Goal: Task Accomplishment & Management: Manage account settings

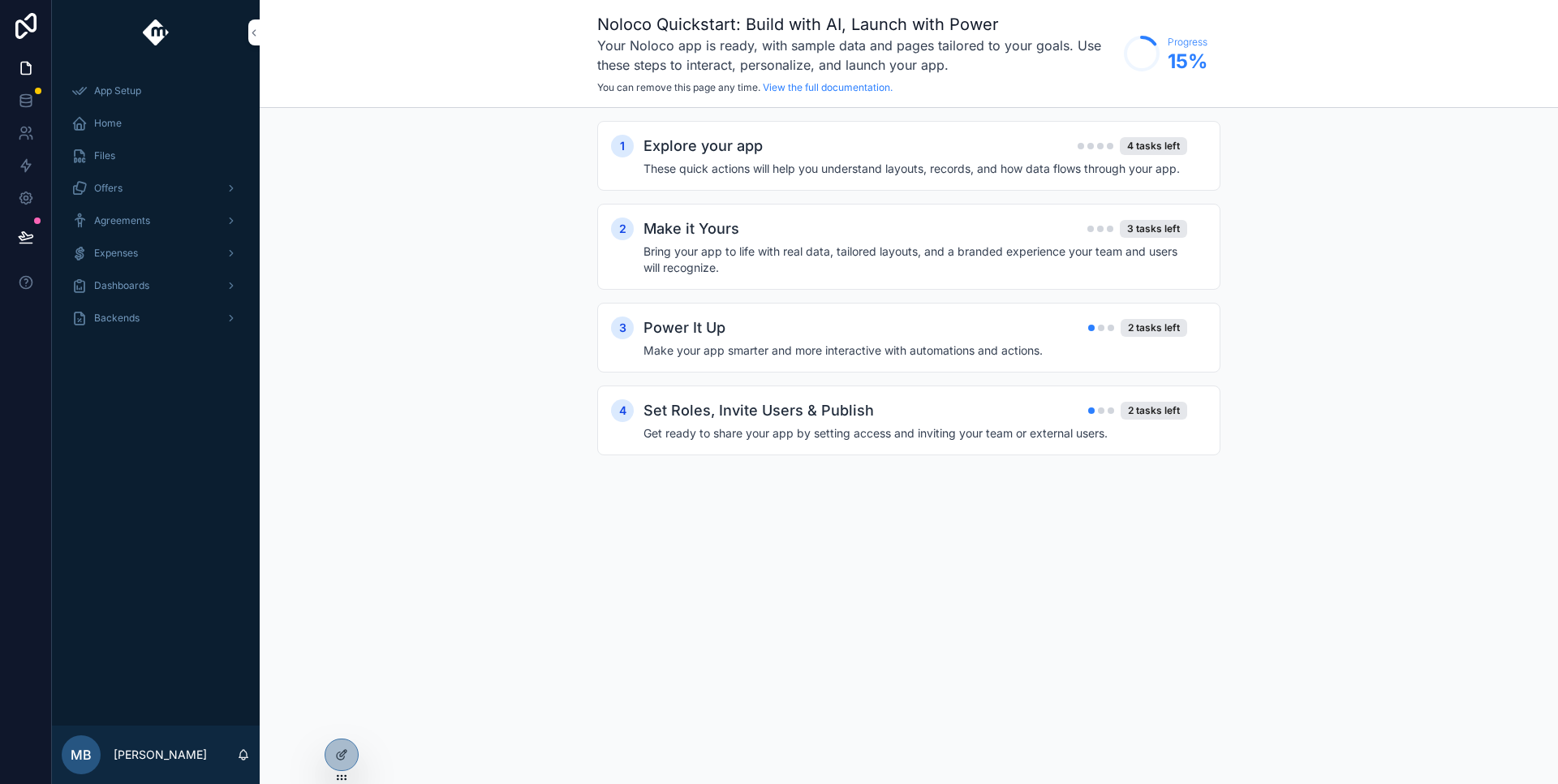
click at [961, 217] on div "Make it Yours 3 tasks left" at bounding box center [915, 228] width 544 height 22
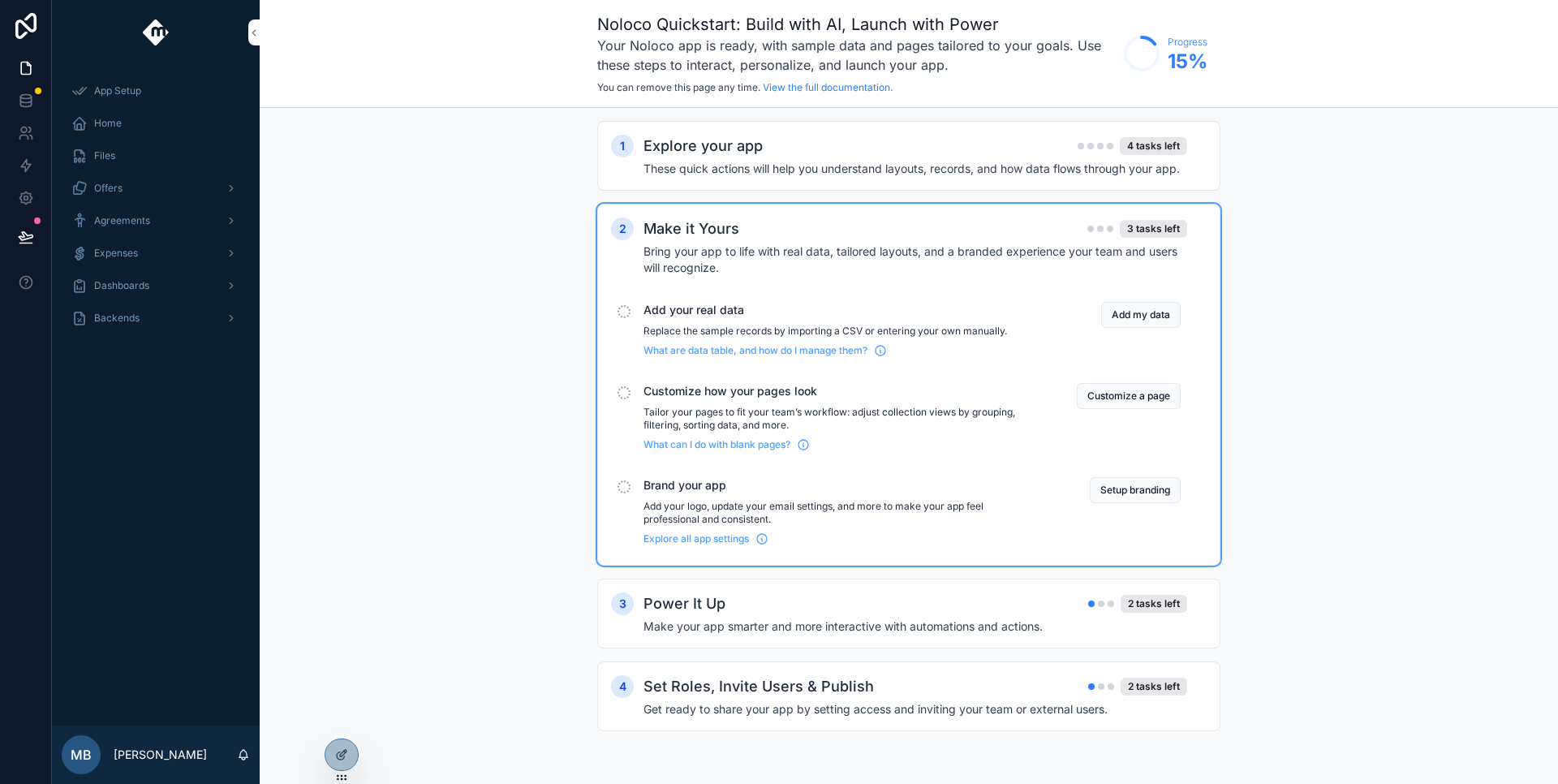
click at [101, 323] on span "Backends" at bounding box center [117, 318] width 46 height 13
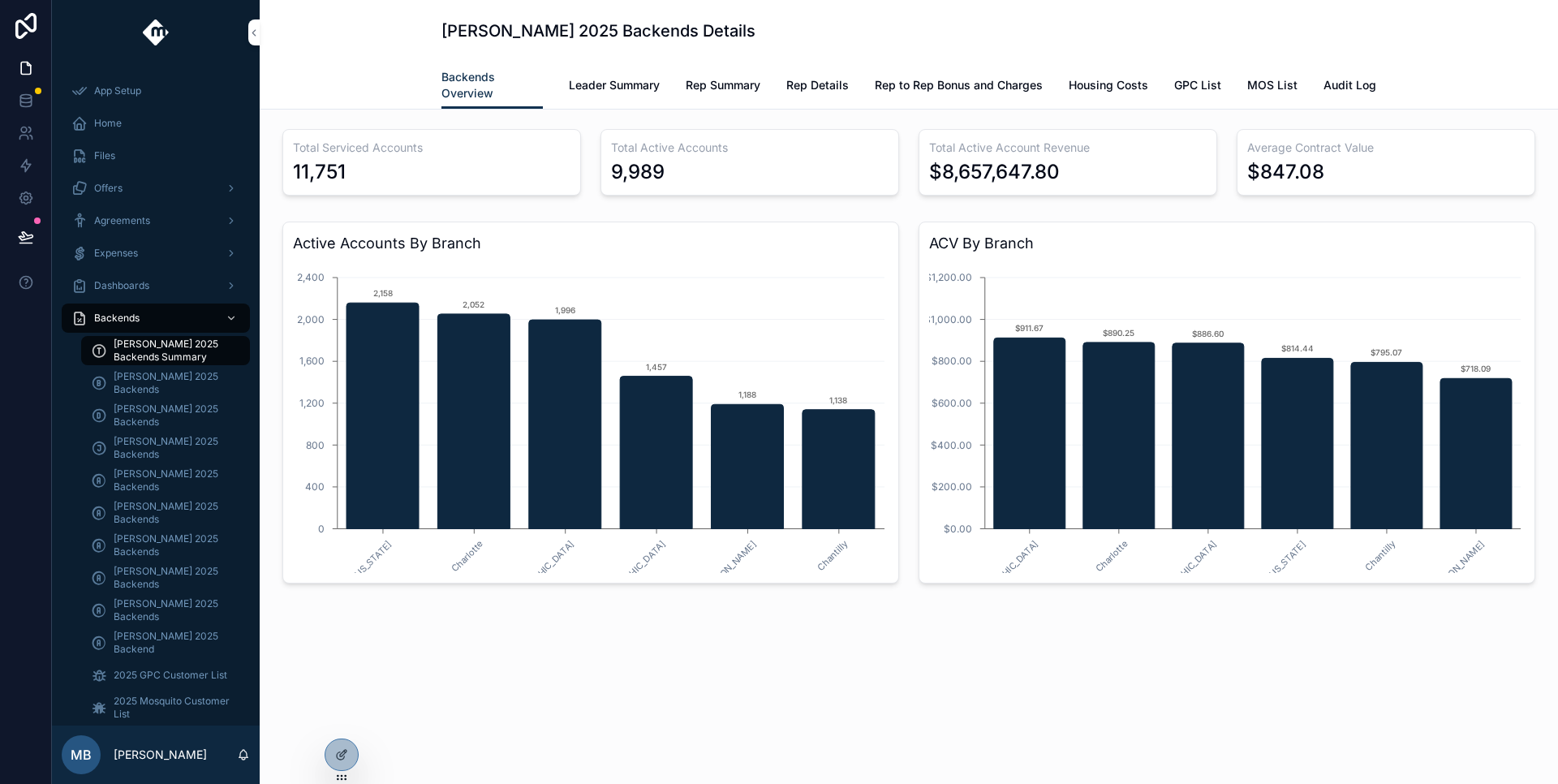
click at [138, 407] on span "[PERSON_NAME] 2025 Backends" at bounding box center [173, 415] width 120 height 26
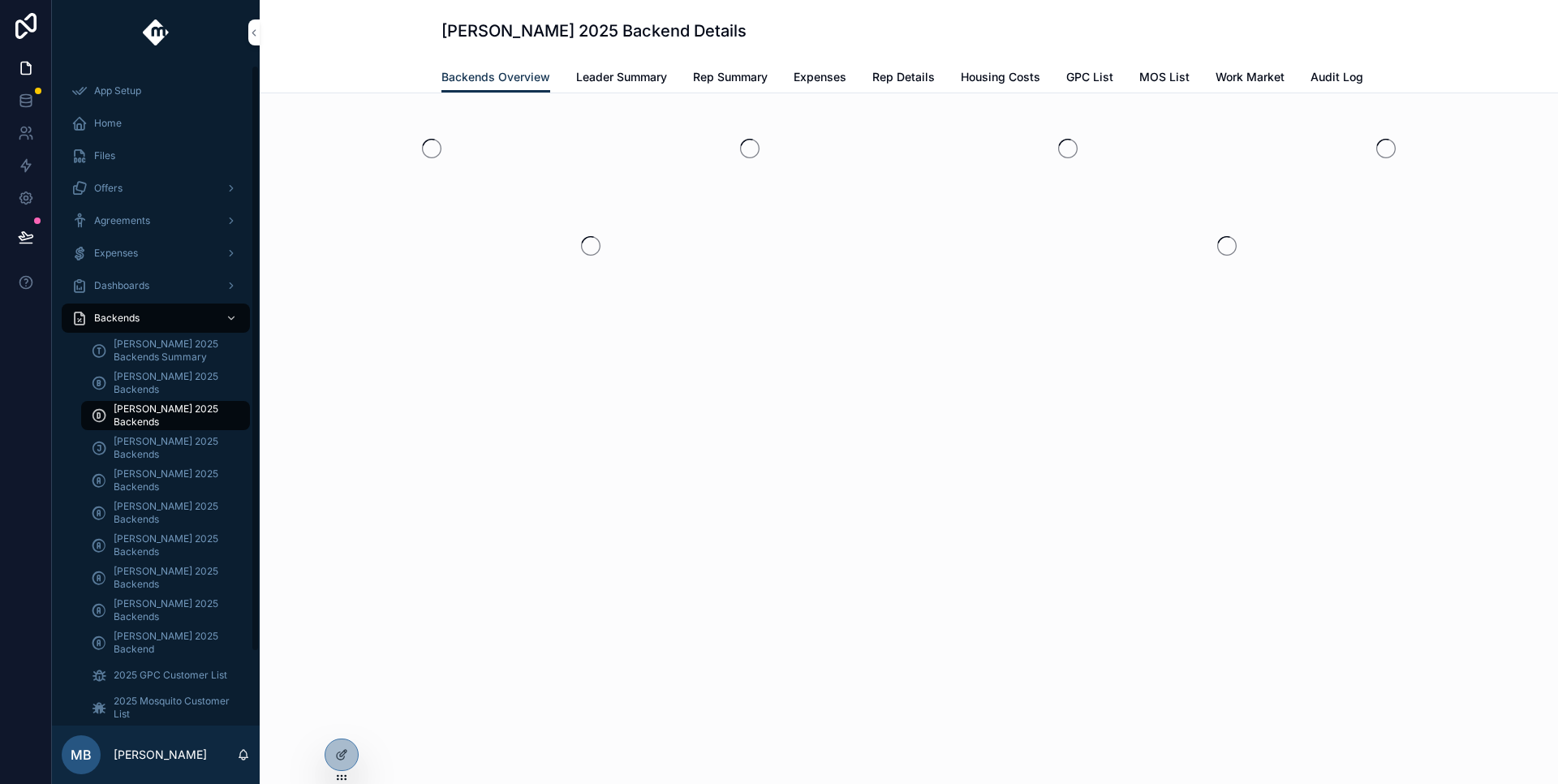
click at [148, 387] on span "[PERSON_NAME] 2025 Backends" at bounding box center [173, 382] width 120 height 26
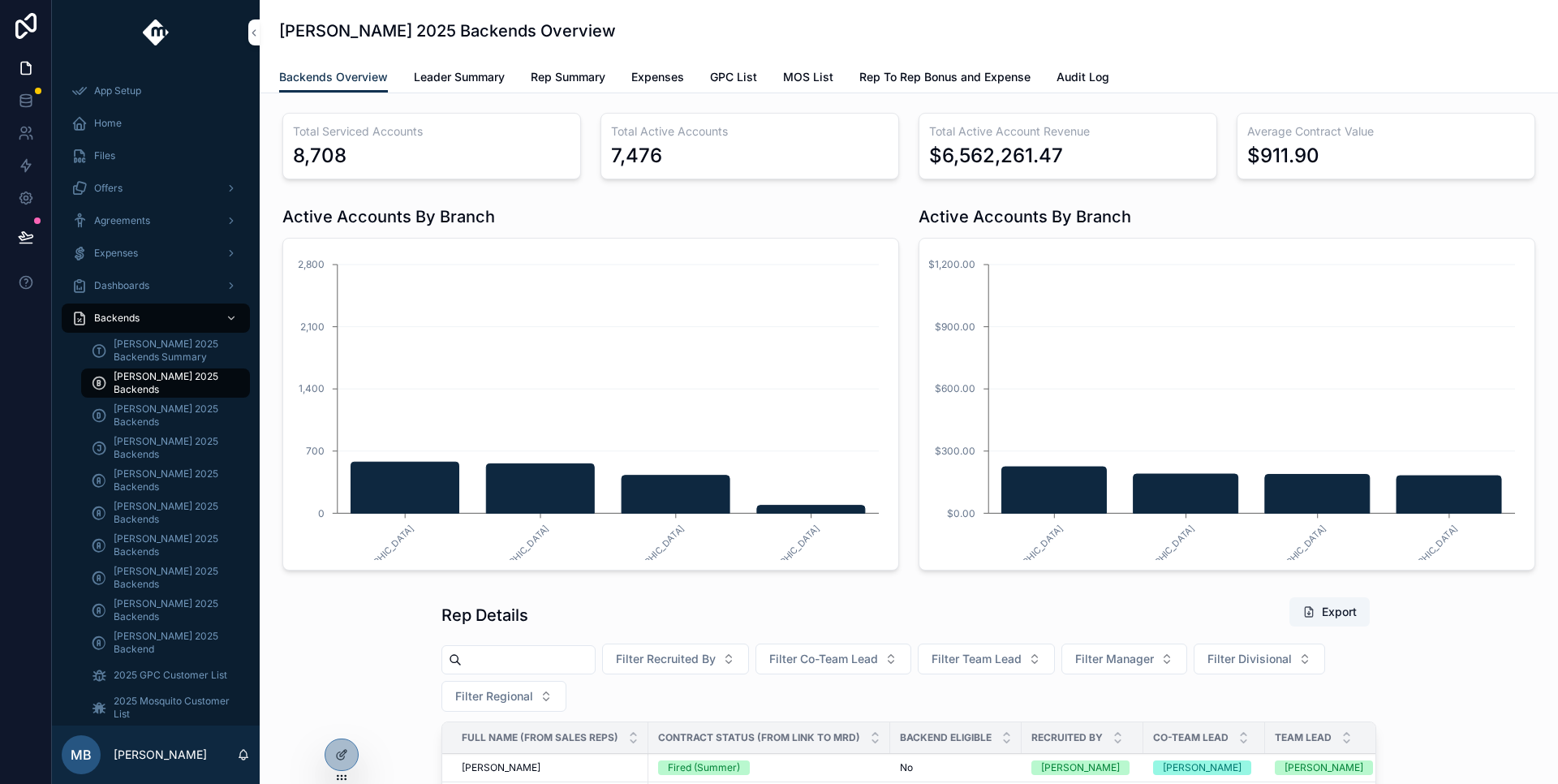
click at [184, 386] on span "[PERSON_NAME] 2025 Backends" at bounding box center [173, 382] width 120 height 26
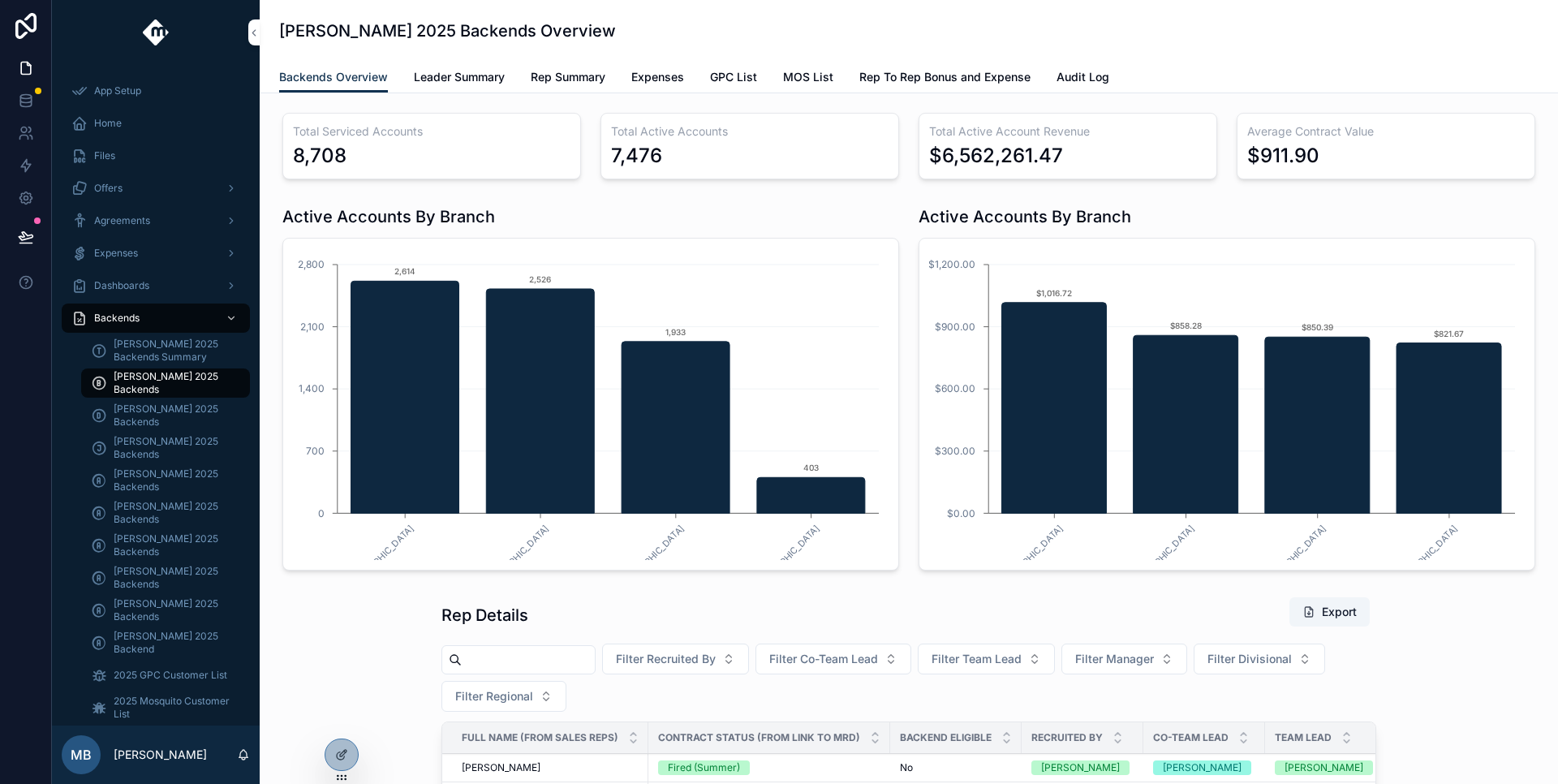
click at [345, 758] on icon at bounding box center [342, 755] width 13 height 13
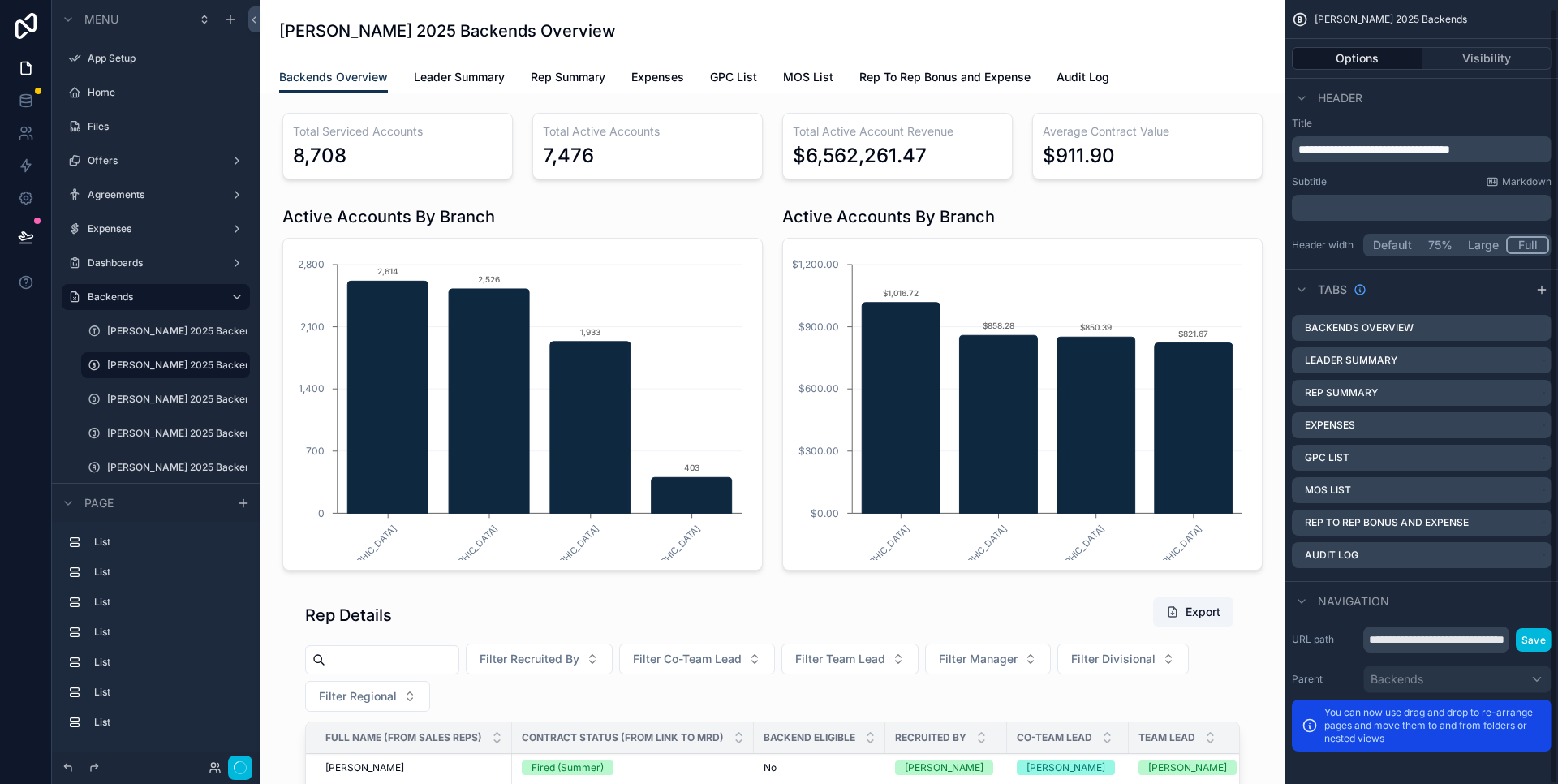
scroll to position [7, 0]
click at [1485, 54] on button "Visibility" at bounding box center [1488, 57] width 130 height 22
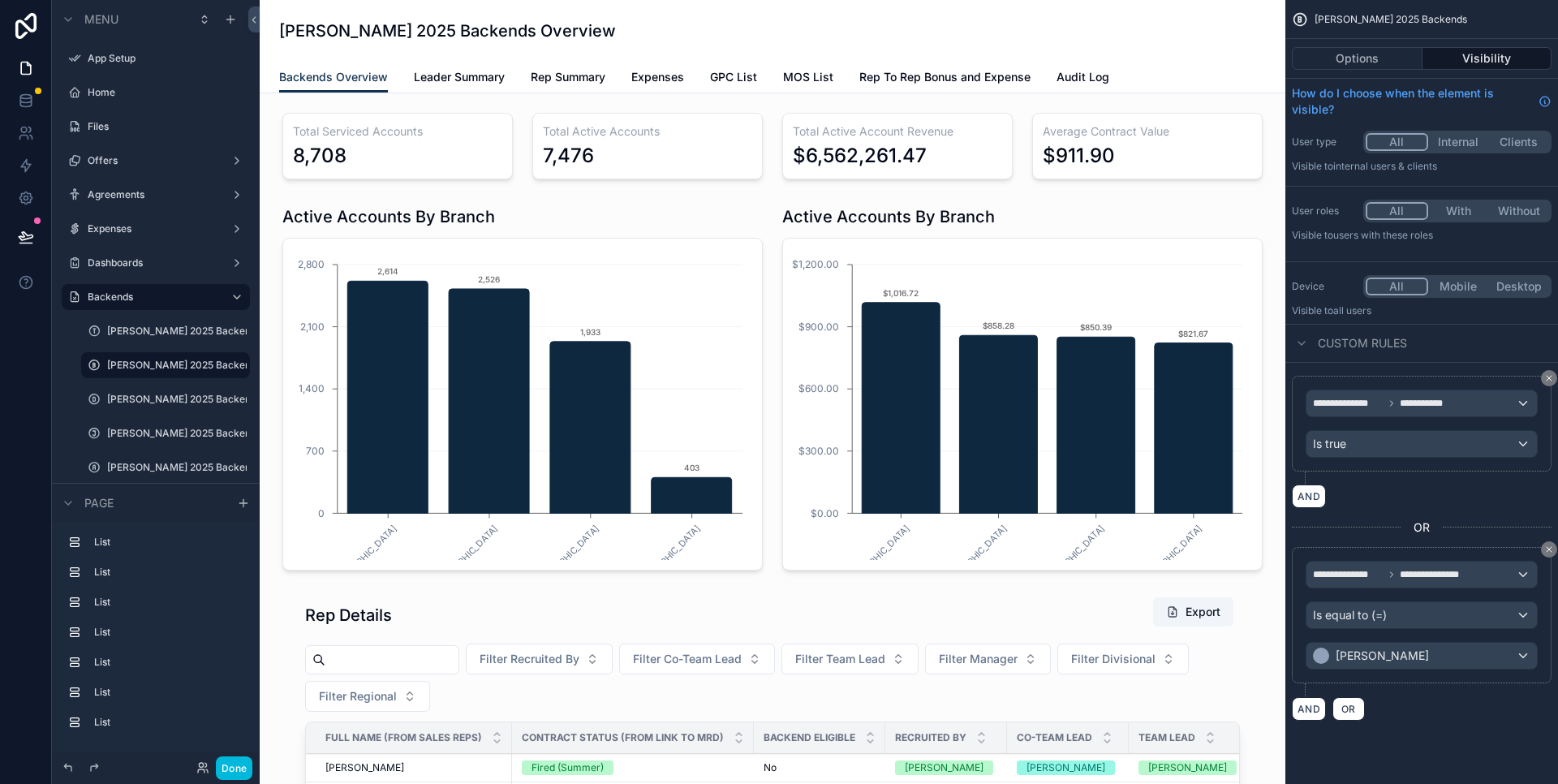
click at [1323, 347] on span "Custom rules" at bounding box center [1362, 342] width 89 height 16
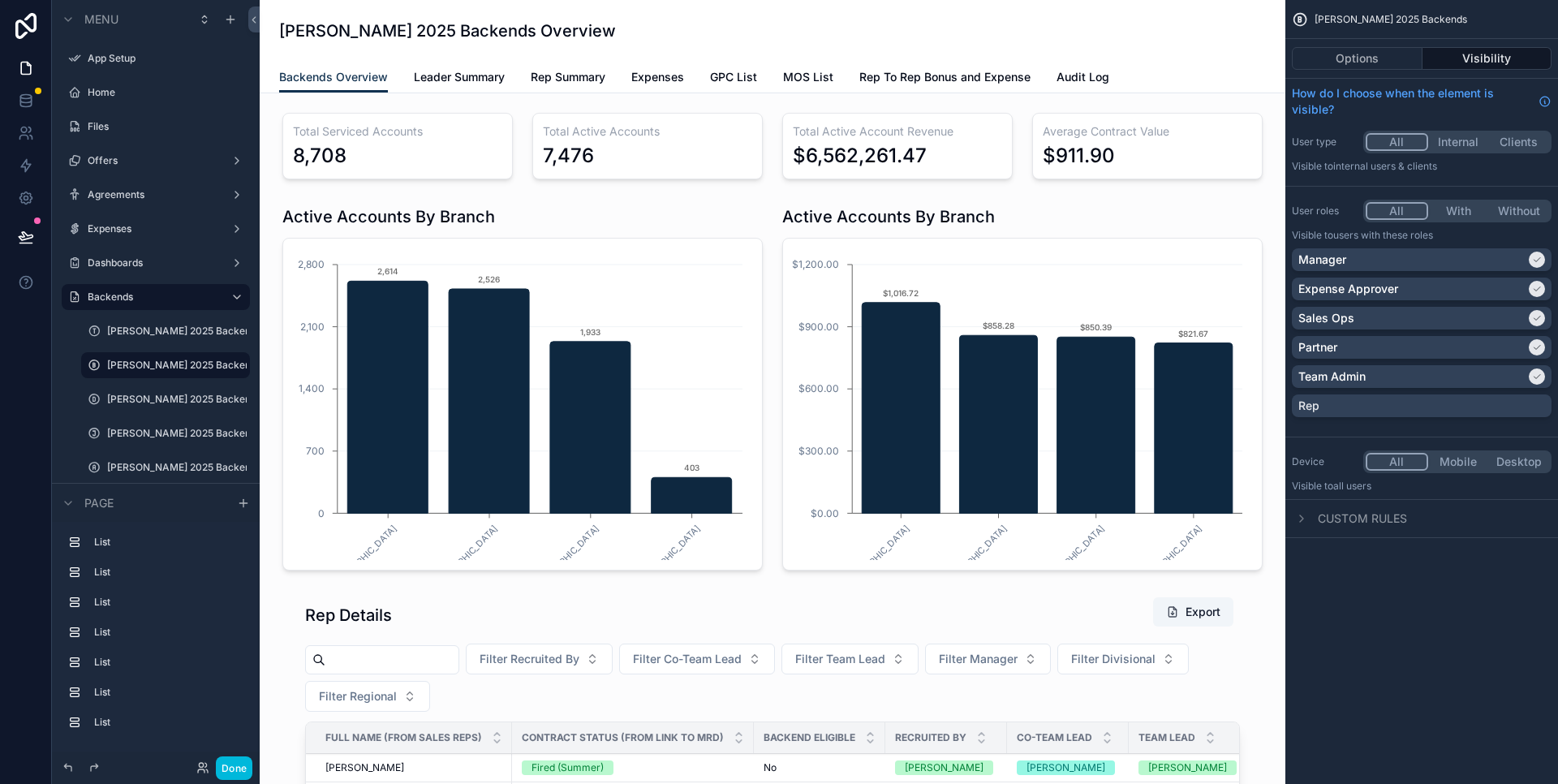
click at [1306, 347] on p "Partner" at bounding box center [1318, 347] width 39 height 16
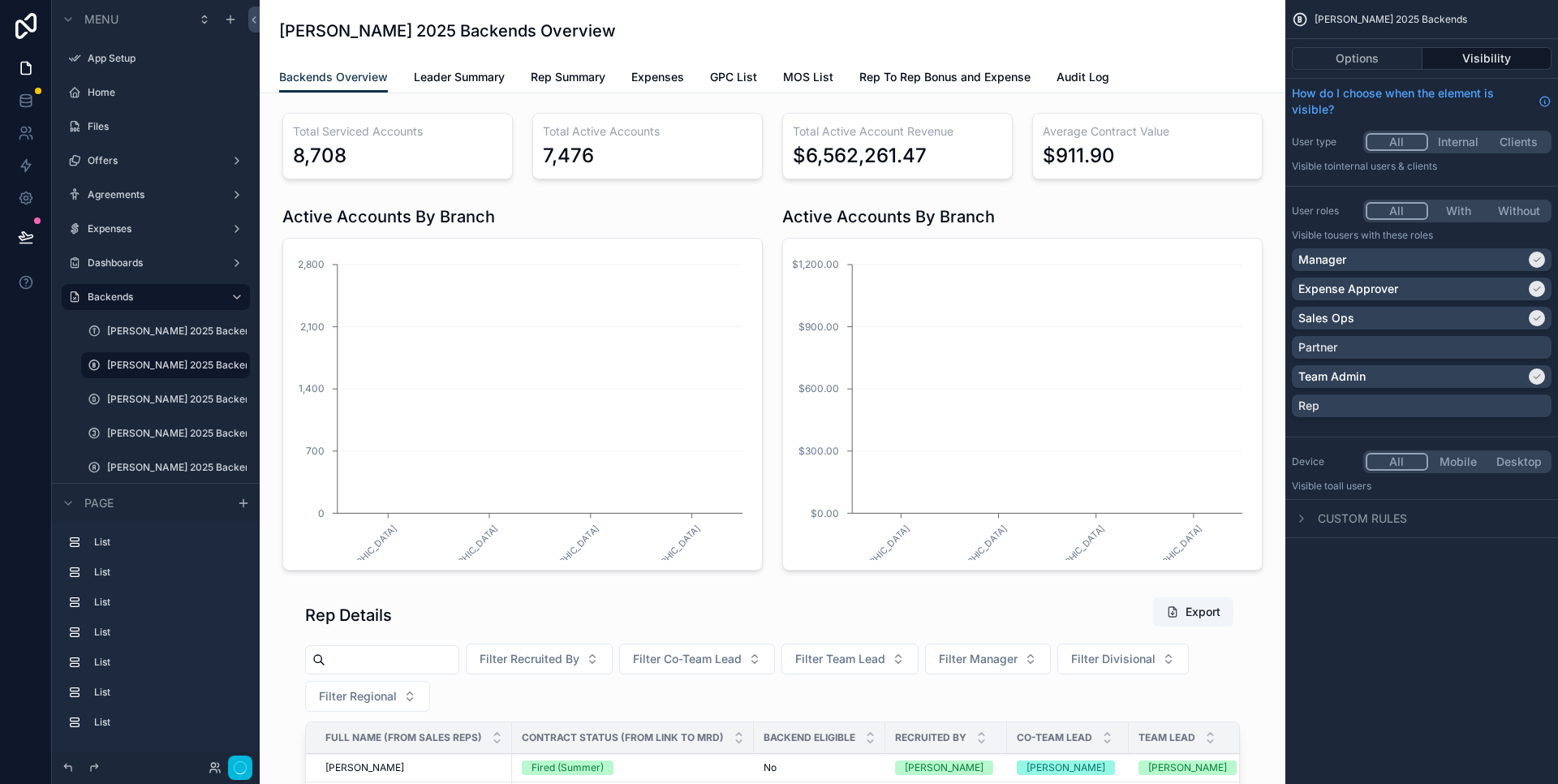
click at [1326, 350] on p "Partner" at bounding box center [1318, 347] width 39 height 16
click at [1311, 521] on div "scrollable content" at bounding box center [1301, 518] width 19 height 19
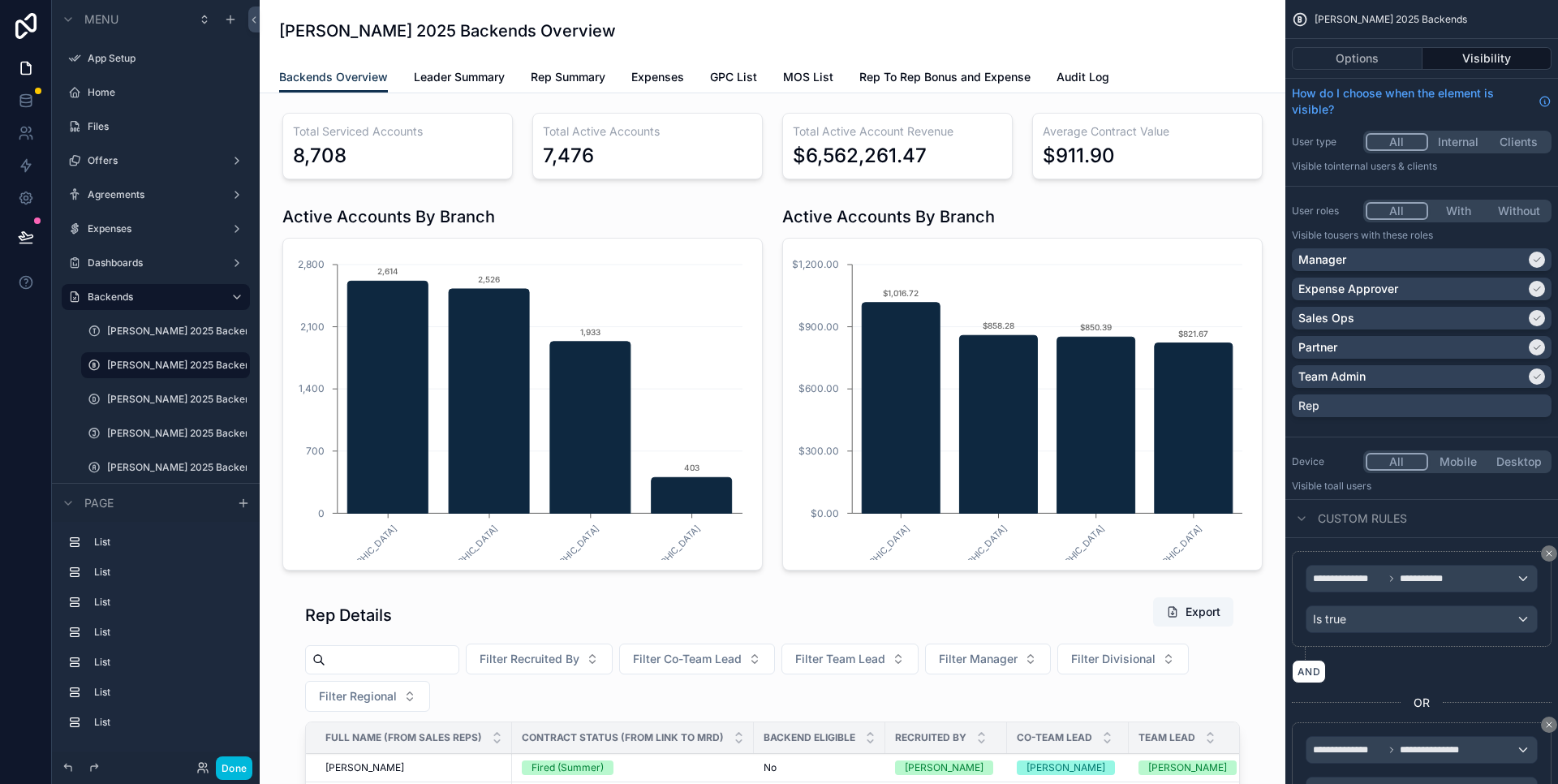
click at [1349, 61] on button "Options" at bounding box center [1357, 57] width 131 height 22
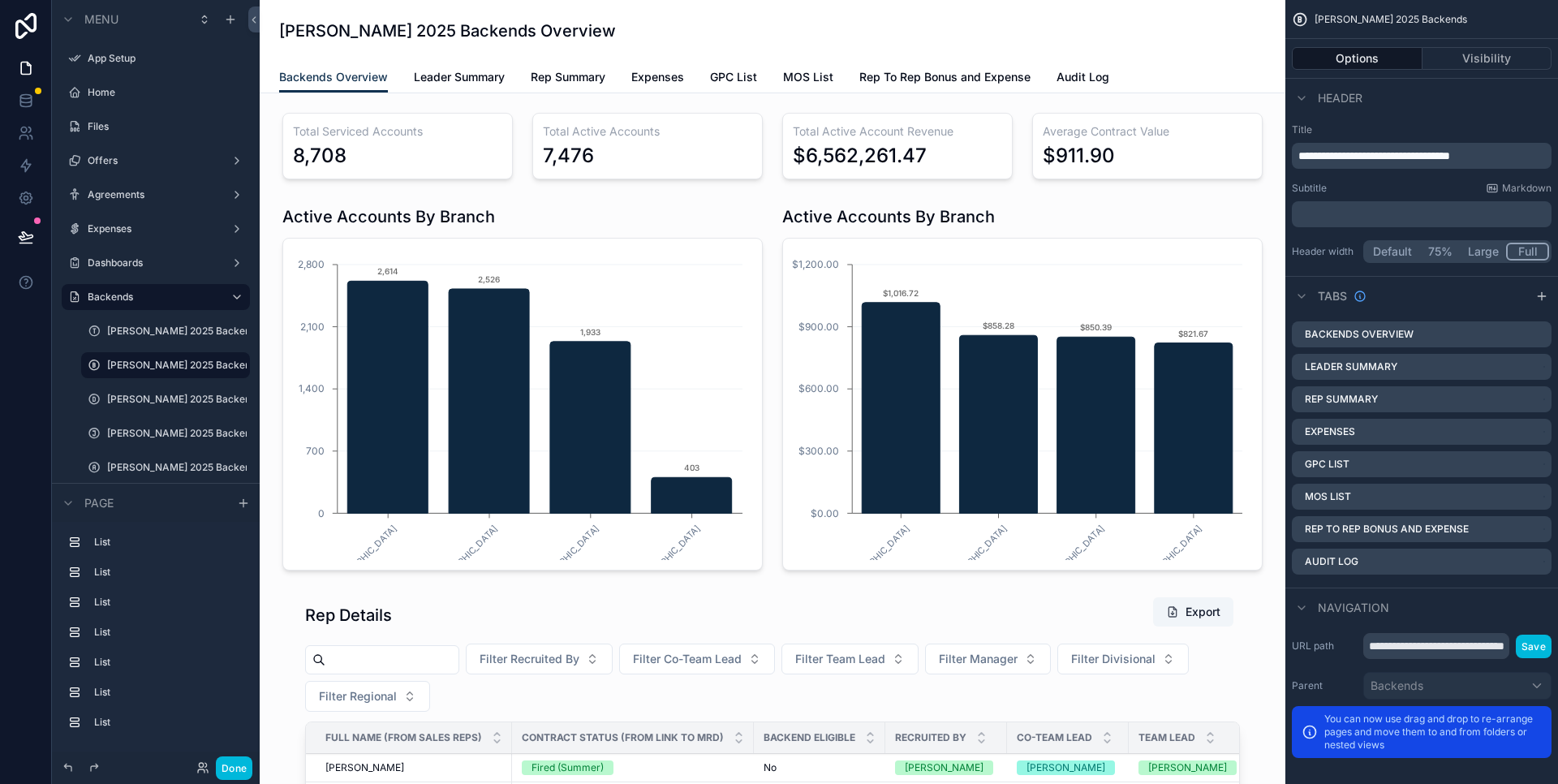
click at [1337, 336] on label "Backends Overview" at bounding box center [1359, 335] width 109 height 13
click at [1358, 335] on label "Backends Overview" at bounding box center [1359, 335] width 109 height 13
click at [0, 0] on icon "scrollable content" at bounding box center [0, 0] width 0 height 0
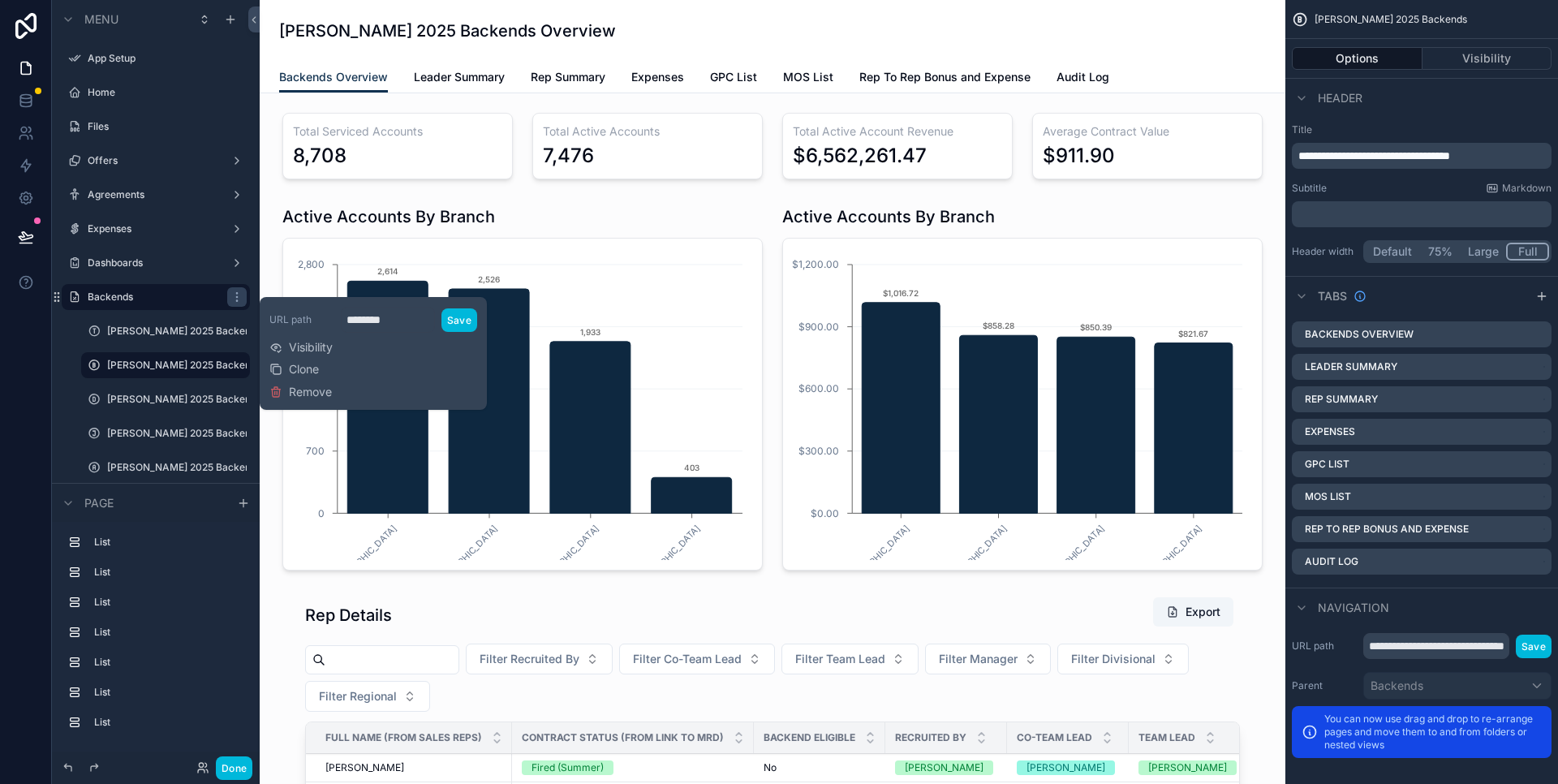
click at [307, 348] on span "Visibility" at bounding box center [311, 347] width 44 height 16
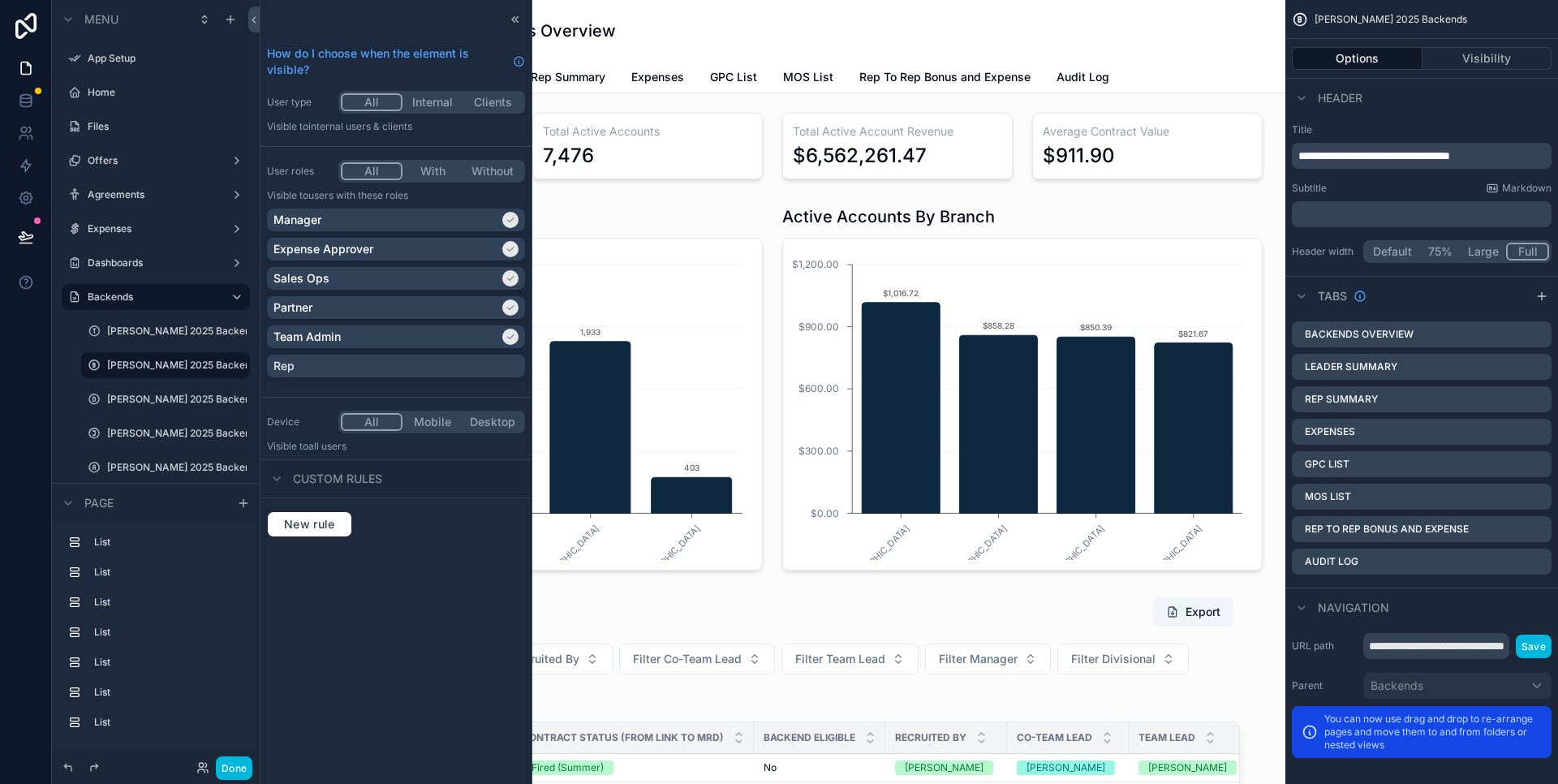
click at [517, 22] on icon at bounding box center [516, 20] width 13 height 13
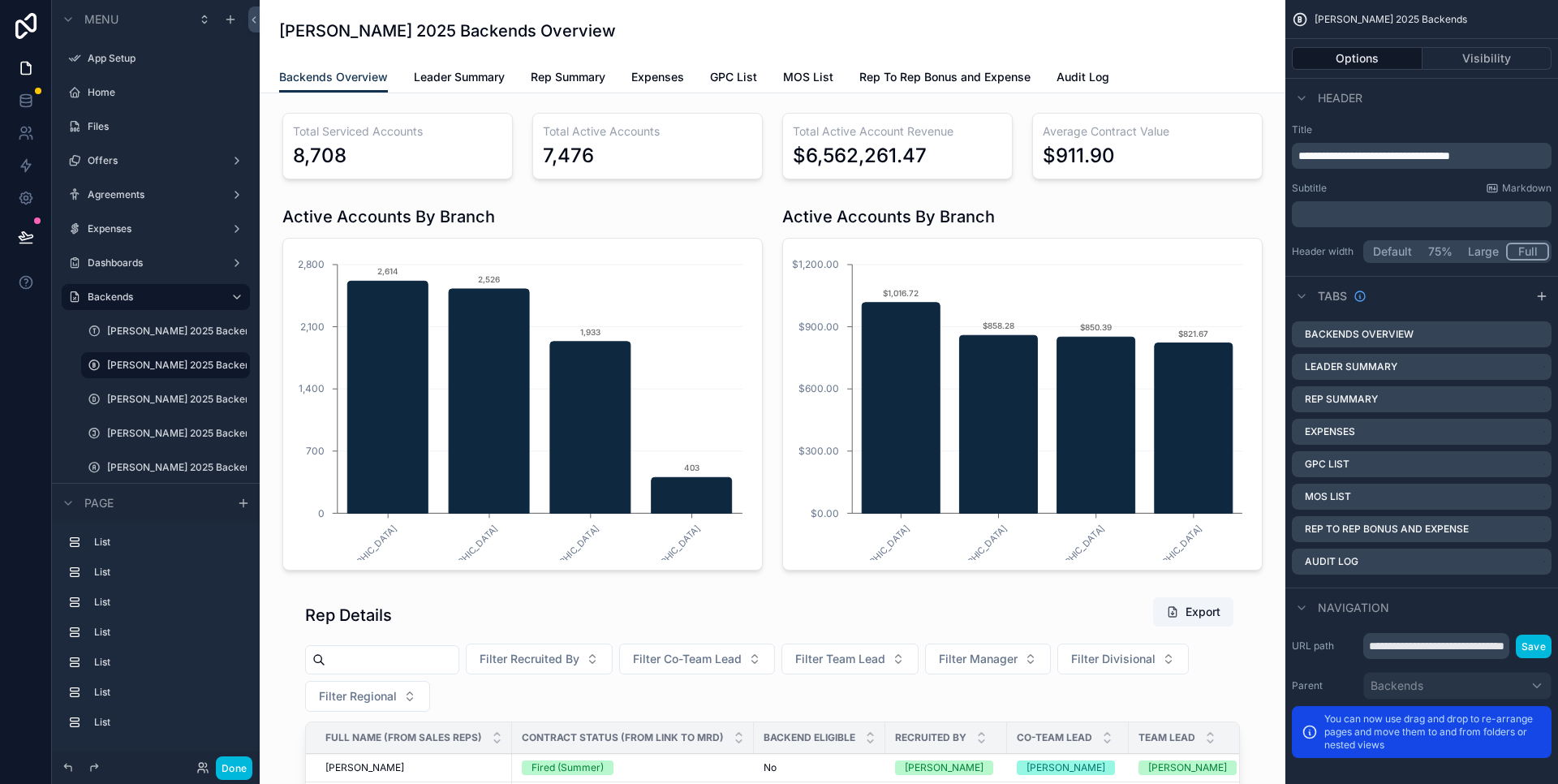
click at [0, 0] on icon "scrollable content" at bounding box center [0, 0] width 0 height 0
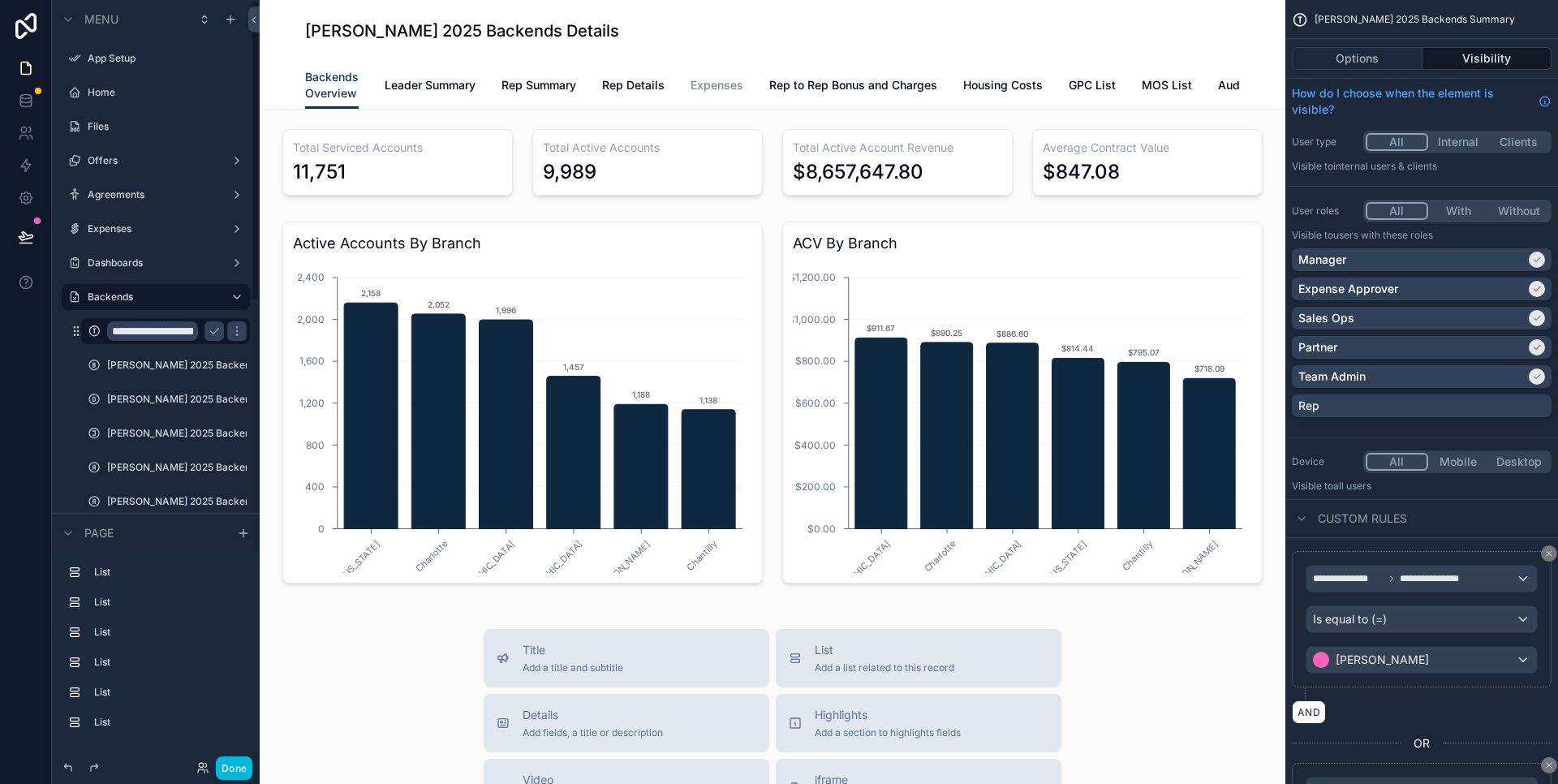
click at [215, 329] on icon "scrollable content" at bounding box center [214, 332] width 13 height 13
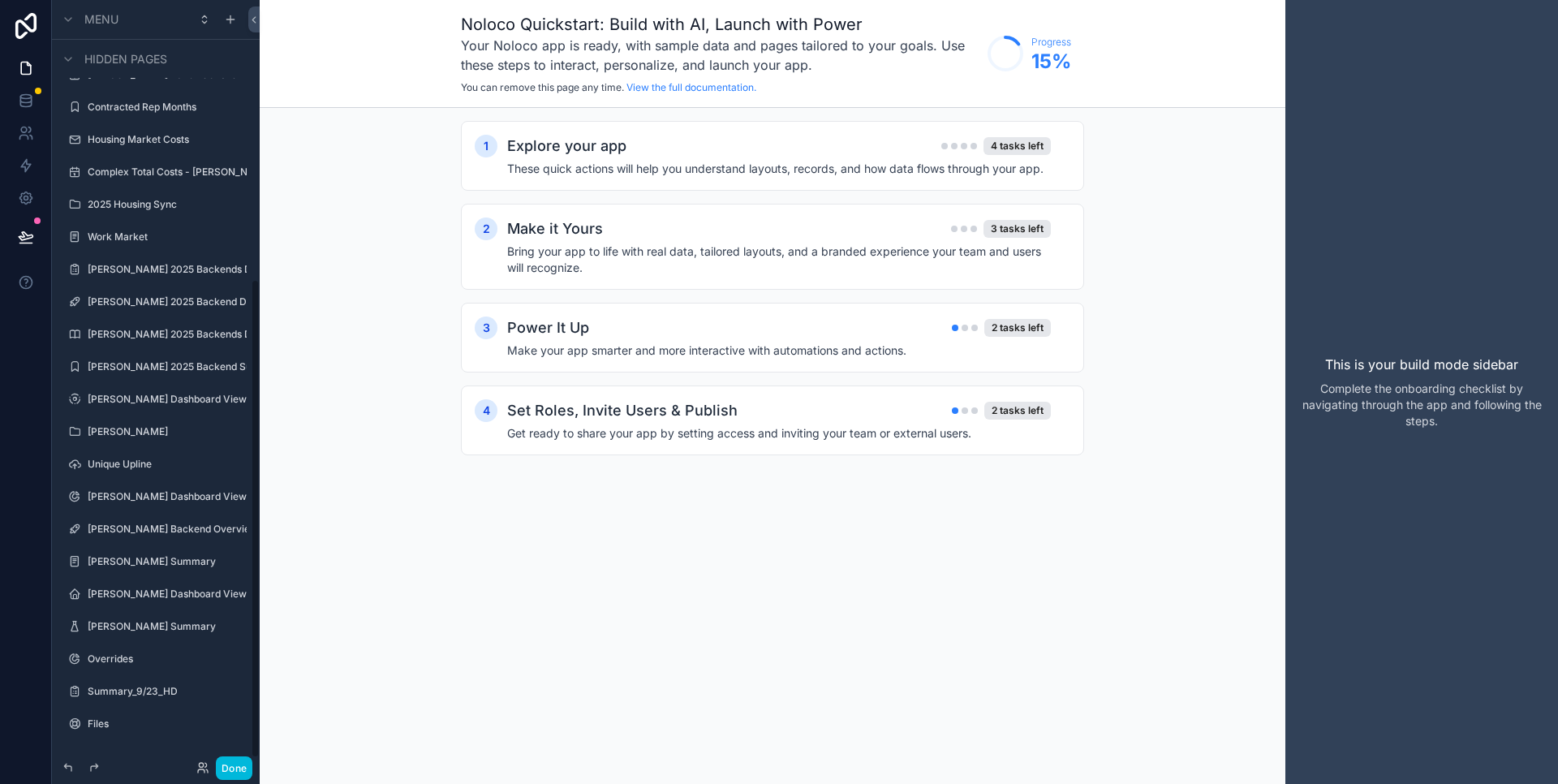
scroll to position [82, 0]
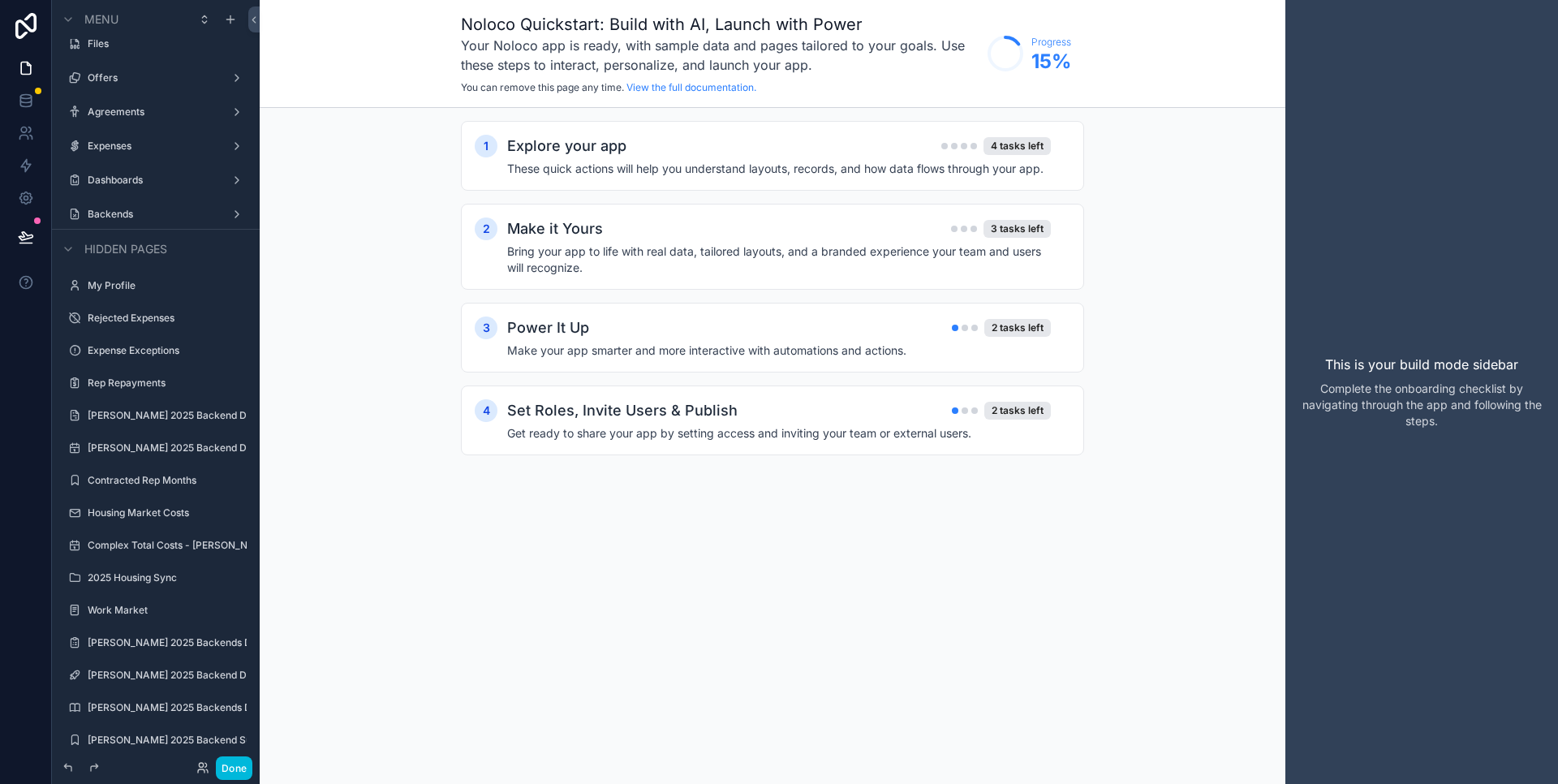
click at [144, 217] on label "Backends" at bounding box center [152, 214] width 130 height 13
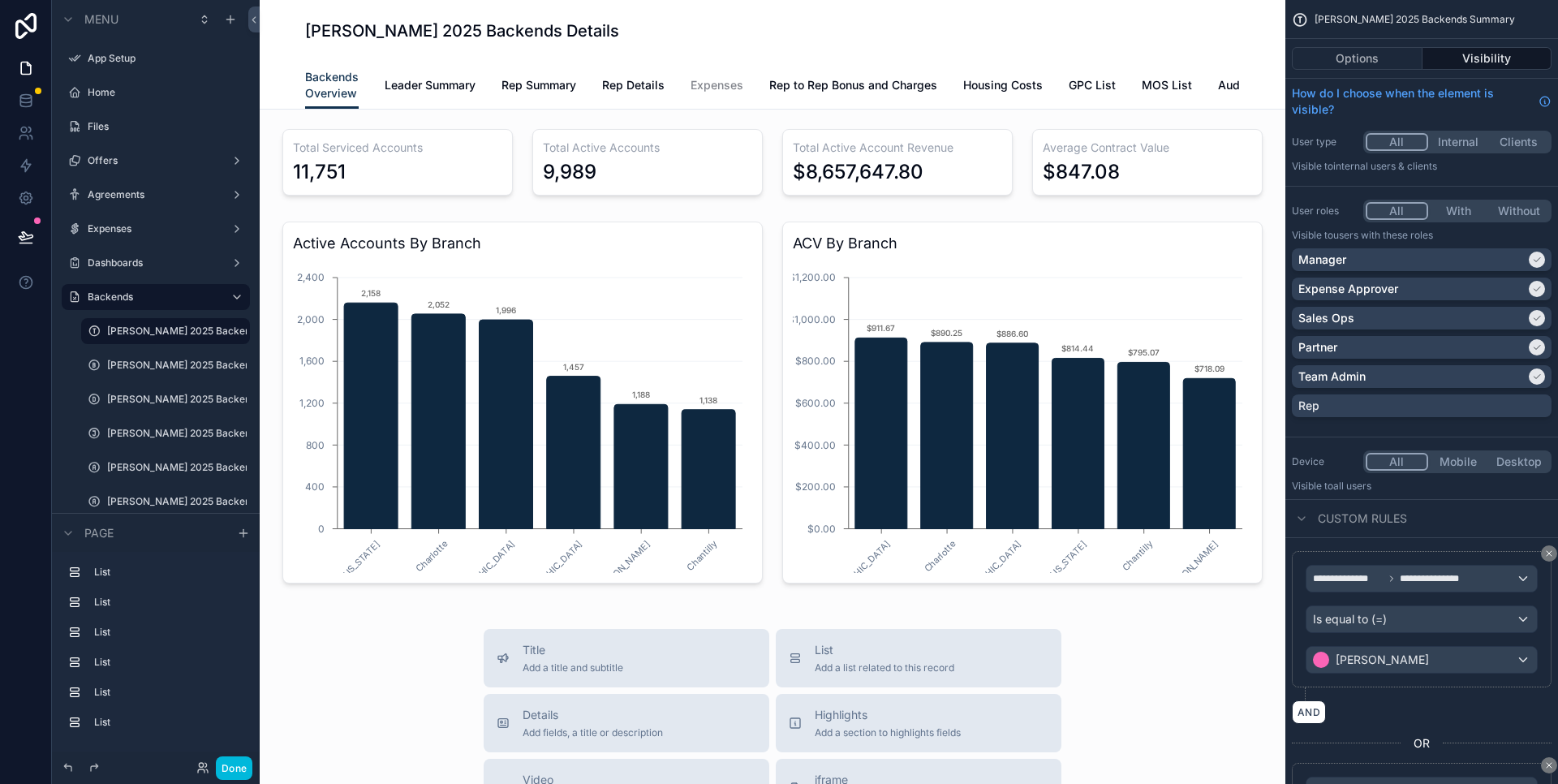
click at [107, 574] on label "List" at bounding box center [165, 572] width 142 height 13
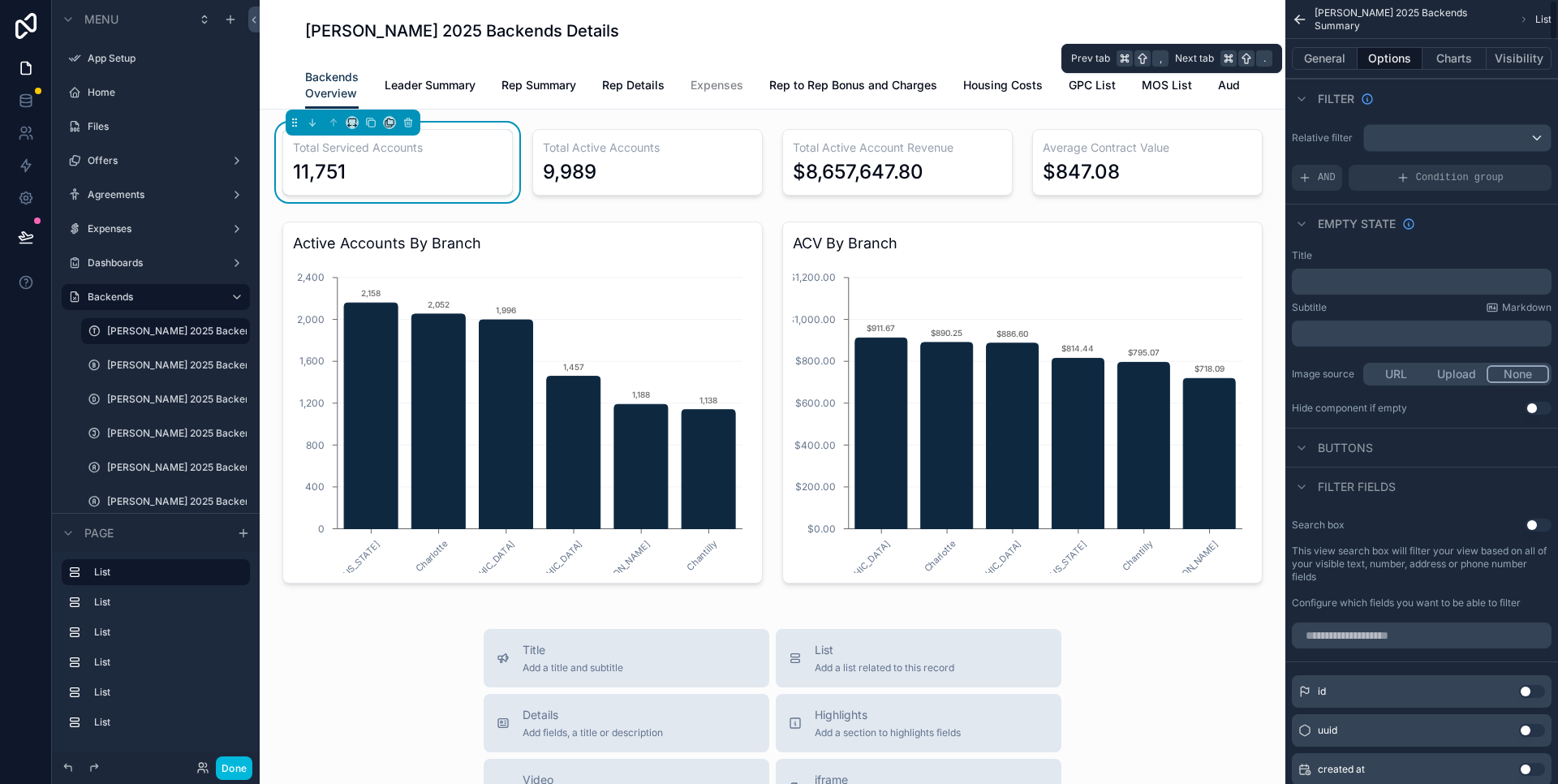
click at [1521, 61] on button "Visibility" at bounding box center [1520, 57] width 65 height 22
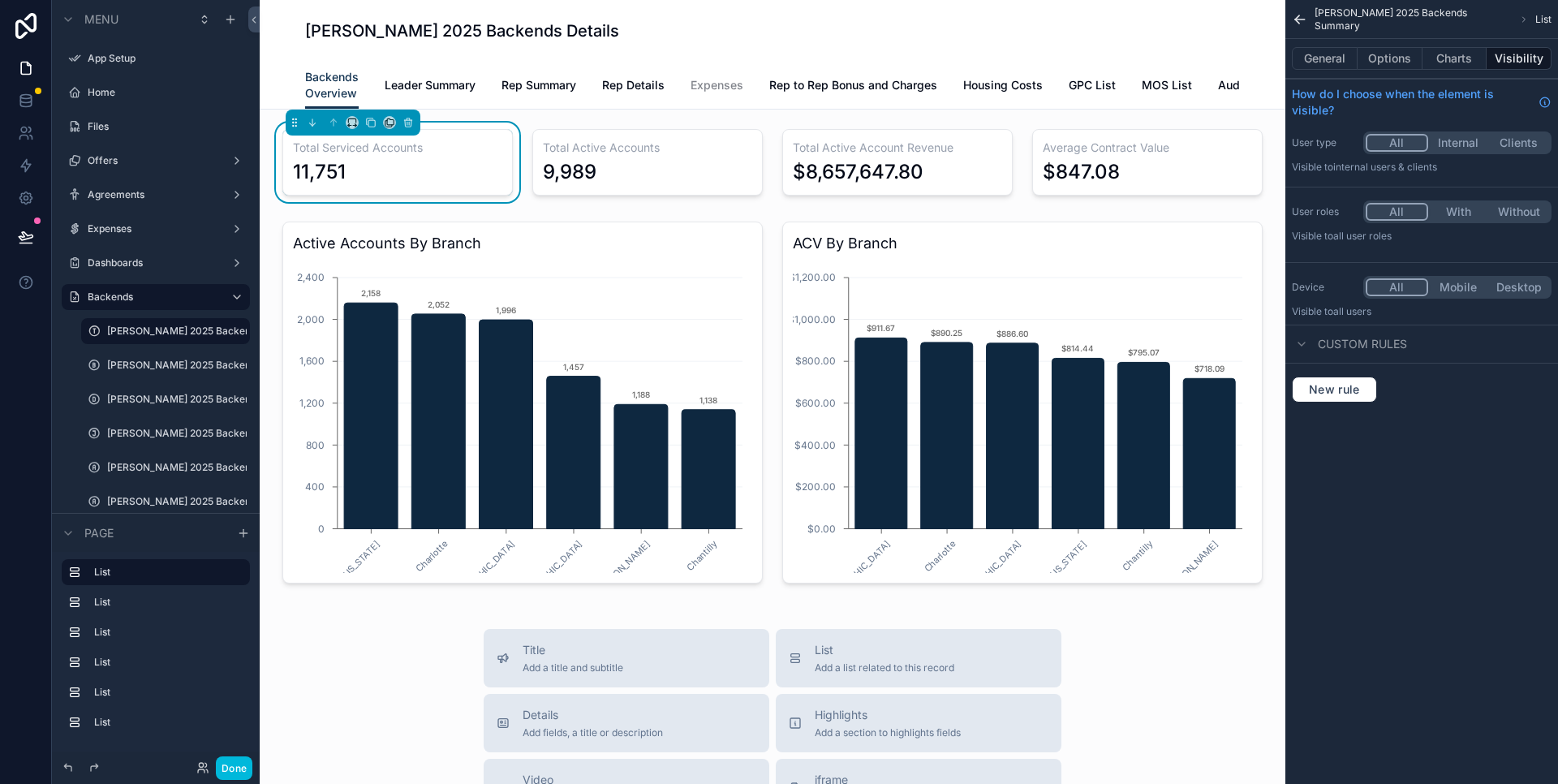
click at [1313, 346] on div "Custom rules" at bounding box center [1350, 343] width 115 height 19
click at [1304, 345] on icon "scrollable content" at bounding box center [1302, 344] width 13 height 13
click at [147, 367] on label "[PERSON_NAME] 2025 Backends" at bounding box center [177, 366] width 140 height 13
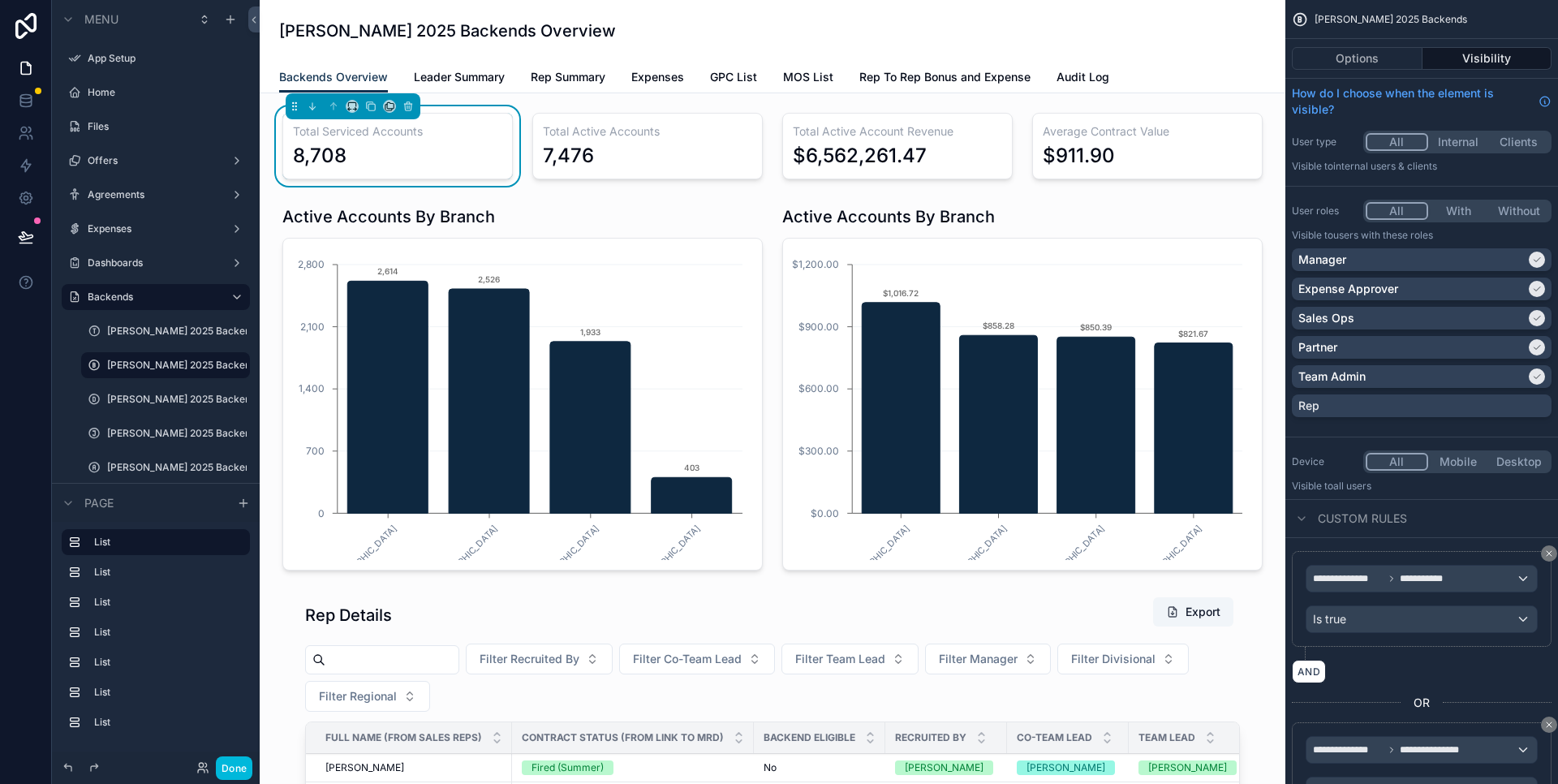
click at [475, 82] on span "Leader Summary" at bounding box center [459, 77] width 91 height 16
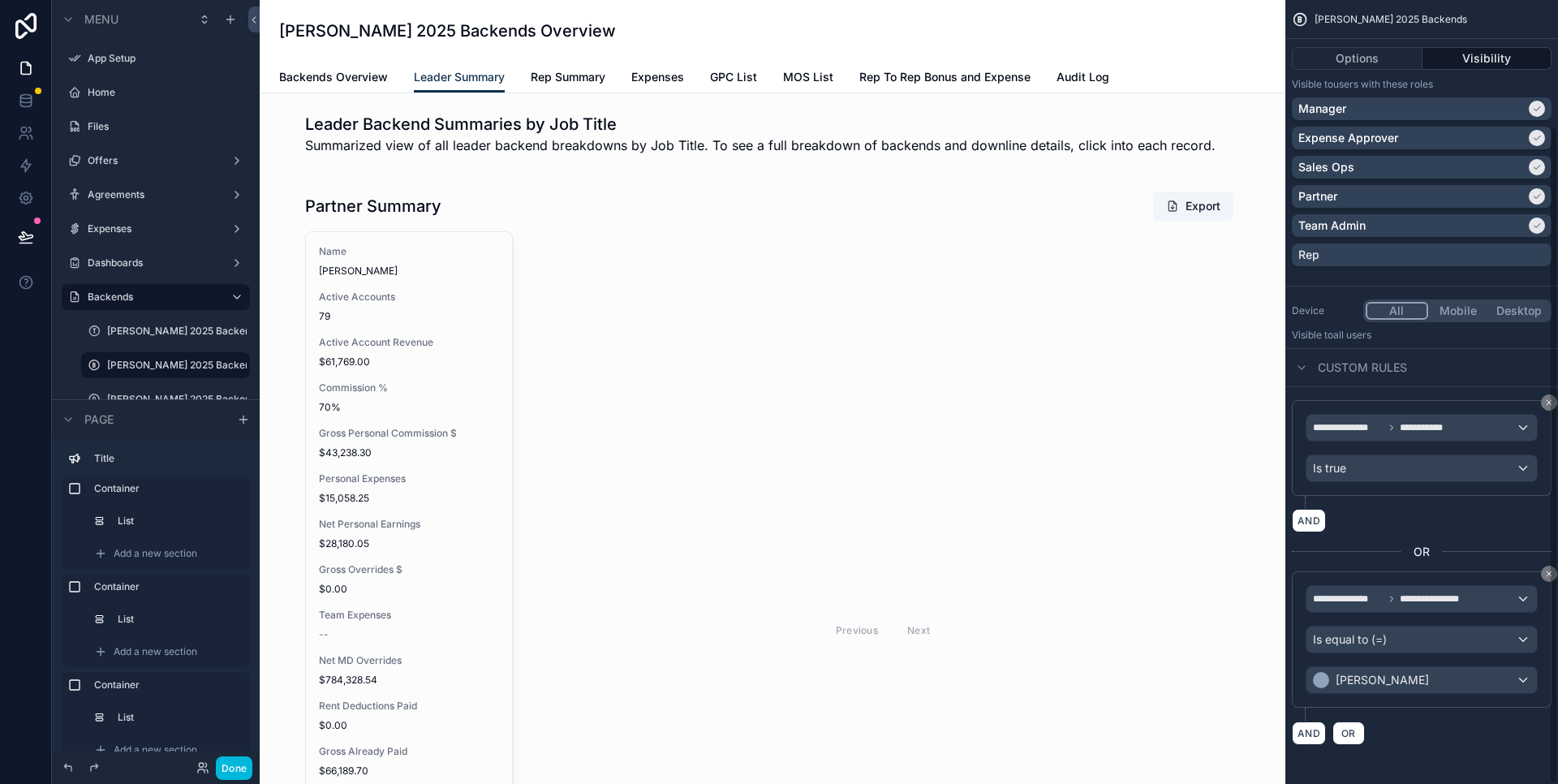
scroll to position [76, 0]
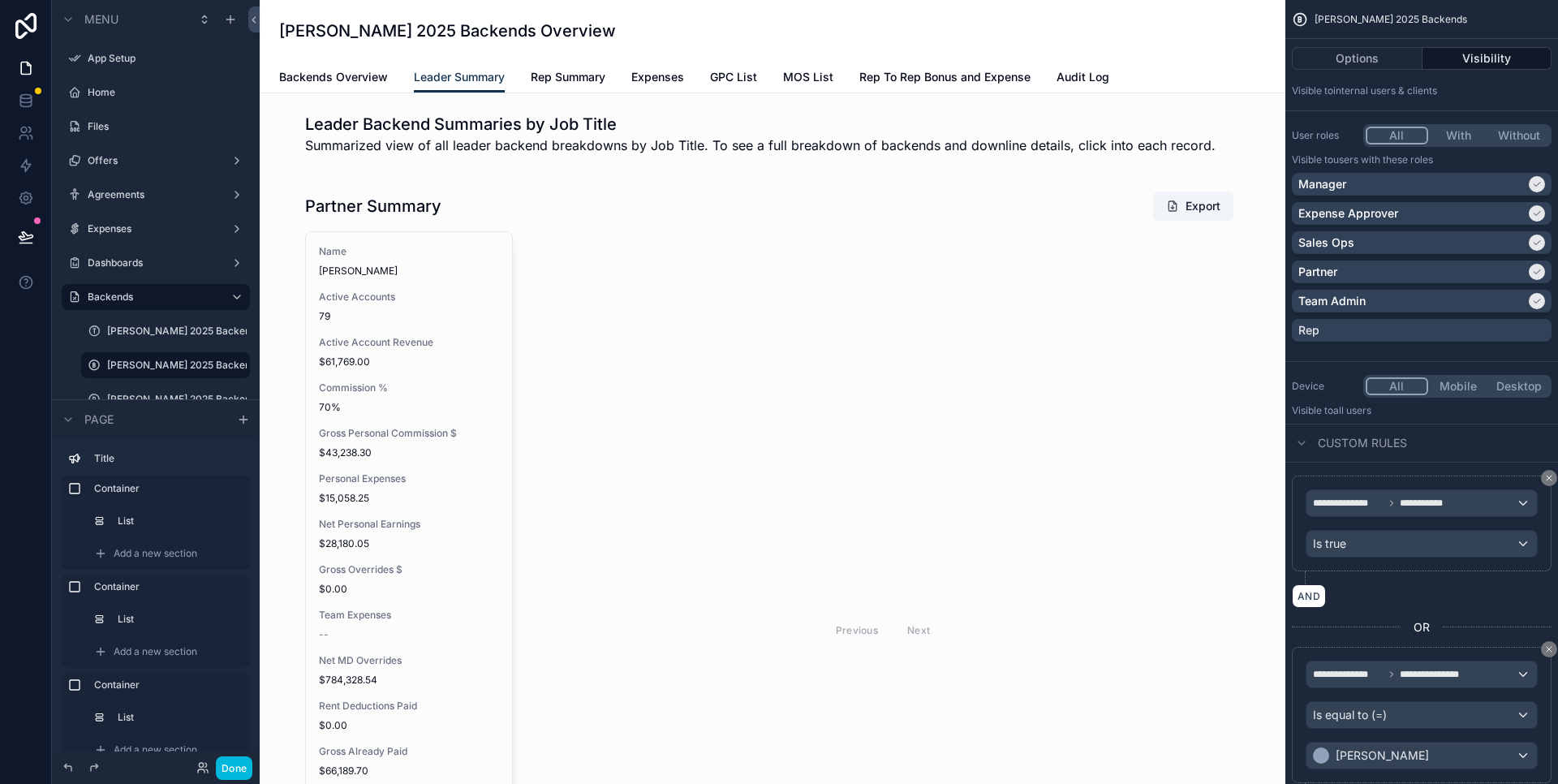
click at [451, 282] on div "scrollable content" at bounding box center [772, 609] width 1000 height 870
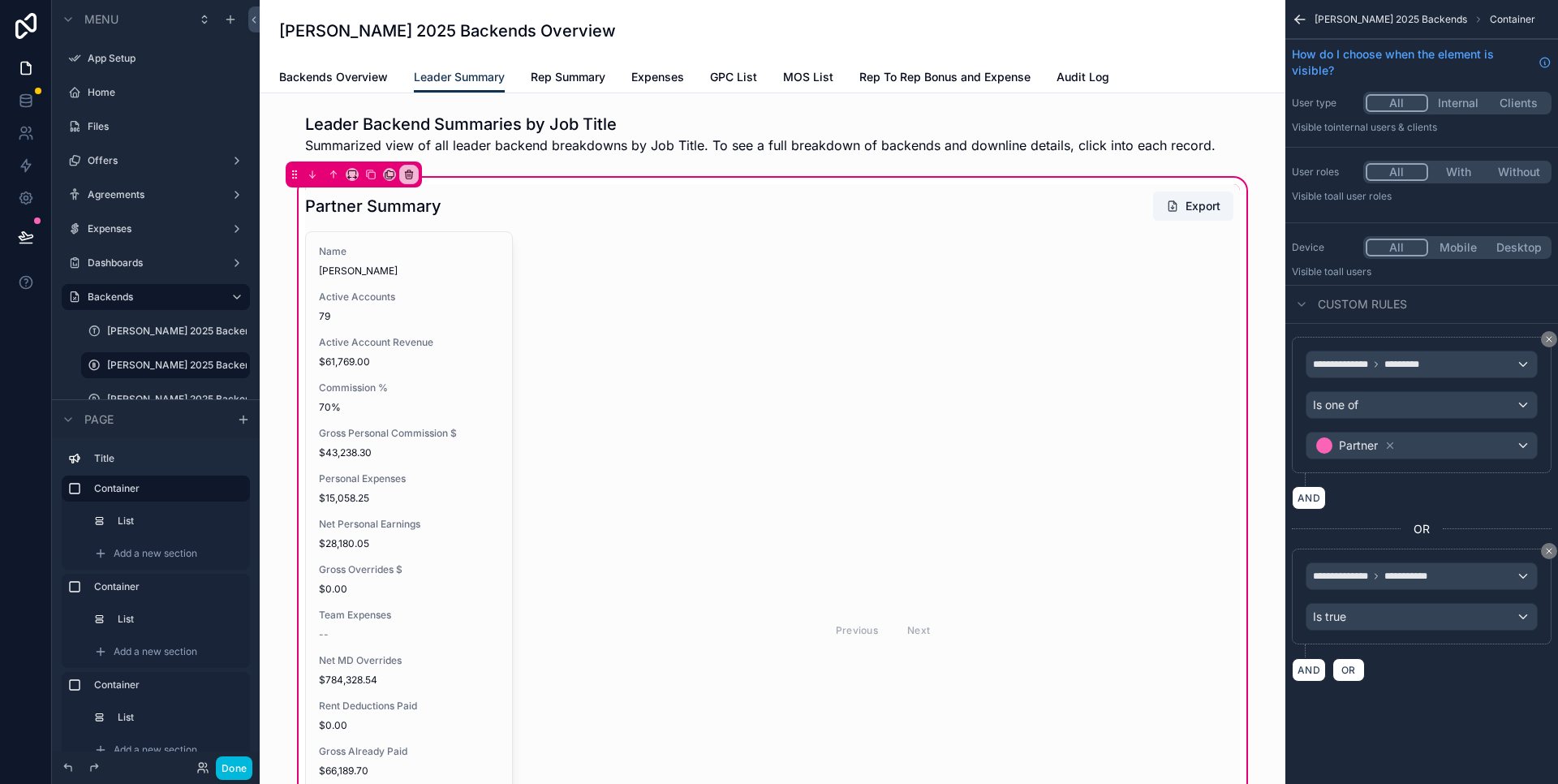
scroll to position [0, 0]
click at [612, 115] on div "scrollable content" at bounding box center [772, 134] width 1000 height 55
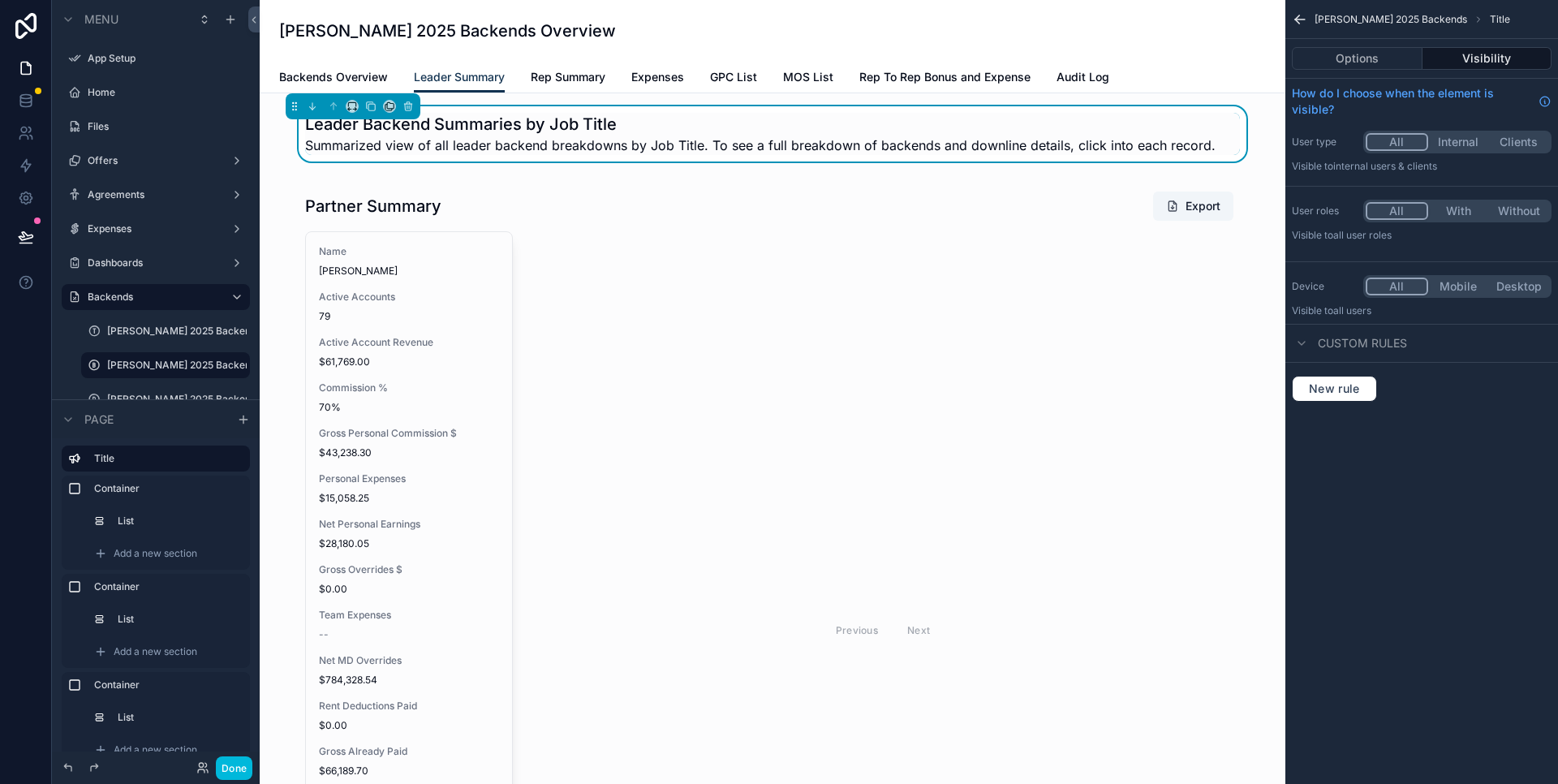
click at [560, 325] on div "scrollable content" at bounding box center [772, 609] width 1000 height 870
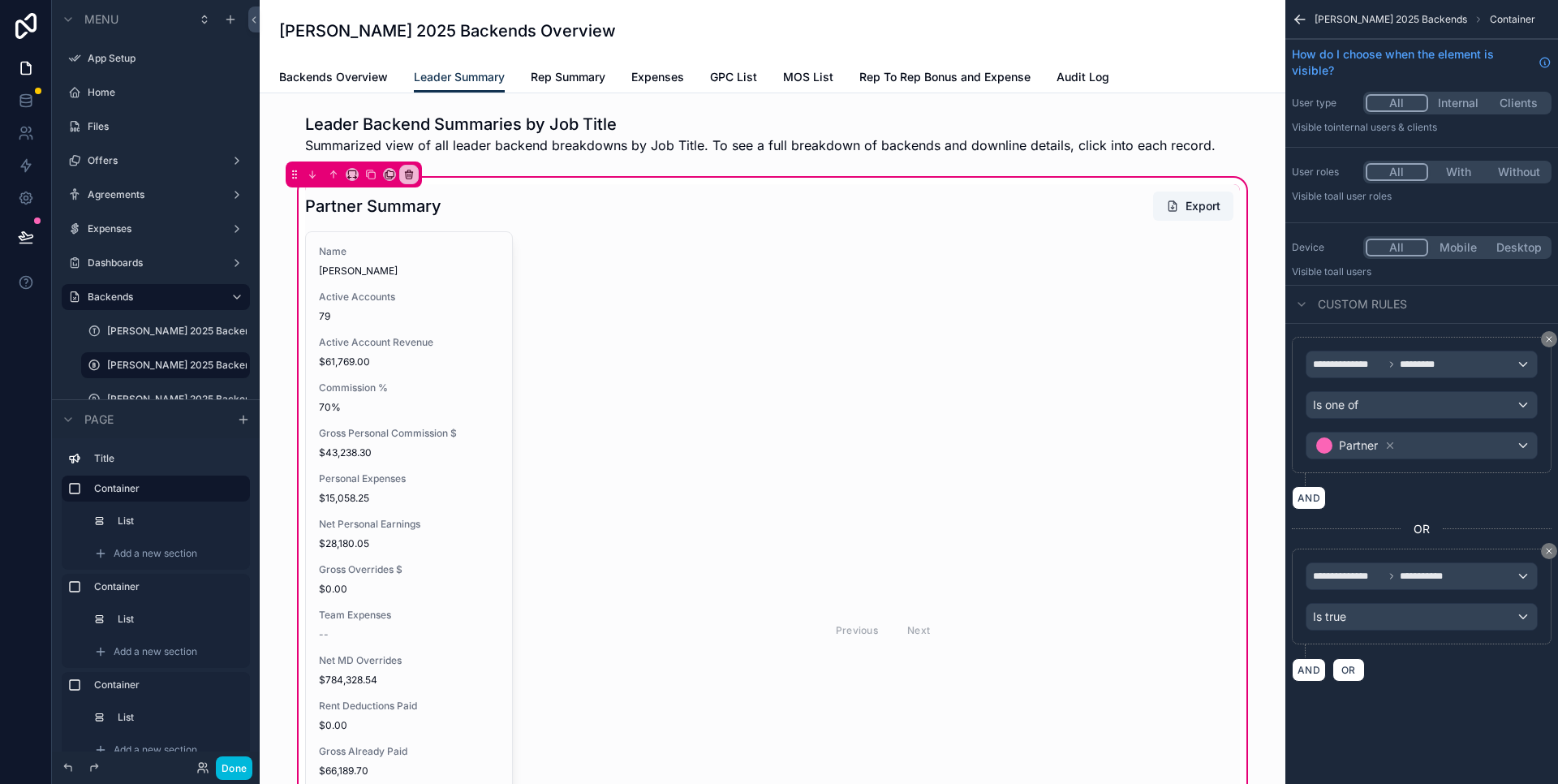
click at [544, 80] on span "Rep Summary" at bounding box center [568, 77] width 75 height 16
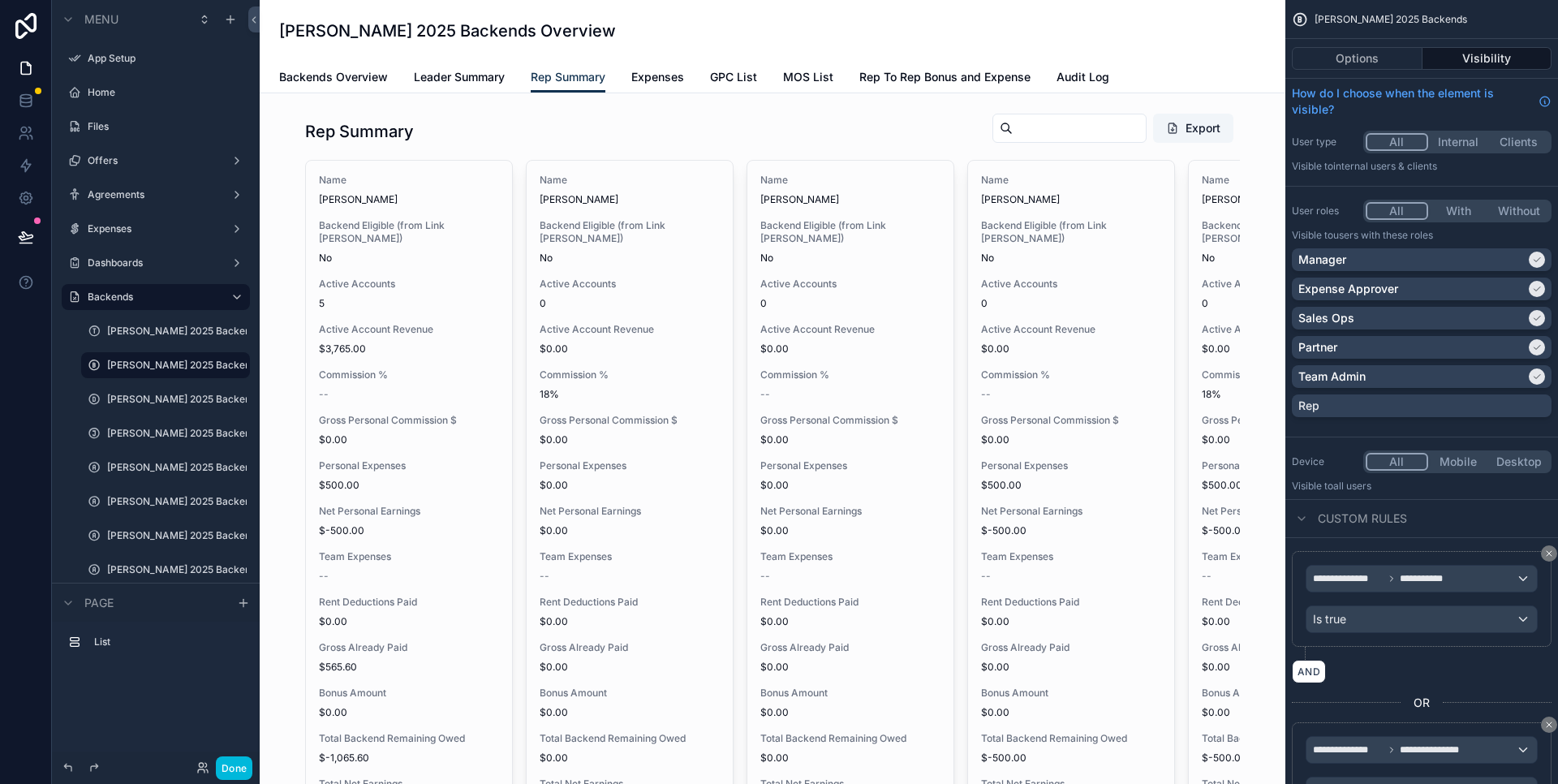
click at [457, 143] on div "scrollable content" at bounding box center [772, 542] width 1000 height 870
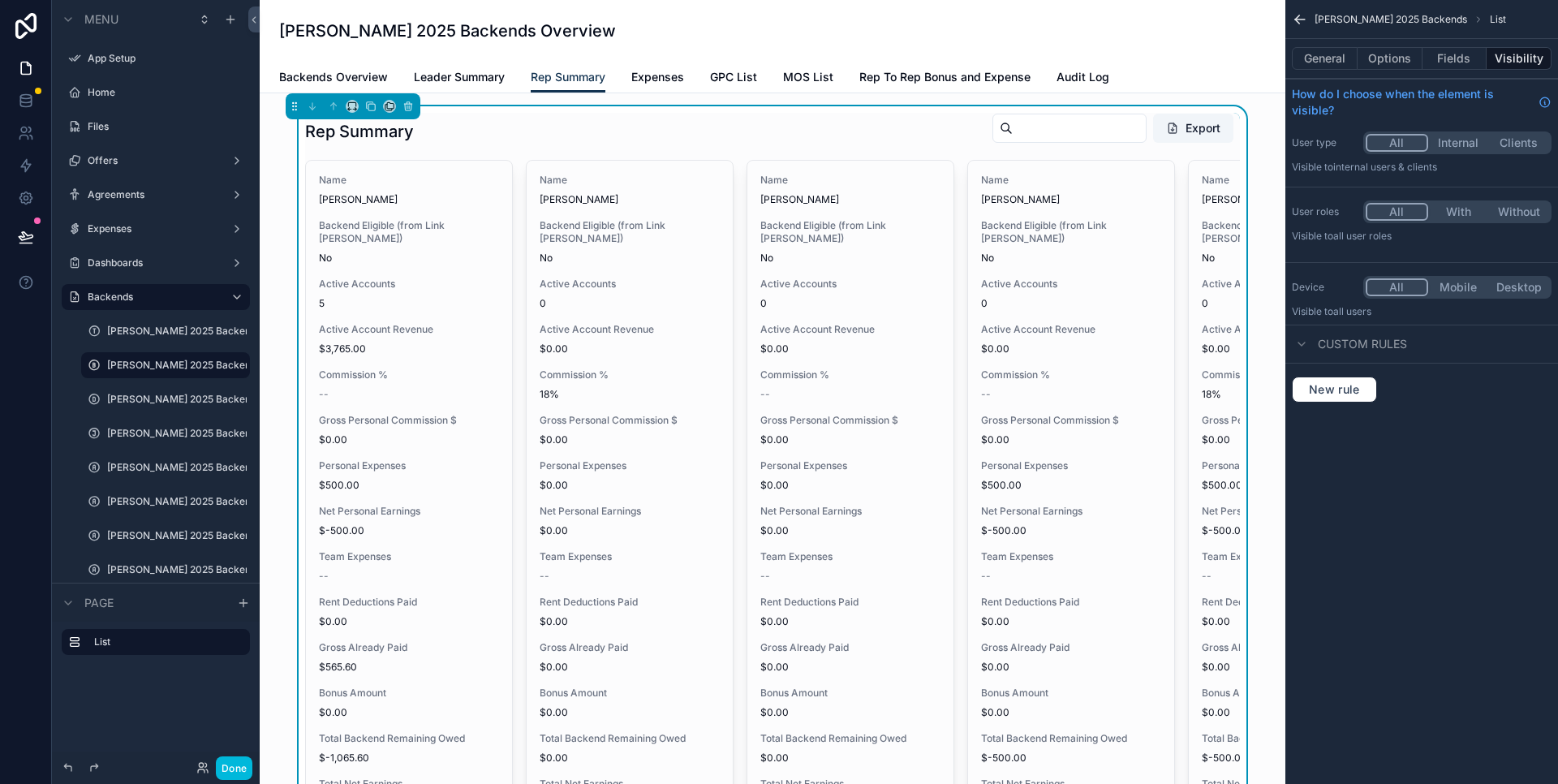
click at [1251, 199] on div "Rep Summary Export Name Kavika Bringhurst Backend Eligible (from Link Brayden C…" at bounding box center [772, 542] width 1000 height 870
drag, startPoint x: 584, startPoint y: 80, endPoint x: 851, endPoint y: 129, distance: 271.5
click at [584, 80] on span "Rep Summary" at bounding box center [568, 77] width 75 height 16
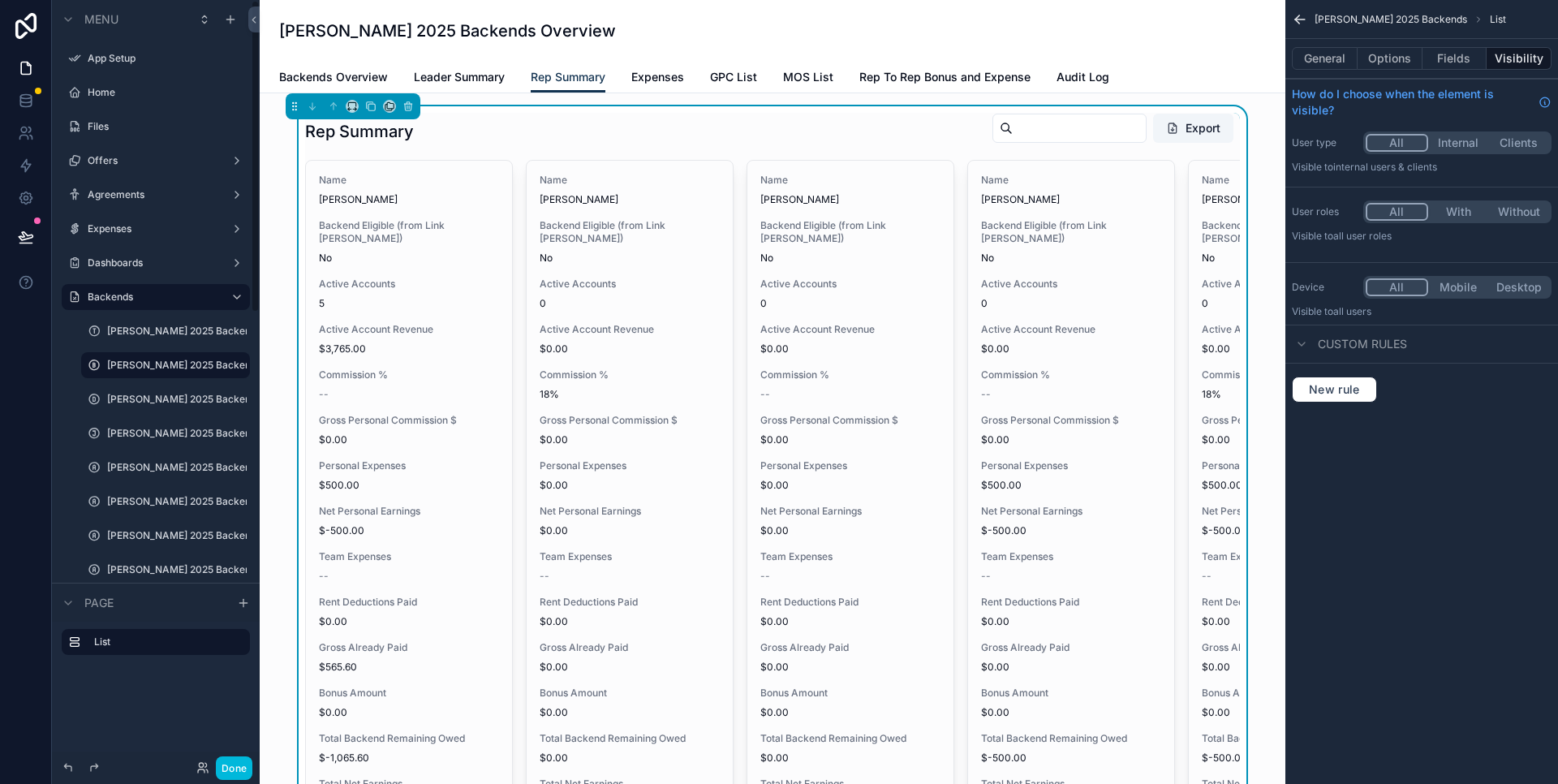
click at [702, 40] on div "Brayden Conner 2025 Backends Overview" at bounding box center [772, 30] width 987 height 22
click at [557, 84] on span "Rep Summary" at bounding box center [568, 77] width 75 height 16
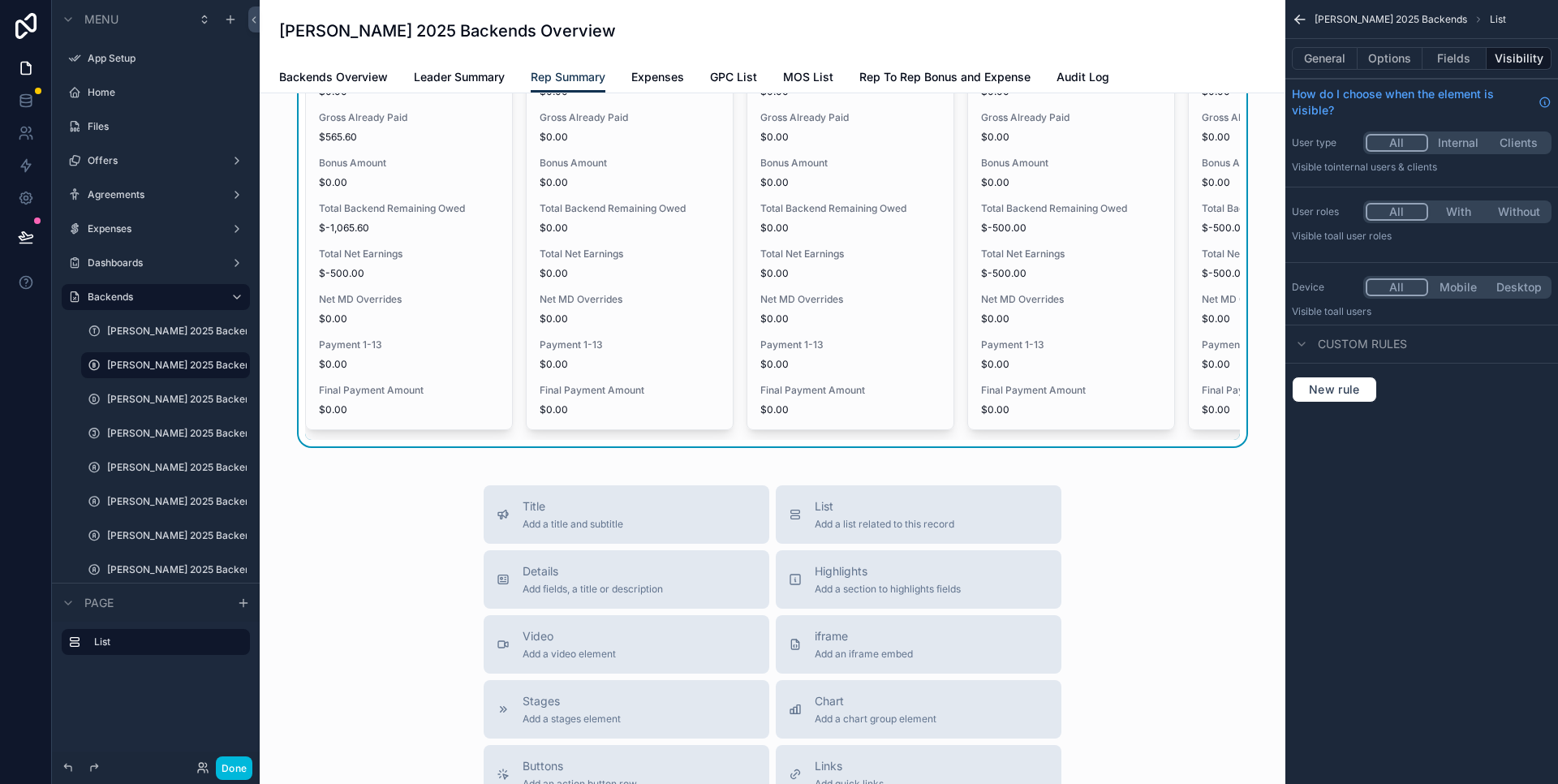
click at [1197, 517] on div "Title Add a title and subtitle List Add a list related to this record Details A…" at bounding box center [772, 775] width 1000 height 578
drag, startPoint x: 507, startPoint y: 482, endPoint x: 489, endPoint y: 475, distance: 19.3
click at [507, 482] on div "Rep Summary Export Name Kavika Bringhurst Backend Eligible (from Link Brayden C…" at bounding box center [772, 378] width 1026 height 1630
click at [269, 405] on div "Rep Summary Export Name Kavika Bringhurst Backend Eligible (from Link Brayden C…" at bounding box center [772, 378] width 1026 height 1630
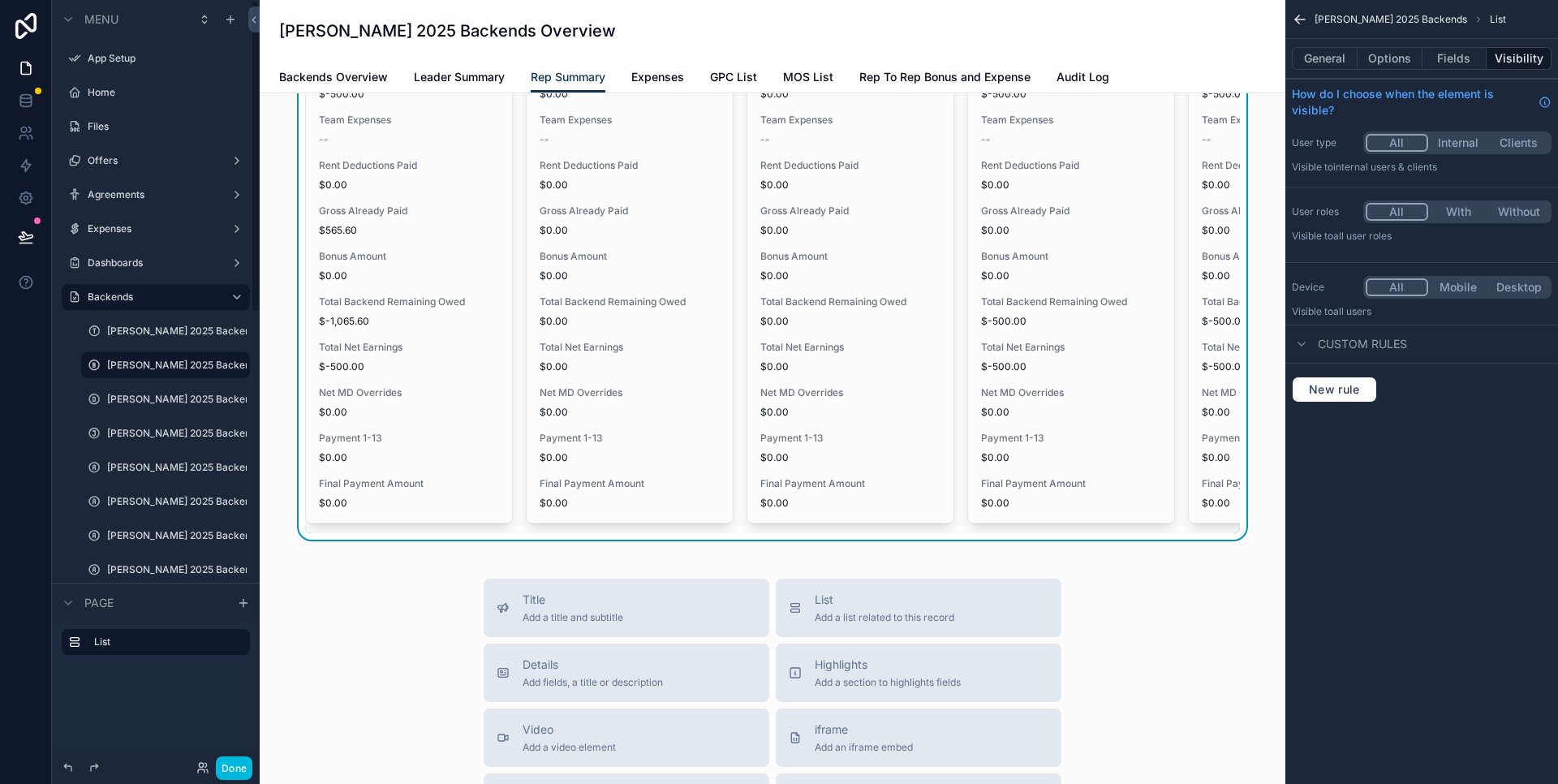
scroll to position [416, 0]
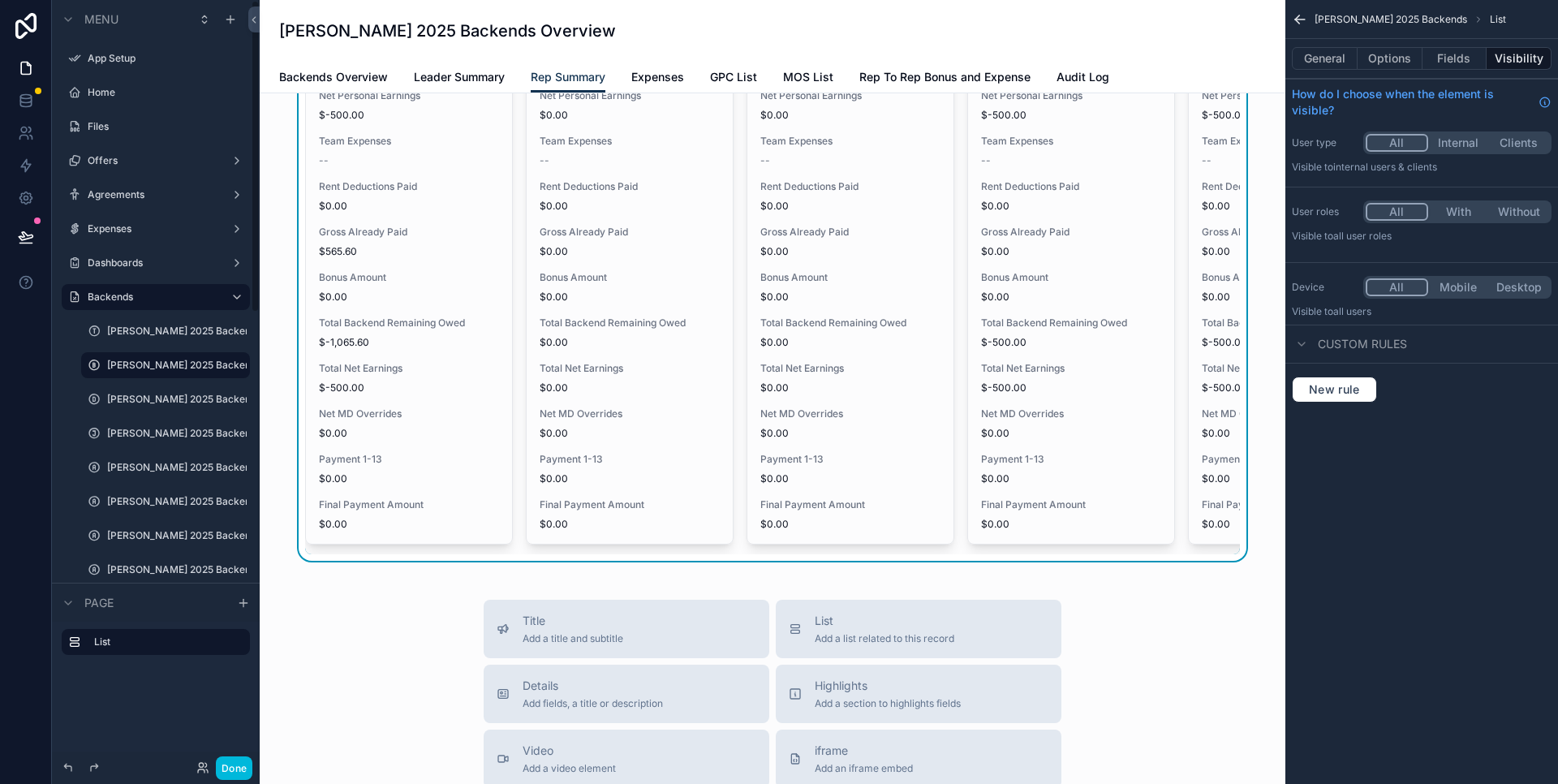
click at [454, 74] on span "Leader Summary" at bounding box center [459, 77] width 91 height 16
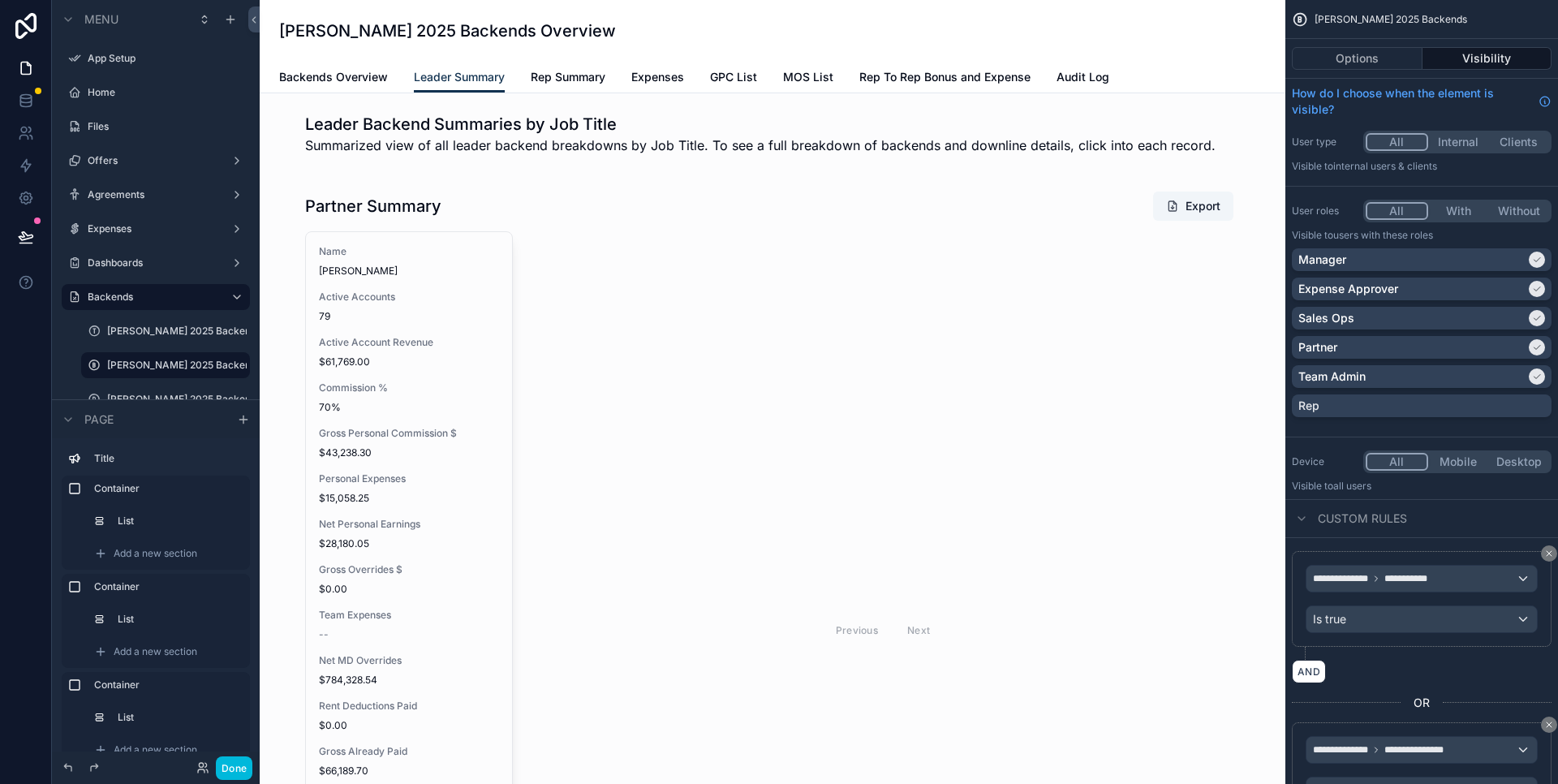
click at [566, 74] on span "Rep Summary" at bounding box center [568, 77] width 75 height 16
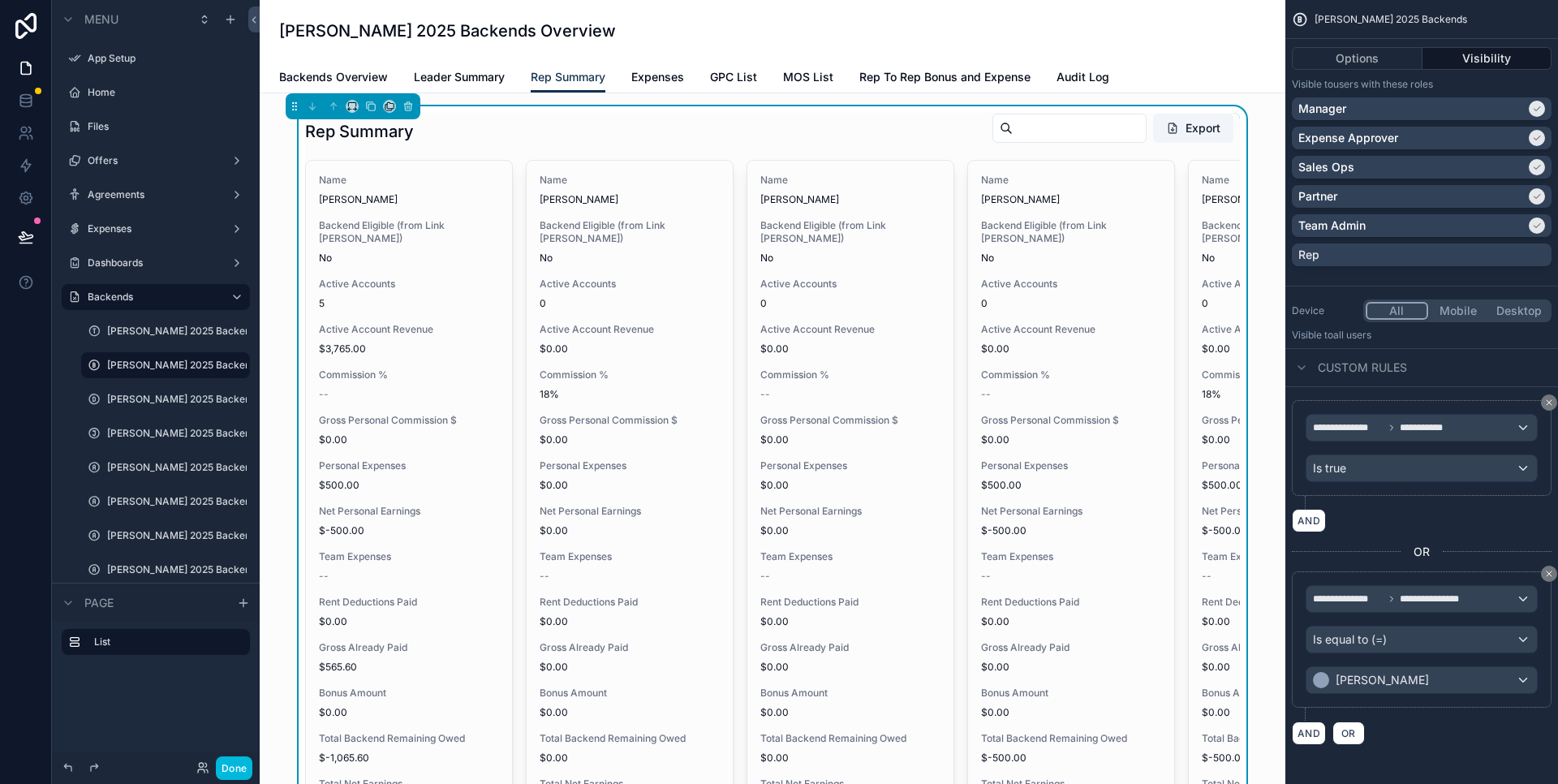
click at [514, 142] on div "Rep Summary Export" at bounding box center [772, 131] width 935 height 37
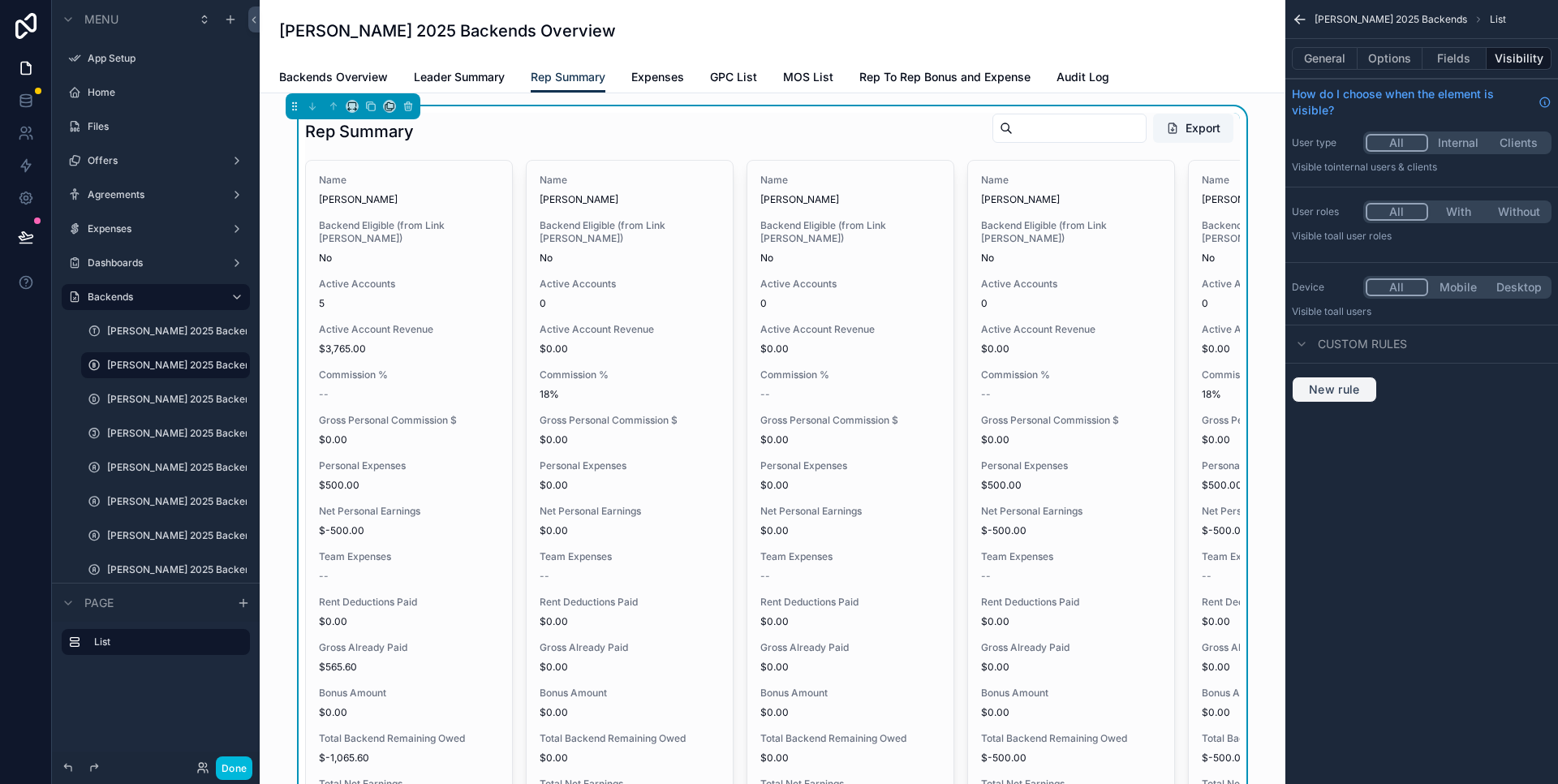
click at [1338, 392] on span "New rule" at bounding box center [1334, 390] width 64 height 15
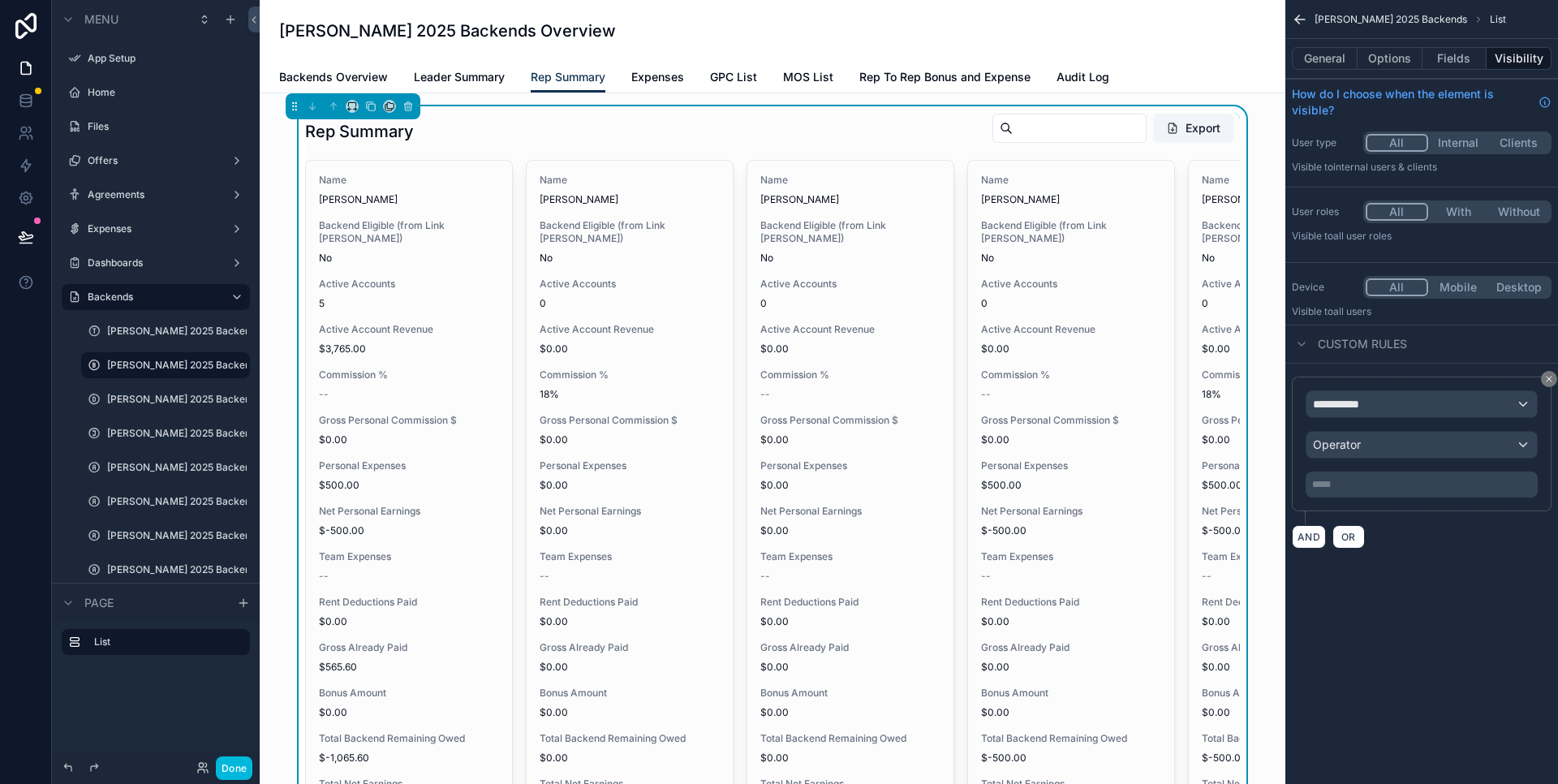
click at [449, 78] on span "Leader Summary" at bounding box center [459, 77] width 91 height 16
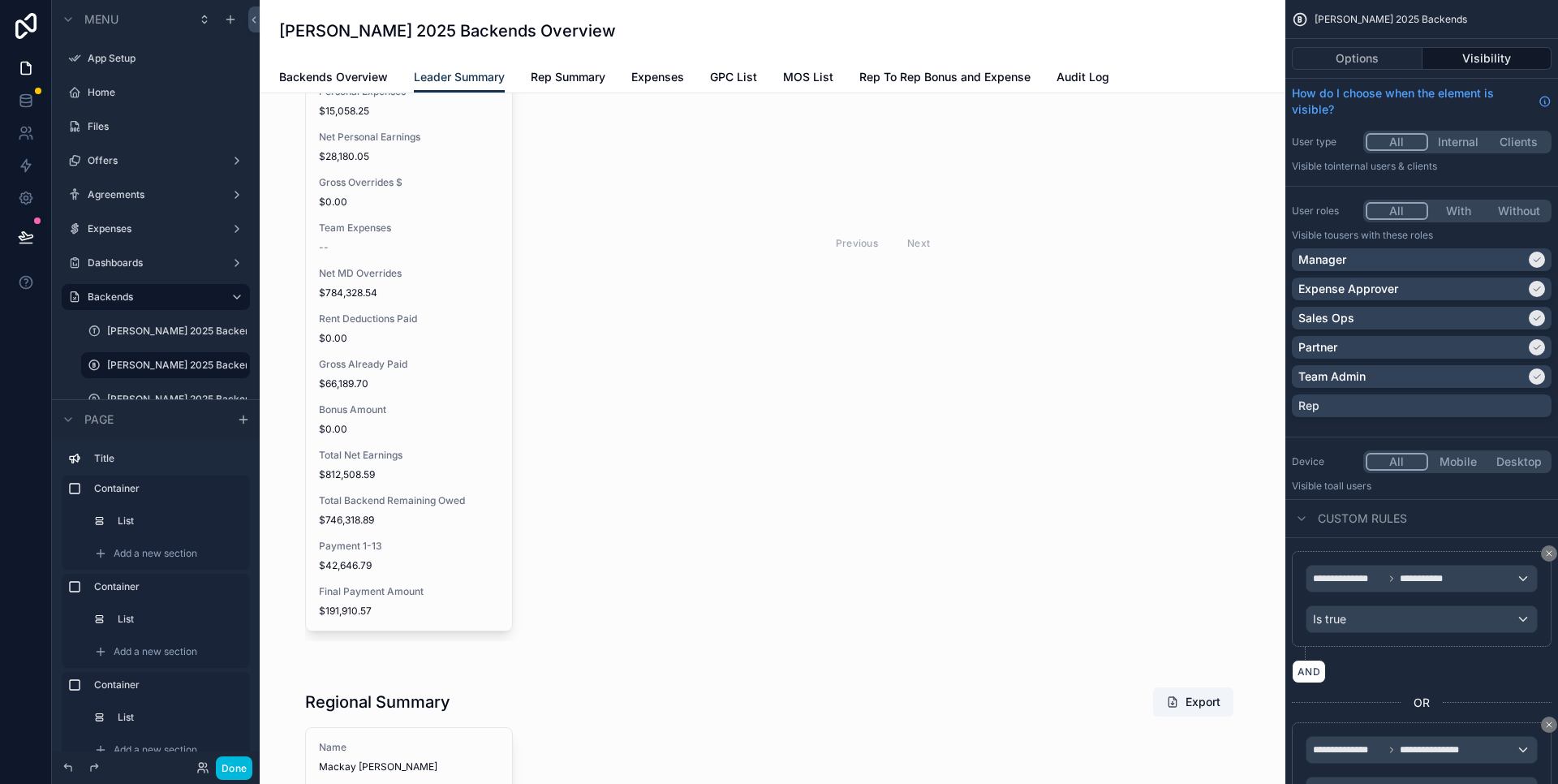
scroll to position [474, 0]
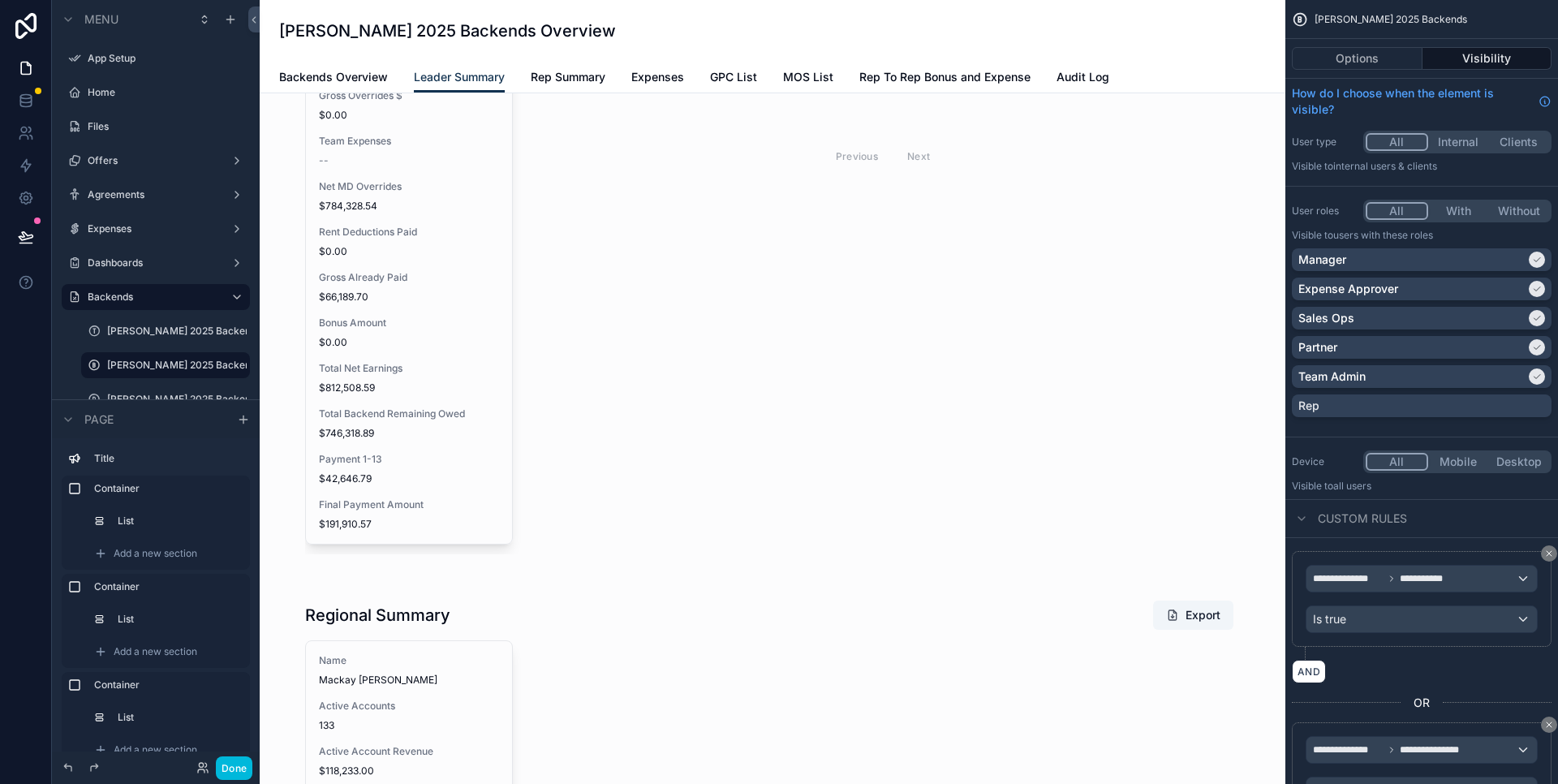
click at [492, 329] on div "scrollable content" at bounding box center [772, 136] width 1000 height 870
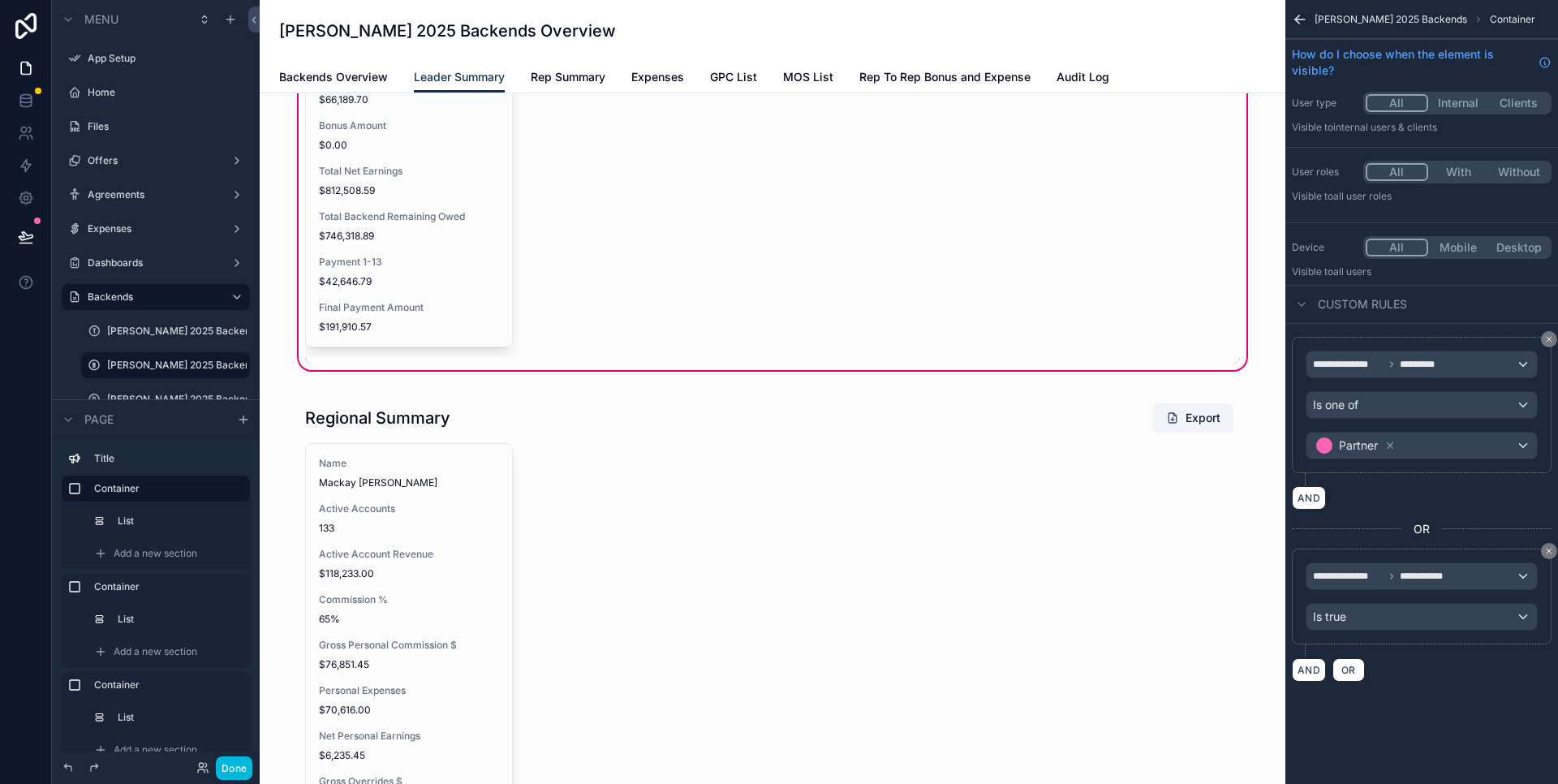
scroll to position [748, 0]
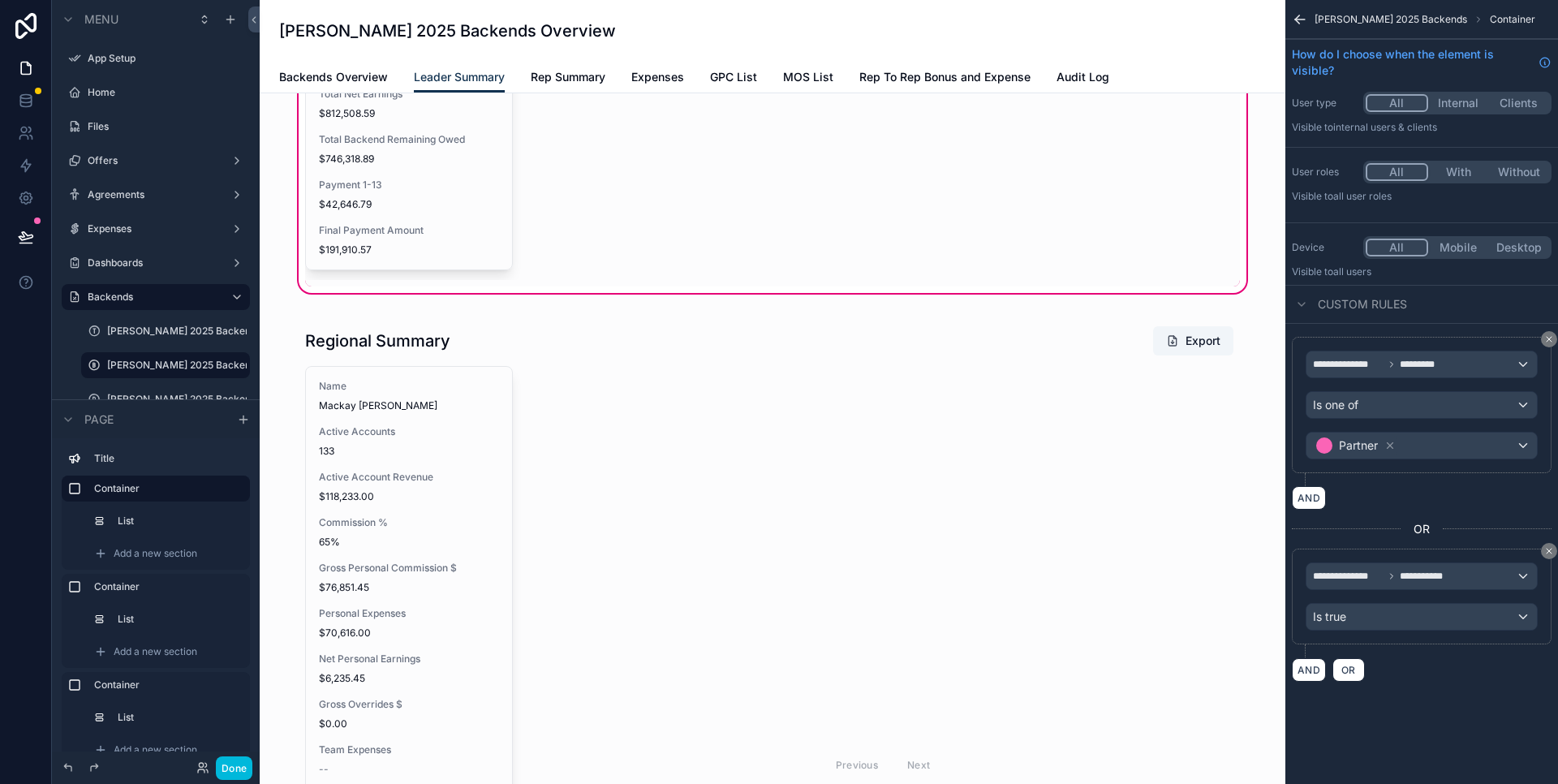
click at [728, 411] on div "scrollable content" at bounding box center [772, 744] width 1000 height 870
click at [602, 330] on div "scrollable content" at bounding box center [772, 744] width 1000 height 870
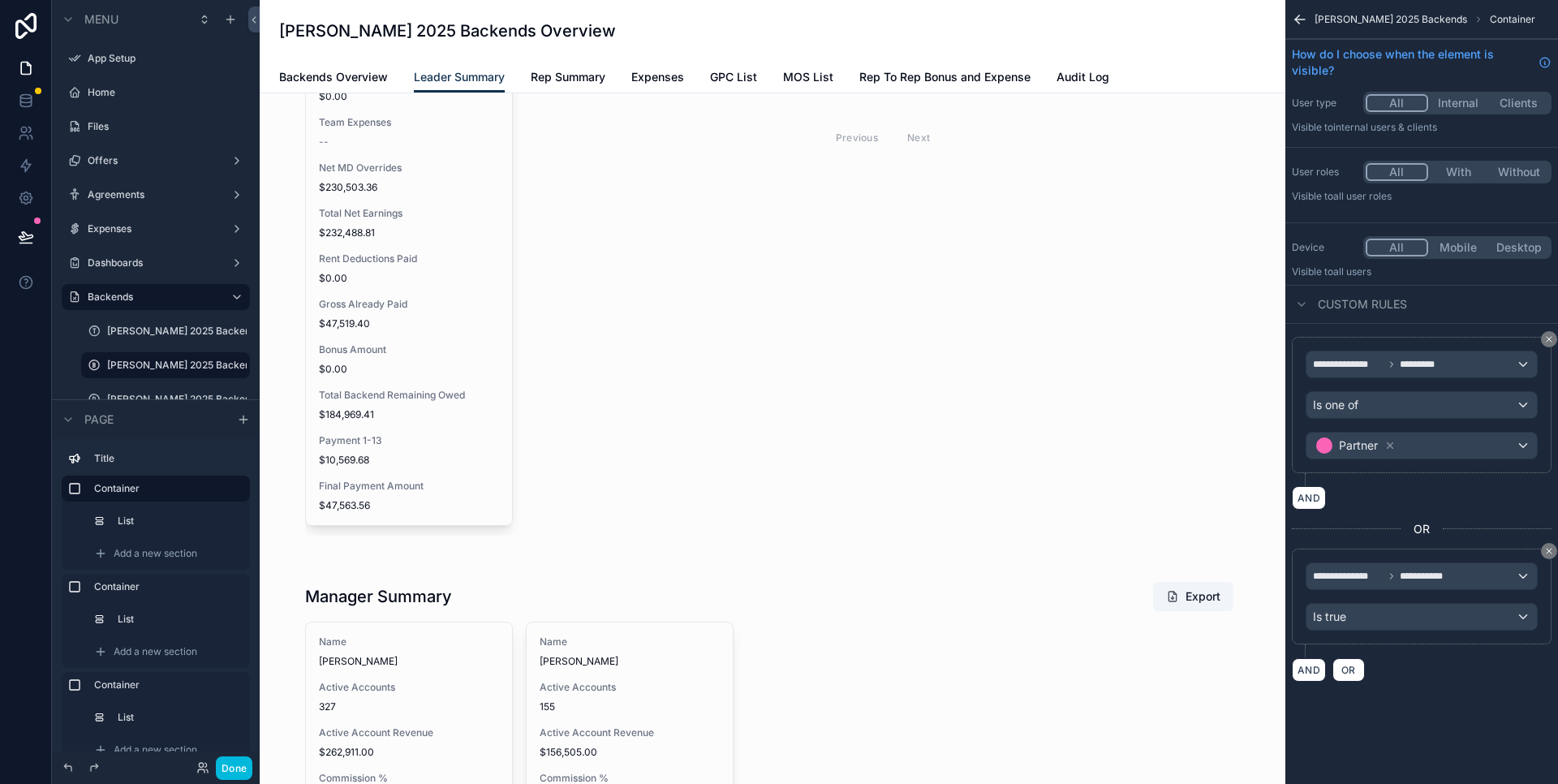
scroll to position [1551, 0]
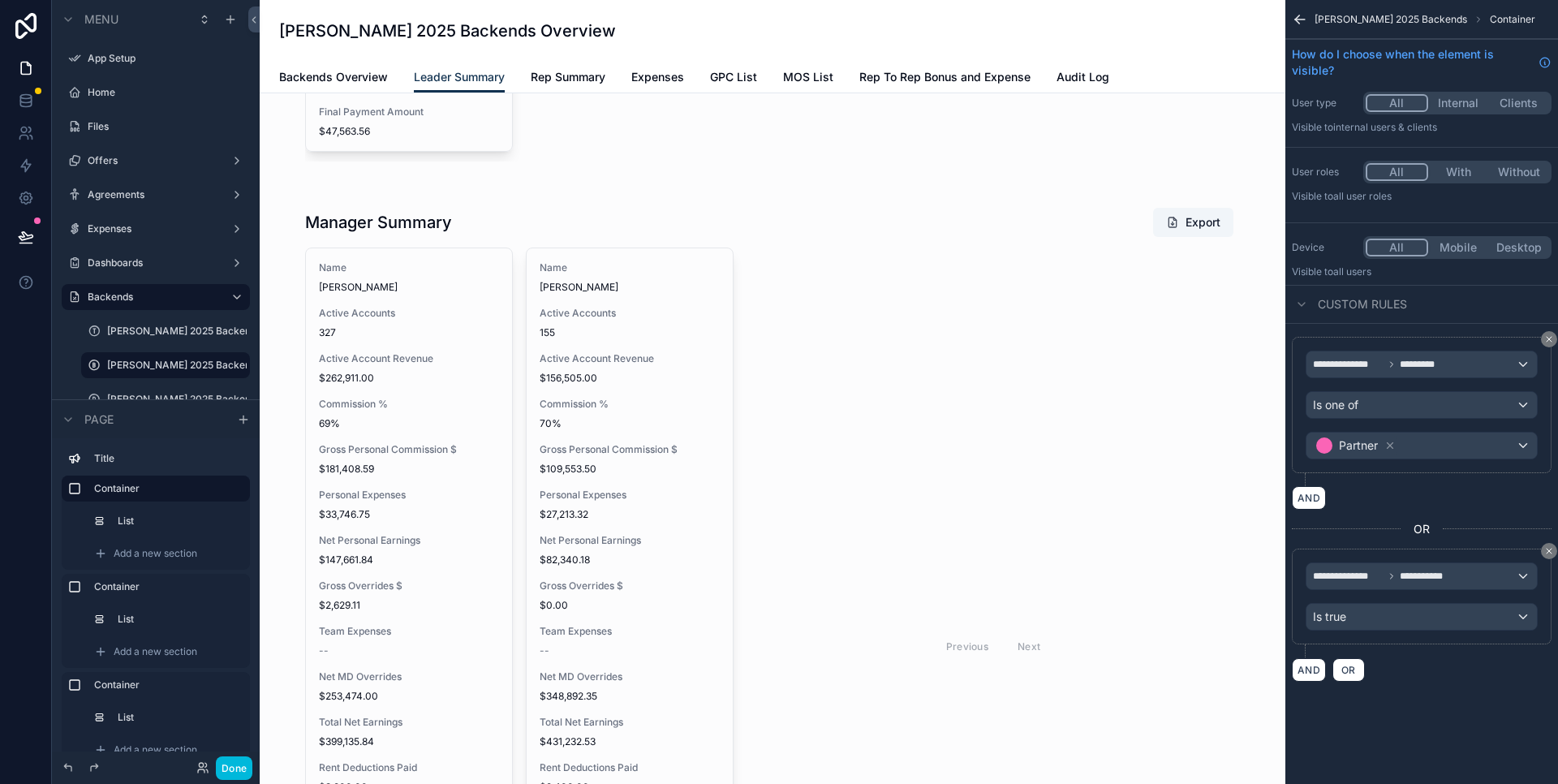
scroll to position [1760, 0]
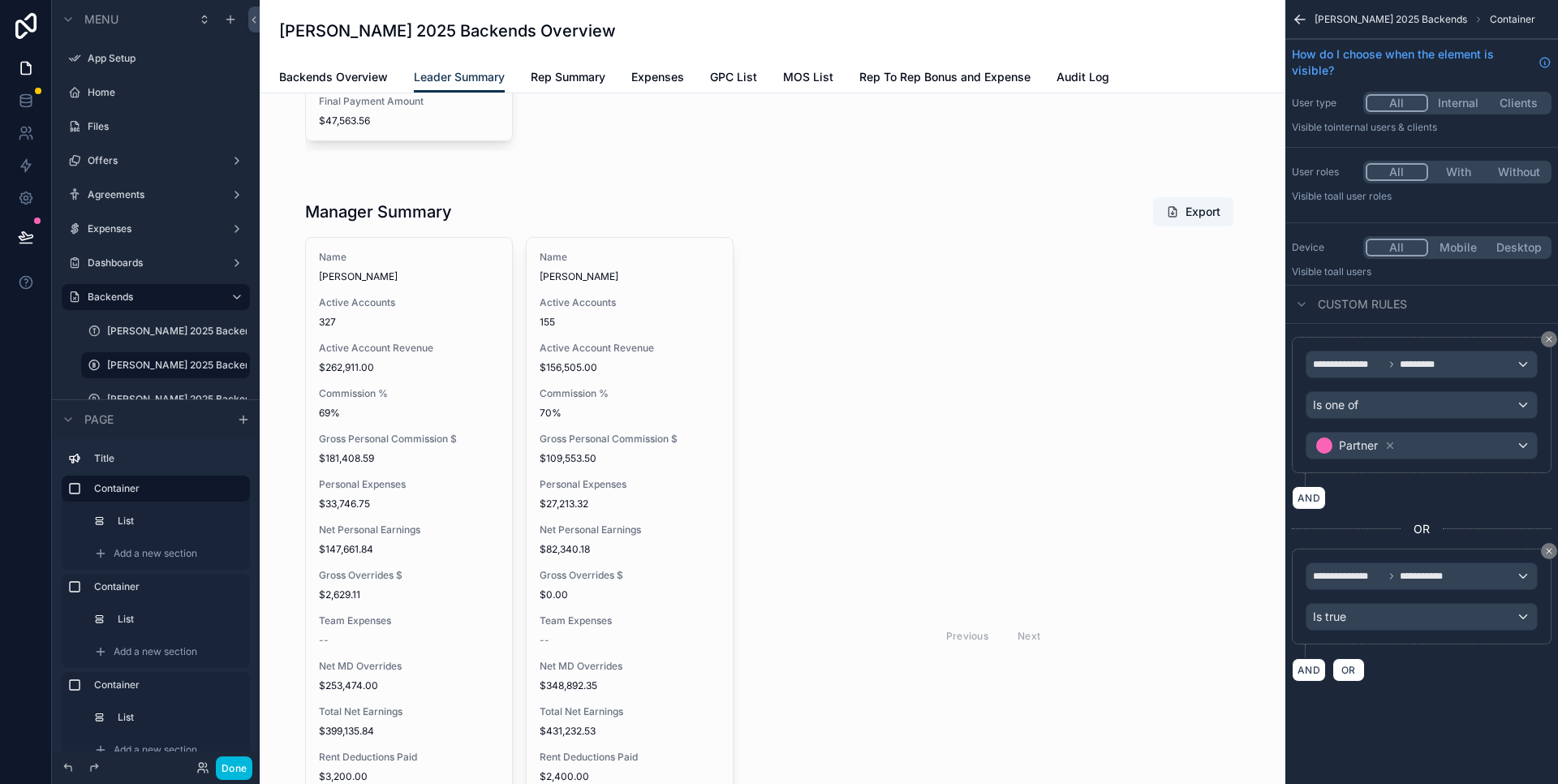
click at [781, 587] on div "scrollable content" at bounding box center [772, 615] width 1000 height 870
click at [367, 208] on div "scrollable content" at bounding box center [772, 615] width 1000 height 870
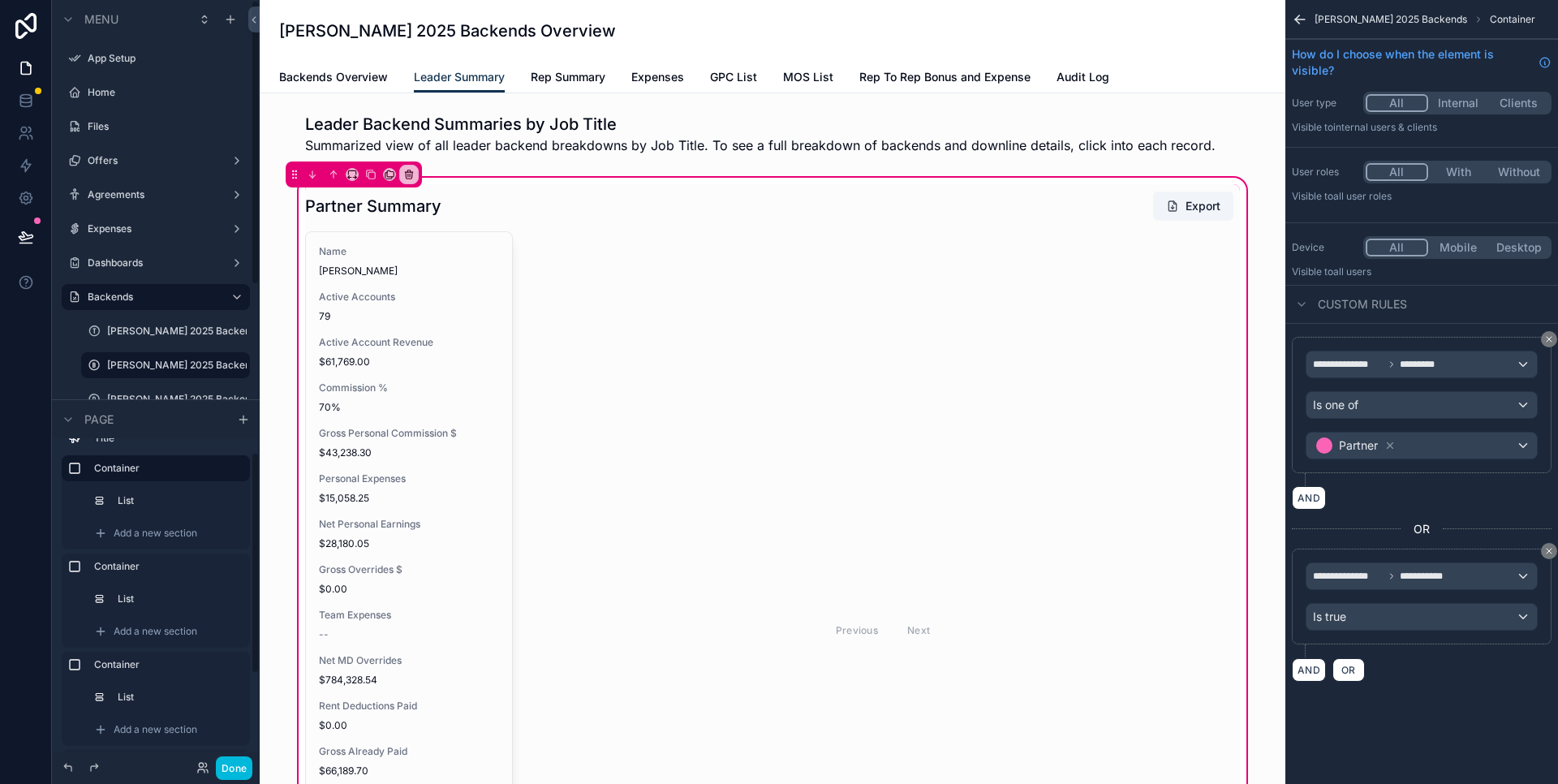
scroll to position [31, 0]
click at [127, 556] on label "Container" at bounding box center [165, 556] width 142 height 13
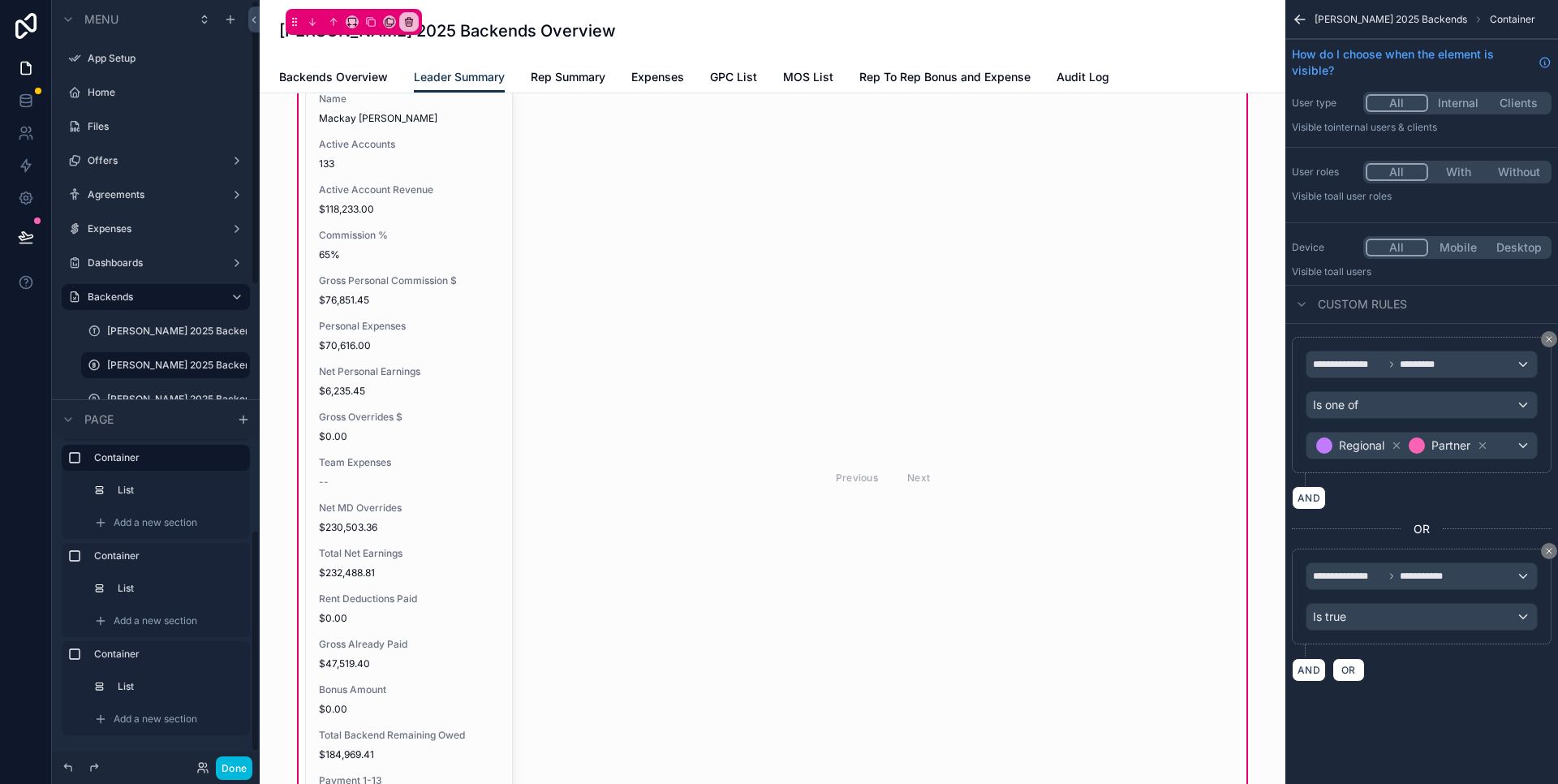
scroll to position [47, 0]
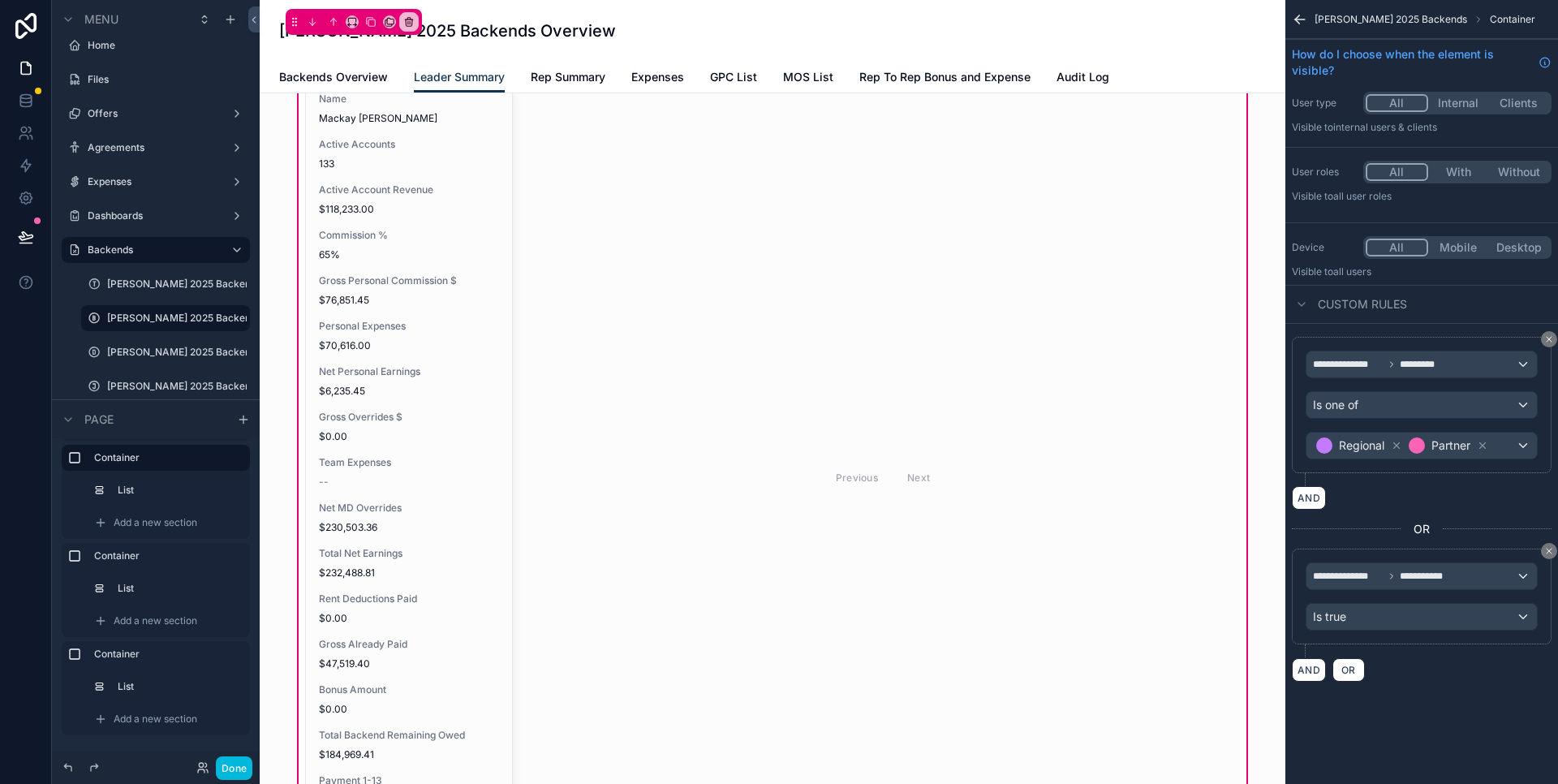
click at [132, 657] on label "Container" at bounding box center [165, 654] width 142 height 13
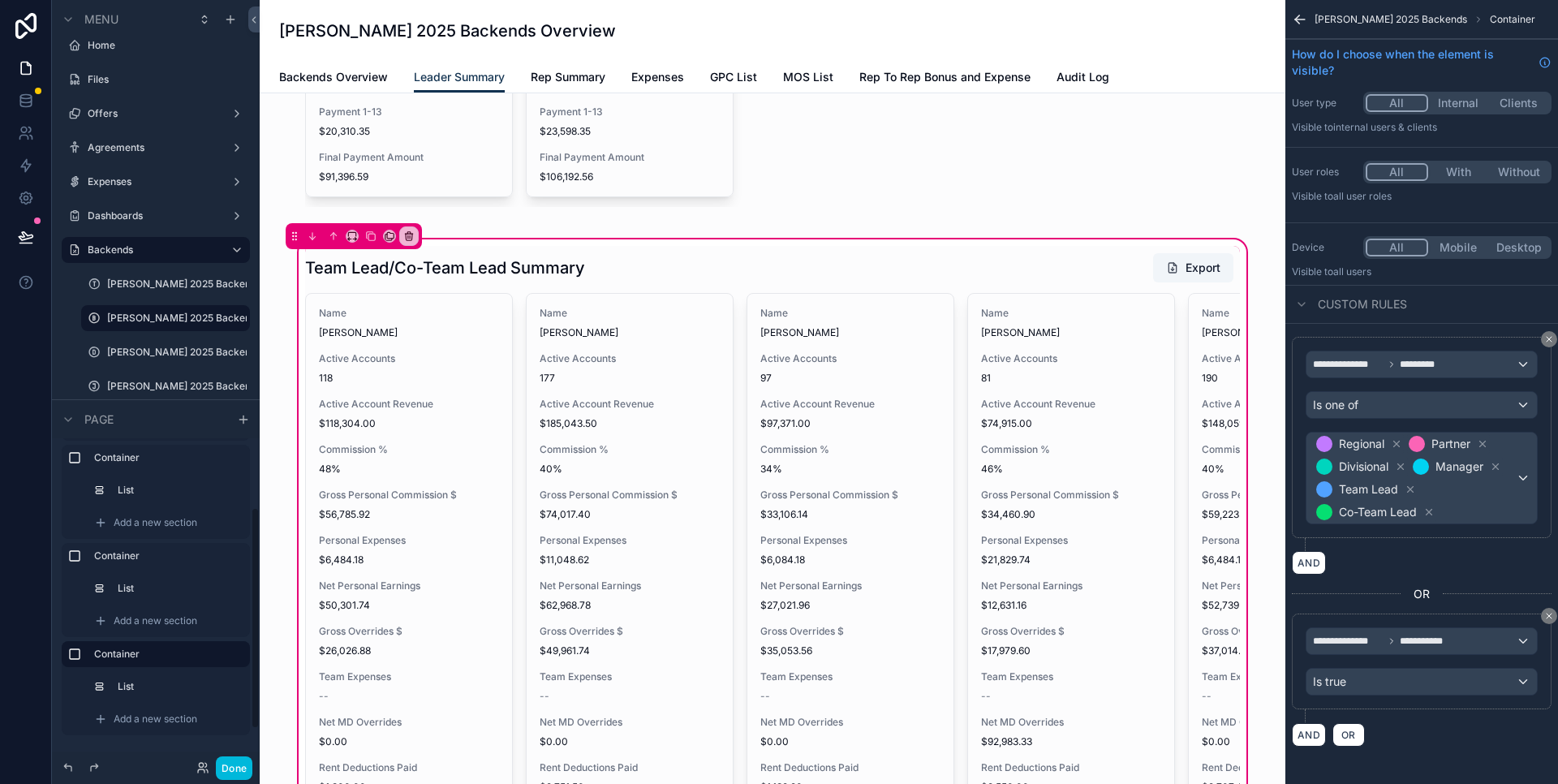
scroll to position [68, 0]
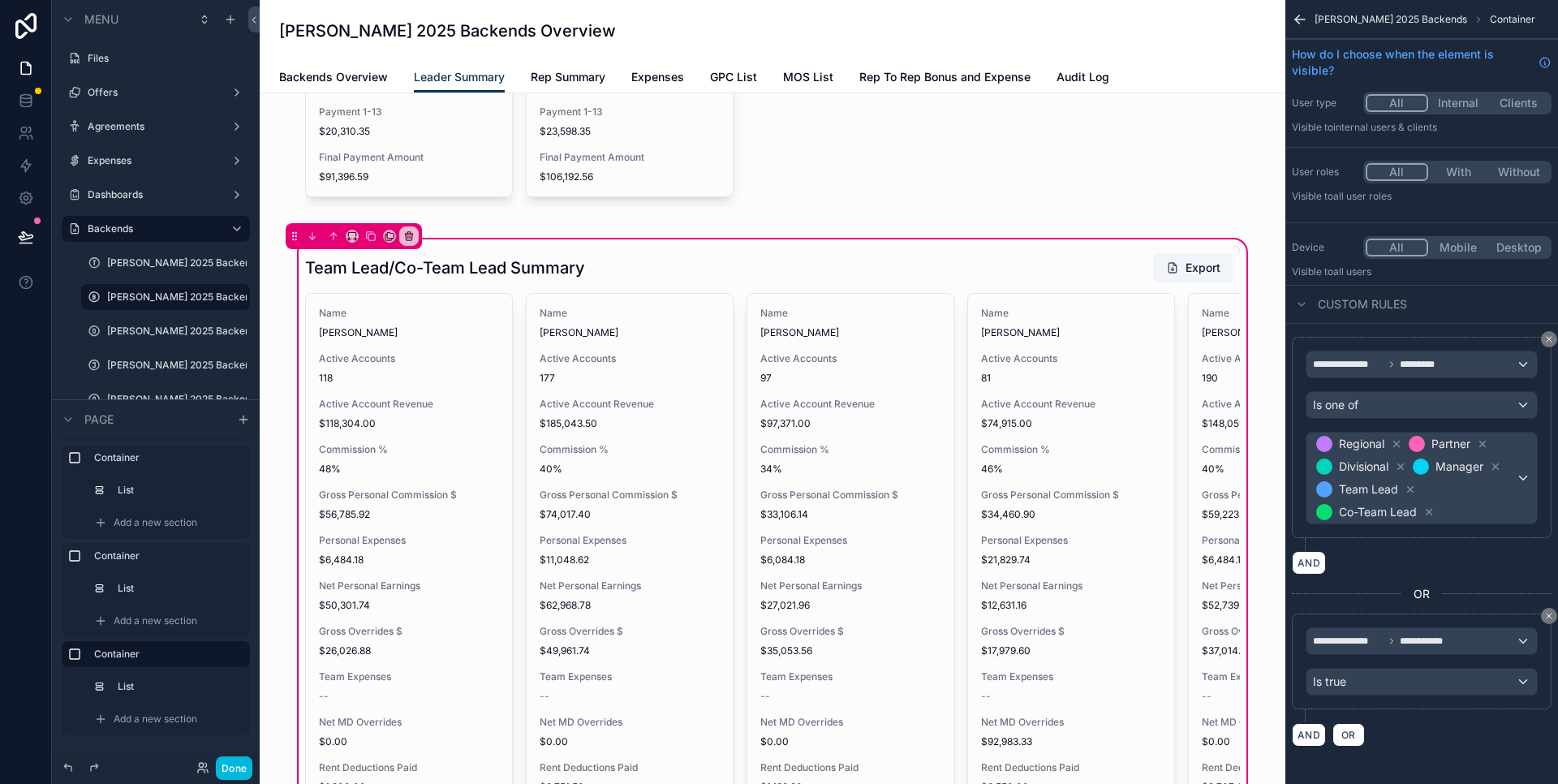
click at [568, 76] on span "Rep Summary" at bounding box center [568, 77] width 75 height 16
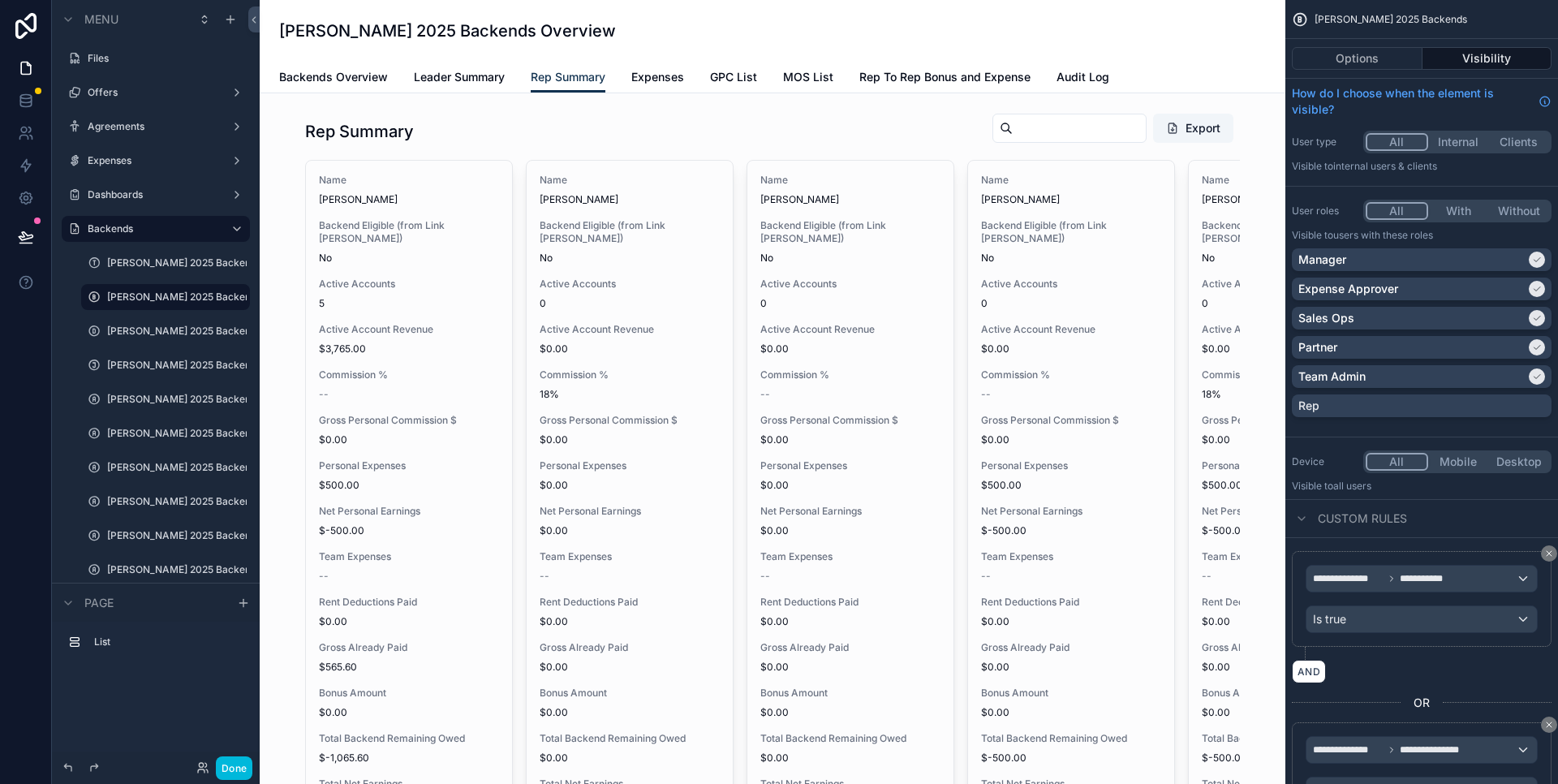
click at [552, 127] on div "scrollable content" at bounding box center [772, 542] width 1000 height 870
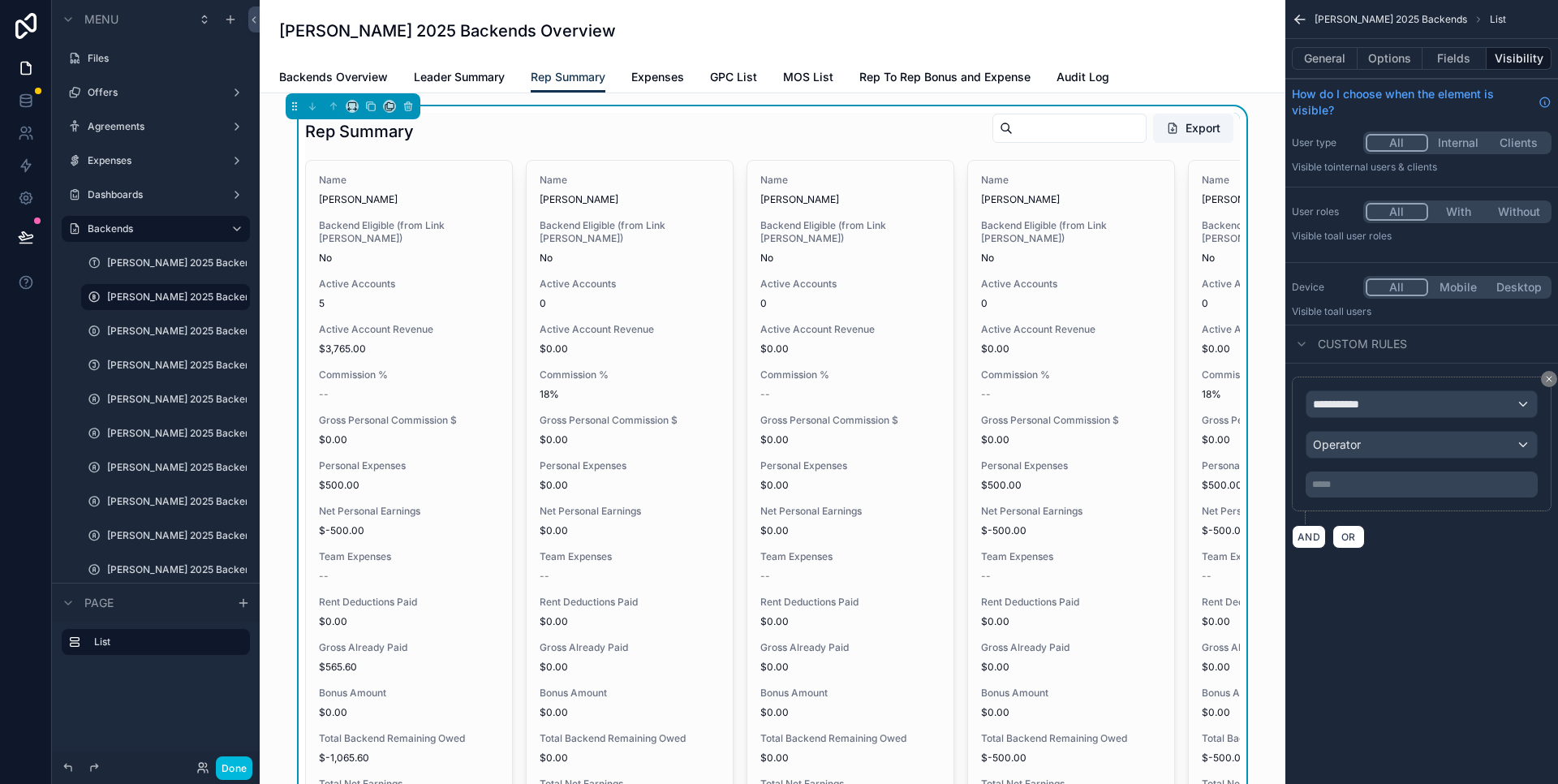
click at [432, 77] on span "Leader Summary" at bounding box center [459, 77] width 91 height 16
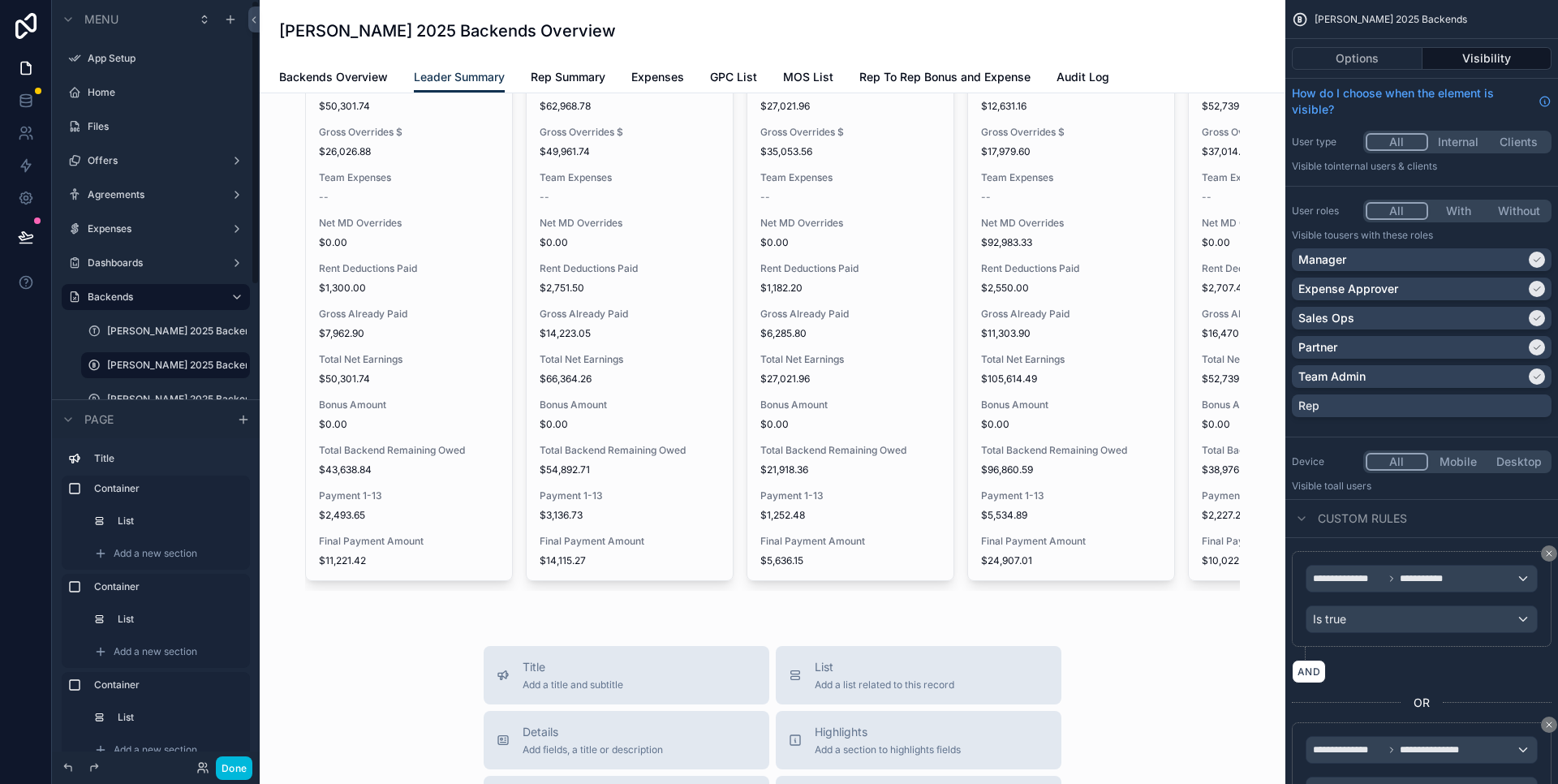
scroll to position [2887, 0]
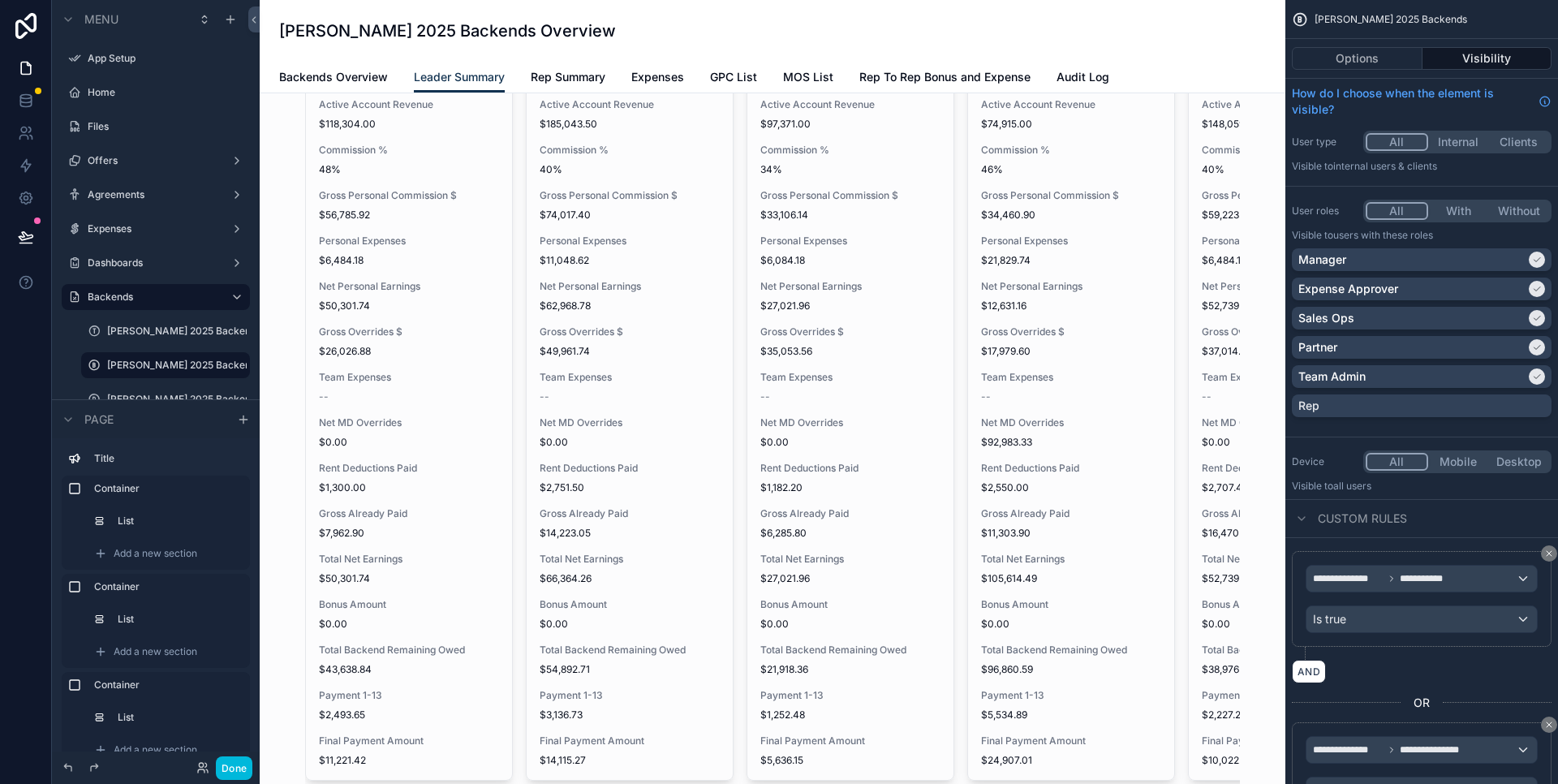
click at [150, 489] on label "Container" at bounding box center [165, 489] width 142 height 13
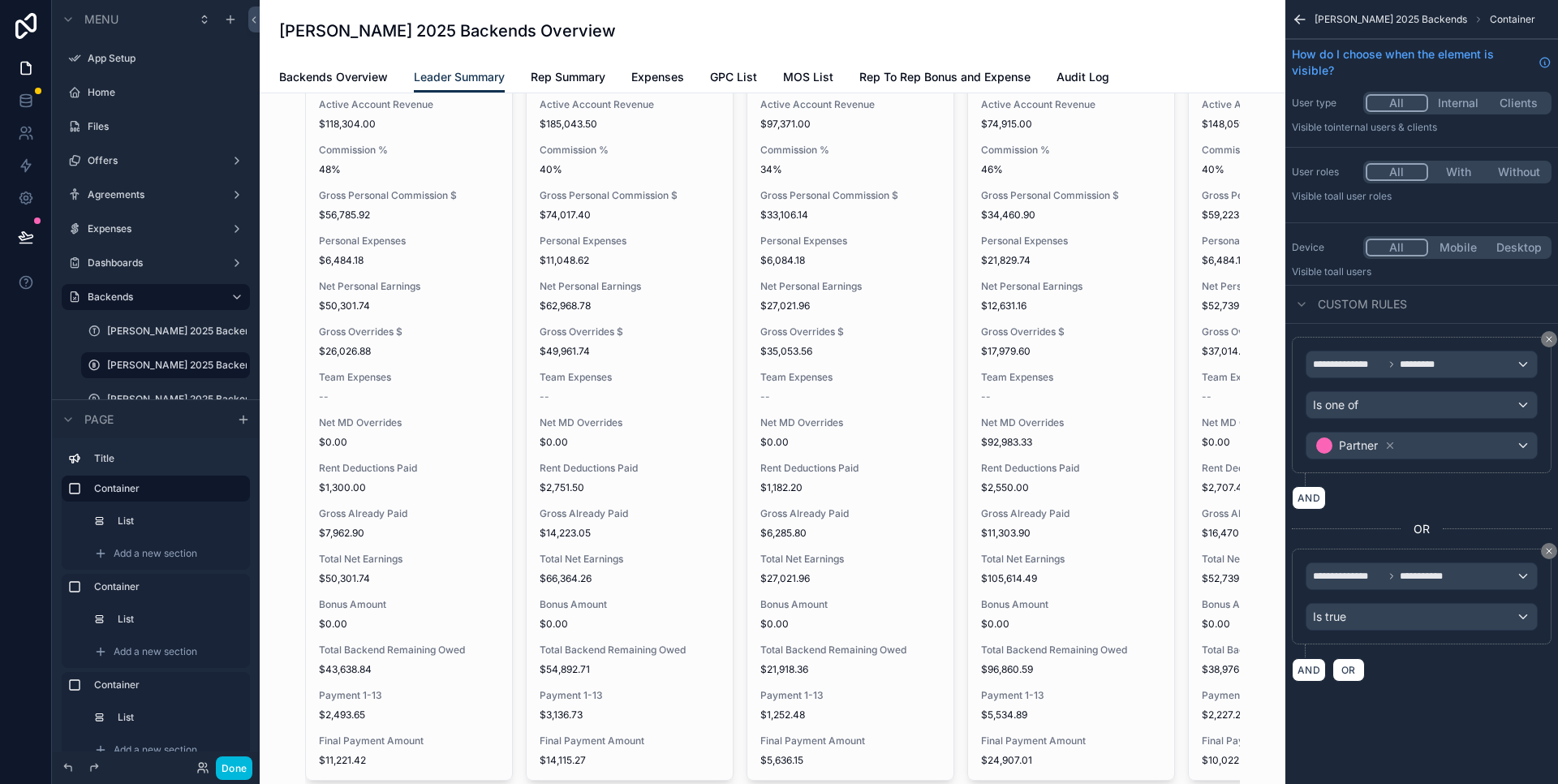
scroll to position [3047, 0]
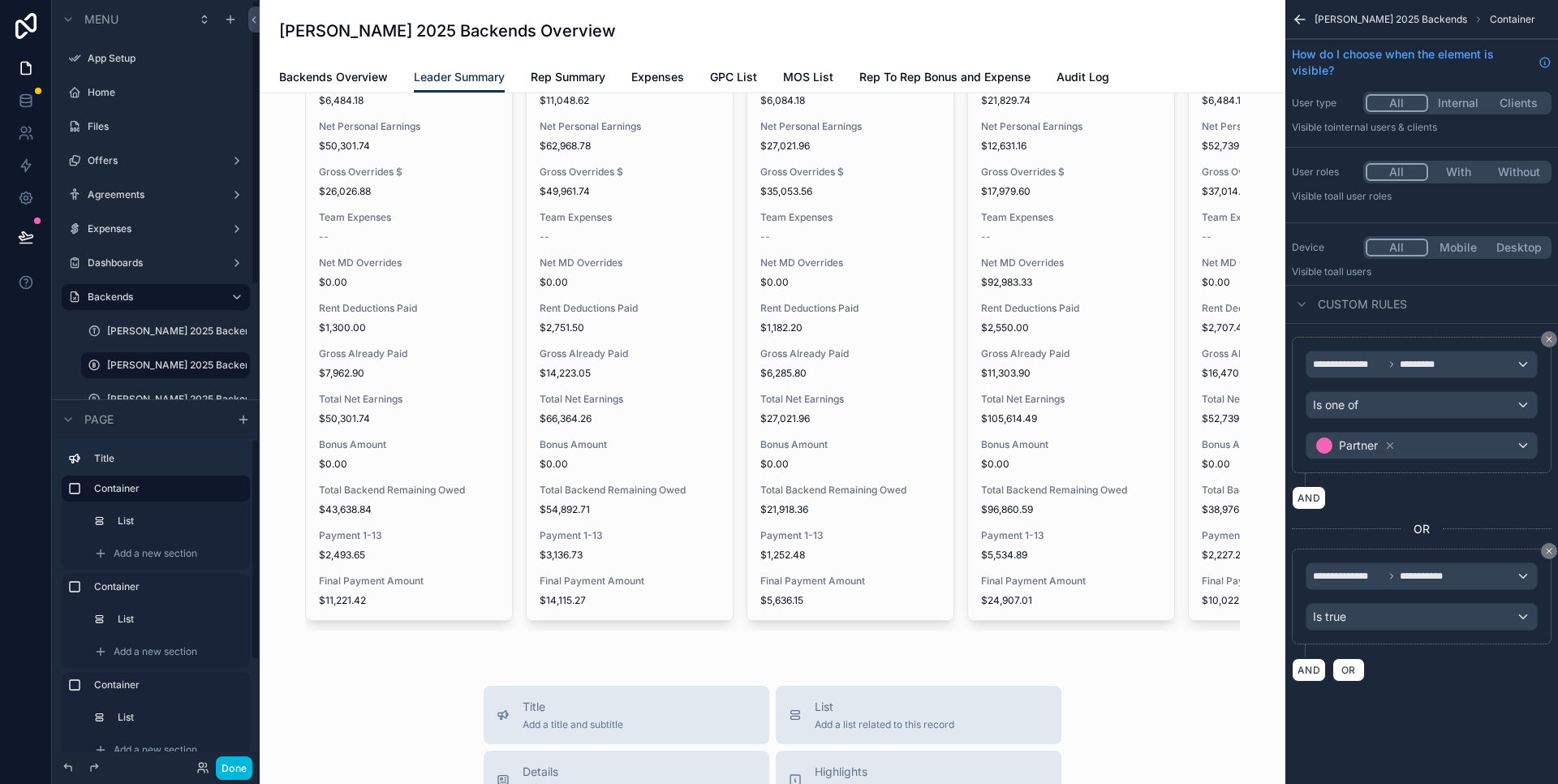
click at [191, 587] on label "Container" at bounding box center [165, 587] width 142 height 13
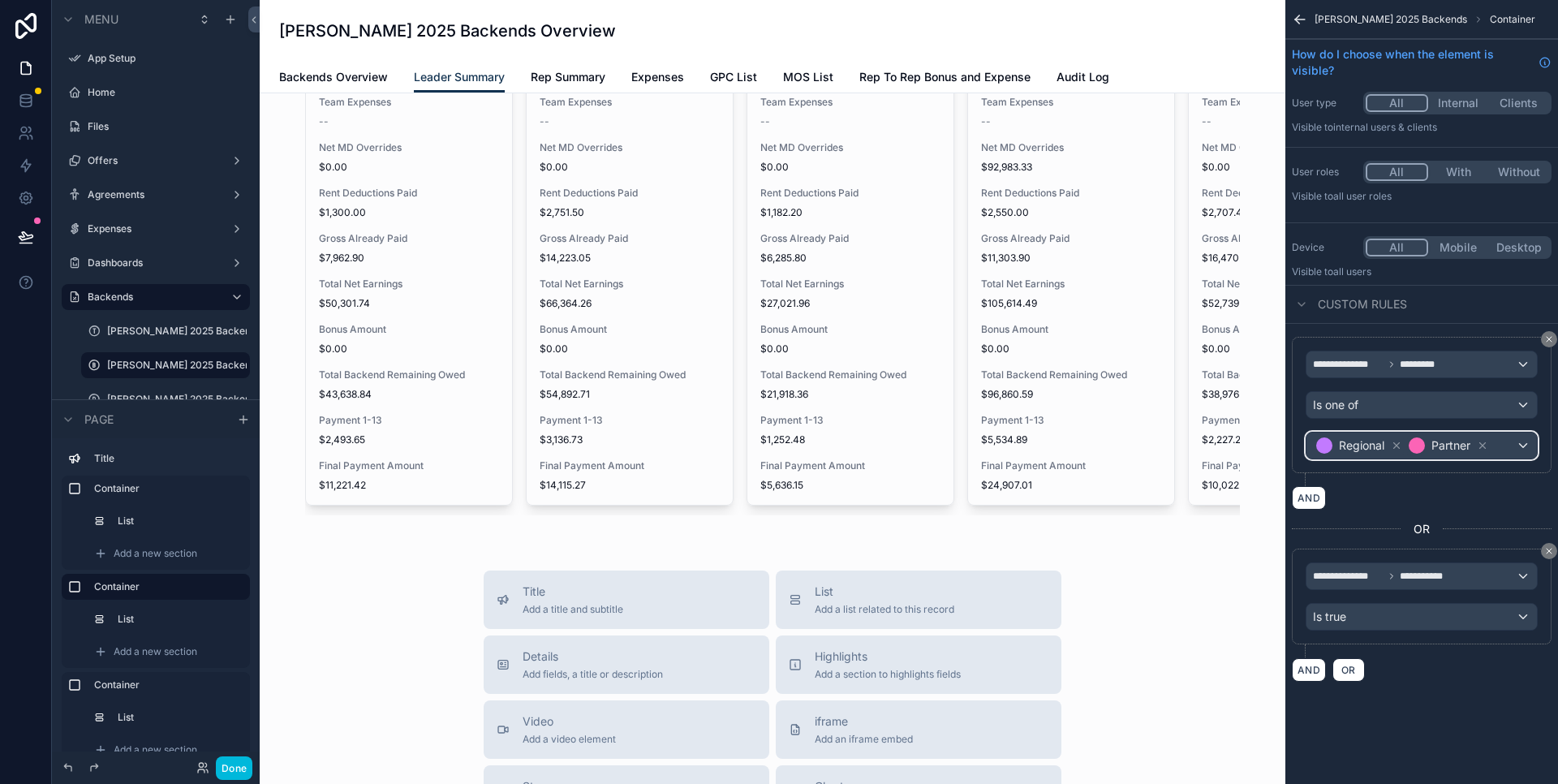
click at [1528, 445] on div "Regional Partner" at bounding box center [1421, 445] width 231 height 26
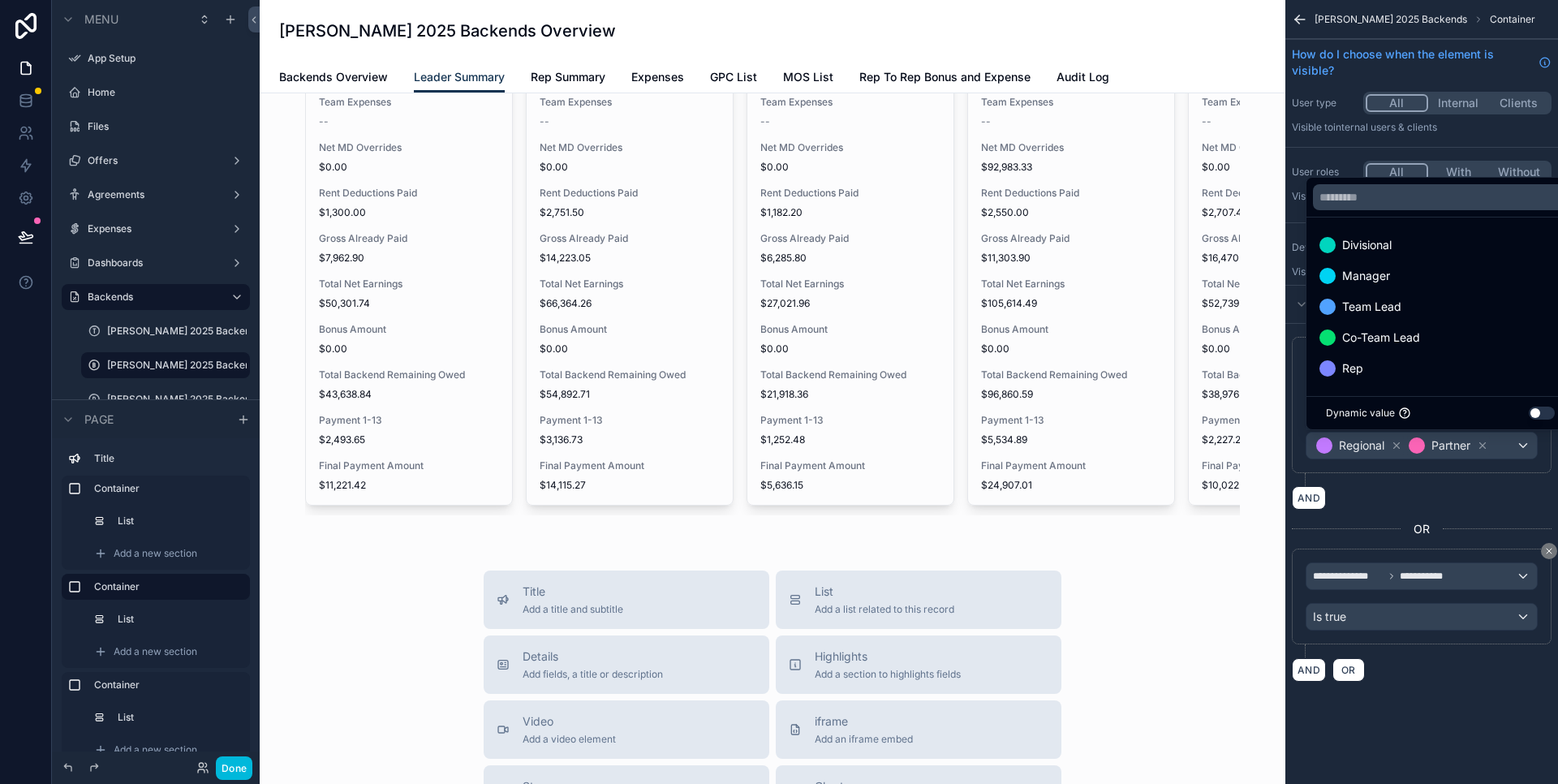
click at [1438, 502] on div "scrollable content" at bounding box center [779, 392] width 1558 height 784
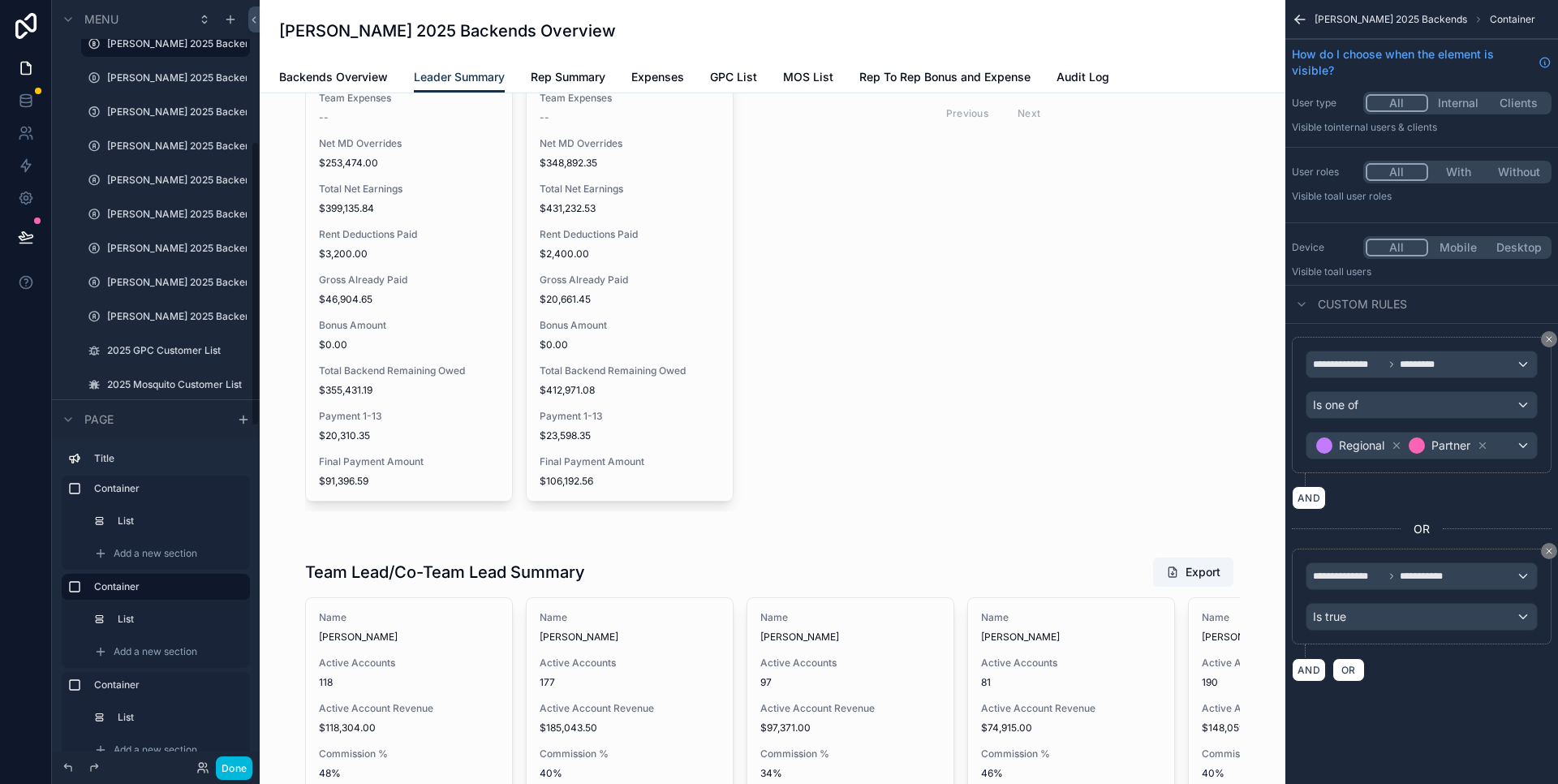
scroll to position [379, 0]
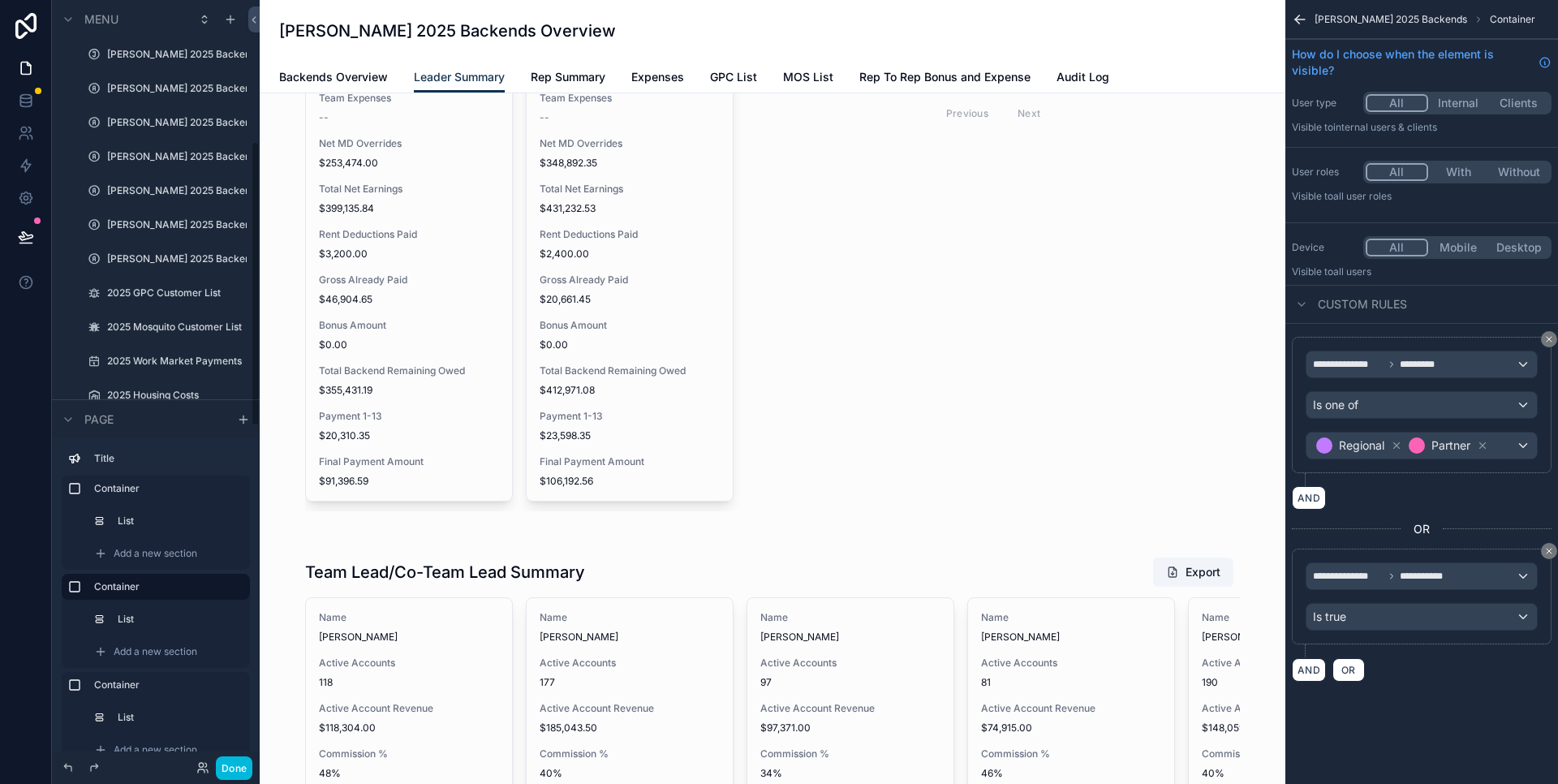
click at [143, 261] on label "[PERSON_NAME] 2025 Backend" at bounding box center [177, 259] width 140 height 13
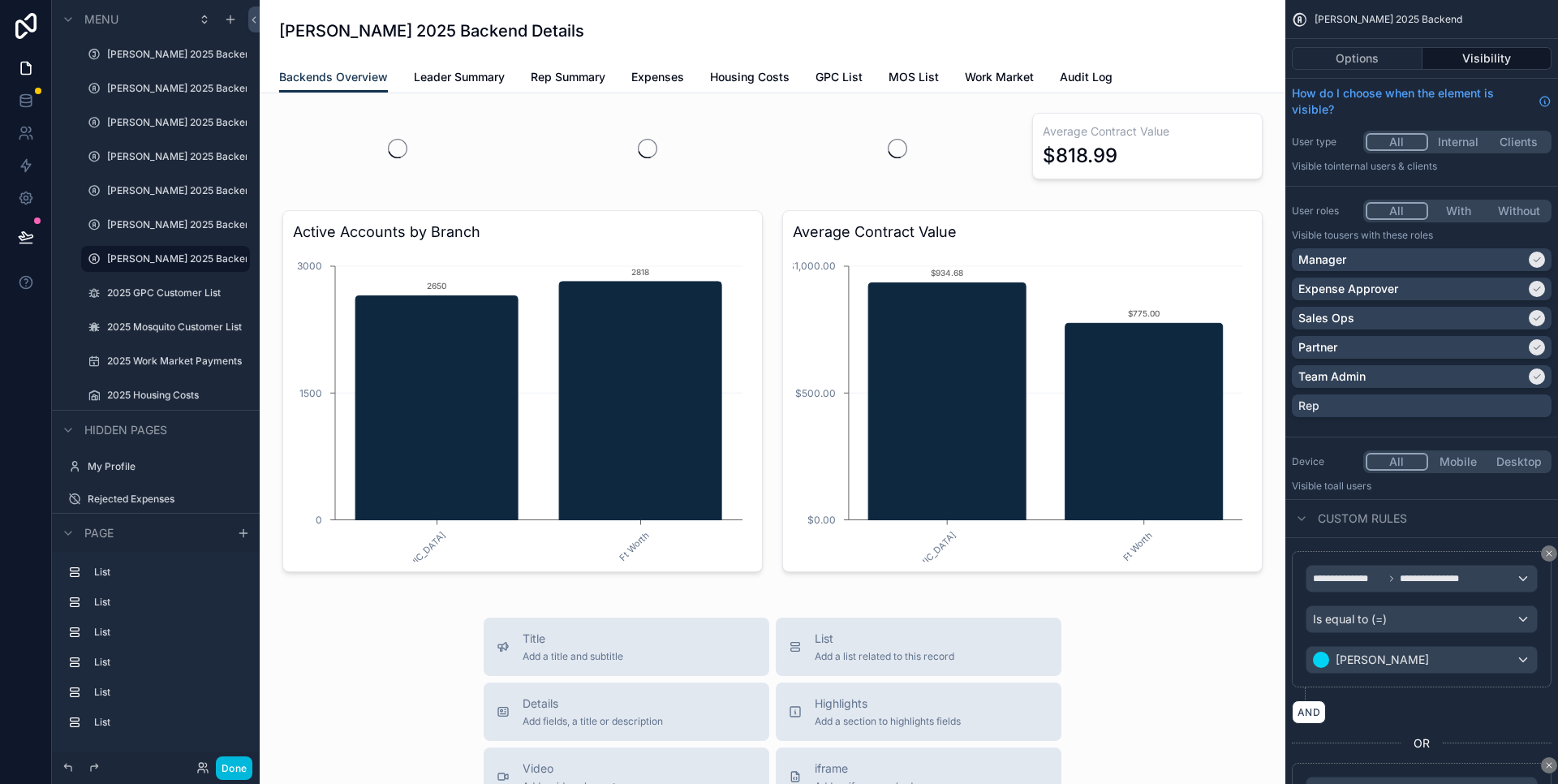
click at [477, 78] on span "Leader Summary" at bounding box center [459, 77] width 91 height 16
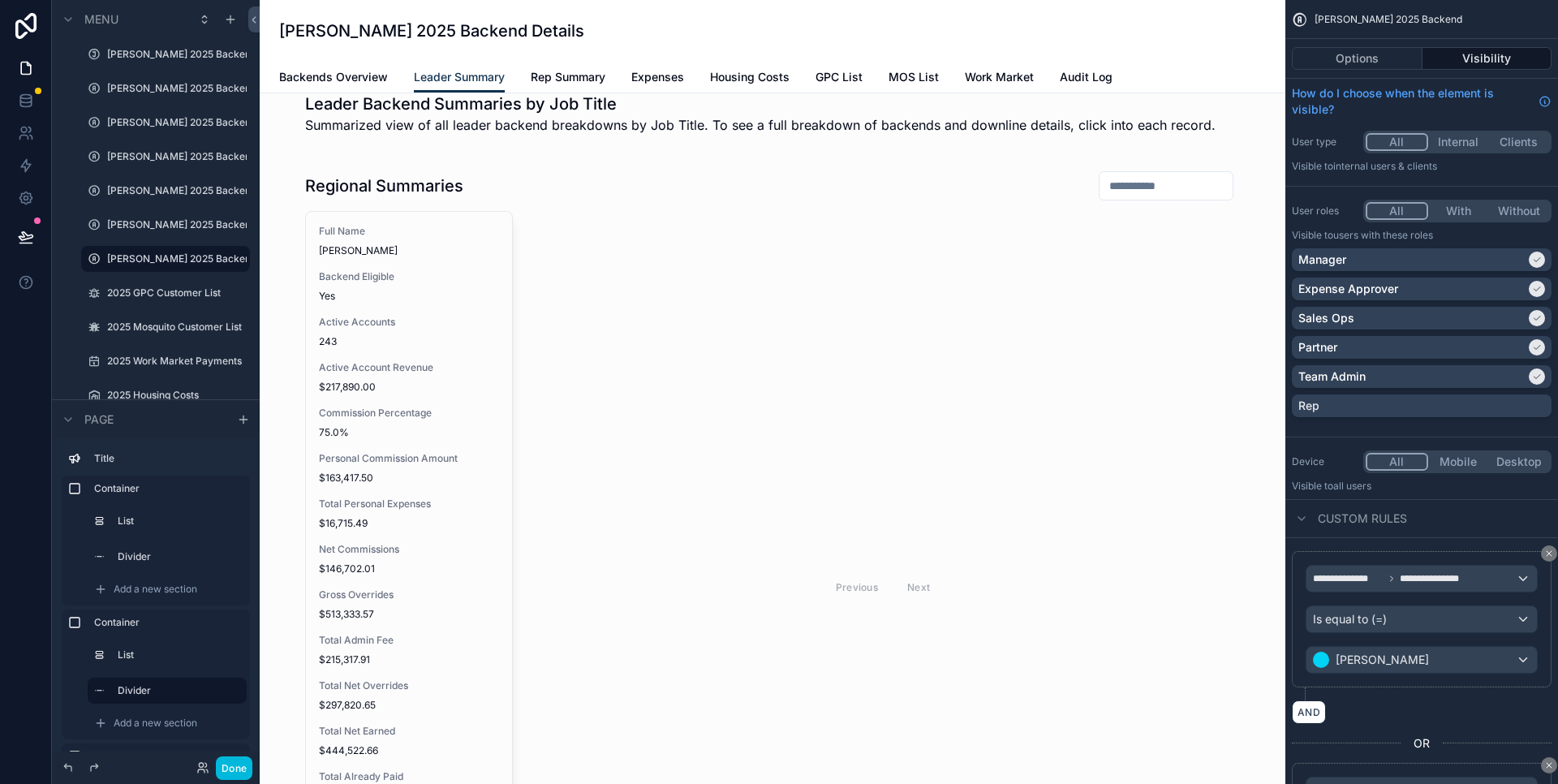
scroll to position [31, 0]
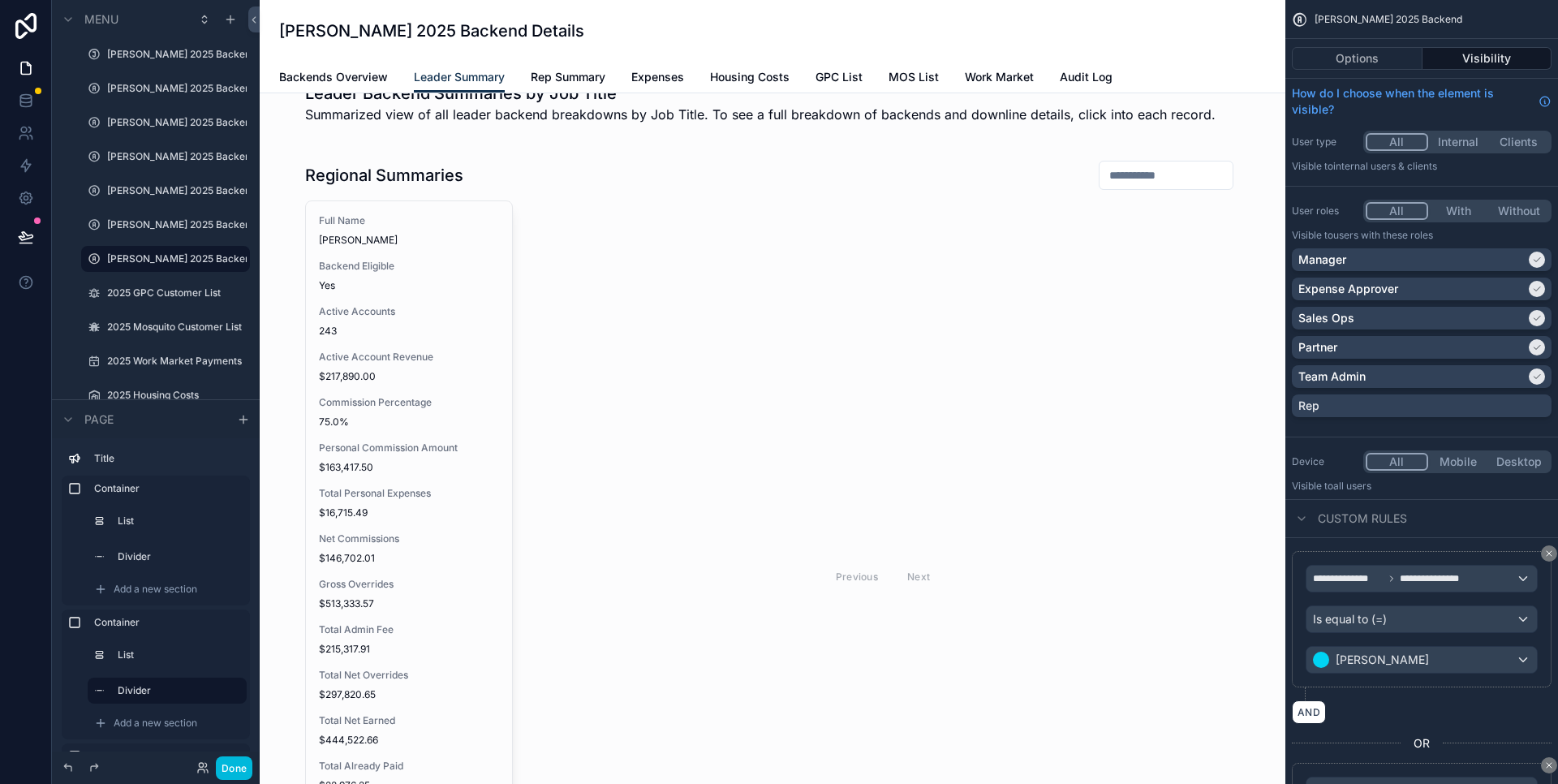
click at [806, 399] on div "scrollable content" at bounding box center [772, 587] width 1000 height 888
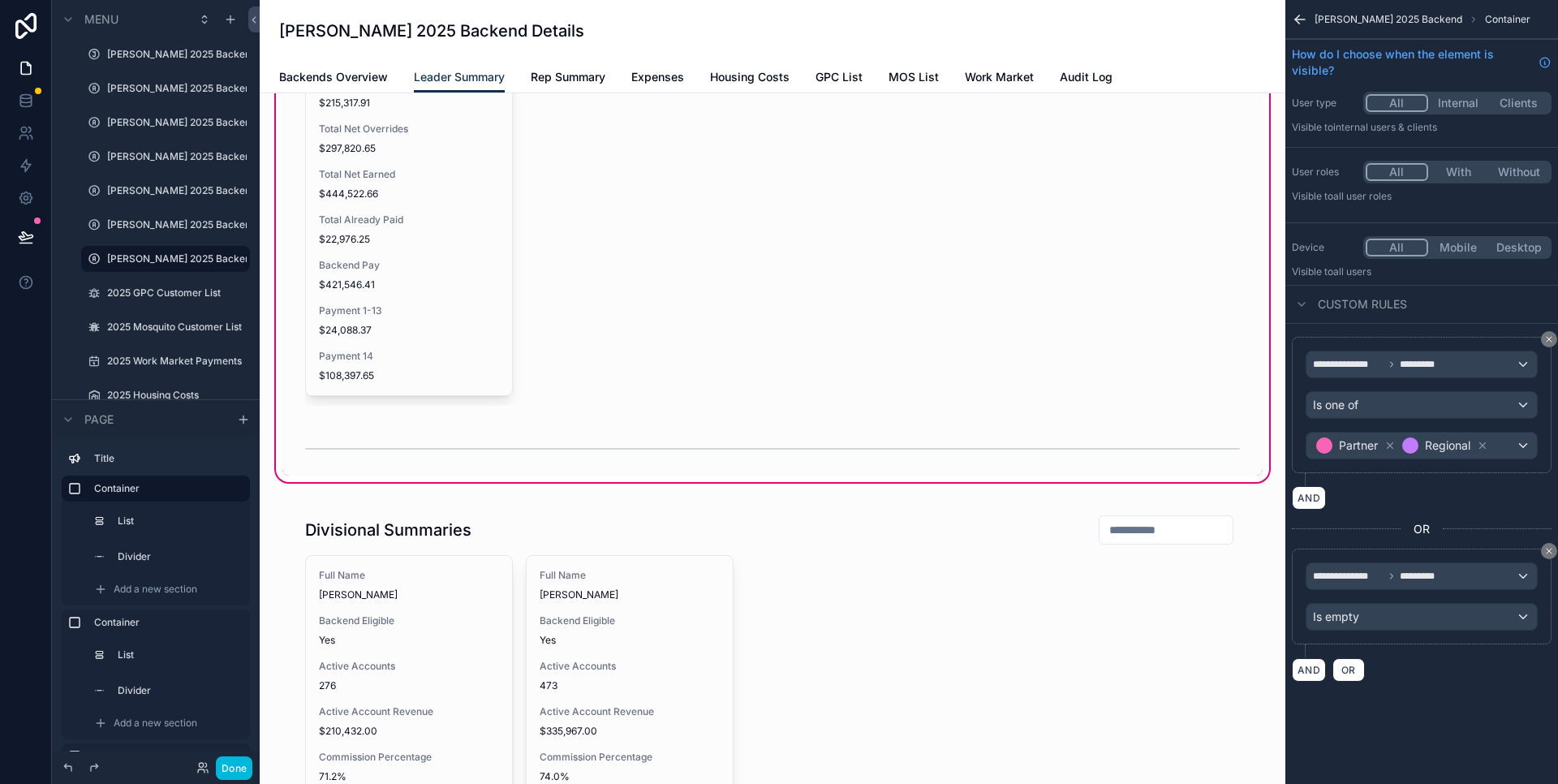
scroll to position [777, 0]
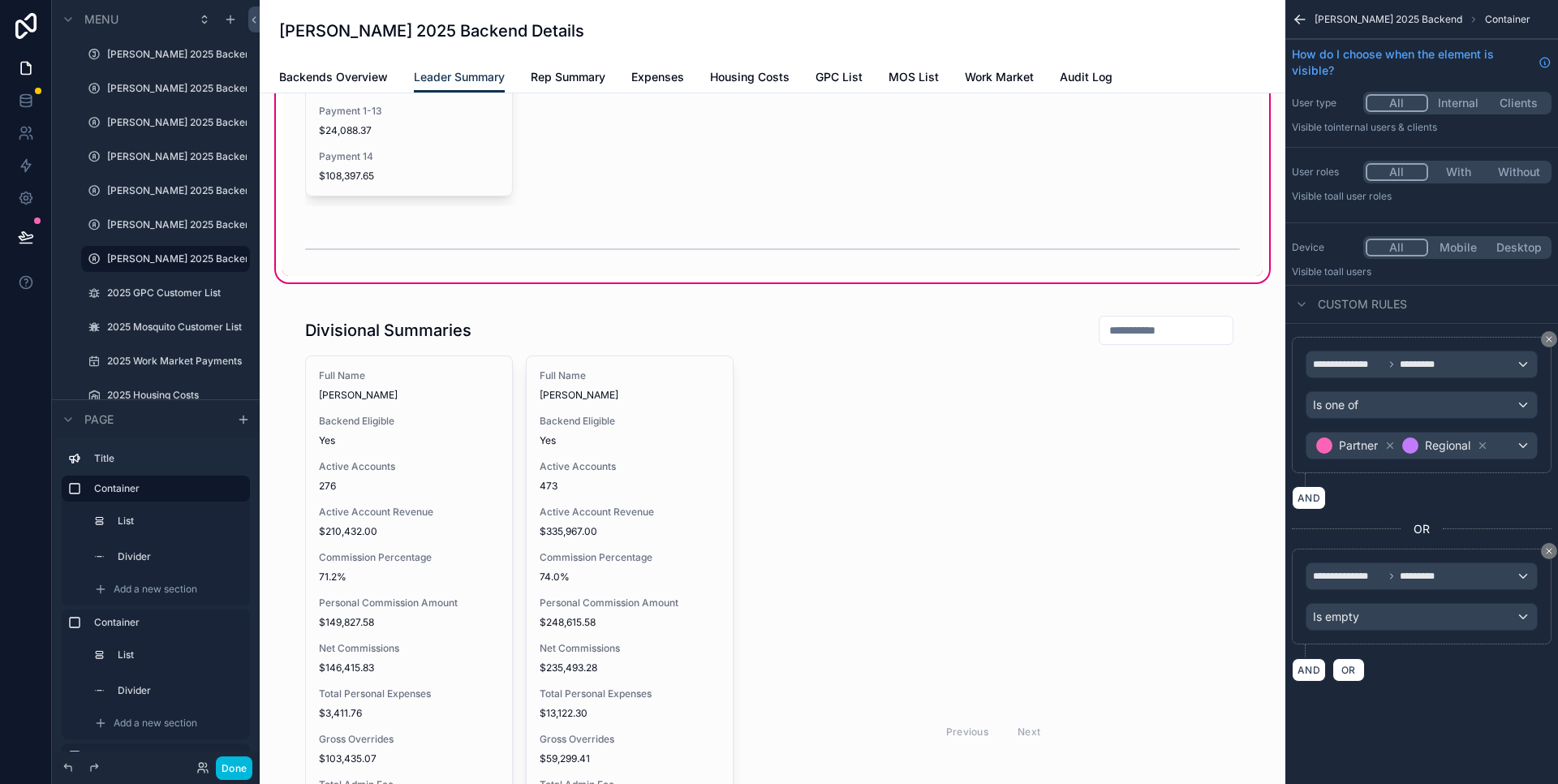
click at [836, 471] on div "scrollable content" at bounding box center [772, 742] width 1000 height 888
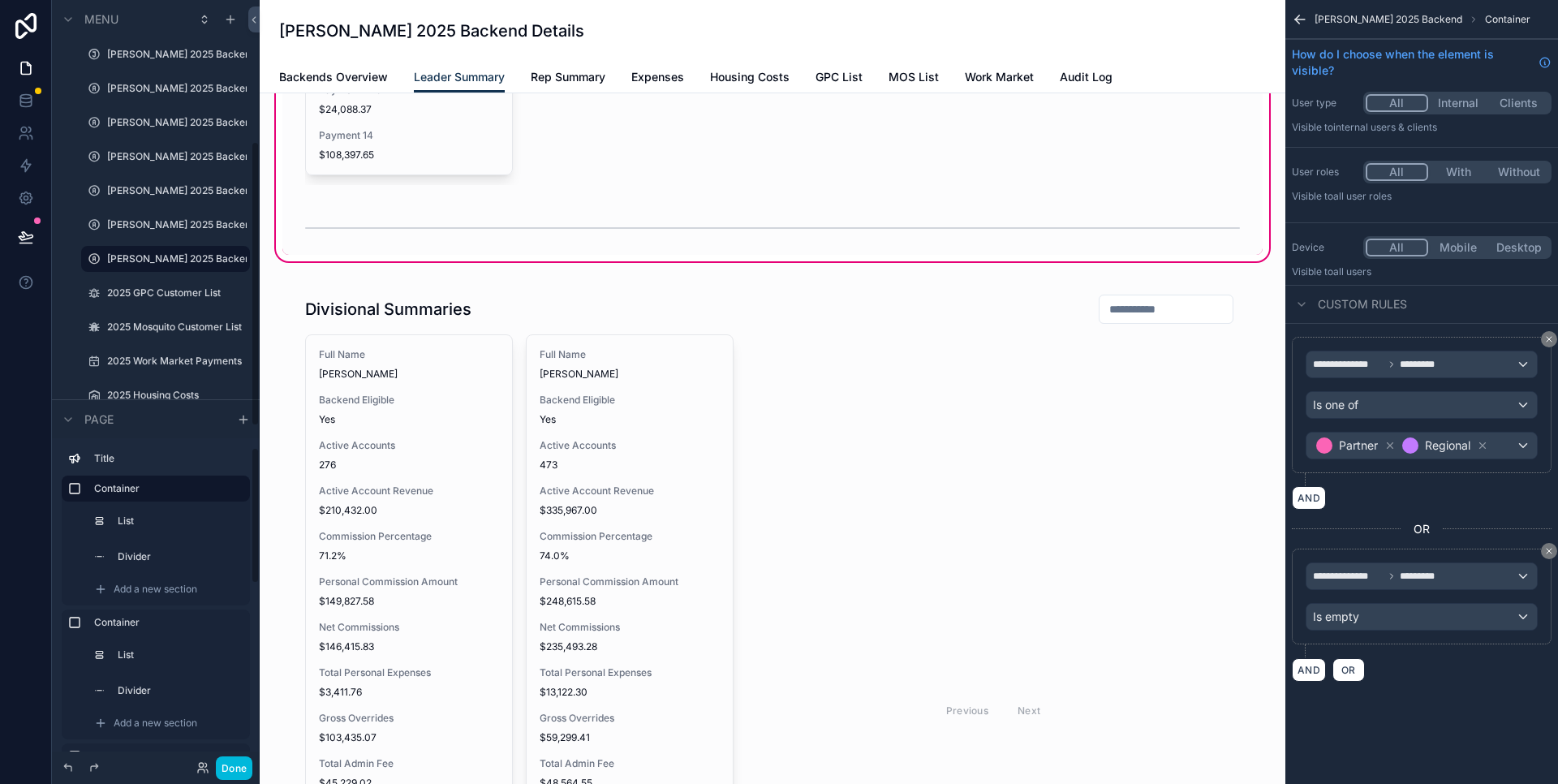
scroll to position [21, 0]
click at [135, 600] on label "Container" at bounding box center [165, 602] width 142 height 13
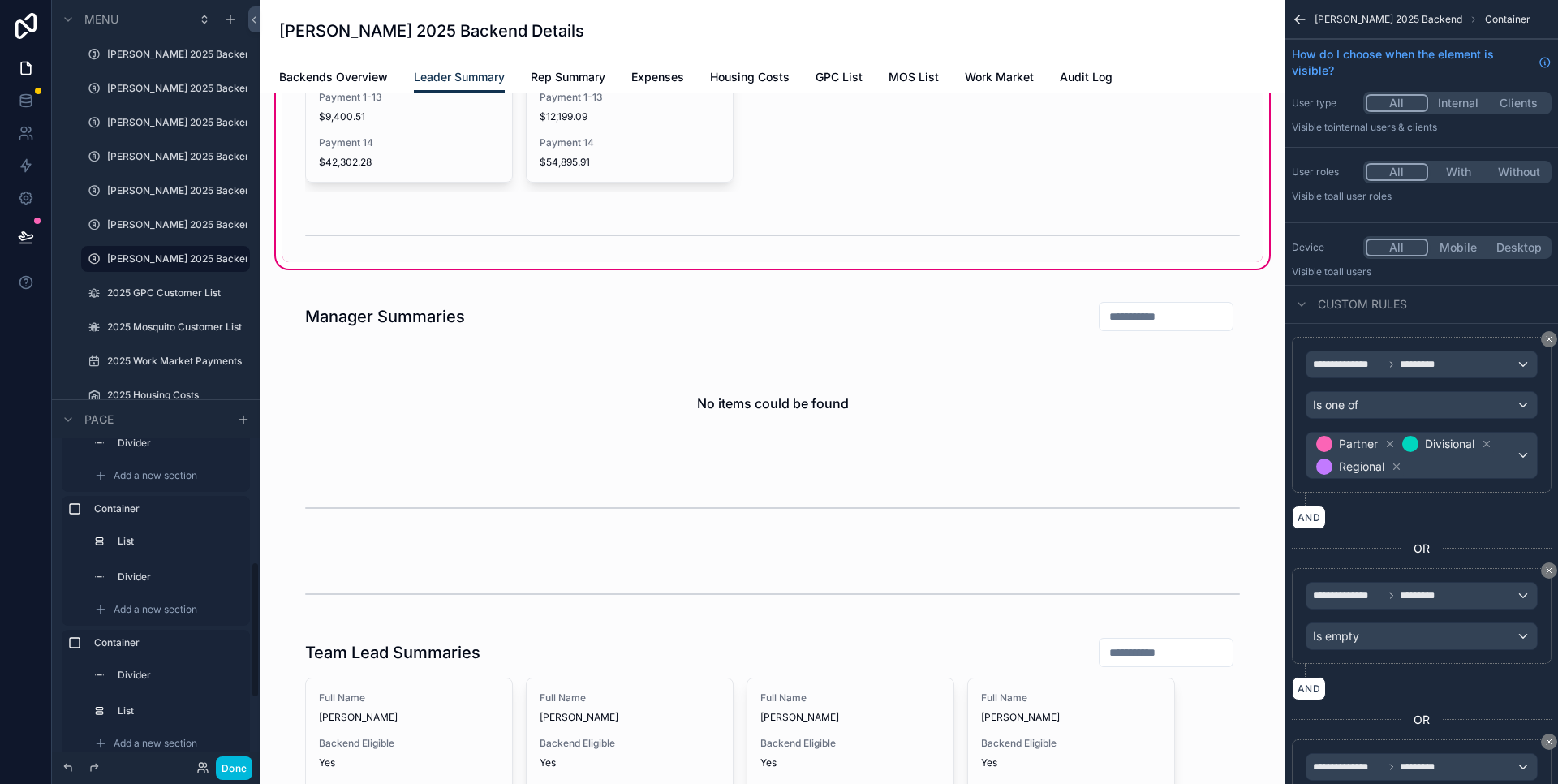
scroll to position [283, 0]
click at [138, 607] on label "Container" at bounding box center [165, 607] width 142 height 13
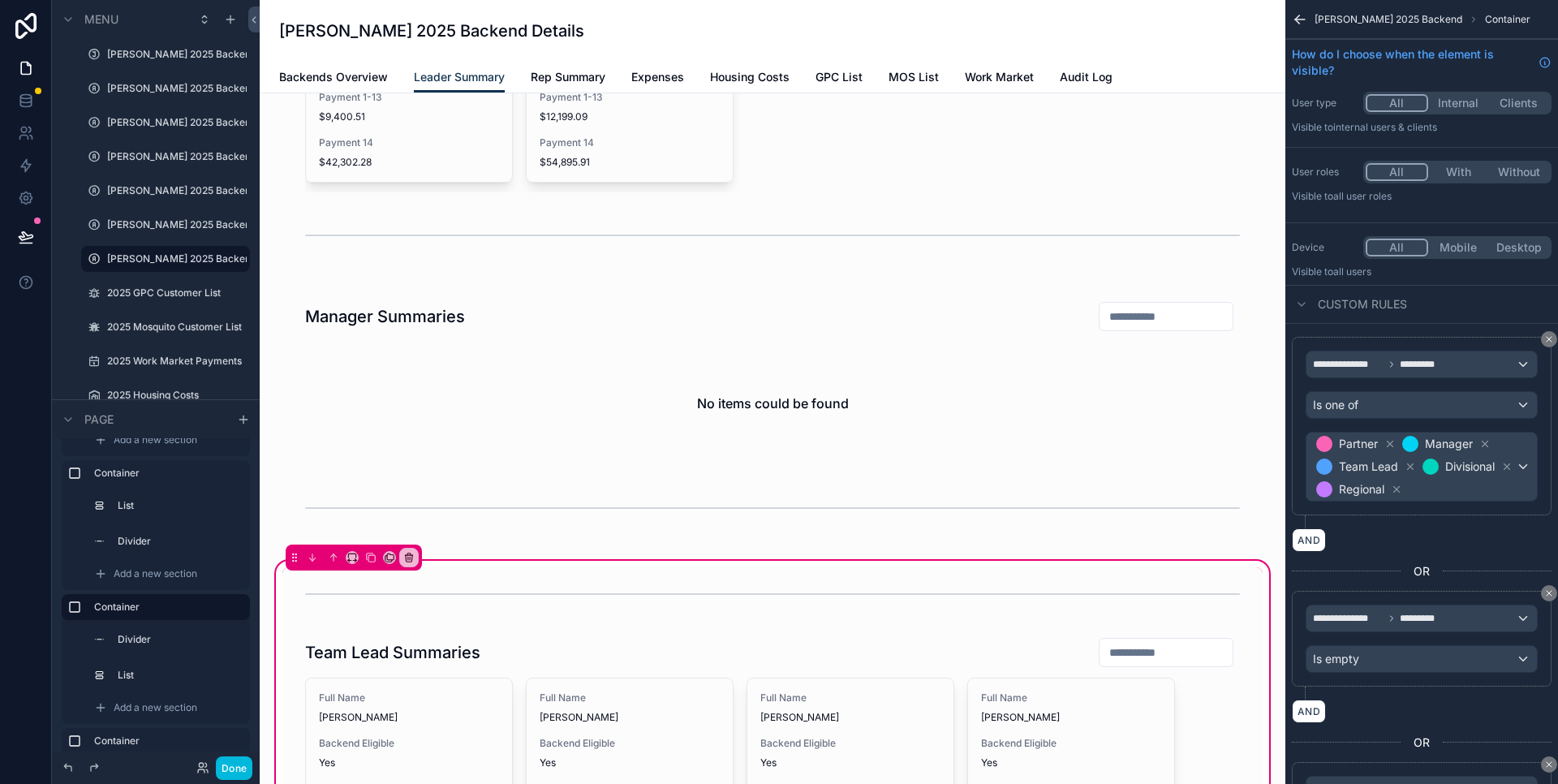
click at [132, 473] on label "Container" at bounding box center [165, 473] width 142 height 13
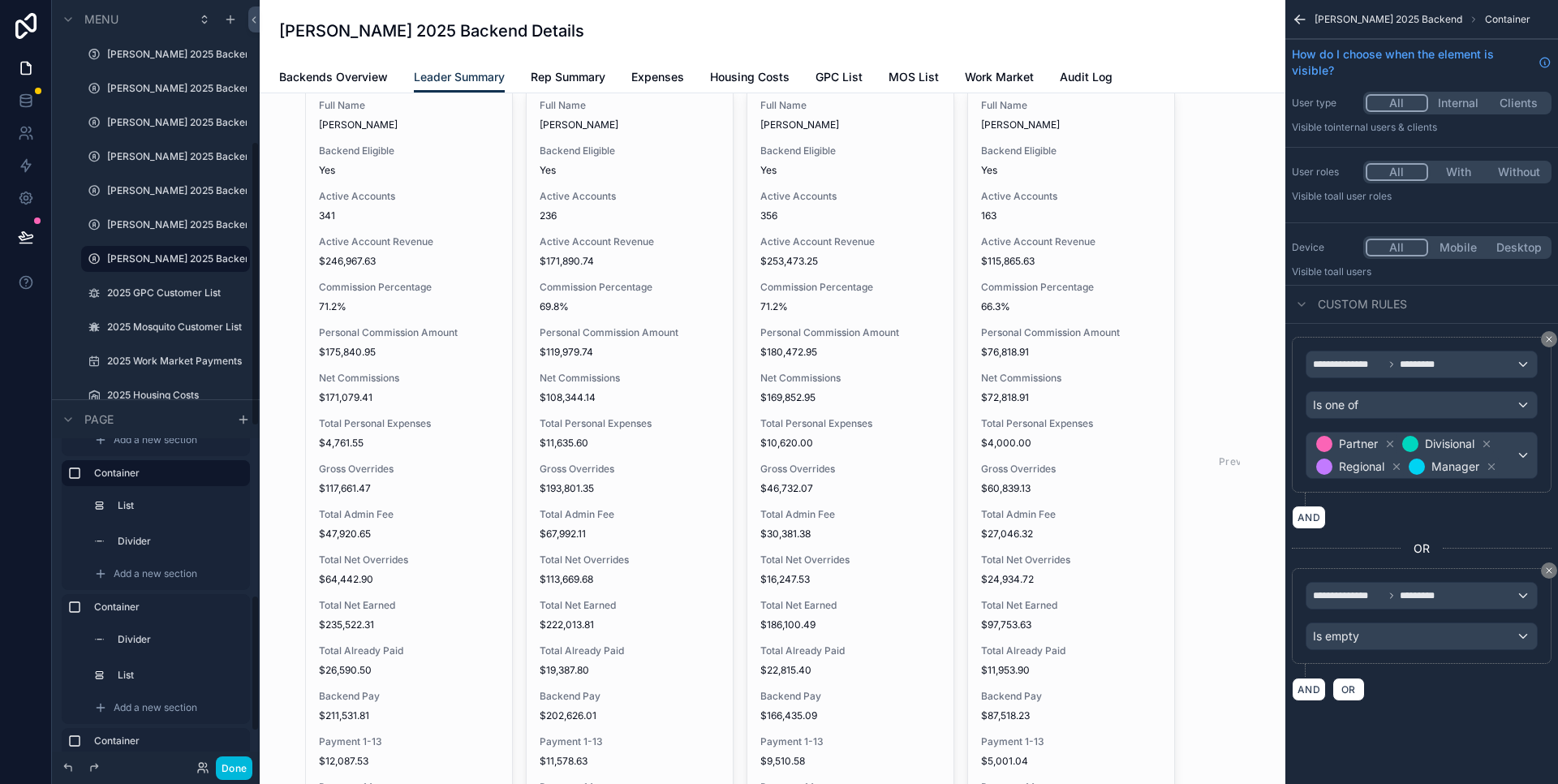
scroll to position [406, 0]
click at [131, 617] on label "Container" at bounding box center [165, 618] width 142 height 13
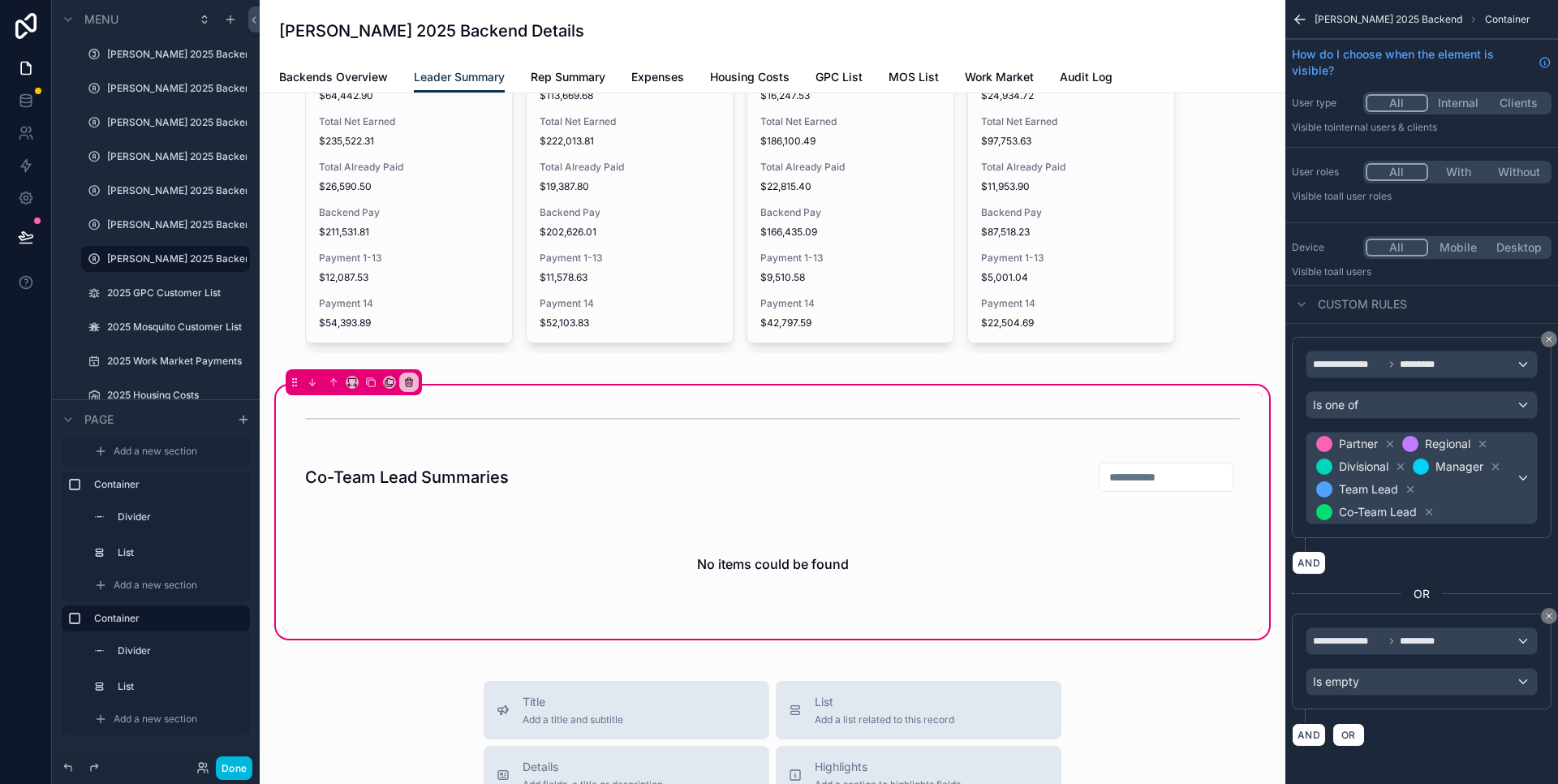
scroll to position [2560, 0]
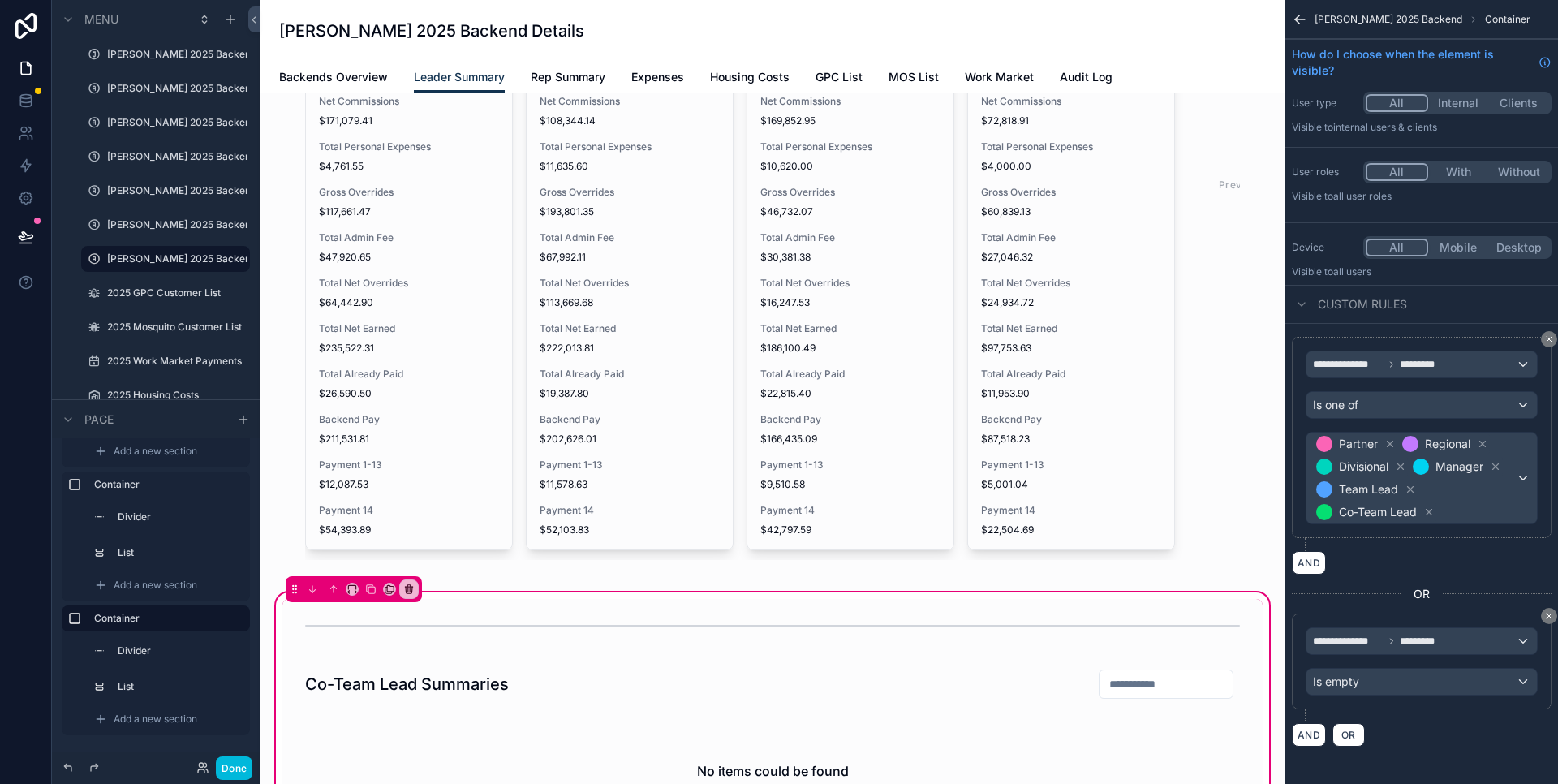
click at [567, 78] on span "Rep Summary" at bounding box center [568, 77] width 75 height 16
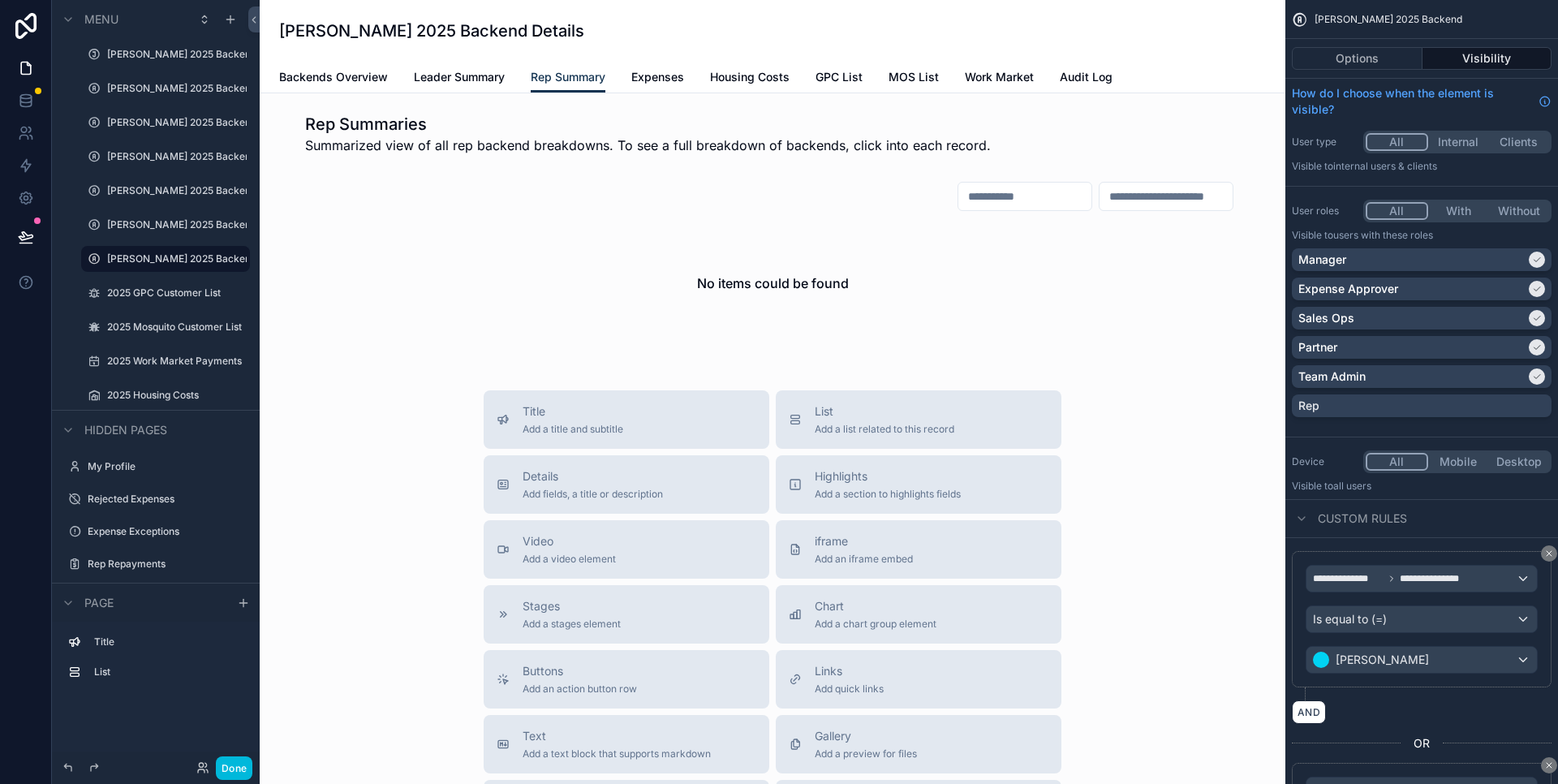
click at [588, 282] on div "scrollable content" at bounding box center [772, 262] width 1000 height 177
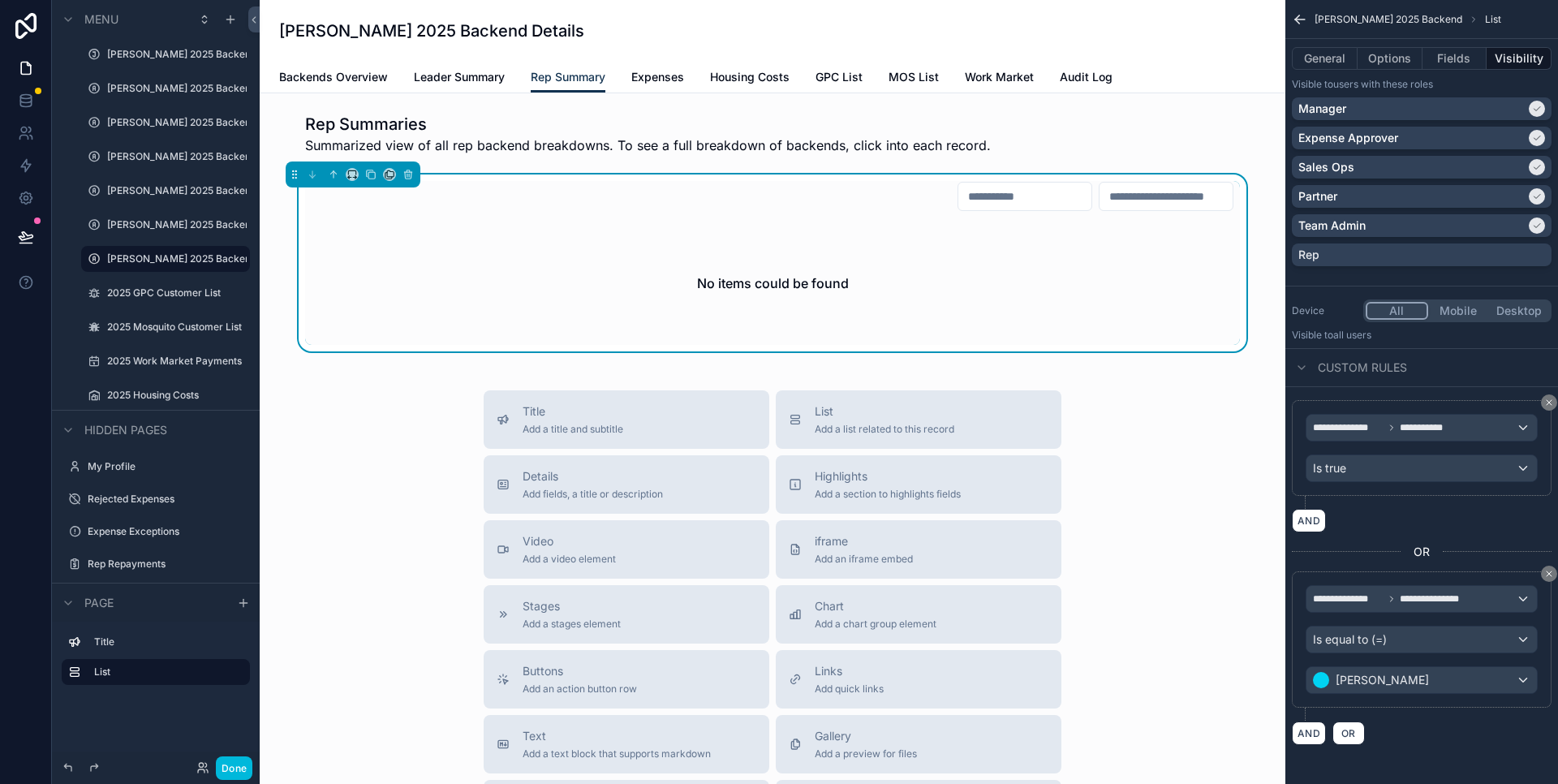
click at [685, 212] on div "No items could be found" at bounding box center [772, 262] width 935 height 164
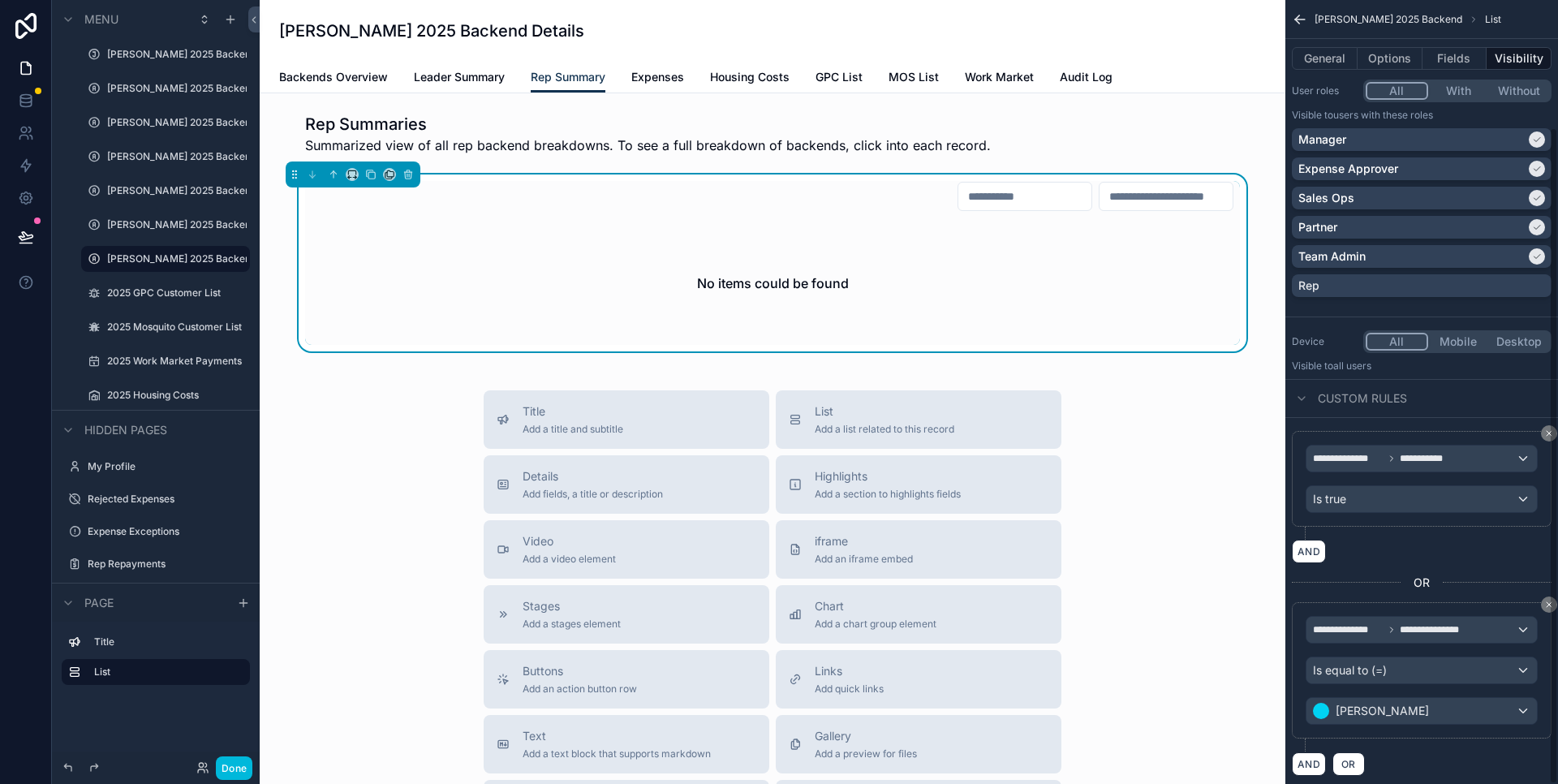
scroll to position [152, 0]
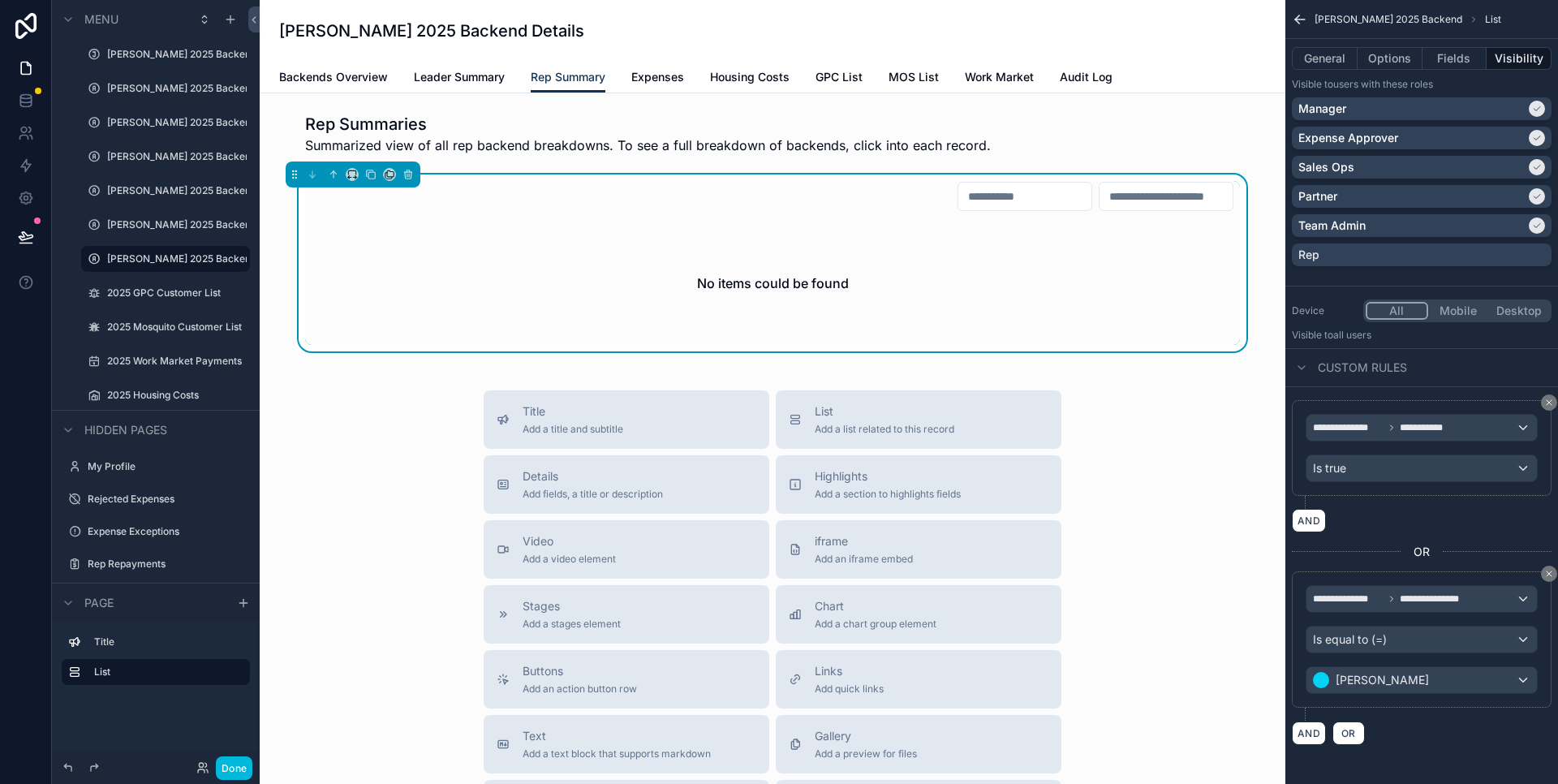
click at [1548, 574] on icon "scrollable content" at bounding box center [1550, 574] width 10 height 10
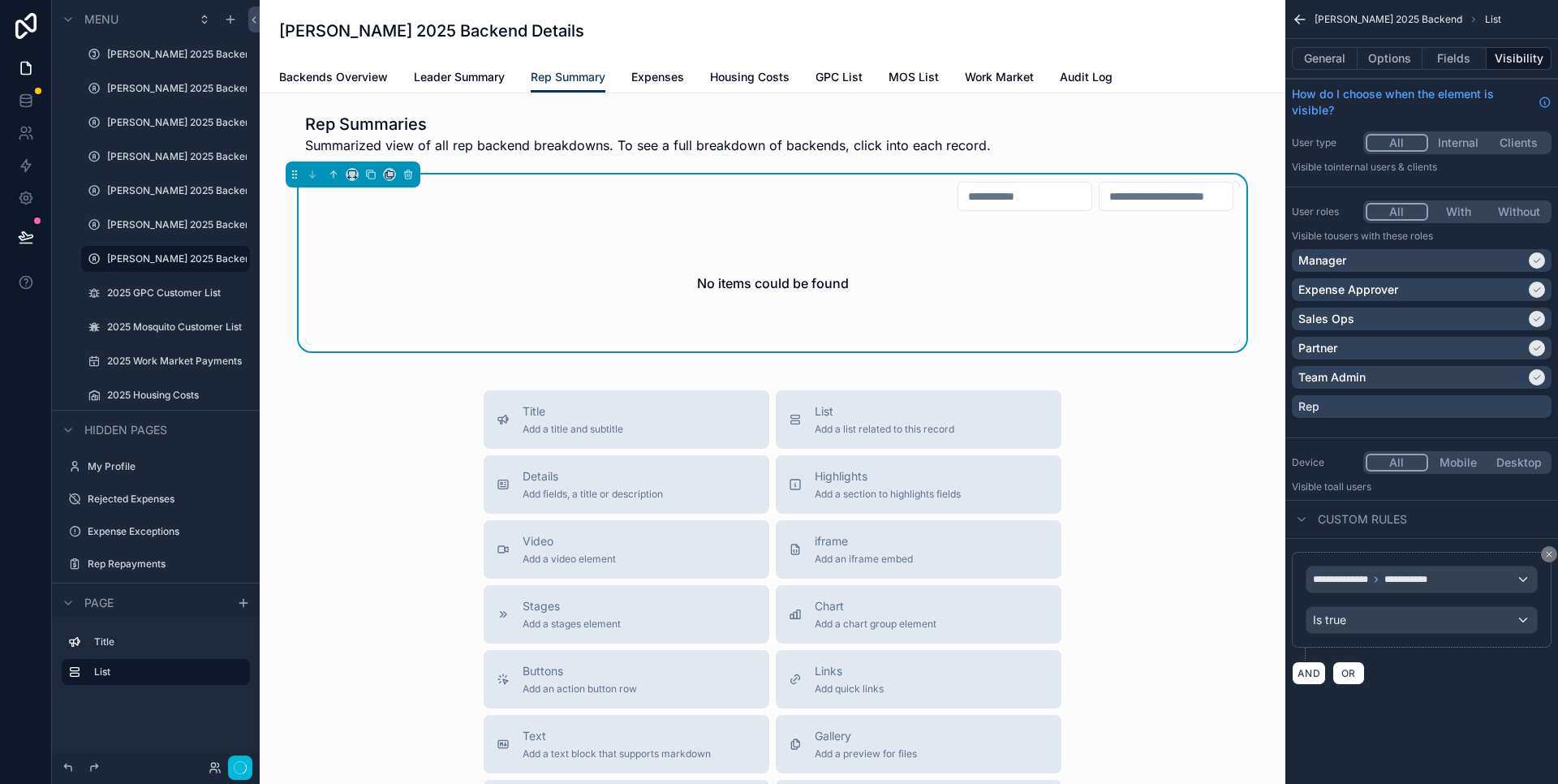
scroll to position [0, 0]
click at [1311, 675] on button "AND" at bounding box center [1309, 673] width 34 height 23
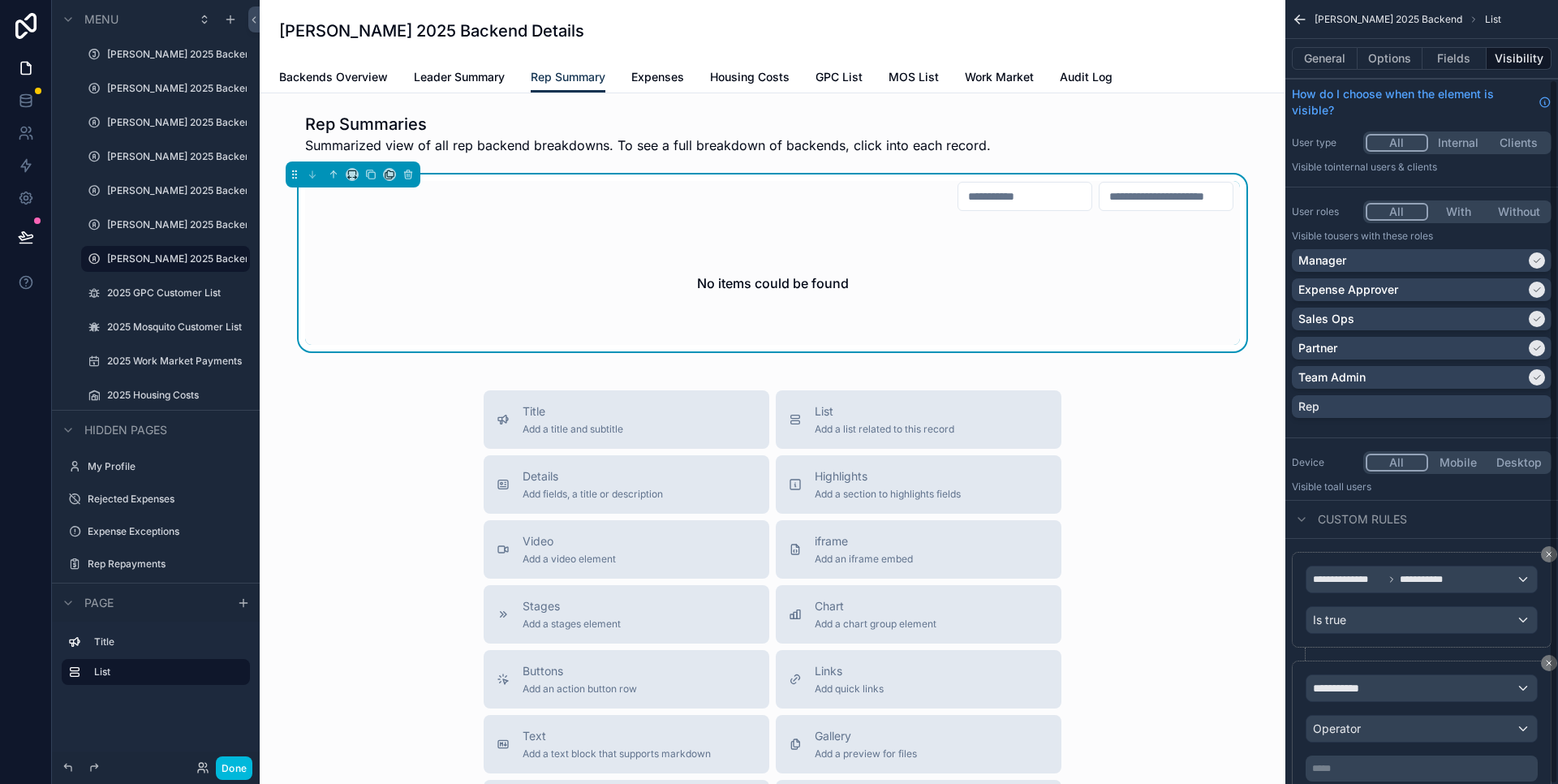
scroll to position [87, 0]
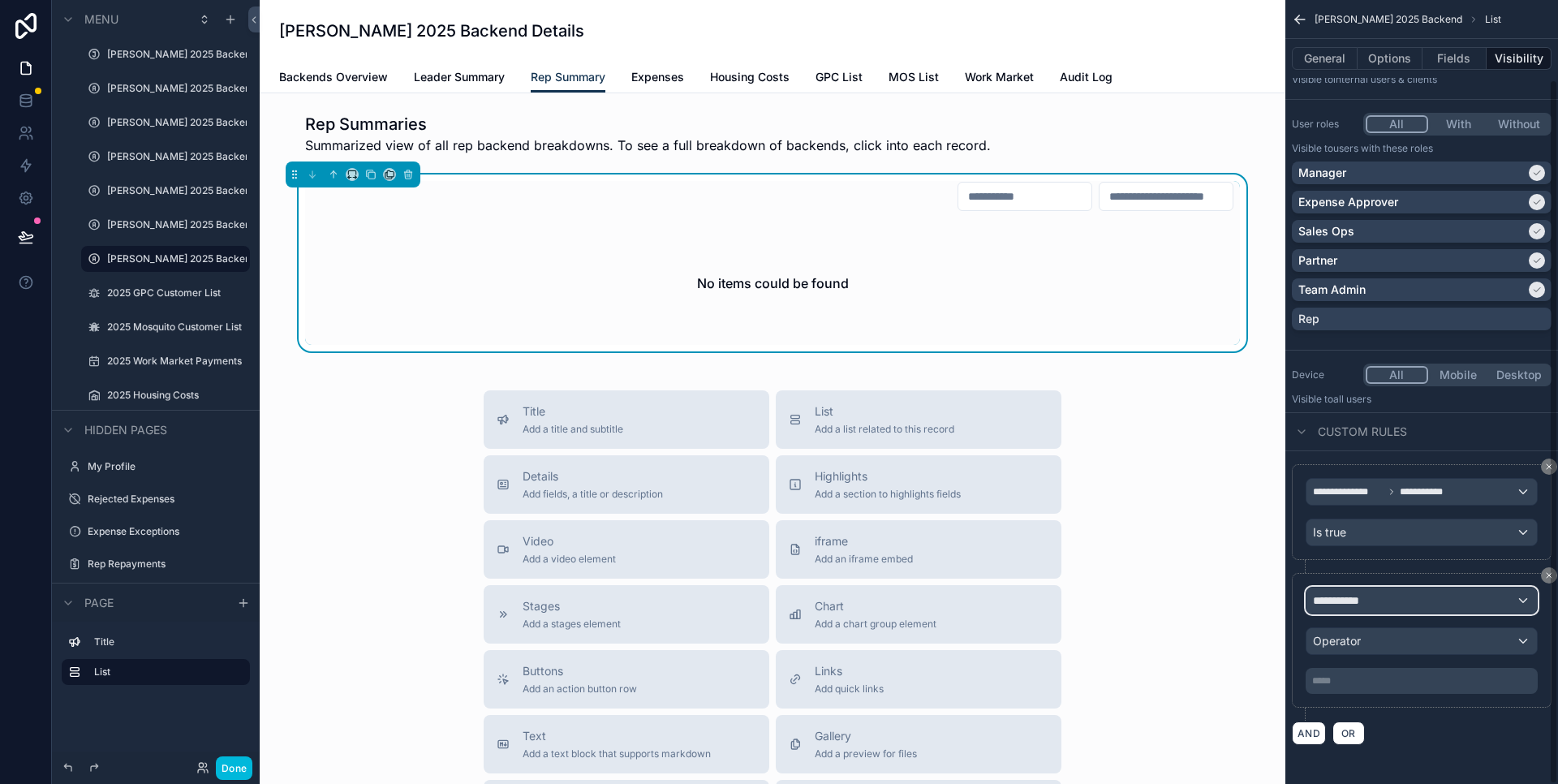
click at [1391, 604] on div "**********" at bounding box center [1421, 600] width 231 height 26
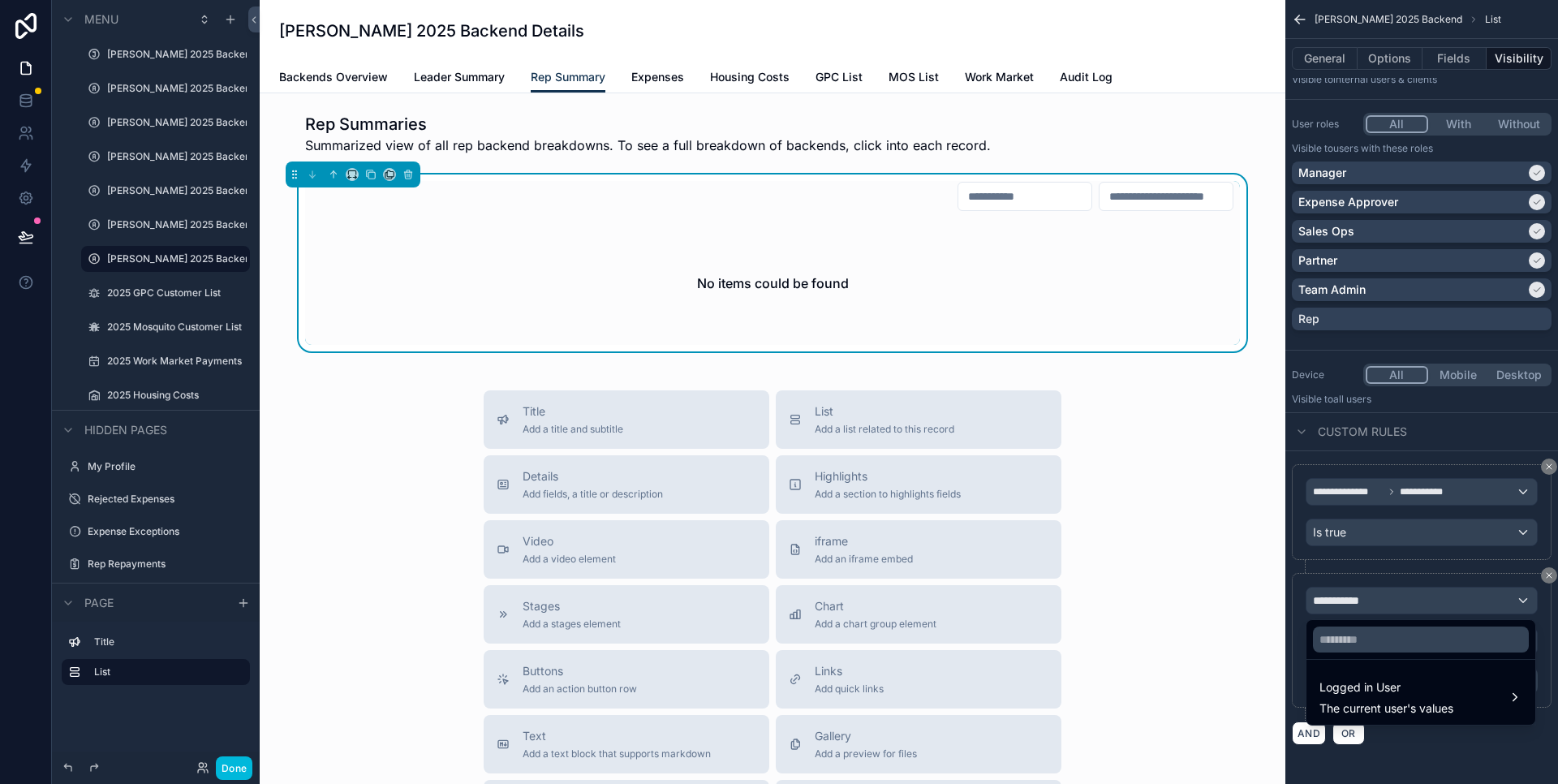
click at [1406, 698] on div "Logged in User The current user's values" at bounding box center [1386, 697] width 134 height 39
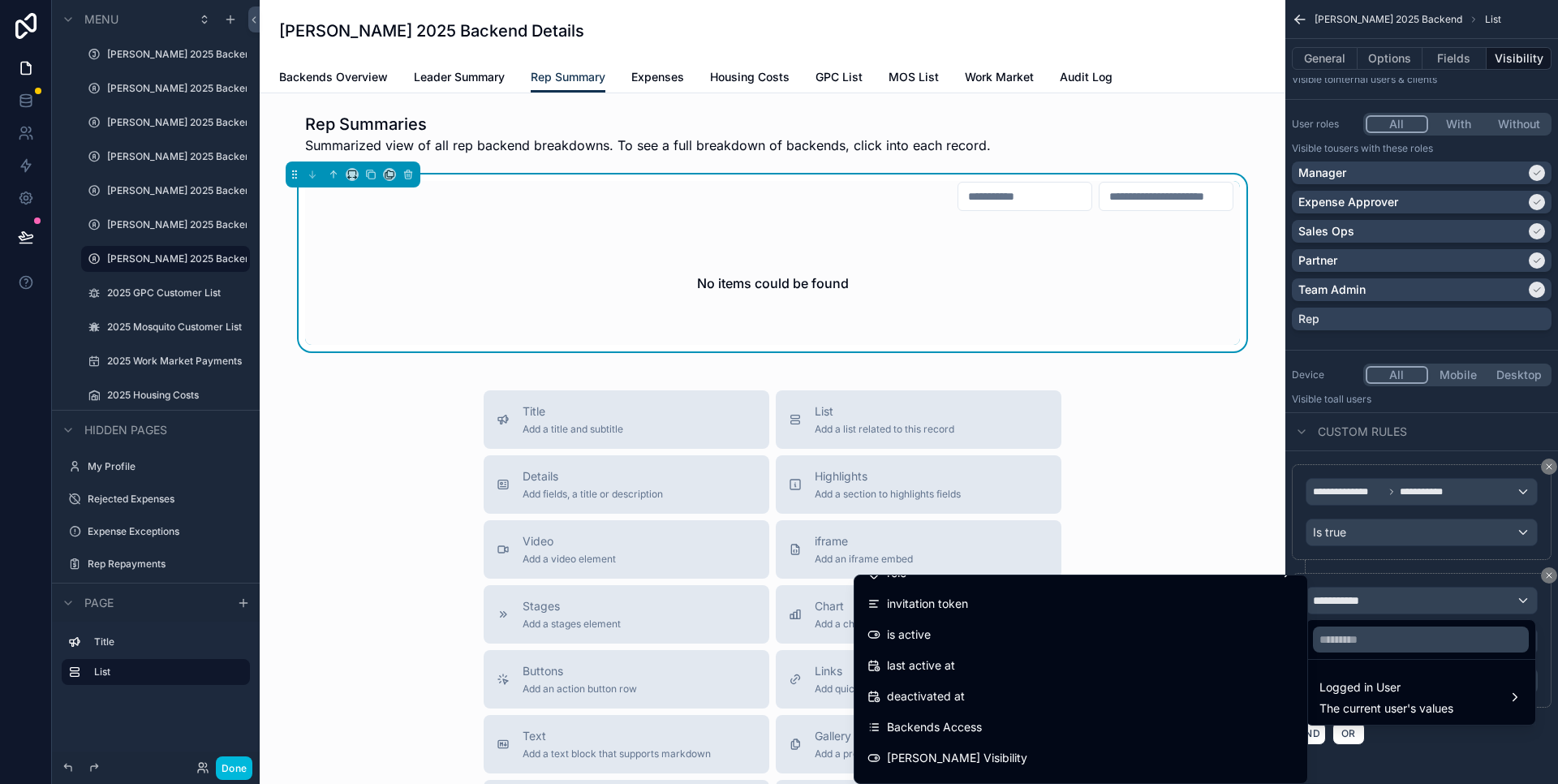
scroll to position [208, 0]
click at [1062, 605] on div "role" at bounding box center [1081, 600] width 427 height 19
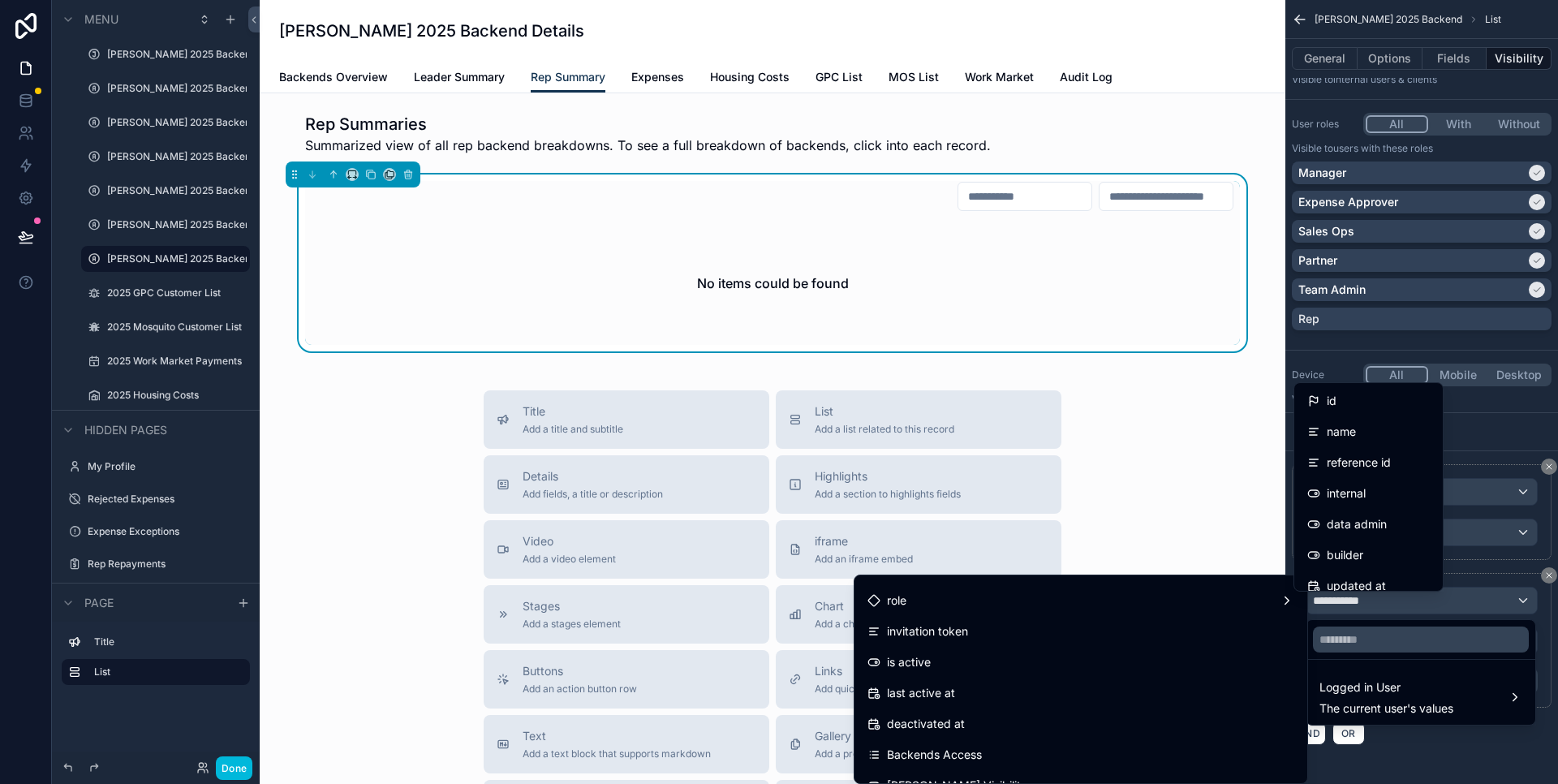
scroll to position [407, 0]
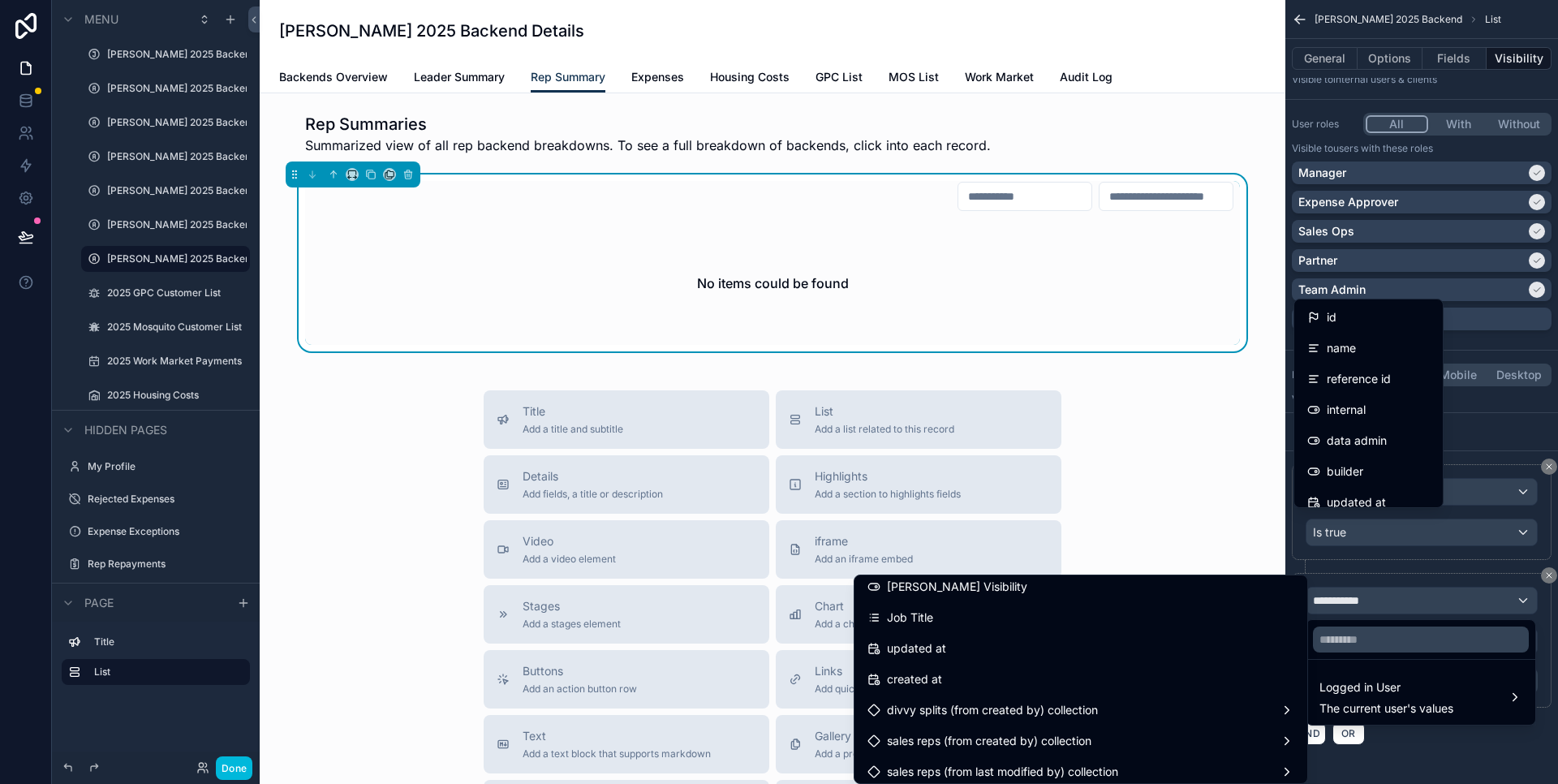
click at [1111, 621] on div "Job Title" at bounding box center [1081, 617] width 427 height 19
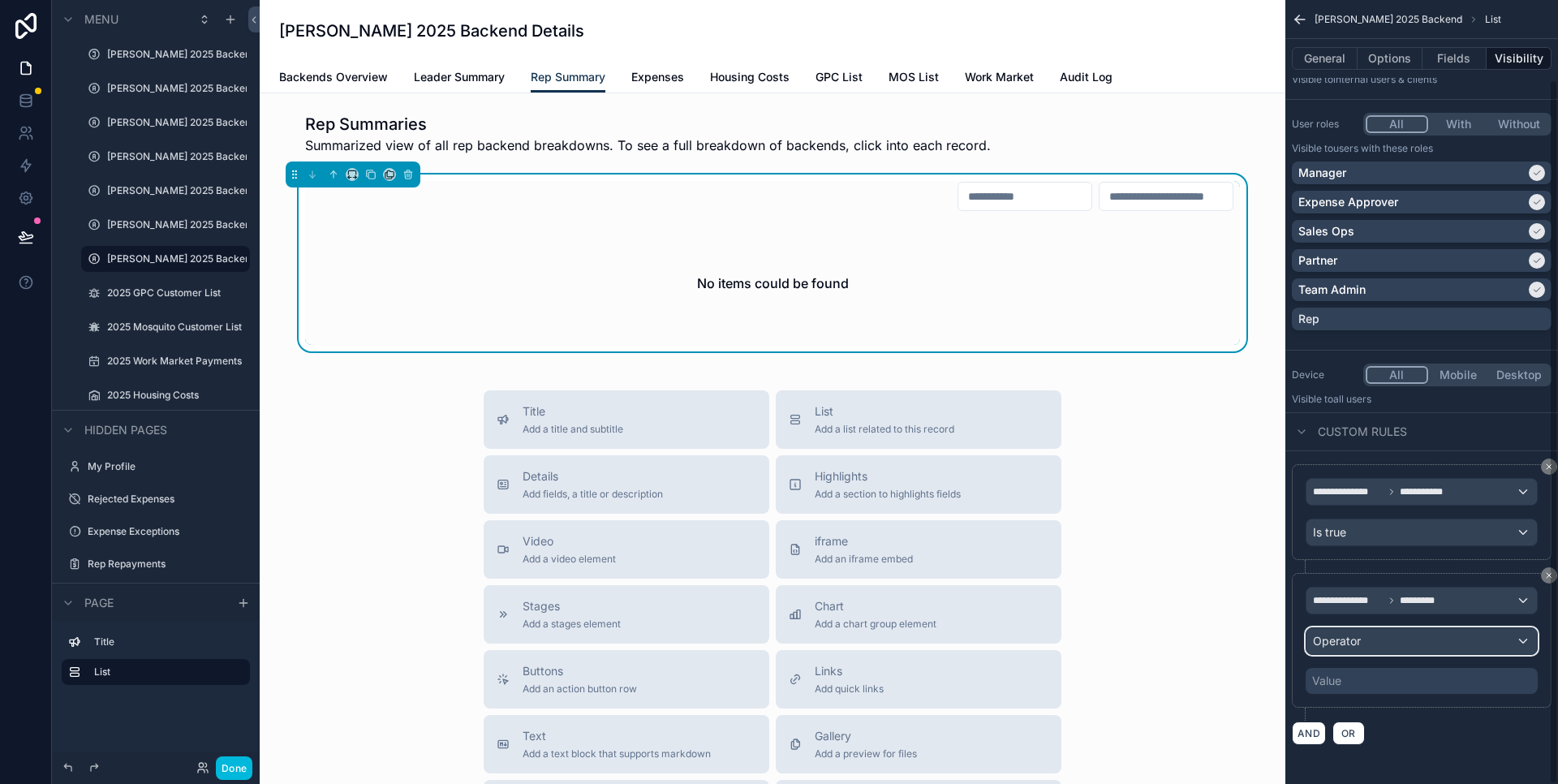
click at [1384, 642] on div "Operator" at bounding box center [1421, 641] width 231 height 26
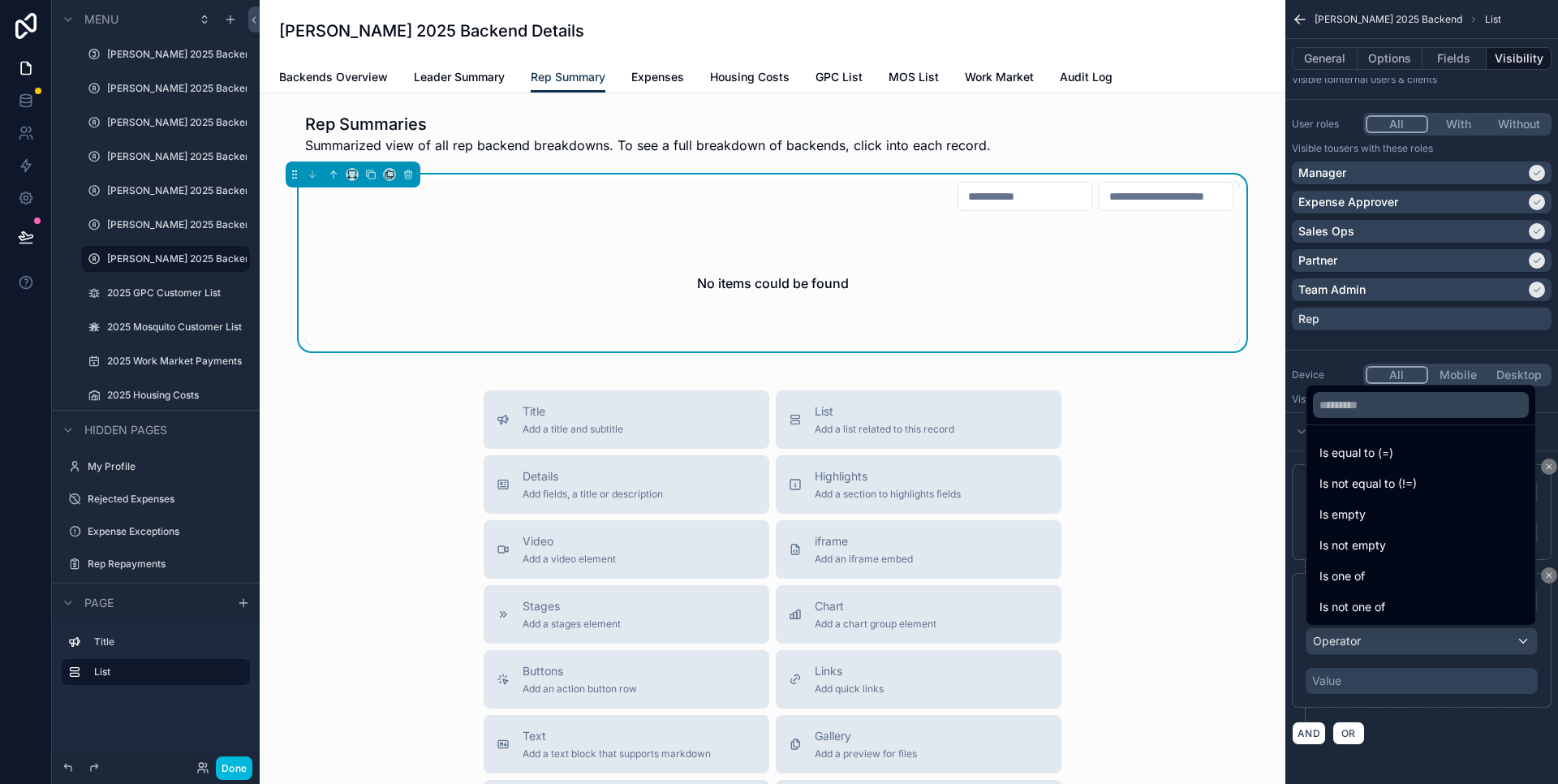
click at [1370, 577] on div "Is one of" at bounding box center [1421, 576] width 203 height 19
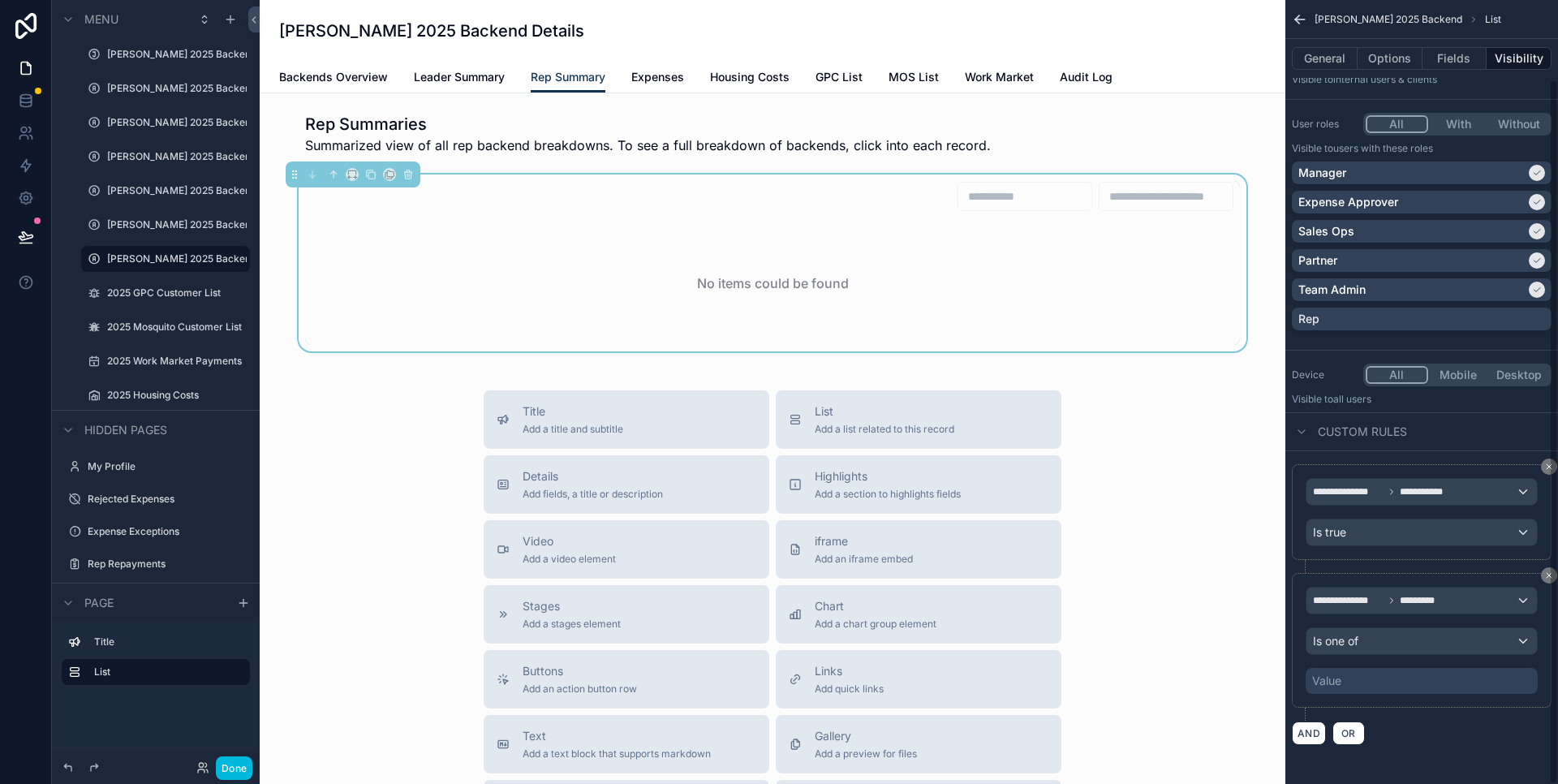
click at [1396, 677] on div "Value" at bounding box center [1421, 681] width 232 height 26
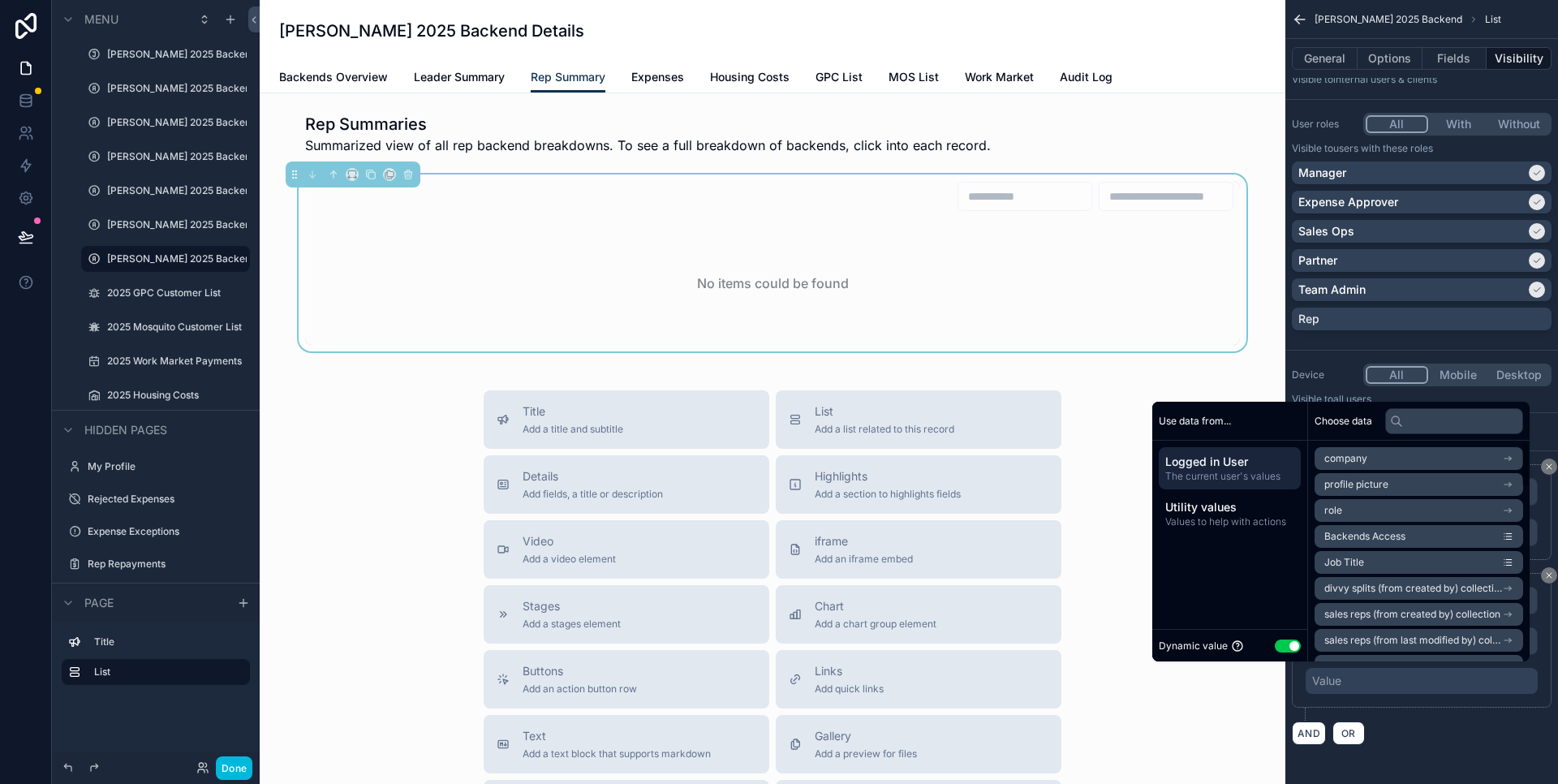
click at [1282, 650] on button "Use setting" at bounding box center [1287, 647] width 26 height 13
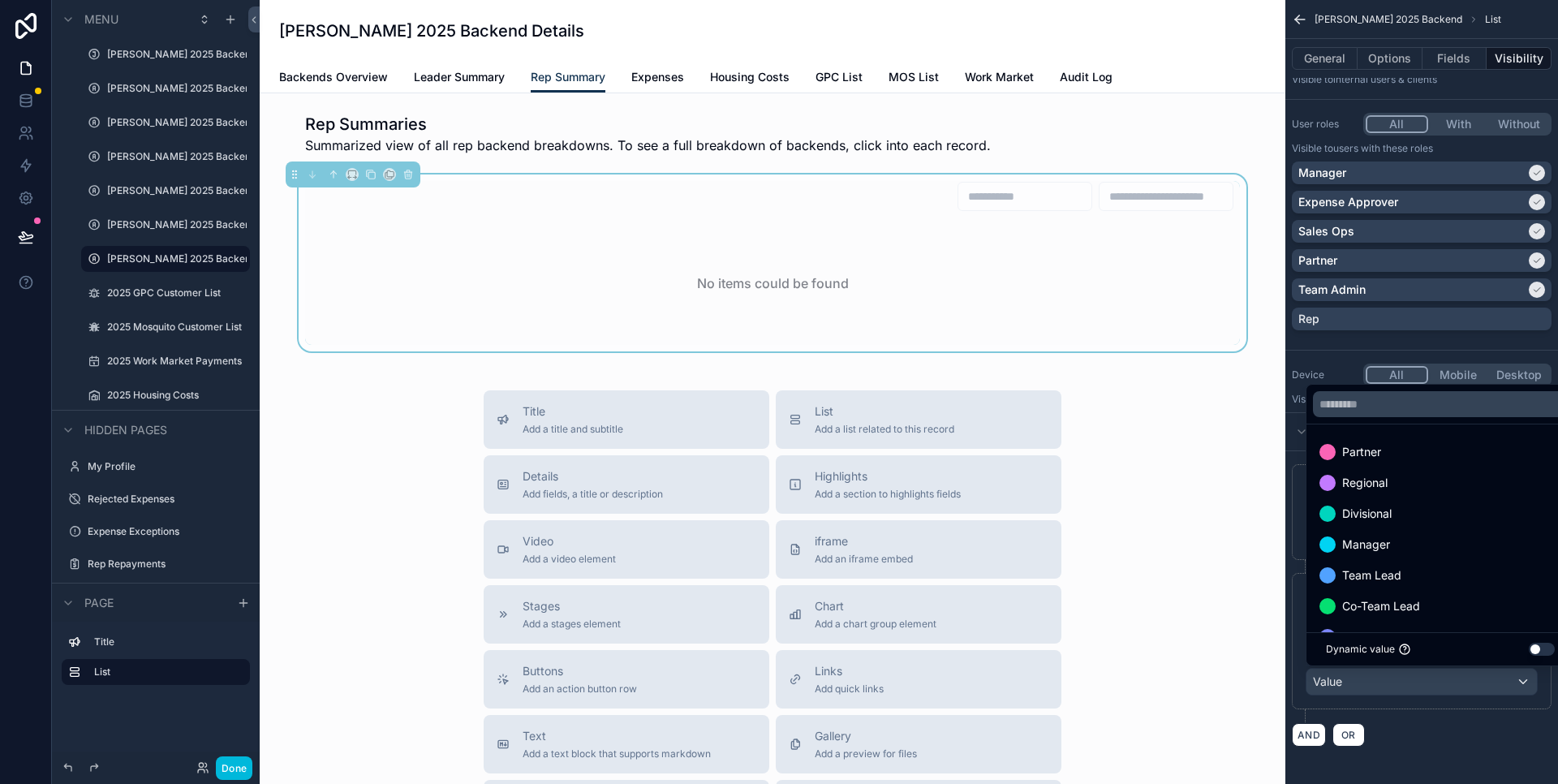
click at [1402, 457] on div "Partner" at bounding box center [1441, 452] width 242 height 19
click at [1396, 457] on div "Regional" at bounding box center [1441, 452] width 242 height 19
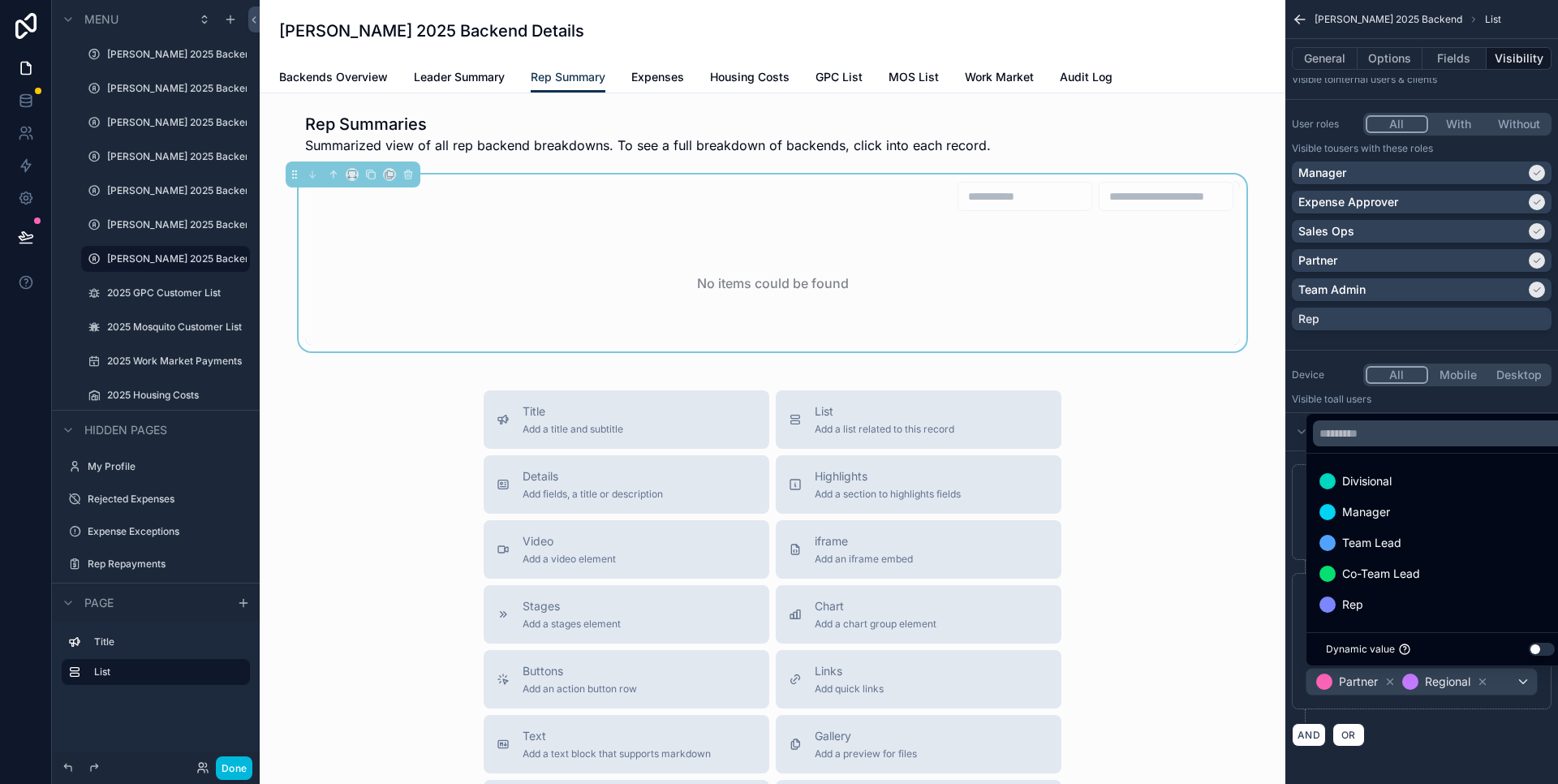
click at [1397, 487] on div "Divisional" at bounding box center [1441, 481] width 242 height 19
click at [1401, 516] on div "Manager" at bounding box center [1441, 512] width 242 height 19
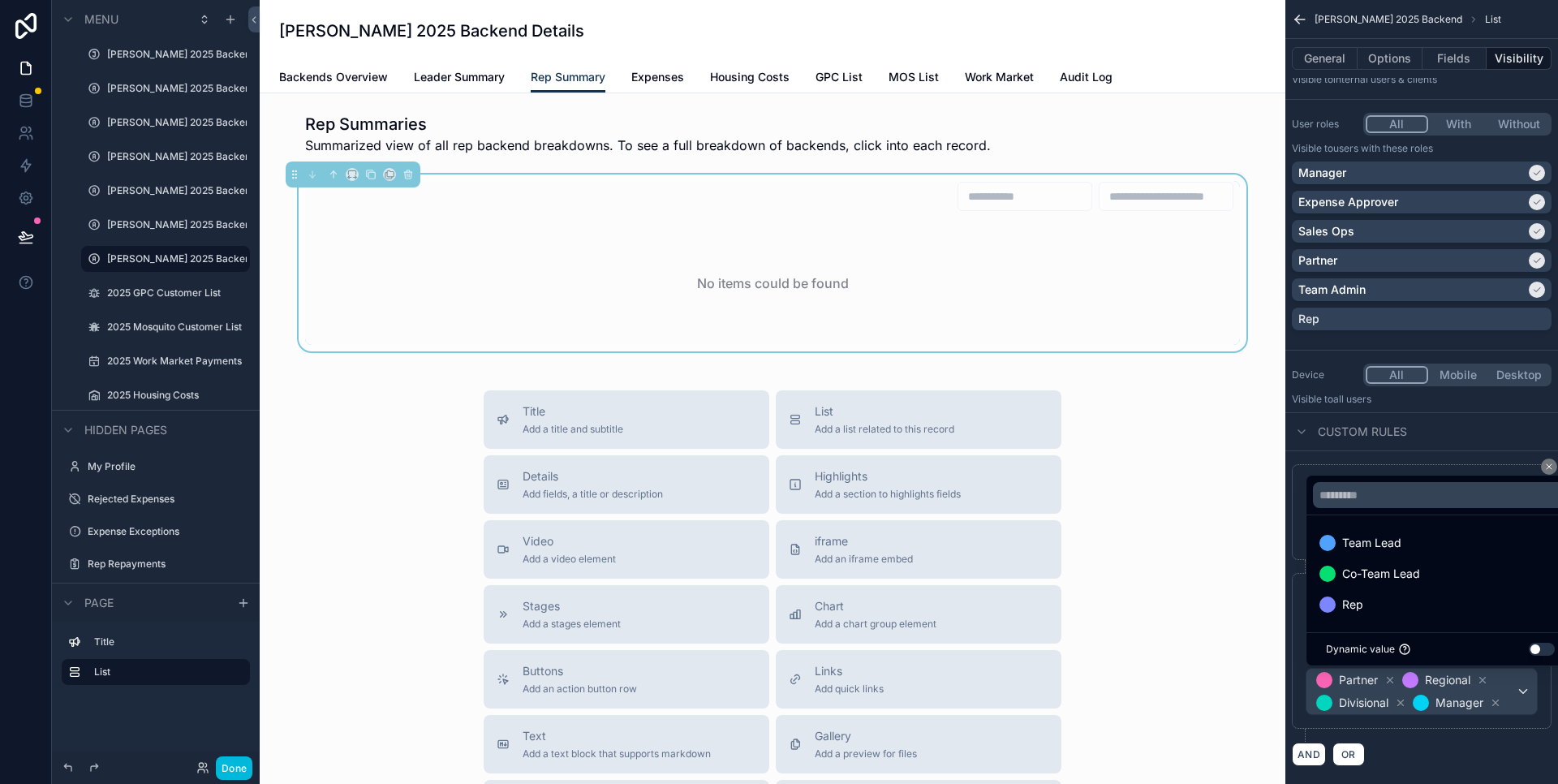
click at [1400, 545] on span "Team Lead" at bounding box center [1371, 542] width 59 height 19
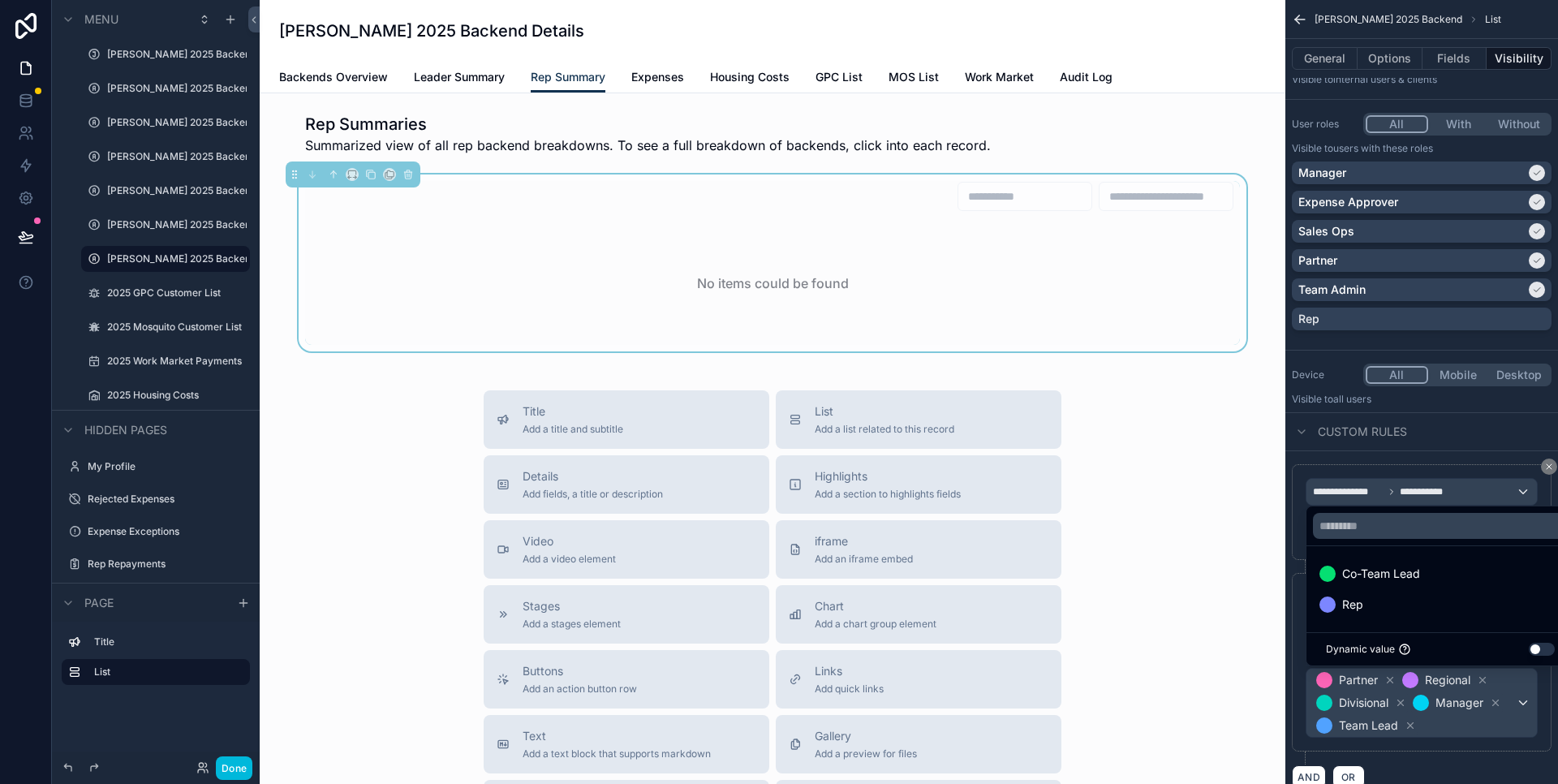
click at [1403, 567] on span "Co-Team Lead" at bounding box center [1381, 573] width 78 height 19
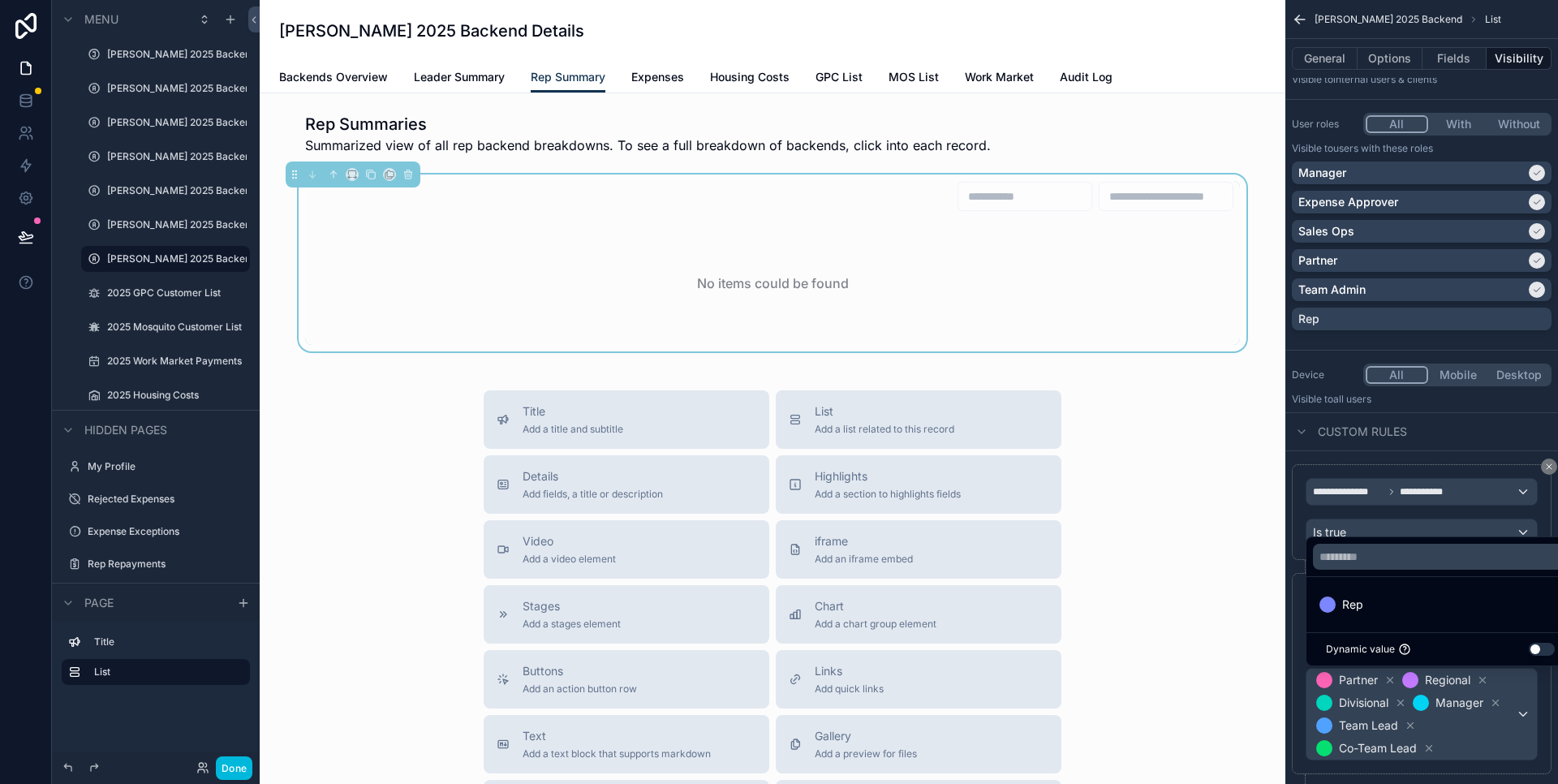
scroll to position [11, 0]
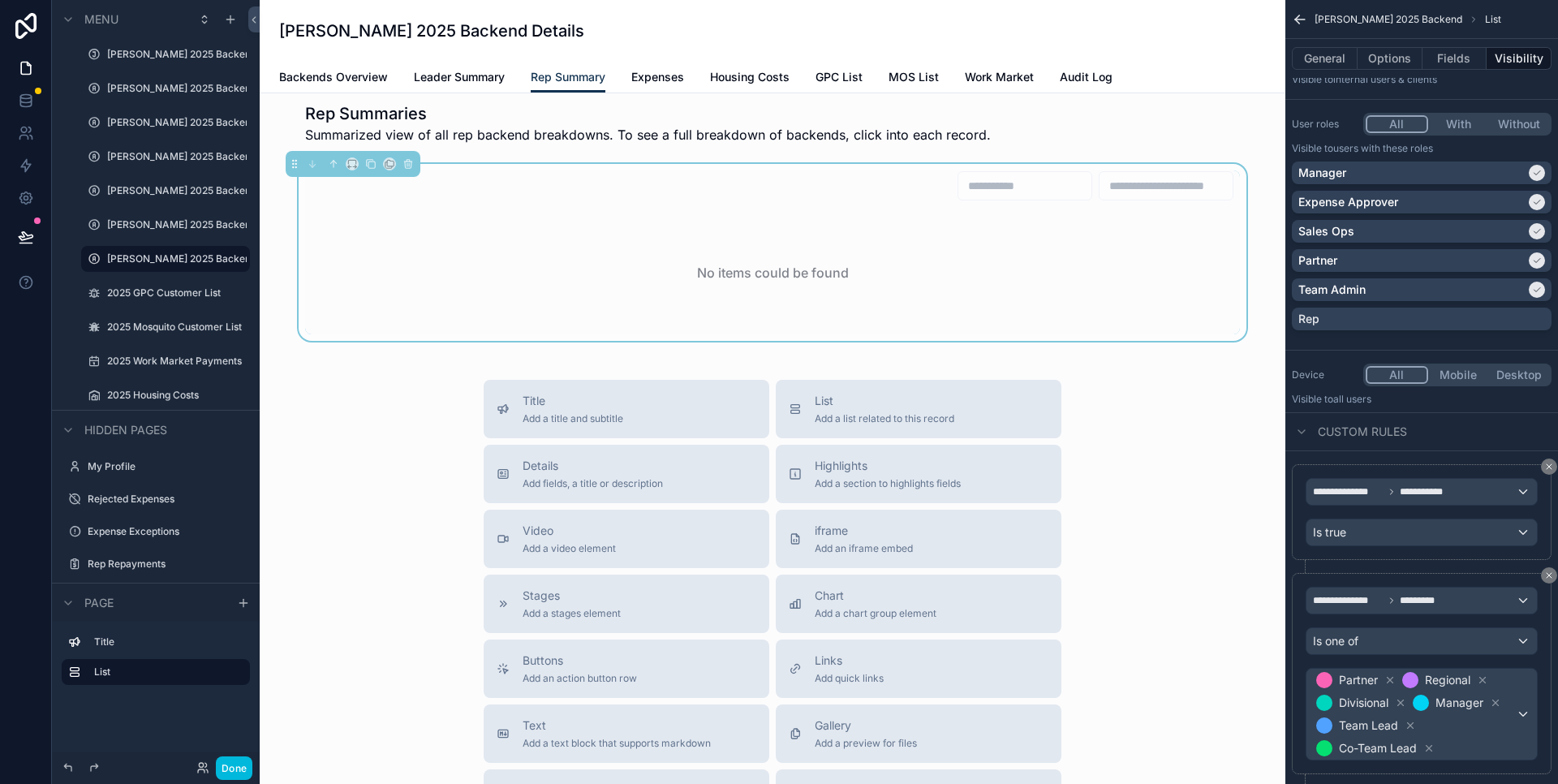
click at [1136, 572] on div "Title Add a title and subtitle List Add a list related to this record Details A…" at bounding box center [772, 669] width 1000 height 578
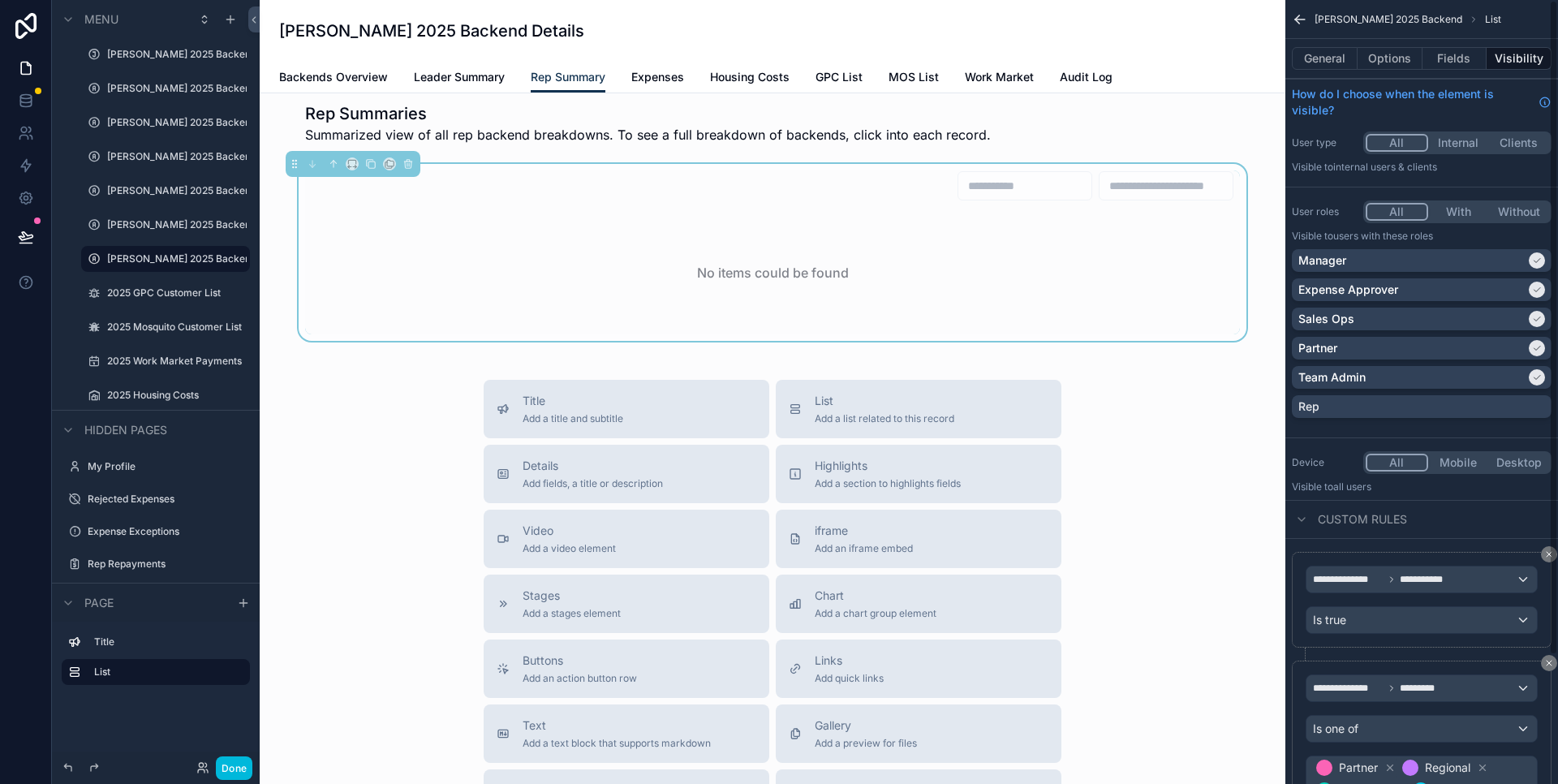
scroll to position [154, 0]
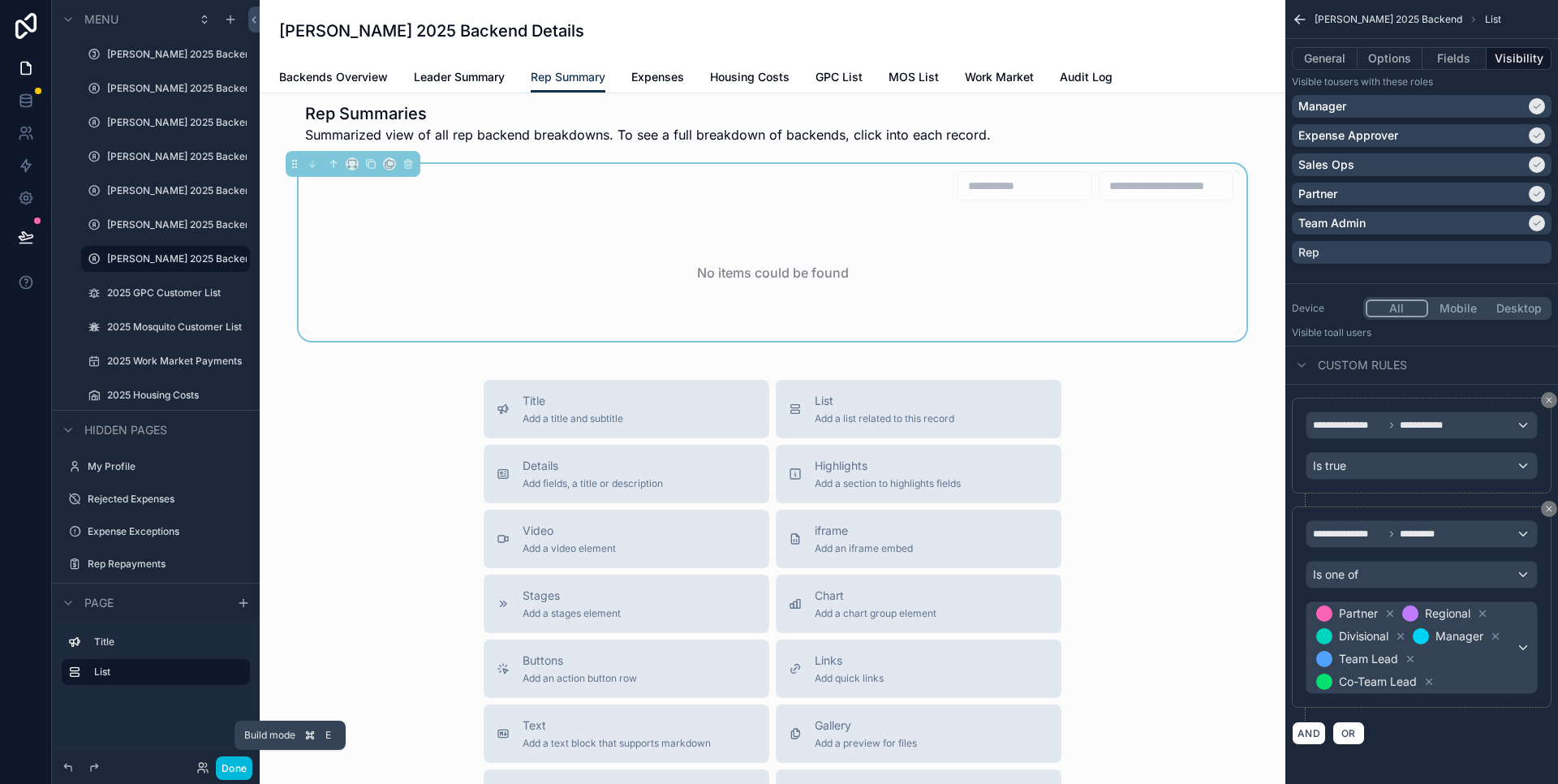
click at [232, 767] on button "Done" at bounding box center [234, 768] width 37 height 23
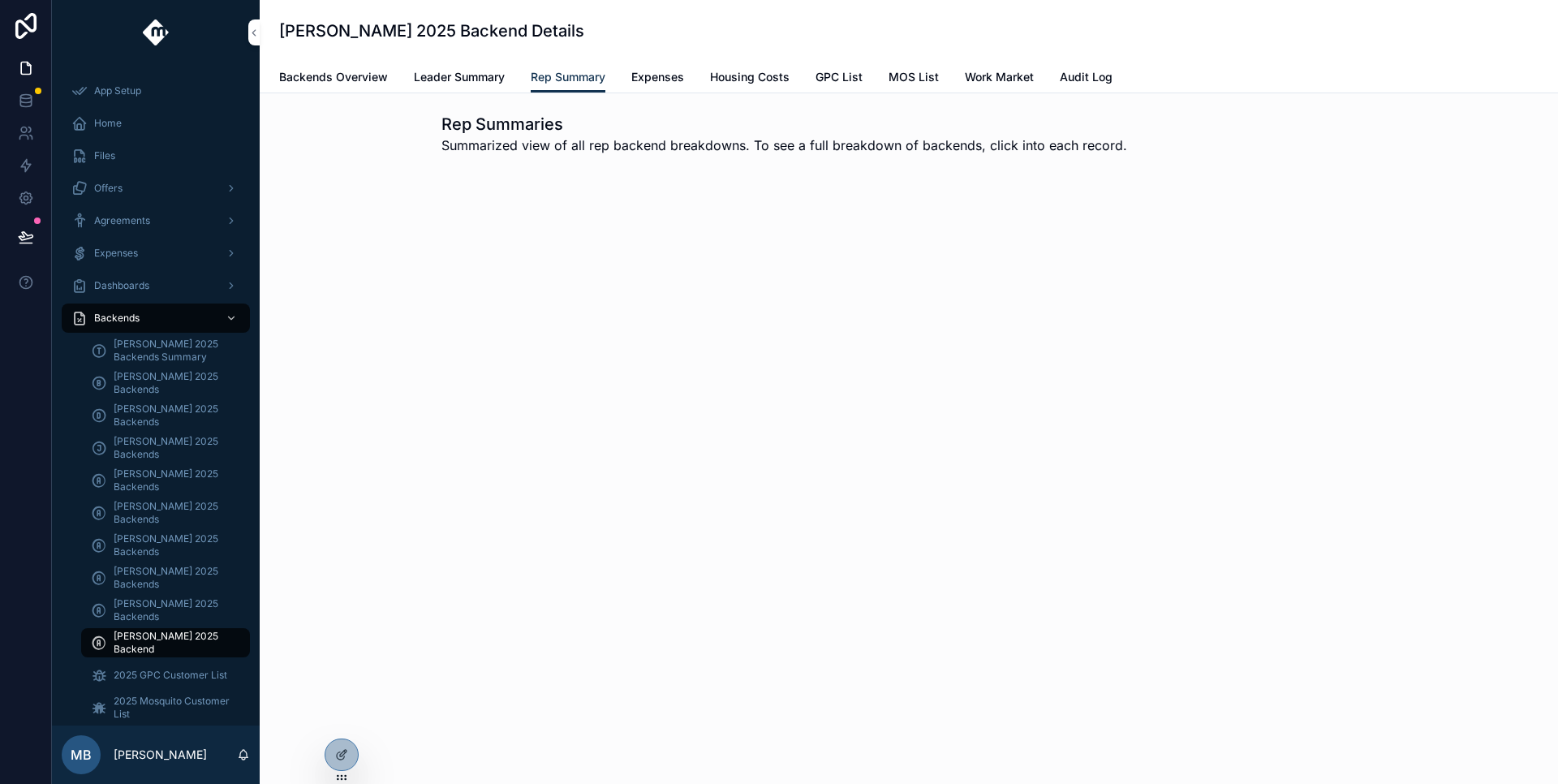
scroll to position [0, 0]
click at [663, 69] on span "Expenses" at bounding box center [657, 77] width 52 height 16
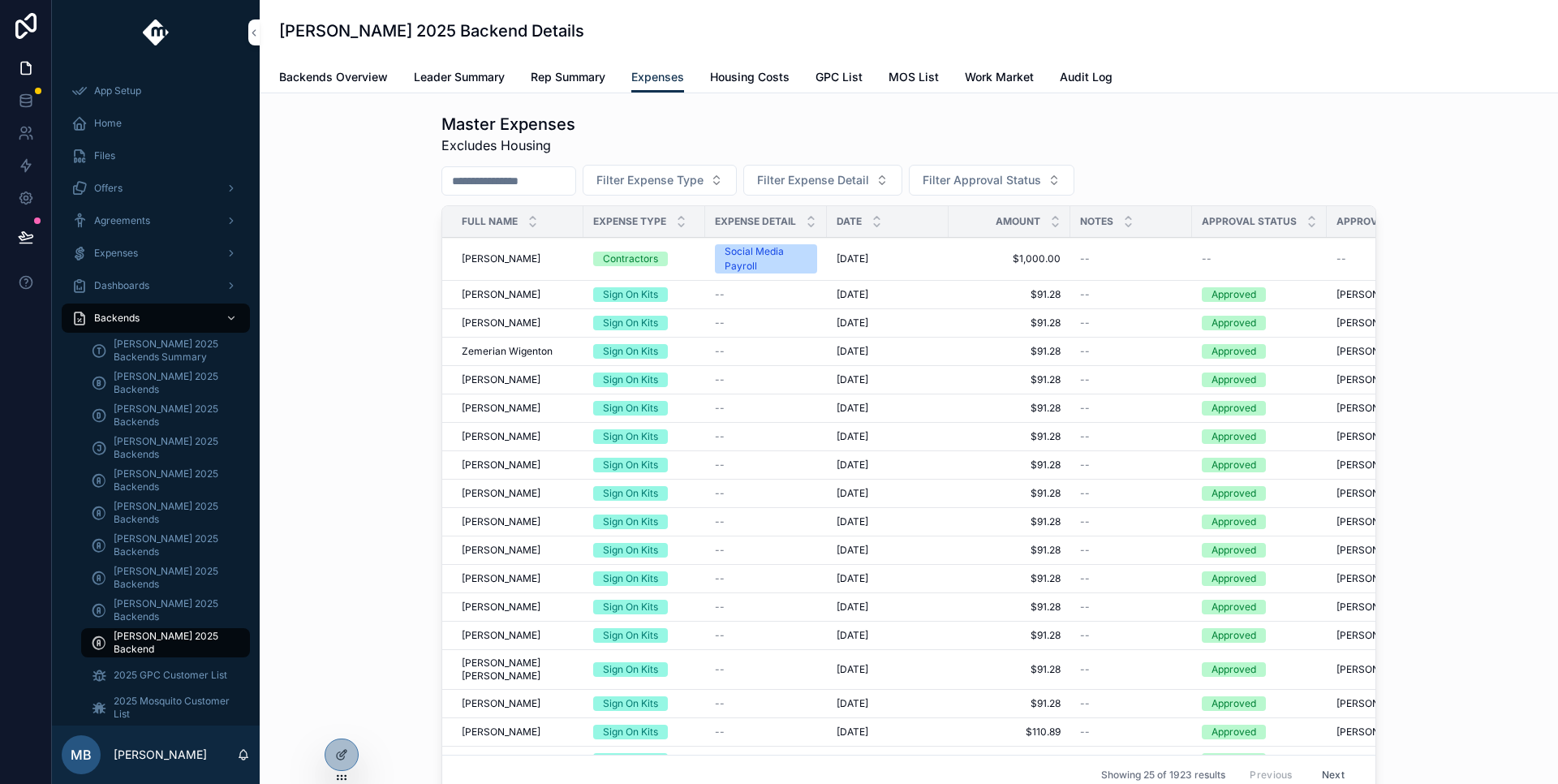
click at [885, 137] on div "Master Expenses Excludes Housing" at bounding box center [909, 133] width 935 height 42
click at [343, 751] on icon at bounding box center [342, 755] width 13 height 13
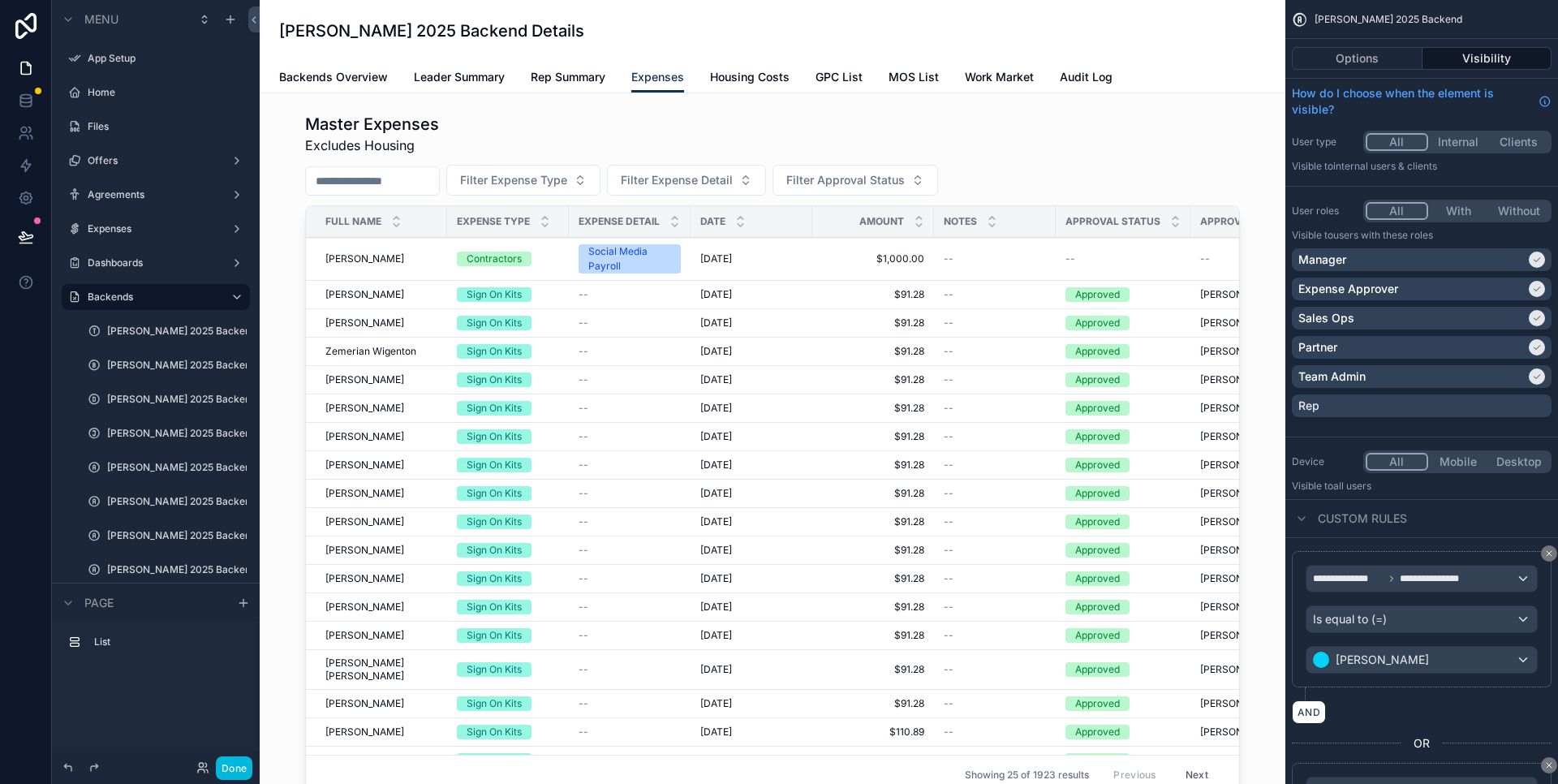
click at [505, 146] on div "scrollable content" at bounding box center [772, 457] width 1000 height 702
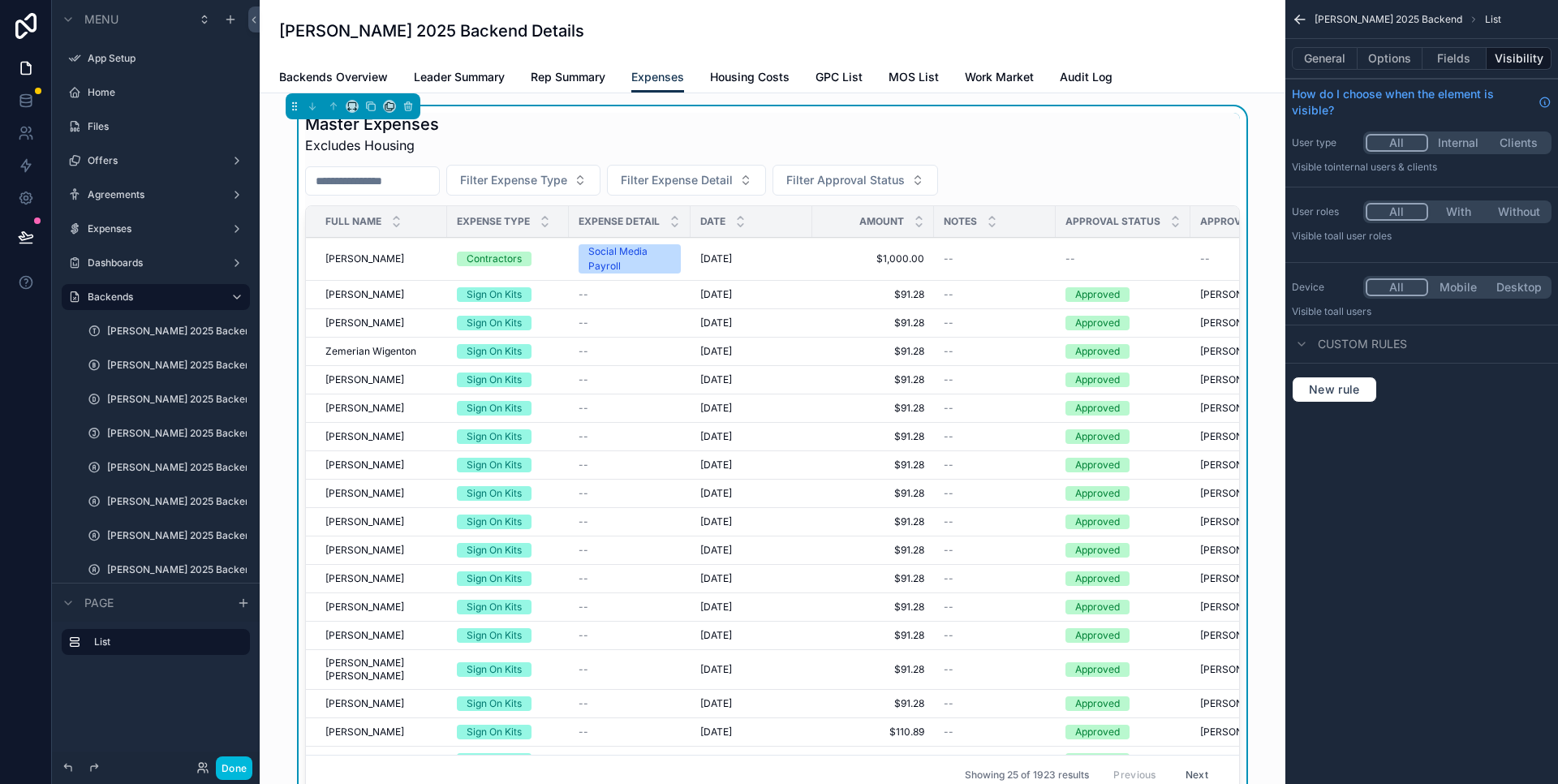
click at [562, 77] on span "Rep Summary" at bounding box center [568, 77] width 75 height 16
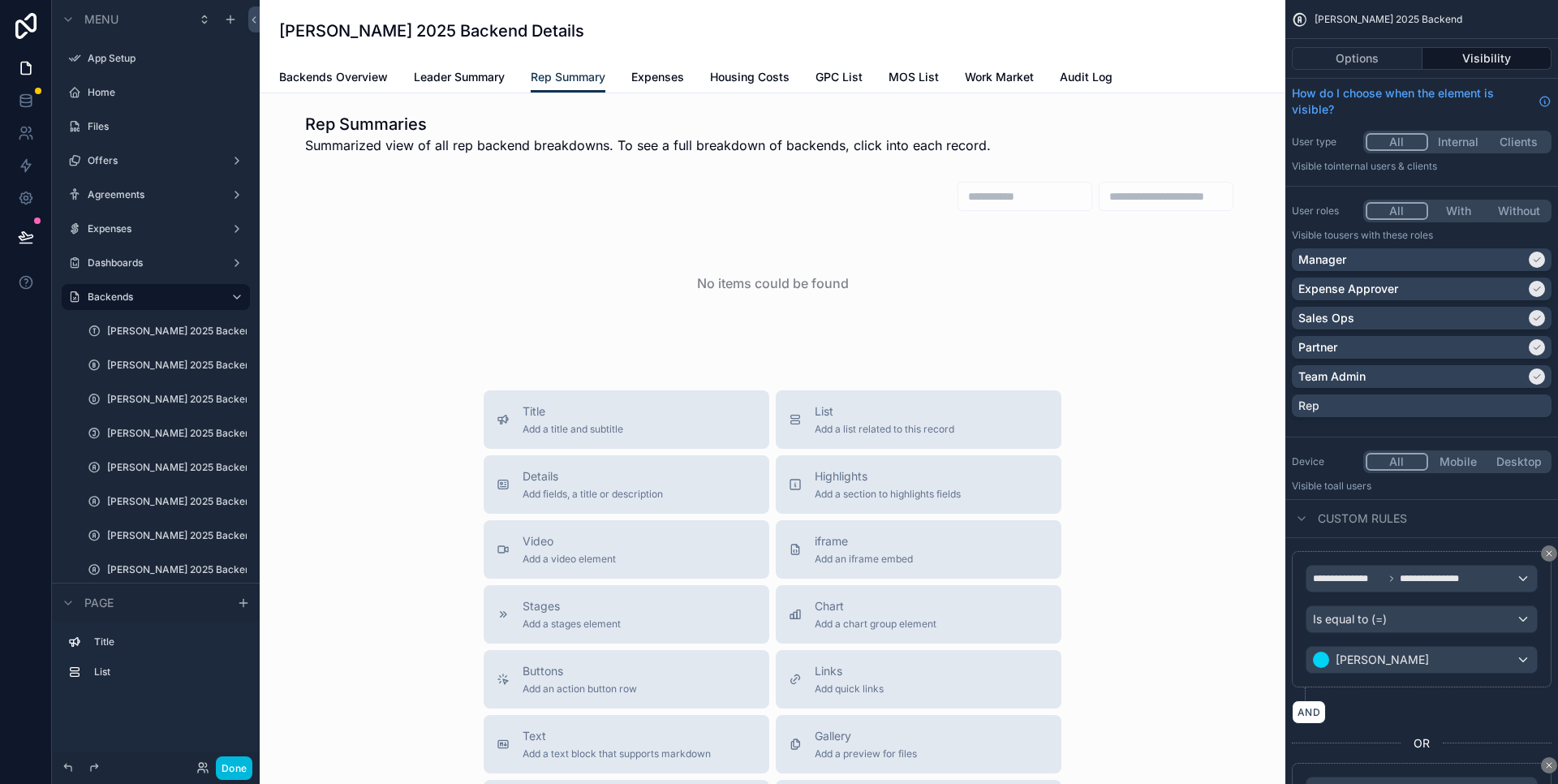
click at [669, 77] on span "Expenses" at bounding box center [657, 77] width 52 height 16
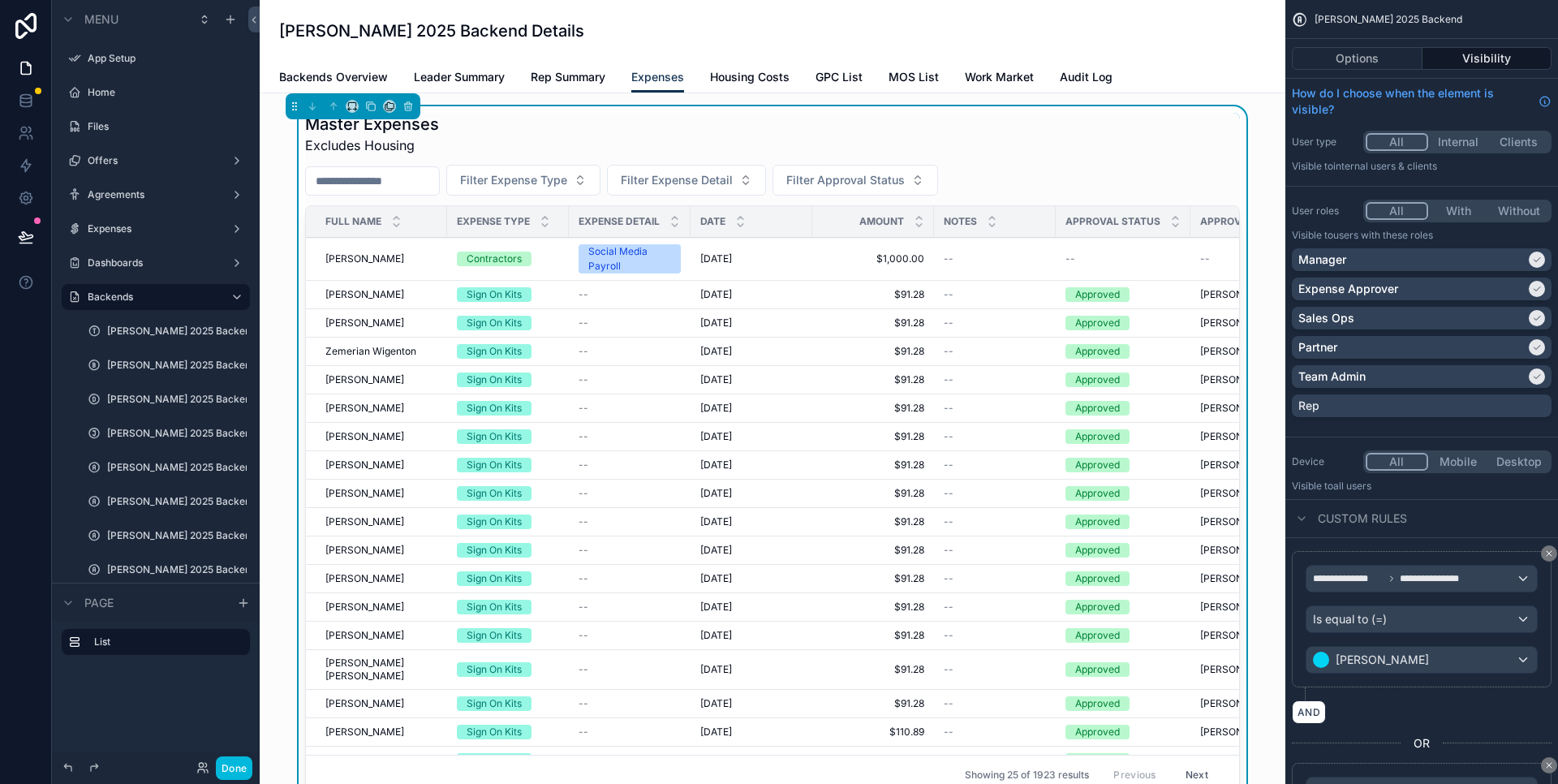
click at [642, 127] on div "Master Expenses Excludes Housing" at bounding box center [772, 133] width 935 height 42
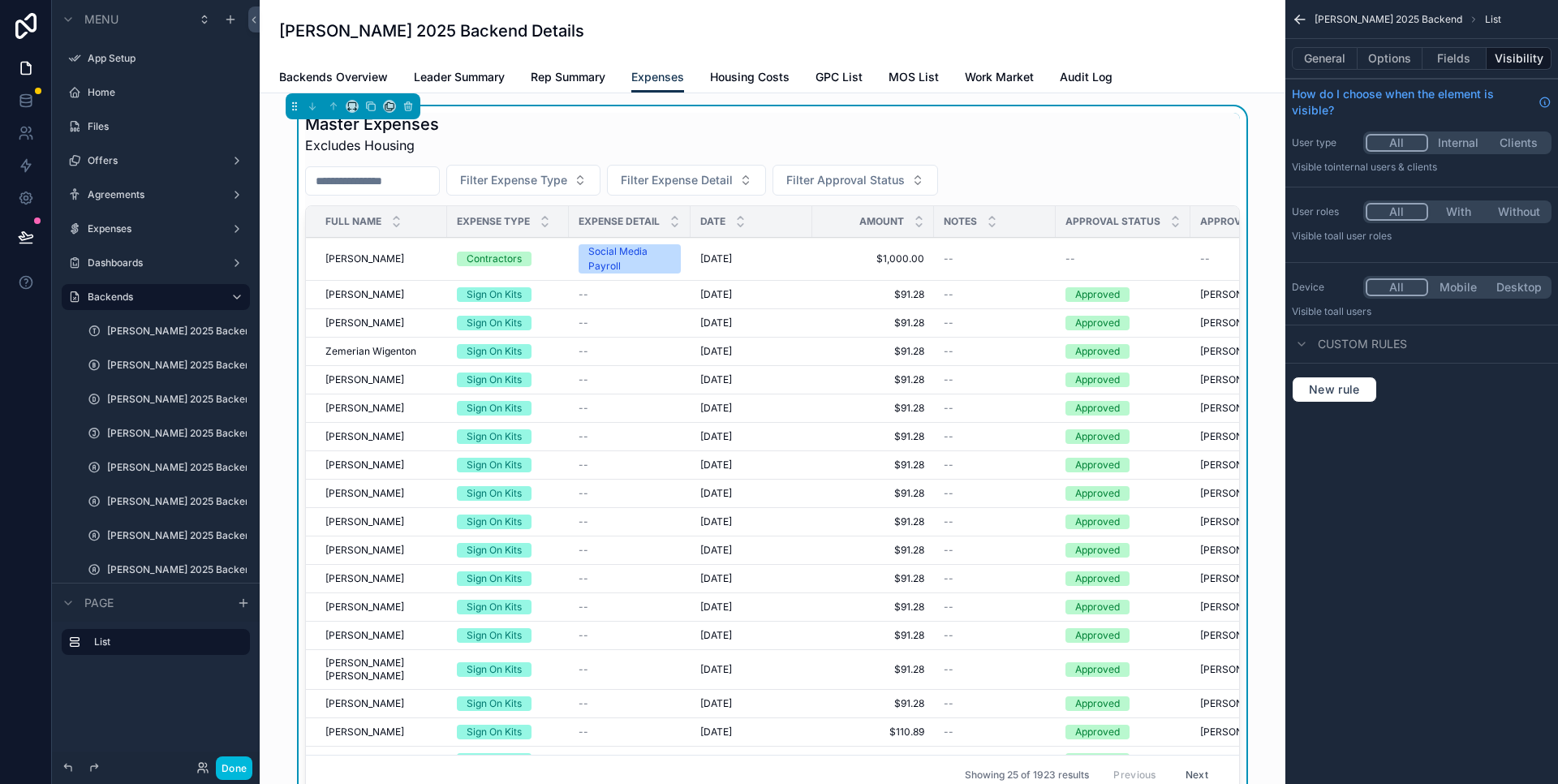
click at [1296, 17] on icon "scrollable content" at bounding box center [1300, 19] width 16 height 16
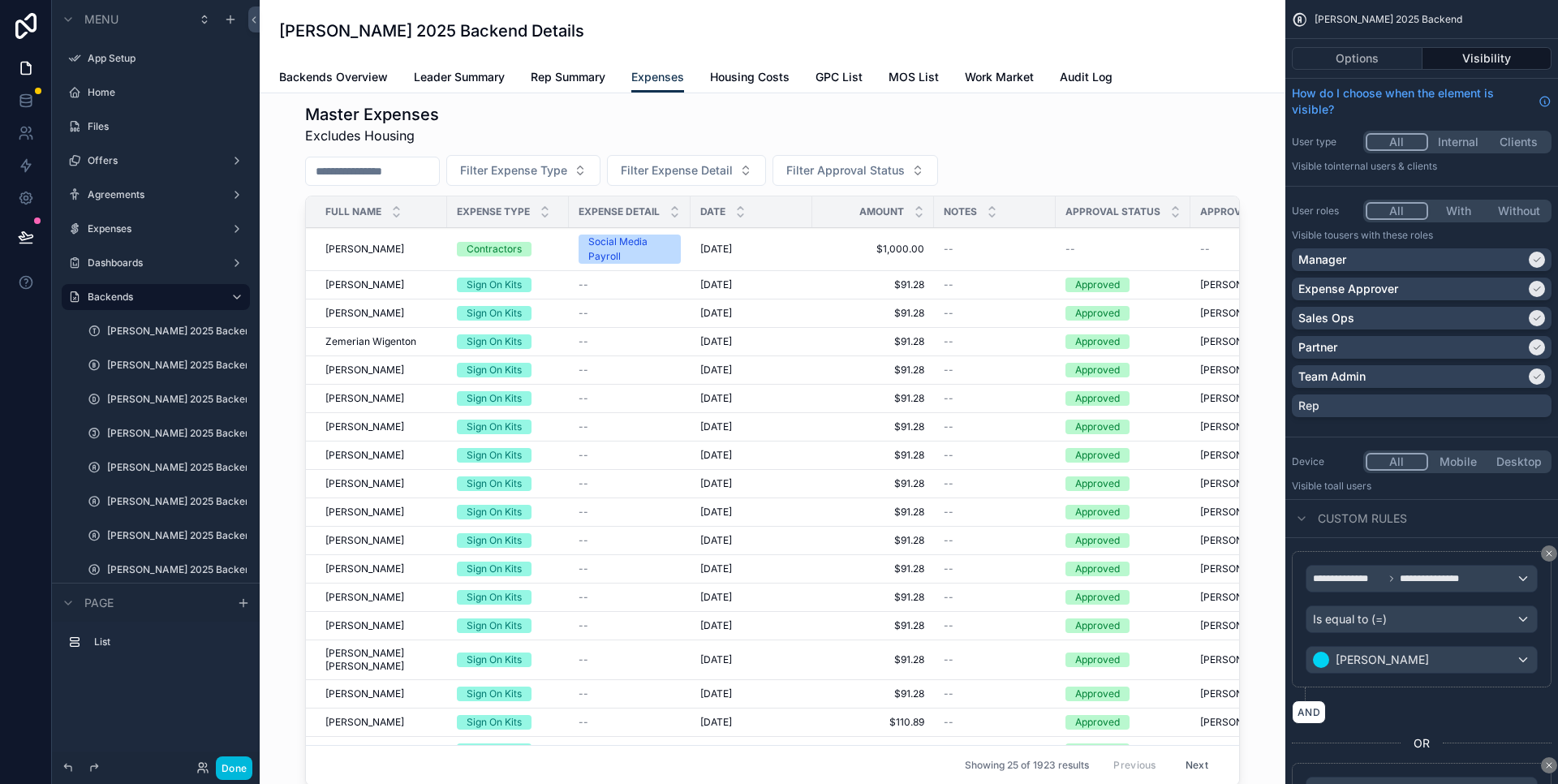
scroll to position [247, 0]
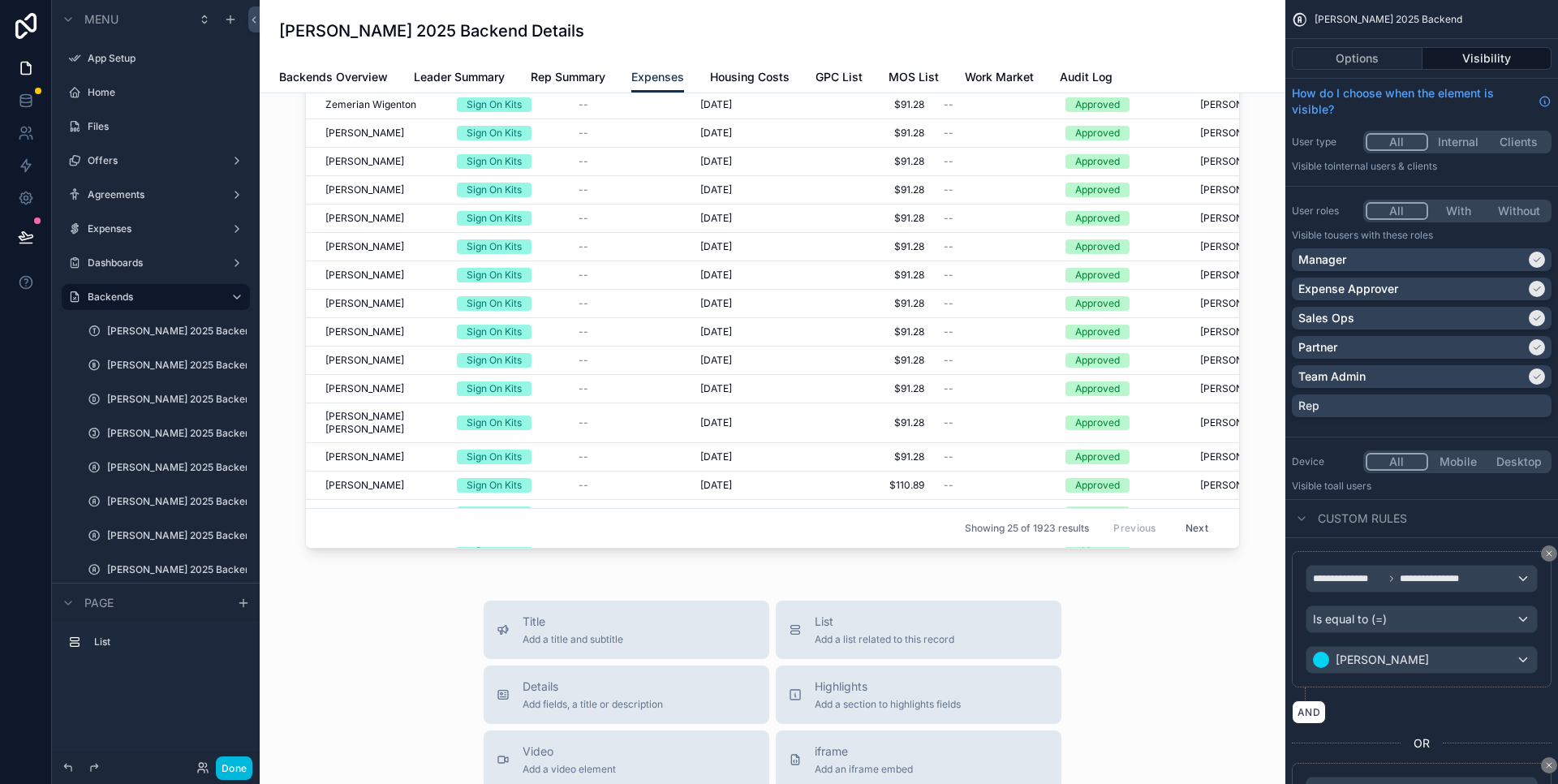
click at [798, 542] on div "scrollable content" at bounding box center [772, 210] width 1000 height 702
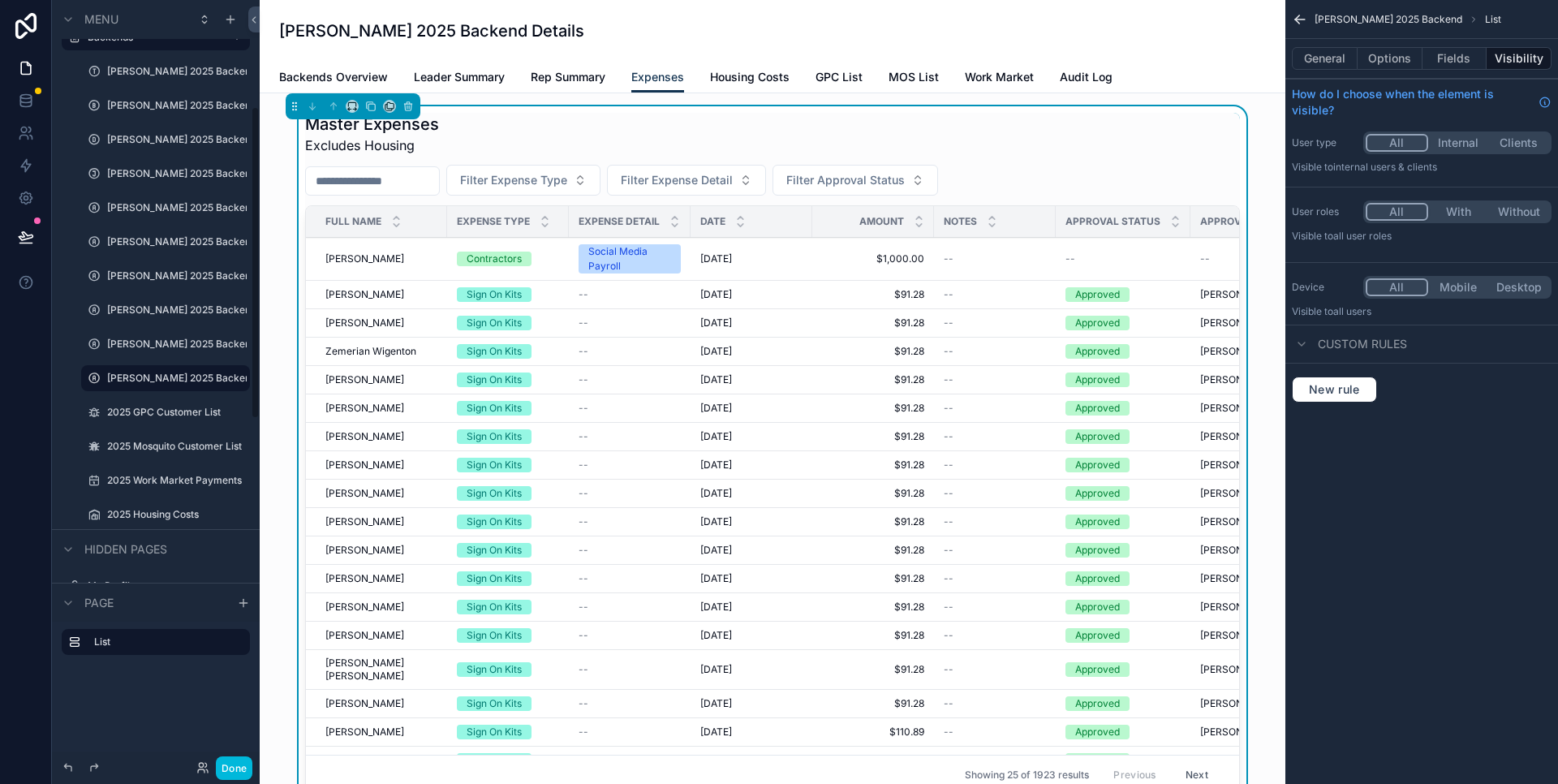
scroll to position [281, 0]
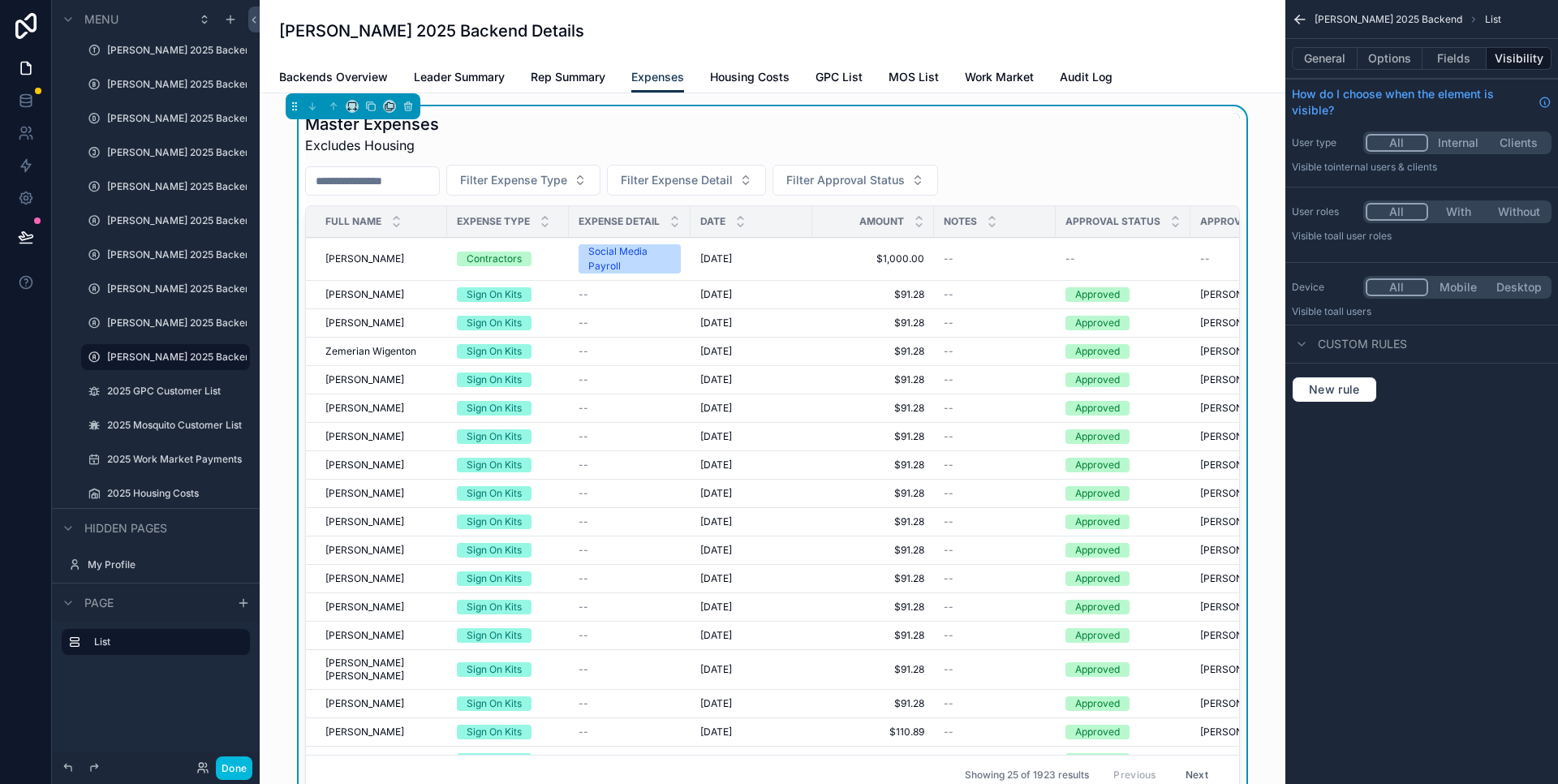
click at [0, 0] on icon "scrollable content" at bounding box center [0, 0] width 0 height 0
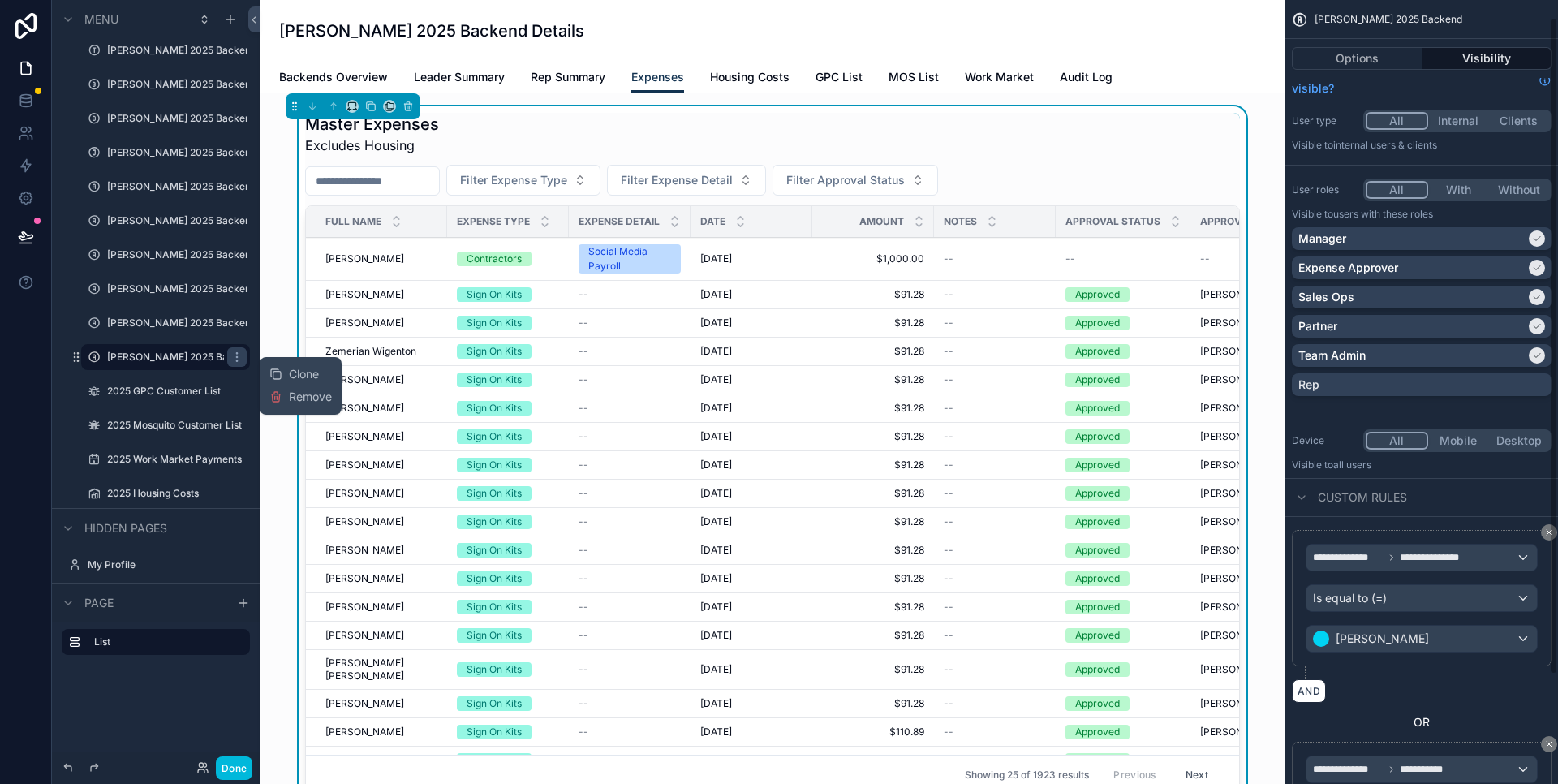
scroll to position [151, 0]
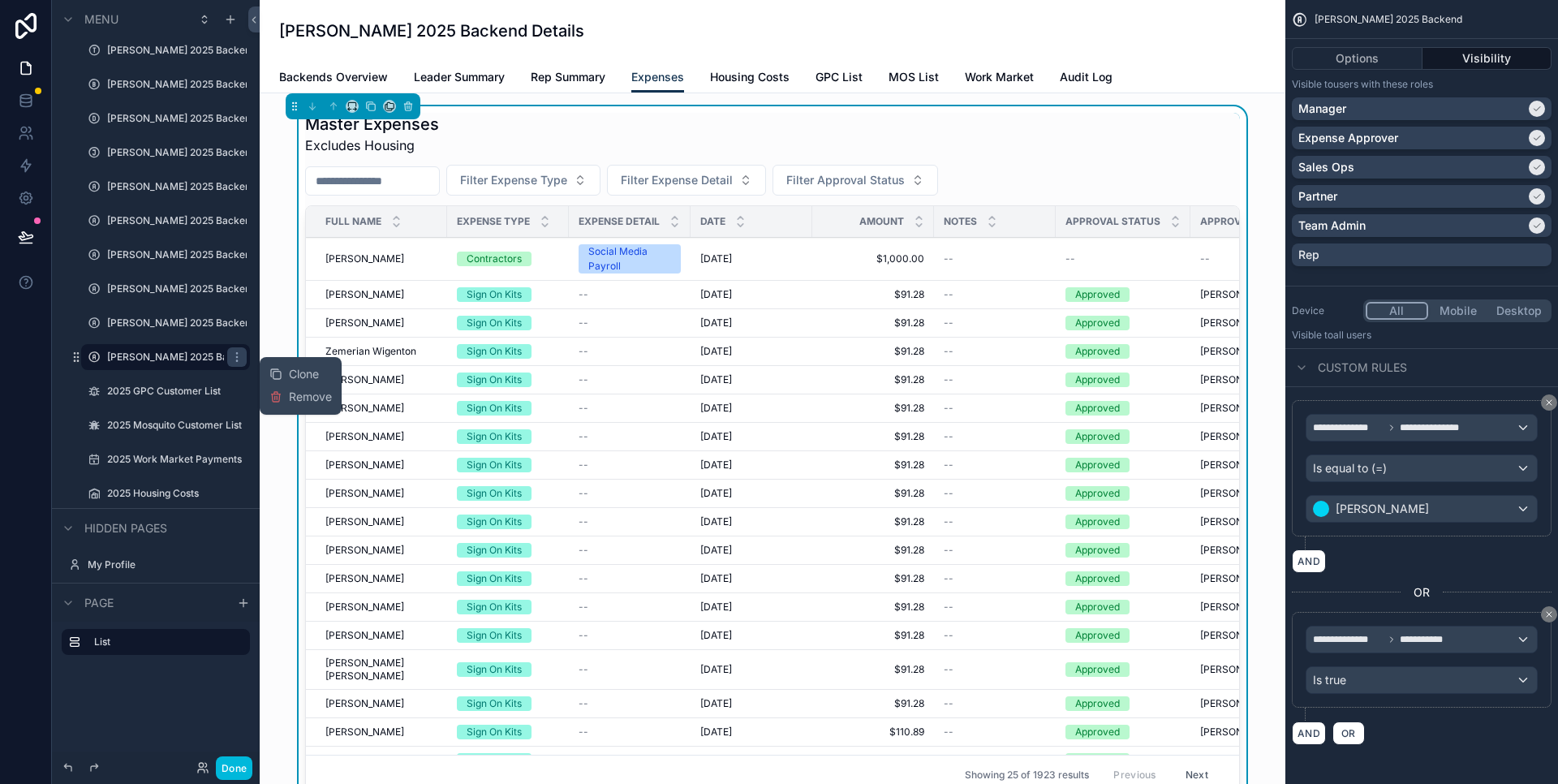
click at [593, 81] on span "Rep Summary" at bounding box center [568, 77] width 75 height 16
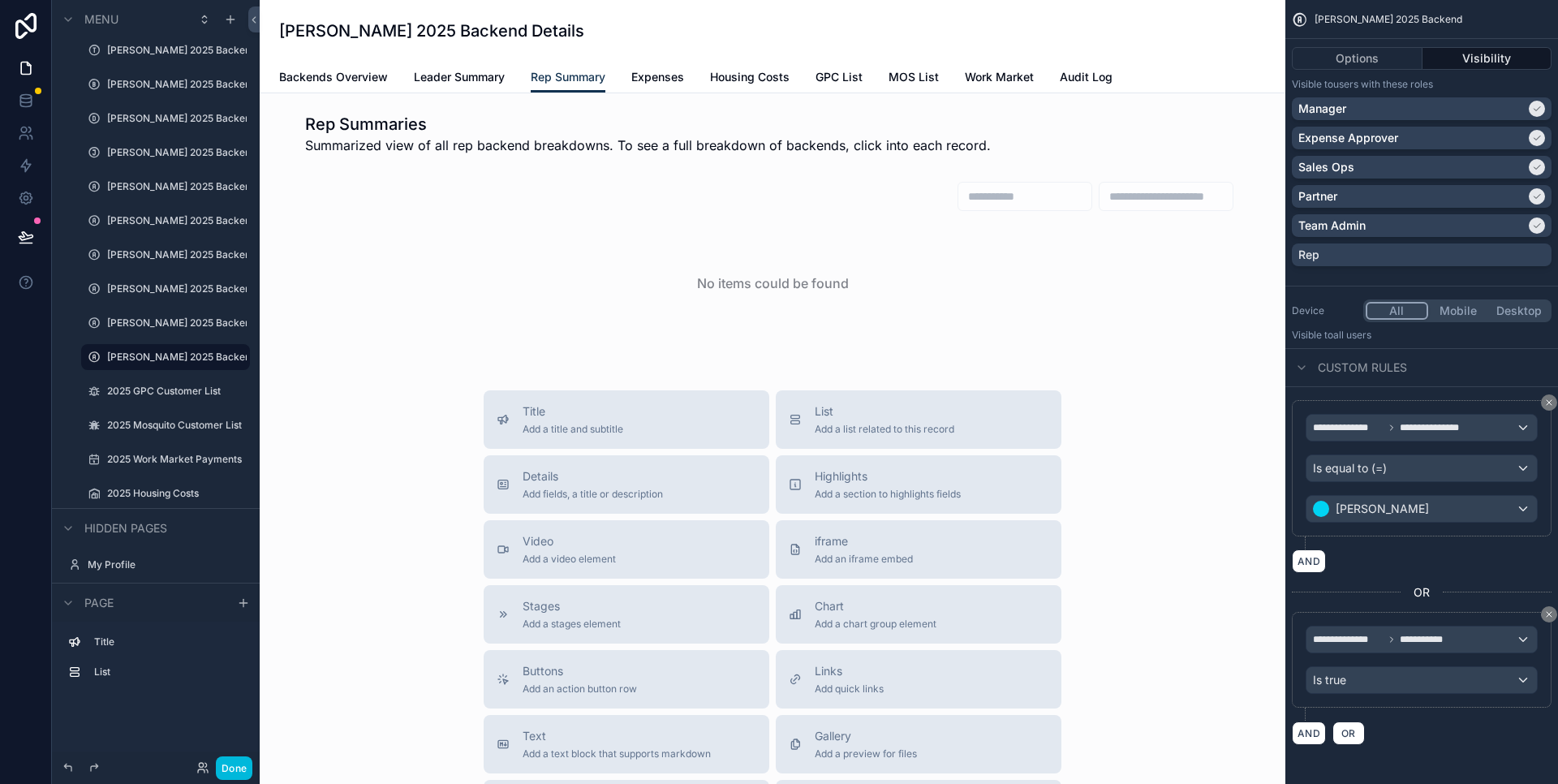
click at [637, 209] on div "scrollable content" at bounding box center [772, 262] width 1000 height 177
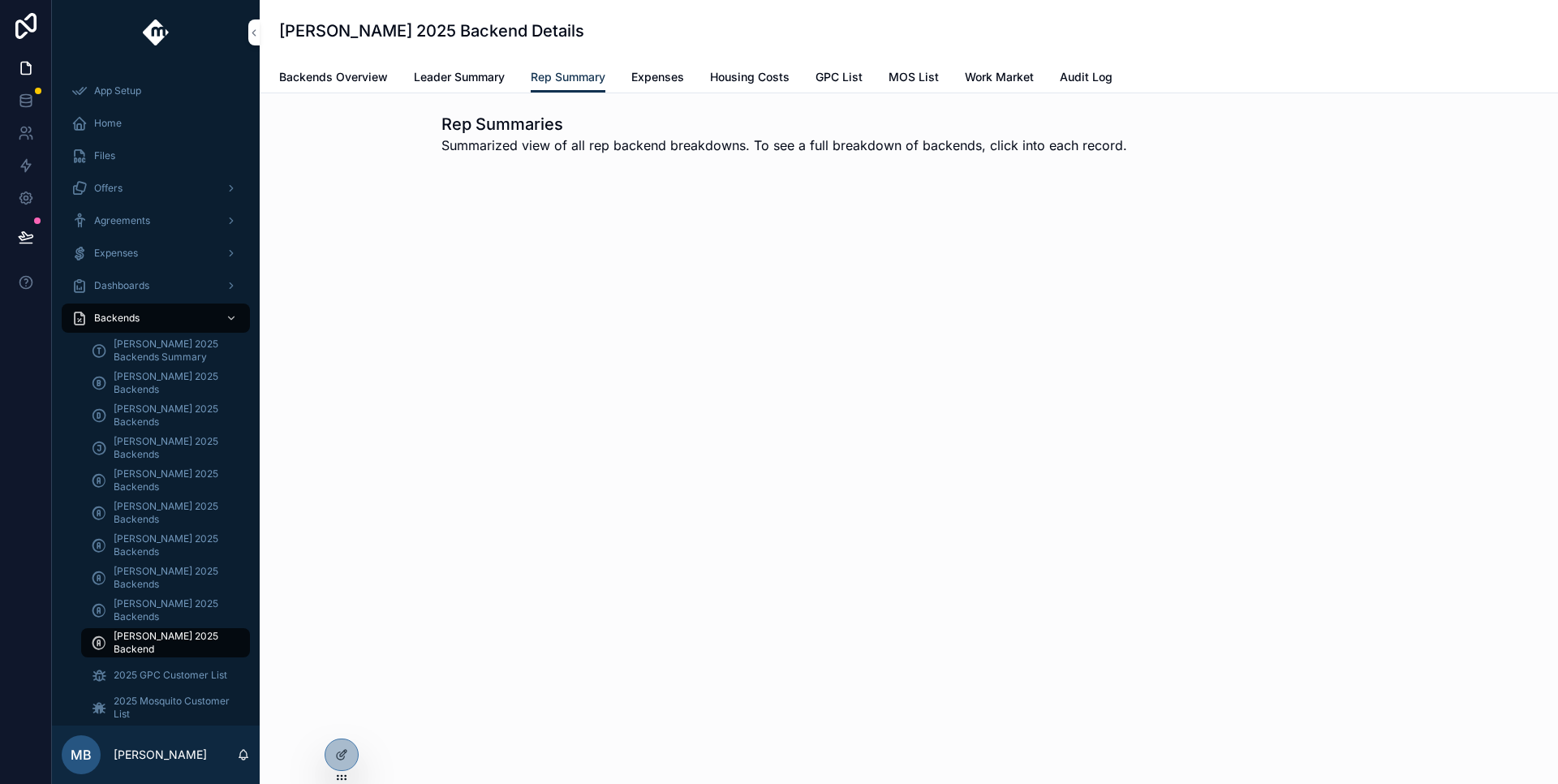
click at [0, 0] on icon at bounding box center [0, 0] width 0 height 0
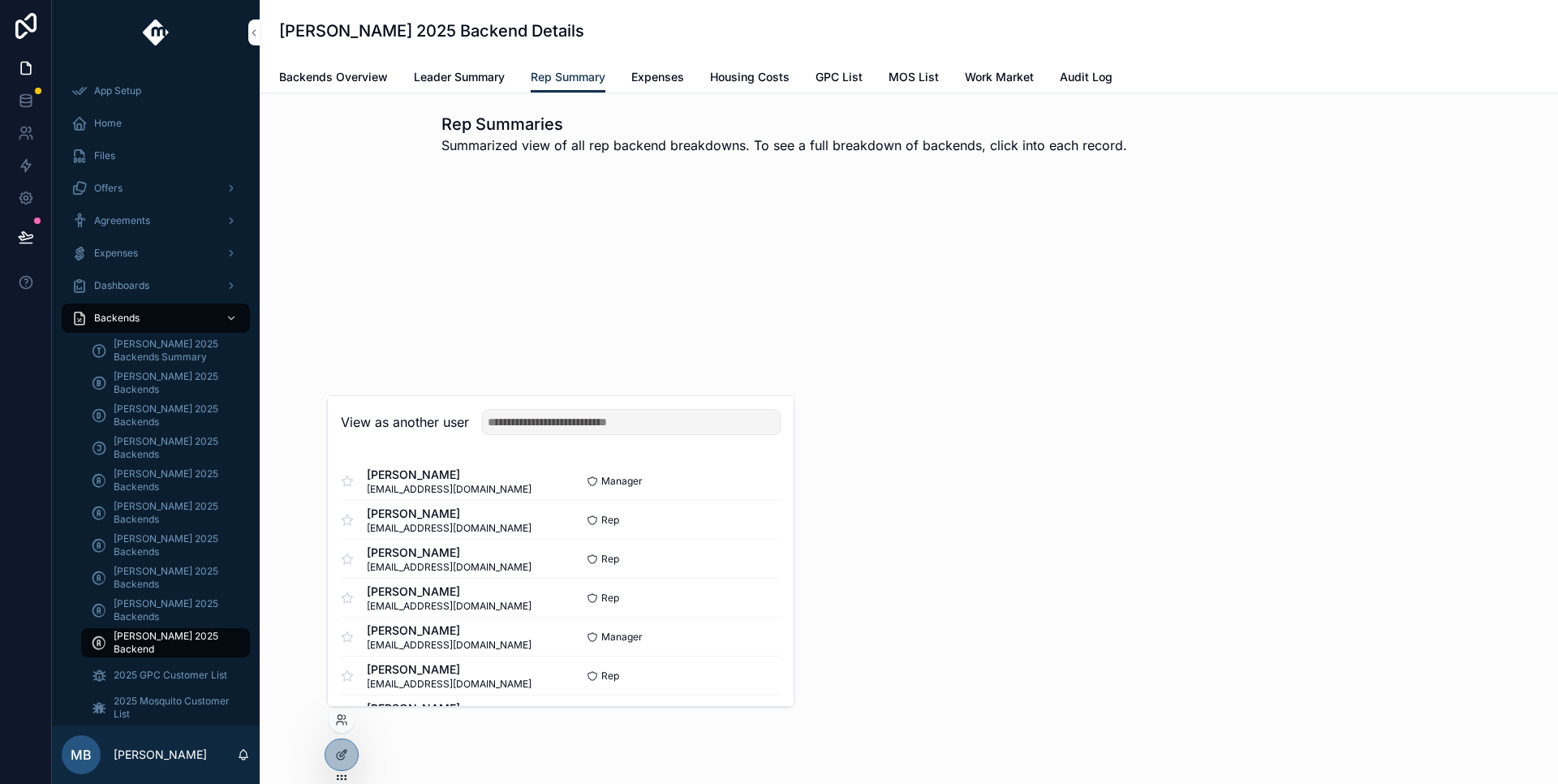
click at [0, 0] on button "Select" at bounding box center [0, 0] width 0 height 0
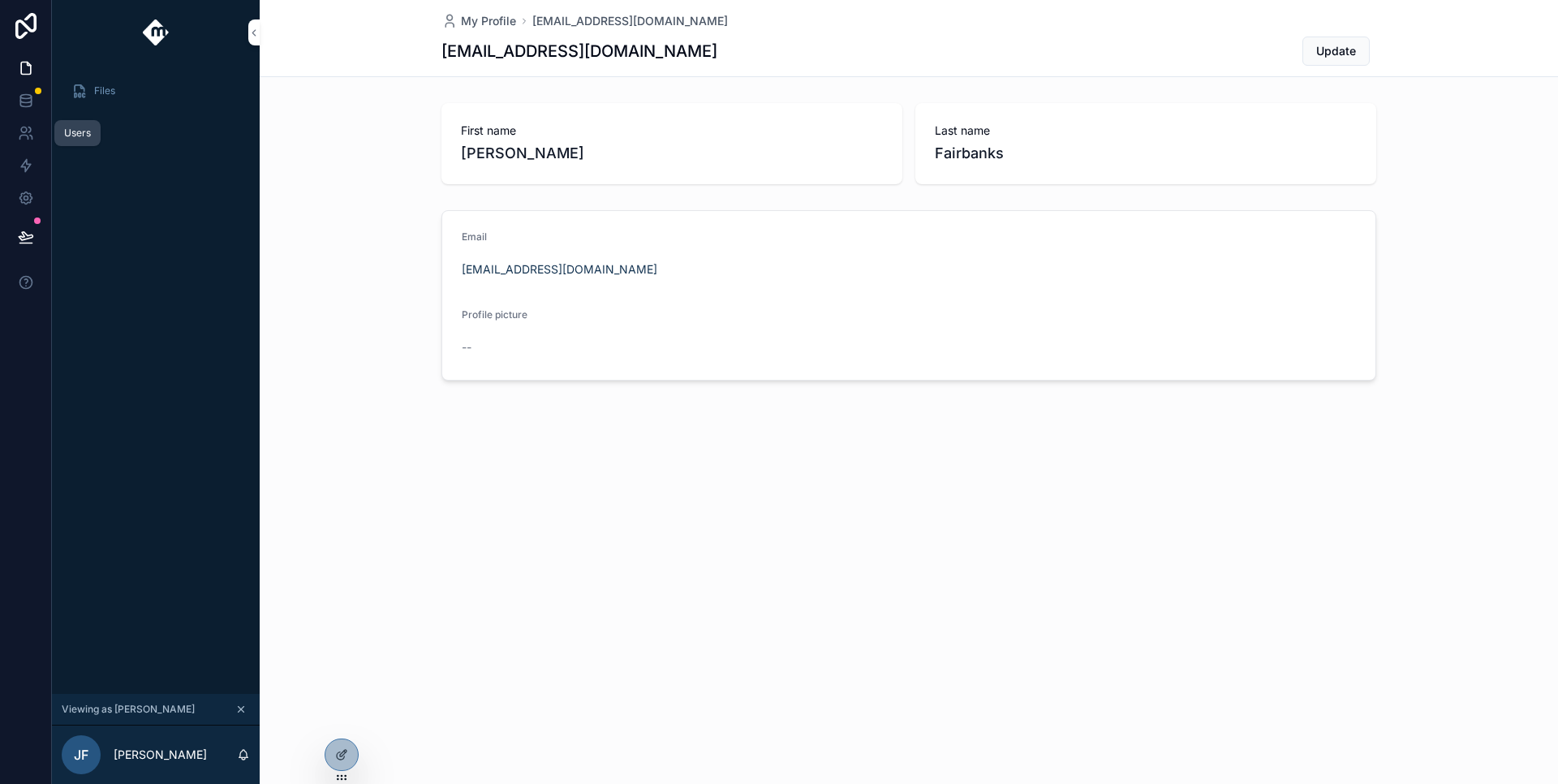
click at [27, 131] on icon at bounding box center [23, 130] width 6 height 6
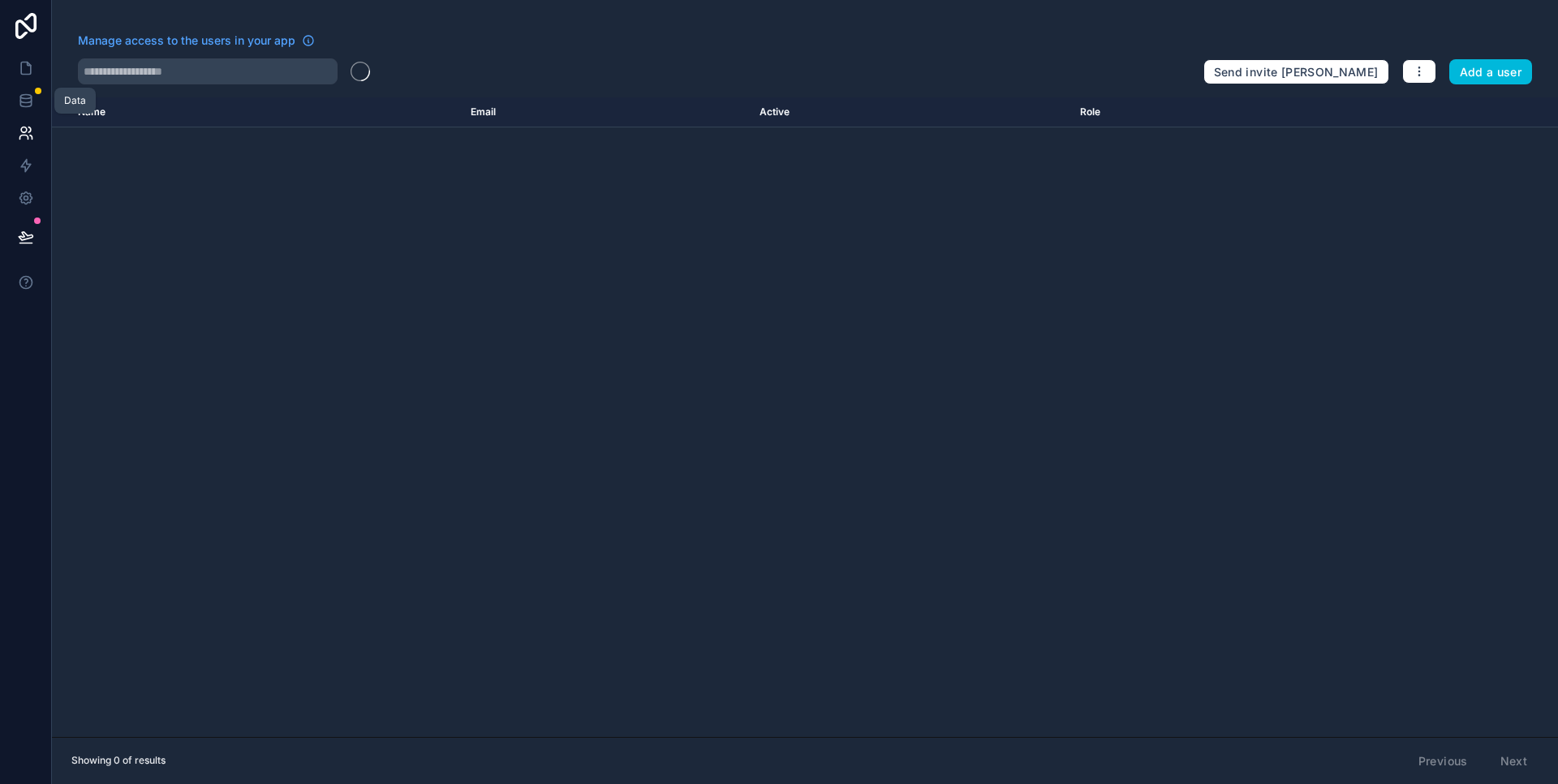
click at [24, 102] on icon at bounding box center [25, 100] width 16 height 16
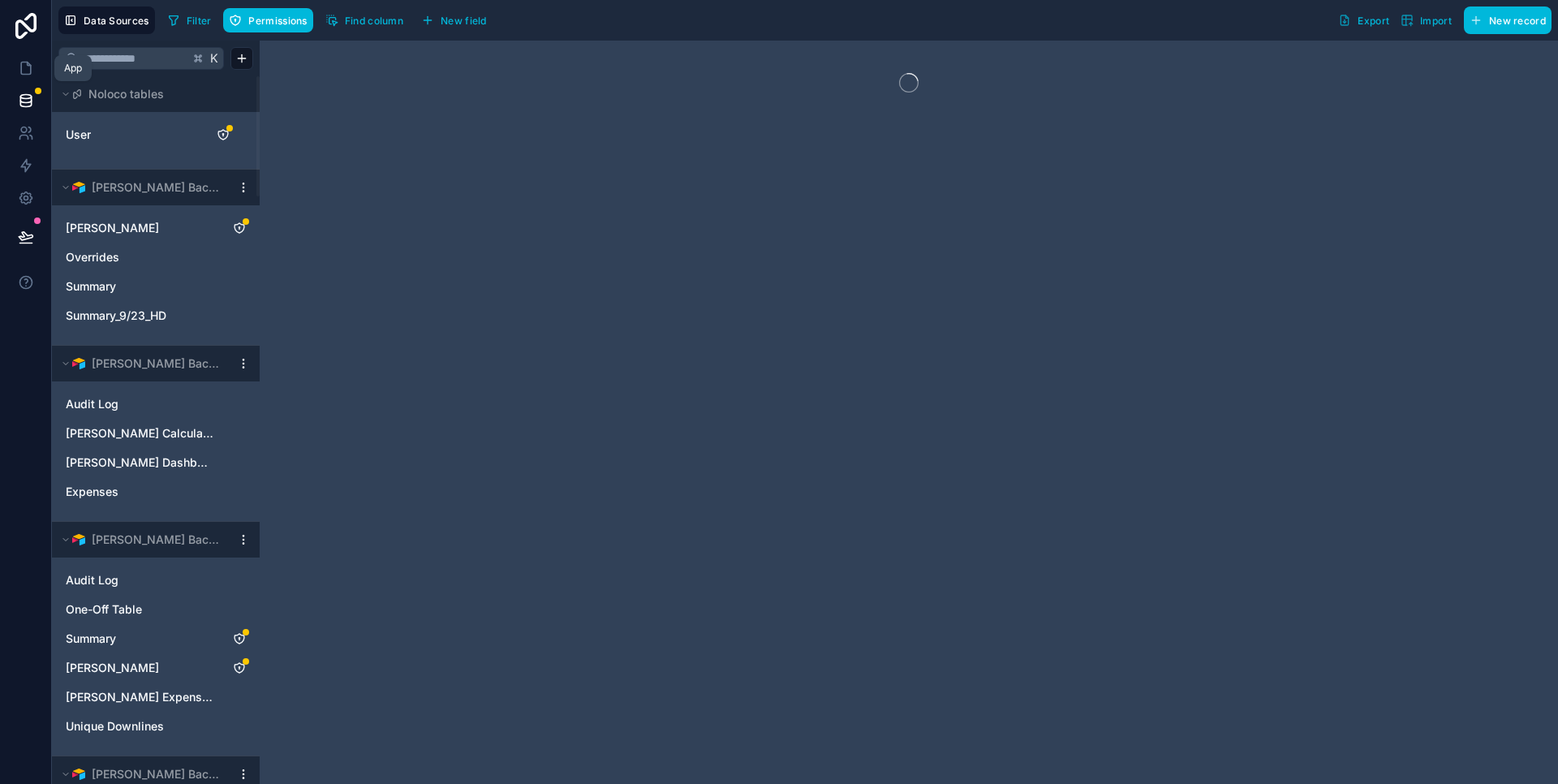
click at [25, 63] on icon at bounding box center [25, 67] width 16 height 16
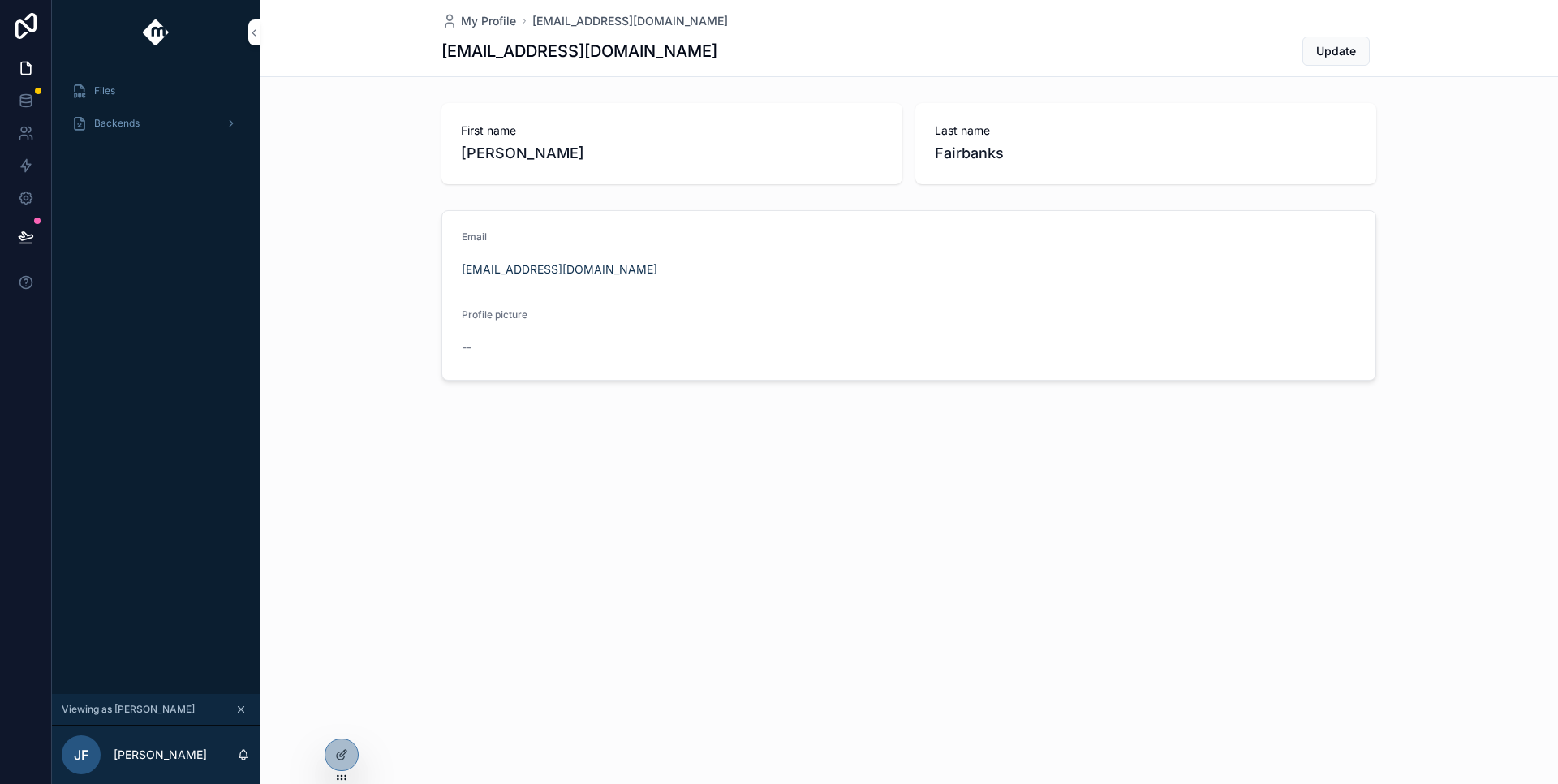
click at [125, 123] on span "Backends" at bounding box center [117, 123] width 46 height 13
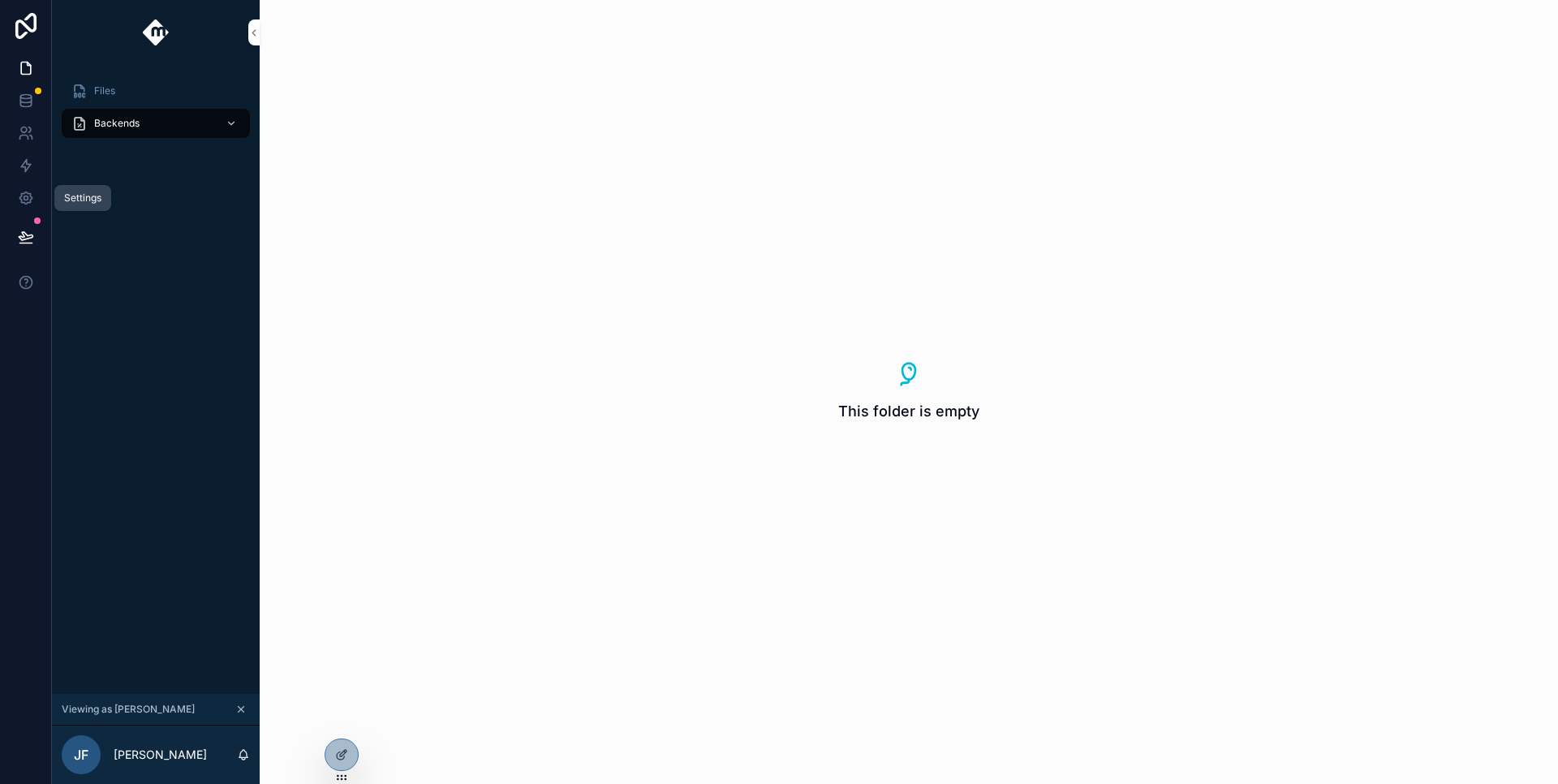
click at [27, 187] on link at bounding box center [25, 197] width 51 height 32
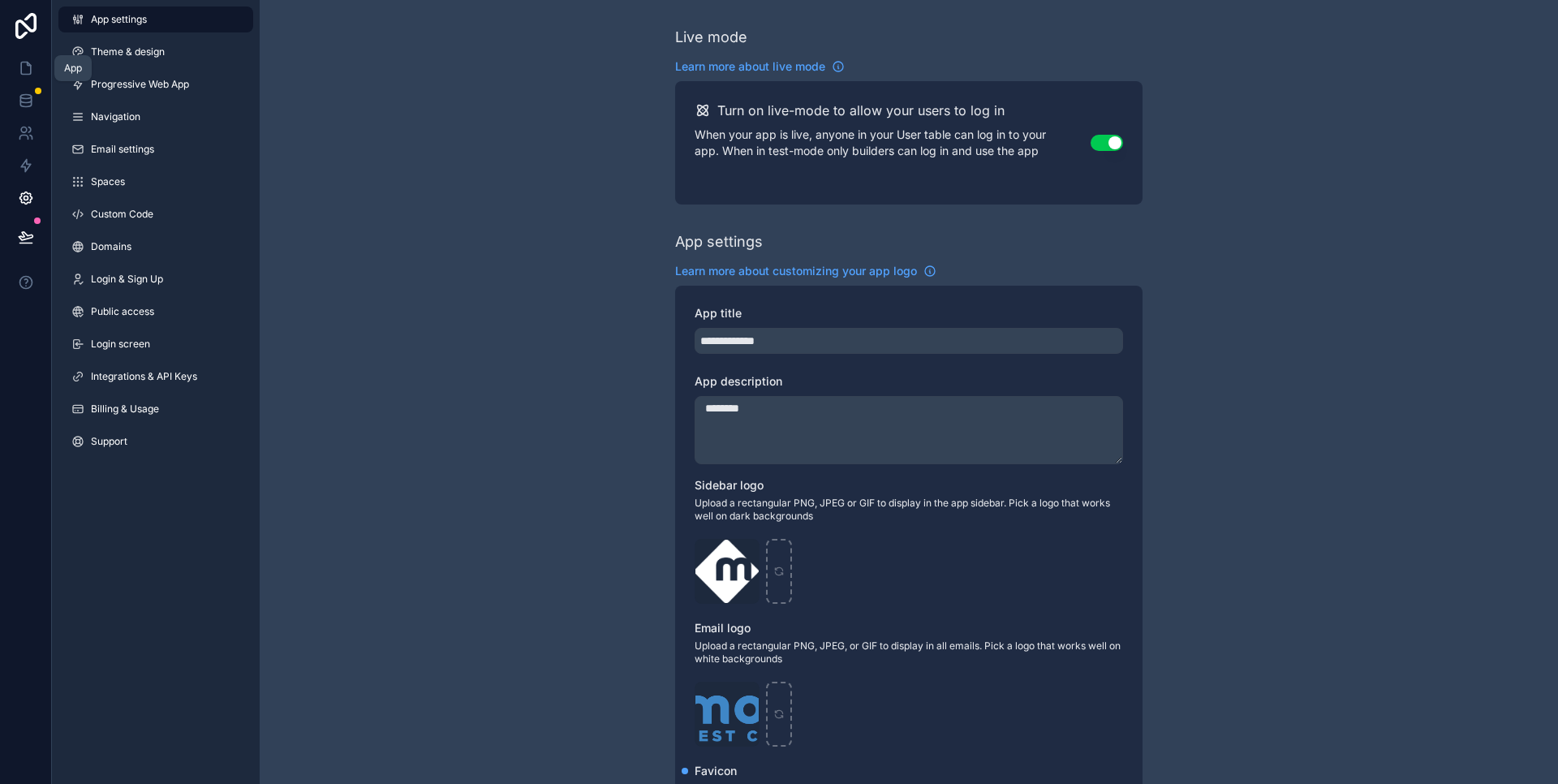
click at [25, 74] on icon at bounding box center [26, 68] width 10 height 12
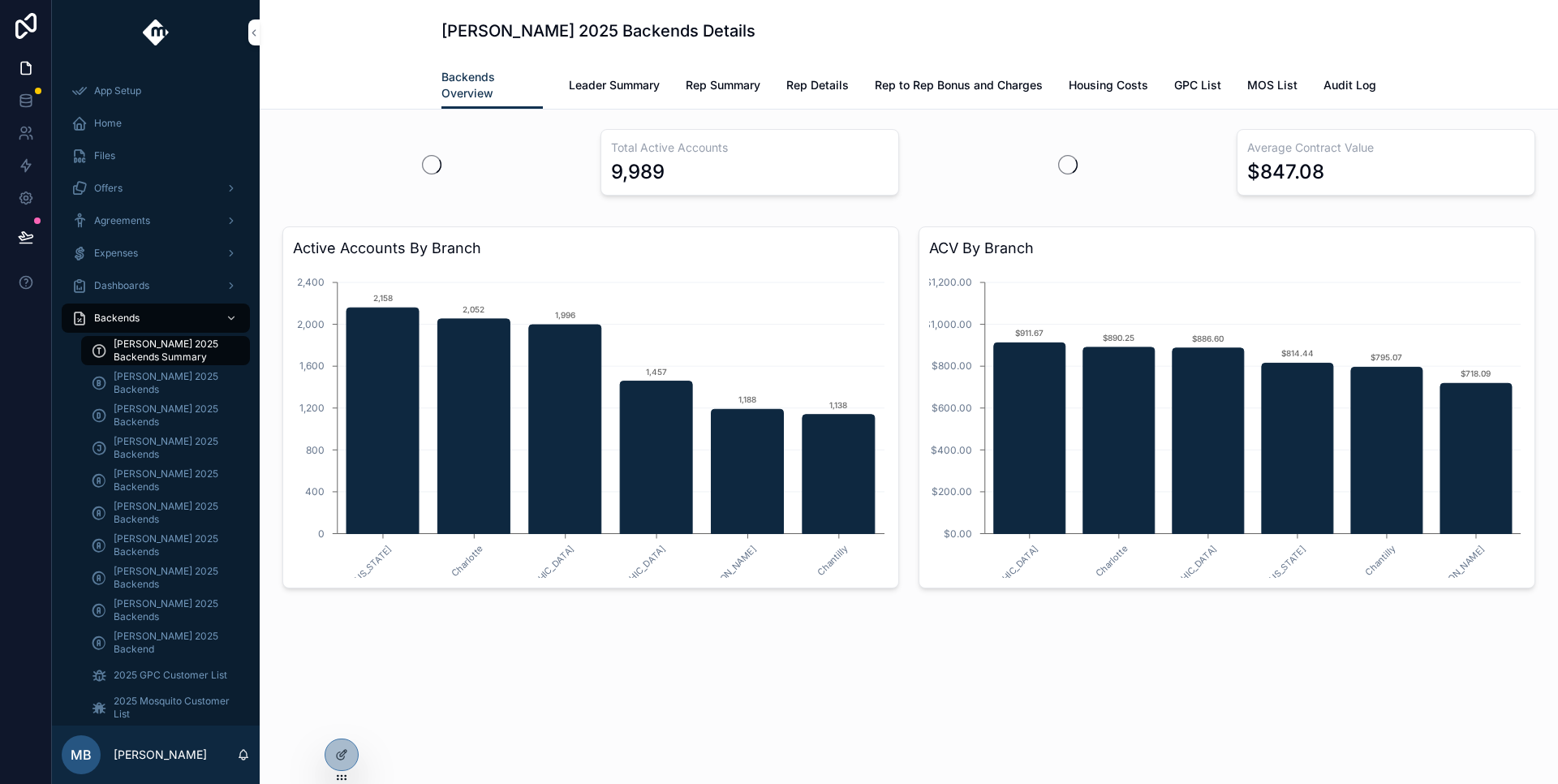
click at [0, 0] on icon at bounding box center [0, 0] width 0 height 0
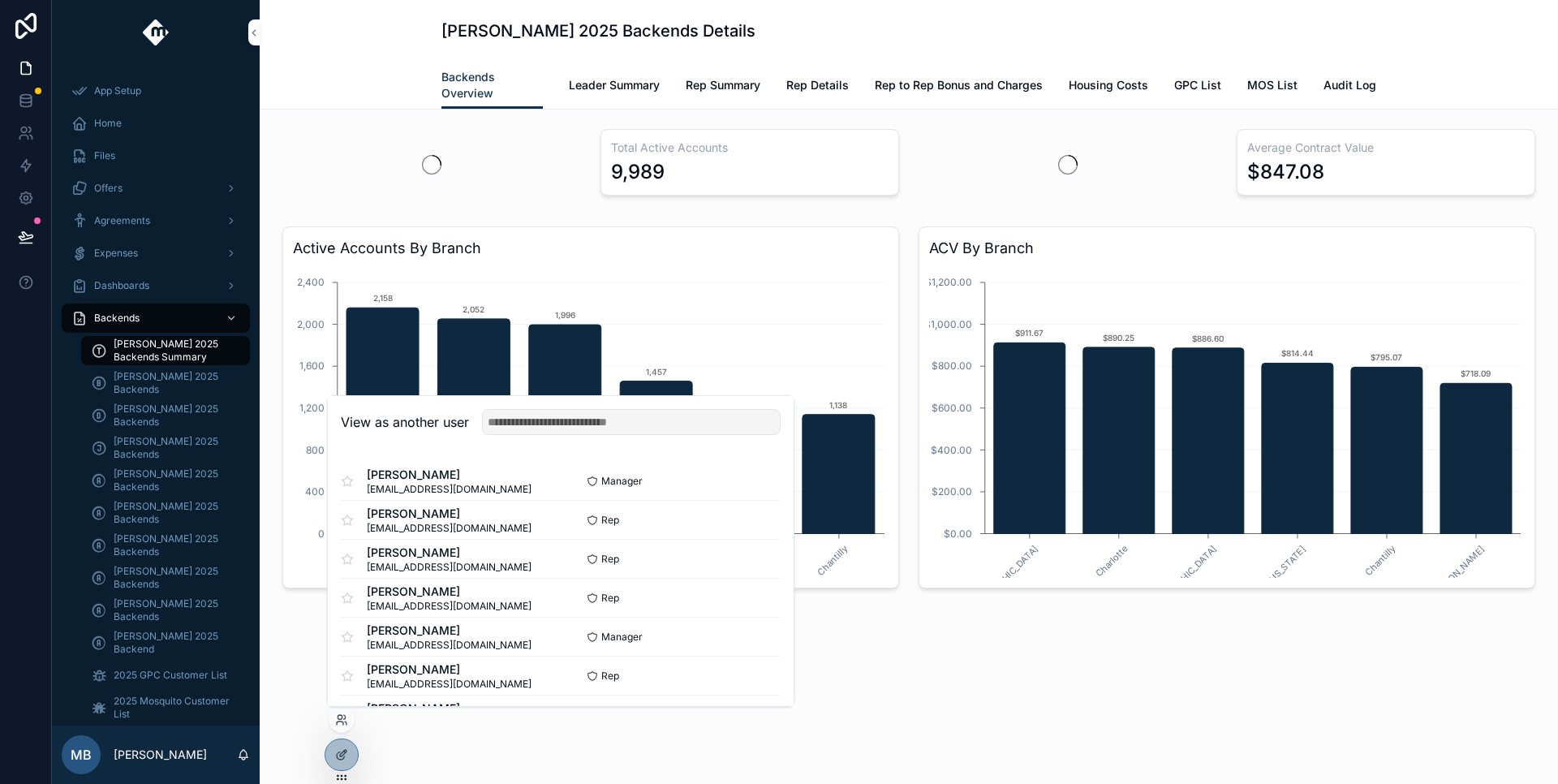
click at [0, 0] on button "Select" at bounding box center [0, 0] width 0 height 0
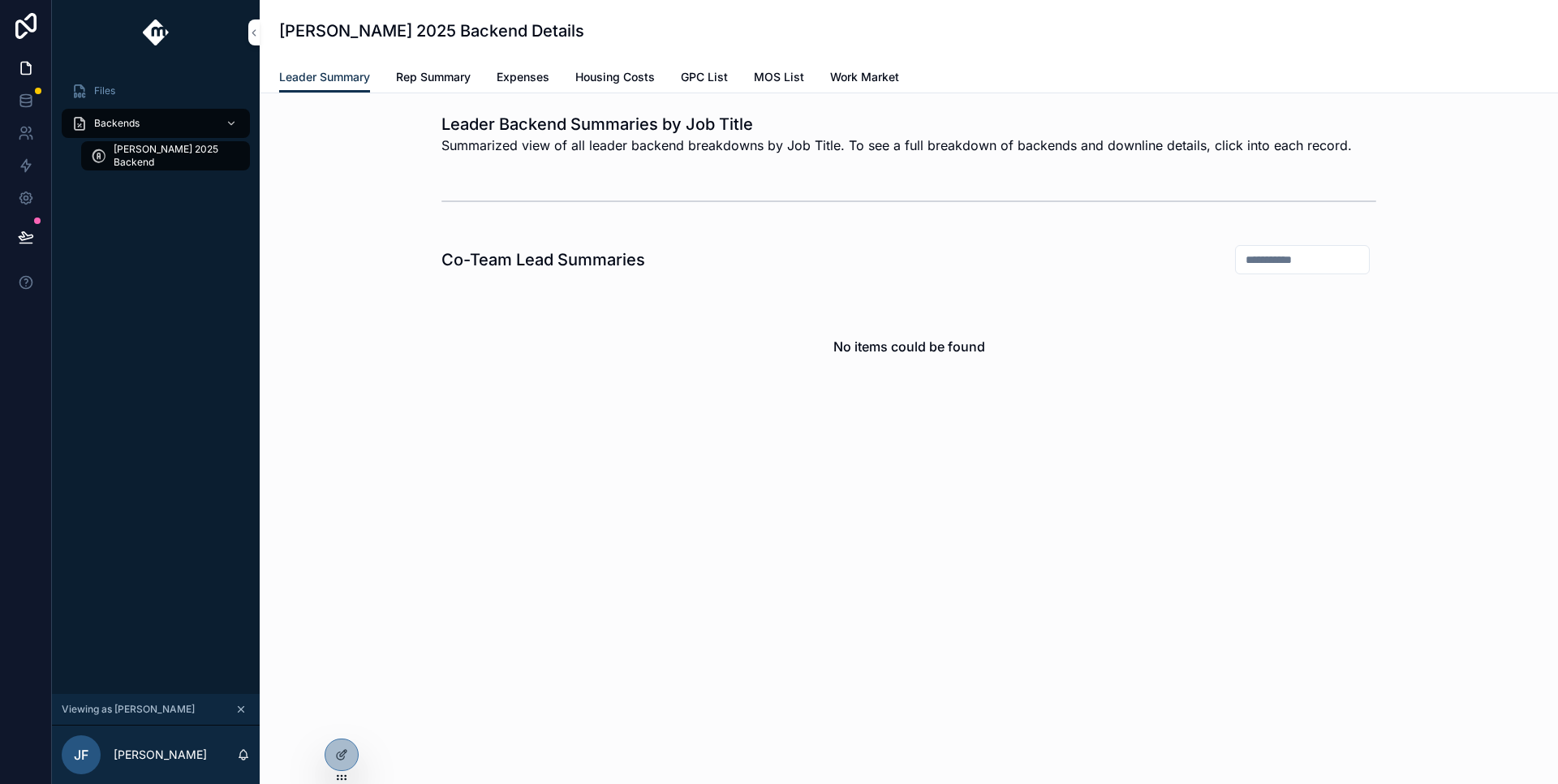
click at [928, 330] on div "No items could be found" at bounding box center [909, 347] width 935 height 123
click at [422, 81] on span "Rep Summary" at bounding box center [433, 77] width 75 height 16
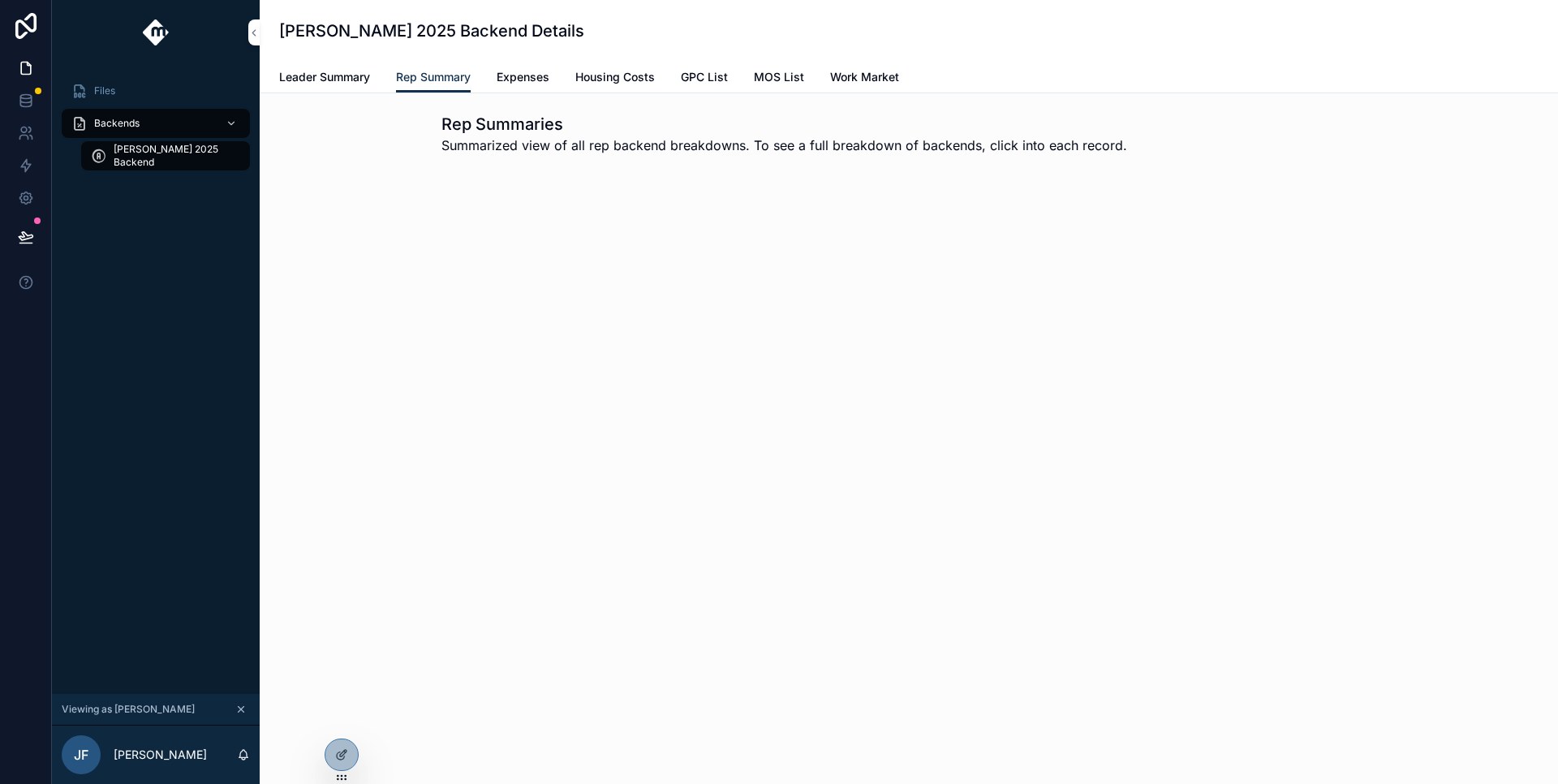
click at [695, 240] on div "Rep Summaries Summarized view of all rep backend breakdowns. To see a full brea…" at bounding box center [909, 179] width 1299 height 172
click at [526, 76] on span "Expenses" at bounding box center [522, 77] width 52 height 16
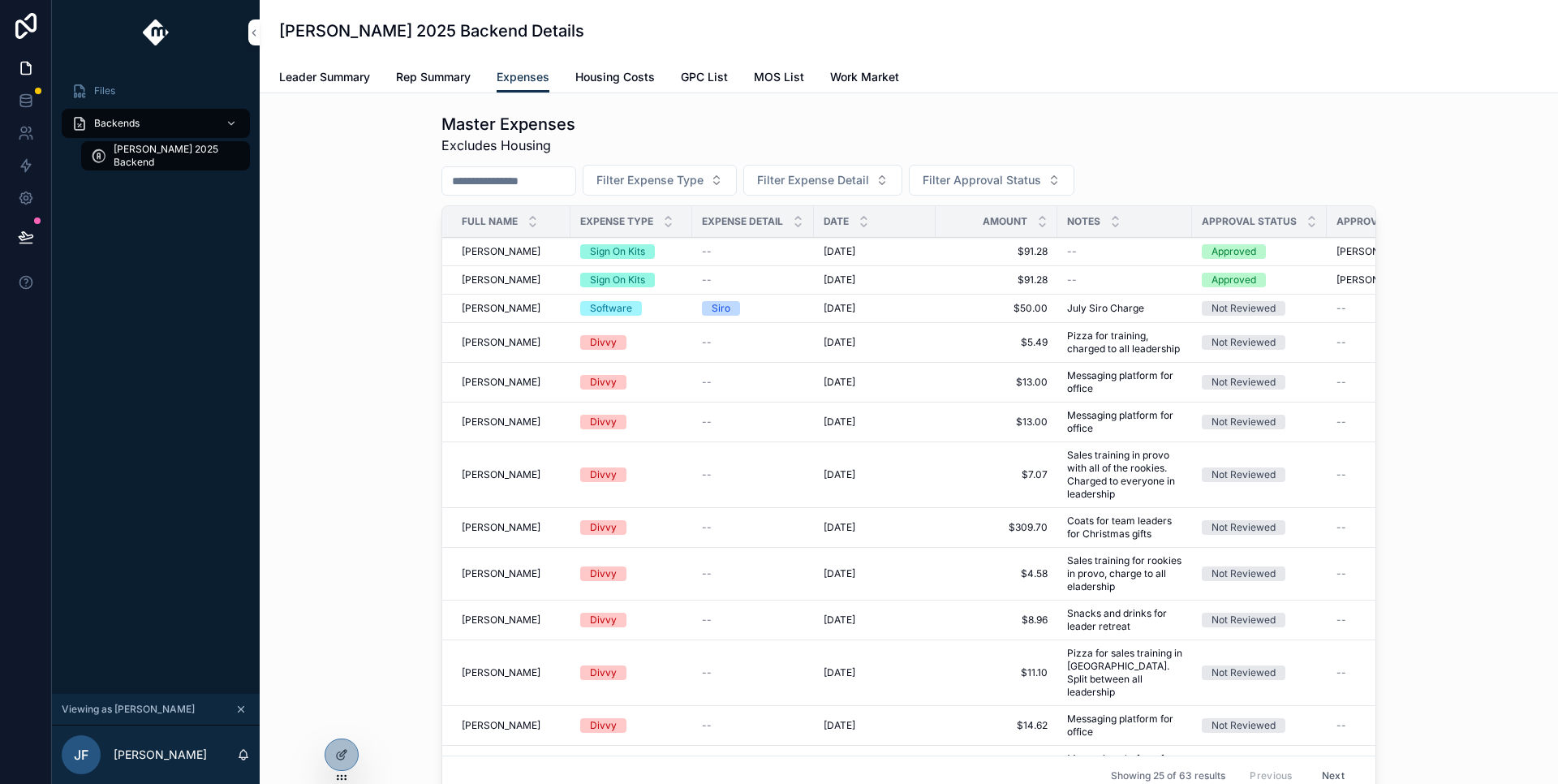
scroll to position [176, 0]
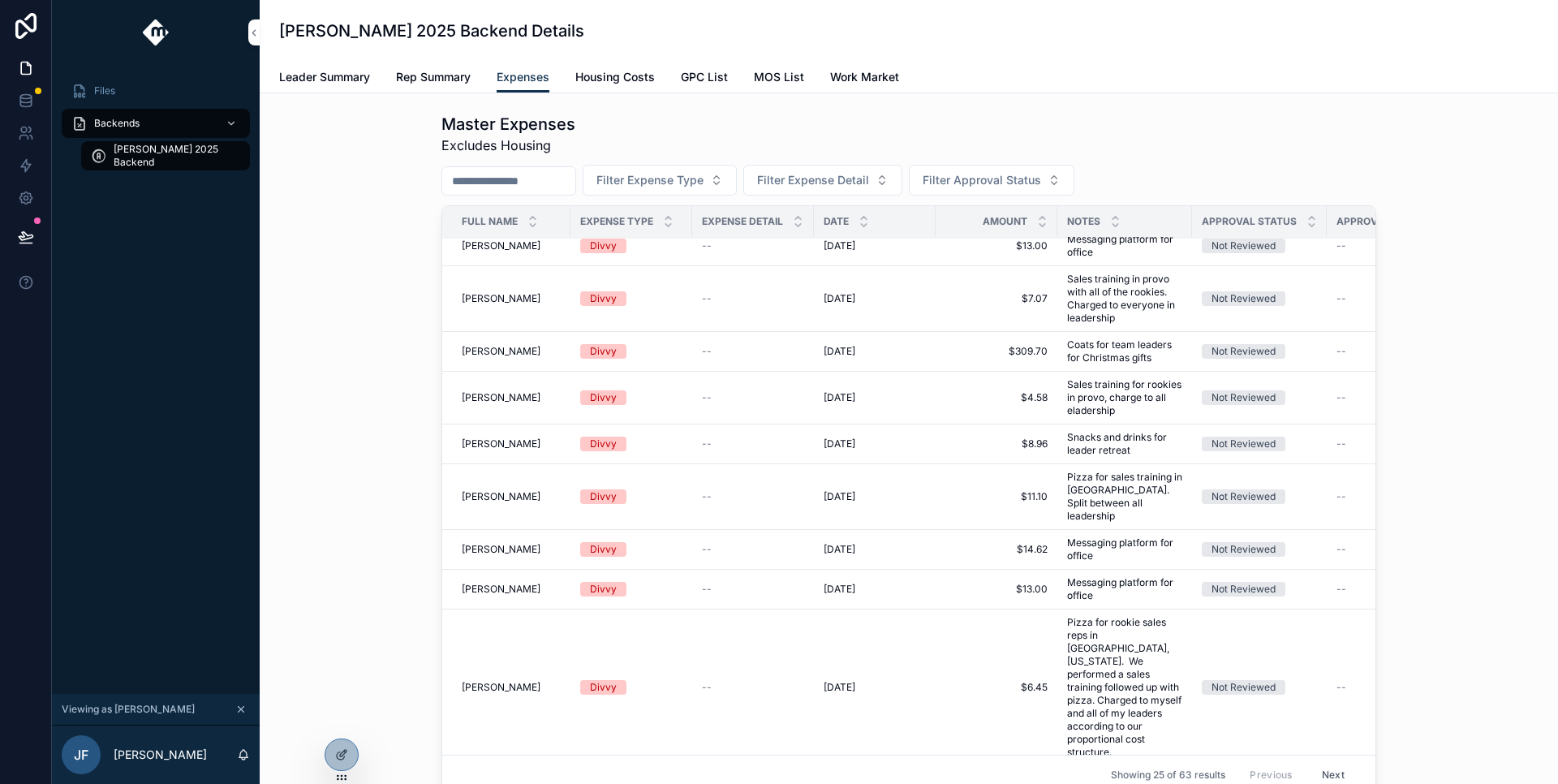
click at [1313, 763] on button "Next" at bounding box center [1333, 776] width 46 height 25
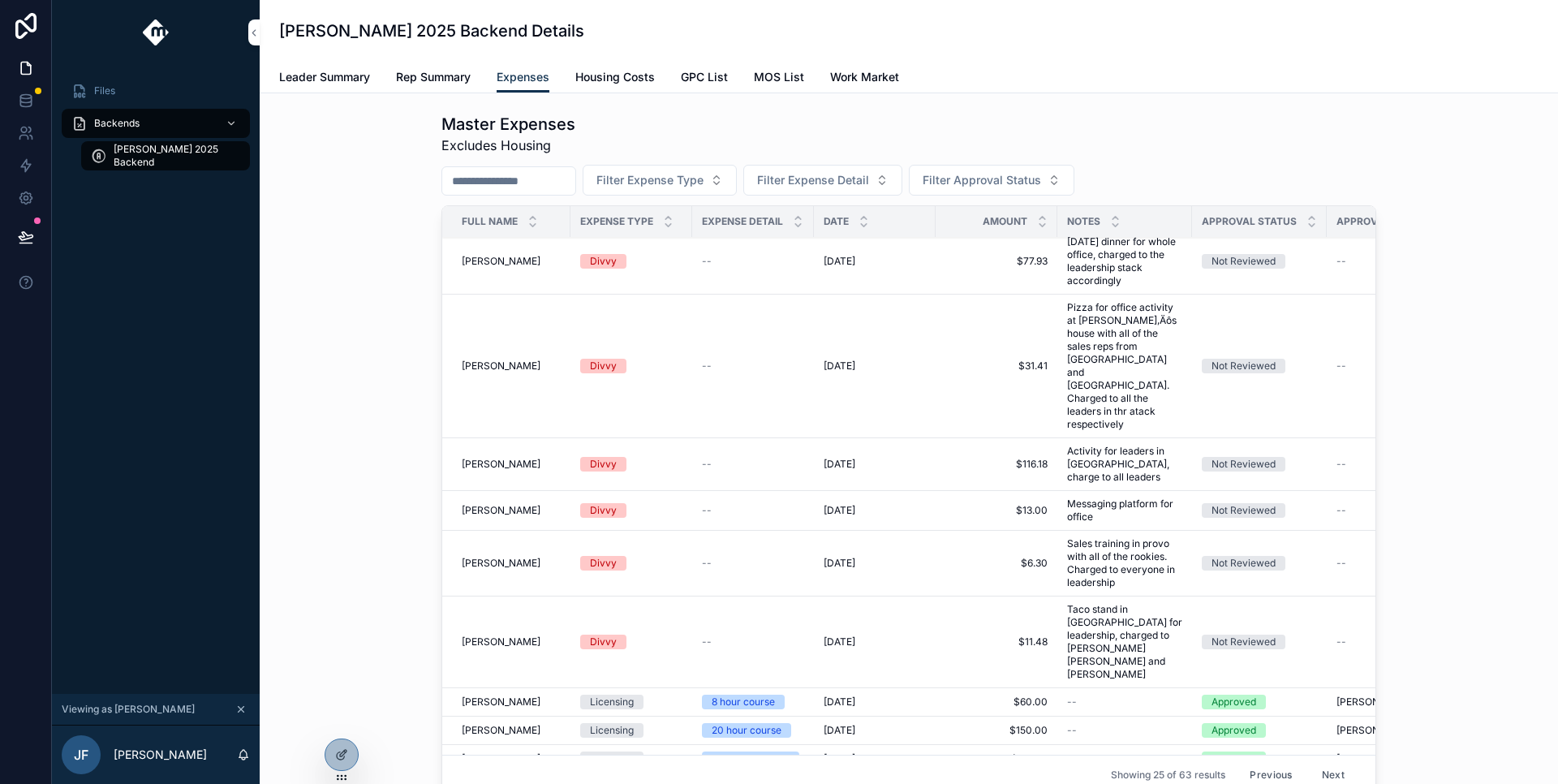
scroll to position [154, 0]
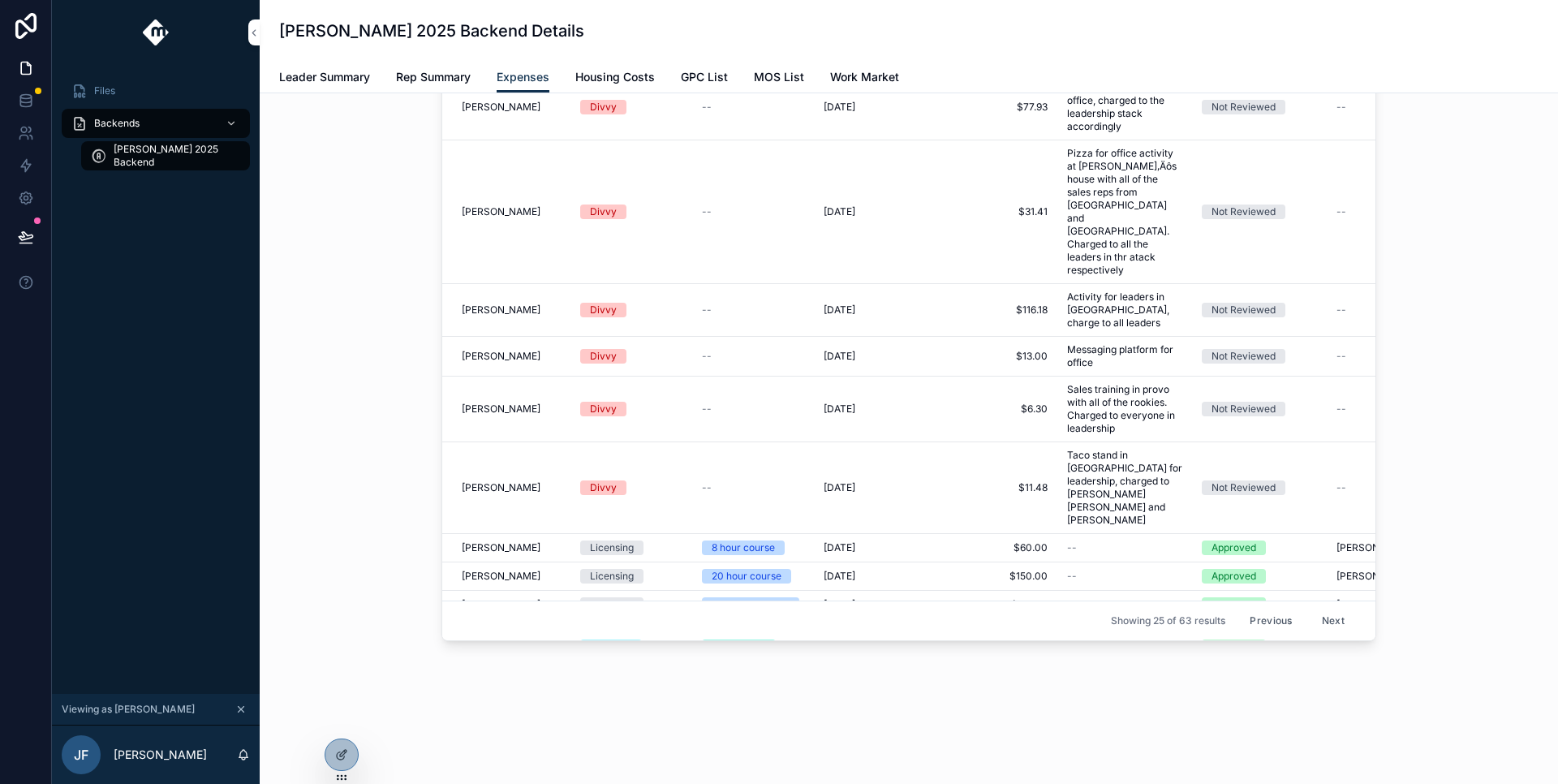
click at [1318, 612] on button "Next" at bounding box center [1333, 622] width 46 height 25
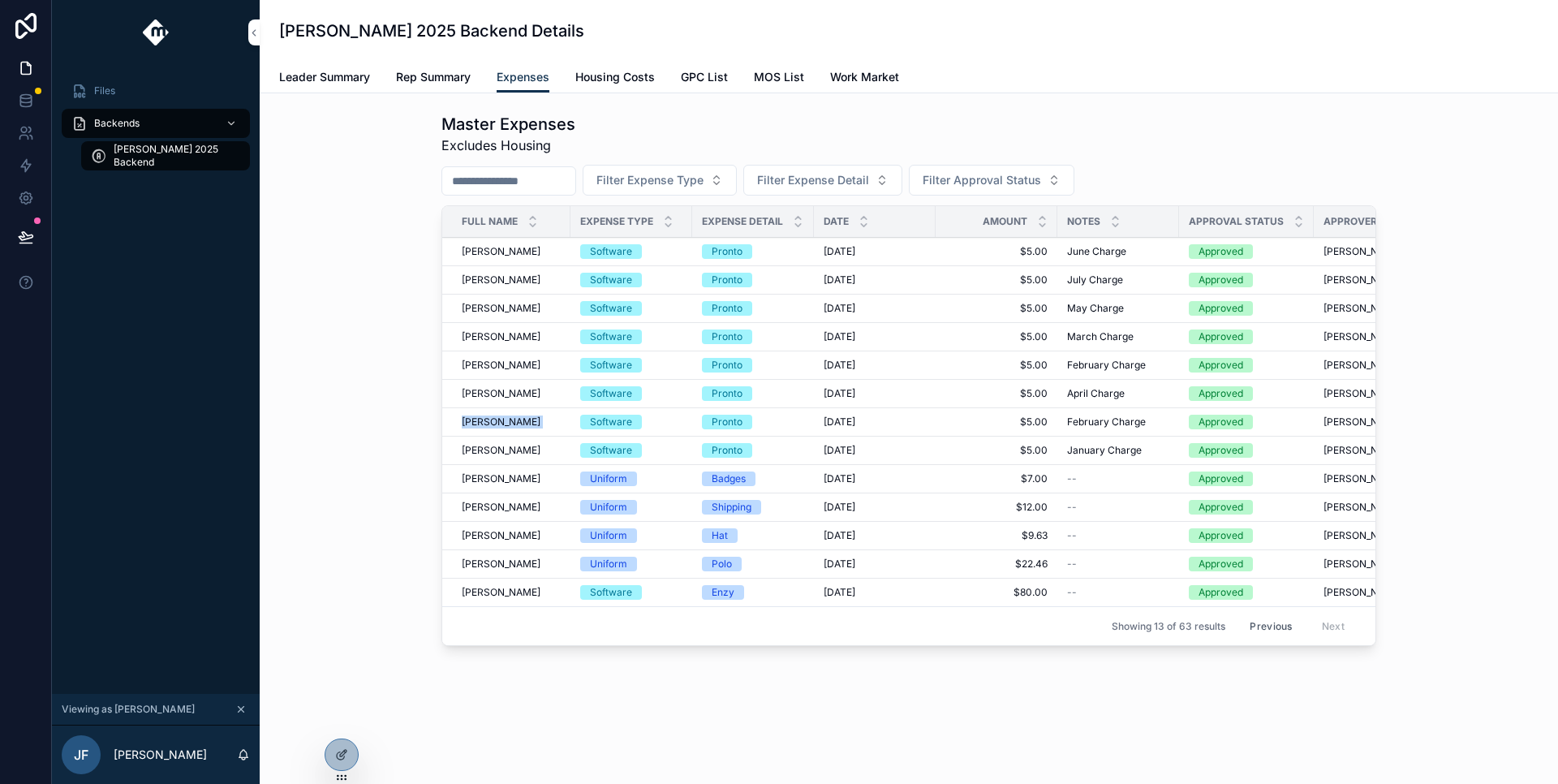
drag, startPoint x: 455, startPoint y: 421, endPoint x: 582, endPoint y: 416, distance: 127.1
click at [582, 416] on tr "Nathan Bohn Nathan Bohn Software Pronto 8/11/2025 8/11/2025 $5.00 $5.00 Februar…" at bounding box center [1000, 422] width 1115 height 28
click at [443, 82] on span "Rep Summary" at bounding box center [433, 77] width 75 height 16
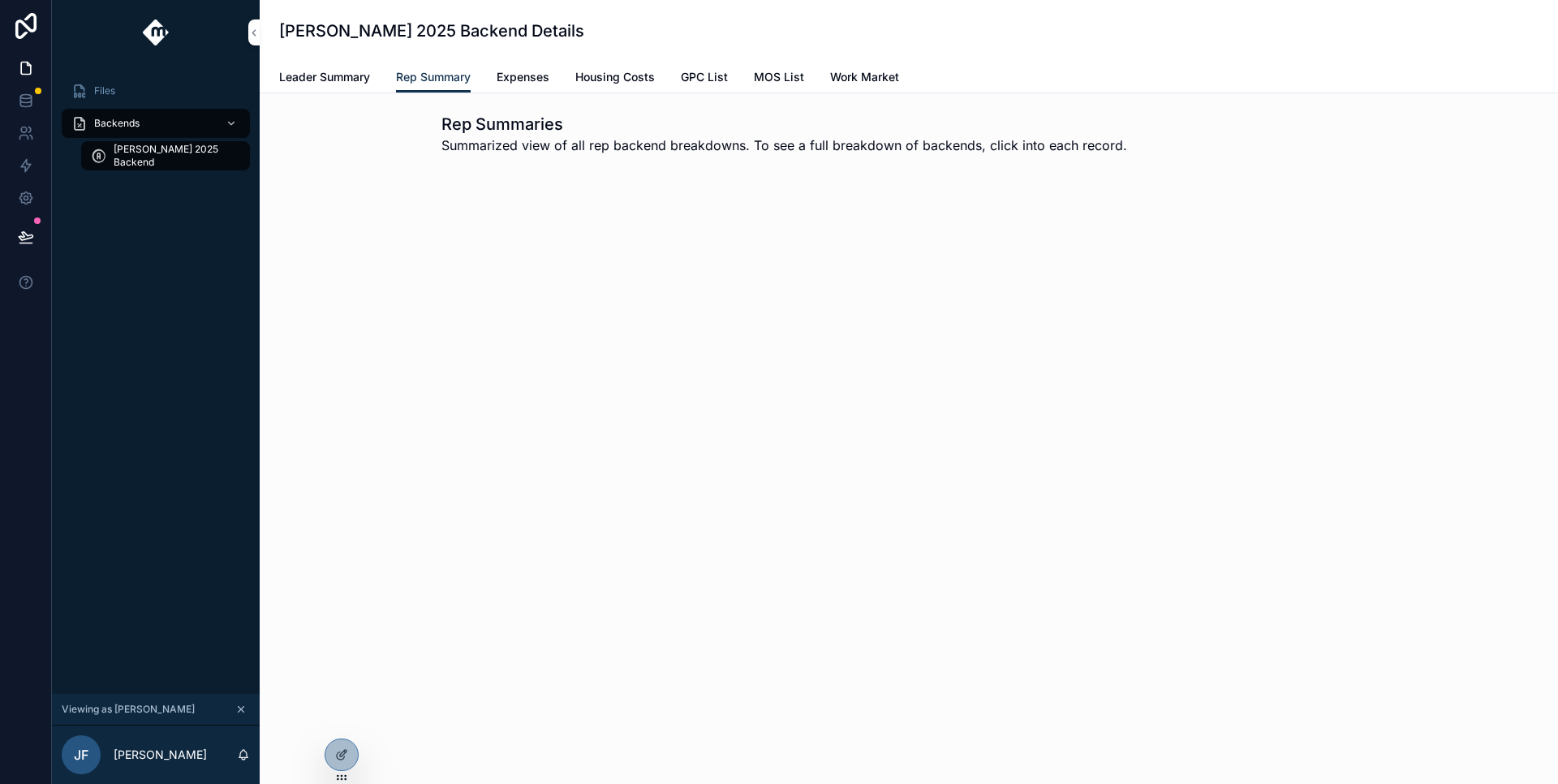
drag, startPoint x: 1134, startPoint y: 380, endPoint x: 1028, endPoint y: 408, distance: 109.6
click at [1028, 408] on div "Isaac Smith 2025 Backend Details Rep Summary Leader Summary Rep Summary Expense…" at bounding box center [909, 392] width 1299 height 784
click at [303, 82] on span "Leader Summary" at bounding box center [324, 77] width 91 height 16
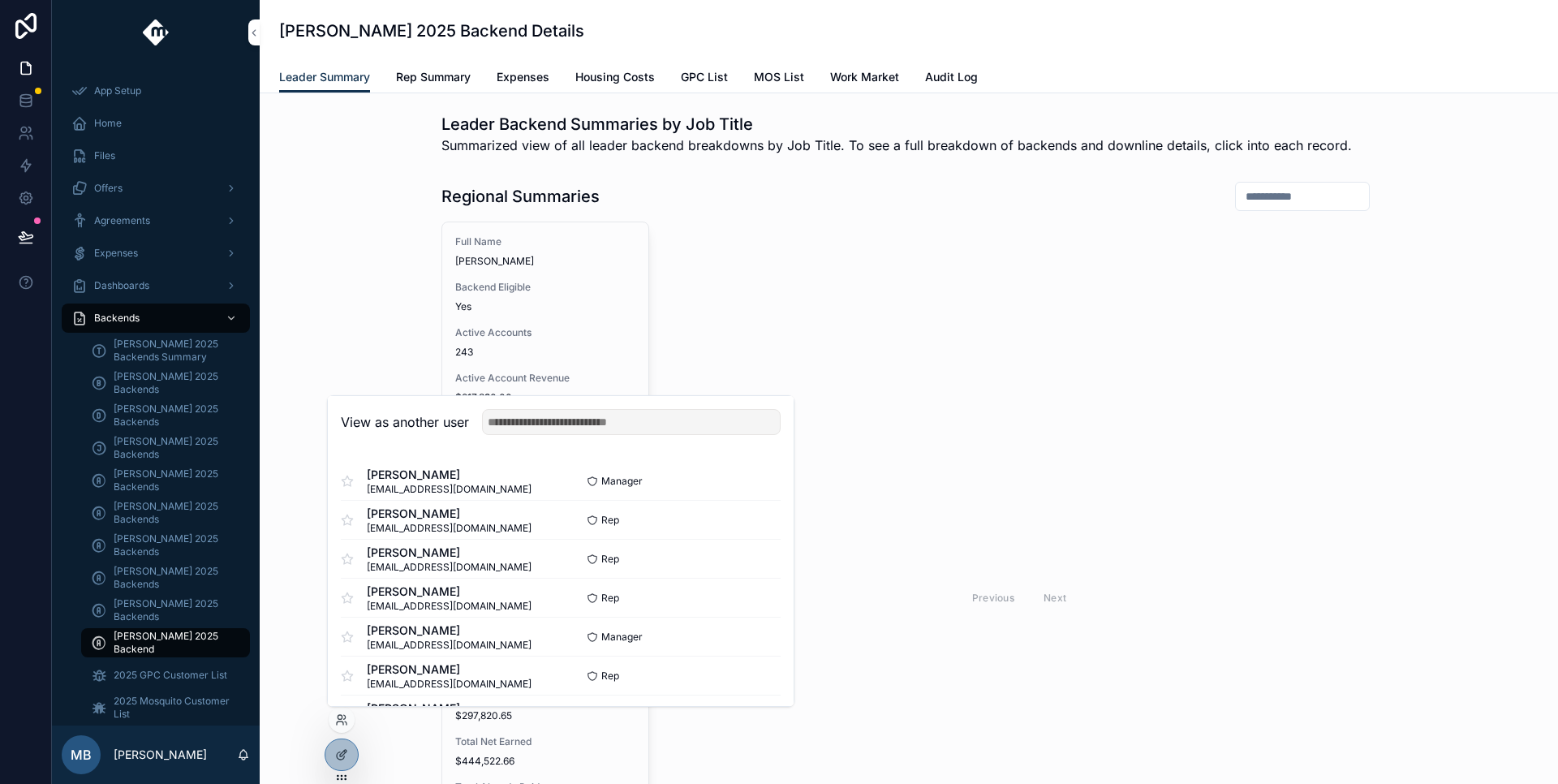
click at [0, 0] on button "Select" at bounding box center [0, 0] width 0 height 0
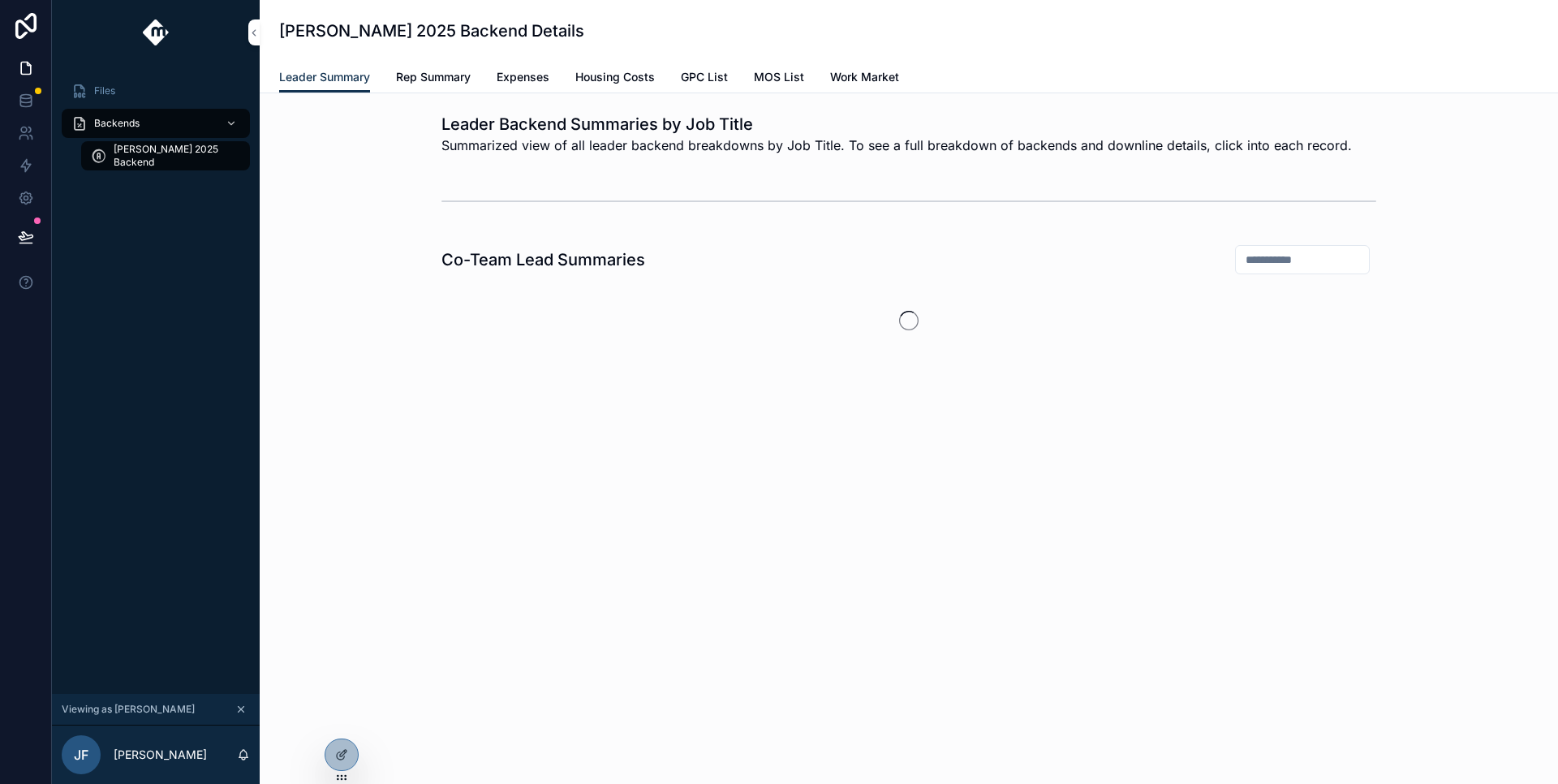
click at [434, 73] on span "Rep Summary" at bounding box center [433, 77] width 75 height 16
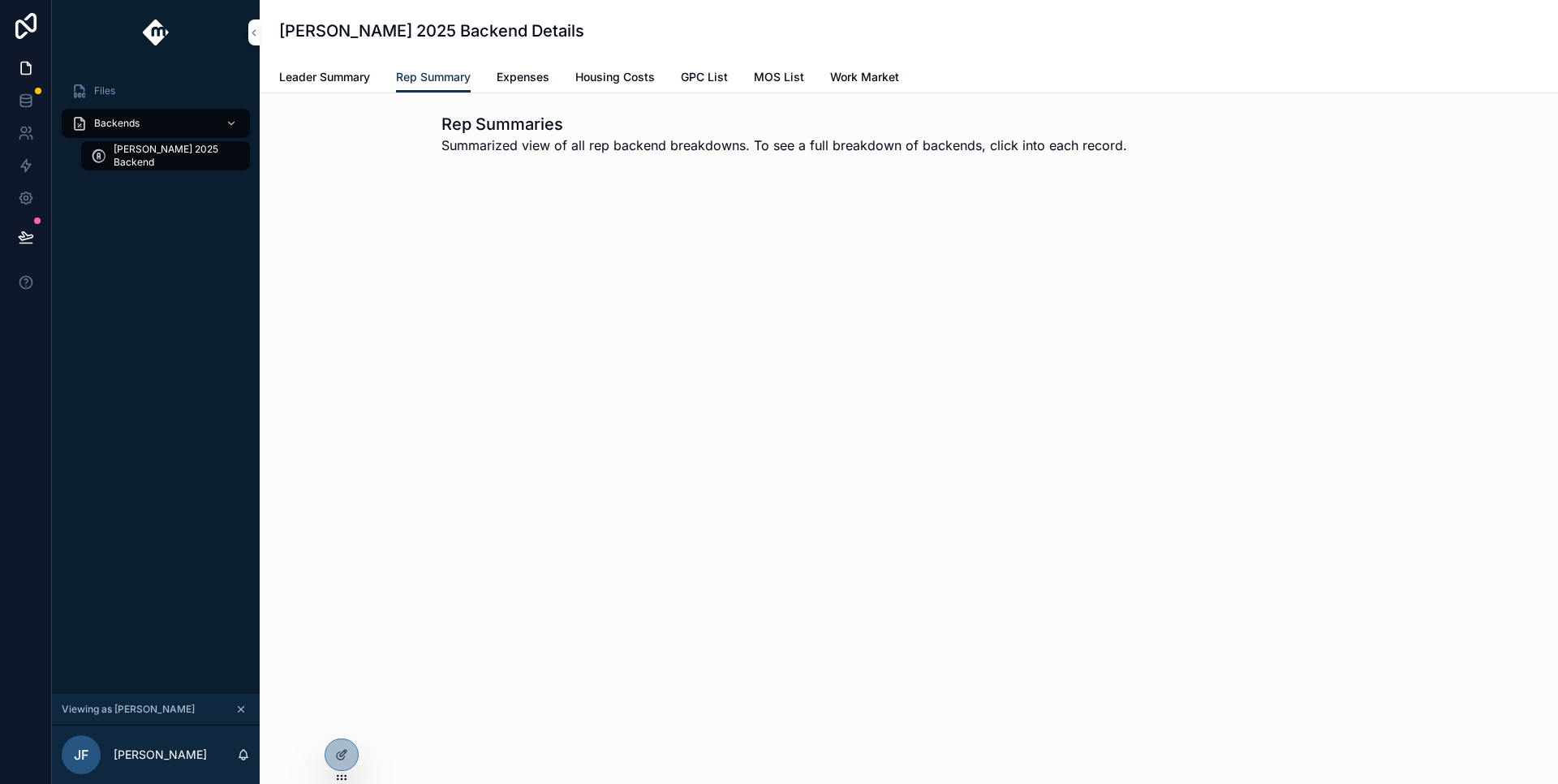
click at [537, 81] on span "Expenses" at bounding box center [522, 77] width 52 height 16
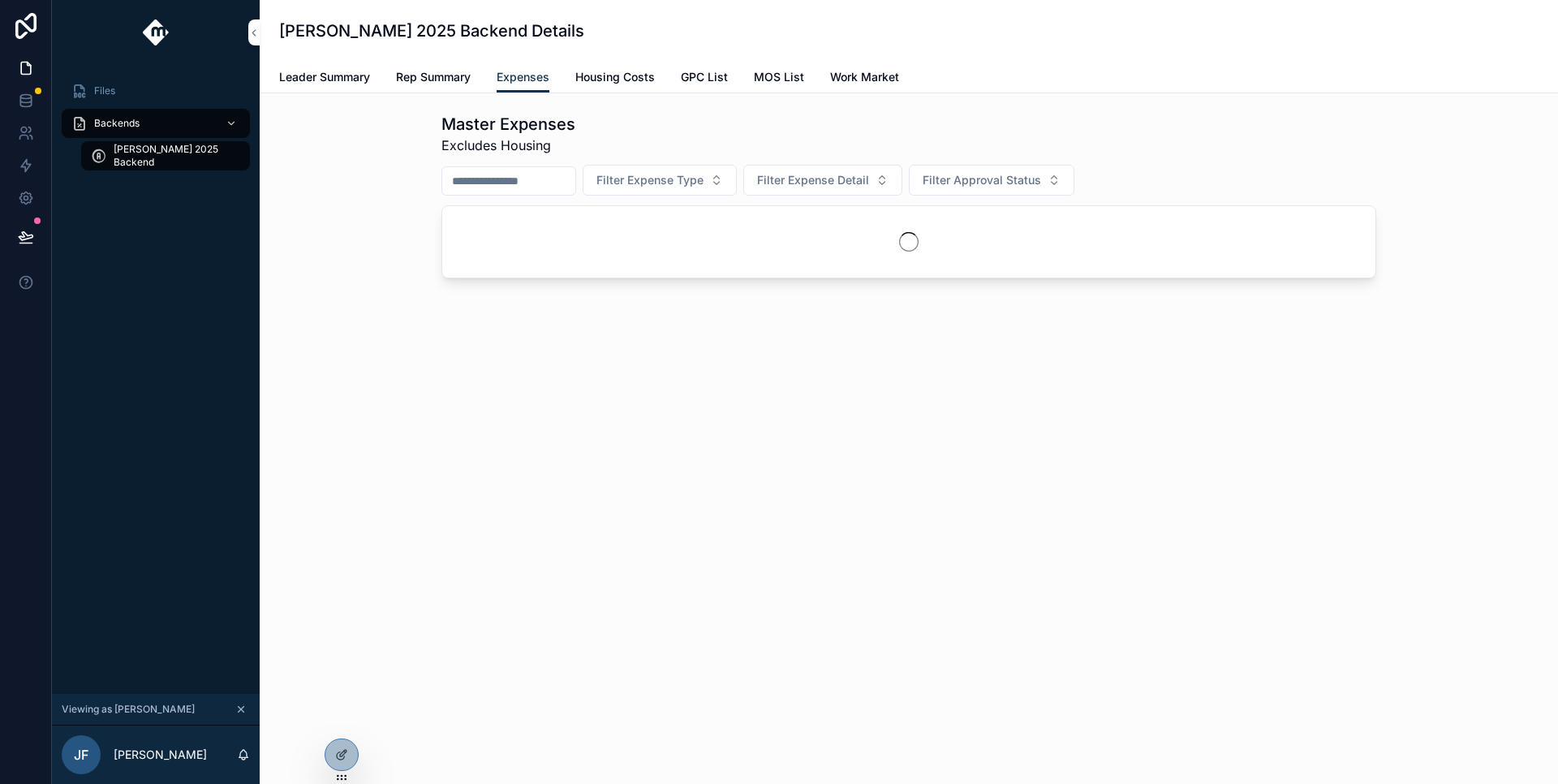
click at [602, 74] on span "Housing Costs" at bounding box center [615, 77] width 79 height 16
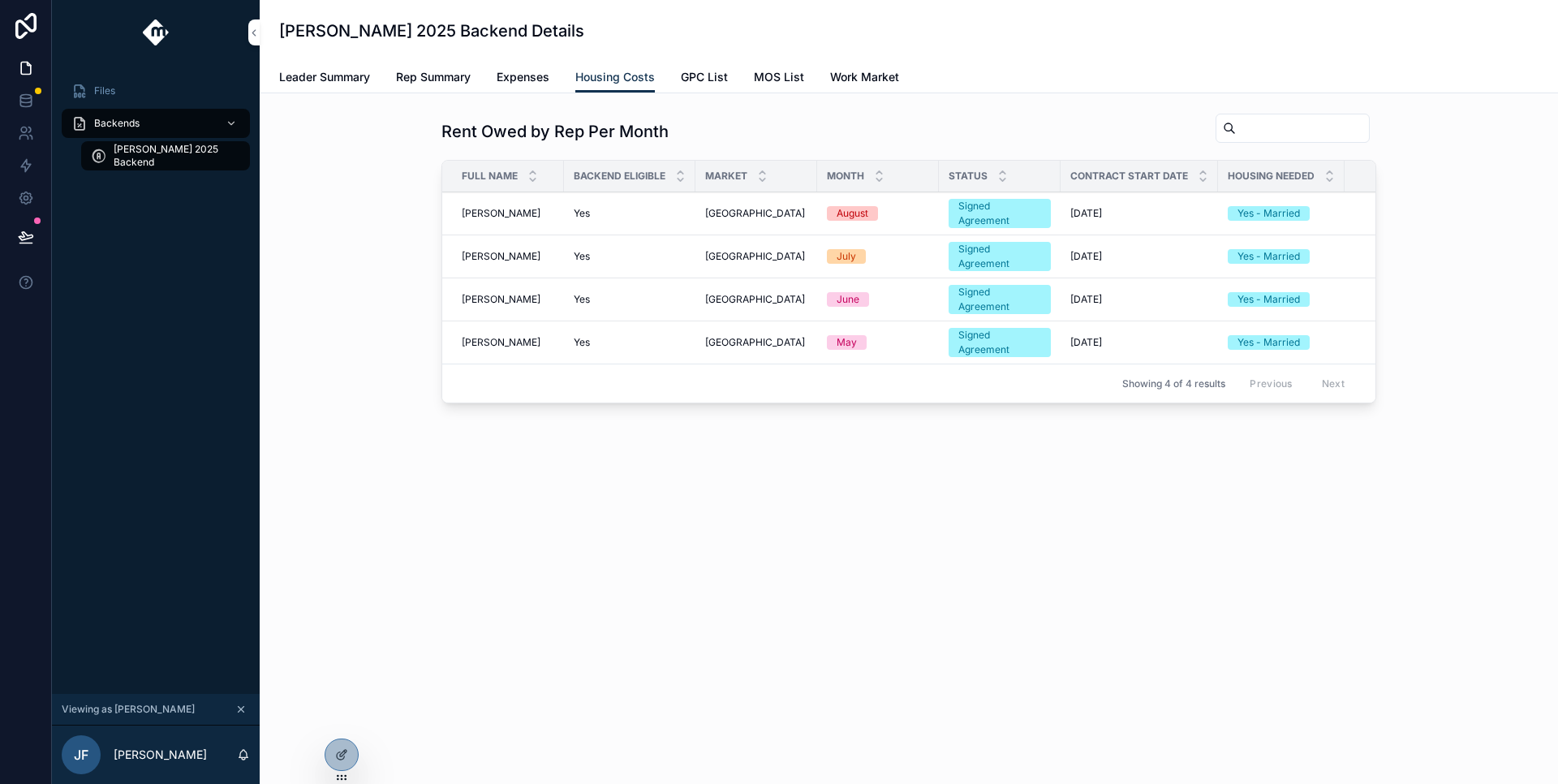
click at [702, 83] on span "GPC List" at bounding box center [704, 77] width 47 height 16
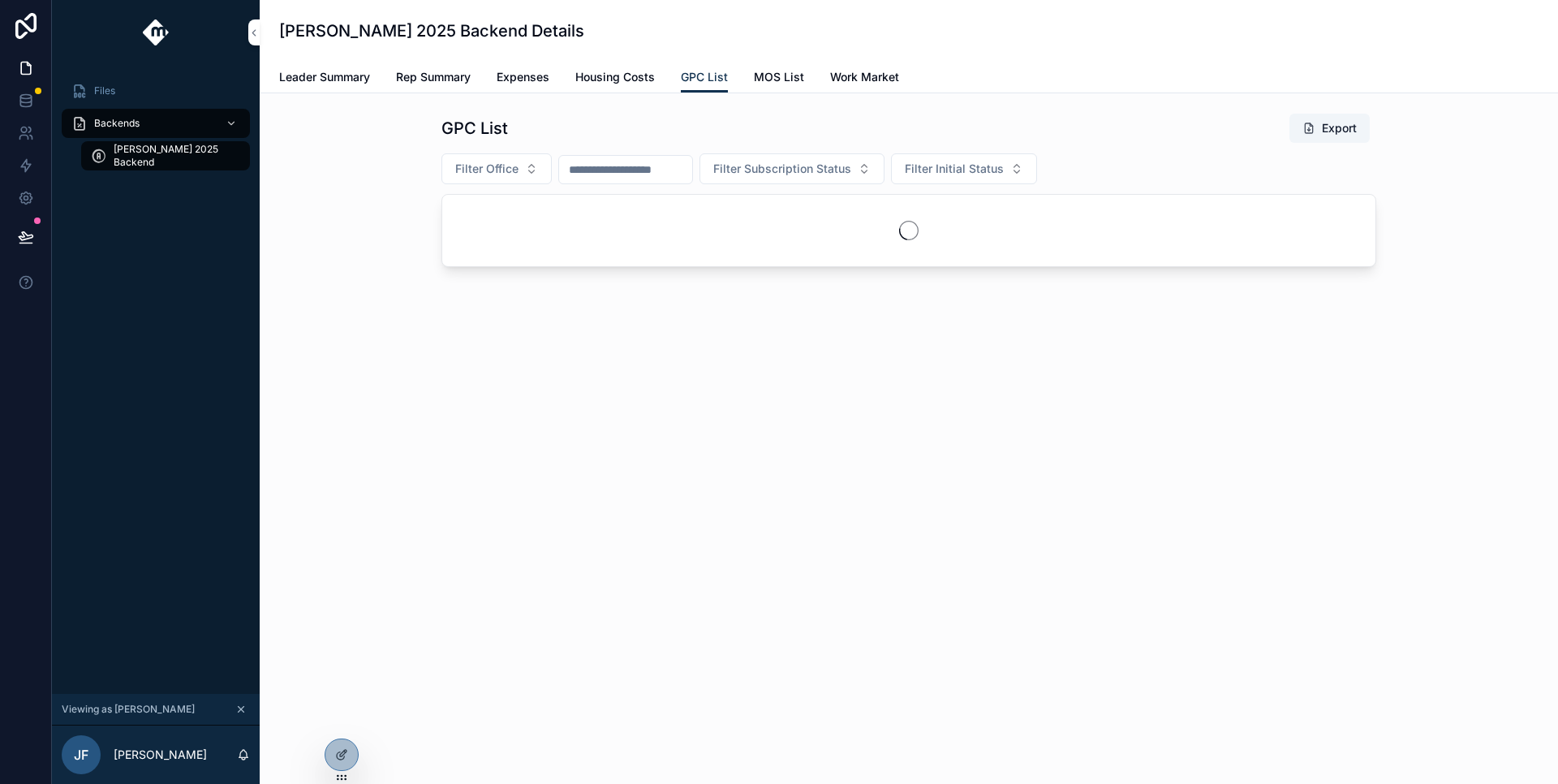
click at [769, 79] on span "MOS List" at bounding box center [779, 77] width 50 height 16
click at [891, 75] on span "Work Market" at bounding box center [865, 77] width 69 height 16
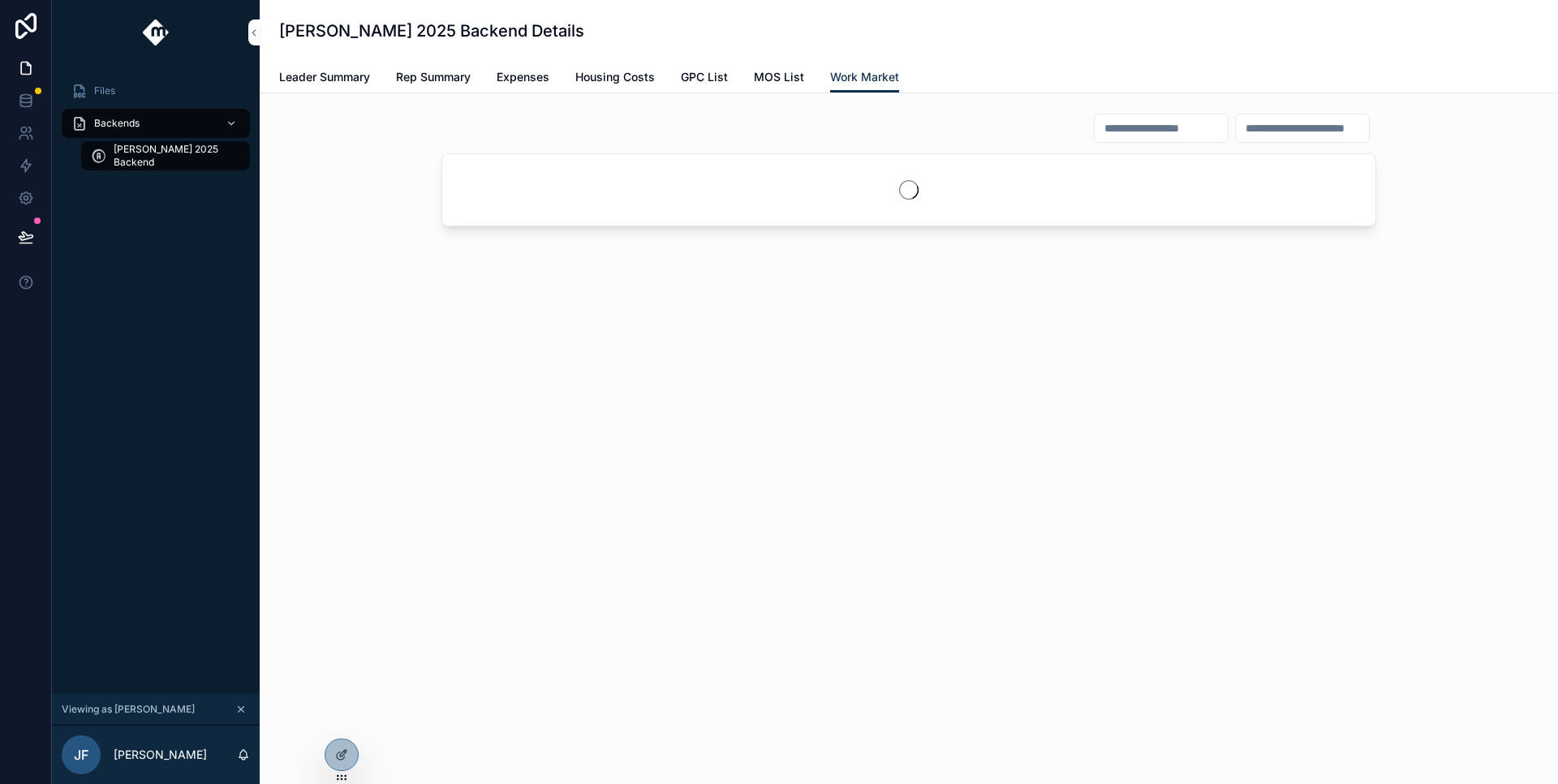
click at [790, 78] on span "MOS List" at bounding box center [779, 77] width 50 height 16
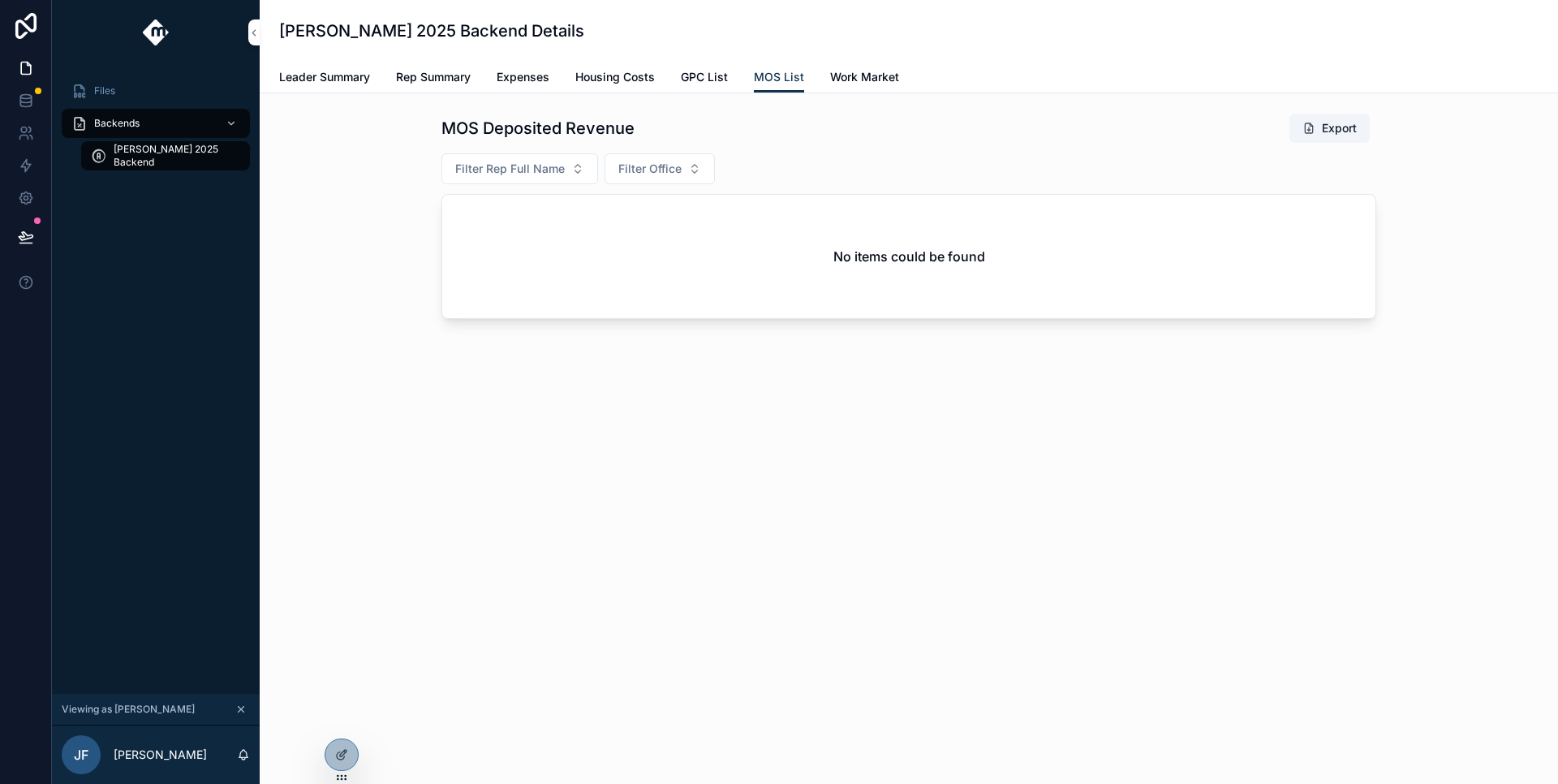
click at [695, 80] on span "GPC List" at bounding box center [704, 77] width 47 height 16
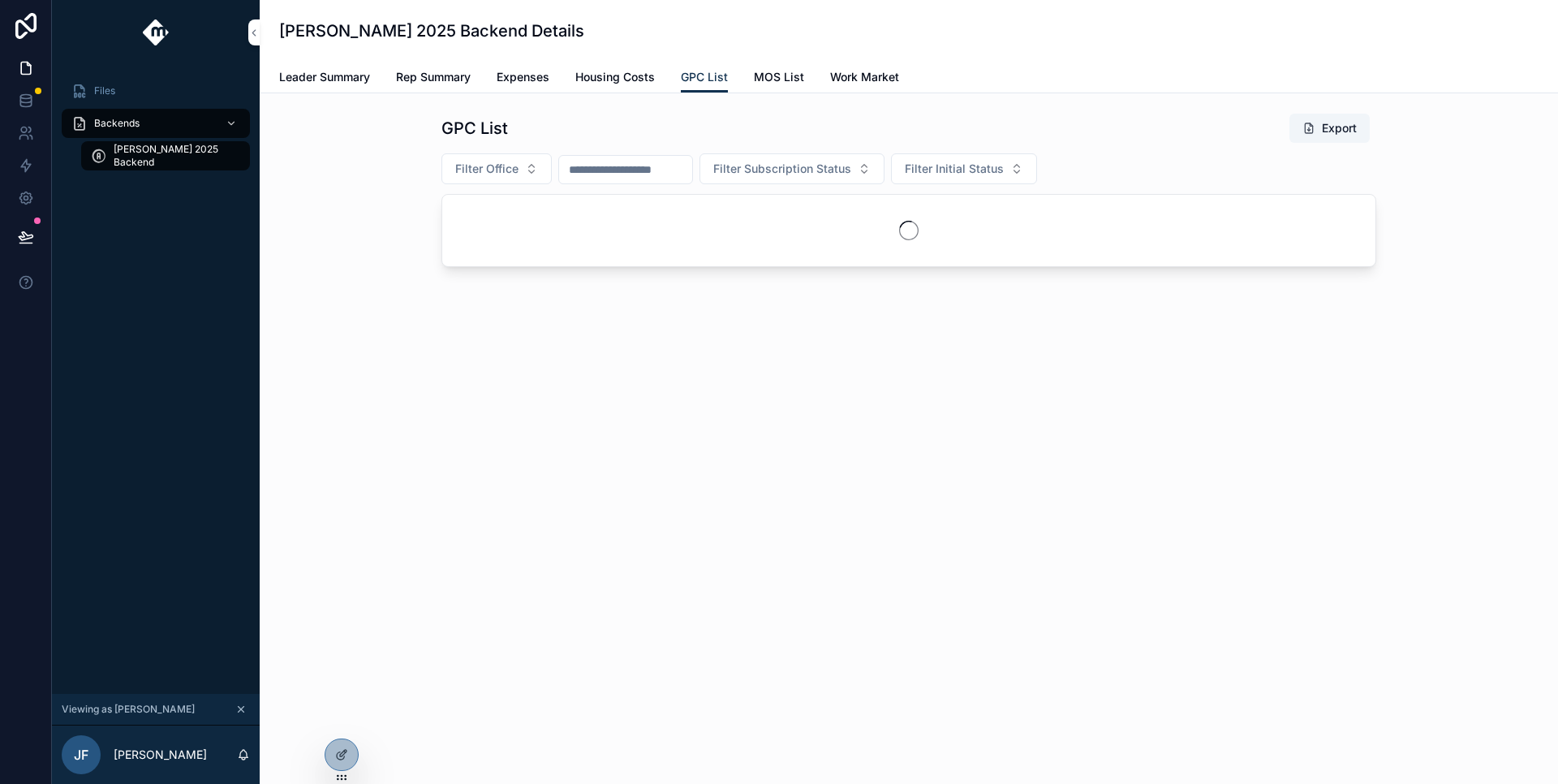
click at [602, 77] on span "Housing Costs" at bounding box center [615, 77] width 79 height 16
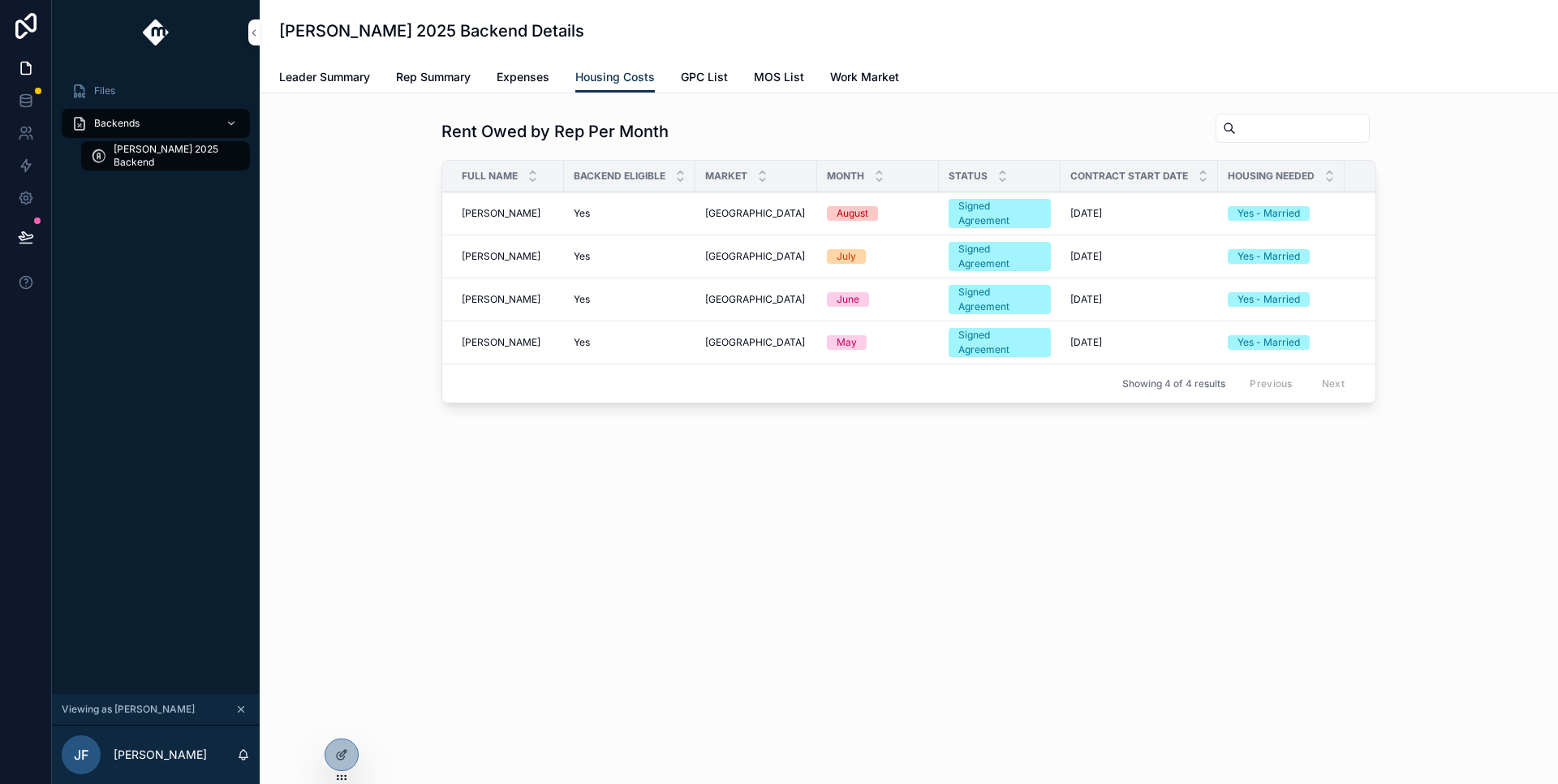
click at [516, 82] on span "Expenses" at bounding box center [522, 77] width 52 height 16
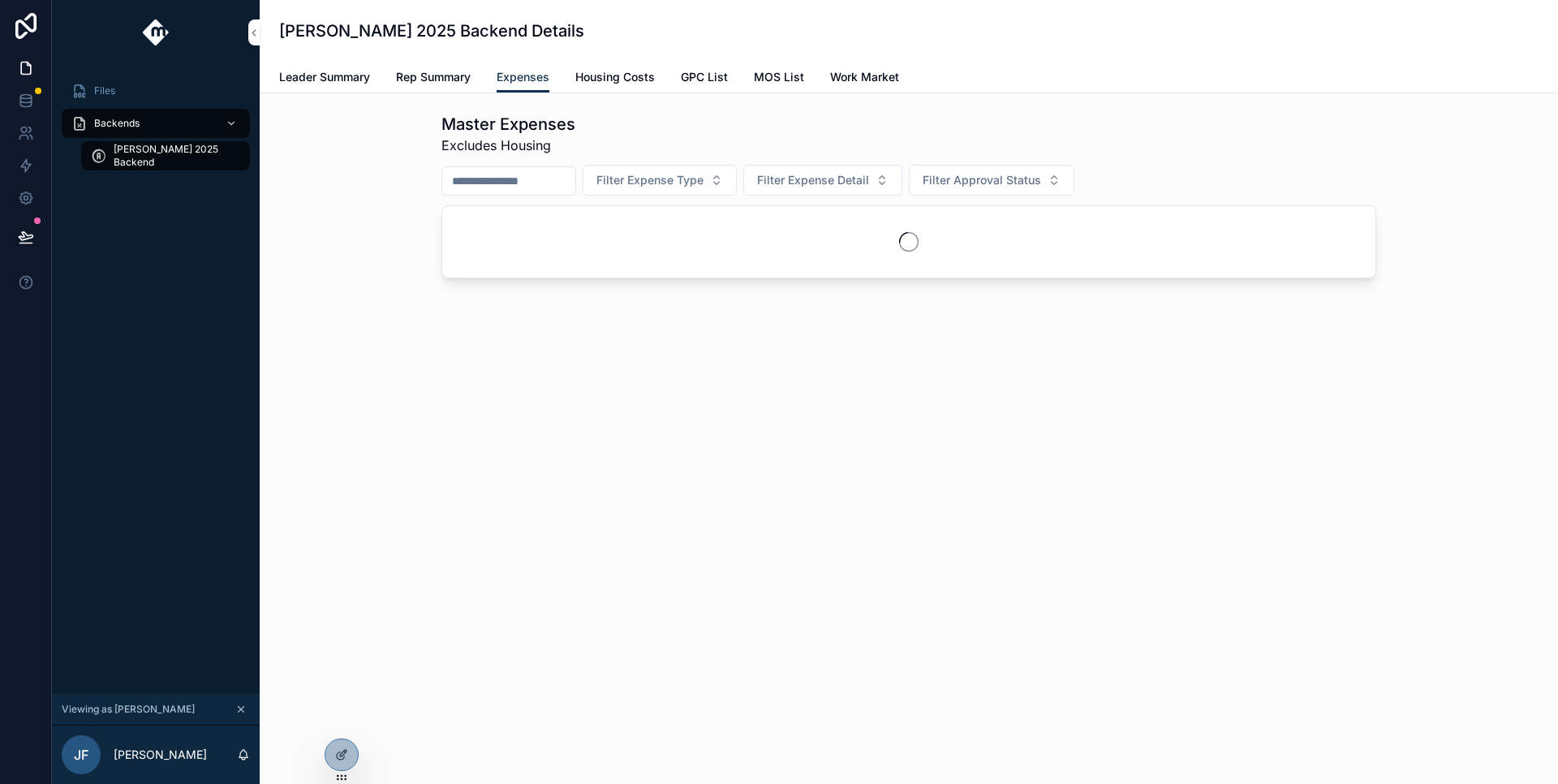
click at [438, 79] on span "Rep Summary" at bounding box center [433, 77] width 75 height 16
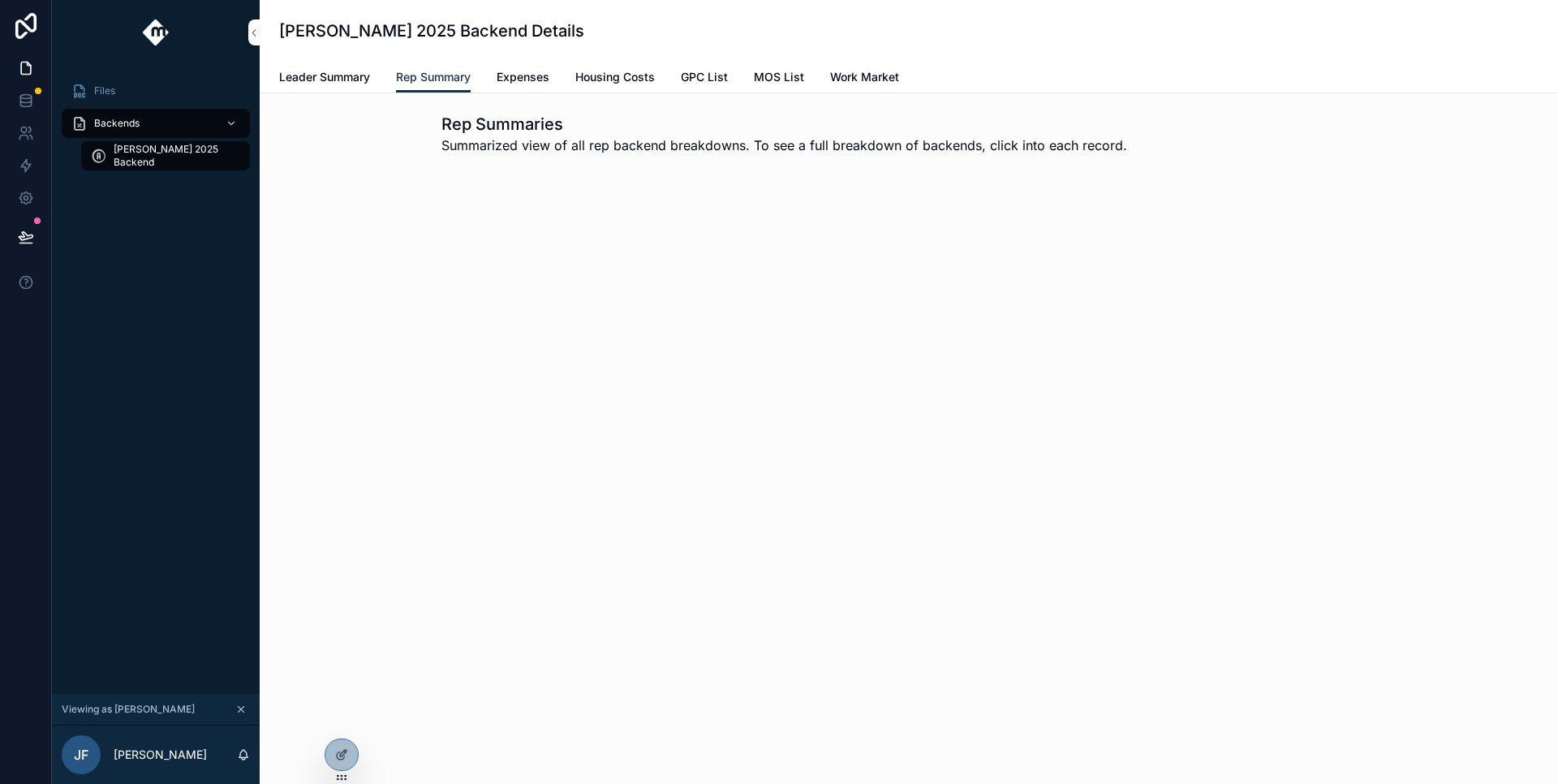
click at [342, 75] on span "Leader Summary" at bounding box center [324, 77] width 91 height 16
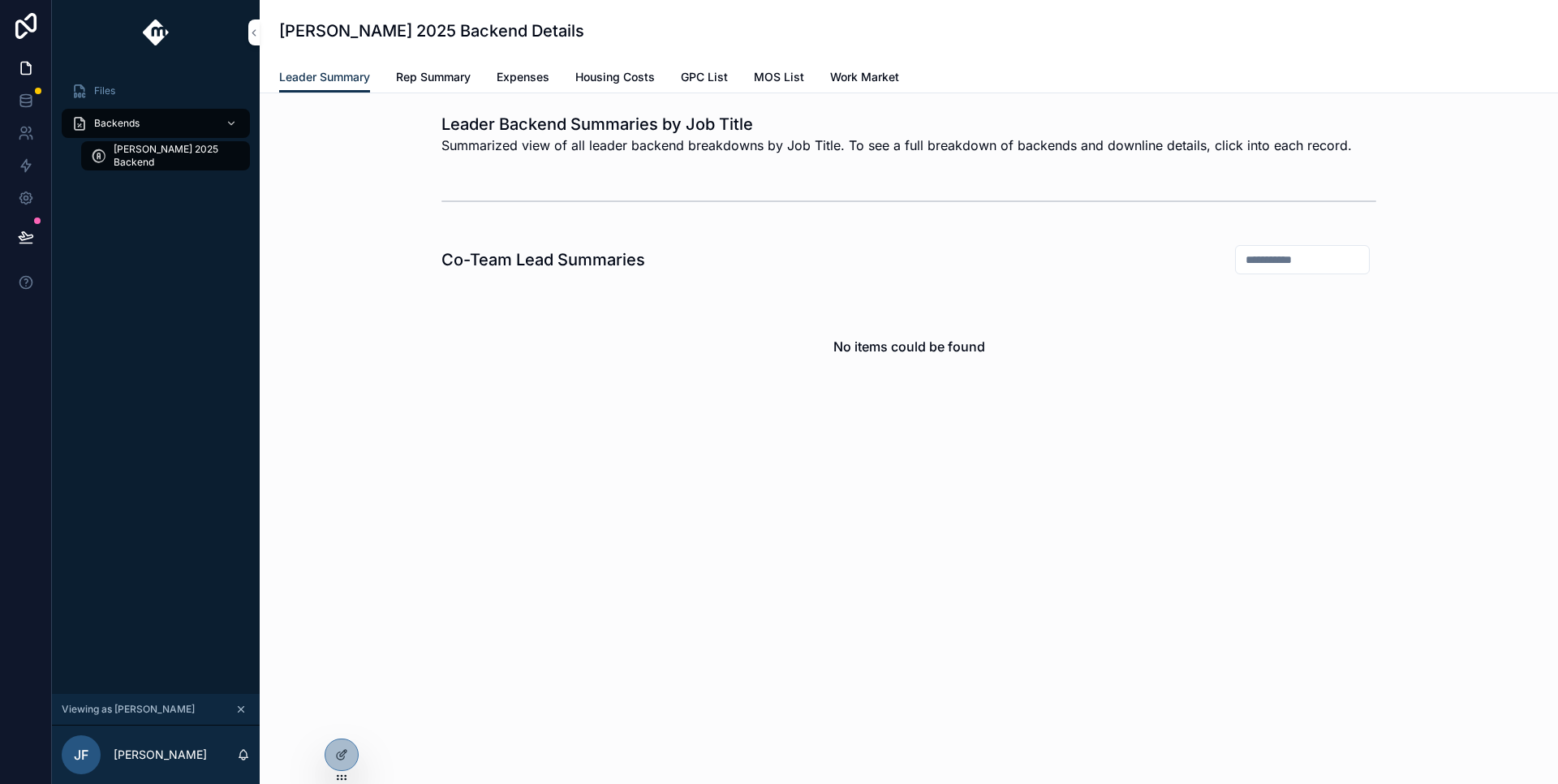
click at [239, 705] on icon "scrollable content" at bounding box center [241, 710] width 12 height 12
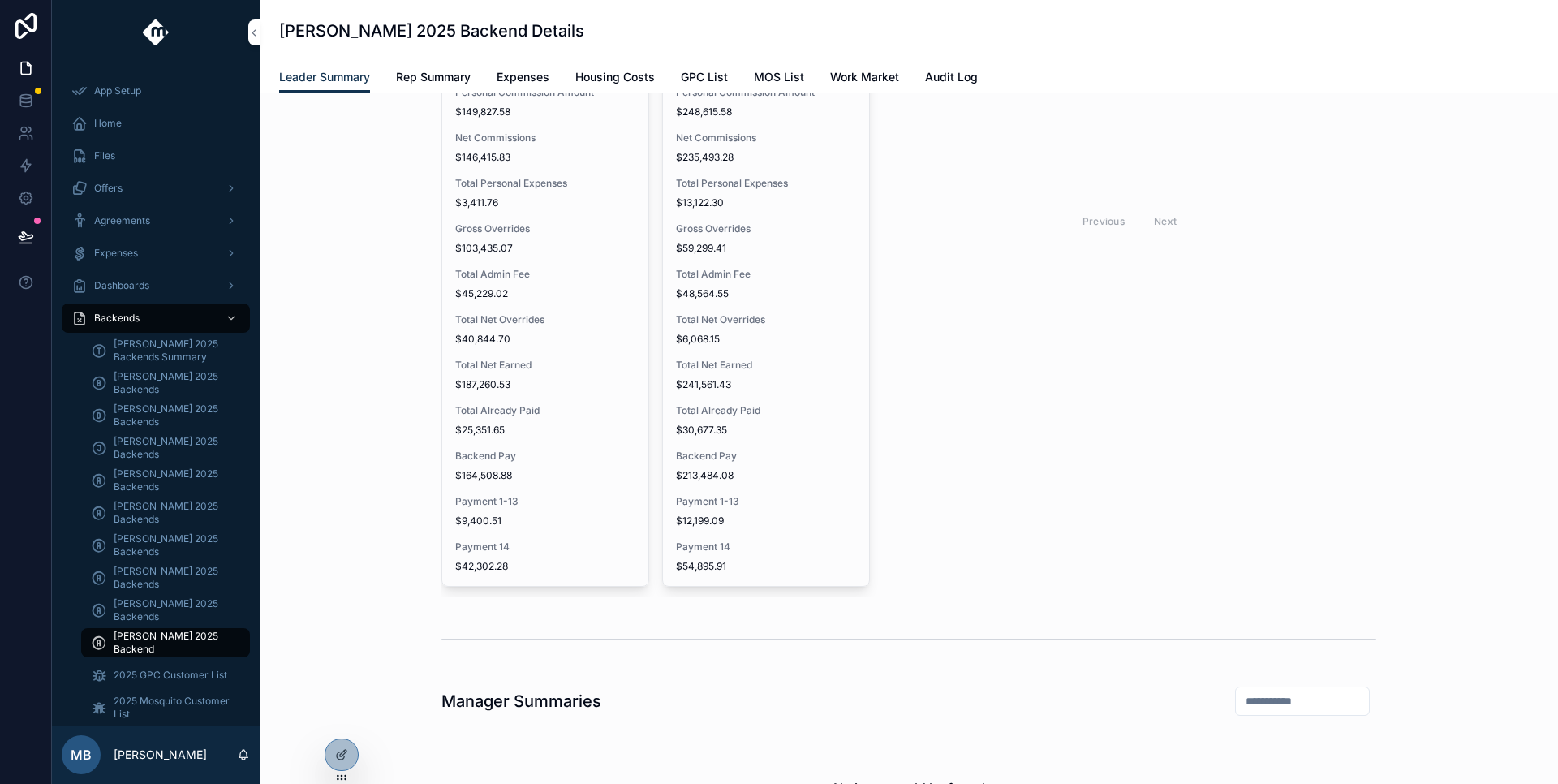
scroll to position [2670, 0]
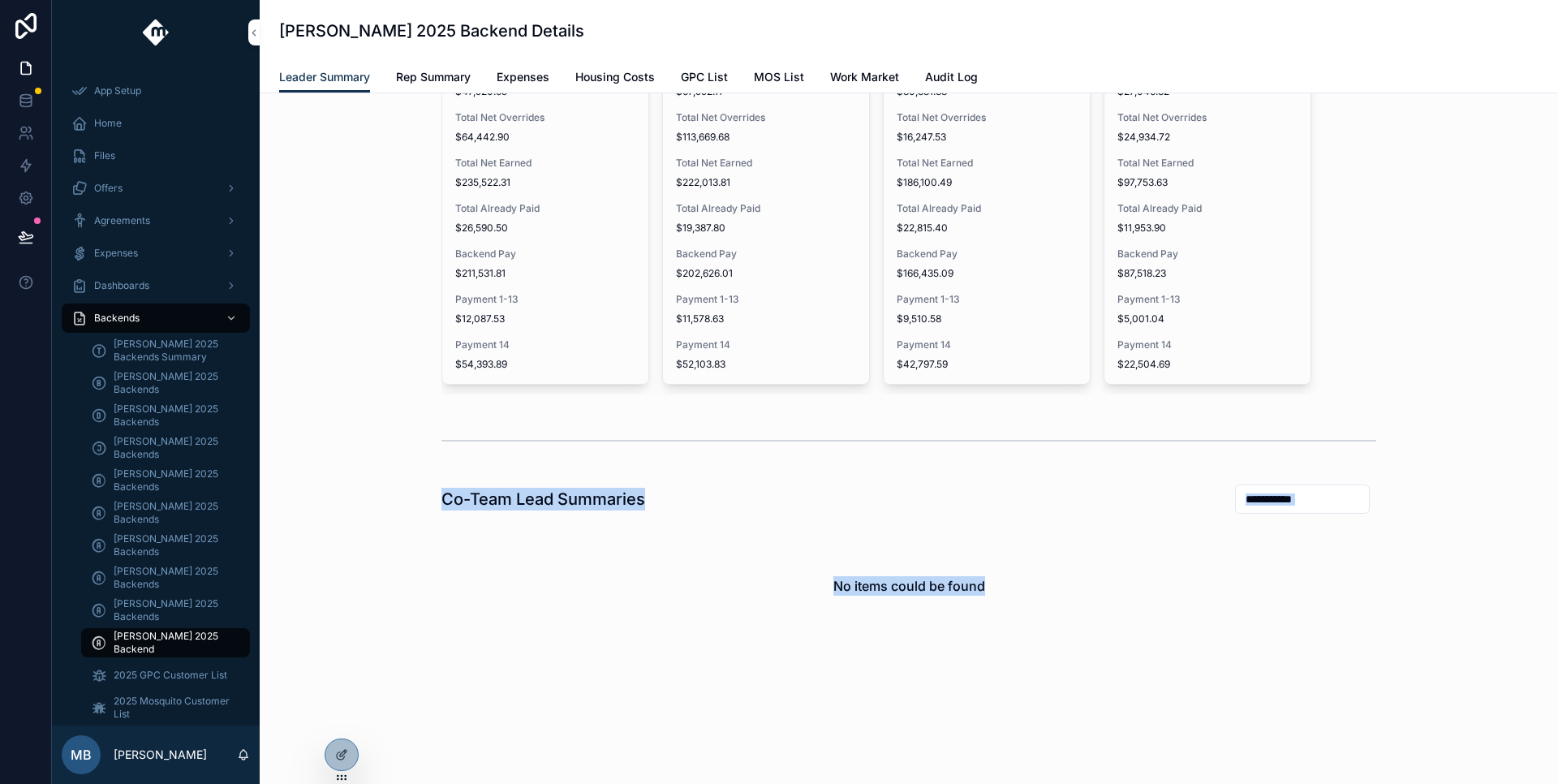
drag, startPoint x: 437, startPoint y: 503, endPoint x: 1030, endPoint y: 589, distance: 599.2
click at [645, 511] on h1 "Co-Team Lead Summaries" at bounding box center [543, 498] width 204 height 22
click at [433, 90] on link "Rep Summary" at bounding box center [433, 78] width 75 height 32
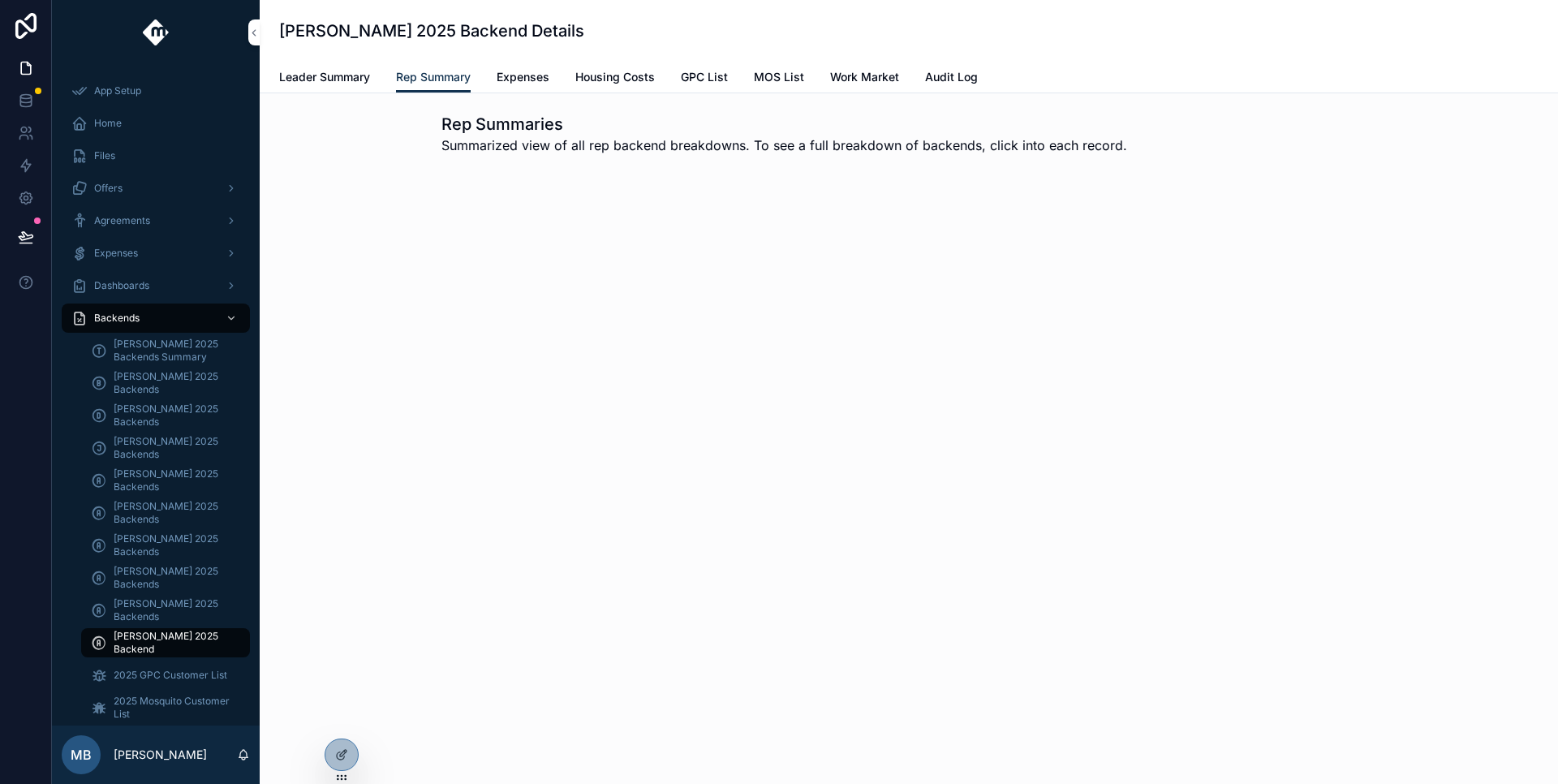
click at [649, 300] on div "Isaac Smith 2025 Backend Details Rep Summary Leader Summary Rep Summary Expense…" at bounding box center [909, 392] width 1299 height 784
click at [342, 753] on icon at bounding box center [342, 755] width 13 height 13
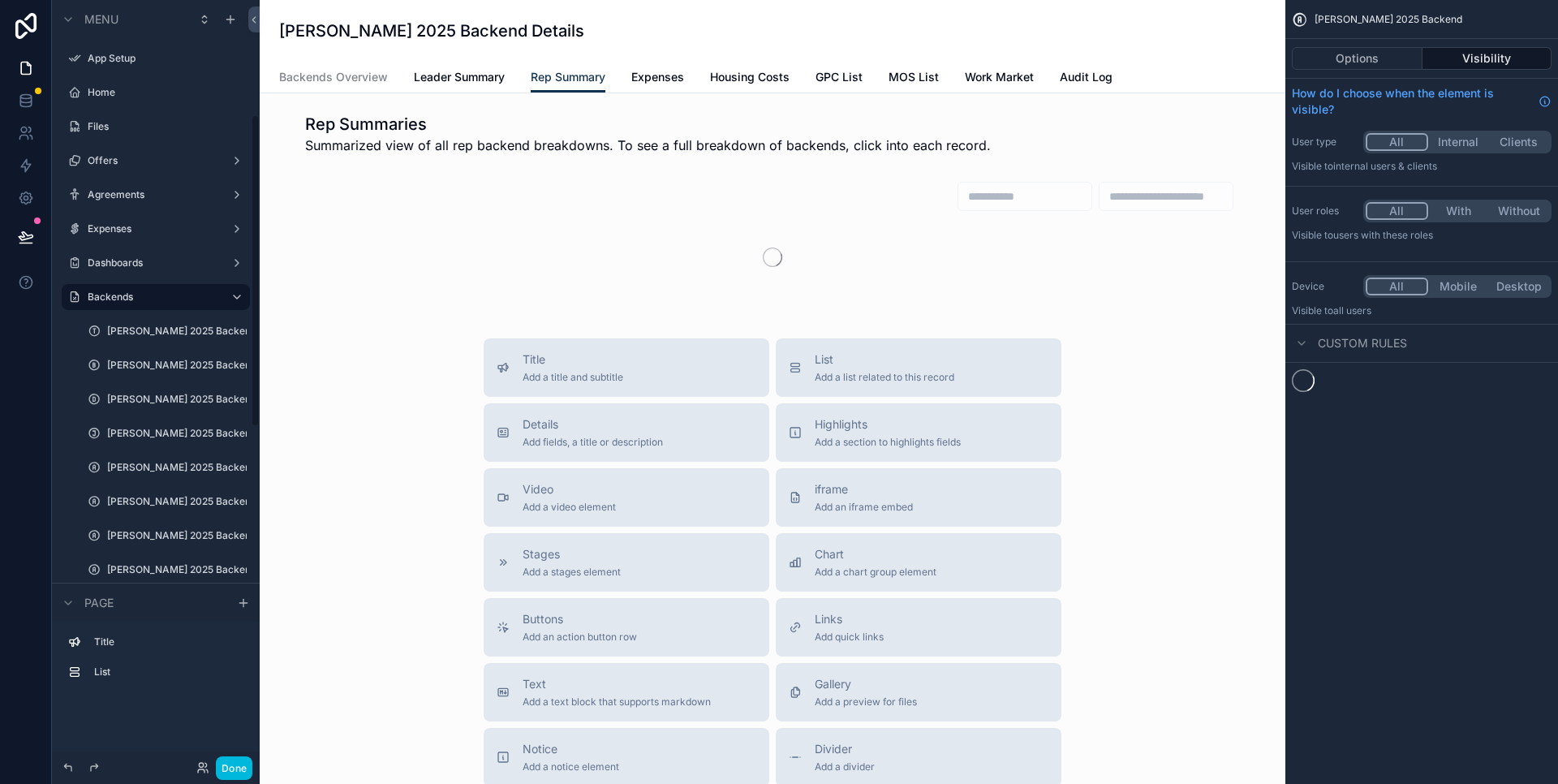
scroll to position [281, 0]
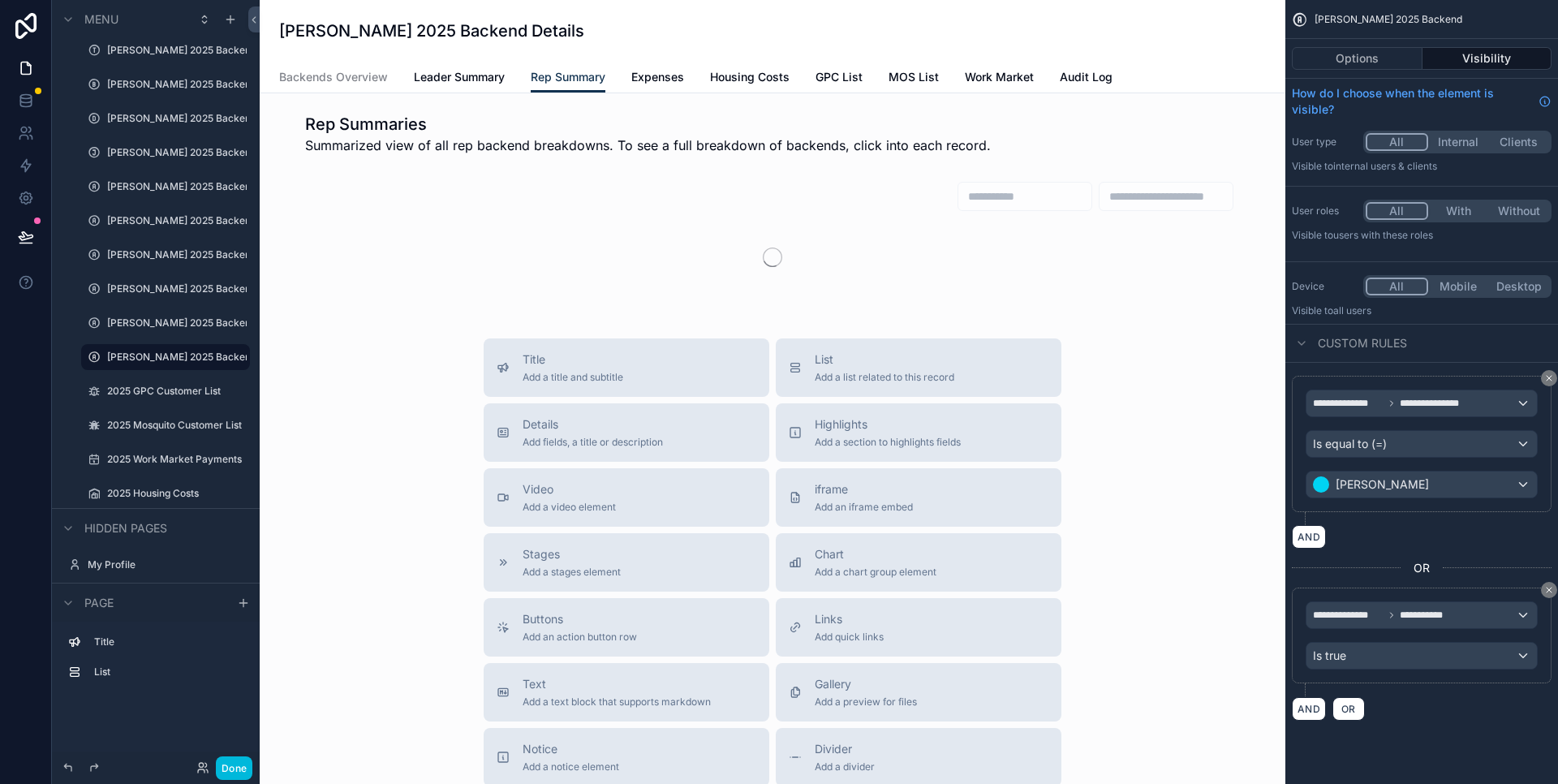
click at [979, 273] on div "scrollable content" at bounding box center [772, 237] width 1000 height 125
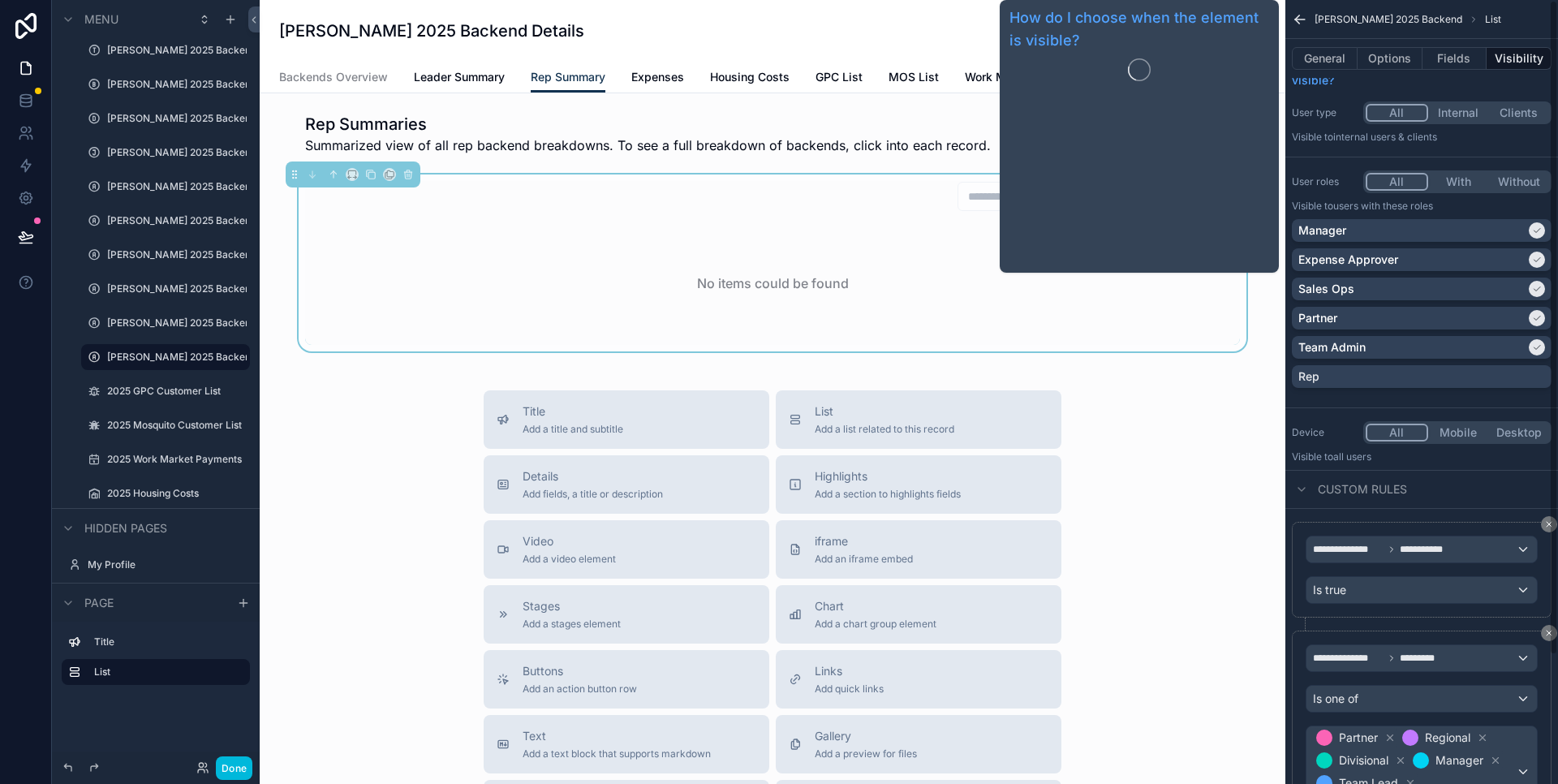
scroll to position [0, 0]
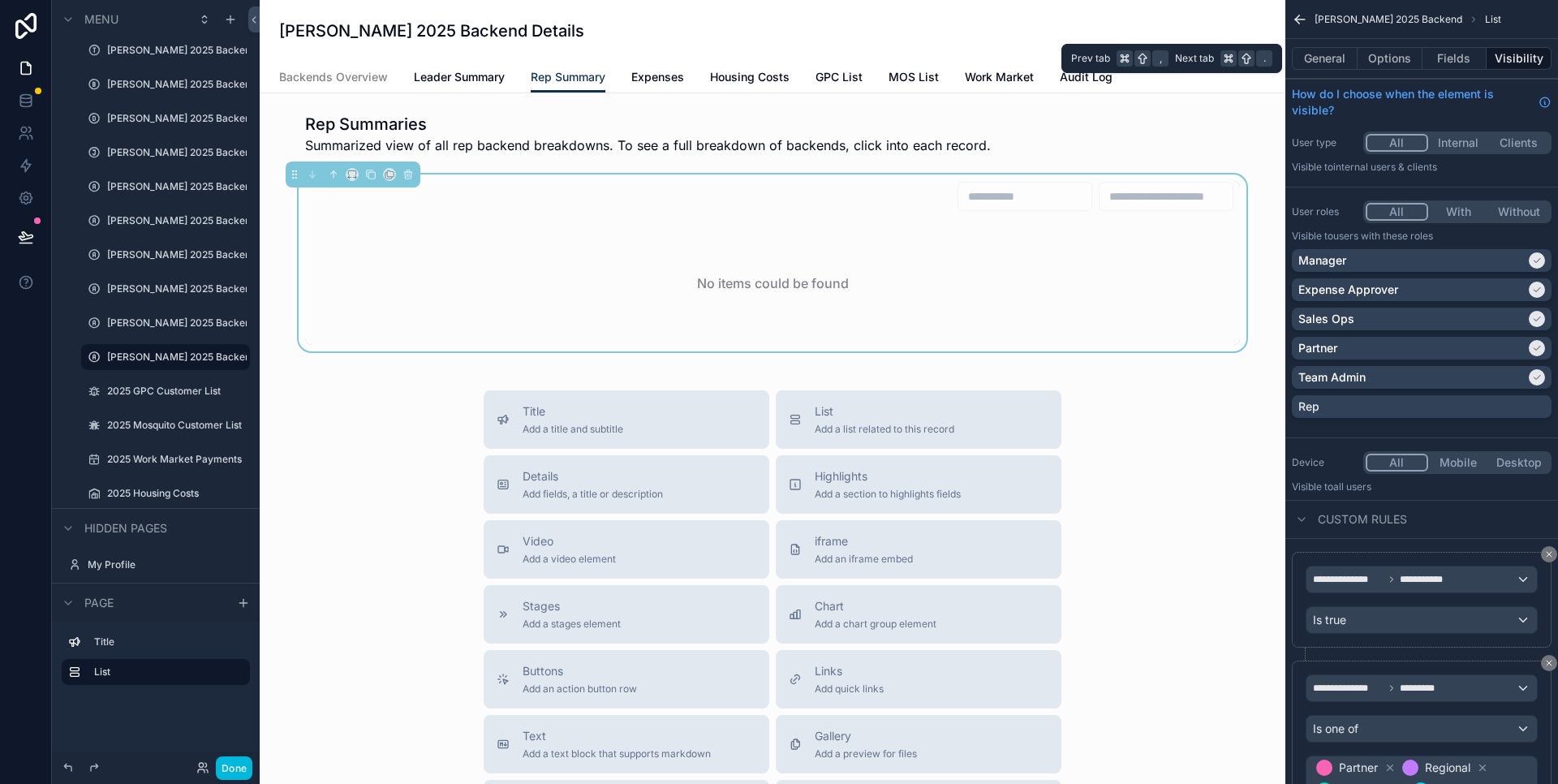
click at [1464, 57] on button "Fields" at bounding box center [1456, 57] width 65 height 22
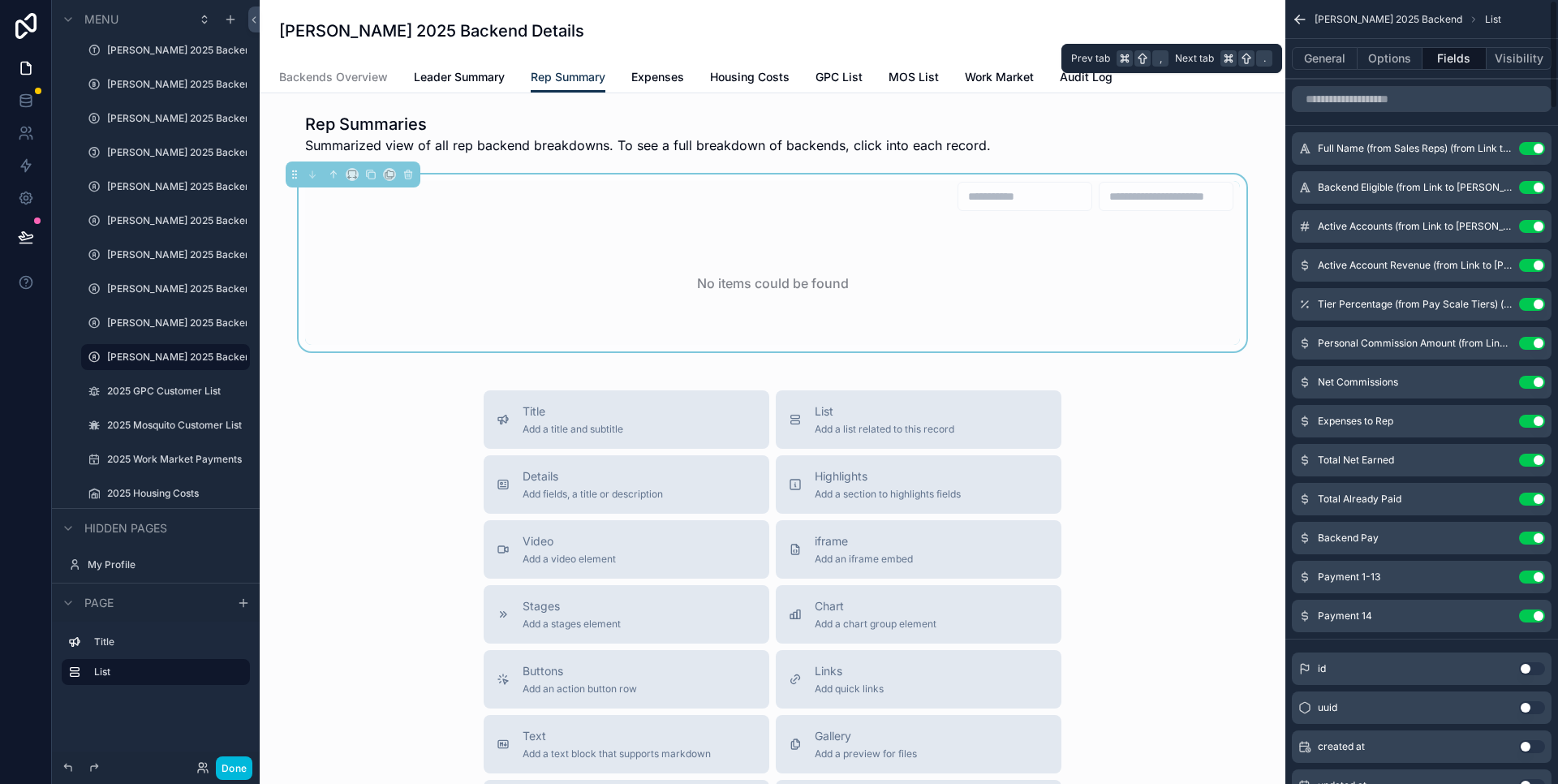
click at [1404, 55] on button "Options" at bounding box center [1391, 57] width 65 height 22
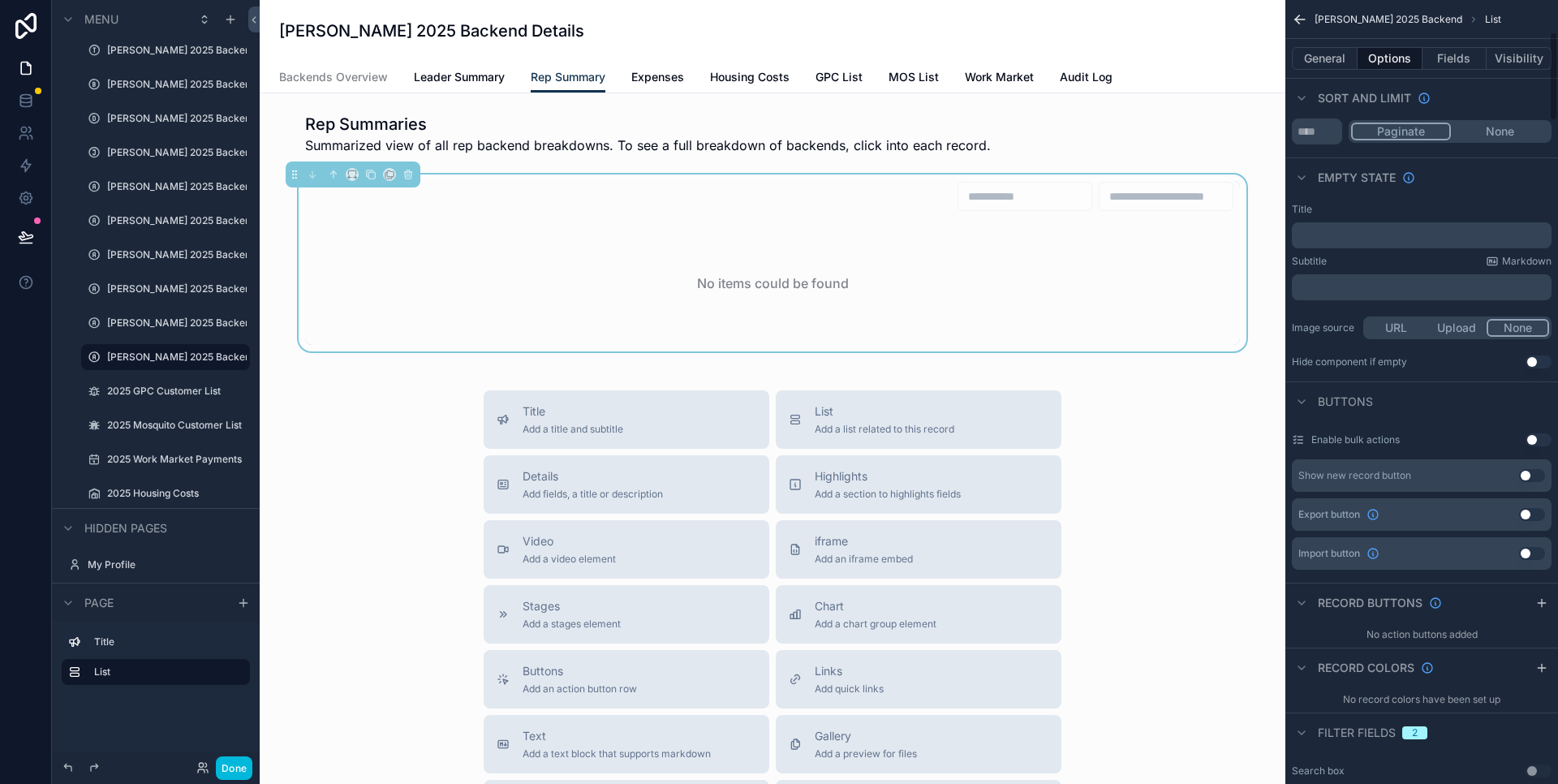
scroll to position [276, 0]
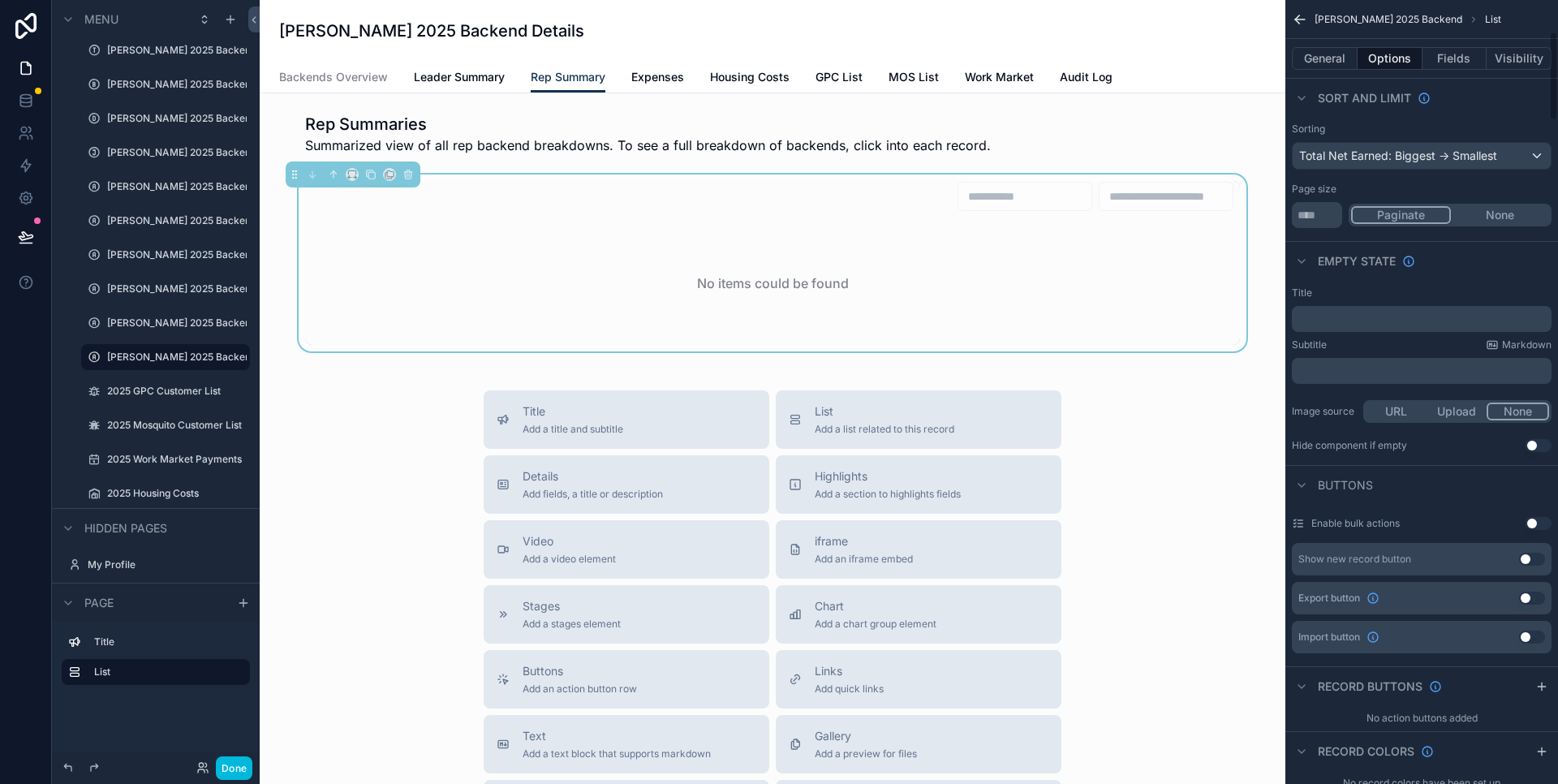
click at [1328, 66] on button "General" at bounding box center [1325, 57] width 66 height 22
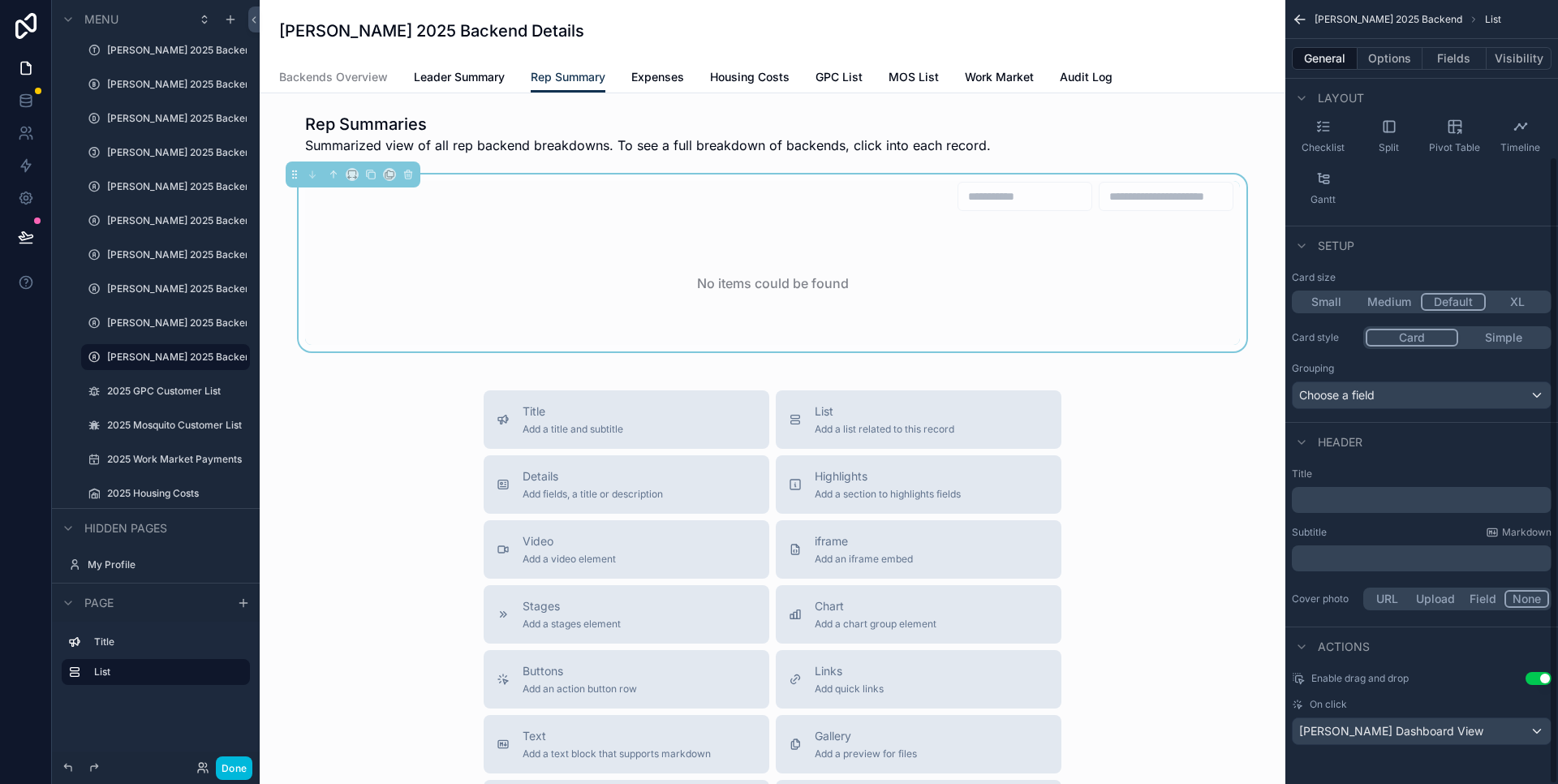
scroll to position [0, 0]
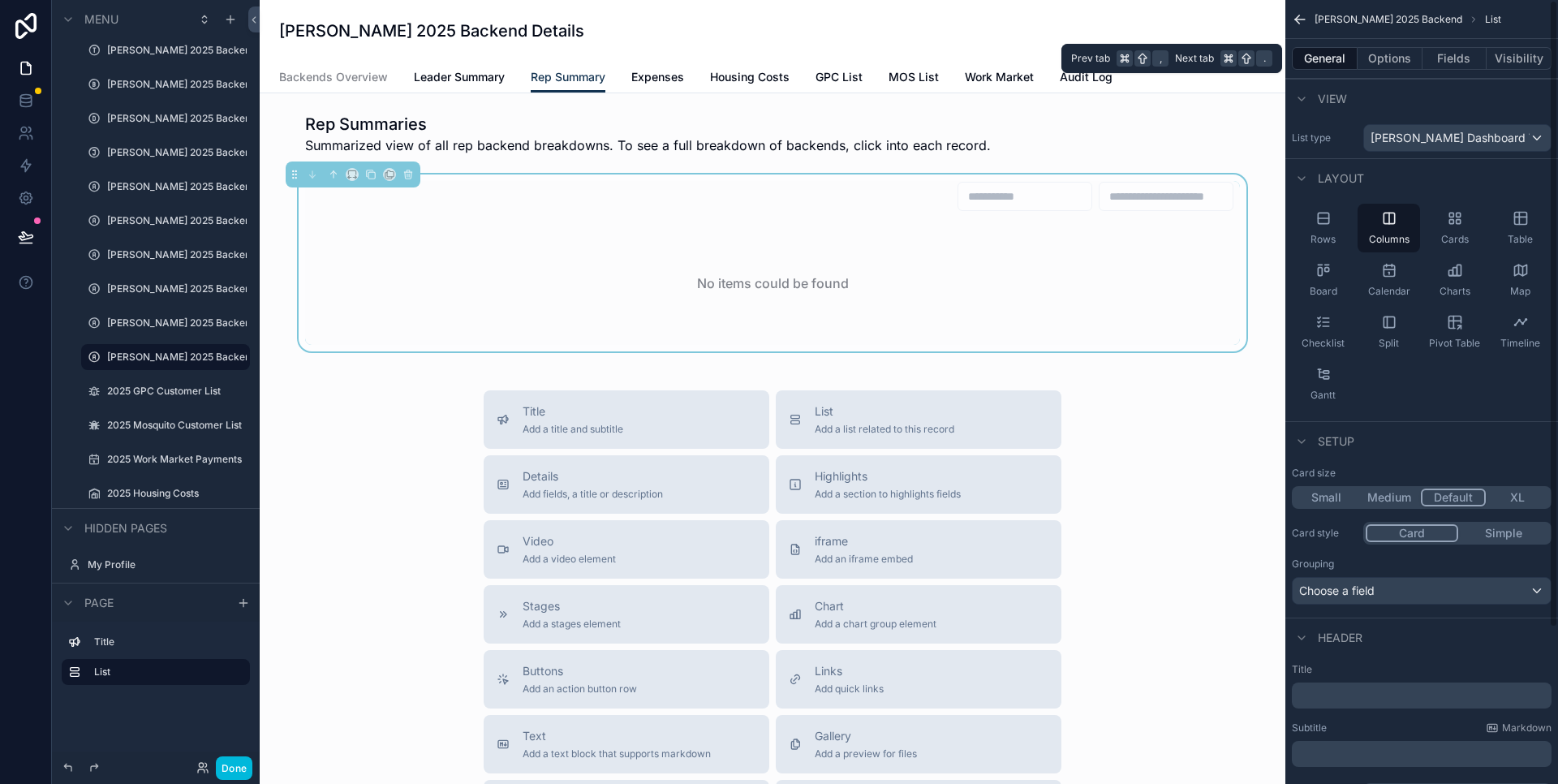
click at [1389, 60] on button "Options" at bounding box center [1391, 57] width 65 height 22
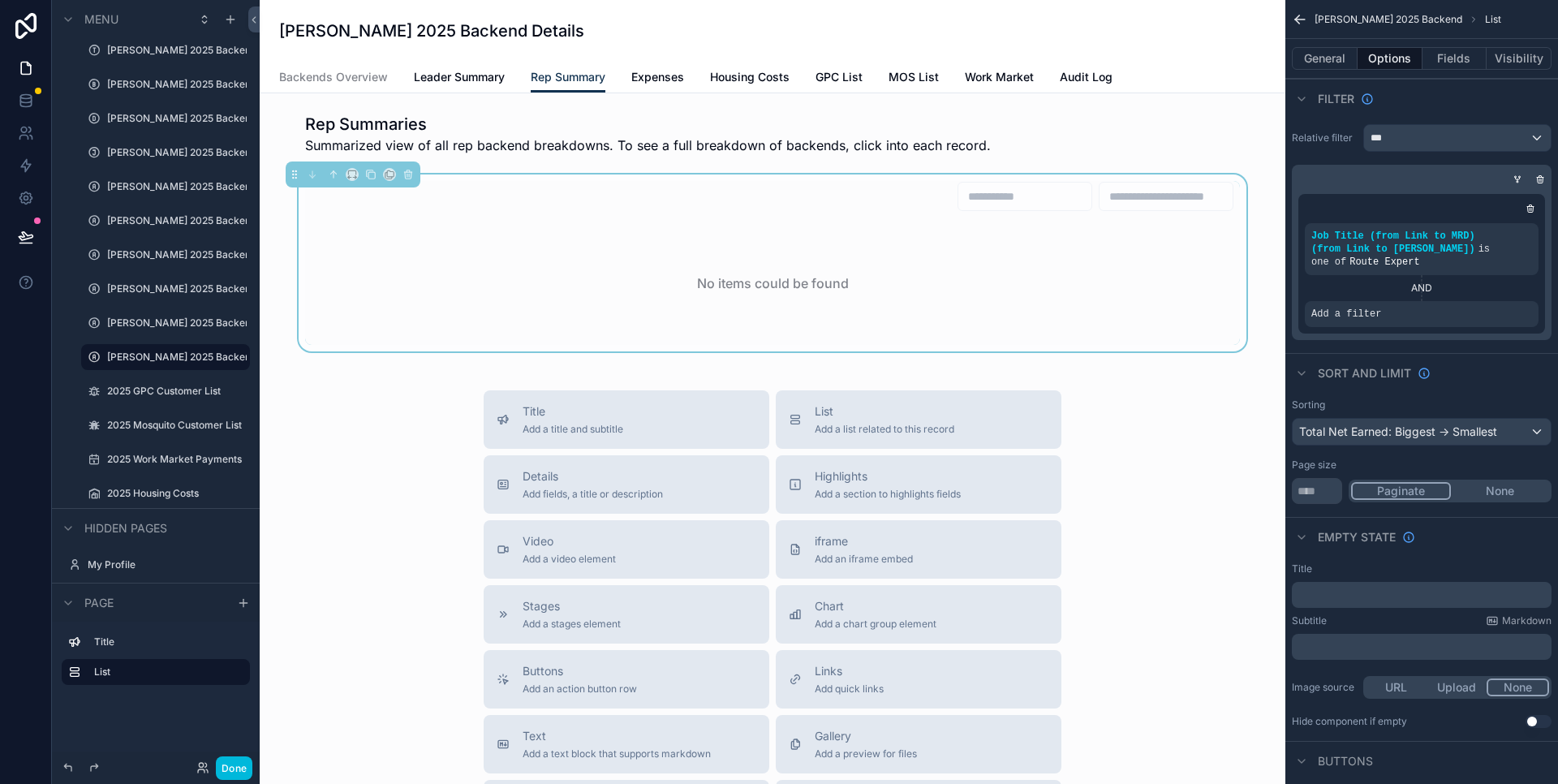
click at [1441, 63] on button "Fields" at bounding box center [1456, 57] width 65 height 22
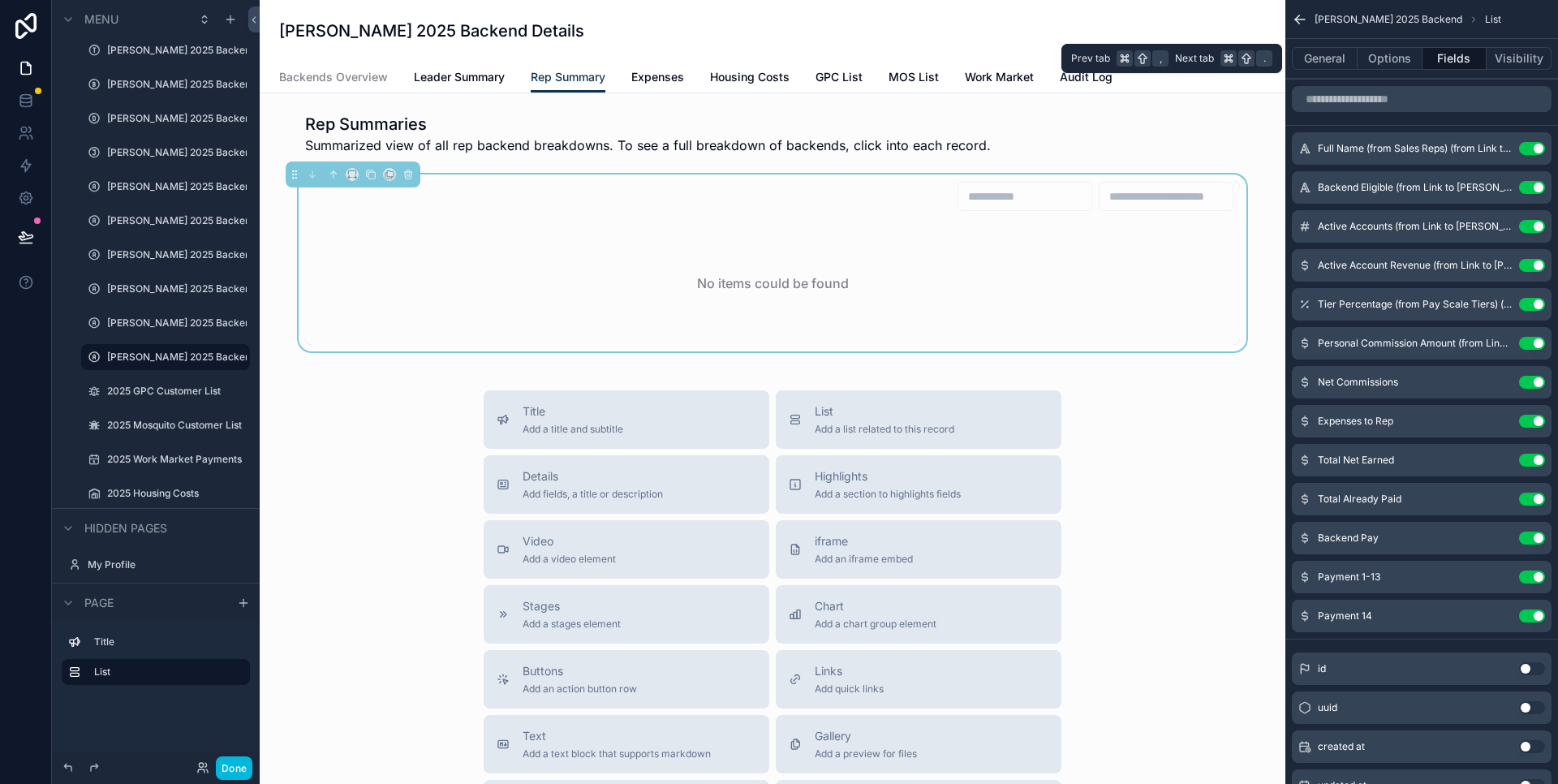
click at [1517, 61] on button "Visibility" at bounding box center [1520, 57] width 65 height 22
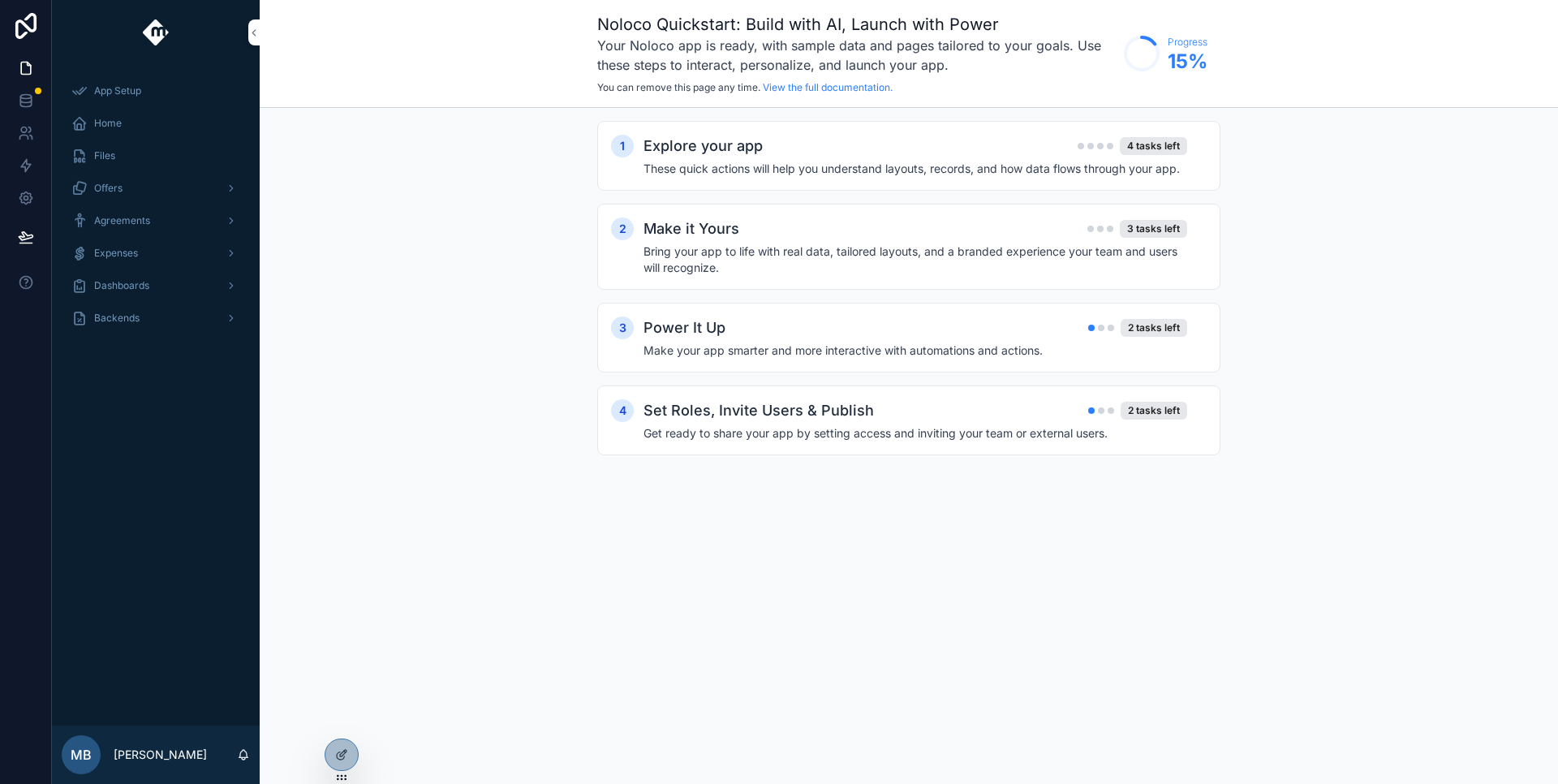
click at [26, 103] on icon at bounding box center [25, 100] width 11 height 7
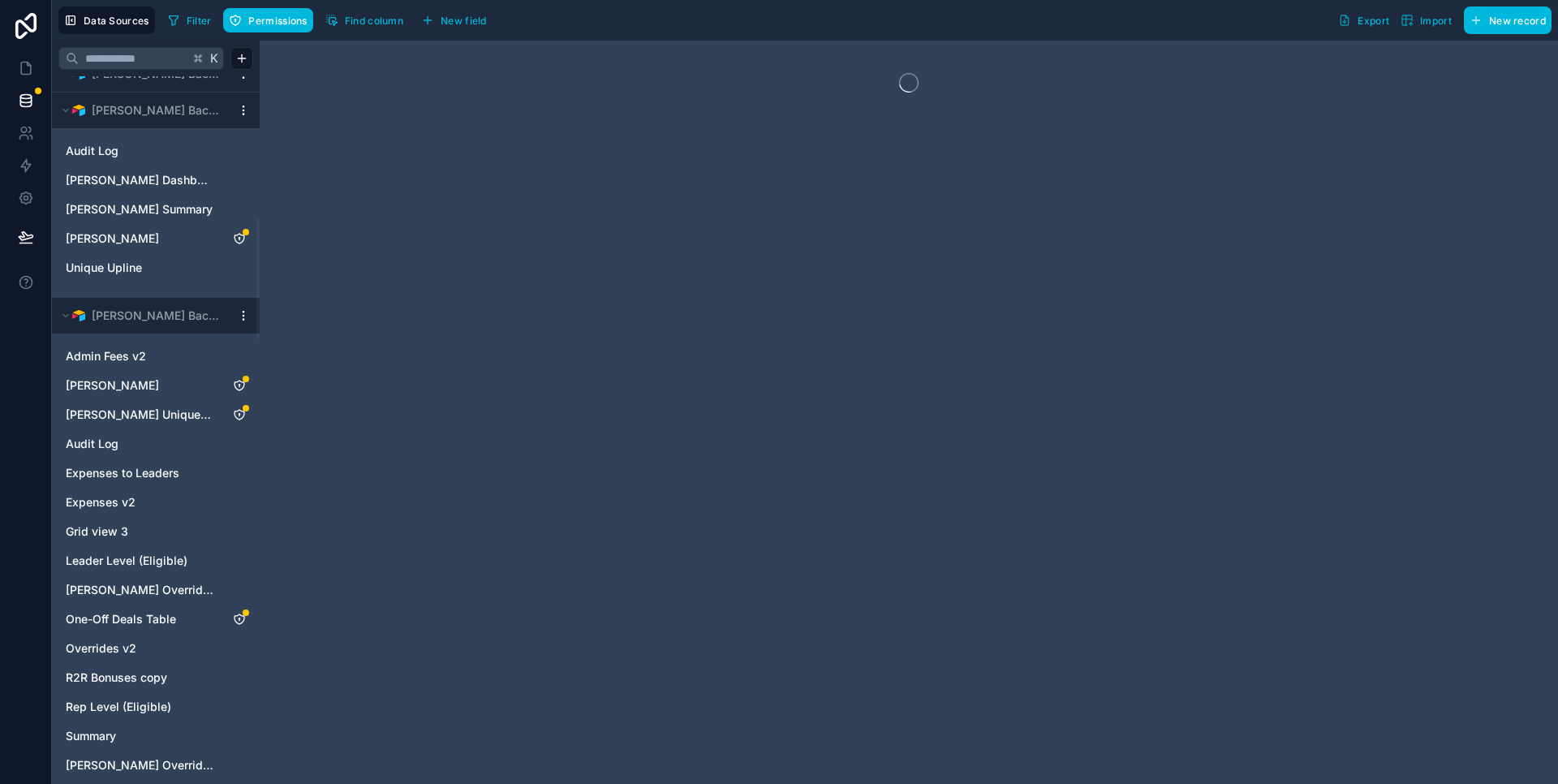
scroll to position [761, 0]
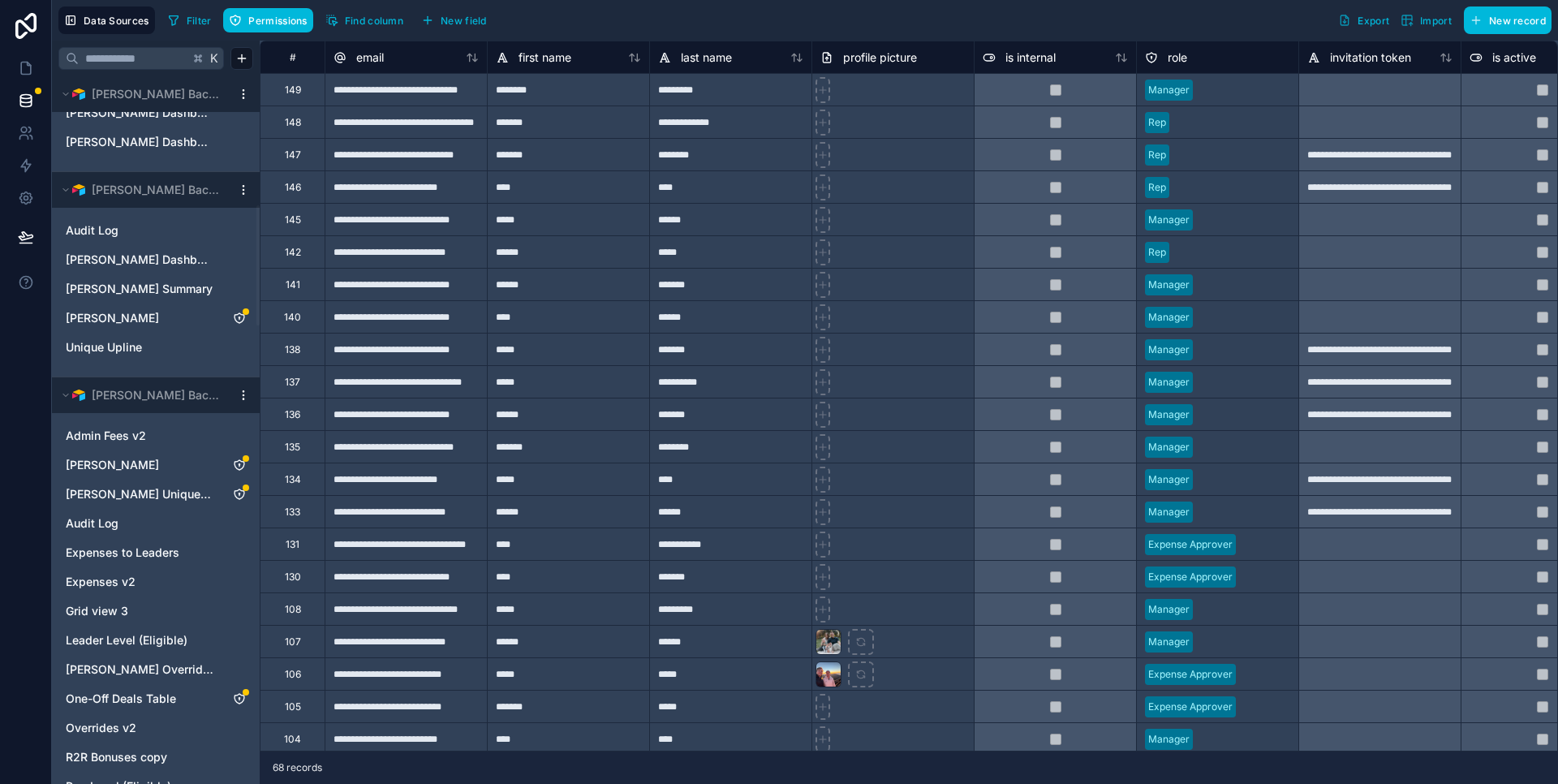
click at [145, 254] on span "[PERSON_NAME] Dashboard View" at bounding box center [139, 259] width 147 height 16
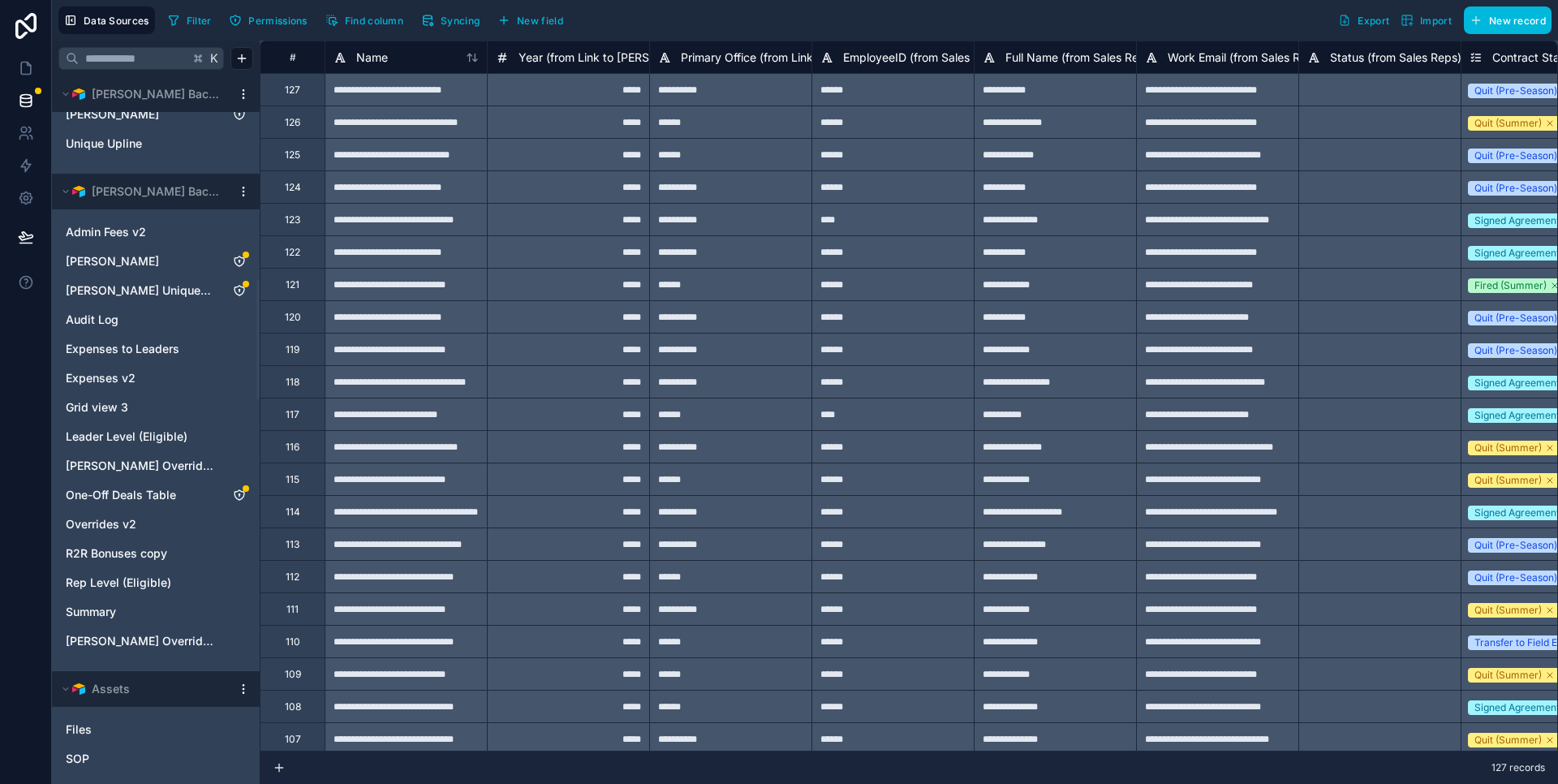
scroll to position [1277, 0]
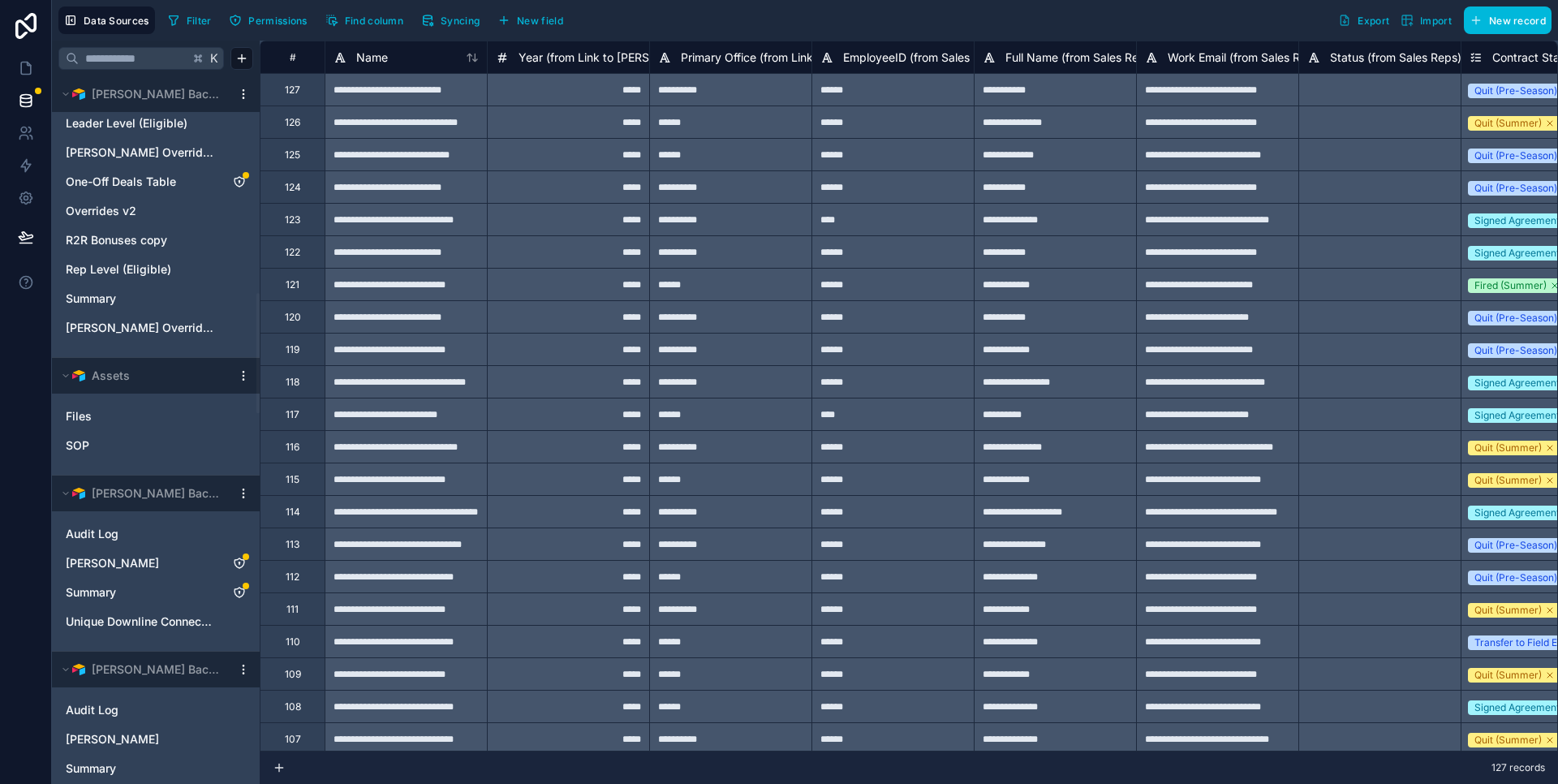
click at [123, 565] on span "[PERSON_NAME]" at bounding box center [112, 562] width 93 height 16
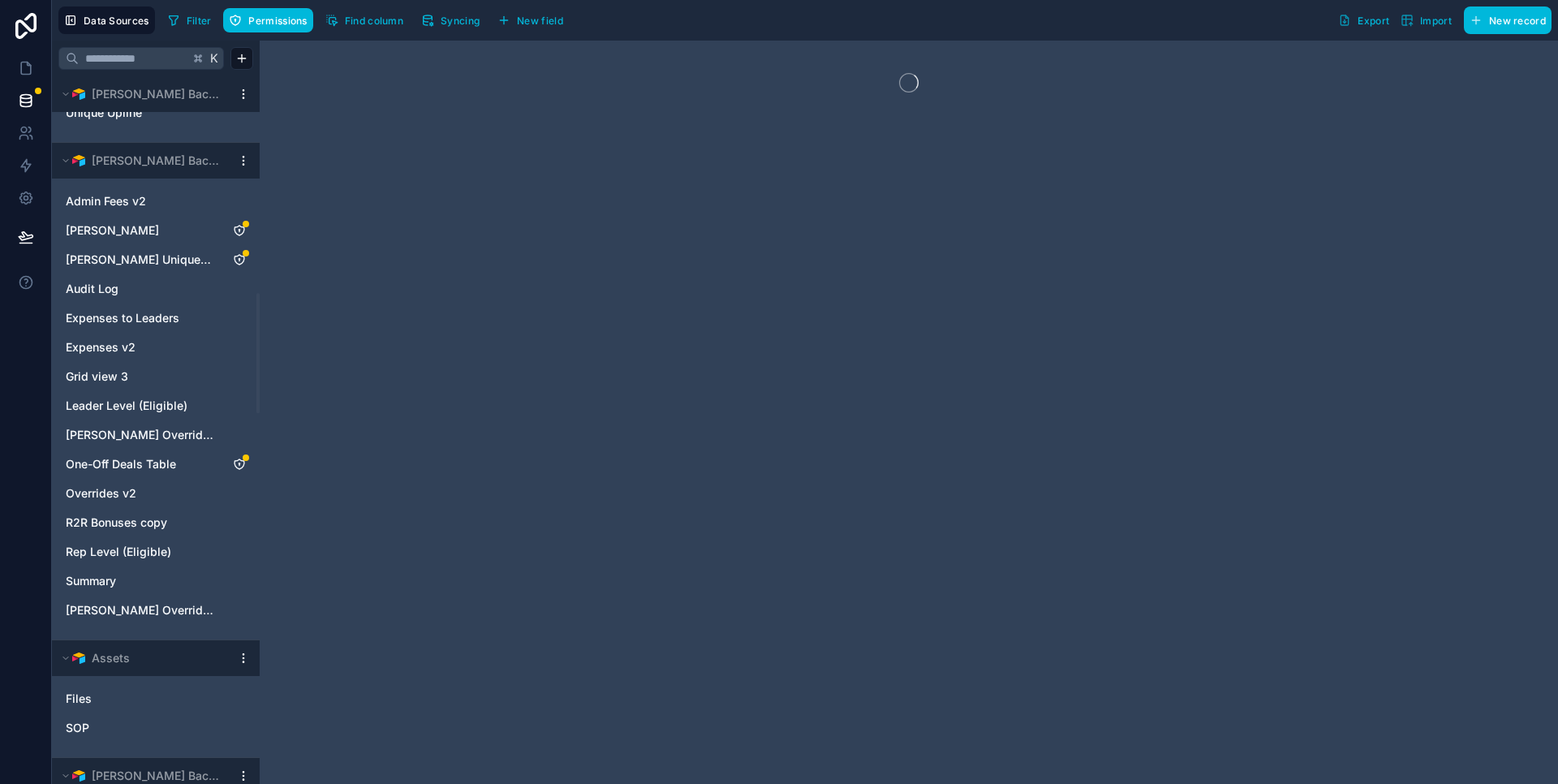
scroll to position [911, 0]
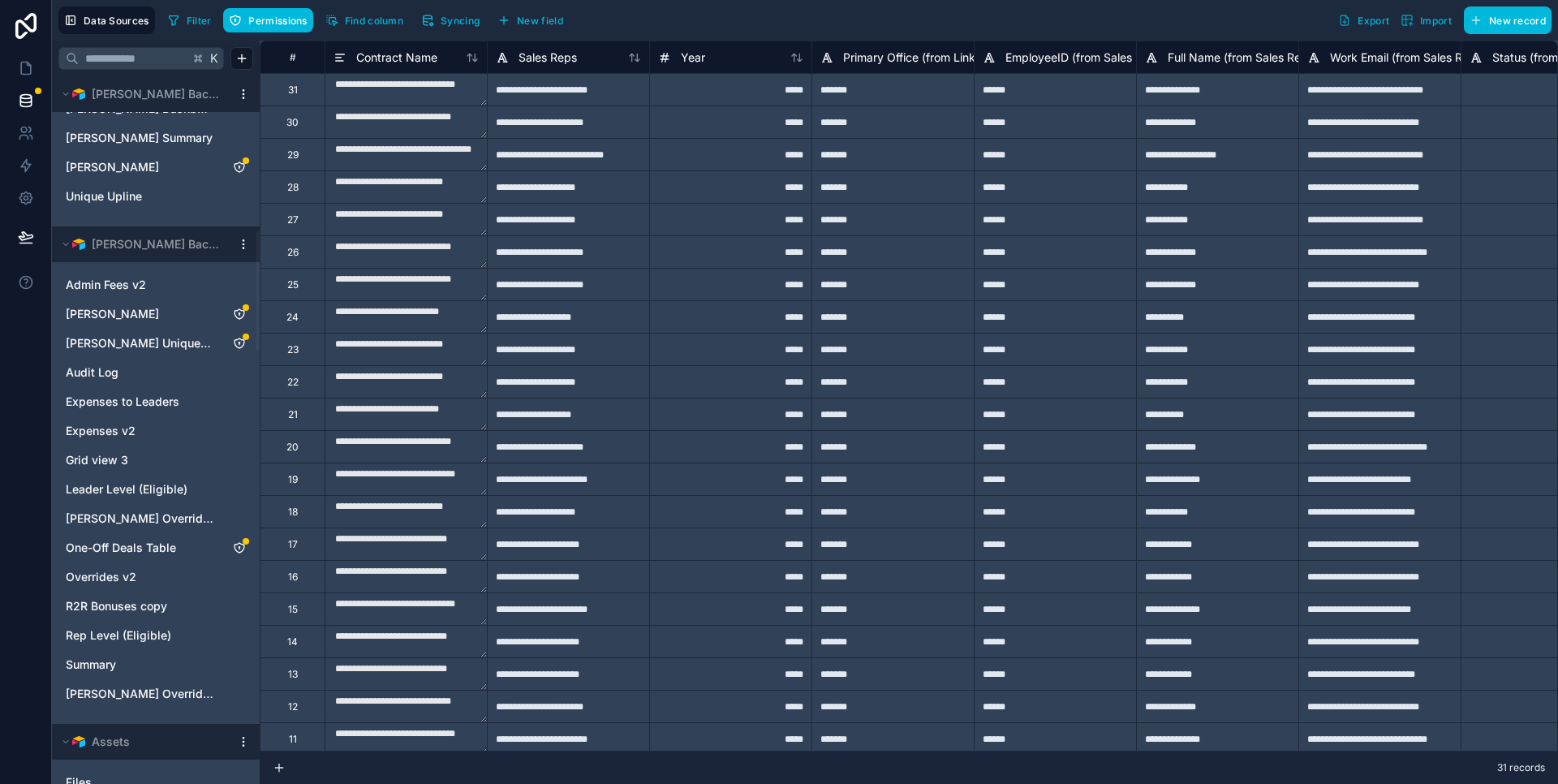
click at [271, 18] on span "Permissions" at bounding box center [277, 21] width 58 height 12
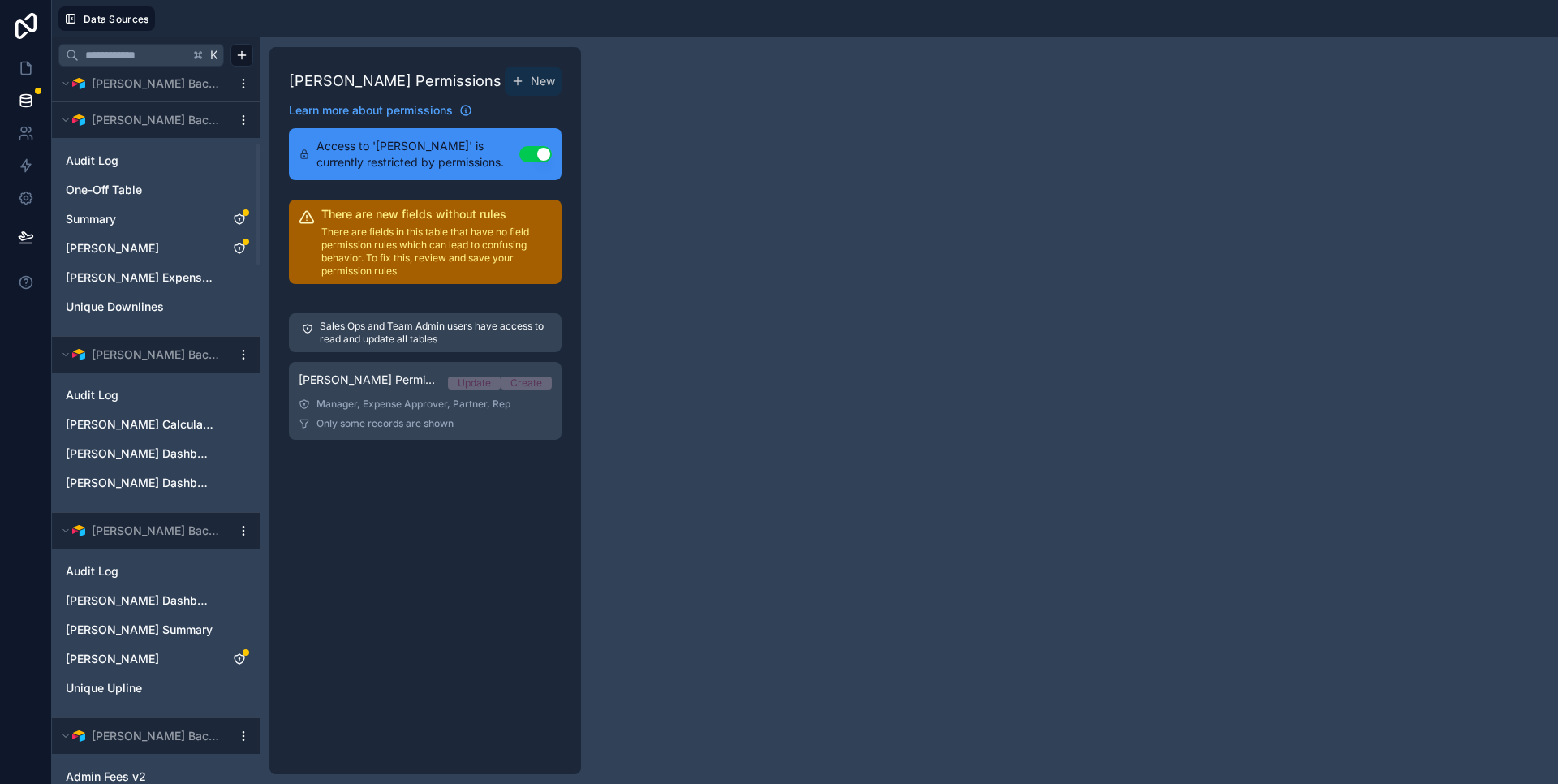
scroll to position [437, 0]
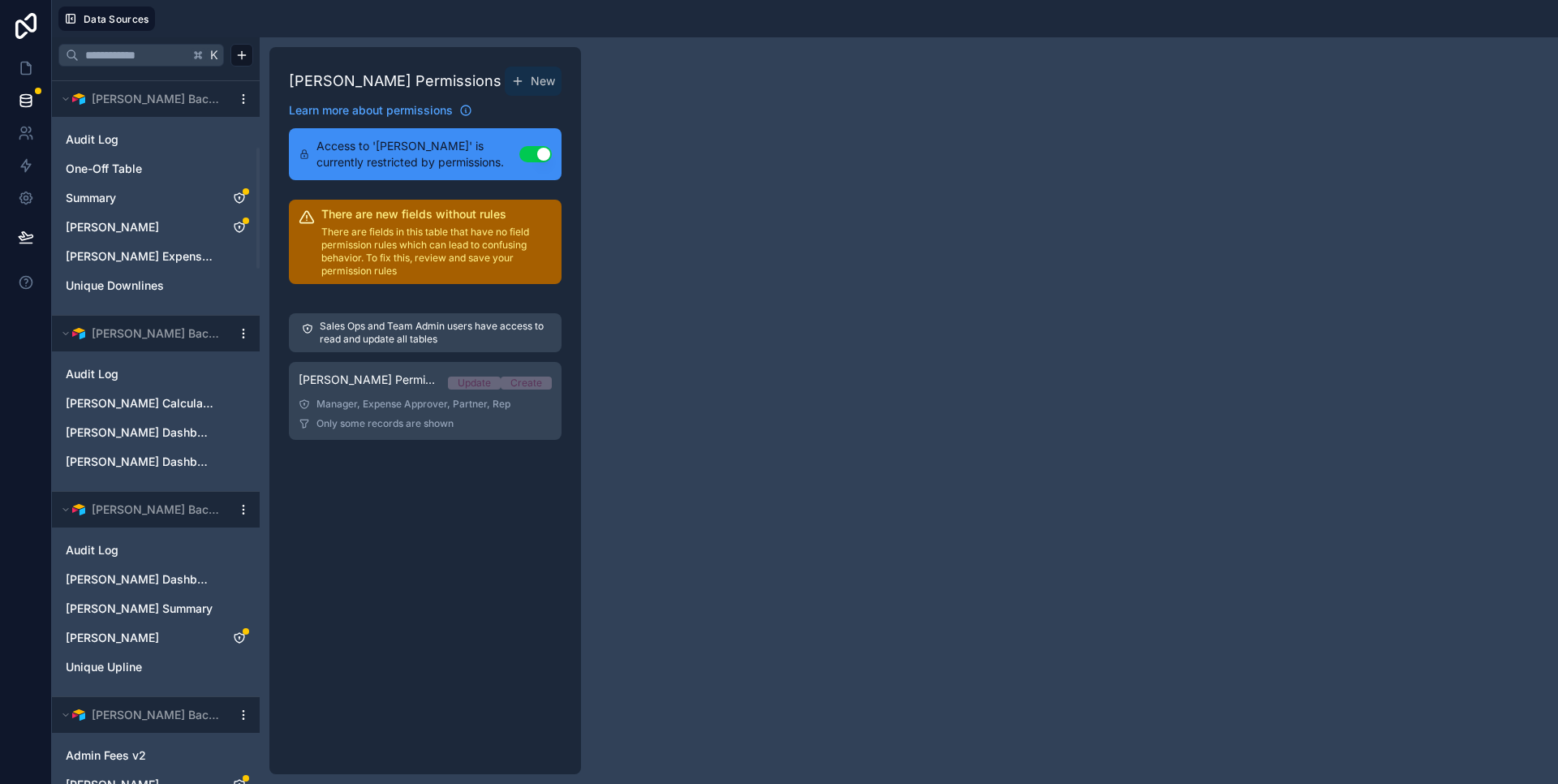
click at [172, 578] on span "[PERSON_NAME] Dashboard View" at bounding box center [139, 579] width 147 height 16
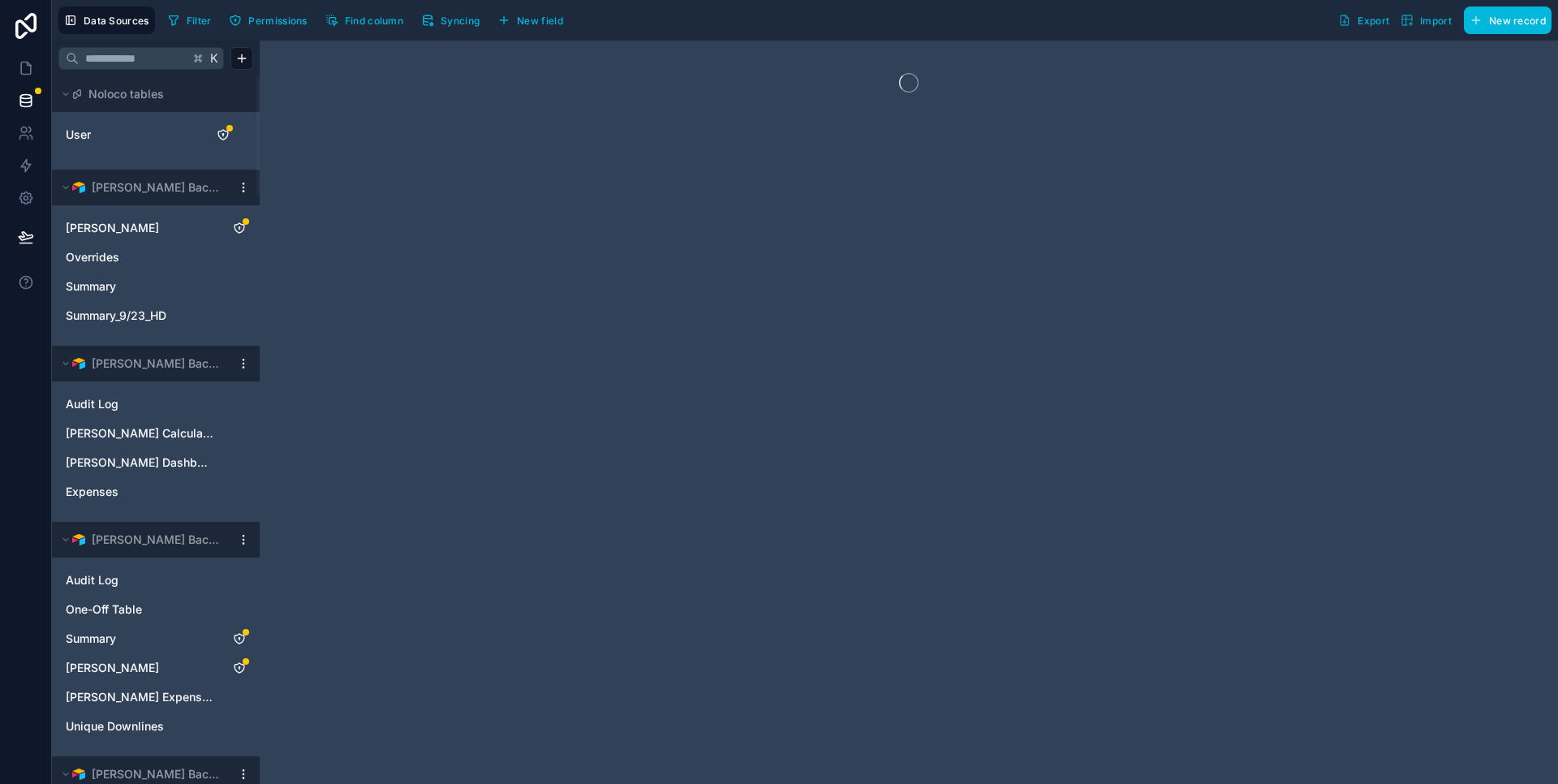
click at [279, 19] on span "Permissions" at bounding box center [277, 21] width 58 height 12
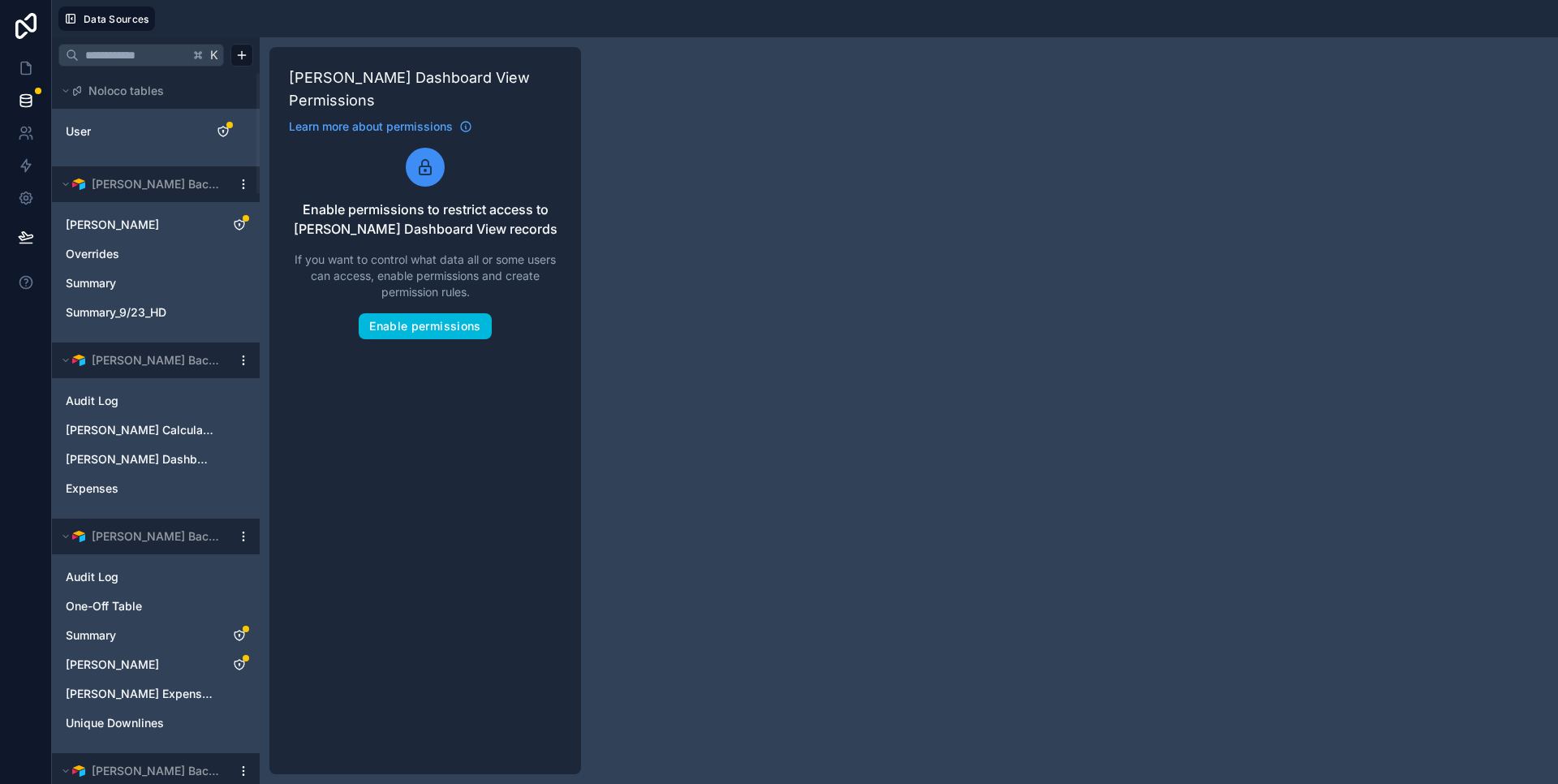
click at [434, 328] on button "Enable permissions" at bounding box center [425, 326] width 132 height 26
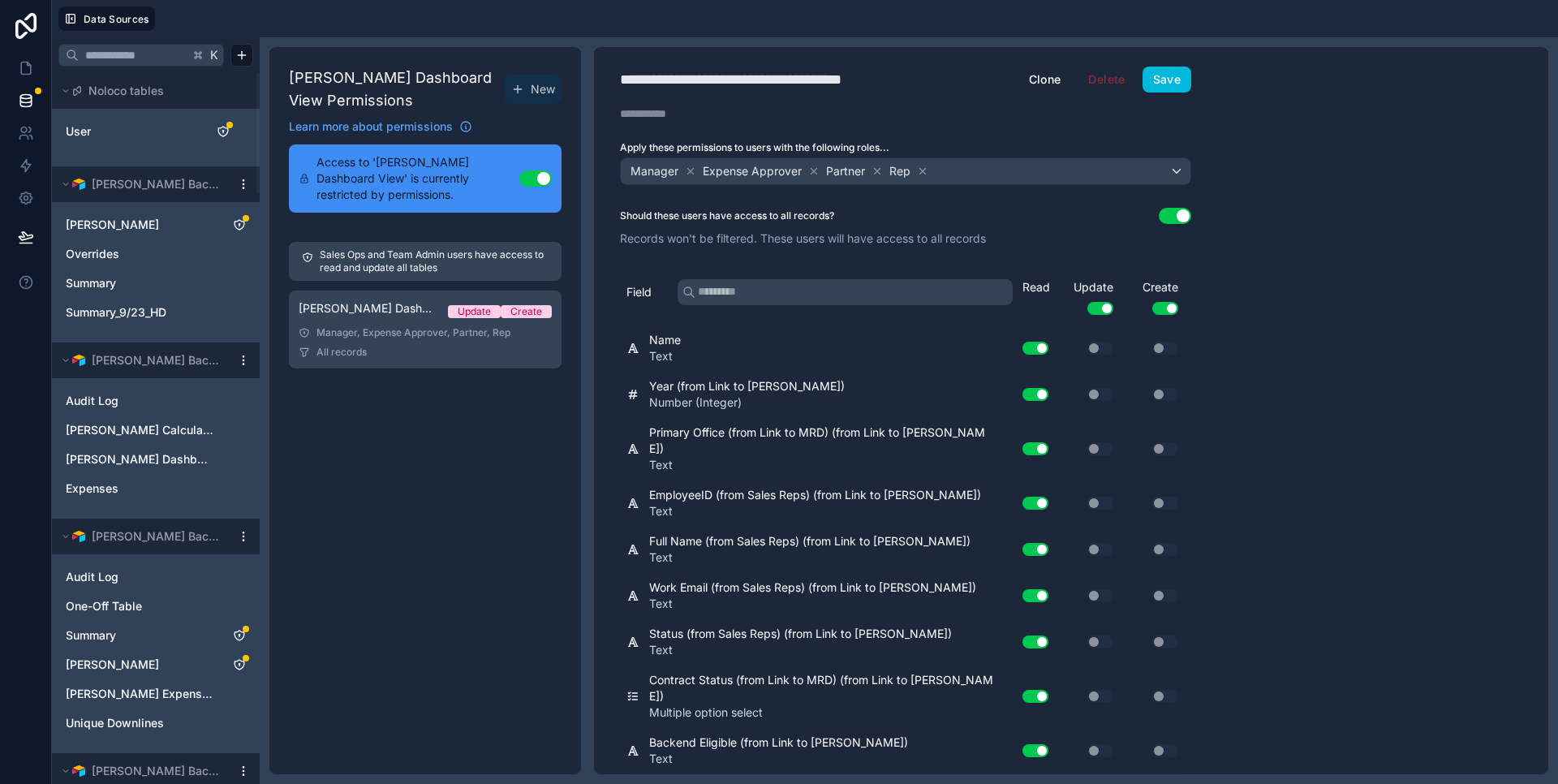
click at [1103, 311] on button "Use setting" at bounding box center [1100, 308] width 26 height 13
click at [1163, 307] on button "Use setting" at bounding box center [1165, 308] width 26 height 13
click at [1176, 84] on button "Save" at bounding box center [1167, 79] width 48 height 26
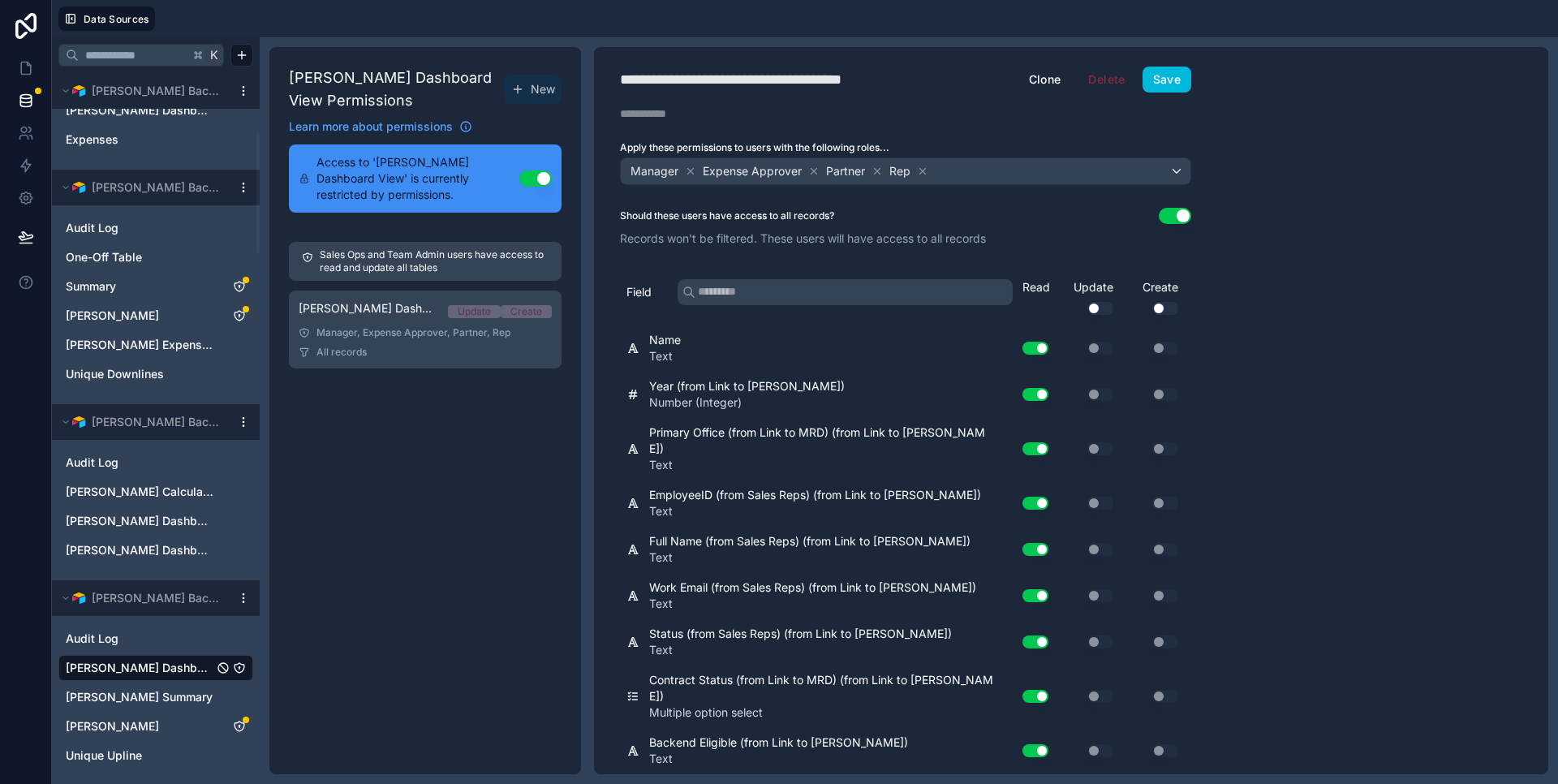
scroll to position [693, 0]
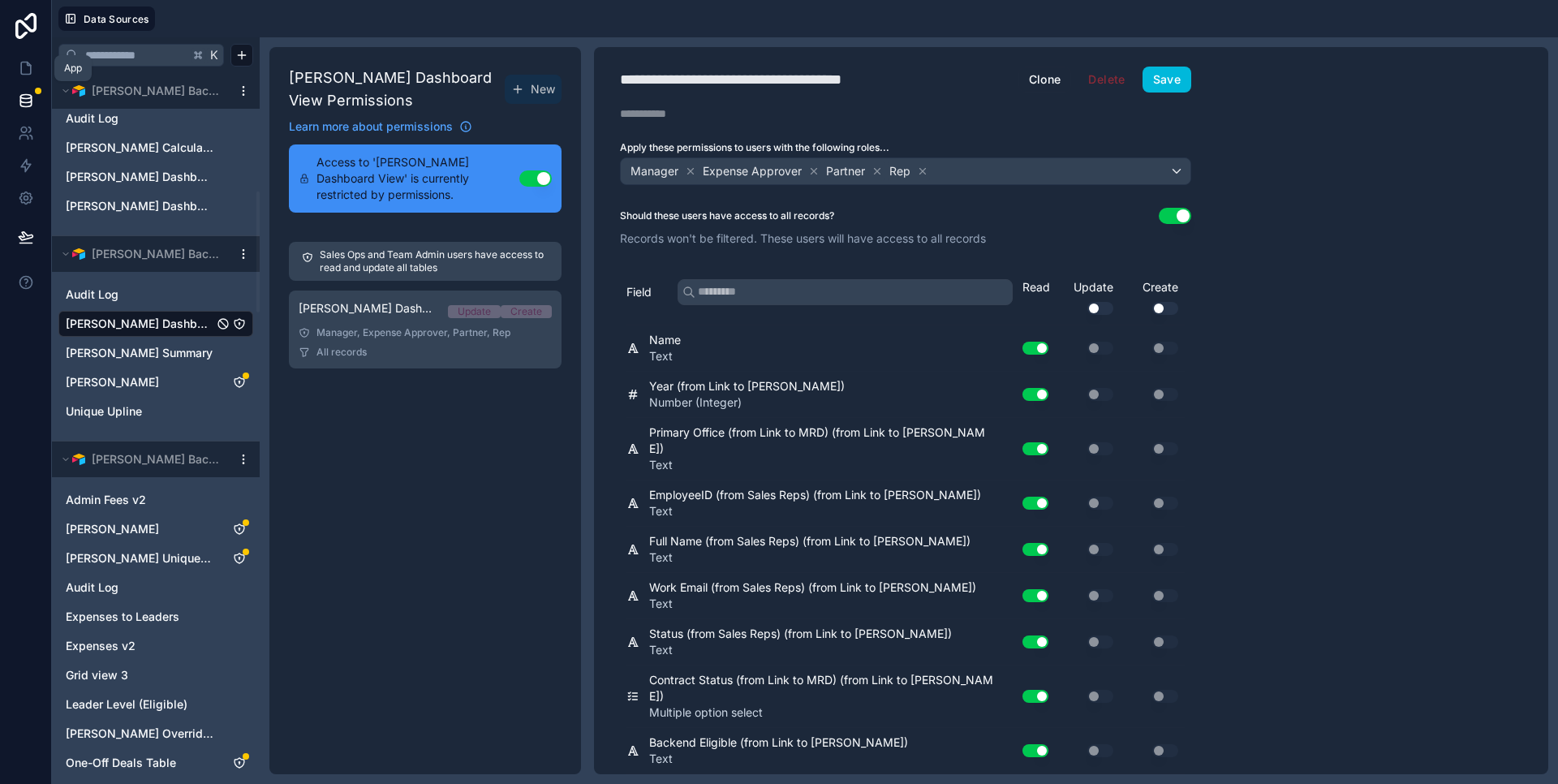
click at [29, 77] on link at bounding box center [25, 67] width 51 height 32
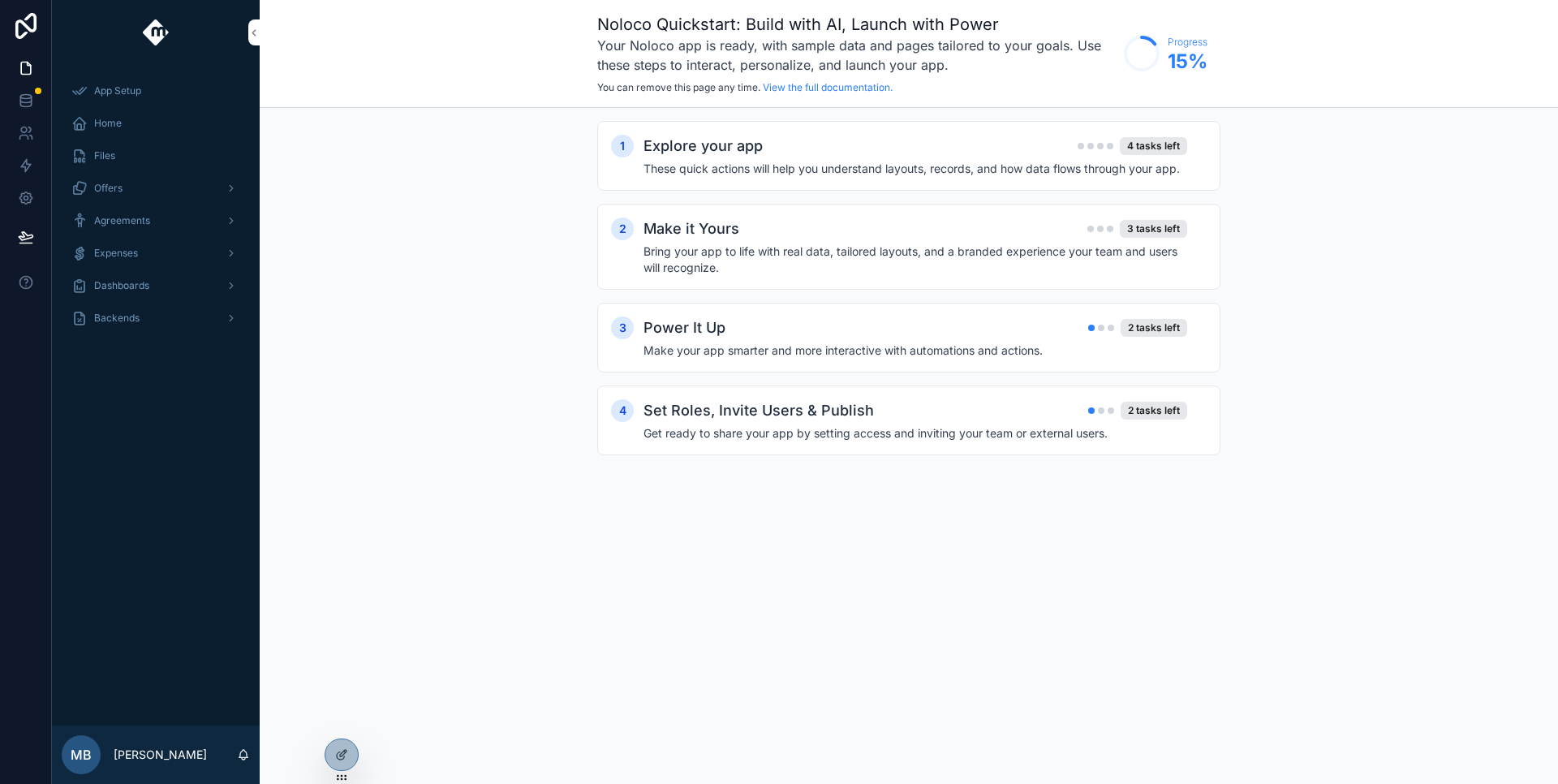
click at [145, 324] on div "Backends" at bounding box center [156, 317] width 169 height 26
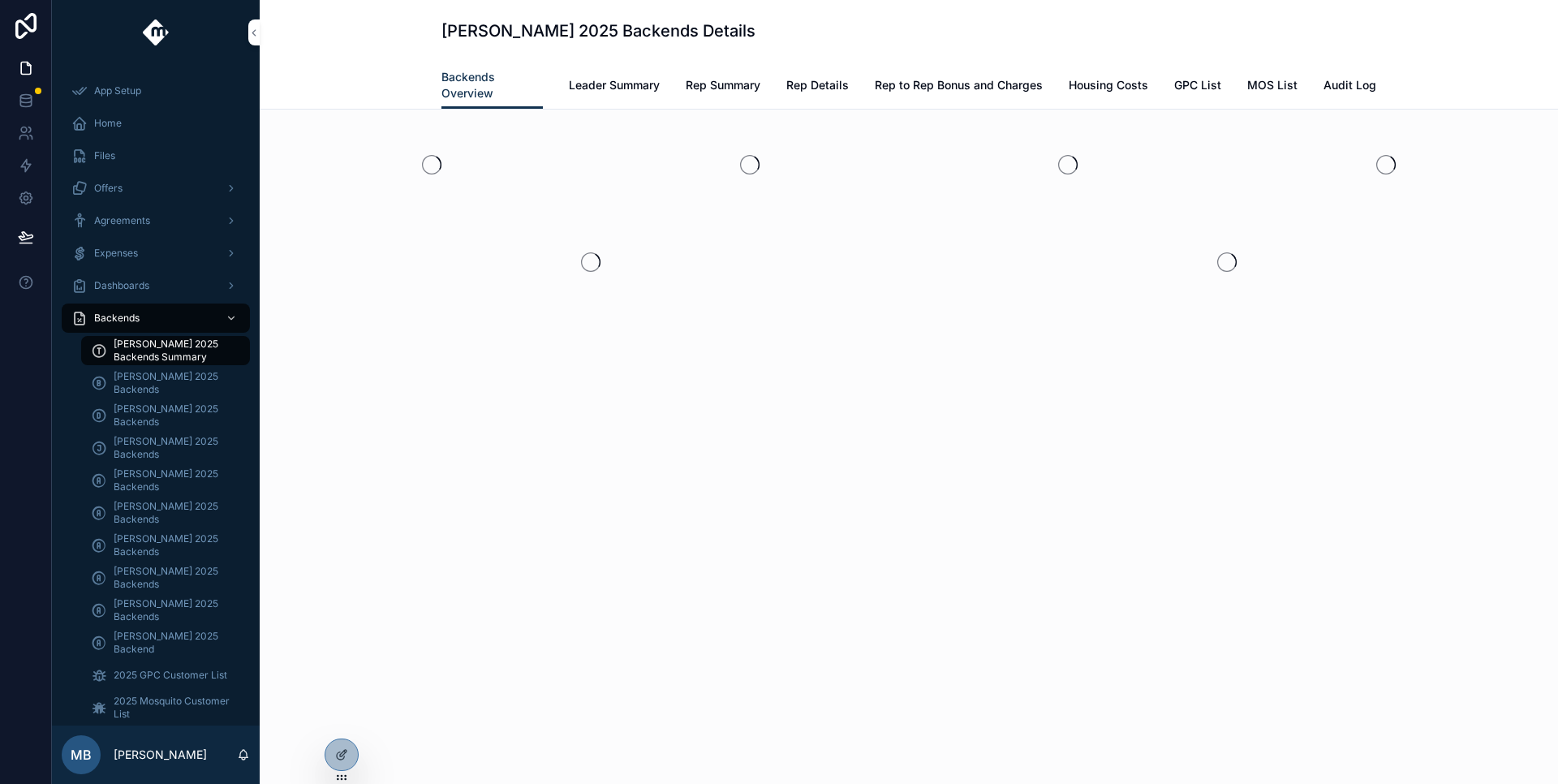
scroll to position [21, 0]
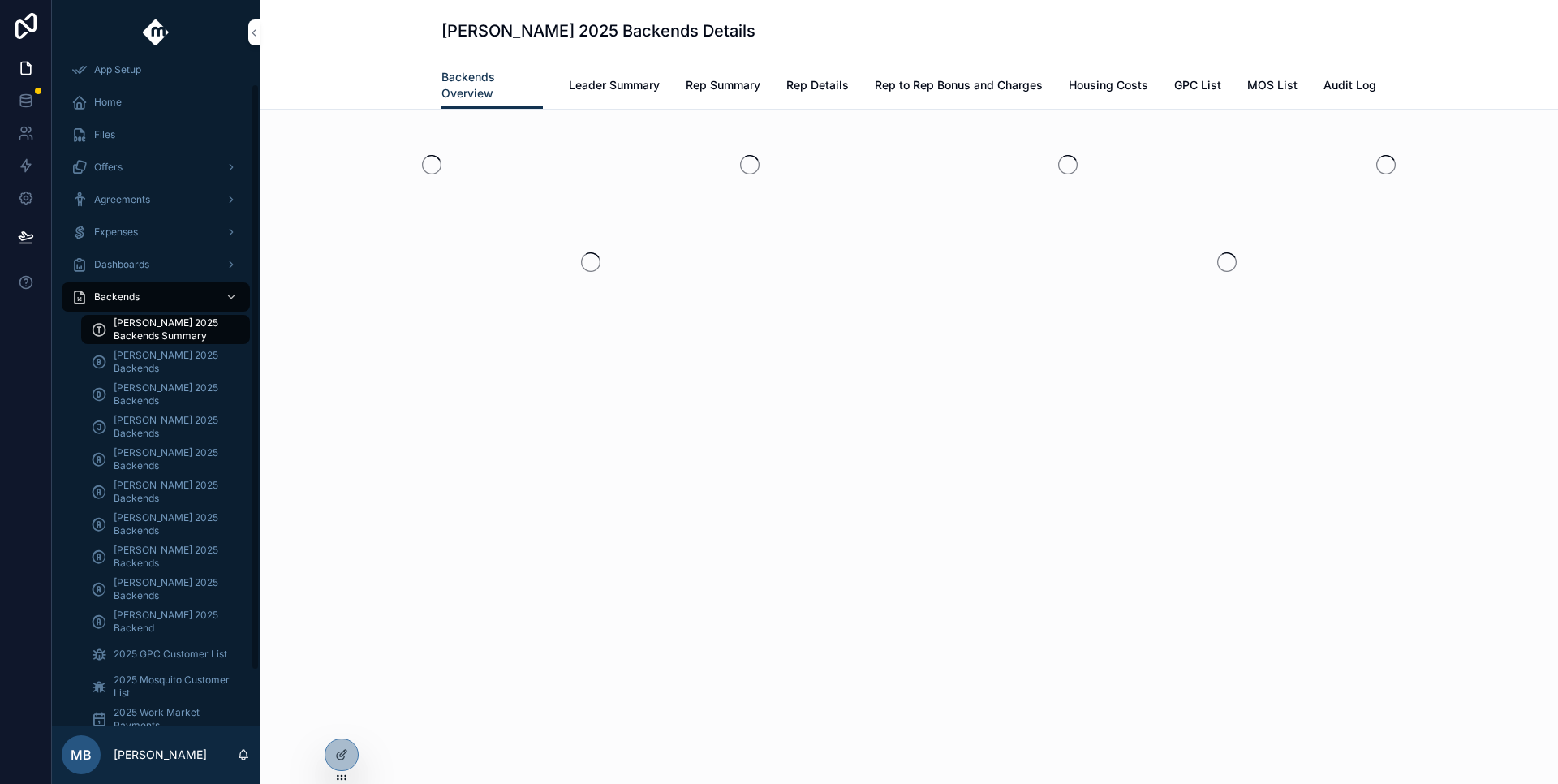
click at [160, 622] on span "[PERSON_NAME] 2025 Backend" at bounding box center [173, 622] width 120 height 26
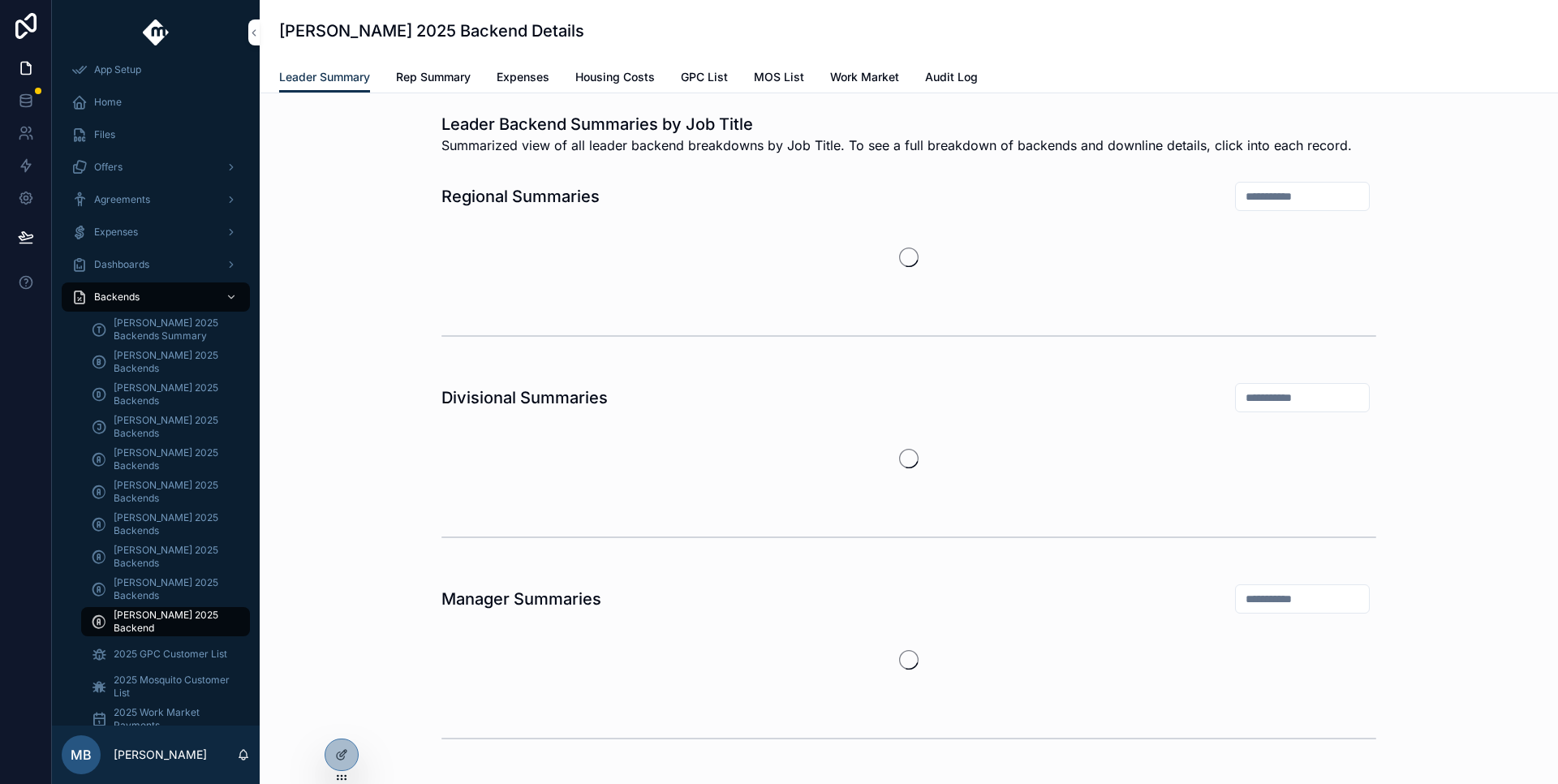
click at [437, 72] on span "Rep Summary" at bounding box center [433, 77] width 75 height 16
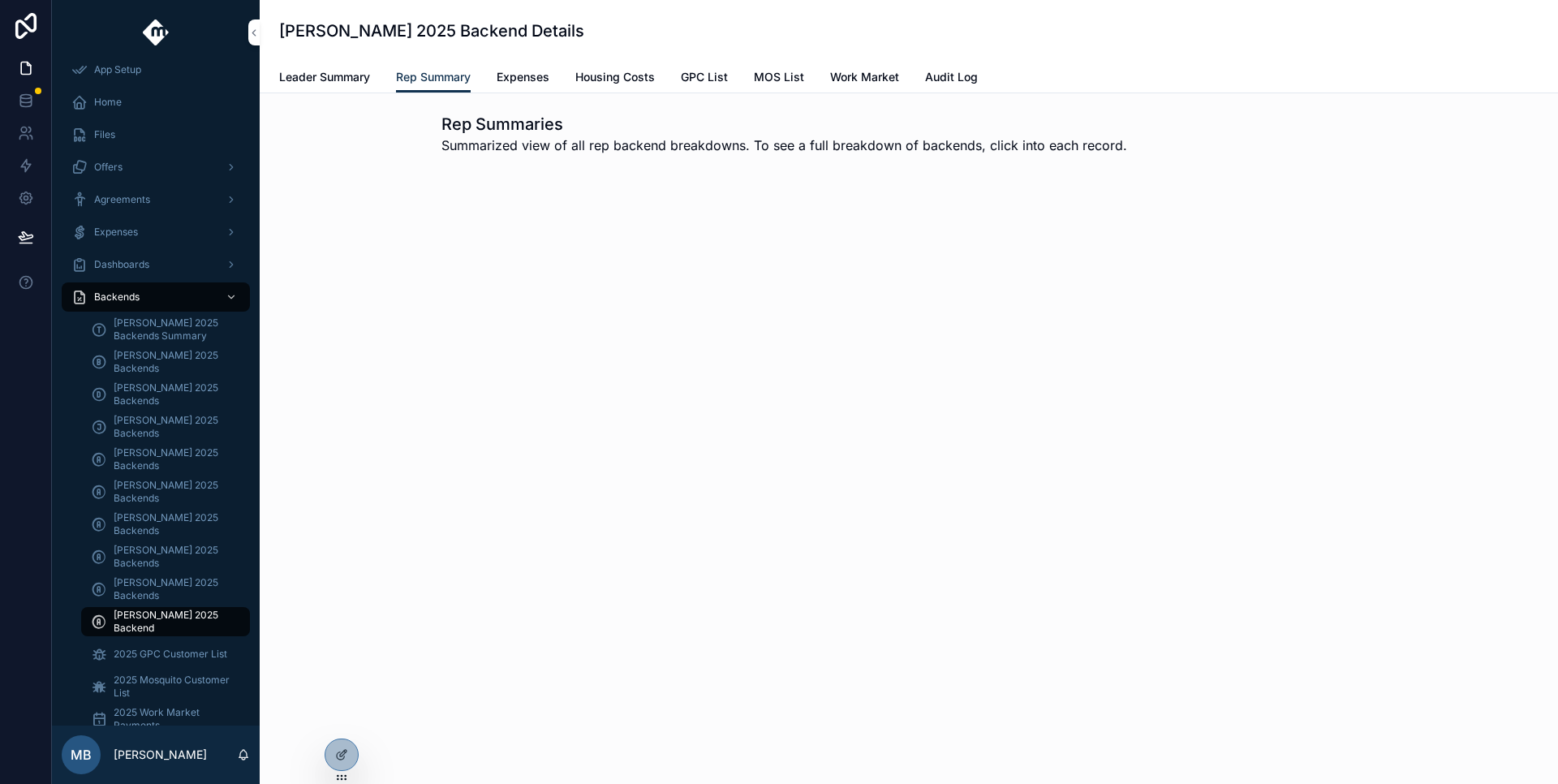
click at [342, 753] on icon at bounding box center [342, 755] width 13 height 13
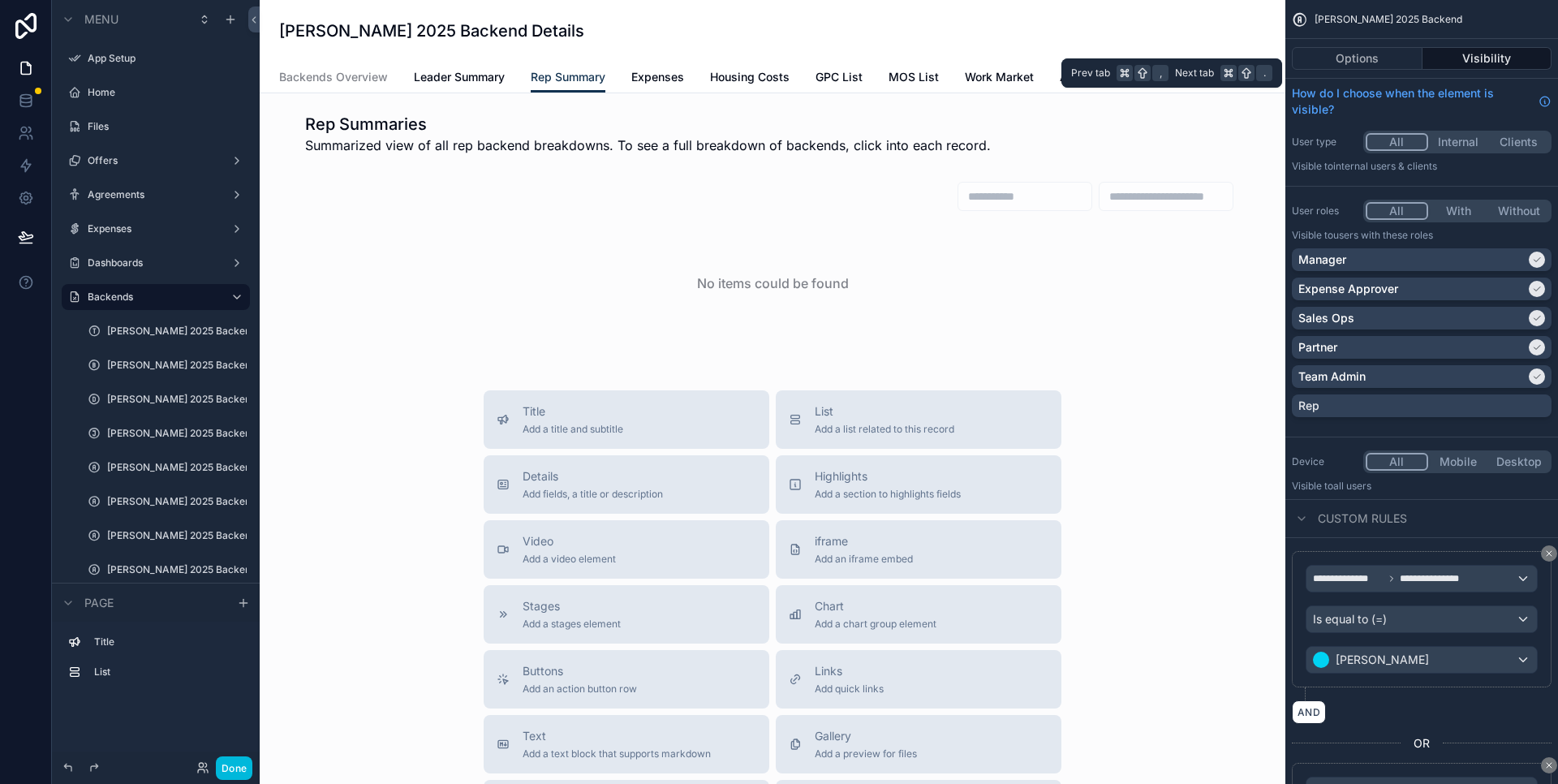
click at [1351, 64] on button "Options" at bounding box center [1357, 57] width 131 height 22
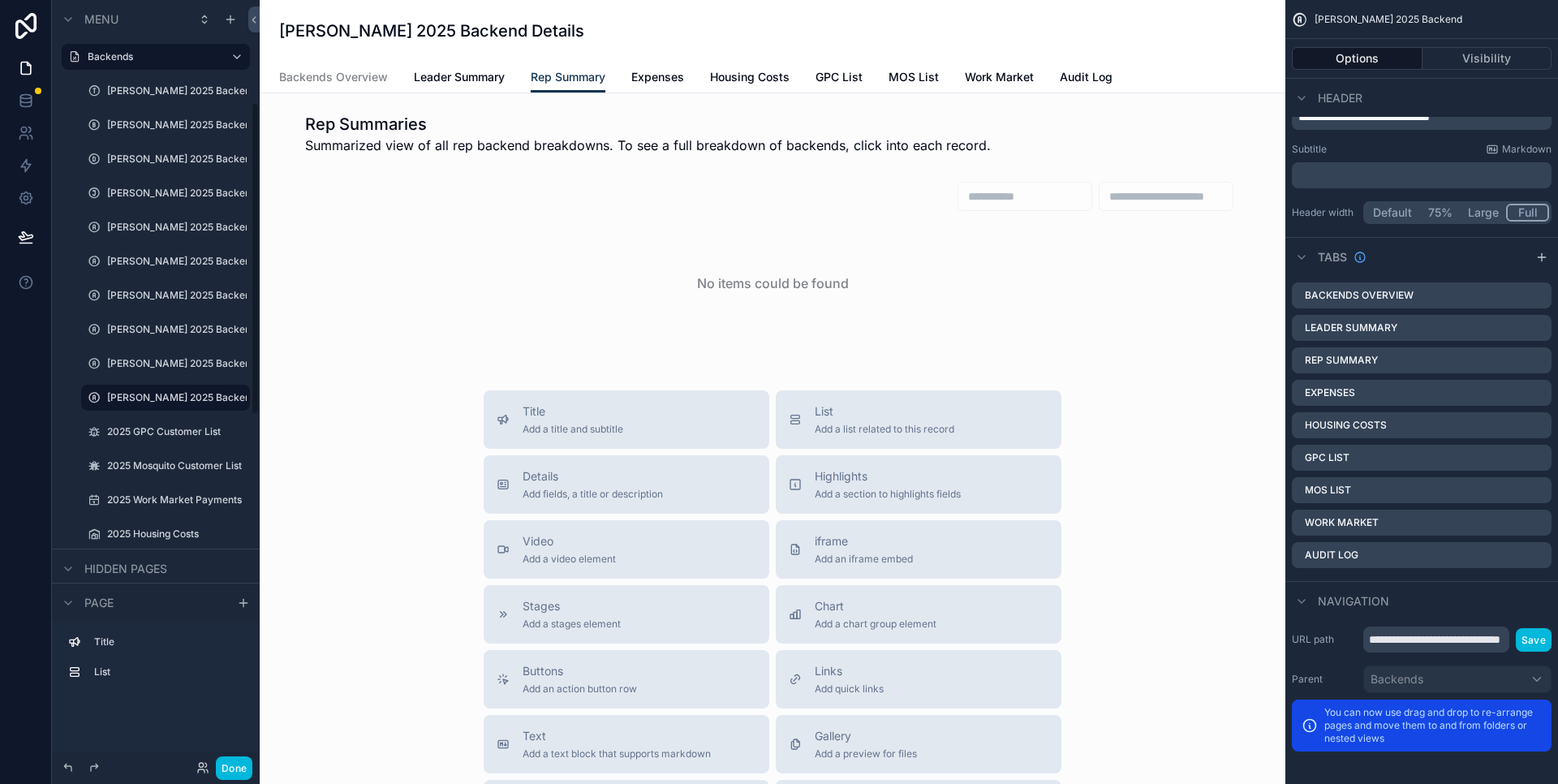
scroll to position [251, 0]
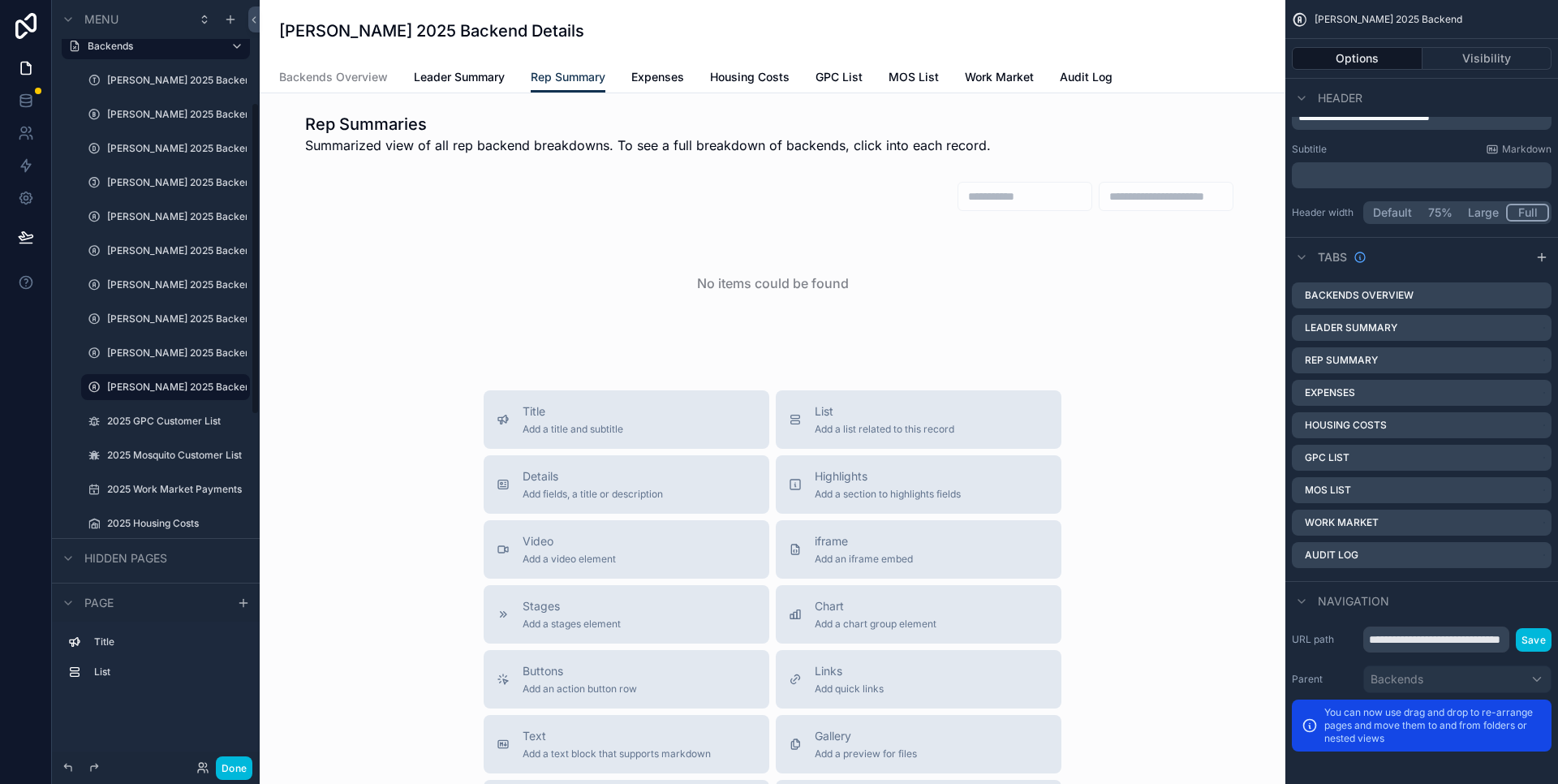
click at [293, 67] on link "Backends Overview" at bounding box center [333, 78] width 109 height 32
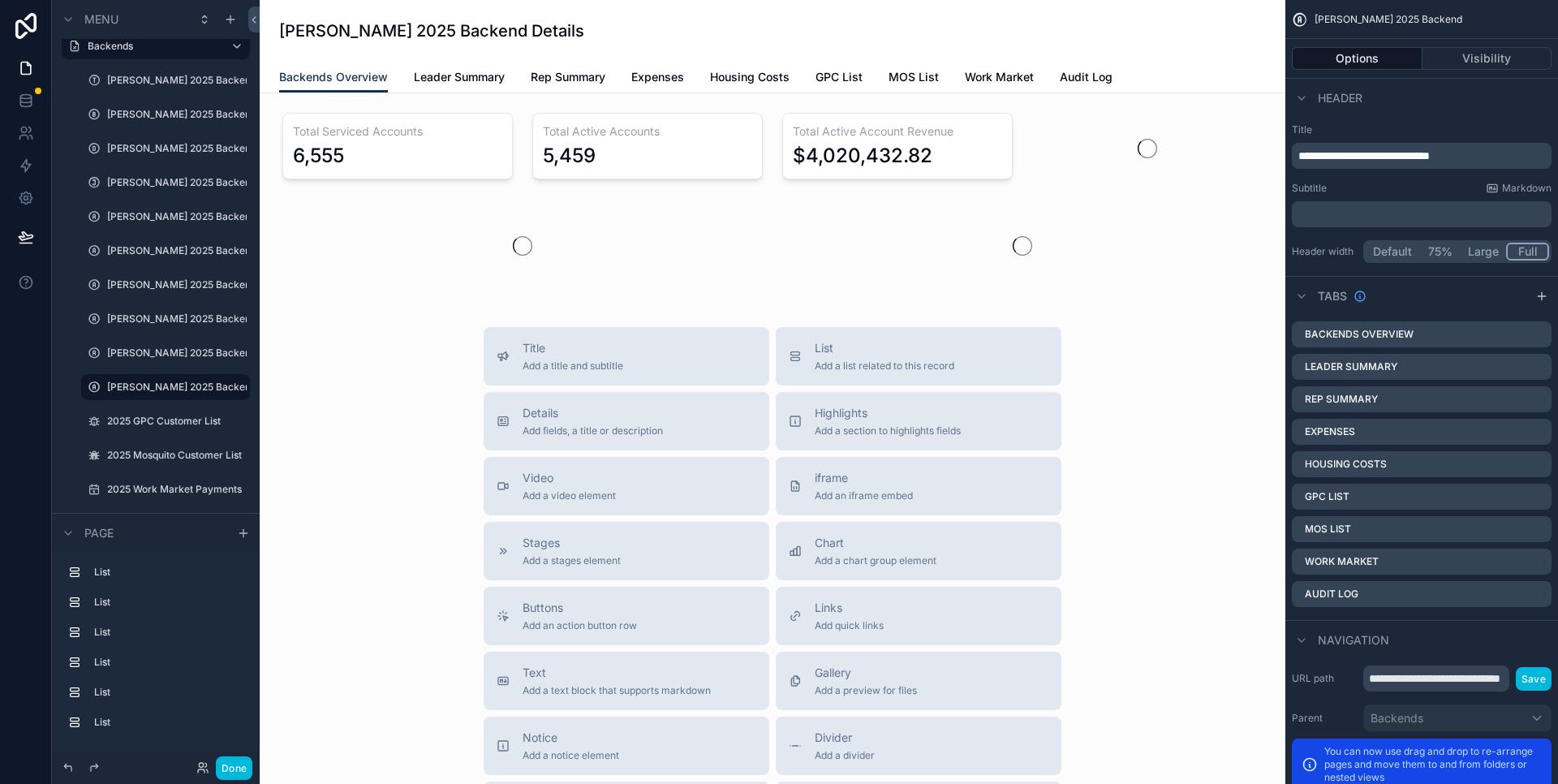
click at [0, 0] on icon "scrollable content" at bounding box center [0, 0] width 0 height 0
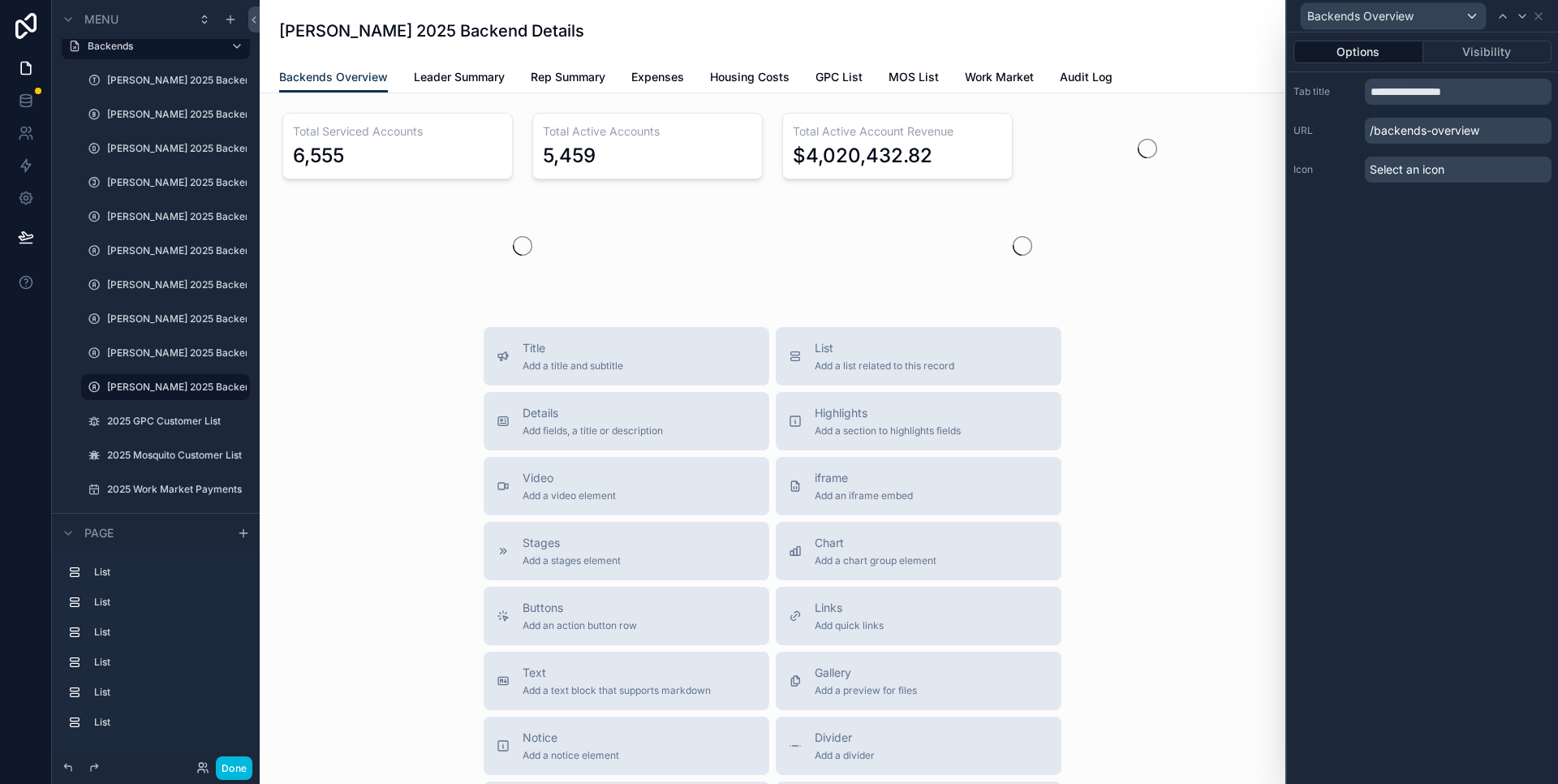
click at [1503, 55] on button "Visibility" at bounding box center [1488, 52] width 129 height 22
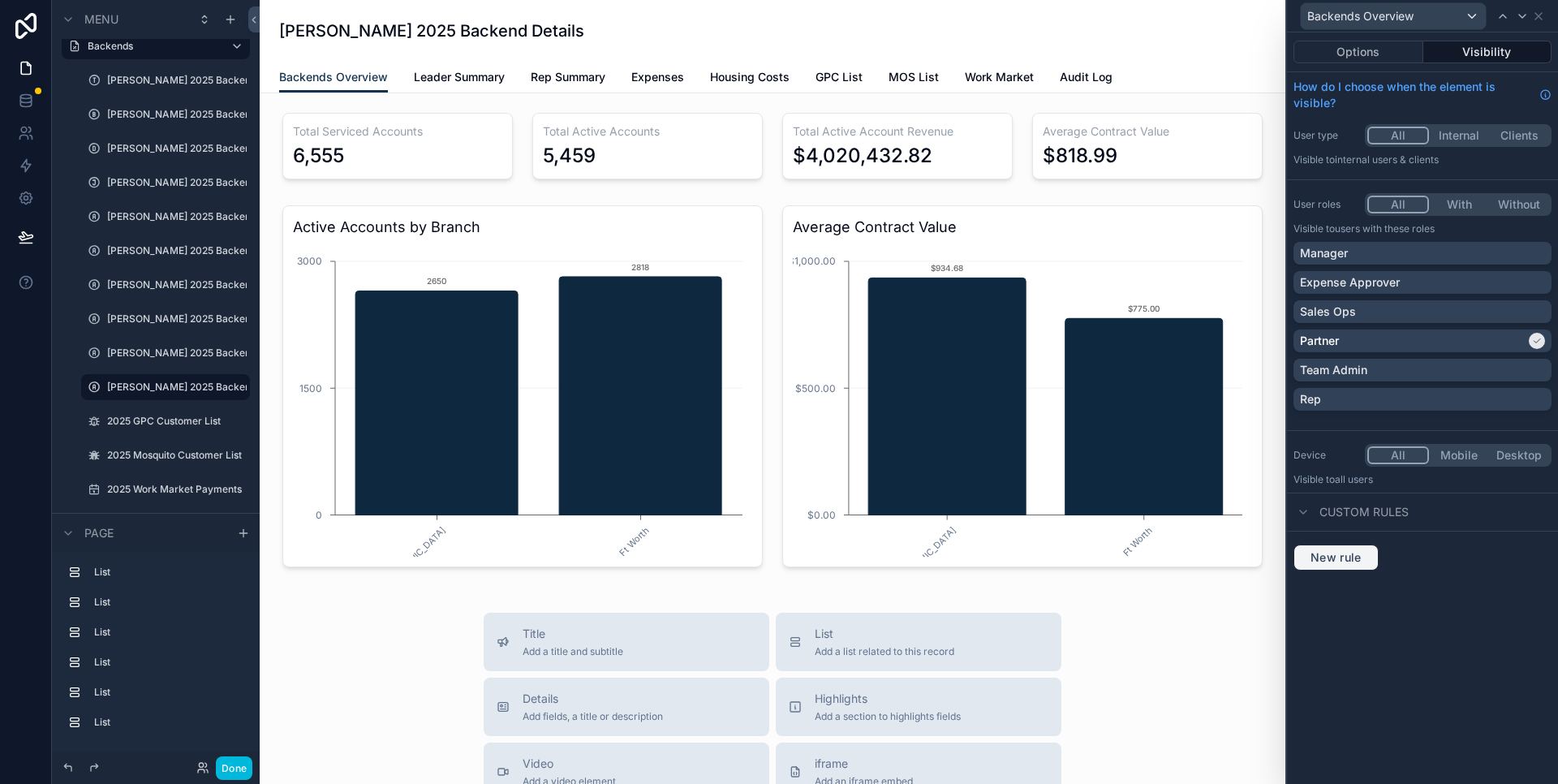
click at [1328, 562] on span "New rule" at bounding box center [1336, 557] width 64 height 15
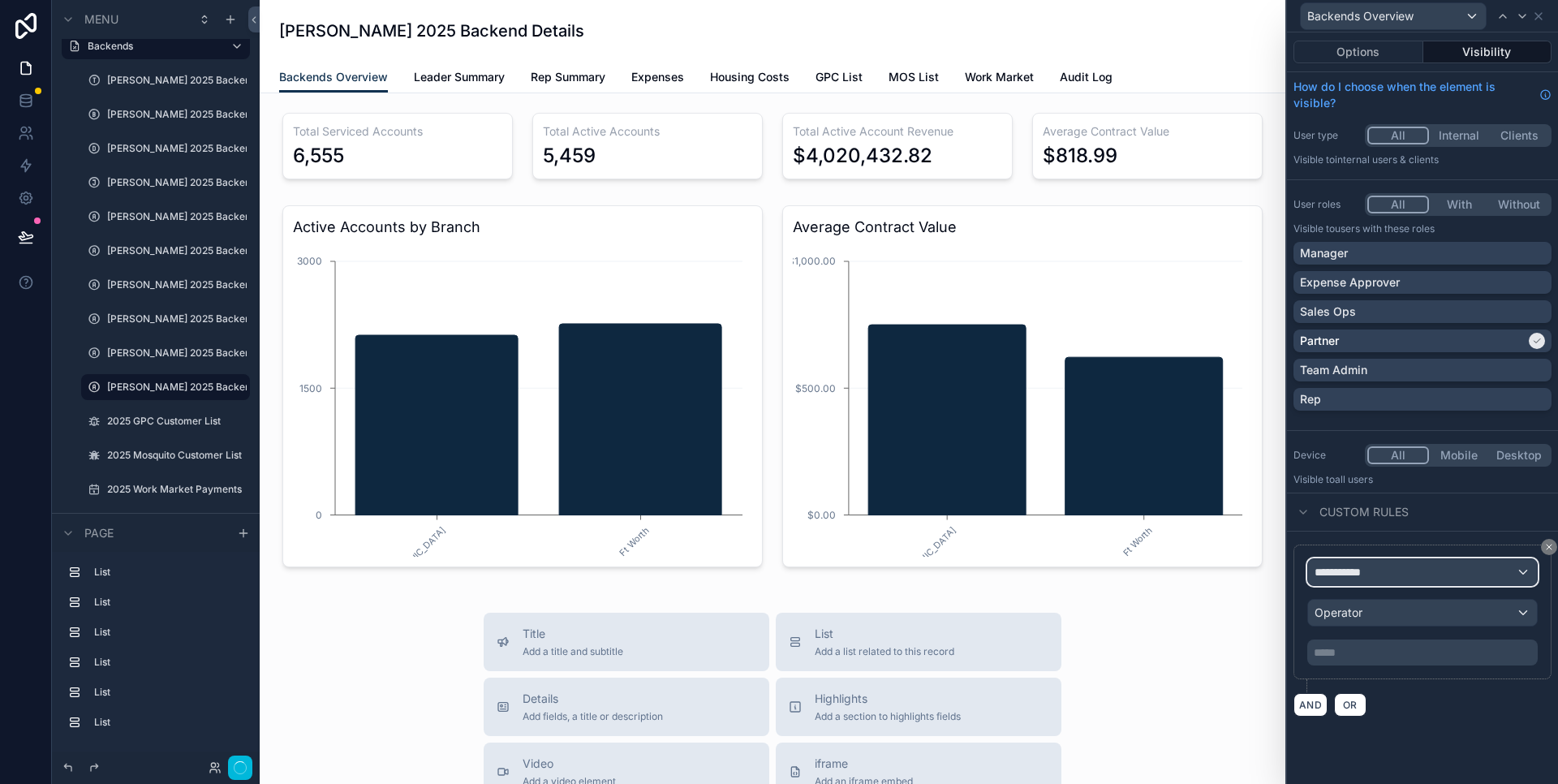
click at [1411, 576] on div "**********" at bounding box center [1422, 572] width 229 height 26
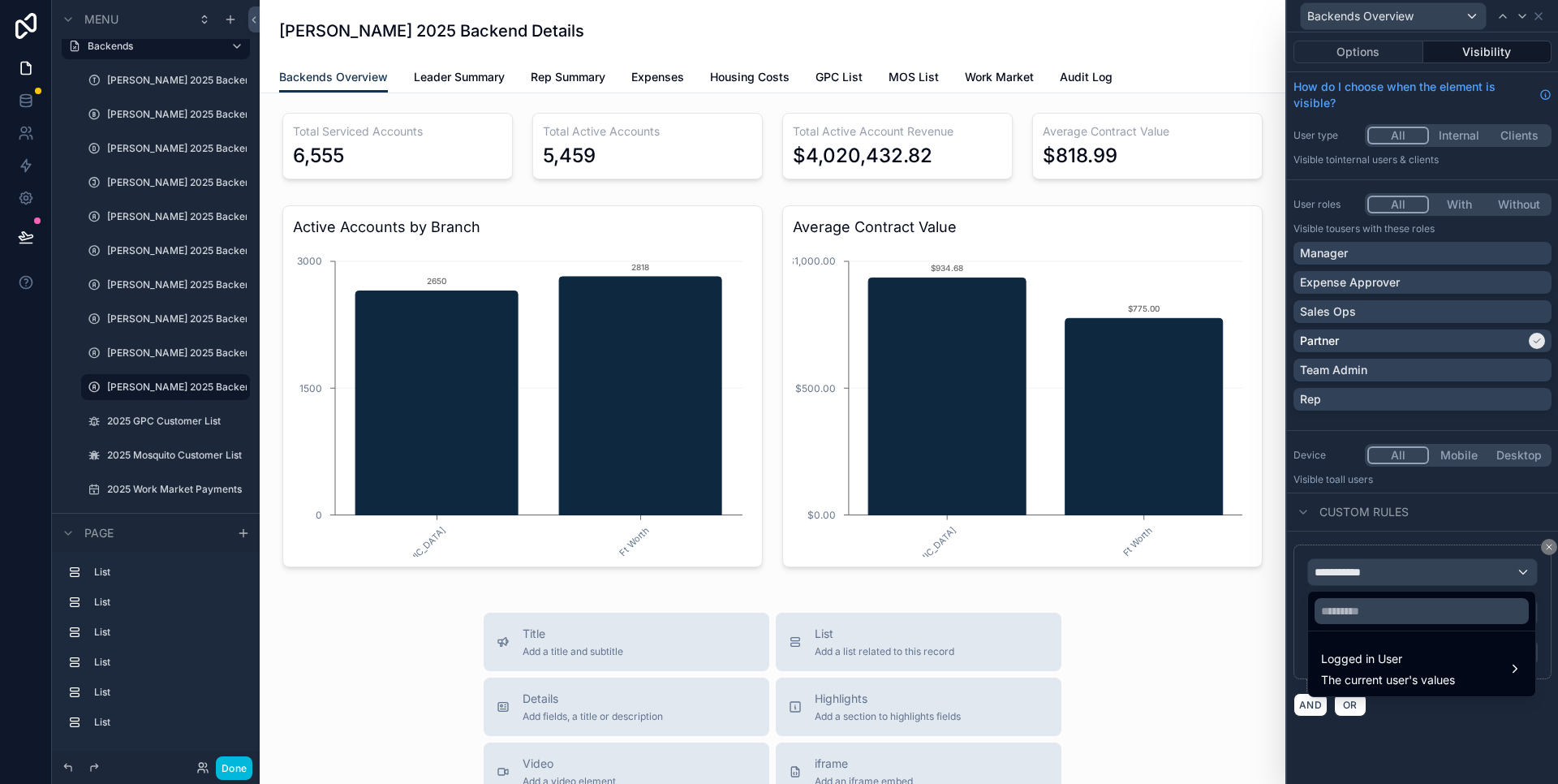
click at [1392, 674] on span "The current user's values" at bounding box center [1388, 680] width 134 height 16
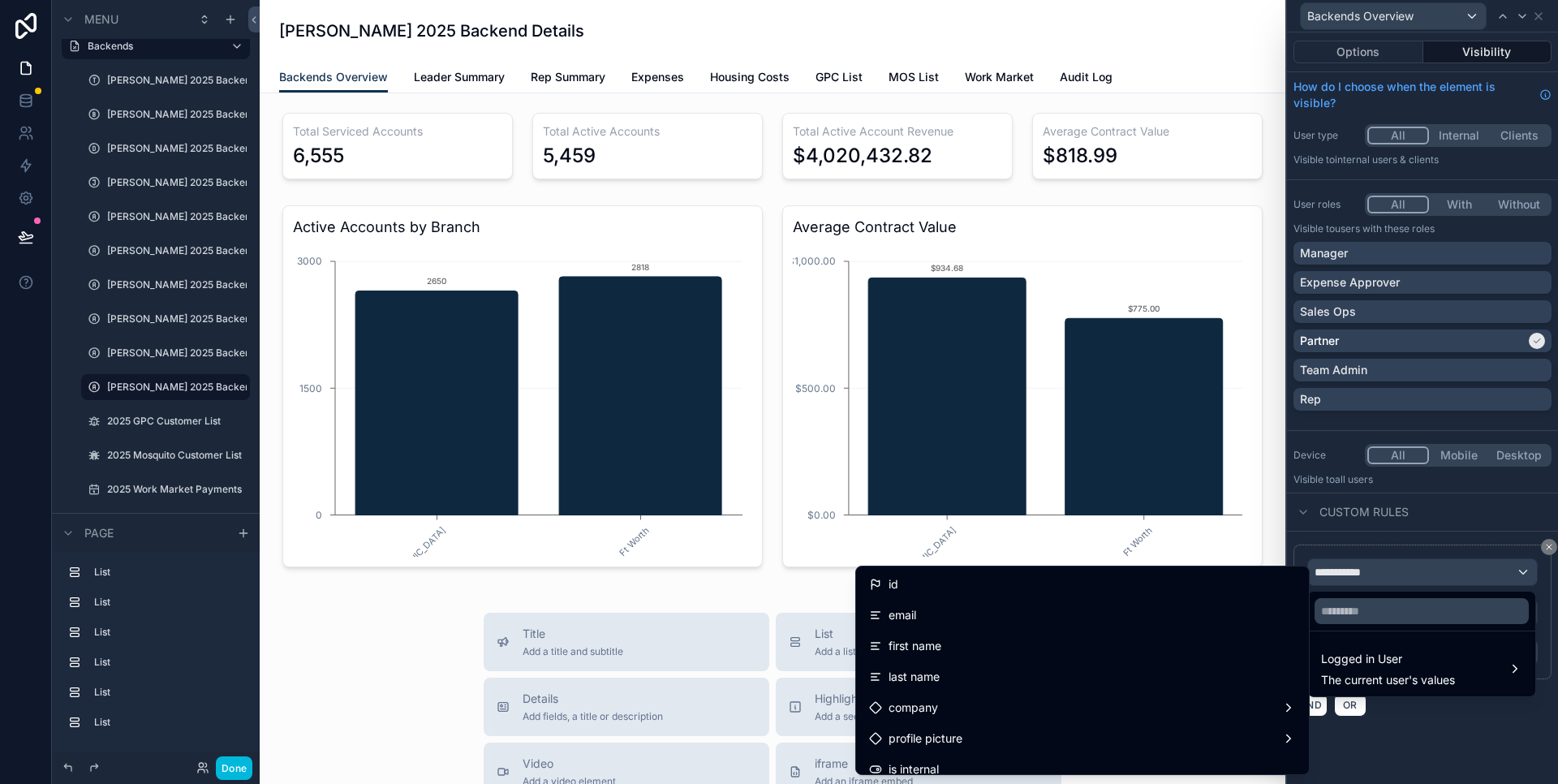
scroll to position [47, 0]
click at [1019, 722] on div "is internal" at bounding box center [1082, 722] width 427 height 19
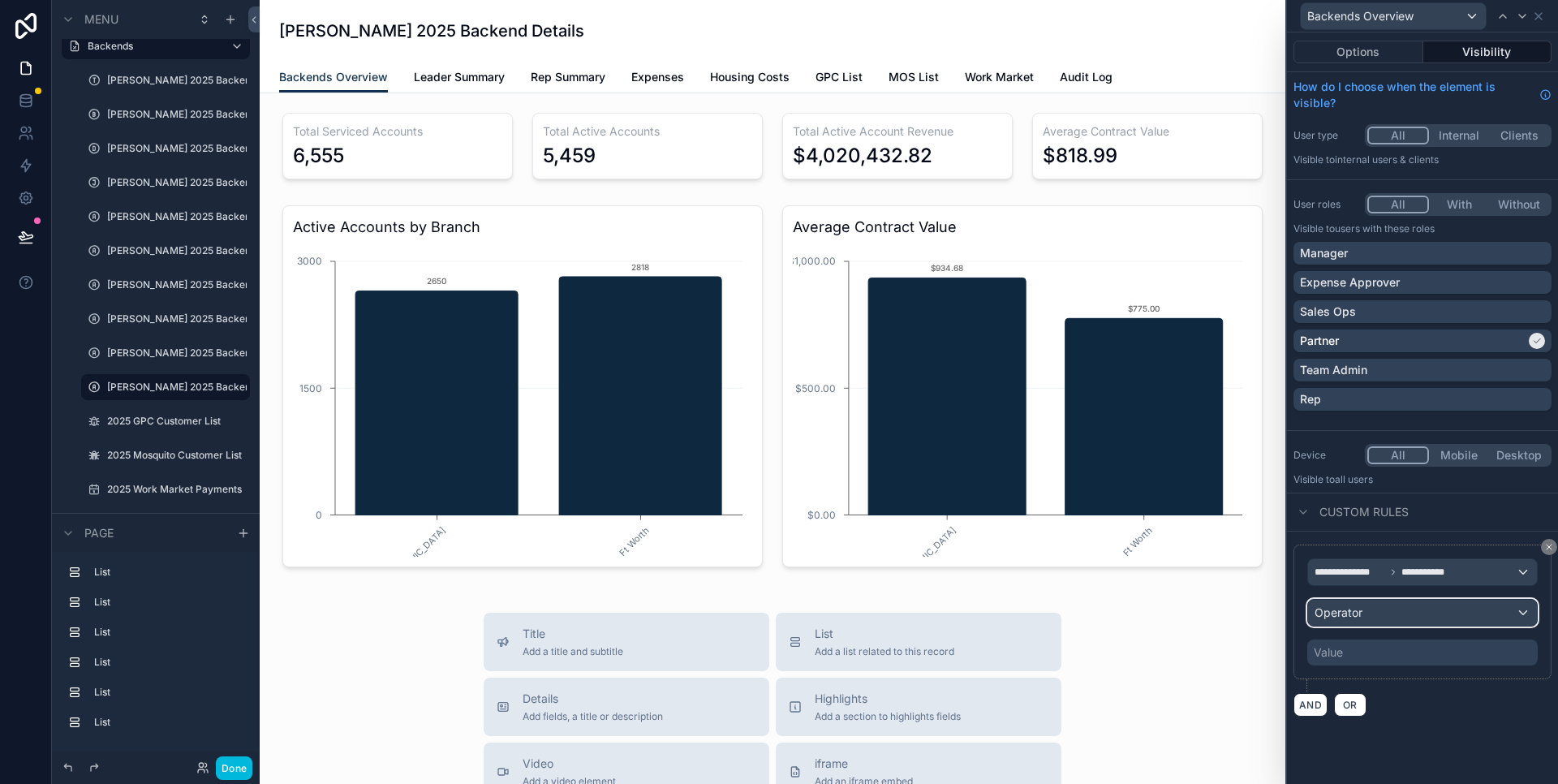
click at [1409, 621] on div "Operator" at bounding box center [1422, 612] width 229 height 26
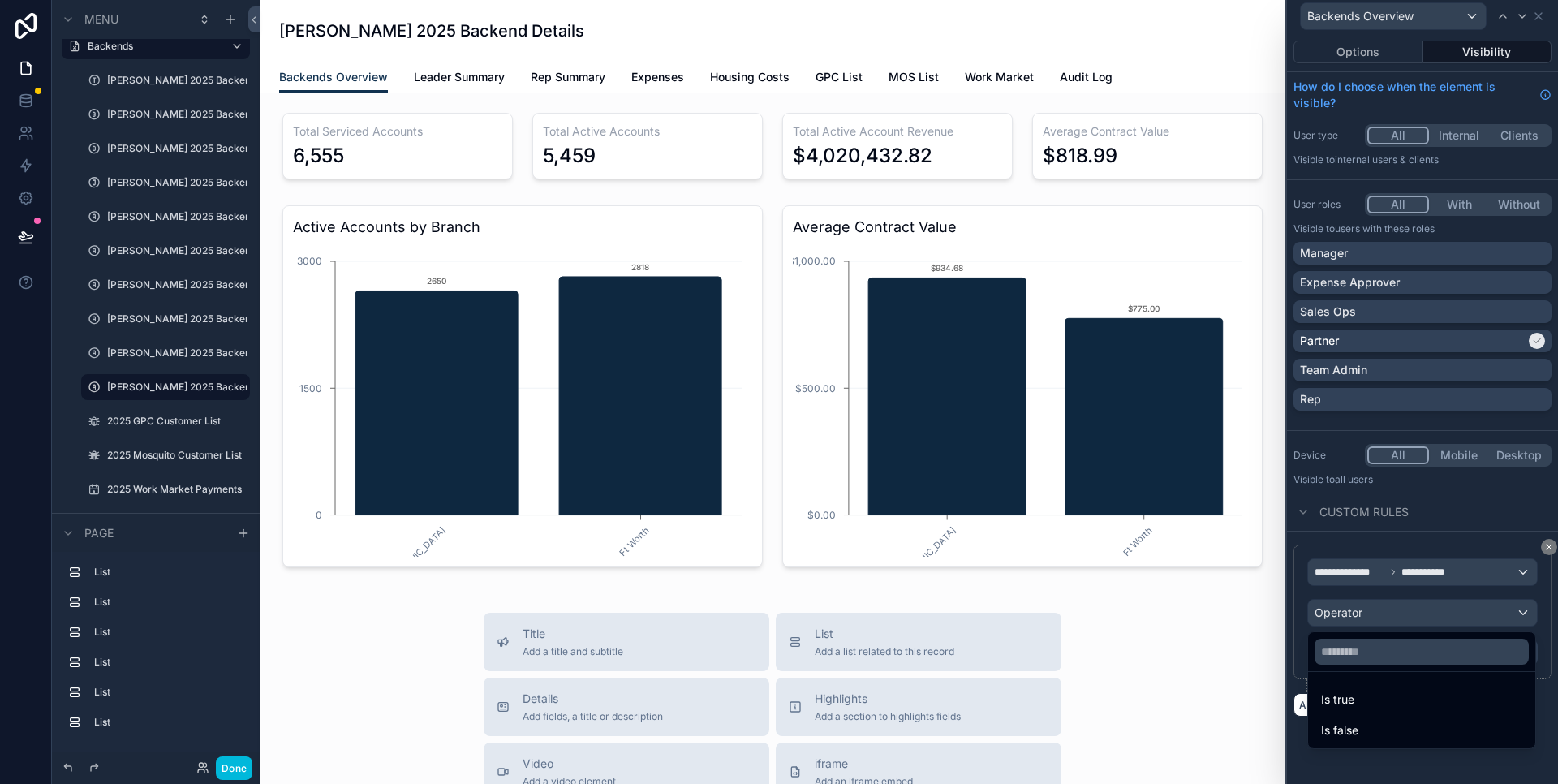
click at [1386, 701] on div "Is true" at bounding box center [1422, 699] width 202 height 19
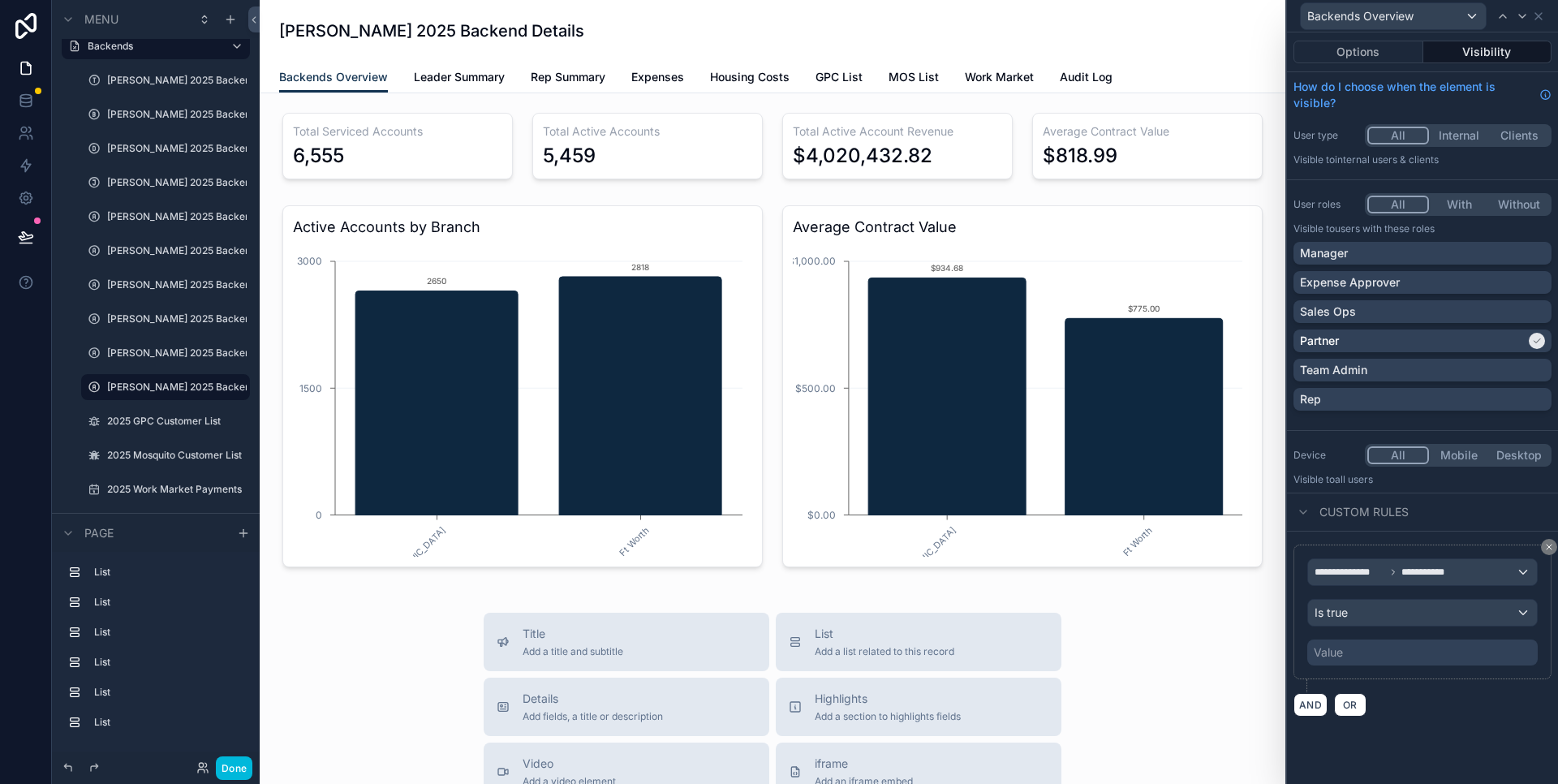
click at [1449, 722] on div "**********" at bounding box center [1422, 408] width 271 height 752
click at [1349, 673] on button "OR" at bounding box center [1350, 666] width 32 height 23
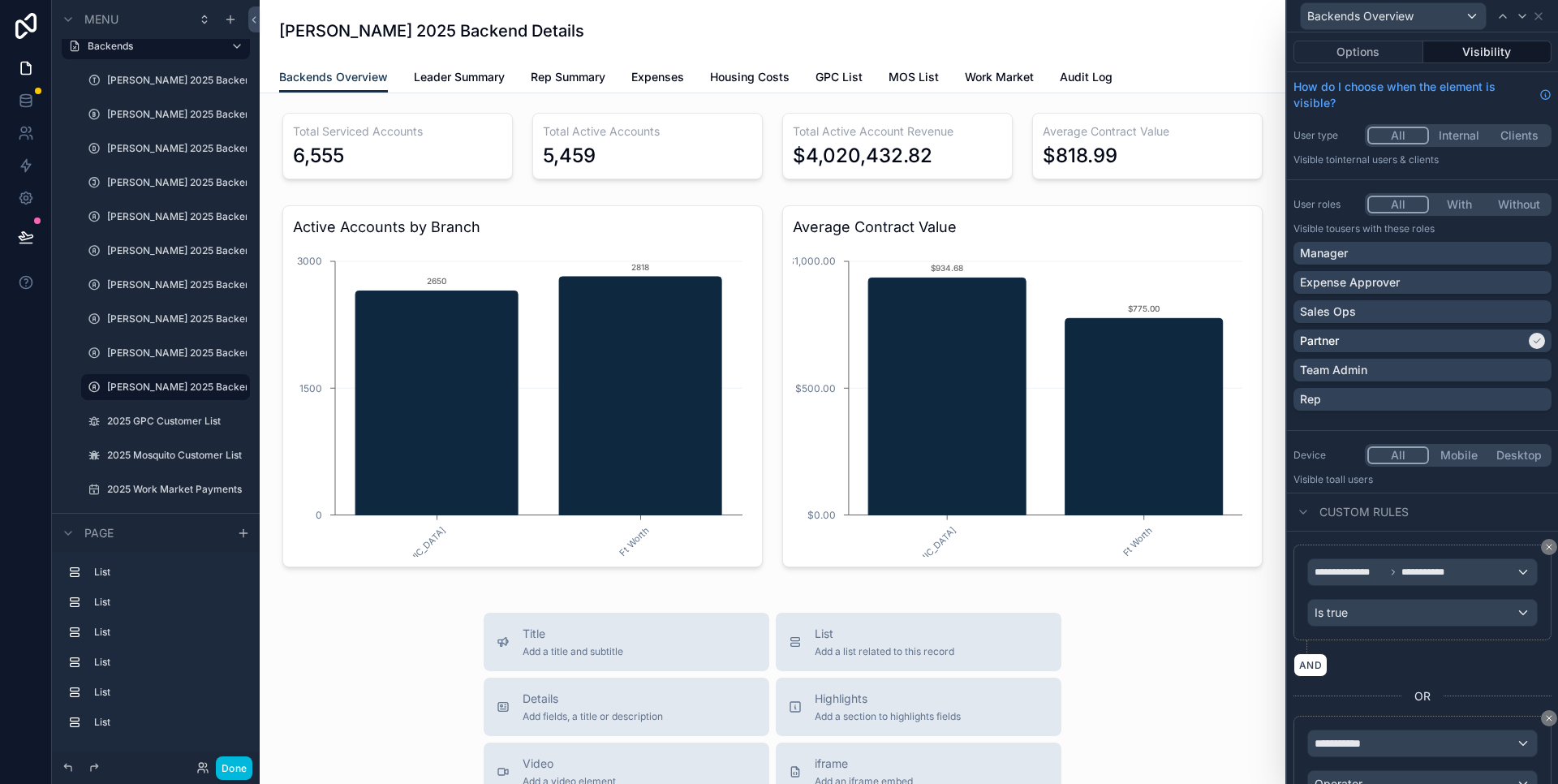
scroll to position [117, 0]
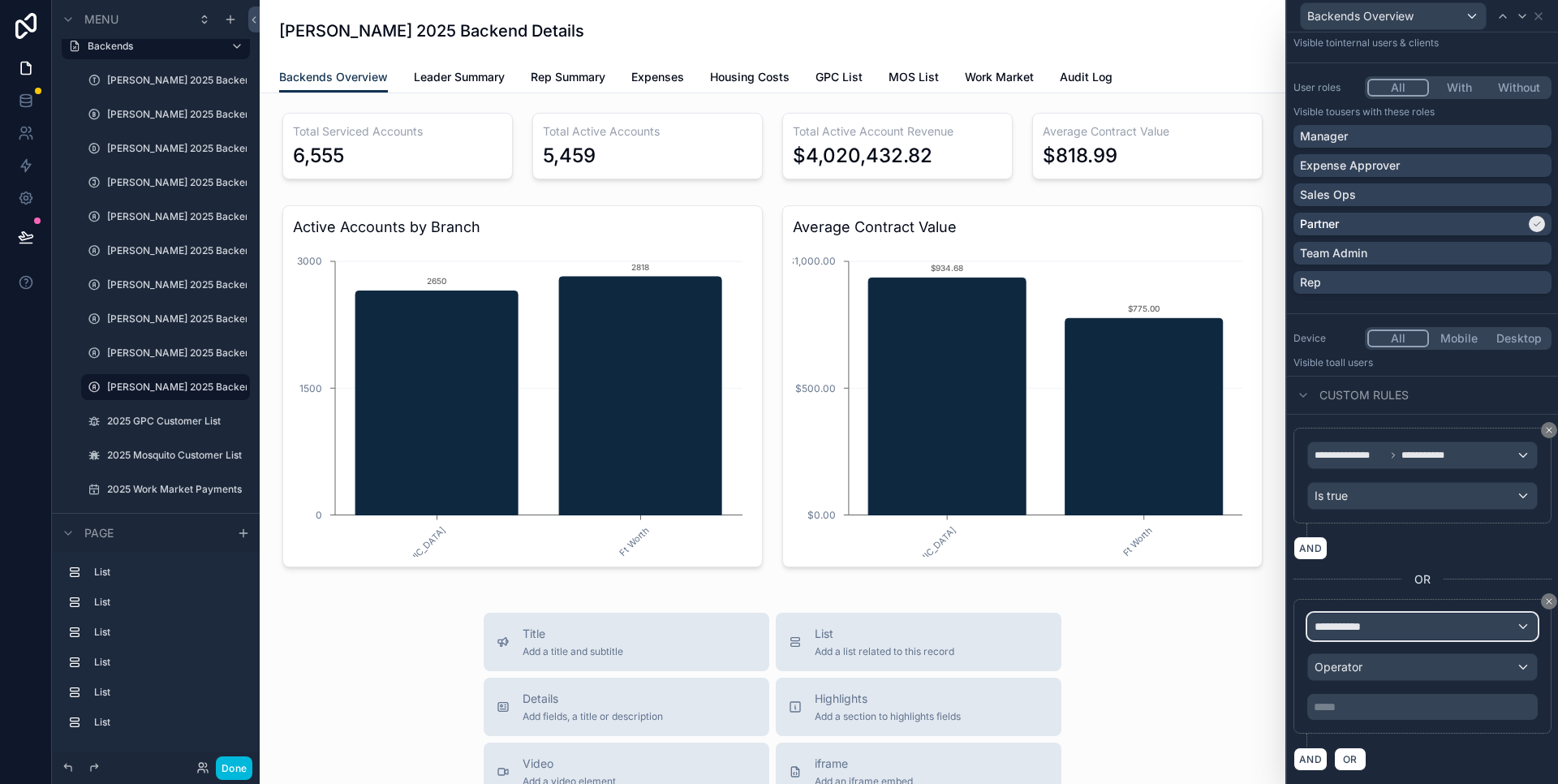
click at [1396, 628] on div "**********" at bounding box center [1422, 626] width 229 height 26
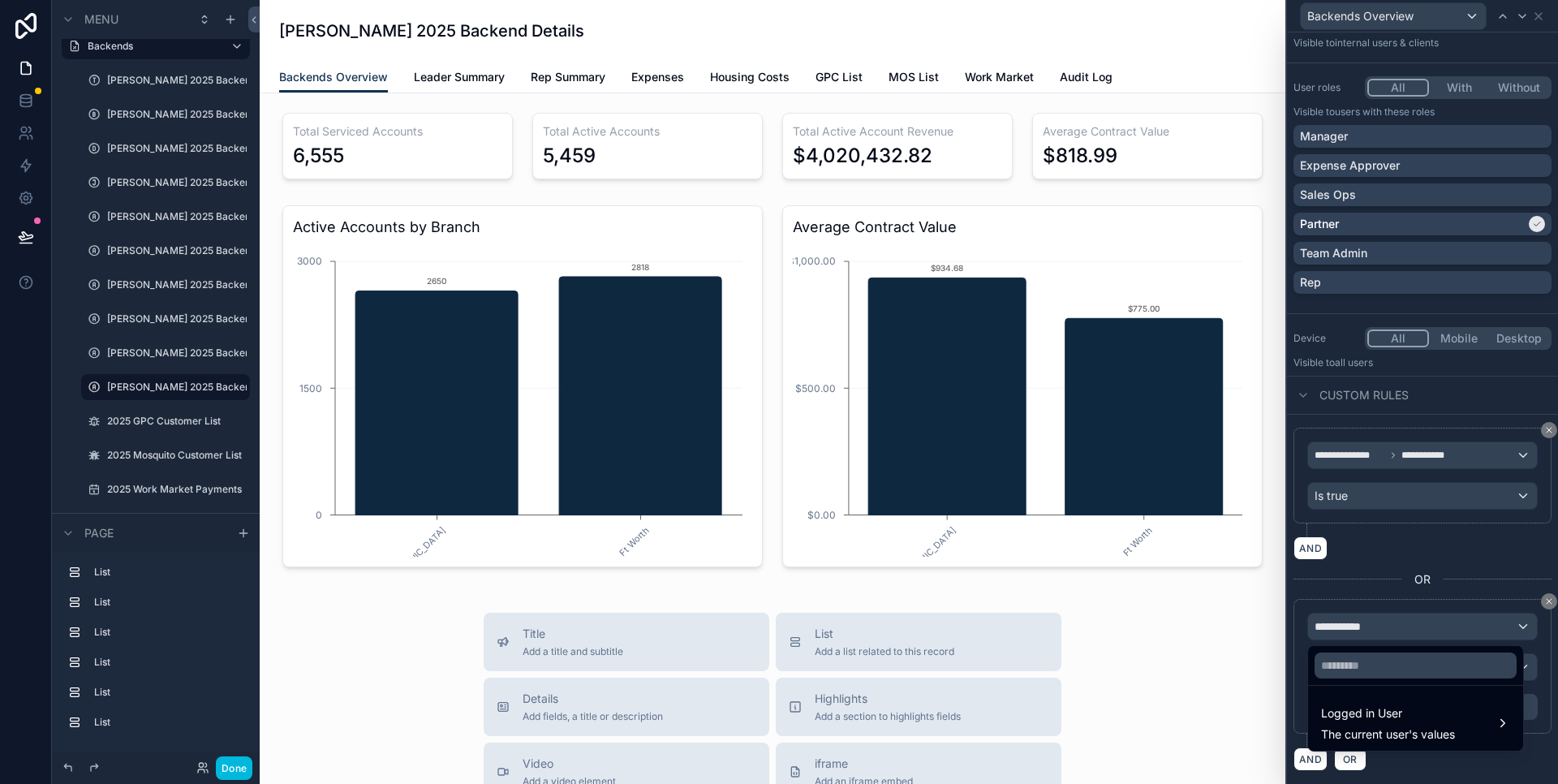
click at [1390, 726] on div "Logged in User The current user's values" at bounding box center [1388, 723] width 134 height 39
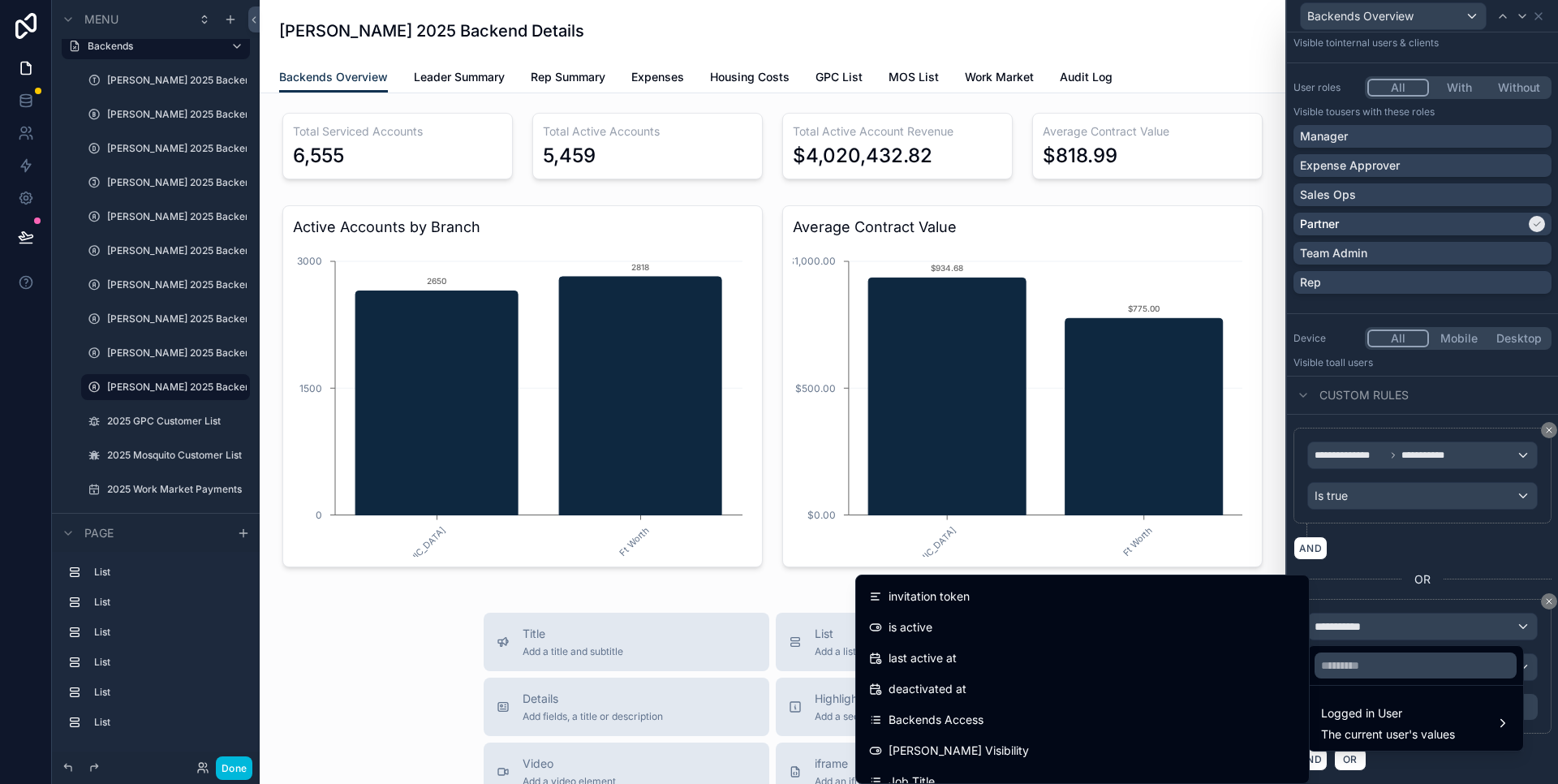
scroll to position [295, 0]
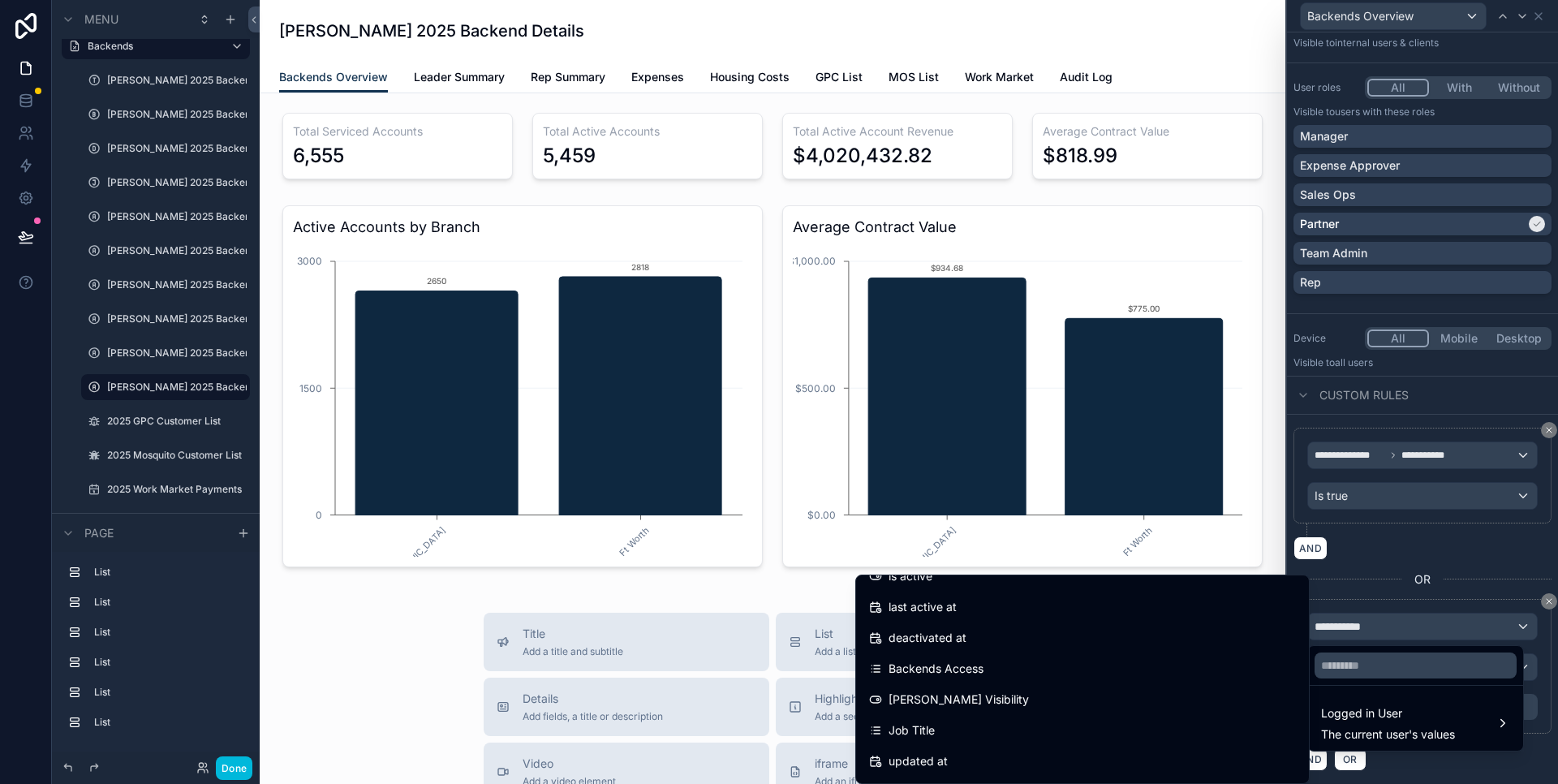
click at [1025, 727] on div "Job Title" at bounding box center [1082, 730] width 427 height 19
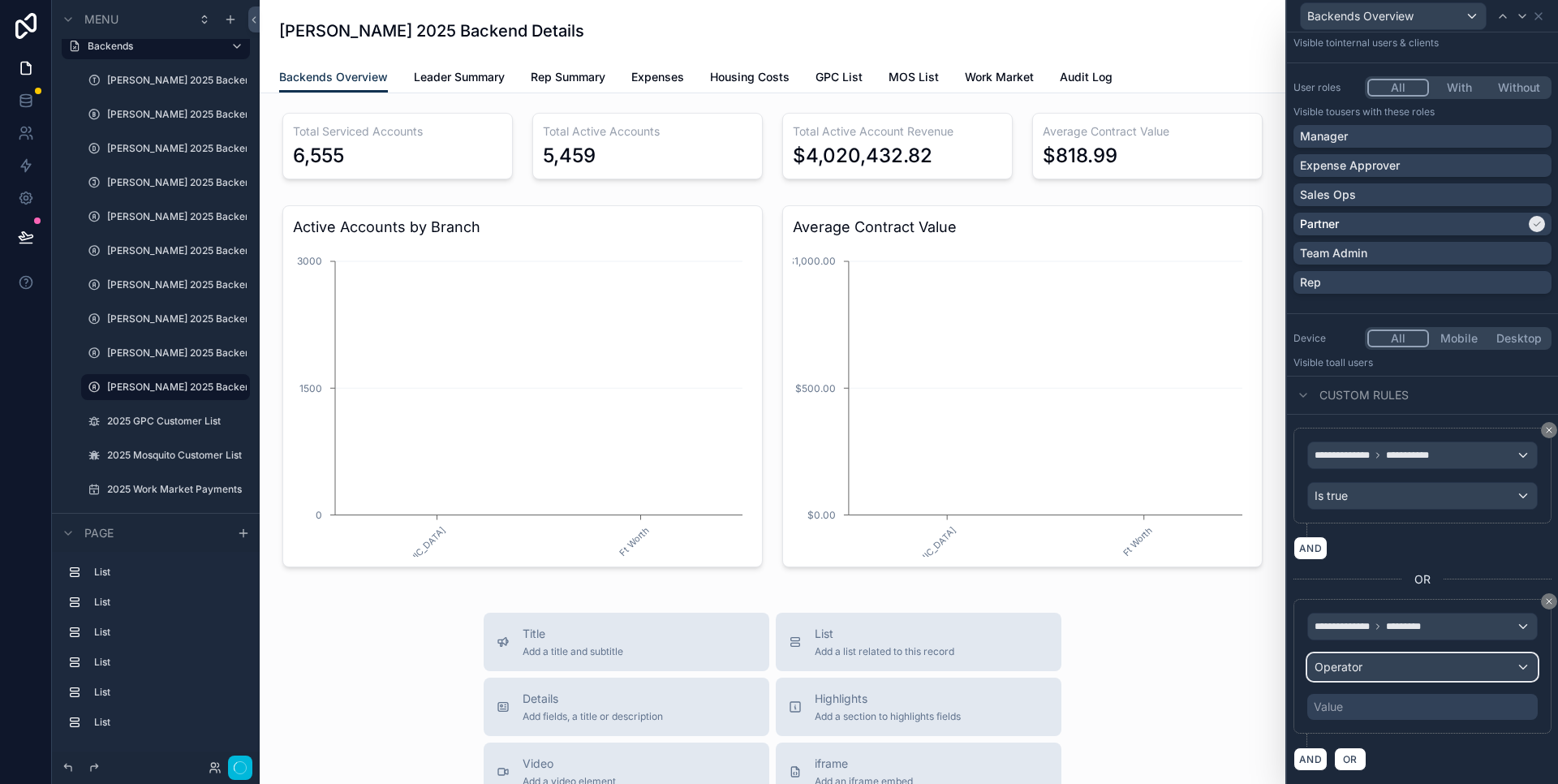
click at [1394, 667] on div "Operator" at bounding box center [1422, 667] width 229 height 26
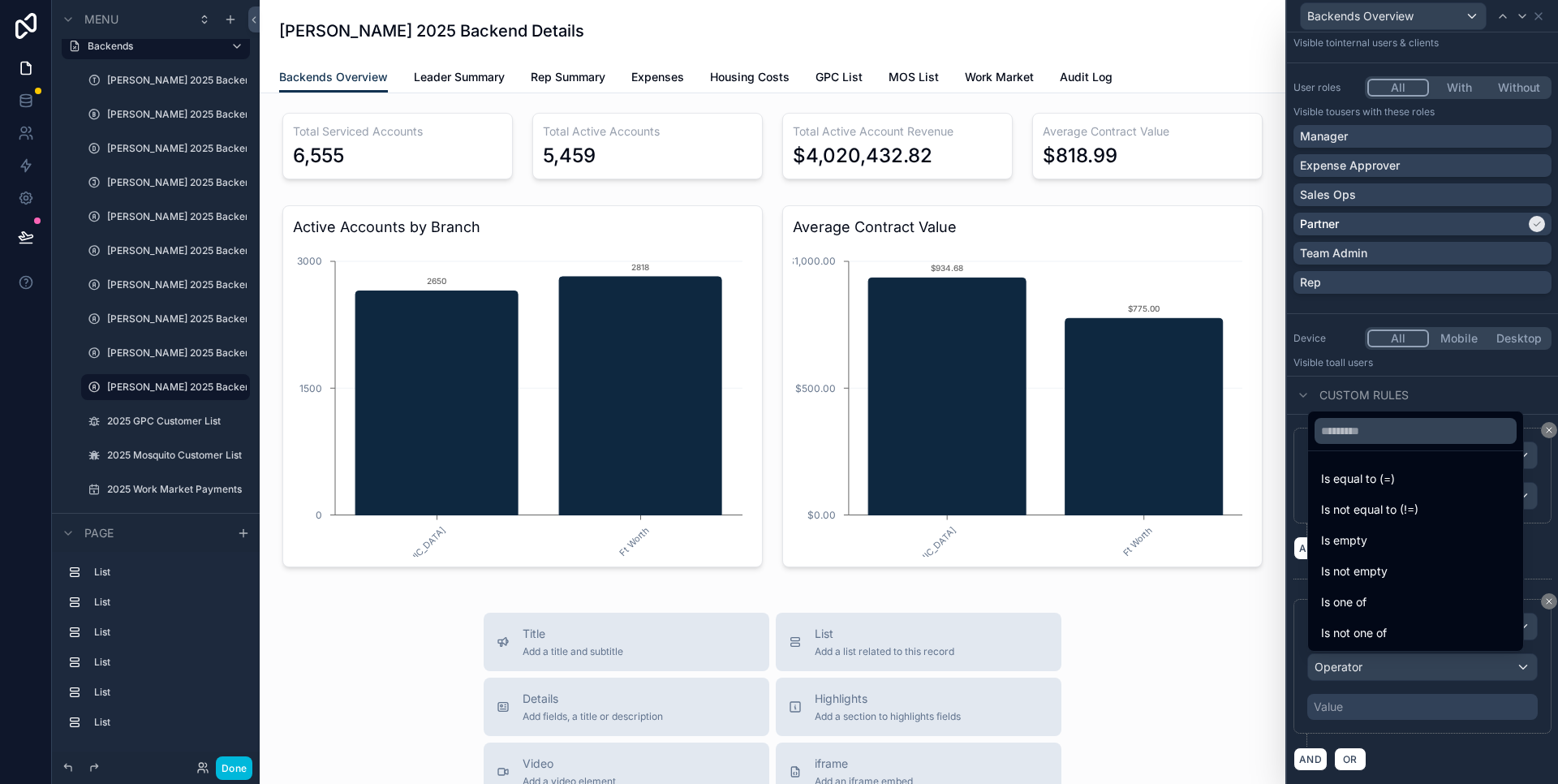
click at [1396, 487] on div "Is equal to (=)" at bounding box center [1416, 478] width 189 height 19
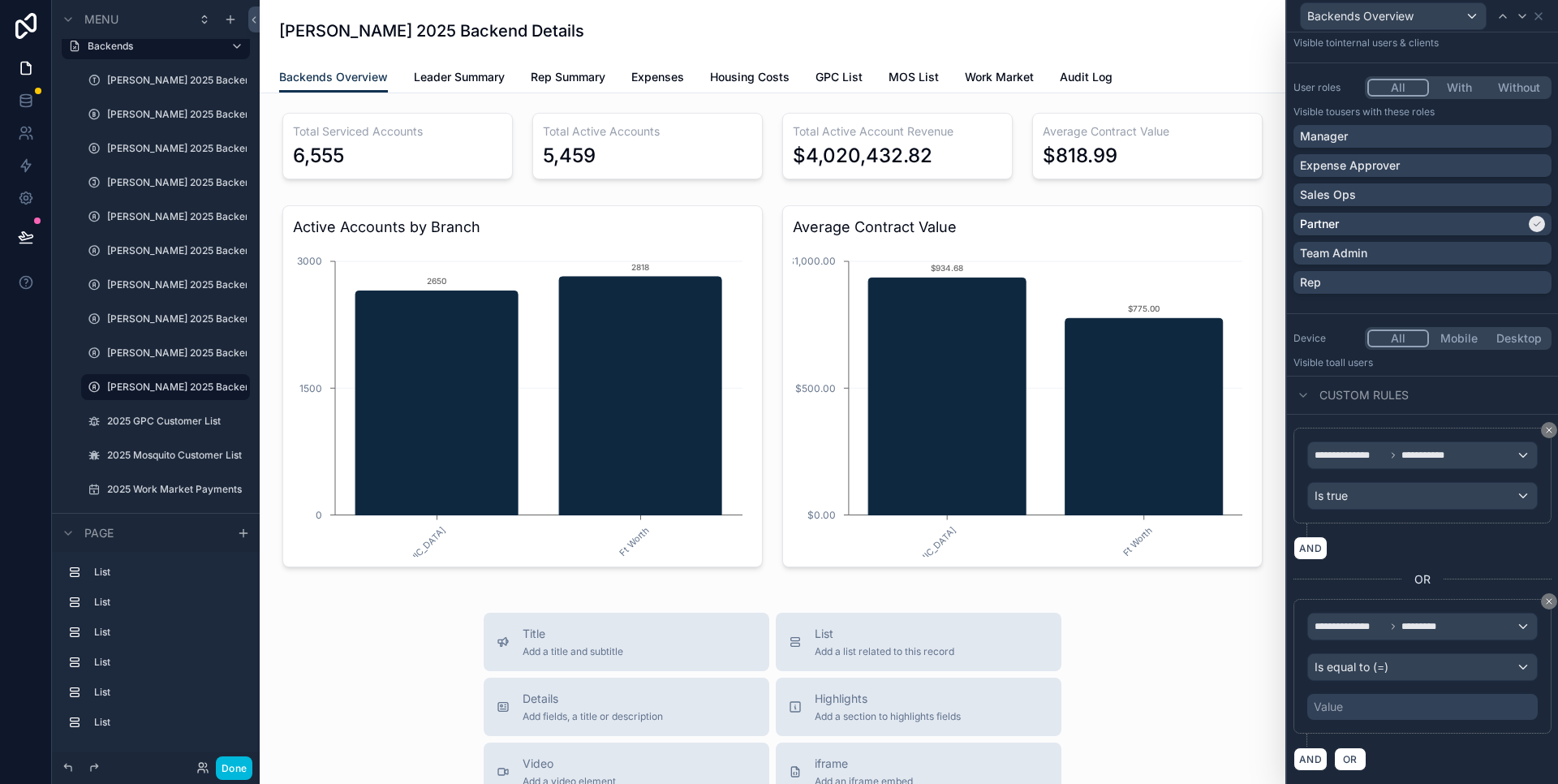
click at [1375, 704] on div "Value" at bounding box center [1422, 707] width 231 height 26
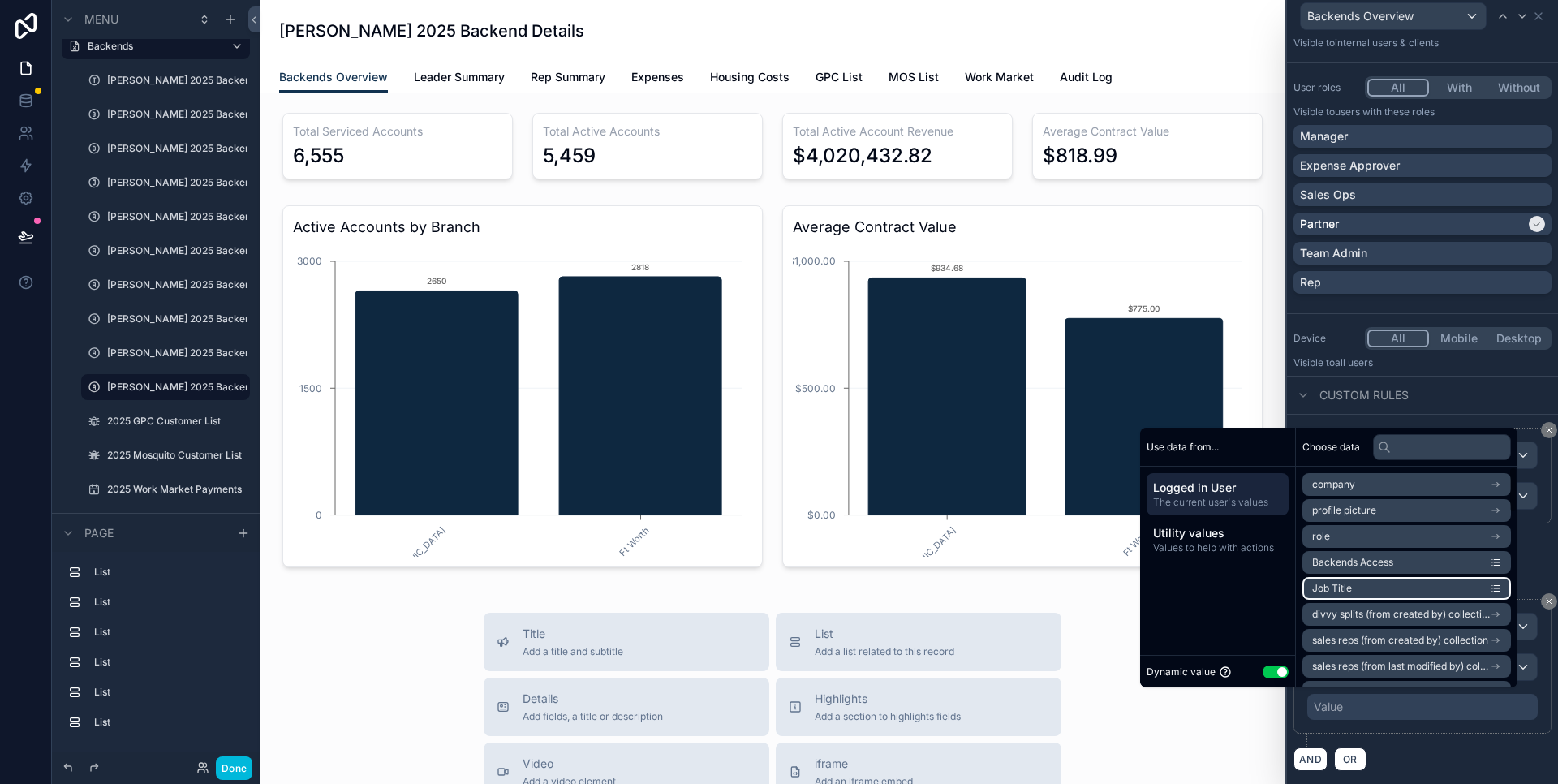
click at [1418, 586] on li "Job Title" at bounding box center [1406, 588] width 208 height 22
click at [1269, 671] on button "Use setting" at bounding box center [1276, 672] width 26 height 13
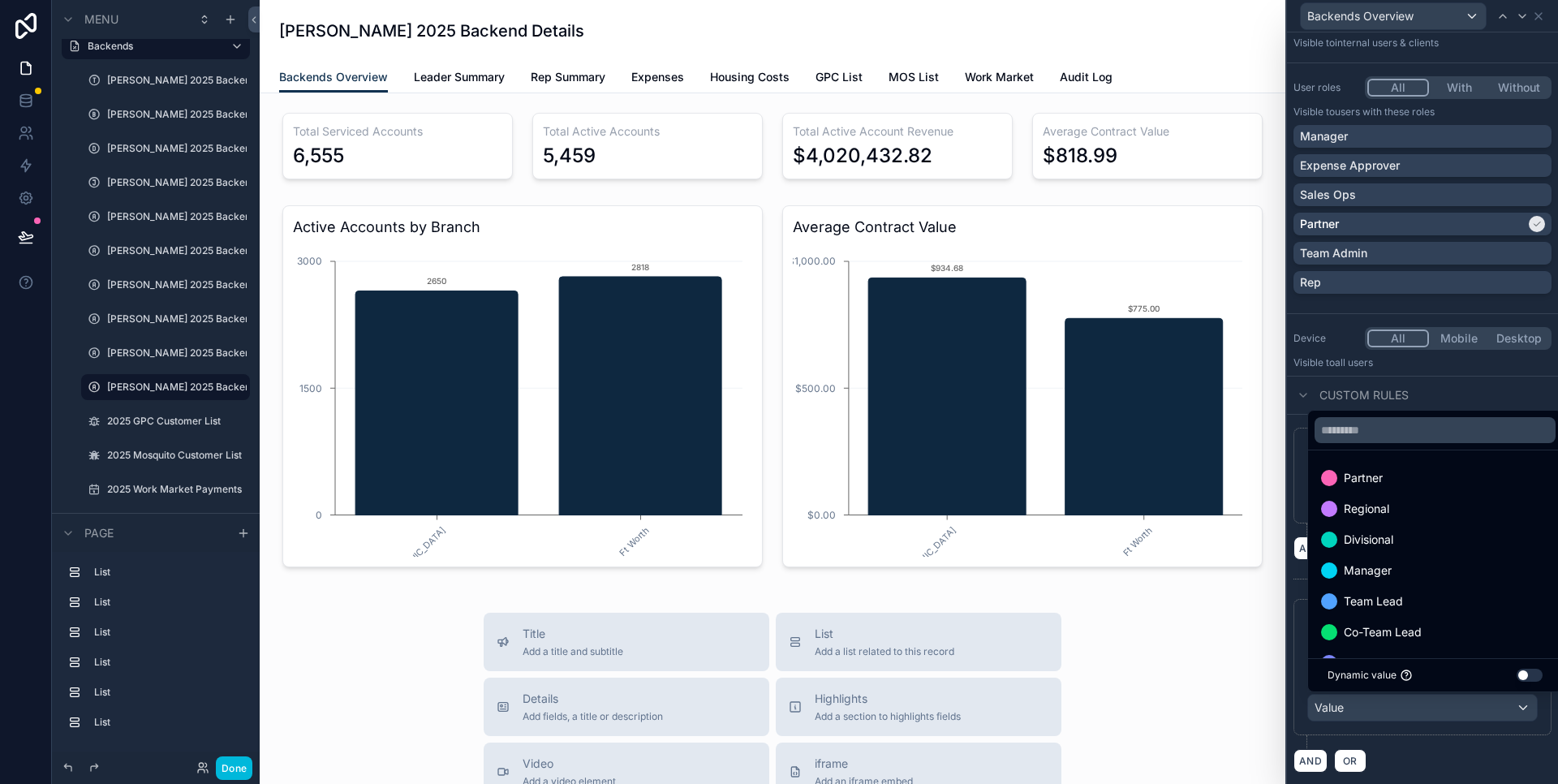
click at [1401, 479] on div "Partner" at bounding box center [1436, 477] width 228 height 19
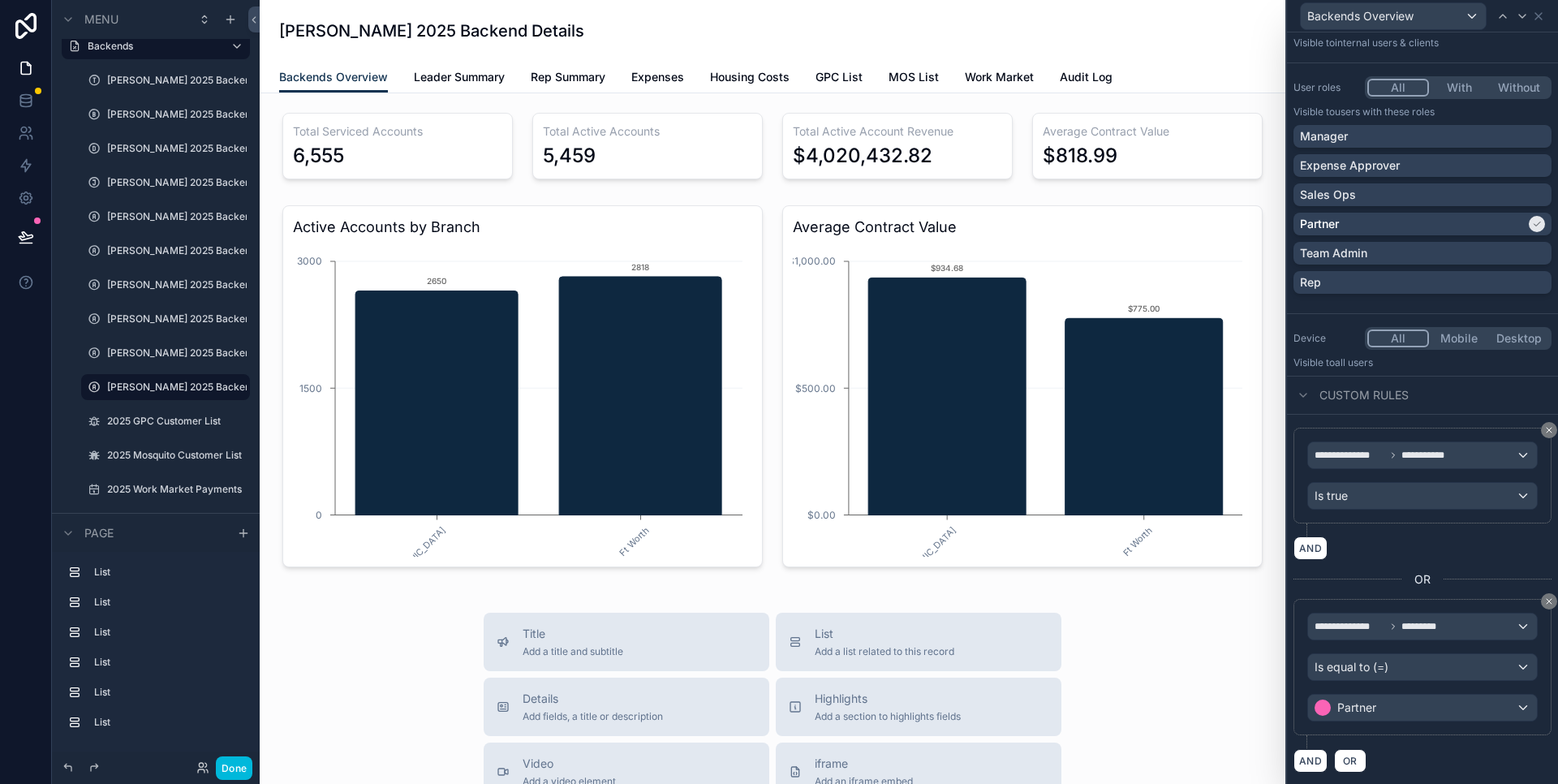
click at [1447, 752] on div "AND OR" at bounding box center [1423, 760] width 258 height 24
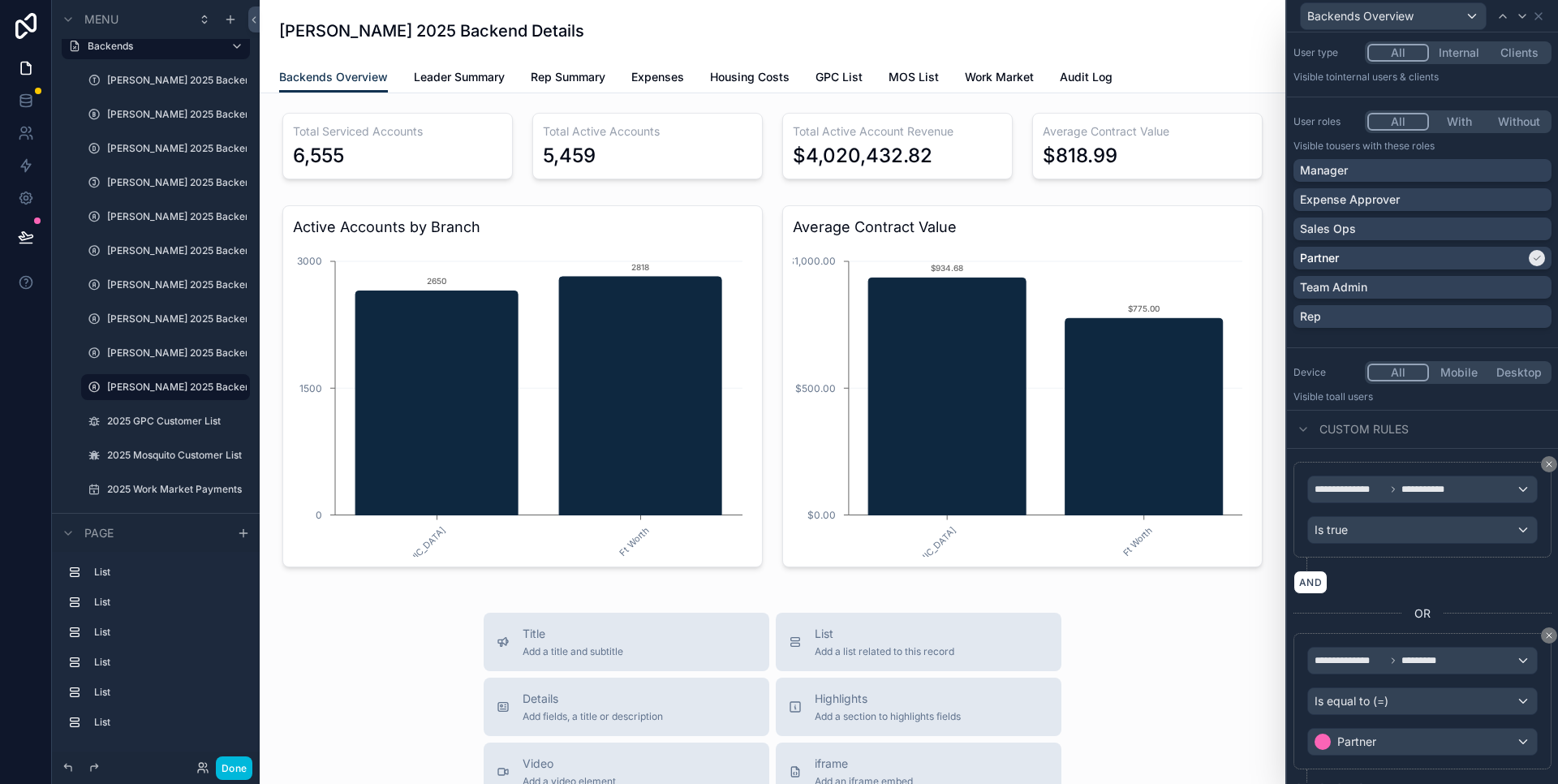
scroll to position [118, 0]
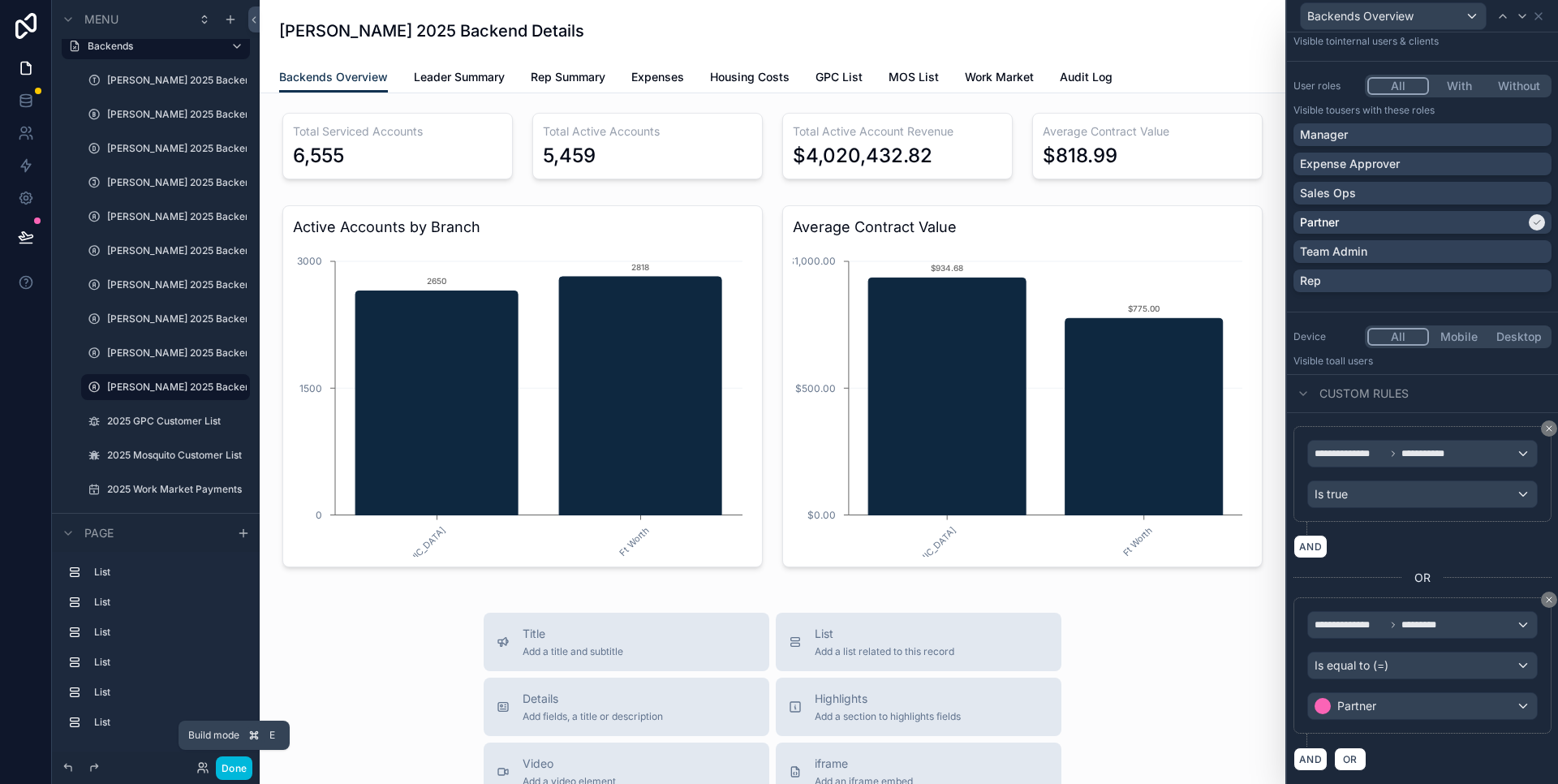
click at [230, 768] on button "Done" at bounding box center [234, 768] width 37 height 23
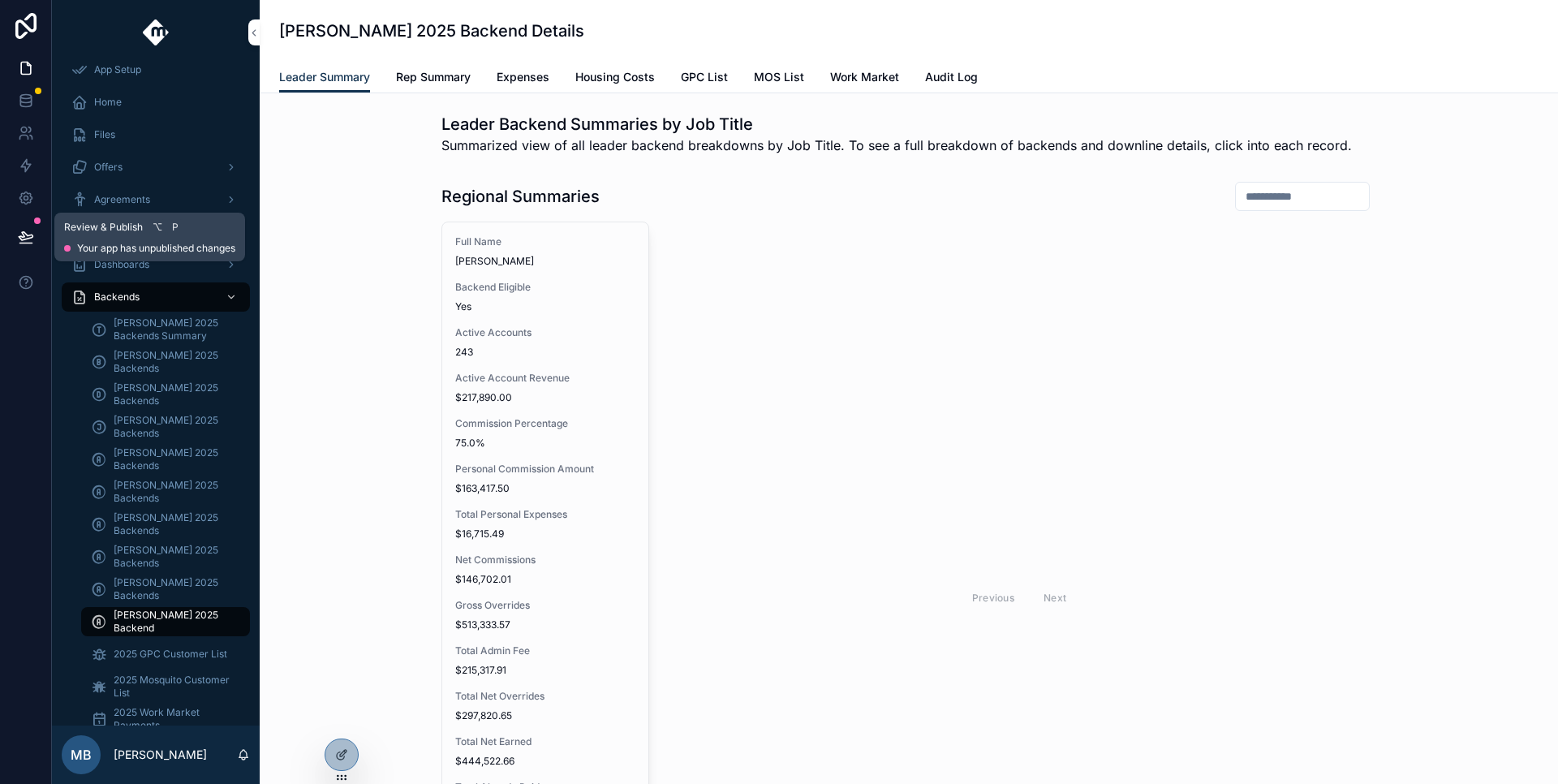
click at [35, 234] on button at bounding box center [26, 237] width 36 height 46
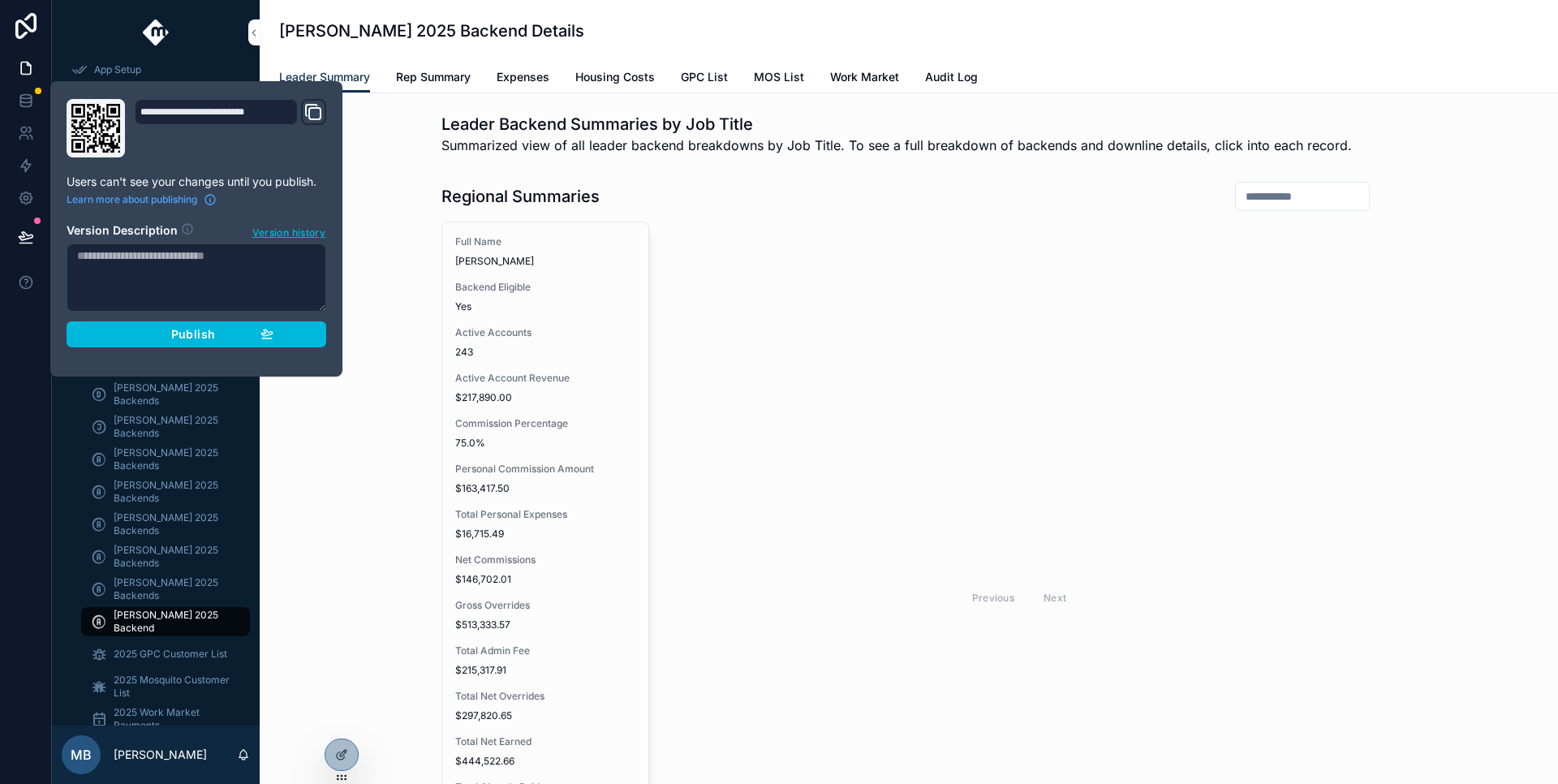
click at [268, 330] on icon "button" at bounding box center [267, 334] width 13 height 13
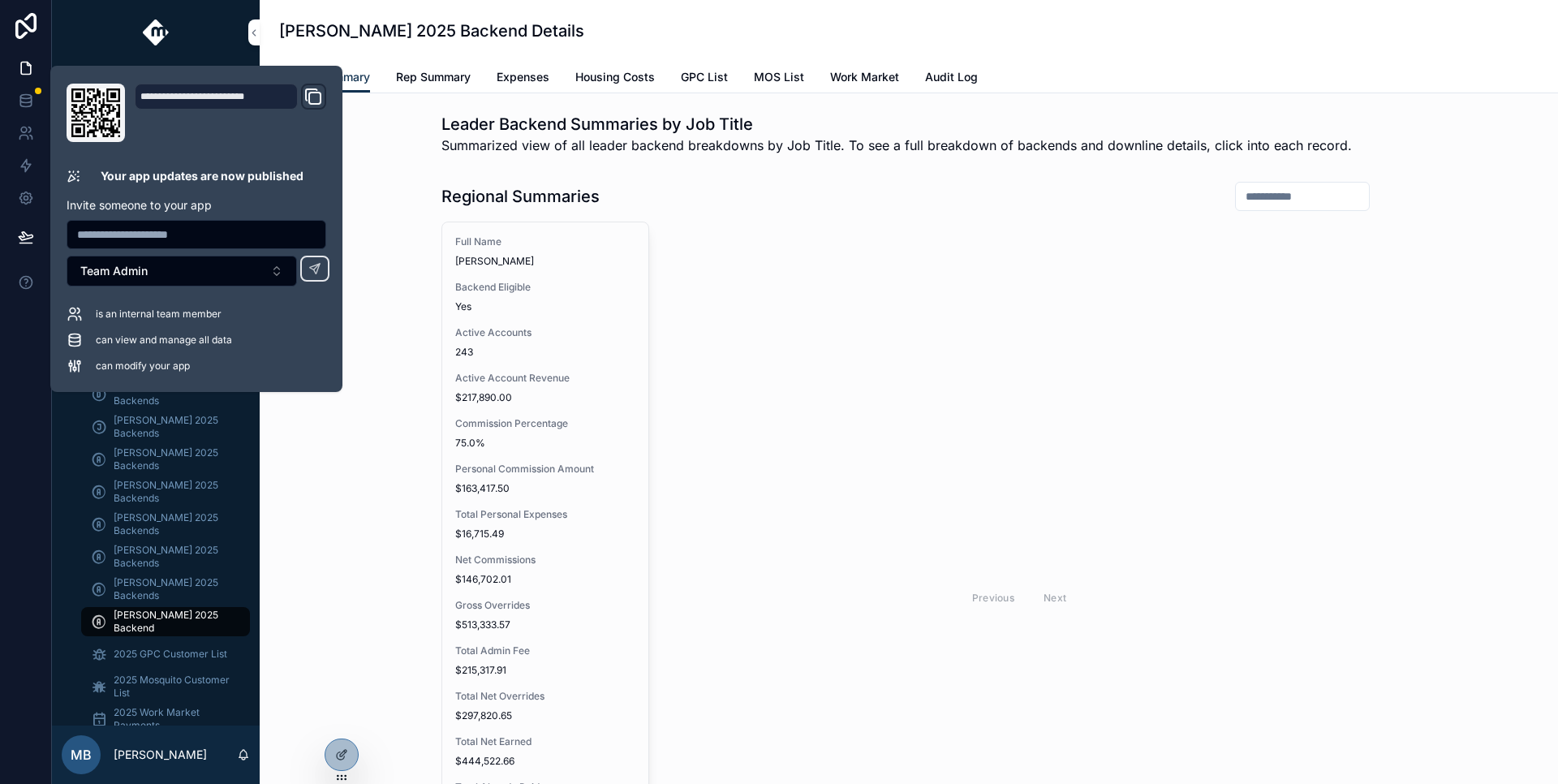
click at [352, 498] on div "Regional Summaries Full Name Isaac Smith Backend Eligible Yes Active Accounts 2…" at bounding box center [908, 577] width 1272 height 805
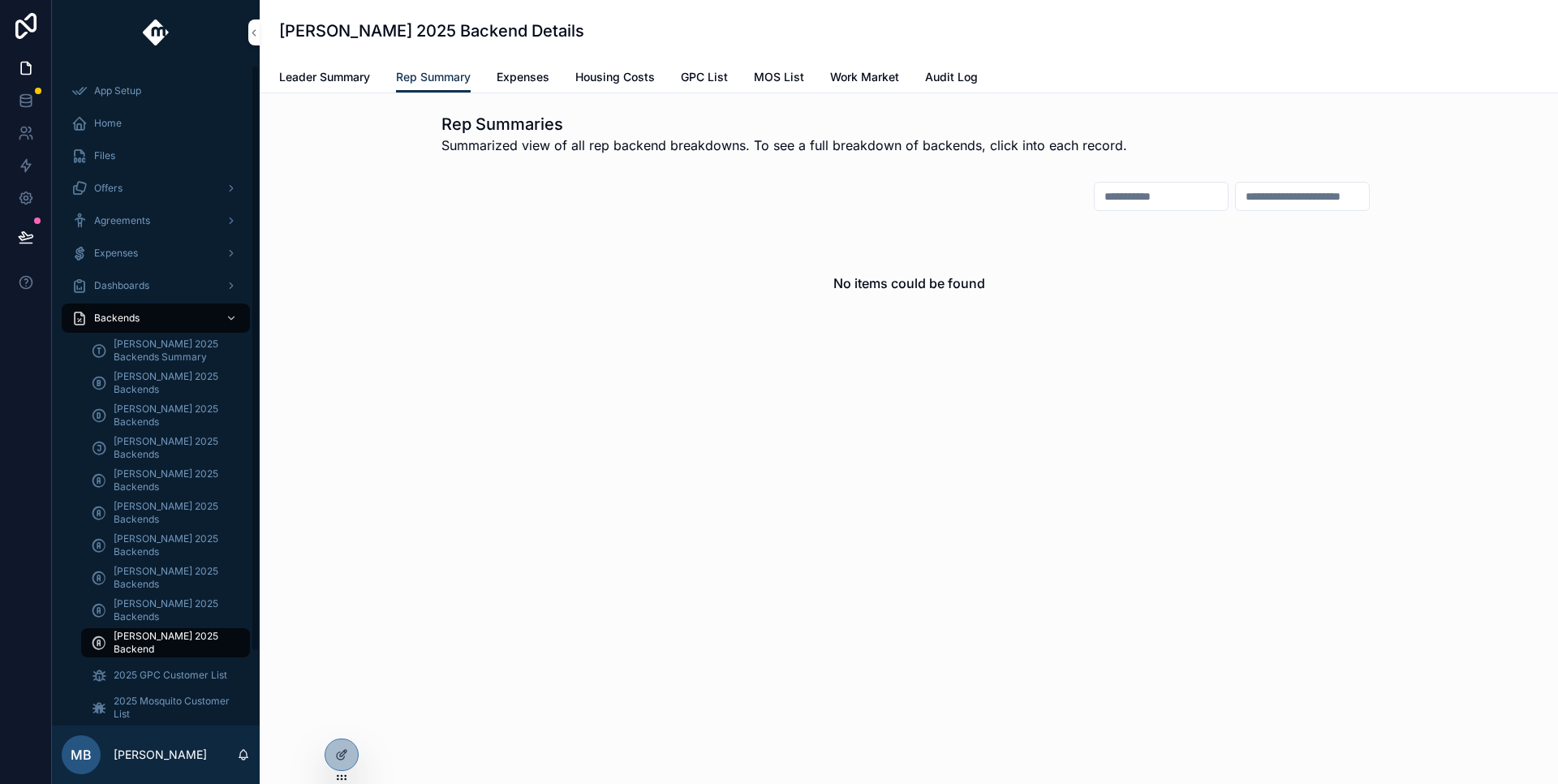
click at [128, 382] on span "[PERSON_NAME] 2025 Backends" at bounding box center [173, 382] width 120 height 26
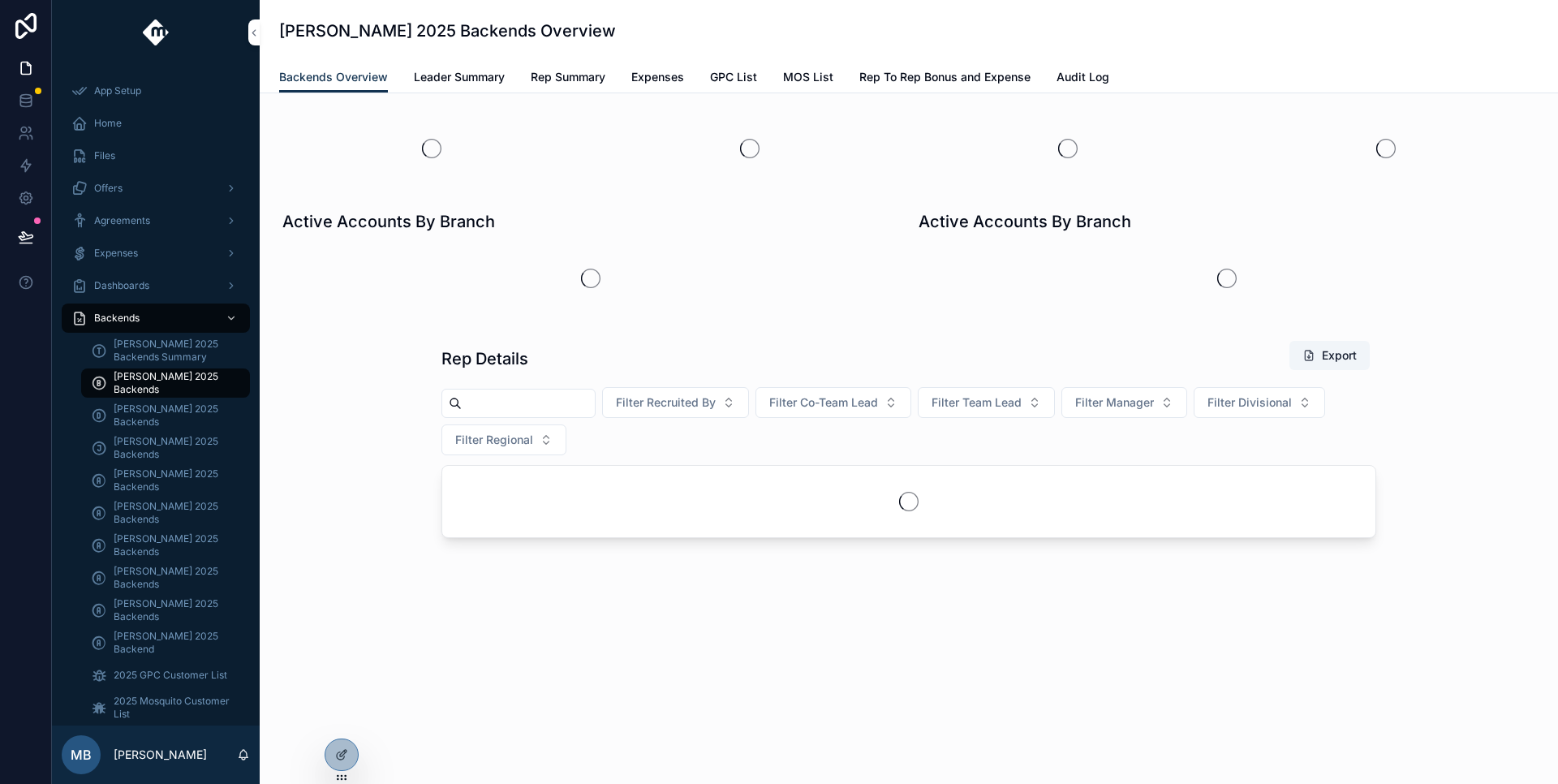
click at [582, 72] on span "Rep Summary" at bounding box center [568, 77] width 75 height 16
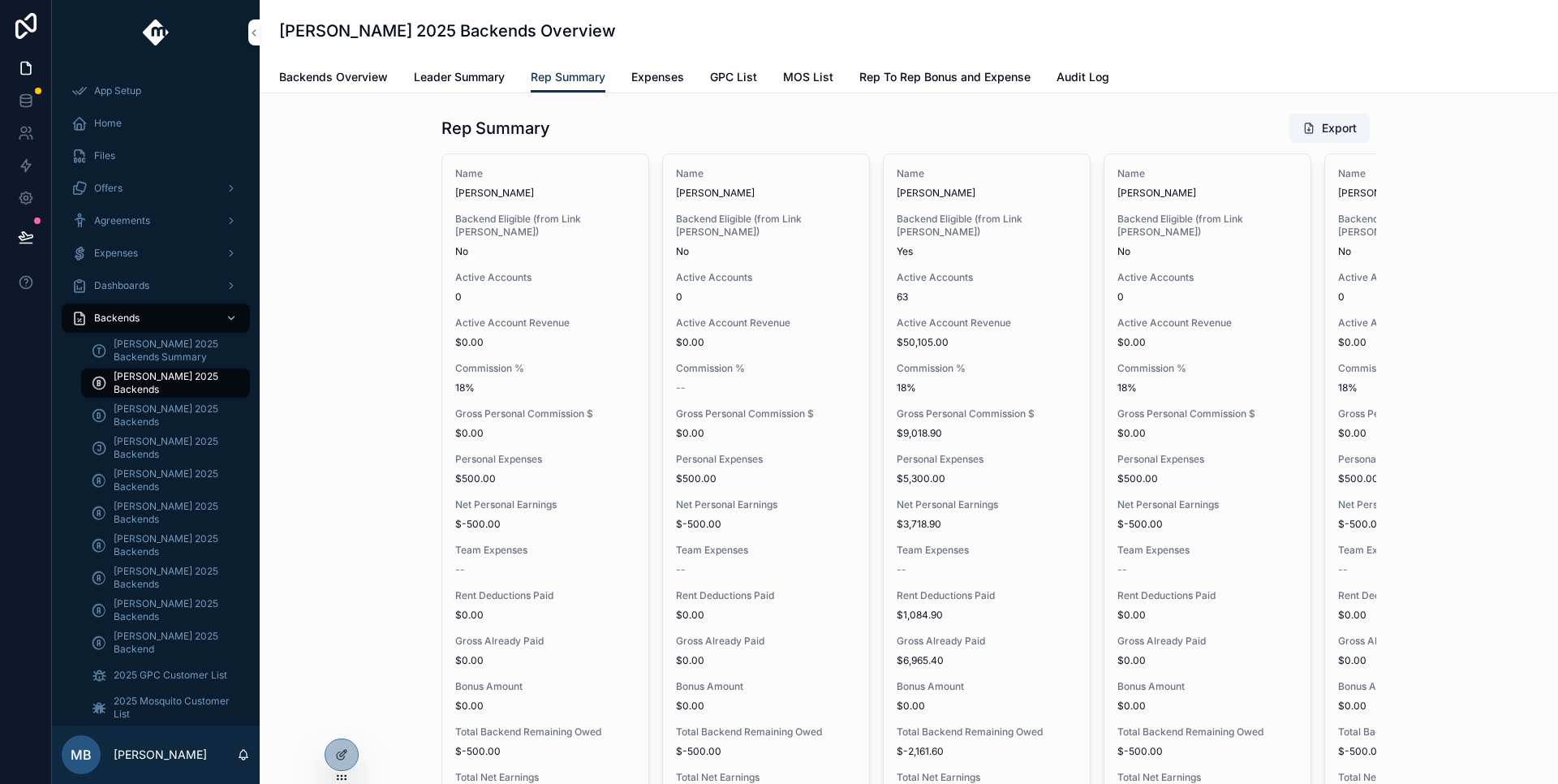
click at [342, 747] on div at bounding box center [342, 754] width 32 height 31
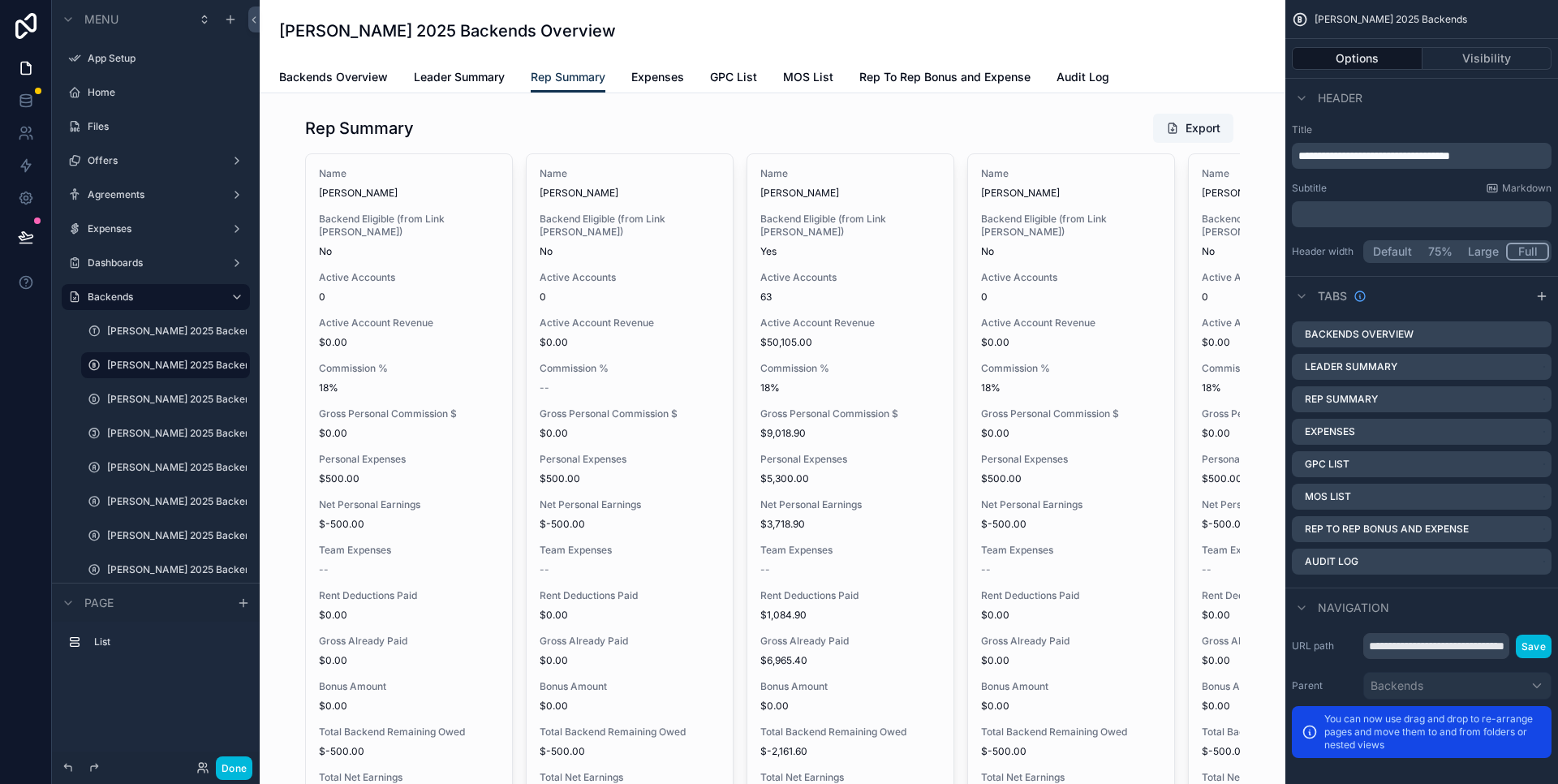
click at [596, 135] on div "scrollable content" at bounding box center [772, 538] width 1000 height 863
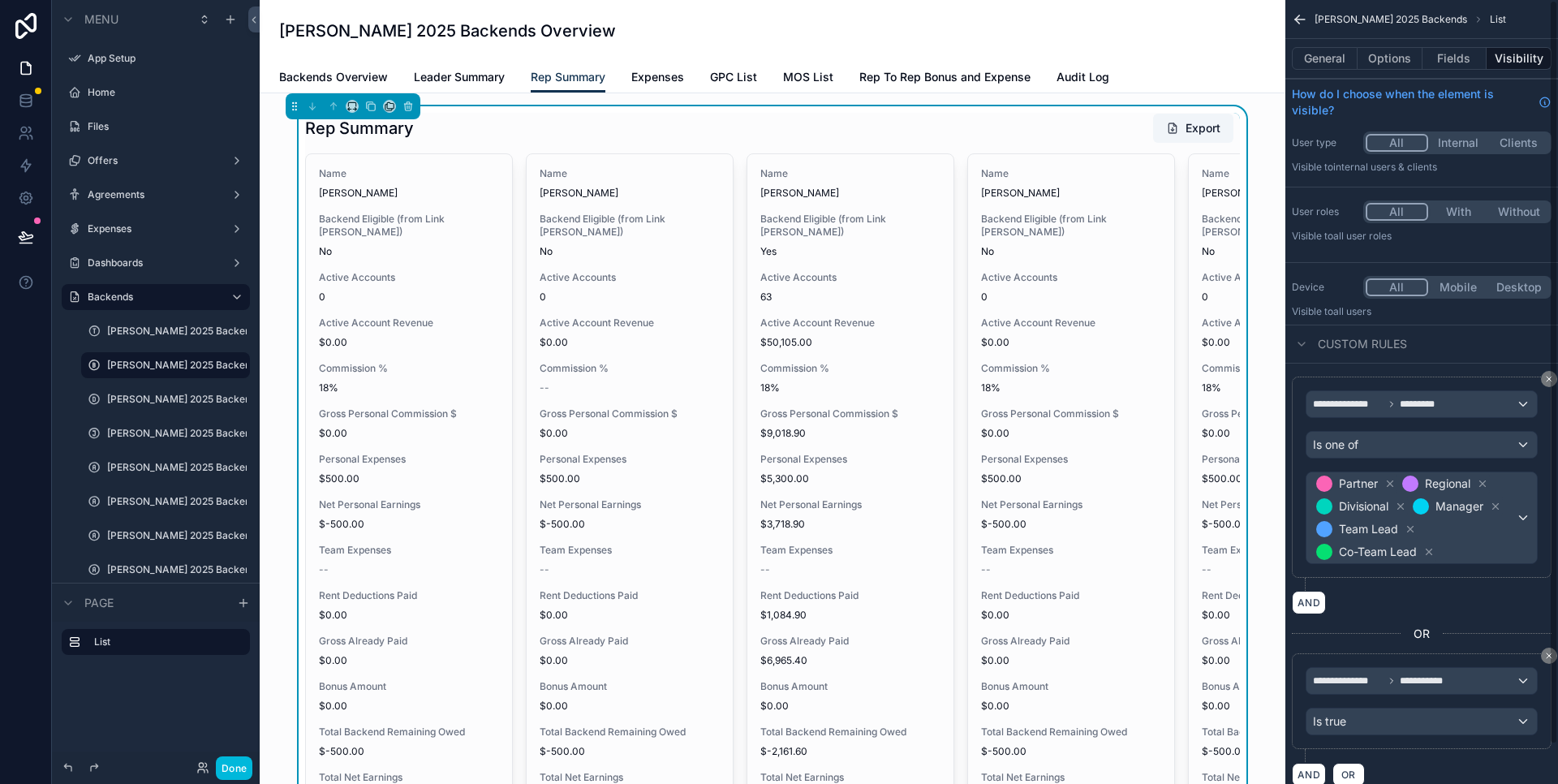
scroll to position [42, 0]
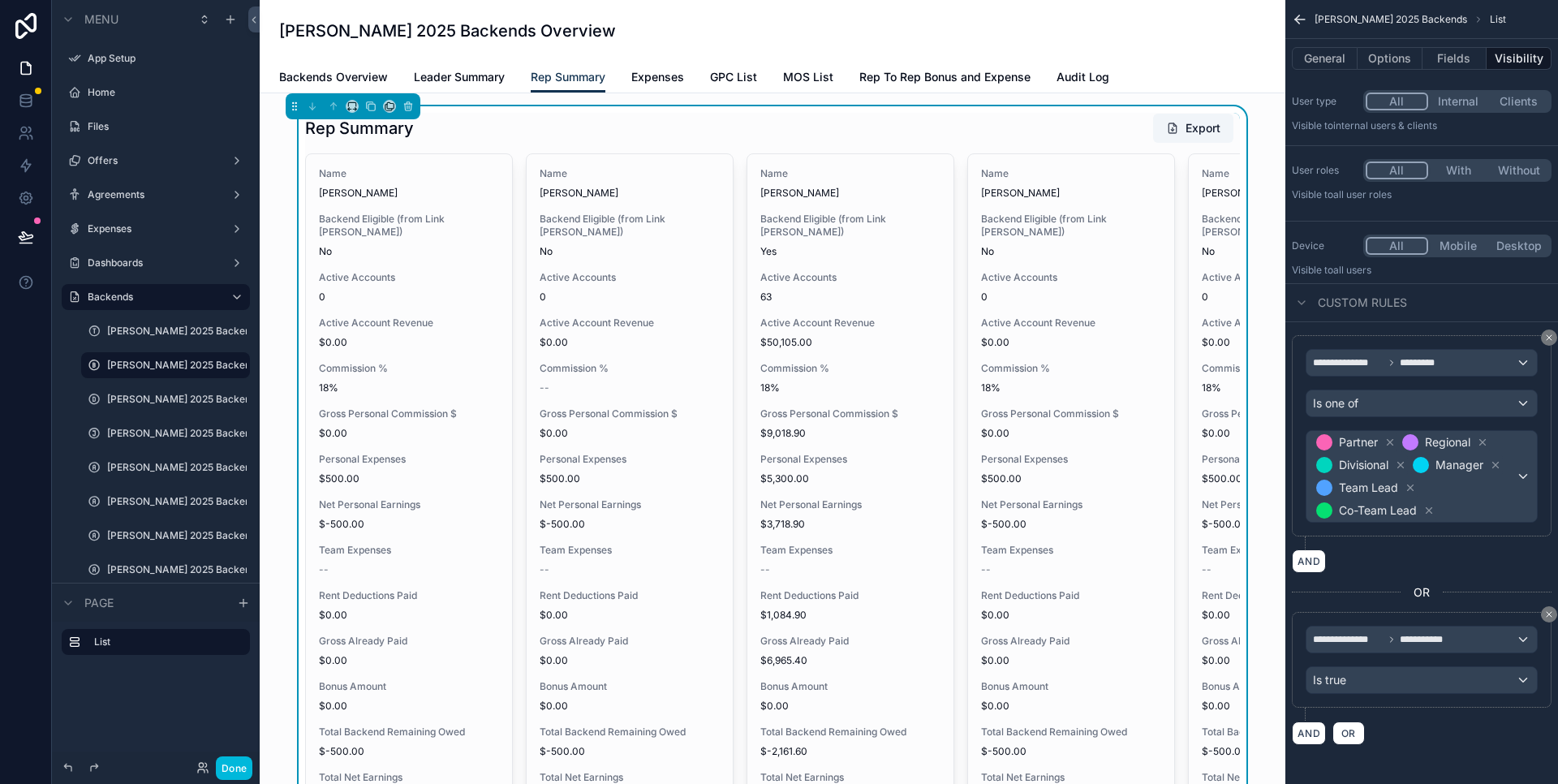
click at [347, 78] on span "Backends Overview" at bounding box center [333, 77] width 109 height 16
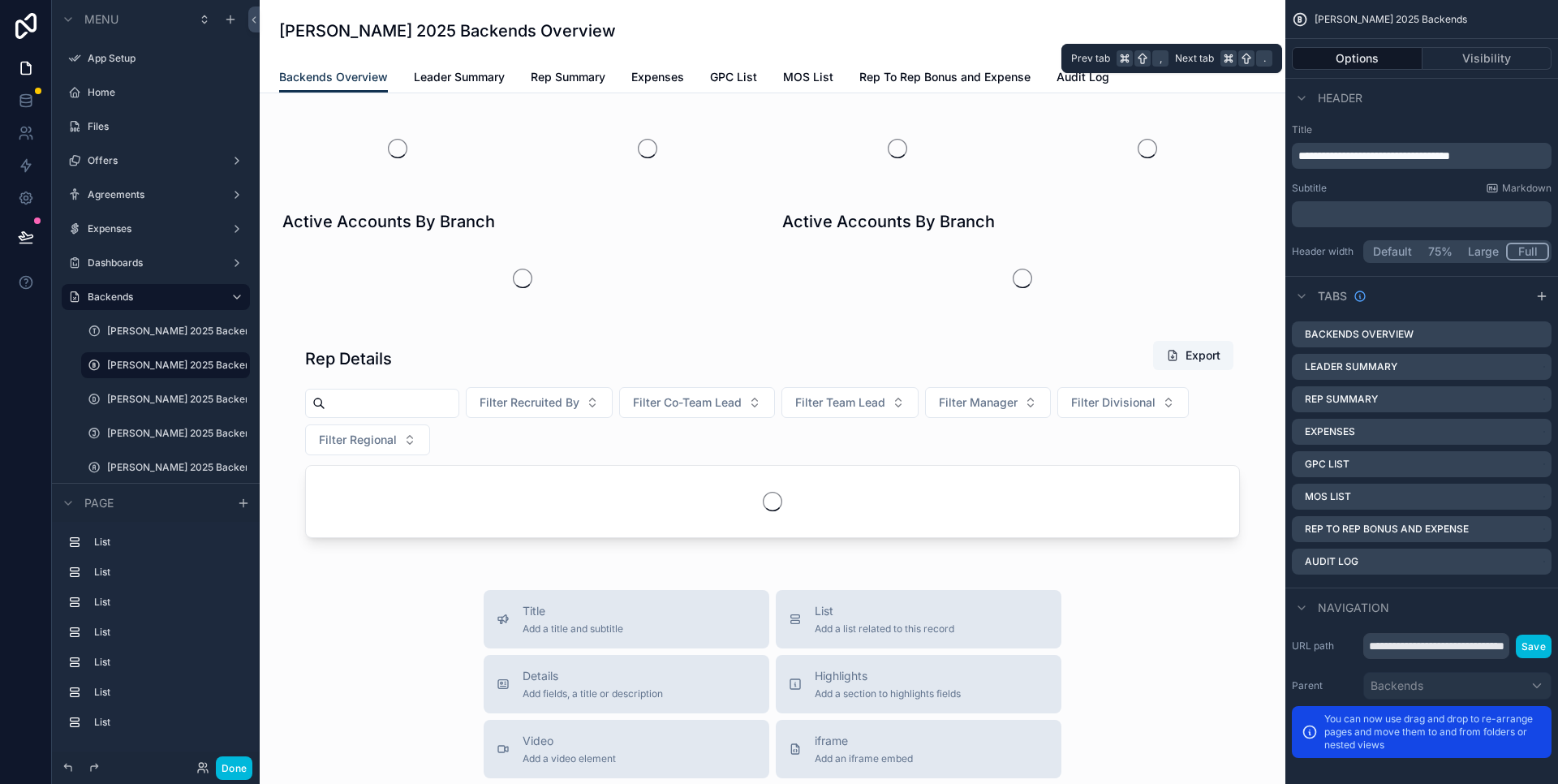
click at [1470, 59] on button "Visibility" at bounding box center [1488, 57] width 130 height 22
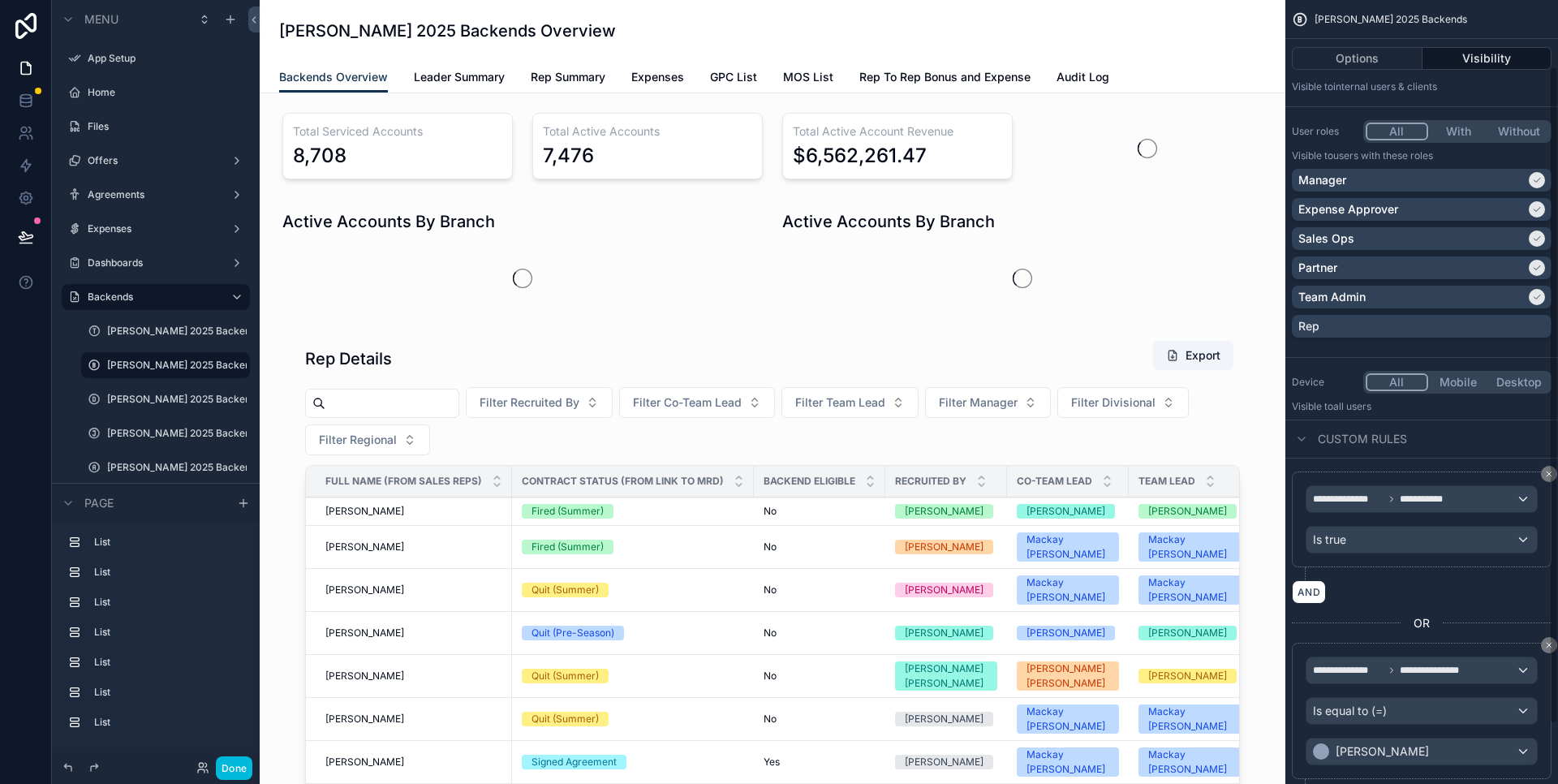
scroll to position [151, 0]
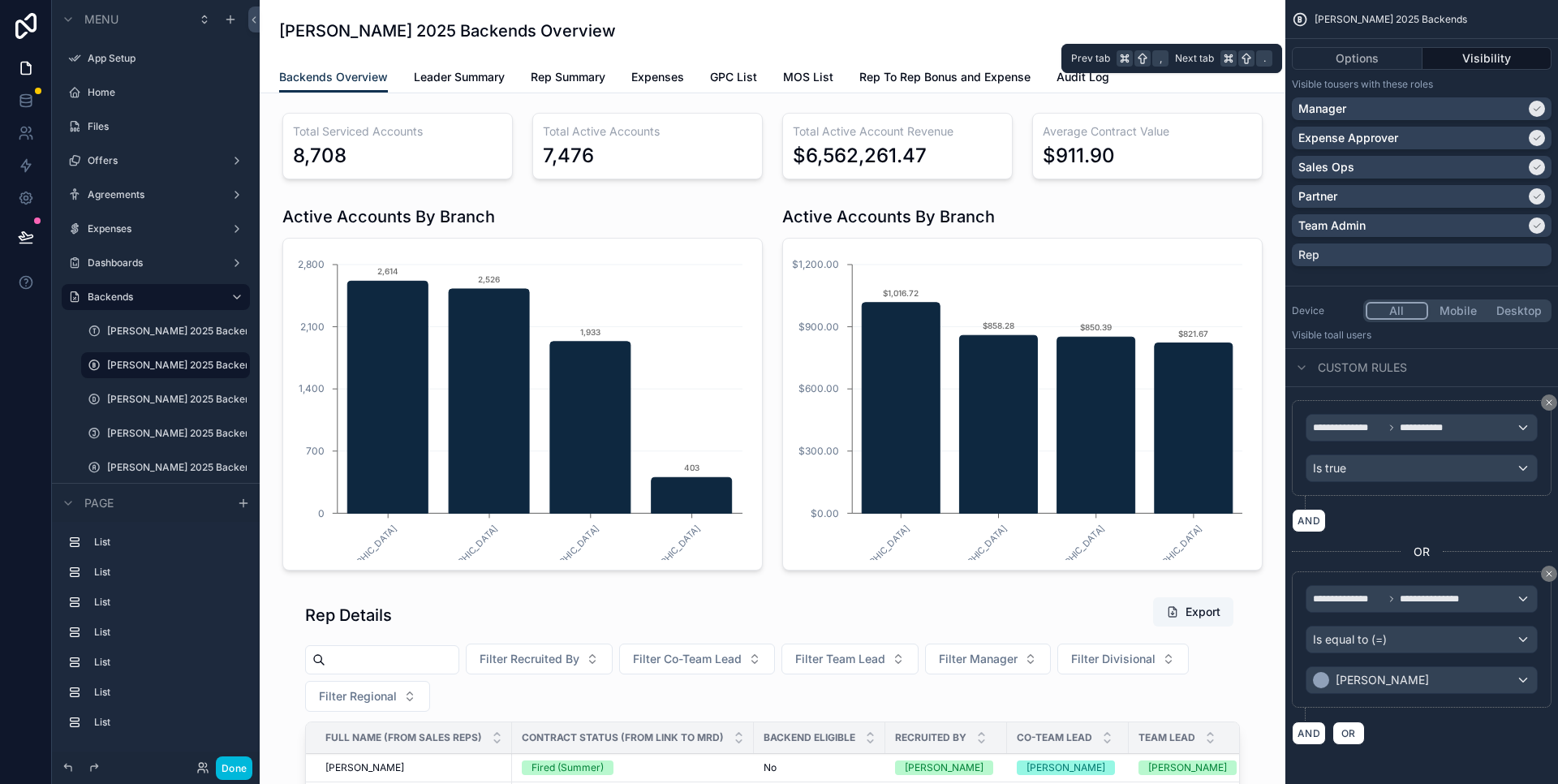
click at [1371, 67] on button "Options" at bounding box center [1357, 57] width 131 height 22
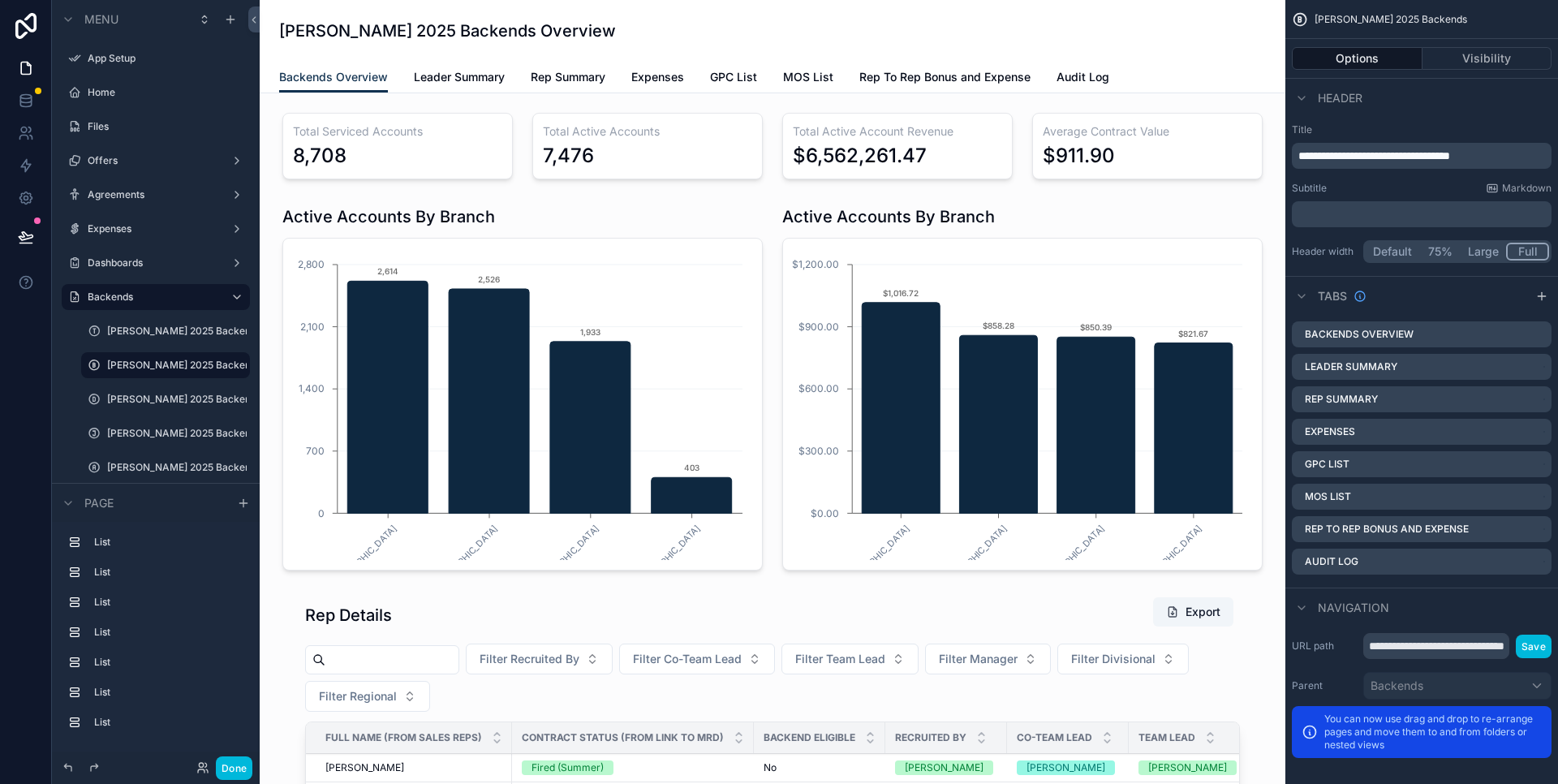
click at [0, 0] on icon "scrollable content" at bounding box center [0, 0] width 0 height 0
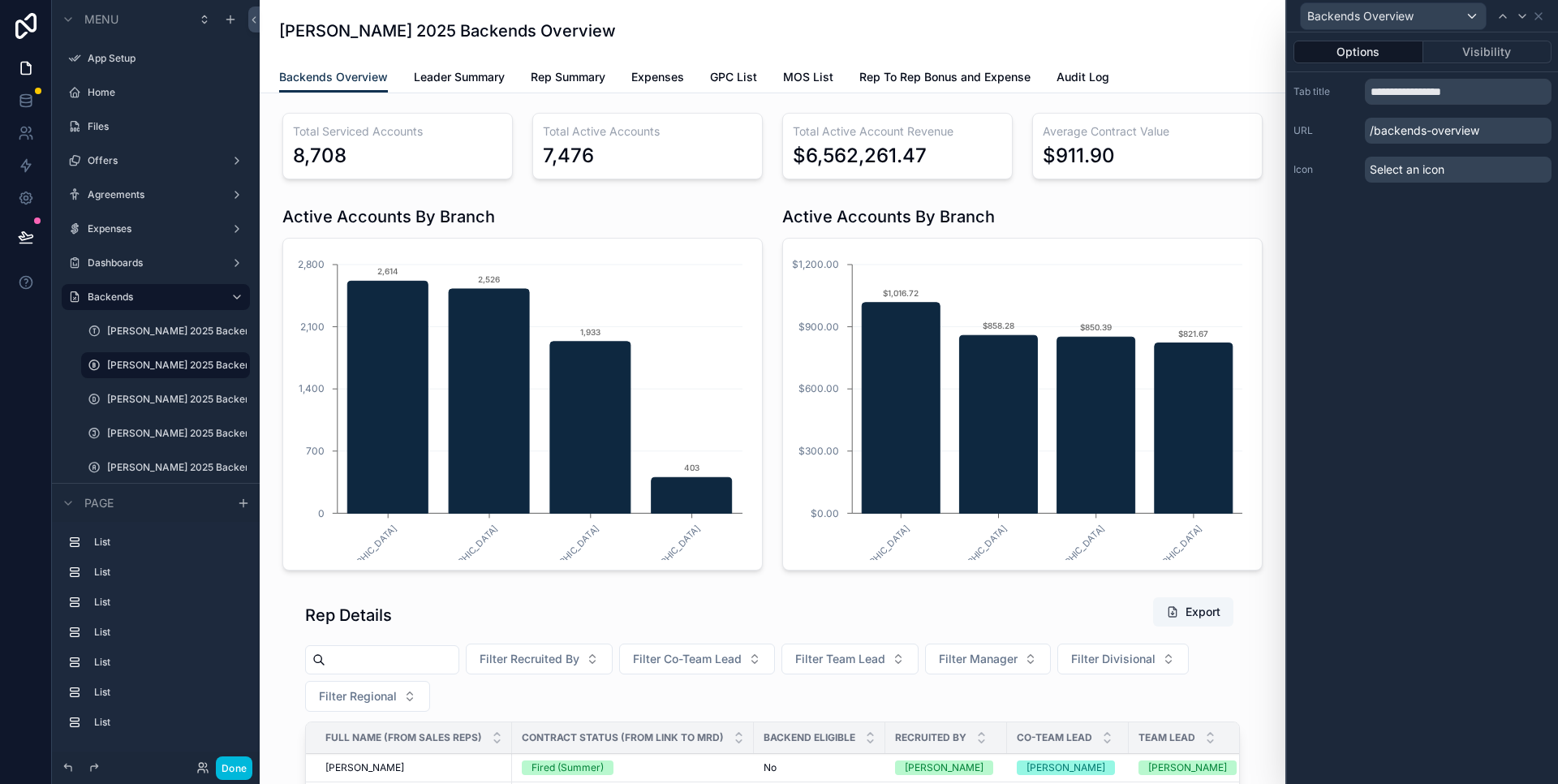
click at [1477, 50] on button "Visibility" at bounding box center [1488, 52] width 129 height 22
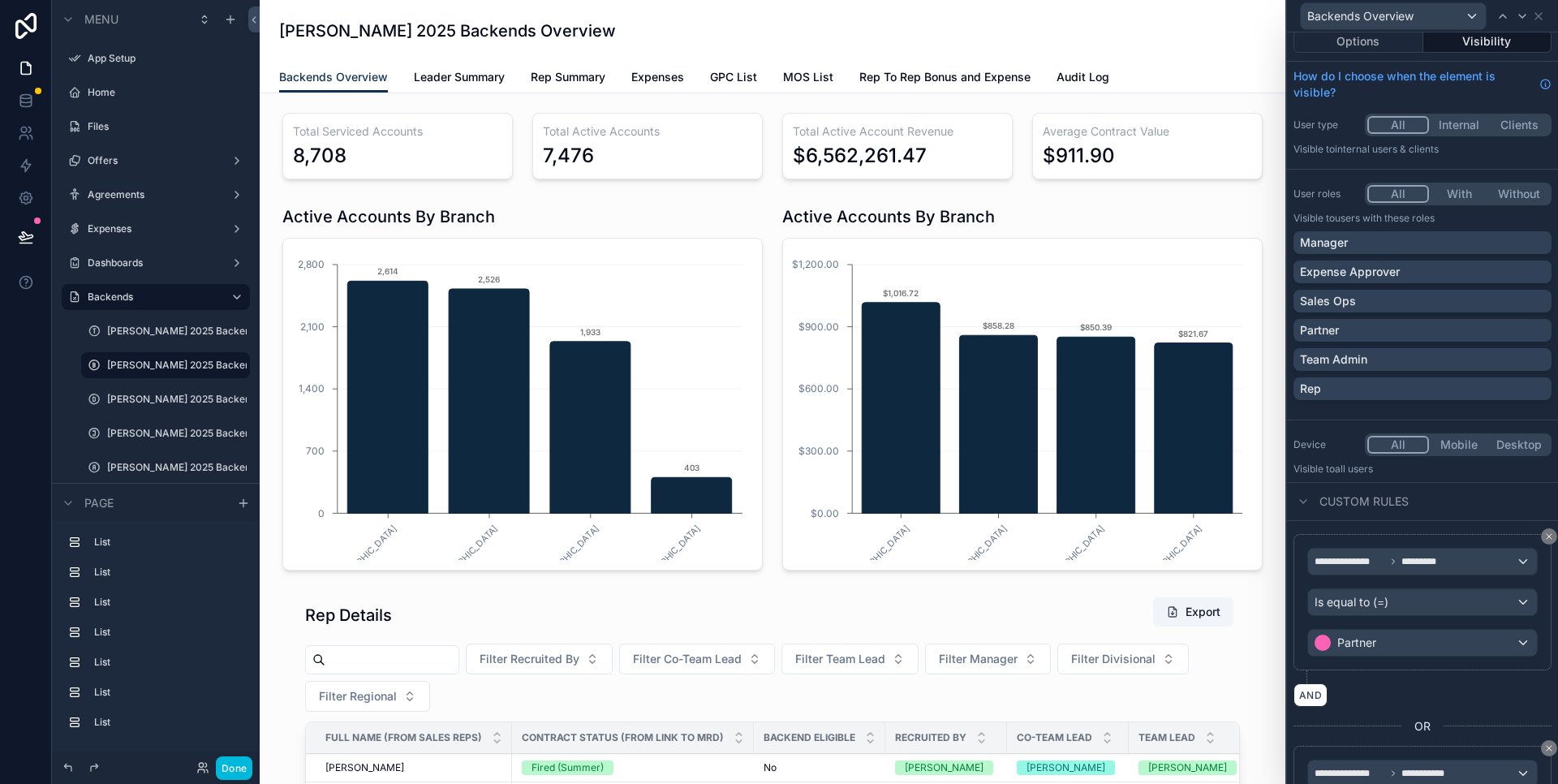
scroll to position [118, 0]
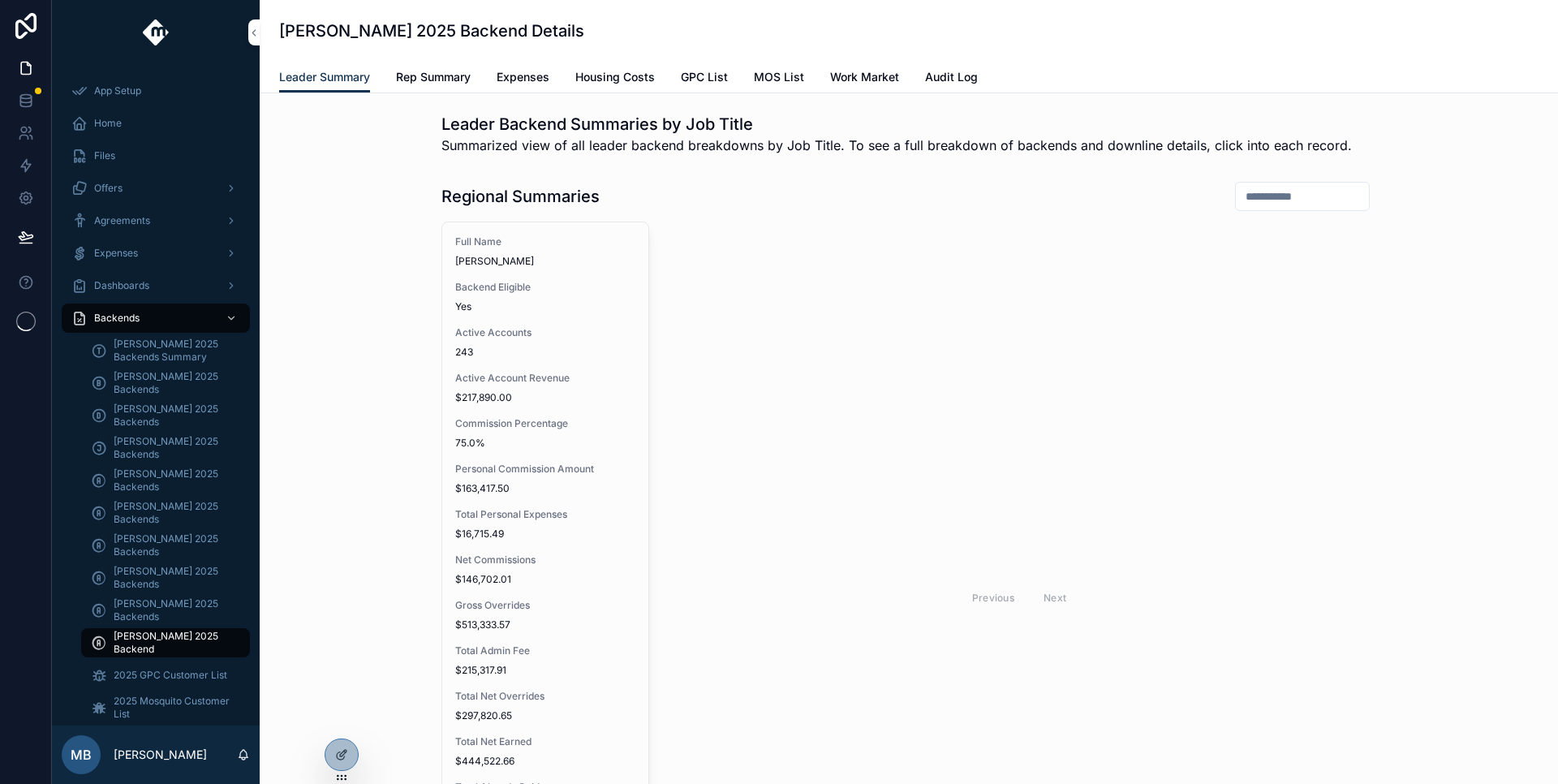
click at [332, 752] on div at bounding box center [342, 754] width 32 height 31
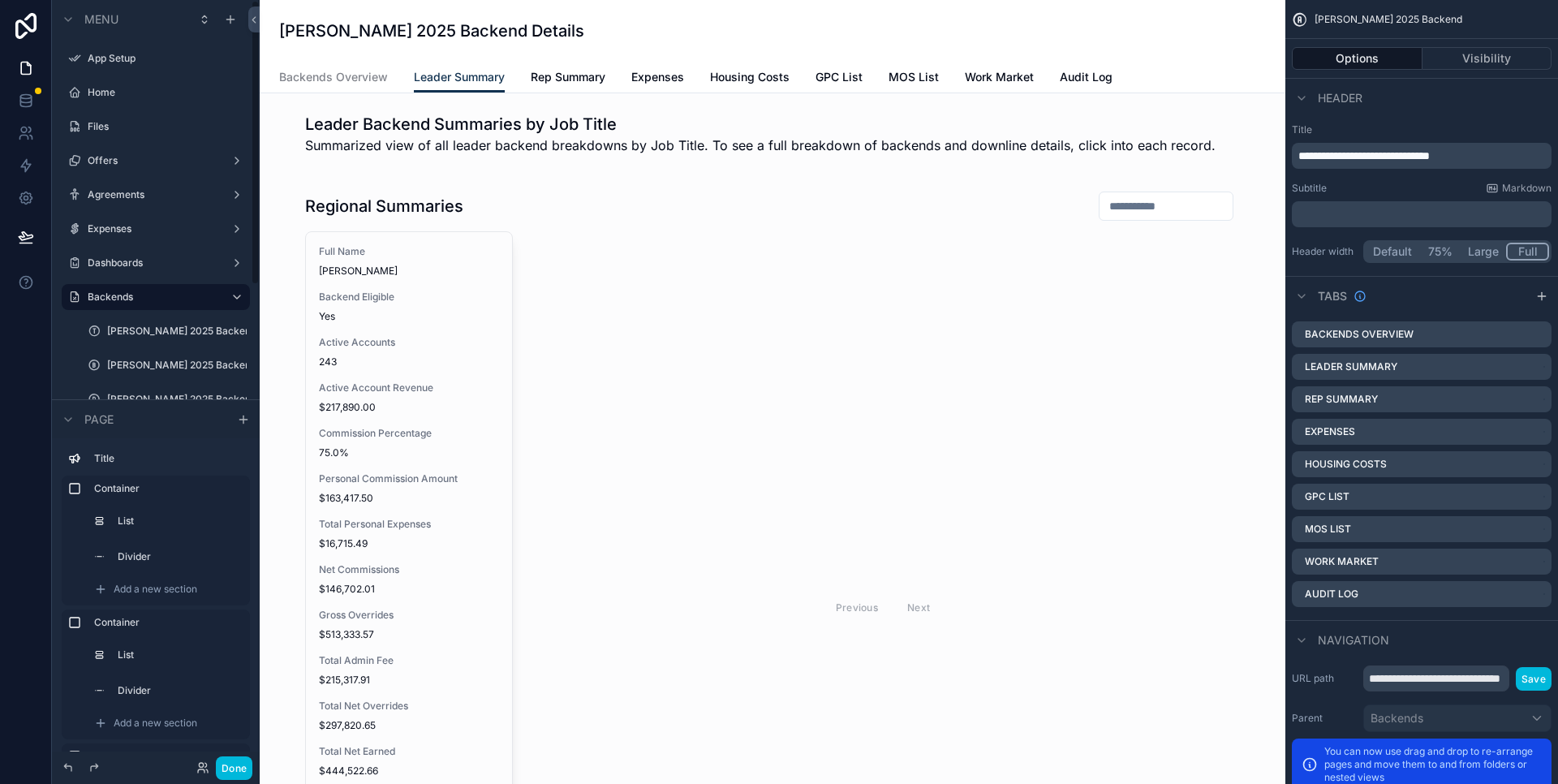
click at [348, 71] on span "Backends Overview" at bounding box center [333, 77] width 109 height 16
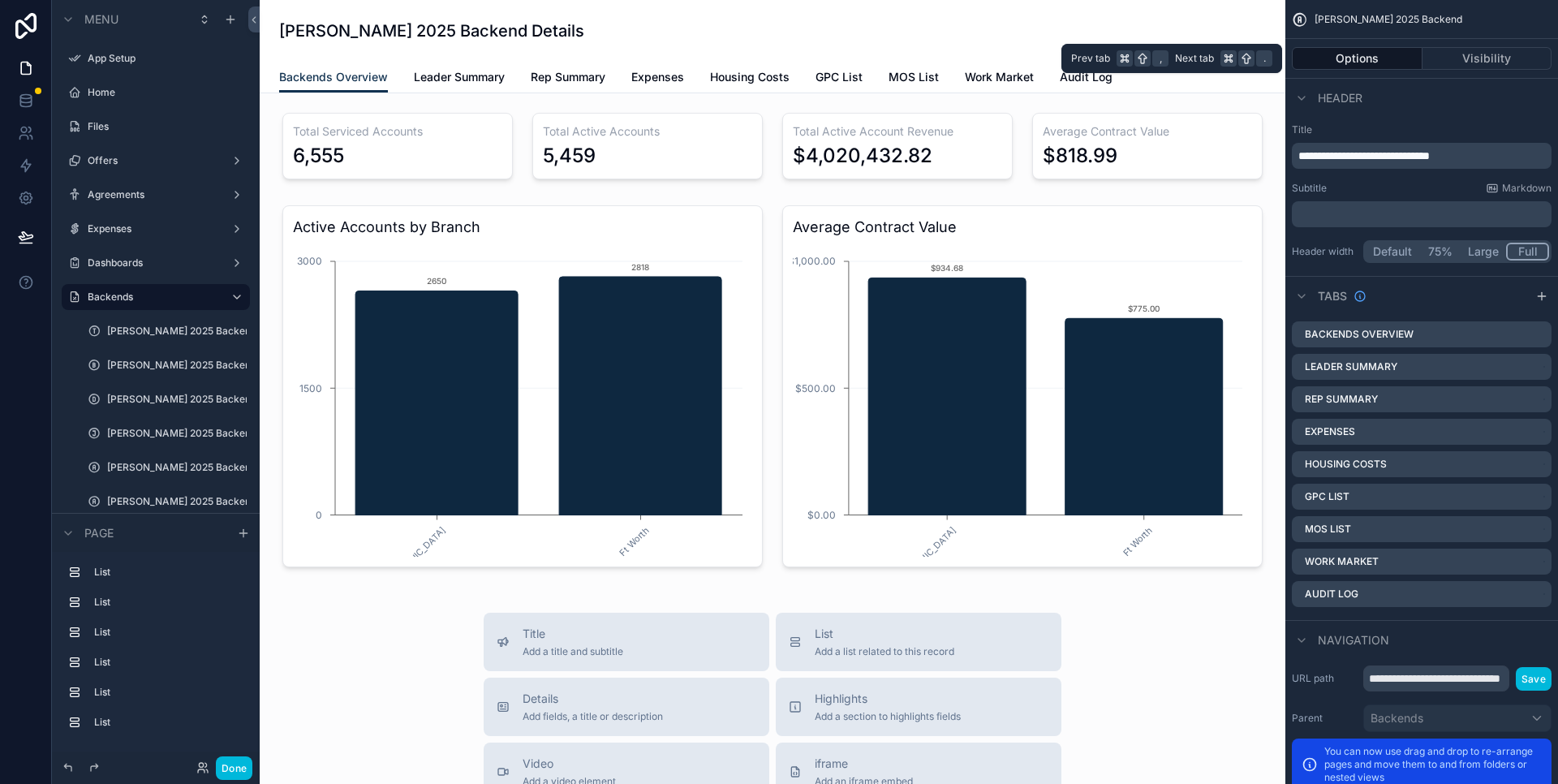
click at [1506, 53] on button "Visibility" at bounding box center [1488, 57] width 130 height 22
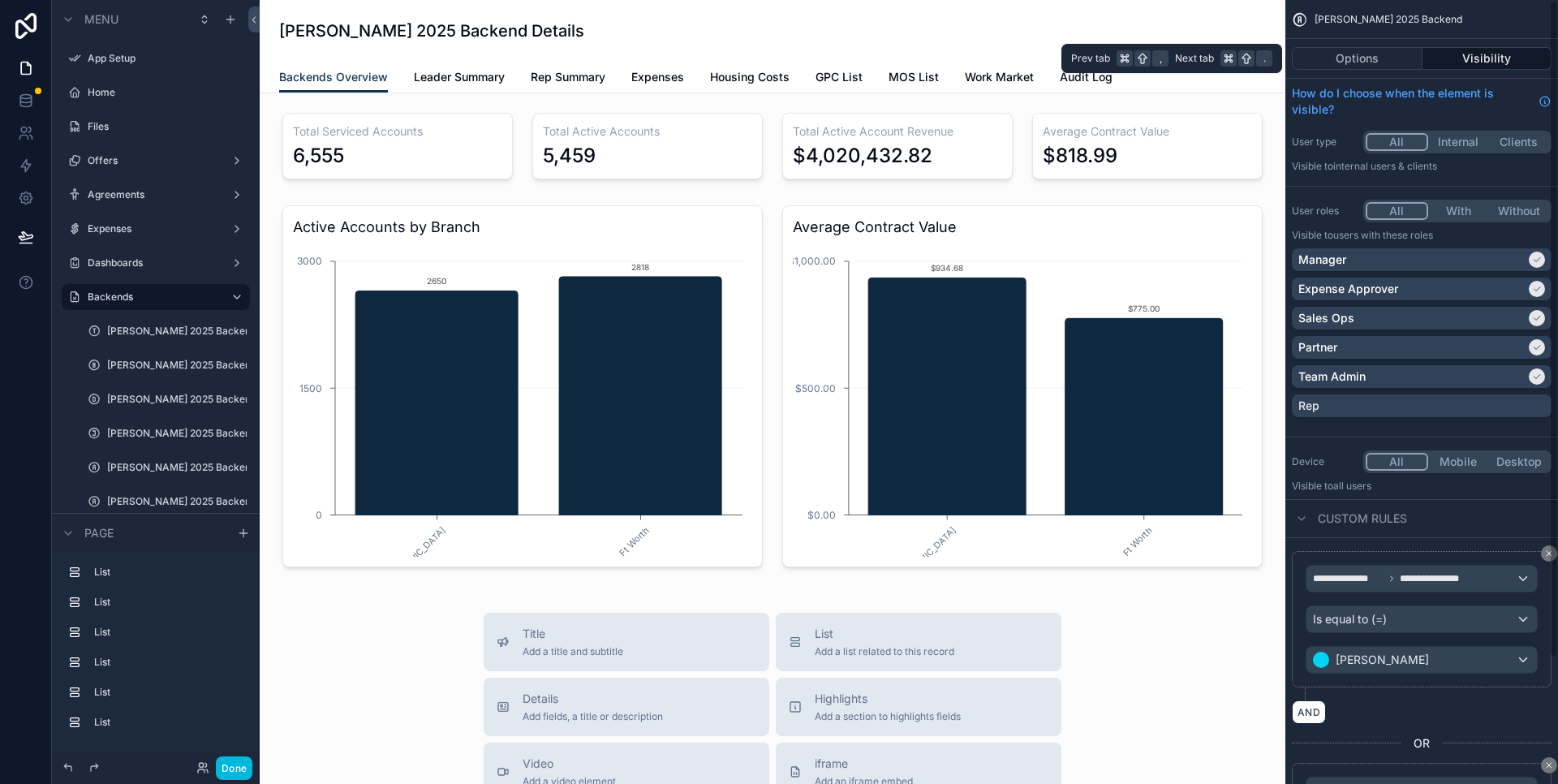
click at [1364, 58] on button "Options" at bounding box center [1357, 57] width 131 height 22
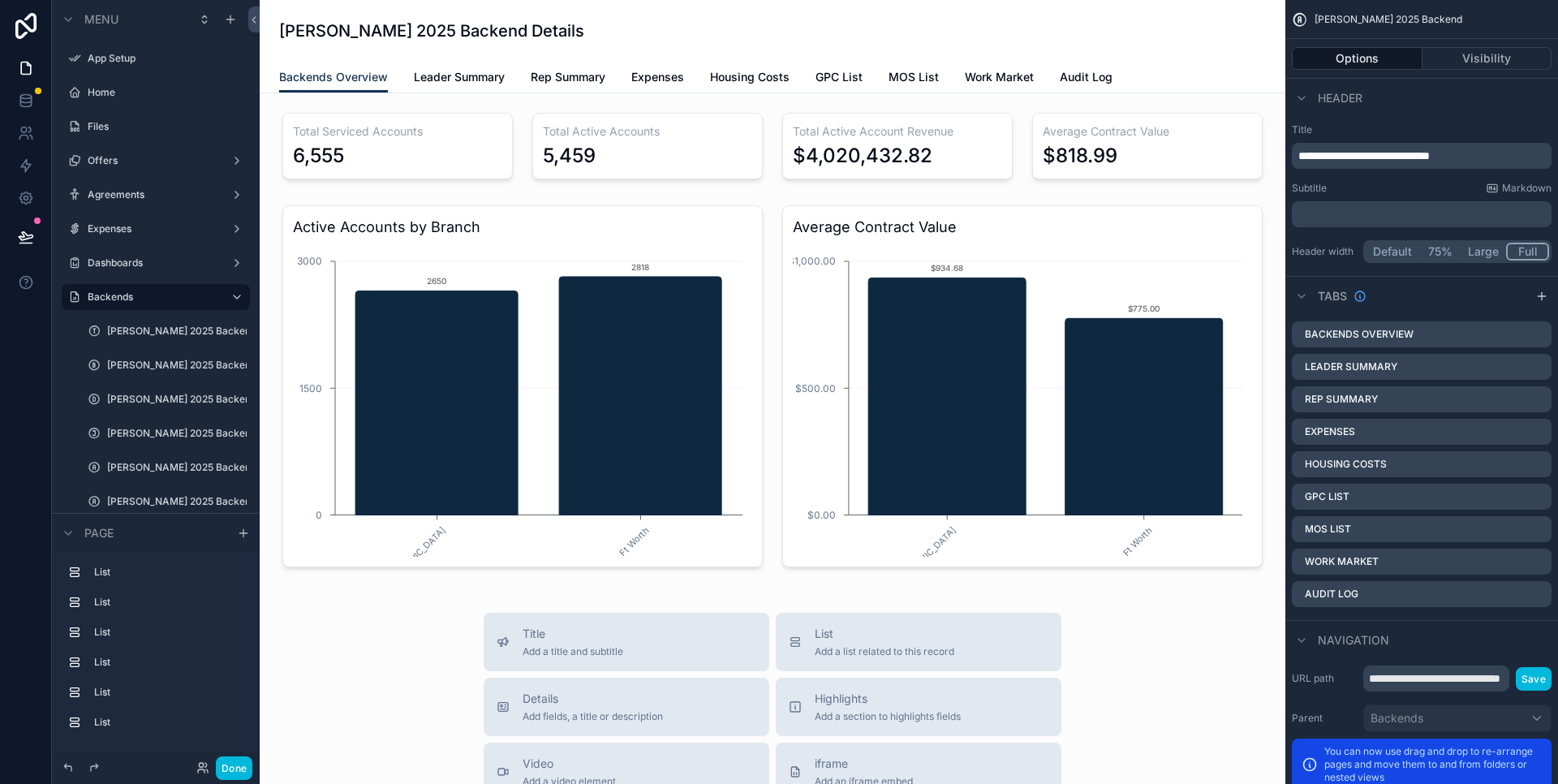
click at [1381, 334] on label "Backends Overview" at bounding box center [1359, 335] width 109 height 13
click at [0, 0] on icon "scrollable content" at bounding box center [0, 0] width 0 height 0
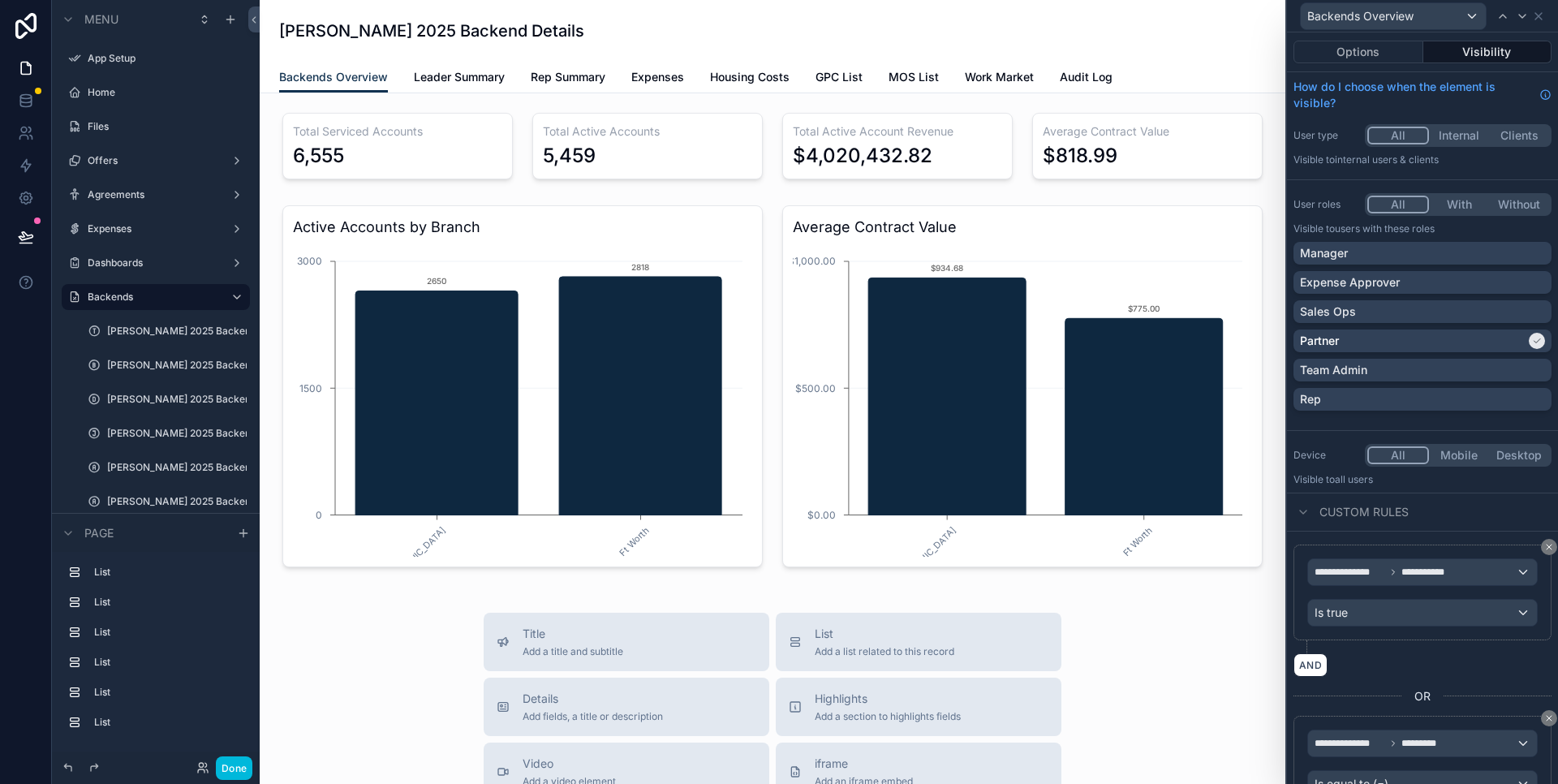
click at [1511, 368] on div "Team Admin" at bounding box center [1423, 369] width 245 height 16
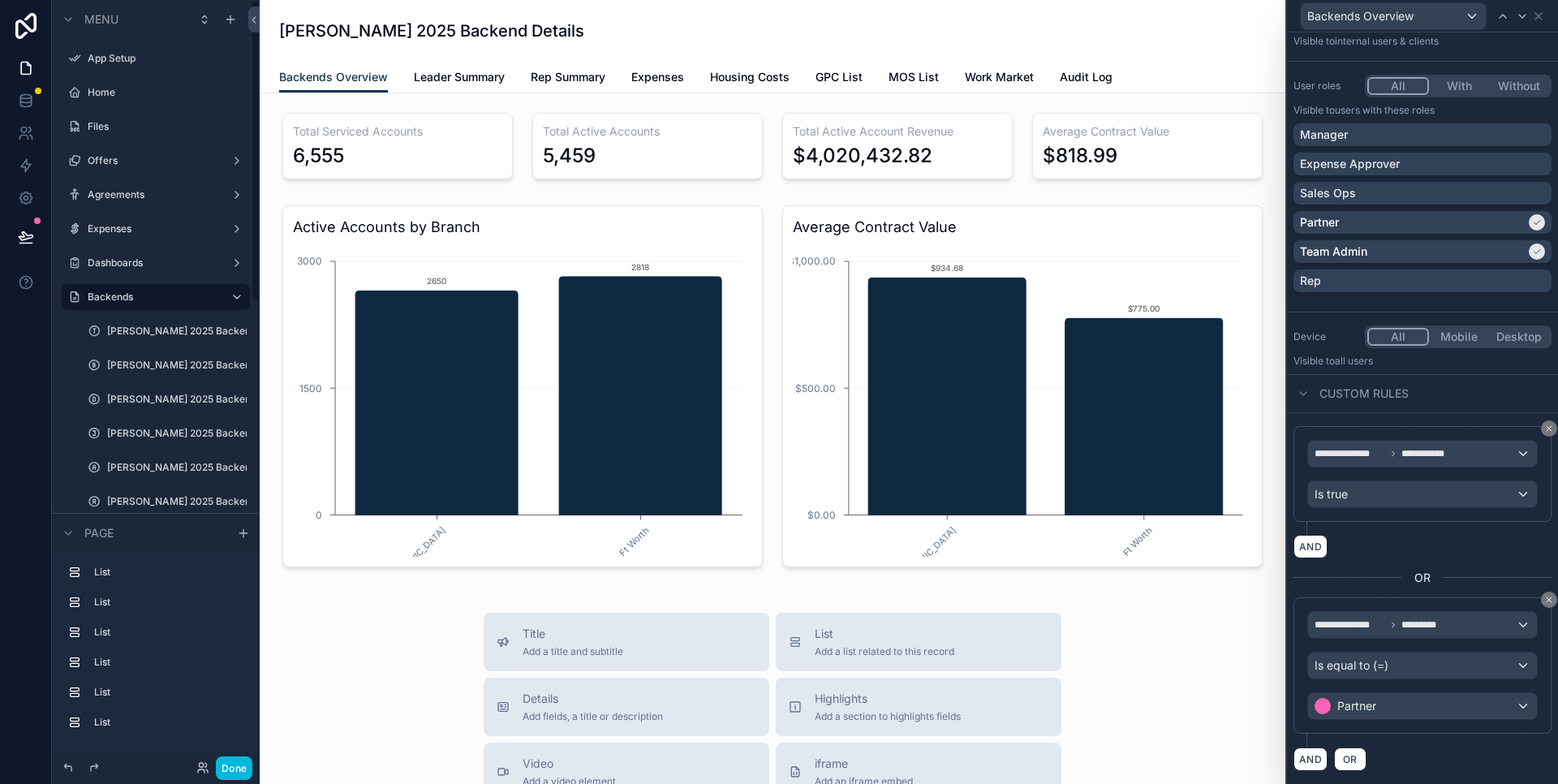
click at [240, 772] on button "Done" at bounding box center [234, 768] width 37 height 23
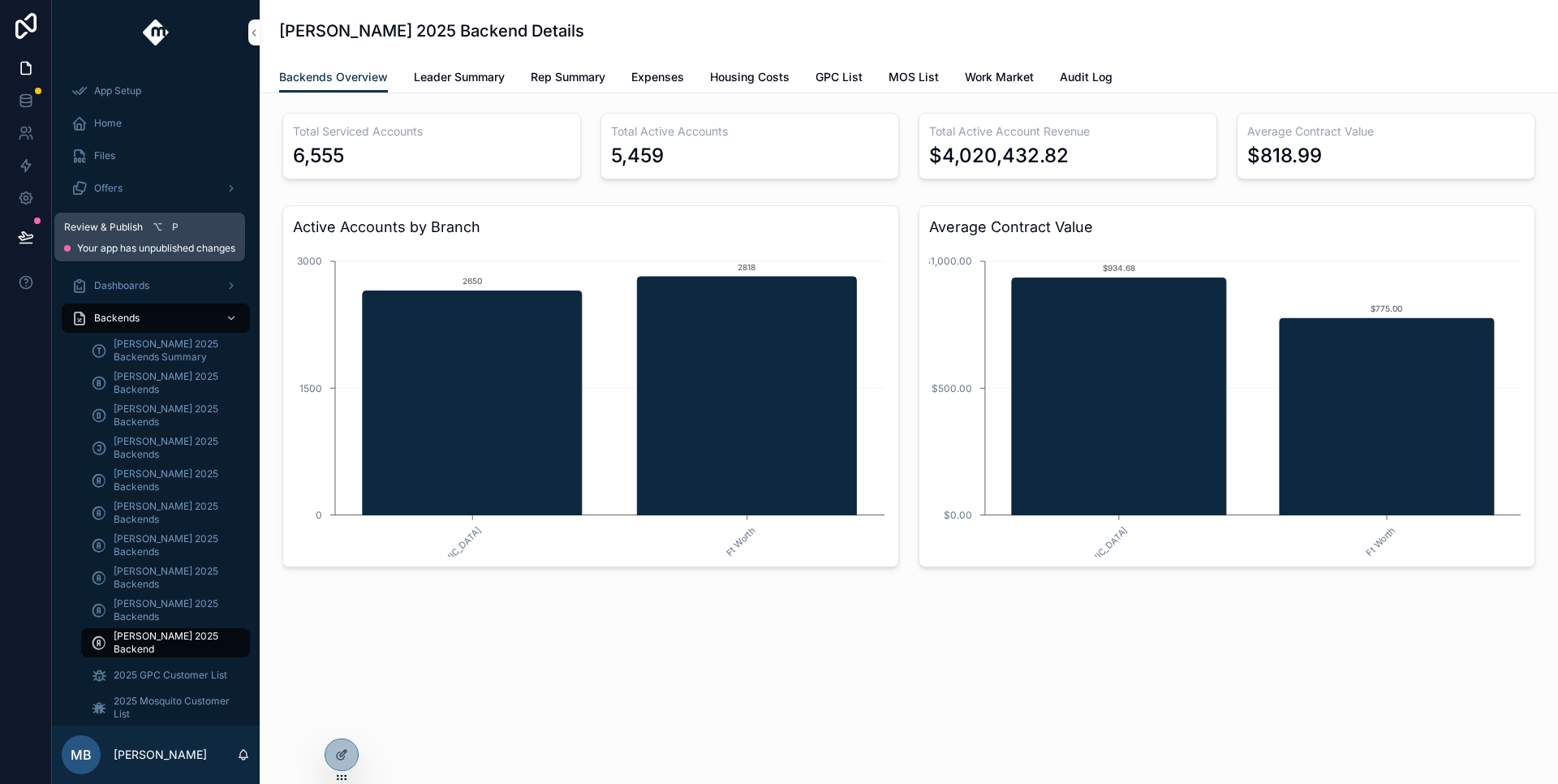
click at [22, 234] on icon at bounding box center [25, 237] width 14 height 8
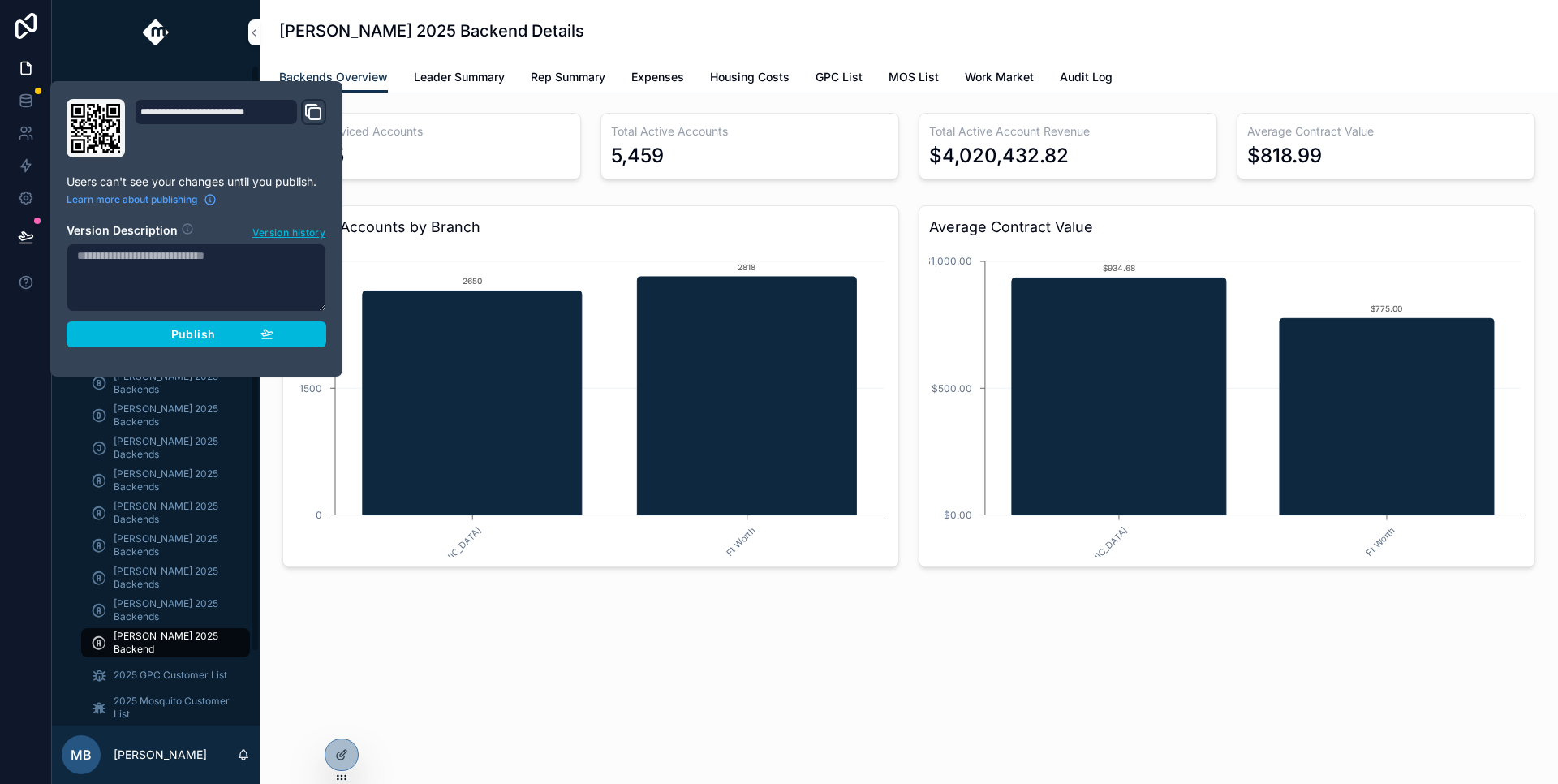
click at [193, 330] on span "Publish" at bounding box center [193, 335] width 44 height 15
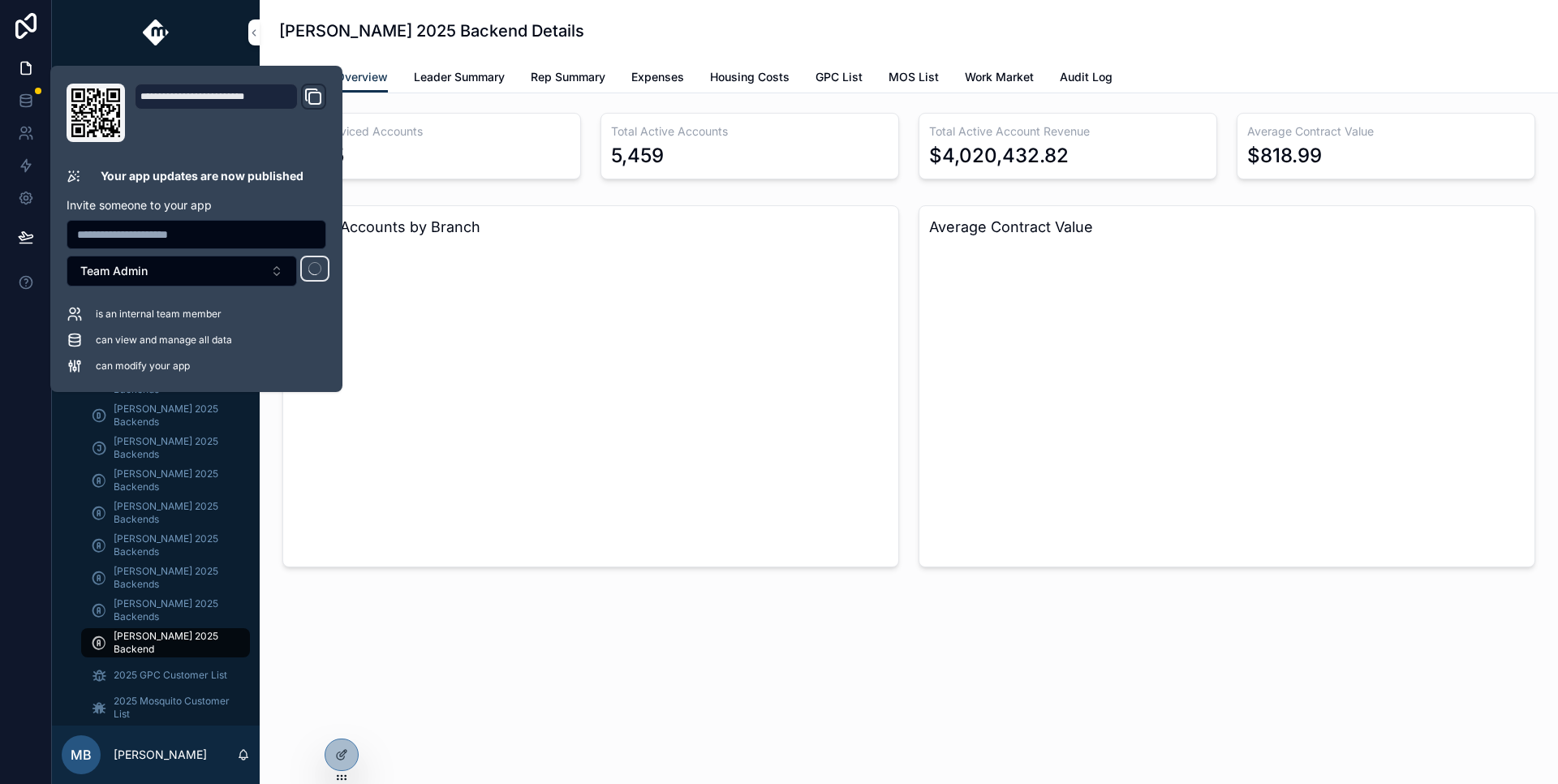
click at [535, 631] on div "Total Serviced Accounts 6,555 Total Active Accounts 5,459 Total Active Account …" at bounding box center [909, 385] width 1299 height 584
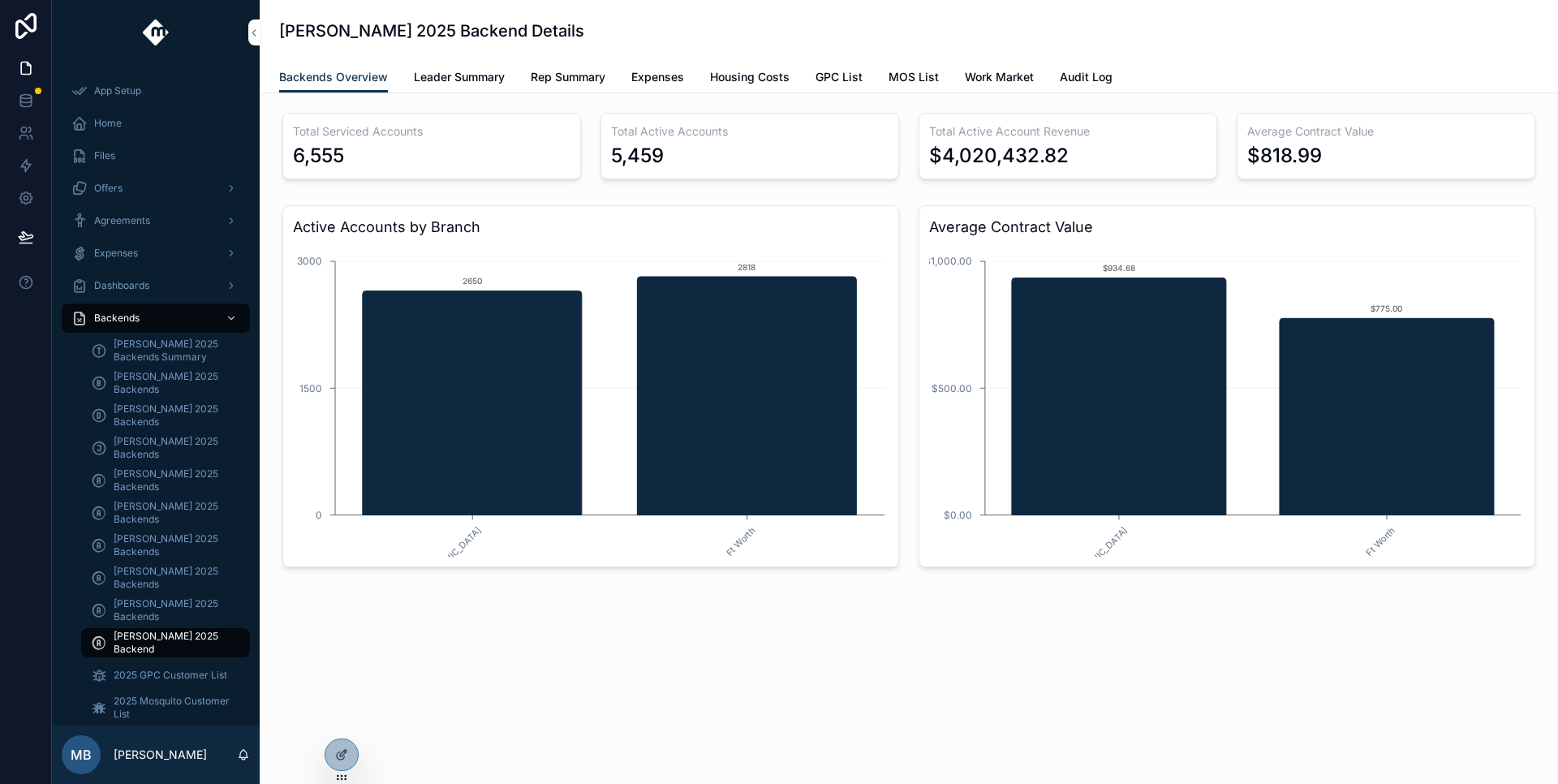
click at [340, 752] on icon at bounding box center [342, 755] width 13 height 13
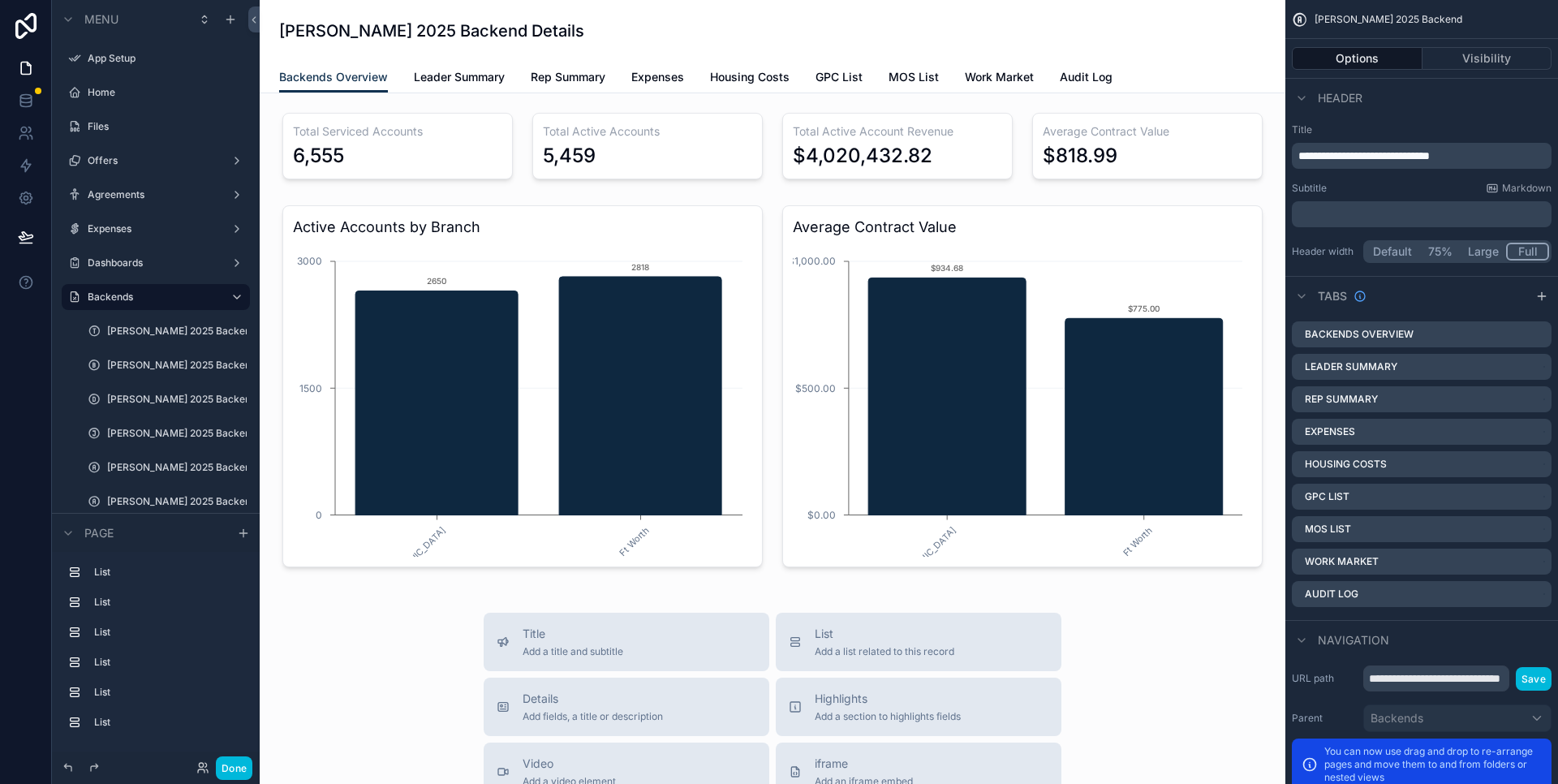
click at [0, 0] on icon "scrollable content" at bounding box center [0, 0] width 0 height 0
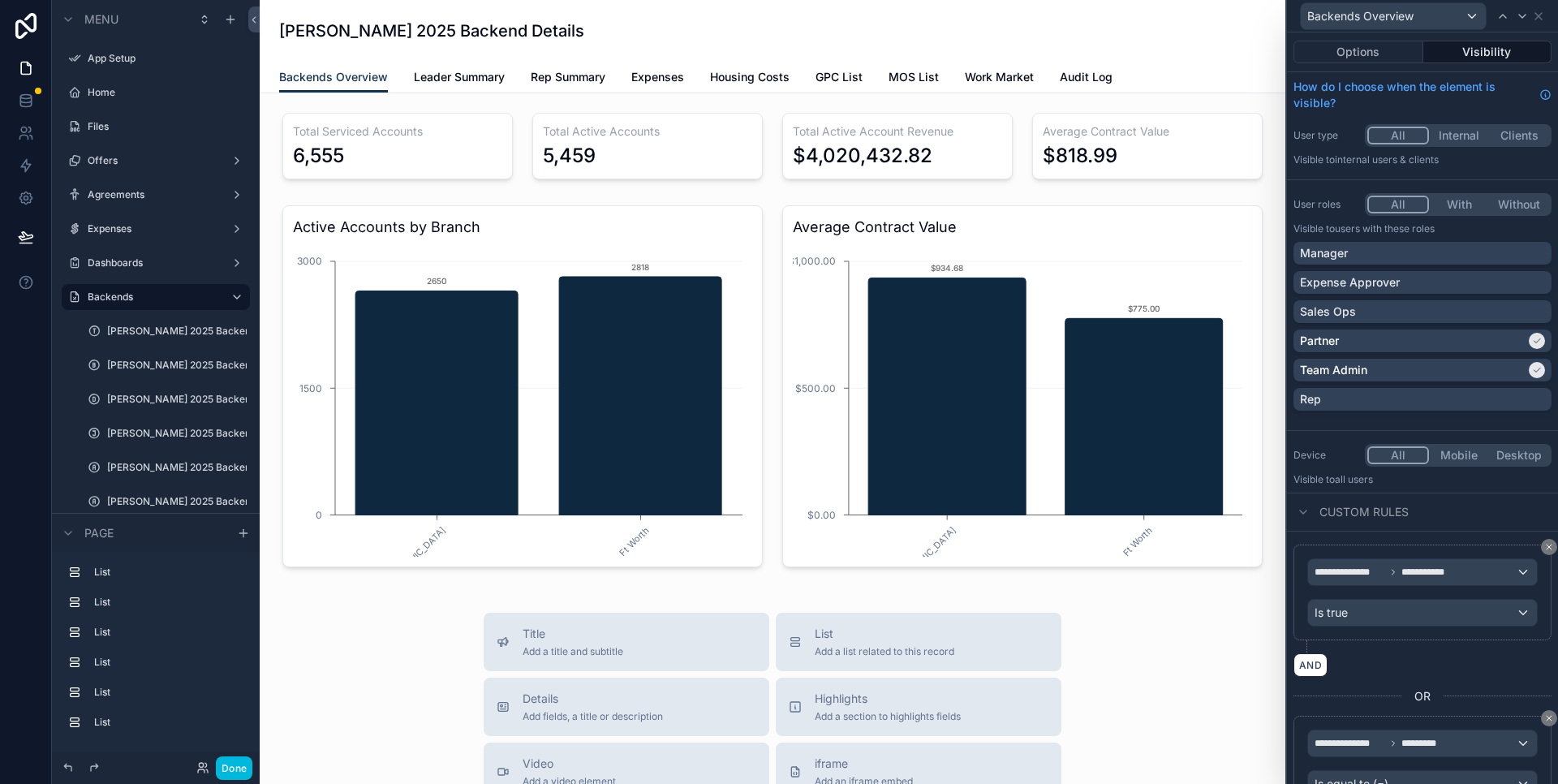
scroll to position [118, 0]
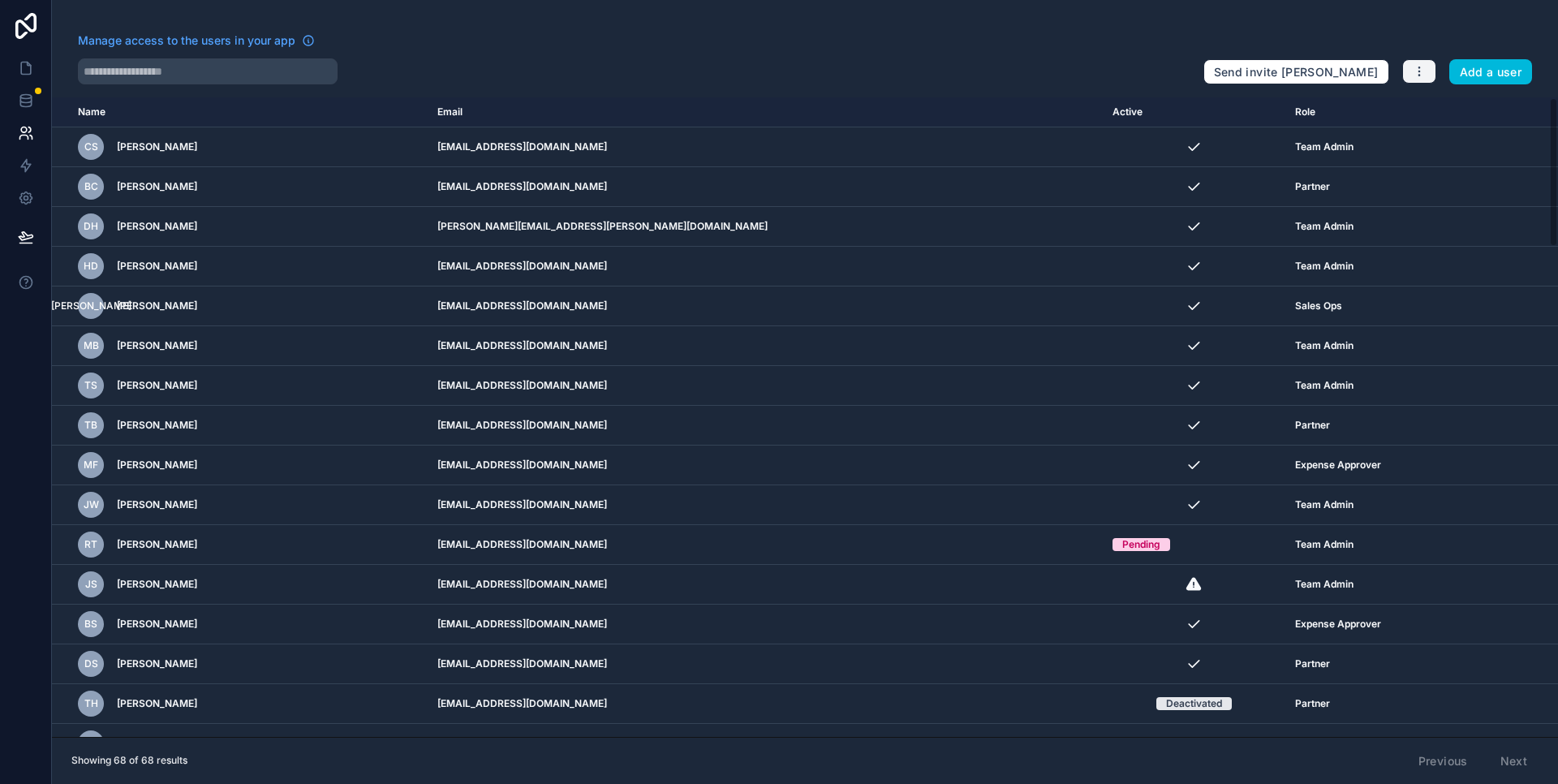
click at [1414, 72] on icon "button" at bounding box center [1420, 72] width 13 height 13
click at [19, 107] on icon at bounding box center [25, 100] width 16 height 16
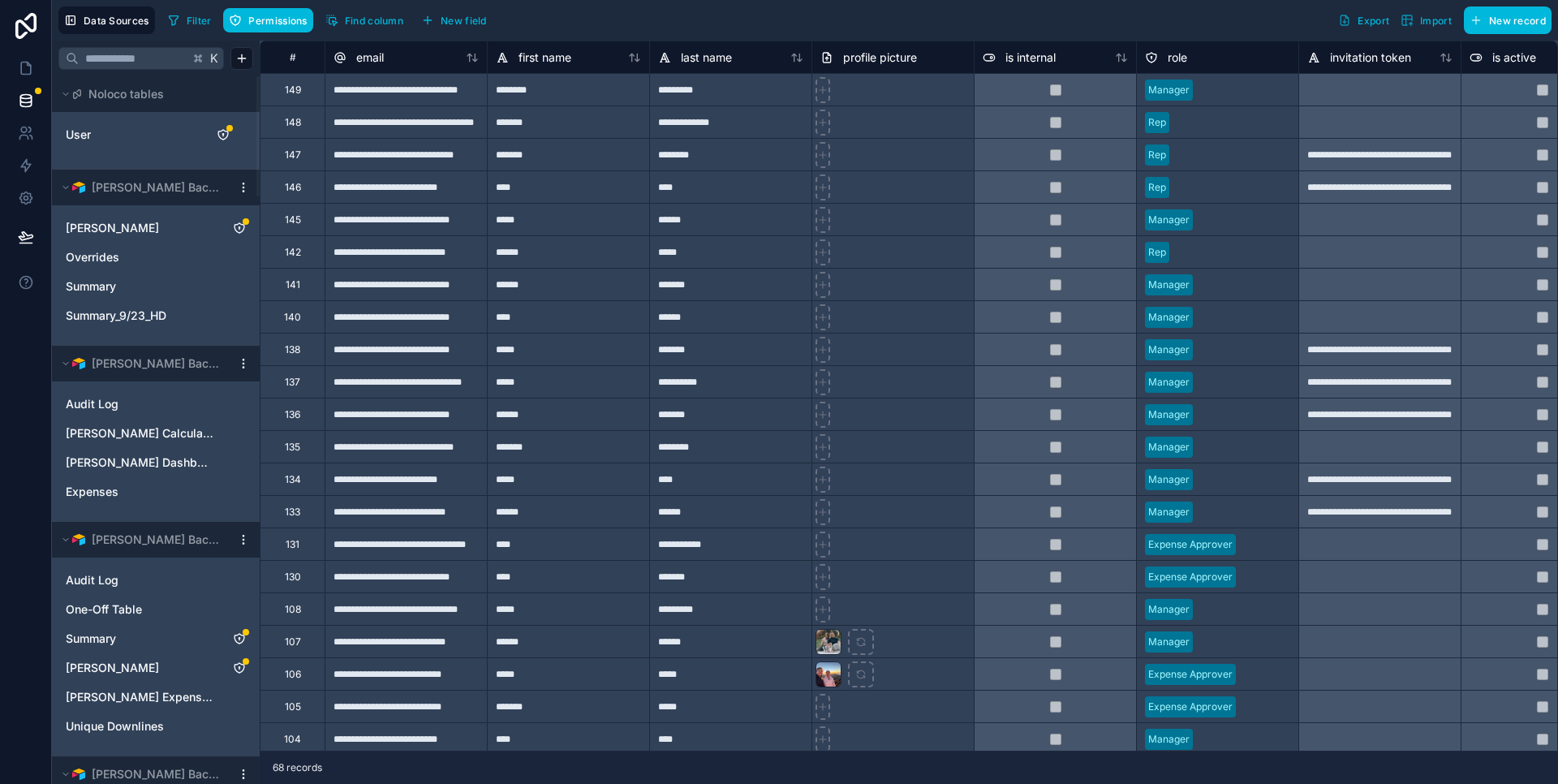
click at [103, 137] on link "User" at bounding box center [132, 134] width 132 height 16
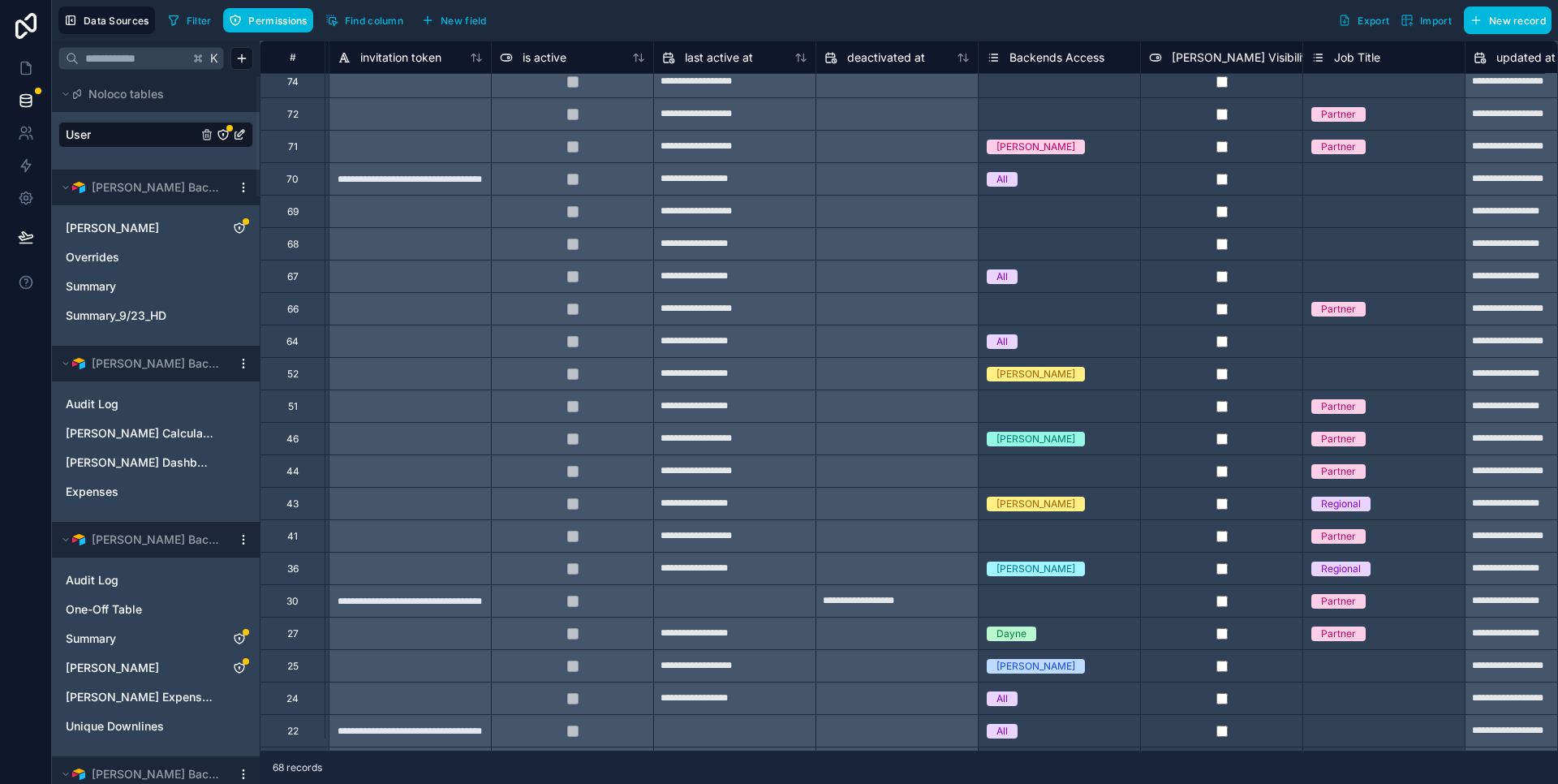
scroll to position [1241, 971]
click at [1011, 605] on div "Select a Backends Access" at bounding box center [1046, 602] width 121 height 13
click at [1006, 601] on div "Select a Backends Access" at bounding box center [1046, 602] width 121 height 13
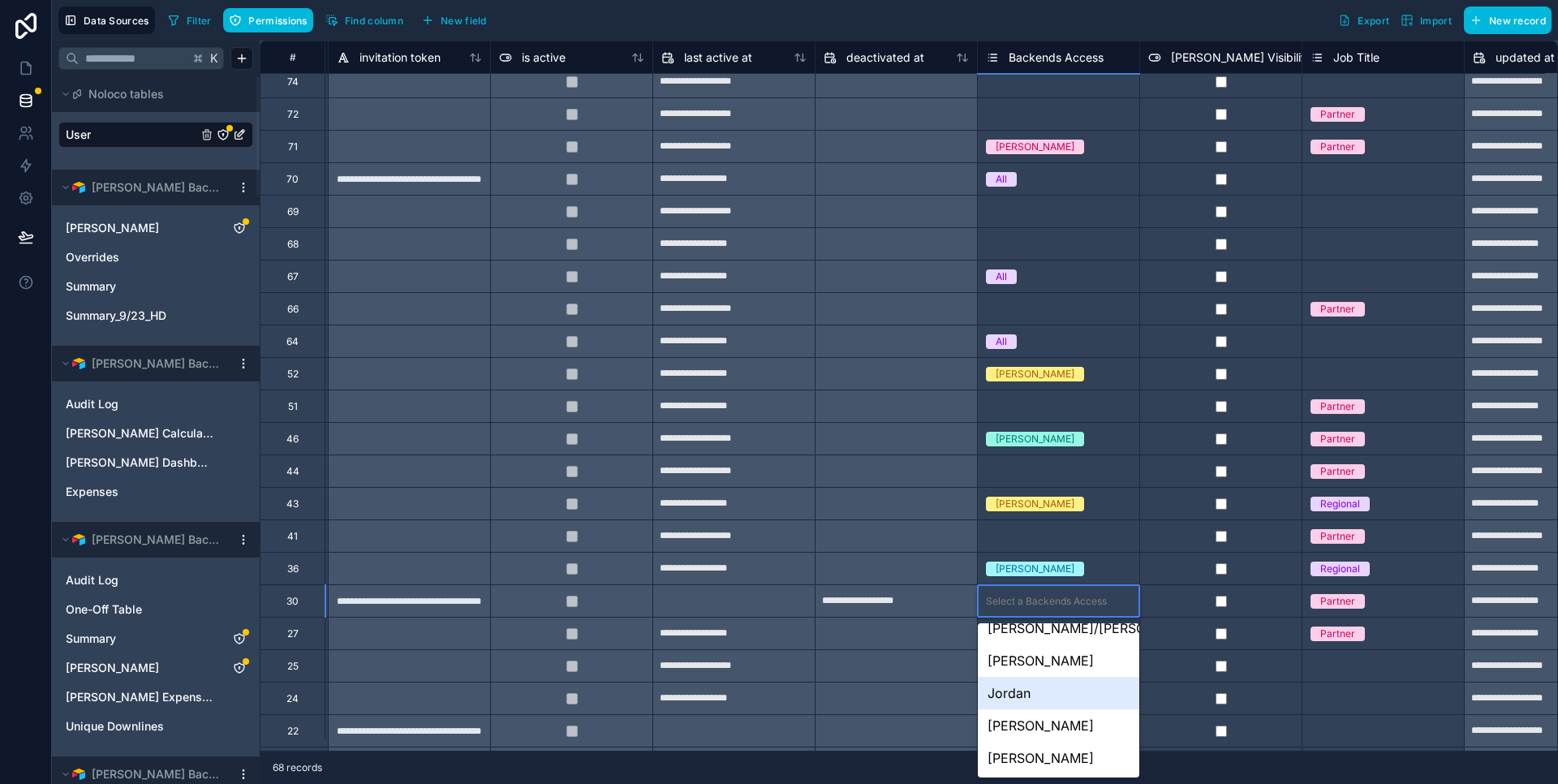
scroll to position [0, 0]
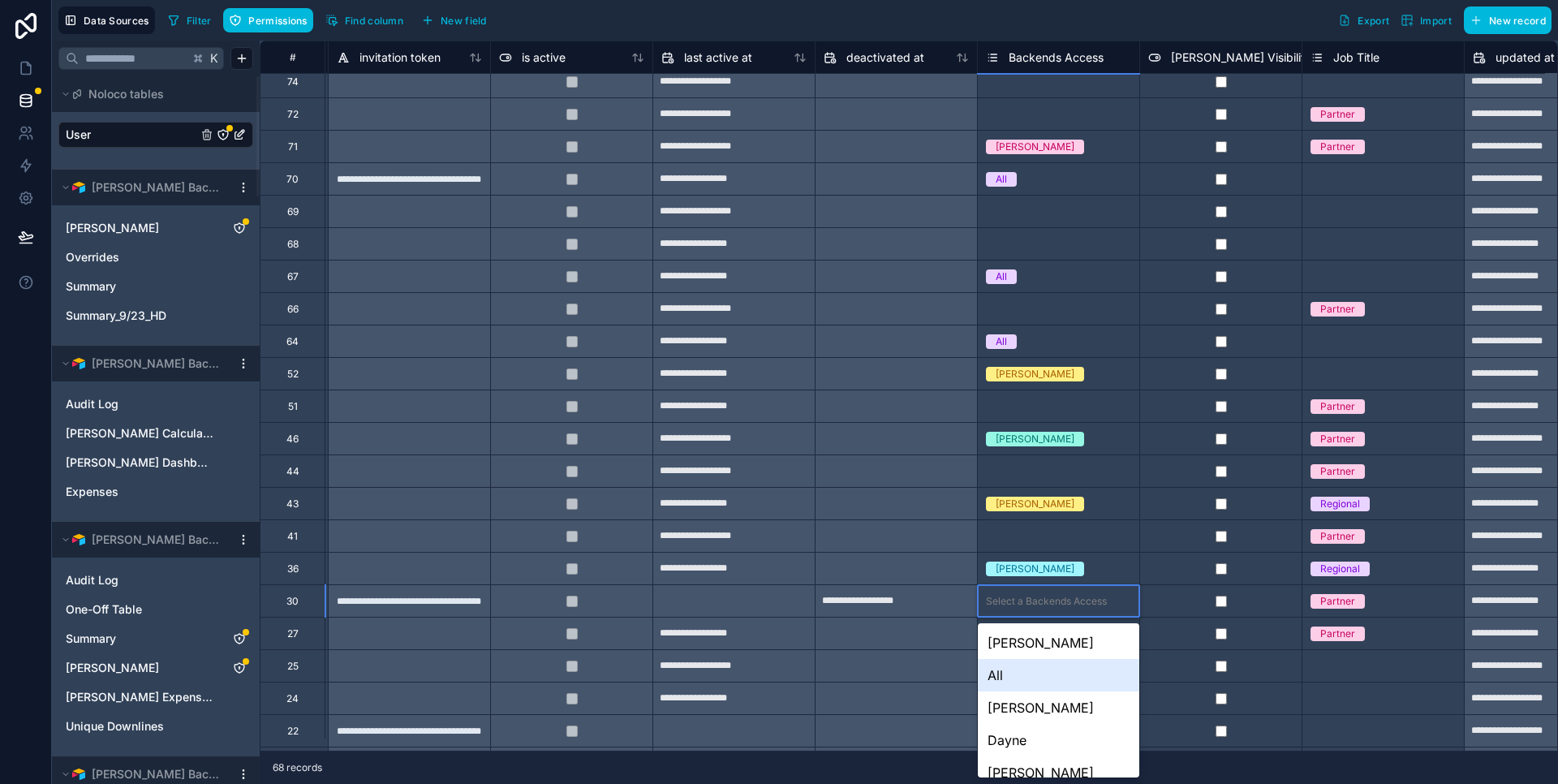
click at [1063, 680] on div "All" at bounding box center [1059, 675] width 162 height 32
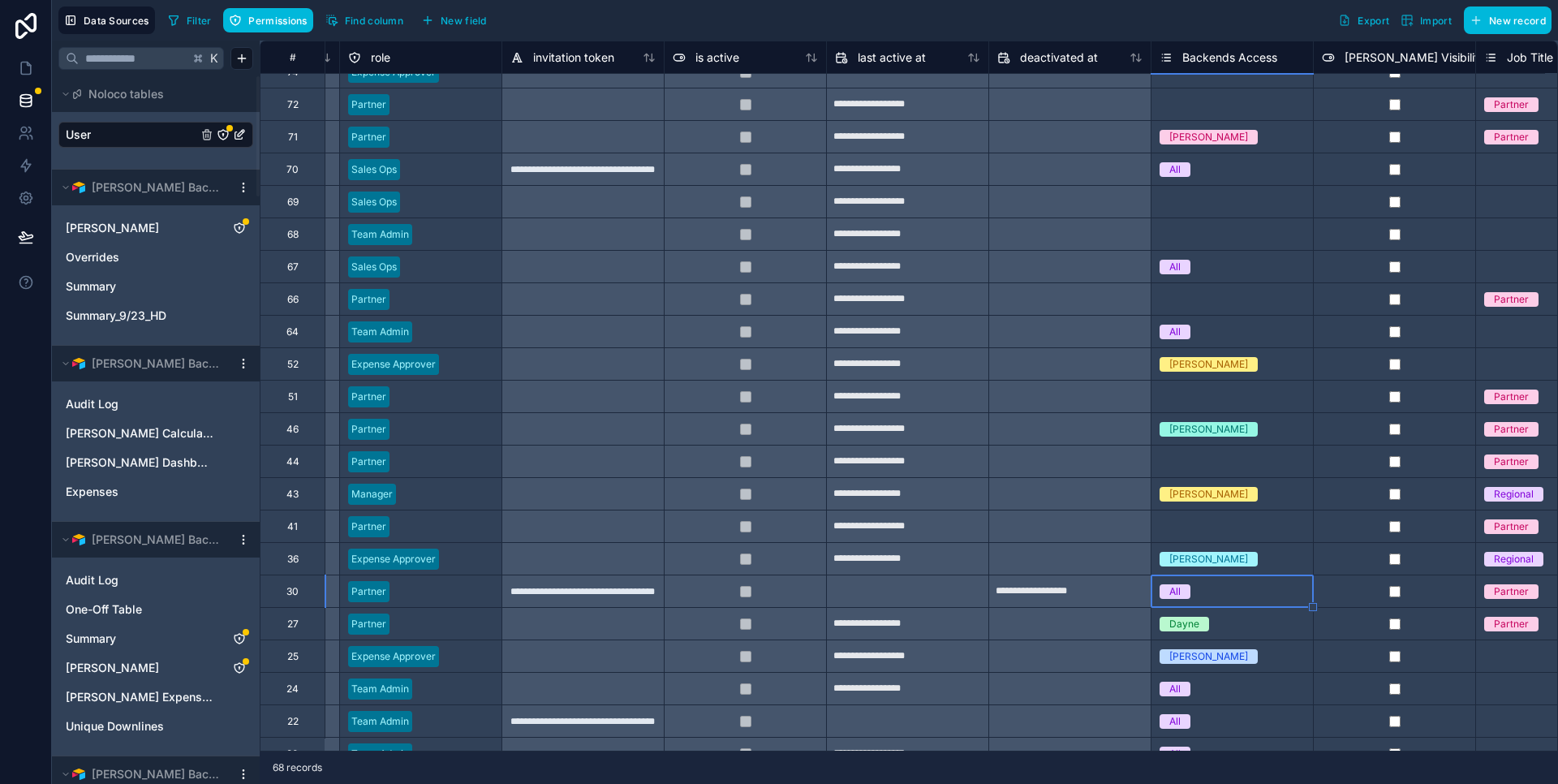
scroll to position [1251, 821]
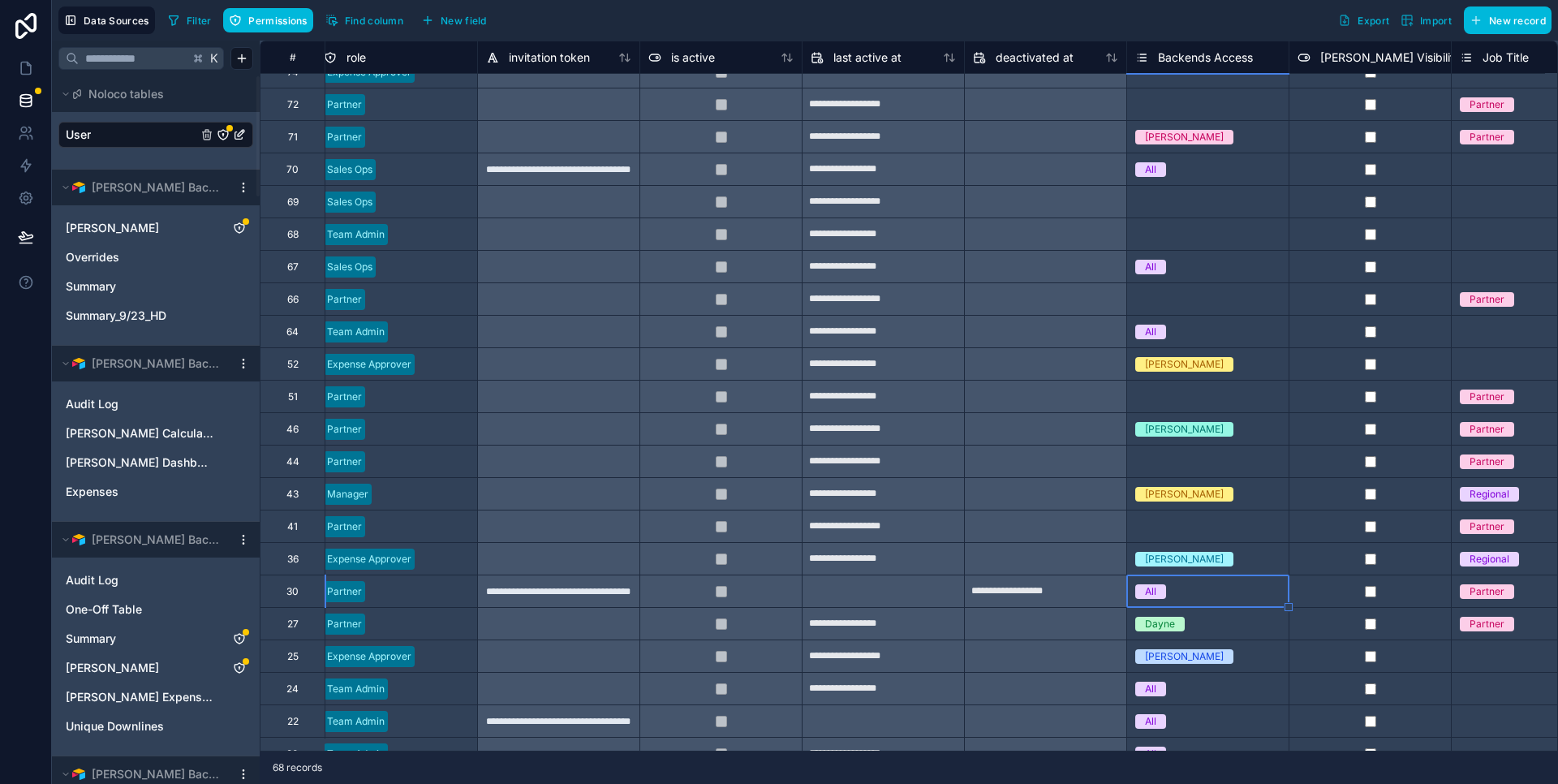
click at [1207, 589] on div "All" at bounding box center [1208, 591] width 162 height 17
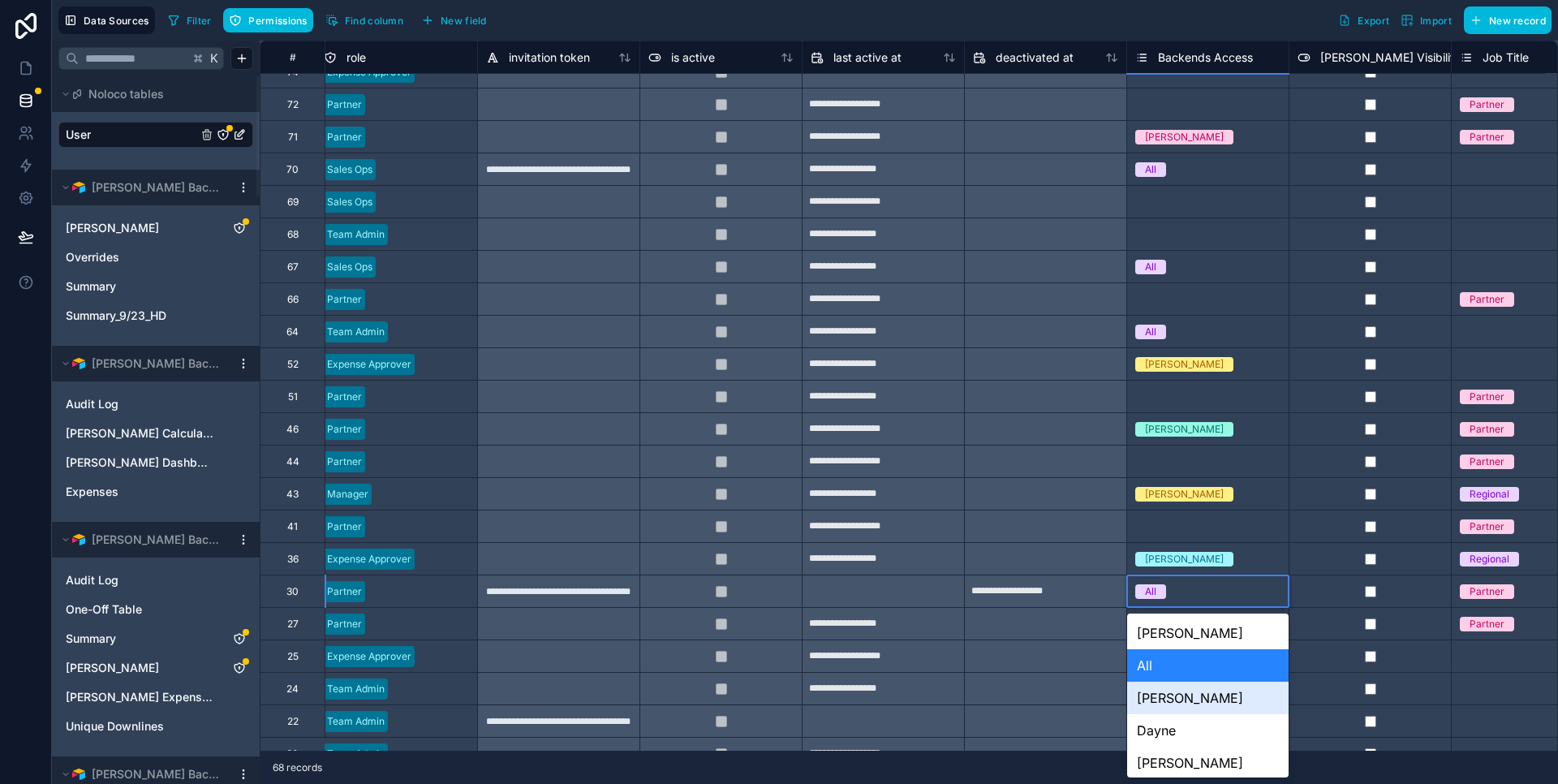
scroll to position [200, 0]
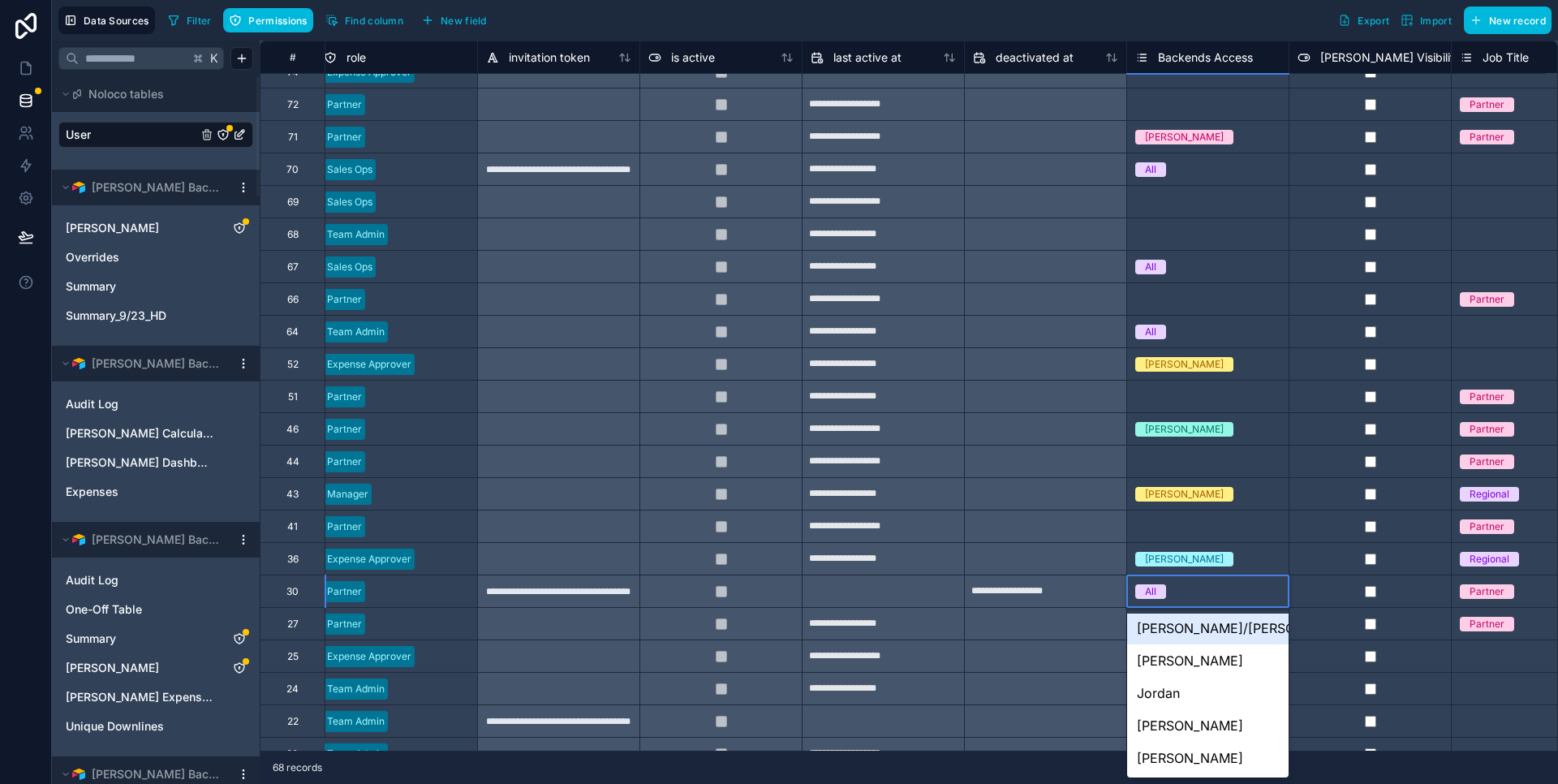
click at [1190, 587] on div "All" at bounding box center [1208, 591] width 162 height 17
click at [1207, 563] on div "Isaac" at bounding box center [1208, 558] width 162 height 17
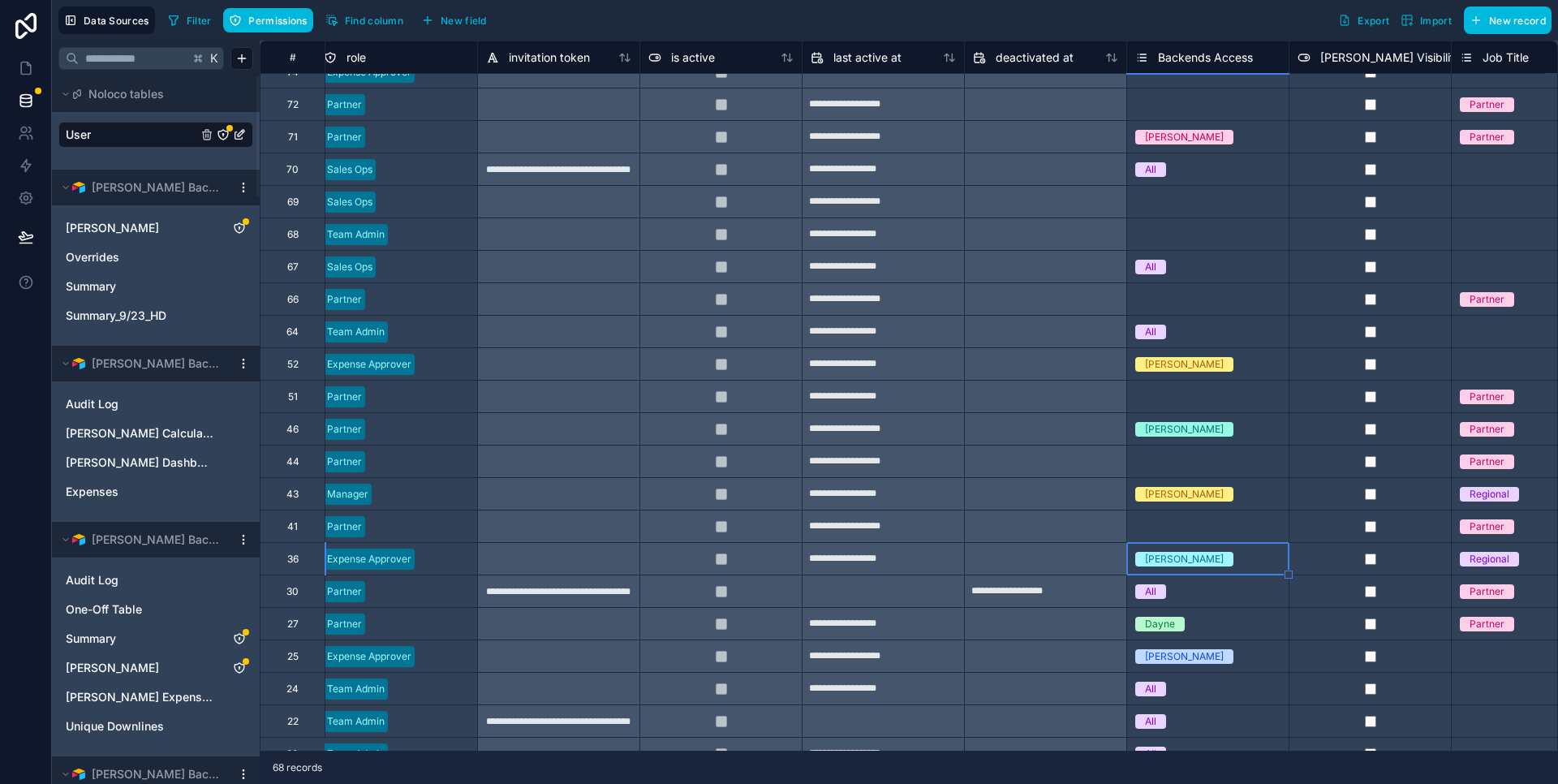
click at [1197, 587] on div "All" at bounding box center [1208, 591] width 162 height 17
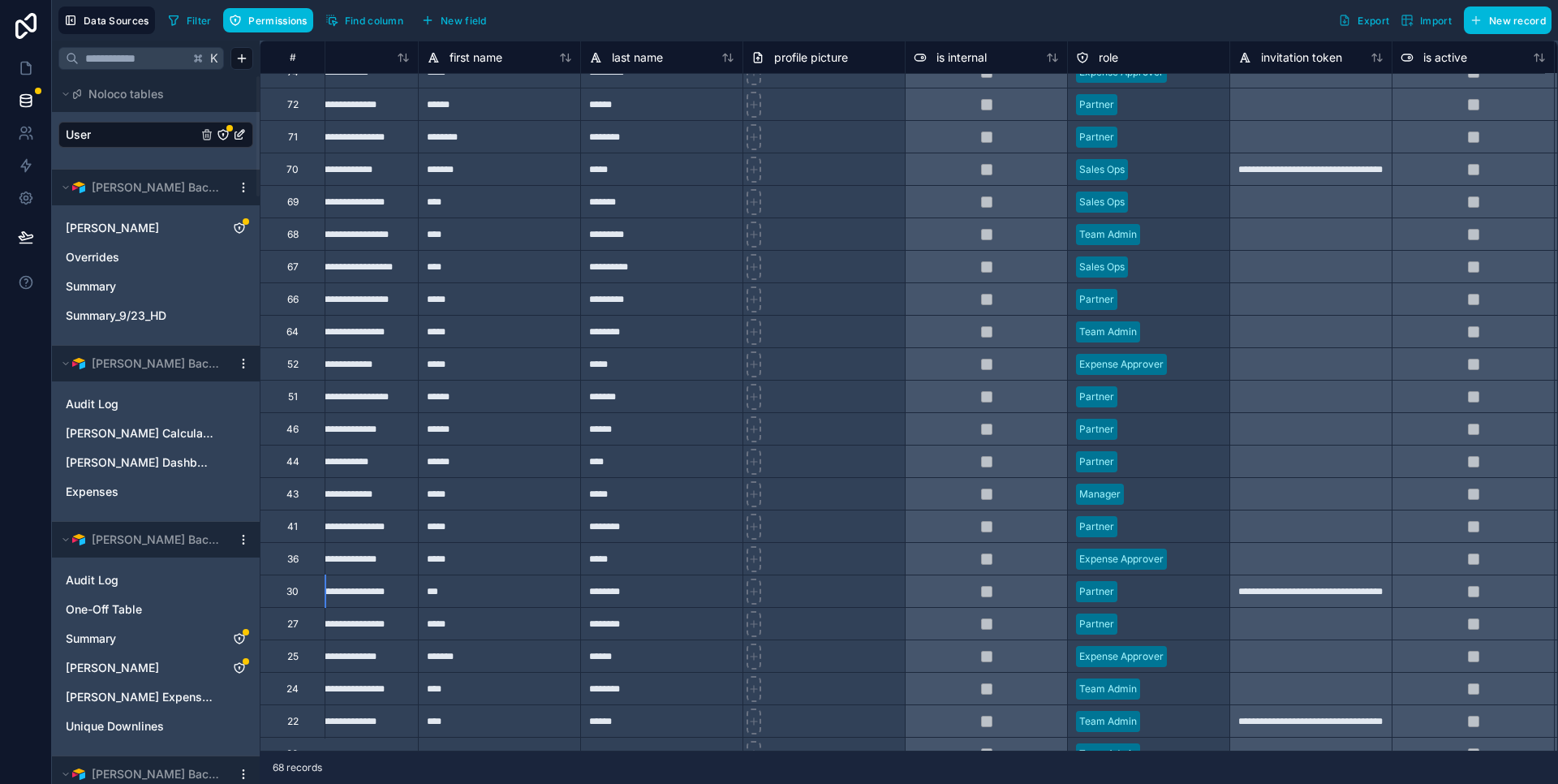
scroll to position [1251, 0]
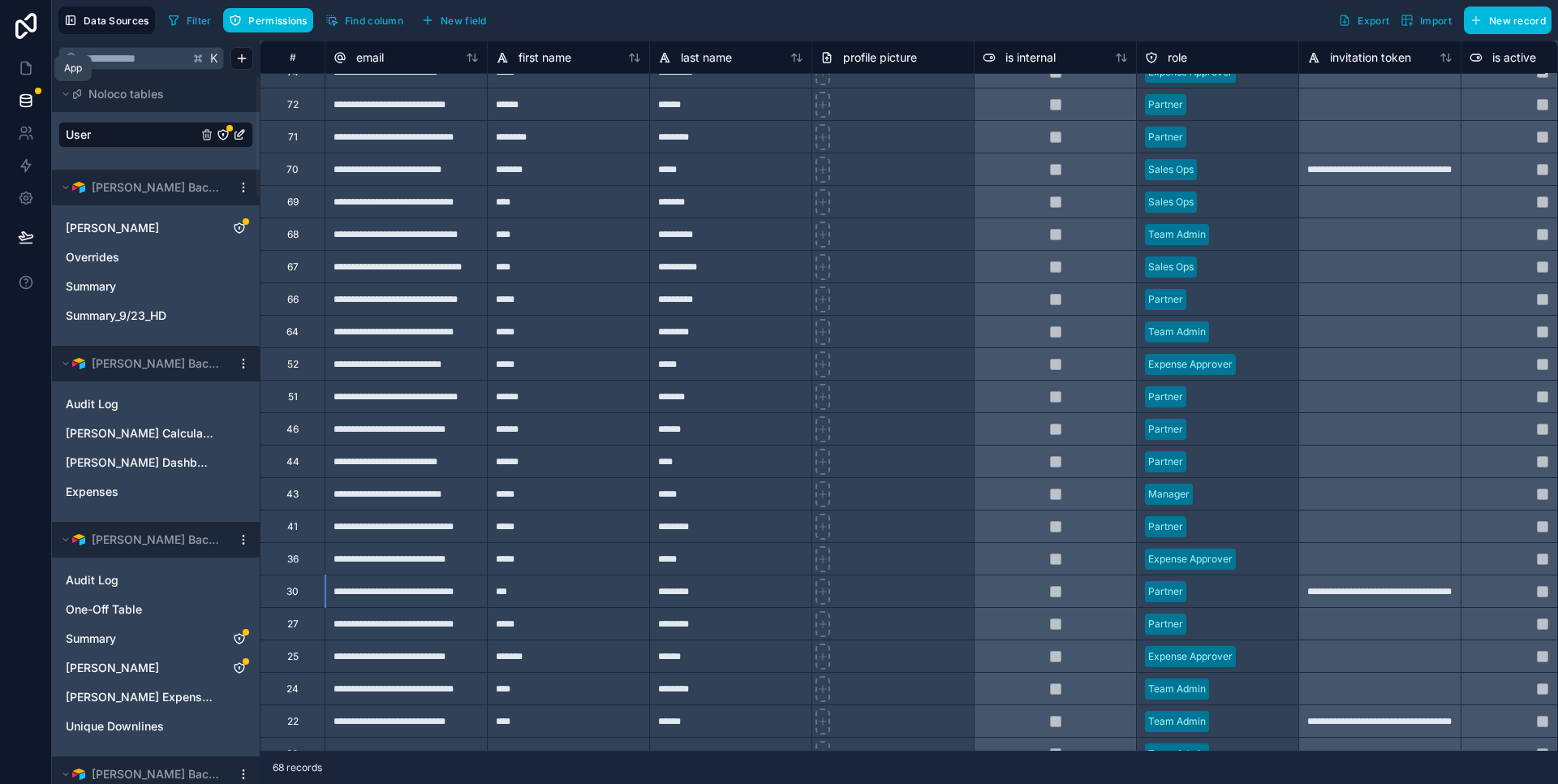
click at [31, 67] on icon at bounding box center [26, 68] width 10 height 12
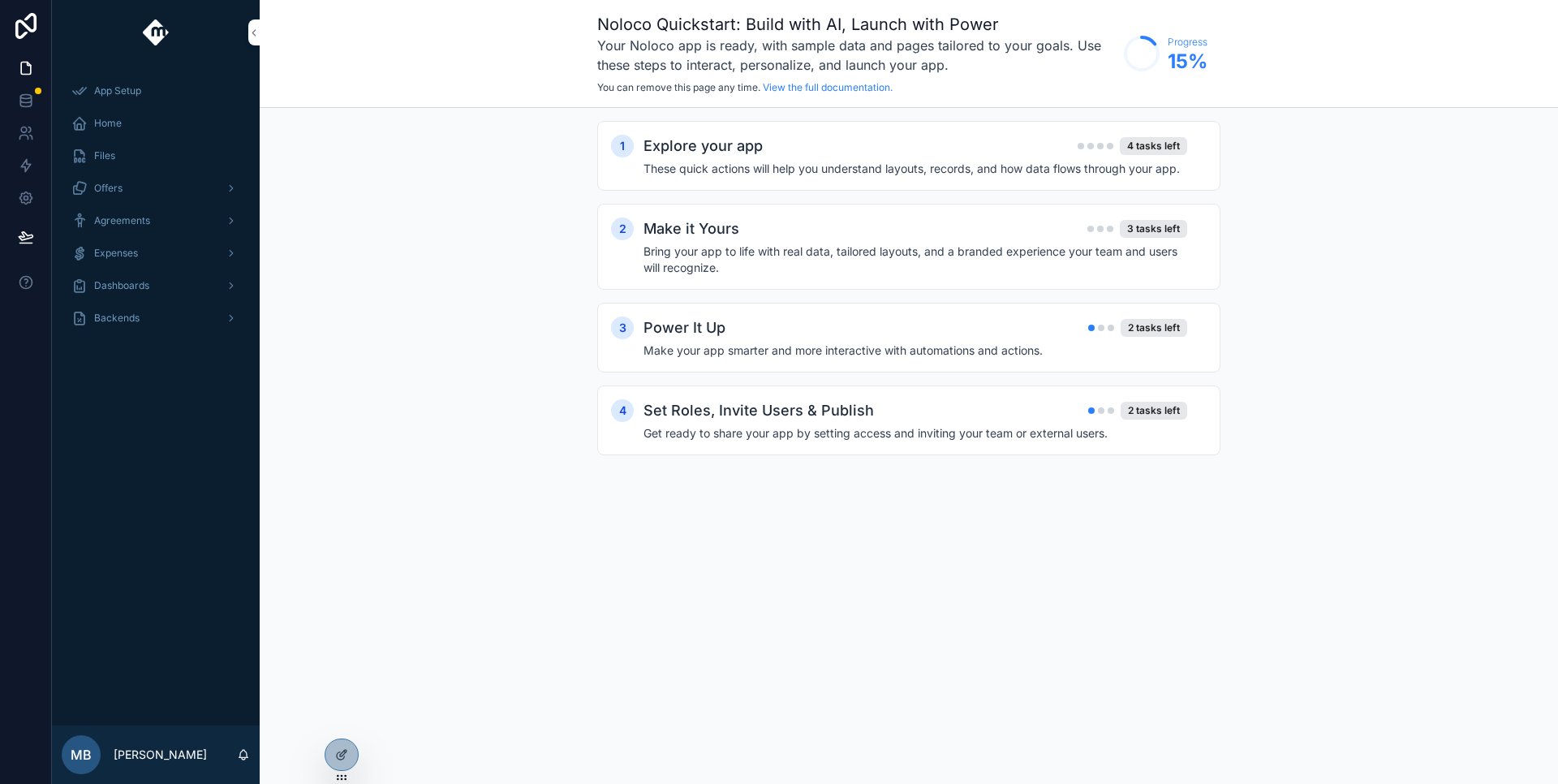
click at [124, 322] on span "Backends" at bounding box center [117, 318] width 46 height 13
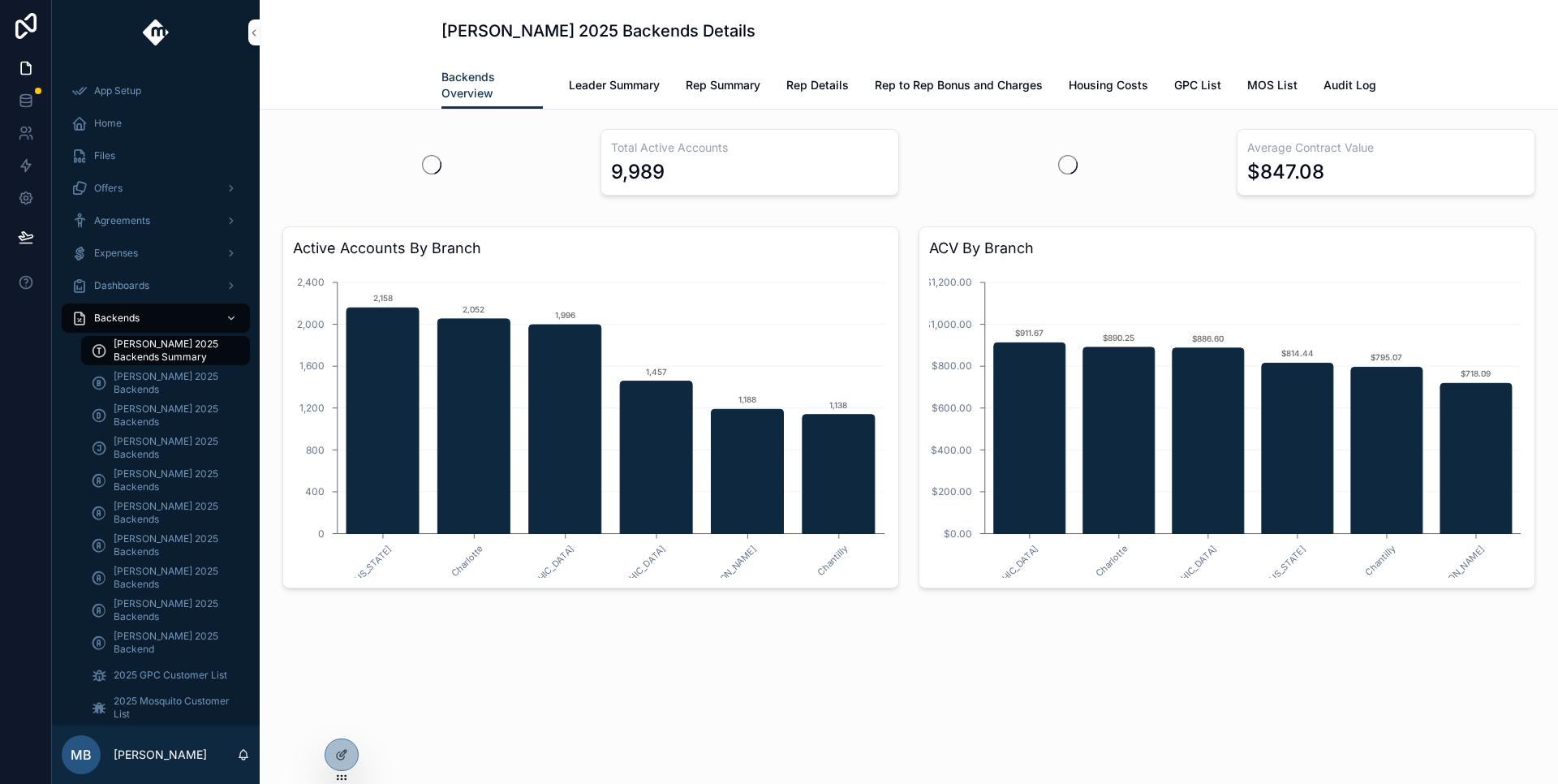
scroll to position [82, 0]
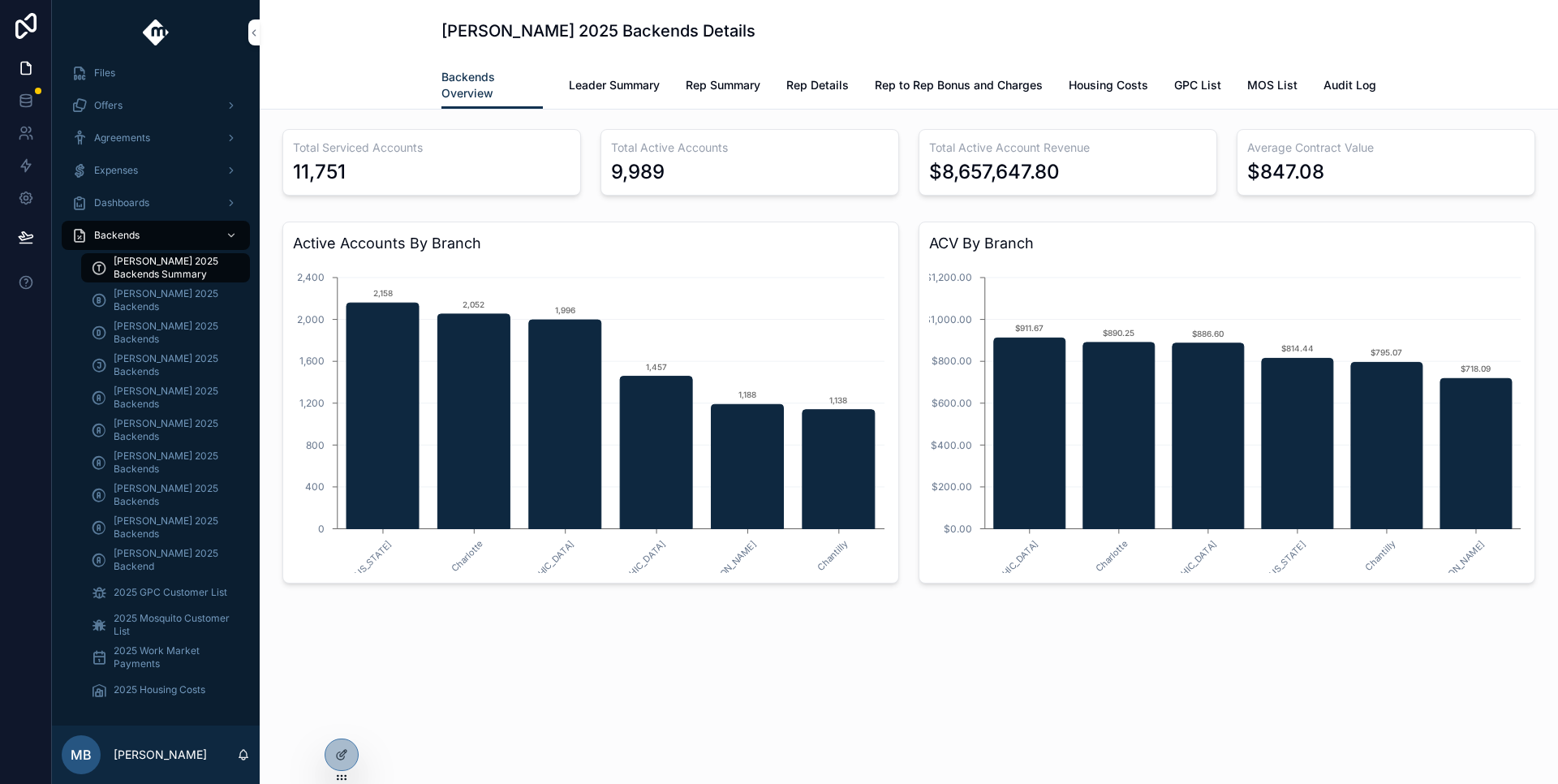
click at [149, 558] on span "[PERSON_NAME] 2025 Backend" at bounding box center [173, 560] width 120 height 26
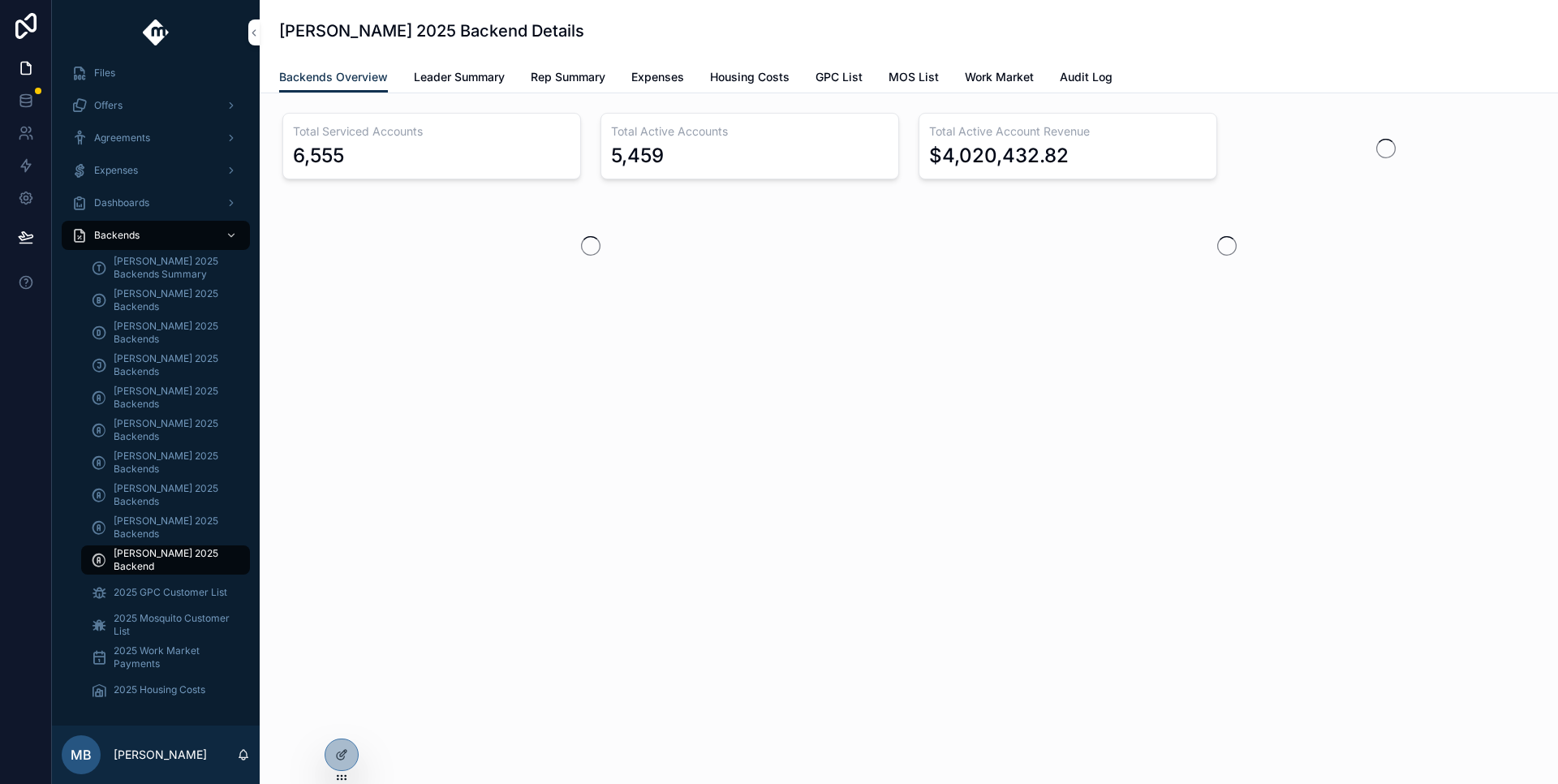
click at [344, 762] on div at bounding box center [342, 754] width 32 height 31
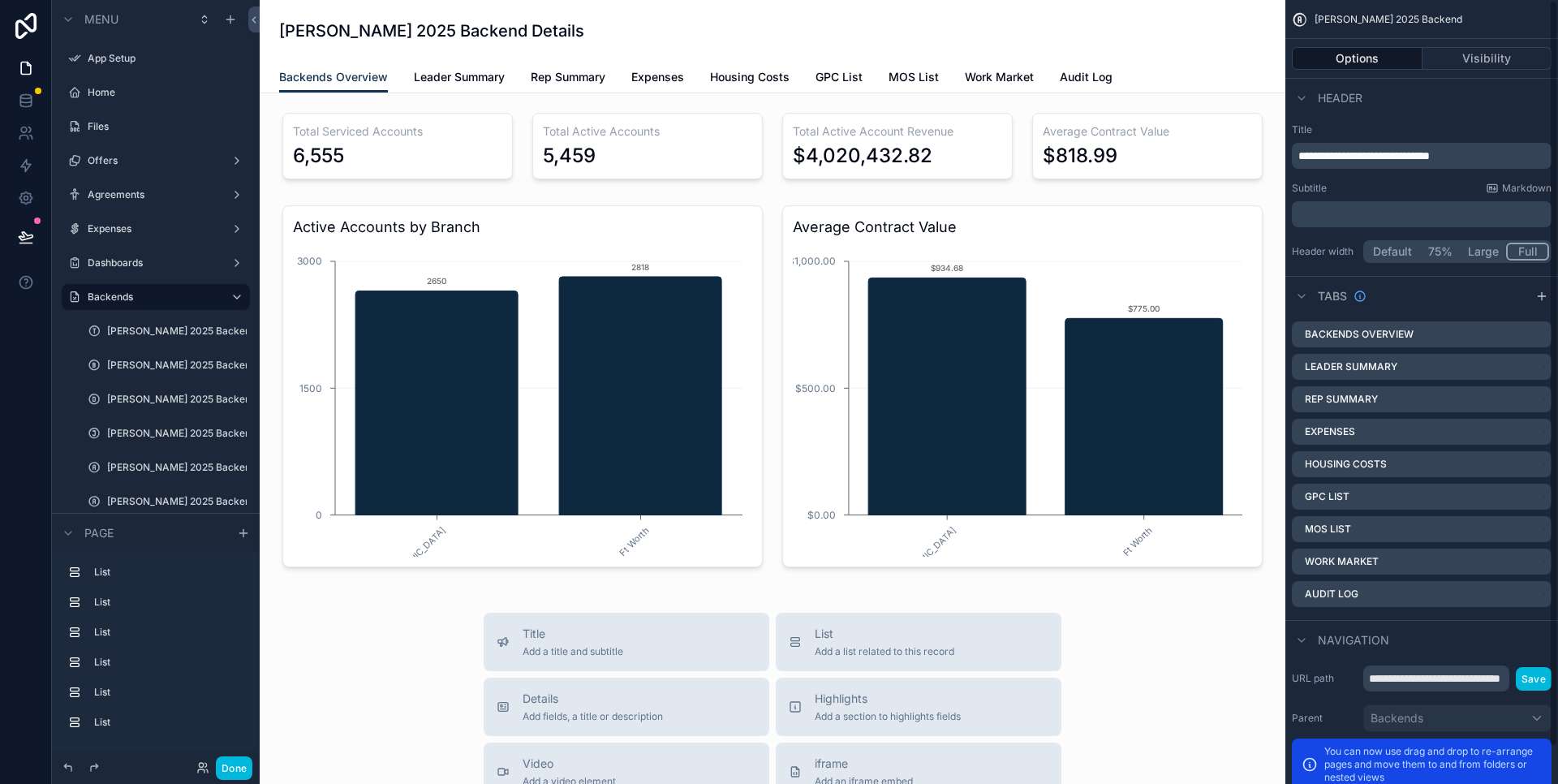
scroll to position [127, 0]
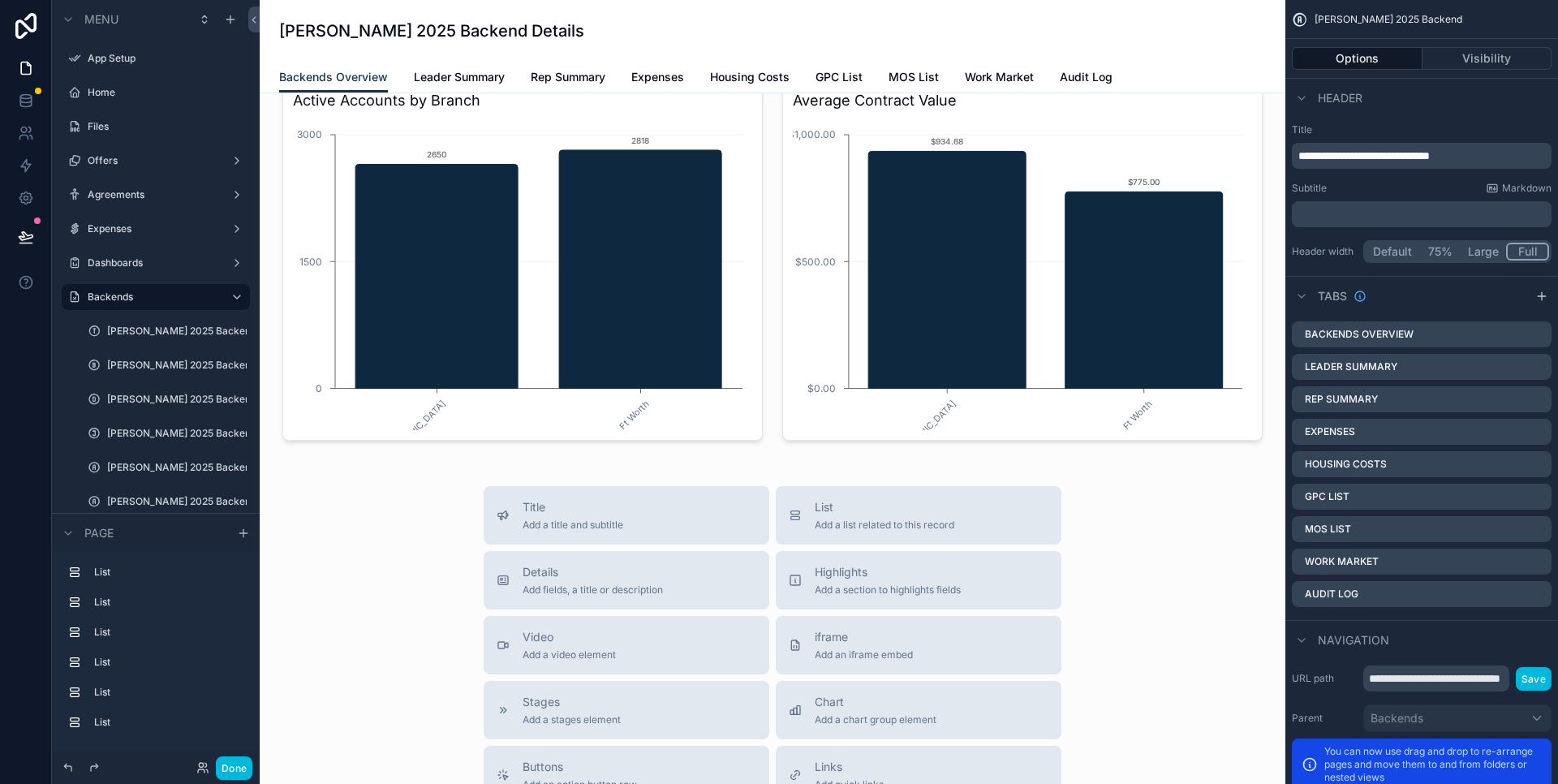
click at [0, 0] on icon "scrollable content" at bounding box center [0, 0] width 0 height 0
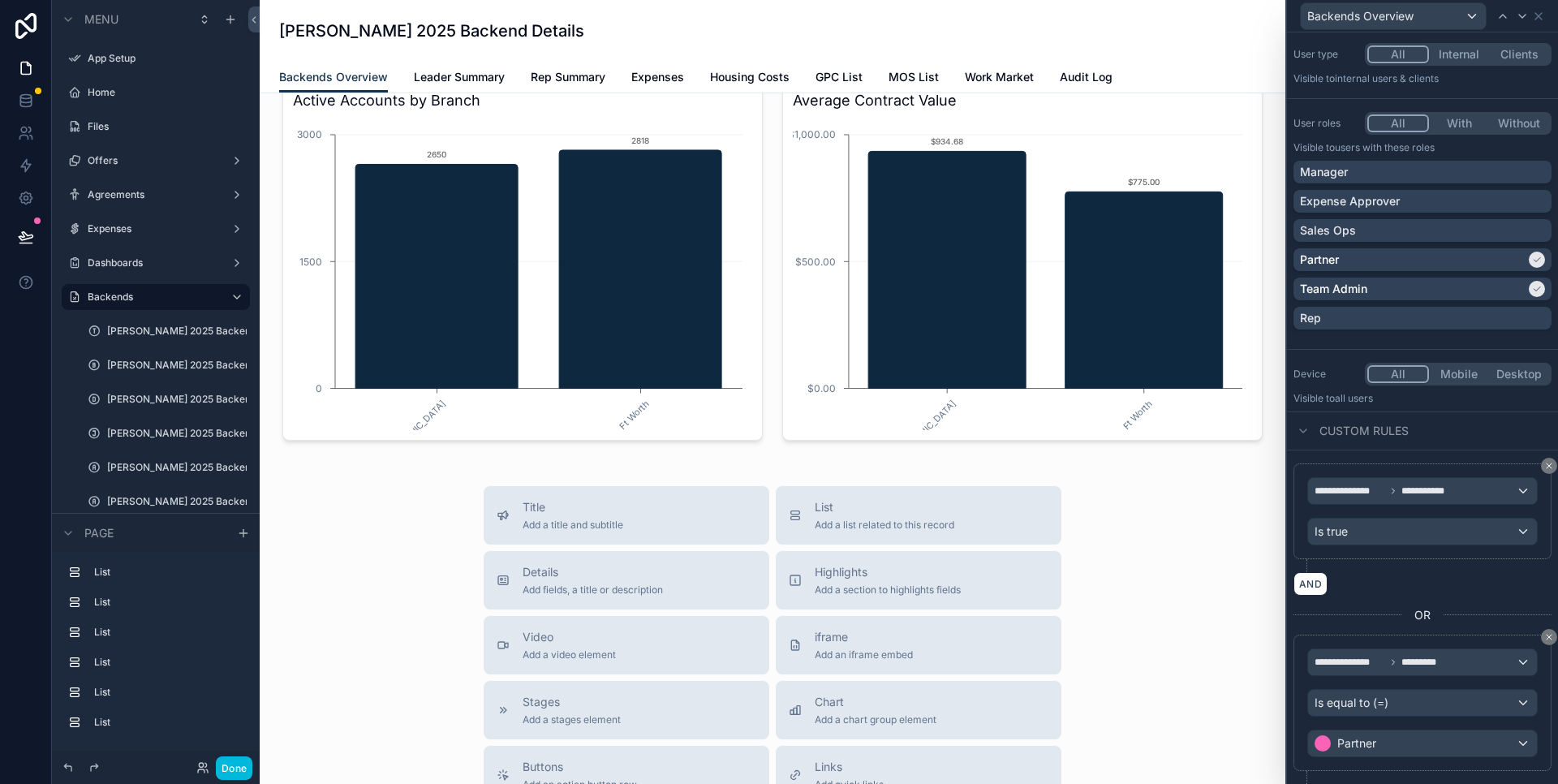
scroll to position [118, 0]
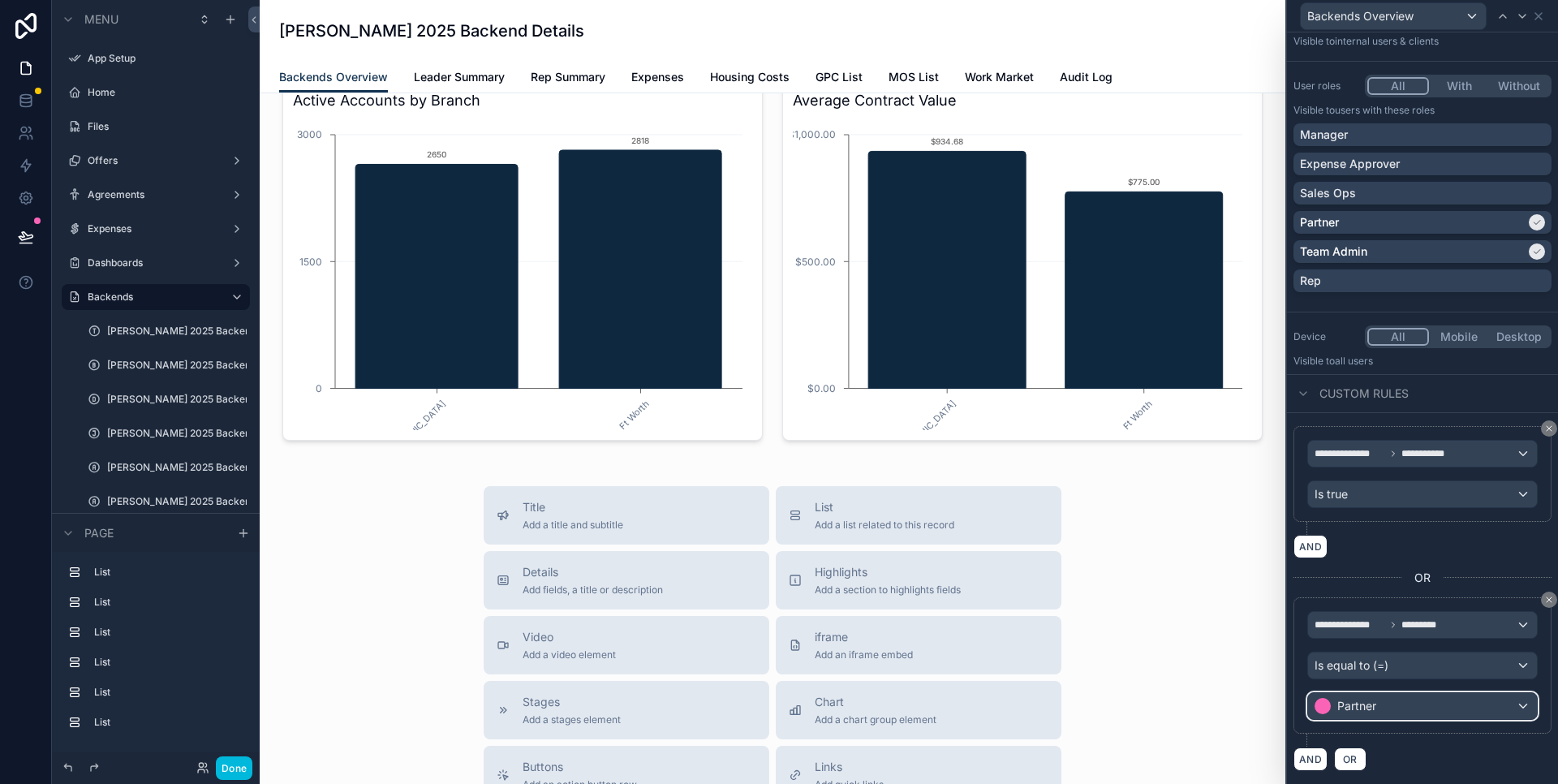
click at [1406, 707] on div "Partner" at bounding box center [1422, 706] width 229 height 26
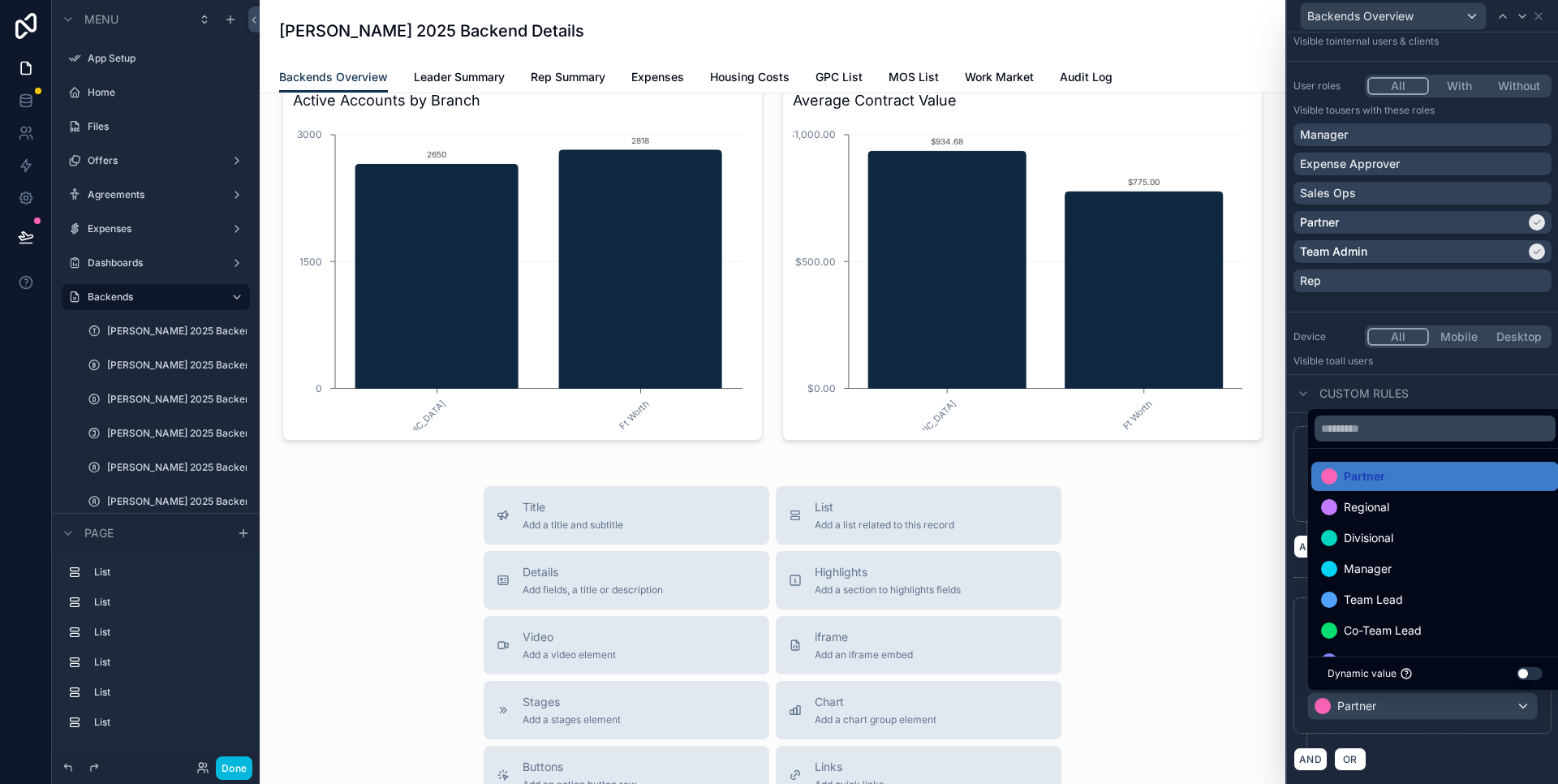
click at [1457, 764] on div at bounding box center [1422, 392] width 271 height 784
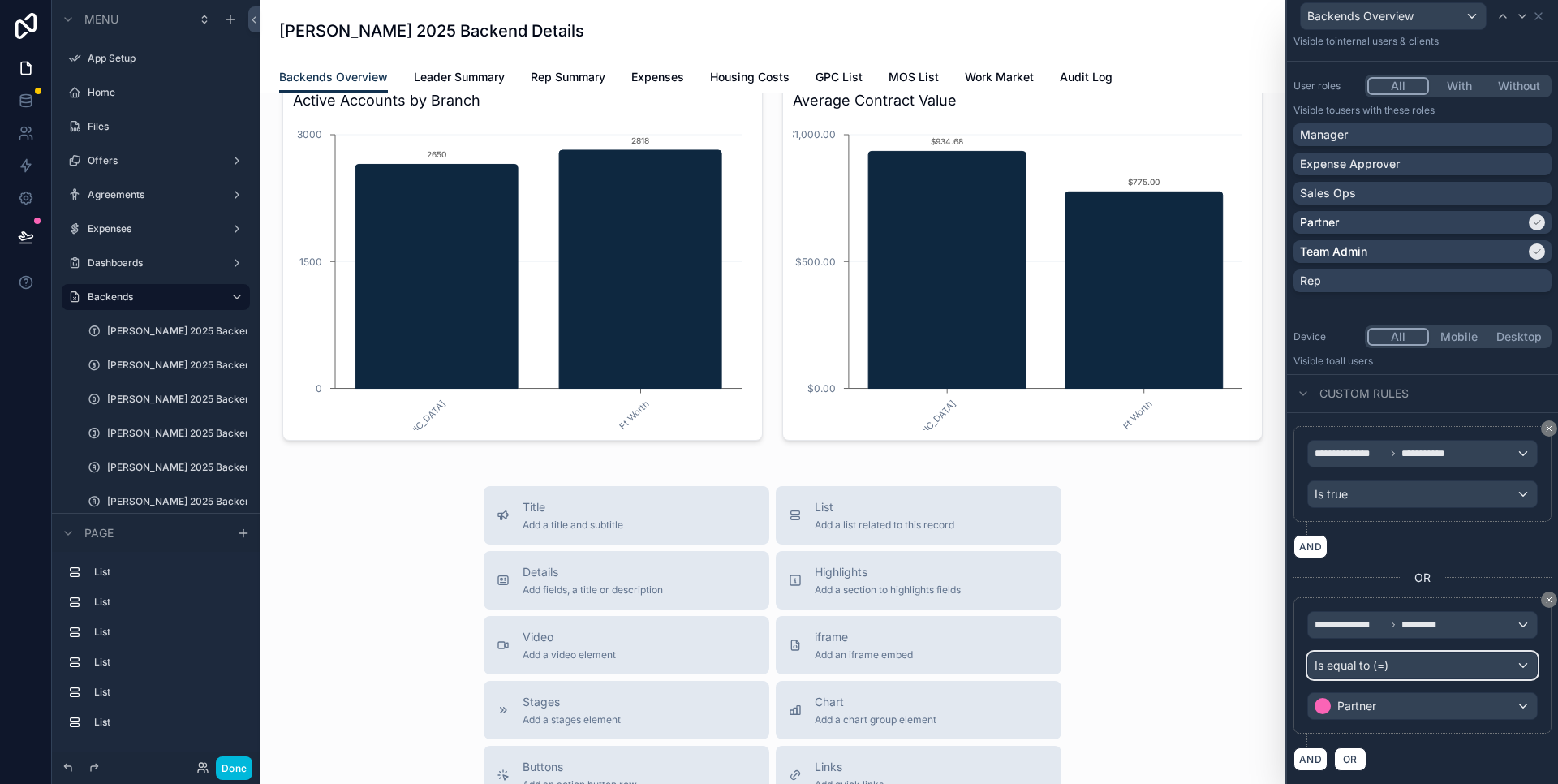
click at [1387, 658] on span "Is equal to (=)" at bounding box center [1351, 665] width 74 height 16
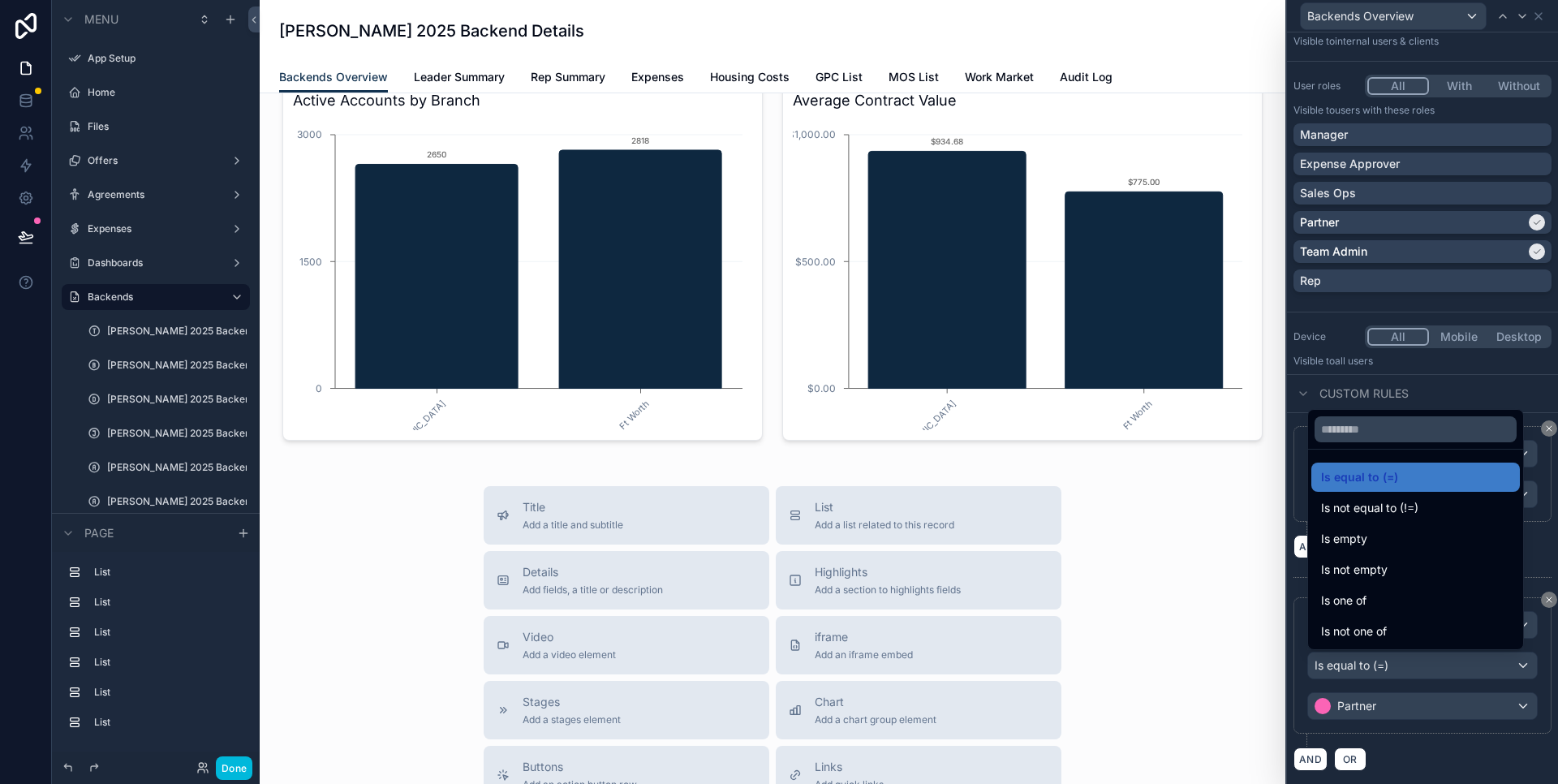
click at [1427, 747] on div at bounding box center [1422, 392] width 271 height 784
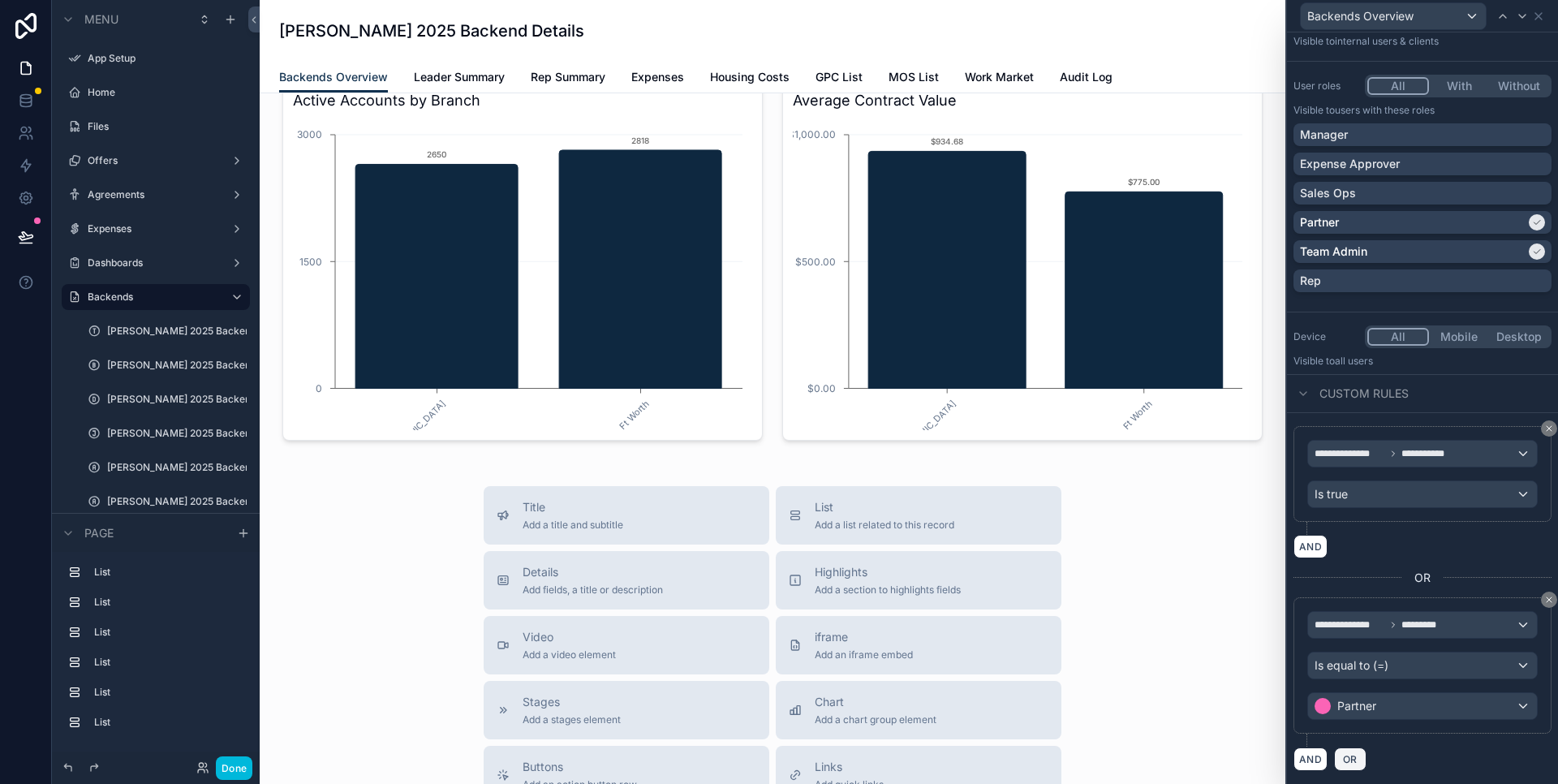
click at [1351, 760] on span "OR" at bounding box center [1350, 759] width 21 height 12
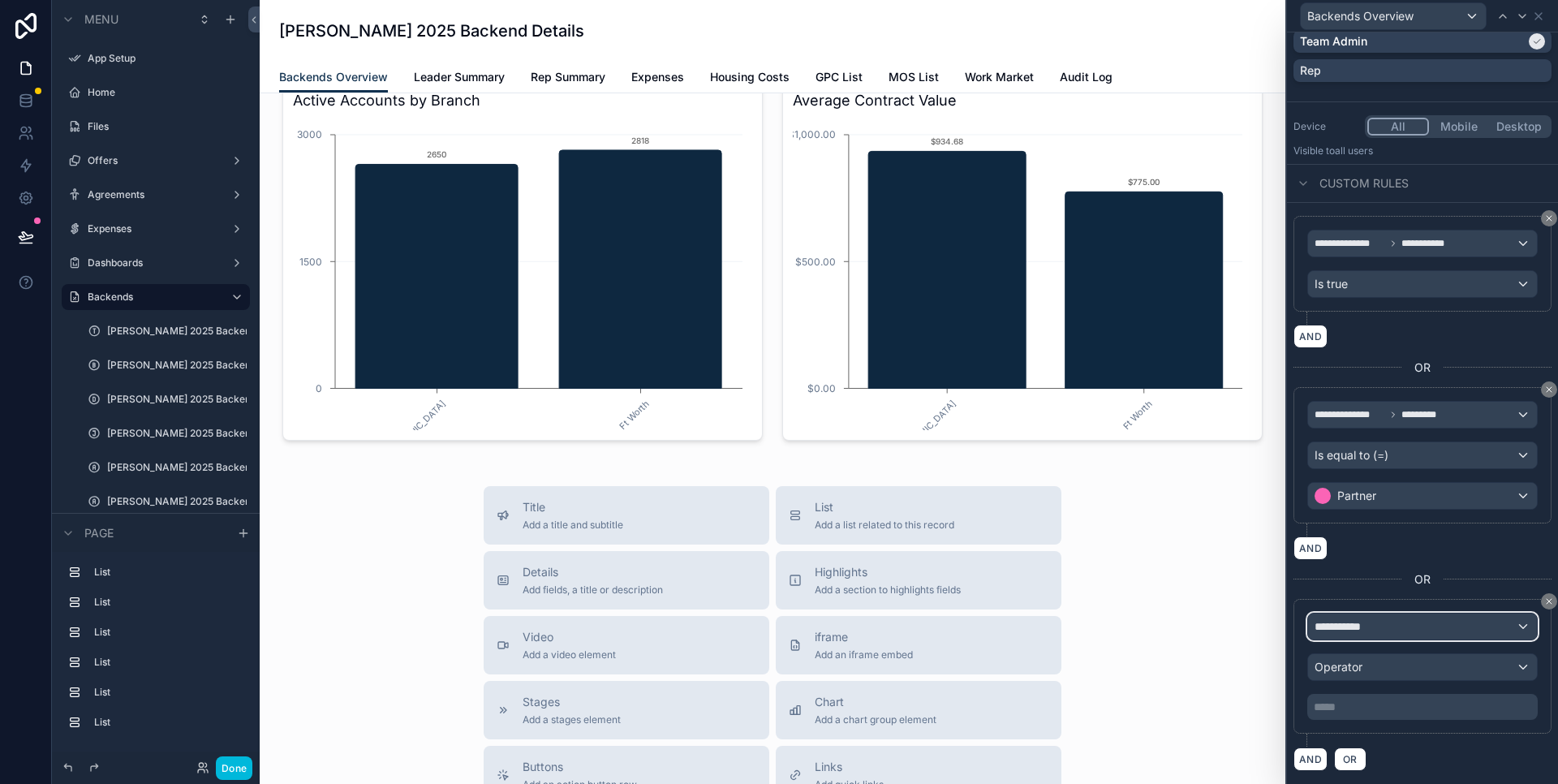
click at [1406, 635] on div "**********" at bounding box center [1422, 626] width 229 height 26
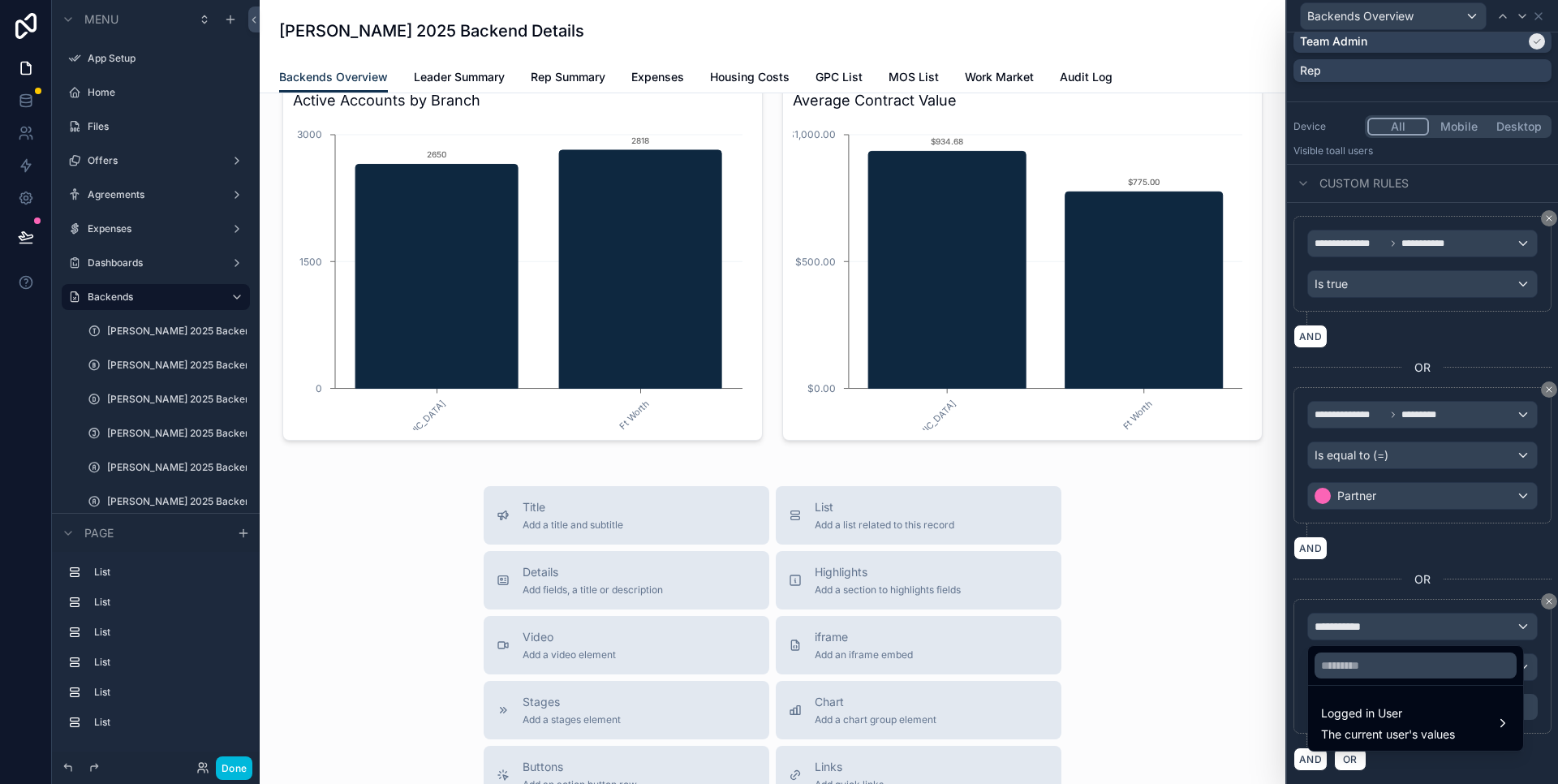
click at [1395, 723] on div "Logged in User The current user's values" at bounding box center [1388, 723] width 134 height 39
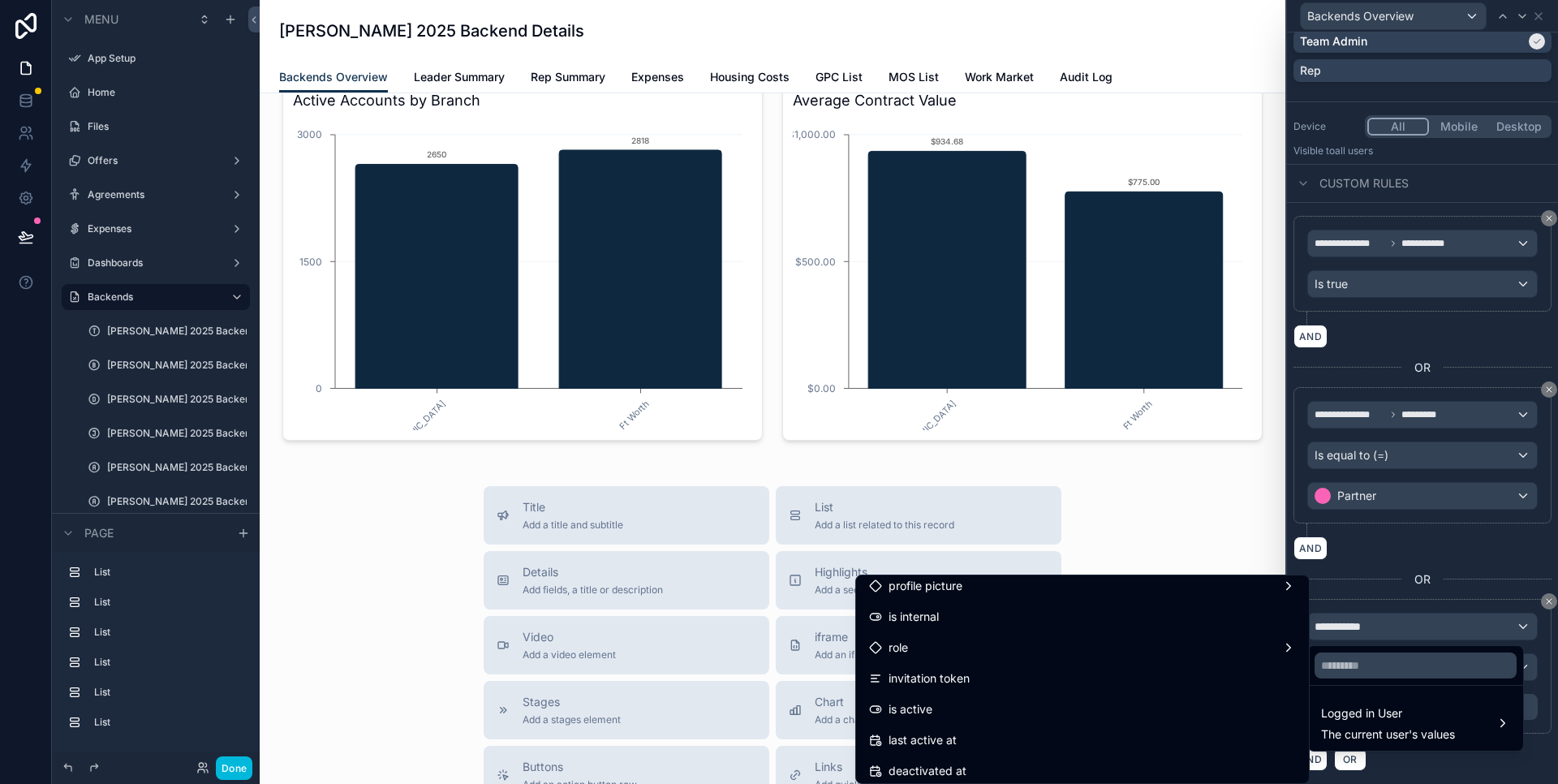
scroll to position [0, 0]
click at [1023, 620] on div "email" at bounding box center [1082, 623] width 427 height 19
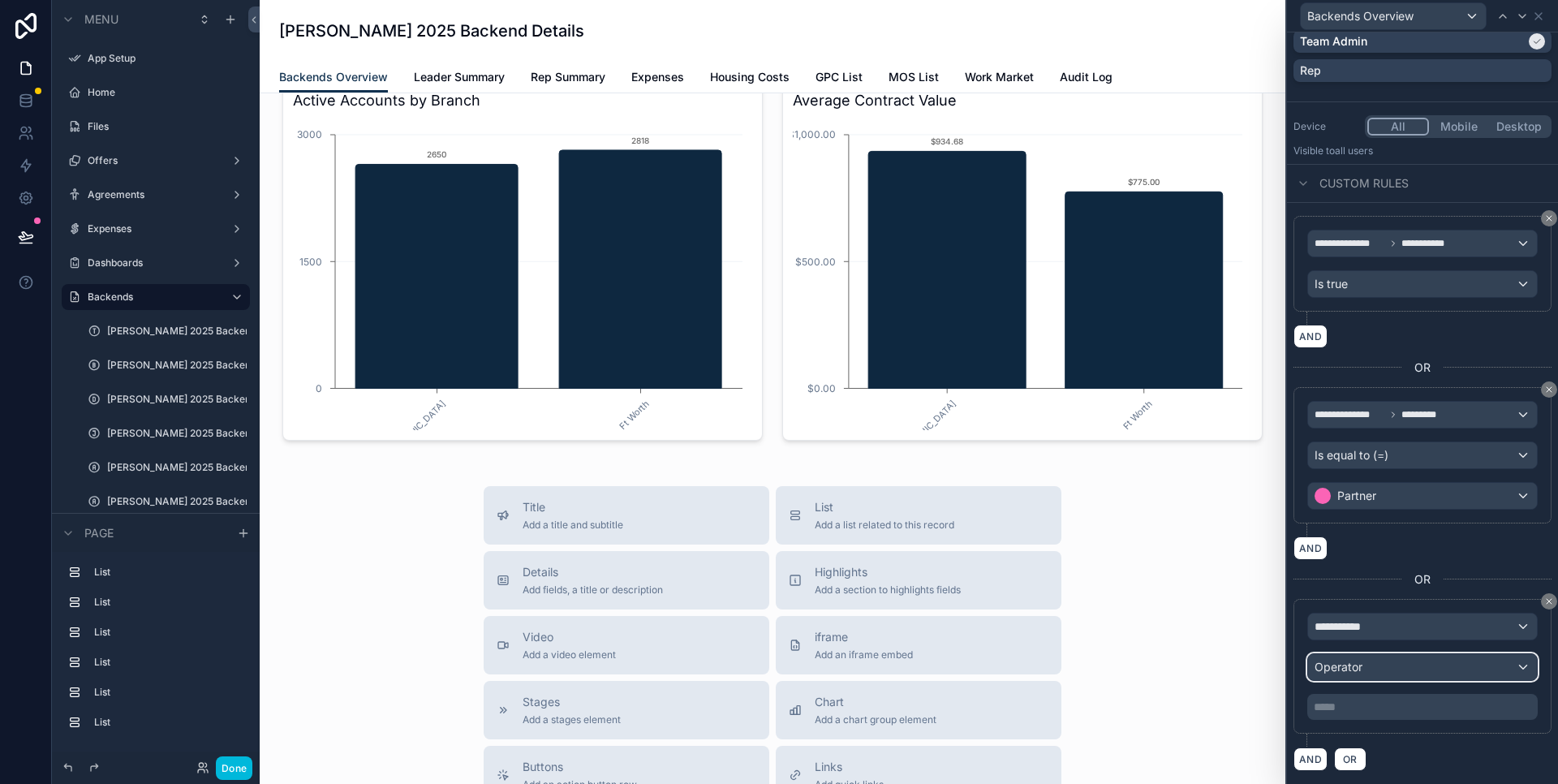
click at [1374, 665] on div "Operator" at bounding box center [1422, 667] width 229 height 26
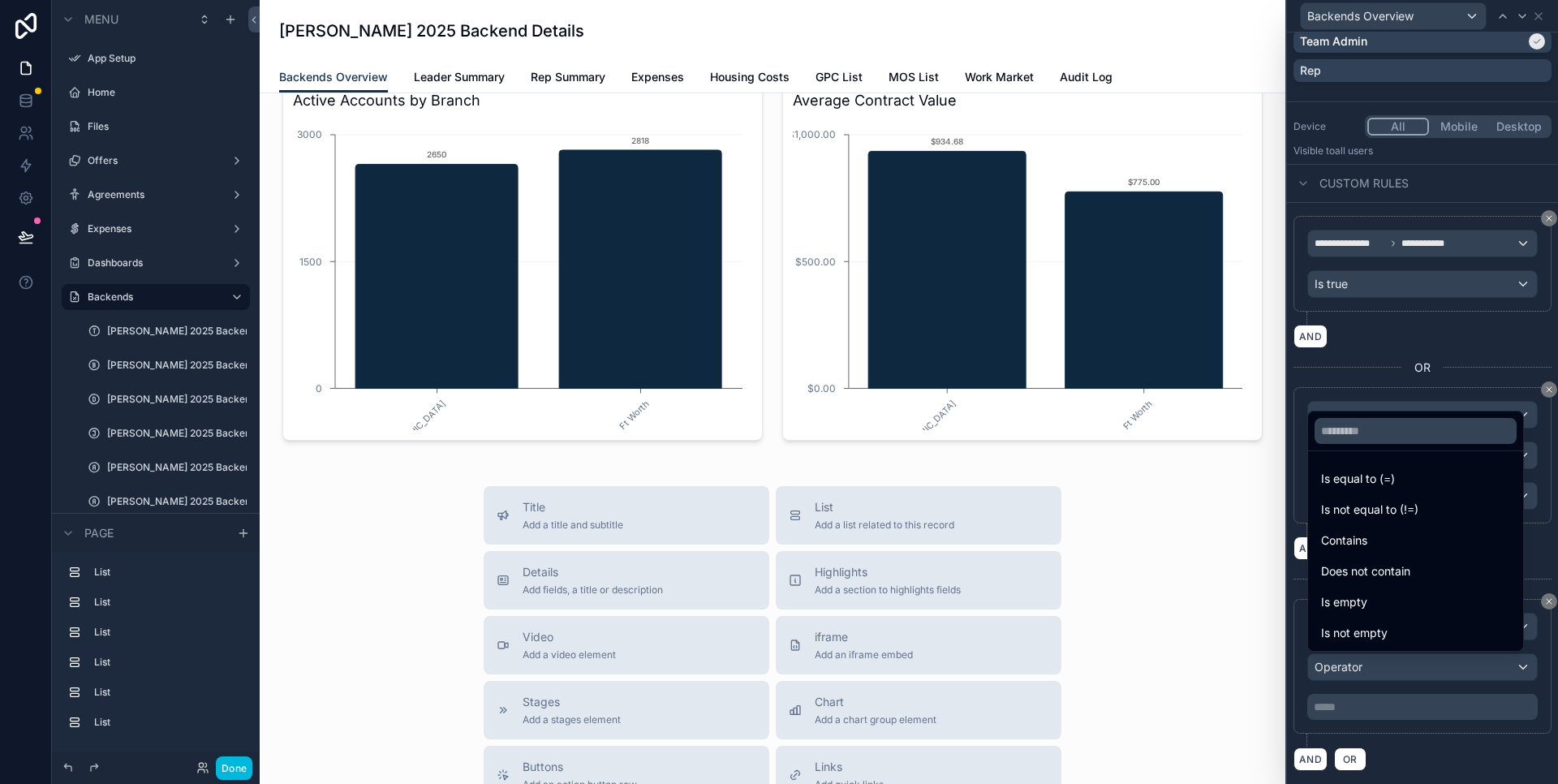
click at [1370, 484] on span "Is equal to (=)" at bounding box center [1358, 478] width 74 height 19
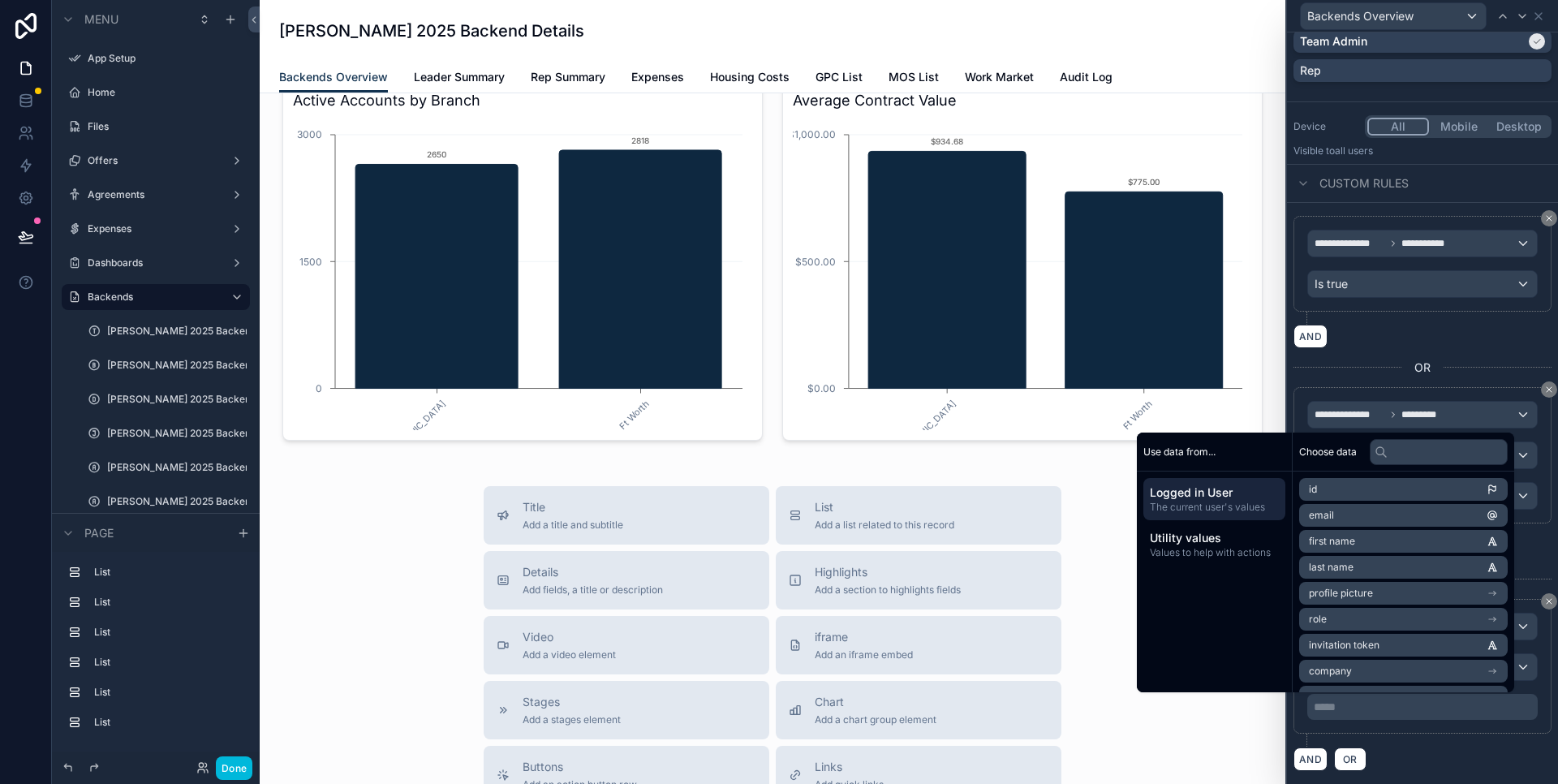
click at [1206, 552] on span "Values to help with actions" at bounding box center [1214, 553] width 129 height 13
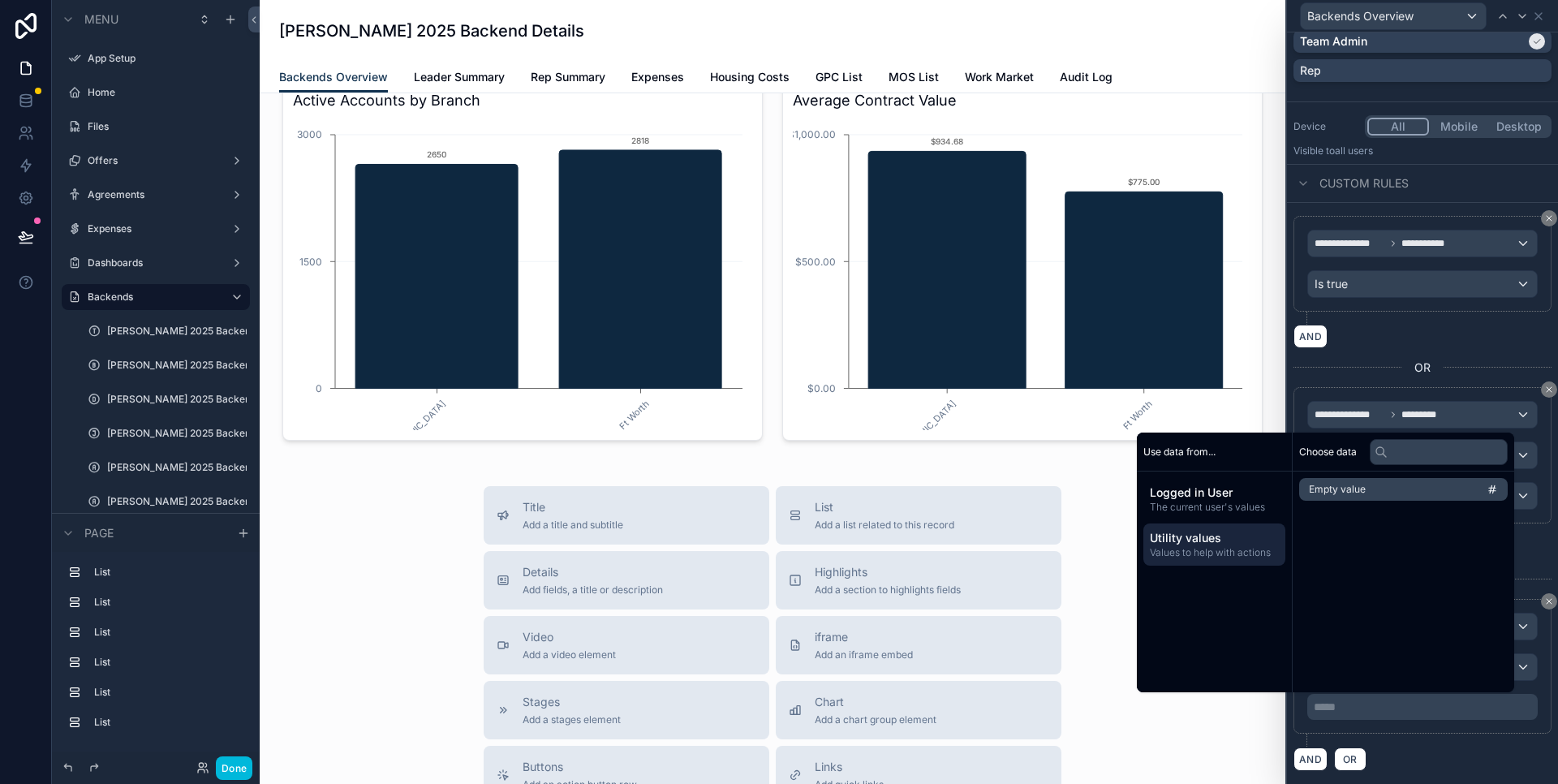
click at [1206, 510] on span "The current user's values" at bounding box center [1214, 507] width 129 height 13
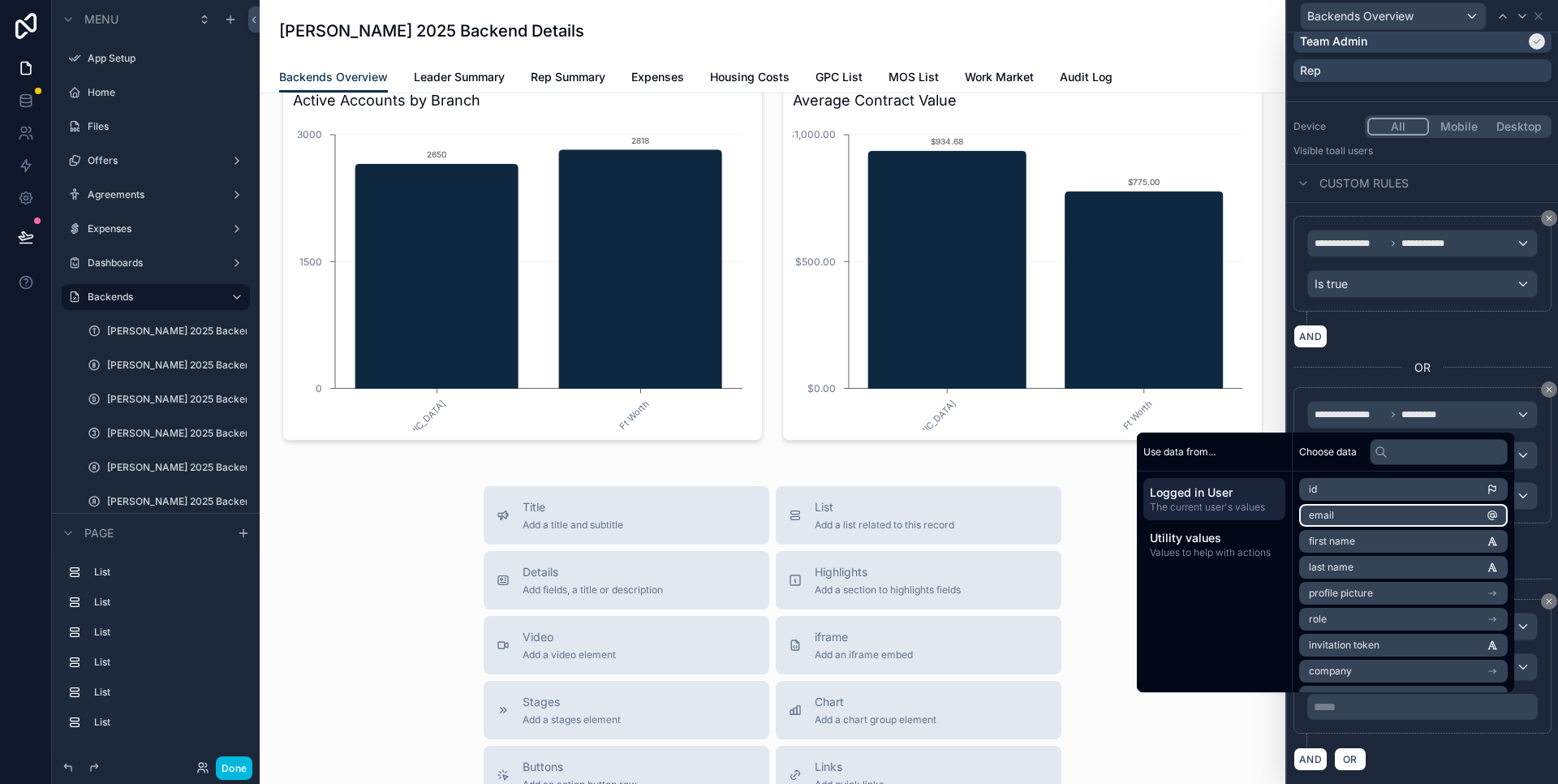
click at [1356, 516] on li "email" at bounding box center [1404, 515] width 208 height 22
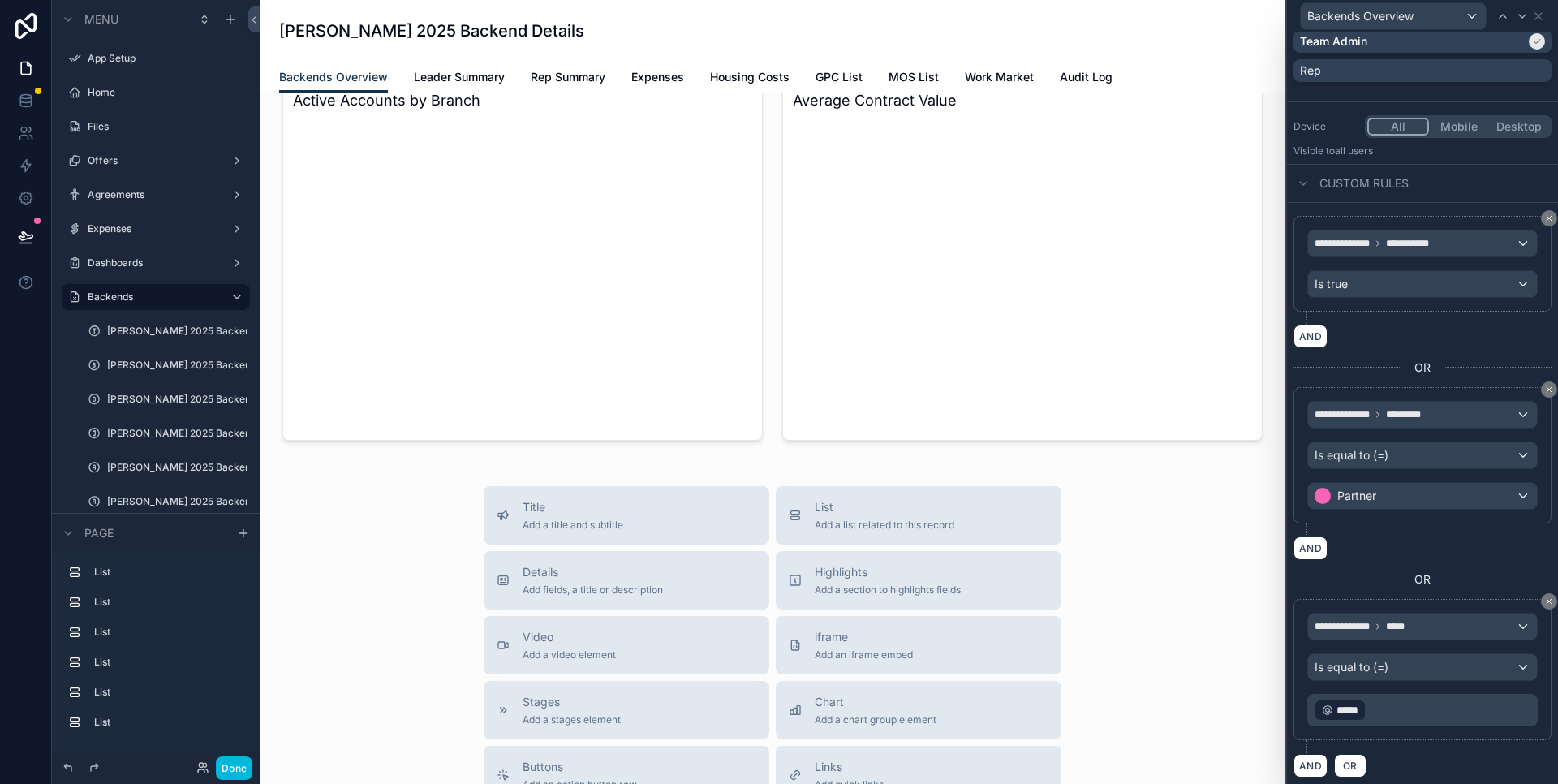
click at [1381, 714] on p "﻿ ***** ﻿ ﻿" at bounding box center [1424, 710] width 221 height 26
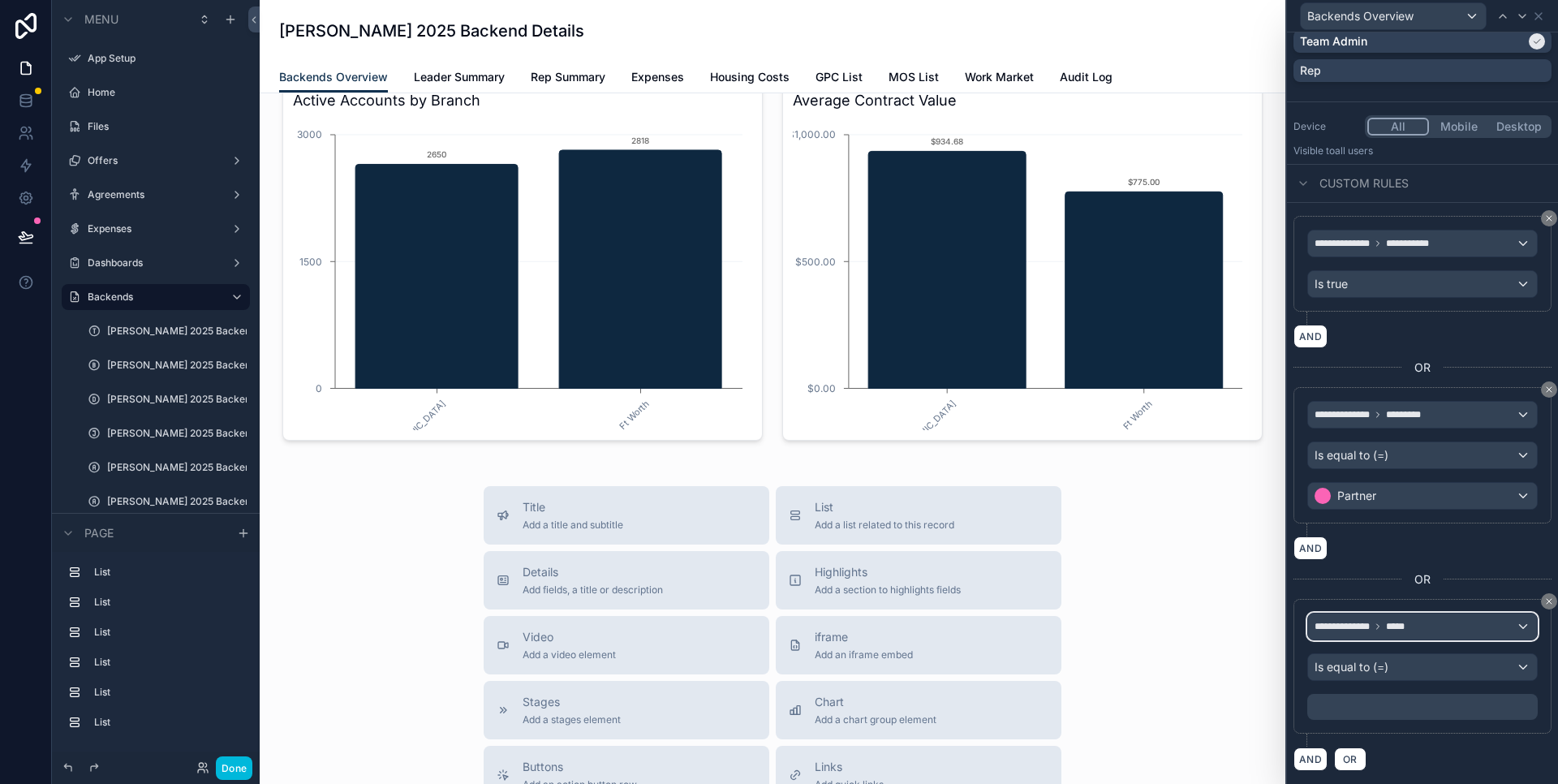
click at [1445, 630] on div "**********" at bounding box center [1422, 626] width 229 height 26
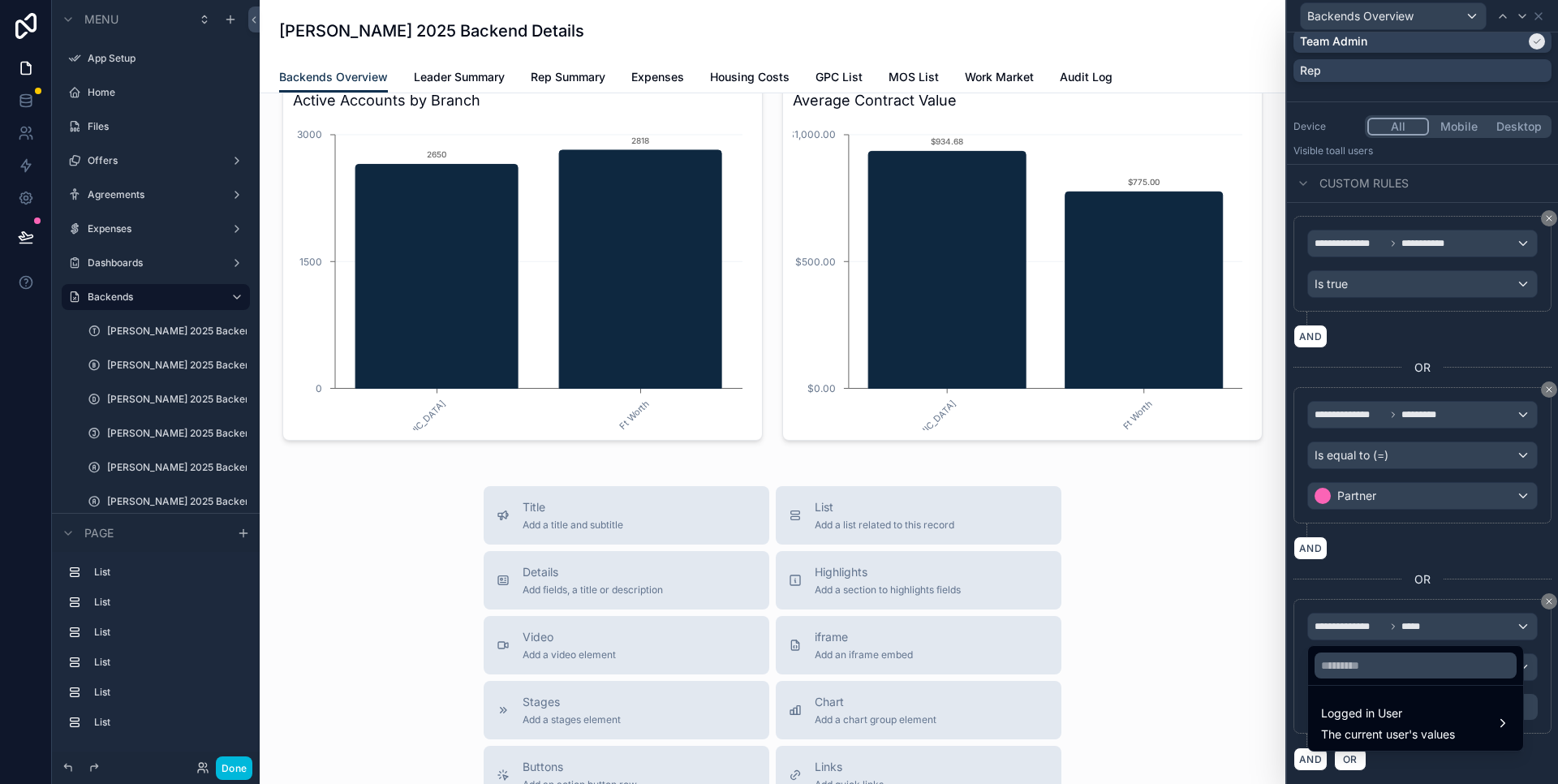
click at [1408, 720] on span "Logged in User" at bounding box center [1388, 713] width 134 height 19
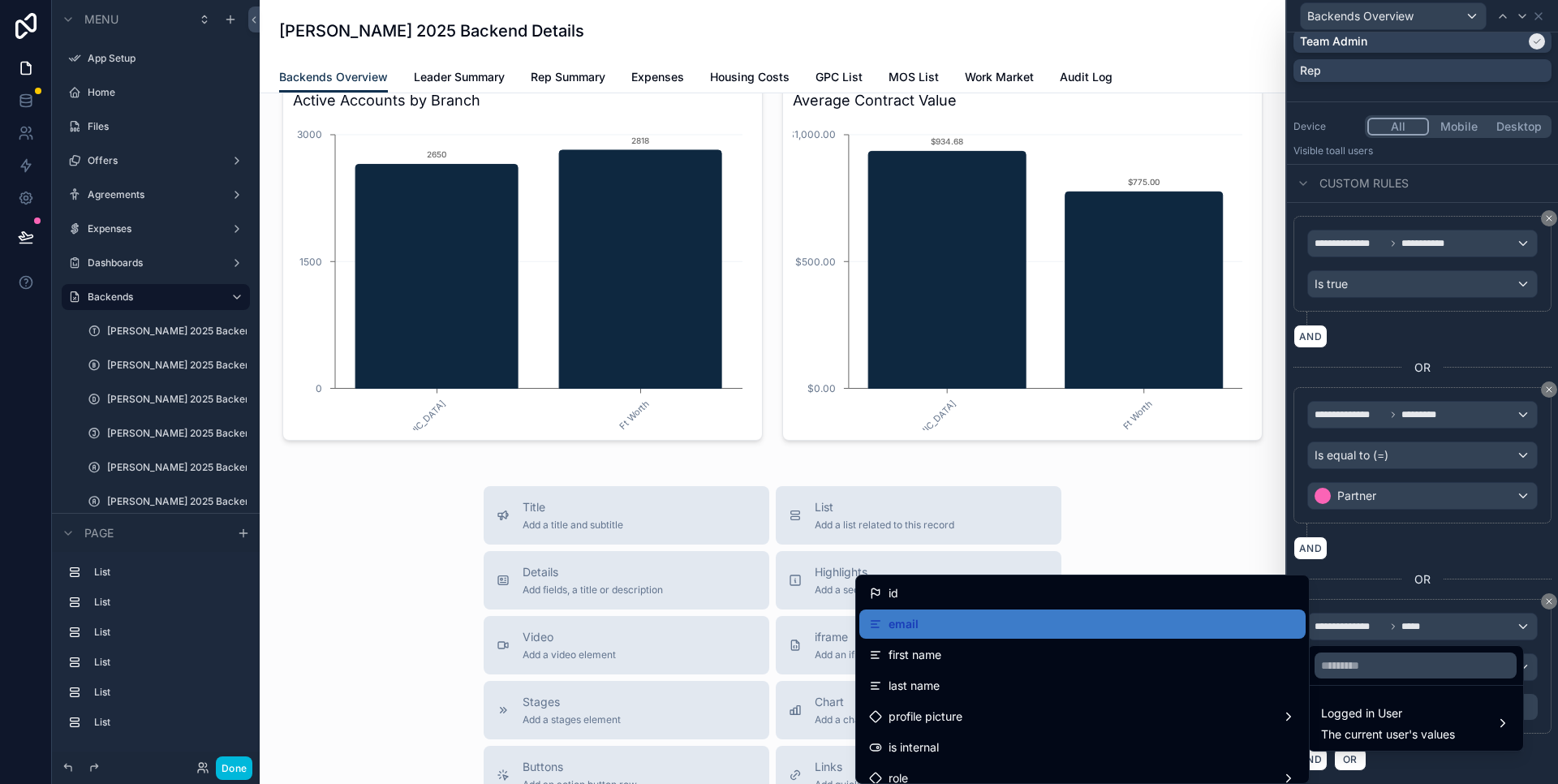
click at [1066, 626] on div "email" at bounding box center [1082, 623] width 427 height 19
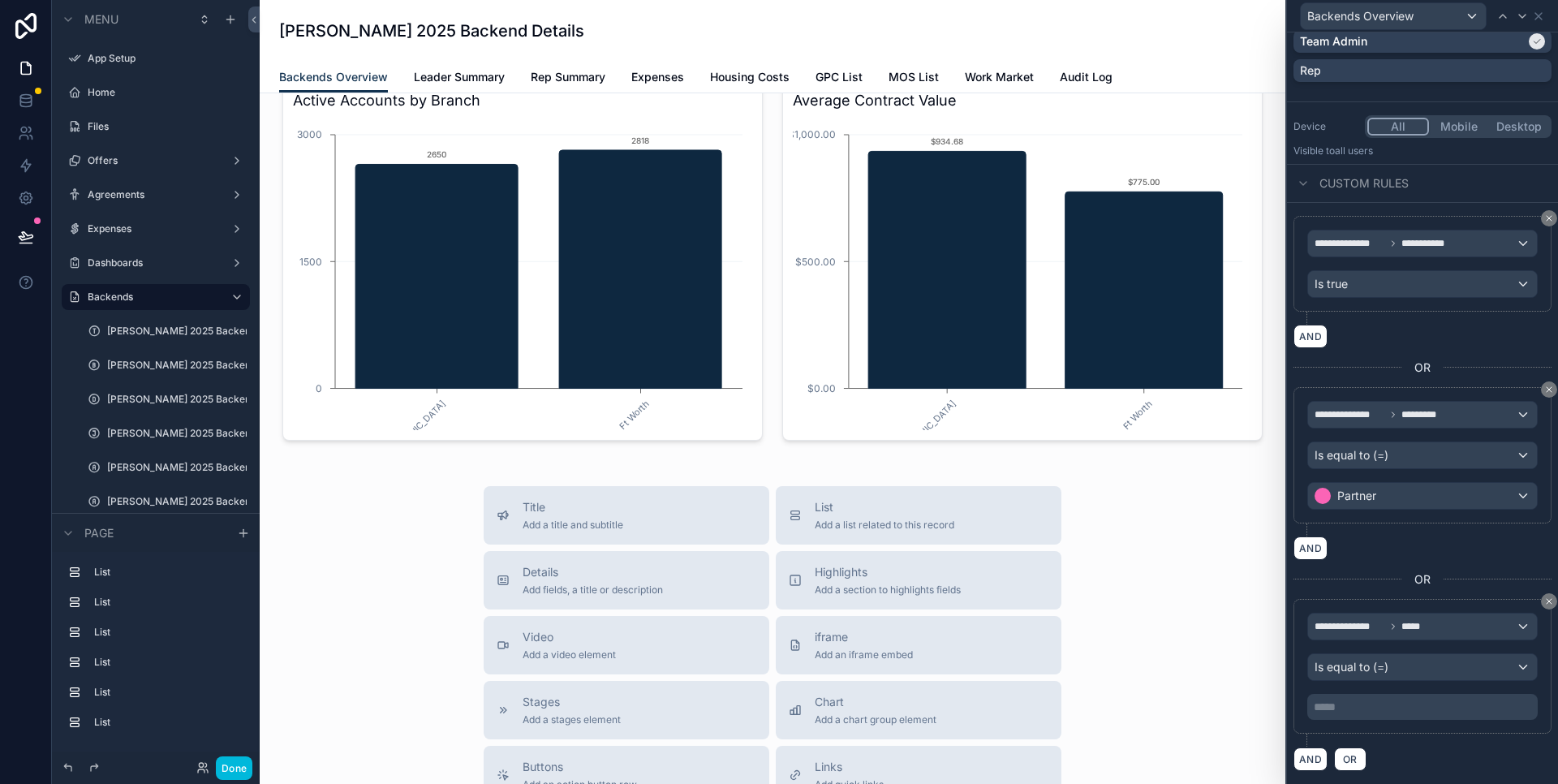
click at [1343, 712] on p "***** ﻿" at bounding box center [1424, 707] width 221 height 16
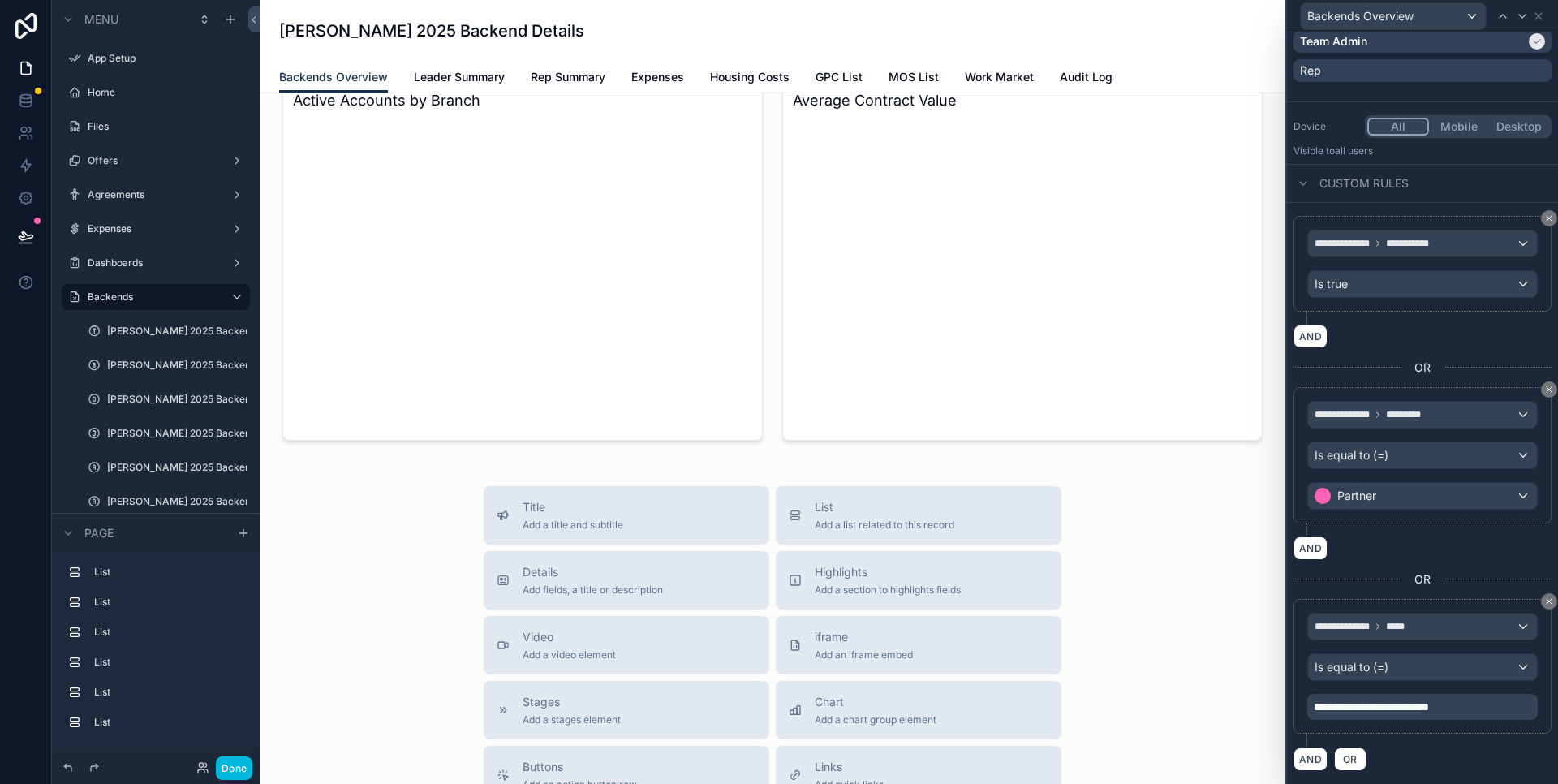
click at [1441, 746] on div "**********" at bounding box center [1423, 672] width 258 height 147
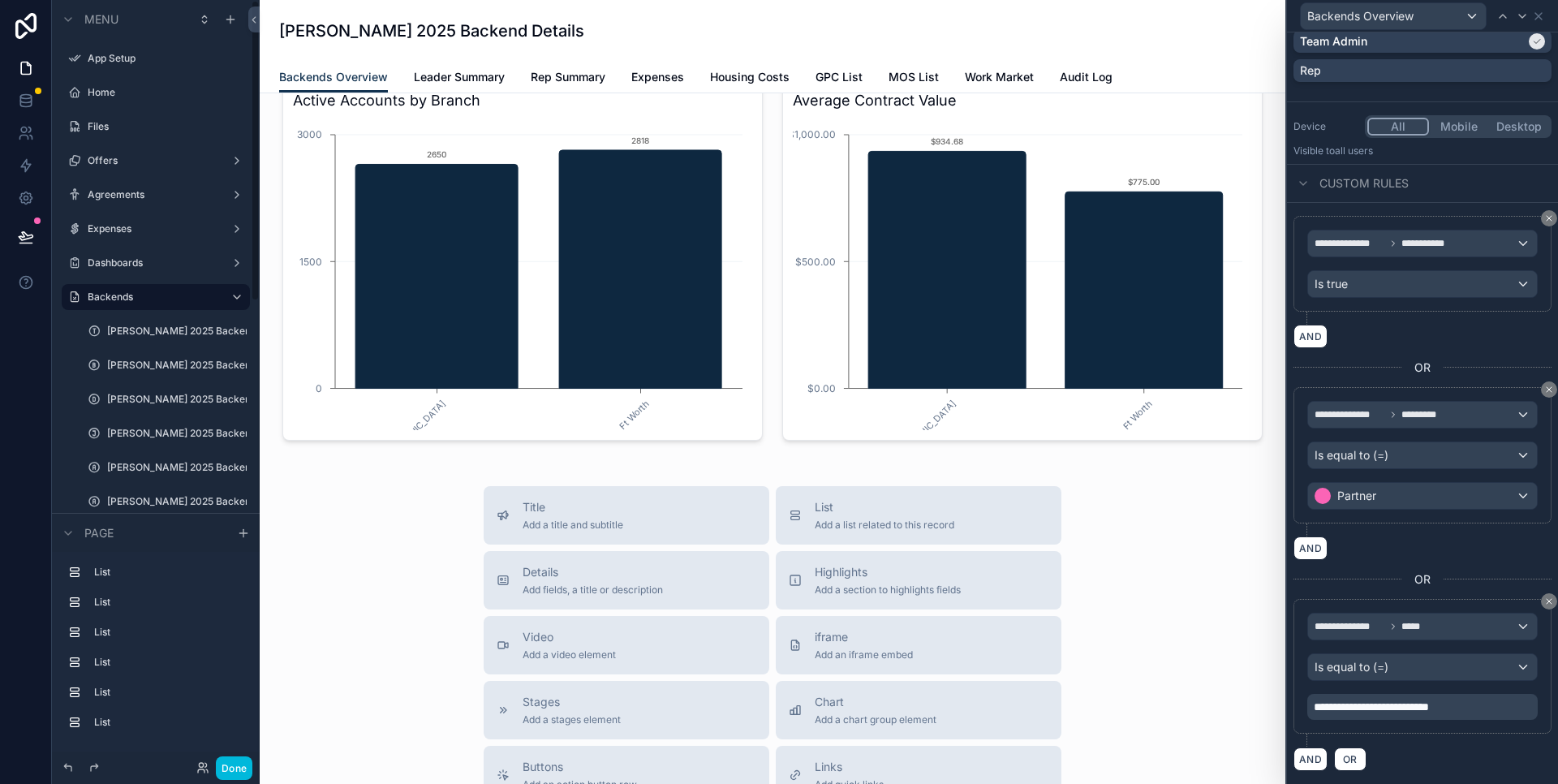
click at [237, 763] on button "Done" at bounding box center [234, 768] width 37 height 23
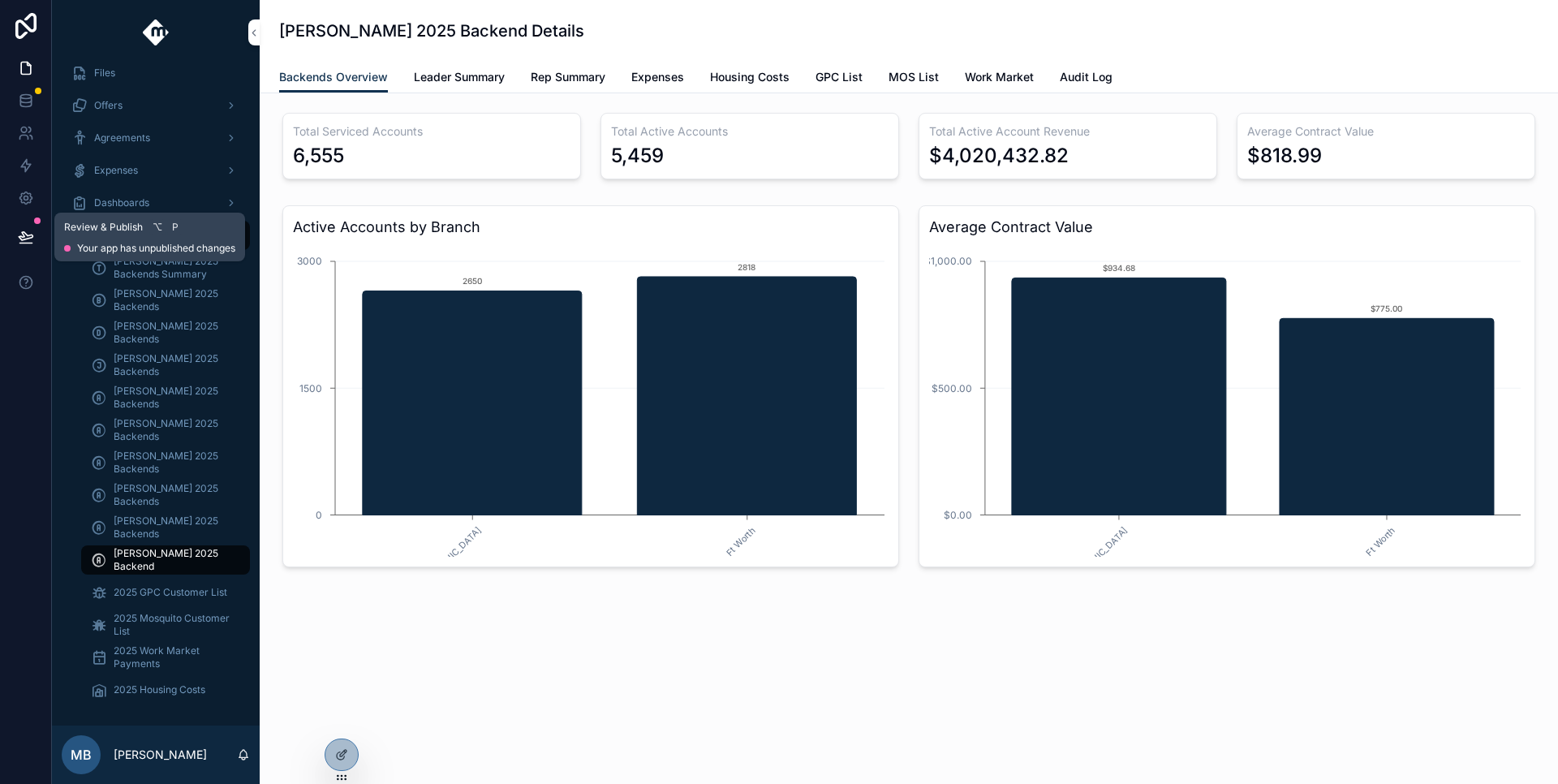
click at [157, 230] on span "⌥" at bounding box center [157, 227] width 13 height 13
click at [27, 237] on icon at bounding box center [25, 237] width 16 height 16
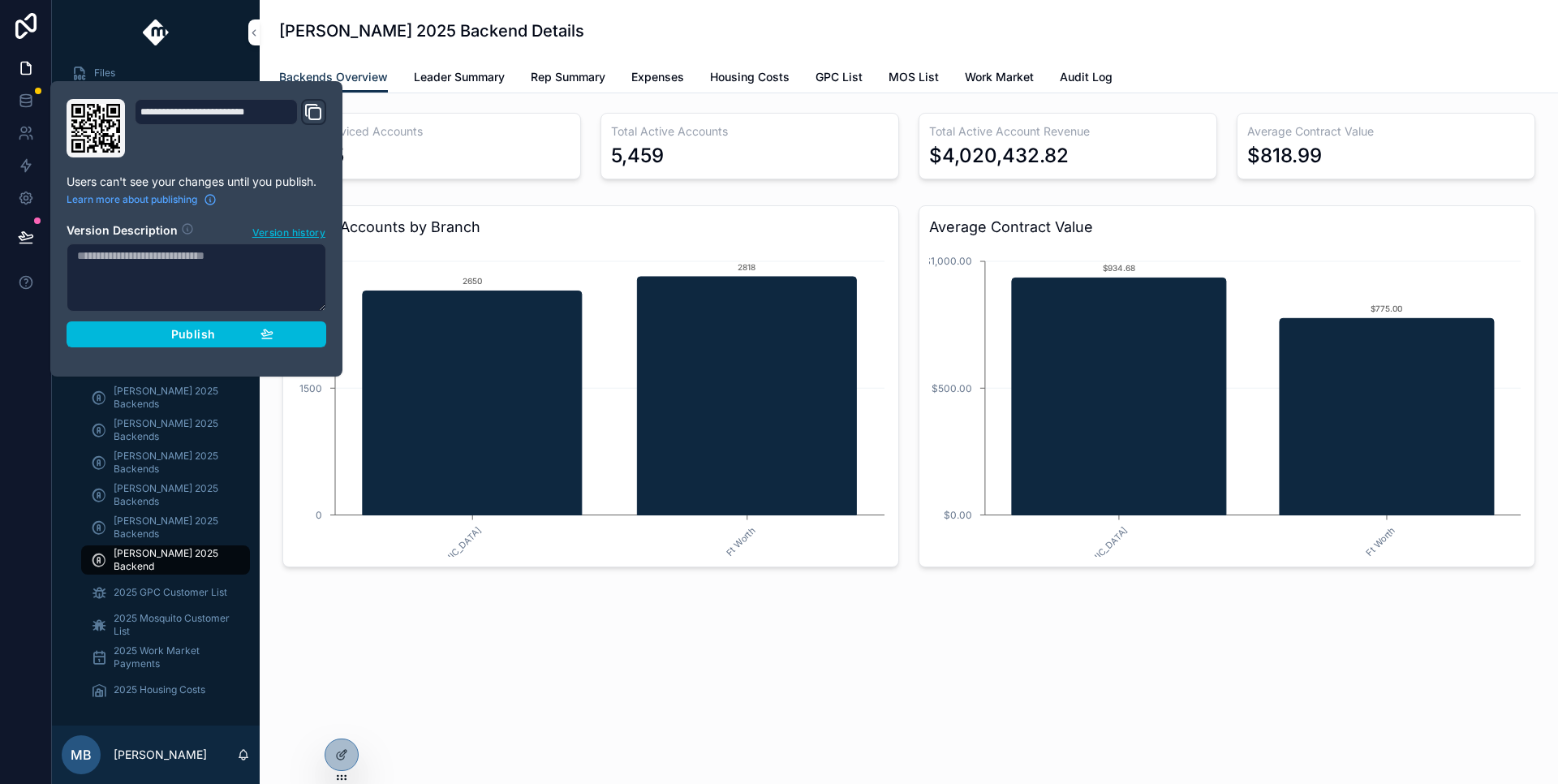
click at [185, 333] on span "Publish" at bounding box center [193, 335] width 44 height 15
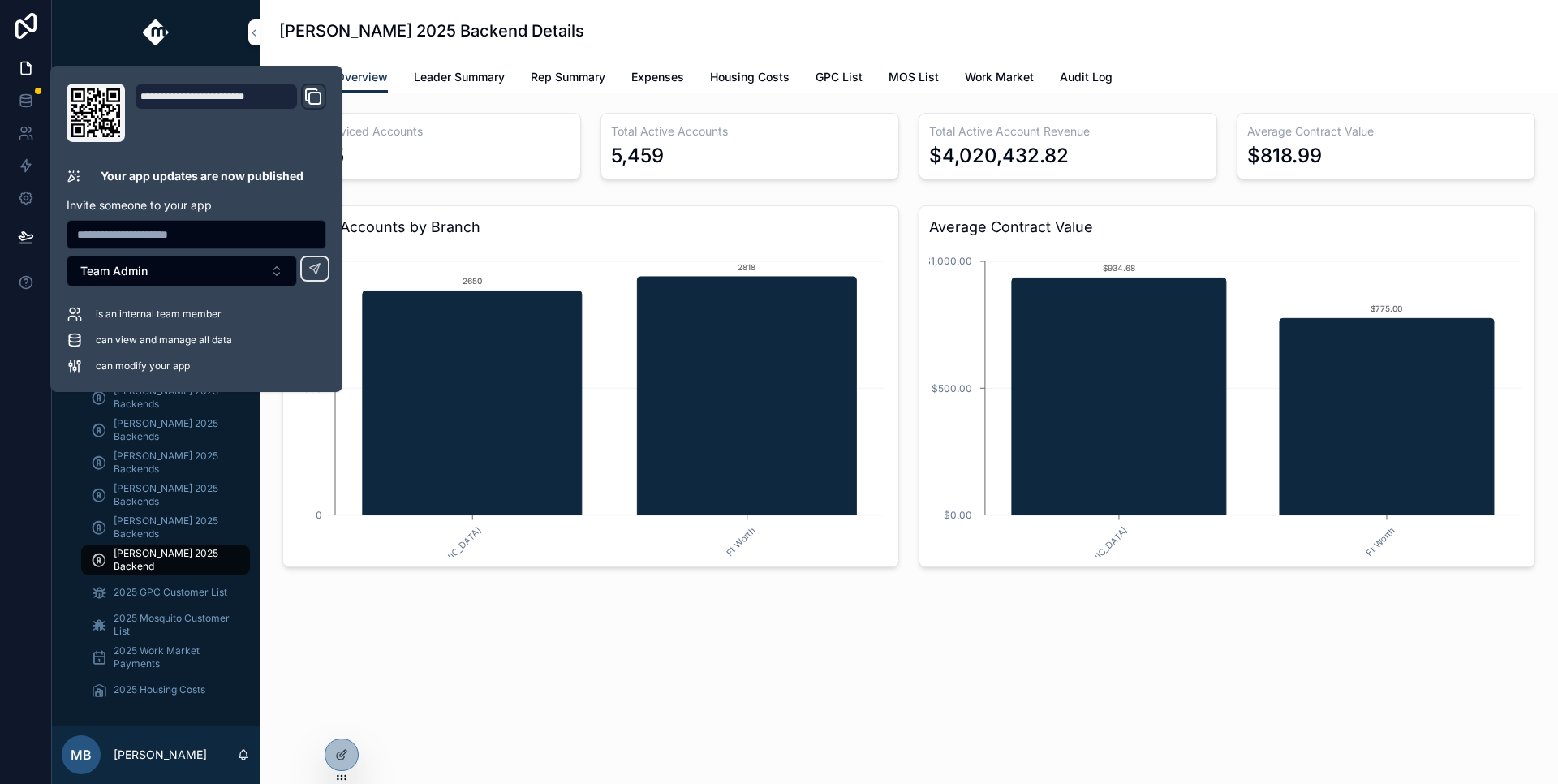
click at [462, 700] on div "Isaac Smith 2025 Backend Details Backends Overview Backends Overview Leader Sum…" at bounding box center [909, 352] width 1299 height 704
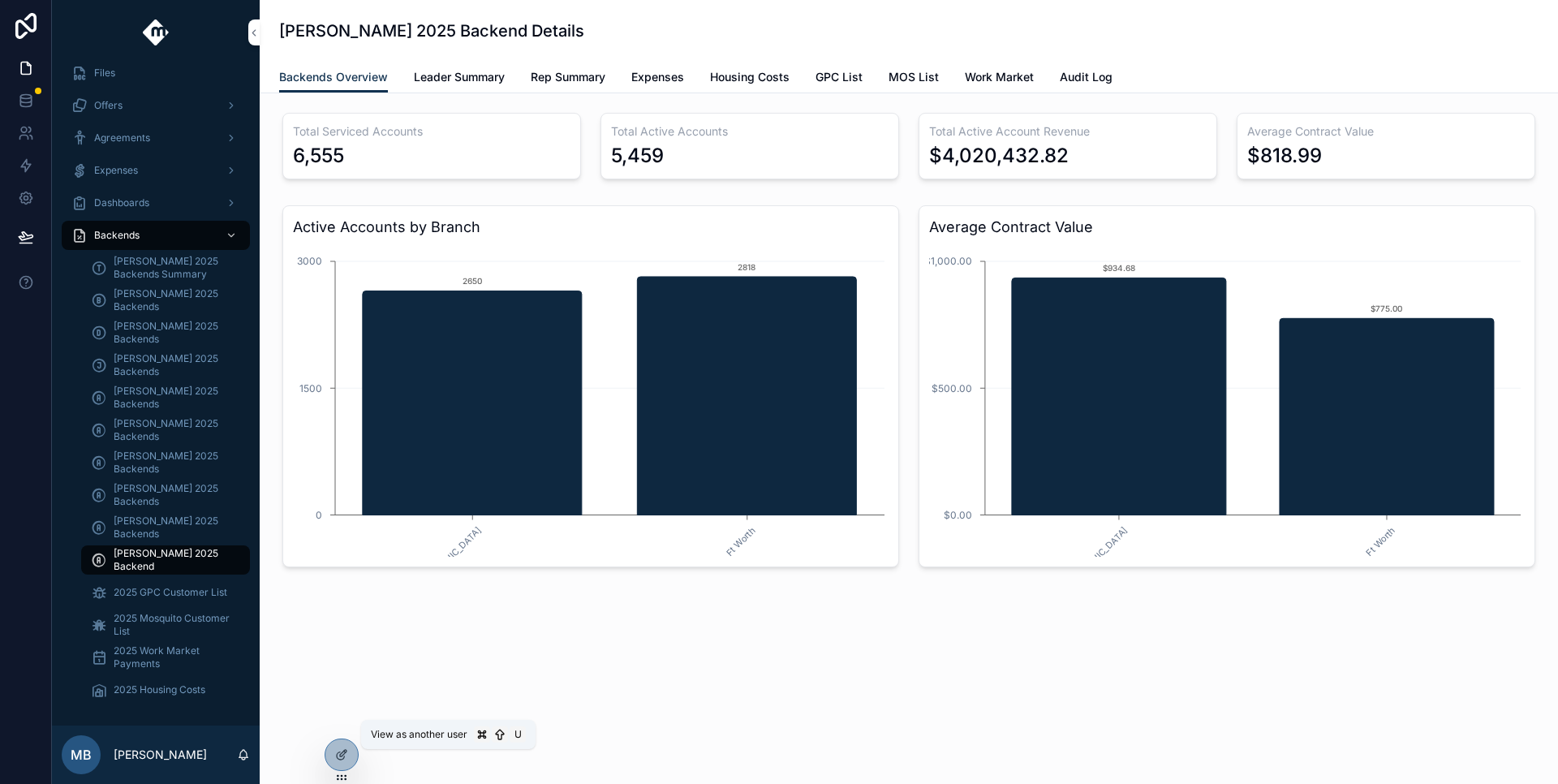
click at [0, 0] on icon at bounding box center [0, 0] width 0 height 0
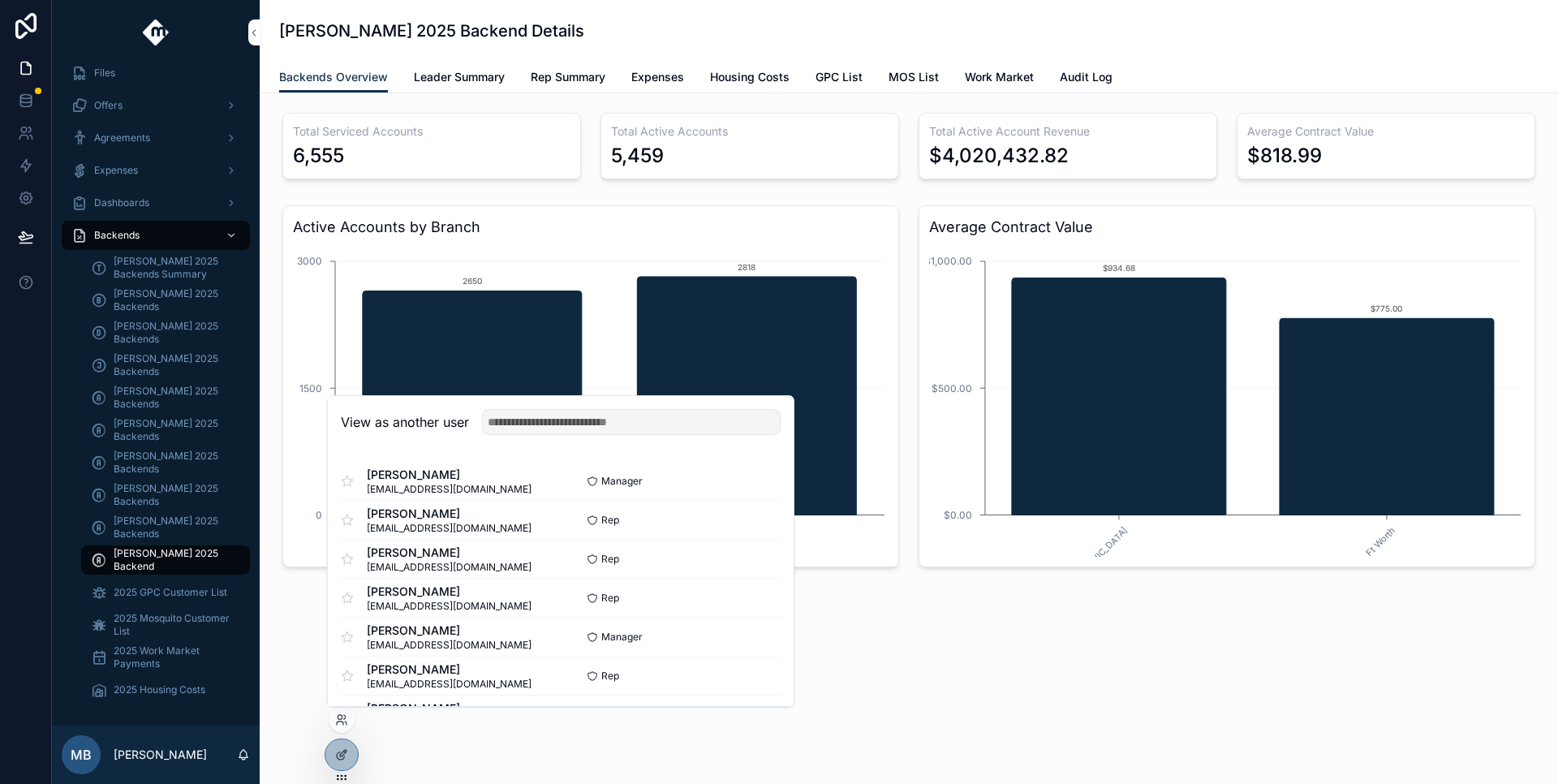
click at [0, 0] on button "Select" at bounding box center [0, 0] width 0 height 0
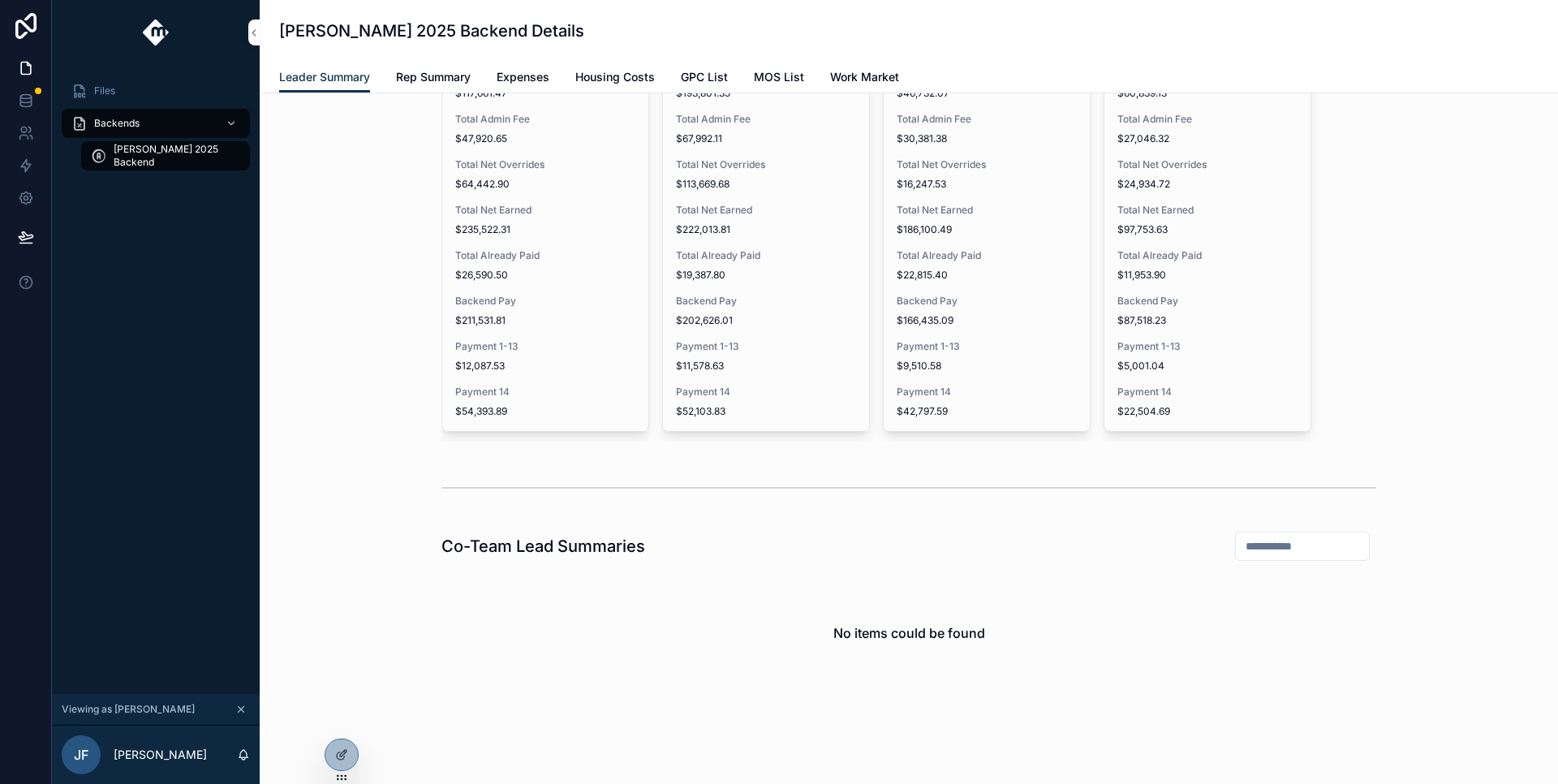
scroll to position [241, 0]
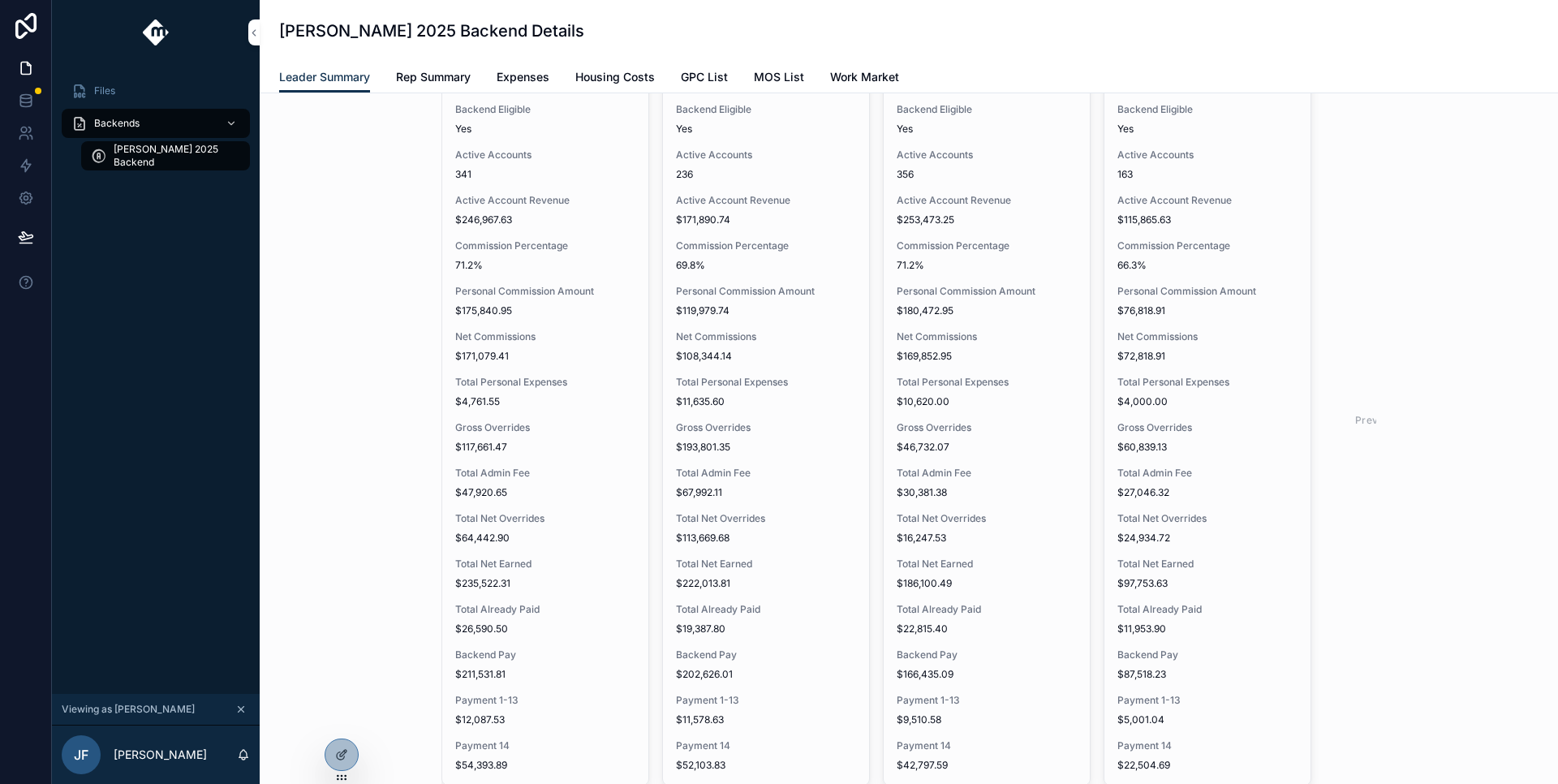
click at [424, 64] on link "Rep Summary" at bounding box center [433, 78] width 75 height 32
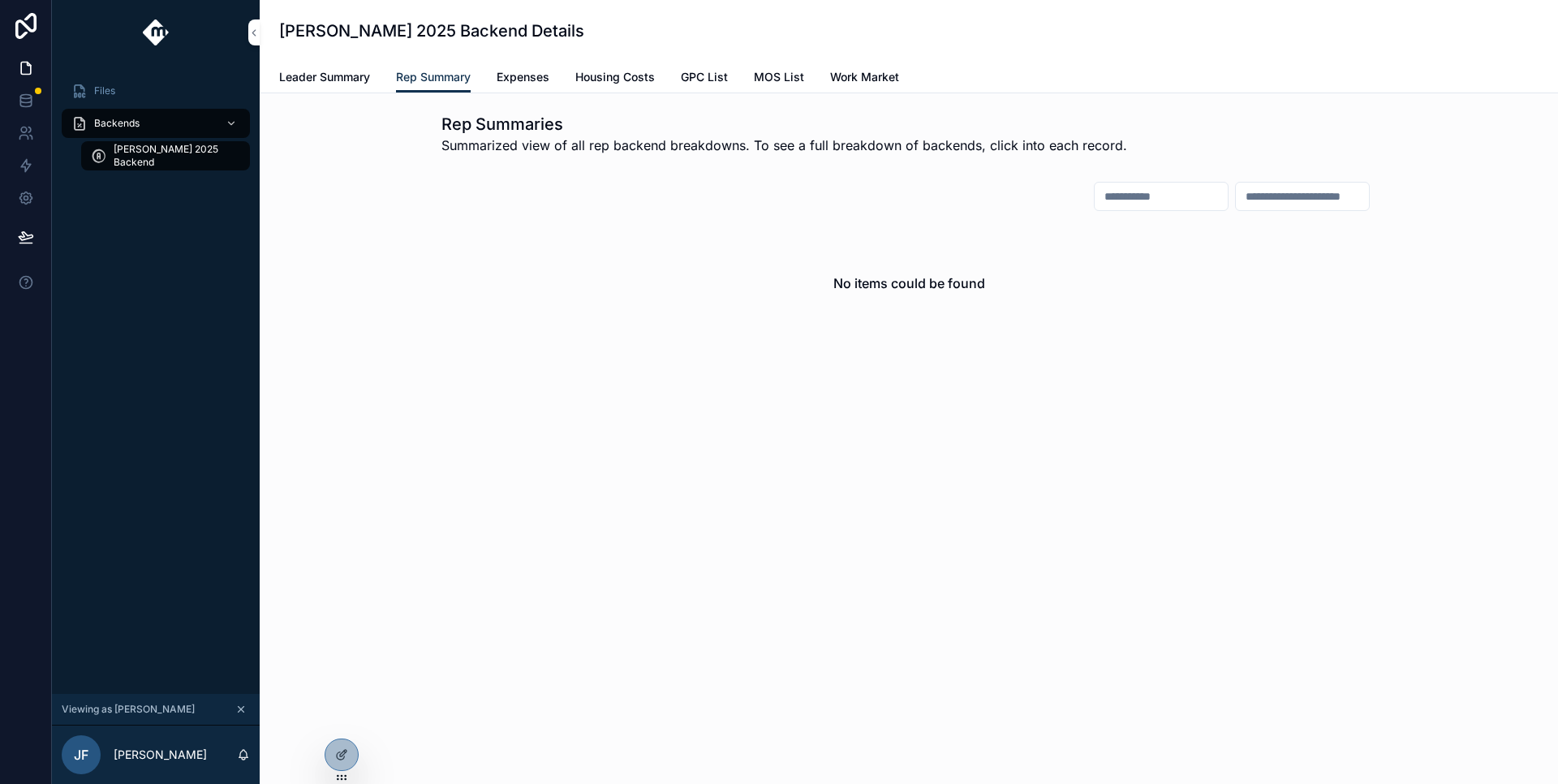
click at [347, 80] on span "Leader Summary" at bounding box center [324, 77] width 91 height 16
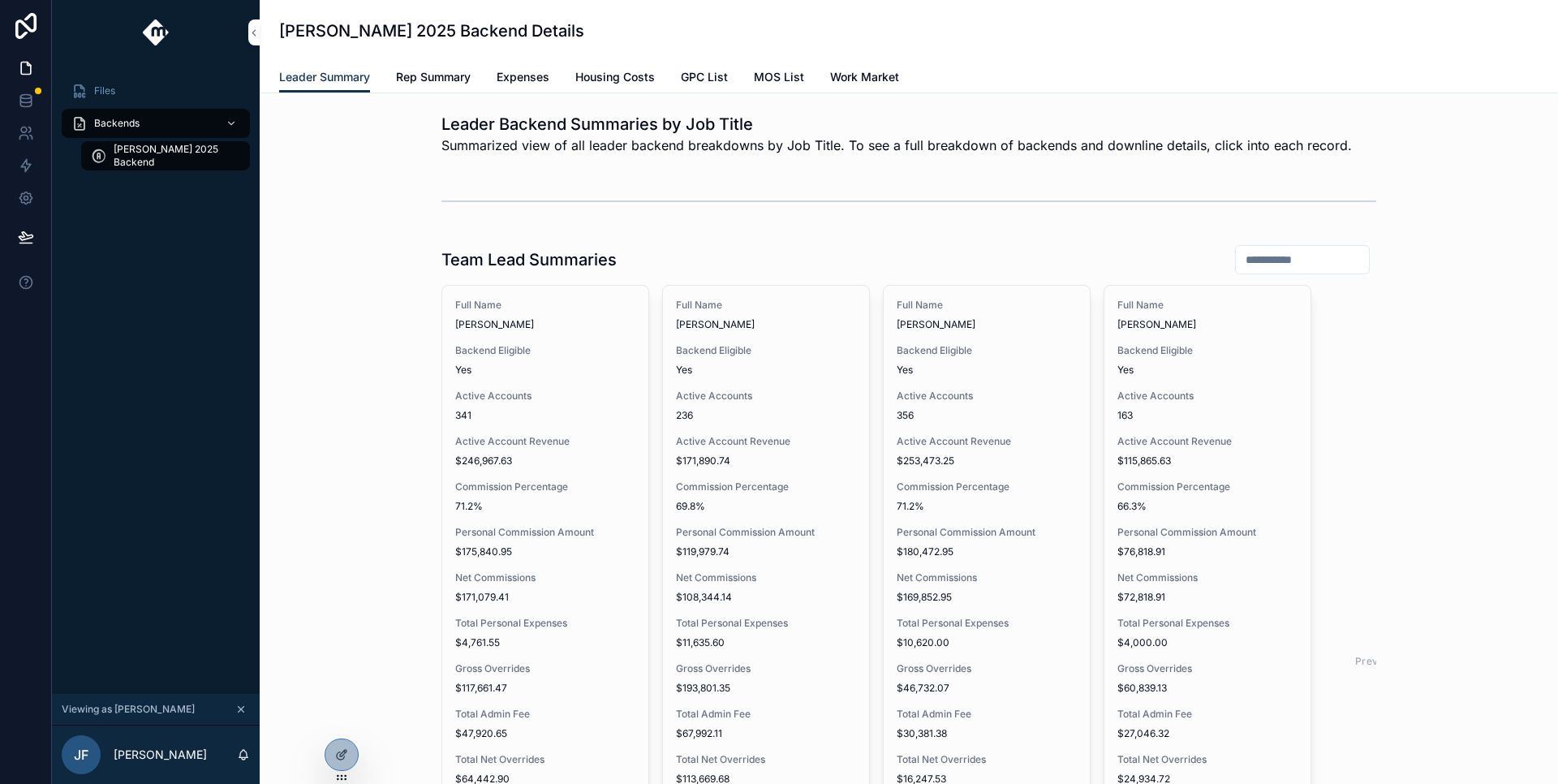
click at [242, 708] on icon "scrollable content" at bounding box center [241, 709] width 6 height 6
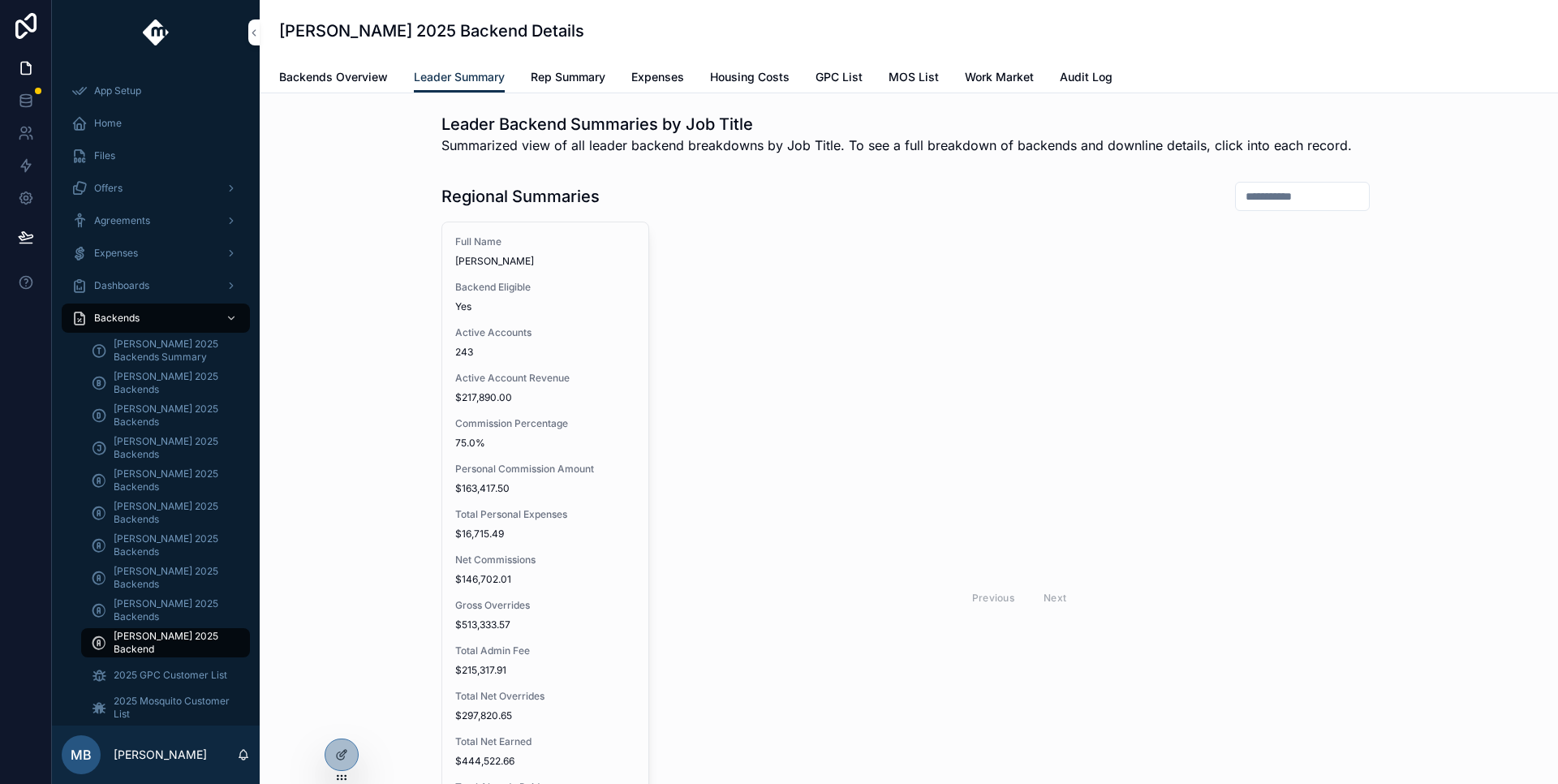
click at [0, 0] on div at bounding box center [0, 0] width 0 height 0
click at [0, 0] on icon at bounding box center [0, 0] width 0 height 0
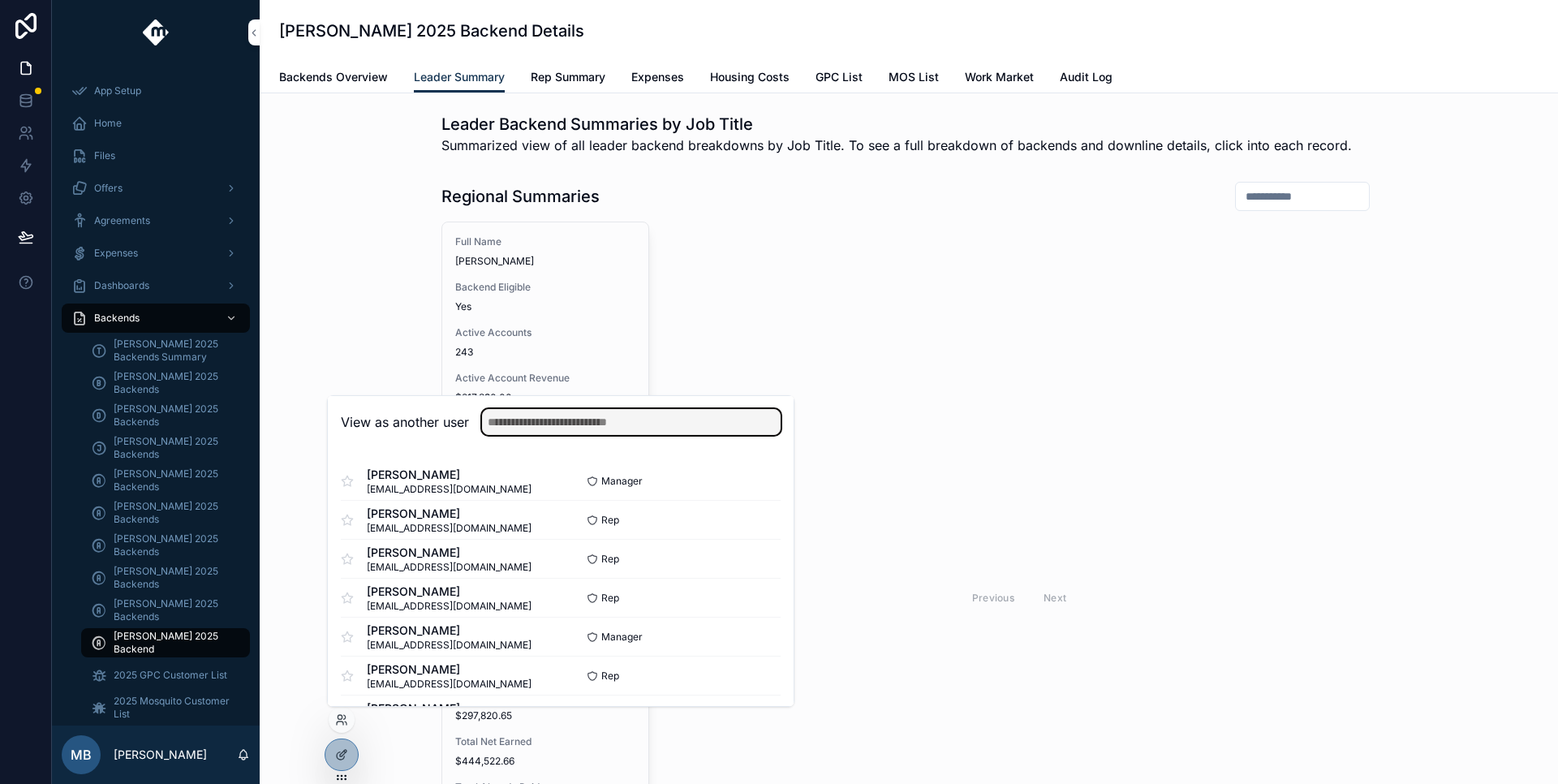
click at [523, 416] on input "text" at bounding box center [632, 422] width 298 height 26
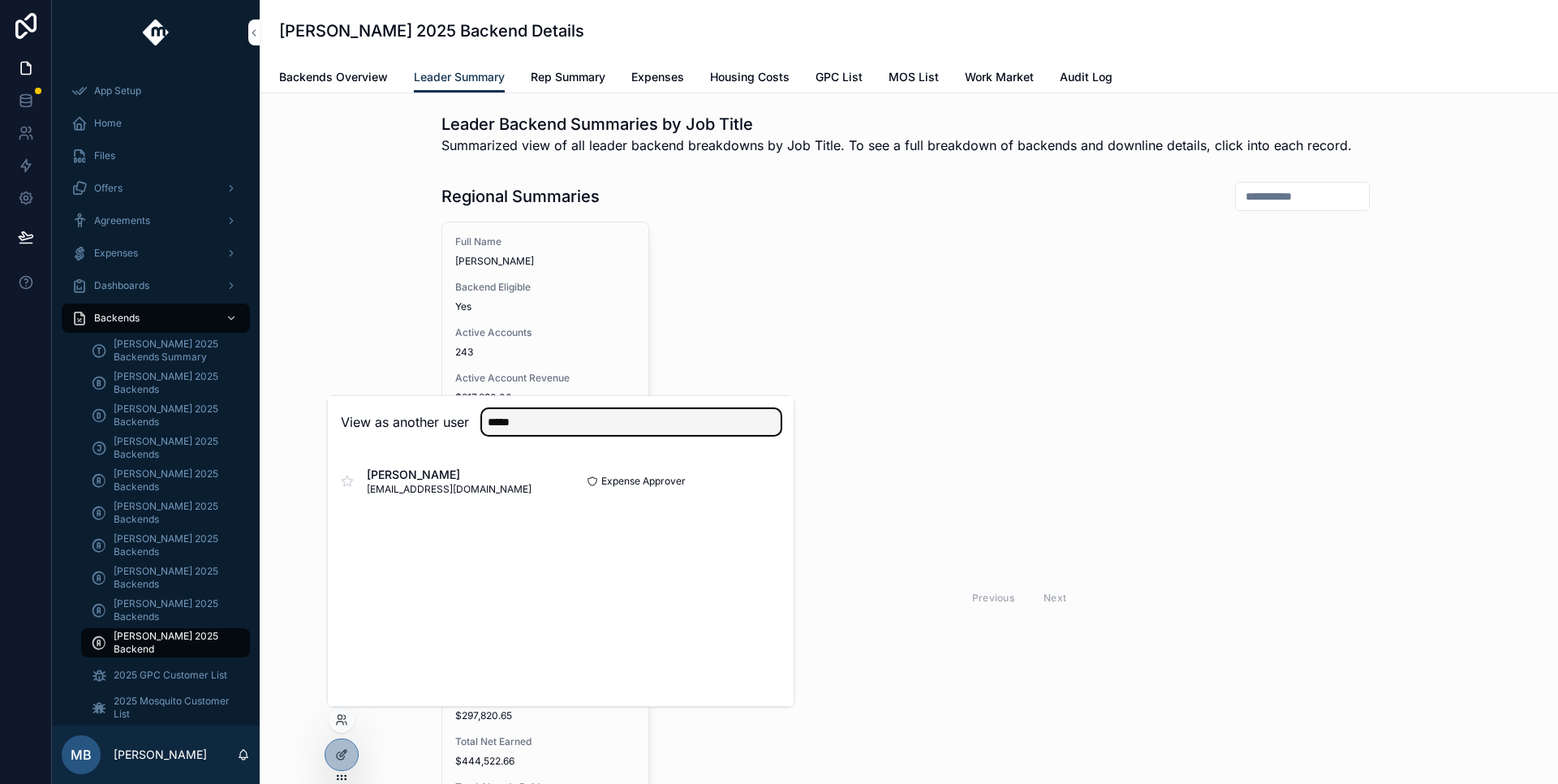
type input "*****"
click at [0, 0] on button "Select" at bounding box center [0, 0] width 0 height 0
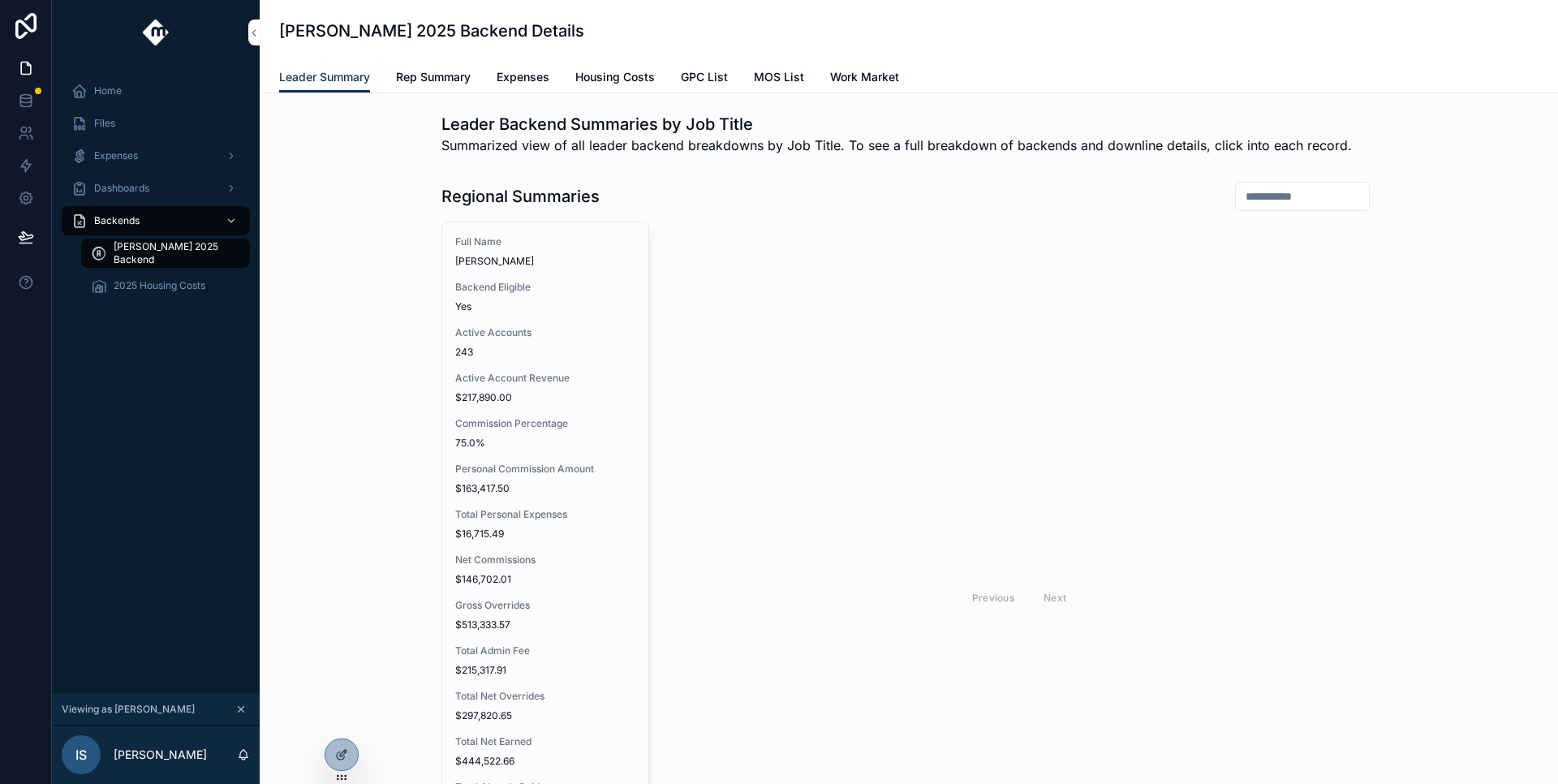
click at [238, 713] on icon "scrollable content" at bounding box center [241, 710] width 12 height 12
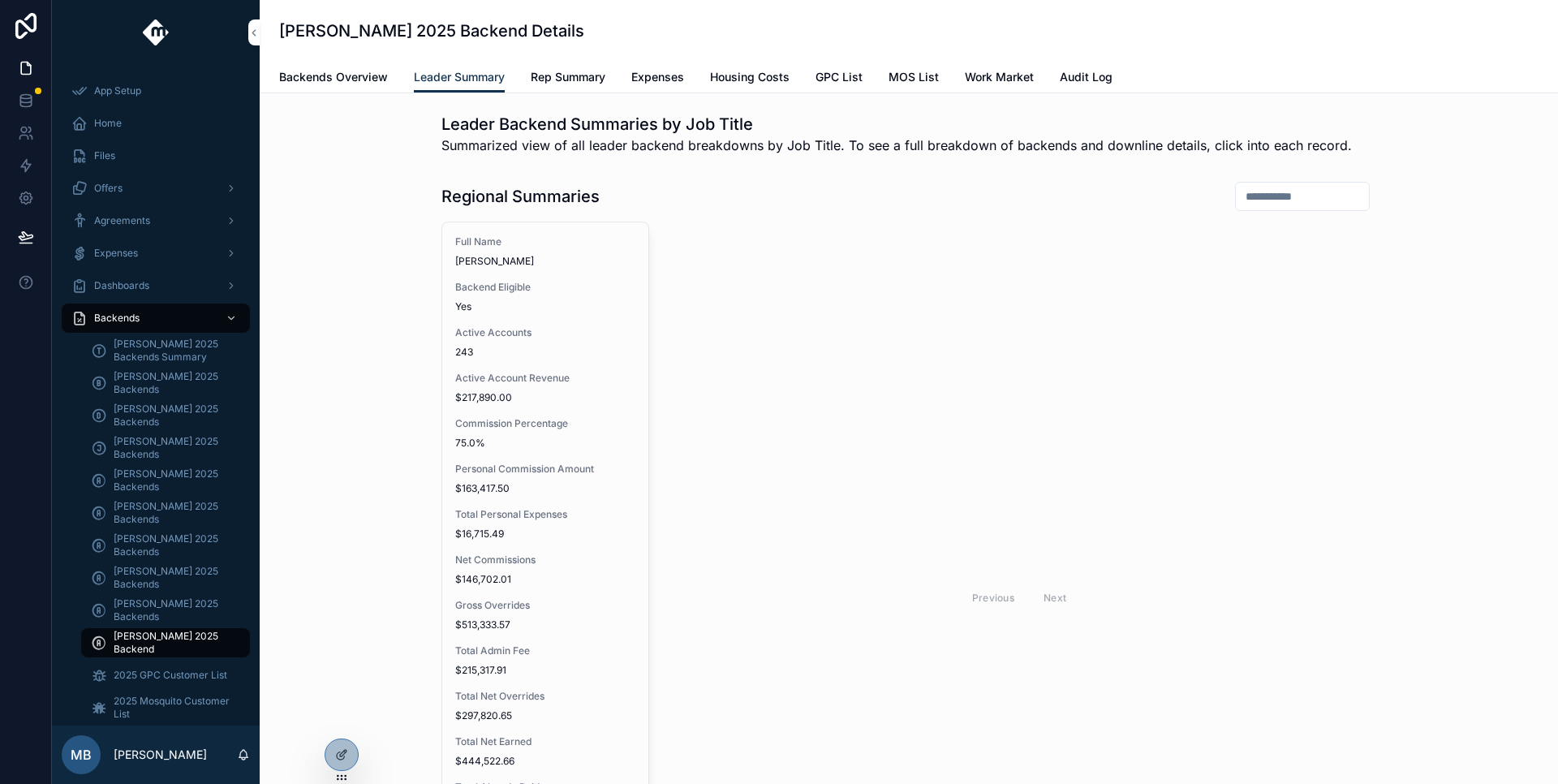
click at [330, 74] on span "Backends Overview" at bounding box center [333, 77] width 109 height 16
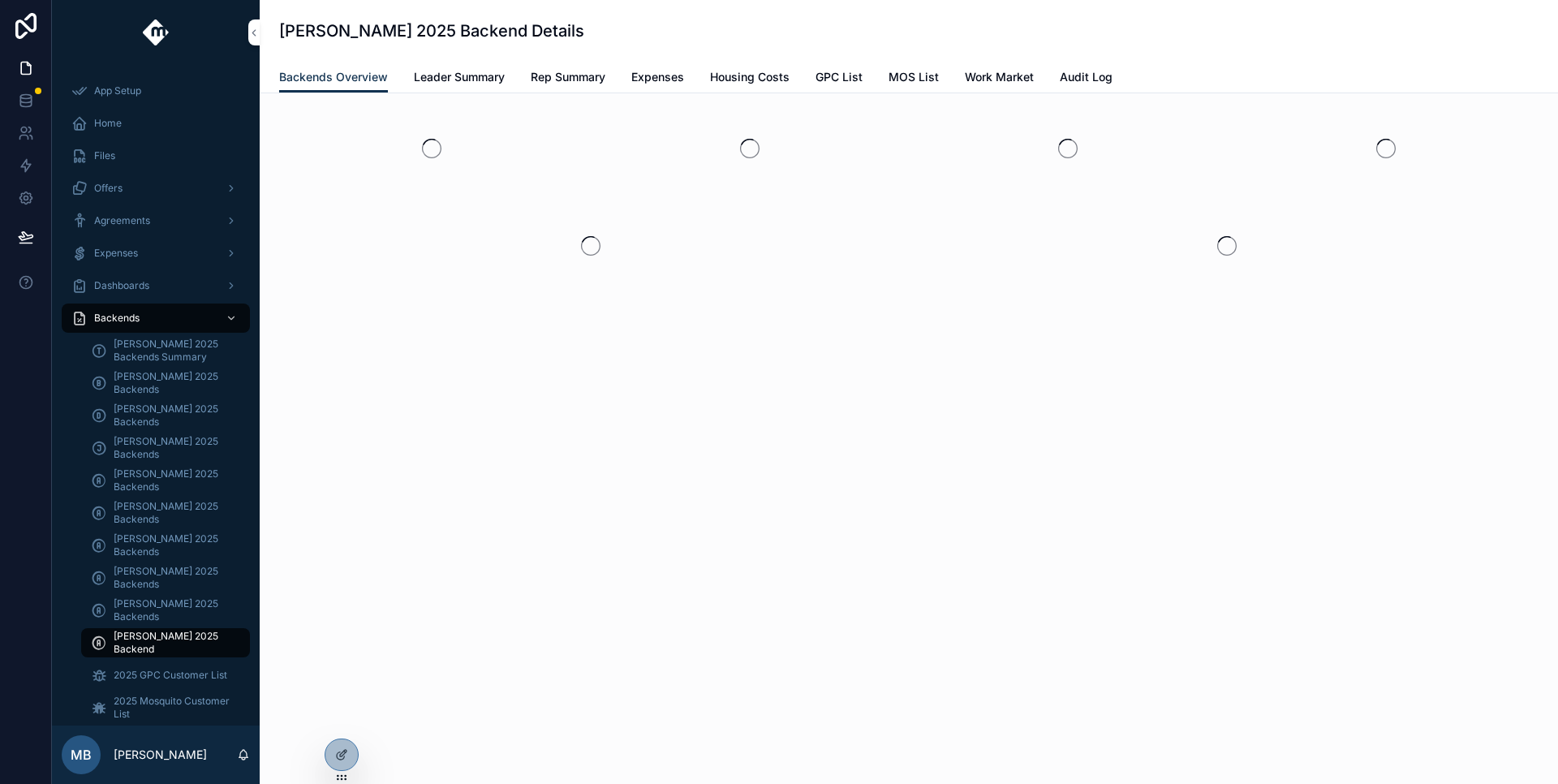
click at [336, 755] on icon at bounding box center [342, 755] width 13 height 13
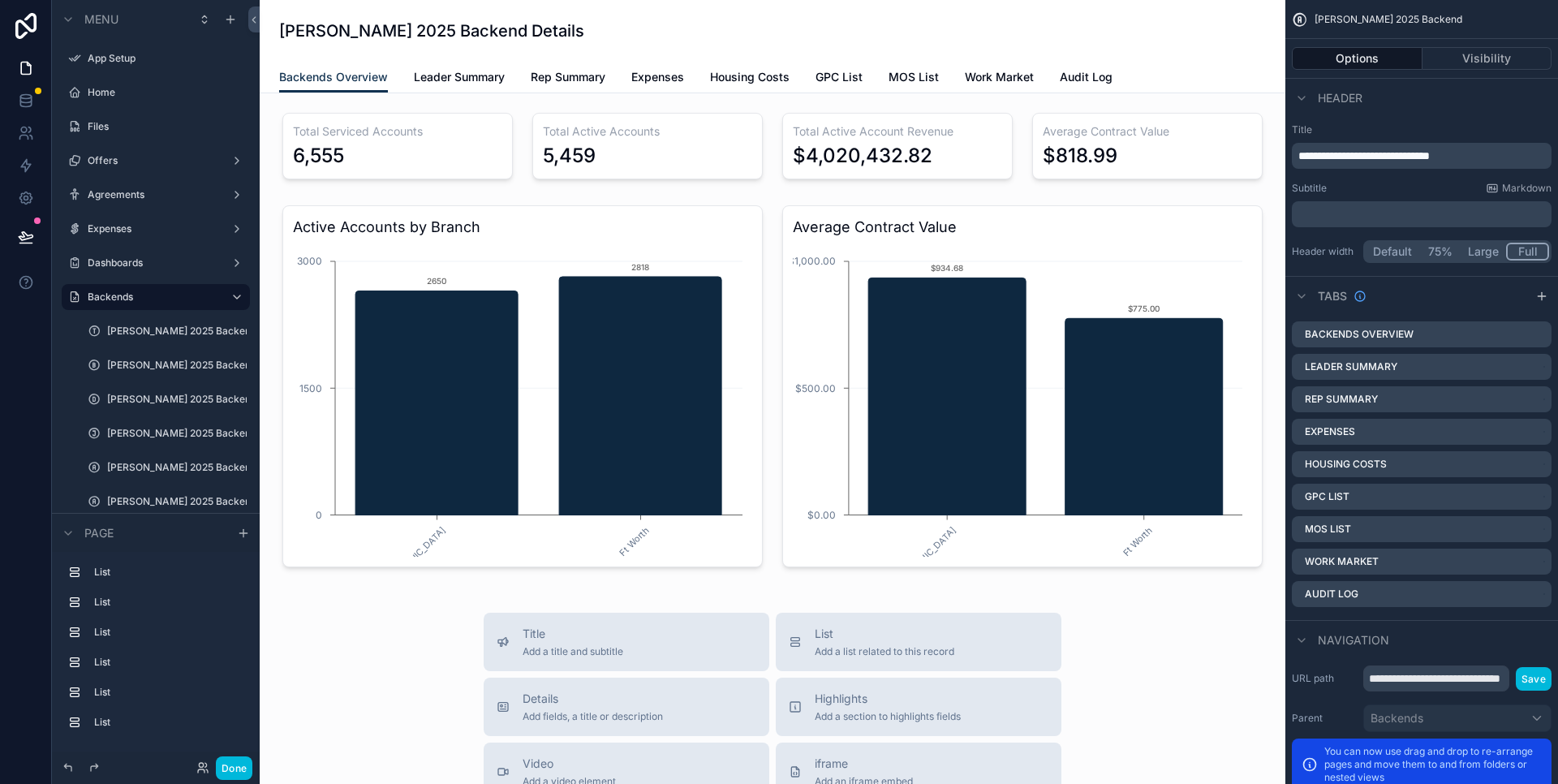
click at [0, 0] on icon "scrollable content" at bounding box center [0, 0] width 0 height 0
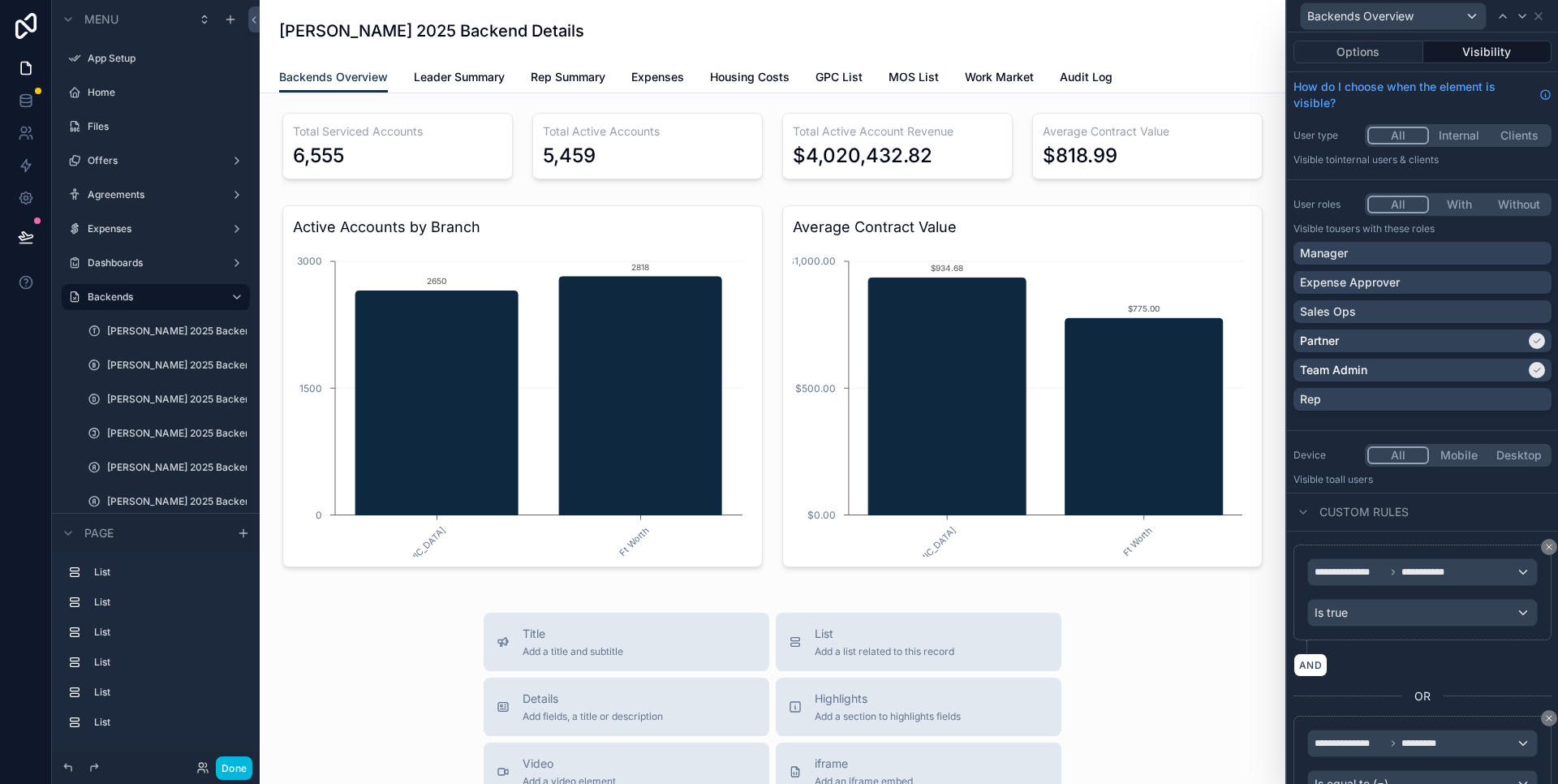
click at [1506, 286] on div "Expense Approver" at bounding box center [1423, 282] width 245 height 16
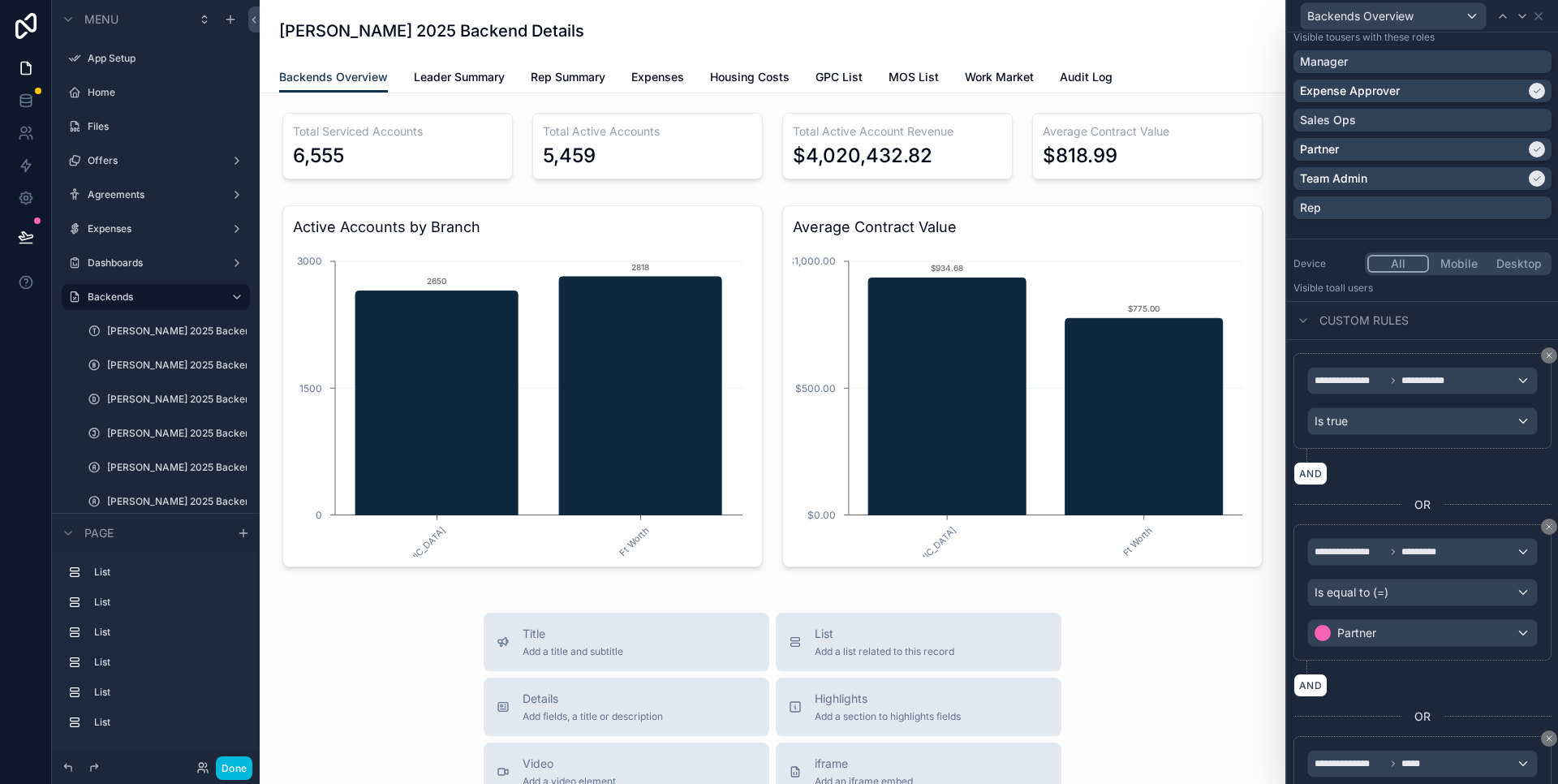
scroll to position [329, 0]
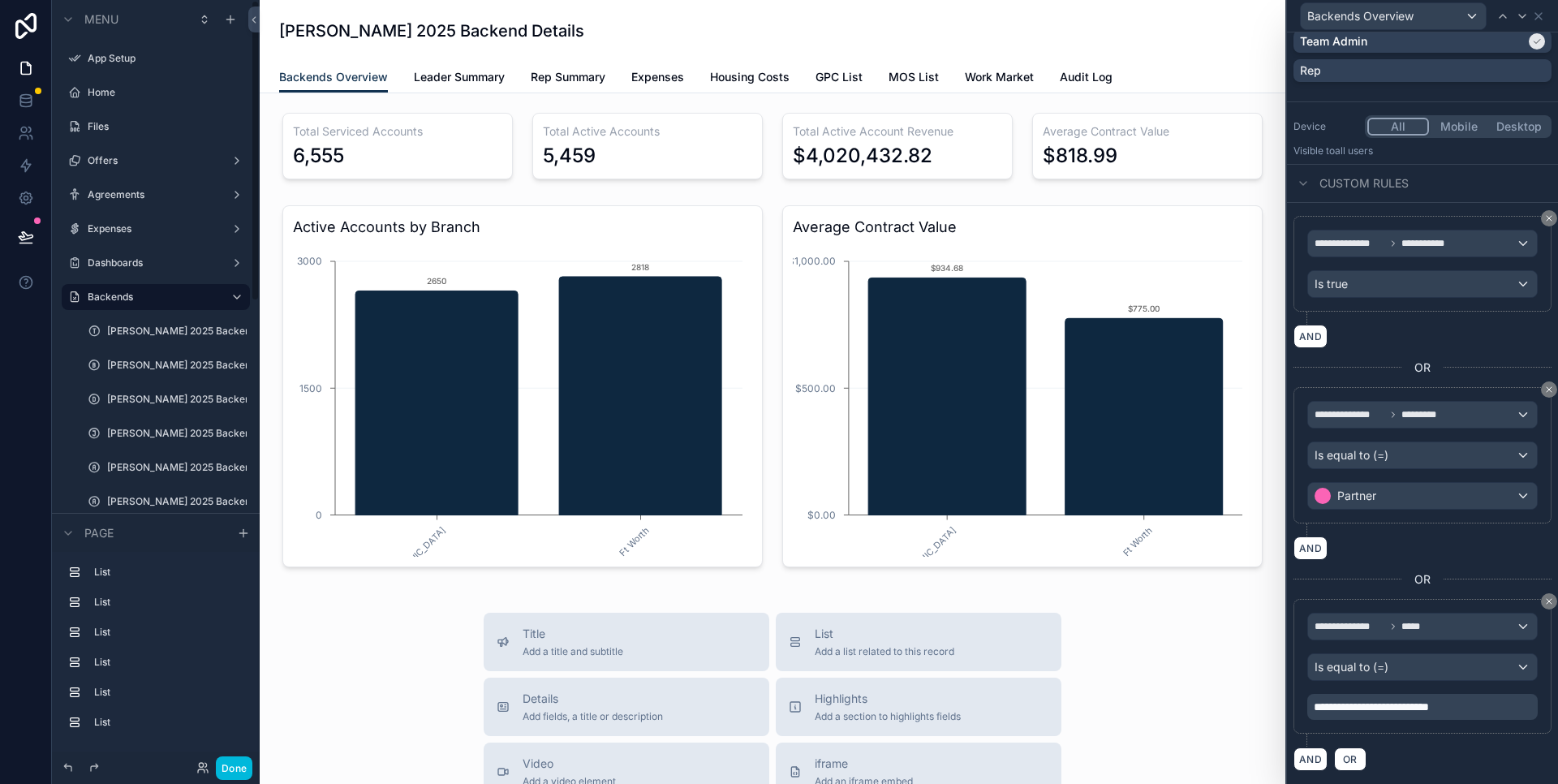
click at [240, 768] on button "Done" at bounding box center [234, 768] width 37 height 23
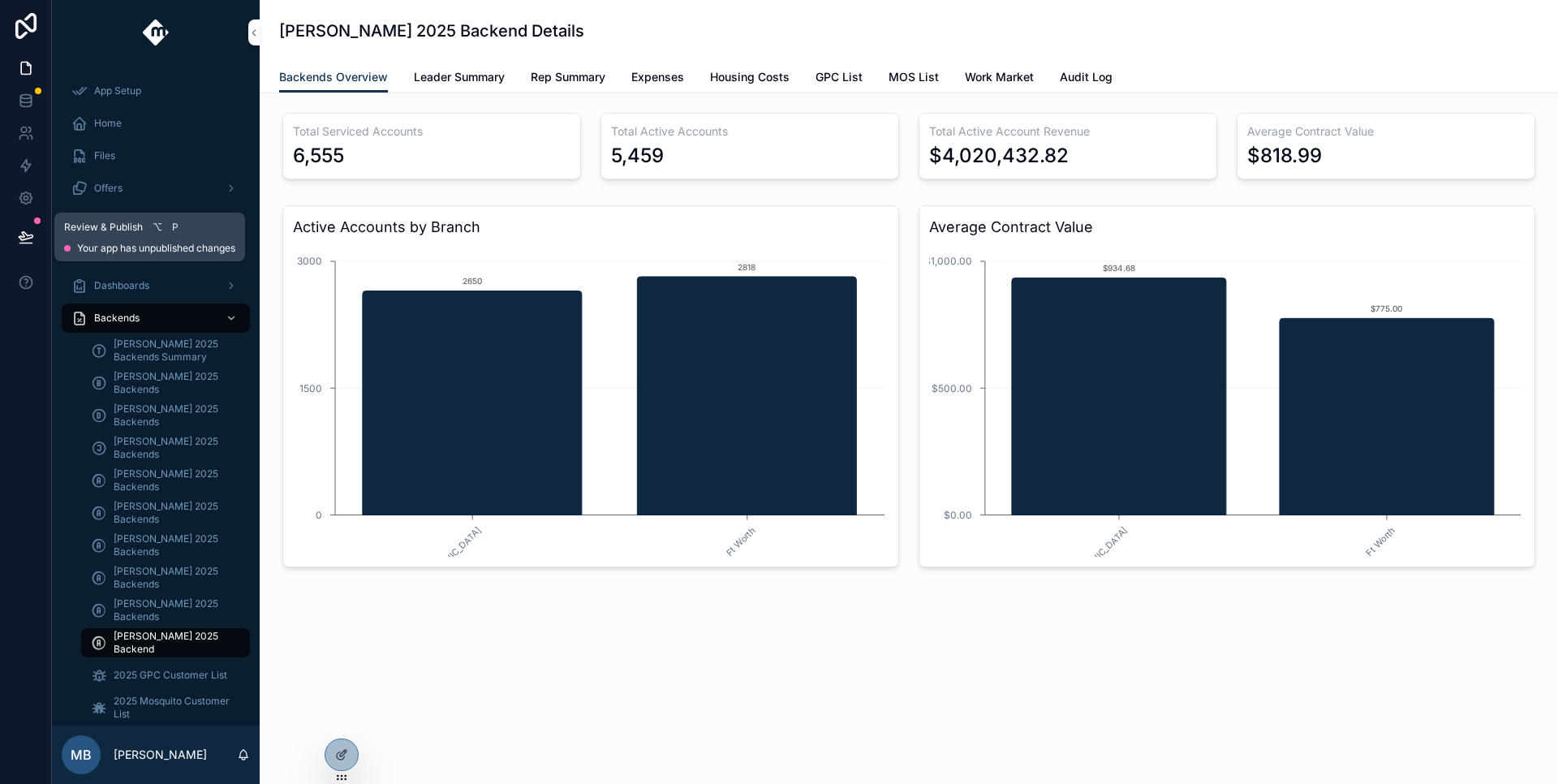
click at [142, 229] on div "Review & Publish ⌥ P" at bounding box center [150, 227] width 172 height 16
click at [34, 235] on button at bounding box center [26, 237] width 36 height 46
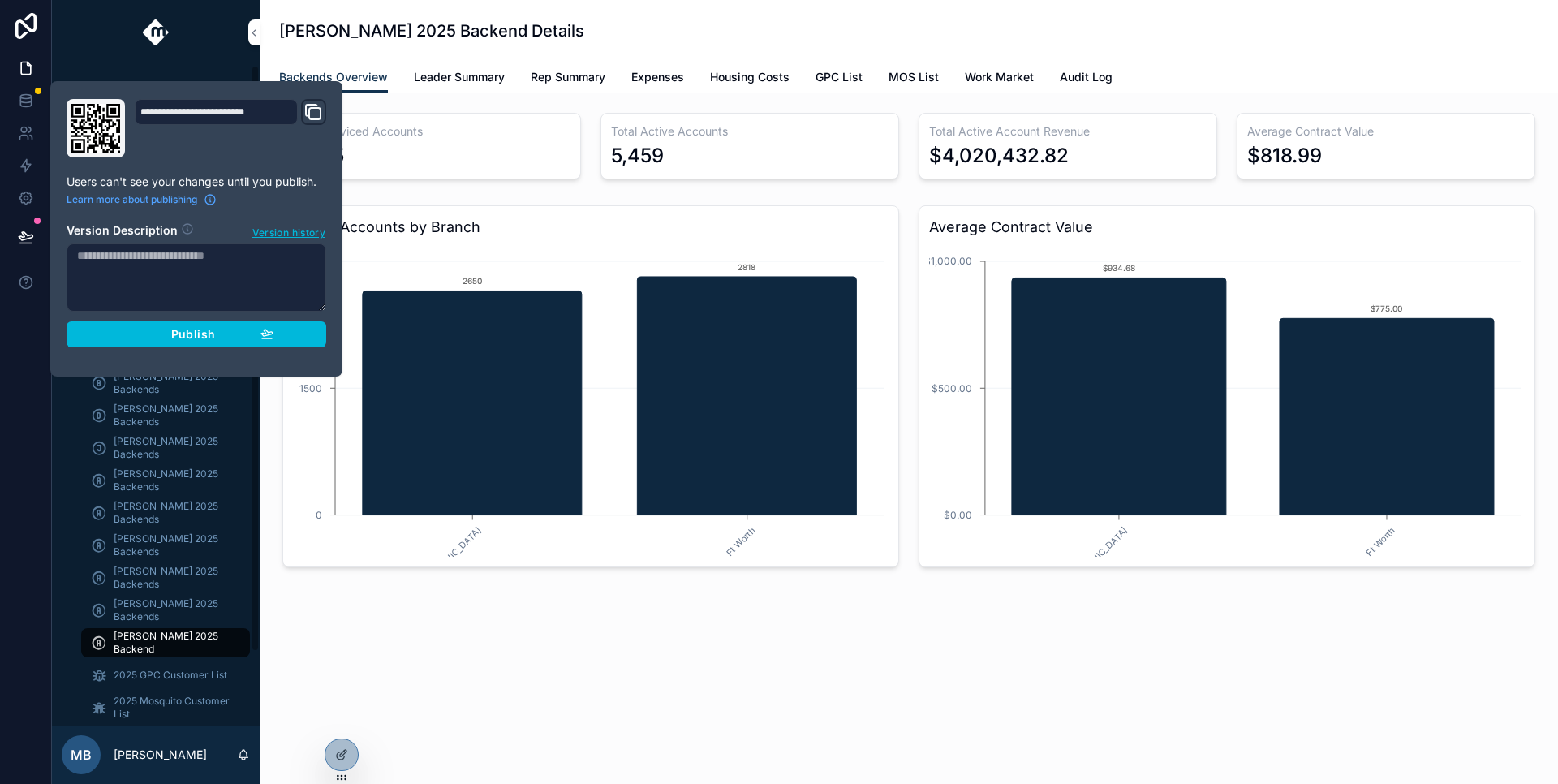
click at [188, 340] on span "Publish" at bounding box center [193, 335] width 44 height 15
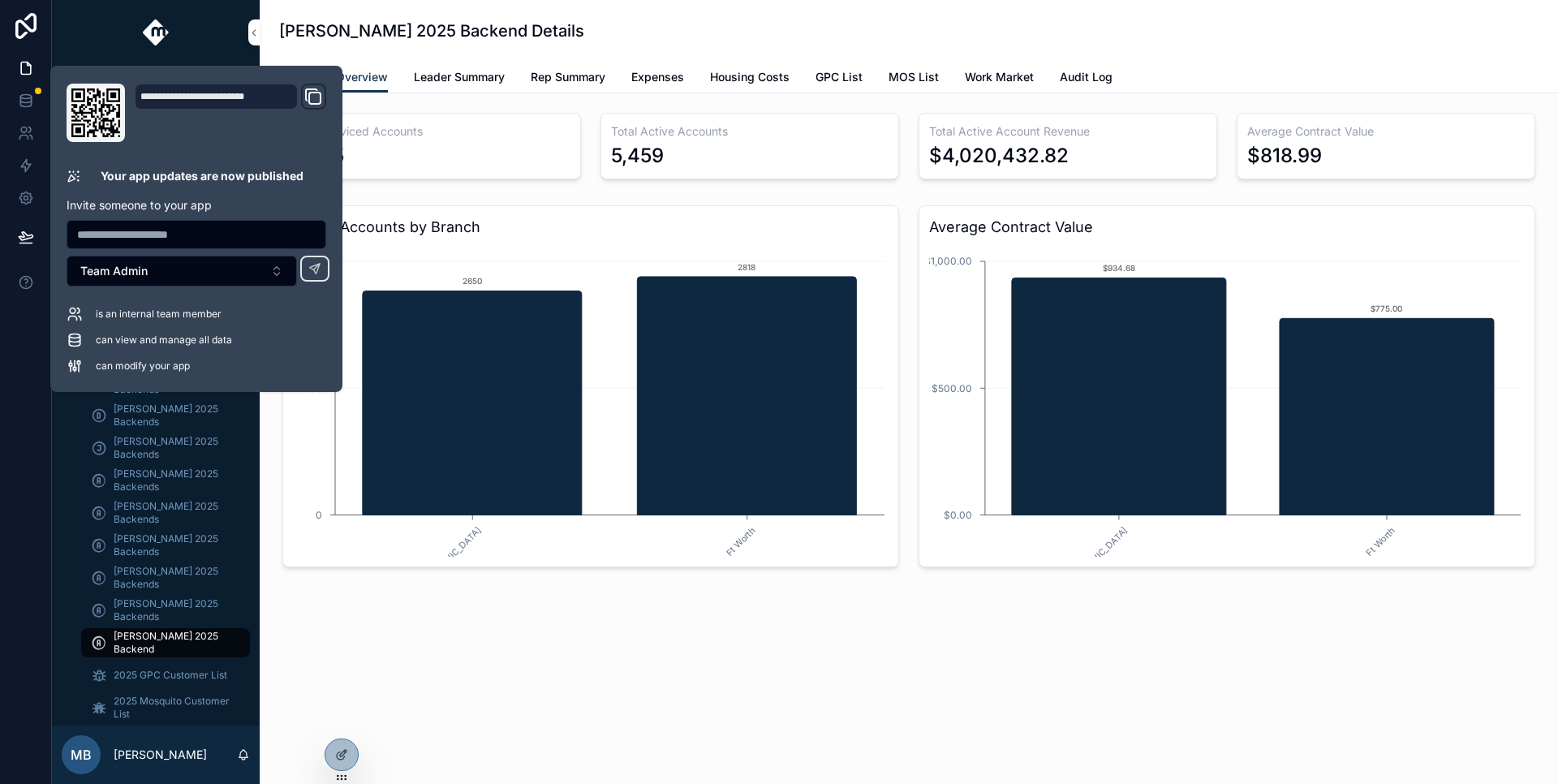
click at [0, 0] on icon at bounding box center [0, 0] width 0 height 0
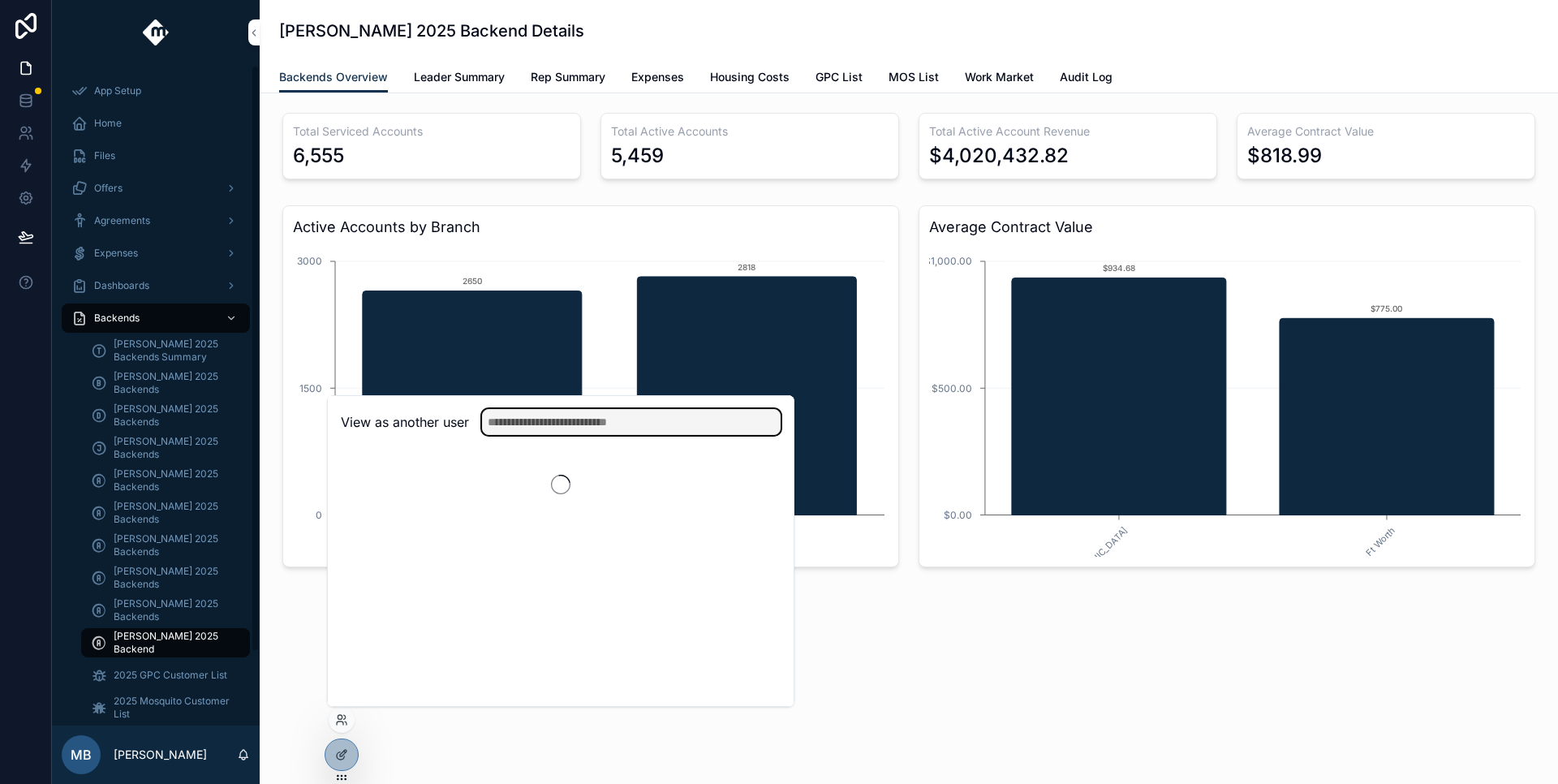
click at [576, 417] on input "text" at bounding box center [632, 422] width 298 height 26
type input "*****"
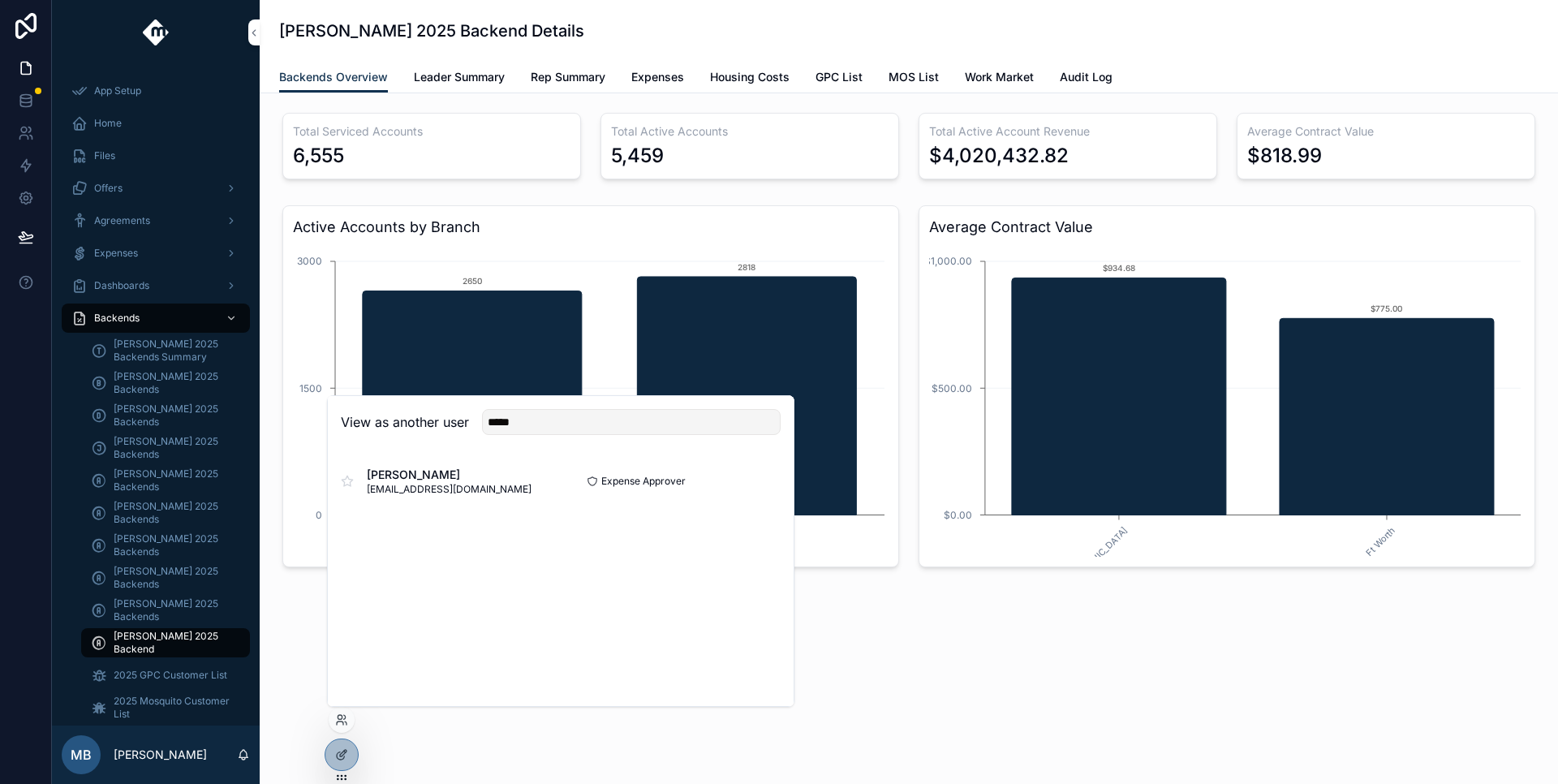
click at [0, 0] on button "Select" at bounding box center [0, 0] width 0 height 0
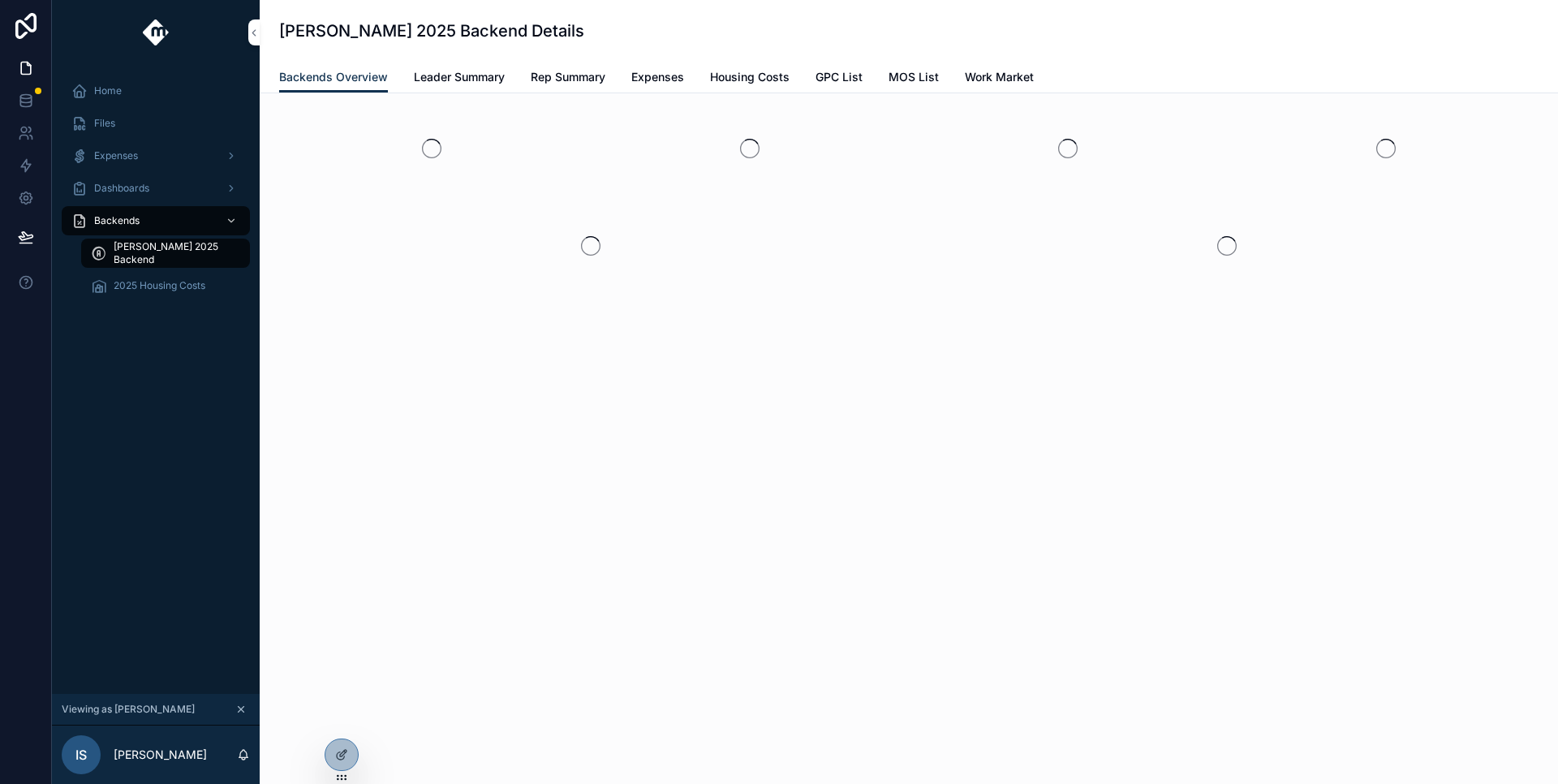
click at [245, 711] on icon "scrollable content" at bounding box center [241, 710] width 12 height 12
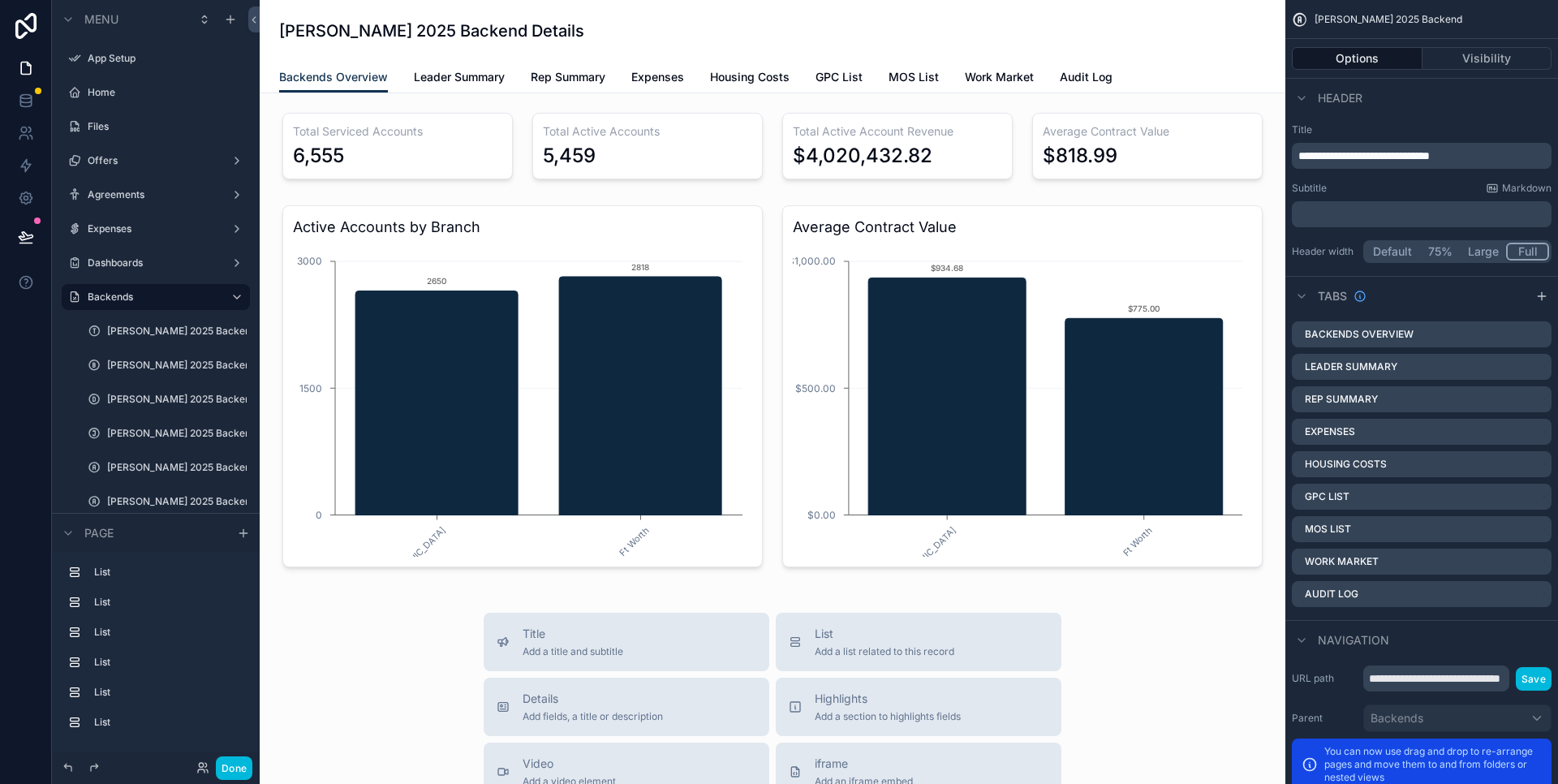
click at [586, 82] on span "Rep Summary" at bounding box center [568, 77] width 75 height 16
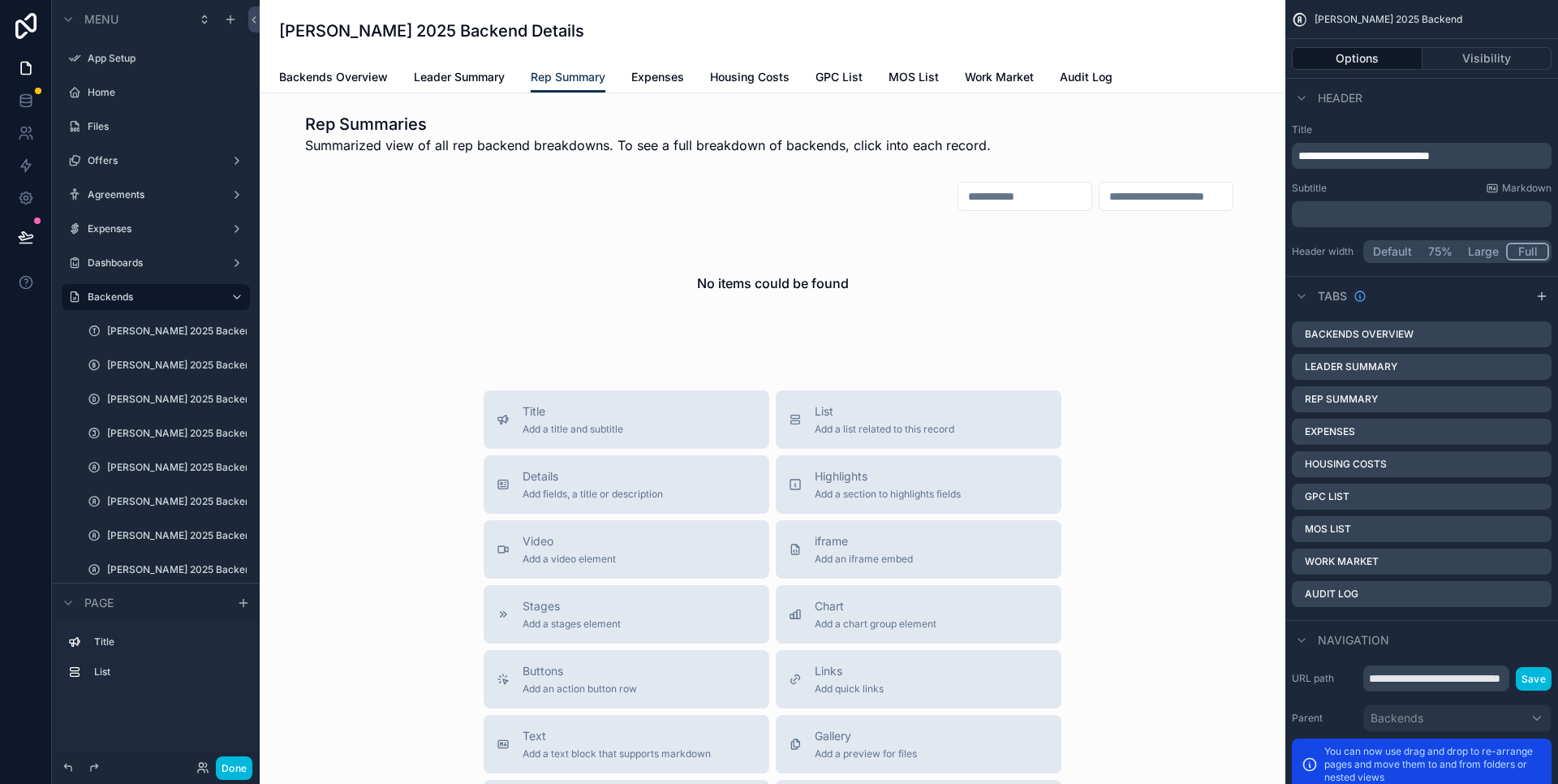
click at [0, 0] on icon "scrollable content" at bounding box center [0, 0] width 0 height 0
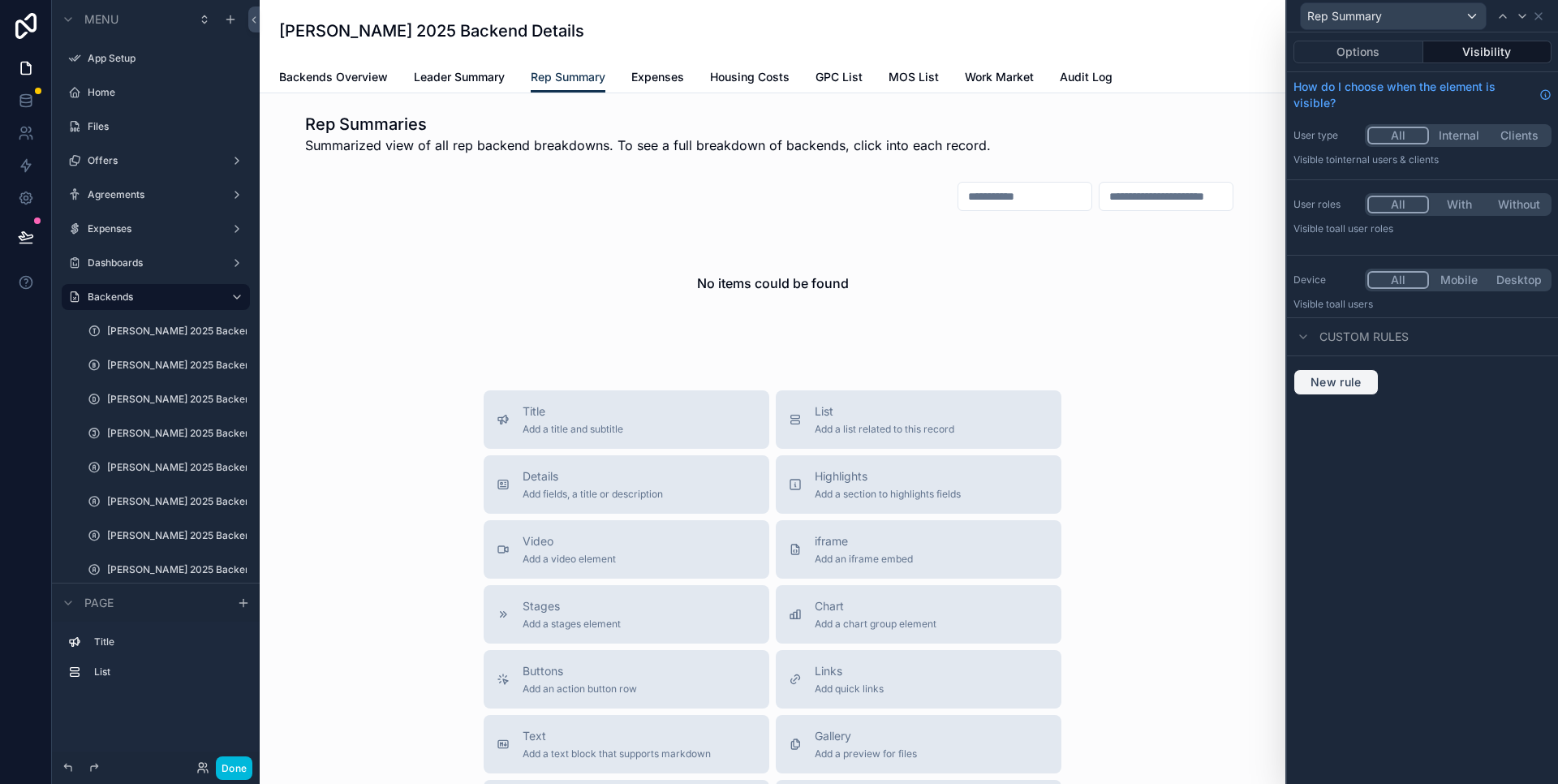
click at [1345, 382] on span "New rule" at bounding box center [1336, 382] width 64 height 15
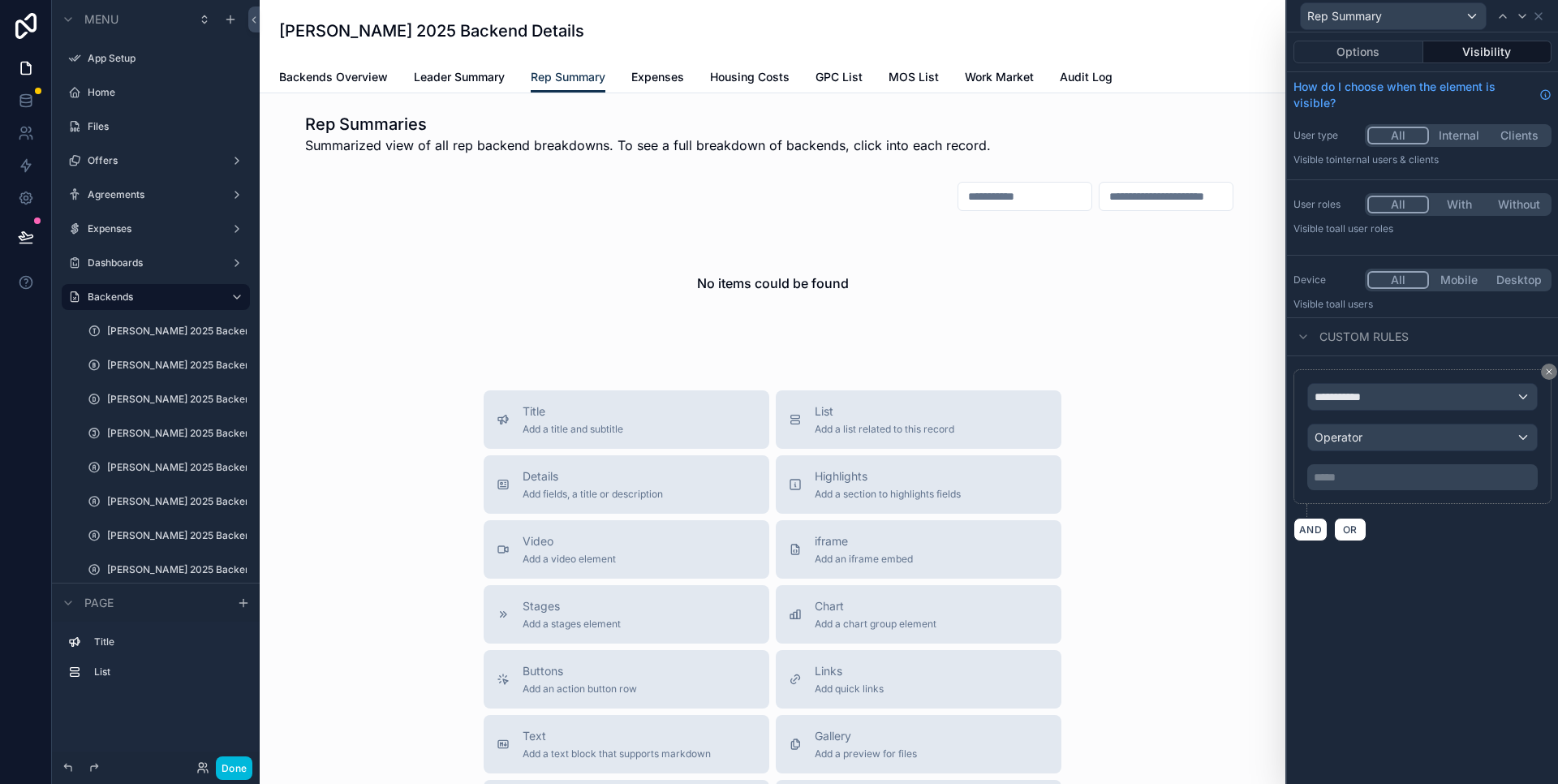
click at [1367, 232] on span "All user roles" at bounding box center [1364, 228] width 58 height 12
click at [1473, 208] on button "With" at bounding box center [1459, 204] width 60 height 17
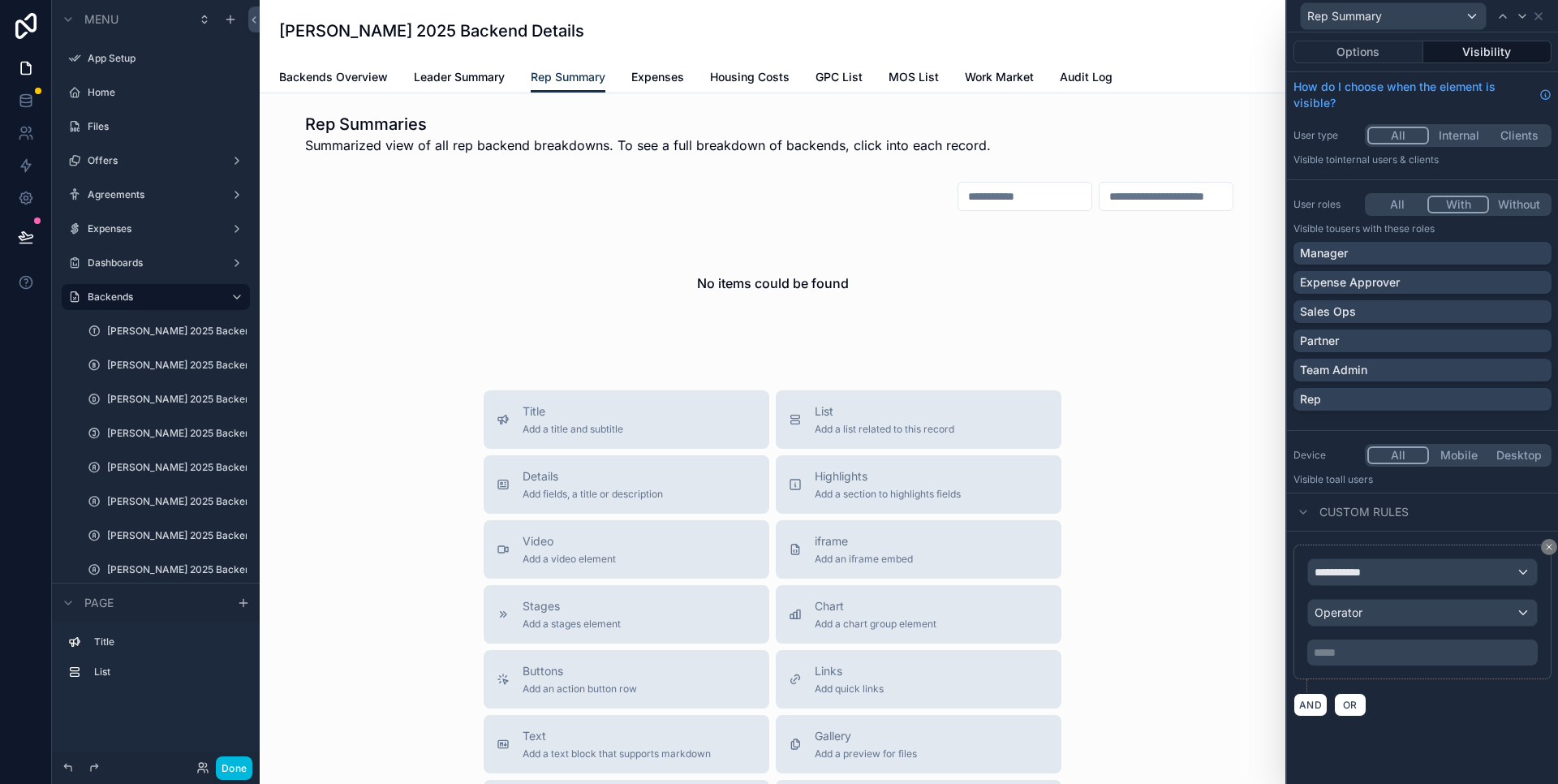
click at [1495, 254] on div "Manager" at bounding box center [1423, 252] width 245 height 16
click at [1465, 285] on div "Expense Approver" at bounding box center [1423, 282] width 245 height 16
click at [1453, 320] on div "Sales Ops" at bounding box center [1423, 311] width 258 height 22
click at [1429, 347] on div "Partner" at bounding box center [1423, 340] width 245 height 16
click at [1422, 371] on div "Team Admin" at bounding box center [1423, 369] width 245 height 16
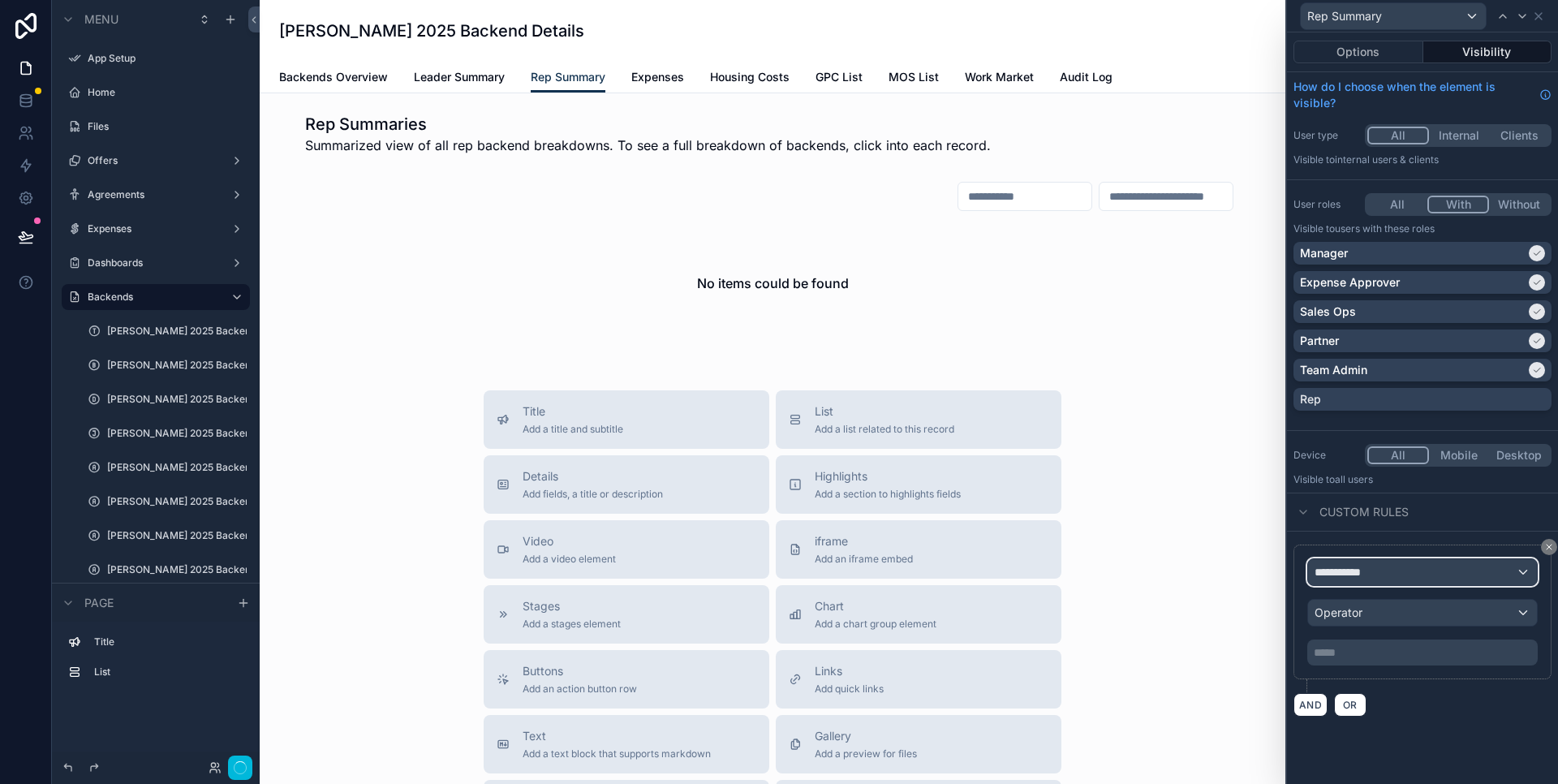
click at [1435, 573] on div "**********" at bounding box center [1422, 572] width 229 height 26
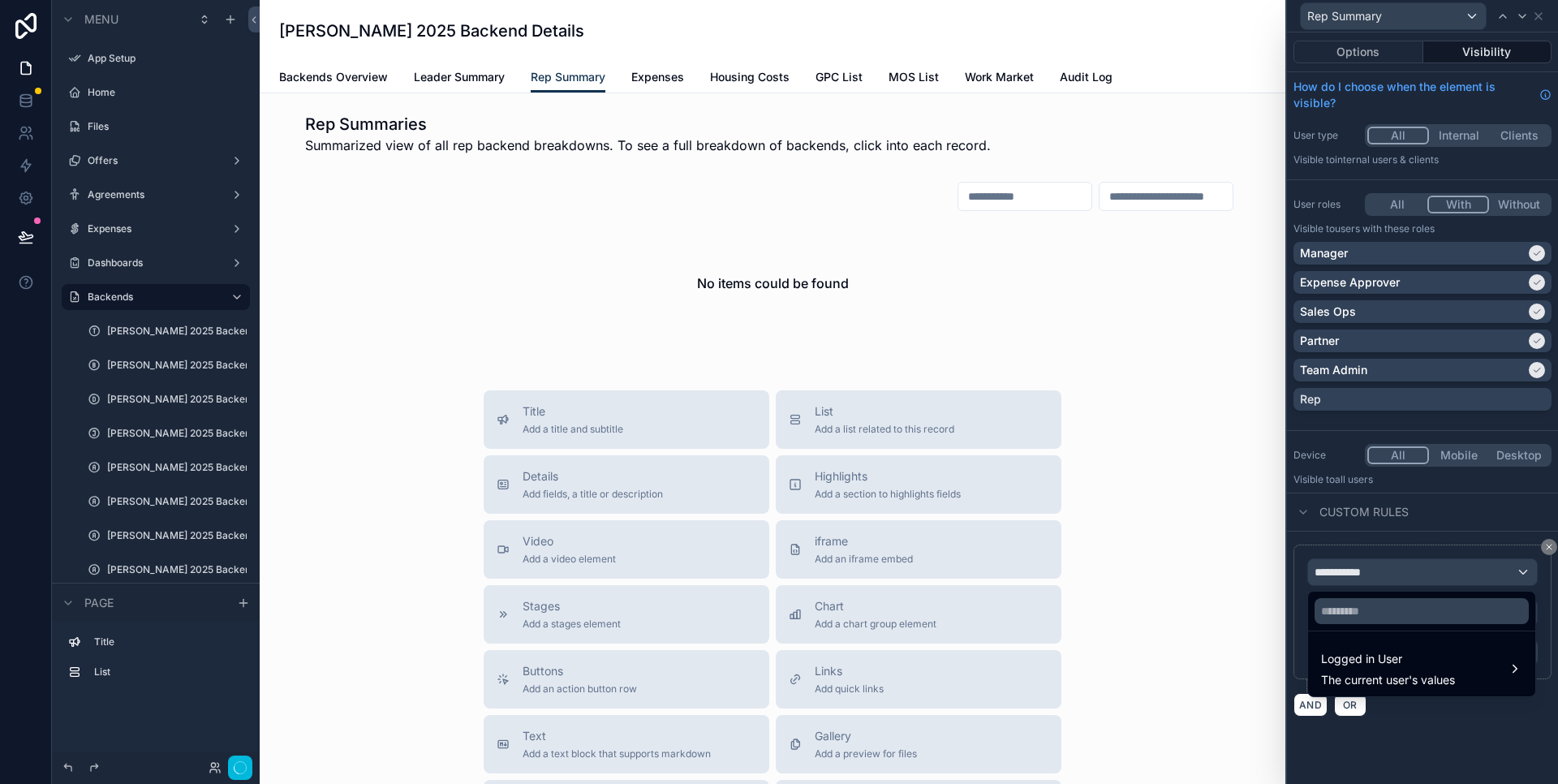
click at [1410, 669] on div "Logged in User The current user's values" at bounding box center [1388, 668] width 134 height 39
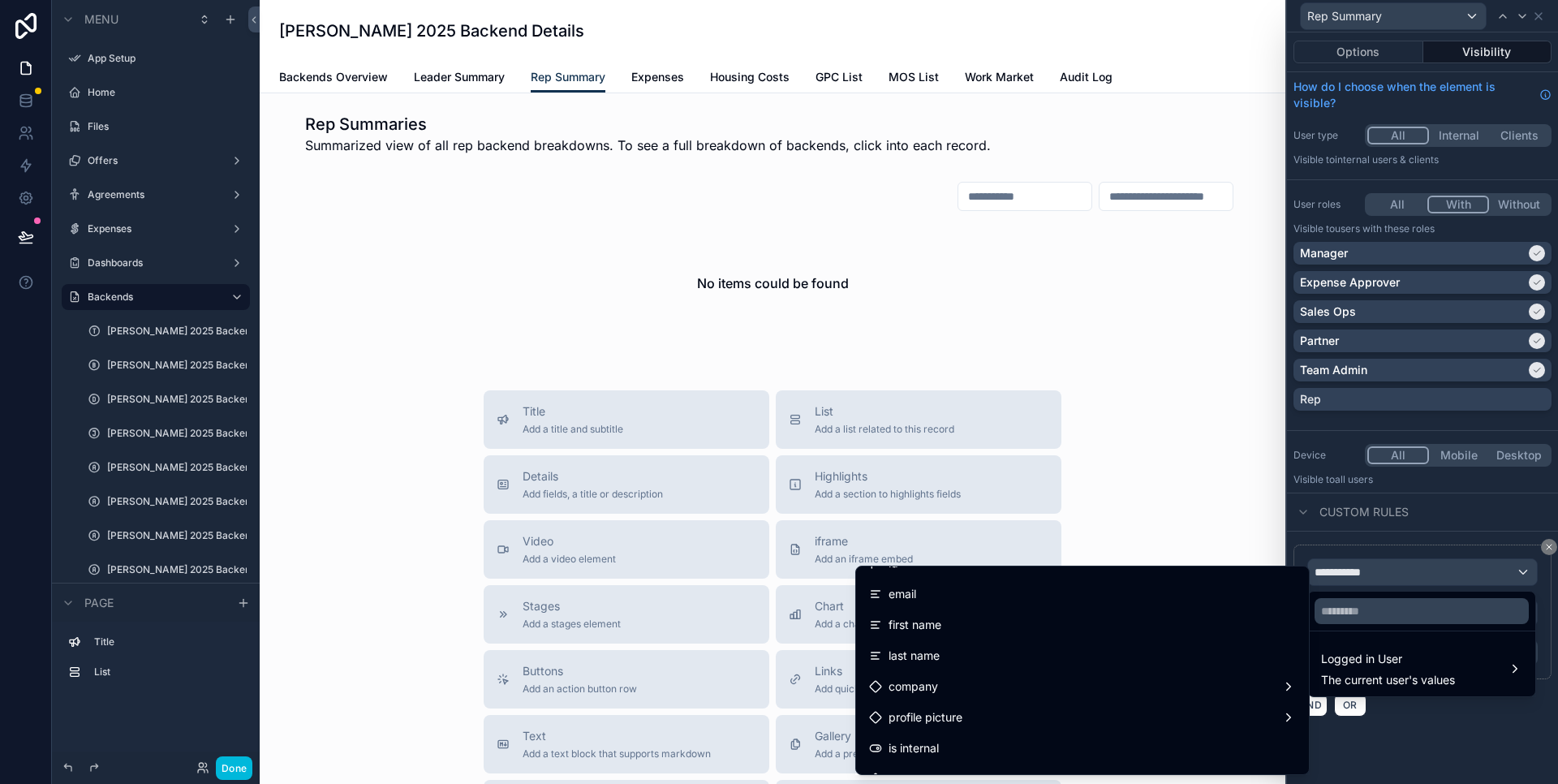
scroll to position [32, 0]
click at [1031, 737] on div "is internal" at bounding box center [1082, 737] width 427 height 19
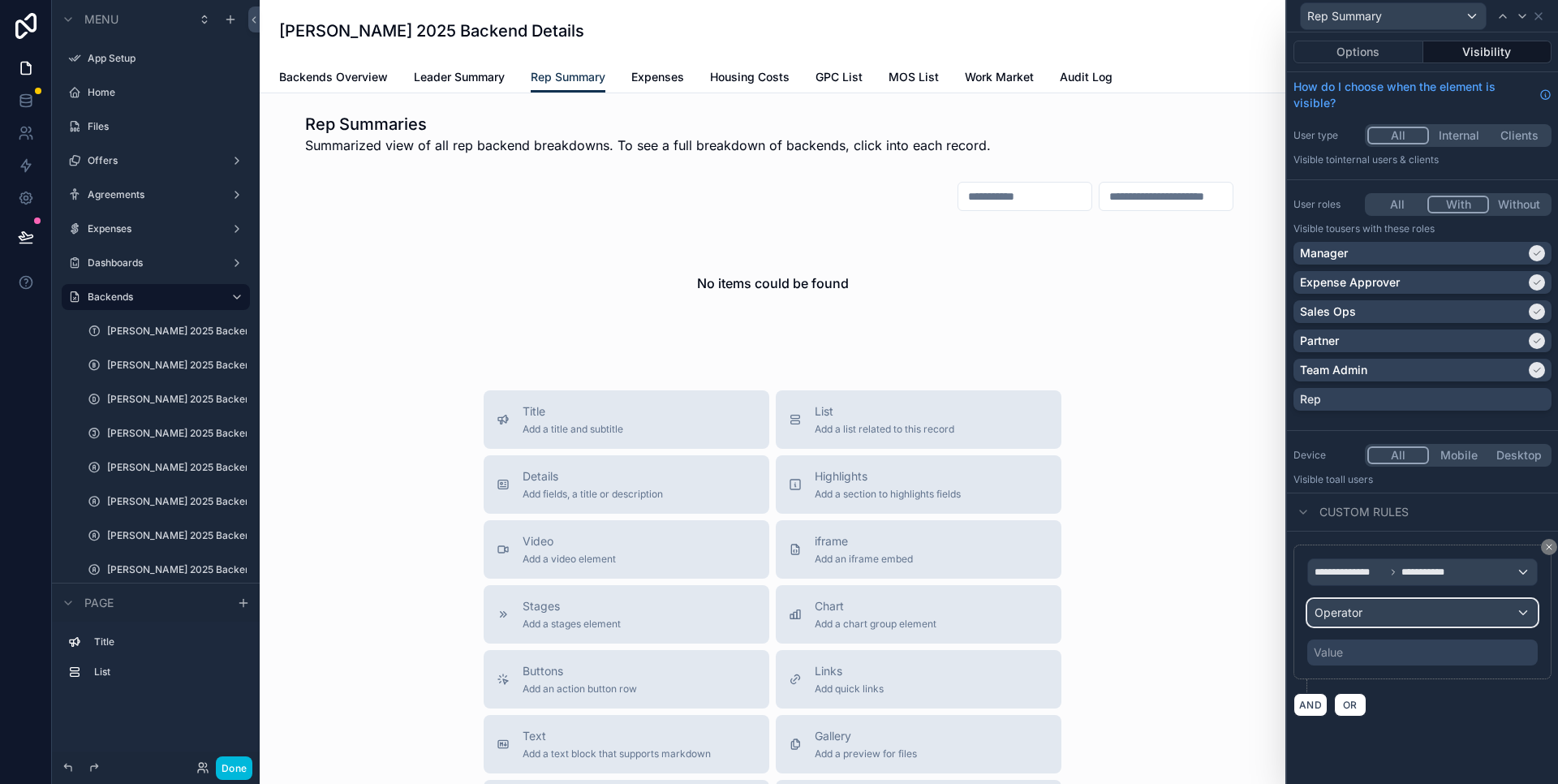
click at [1395, 618] on div "Operator" at bounding box center [1422, 612] width 229 height 26
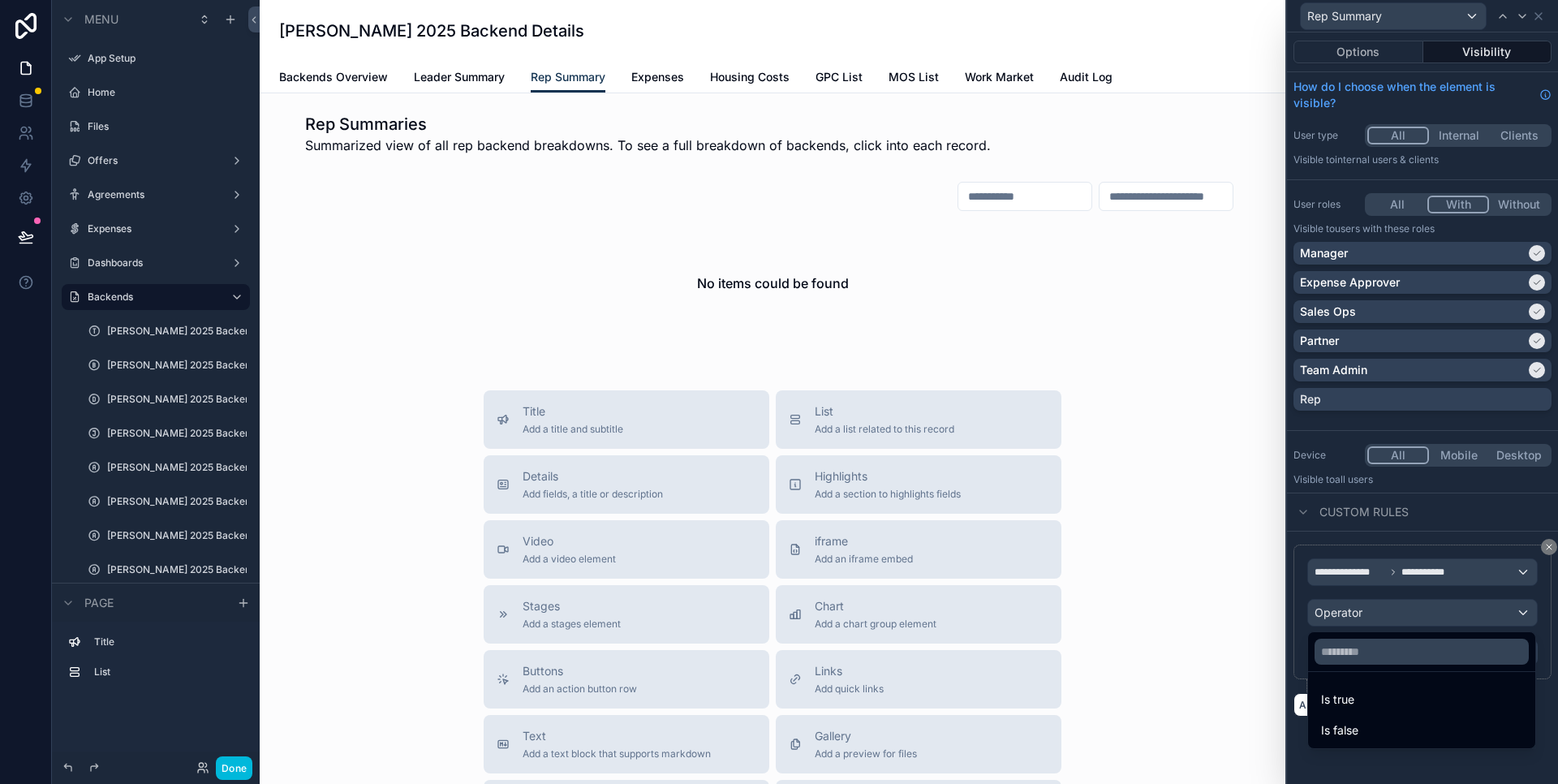
click at [1367, 703] on div "Is true" at bounding box center [1422, 699] width 202 height 19
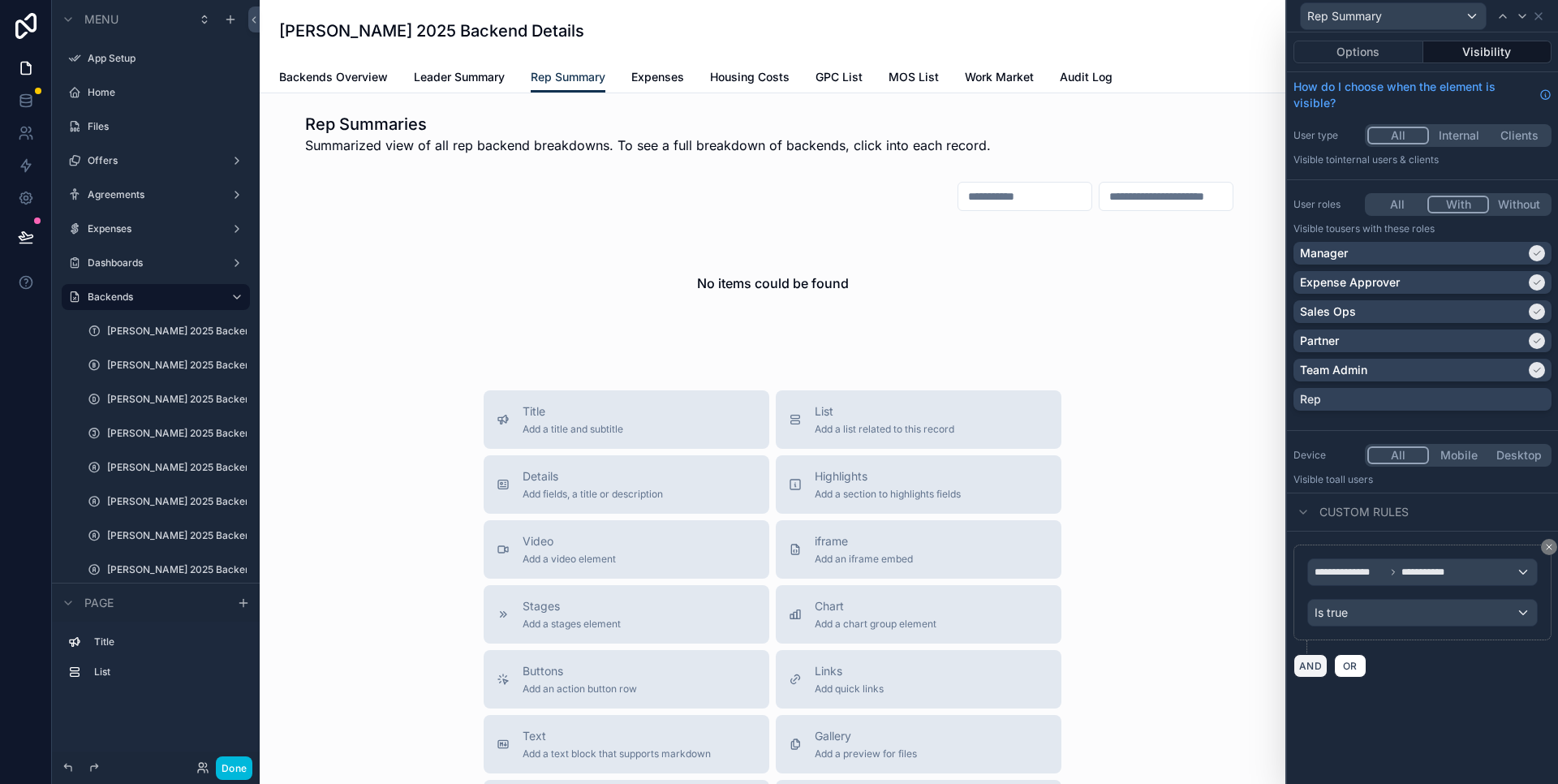
click at [1309, 664] on button "AND" at bounding box center [1311, 666] width 34 height 23
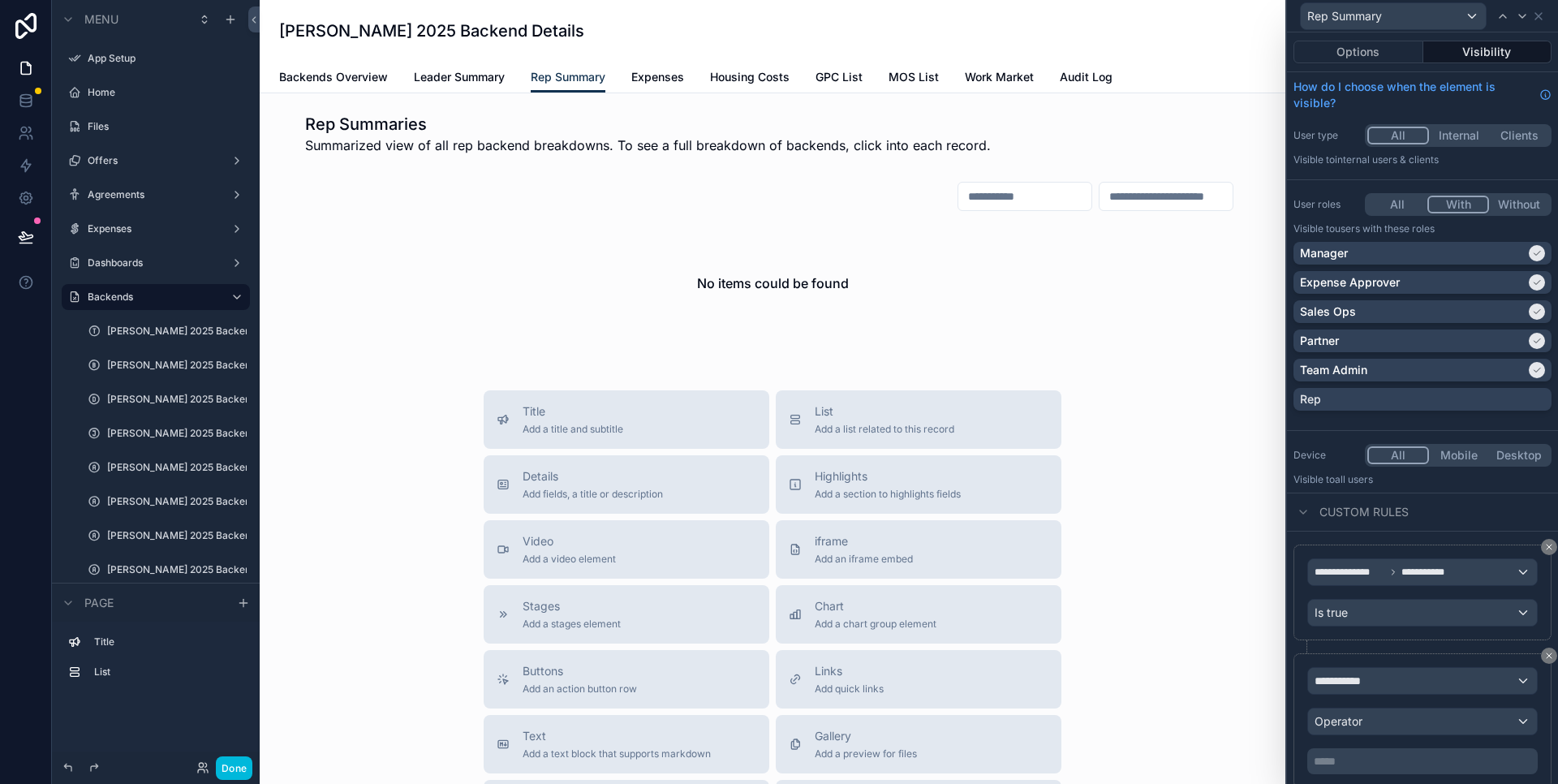
scroll to position [54, 0]
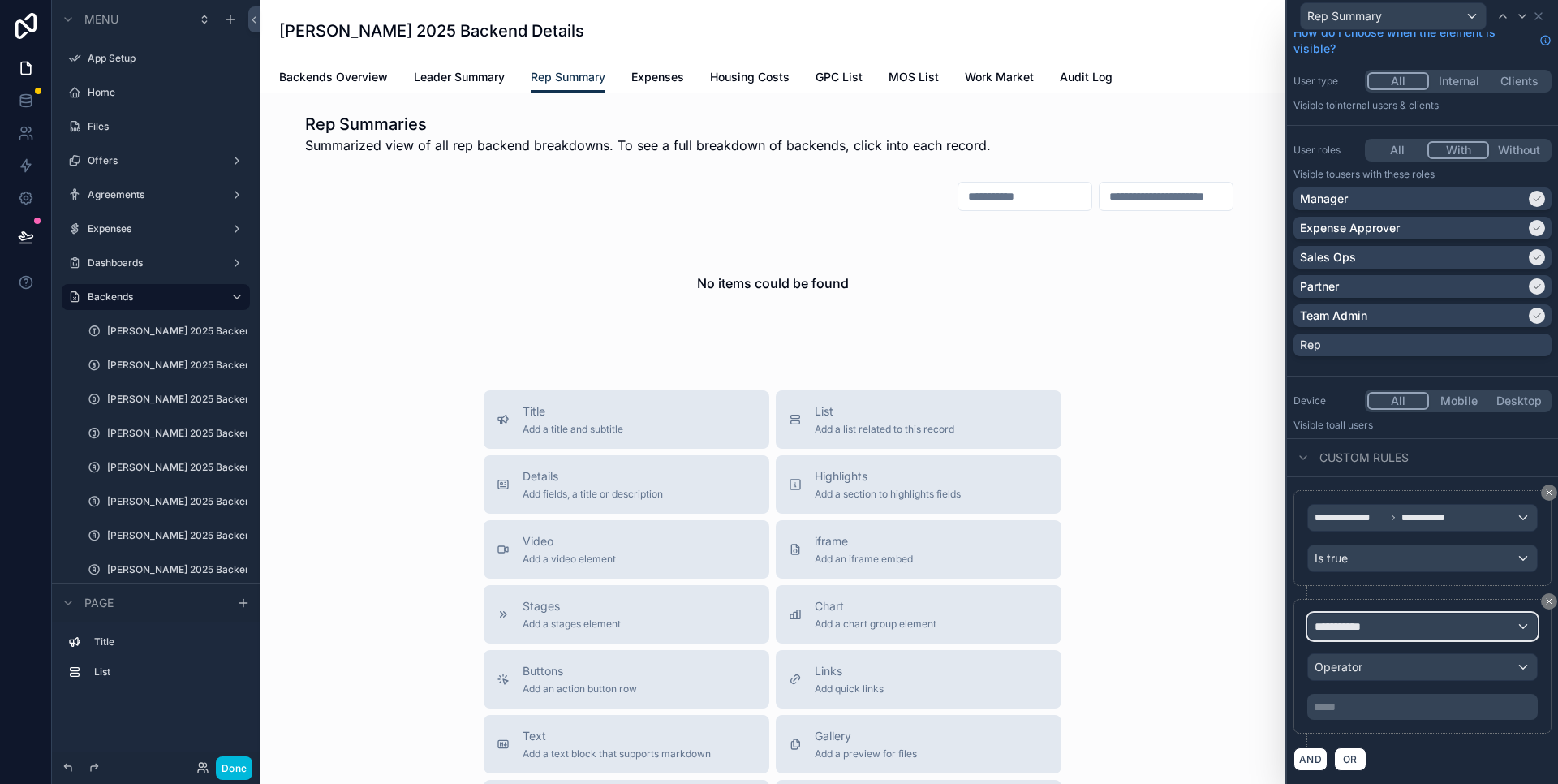
click at [1431, 626] on div "**********" at bounding box center [1422, 626] width 229 height 26
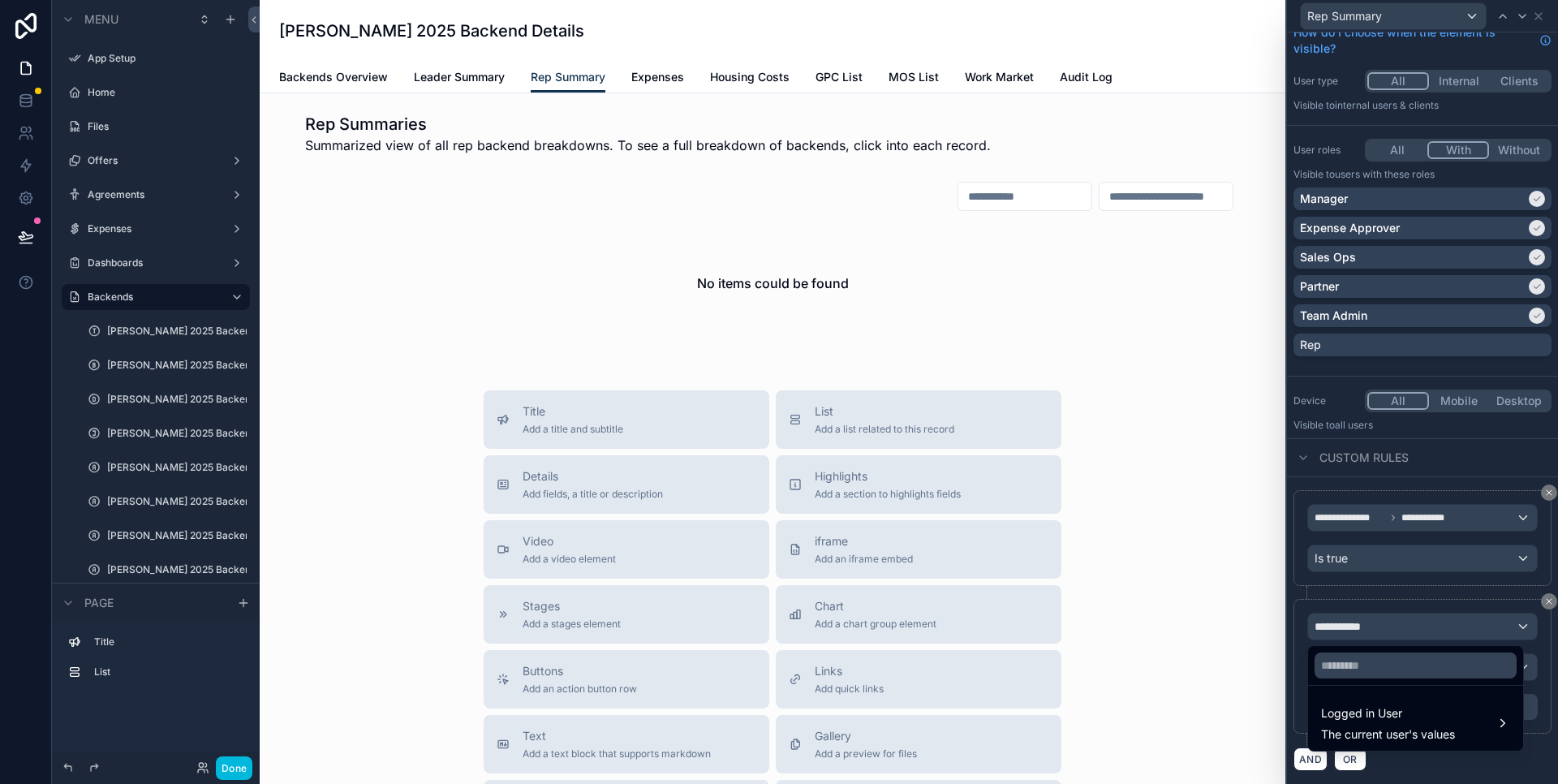
click at [1411, 708] on span "Logged in User" at bounding box center [1388, 713] width 134 height 19
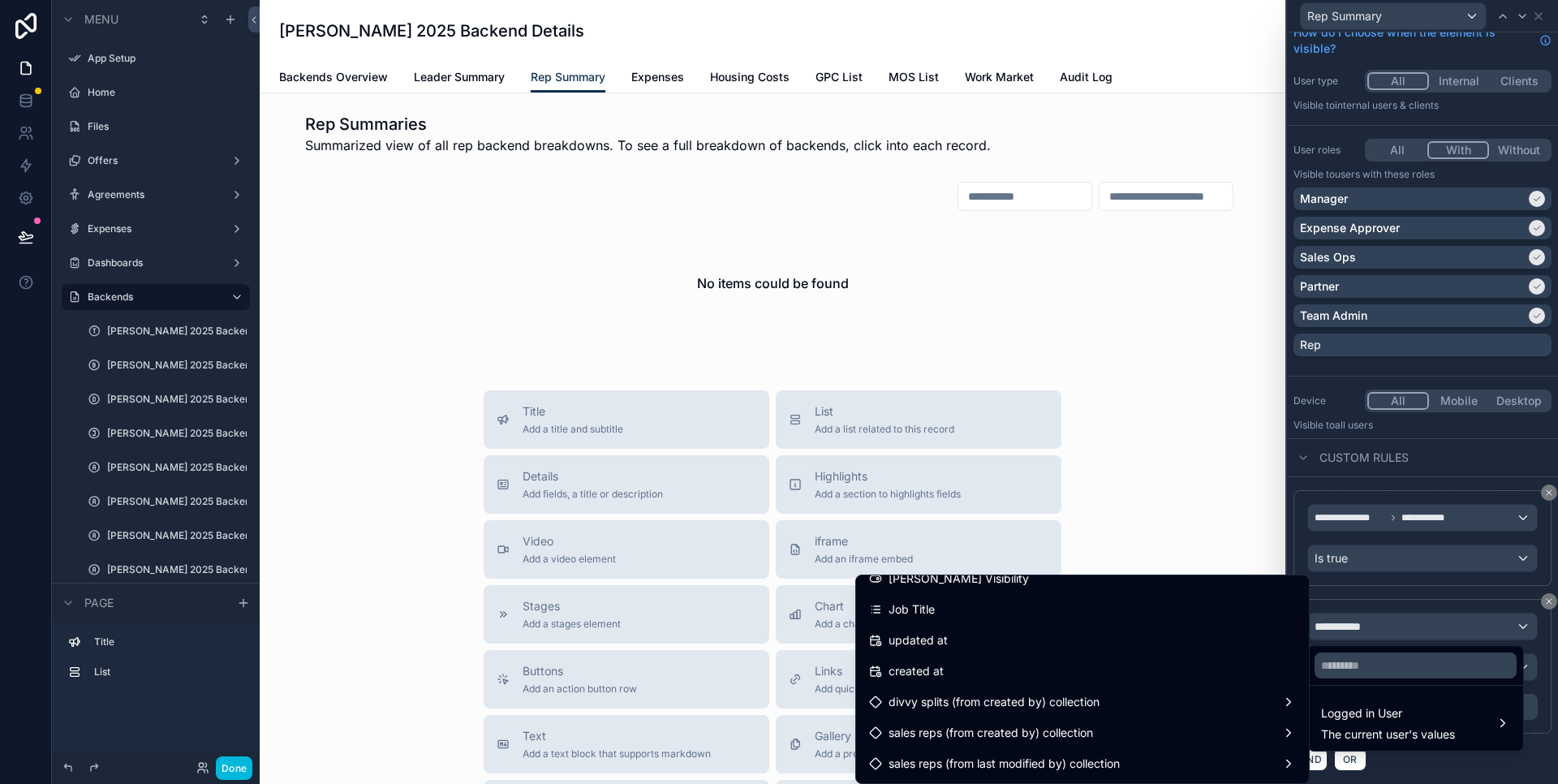
scroll to position [394, 0]
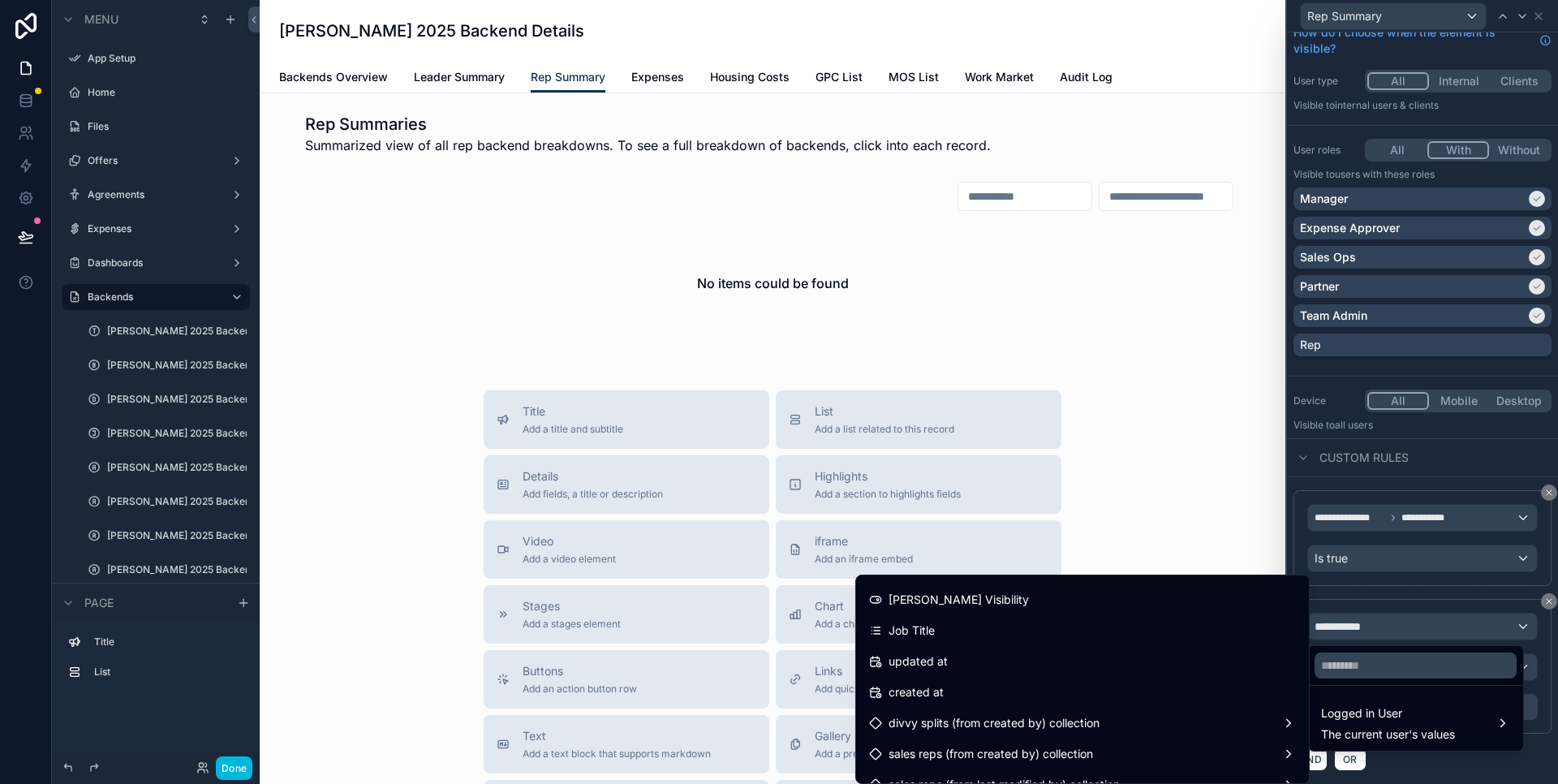
click at [1029, 635] on div "Job Title" at bounding box center [1082, 630] width 427 height 19
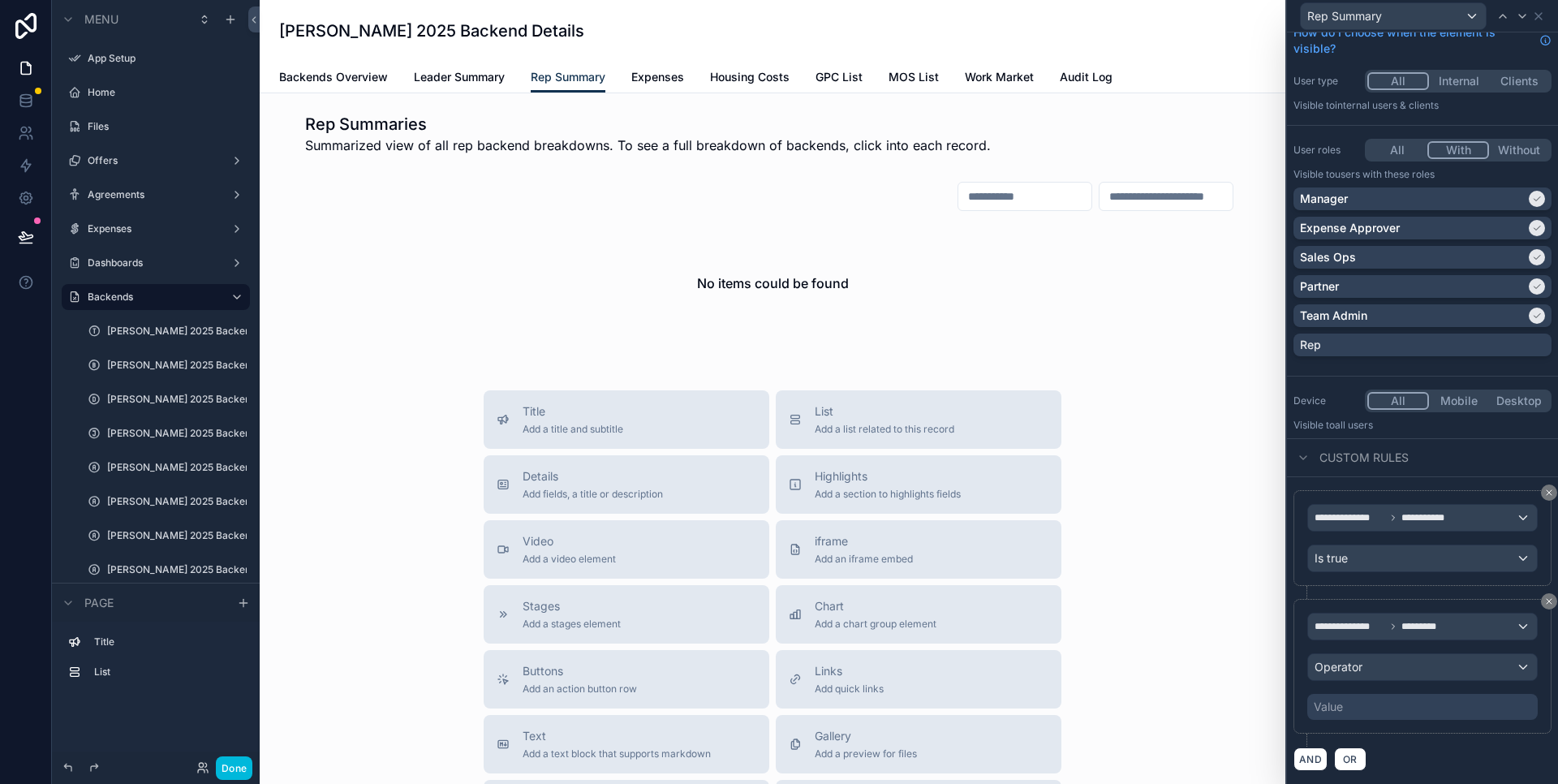
click at [1355, 712] on div "Value" at bounding box center [1422, 707] width 231 height 26
click at [1366, 658] on div "Operator" at bounding box center [1422, 667] width 229 height 26
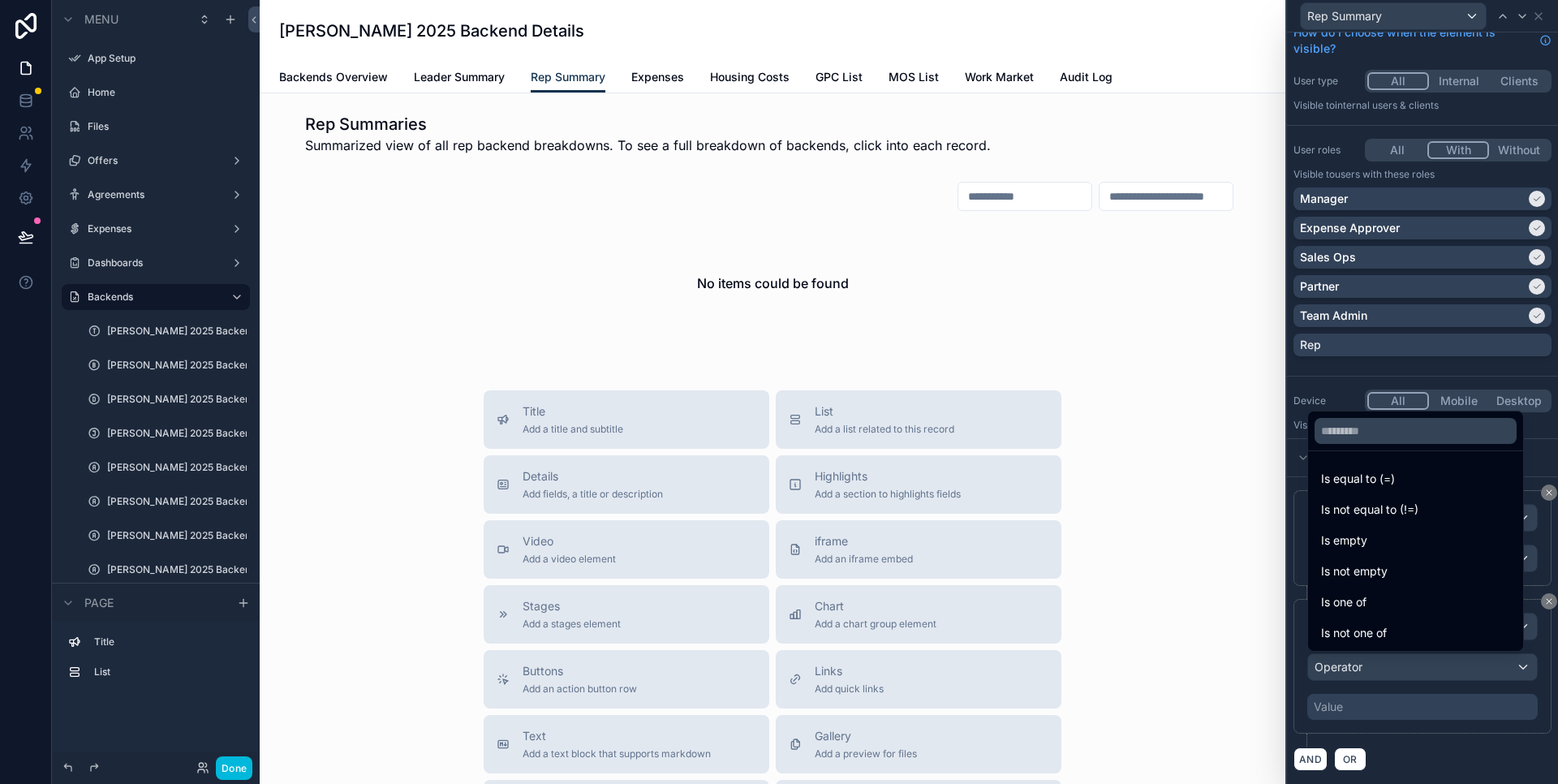
click at [1390, 603] on div "Is one of" at bounding box center [1416, 602] width 189 height 19
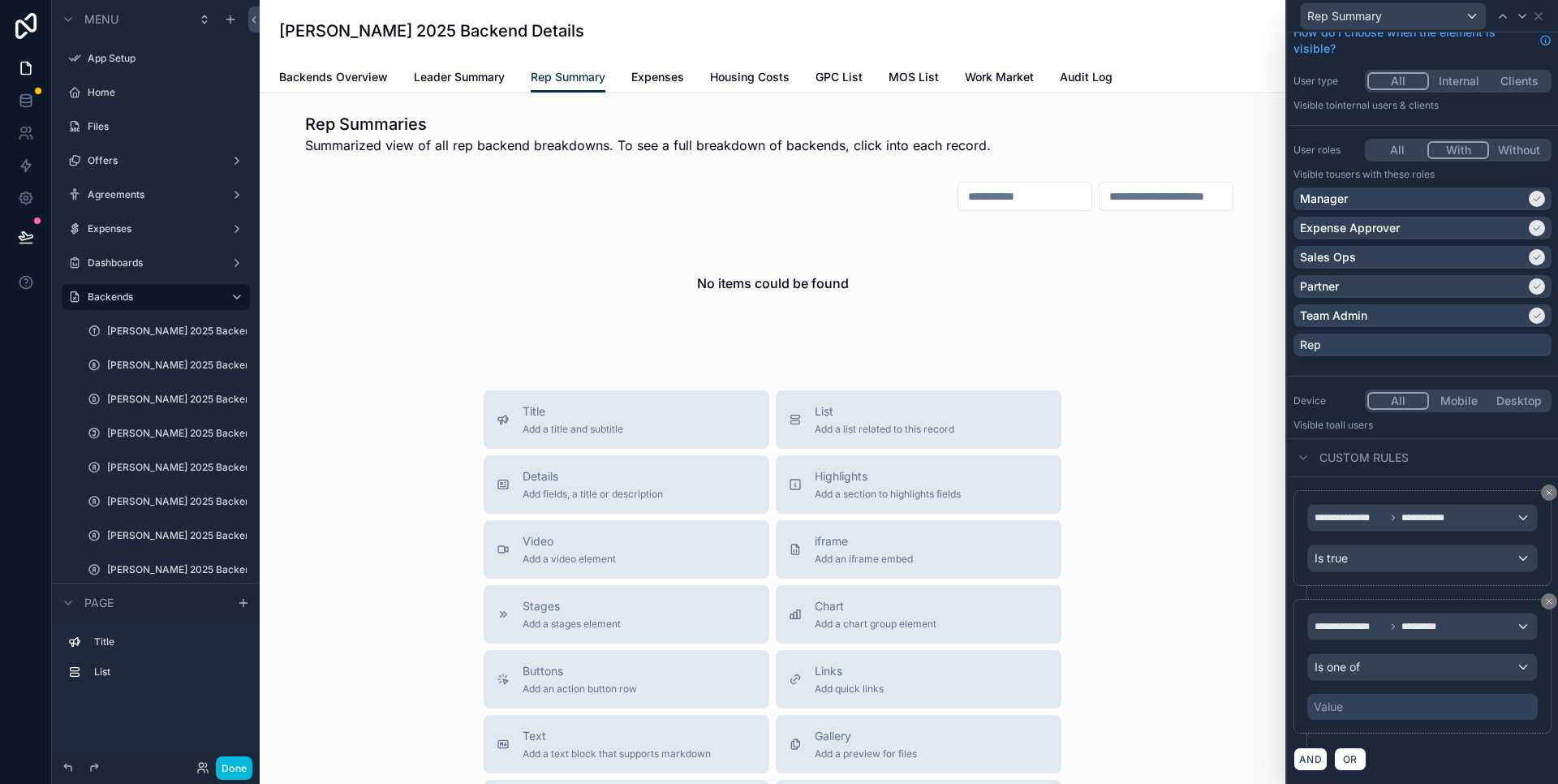
click at [1361, 709] on div "Value" at bounding box center [1422, 707] width 231 height 26
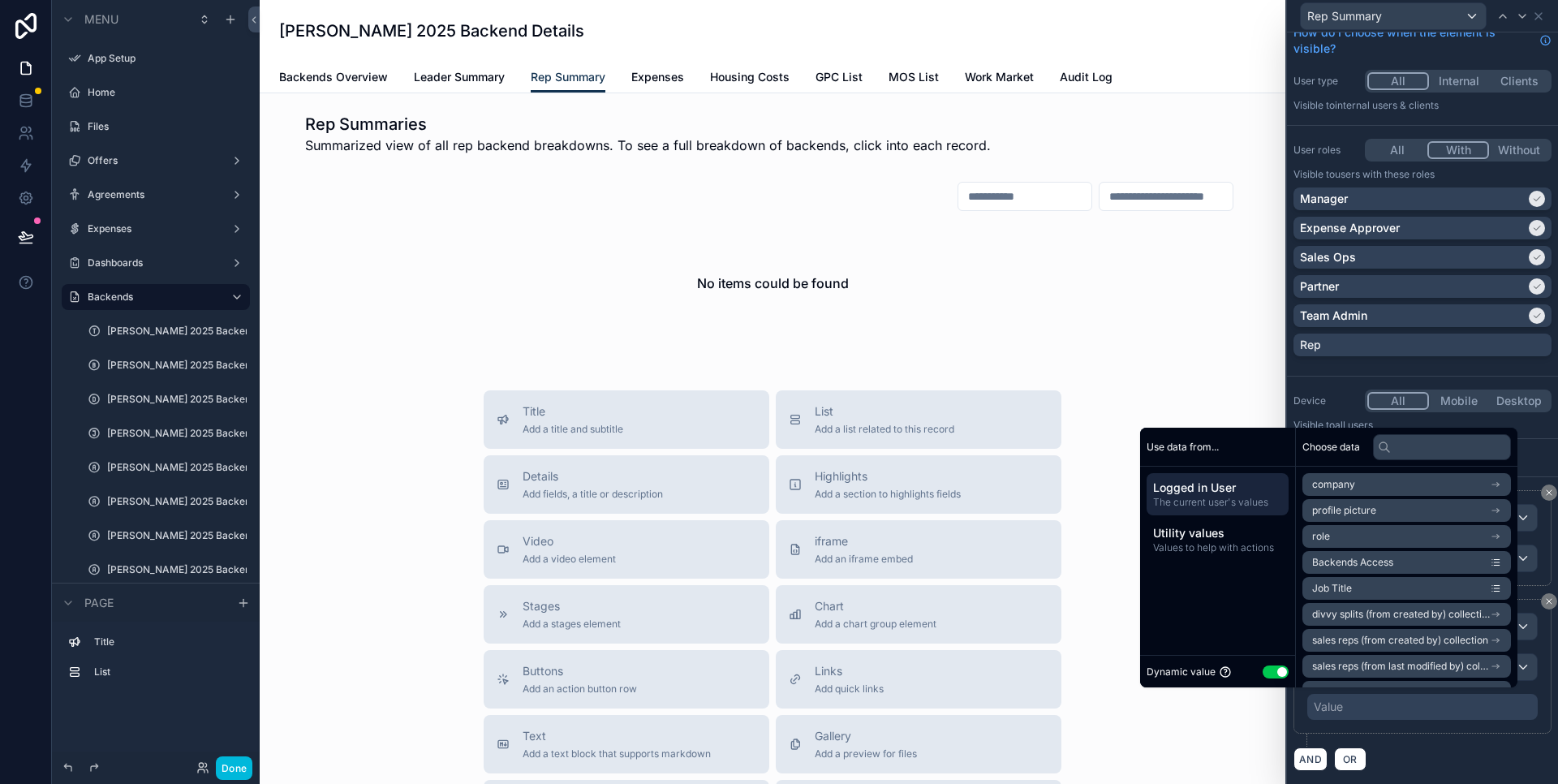
click at [1271, 674] on button "Use setting" at bounding box center [1276, 672] width 26 height 13
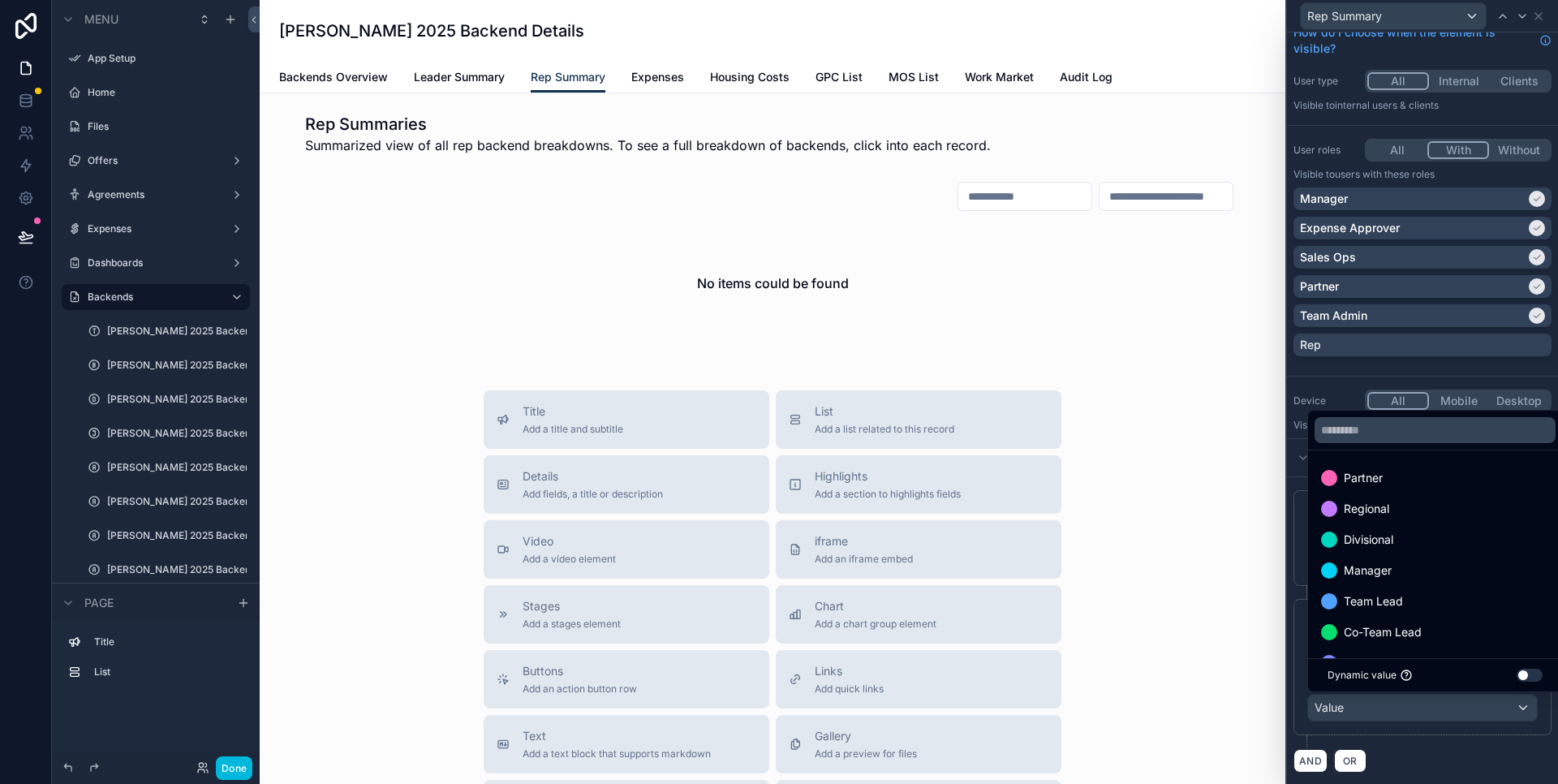
click at [1395, 485] on div "Partner" at bounding box center [1436, 477] width 228 height 19
click at [1397, 474] on div "Regional" at bounding box center [1436, 477] width 228 height 19
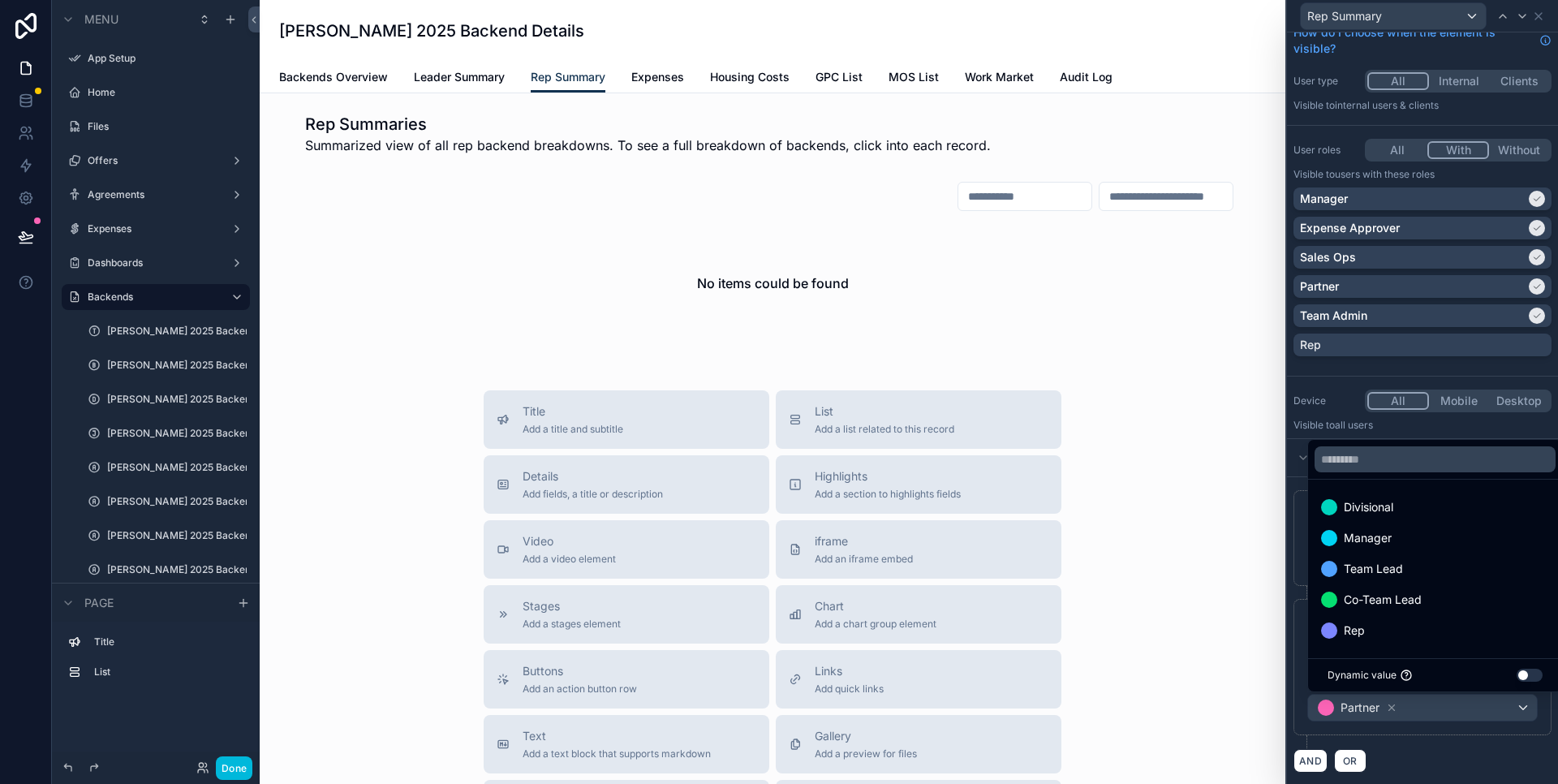
click at [1396, 508] on div "Divisional" at bounding box center [1436, 507] width 228 height 19
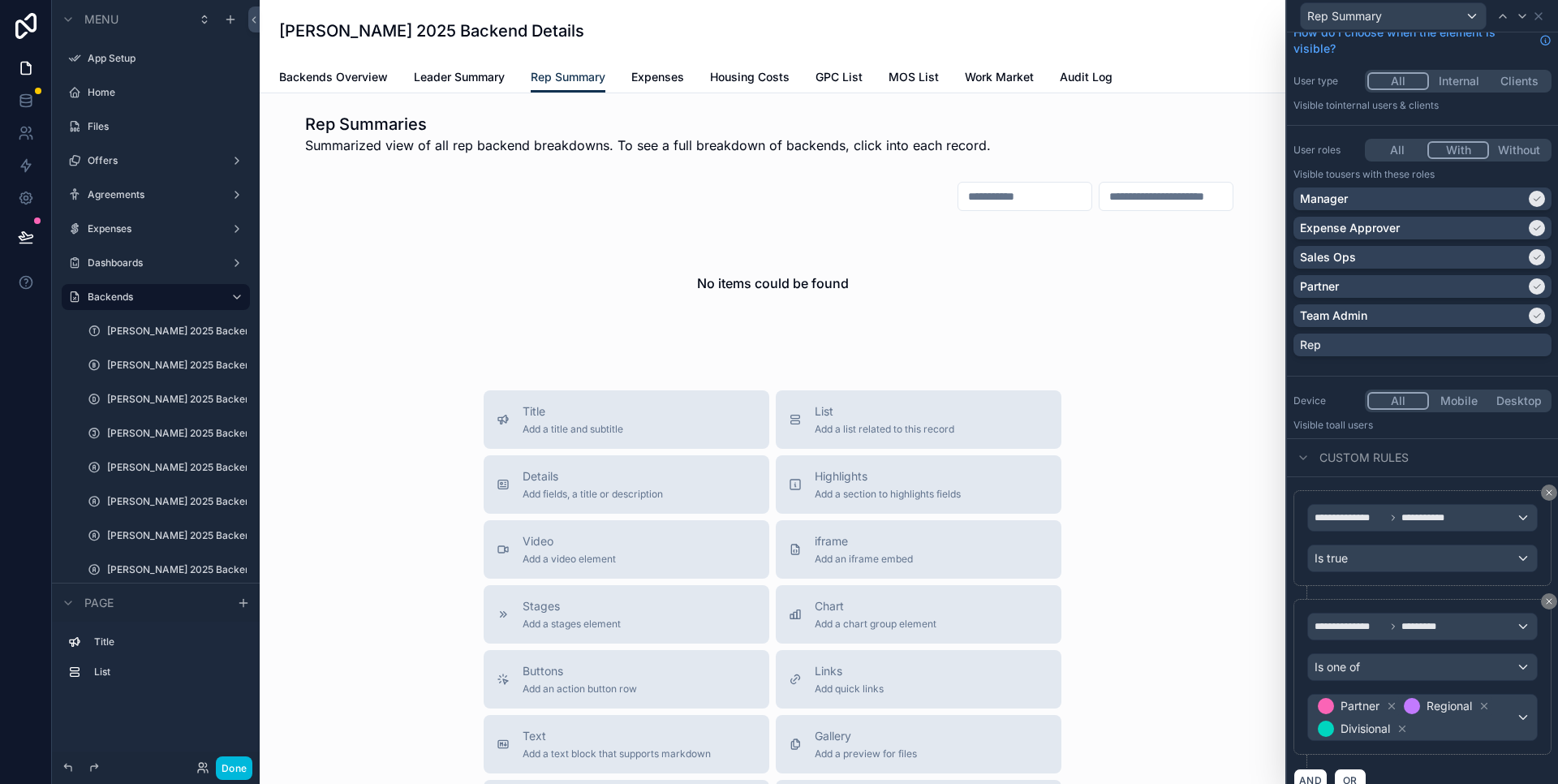
click at [1402, 728] on icon at bounding box center [1402, 729] width 12 height 12
click at [1396, 707] on icon at bounding box center [1392, 707] width 12 height 12
click at [1488, 707] on div "Partner Regional" at bounding box center [1422, 707] width 229 height 26
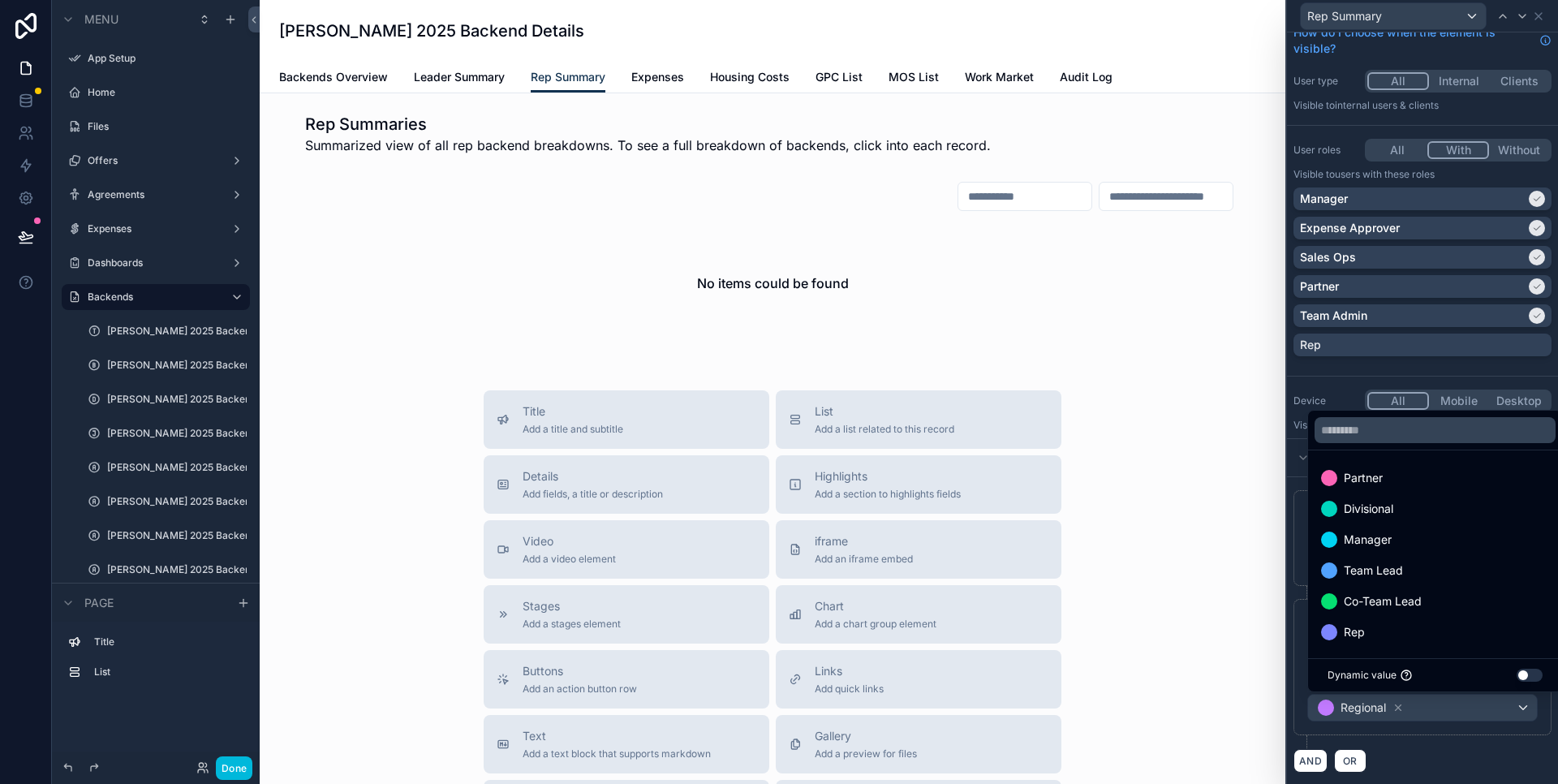
click at [1400, 707] on div at bounding box center [1422, 392] width 271 height 784
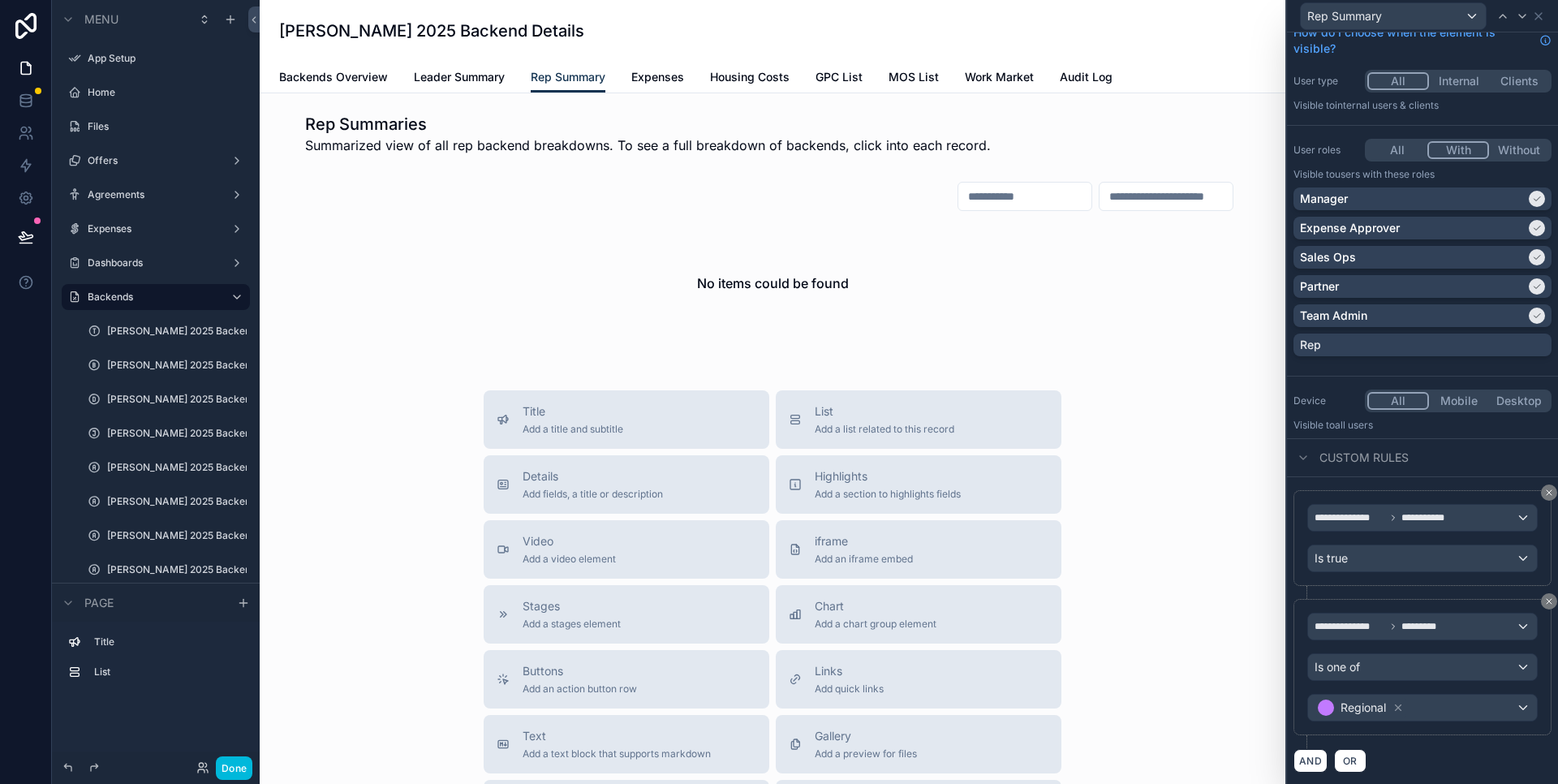
click at [1545, 601] on icon at bounding box center [1550, 602] width 10 height 10
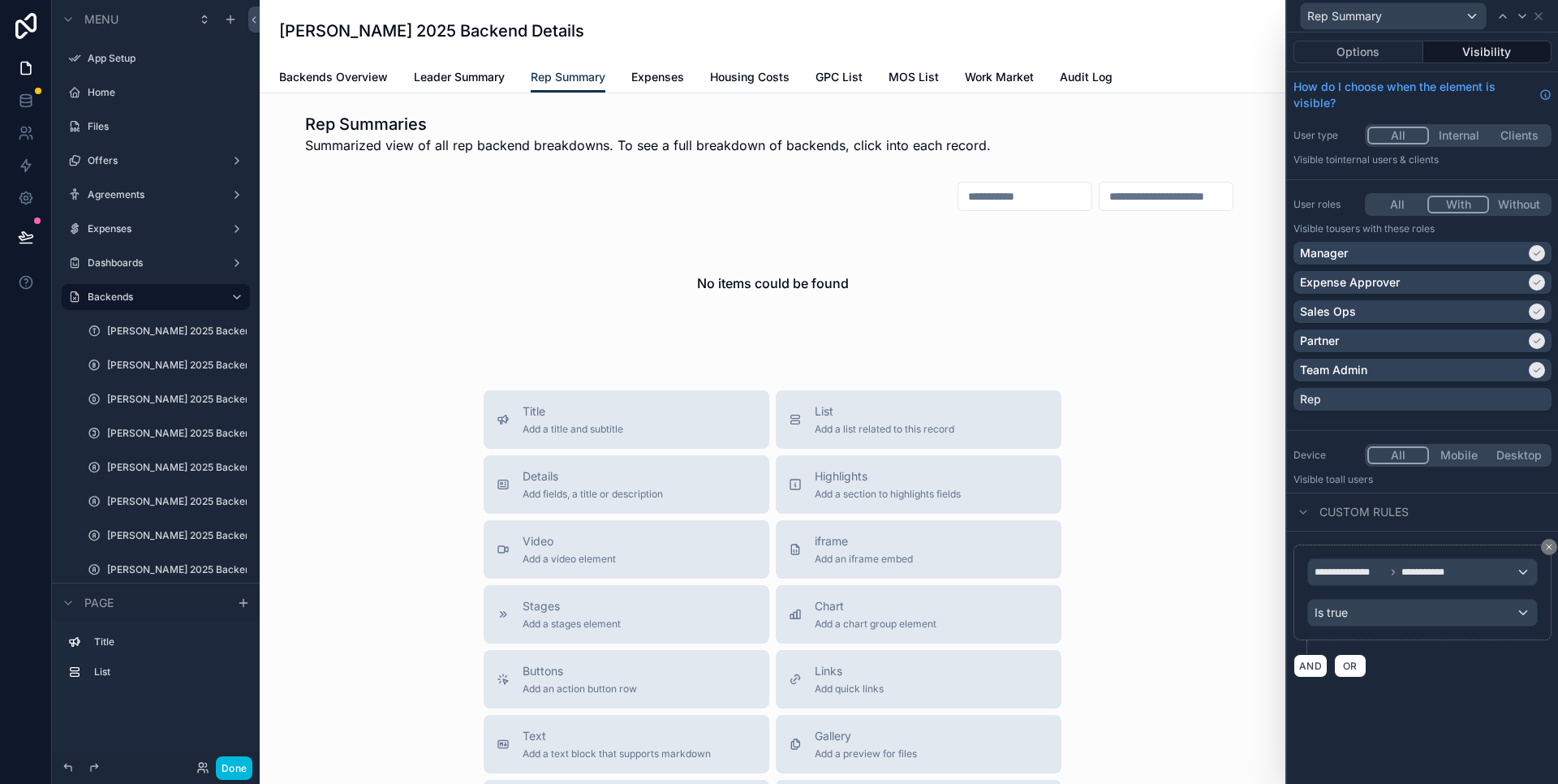
scroll to position [0, 0]
click at [1551, 550] on icon at bounding box center [1550, 547] width 10 height 10
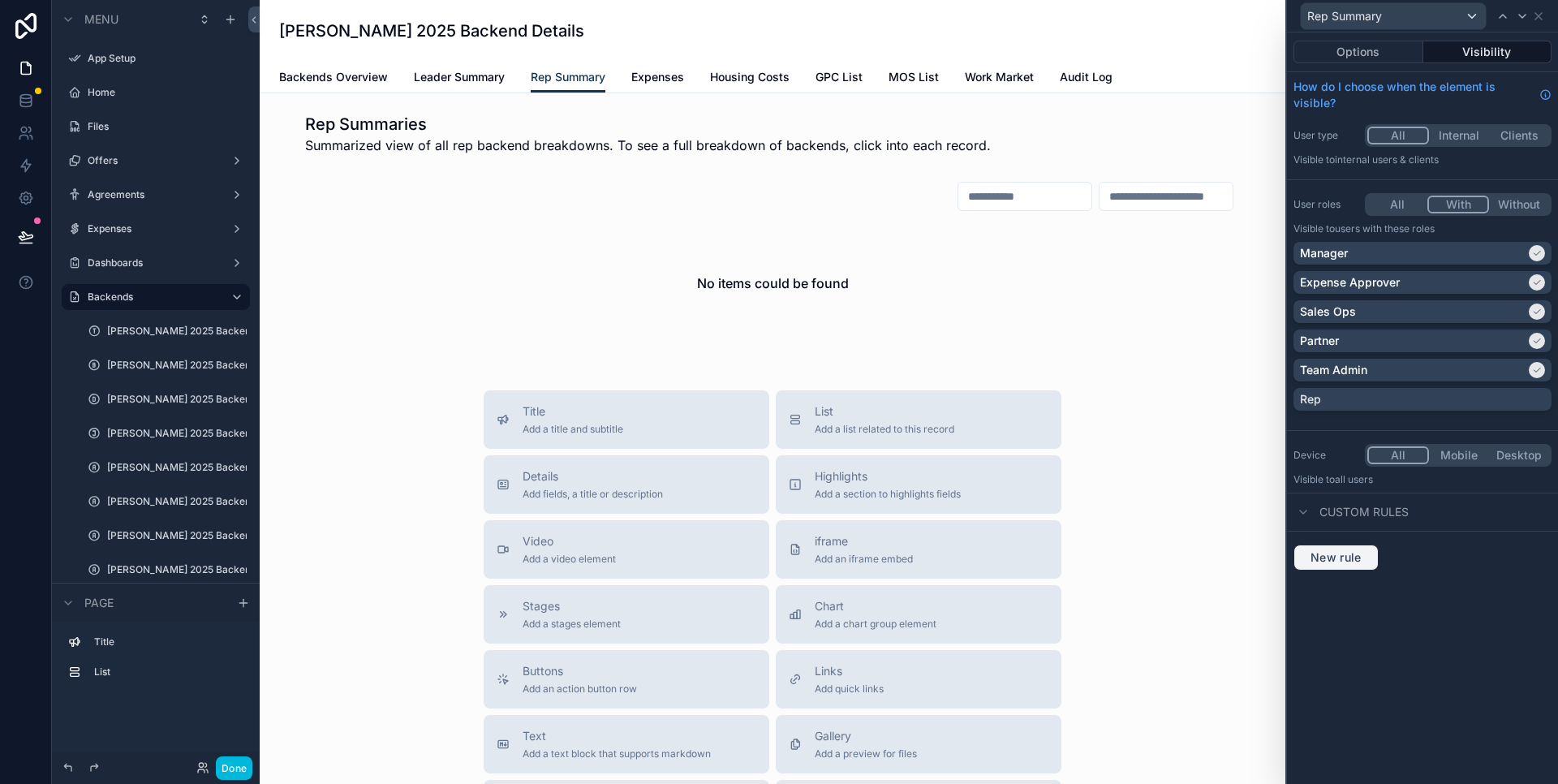
click at [1340, 559] on span "New rule" at bounding box center [1336, 557] width 64 height 15
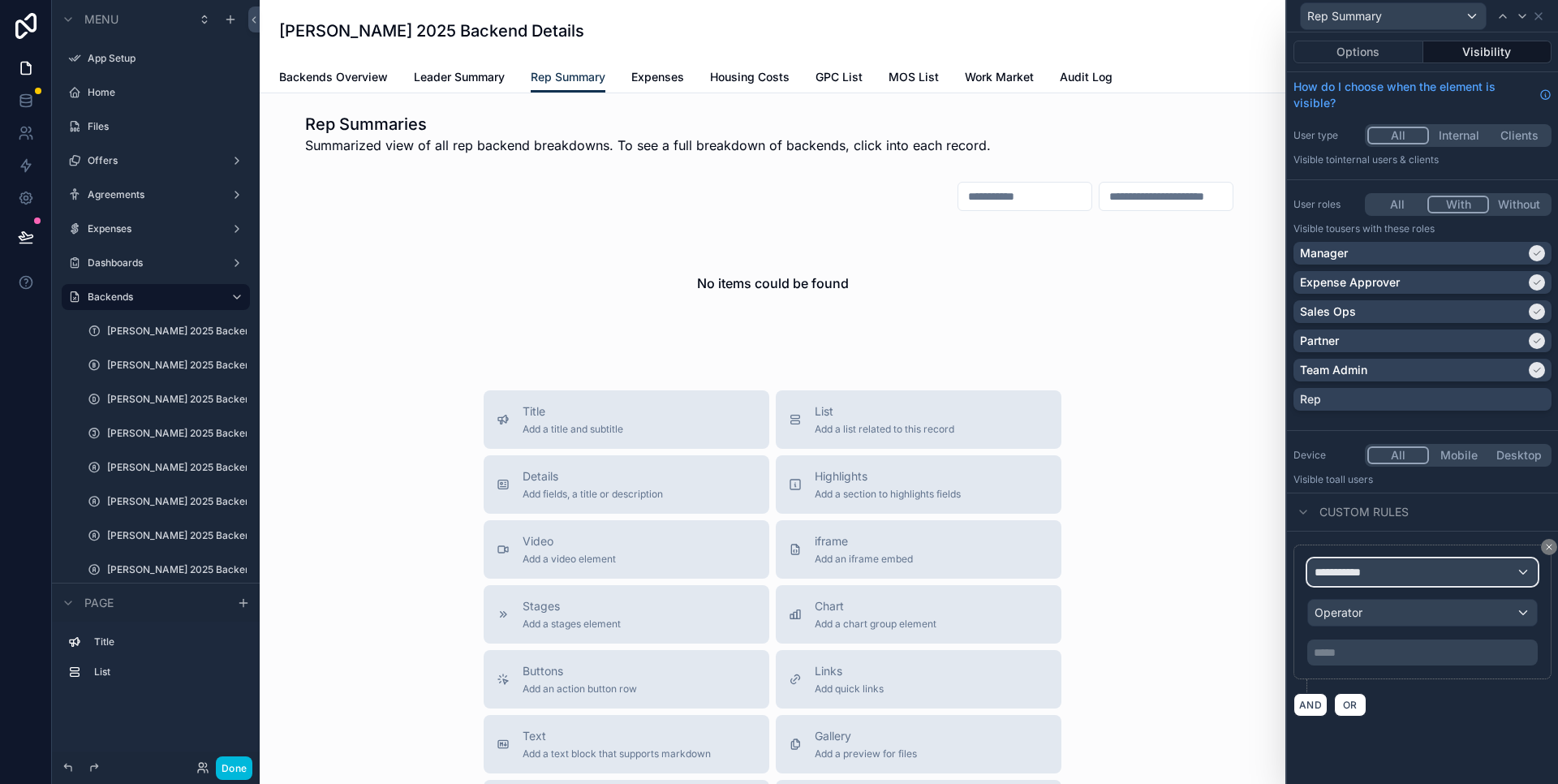
click at [1380, 572] on div "**********" at bounding box center [1422, 572] width 229 height 26
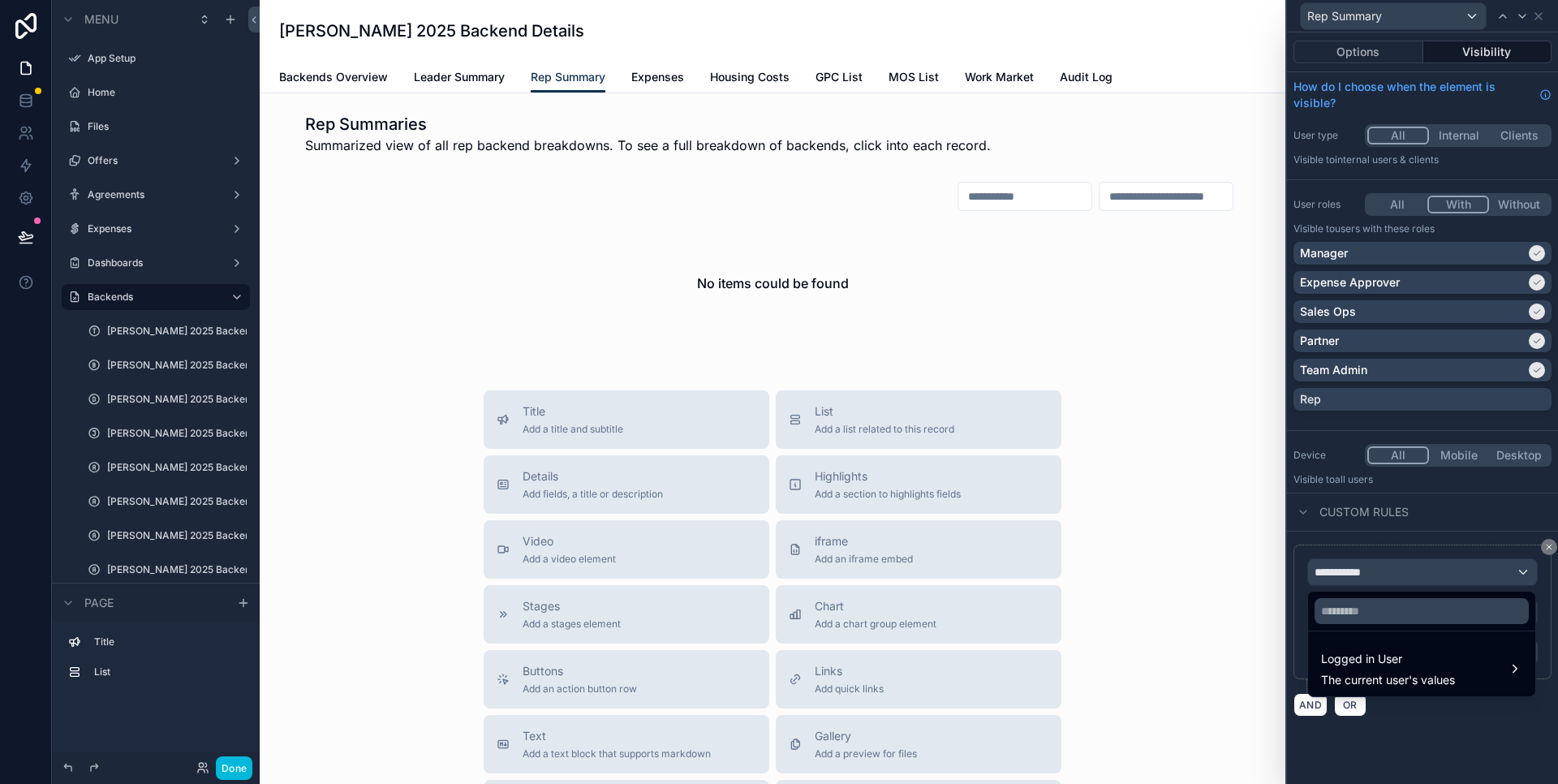
click at [1384, 662] on span "Logged in User" at bounding box center [1388, 658] width 134 height 19
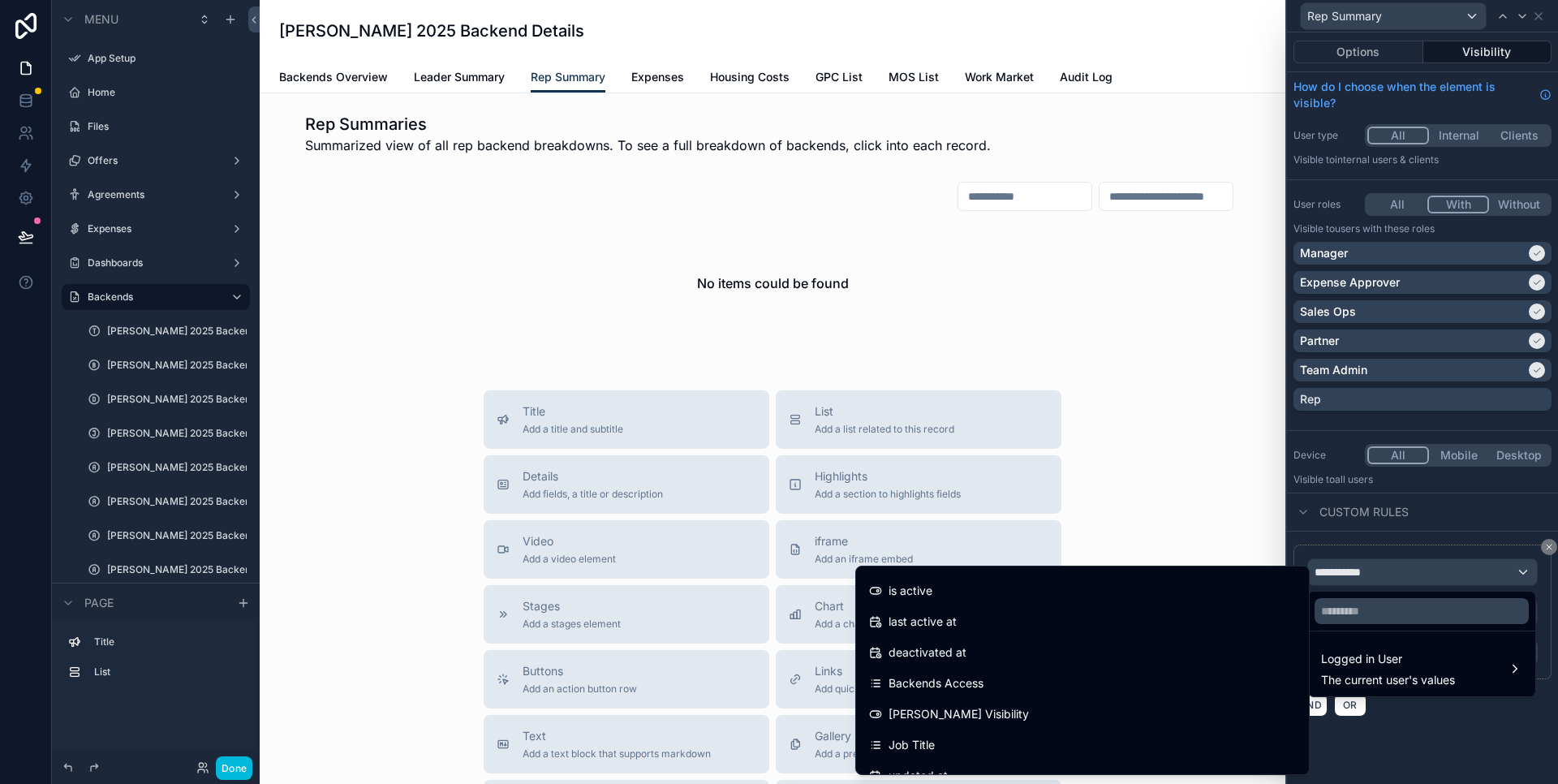
scroll to position [282, 0]
click at [998, 739] on div "Job Title" at bounding box center [1082, 734] width 427 height 19
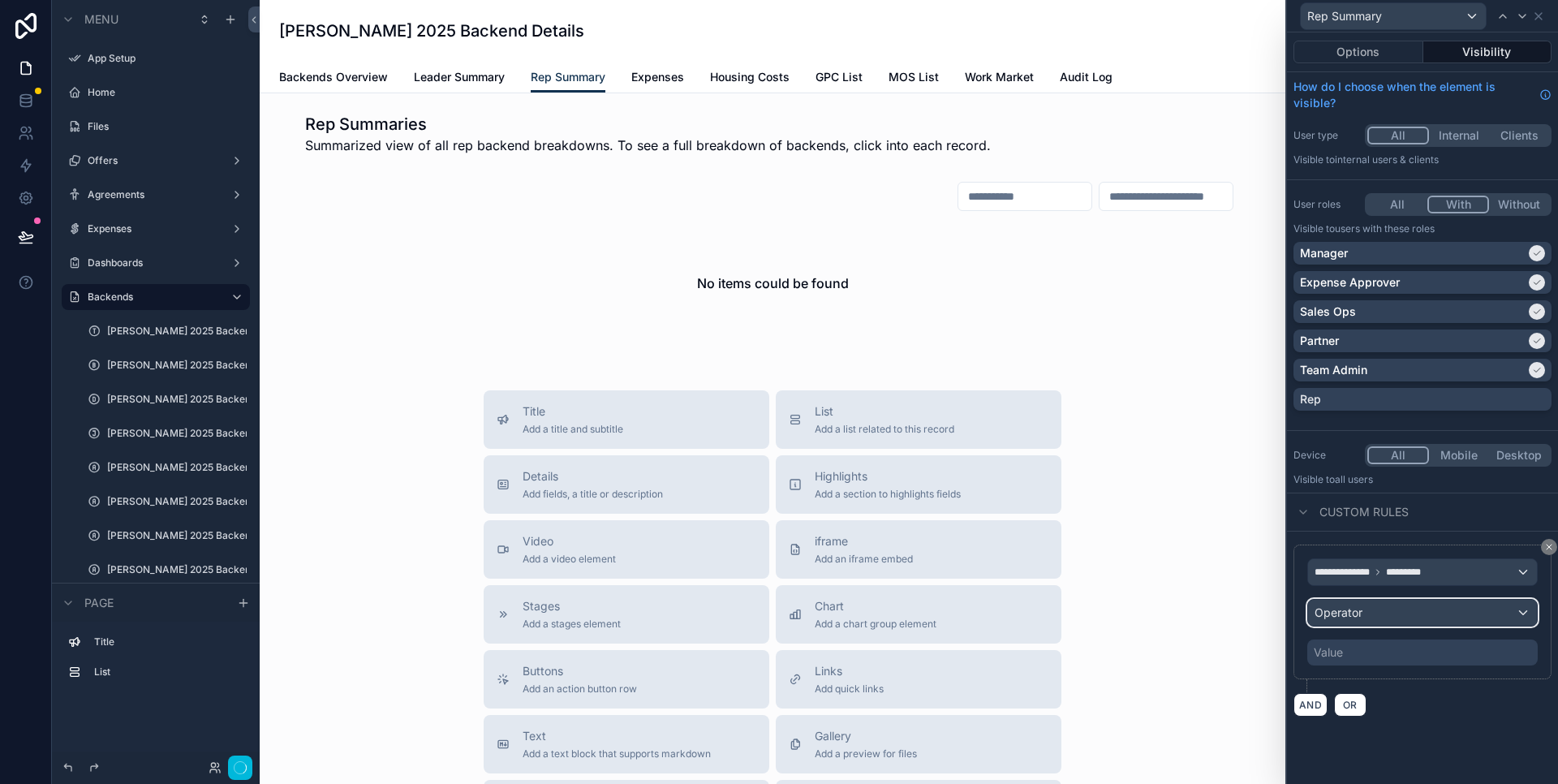
click at [1443, 611] on div "Operator" at bounding box center [1422, 612] width 229 height 26
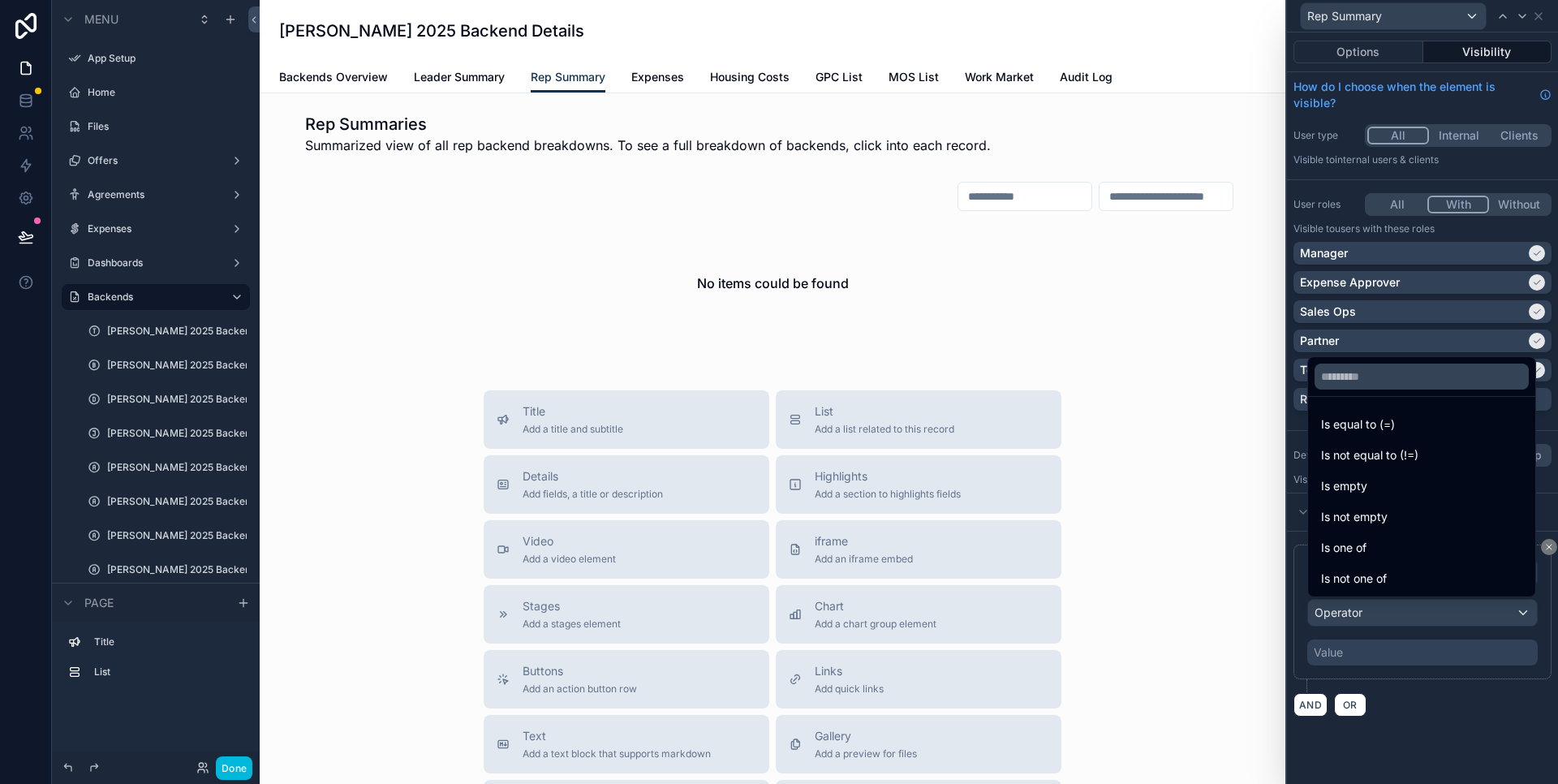
click at [1404, 421] on div "Is equal to (=)" at bounding box center [1422, 424] width 202 height 19
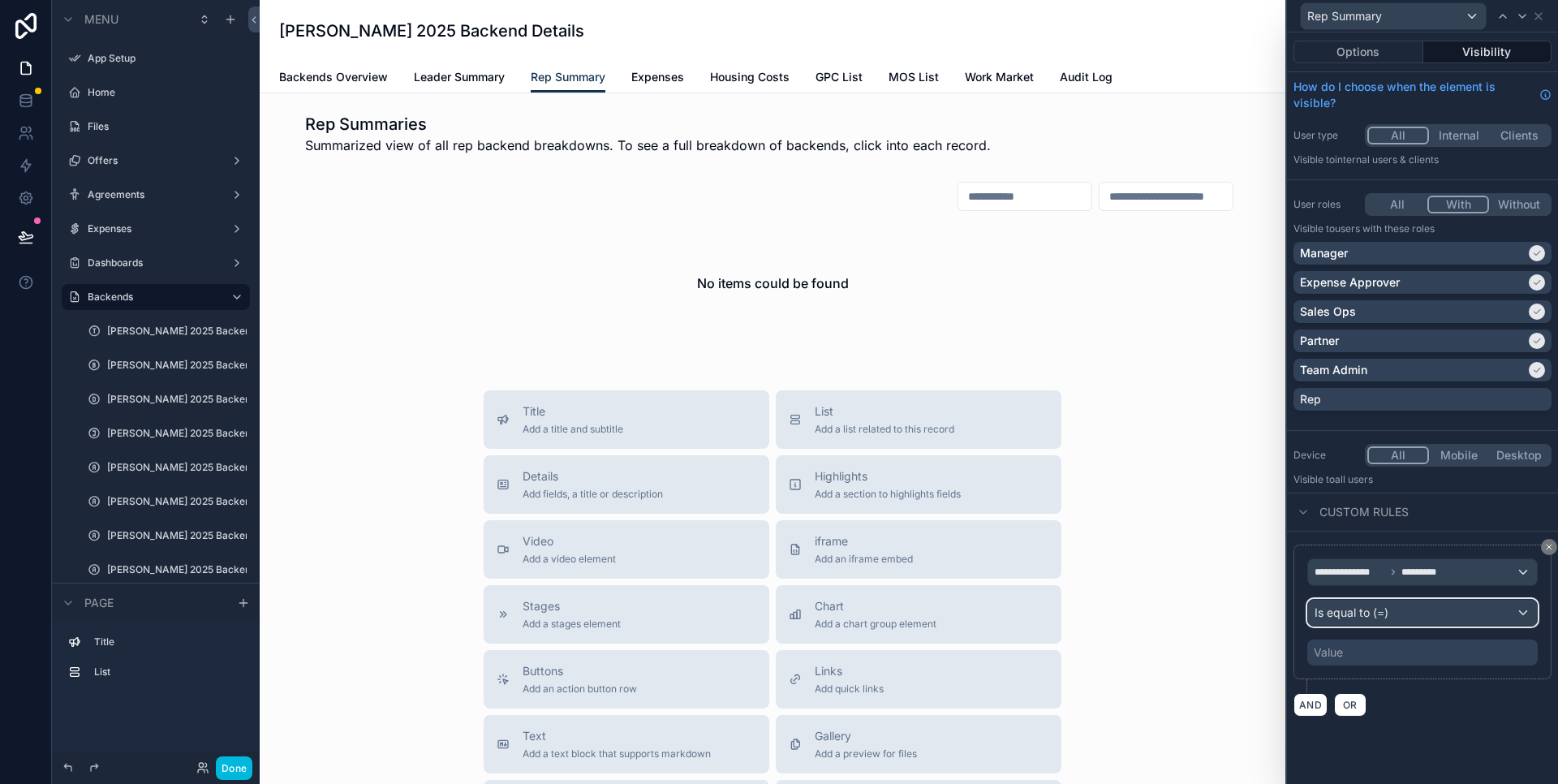
click at [1427, 604] on div "Is equal to (=)" at bounding box center [1422, 612] width 229 height 26
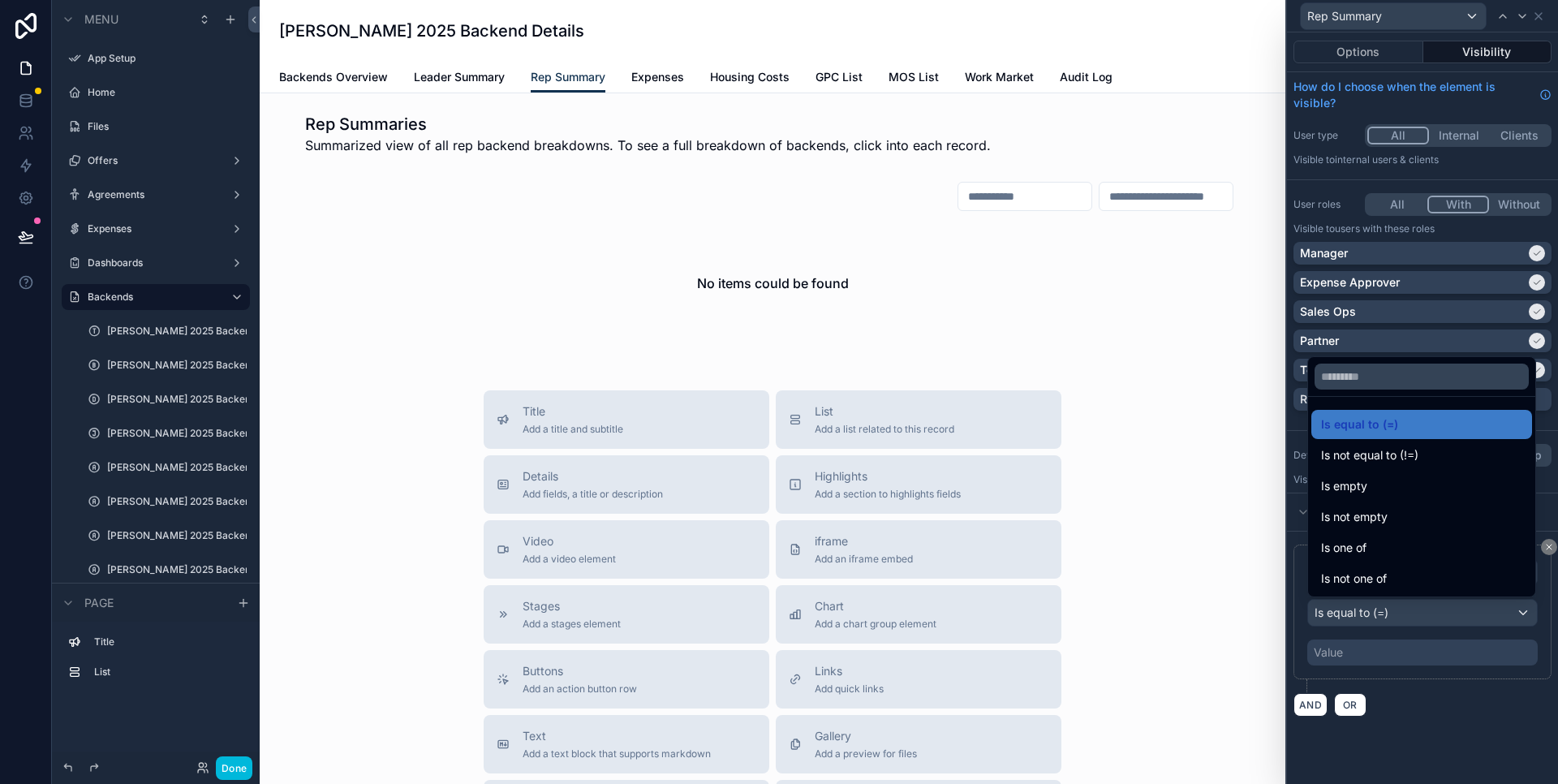
click at [1291, 623] on div at bounding box center [1422, 392] width 271 height 784
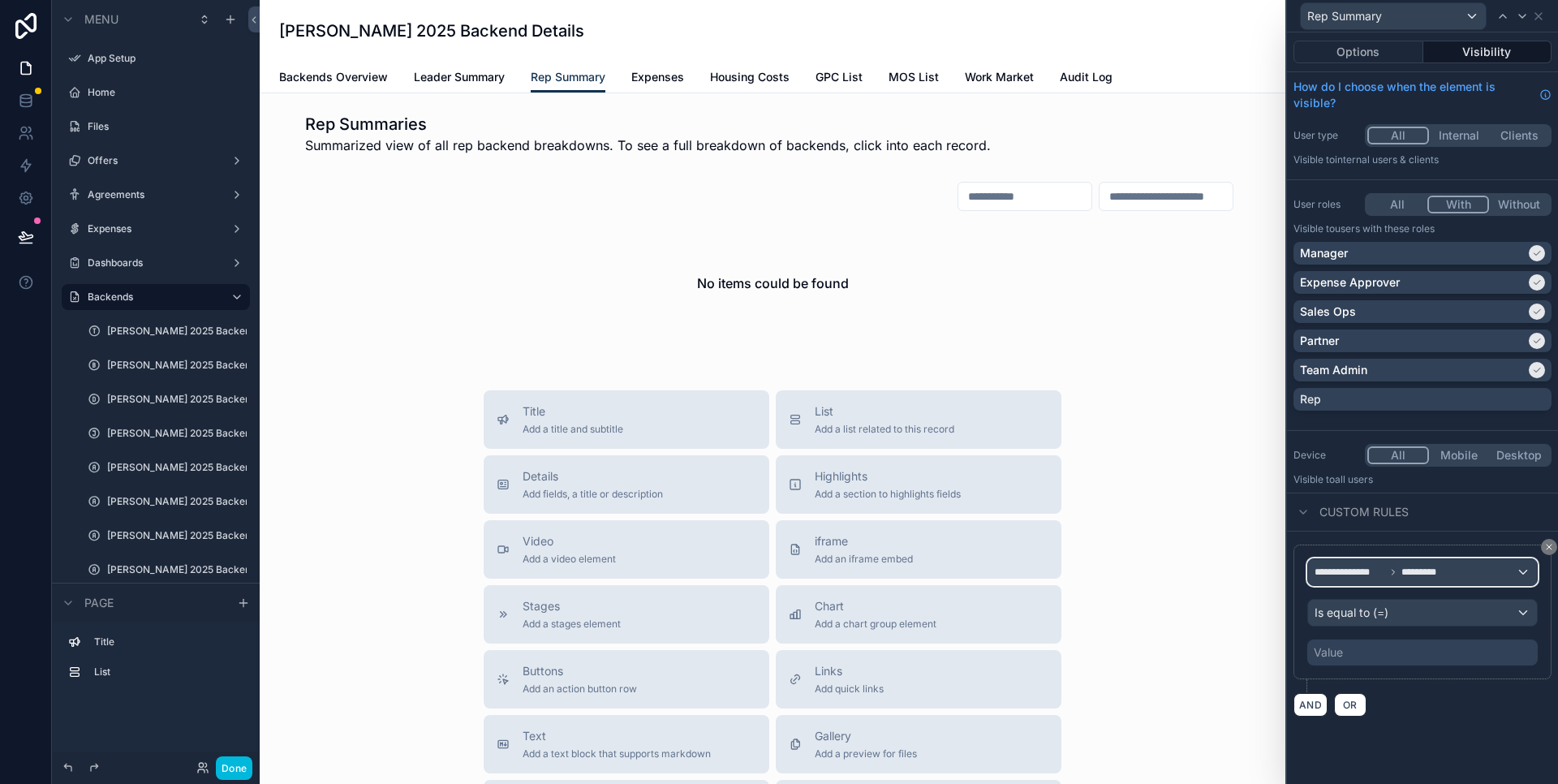
click at [1402, 575] on span "*********" at bounding box center [1421, 572] width 40 height 13
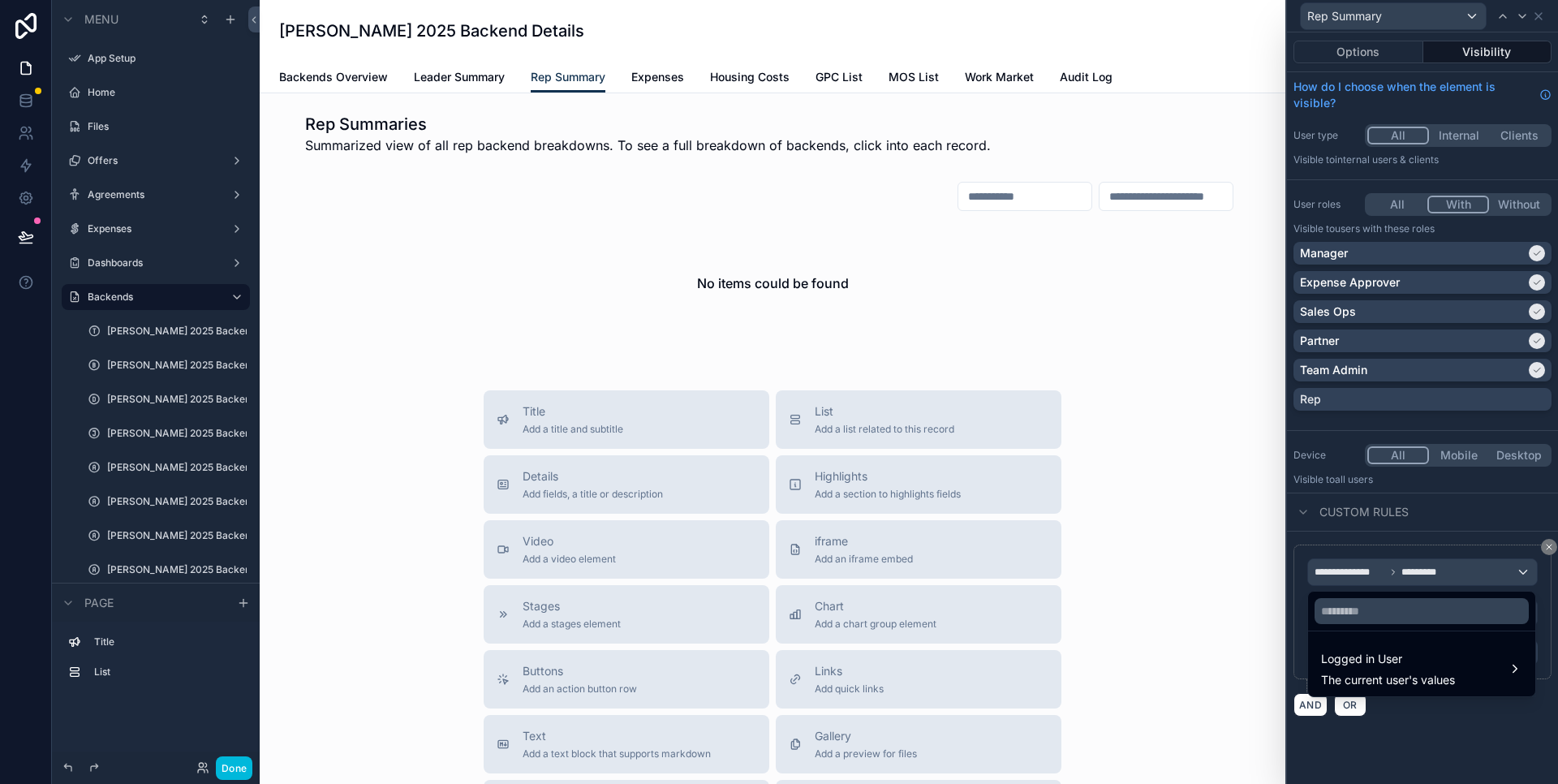
click at [1397, 665] on span "Logged in User" at bounding box center [1388, 658] width 134 height 19
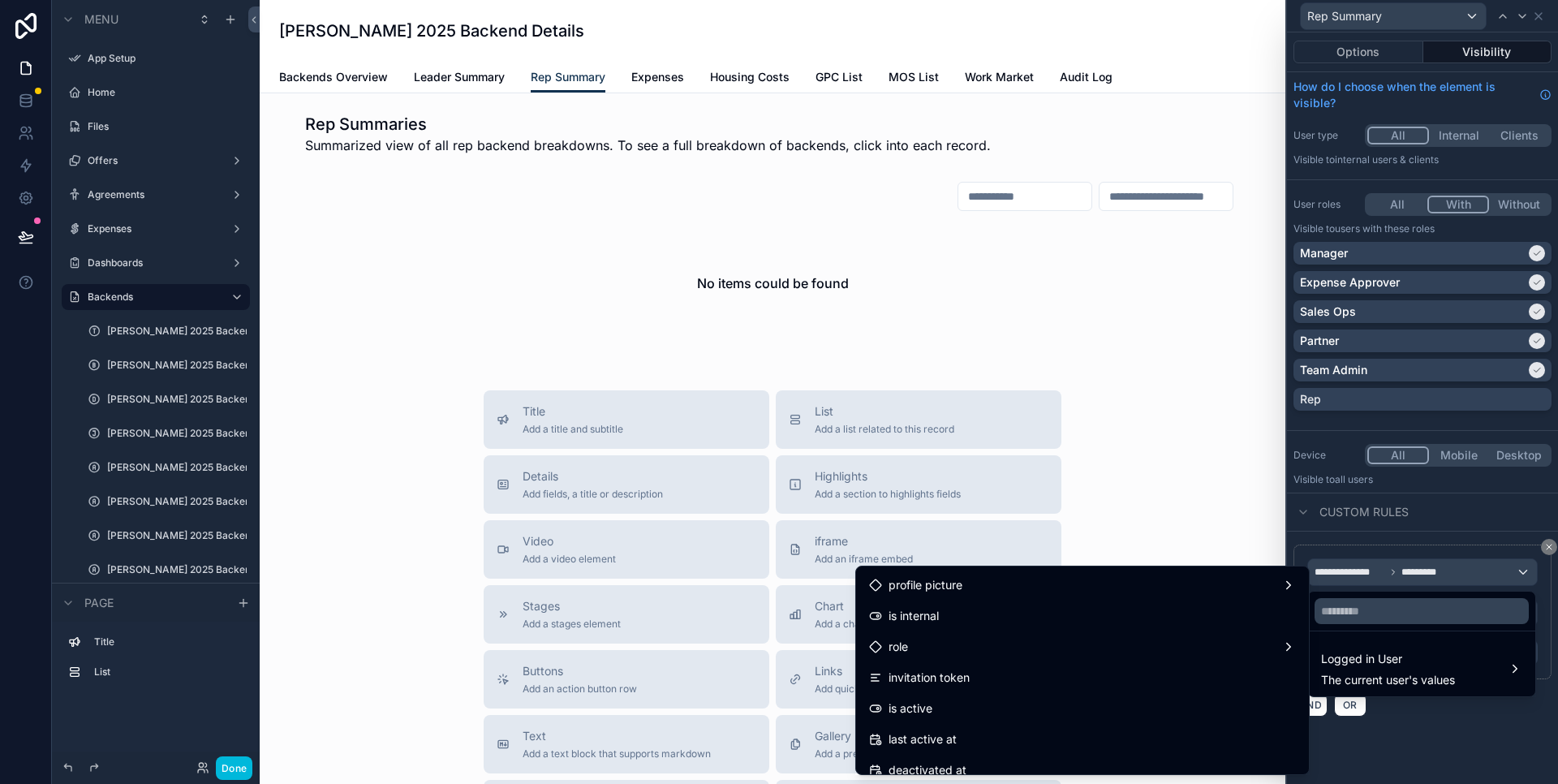
scroll to position [171, 0]
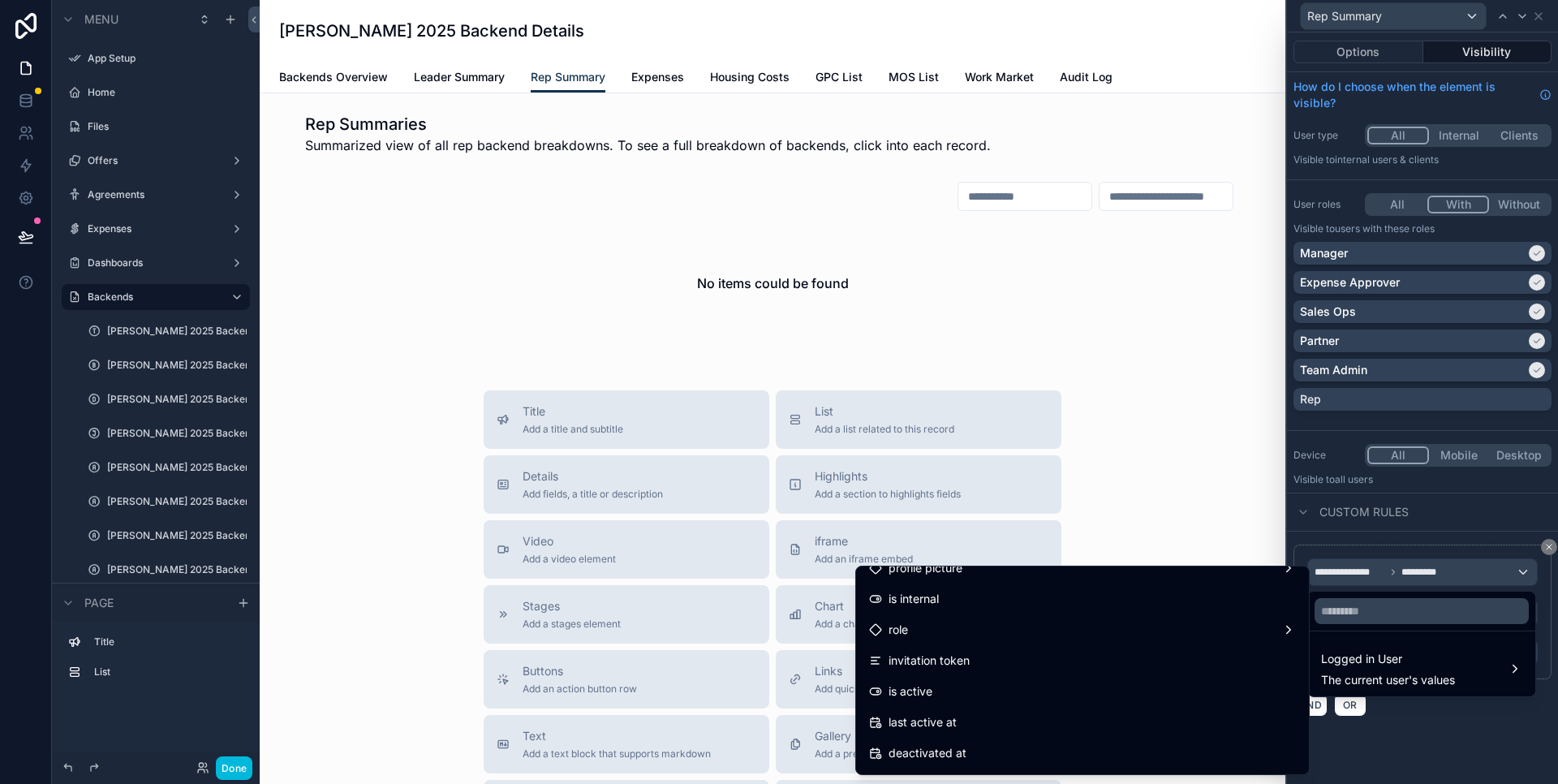
click at [1551, 547] on div at bounding box center [1422, 392] width 271 height 784
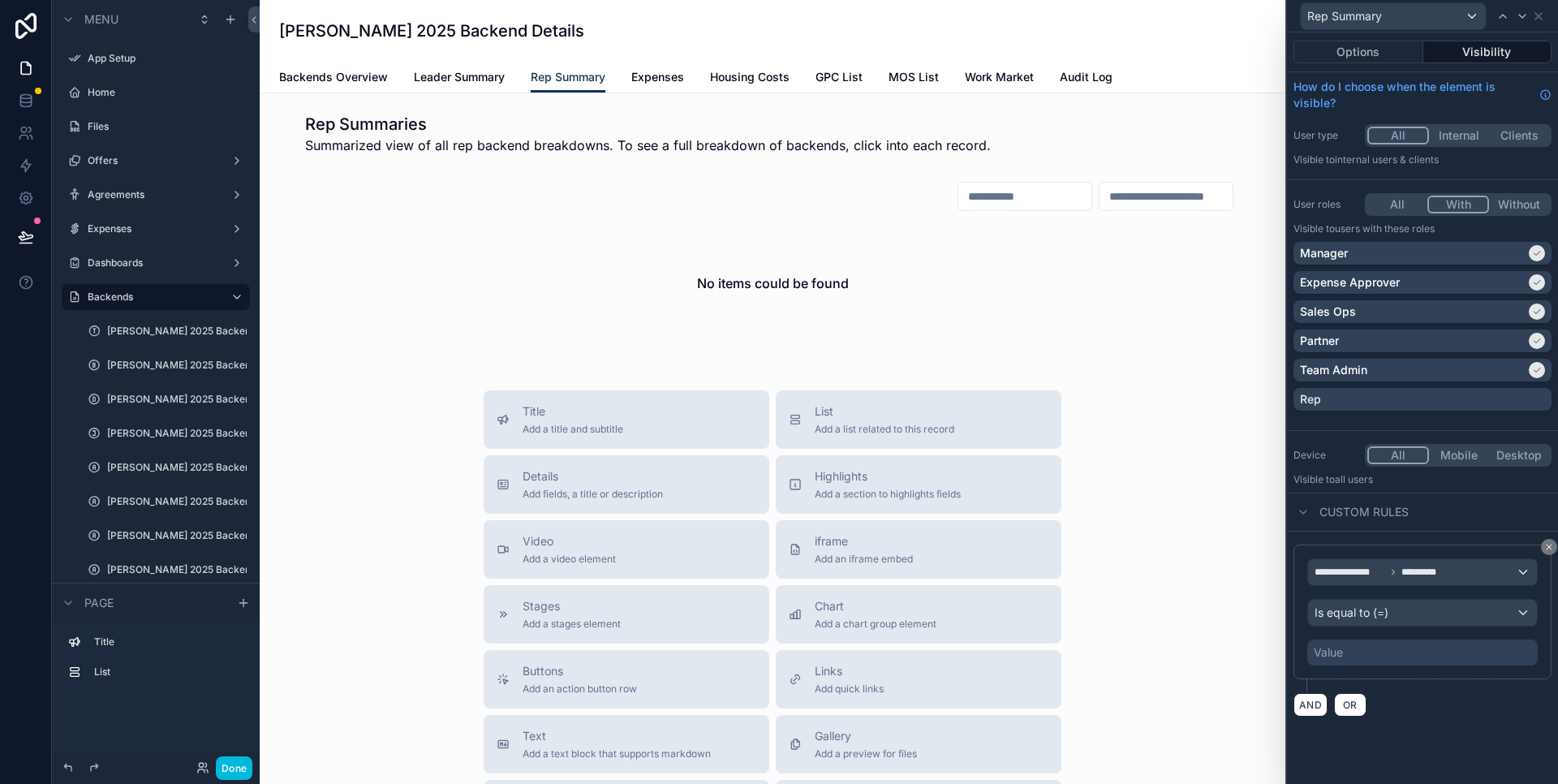
click at [1551, 547] on icon at bounding box center [1550, 547] width 10 height 10
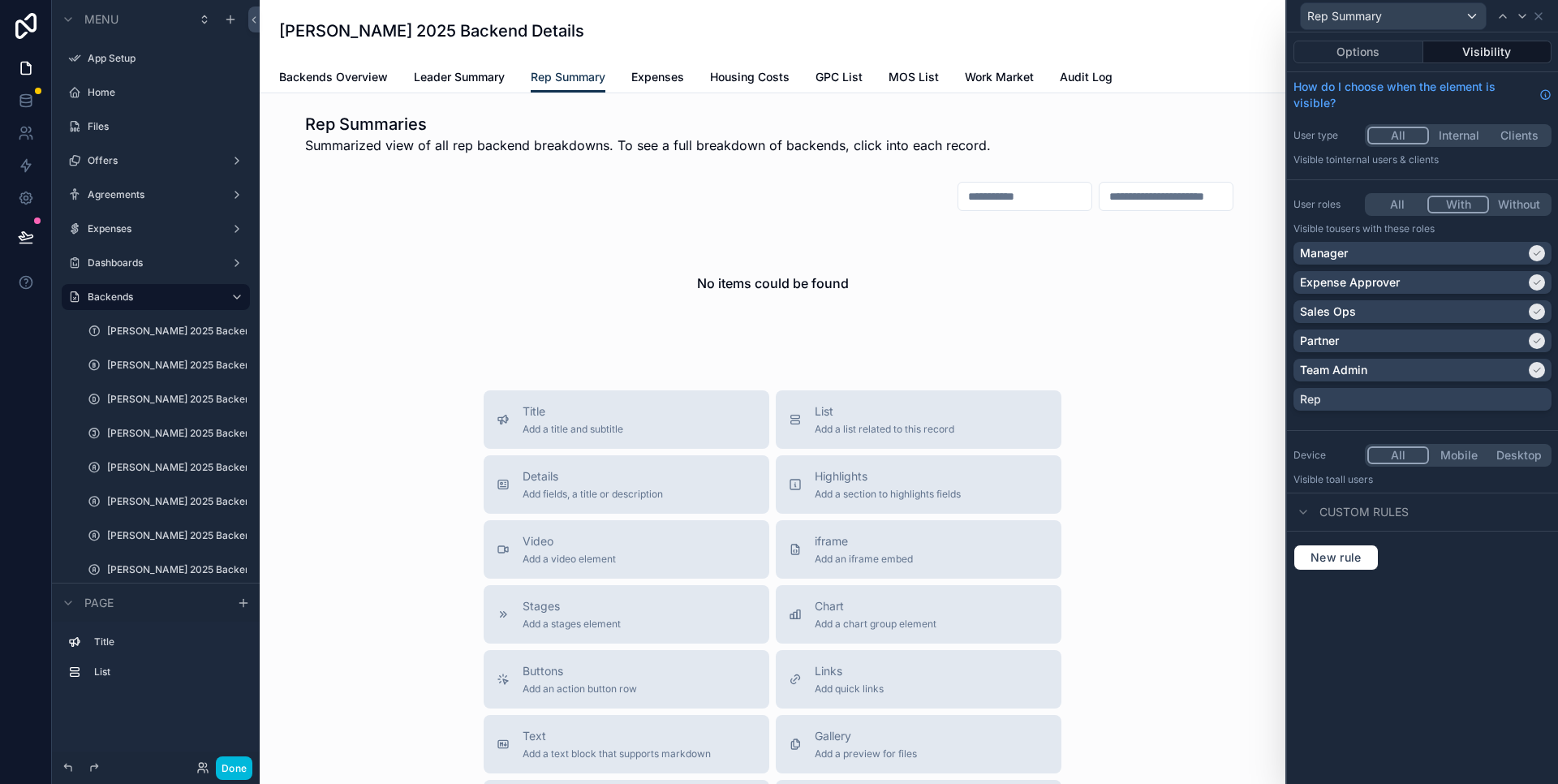
click at [949, 292] on div "scrollable content" at bounding box center [772, 262] width 1000 height 177
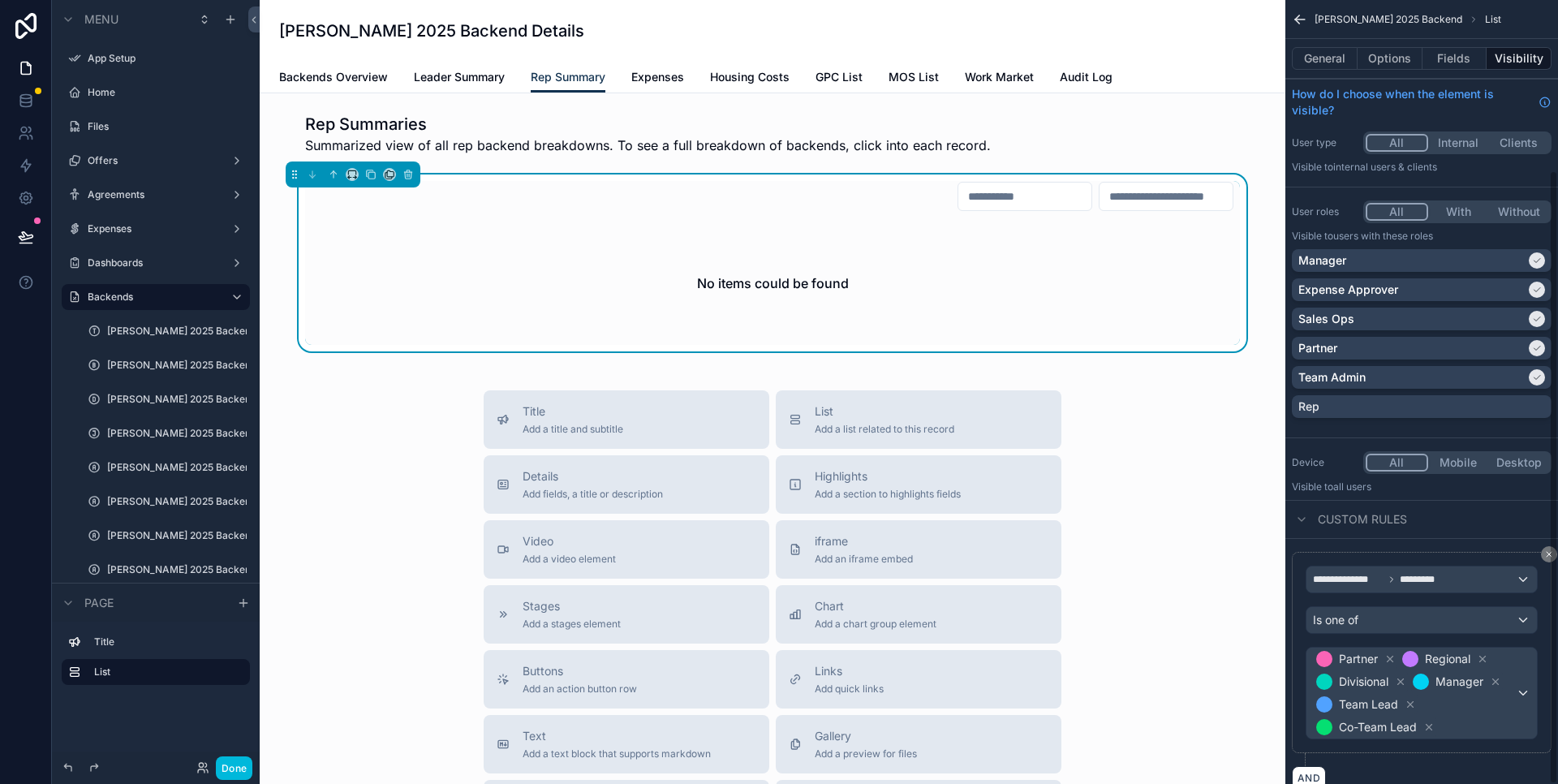
scroll to position [217, 0]
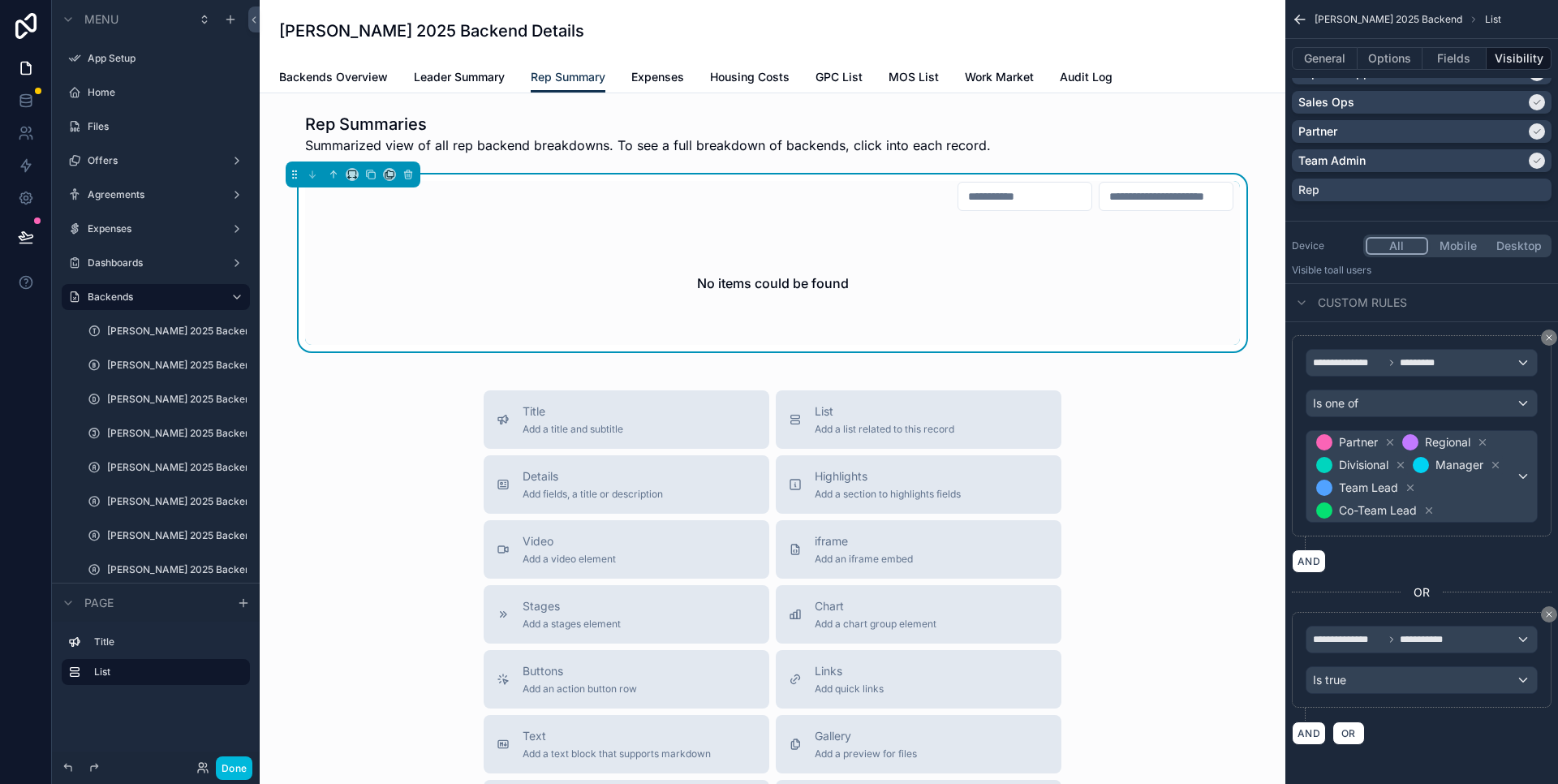
click at [1395, 56] on button "Options" at bounding box center [1391, 57] width 65 height 22
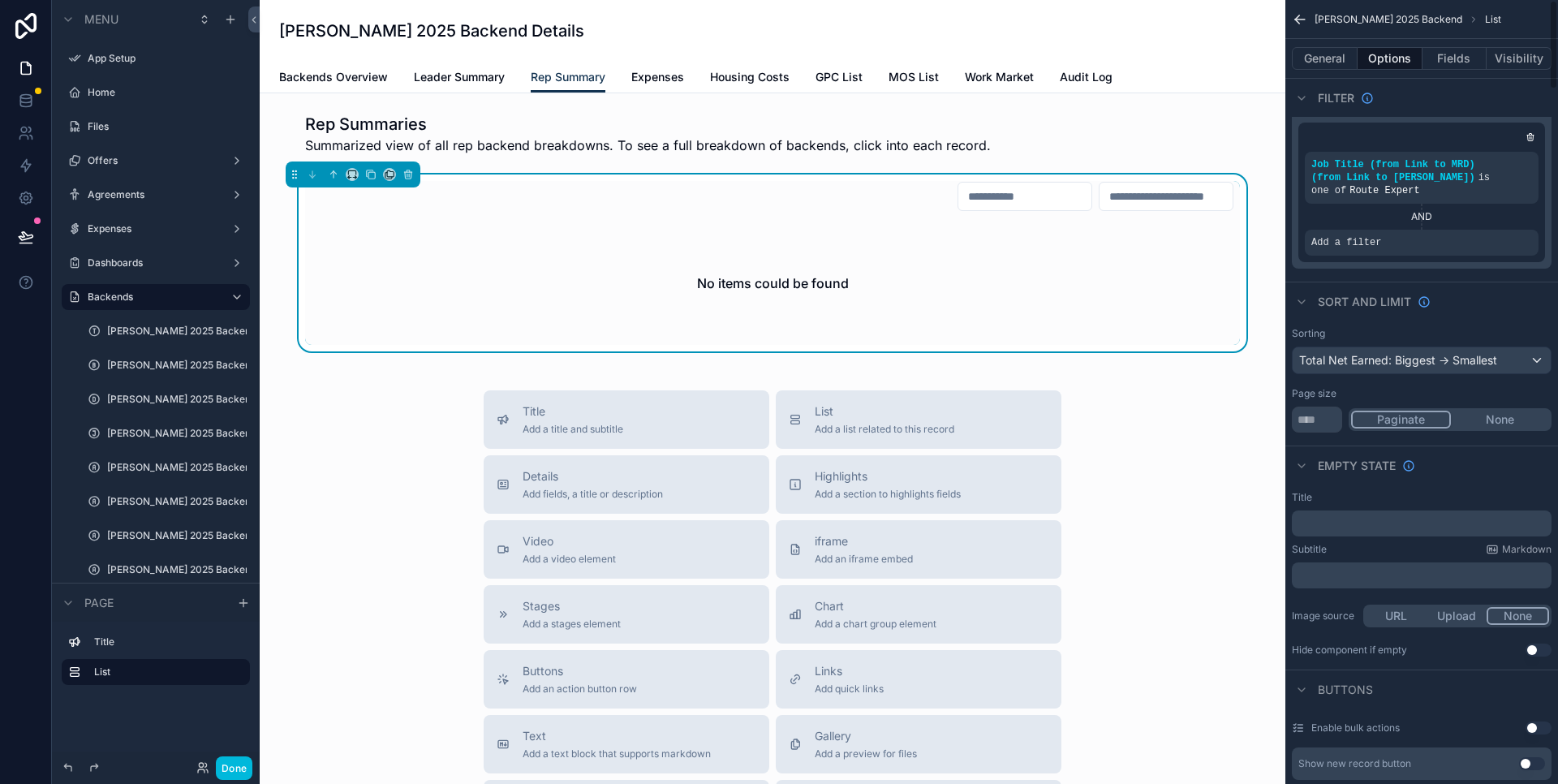
scroll to position [0, 0]
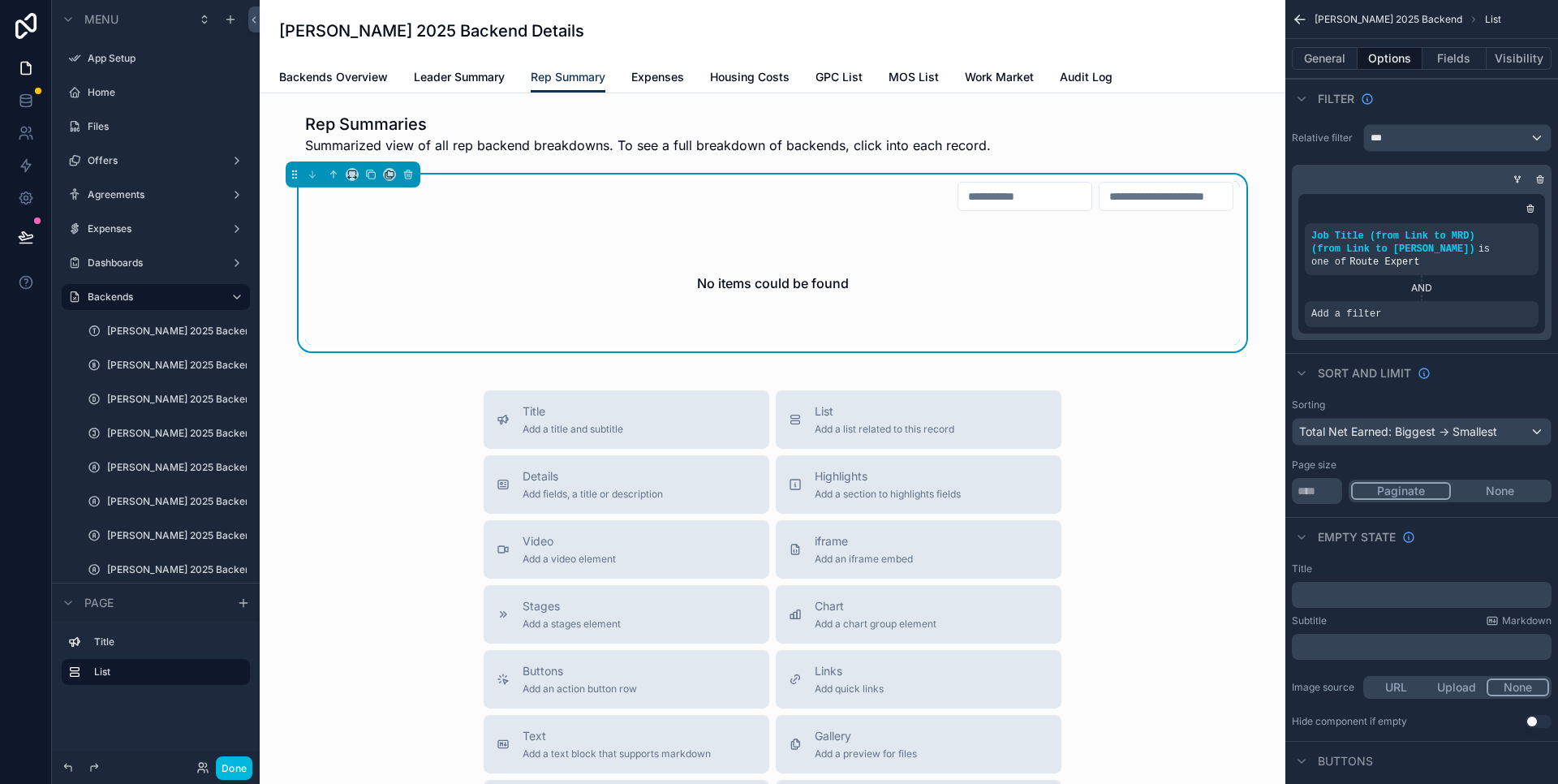
click at [1422, 251] on span "Job Title (from Link to MRD) (from Link to Tim Hedrick)" at bounding box center [1393, 242] width 164 height 24
click at [0, 0] on icon "scrollable content" at bounding box center [0, 0] width 0 height 0
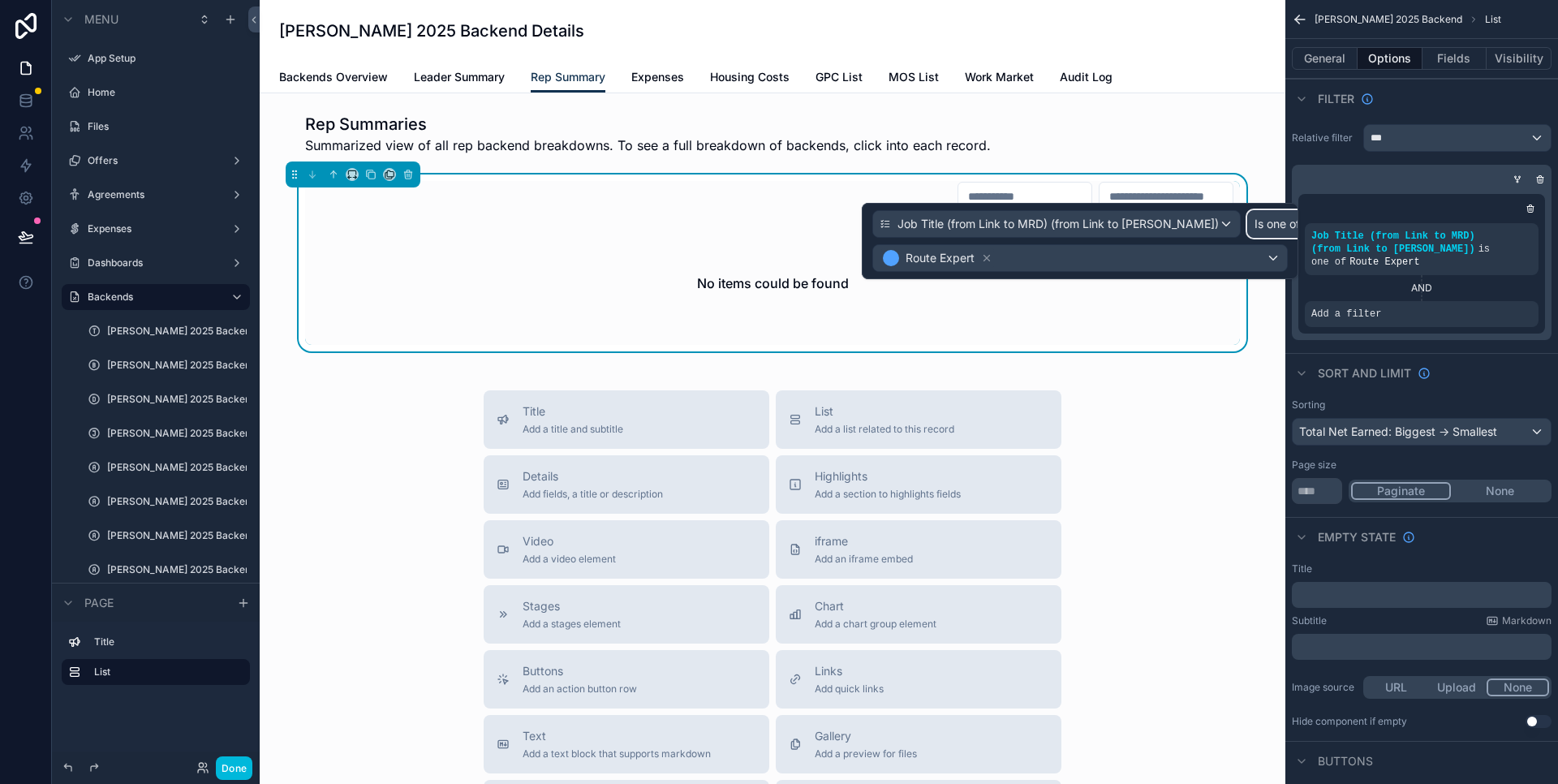
click at [1255, 222] on span "Is one of" at bounding box center [1277, 223] width 46 height 16
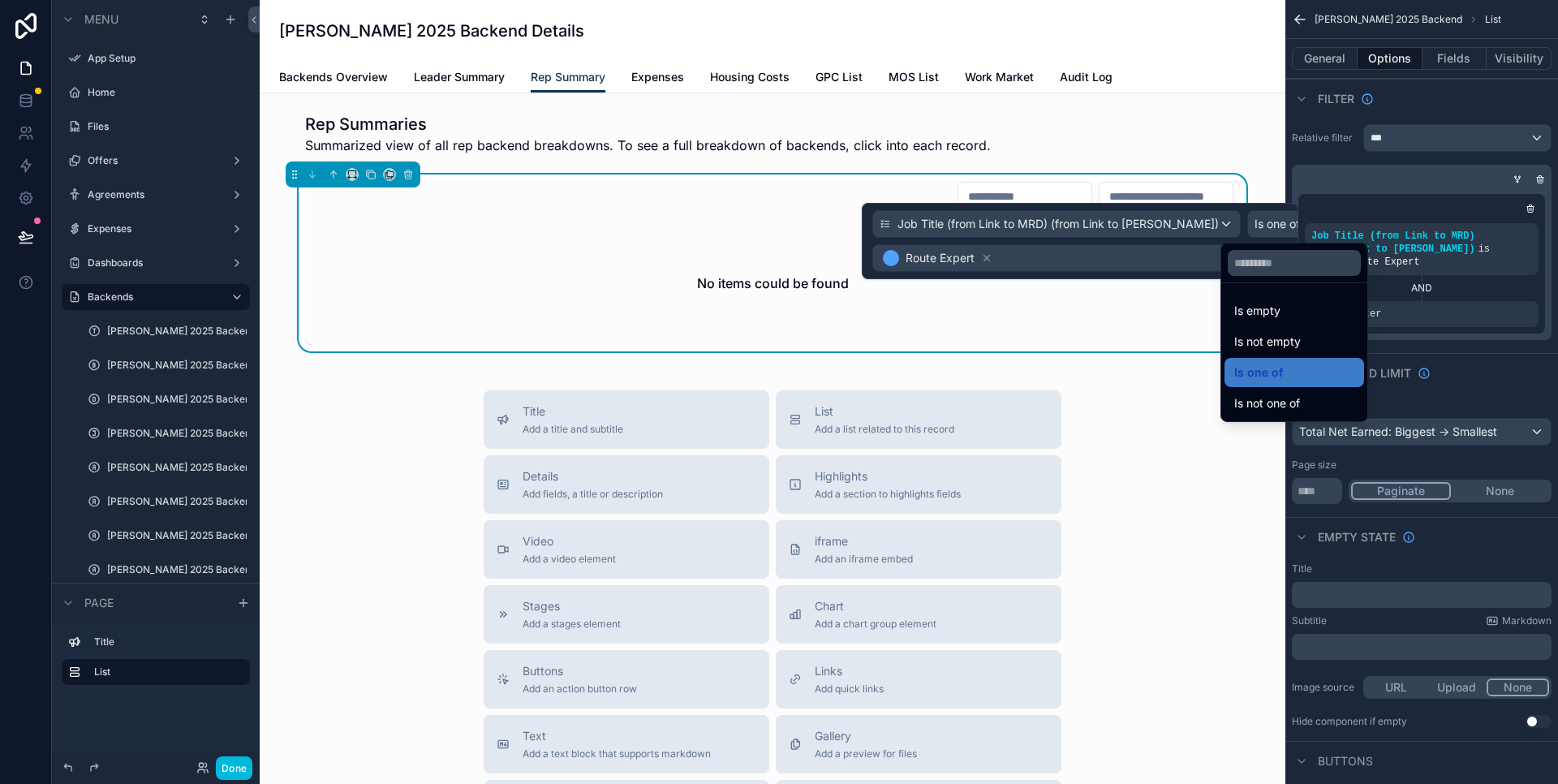
drag, startPoint x: 1266, startPoint y: 408, endPoint x: 1048, endPoint y: 257, distance: 265.2
click at [1266, 407] on span "Is not one of" at bounding box center [1267, 402] width 66 height 19
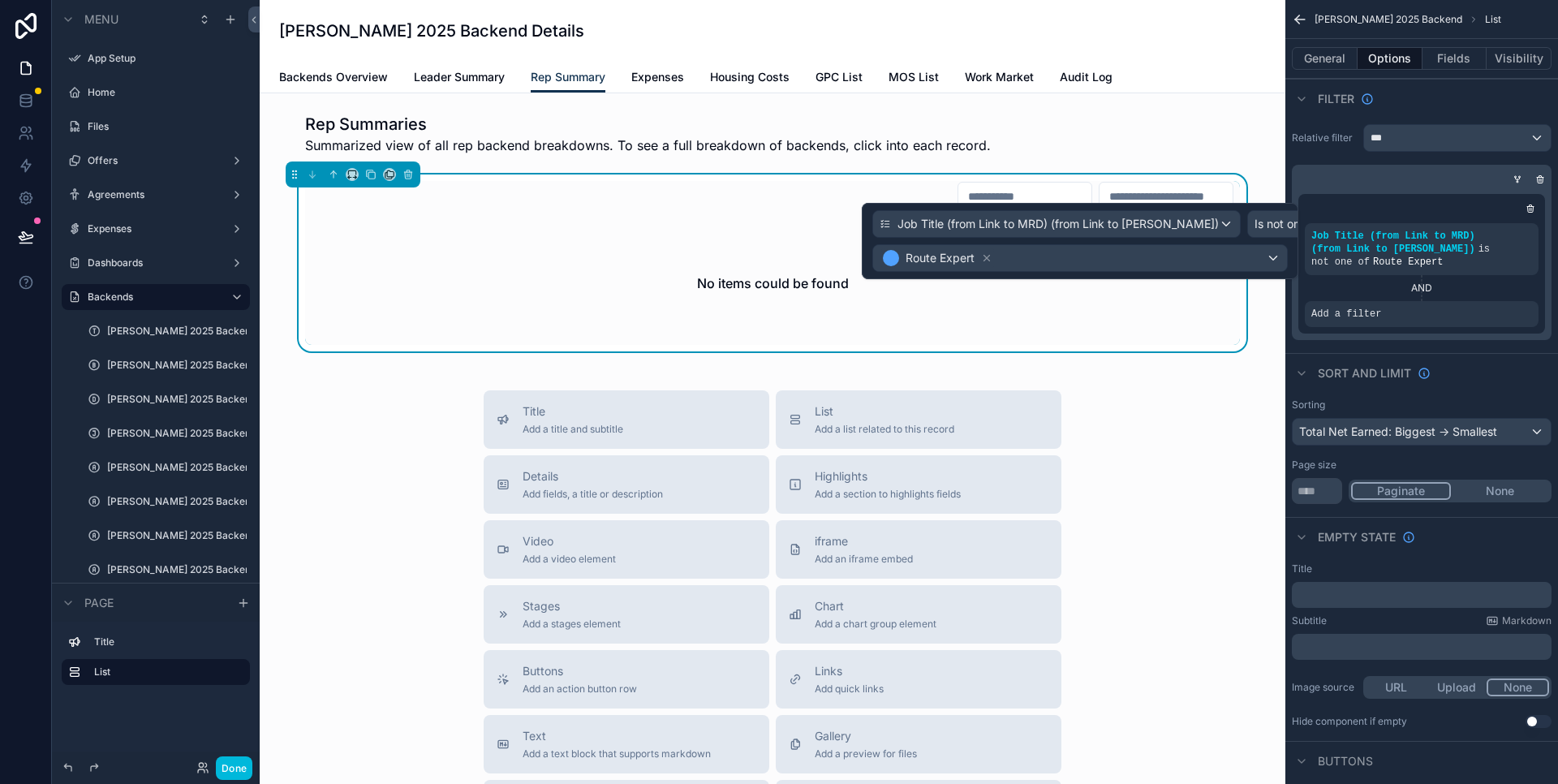
click at [987, 257] on icon at bounding box center [987, 258] width 12 height 12
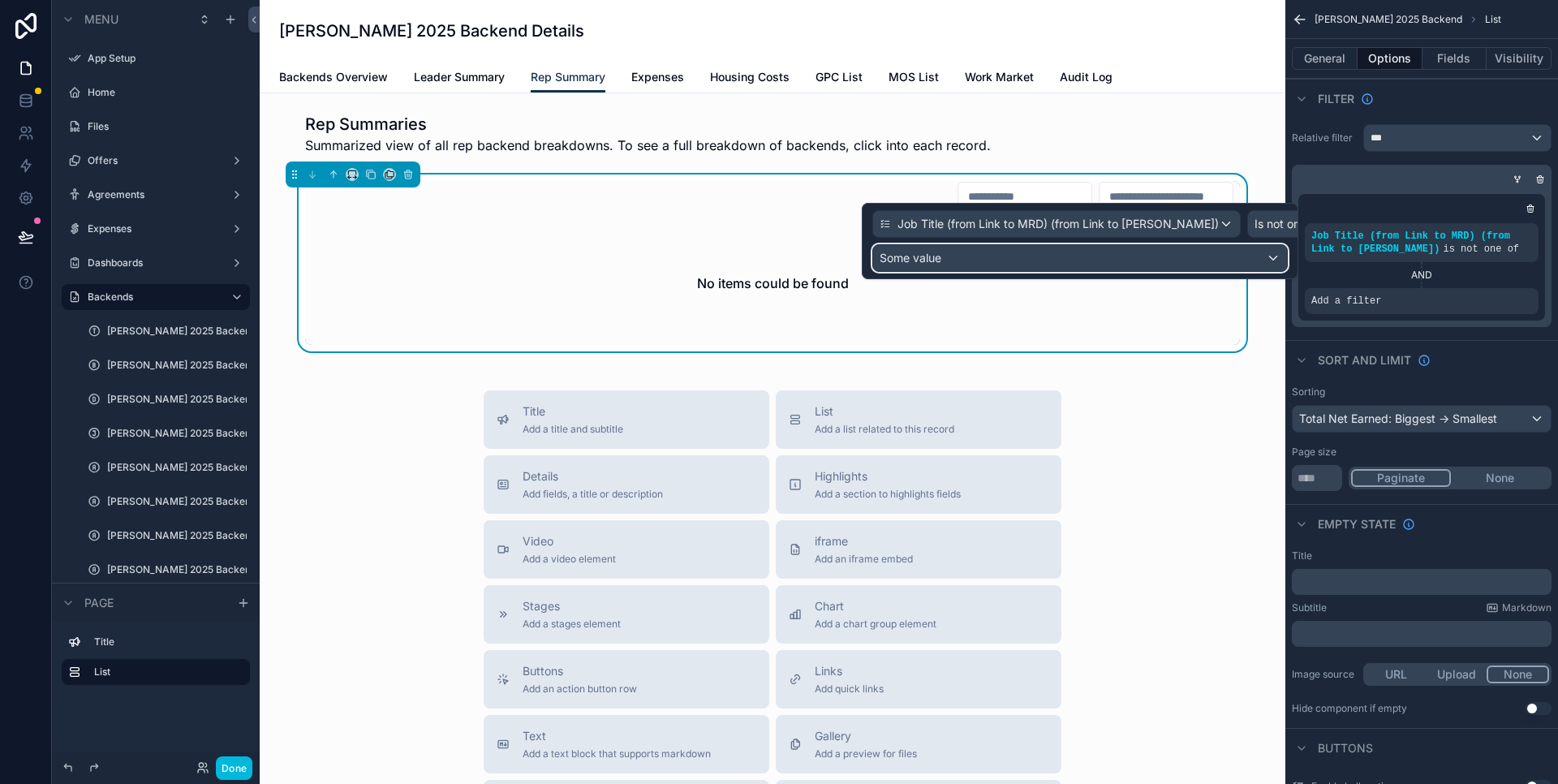
click at [1151, 257] on div "Some value" at bounding box center [1080, 257] width 414 height 26
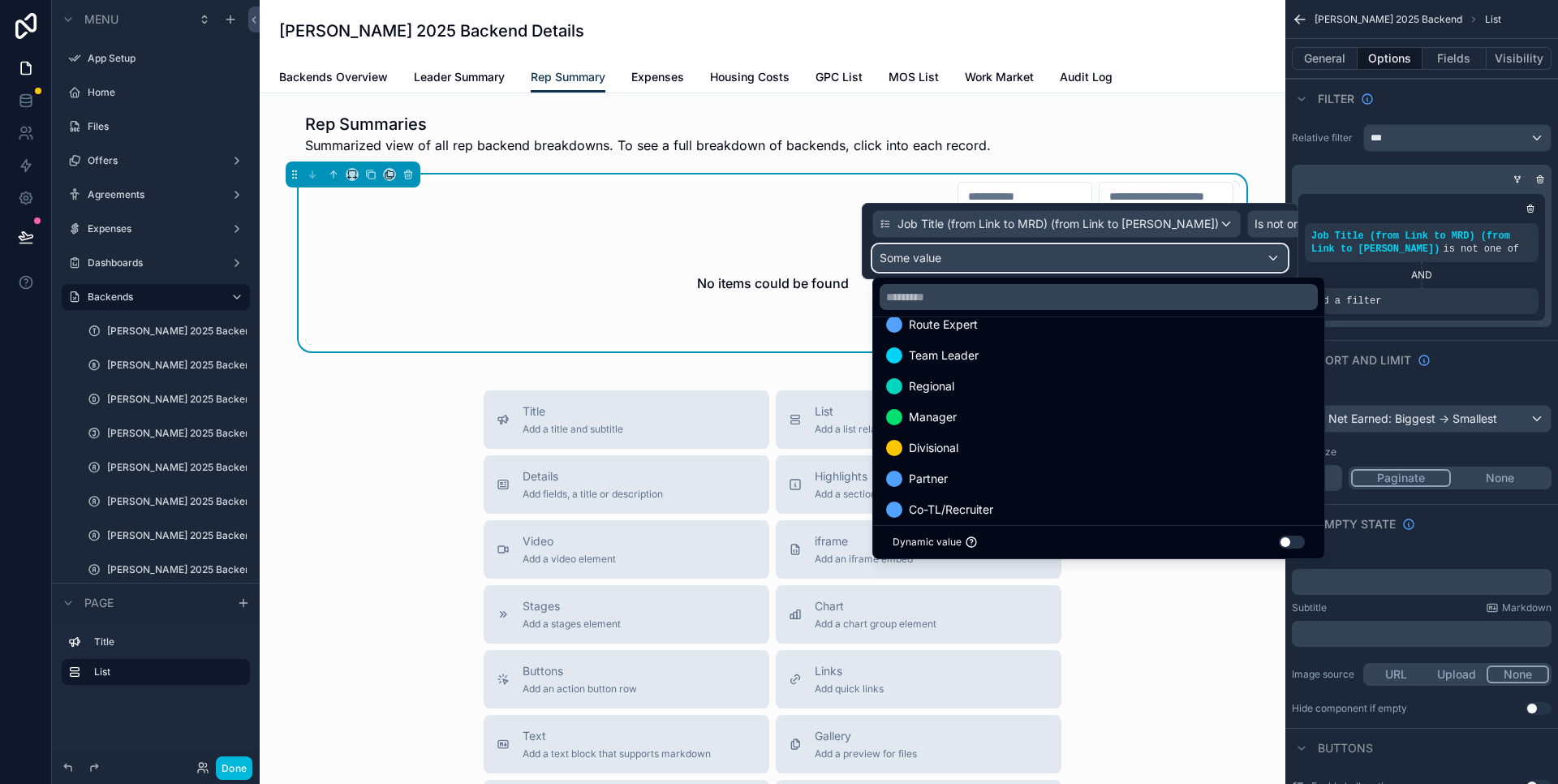
scroll to position [31, 0]
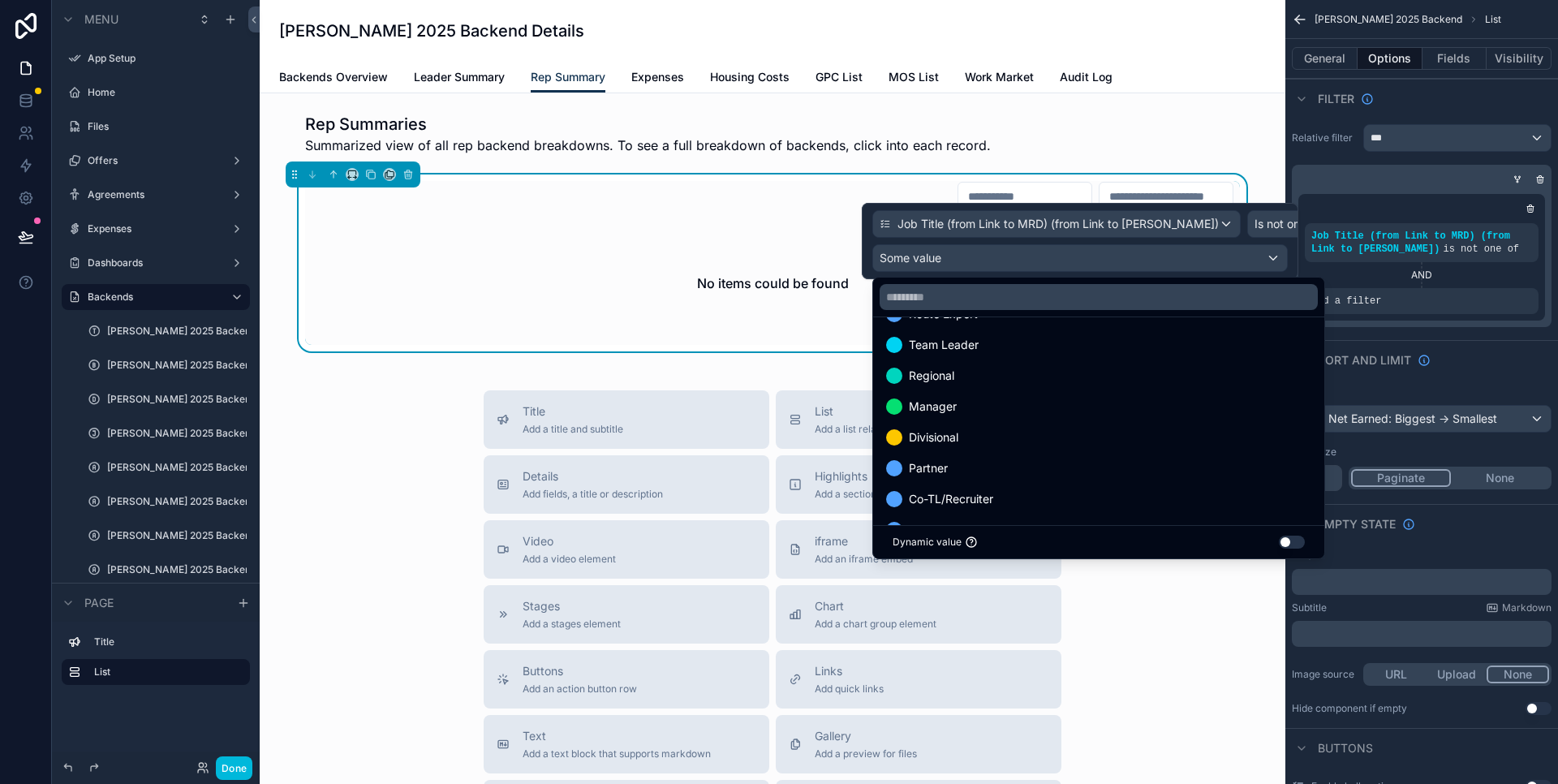
click at [1007, 469] on div "Partner" at bounding box center [1099, 467] width 425 height 19
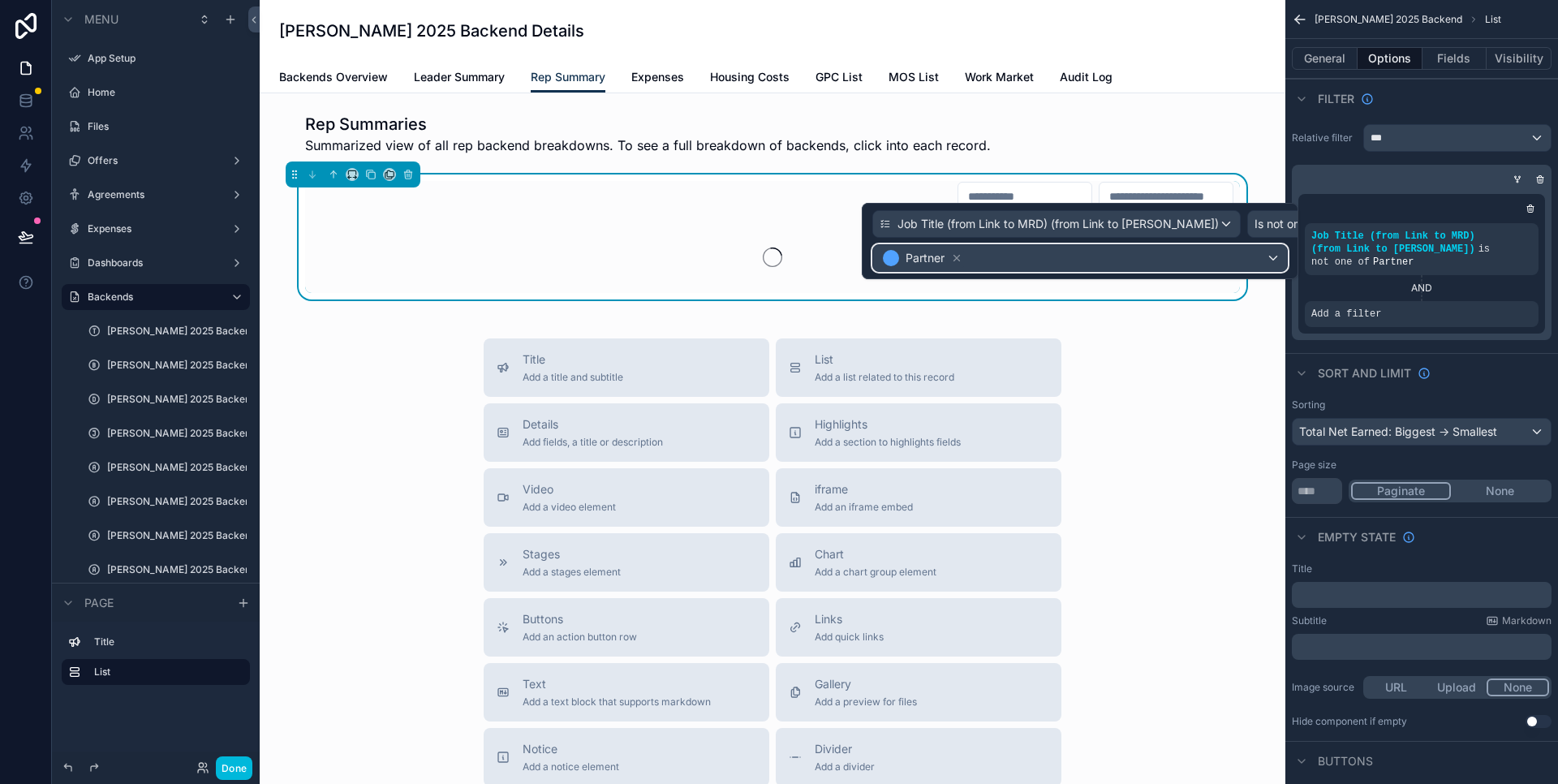
click at [1094, 260] on div "Partner" at bounding box center [1080, 257] width 414 height 26
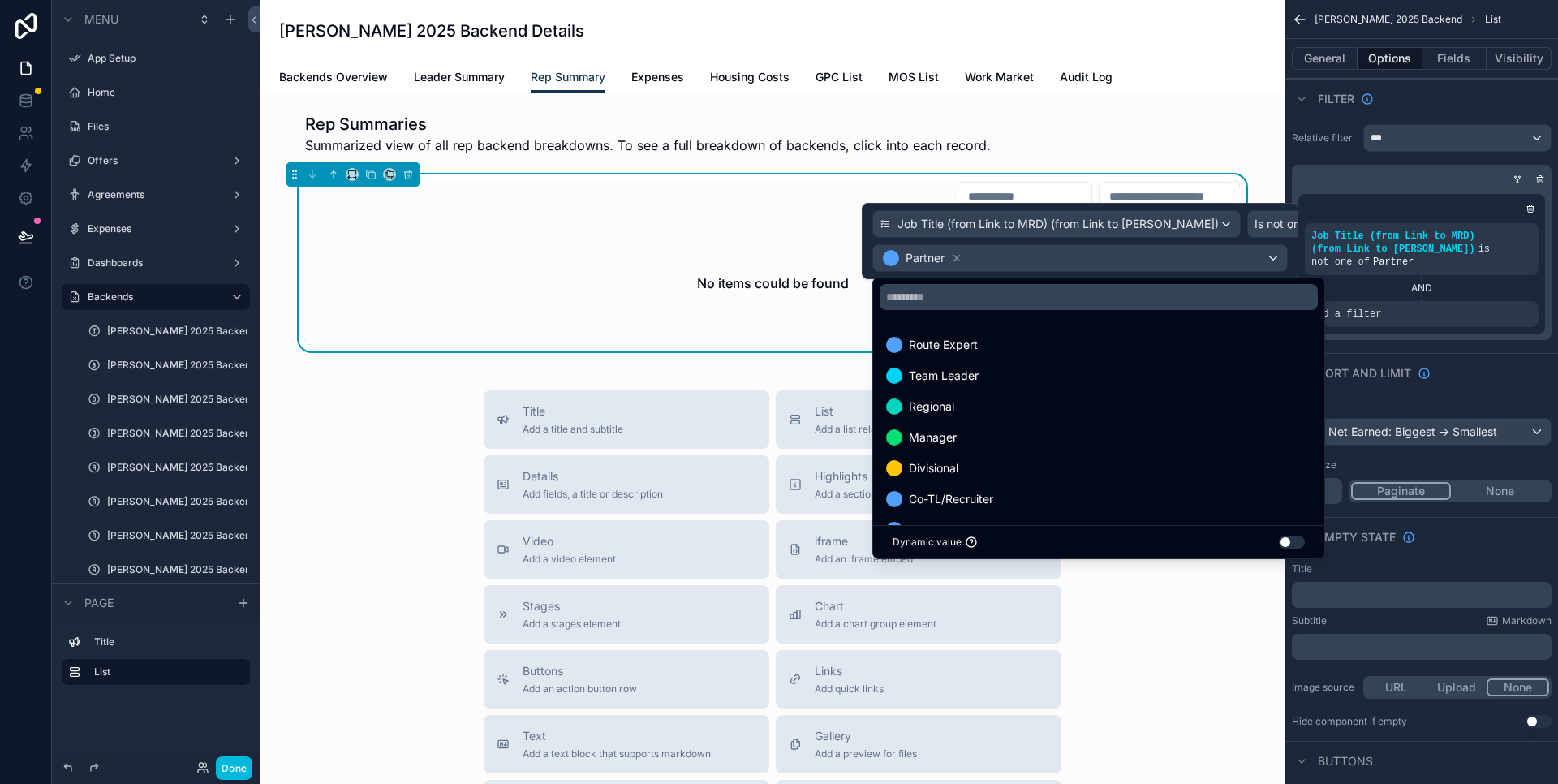
click at [981, 407] on div "Regional" at bounding box center [1099, 406] width 425 height 19
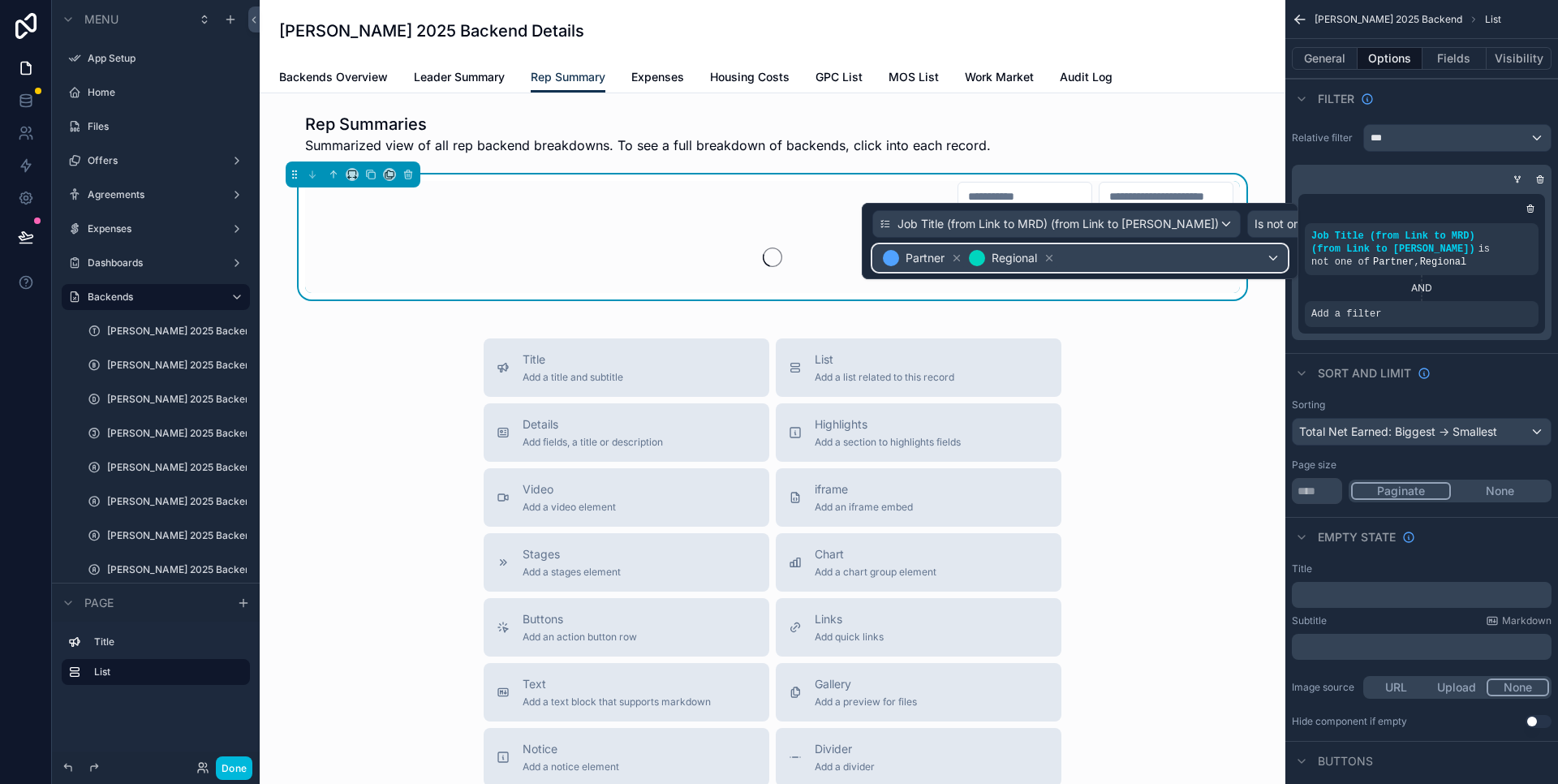
click at [1107, 254] on div "Partner Regional" at bounding box center [1080, 257] width 414 height 26
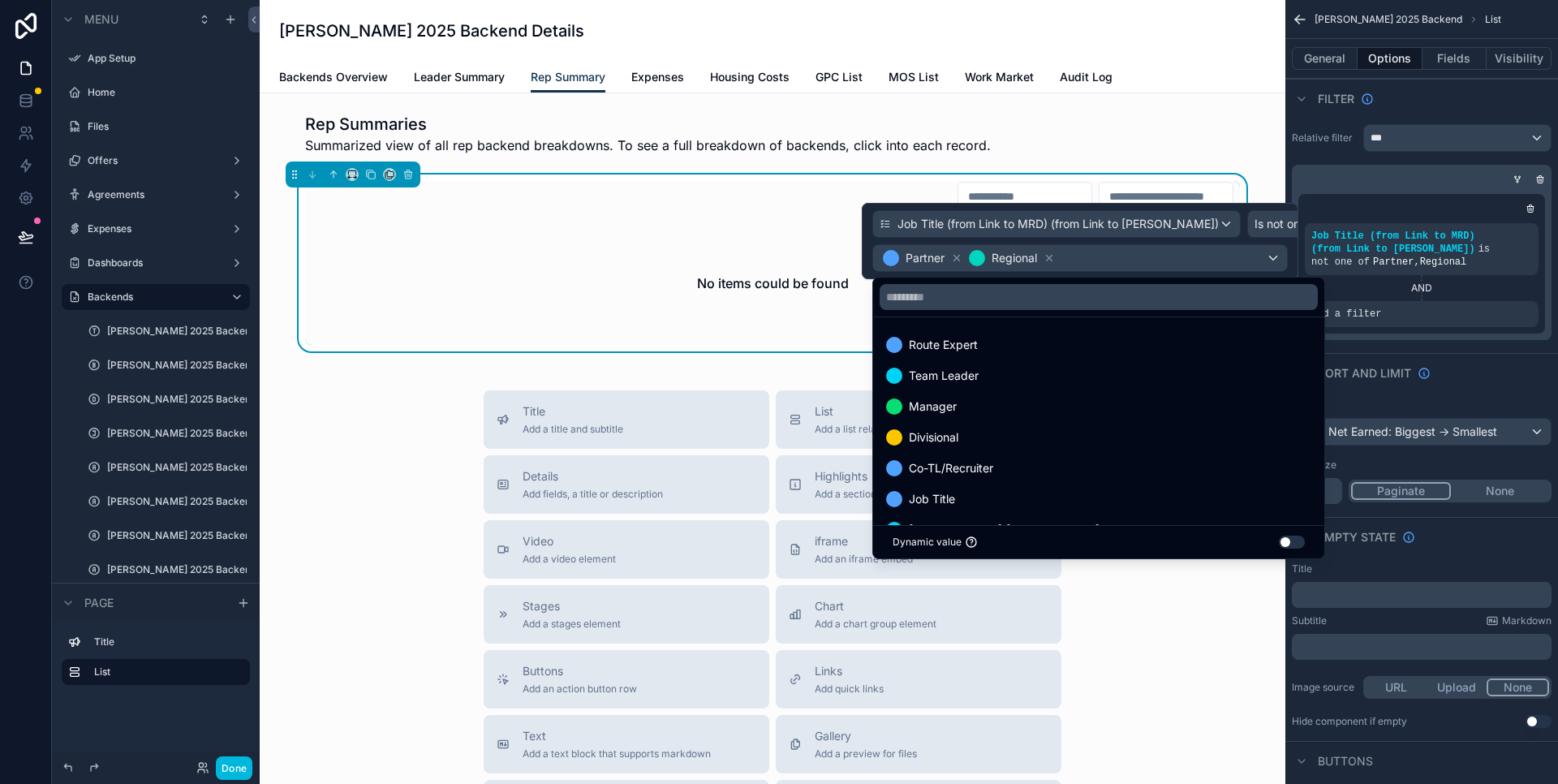
click at [983, 413] on div "Manager" at bounding box center [1099, 406] width 425 height 19
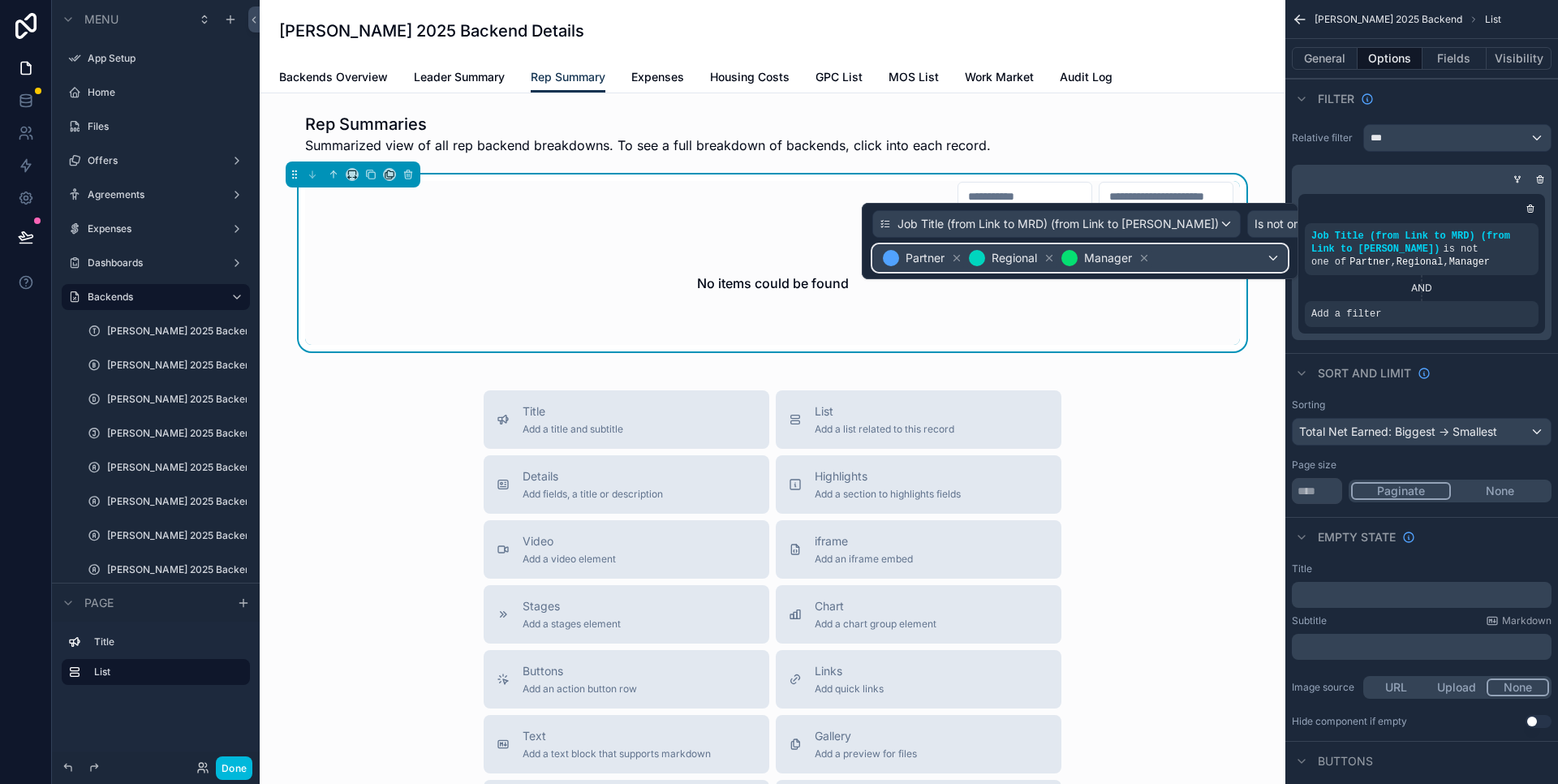
click at [1226, 259] on div "Partner Regional Manager" at bounding box center [1080, 257] width 414 height 26
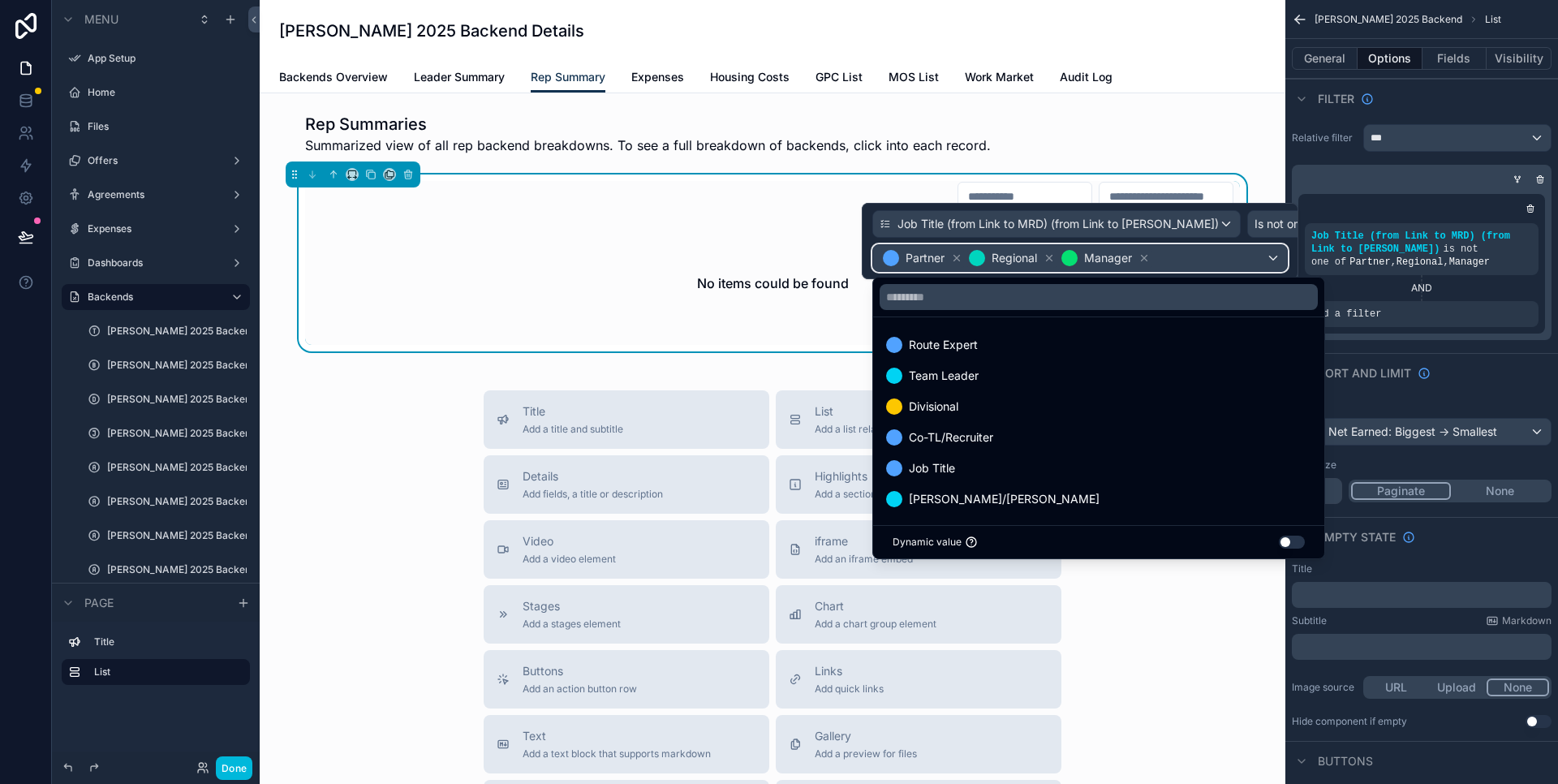
scroll to position [2, 0]
click at [959, 381] on span "Team Leader" at bounding box center [944, 373] width 70 height 19
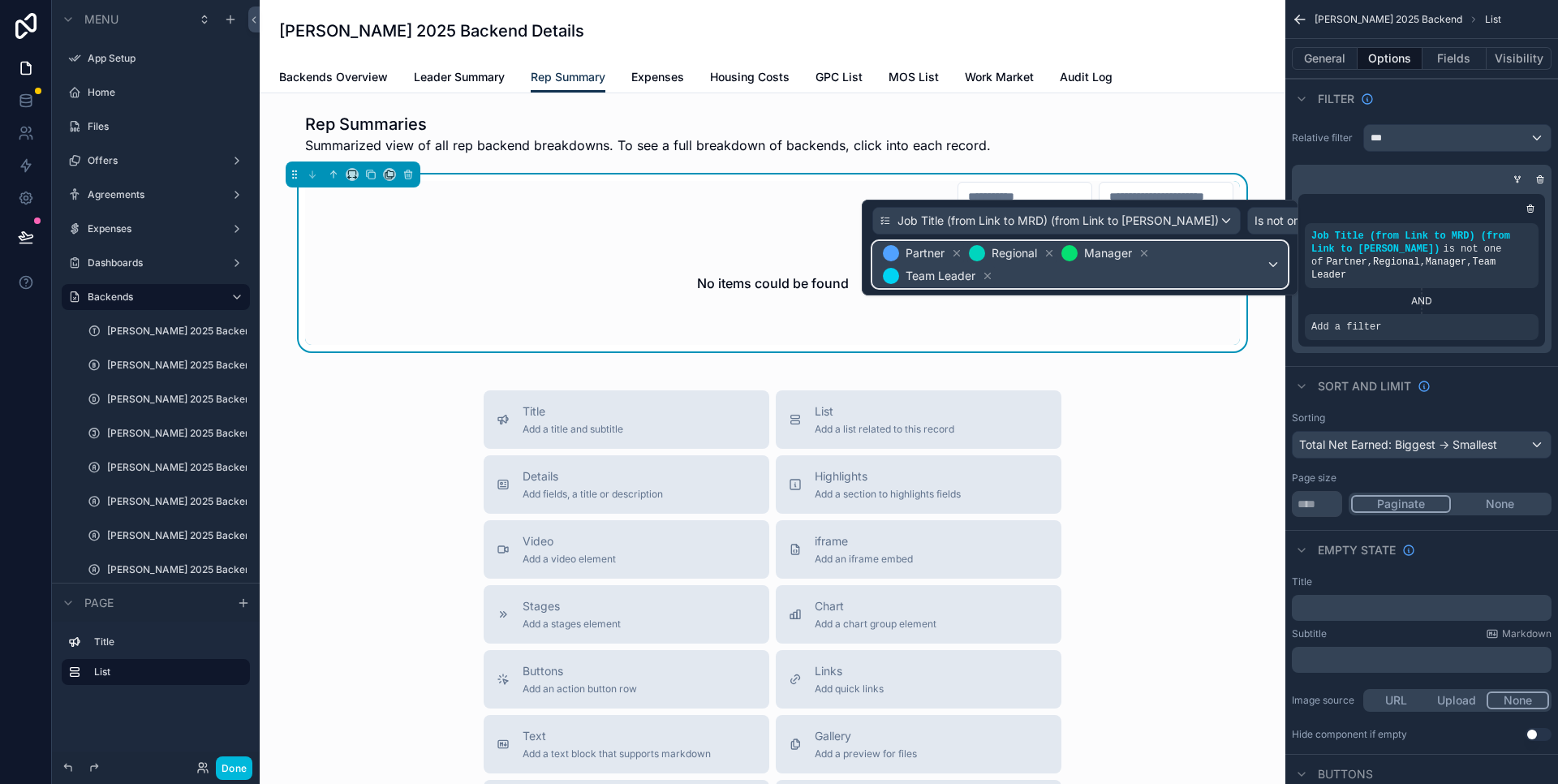
click at [1261, 272] on span "Partner Regional Manager Team Leader" at bounding box center [1073, 264] width 387 height 46
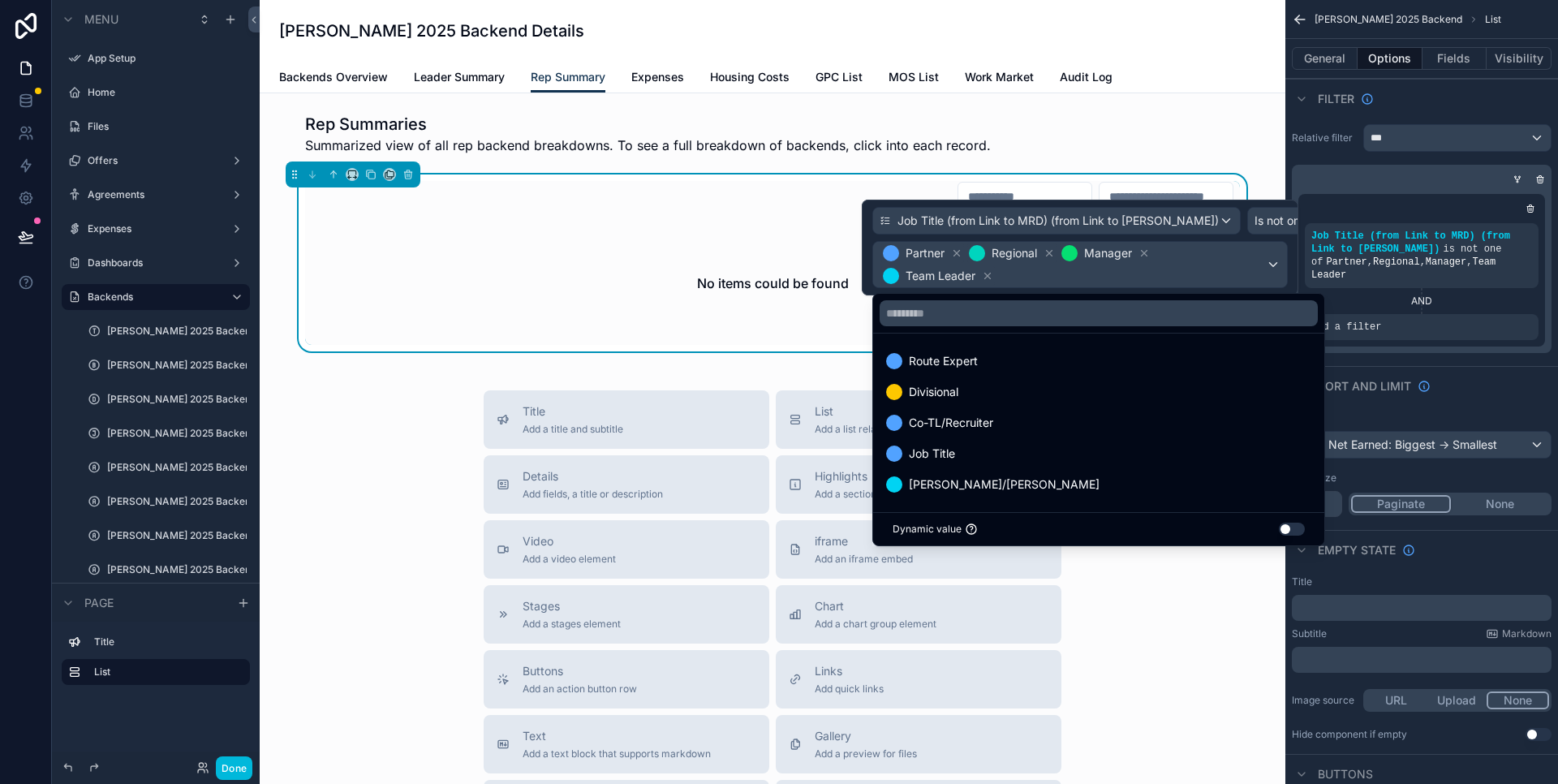
drag, startPoint x: 953, startPoint y: 392, endPoint x: 1230, endPoint y: 248, distance: 312.2
click at [953, 392] on span "Divisional" at bounding box center [933, 392] width 49 height 19
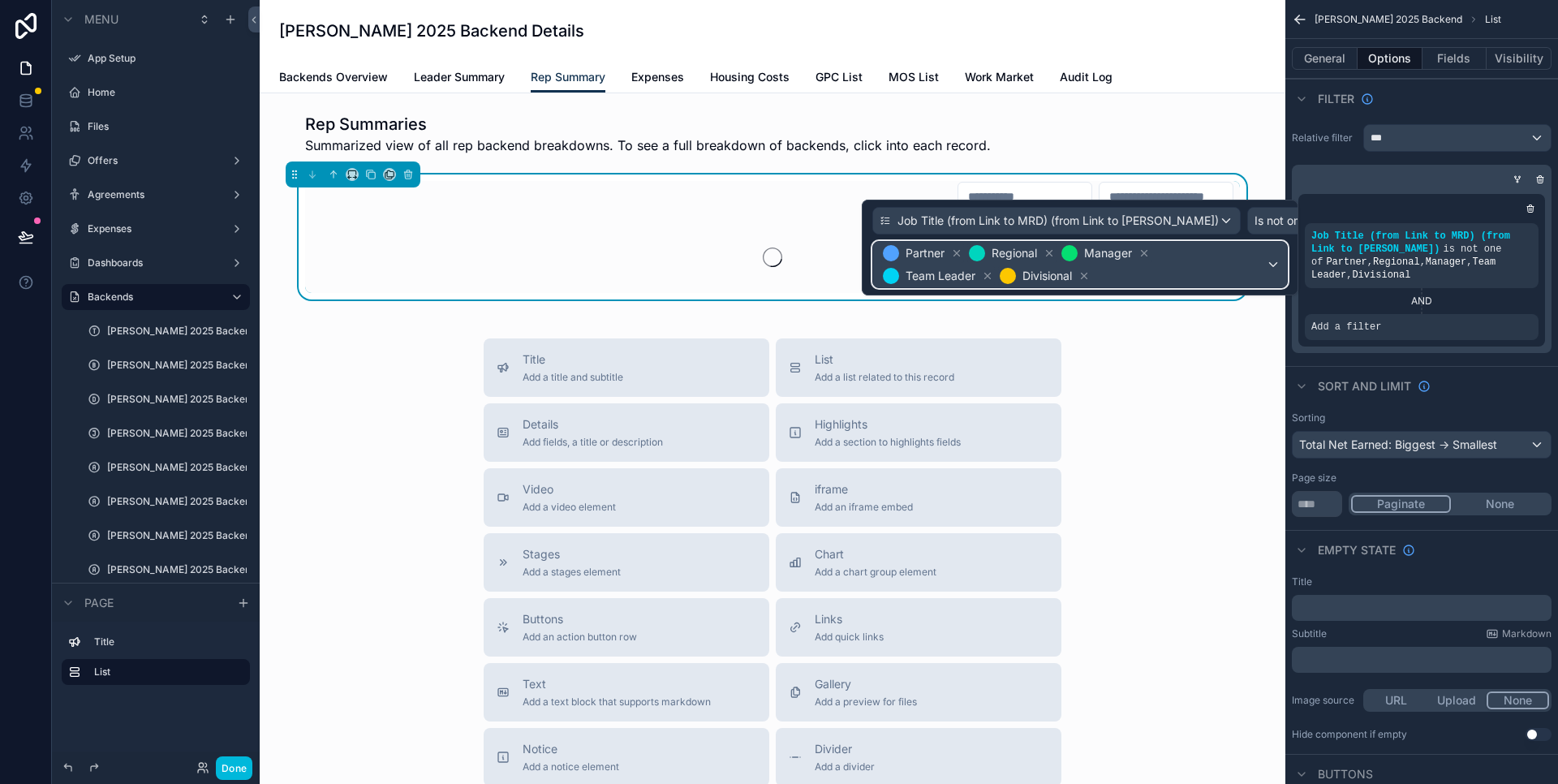
click at [1211, 263] on span "Partner Regional Manager Team Leader Divisional" at bounding box center [1073, 264] width 387 height 46
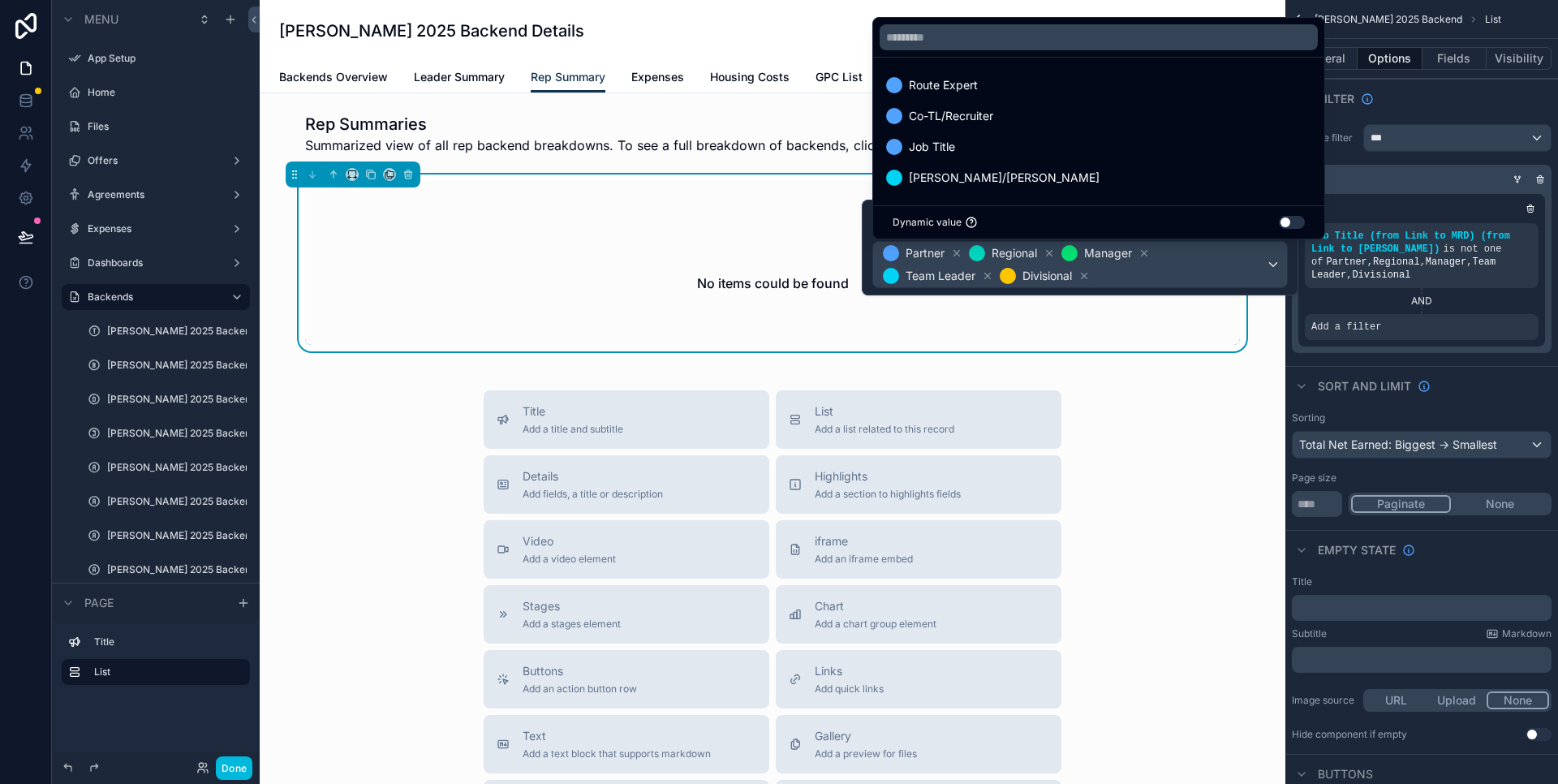
click at [952, 124] on span "Co-TL/Recruiter" at bounding box center [951, 116] width 84 height 19
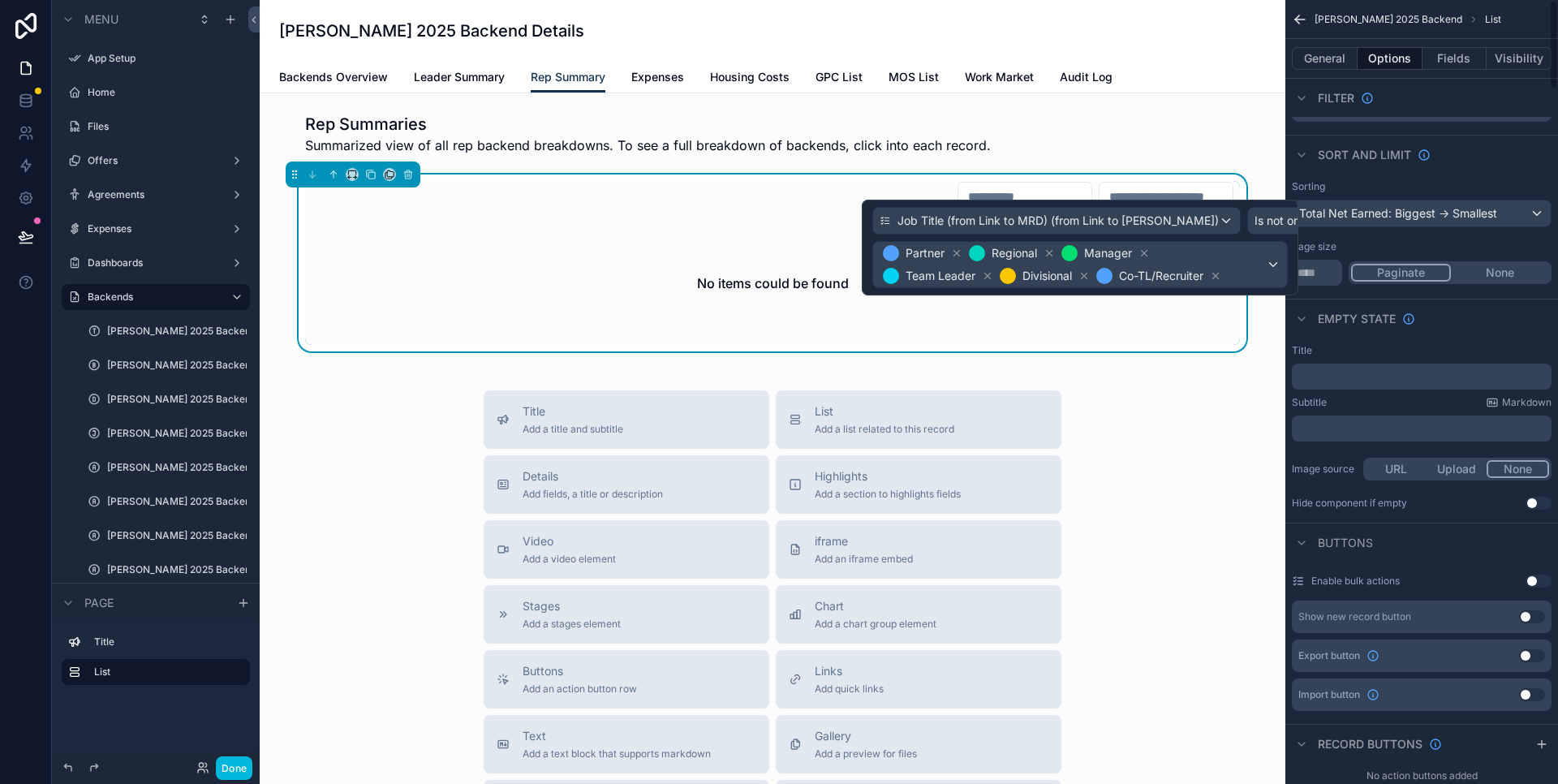
scroll to position [0, 0]
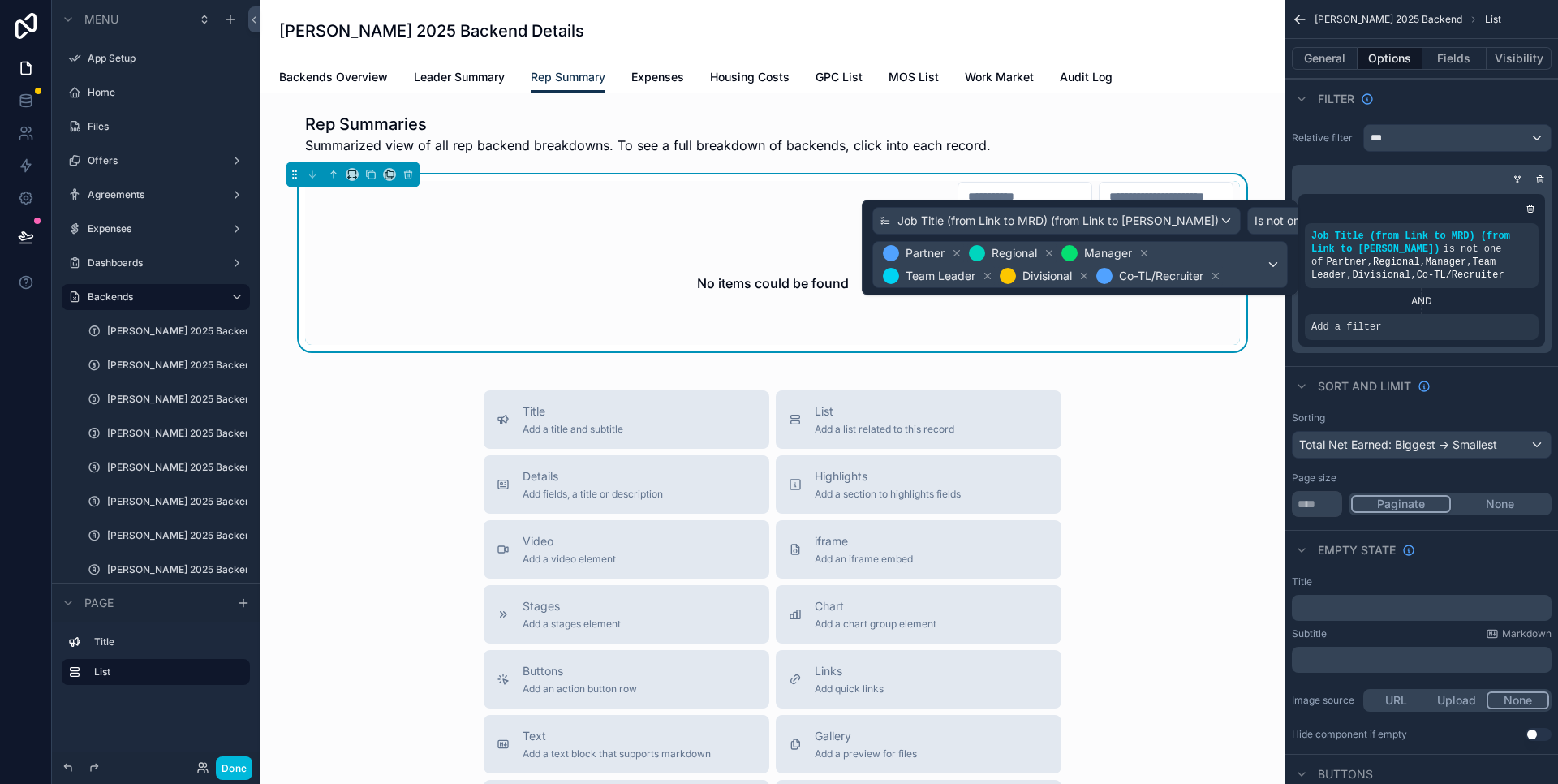
click at [1440, 56] on button "Fields" at bounding box center [1456, 57] width 65 height 22
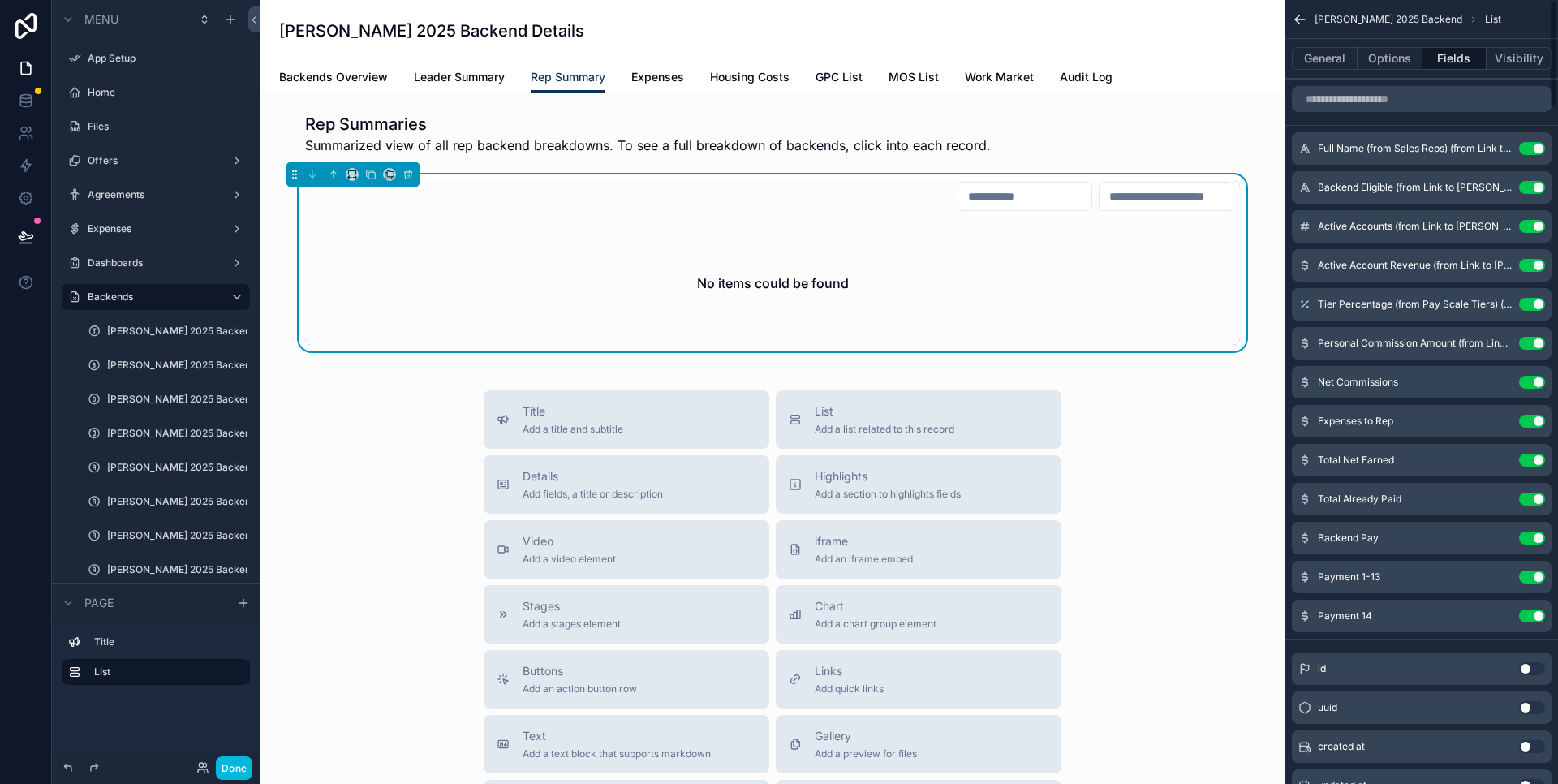
click at [1524, 53] on button "Visibility" at bounding box center [1520, 57] width 65 height 22
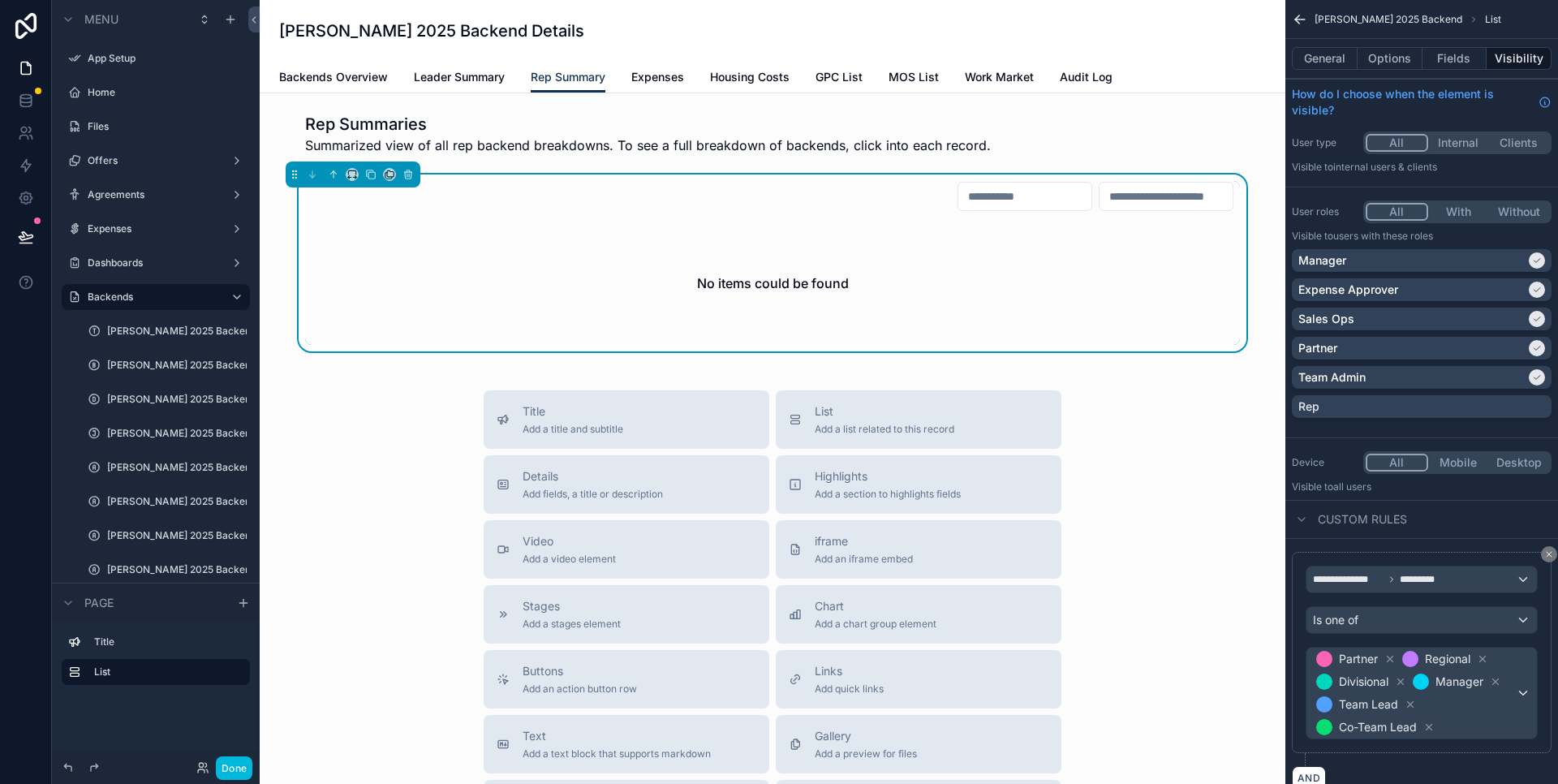
scroll to position [217, 0]
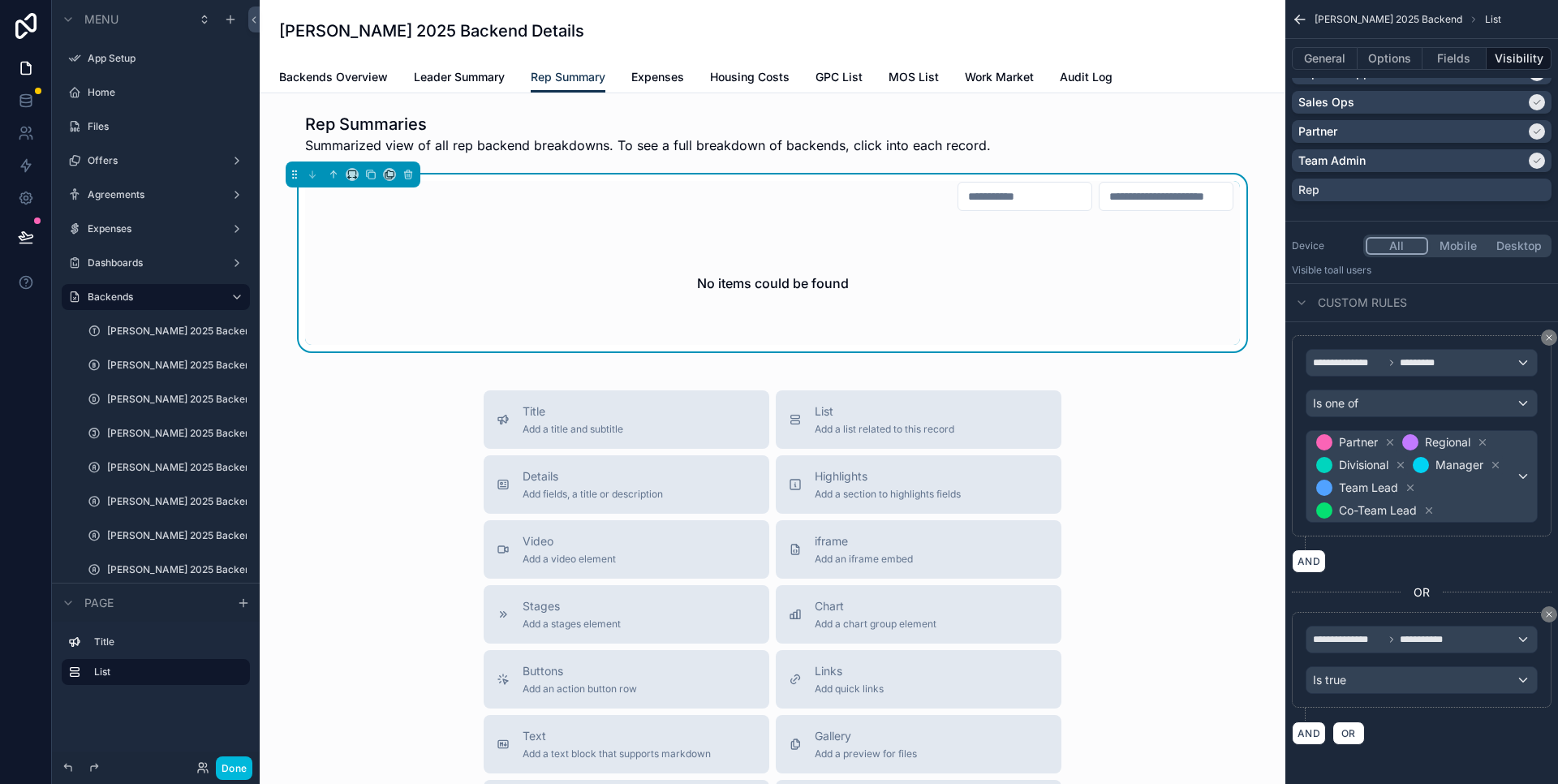
click at [1331, 69] on button "General" at bounding box center [1325, 57] width 66 height 22
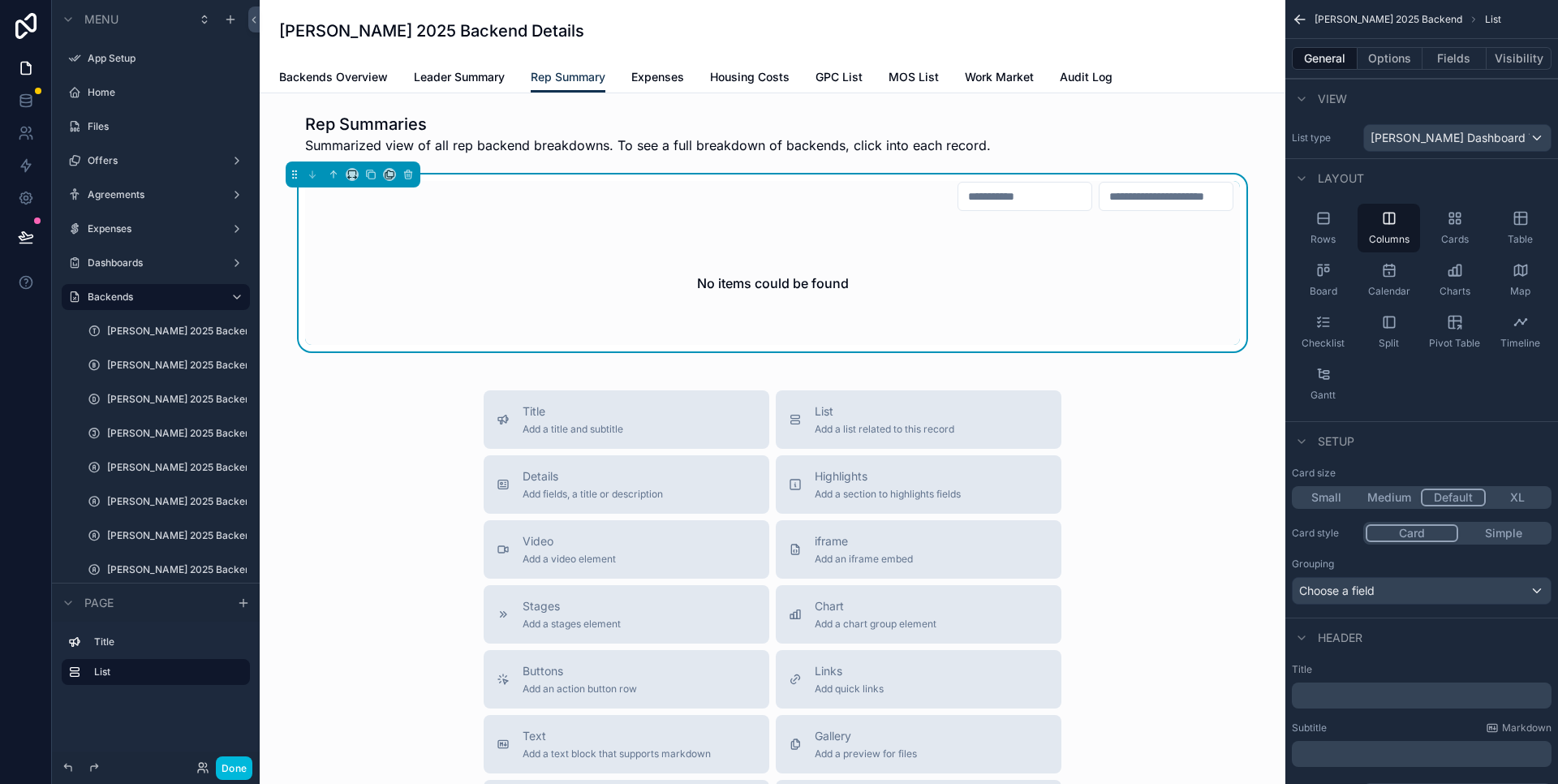
scroll to position [196, 0]
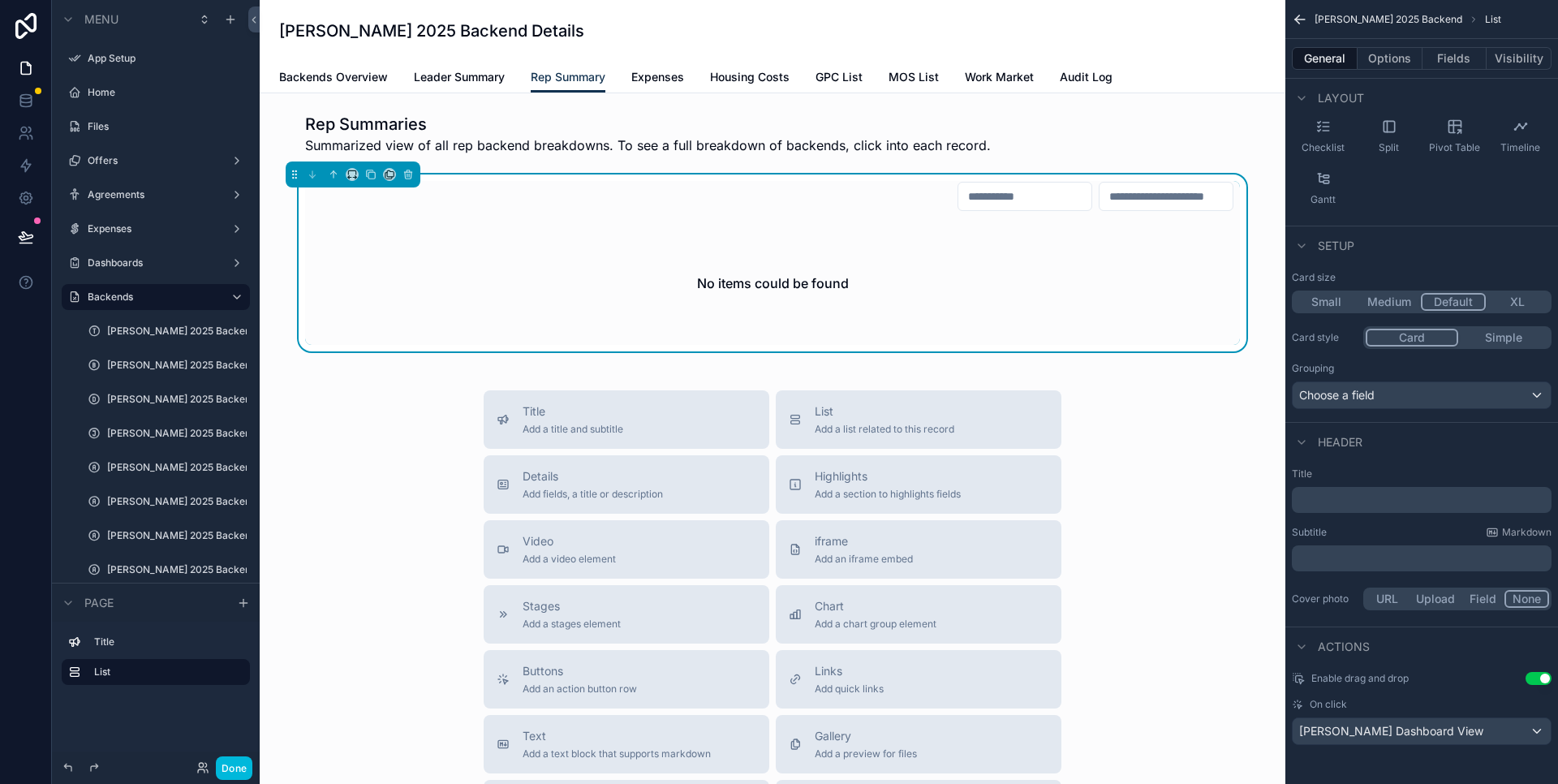
click at [1393, 57] on button "Options" at bounding box center [1391, 57] width 65 height 22
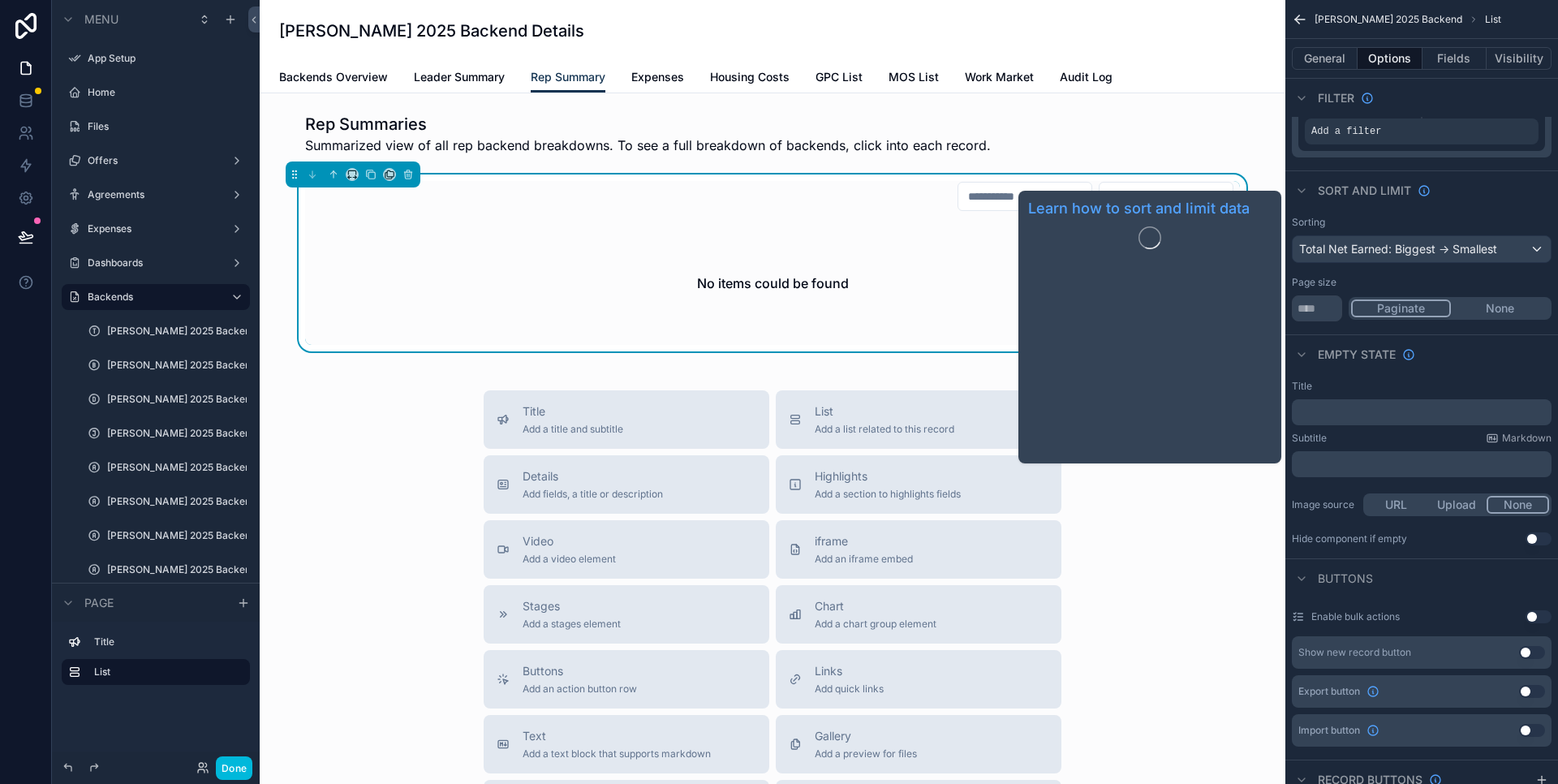
scroll to position [0, 0]
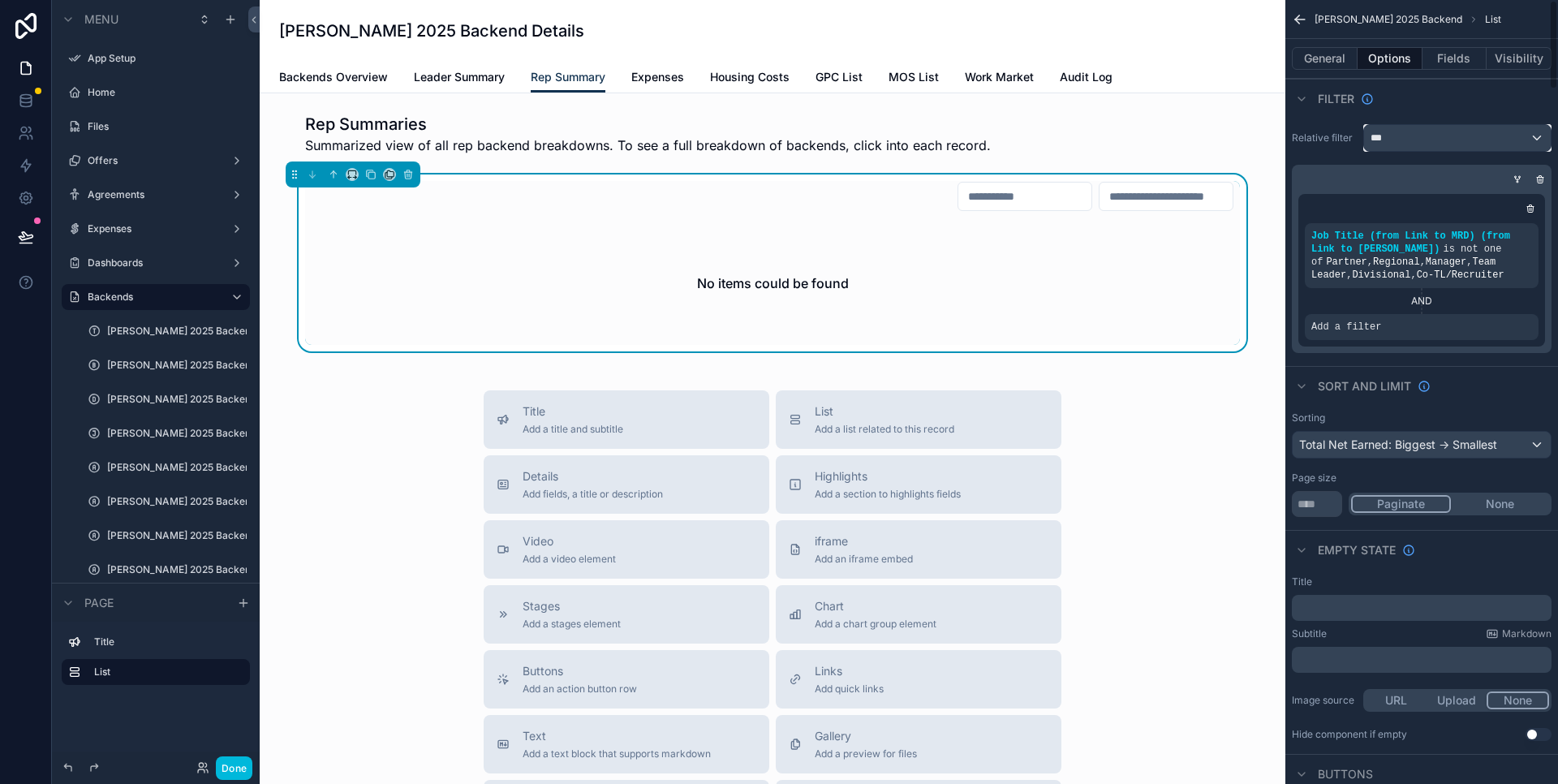
click at [1402, 133] on div "***" at bounding box center [1457, 137] width 187 height 26
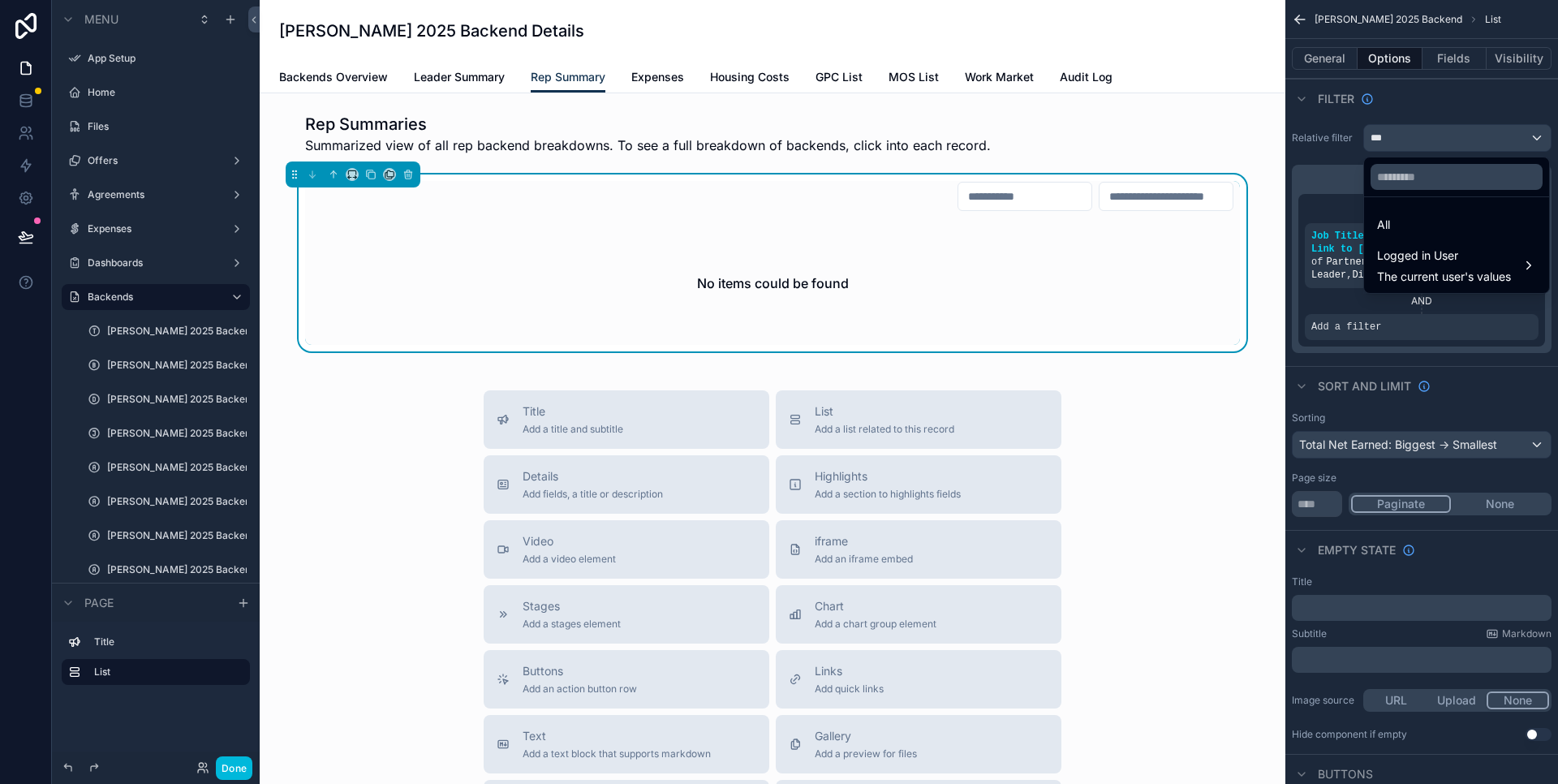
click at [1418, 262] on span "Logged in User" at bounding box center [1444, 255] width 134 height 19
click at [1434, 108] on div "scrollable content" at bounding box center [779, 392] width 1558 height 784
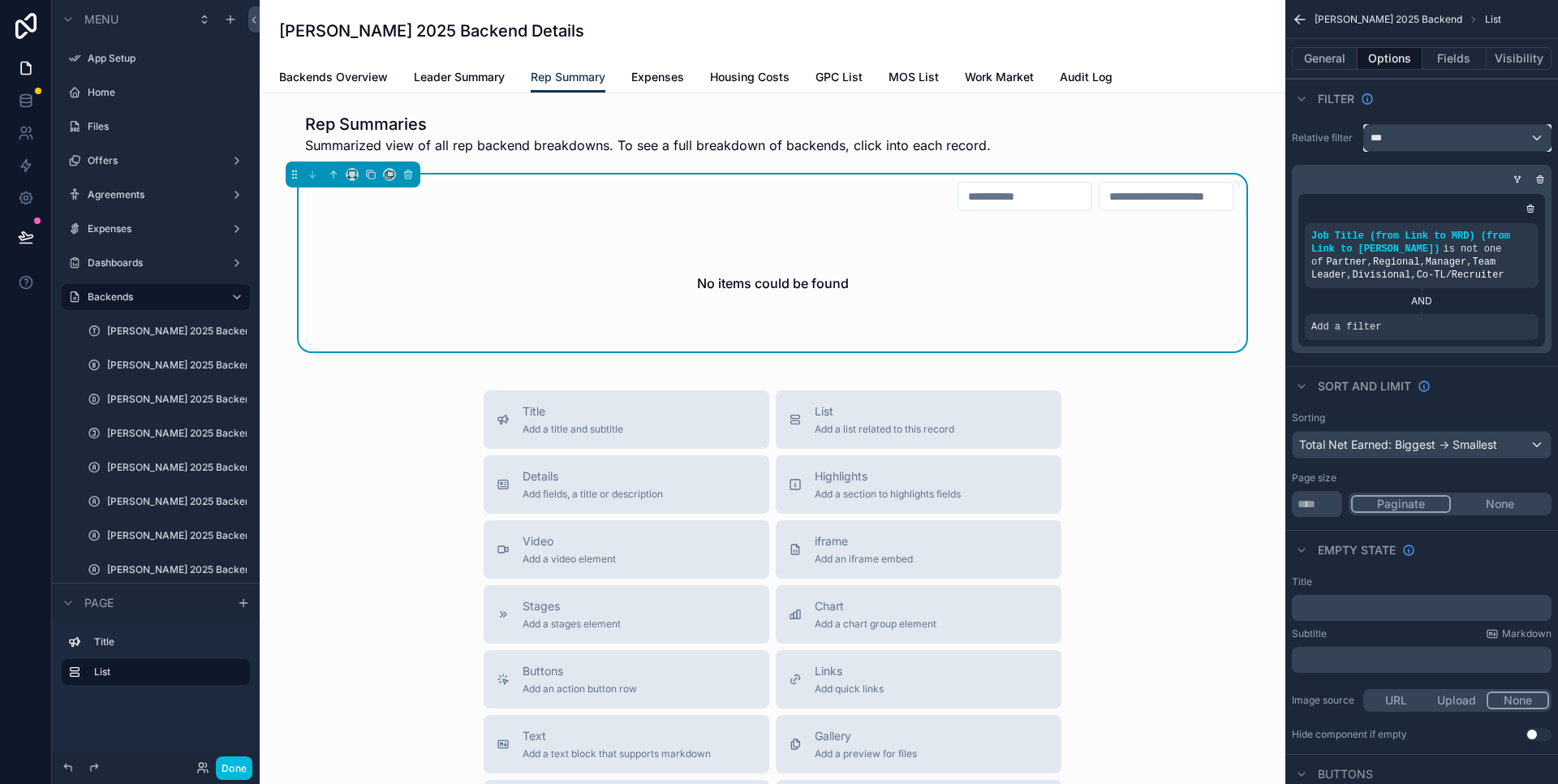
click at [1437, 151] on button "***" at bounding box center [1458, 137] width 188 height 27
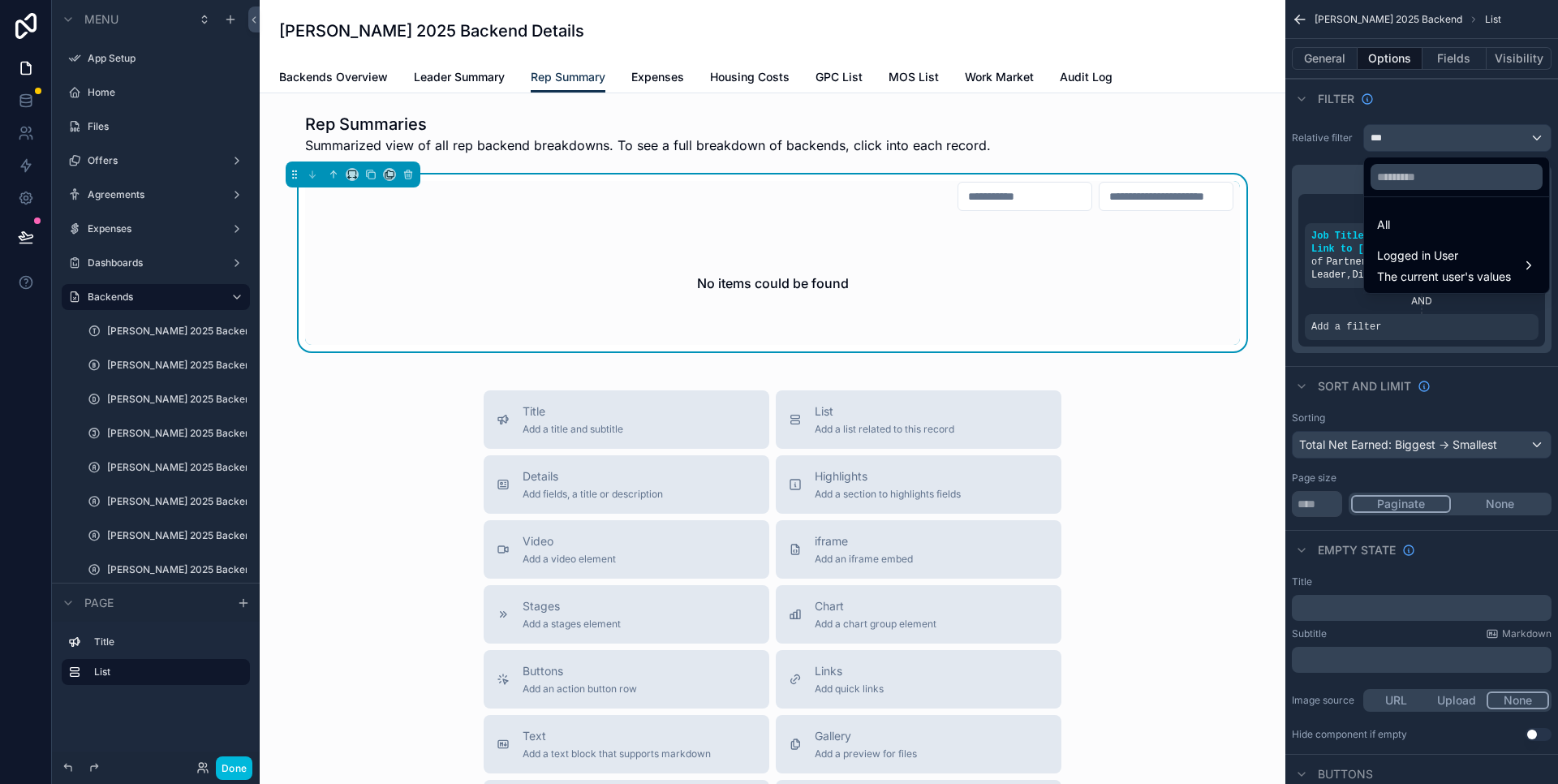
click at [1415, 221] on div "All" at bounding box center [1456, 224] width 159 height 19
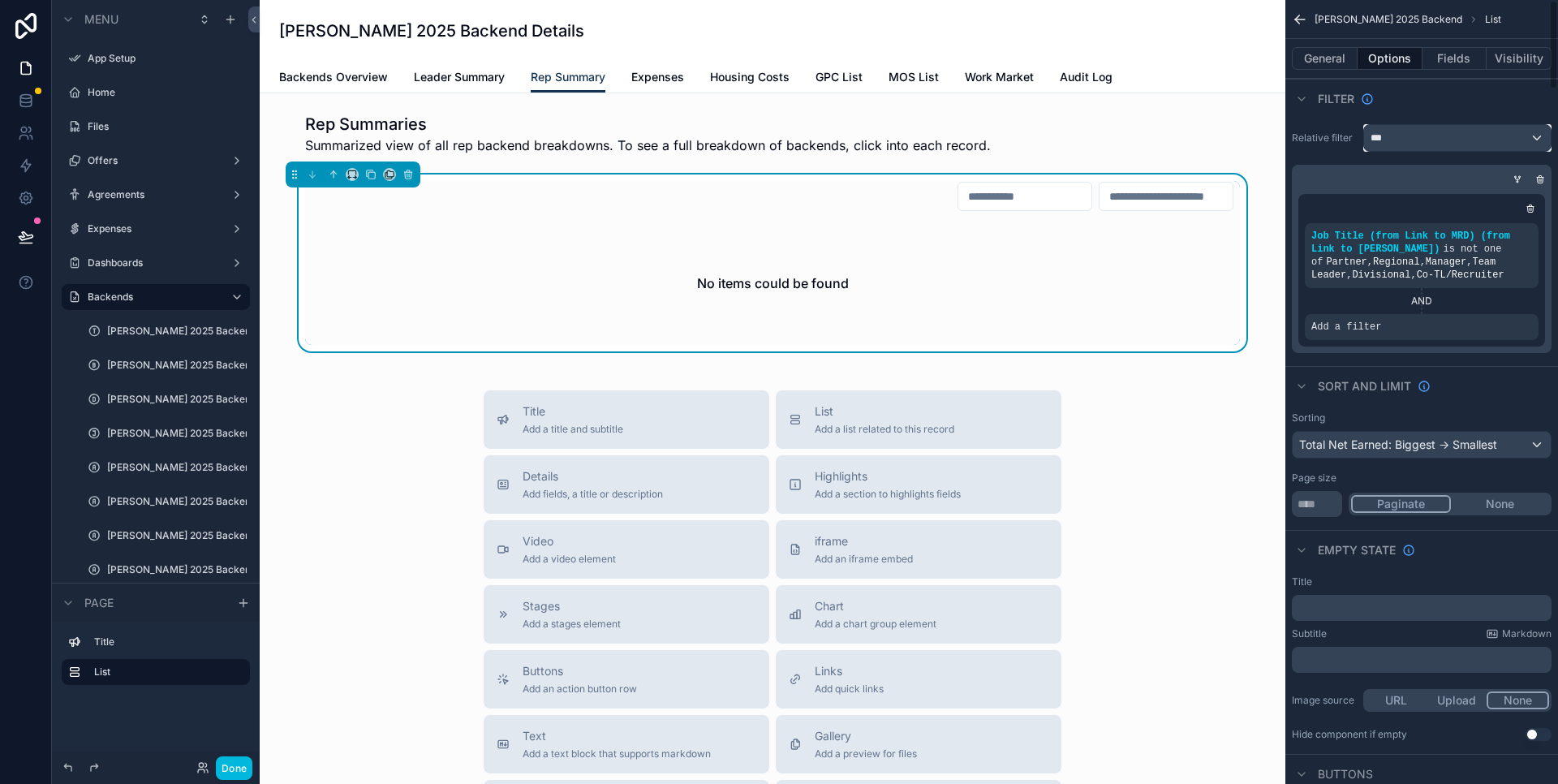
click at [1437, 145] on div "***" at bounding box center [1457, 137] width 187 height 26
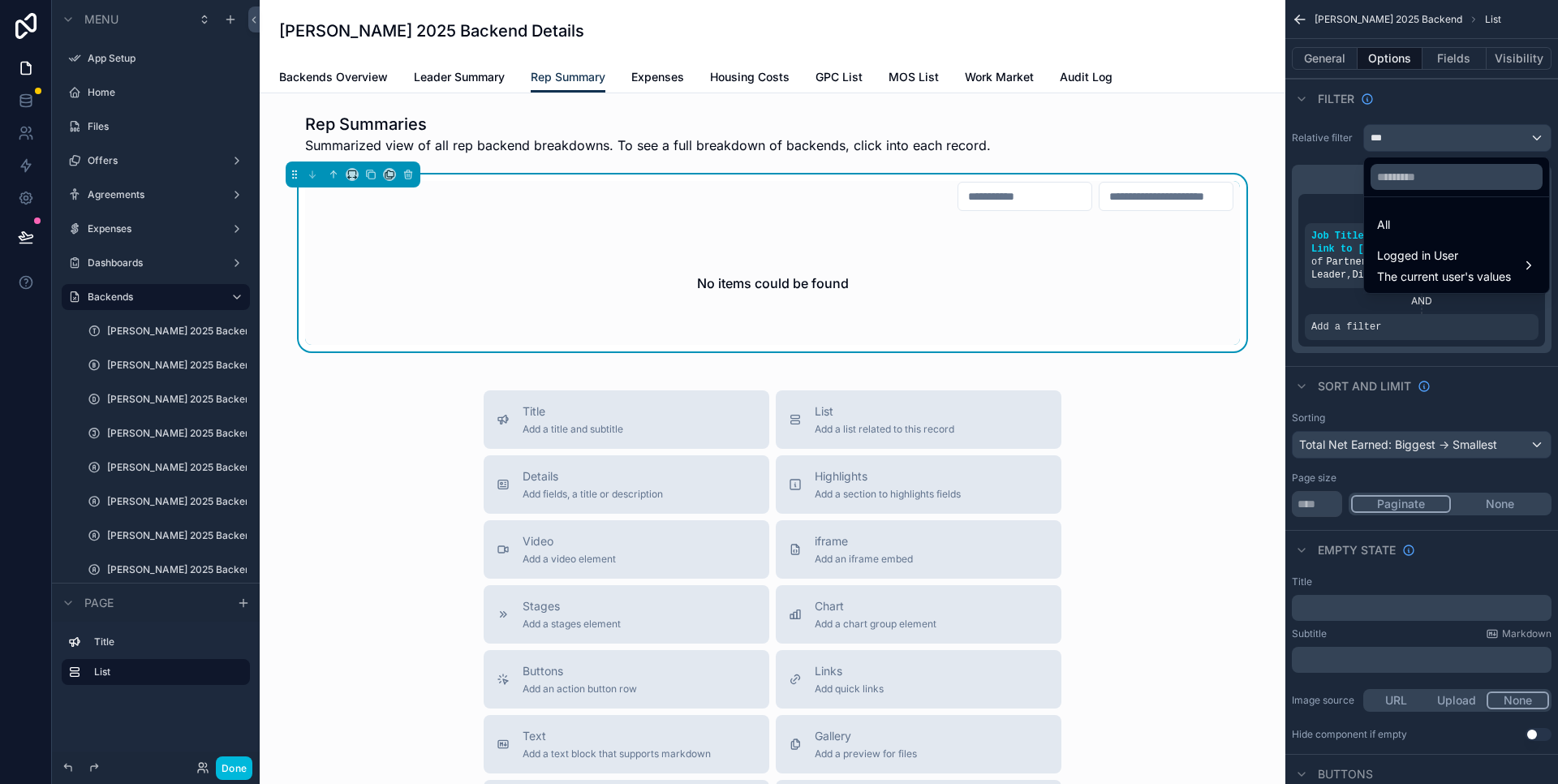
click at [1427, 277] on span "The current user's values" at bounding box center [1444, 276] width 134 height 16
click at [1417, 117] on div "scrollable content" at bounding box center [779, 392] width 1558 height 784
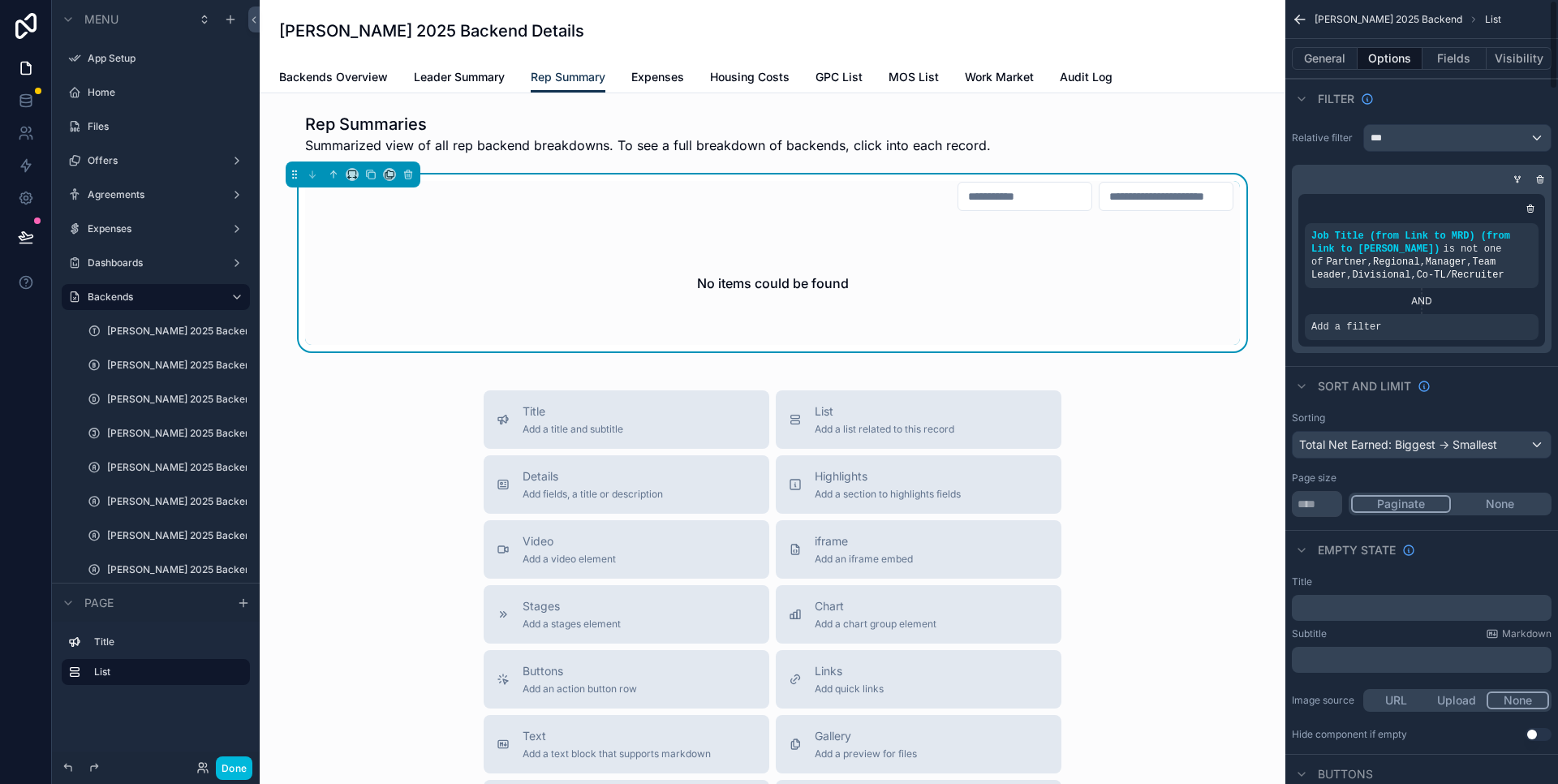
click at [1544, 179] on icon "scrollable content" at bounding box center [1541, 179] width 10 height 10
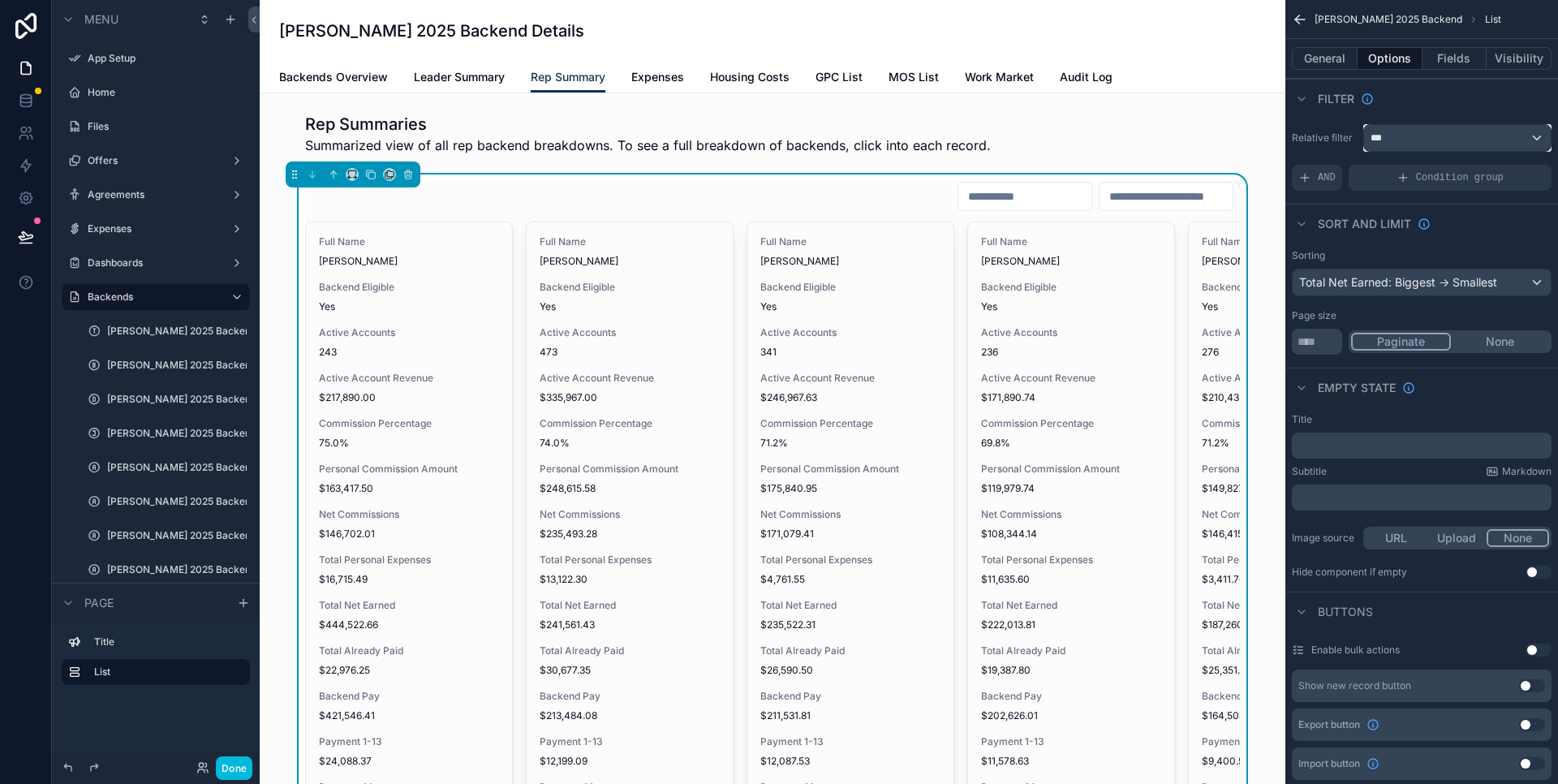
click at [1519, 139] on div "***" at bounding box center [1457, 137] width 187 height 26
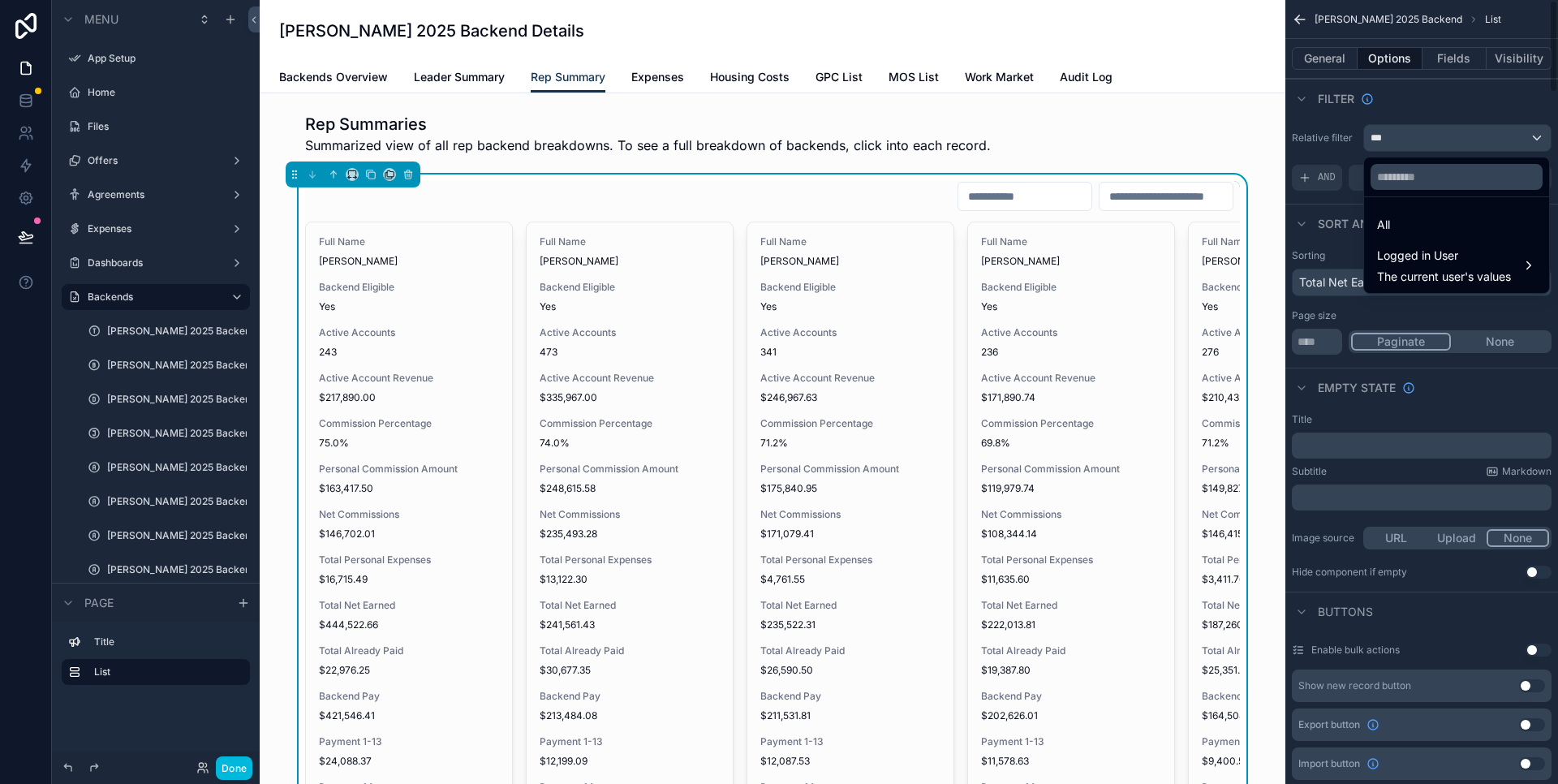
click at [1416, 97] on div "scrollable content" at bounding box center [779, 392] width 1558 height 784
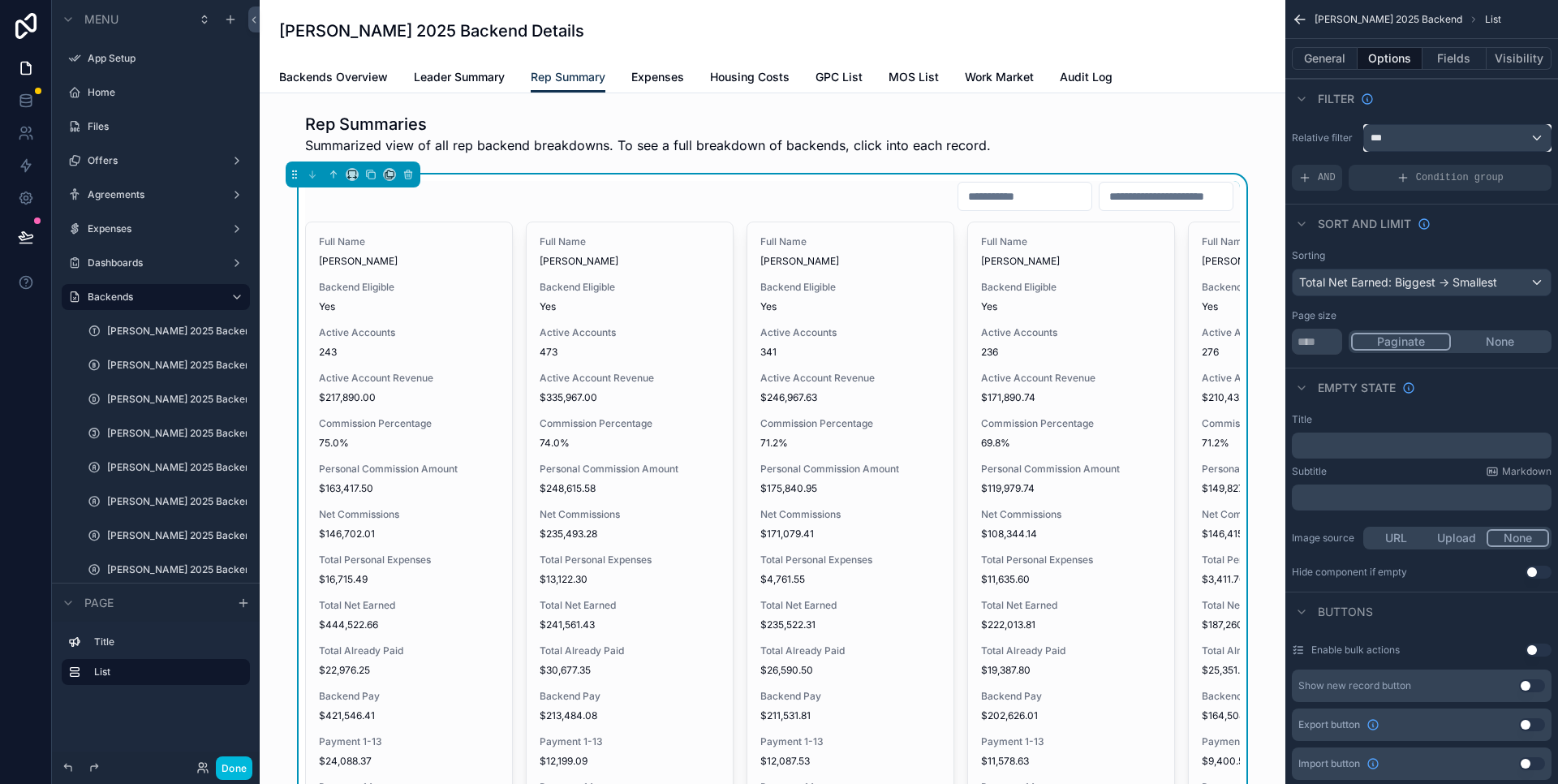
click at [1416, 132] on div "***" at bounding box center [1457, 137] width 187 height 26
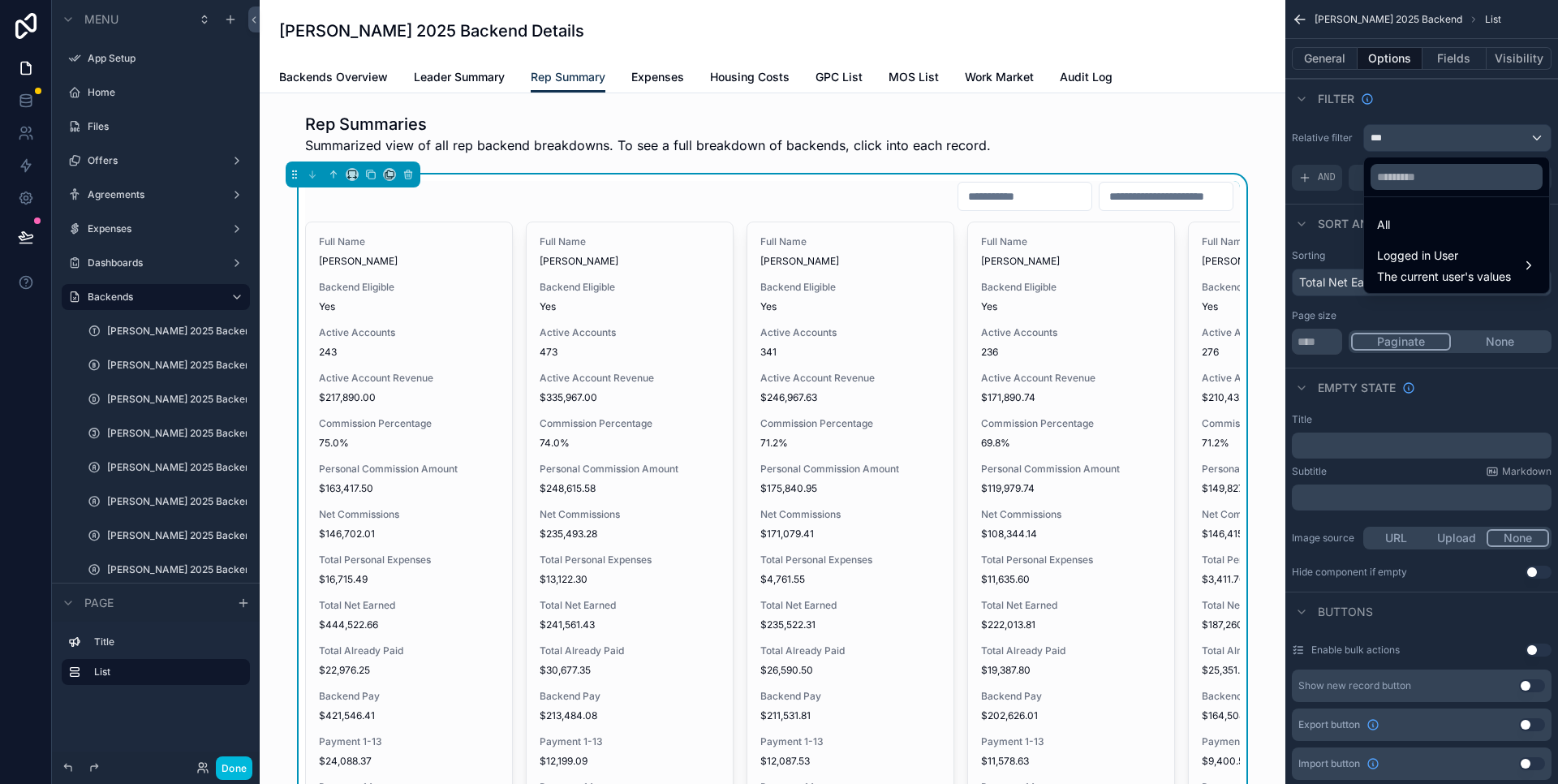
click at [1428, 105] on div "scrollable content" at bounding box center [779, 392] width 1558 height 784
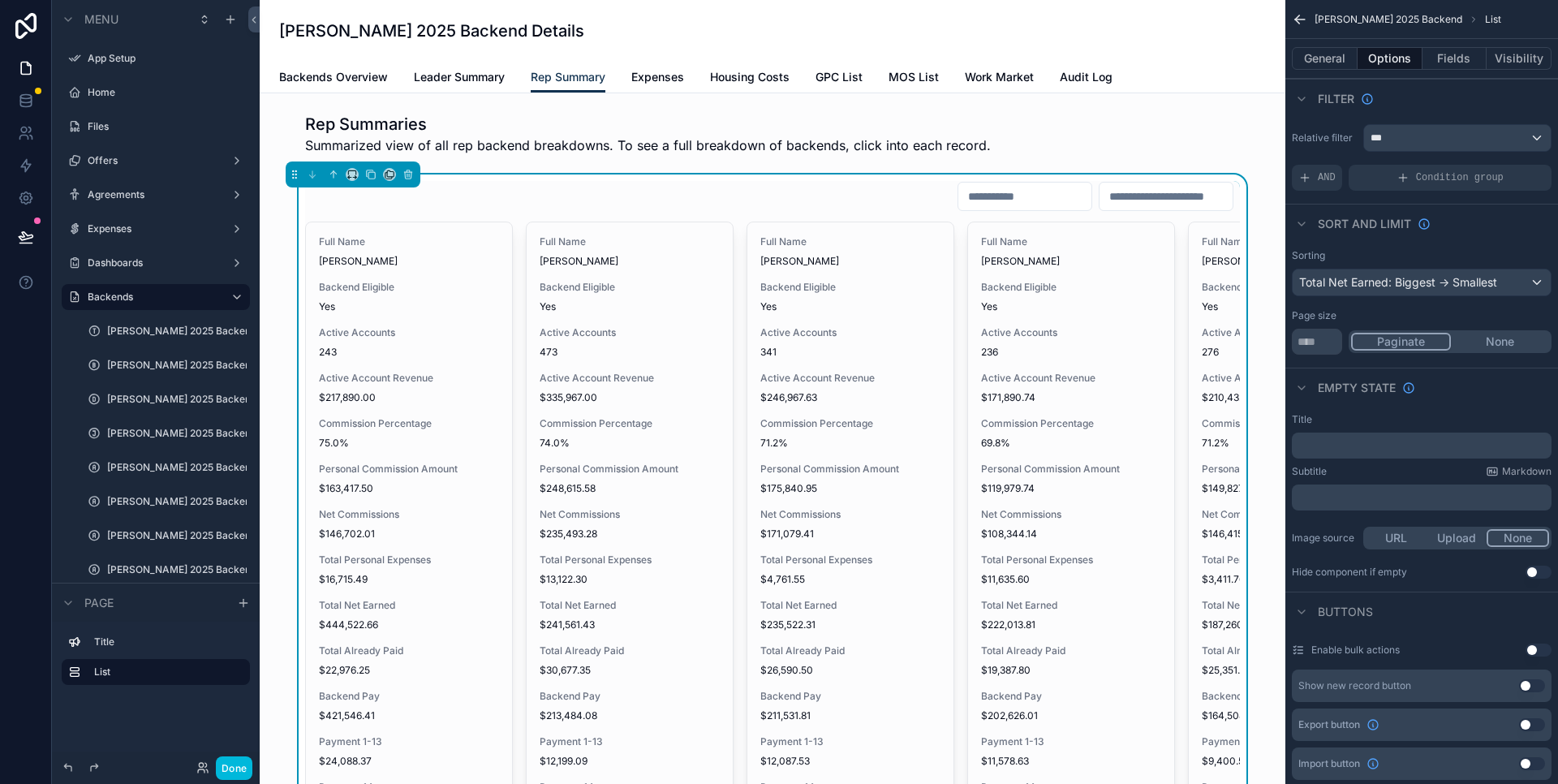
click at [1426, 172] on span "Condition group" at bounding box center [1460, 178] width 87 height 13
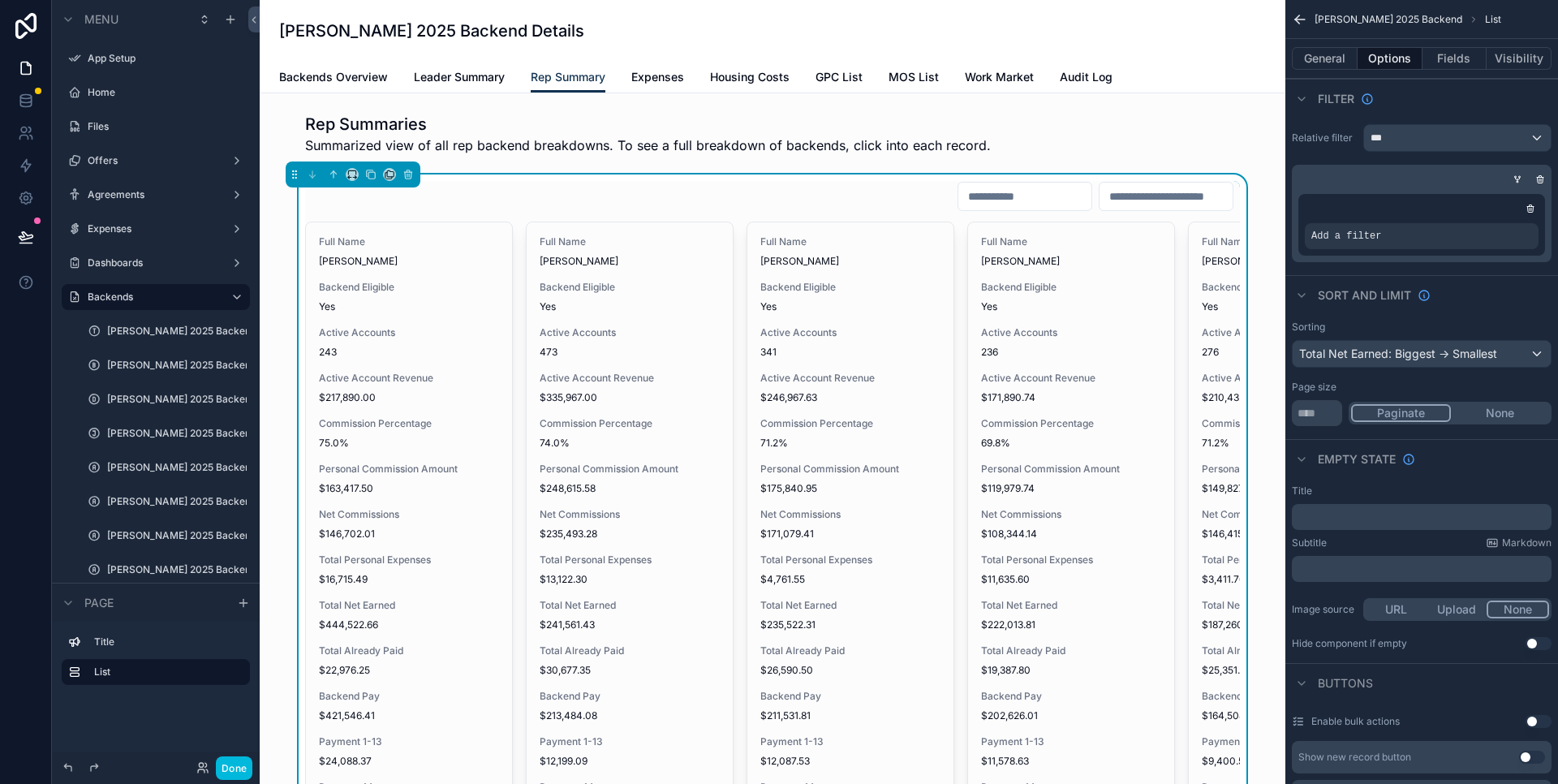
click at [1519, 179] on icon "scrollable content" at bounding box center [1518, 179] width 10 height 10
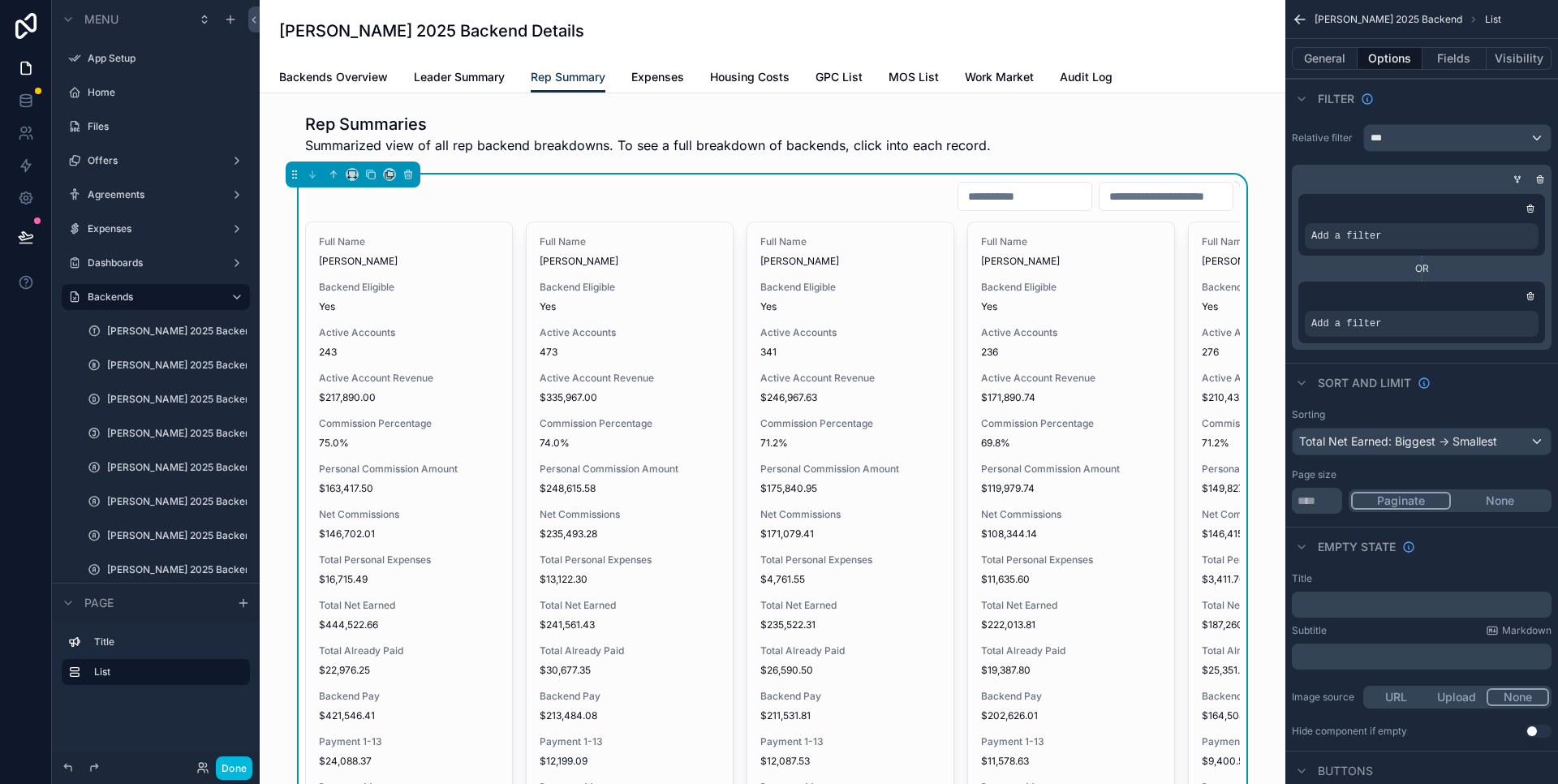
click at [1531, 297] on icon "scrollable content" at bounding box center [1531, 297] width 10 height 10
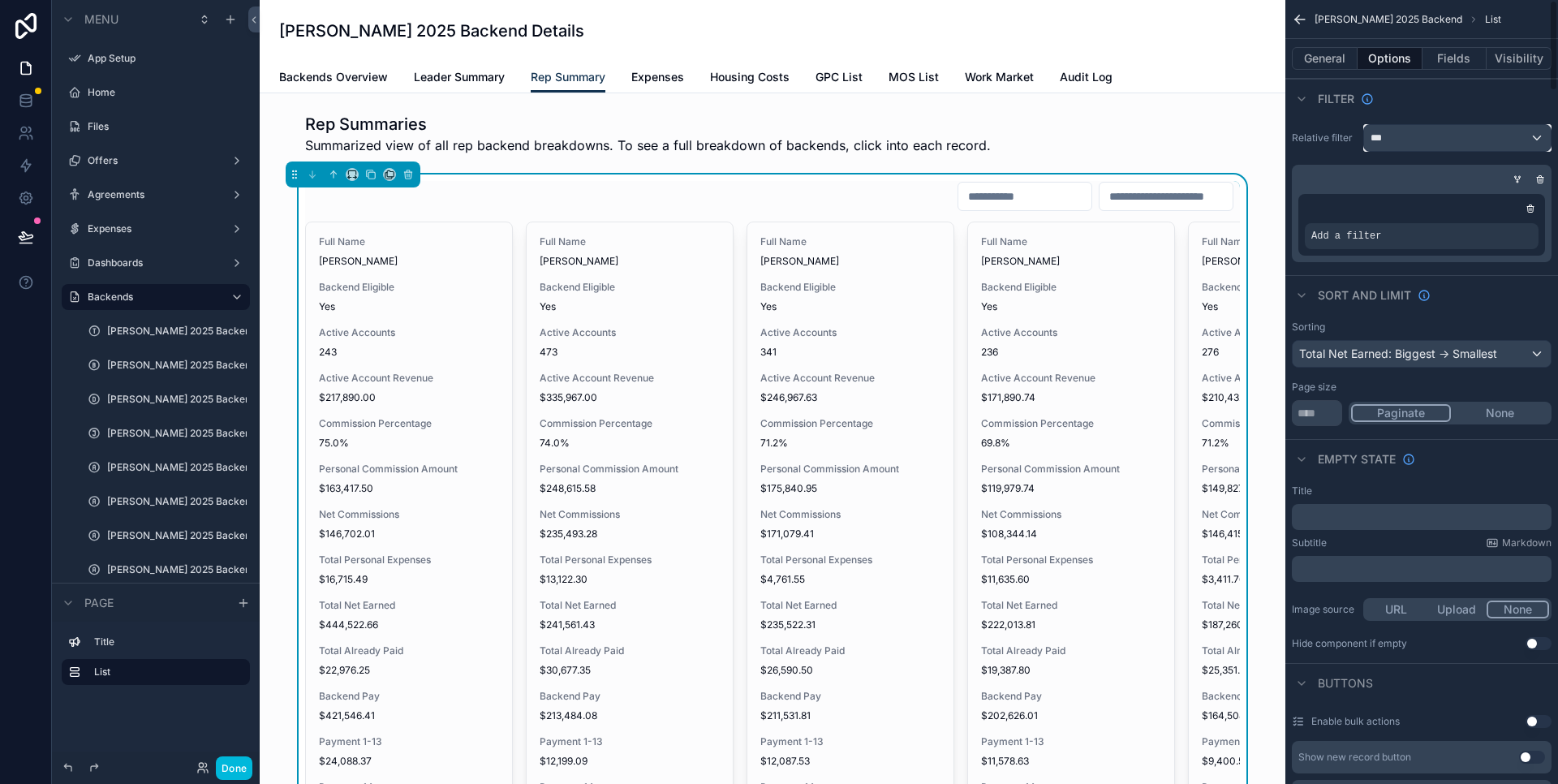
click at [1366, 141] on div "***" at bounding box center [1457, 137] width 187 height 26
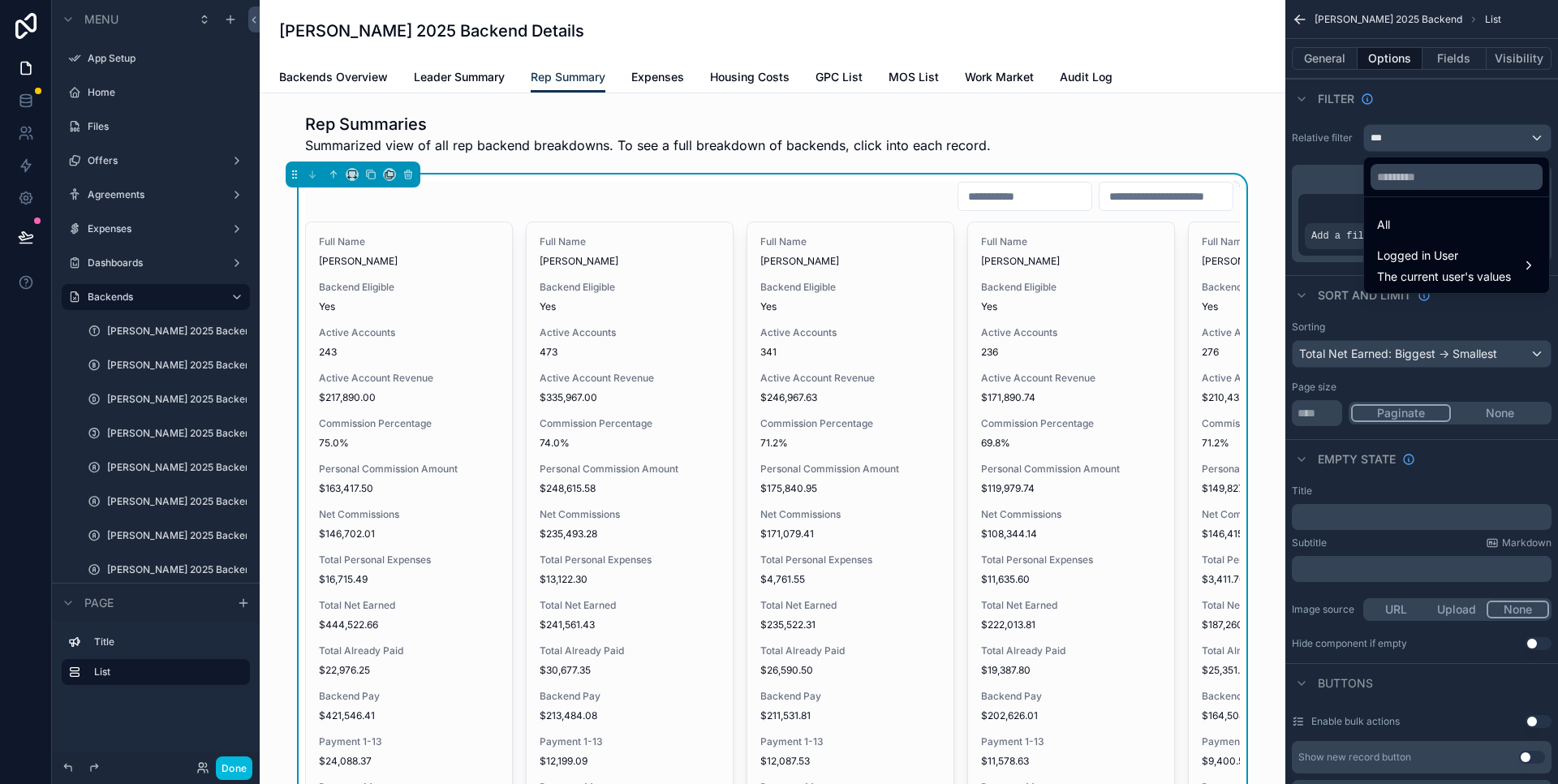
click at [1416, 256] on span "Logged in User" at bounding box center [1444, 255] width 134 height 19
click at [1346, 259] on span "company" at bounding box center [1326, 251] width 49 height 19
click at [1455, 92] on div "scrollable content" at bounding box center [779, 392] width 1558 height 784
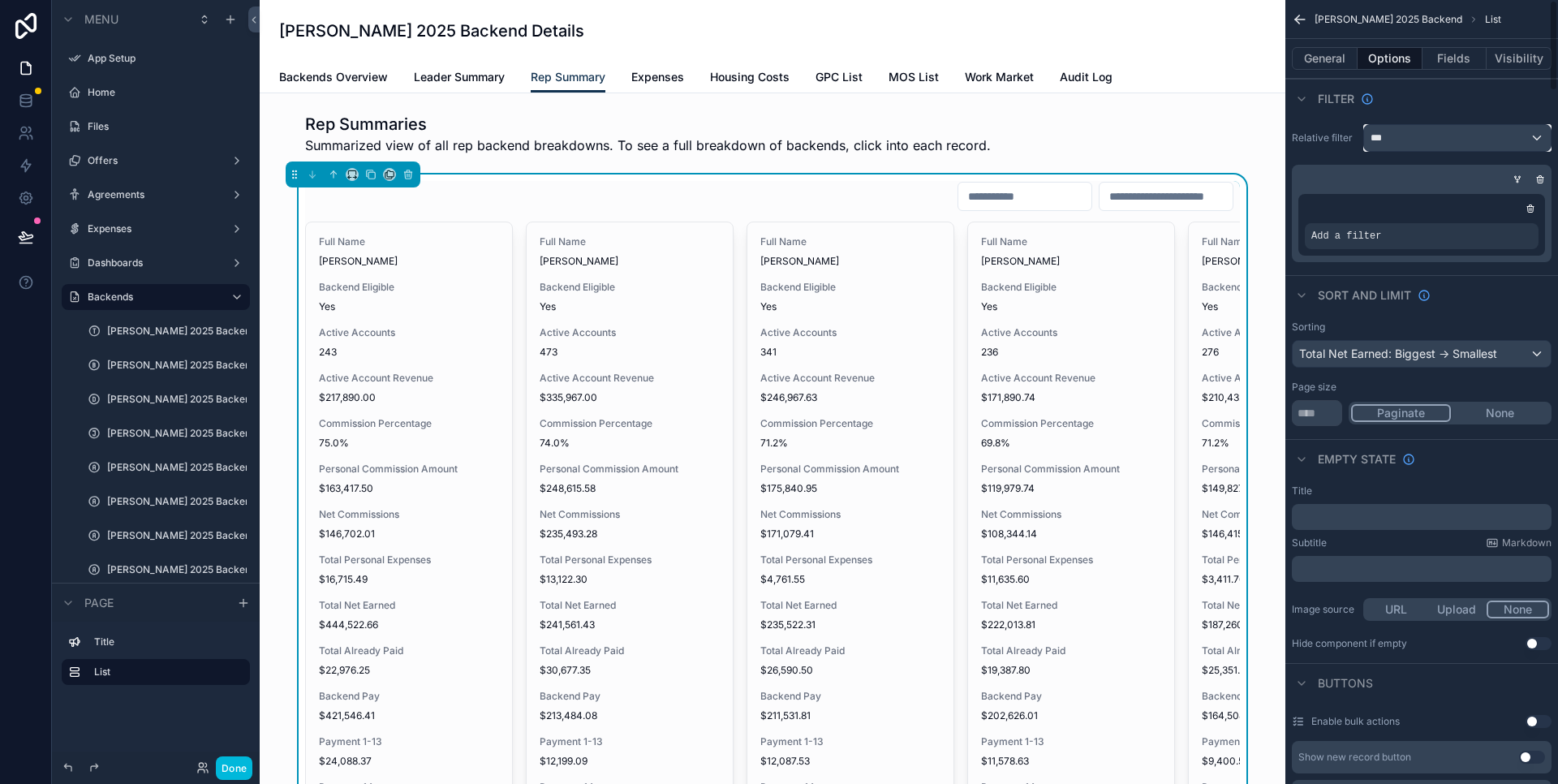
click at [1431, 133] on div "***" at bounding box center [1457, 137] width 187 height 26
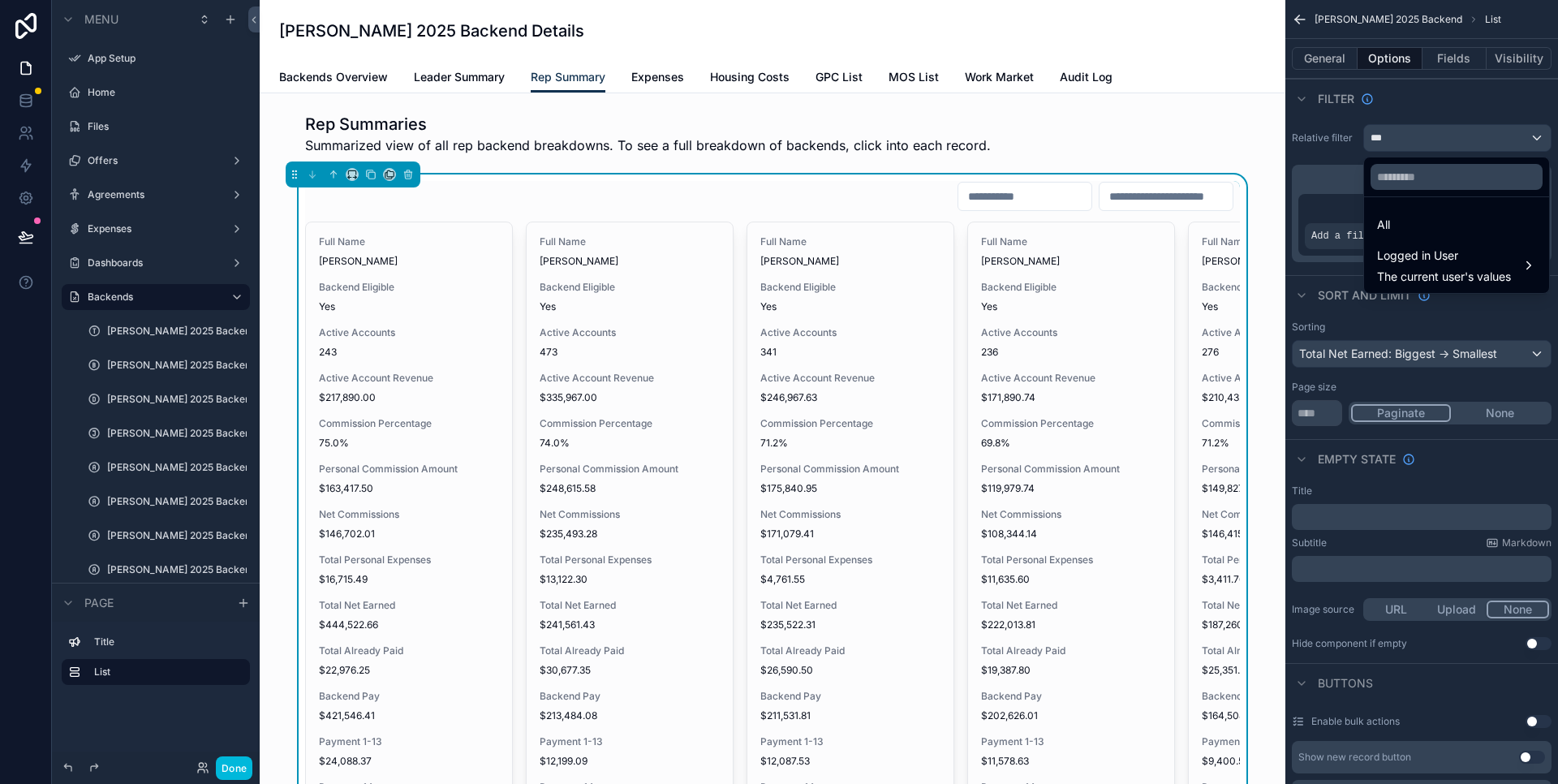
click at [1469, 85] on div "scrollable content" at bounding box center [779, 392] width 1558 height 784
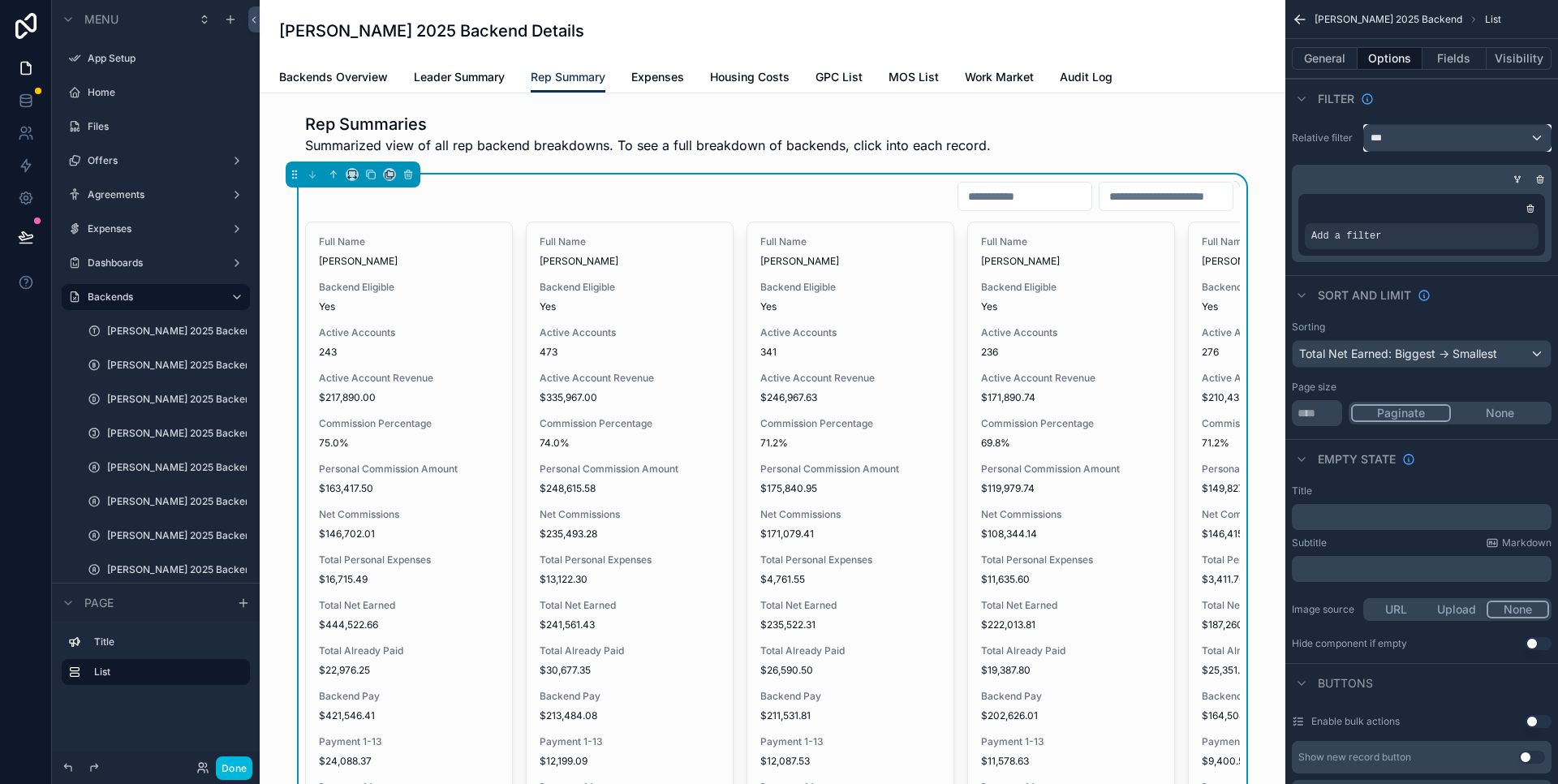
click at [1425, 132] on div "***" at bounding box center [1457, 137] width 187 height 26
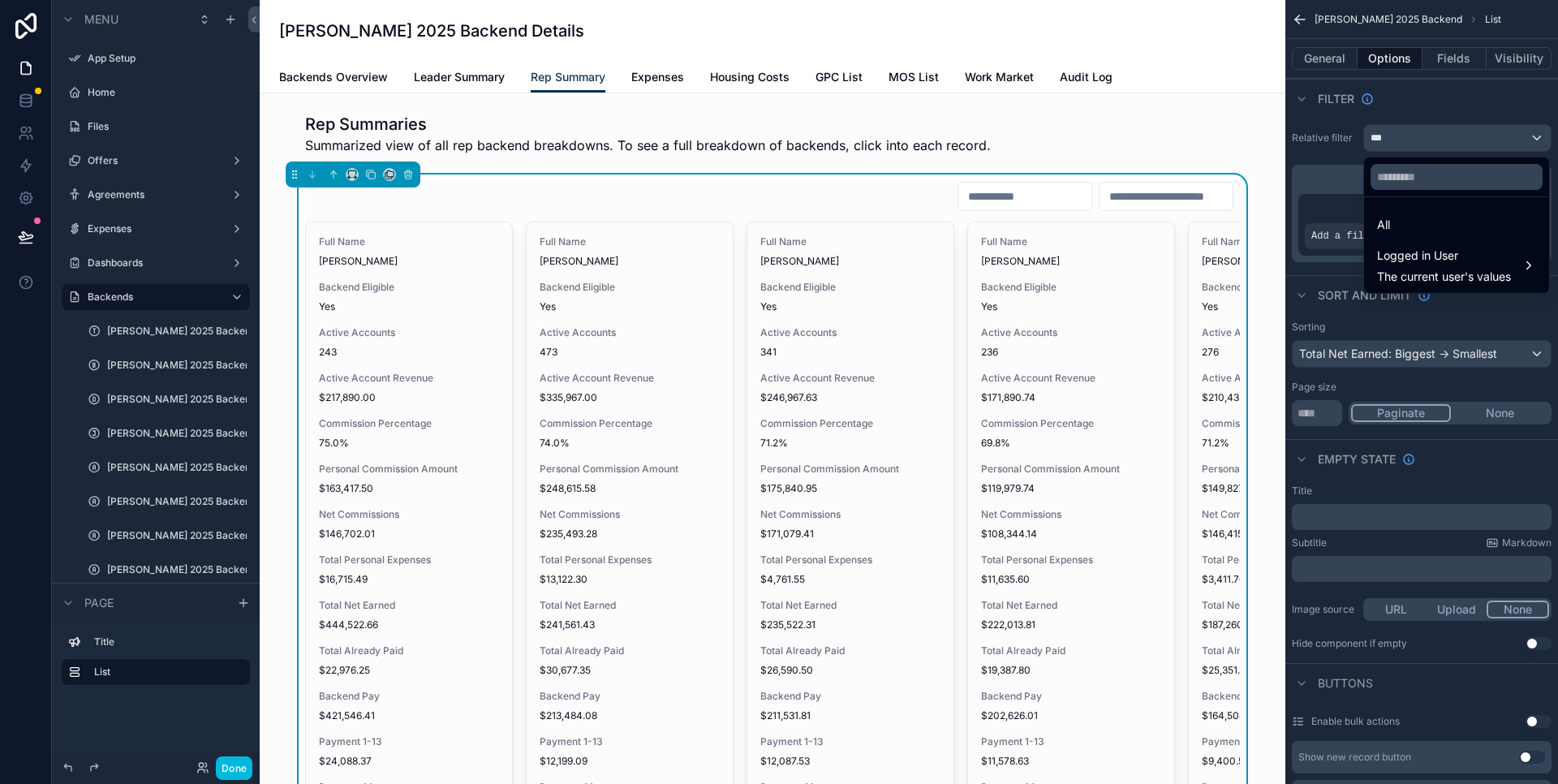
click at [1439, 279] on span "The current user's values" at bounding box center [1444, 276] width 134 height 16
click at [1408, 187] on input "text" at bounding box center [1456, 177] width 172 height 26
type input "*****"
click at [1411, 224] on span "No options" at bounding box center [1409, 226] width 57 height 14
drag, startPoint x: 1410, startPoint y: 162, endPoint x: 1414, endPoint y: 144, distance: 18.4
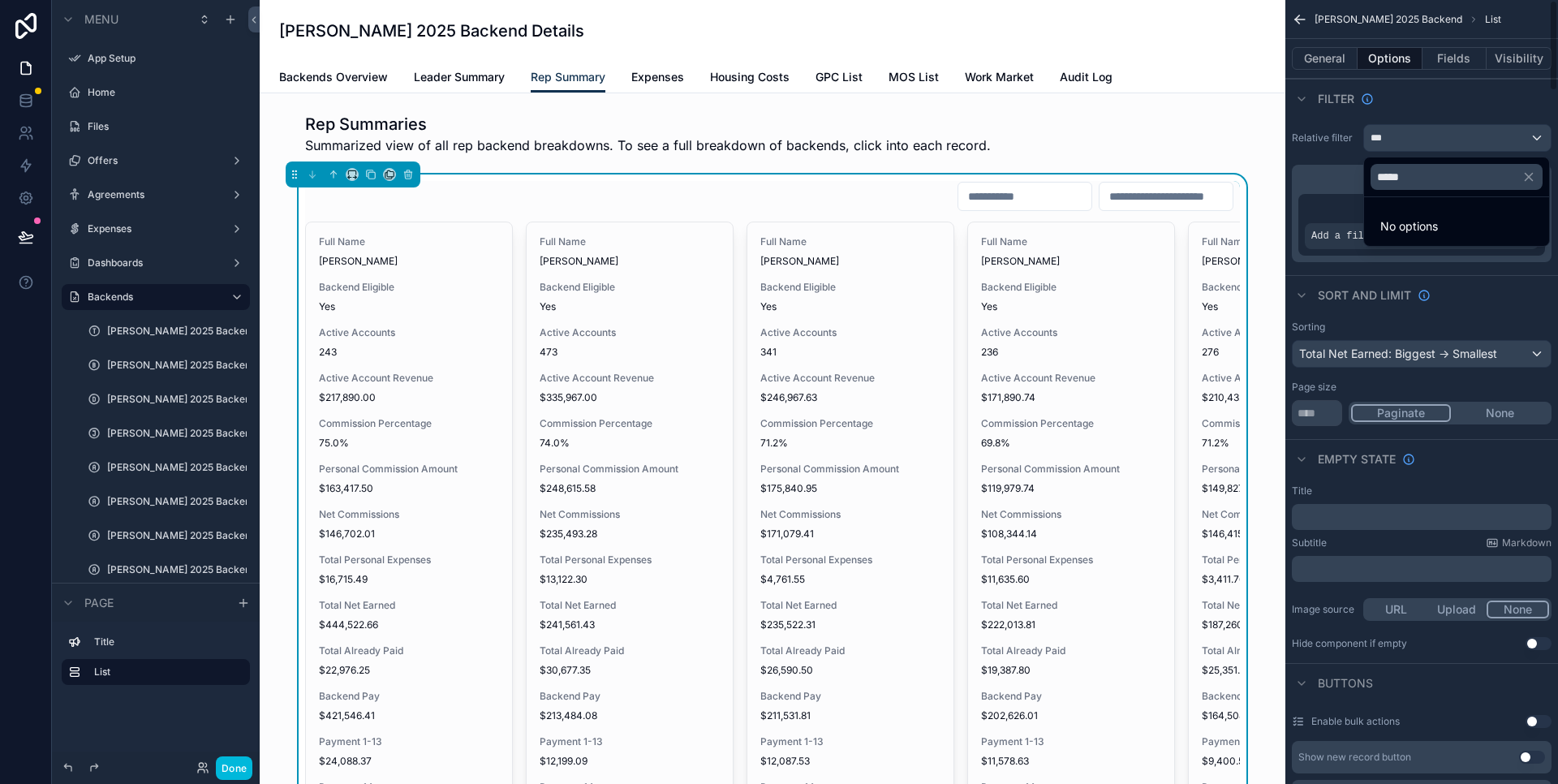
click at [1411, 161] on div "*****" at bounding box center [1456, 177] width 185 height 39
click at [1414, 142] on div "scrollable content" at bounding box center [779, 392] width 1558 height 784
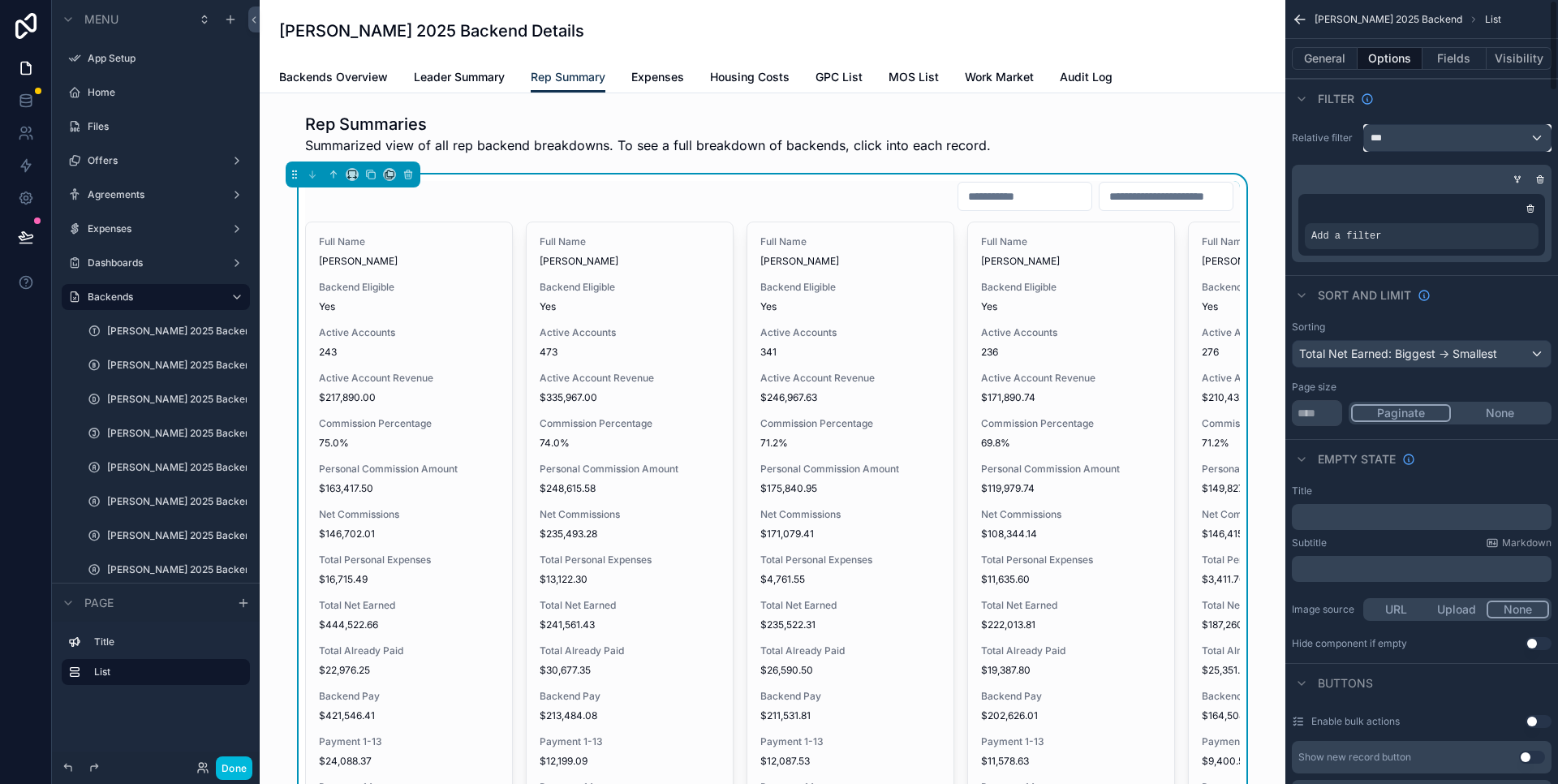
click at [1478, 149] on div "***" at bounding box center [1457, 137] width 187 height 26
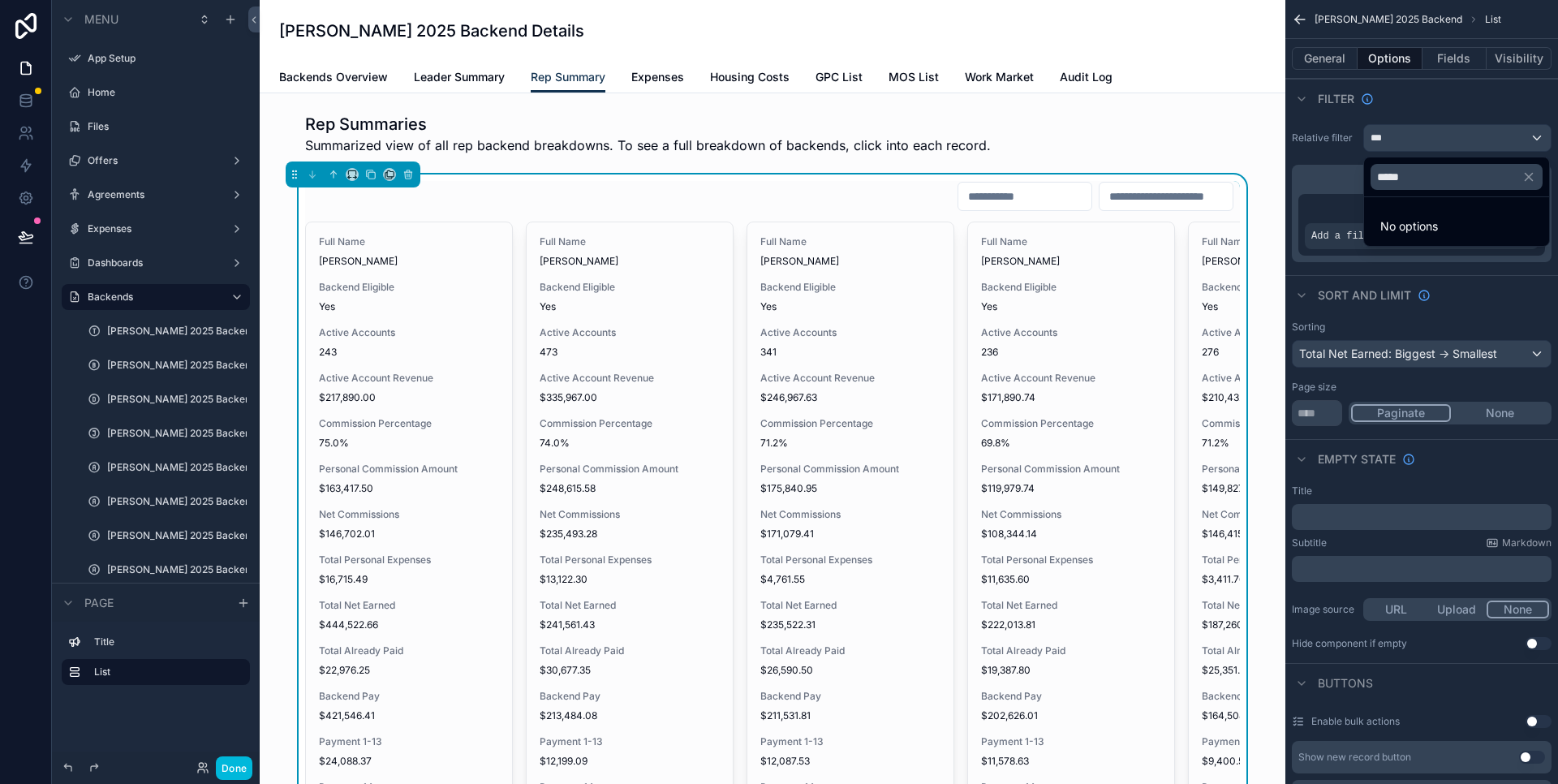
click at [1473, 73] on div "scrollable content" at bounding box center [779, 392] width 1558 height 784
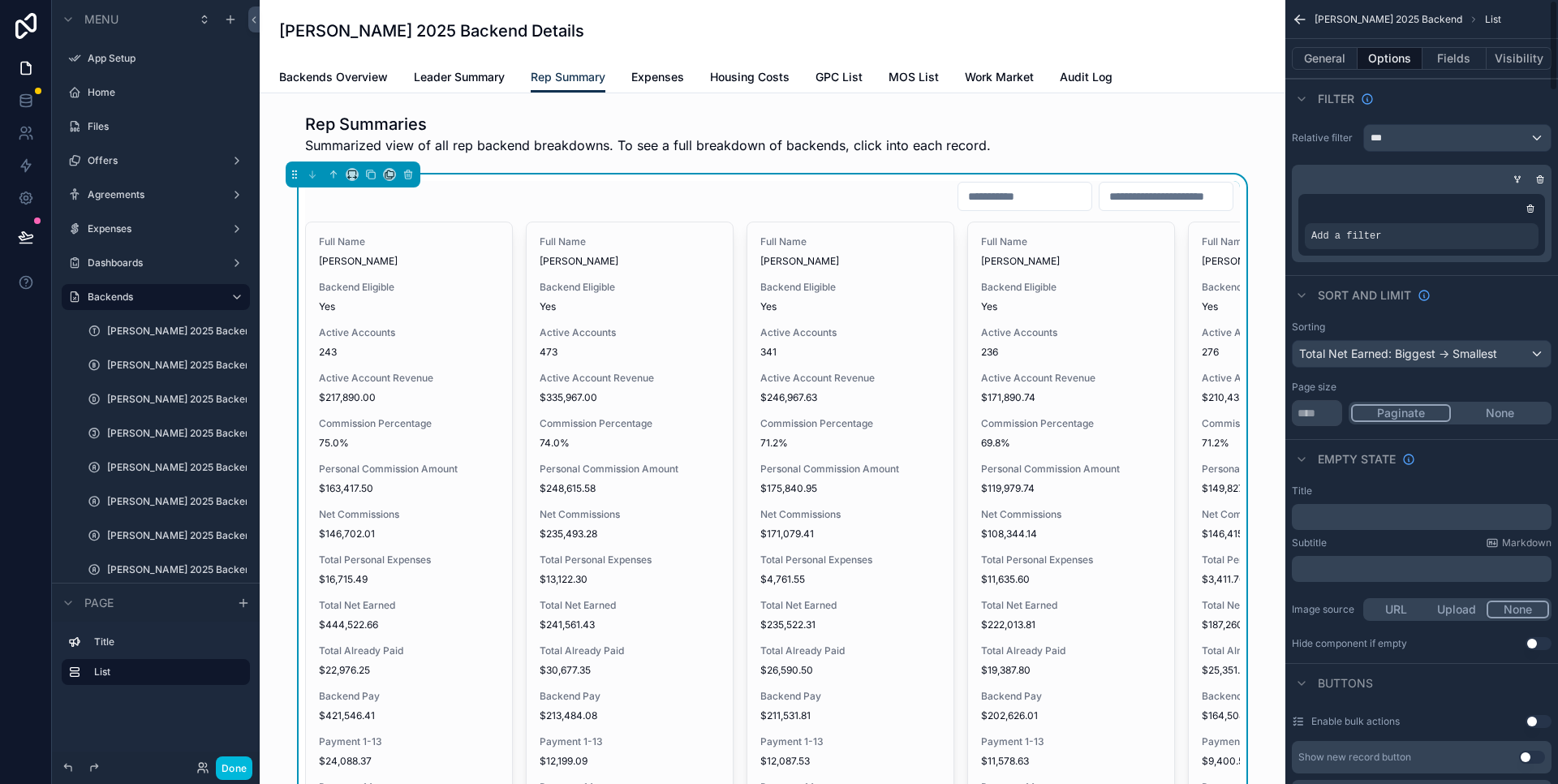
click at [1535, 213] on div "scrollable content" at bounding box center [1530, 208] width 16 height 16
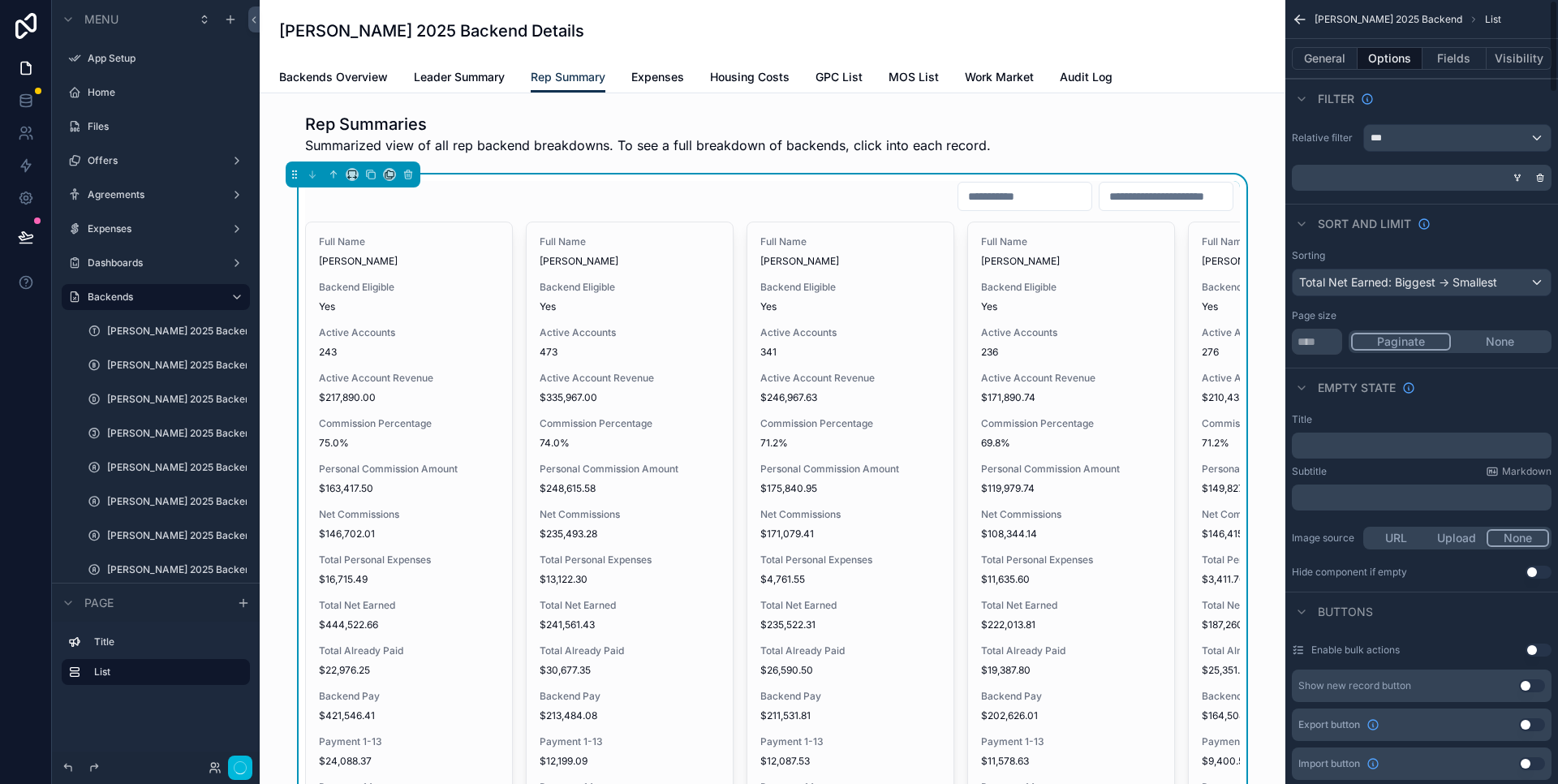
click at [1545, 182] on icon "scrollable content" at bounding box center [1541, 177] width 10 height 10
click at [1324, 142] on label "Relative filter" at bounding box center [1325, 138] width 65 height 13
click at [237, 765] on button "Done" at bounding box center [234, 768] width 37 height 23
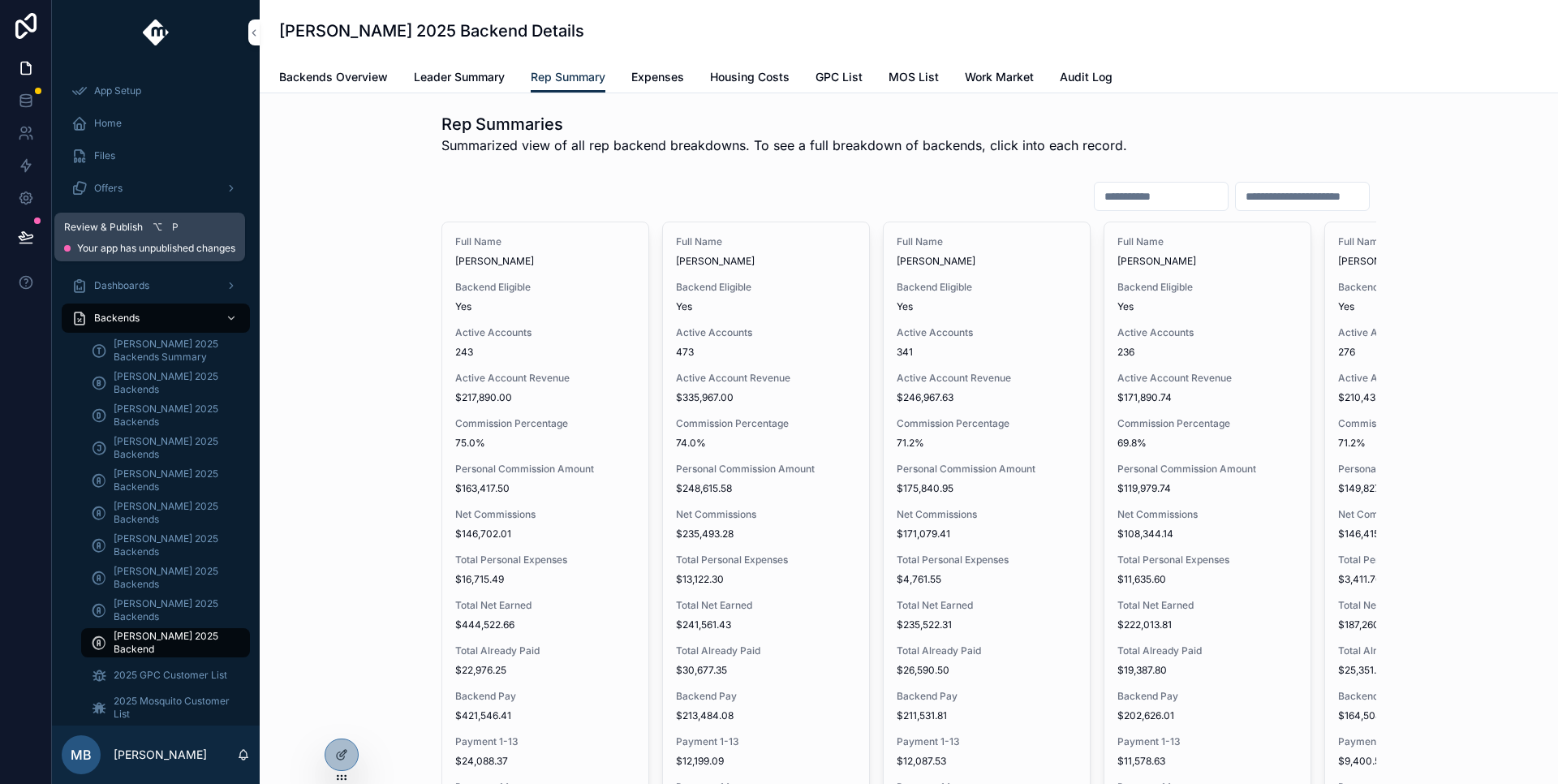
click at [21, 232] on icon at bounding box center [25, 237] width 16 height 16
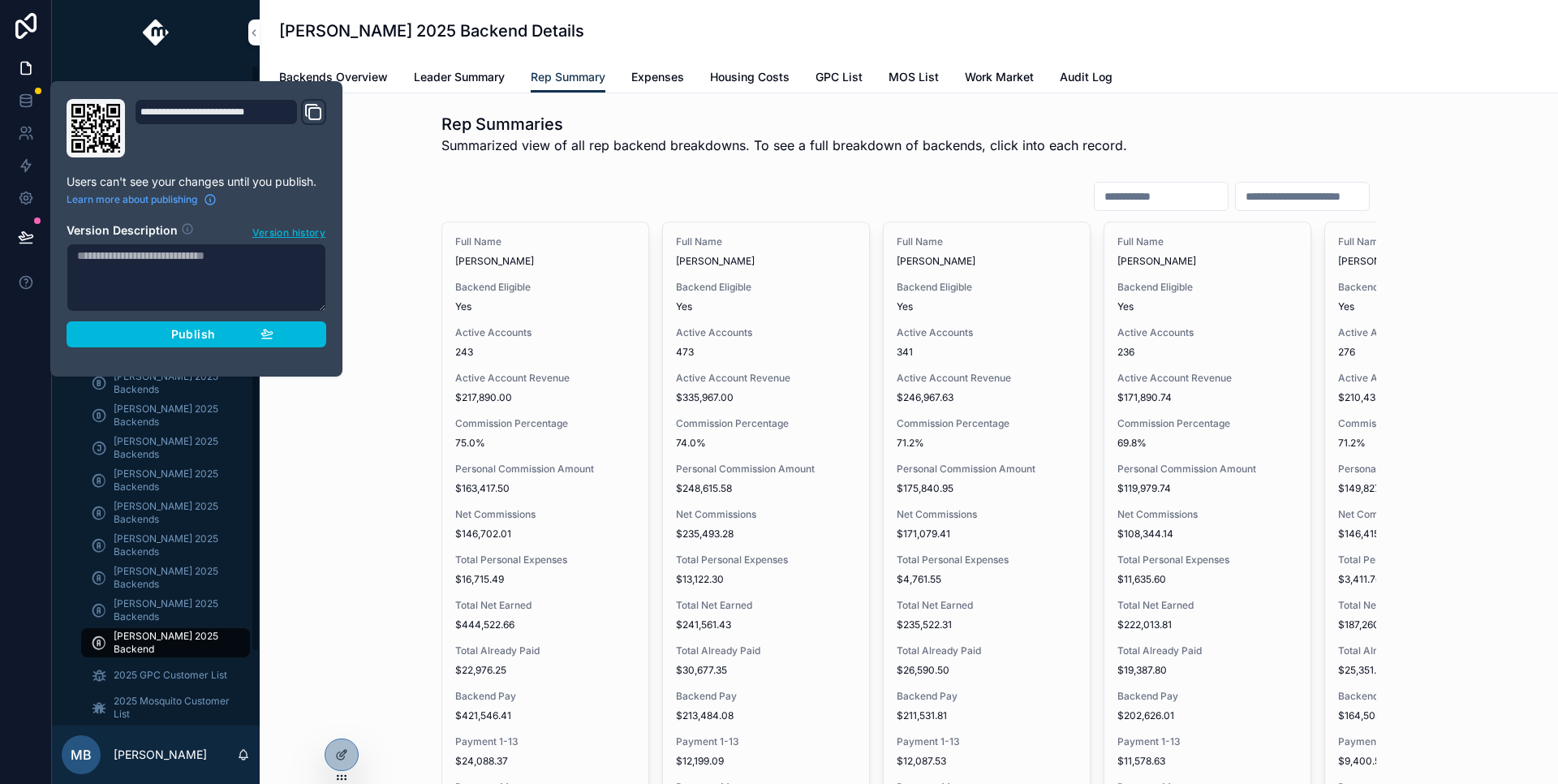
click at [182, 332] on span "Publish" at bounding box center [193, 335] width 44 height 15
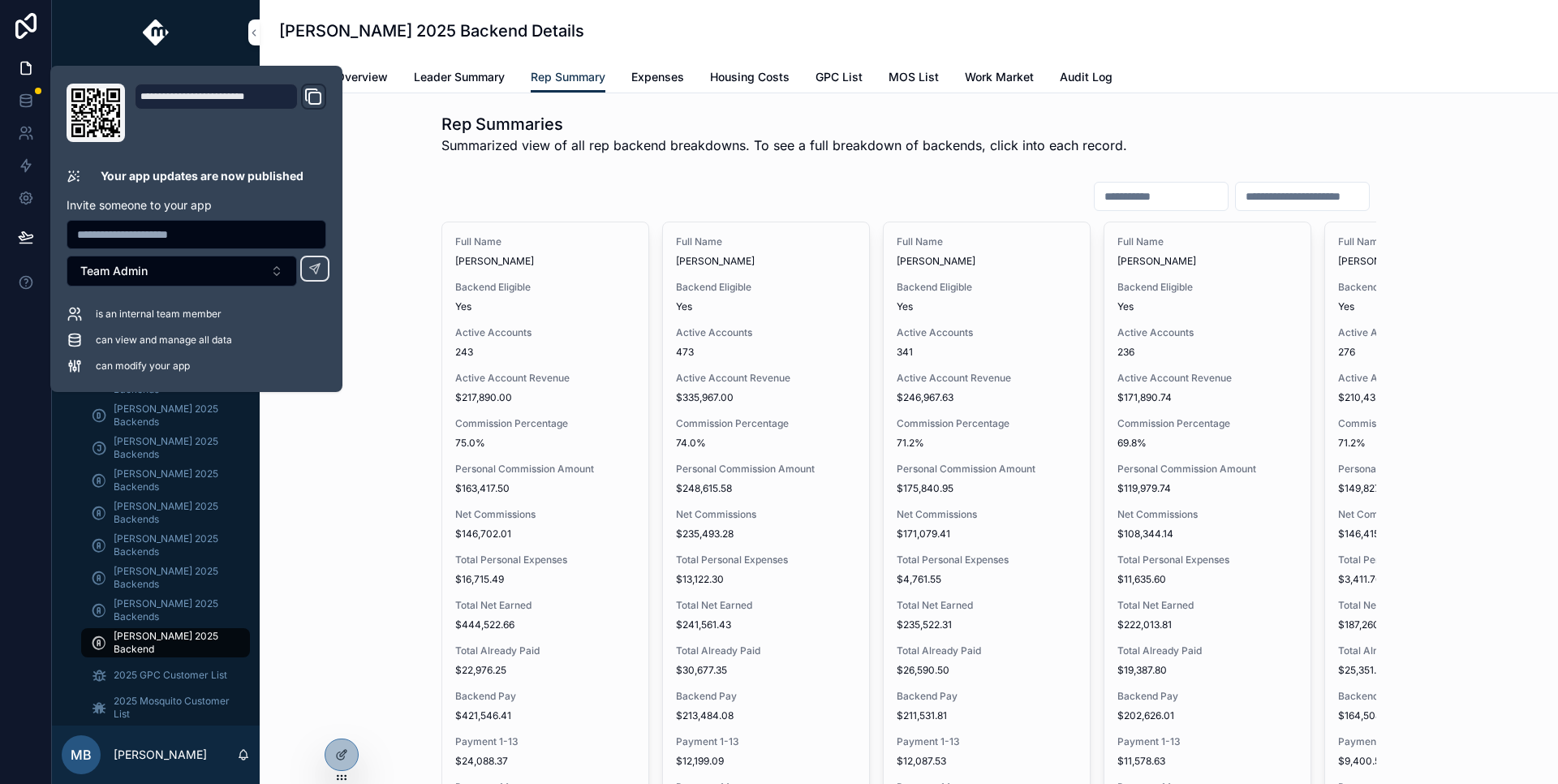
click at [341, 754] on icon at bounding box center [342, 755] width 13 height 13
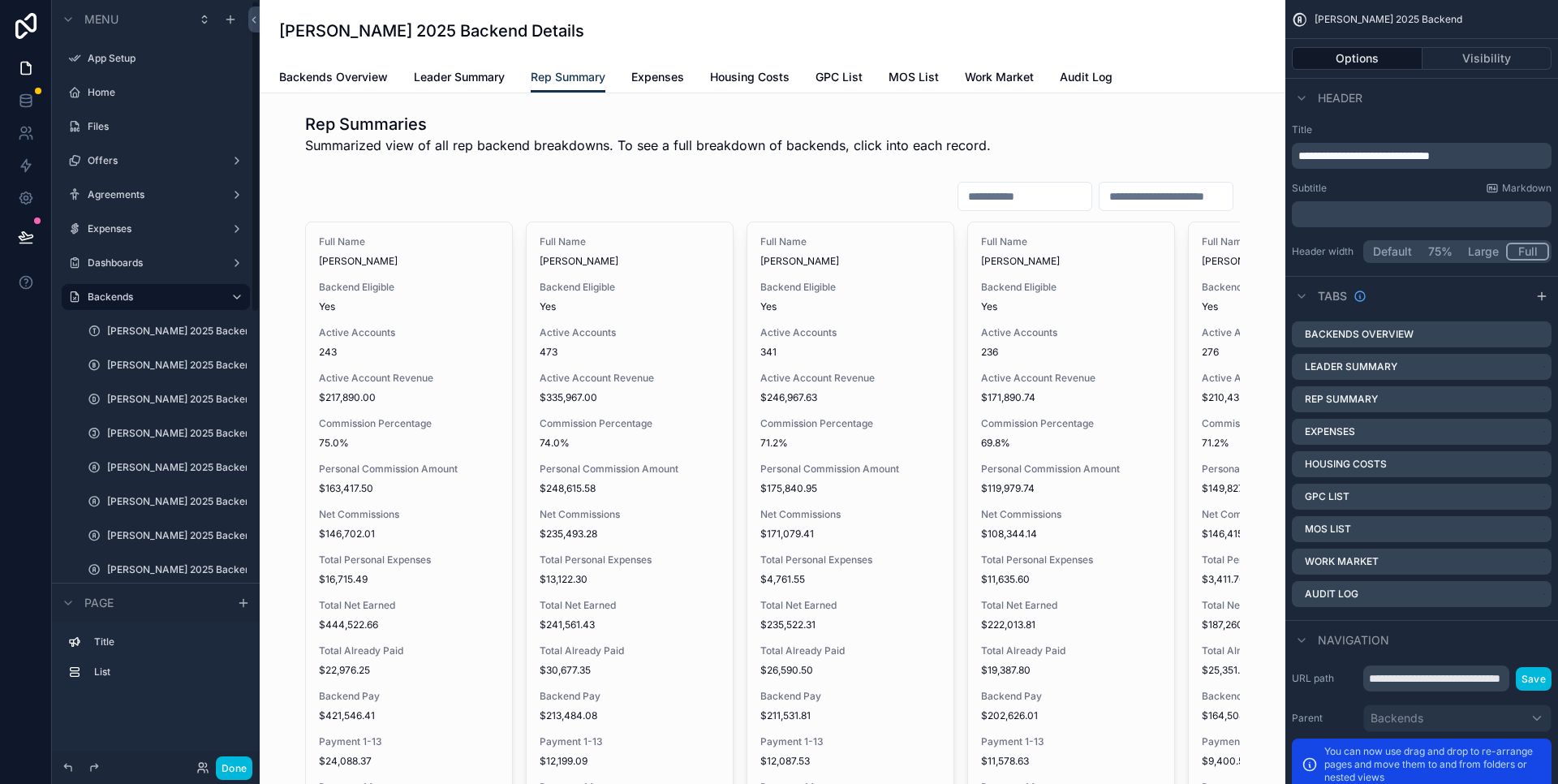
click at [121, 672] on label "List" at bounding box center [165, 672] width 142 height 13
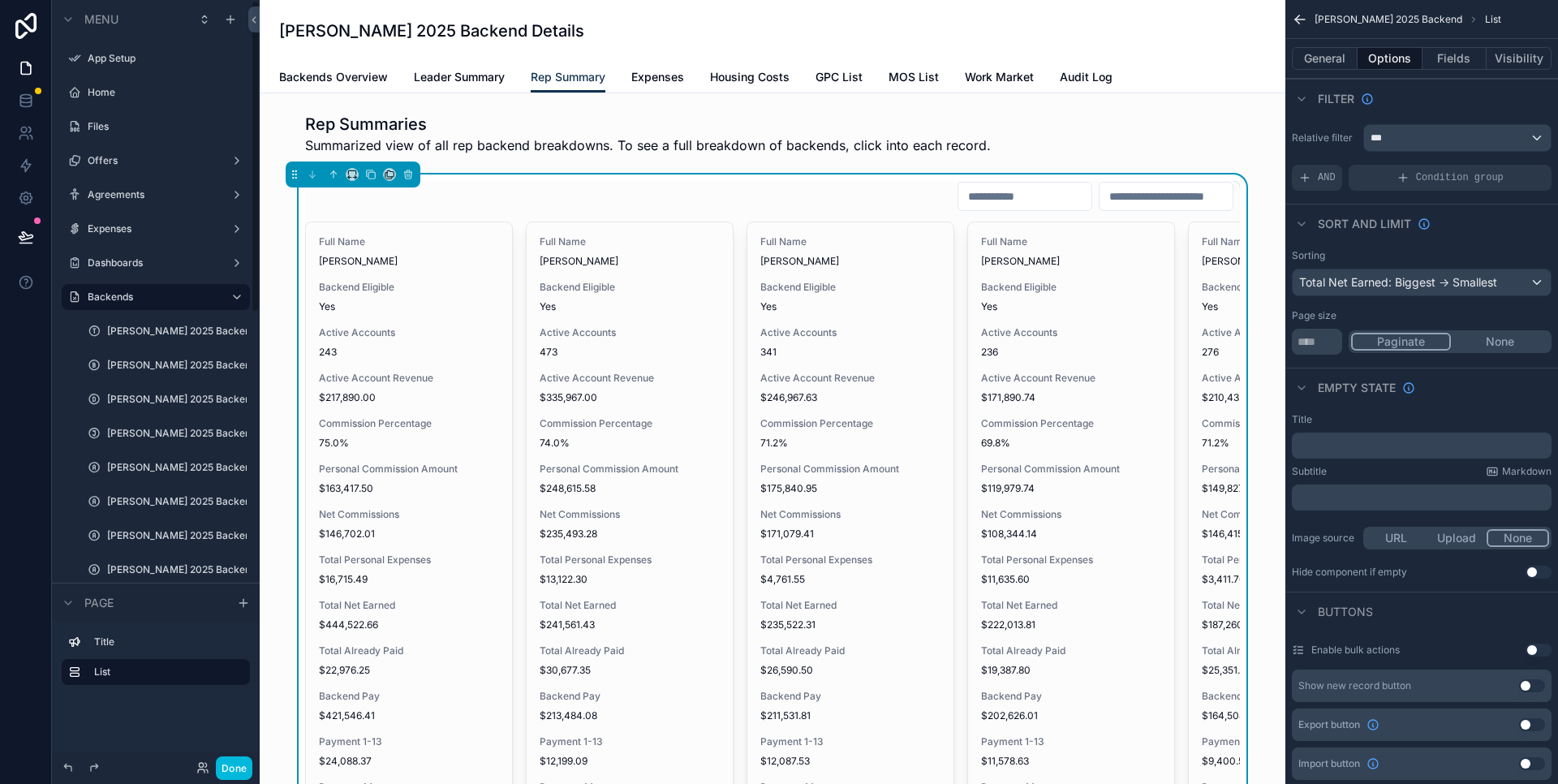
click at [0, 0] on icon "scrollable content" at bounding box center [0, 0] width 0 height 0
click at [1326, 176] on span "AND" at bounding box center [1326, 178] width 17 height 13
click at [0, 0] on icon "scrollable content" at bounding box center [0, 0] width 0 height 0
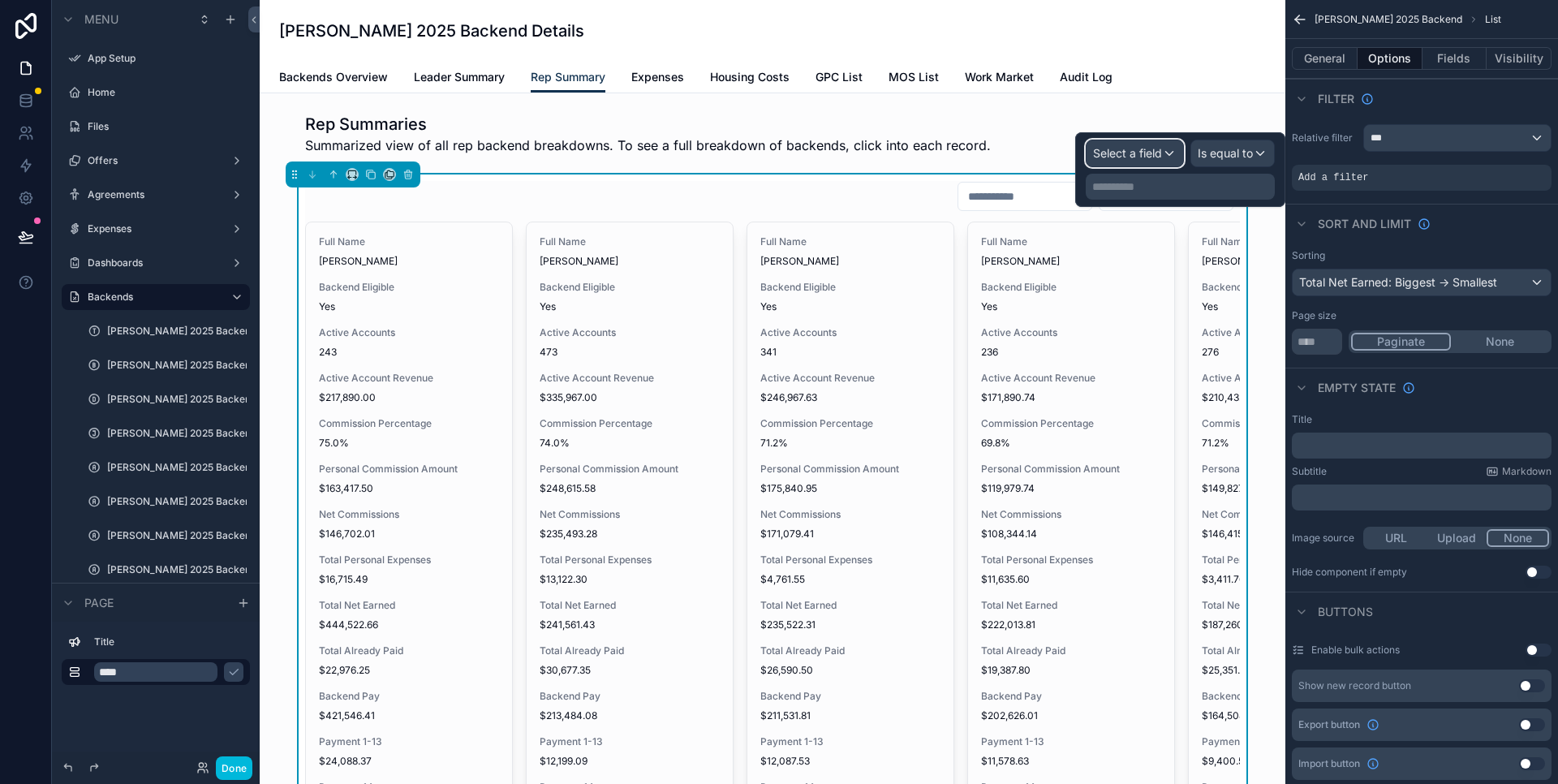
click at [1155, 150] on span "Select a field" at bounding box center [1127, 152] width 69 height 14
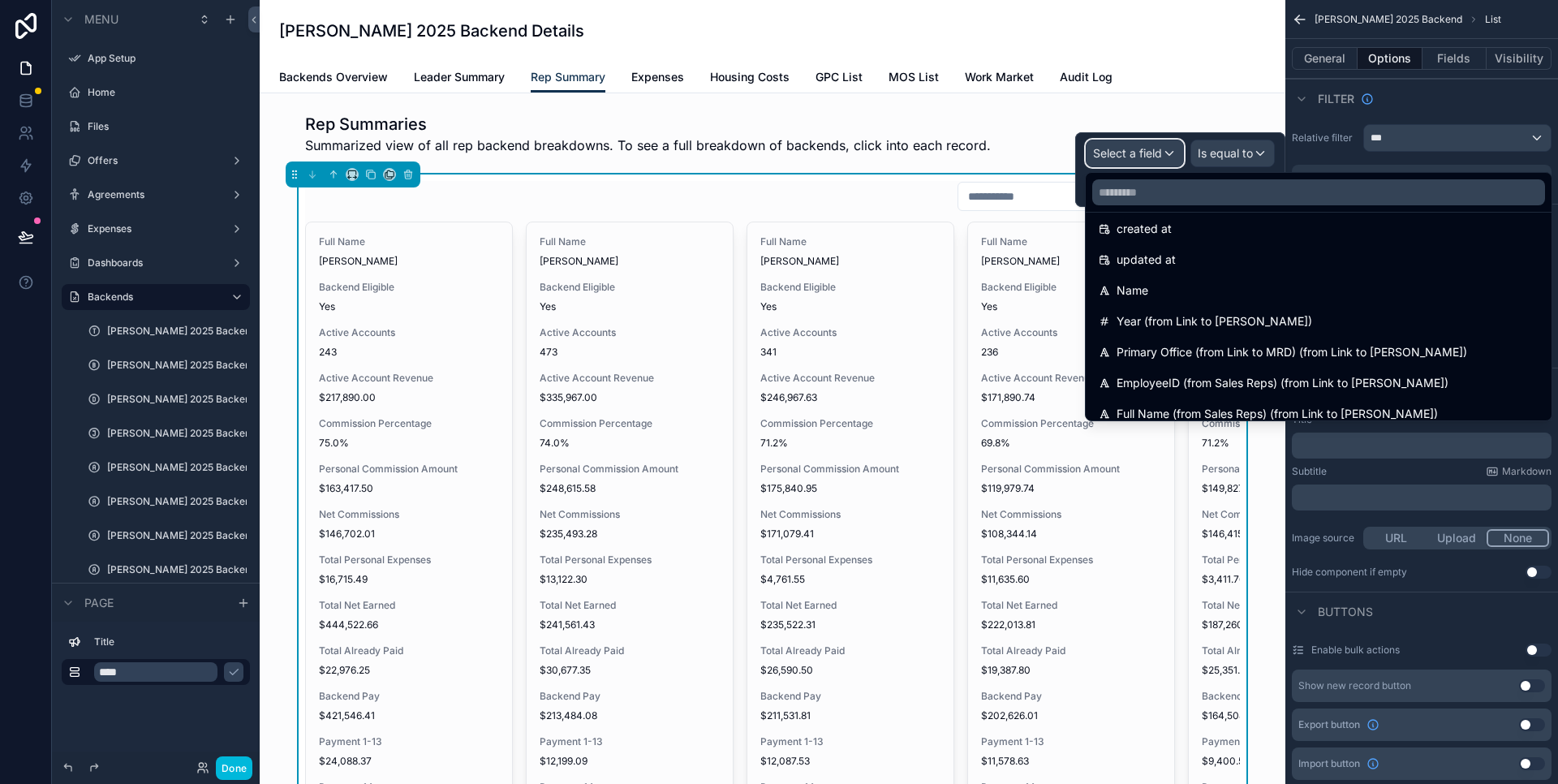
scroll to position [140, 0]
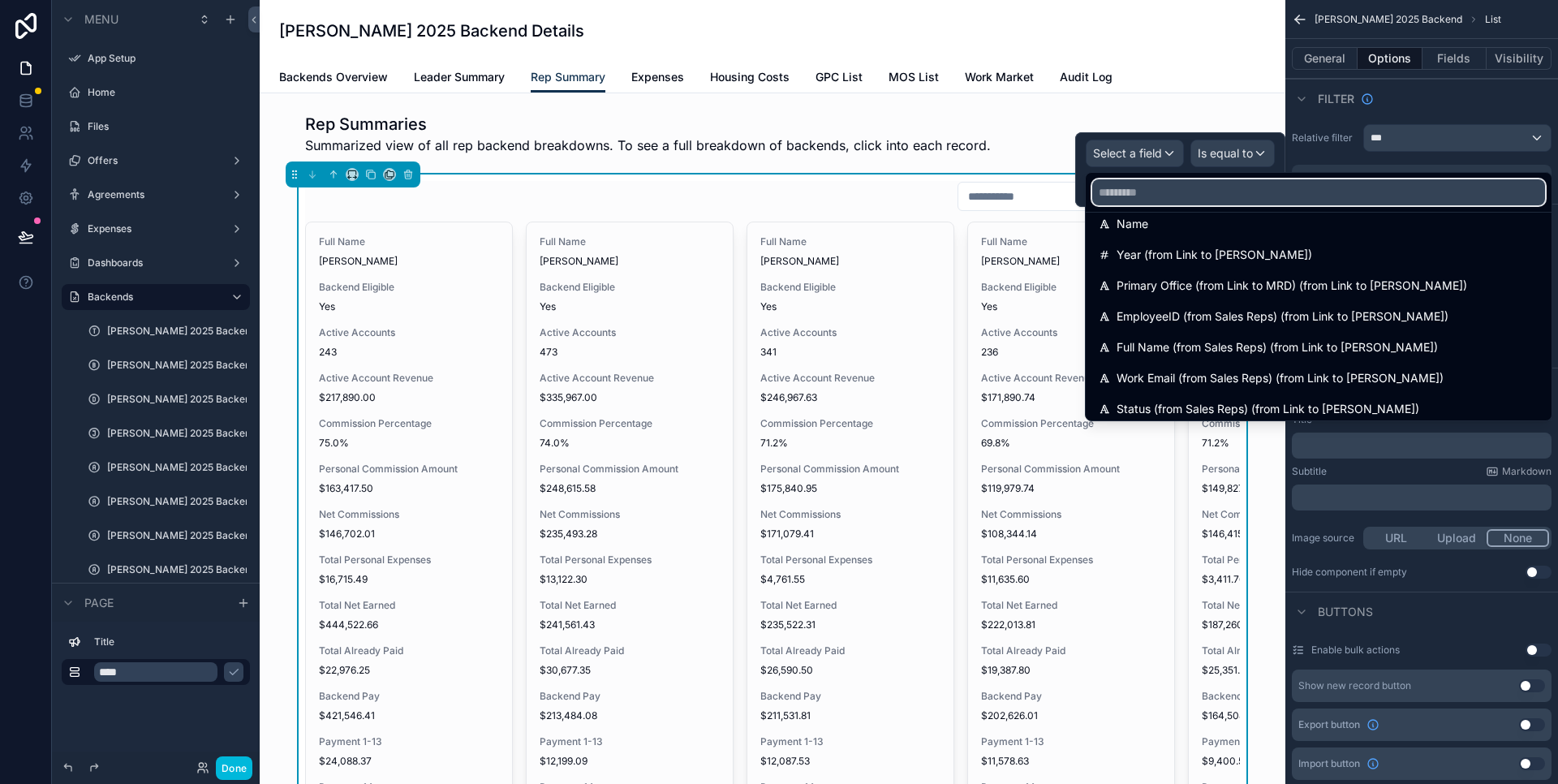
click at [1171, 198] on input "text" at bounding box center [1319, 192] width 453 height 26
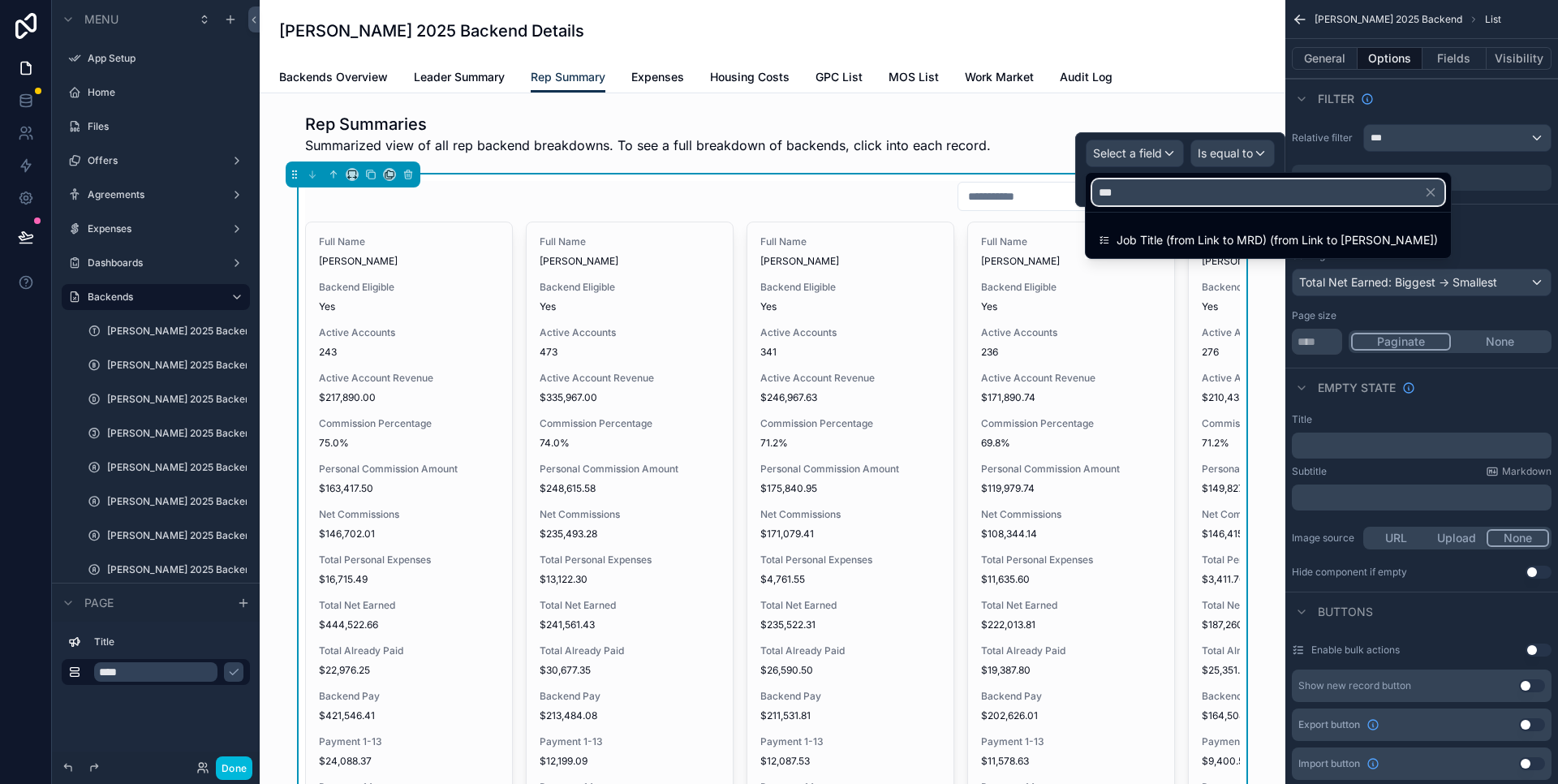
type input "***"
click at [1163, 235] on span "Job Title (from Link to MRD) (from Link to Tim Hedrick)" at bounding box center [1277, 240] width 322 height 19
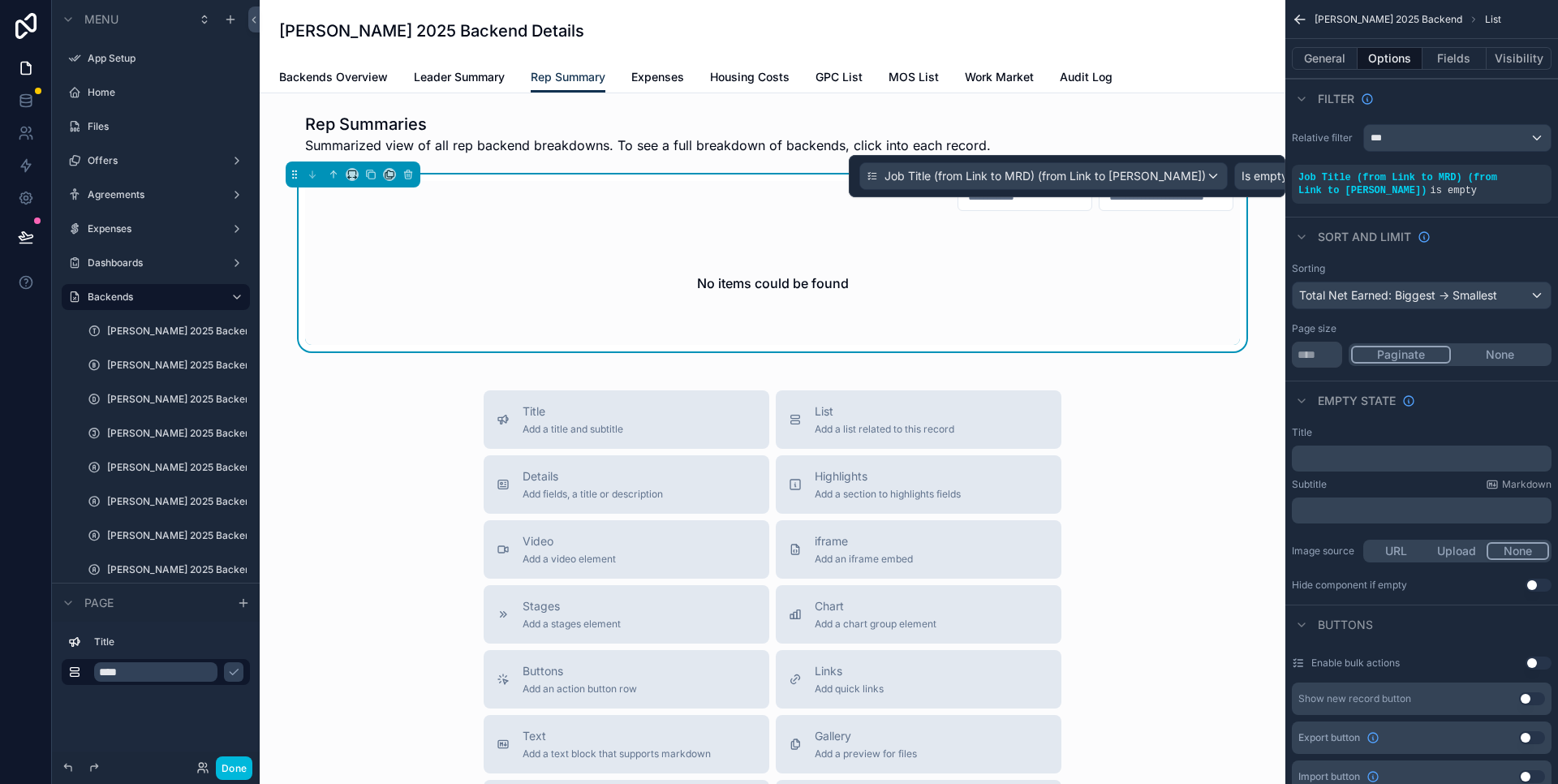
click at [0, 0] on icon "scrollable content" at bounding box center [0, 0] width 0 height 0
click at [1251, 183] on span "Is empty" at bounding box center [1265, 176] width 47 height 16
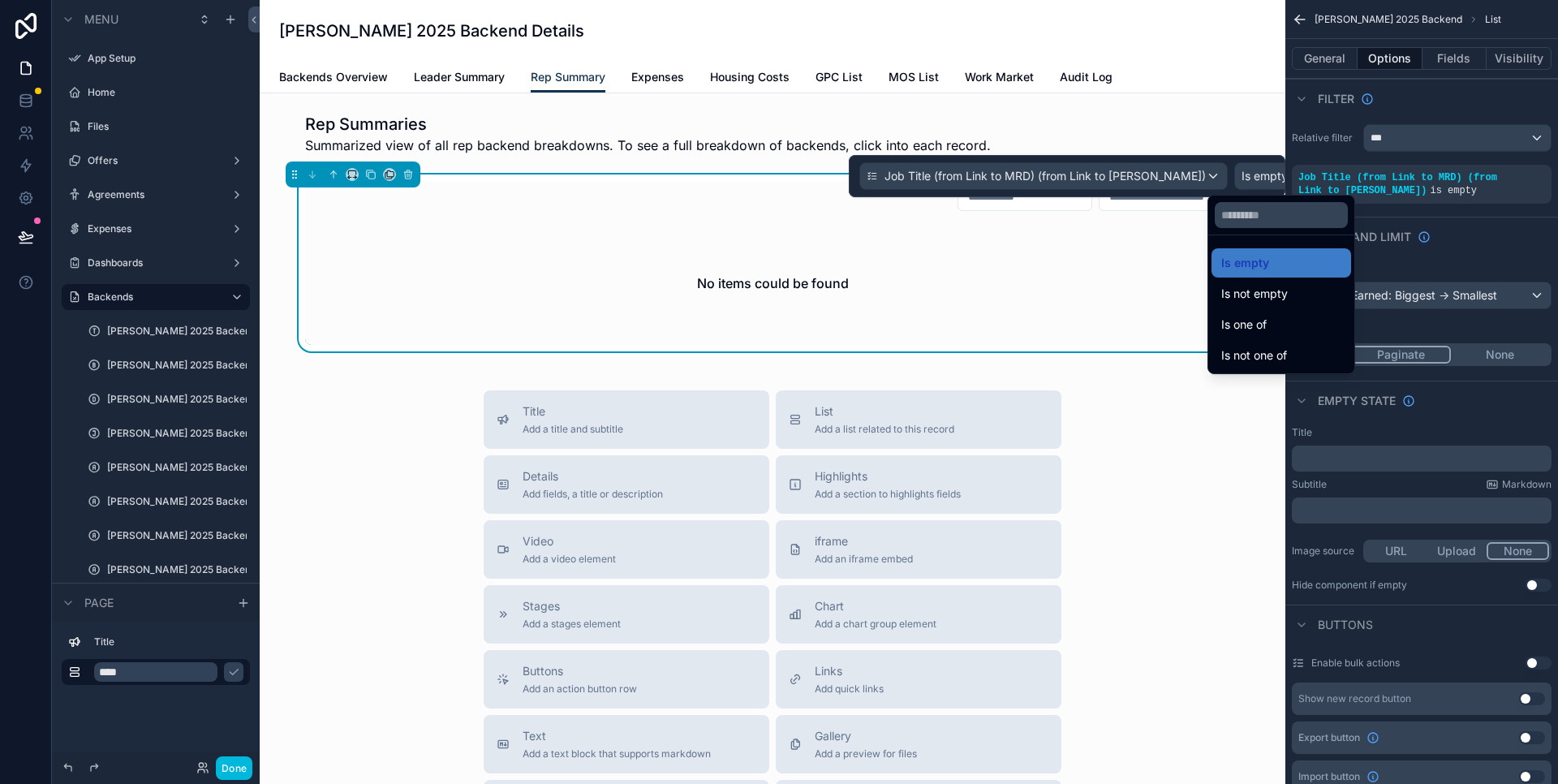
click at [1274, 329] on div "Is one of" at bounding box center [1281, 324] width 120 height 19
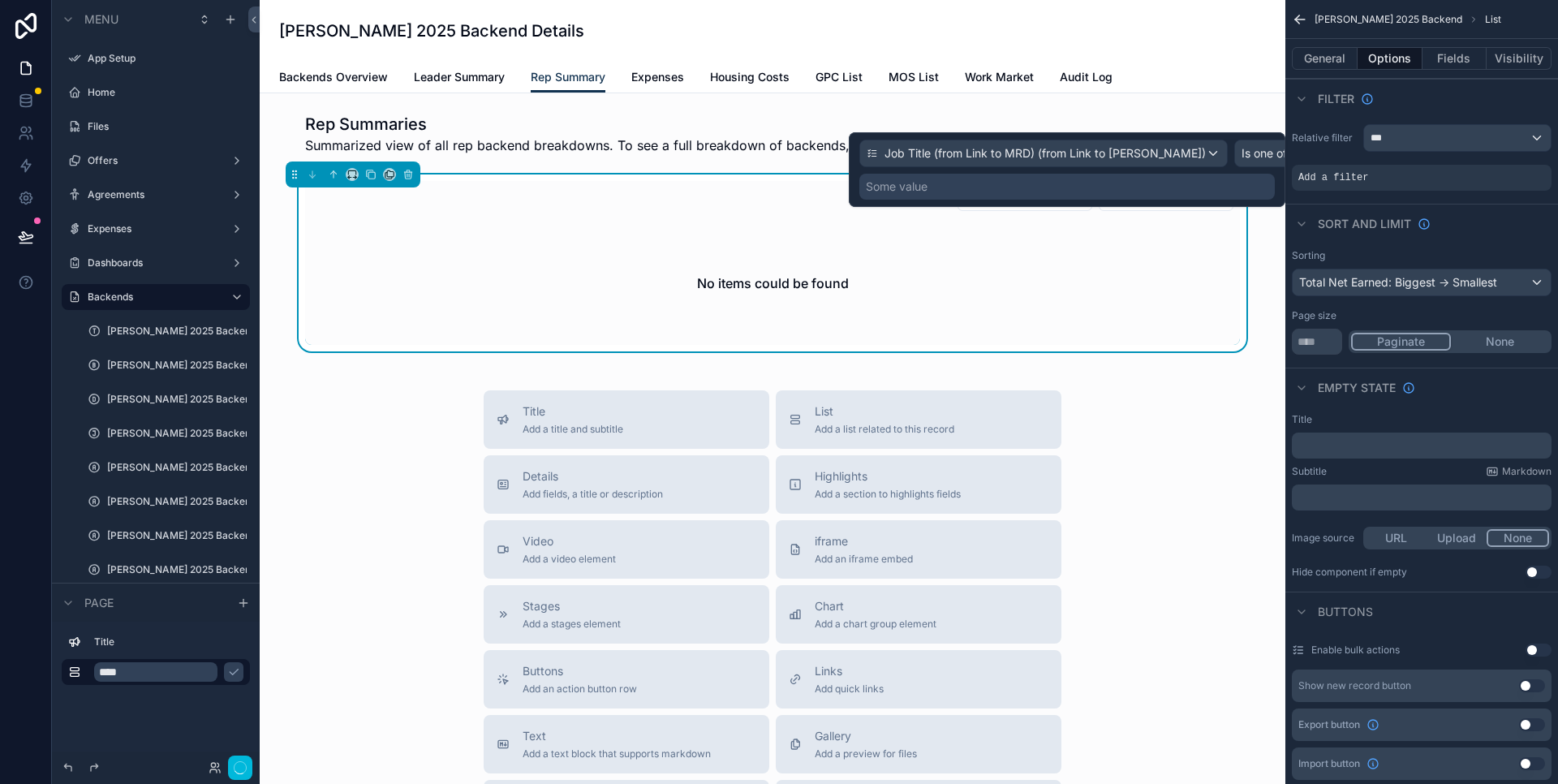
click at [976, 187] on div "Some value" at bounding box center [1067, 186] width 416 height 26
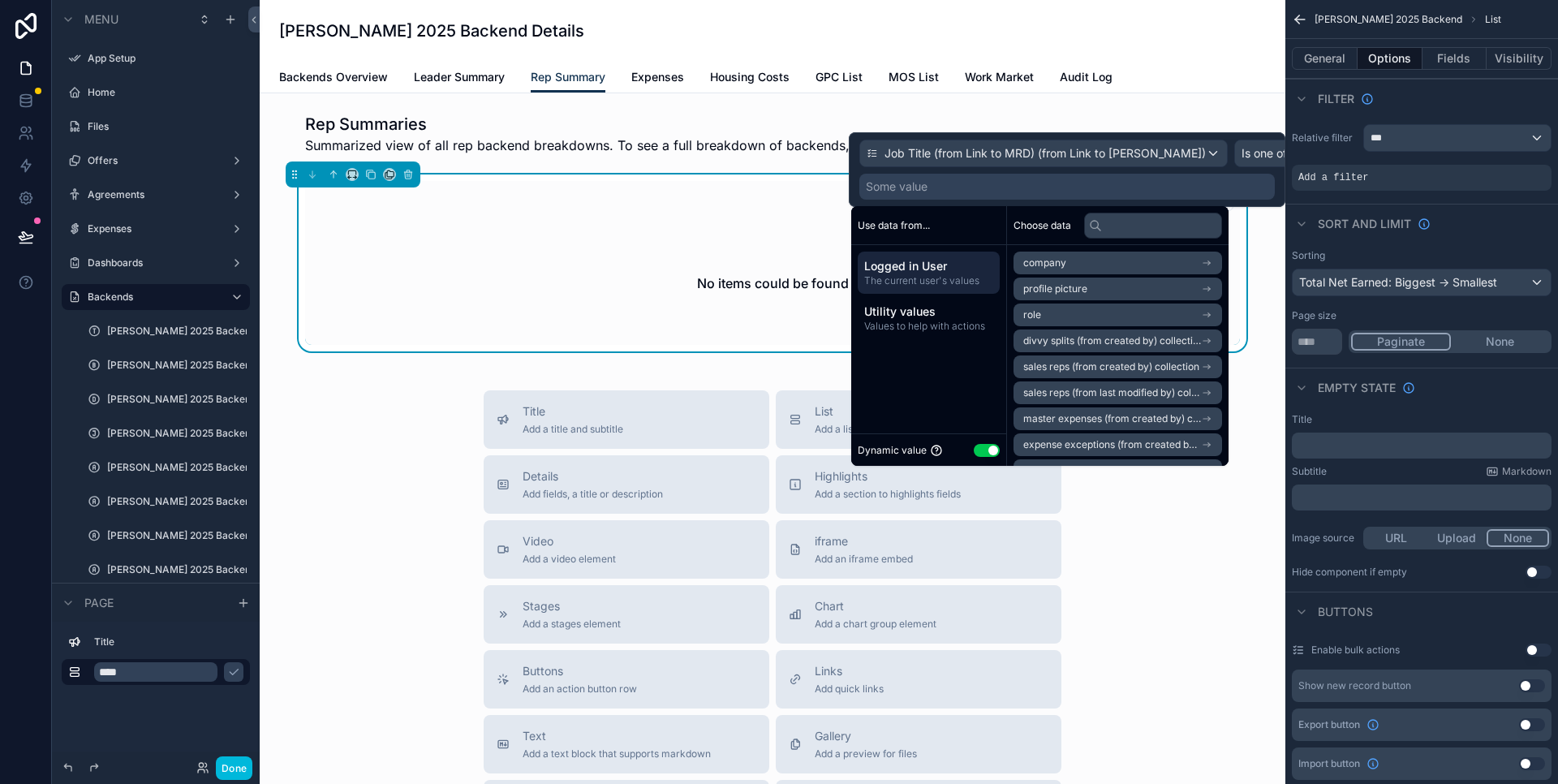
click at [994, 452] on button "Use setting" at bounding box center [986, 451] width 26 height 13
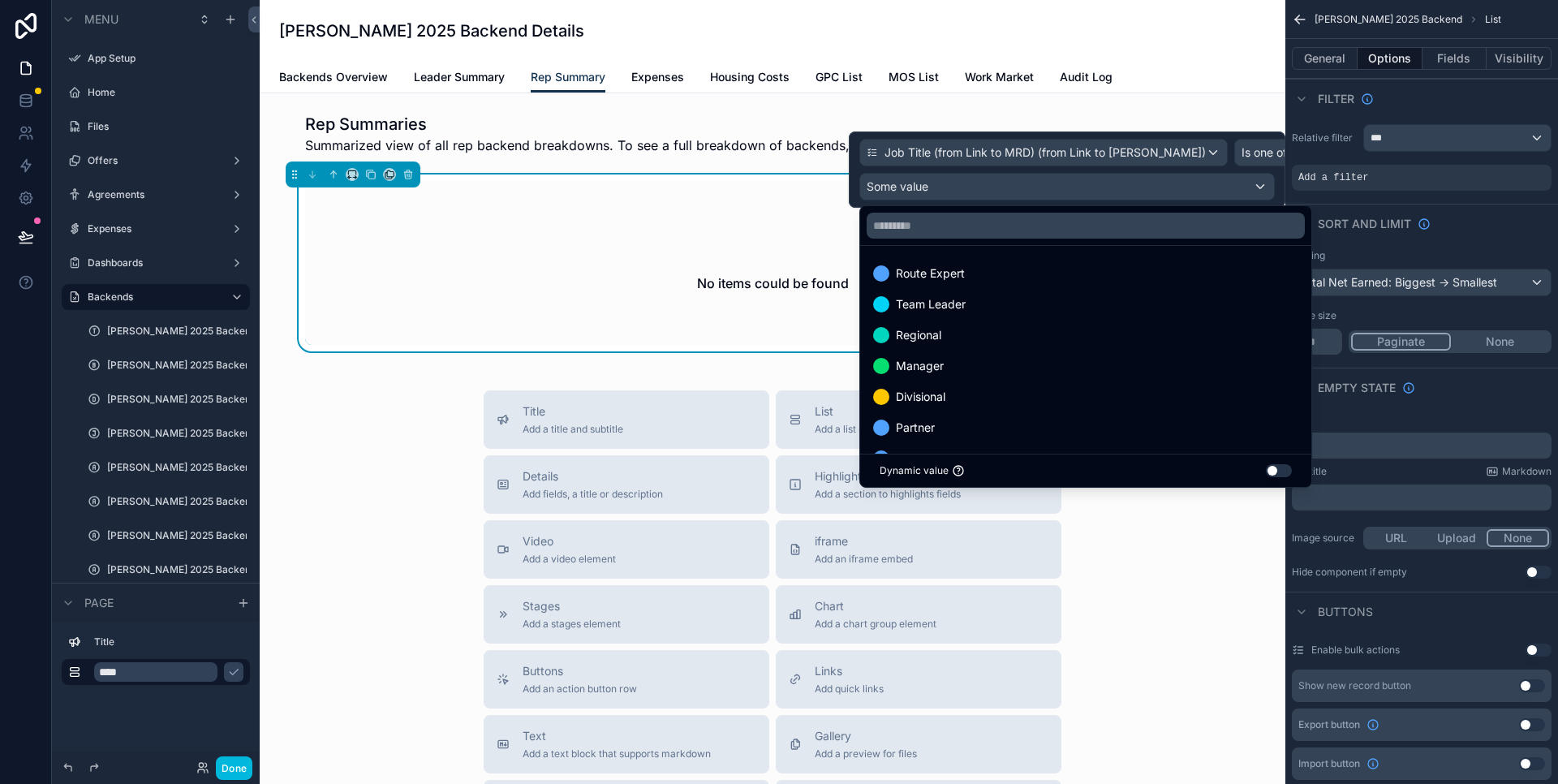
click at [946, 278] on span "Route Expert" at bounding box center [930, 273] width 69 height 19
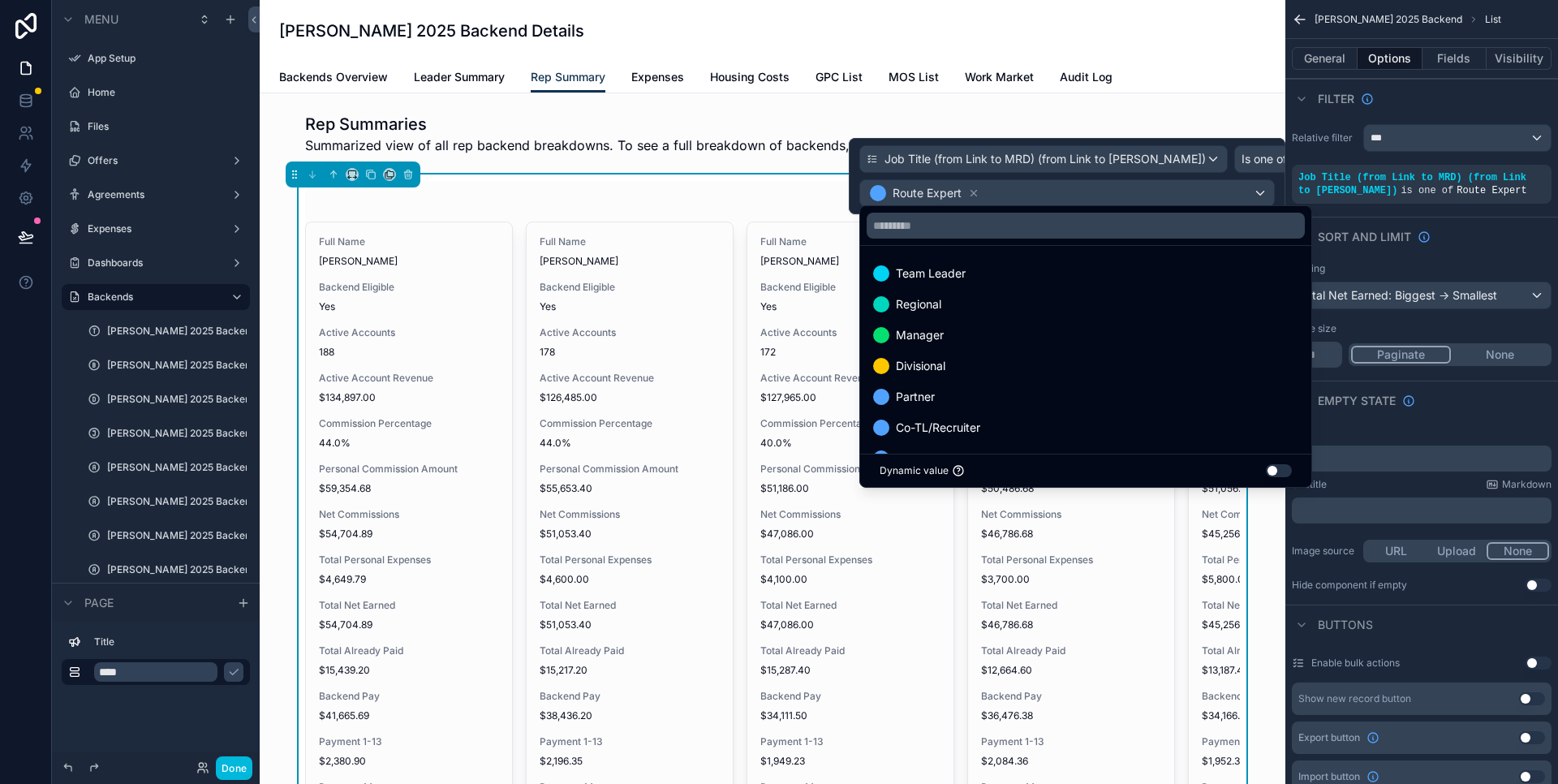
click at [1250, 68] on div "Backends Overview Leader Summary Rep Summary Expenses Housing Costs GPC List MO…" at bounding box center [772, 77] width 987 height 31
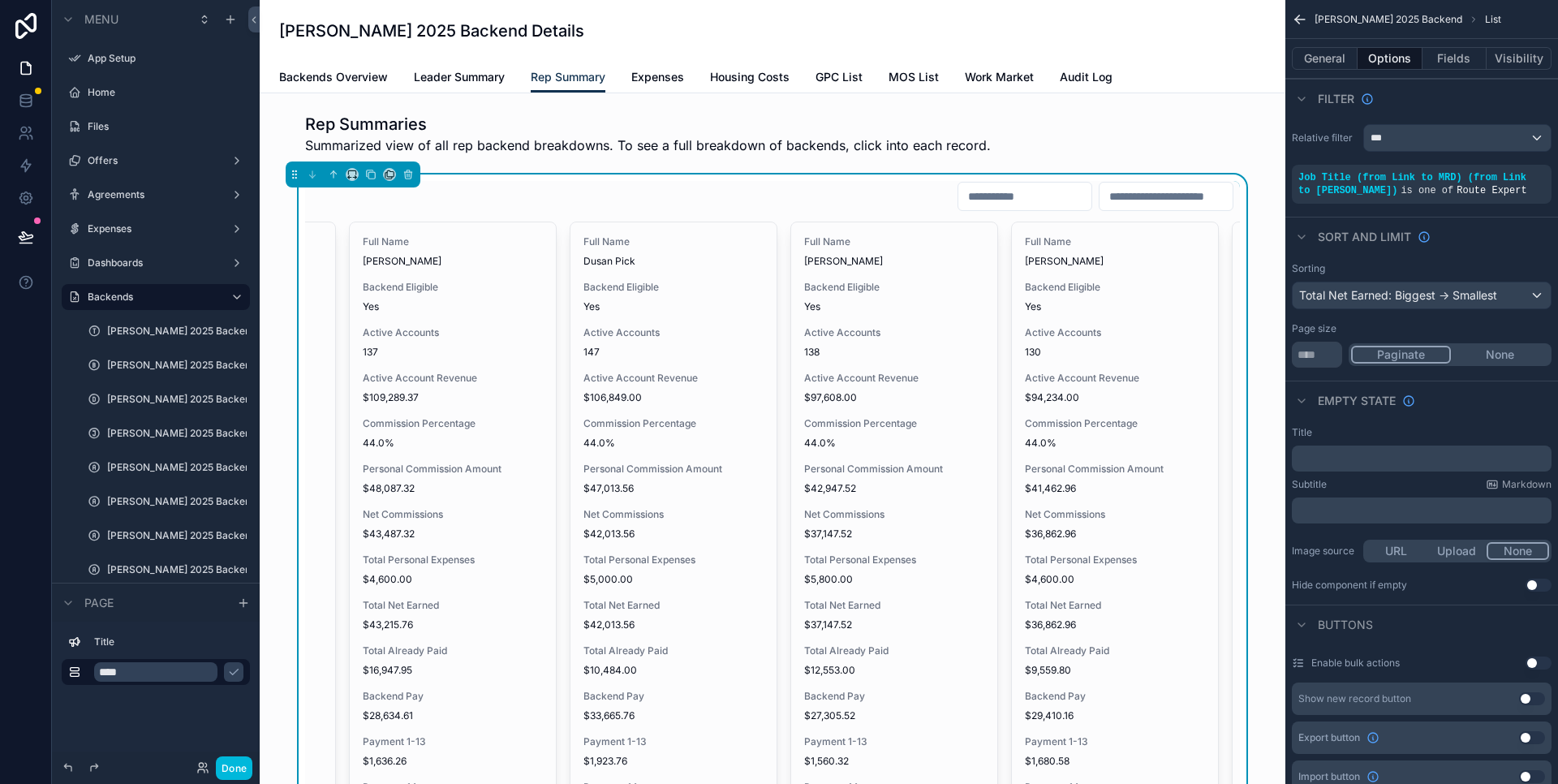
click at [1523, 60] on button "Visibility" at bounding box center [1520, 57] width 65 height 22
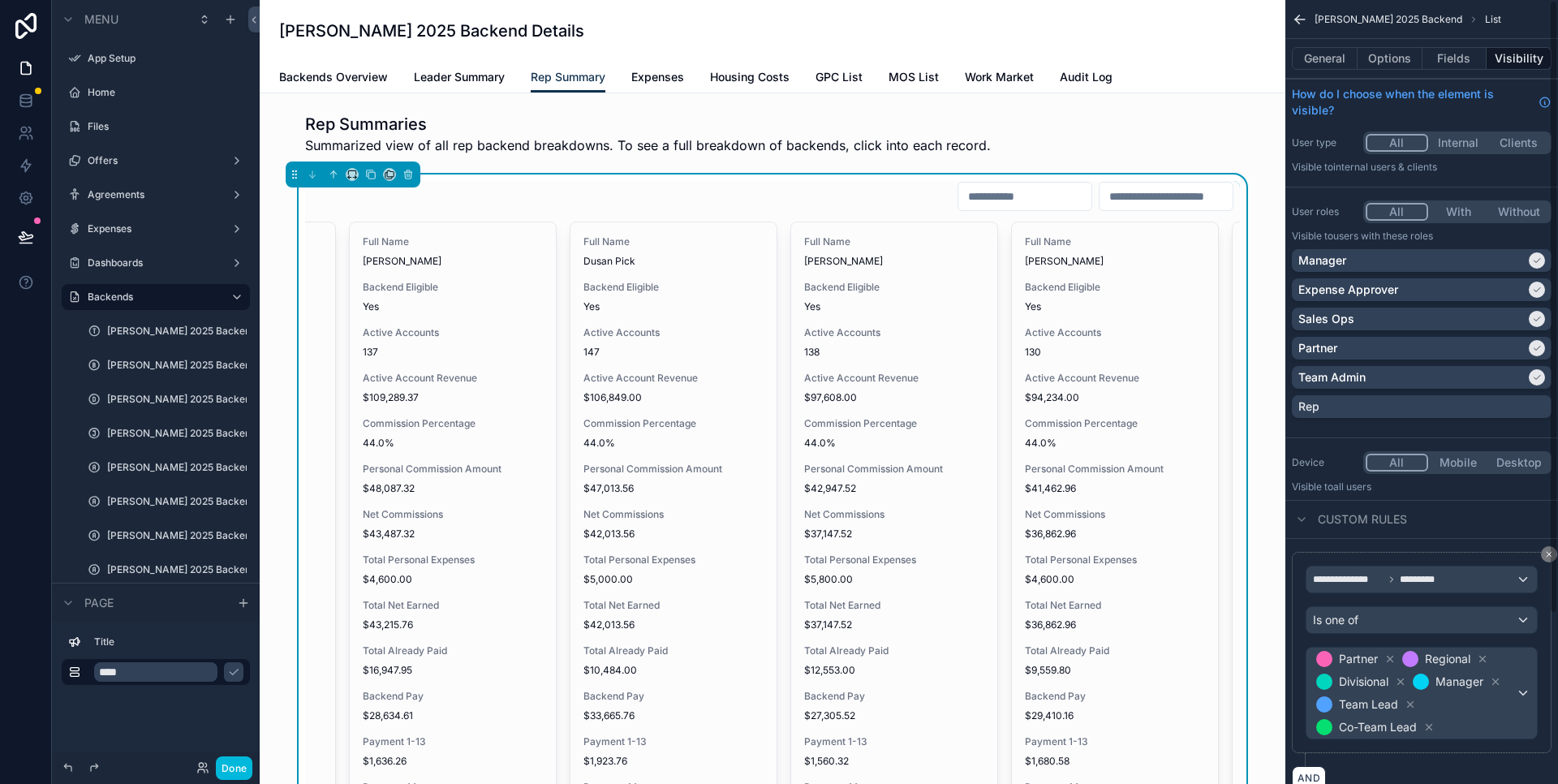
scroll to position [192, 0]
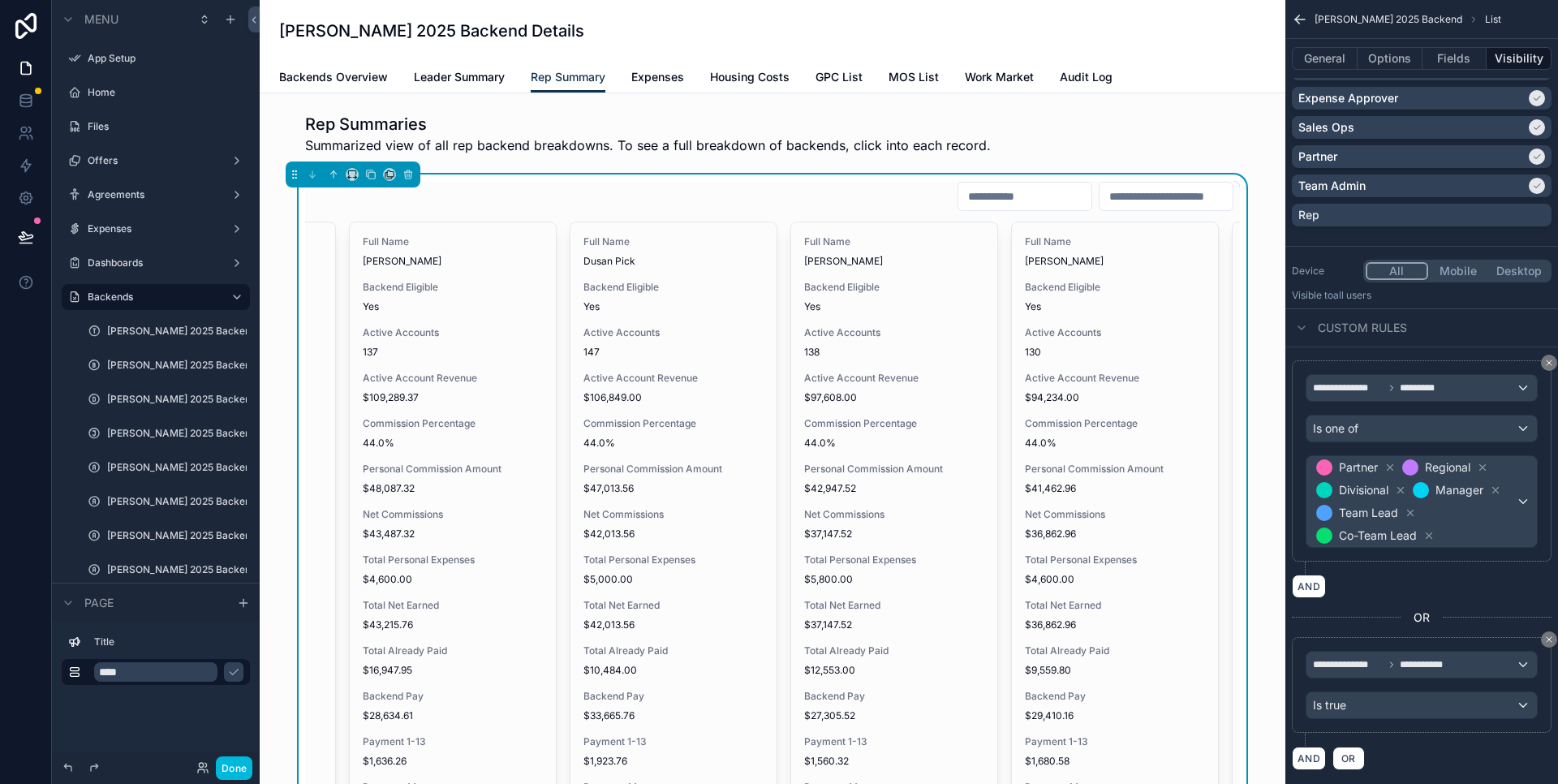
click at [239, 771] on button "Done" at bounding box center [234, 768] width 37 height 23
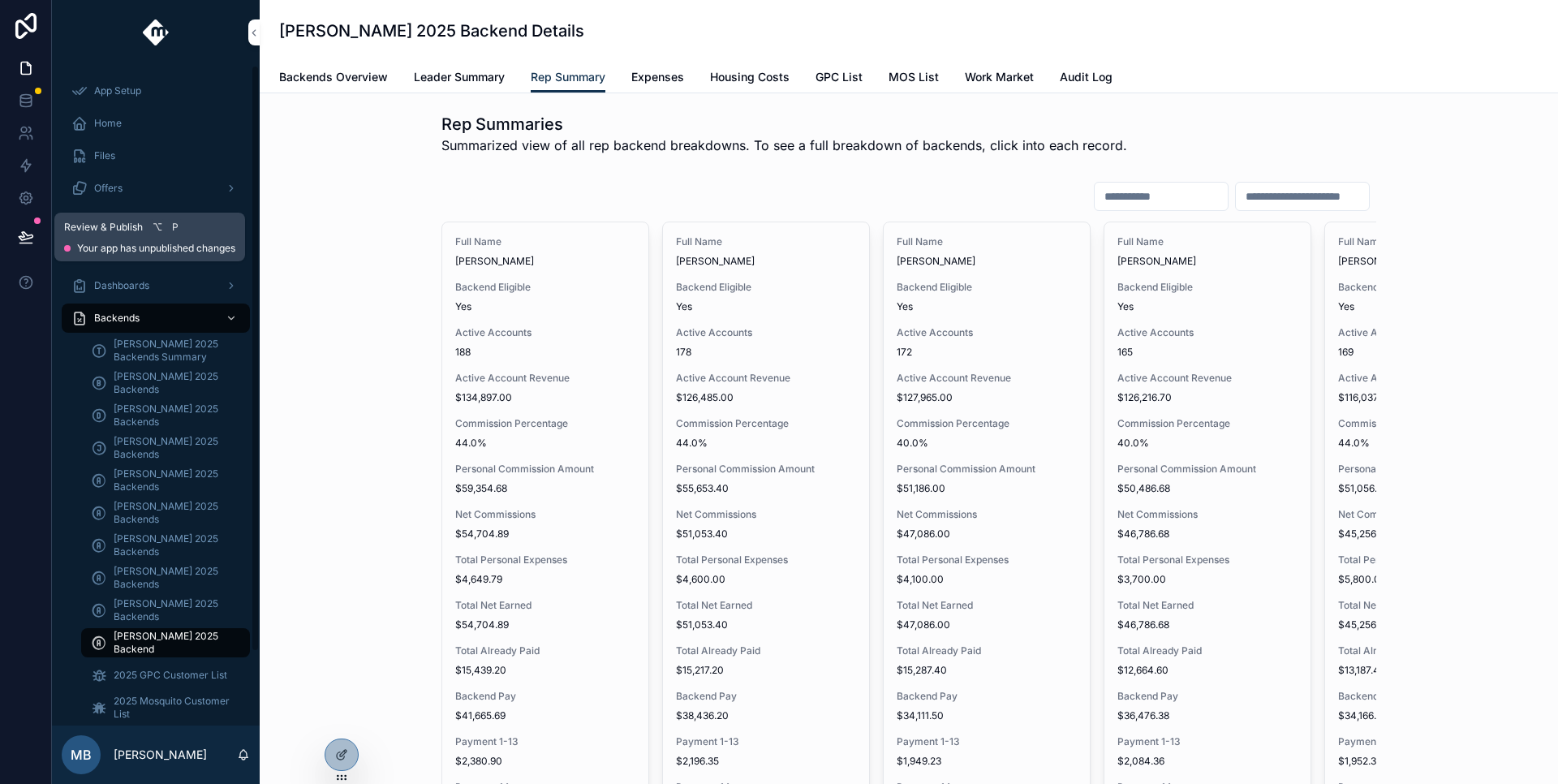
click at [31, 235] on icon at bounding box center [25, 237] width 14 height 8
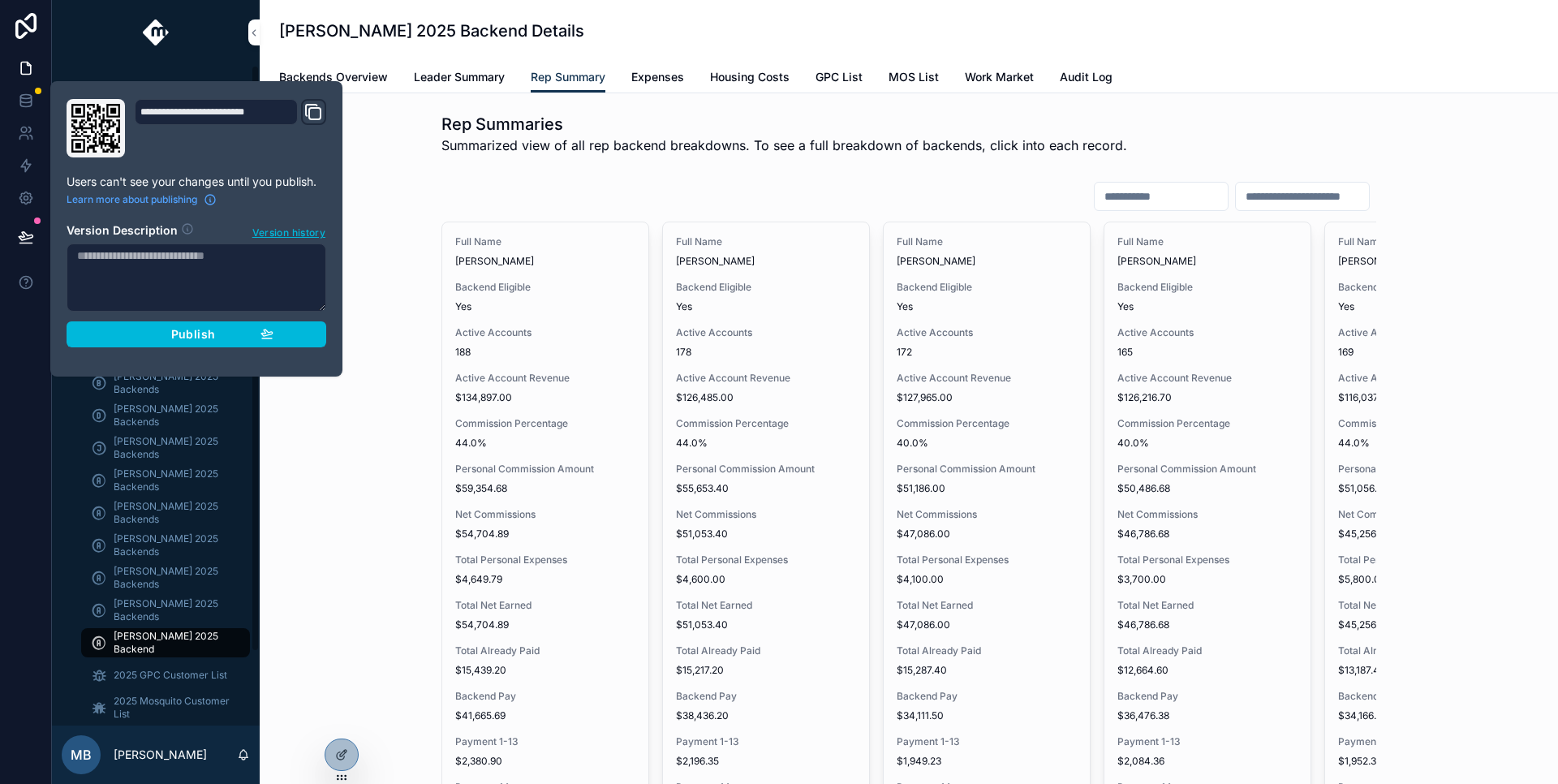
click at [168, 336] on div "Publish" at bounding box center [196, 335] width 154 height 15
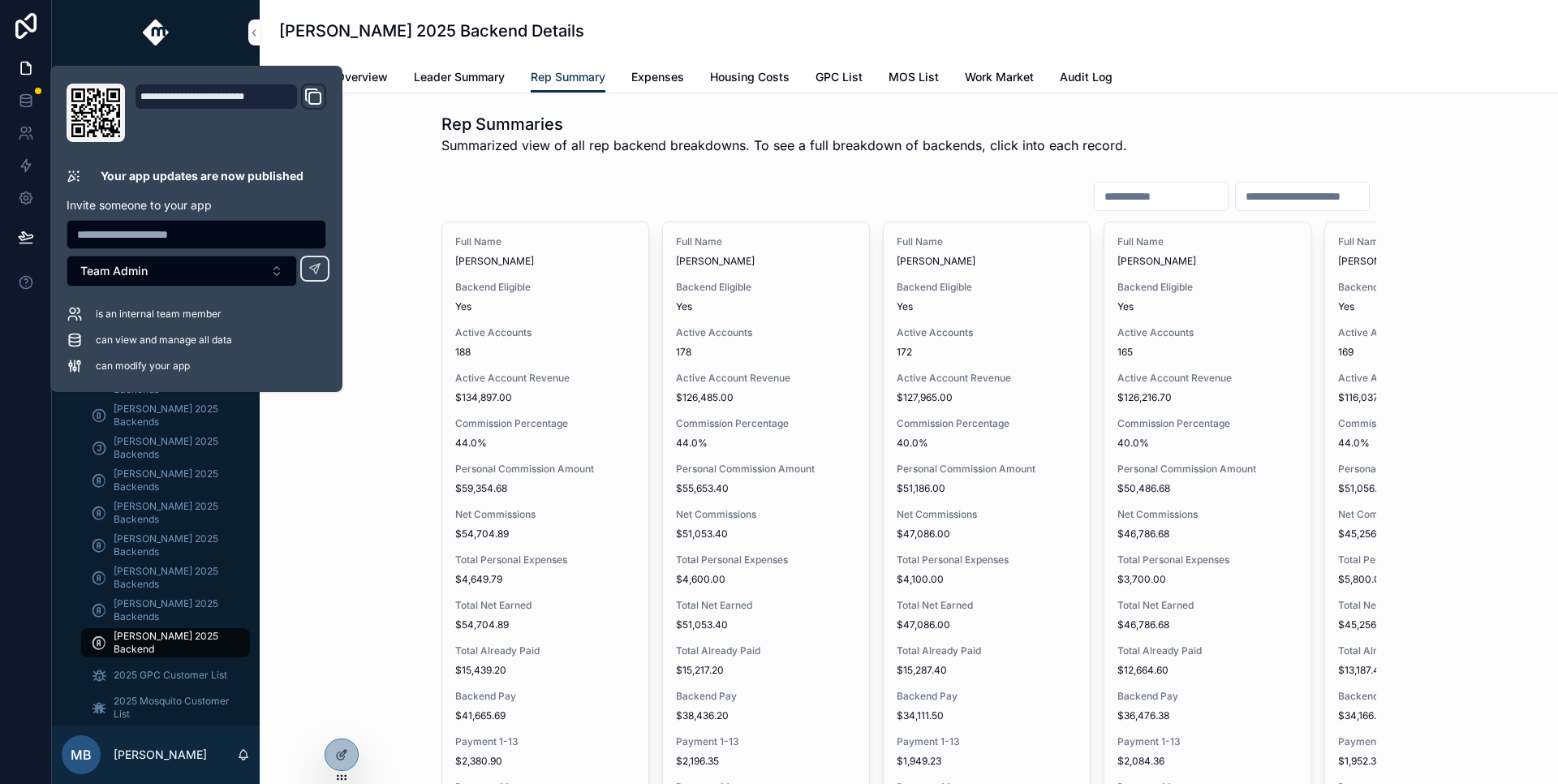
click at [669, 77] on span "Expenses" at bounding box center [657, 77] width 52 height 16
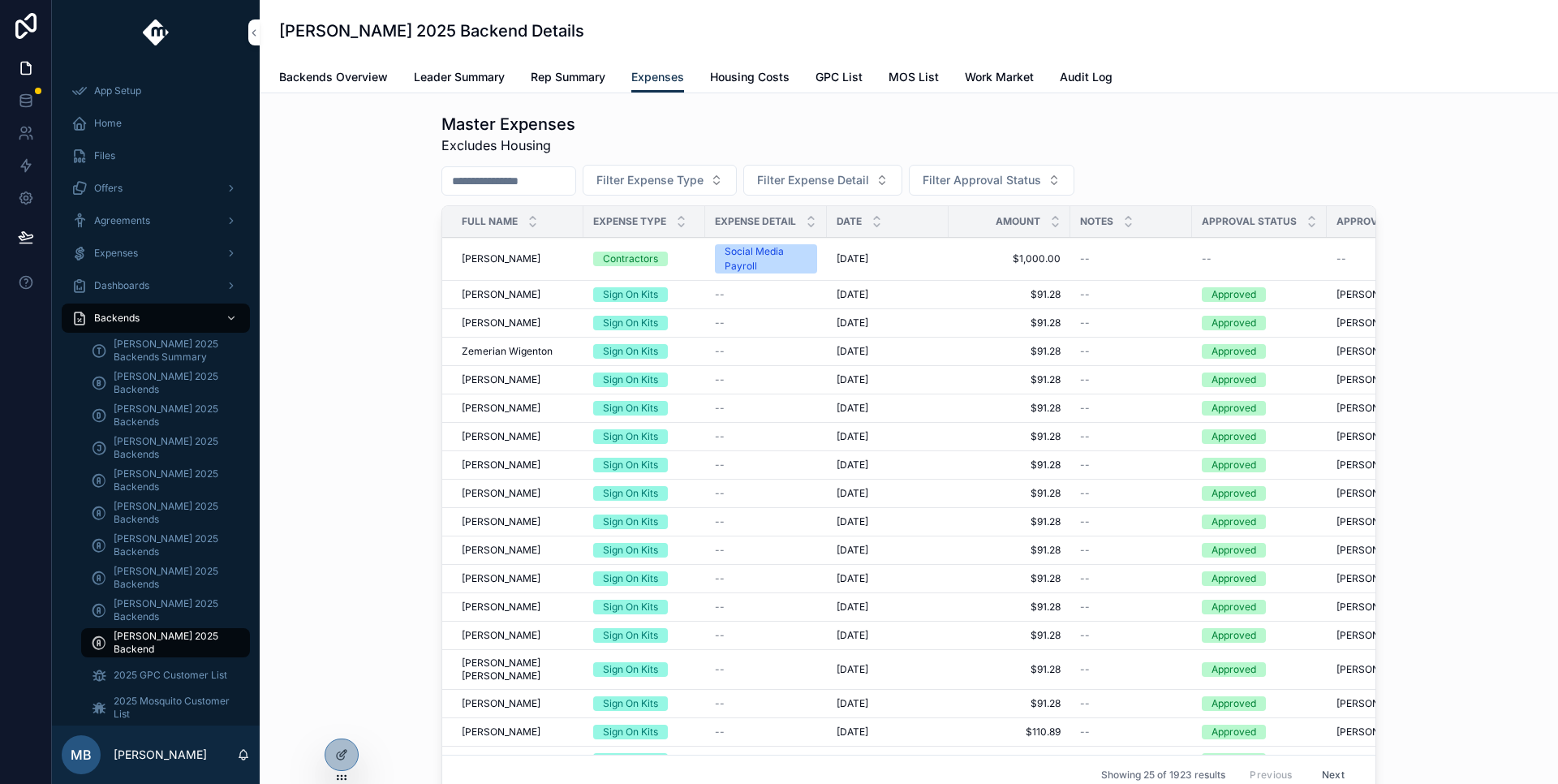
click at [773, 90] on link "Housing Costs" at bounding box center [749, 78] width 79 height 32
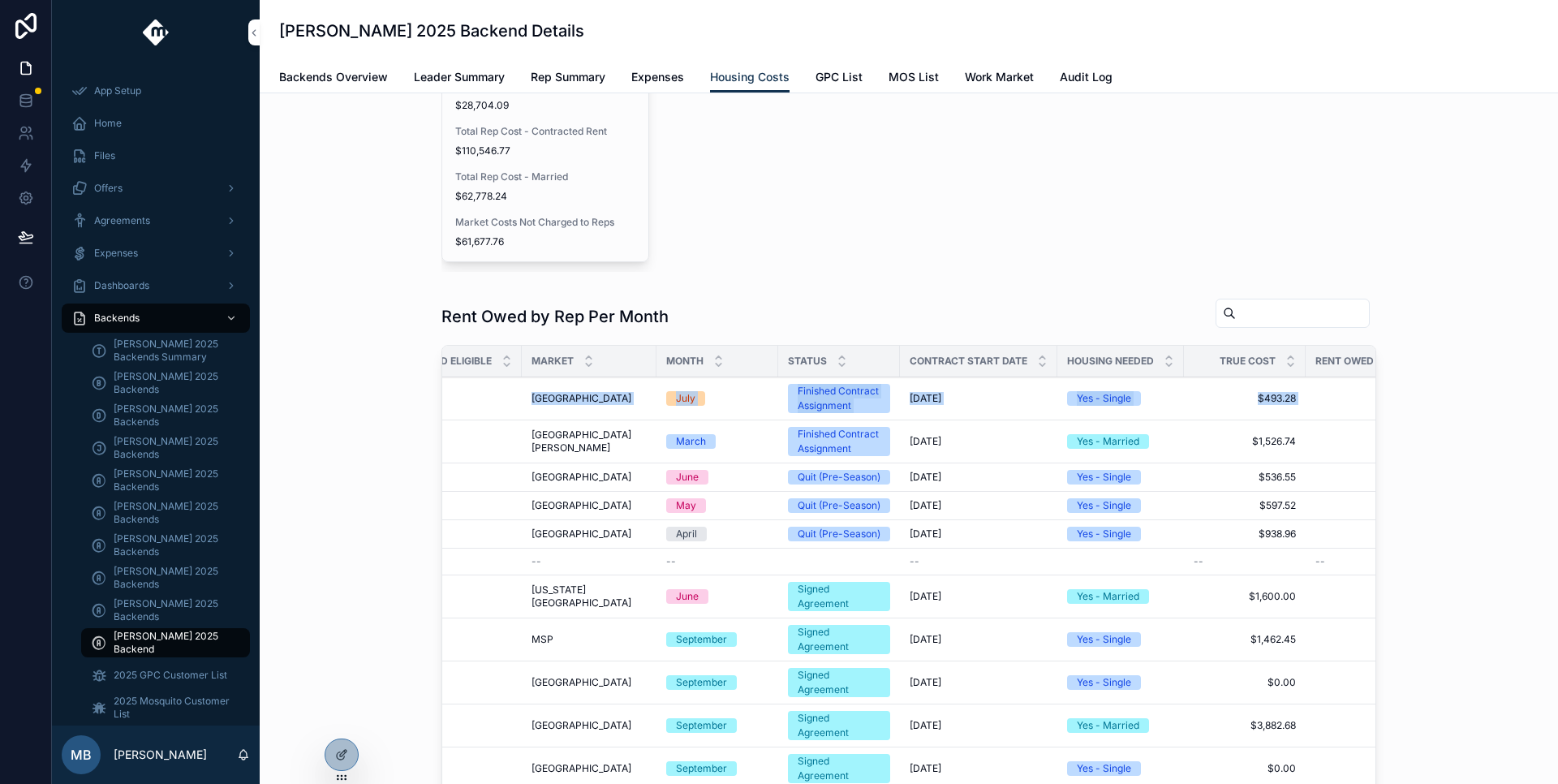
drag, startPoint x: 456, startPoint y: 400, endPoint x: 1396, endPoint y: 411, distance: 940.1
click at [1394, 411] on tr "Jeff Francone Jeff Francone Yes Yes Cincinnati Cincinnati July Finished Contrac…" at bounding box center [916, 399] width 1295 height 43
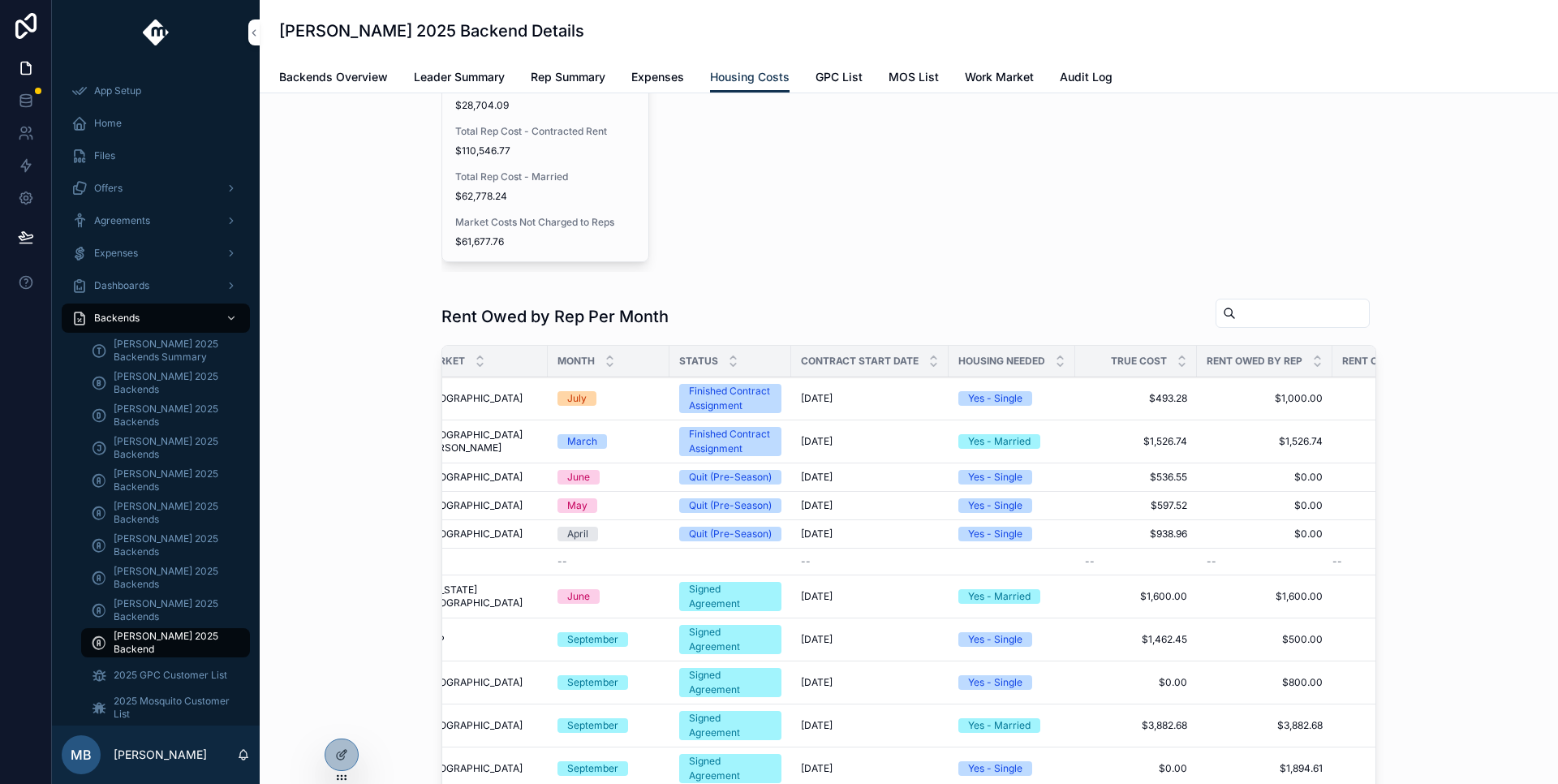
click at [1405, 407] on div "Rent Owed by Rep Per Month Full Name Backend Eligible Market Month Status Contr…" at bounding box center [908, 620] width 1272 height 657
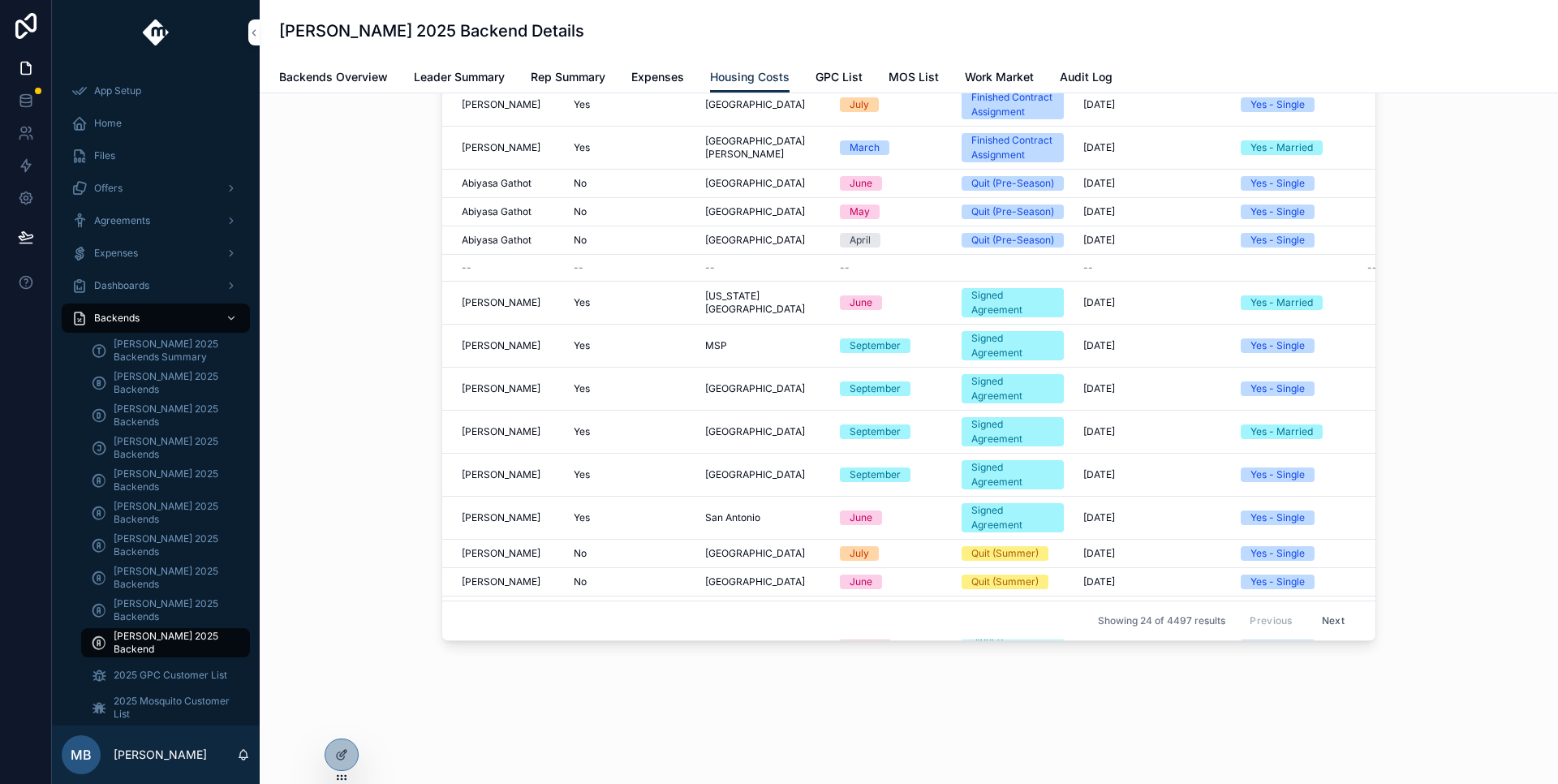
scroll to position [0, 0]
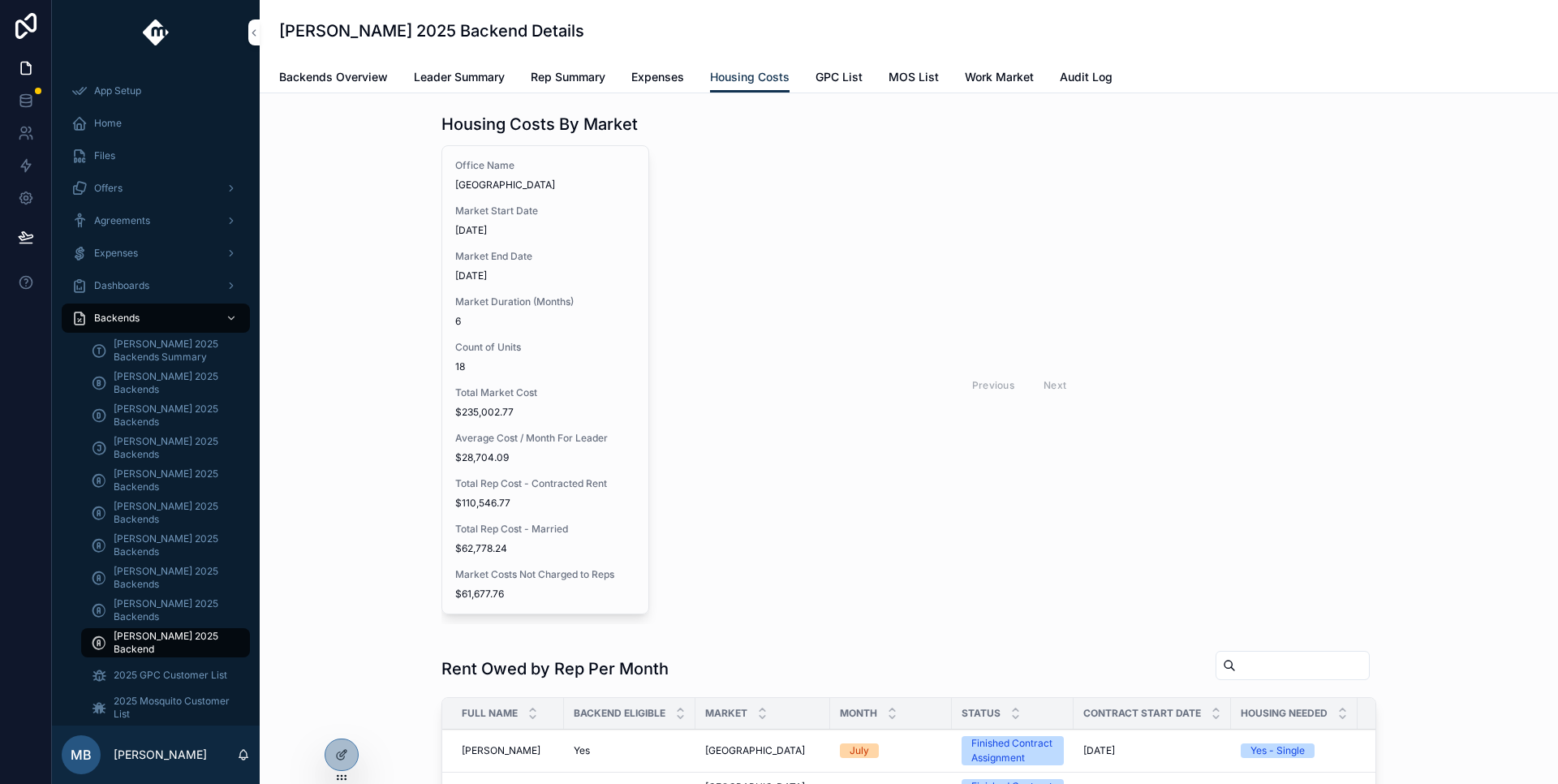
click at [830, 74] on span "GPC List" at bounding box center [839, 77] width 47 height 16
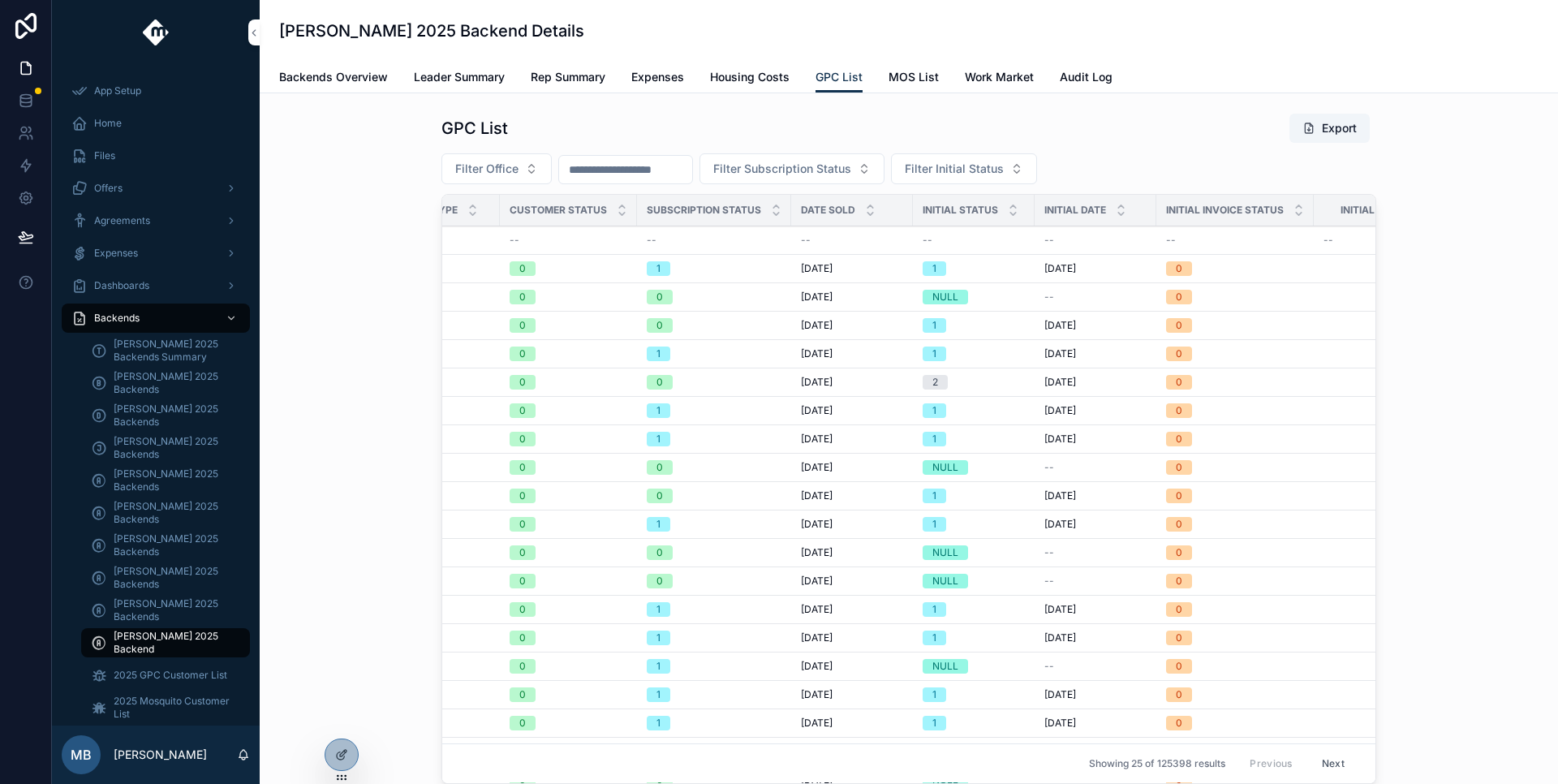
scroll to position [0, 632]
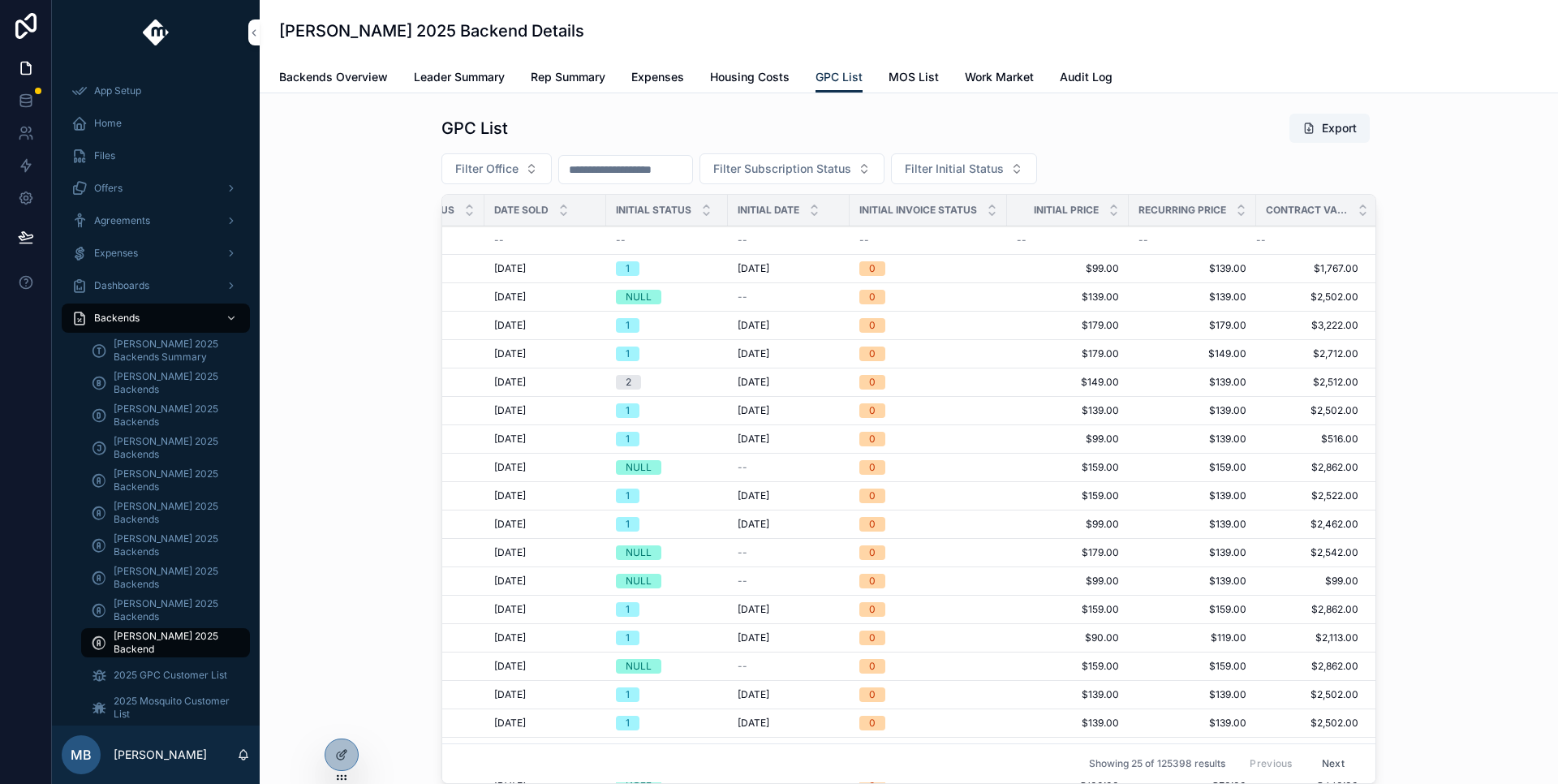
click at [921, 68] on link "MOS List" at bounding box center [914, 78] width 50 height 32
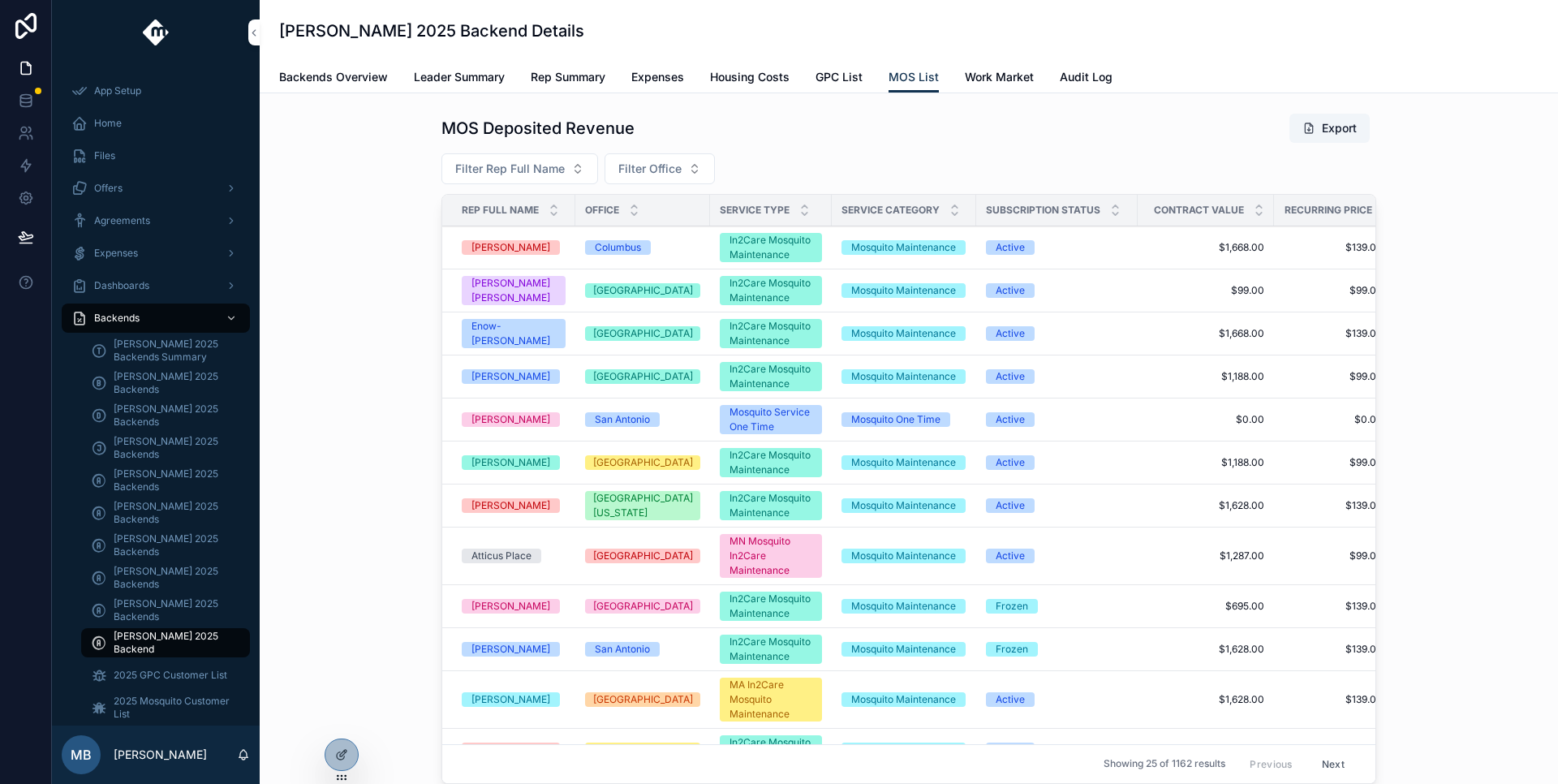
scroll to position [0, 26]
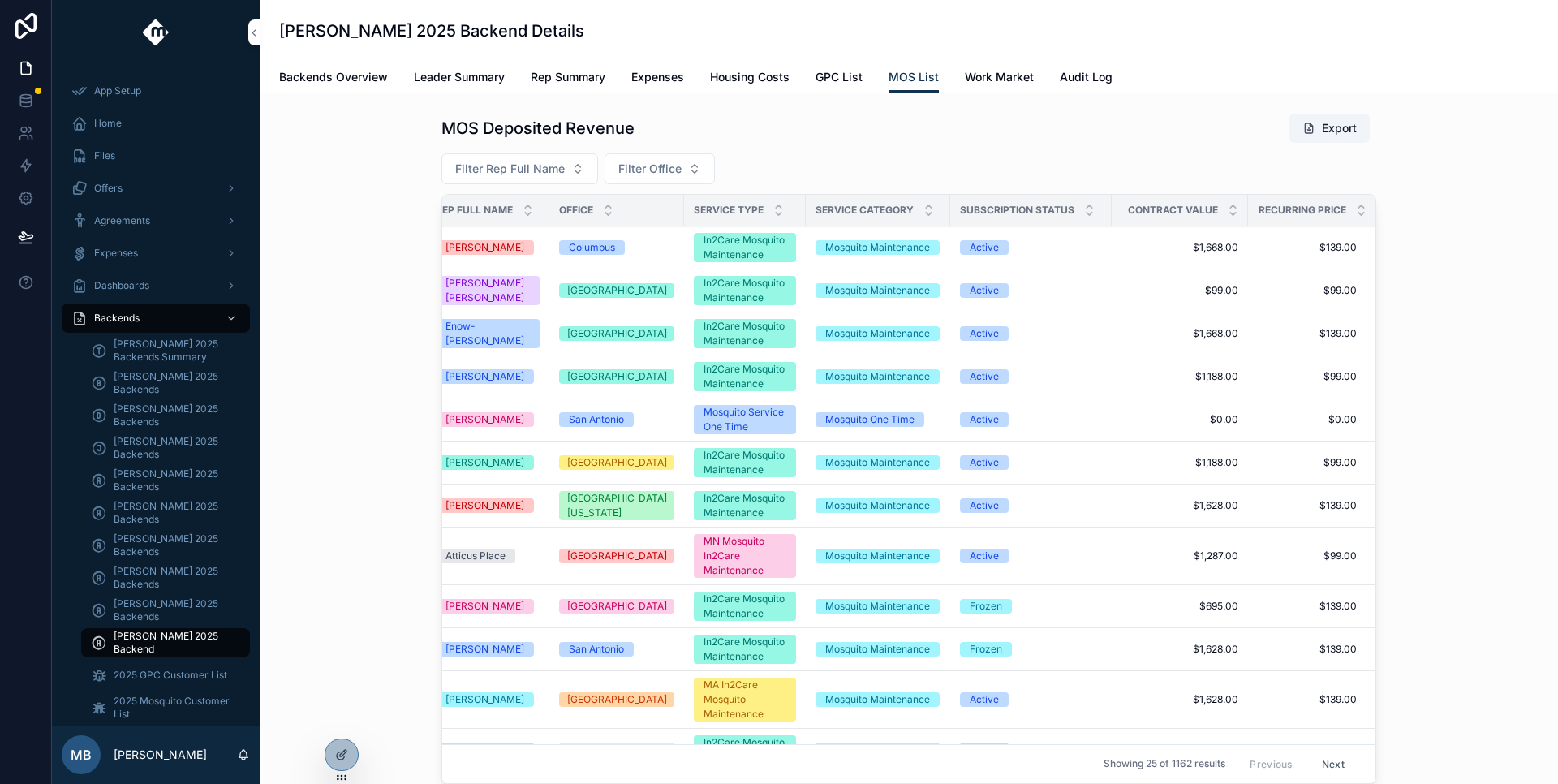
click at [1007, 76] on span "Work Market" at bounding box center [999, 77] width 69 height 16
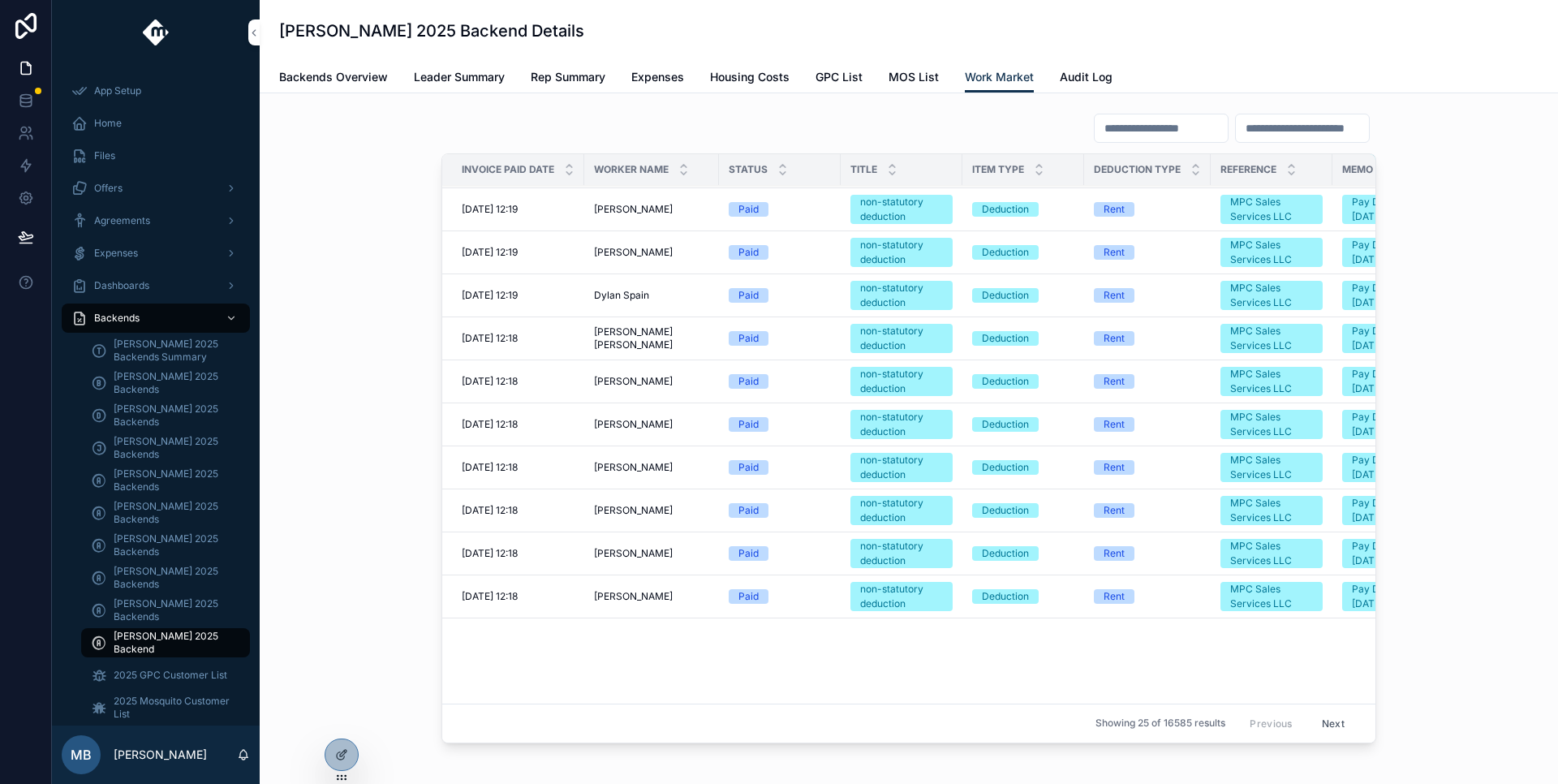
scroll to position [934, 0]
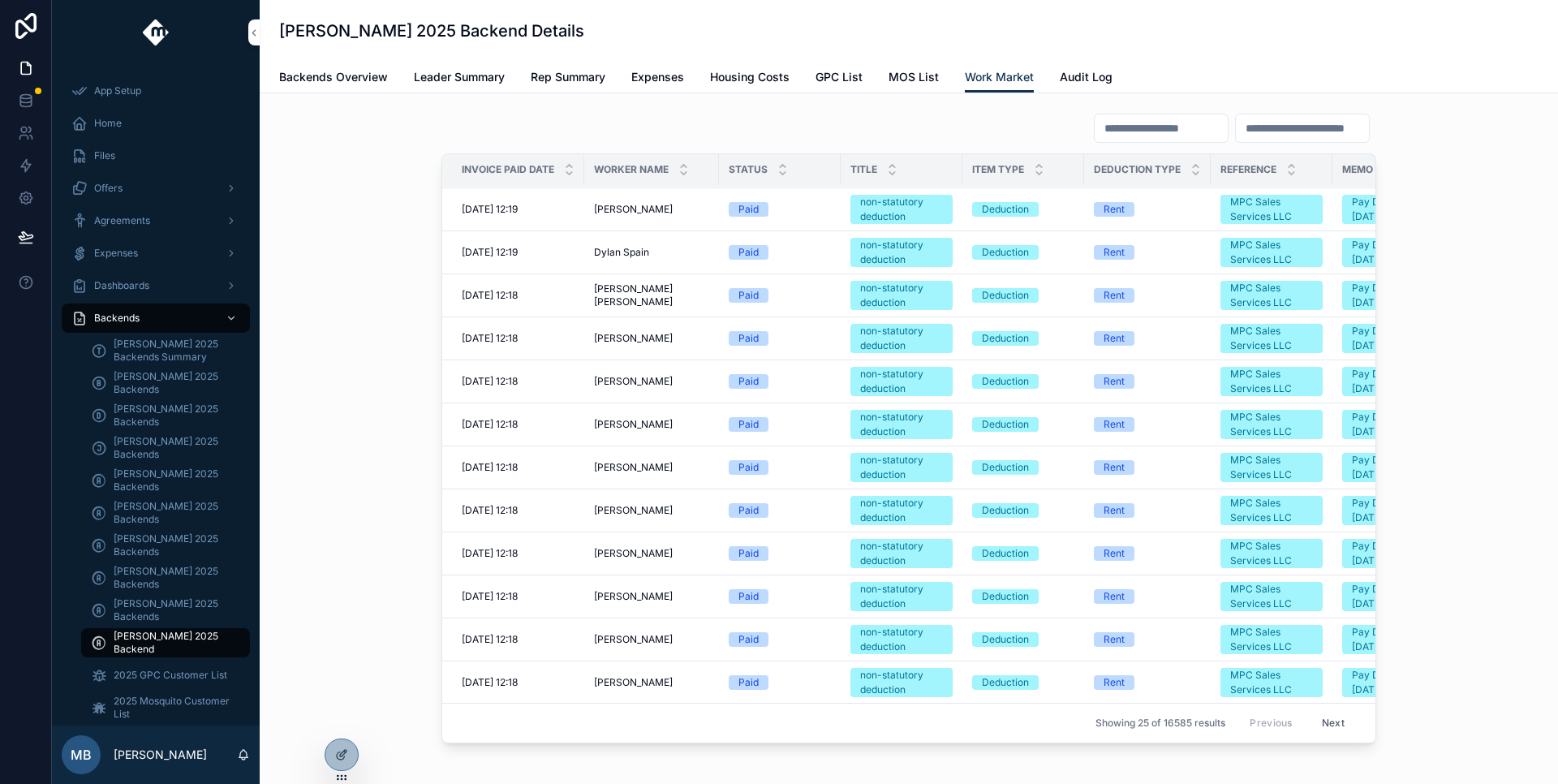
click at [1097, 83] on span "Audit Log" at bounding box center [1086, 77] width 52 height 16
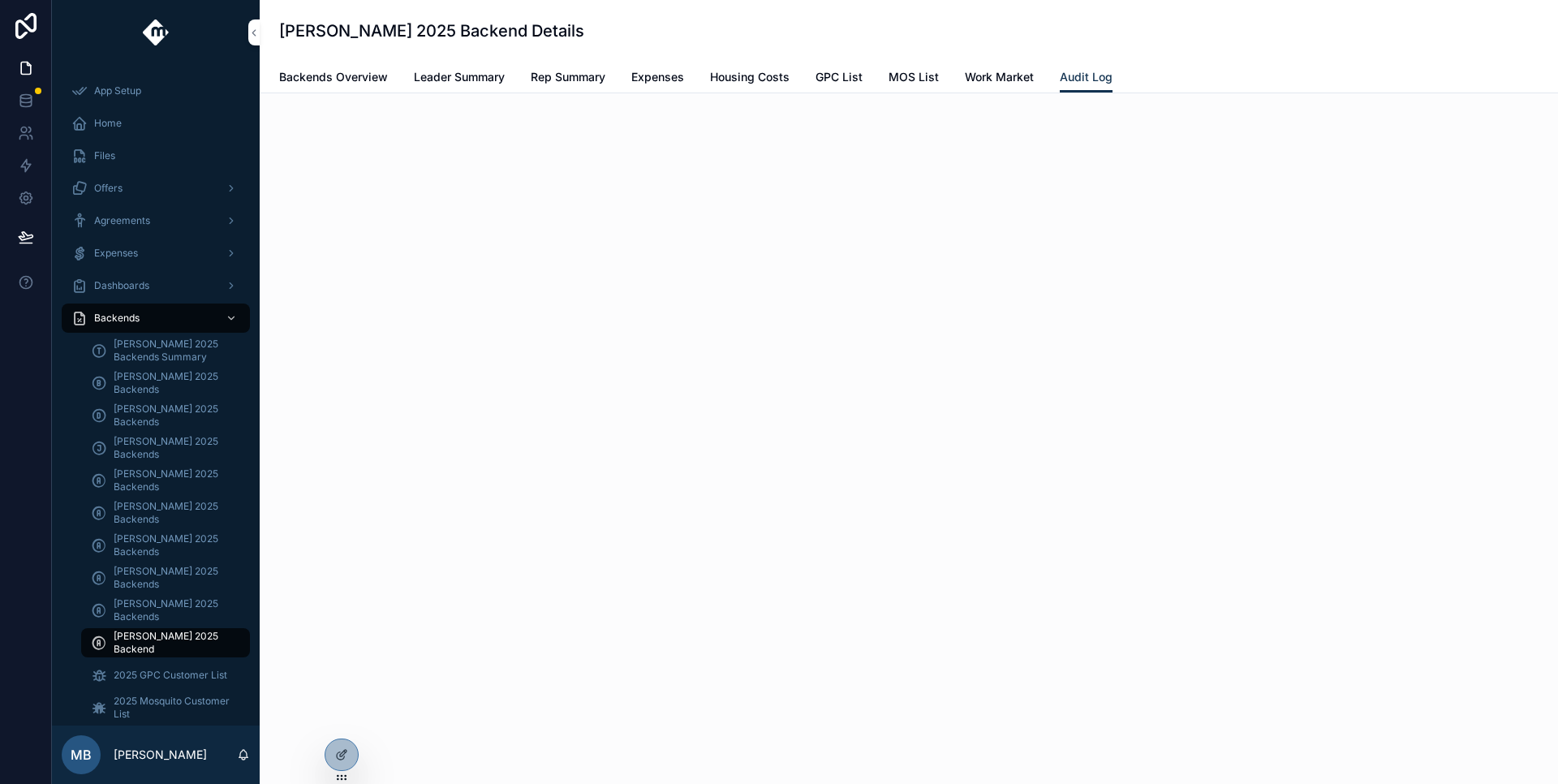
click at [347, 752] on icon at bounding box center [342, 755] width 13 height 13
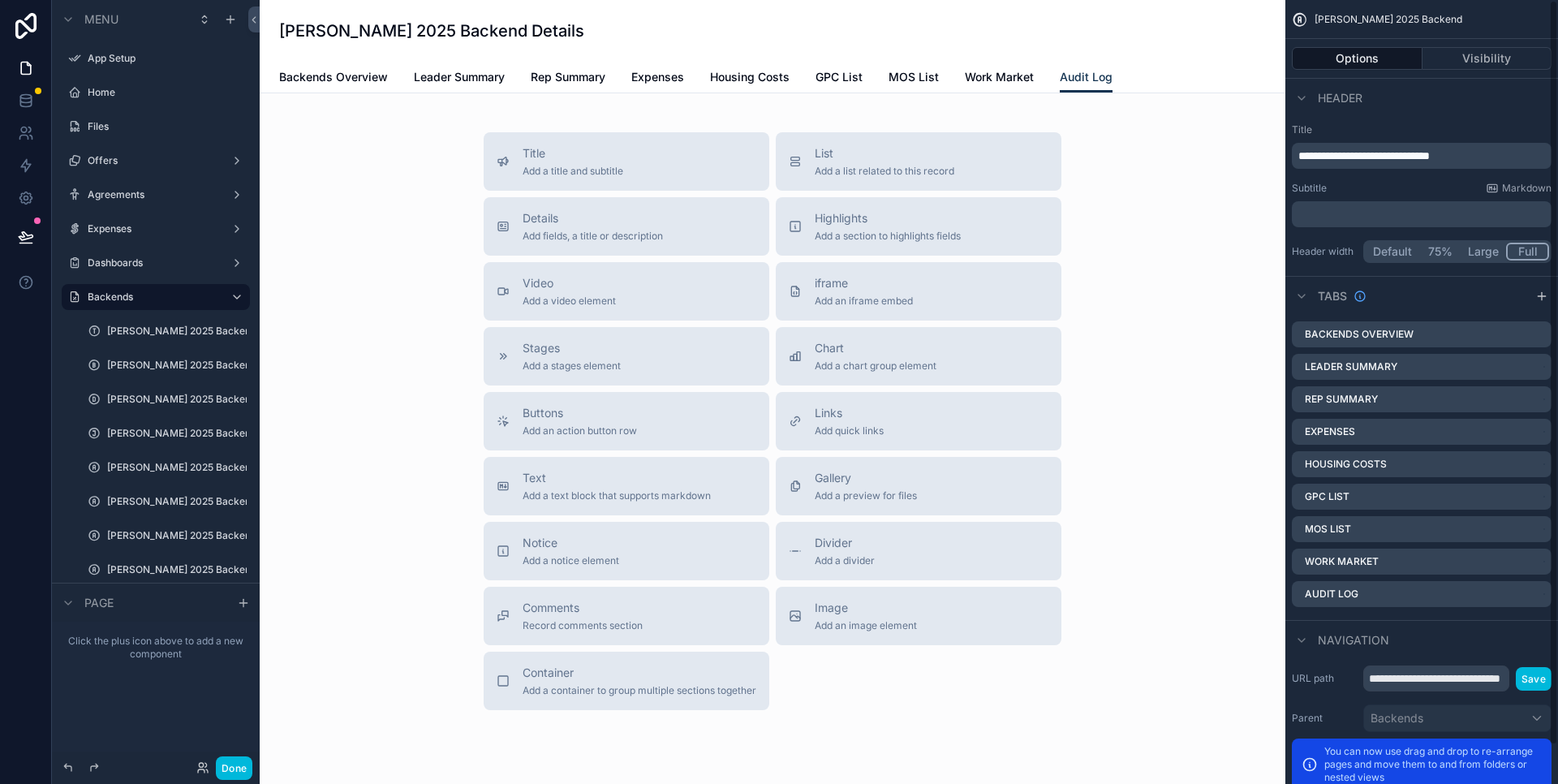
click at [0, 0] on icon "scrollable content" at bounding box center [0, 0] width 0 height 0
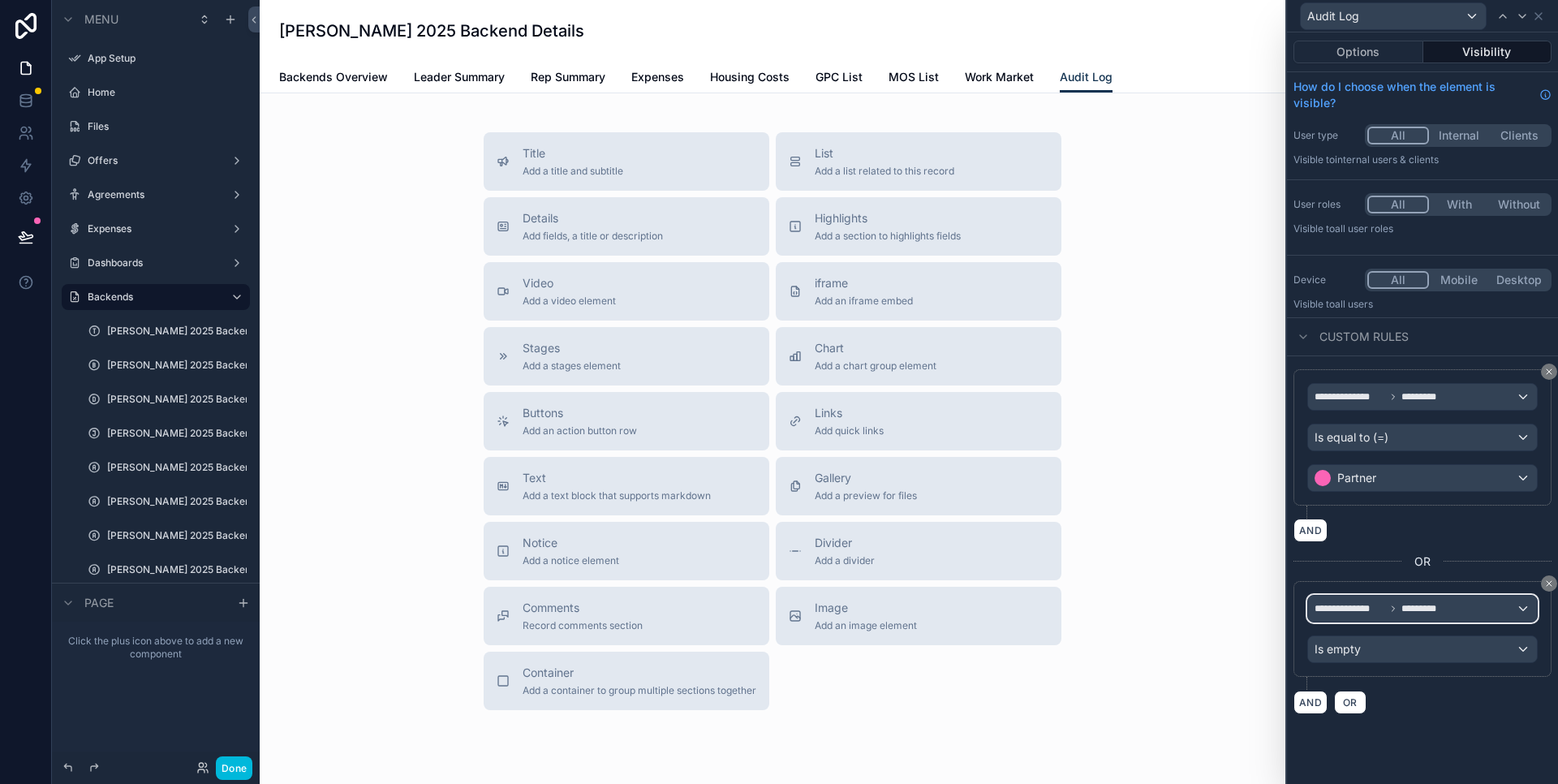
click at [1381, 612] on span "**********" at bounding box center [1350, 609] width 71 height 13
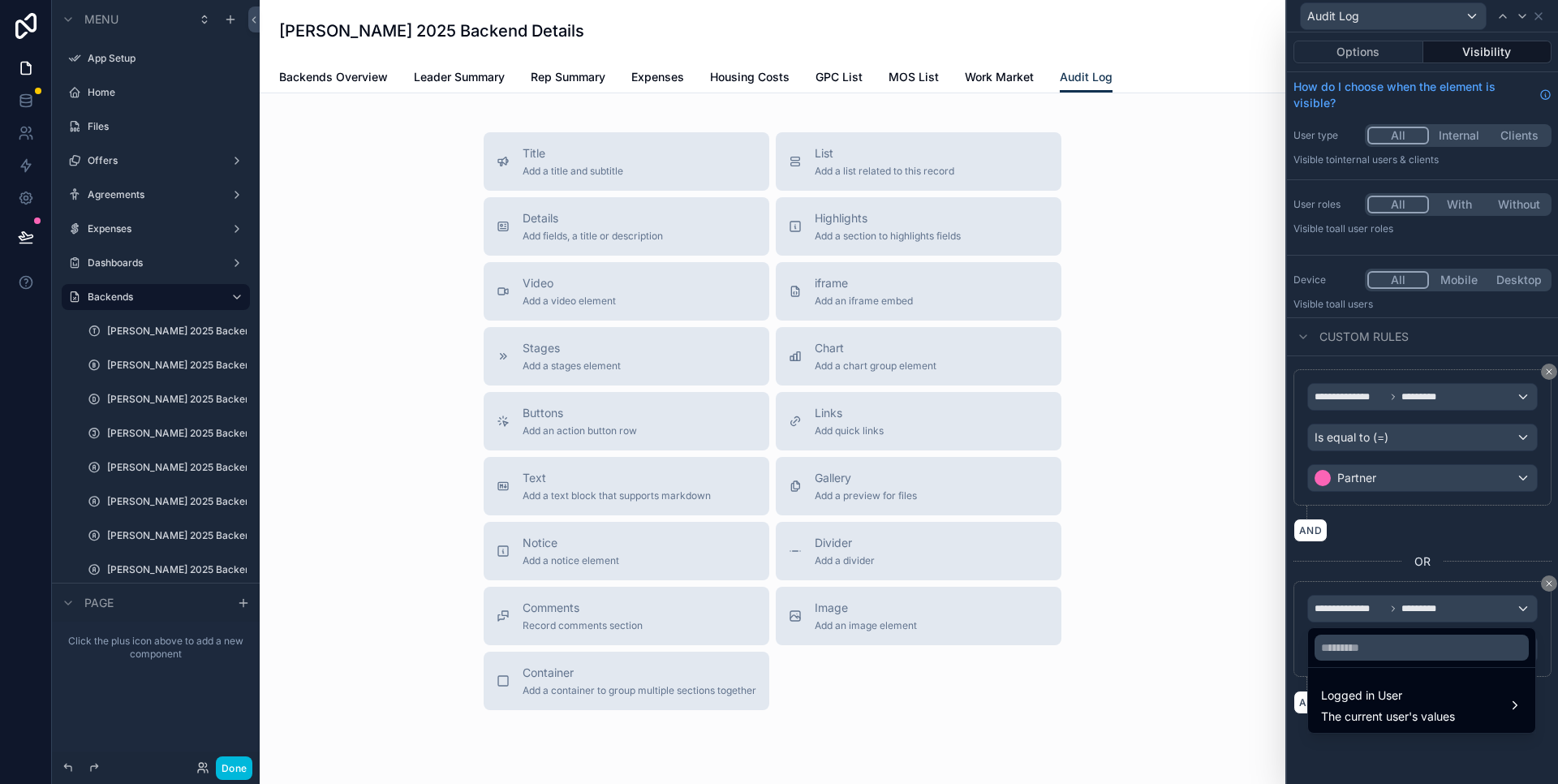
click at [1380, 612] on div at bounding box center [1422, 392] width 271 height 784
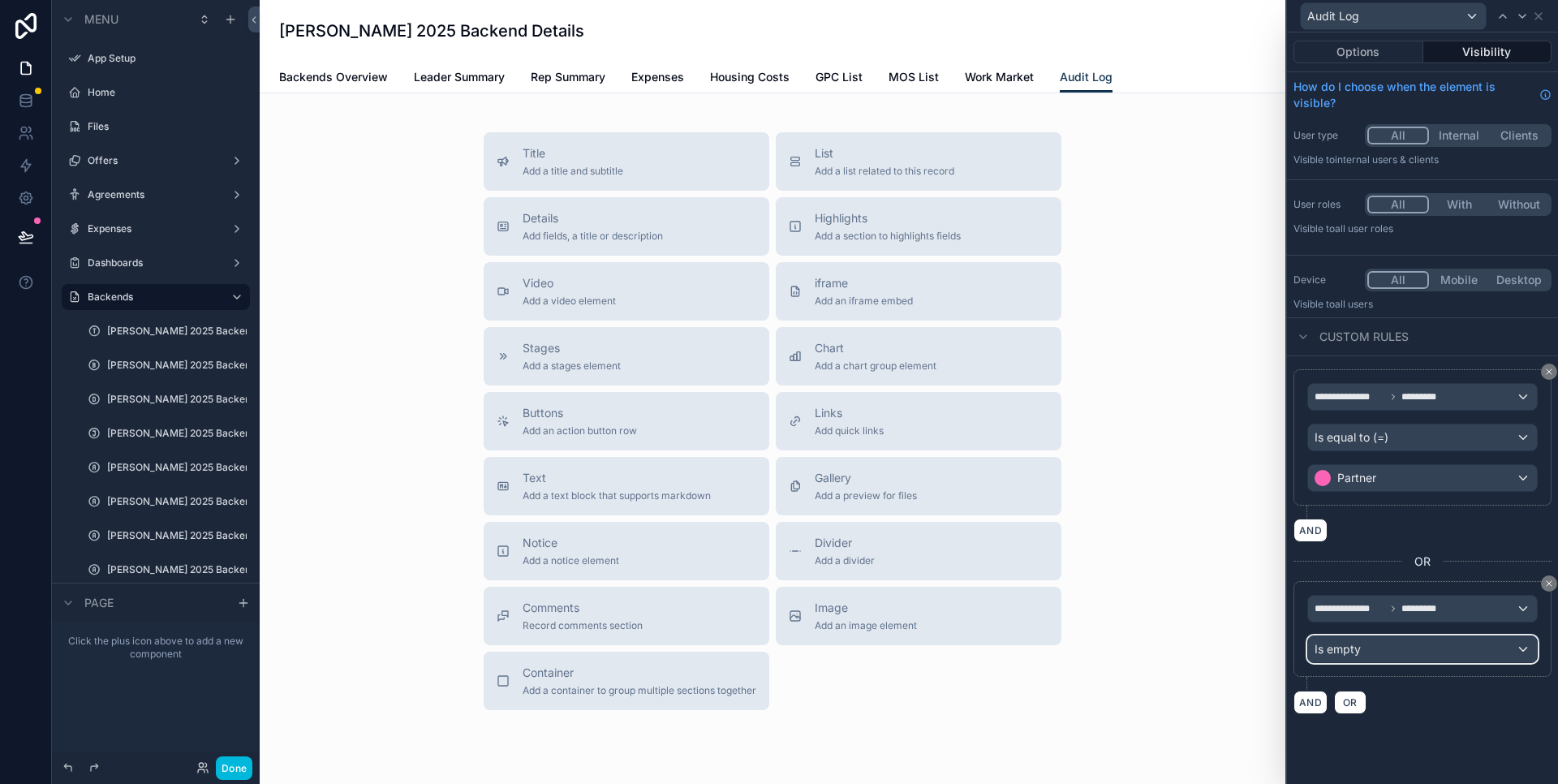
click at [1368, 656] on div "Is empty" at bounding box center [1422, 649] width 229 height 26
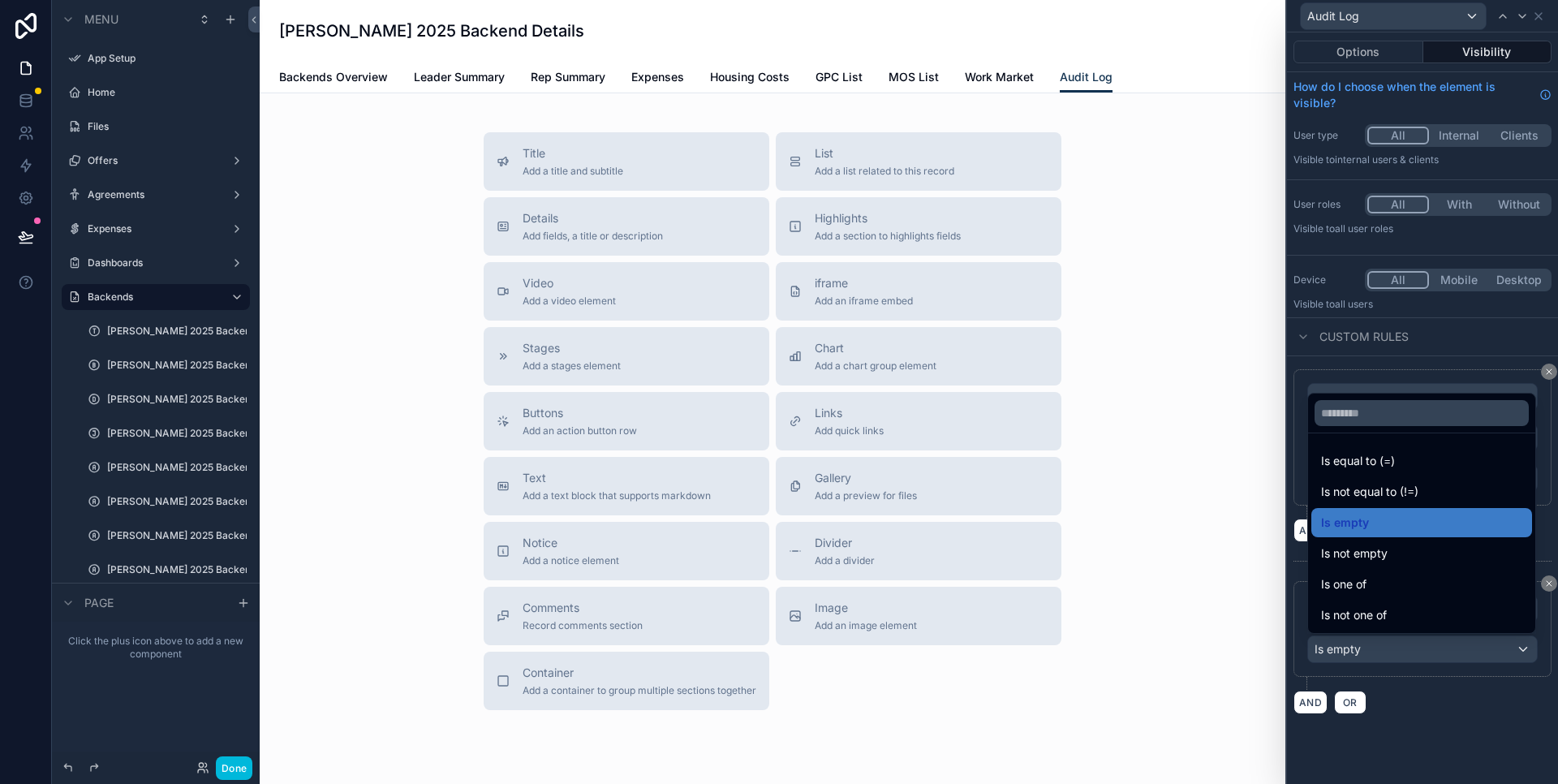
drag, startPoint x: 1446, startPoint y: 742, endPoint x: 1422, endPoint y: 657, distance: 88.3
click at [1446, 741] on div at bounding box center [1422, 392] width 271 height 784
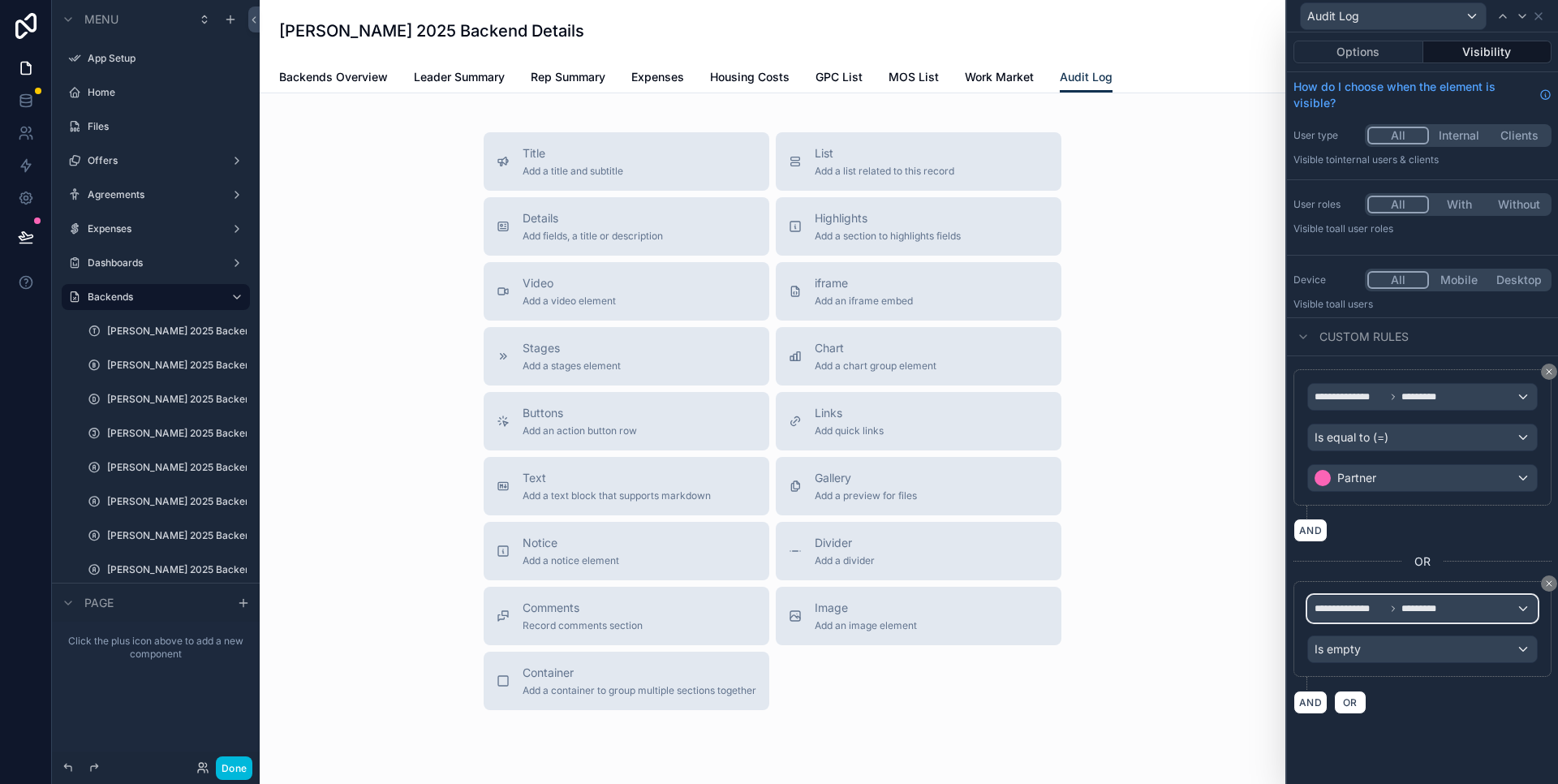
click at [1408, 612] on span "*********" at bounding box center [1421, 609] width 40 height 13
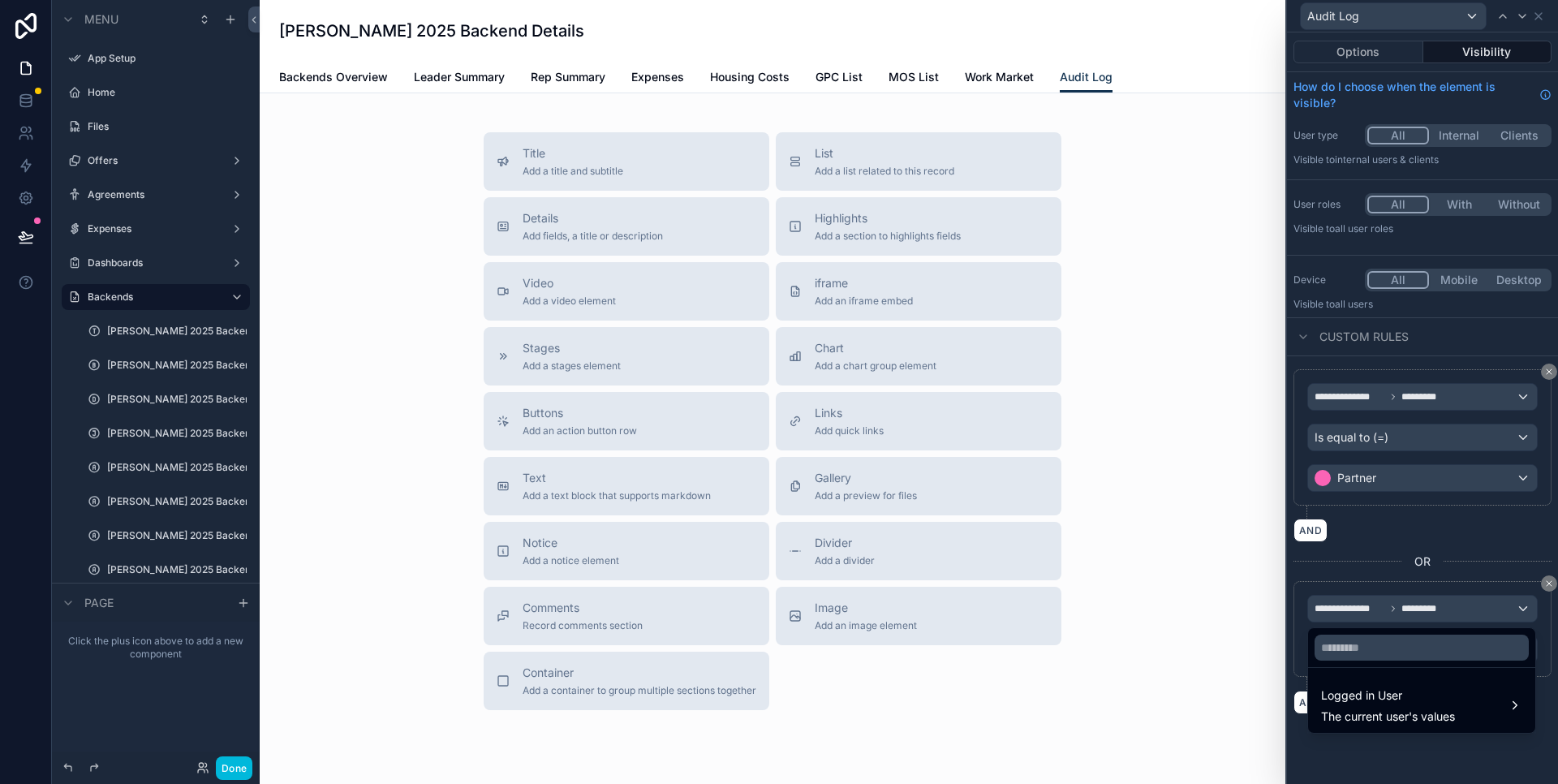
click at [1399, 692] on span "Logged in User" at bounding box center [1388, 695] width 134 height 19
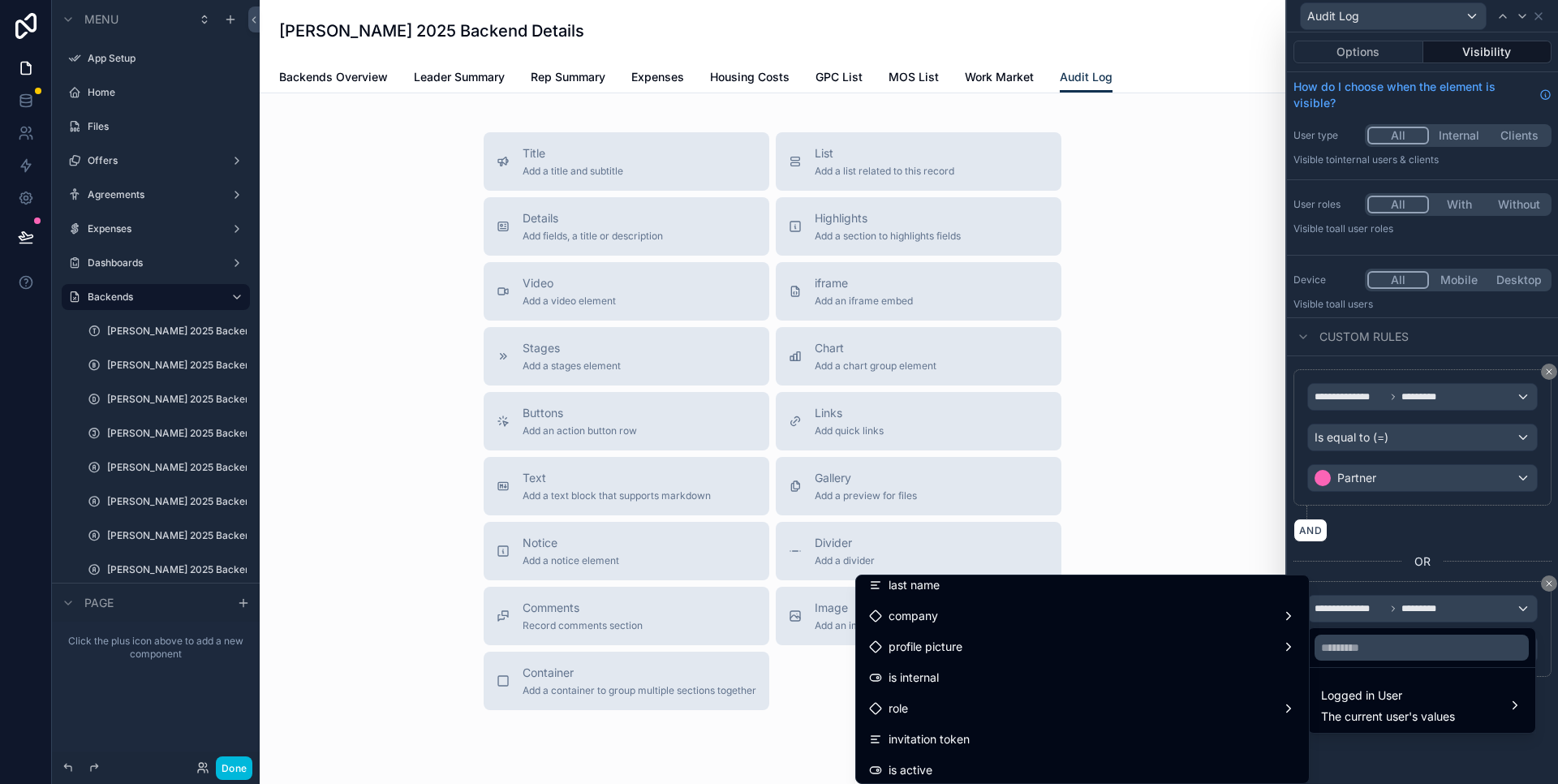
scroll to position [122, 0]
click at [939, 663] on span "is internal" at bounding box center [914, 656] width 50 height 19
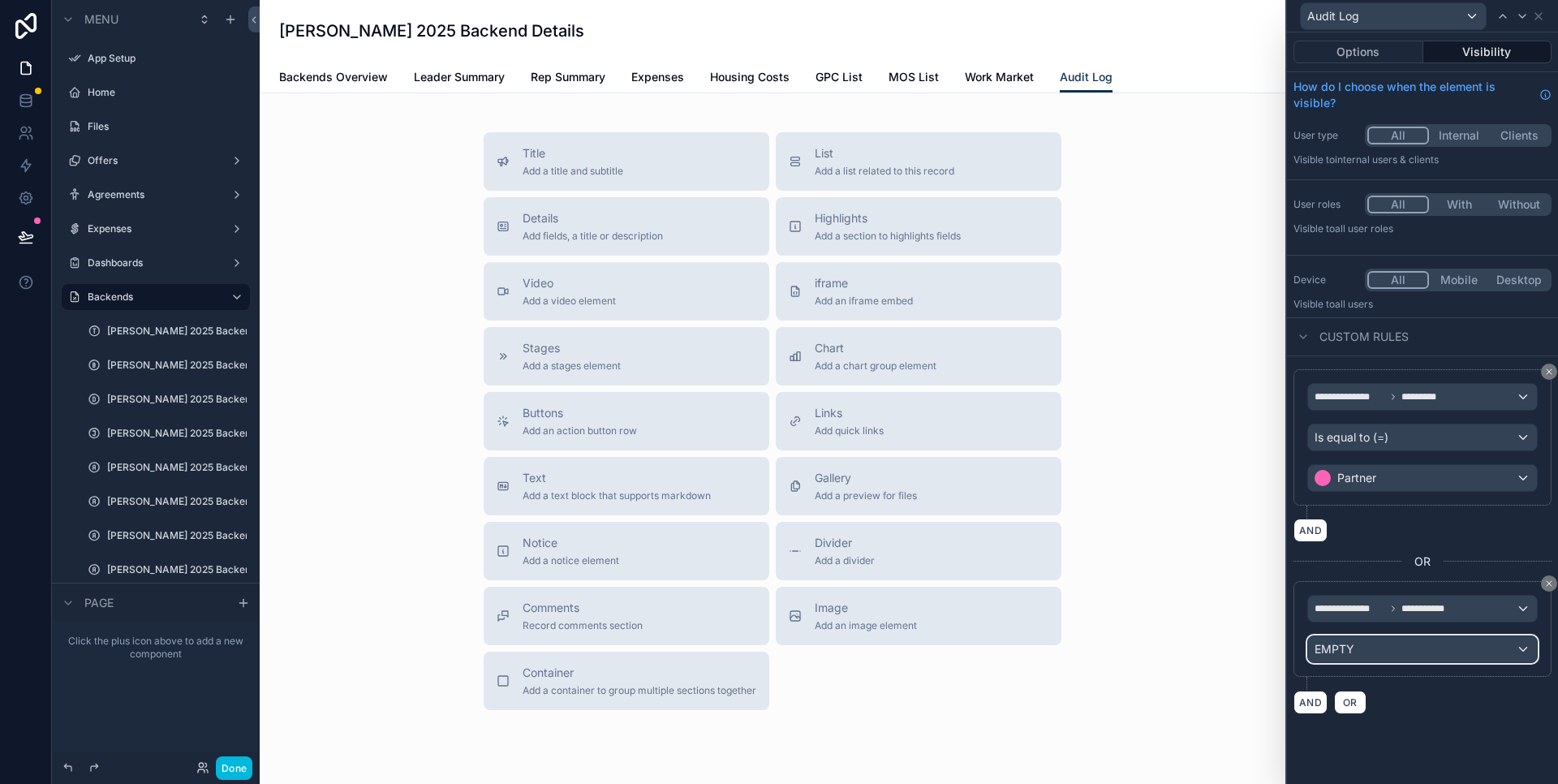
click at [1420, 651] on div "EMPTY" at bounding box center [1422, 649] width 229 height 26
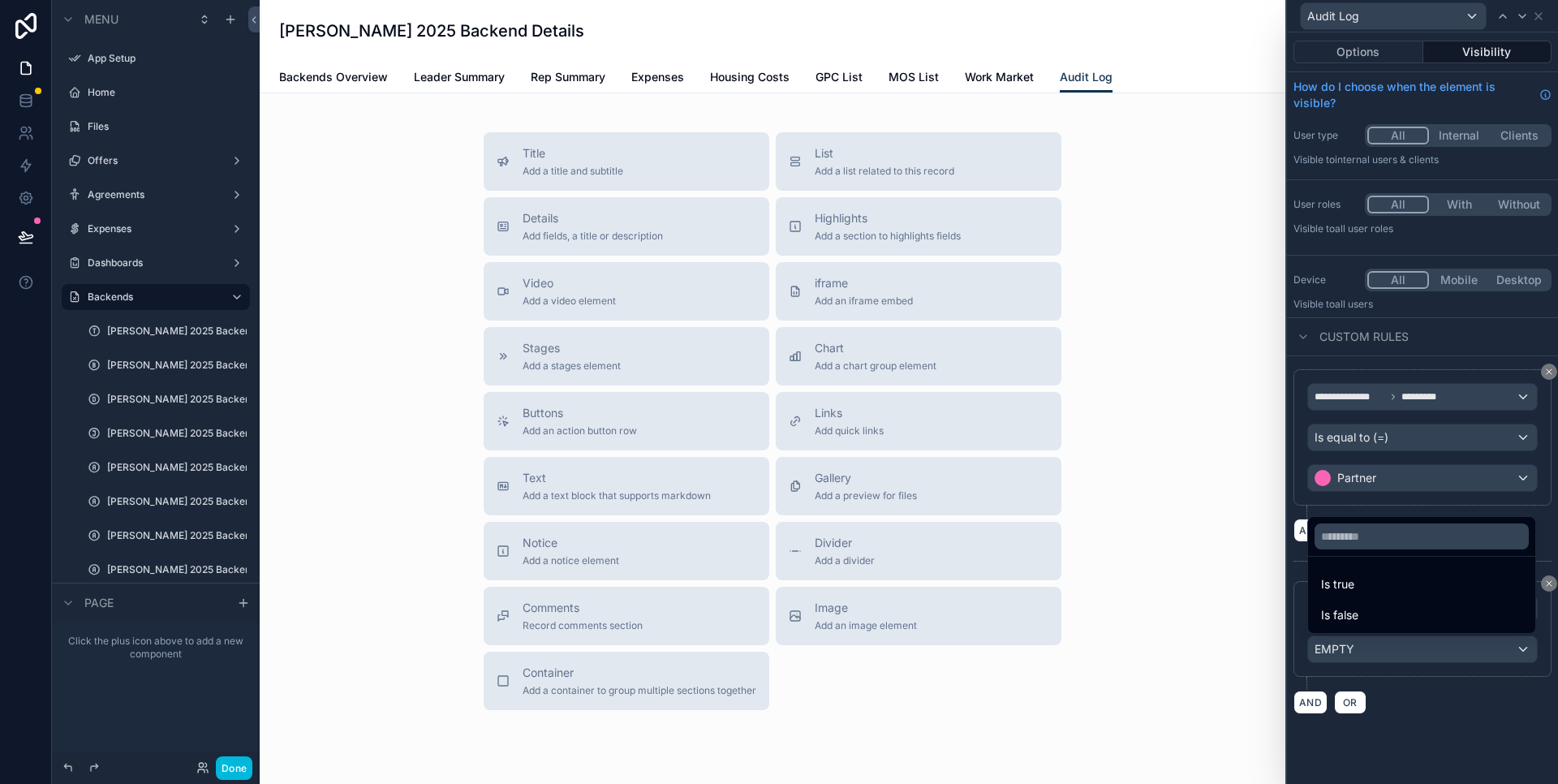
click at [1366, 581] on div "Is true" at bounding box center [1422, 584] width 202 height 19
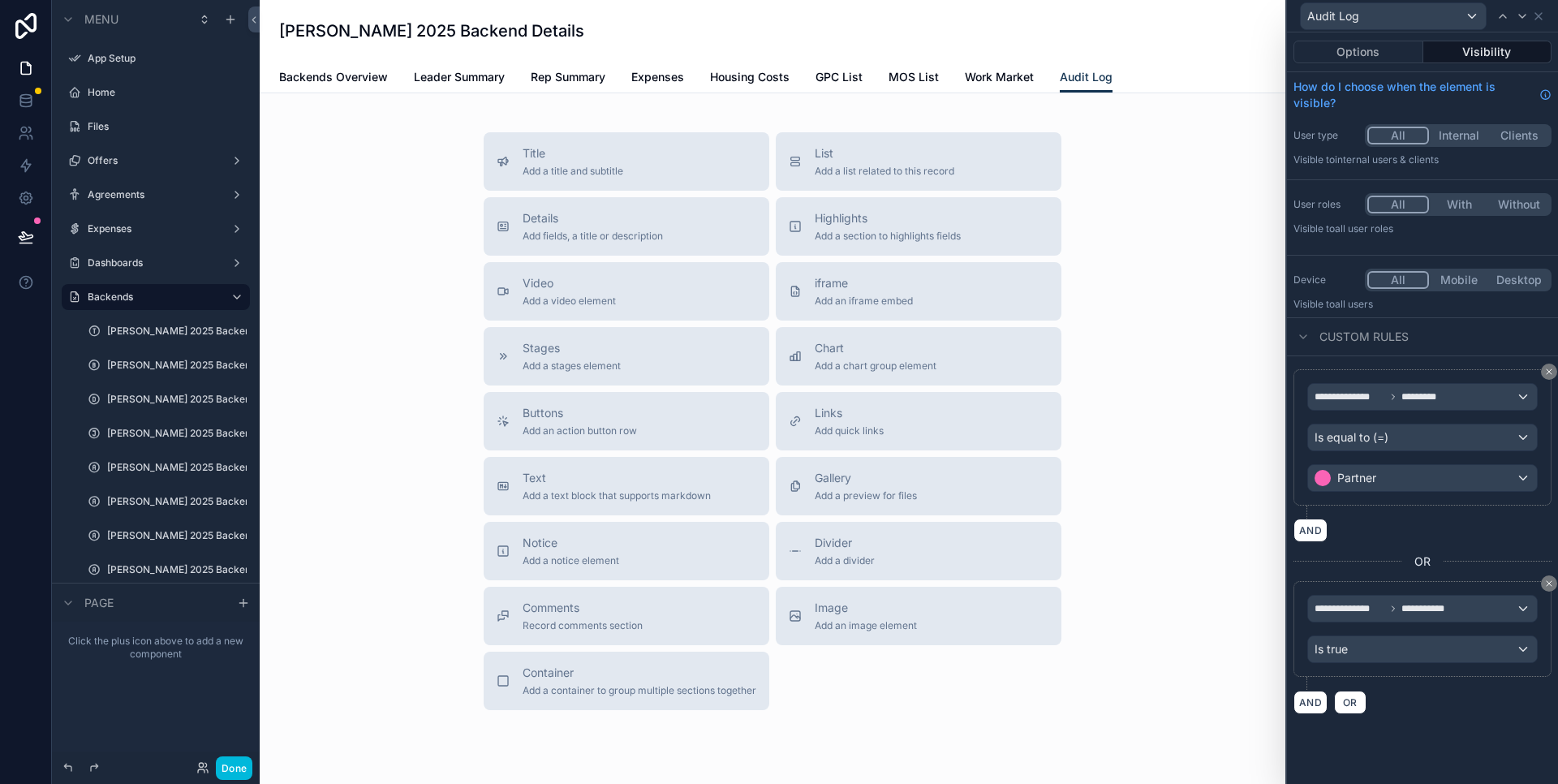
click at [1364, 57] on button "Options" at bounding box center [1359, 52] width 130 height 22
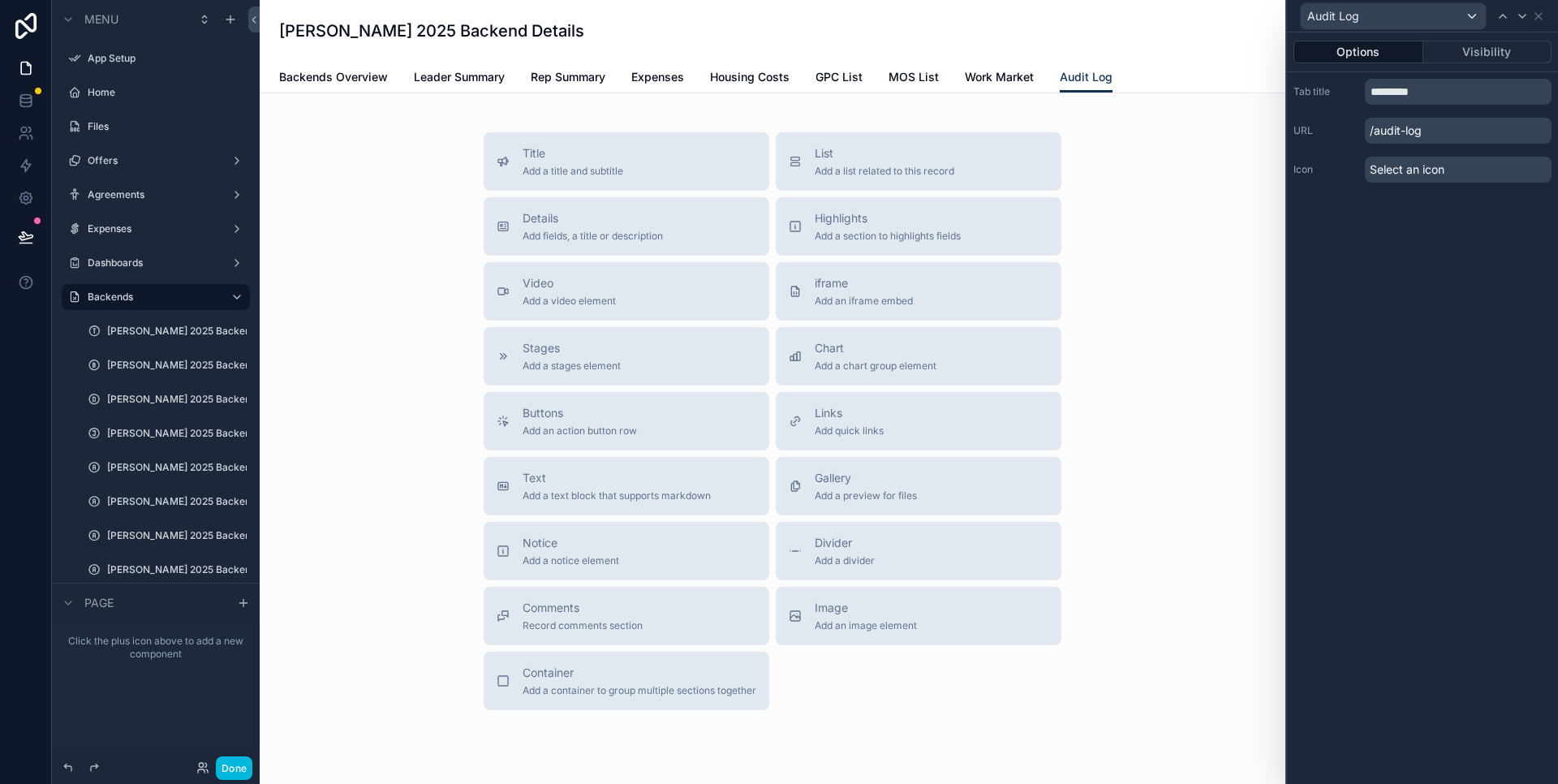
click at [1472, 57] on button "Visibility" at bounding box center [1488, 52] width 129 height 22
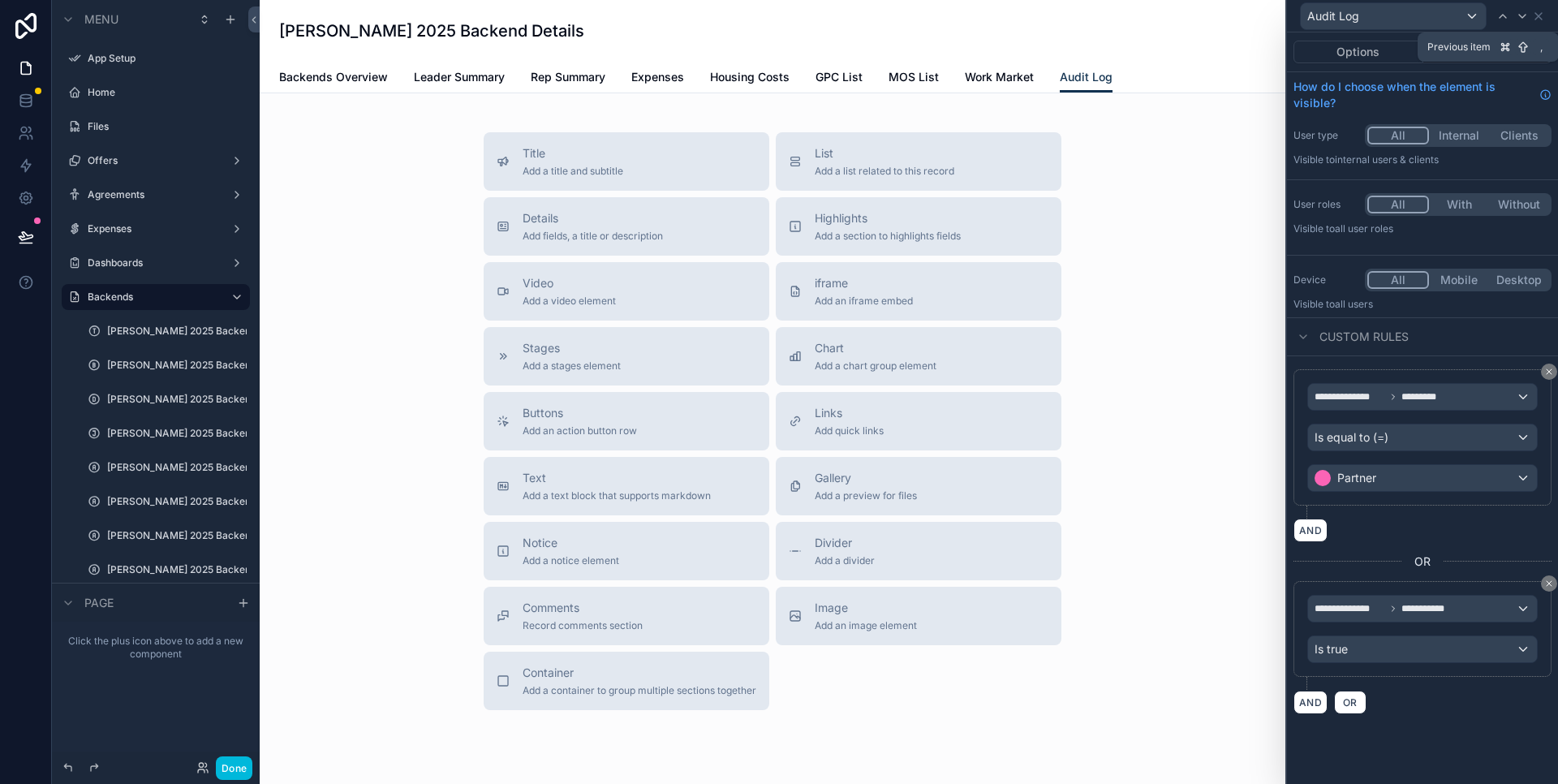
click at [1506, 21] on icon at bounding box center [1503, 17] width 13 height 13
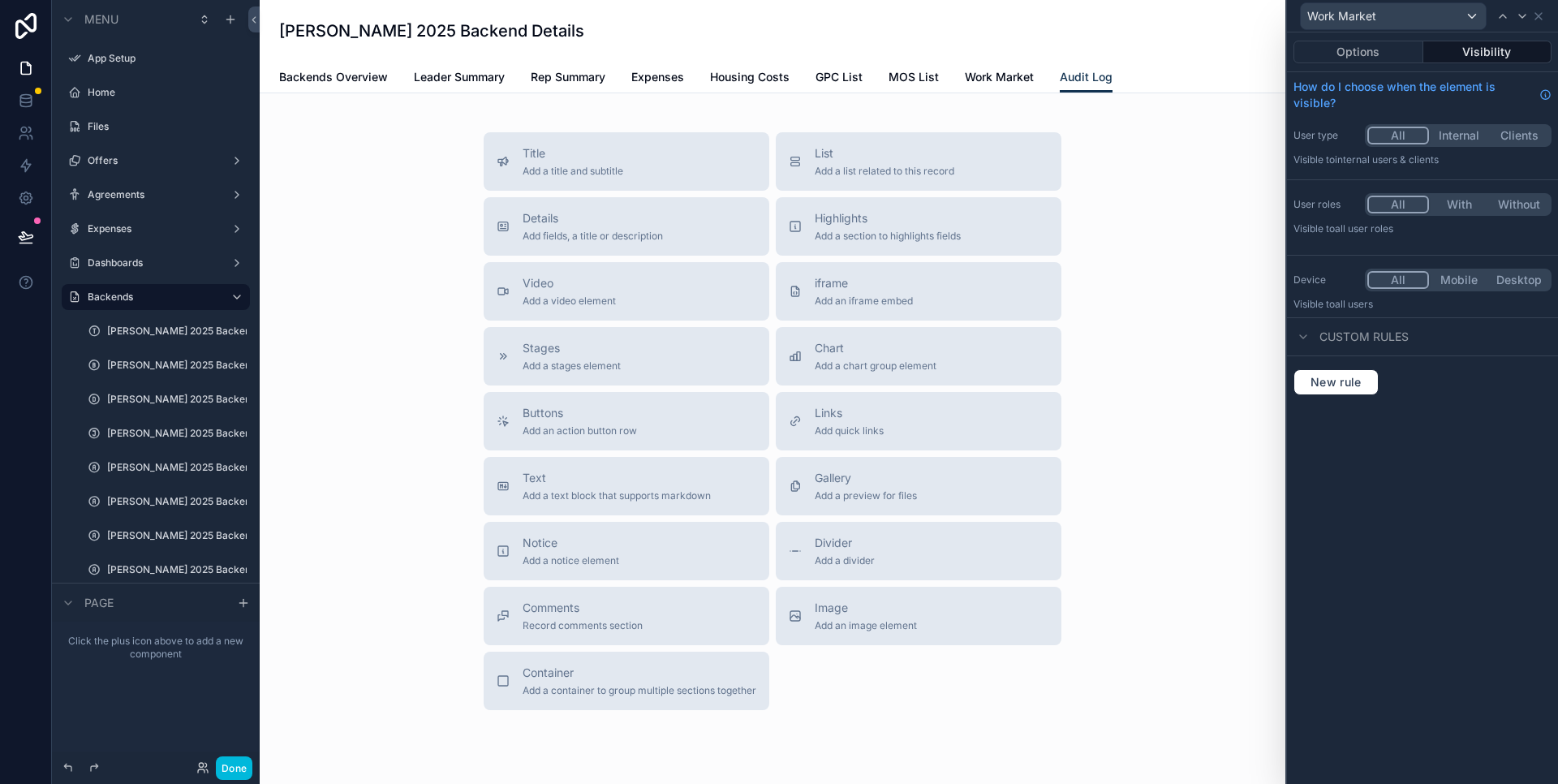
click at [661, 78] on span "Expenses" at bounding box center [657, 77] width 52 height 16
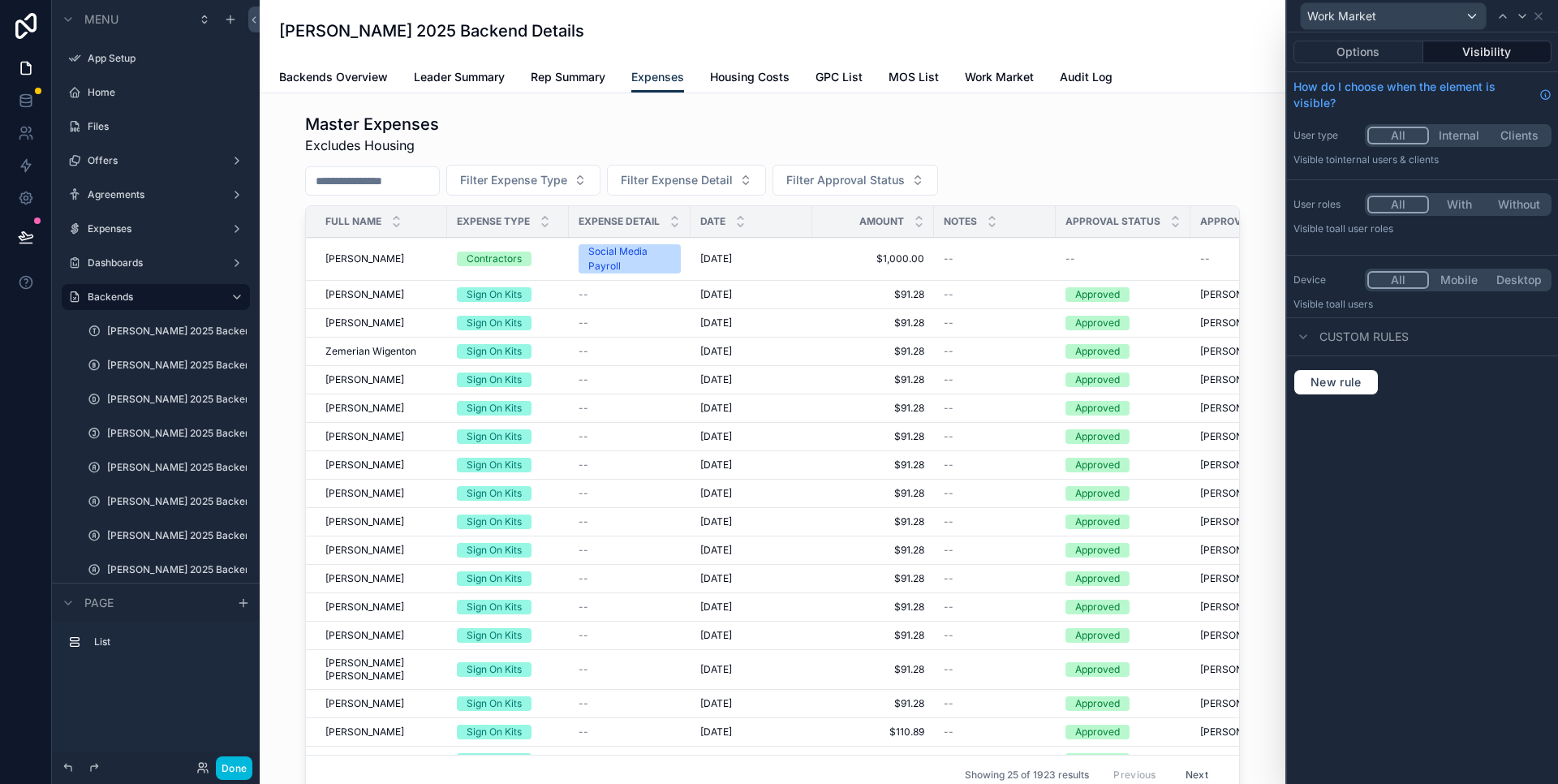
click at [753, 73] on span "Housing Costs" at bounding box center [749, 77] width 79 height 16
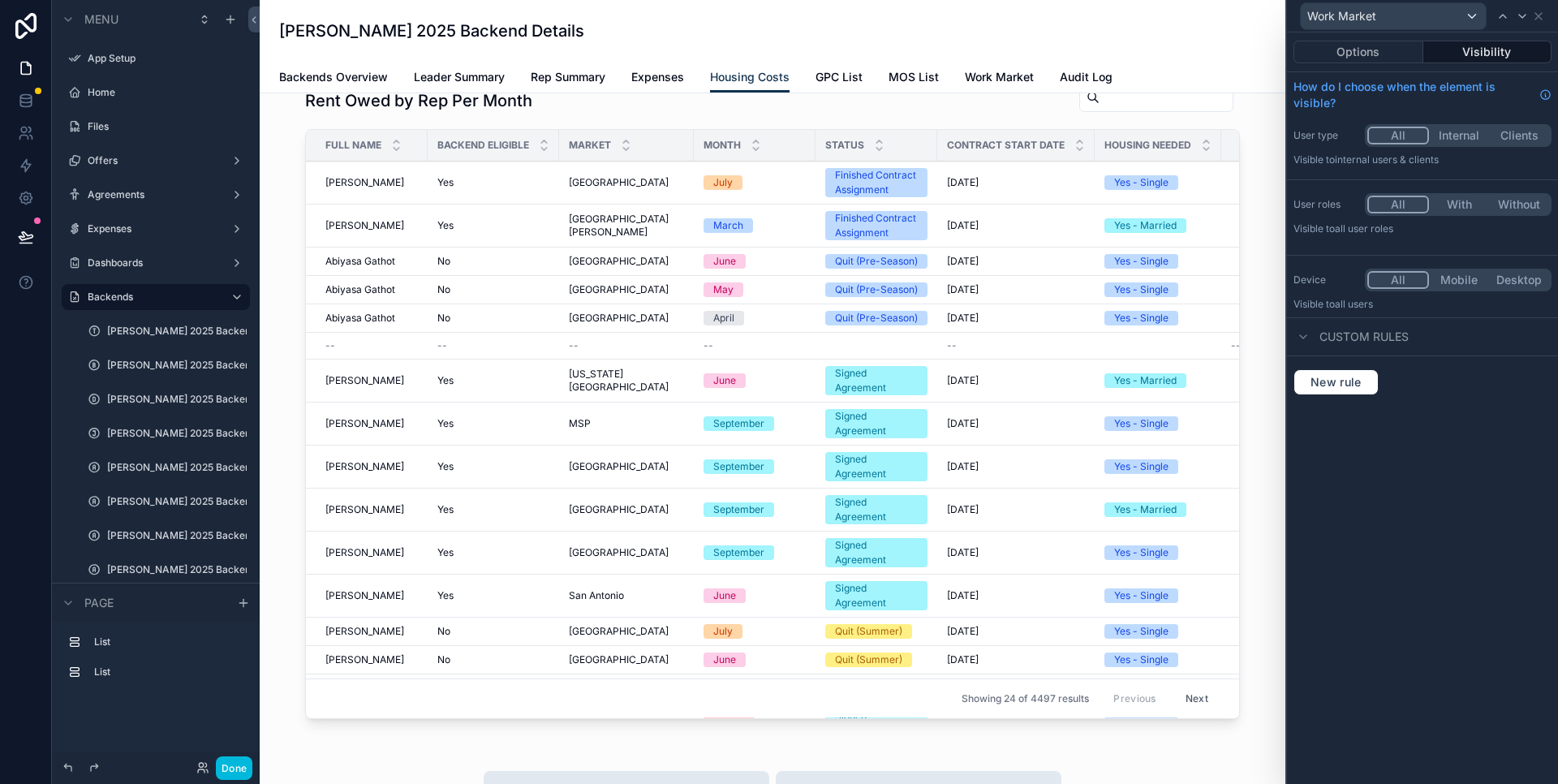
scroll to position [370, 0]
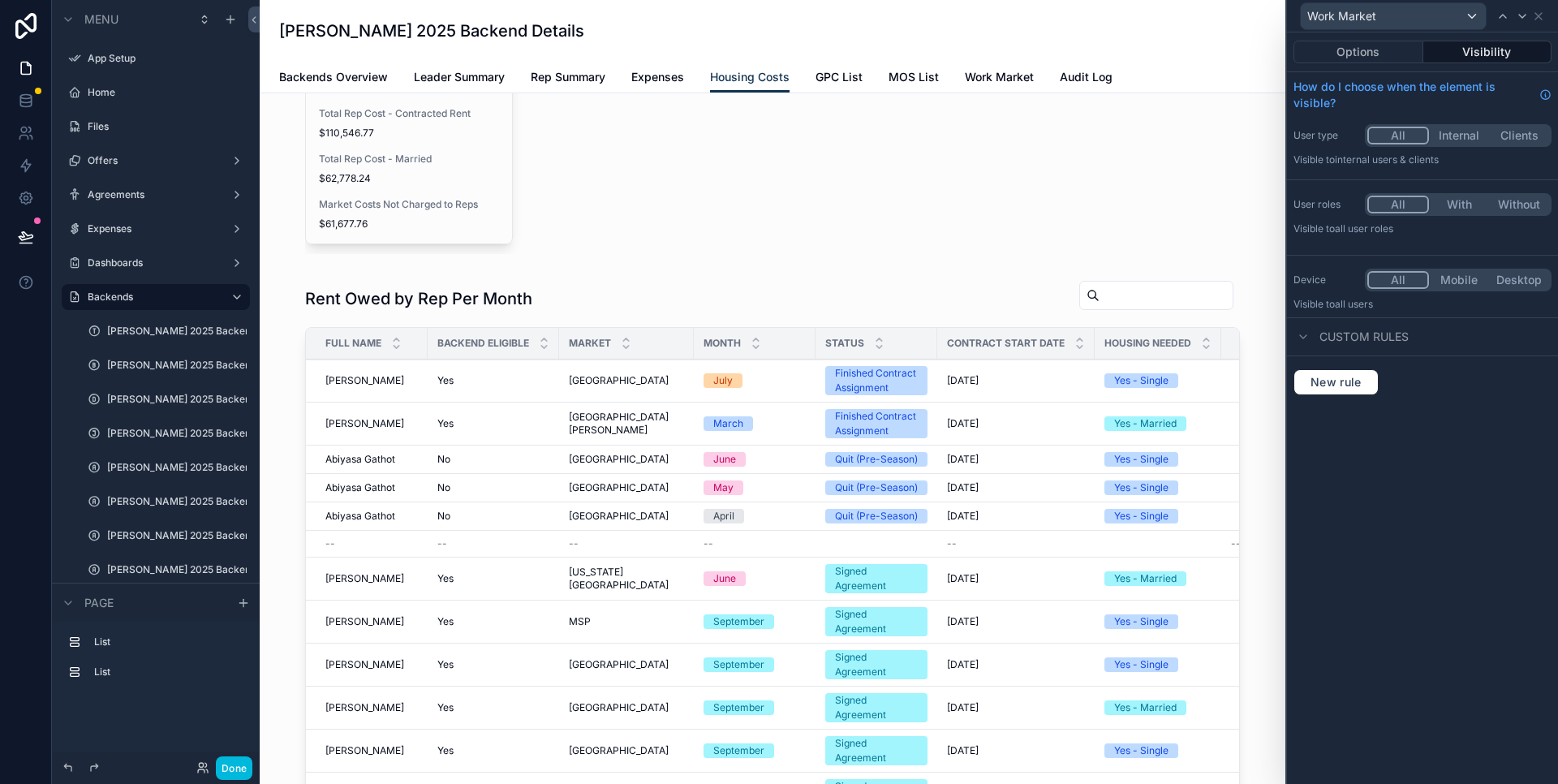
click at [838, 288] on div "scrollable content" at bounding box center [772, 602] width 1000 height 657
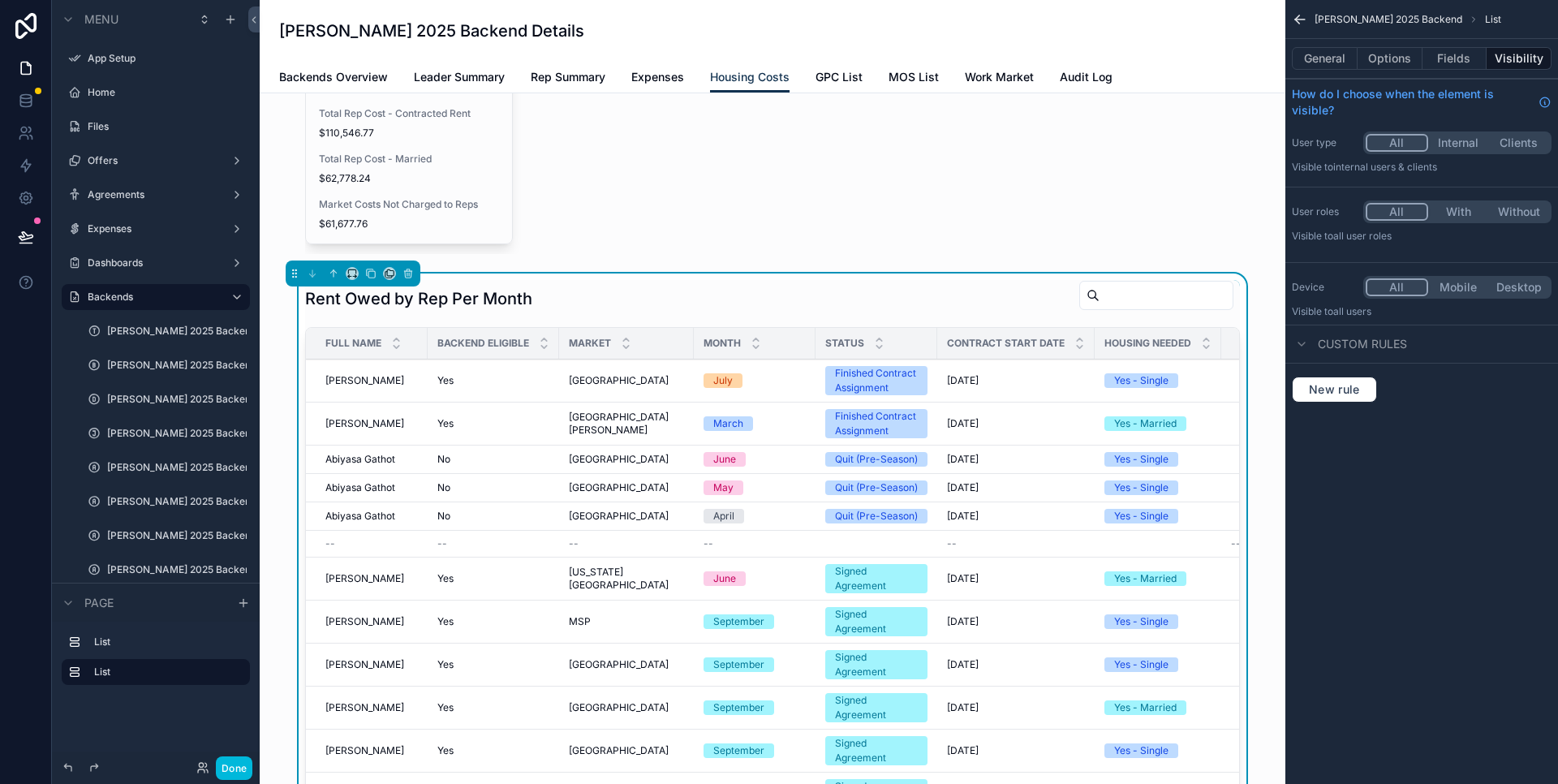
click at [1391, 53] on button "Options" at bounding box center [1391, 57] width 65 height 22
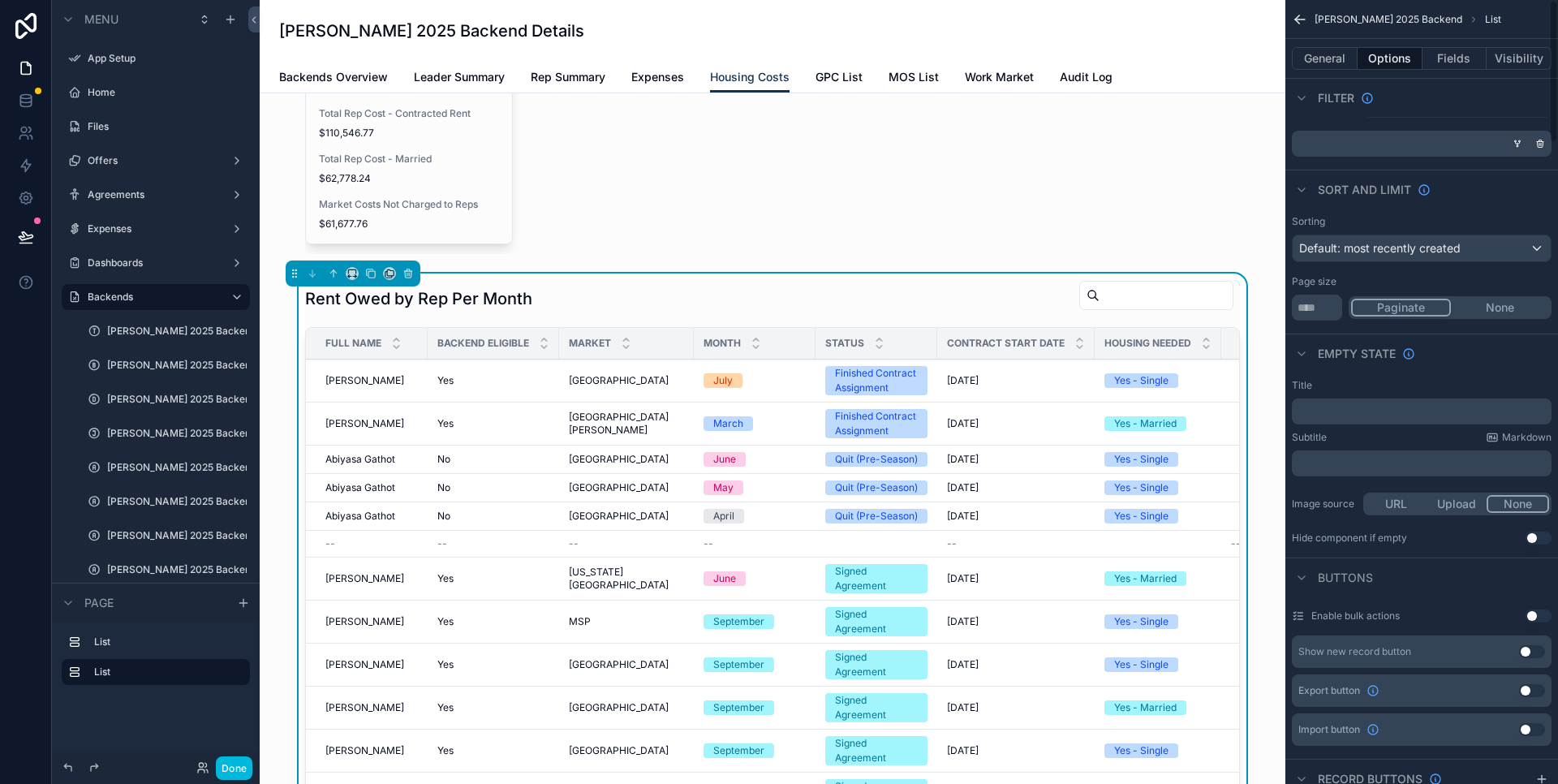
scroll to position [0, 0]
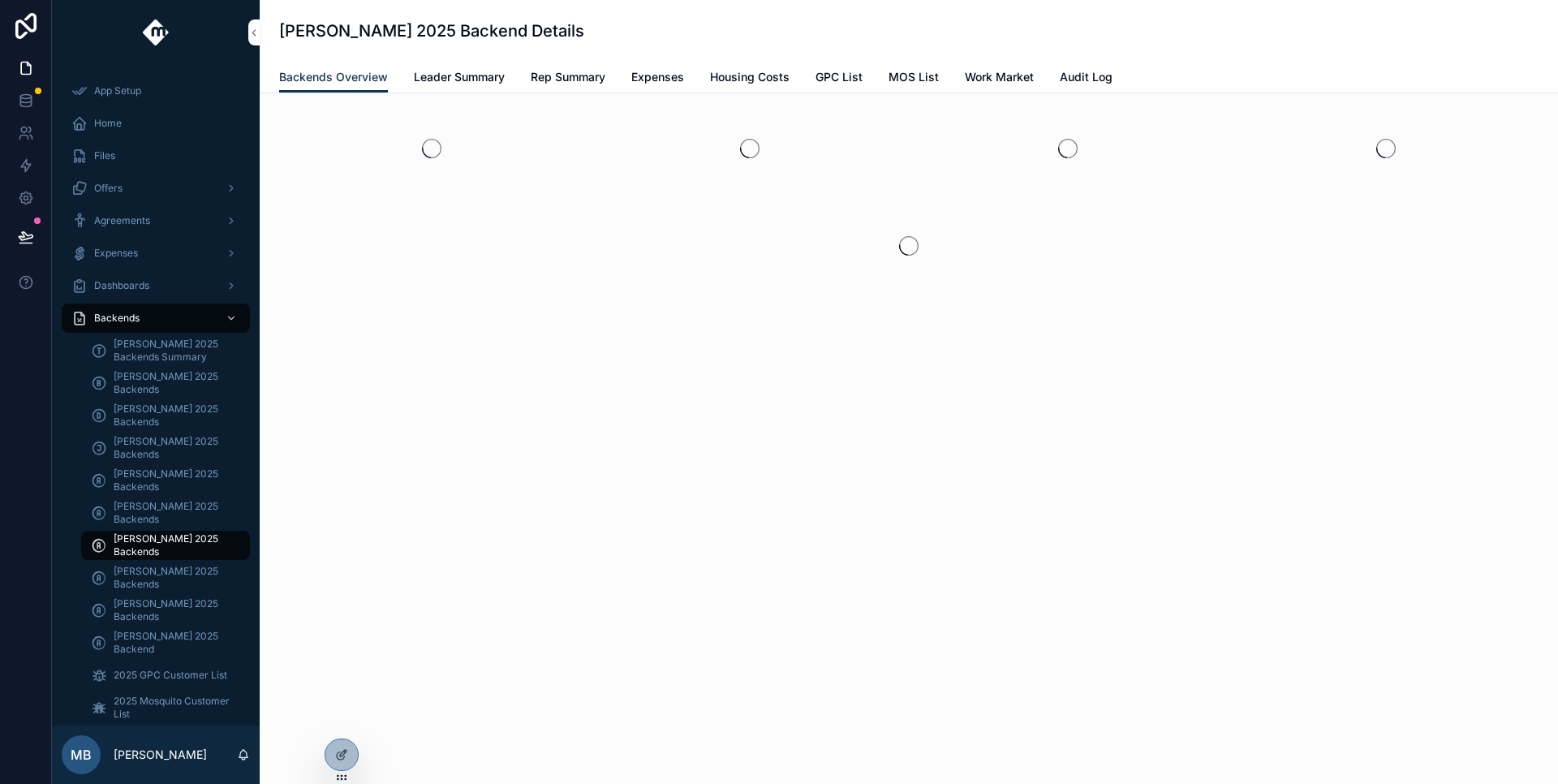
click at [576, 77] on span "Rep Summary" at bounding box center [568, 77] width 75 height 16
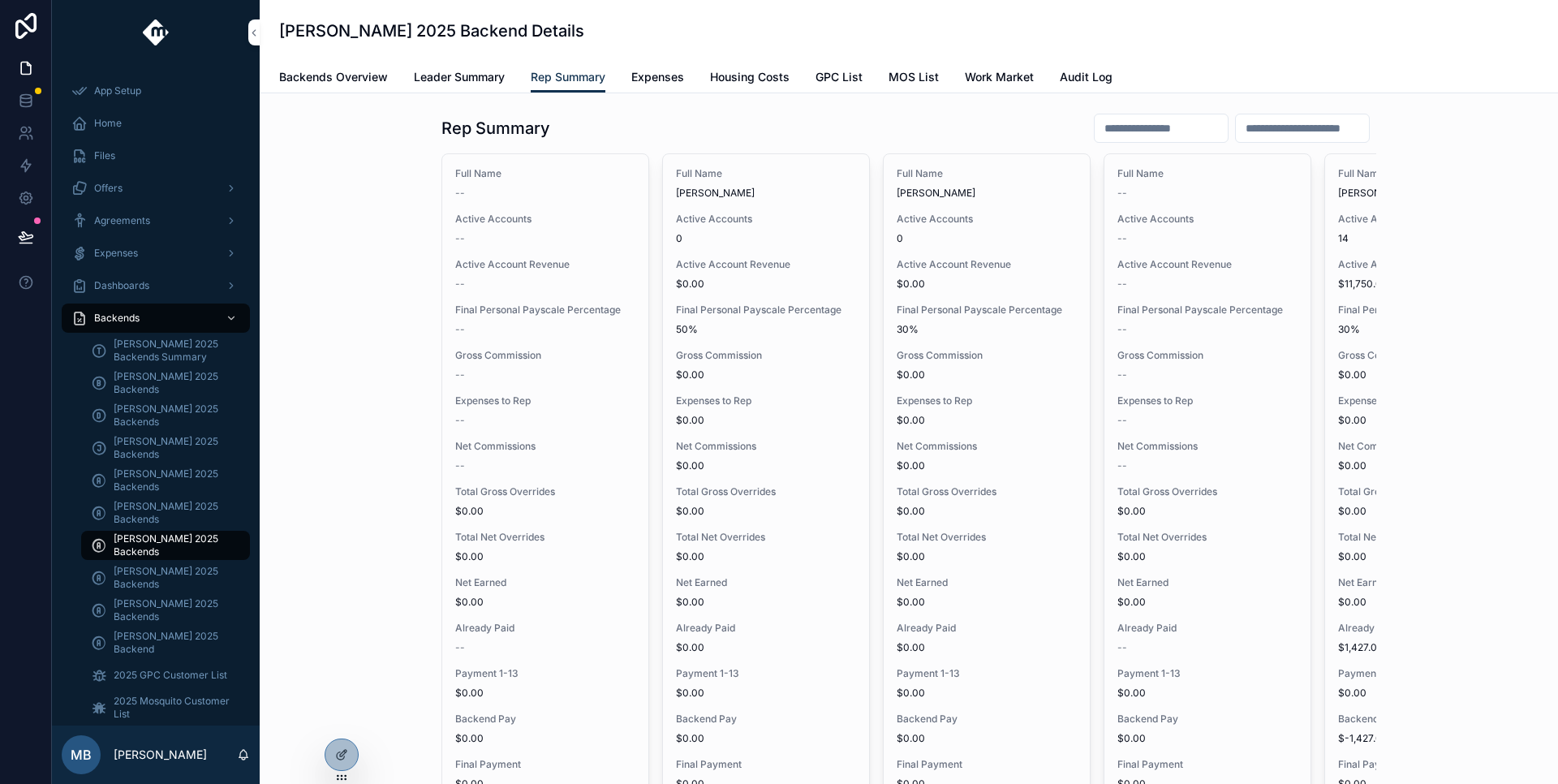
click at [699, 128] on div "Rep Summary" at bounding box center [909, 127] width 935 height 31
click at [347, 759] on icon at bounding box center [342, 755] width 13 height 13
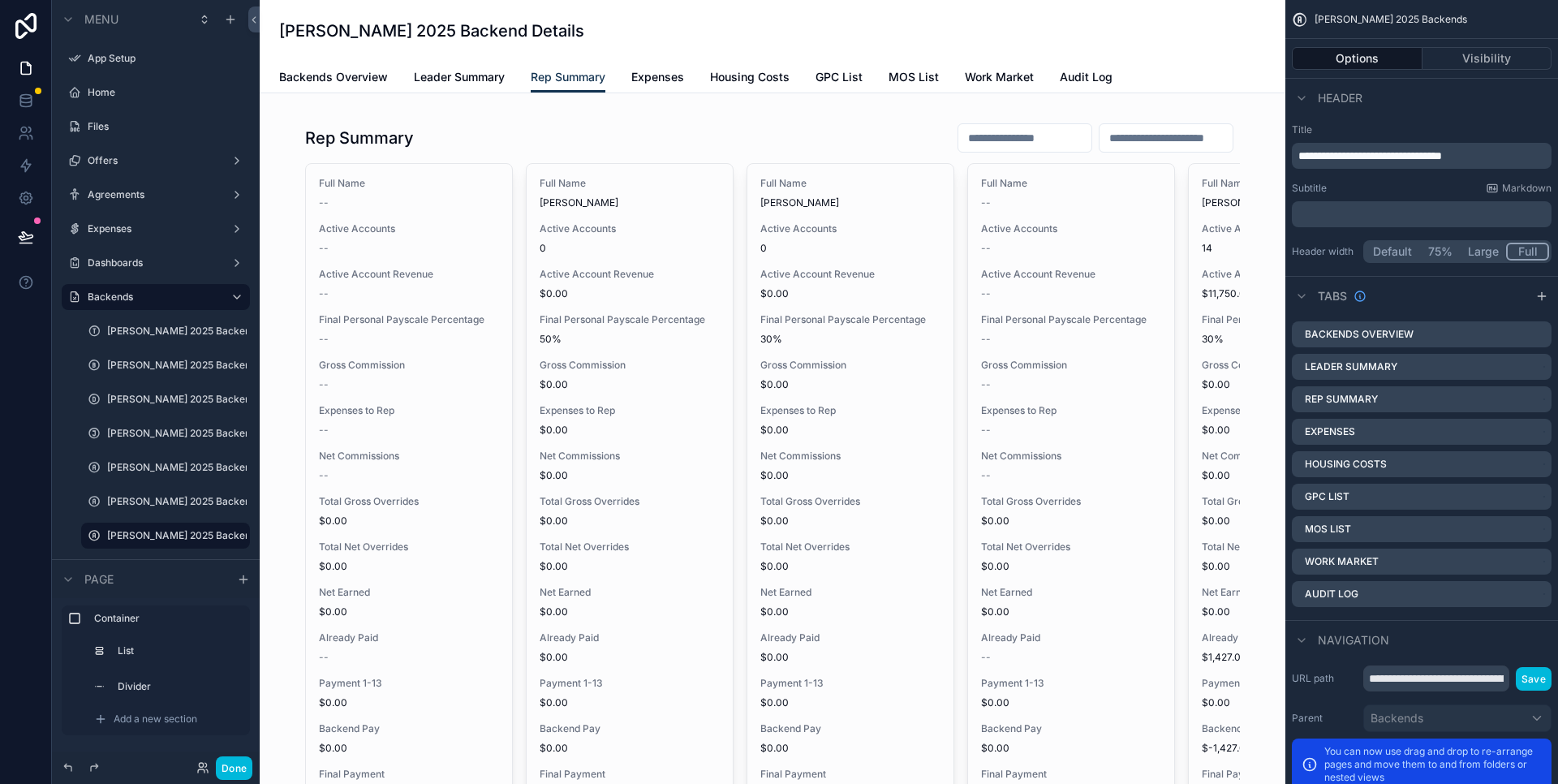
click at [1486, 67] on button "Visibility" at bounding box center [1488, 57] width 130 height 22
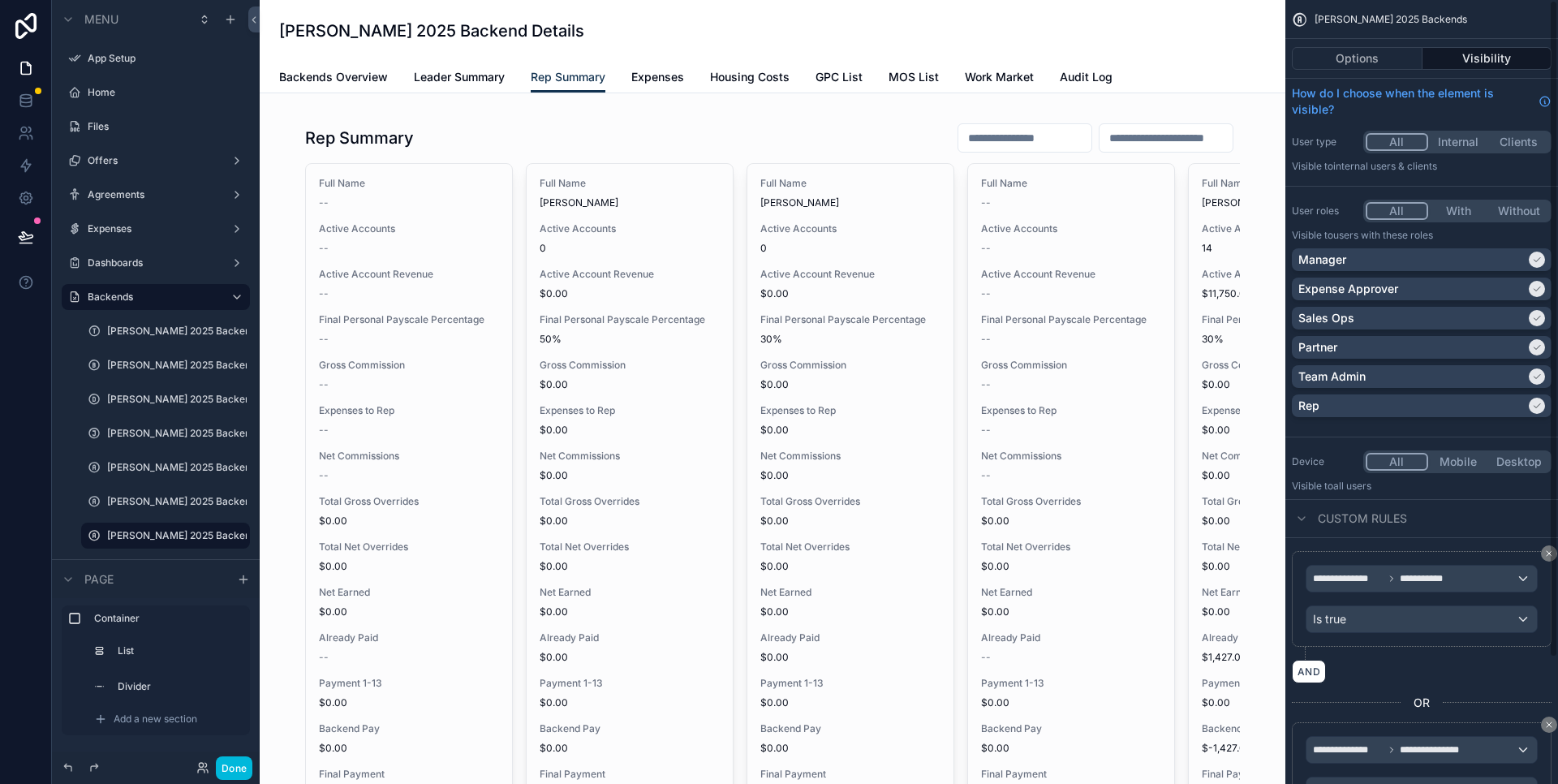
click at [1399, 54] on button "Options" at bounding box center [1357, 57] width 131 height 22
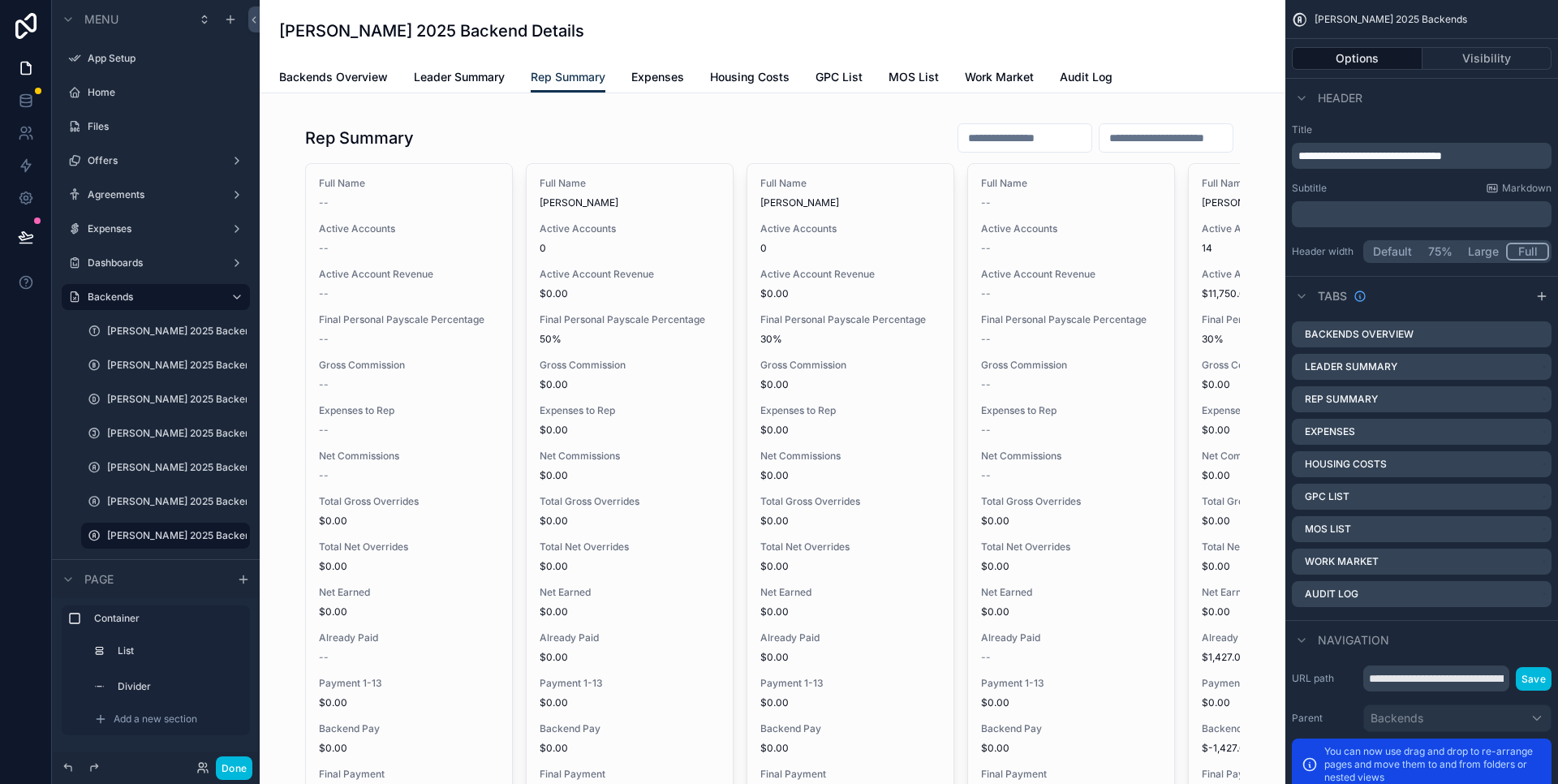
click at [0, 0] on icon "scrollable content" at bounding box center [0, 0] width 0 height 0
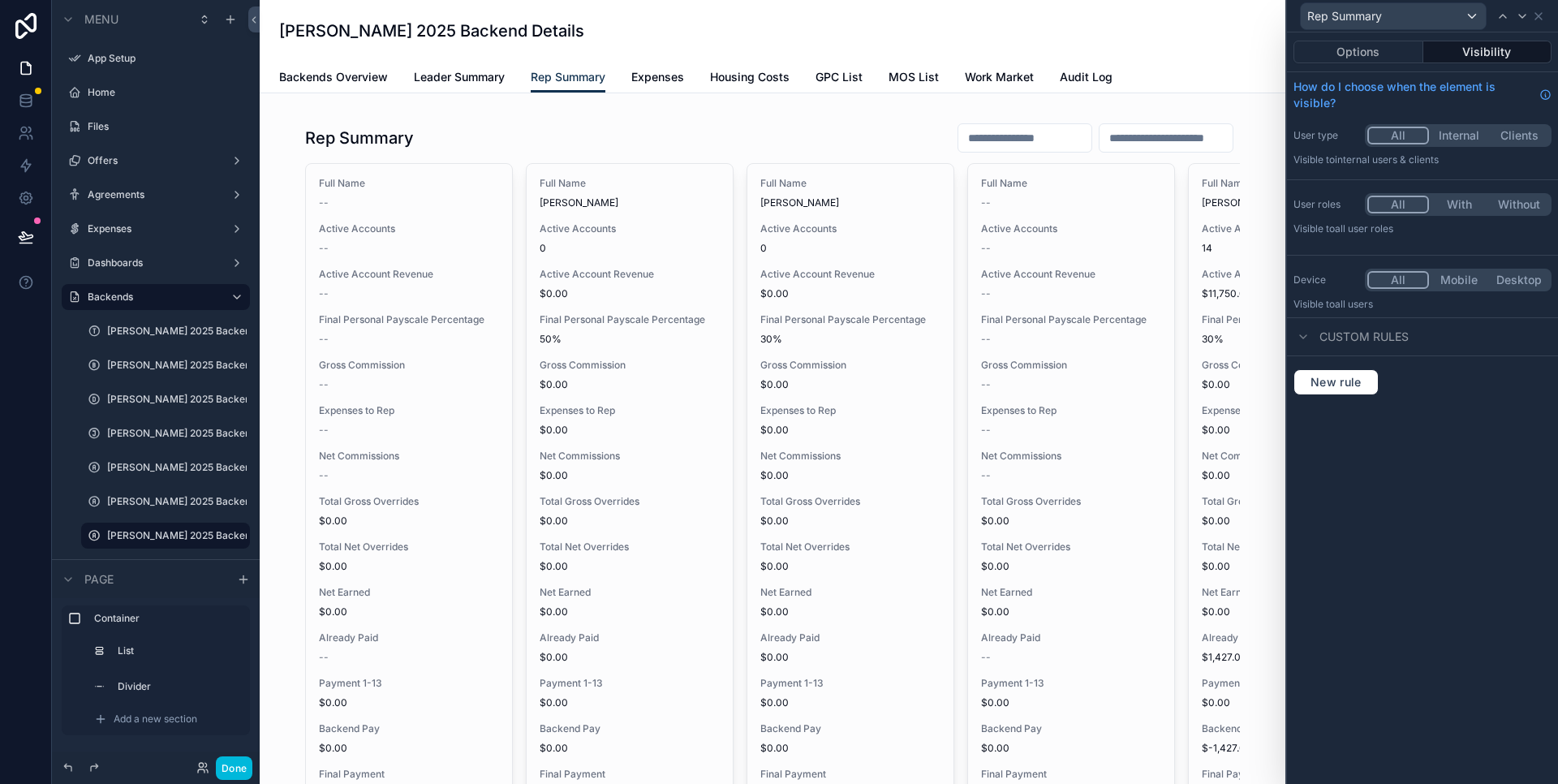
click at [711, 147] on div "scrollable content" at bounding box center [772, 505] width 1000 height 797
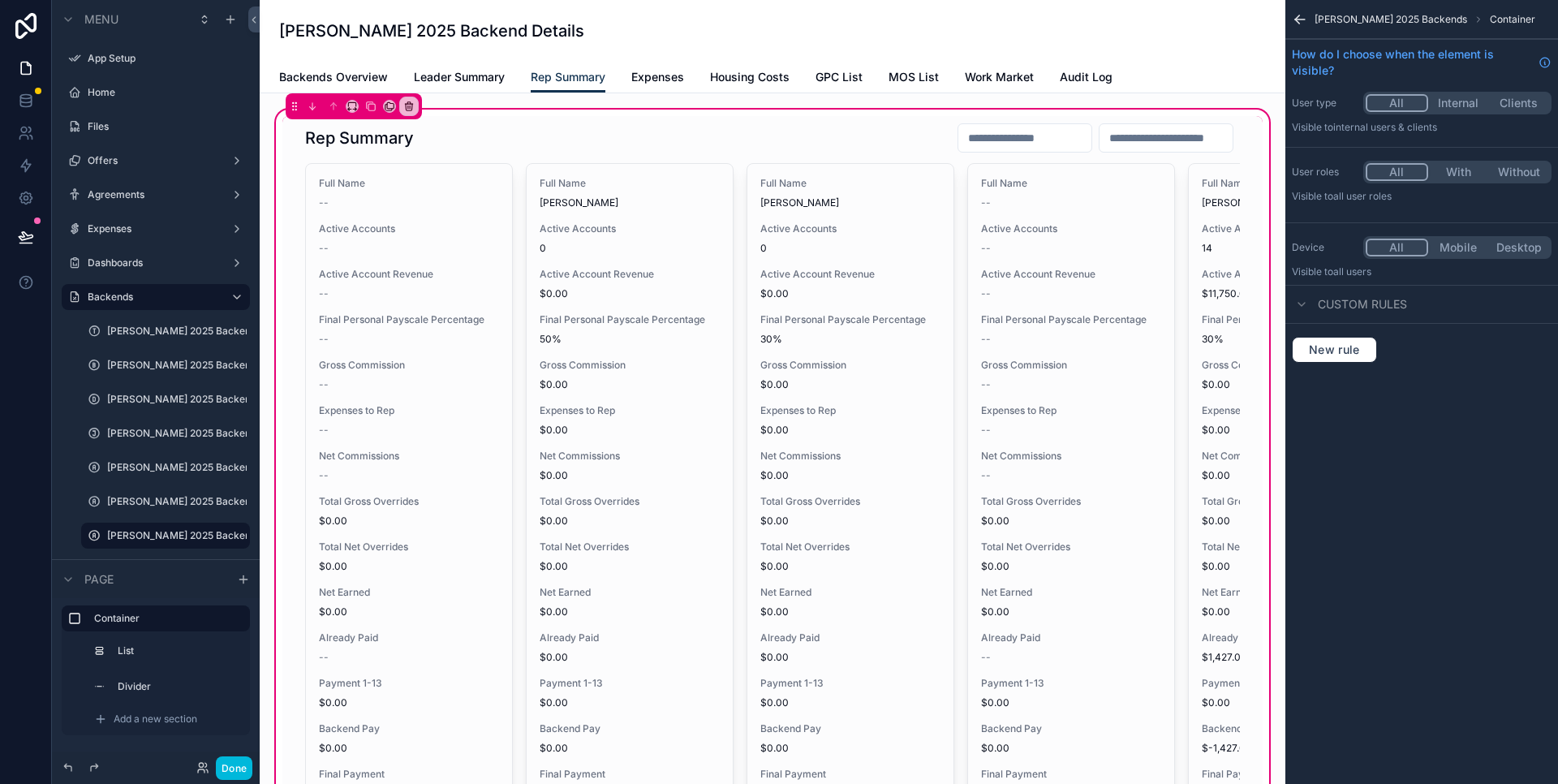
click at [1301, 22] on icon "scrollable content" at bounding box center [1300, 19] width 16 height 16
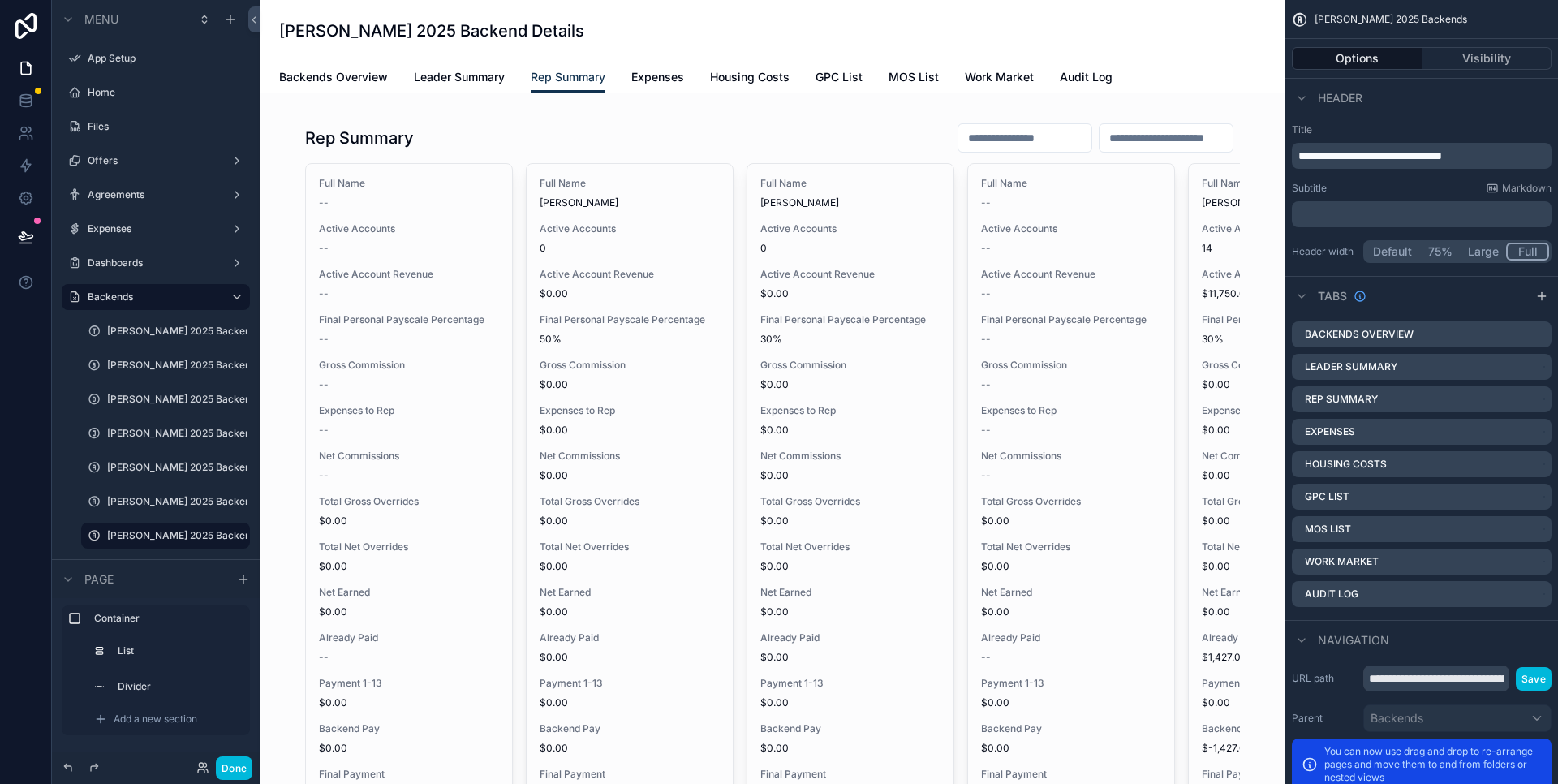
click at [0, 0] on icon "scrollable content" at bounding box center [0, 0] width 0 height 0
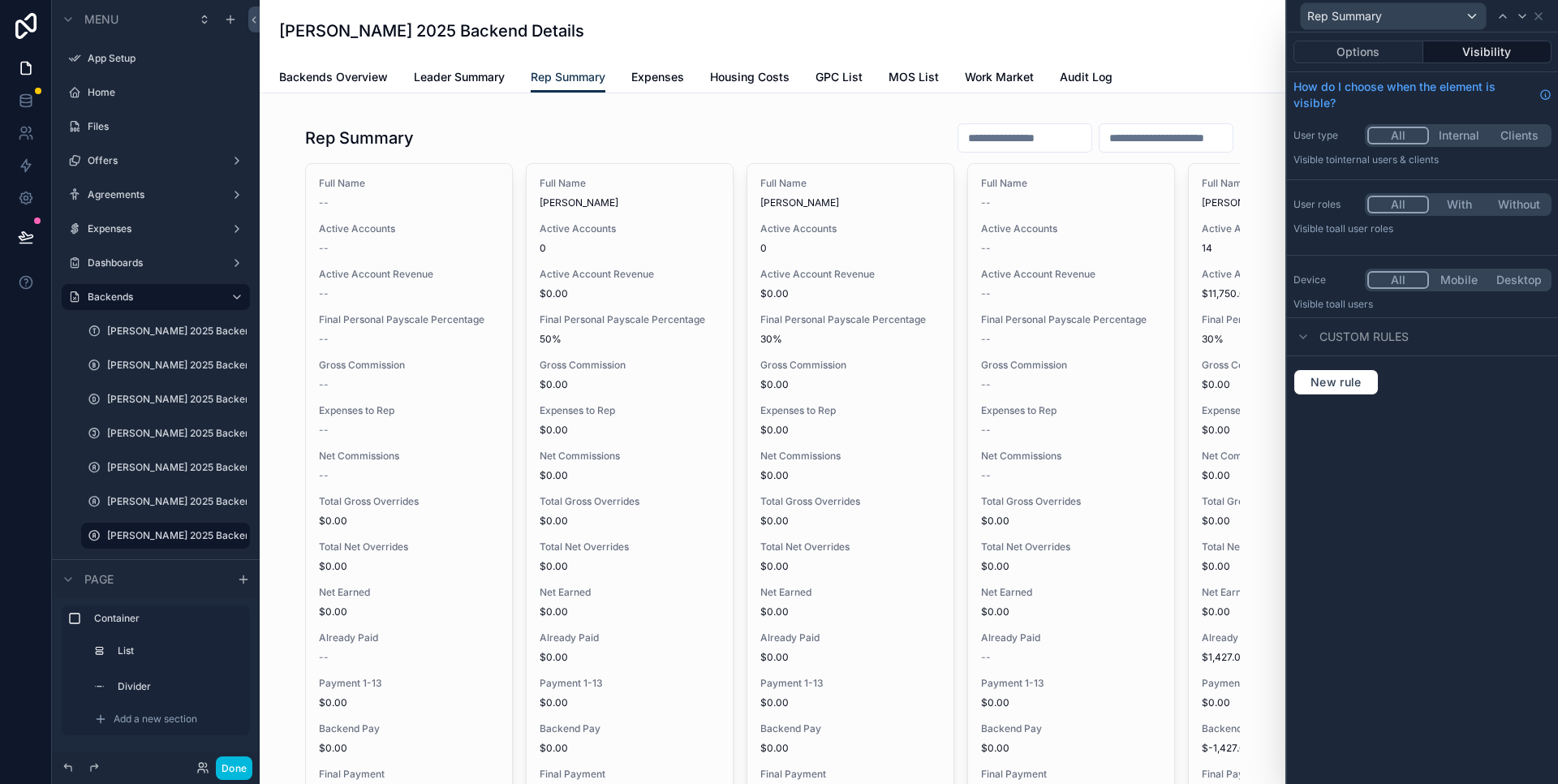
click at [572, 141] on div "scrollable content" at bounding box center [772, 505] width 1000 height 797
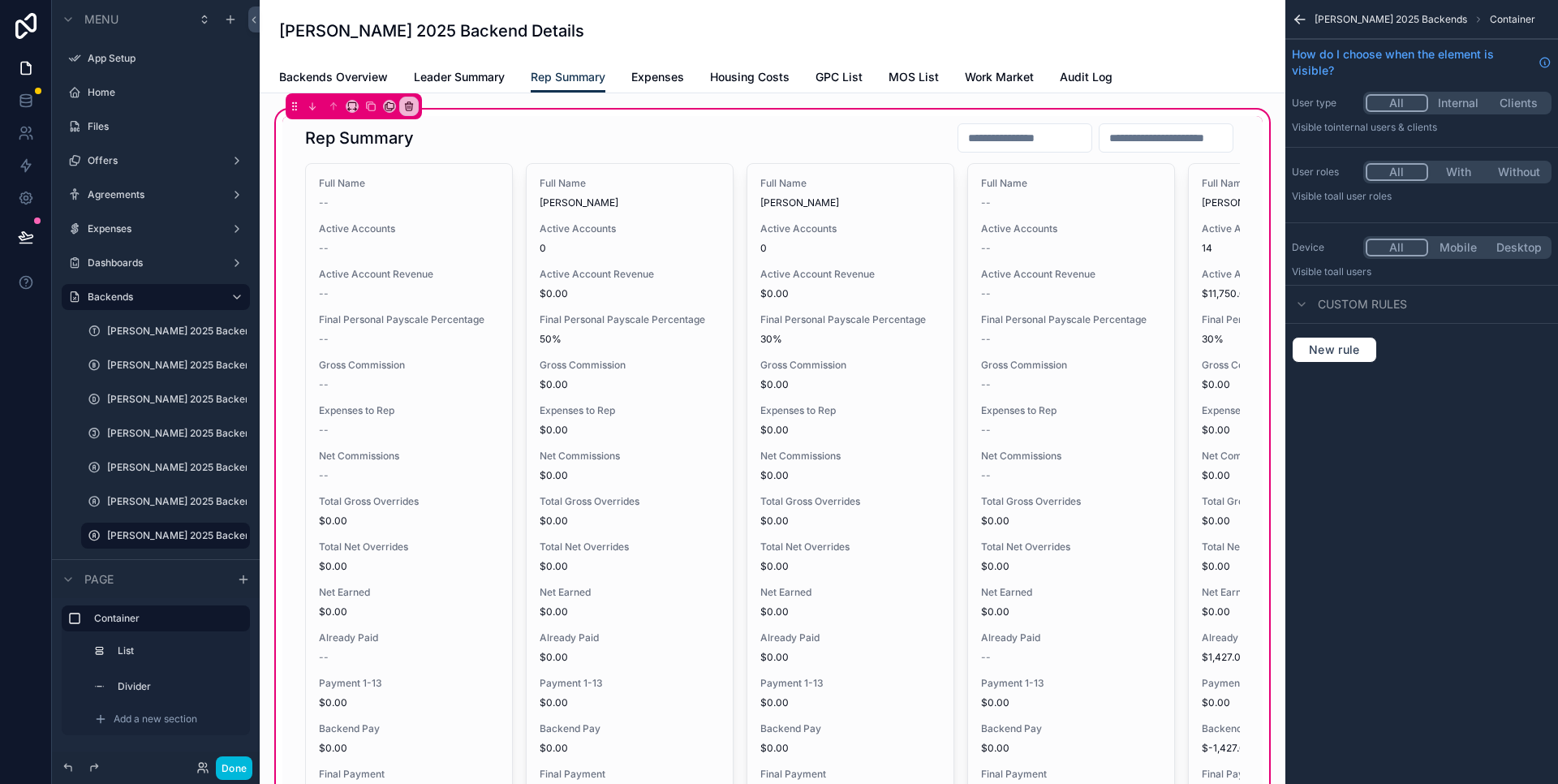
click at [667, 137] on div "scrollable content" at bounding box center [772, 472] width 981 height 714
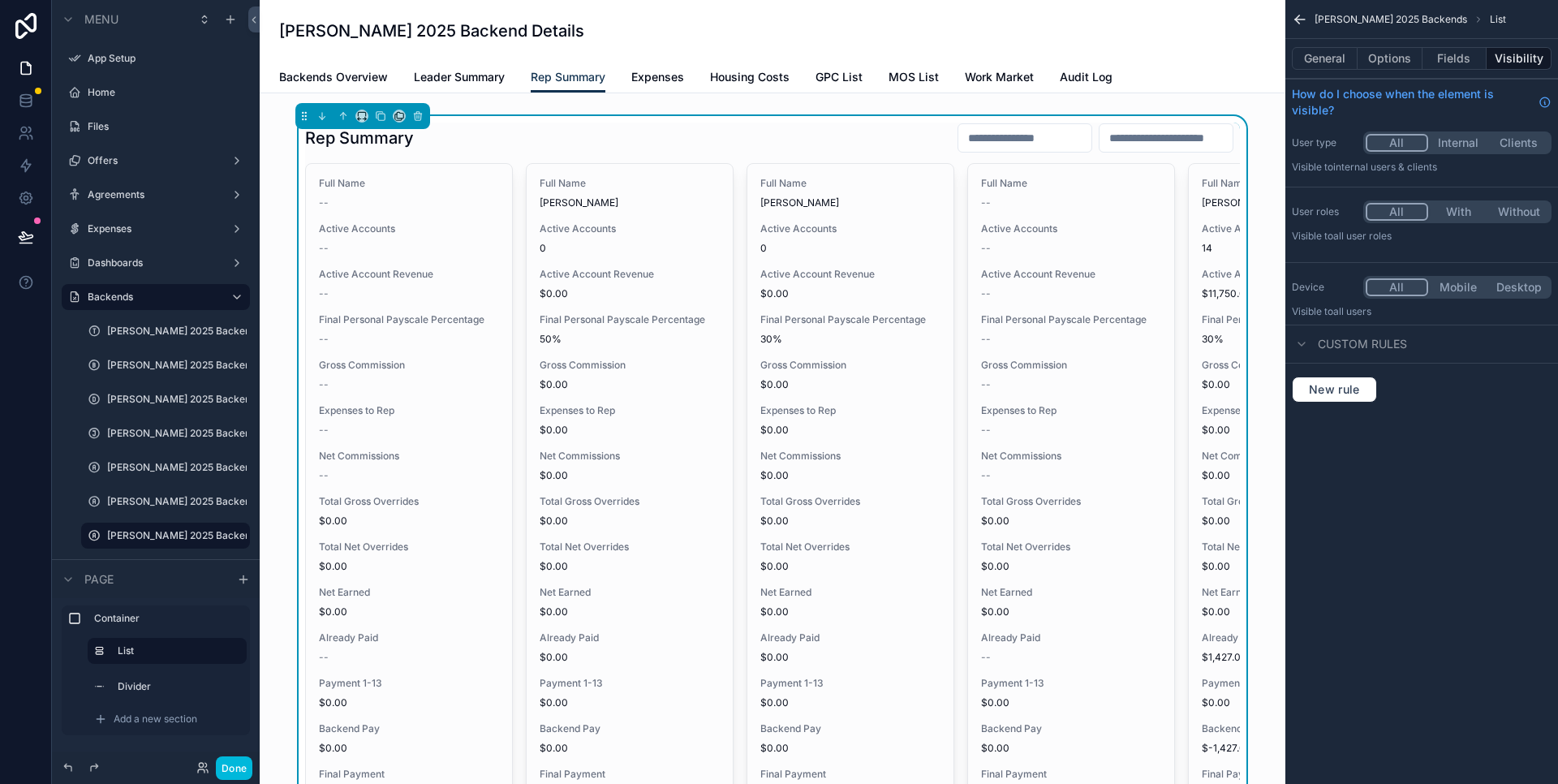
click at [1406, 66] on button "Options" at bounding box center [1391, 57] width 65 height 22
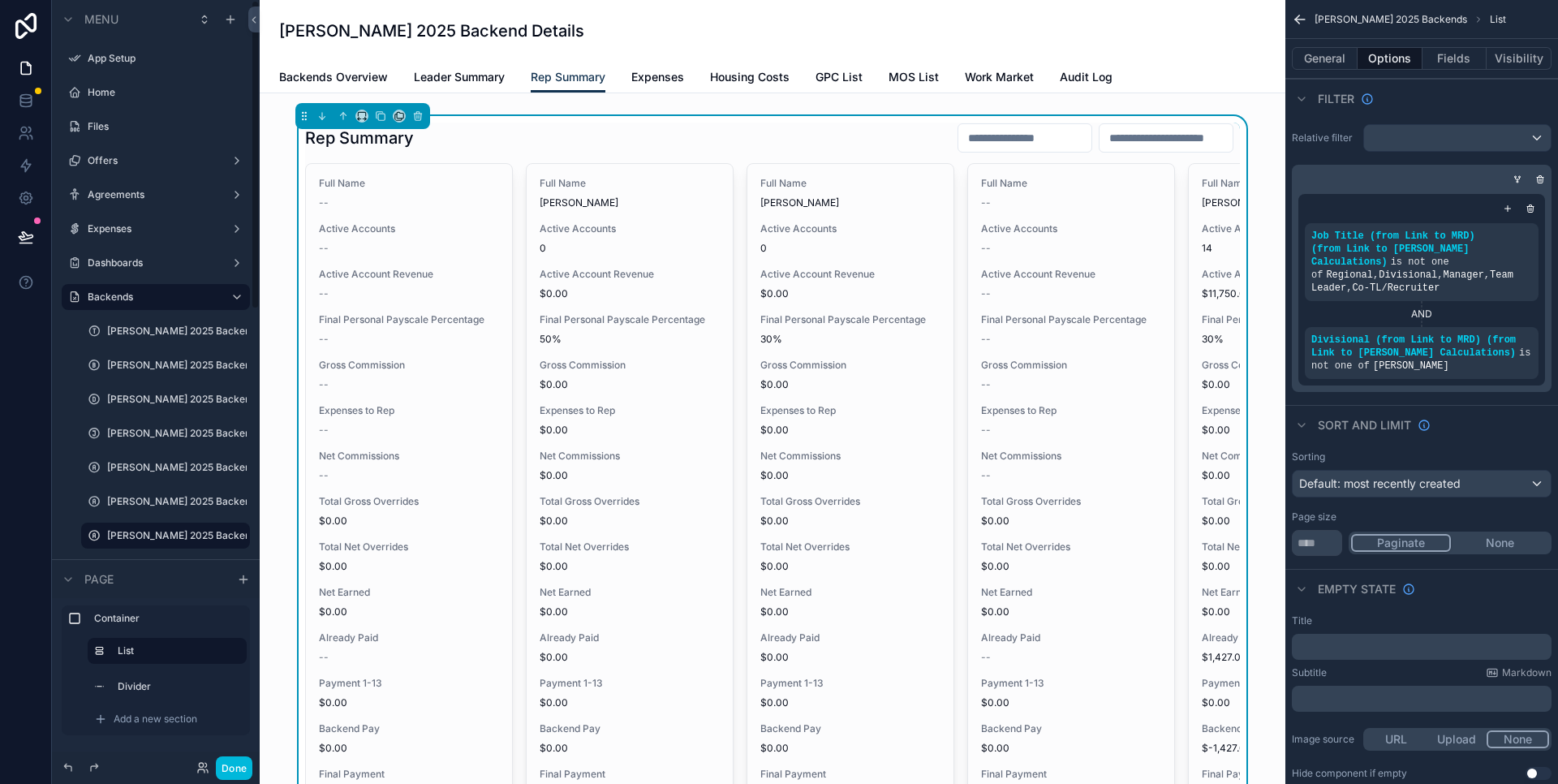
click at [150, 467] on label "[PERSON_NAME] 2025 Backends" at bounding box center [177, 467] width 140 height 13
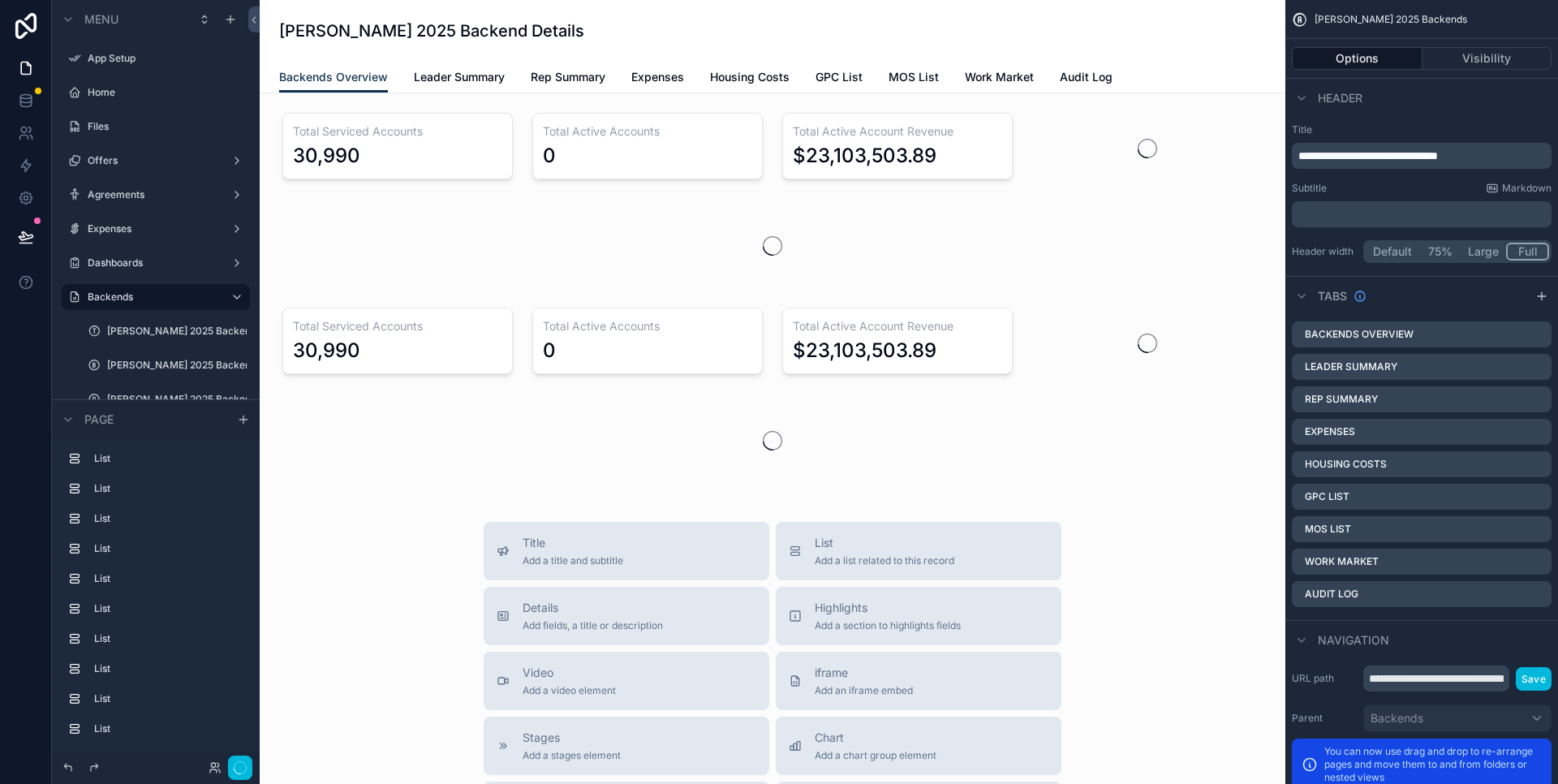
click at [755, 88] on link "Housing Costs" at bounding box center [749, 78] width 79 height 32
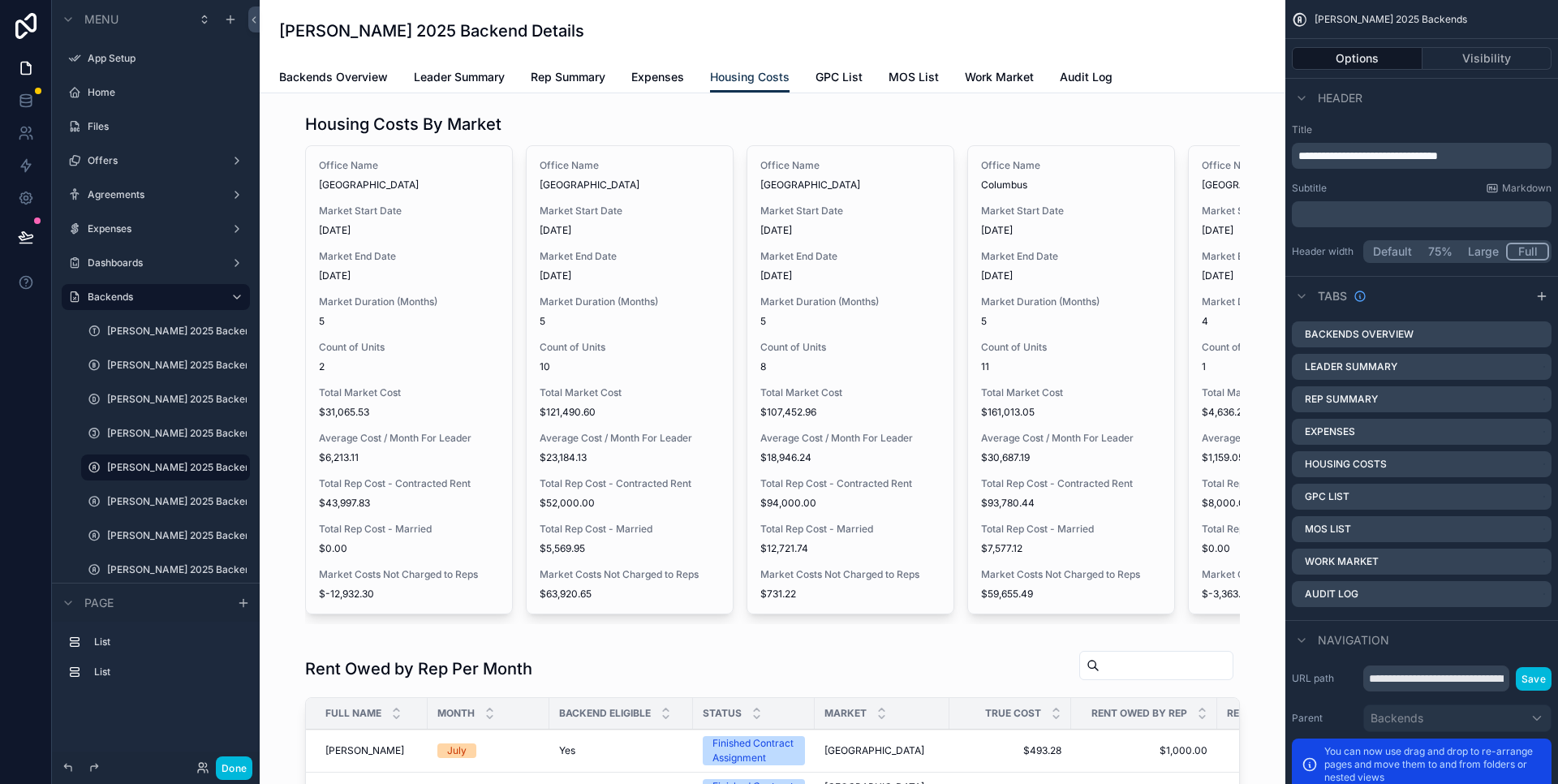
scroll to position [213, 0]
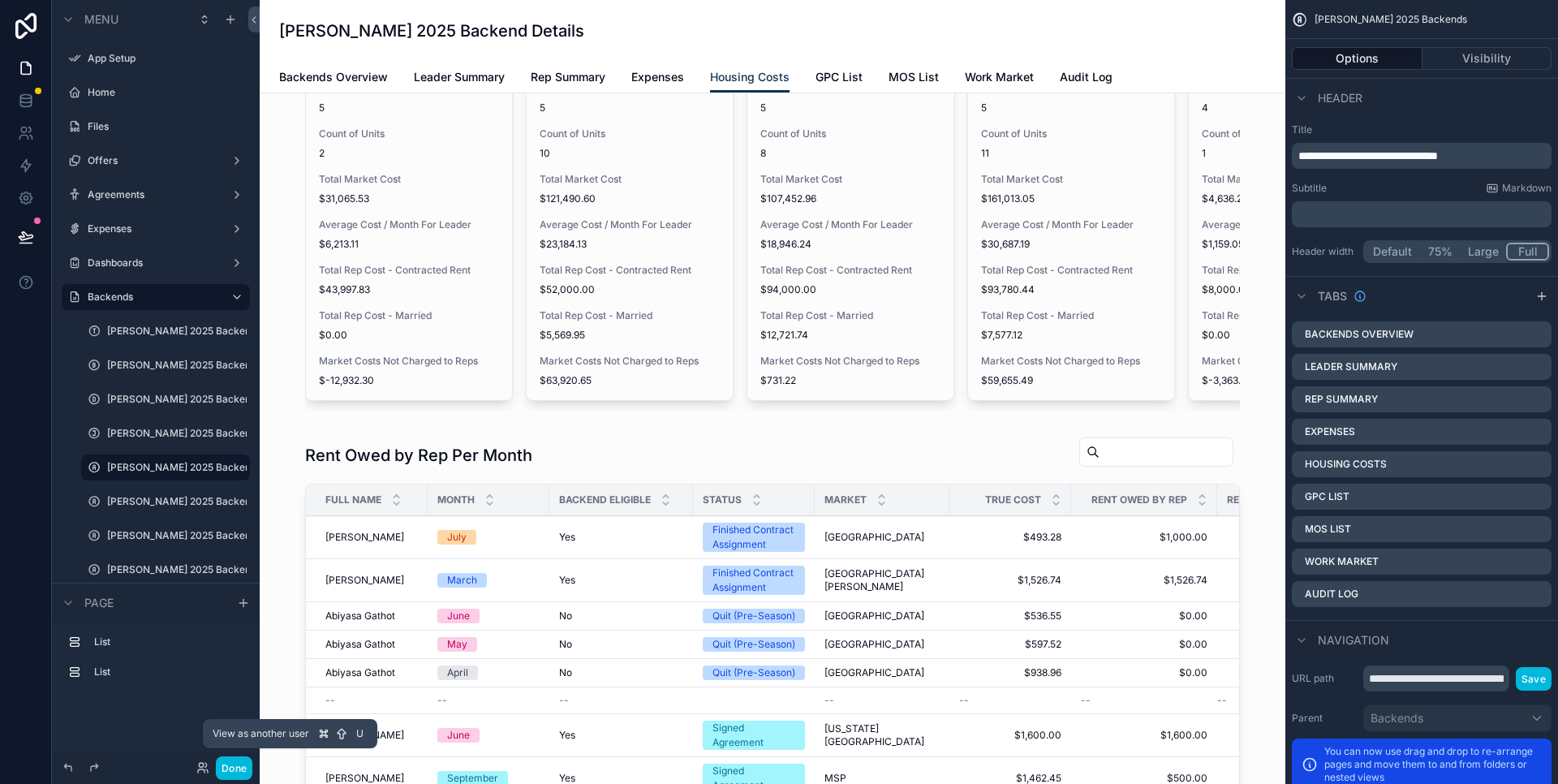
click at [204, 767] on icon at bounding box center [203, 768] width 13 height 13
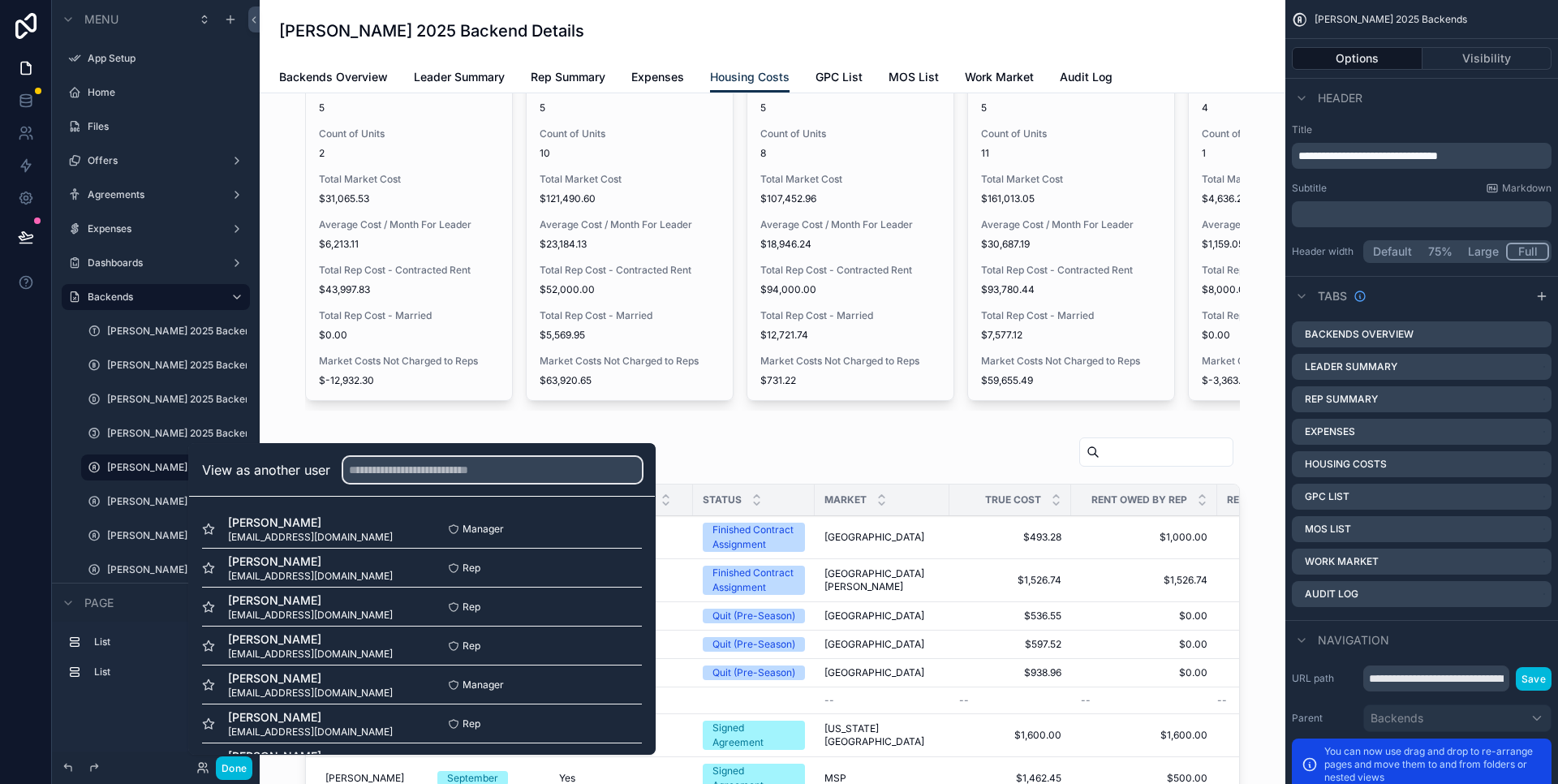
click at [392, 471] on input "text" at bounding box center [492, 469] width 298 height 26
type input "*****"
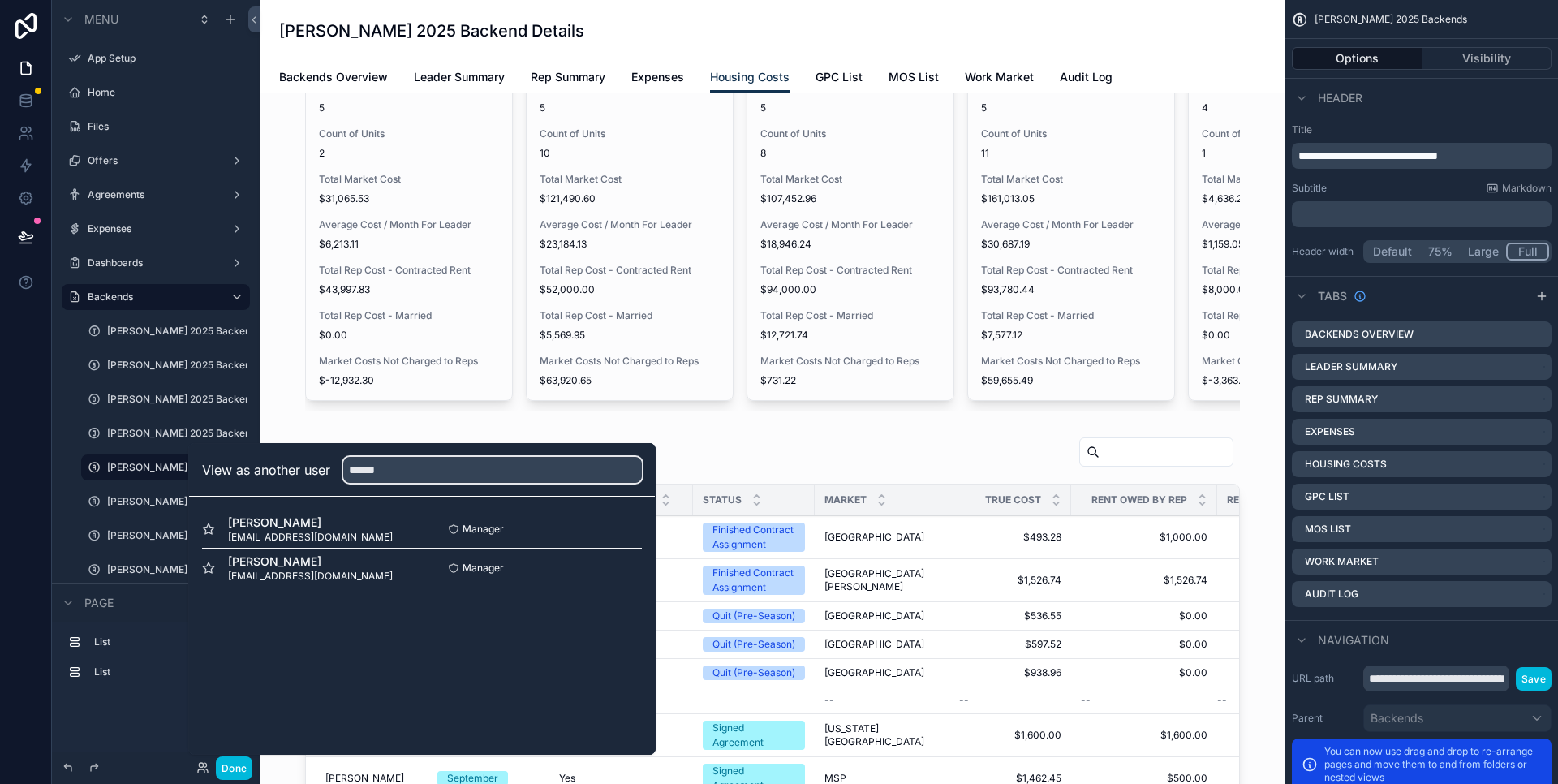
type input "*****"
click at [0, 0] on button "Select" at bounding box center [0, 0] width 0 height 0
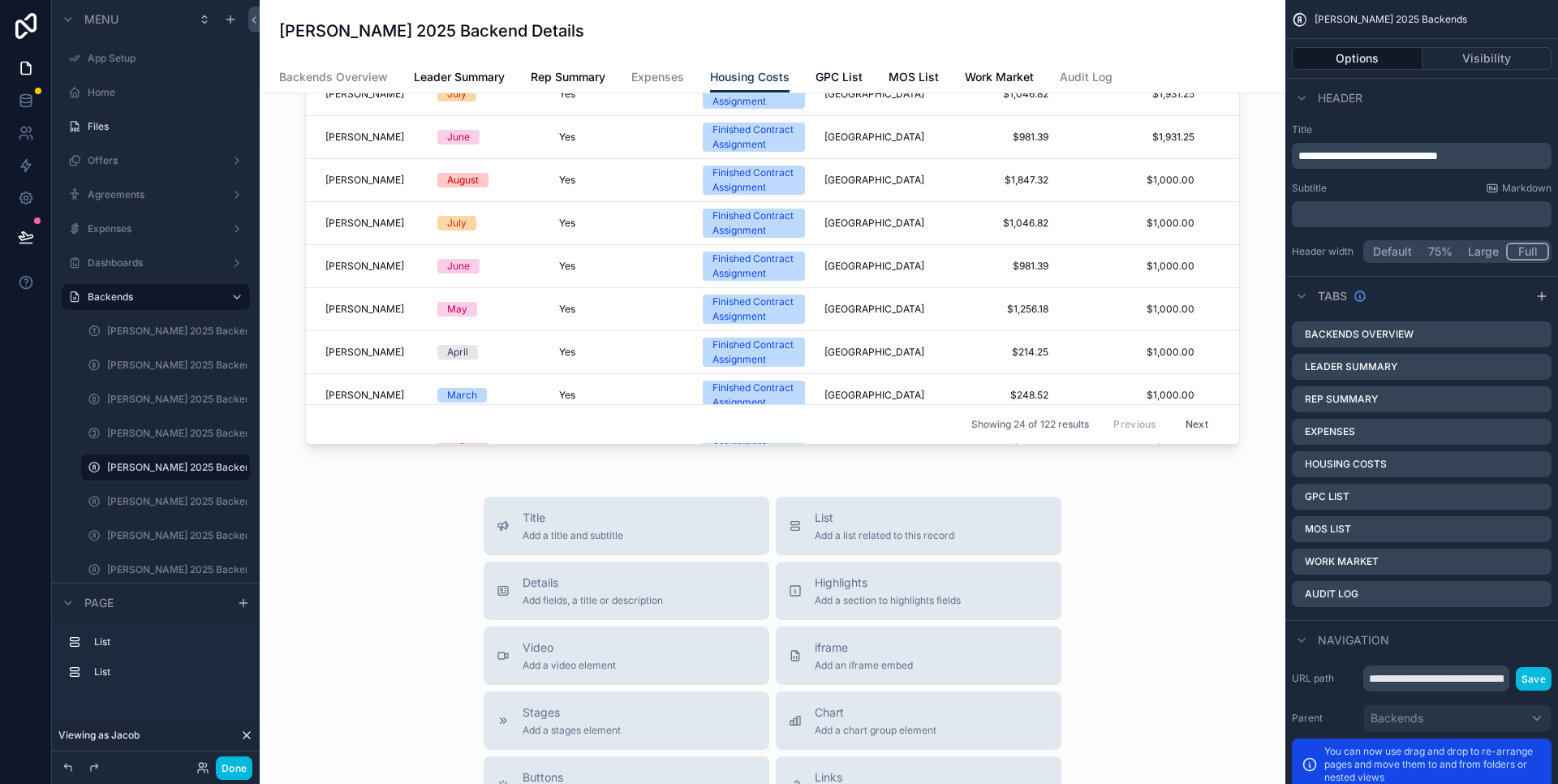
scroll to position [572, 0]
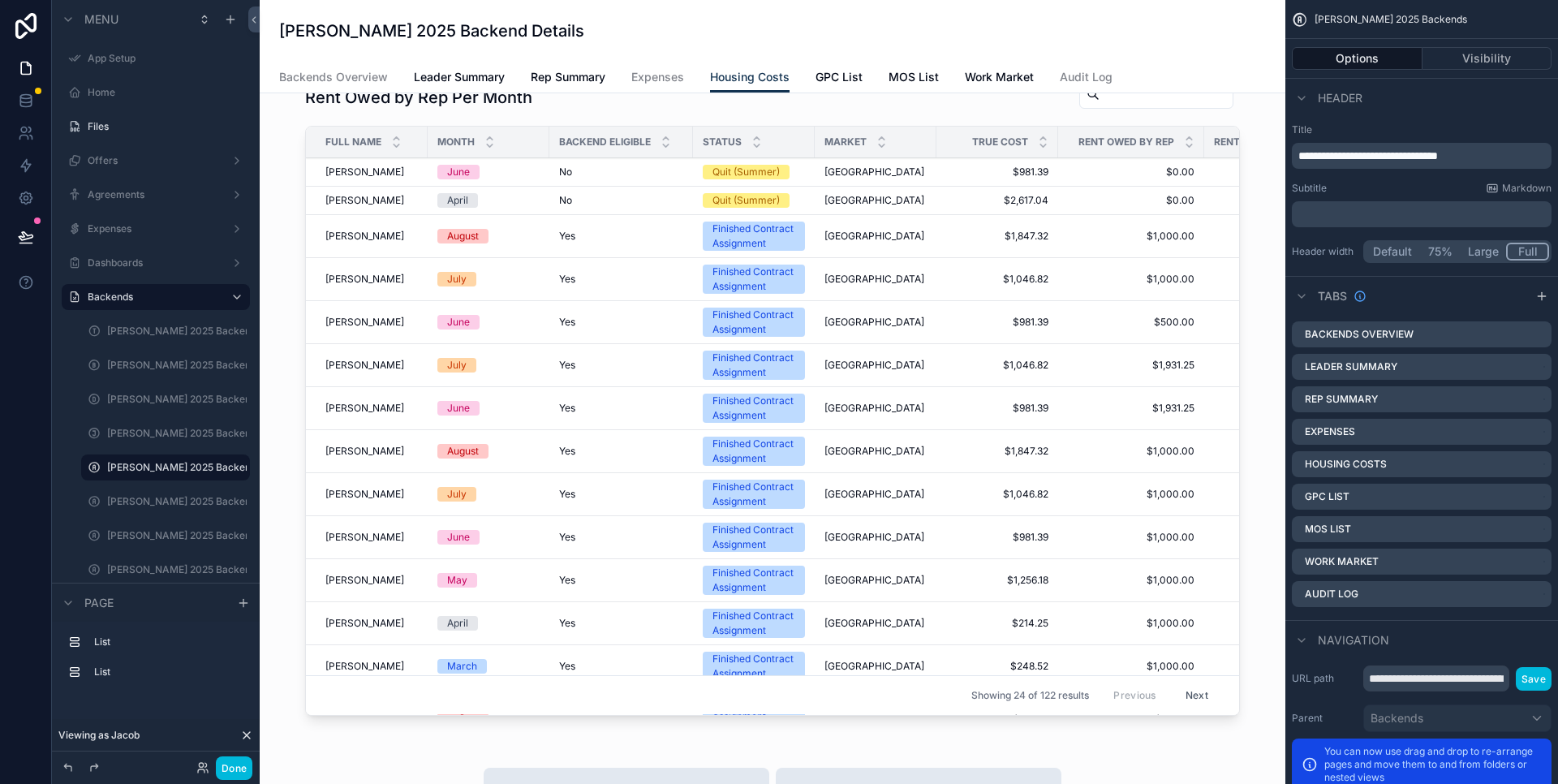
click at [1229, 233] on div "scrollable content" at bounding box center [772, 401] width 1000 height 657
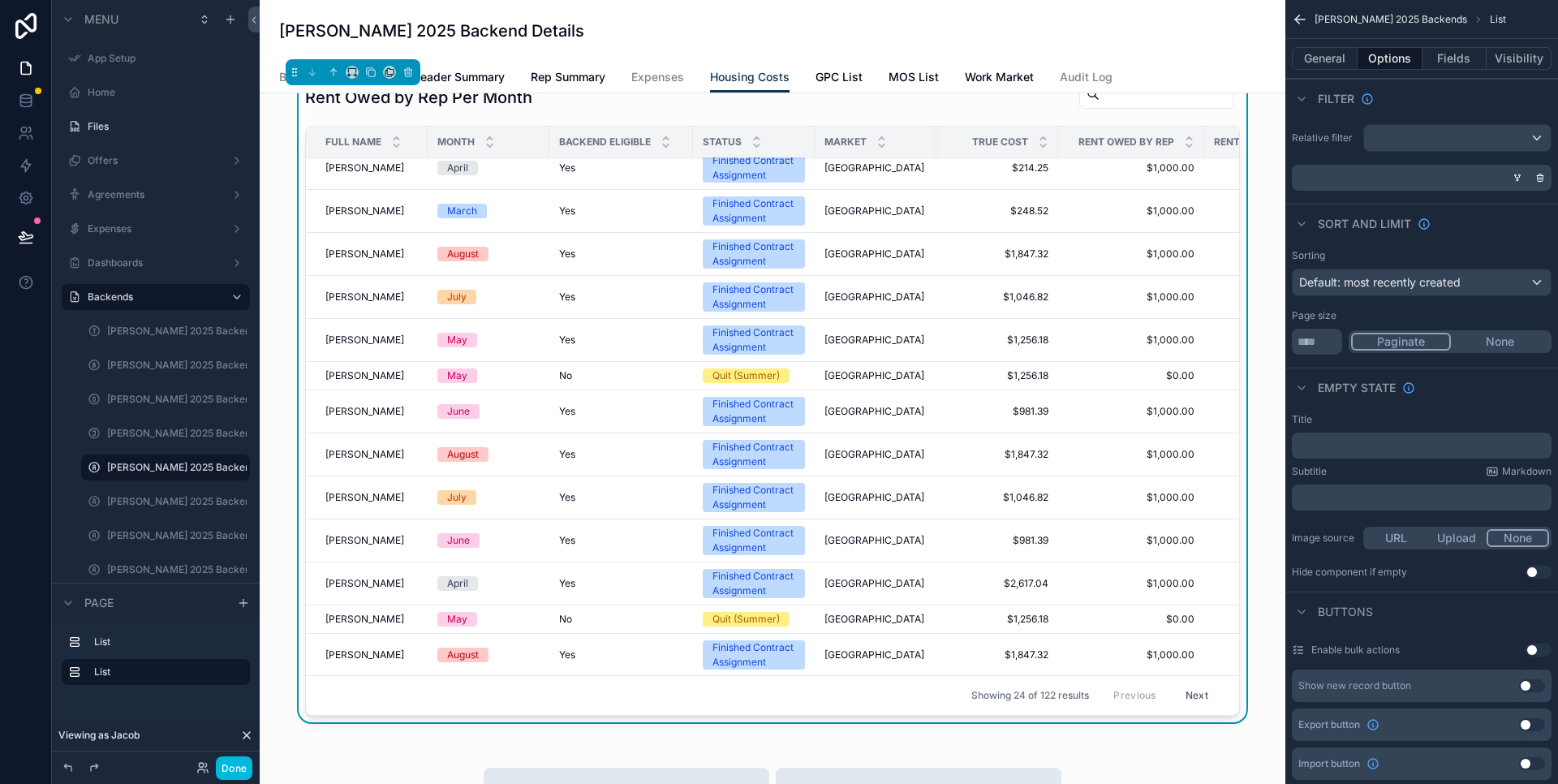
scroll to position [467, 107]
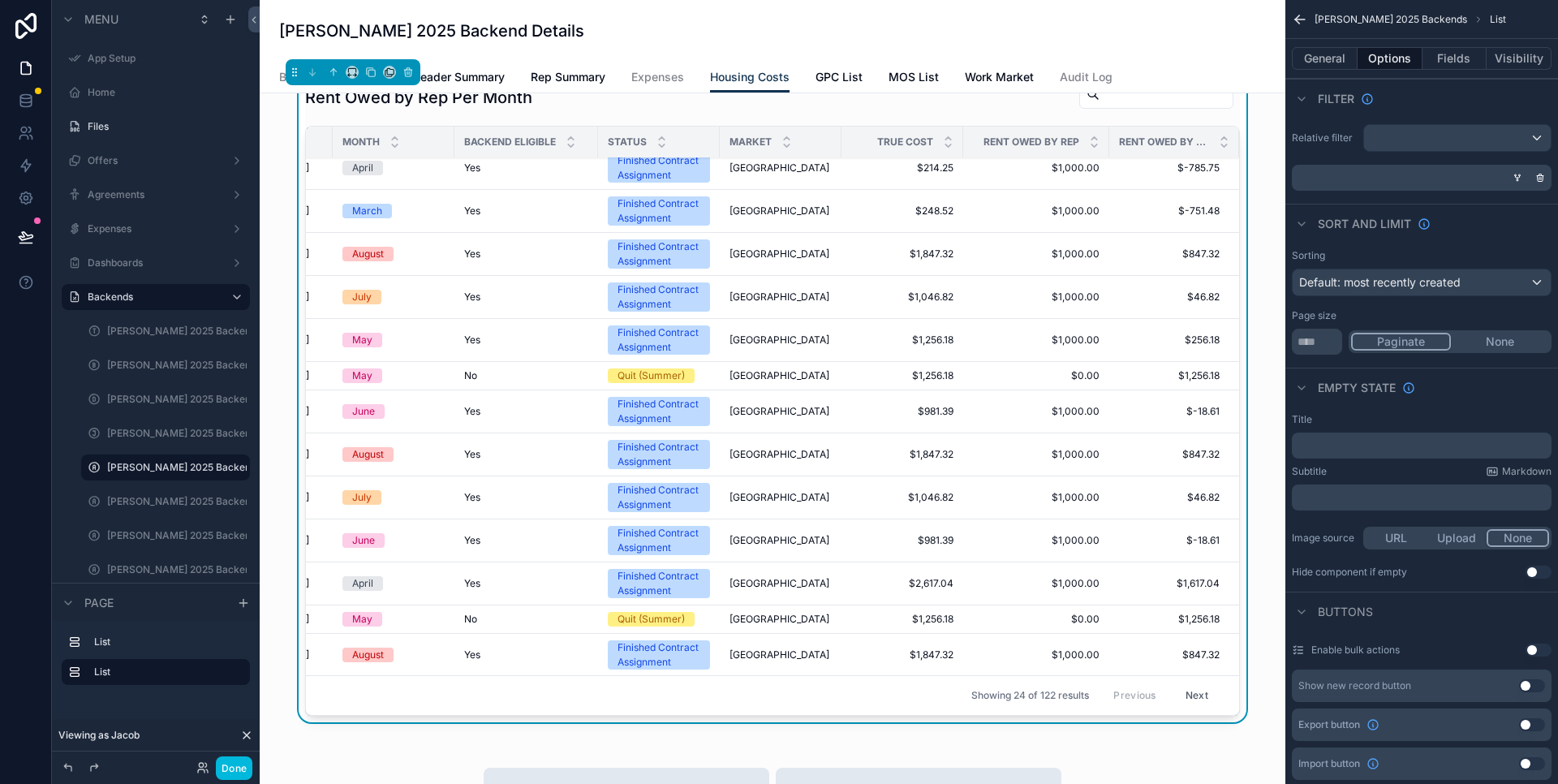
click at [1176, 683] on button "Next" at bounding box center [1197, 696] width 46 height 25
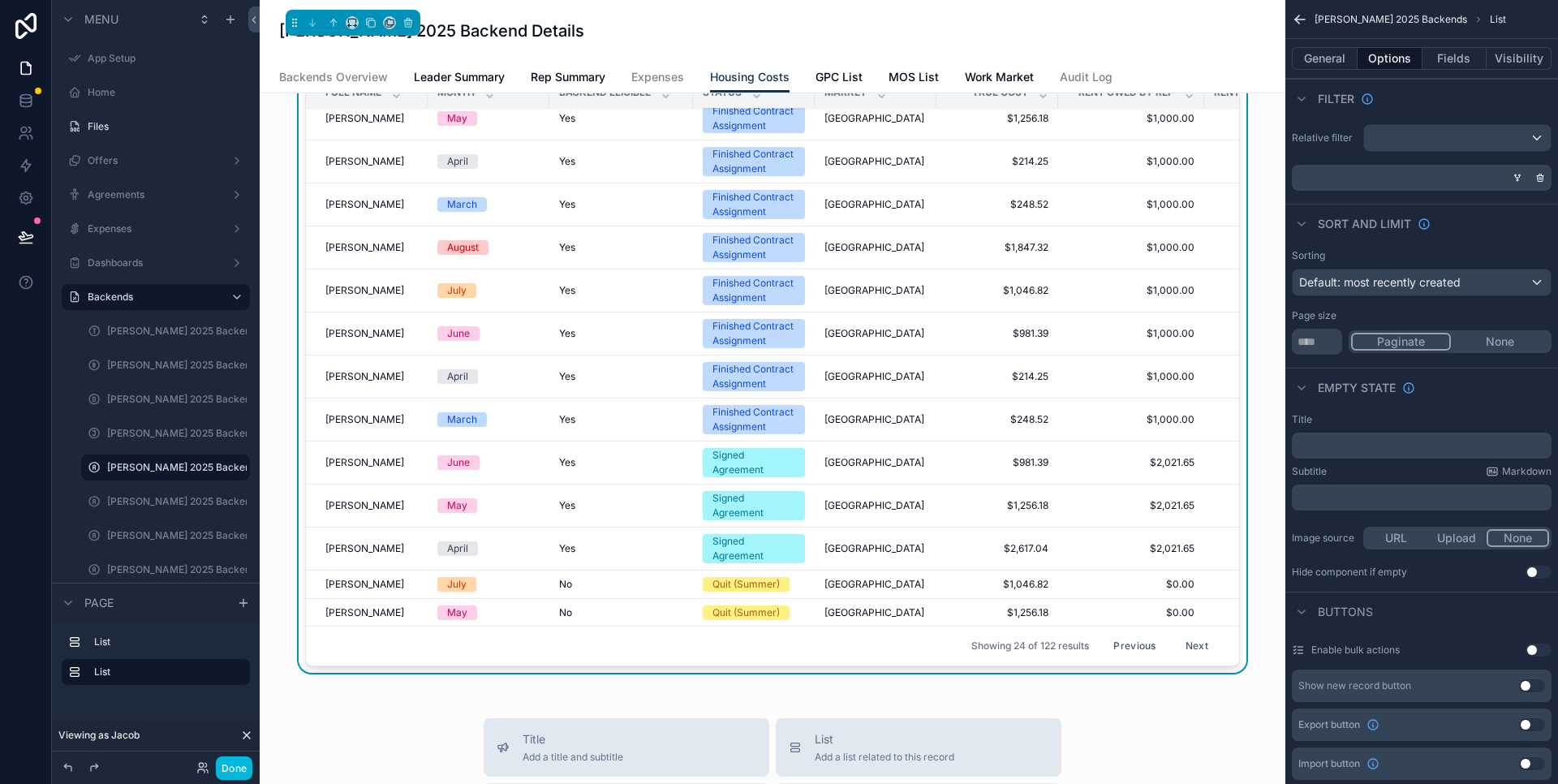
scroll to position [365, 107]
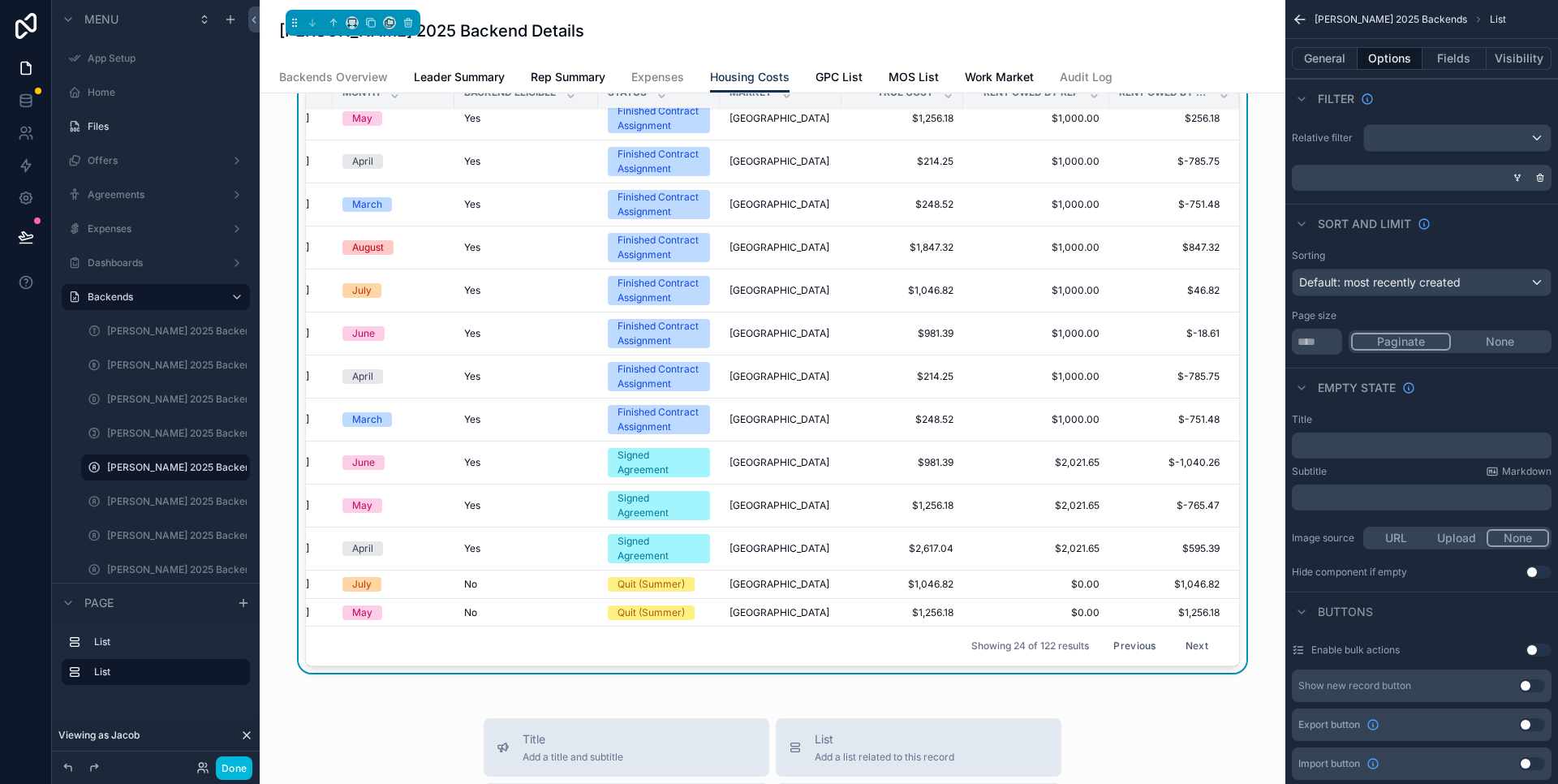
click at [1177, 635] on button "Next" at bounding box center [1197, 647] width 46 height 25
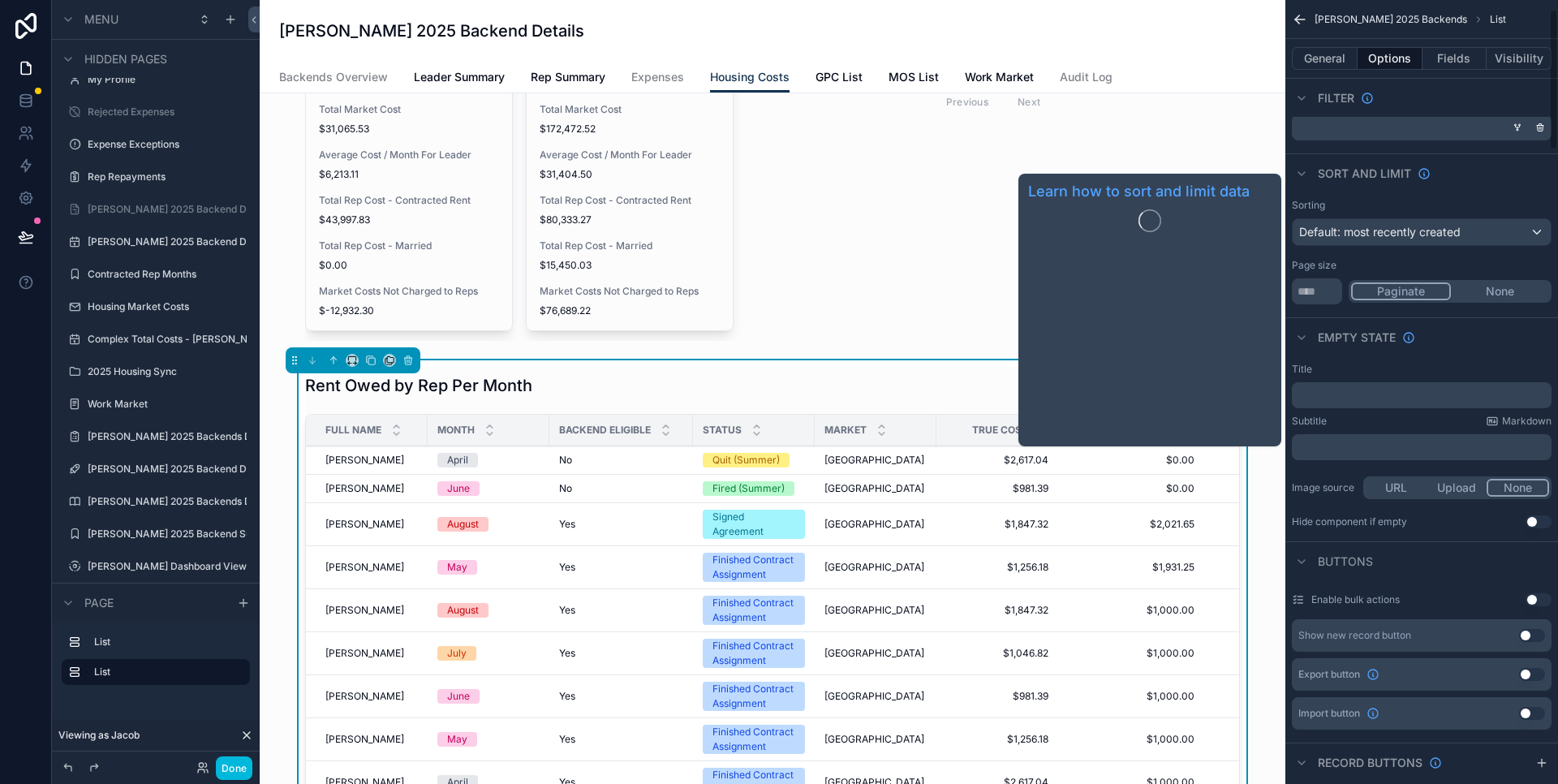
scroll to position [41, 0]
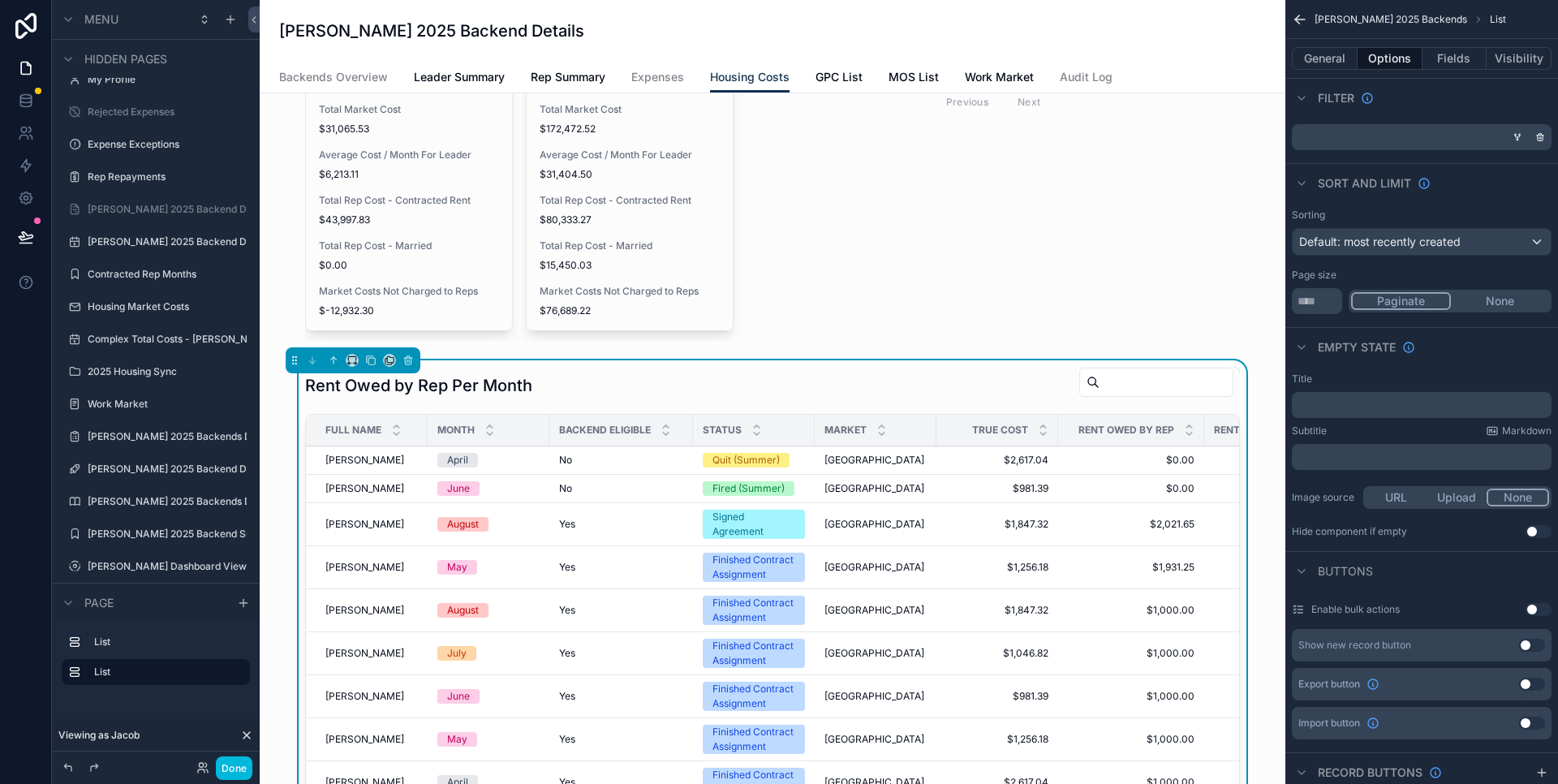
click at [1449, 62] on button "Fields" at bounding box center [1456, 57] width 65 height 22
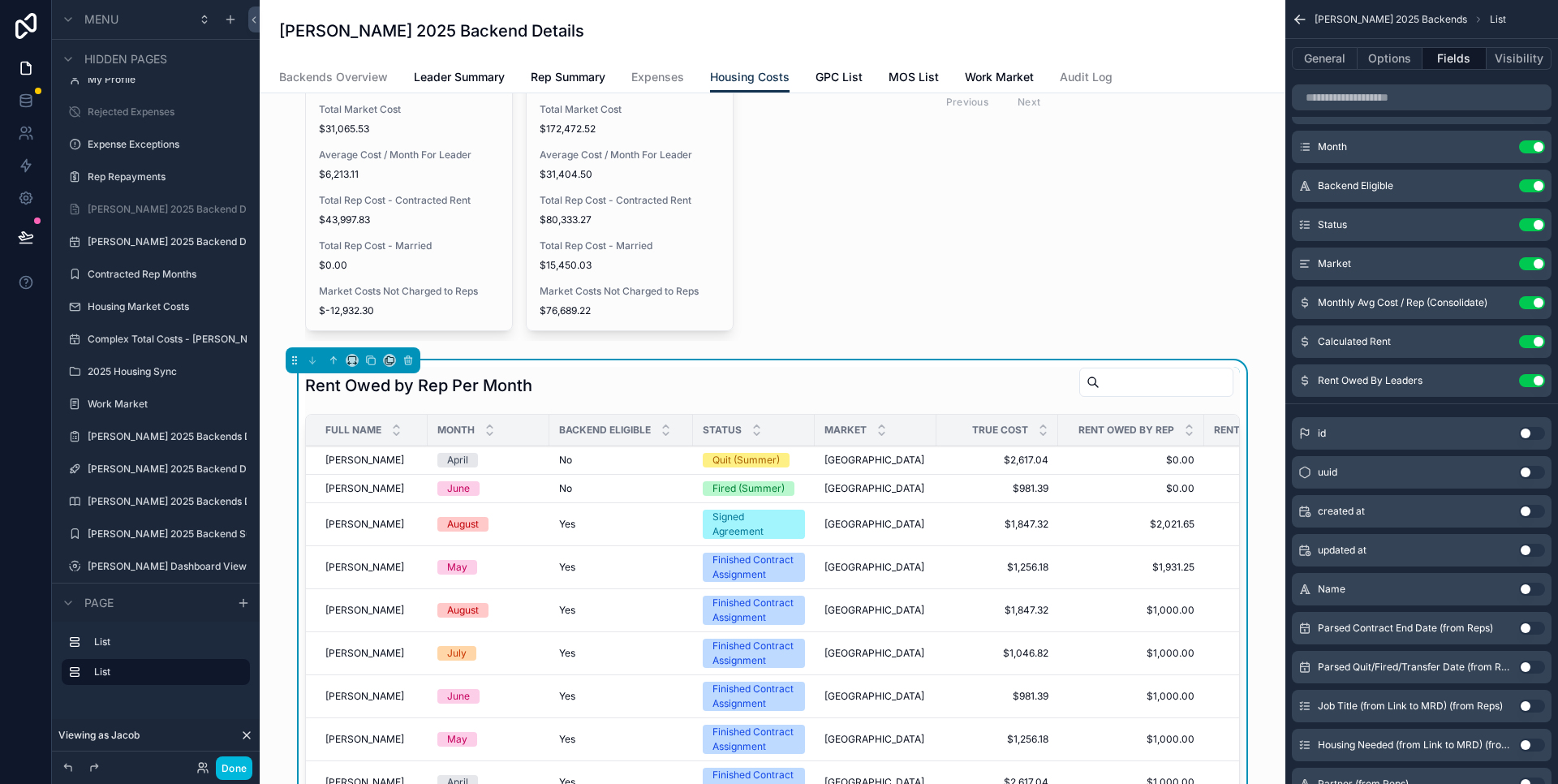
scroll to position [0, 0]
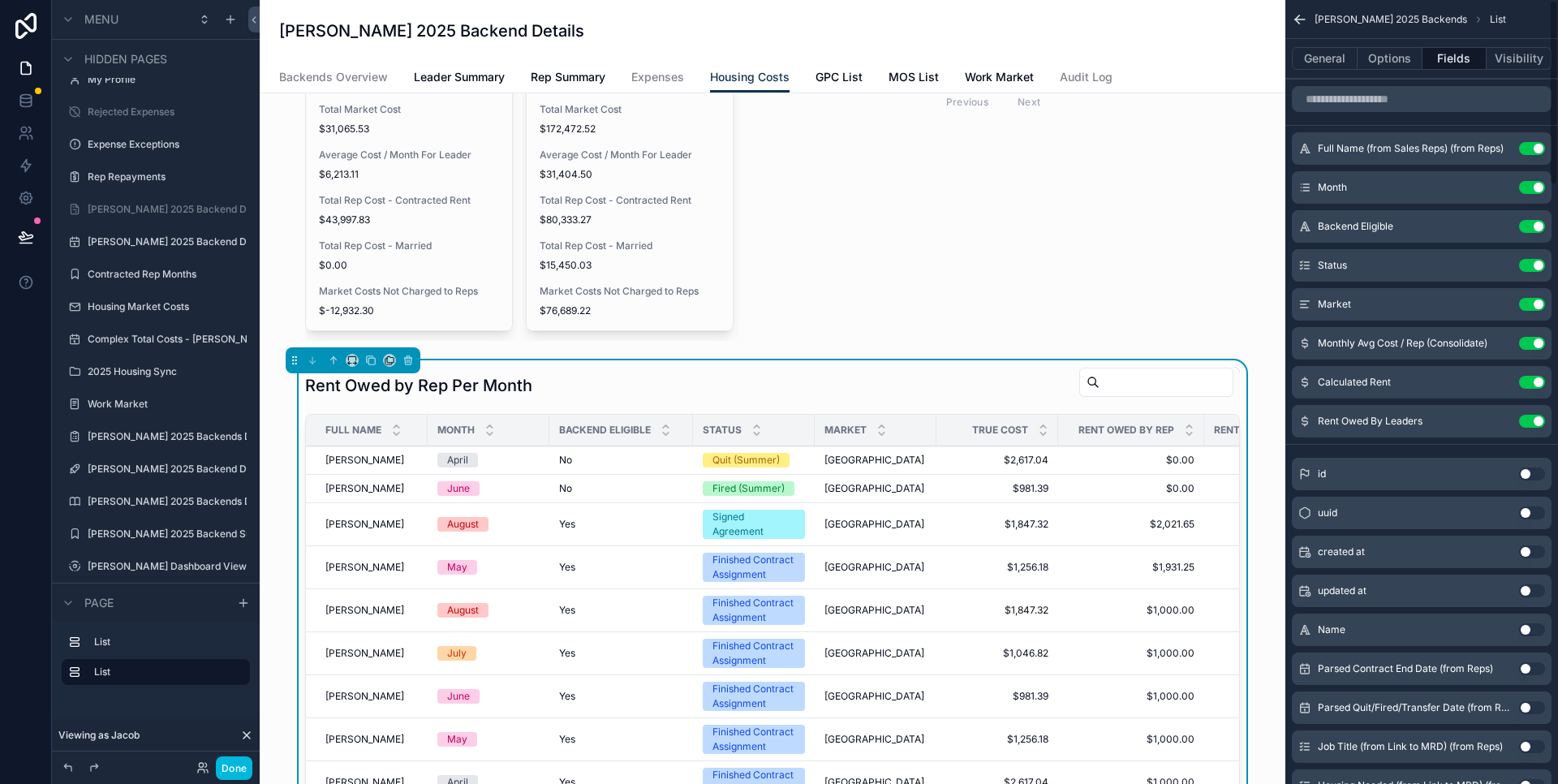
click at [1520, 54] on button "Visibility" at bounding box center [1520, 57] width 65 height 22
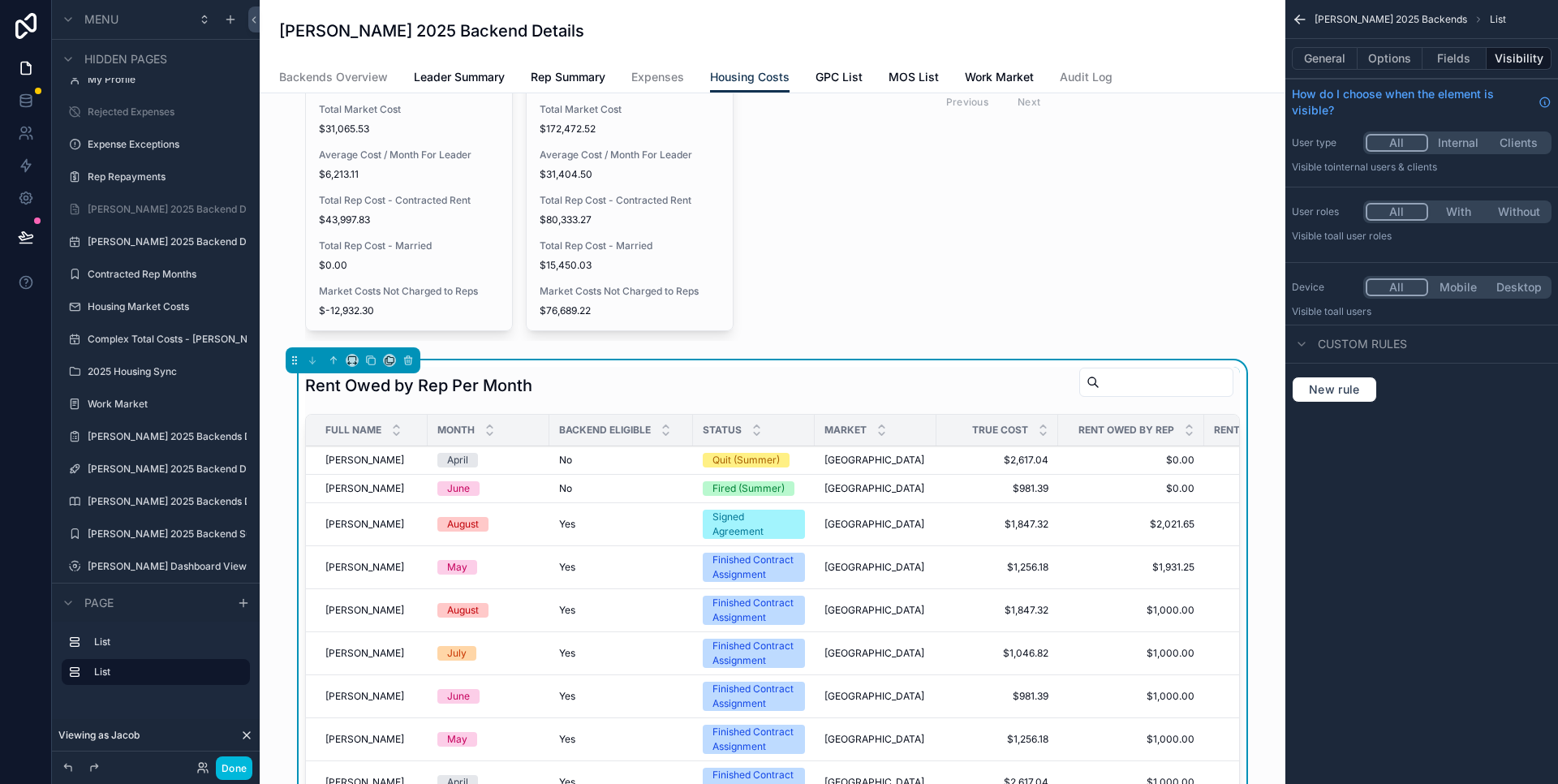
click at [1332, 59] on button "General" at bounding box center [1325, 57] width 66 height 22
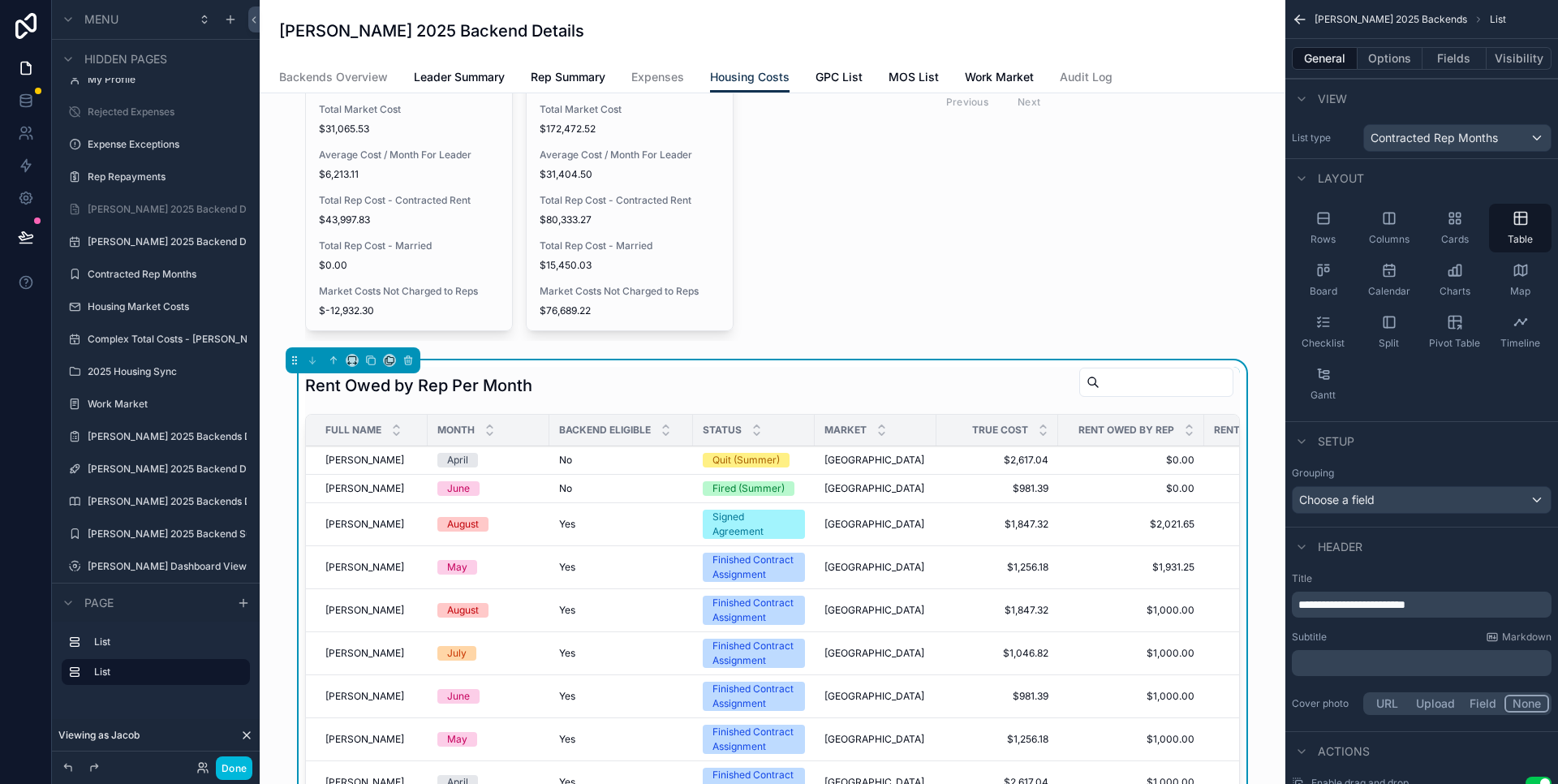
scroll to position [105, 0]
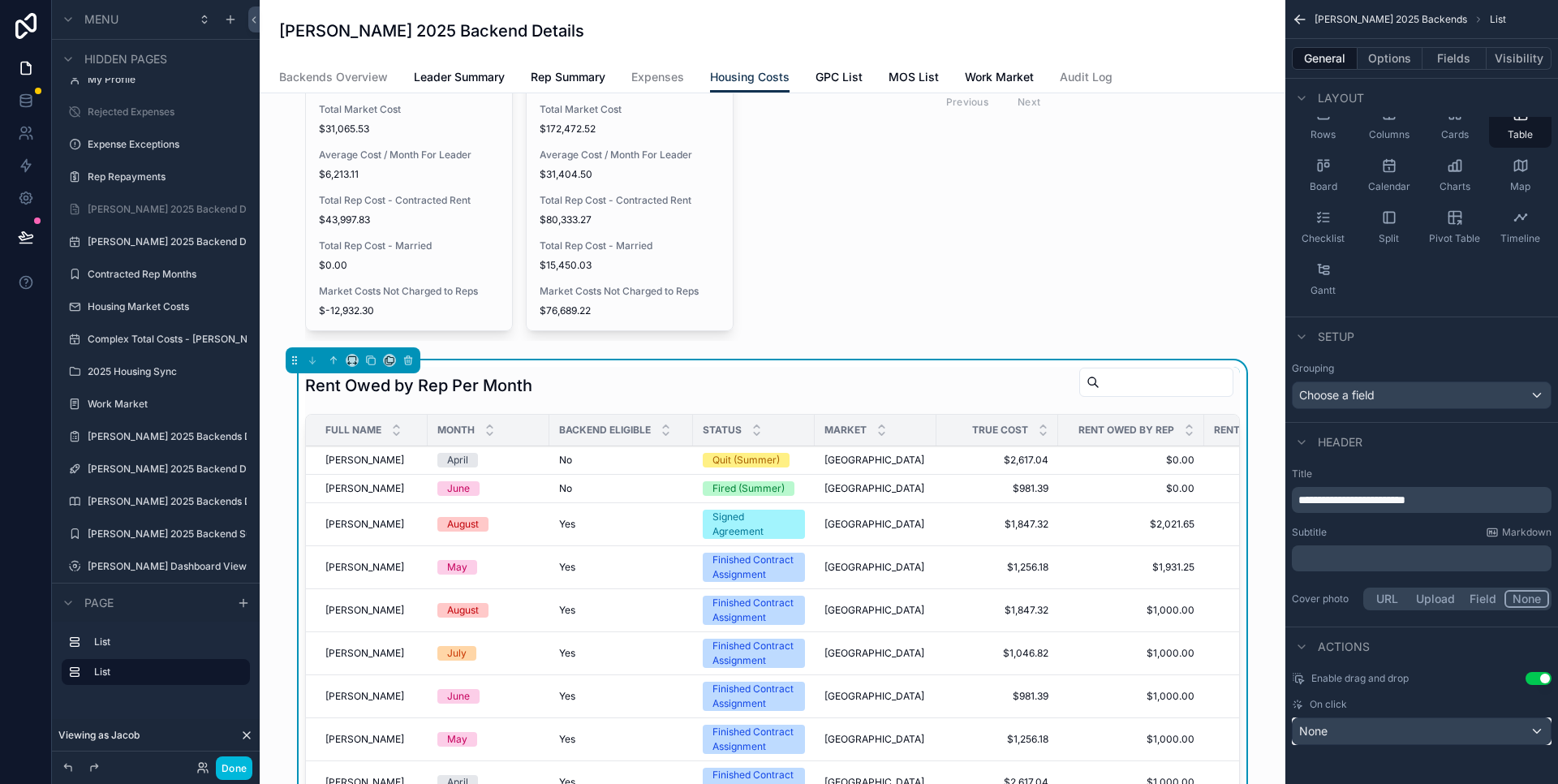
click at [1382, 735] on div "None" at bounding box center [1422, 731] width 258 height 26
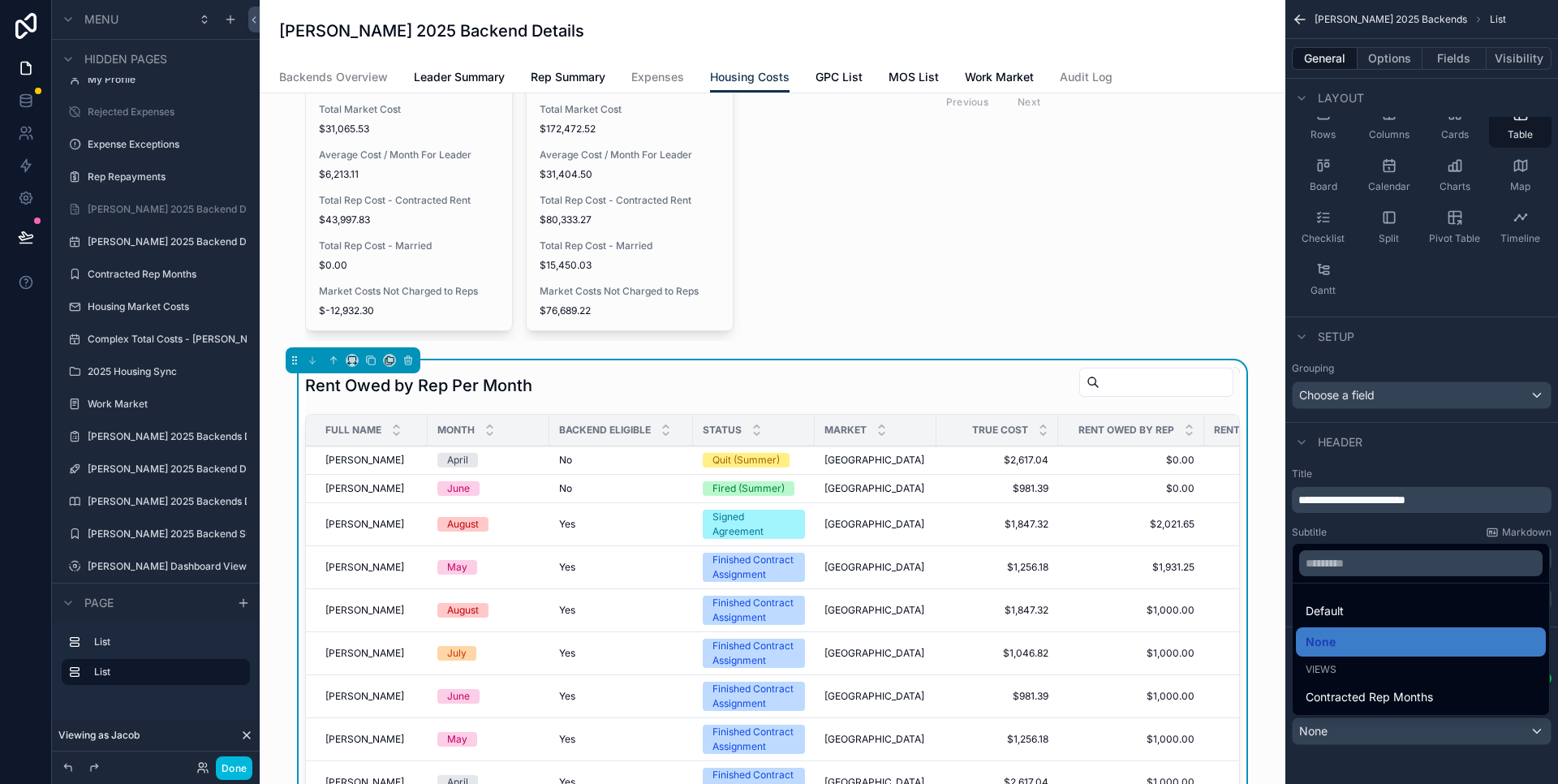
click at [1258, 307] on div "scrollable content" at bounding box center [772, 85] width 1000 height 524
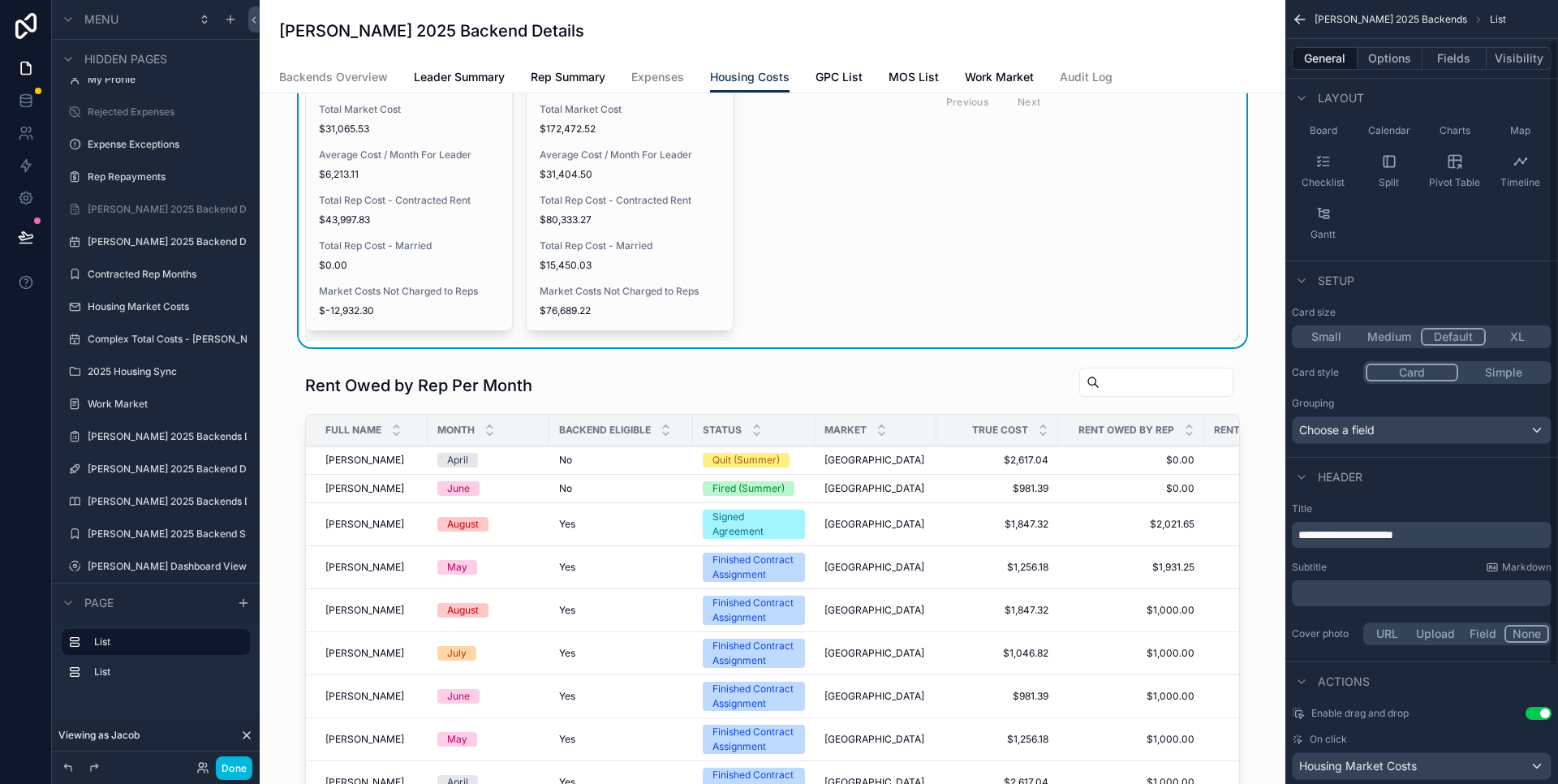
scroll to position [0, 0]
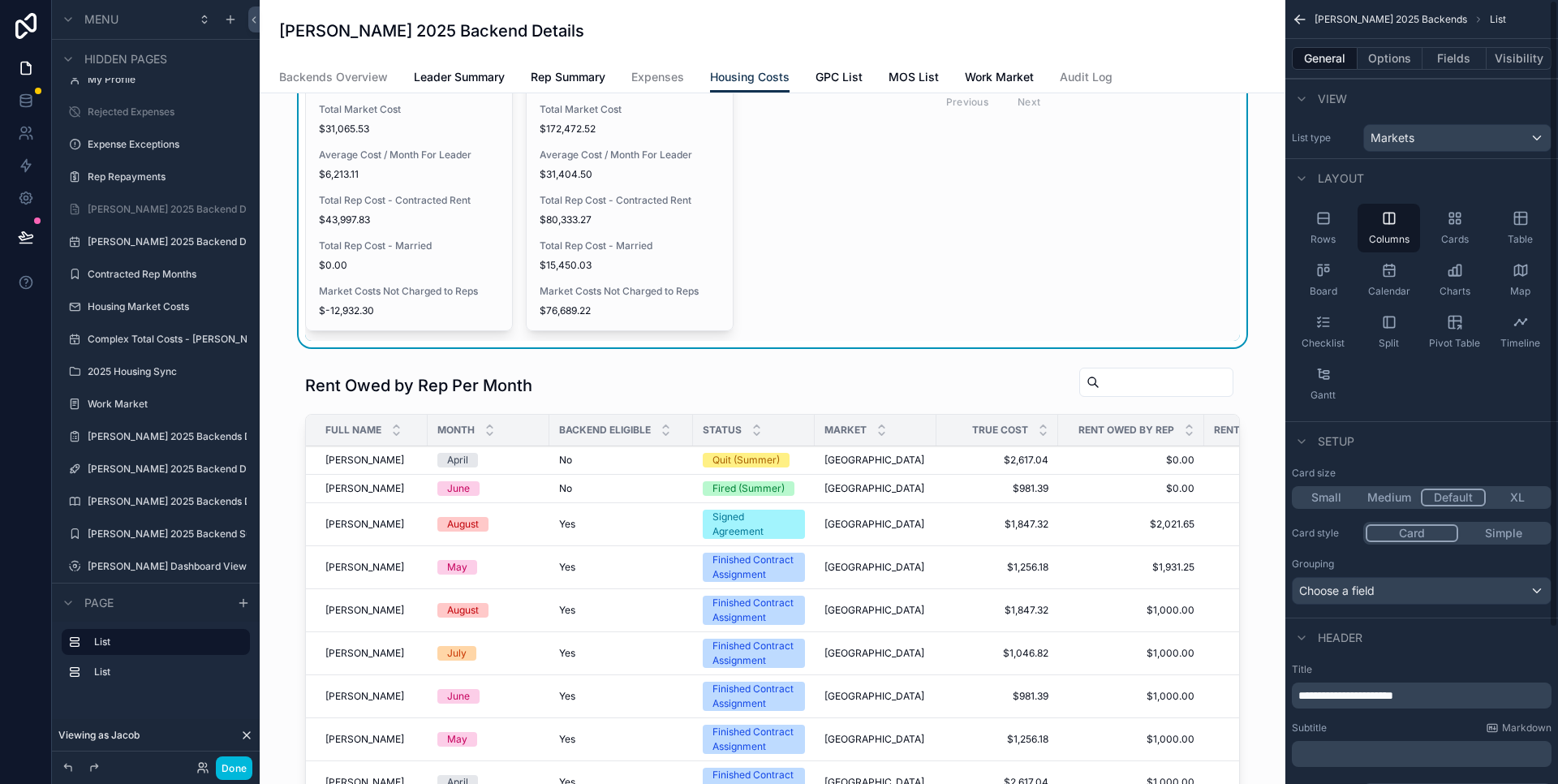
click at [1373, 58] on button "Options" at bounding box center [1391, 57] width 65 height 22
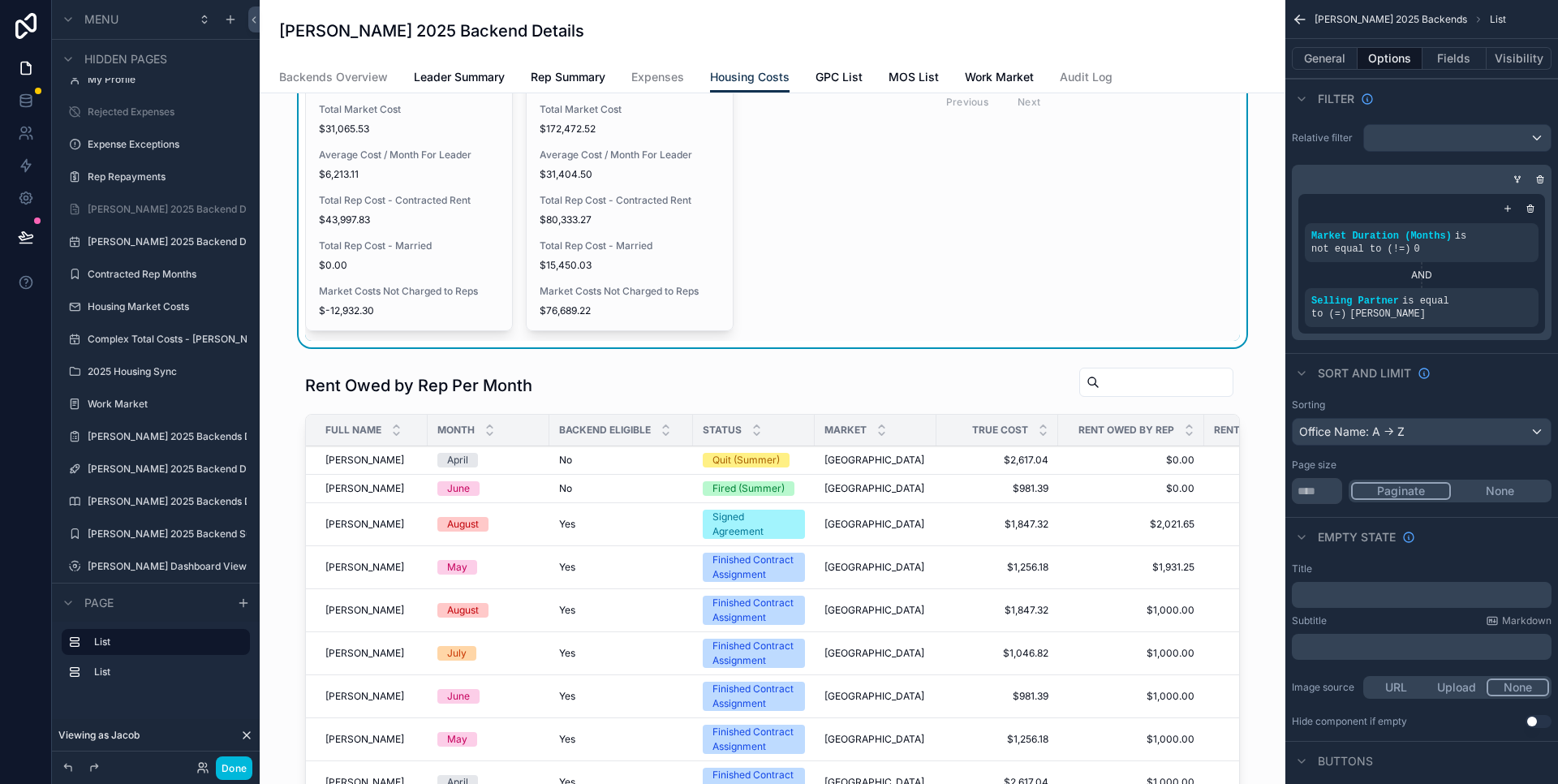
scroll to position [305, 0]
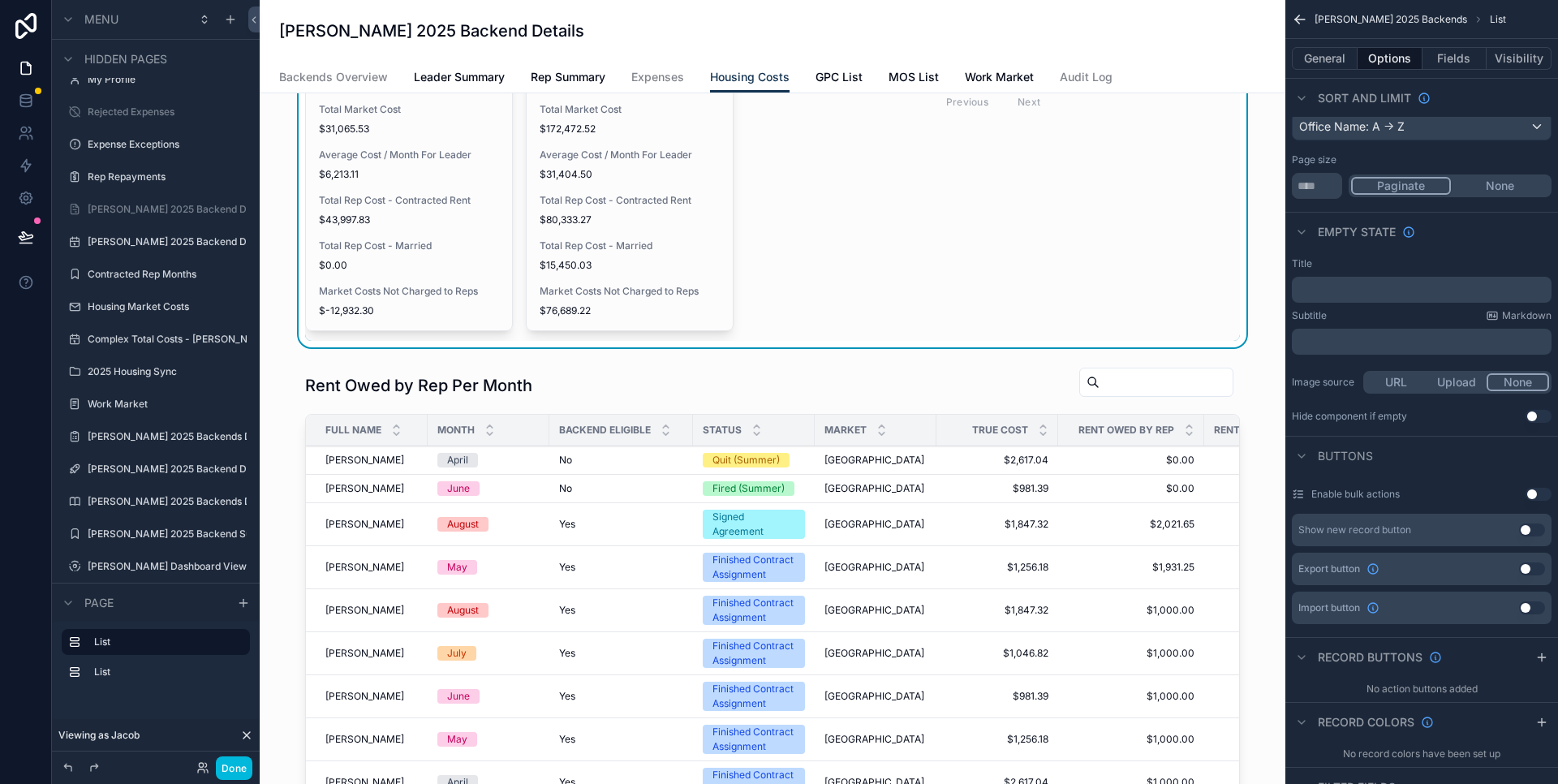
click at [1451, 66] on button "Fields" at bounding box center [1456, 57] width 65 height 22
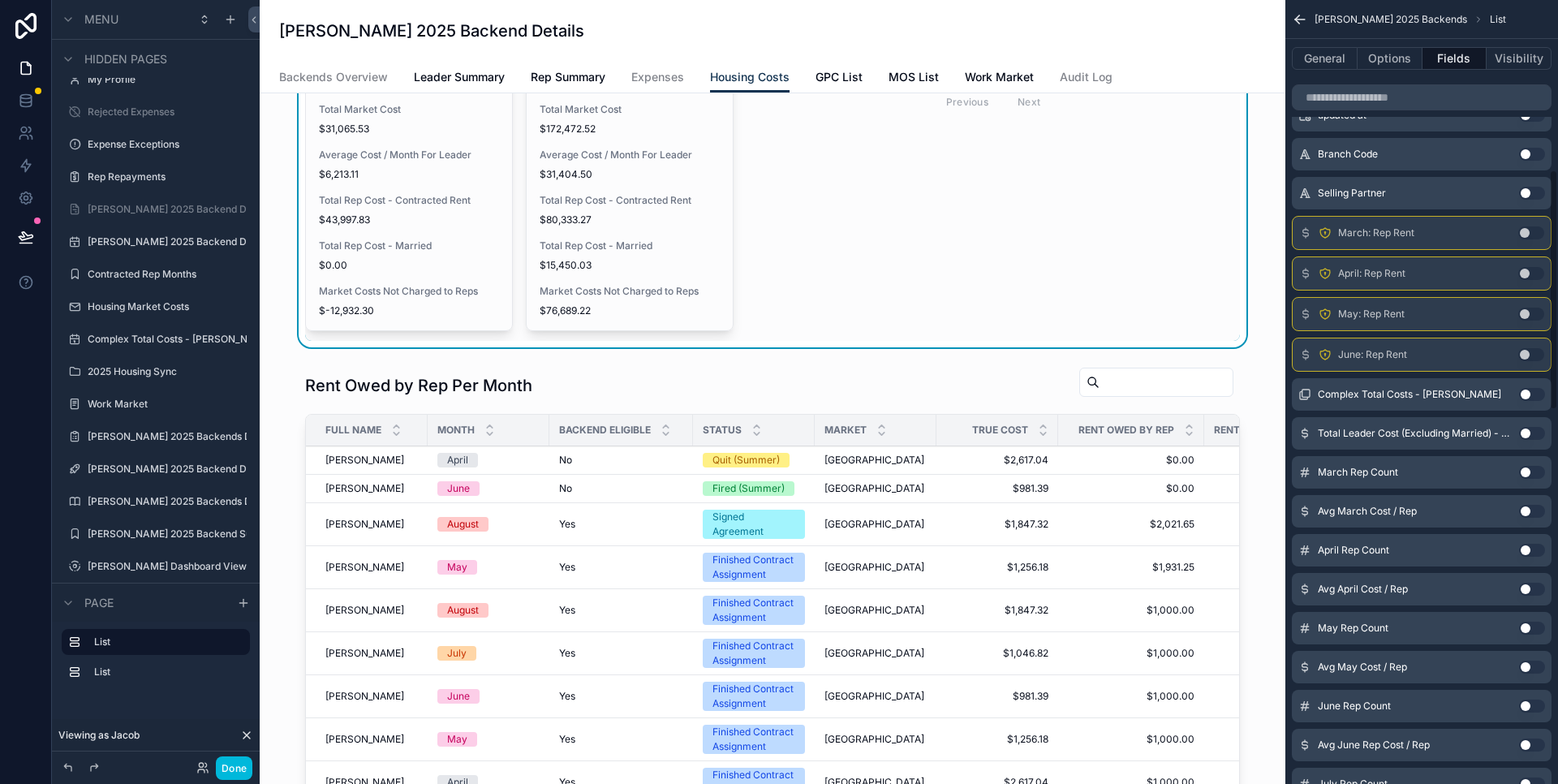
scroll to position [0, 0]
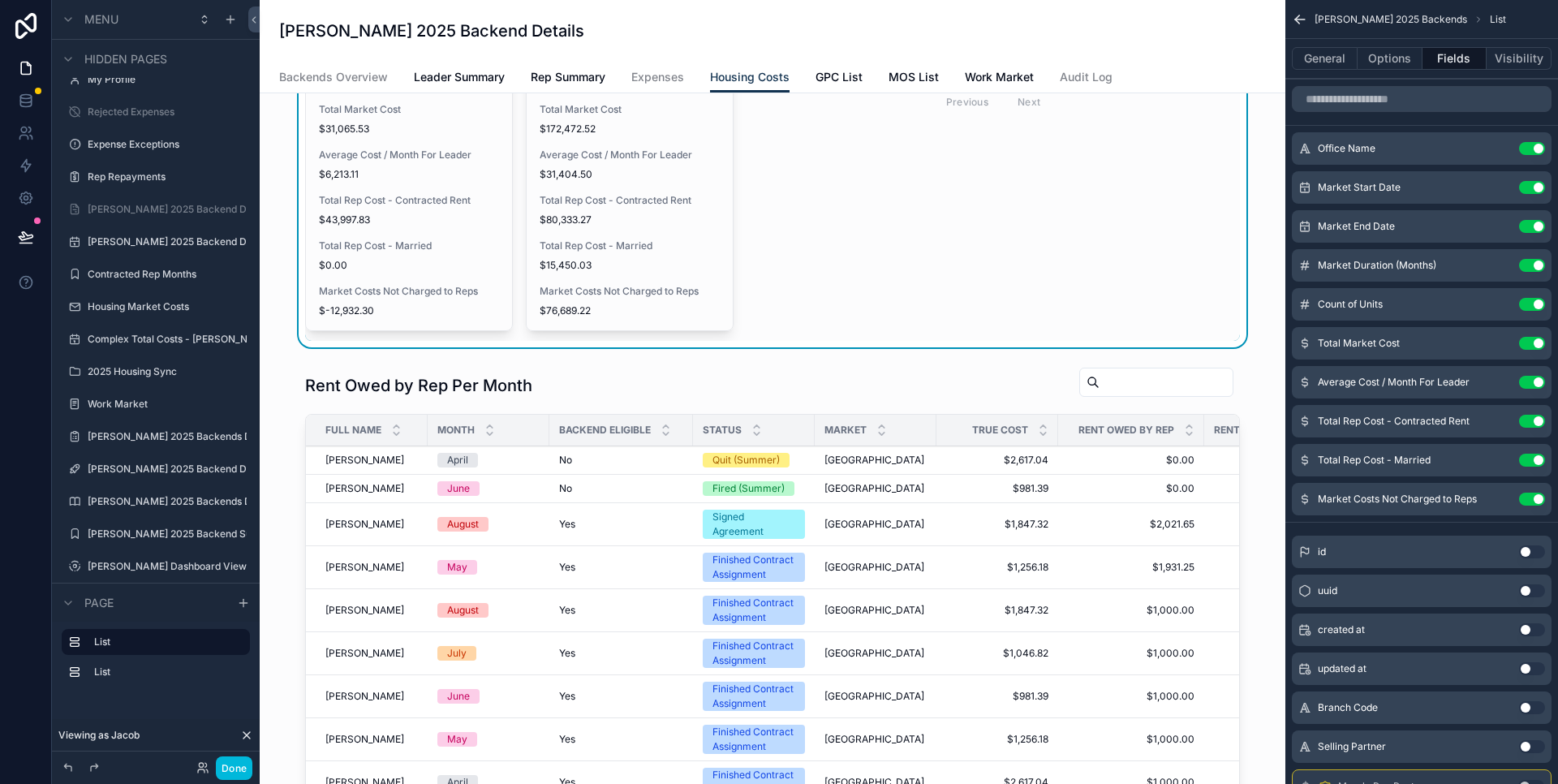
click at [1521, 64] on button "Visibility" at bounding box center [1520, 57] width 65 height 22
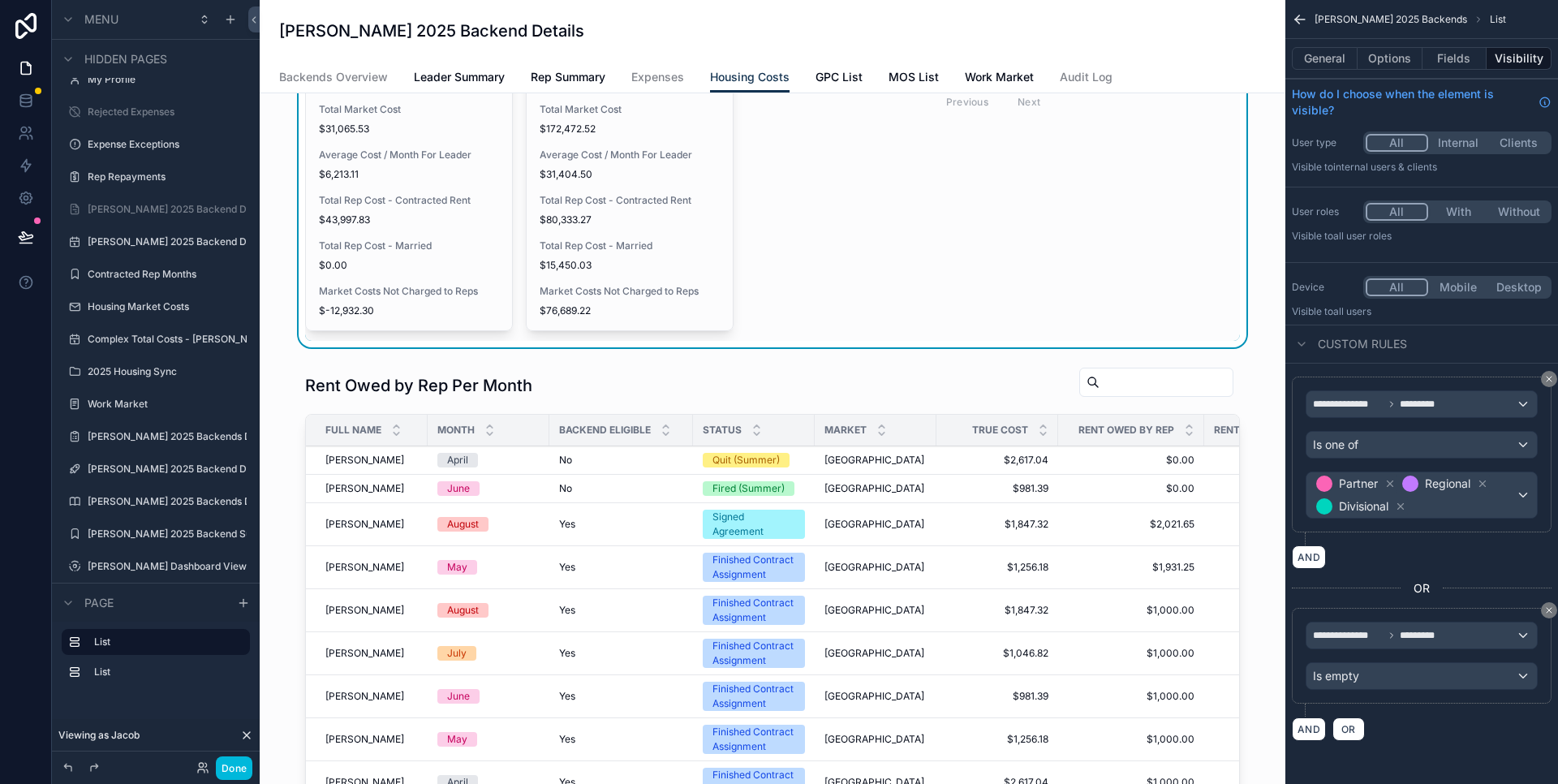
click at [106, 670] on label "List" at bounding box center [165, 672] width 142 height 13
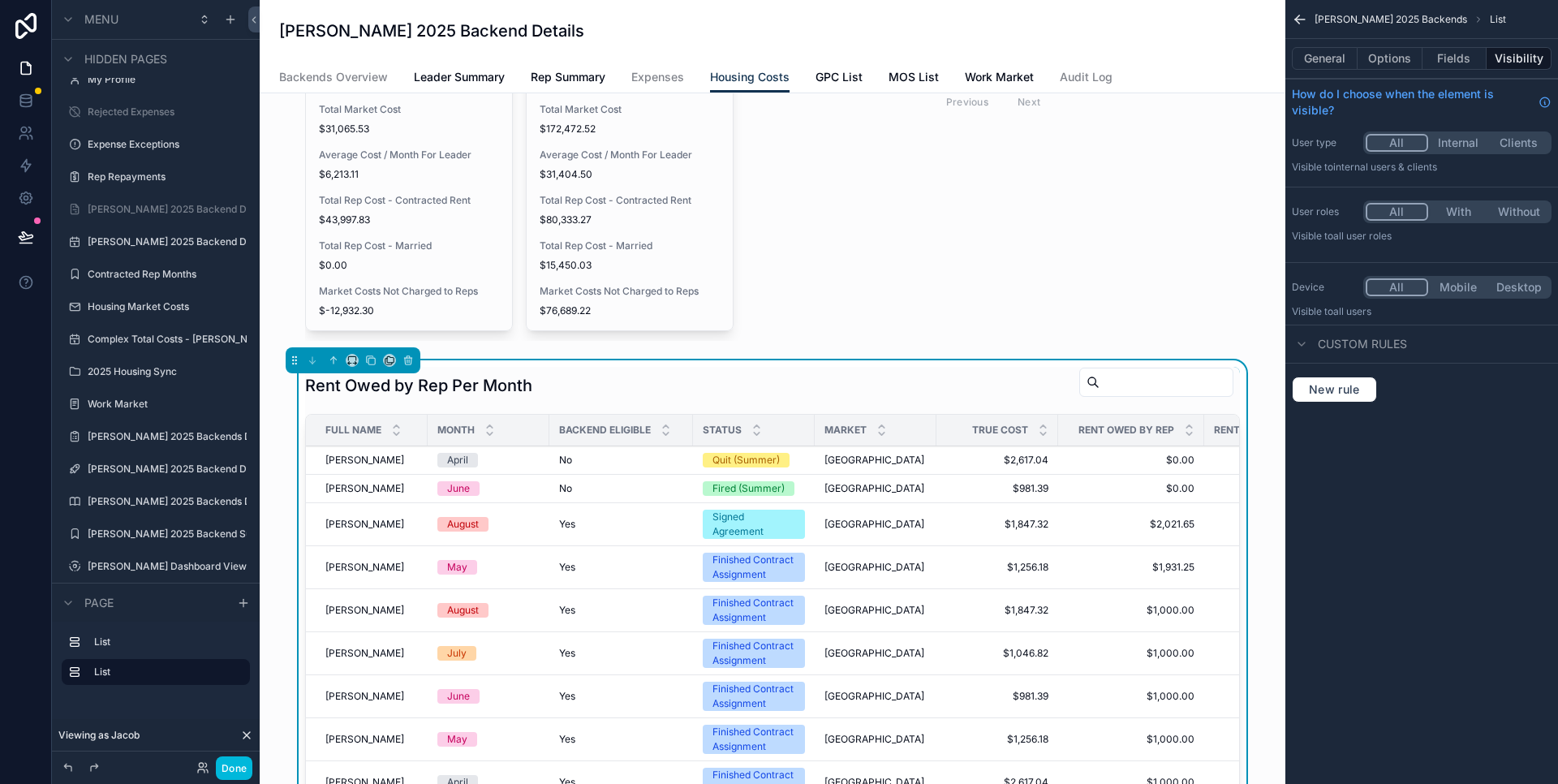
click at [1325, 56] on button "General" at bounding box center [1325, 57] width 66 height 22
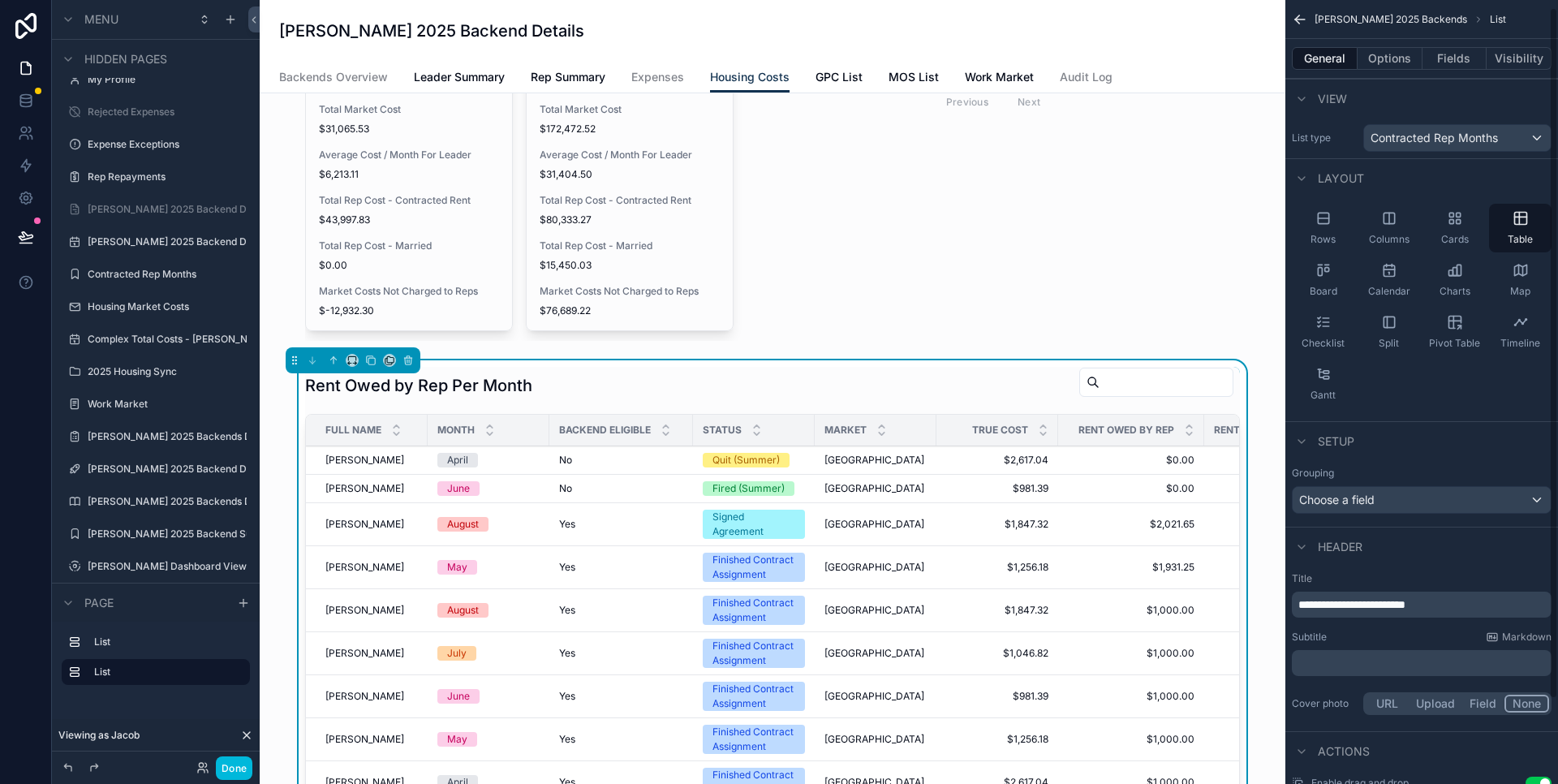
scroll to position [9, 0]
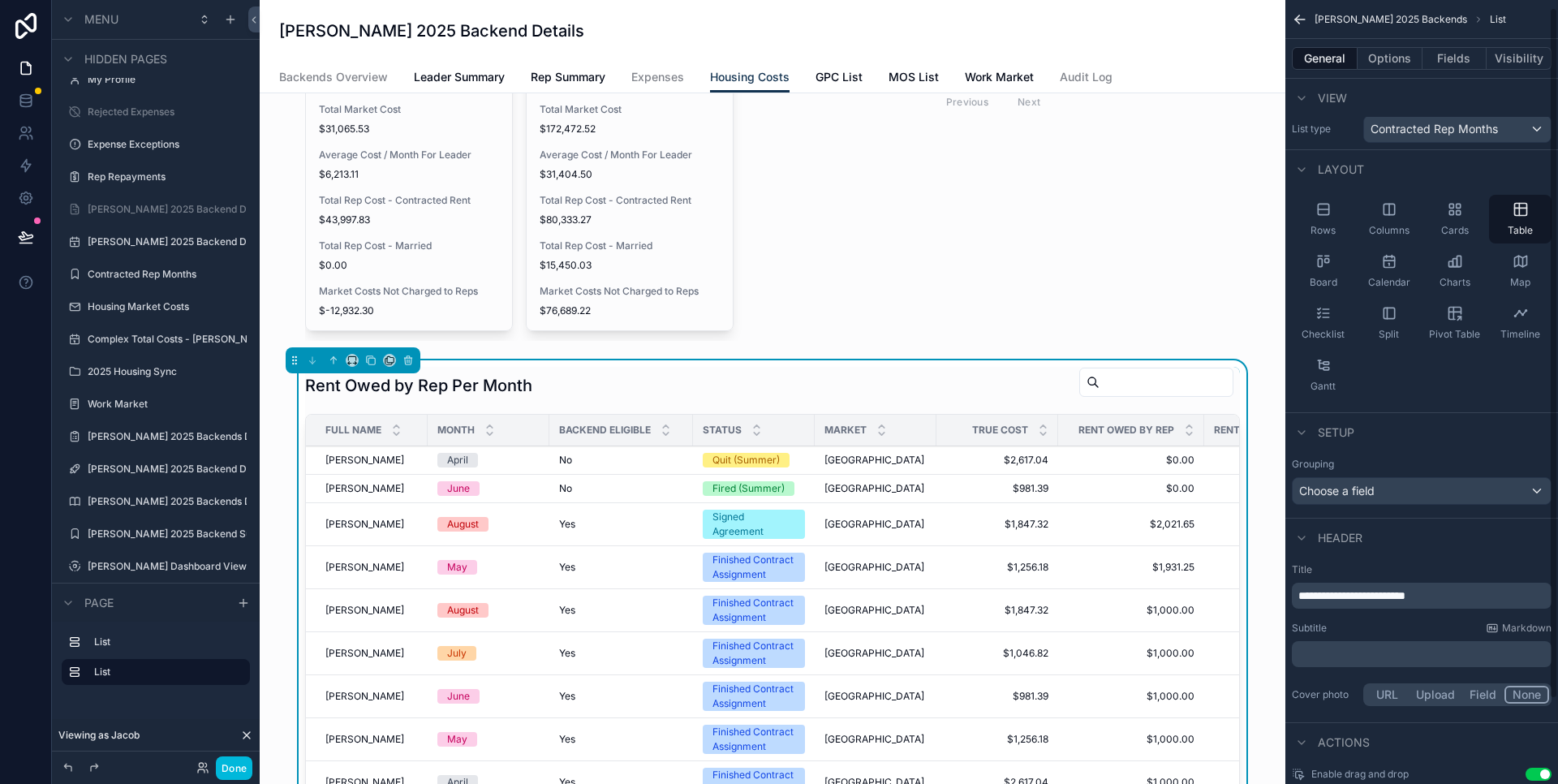
click at [1379, 63] on button "Options" at bounding box center [1391, 57] width 65 height 22
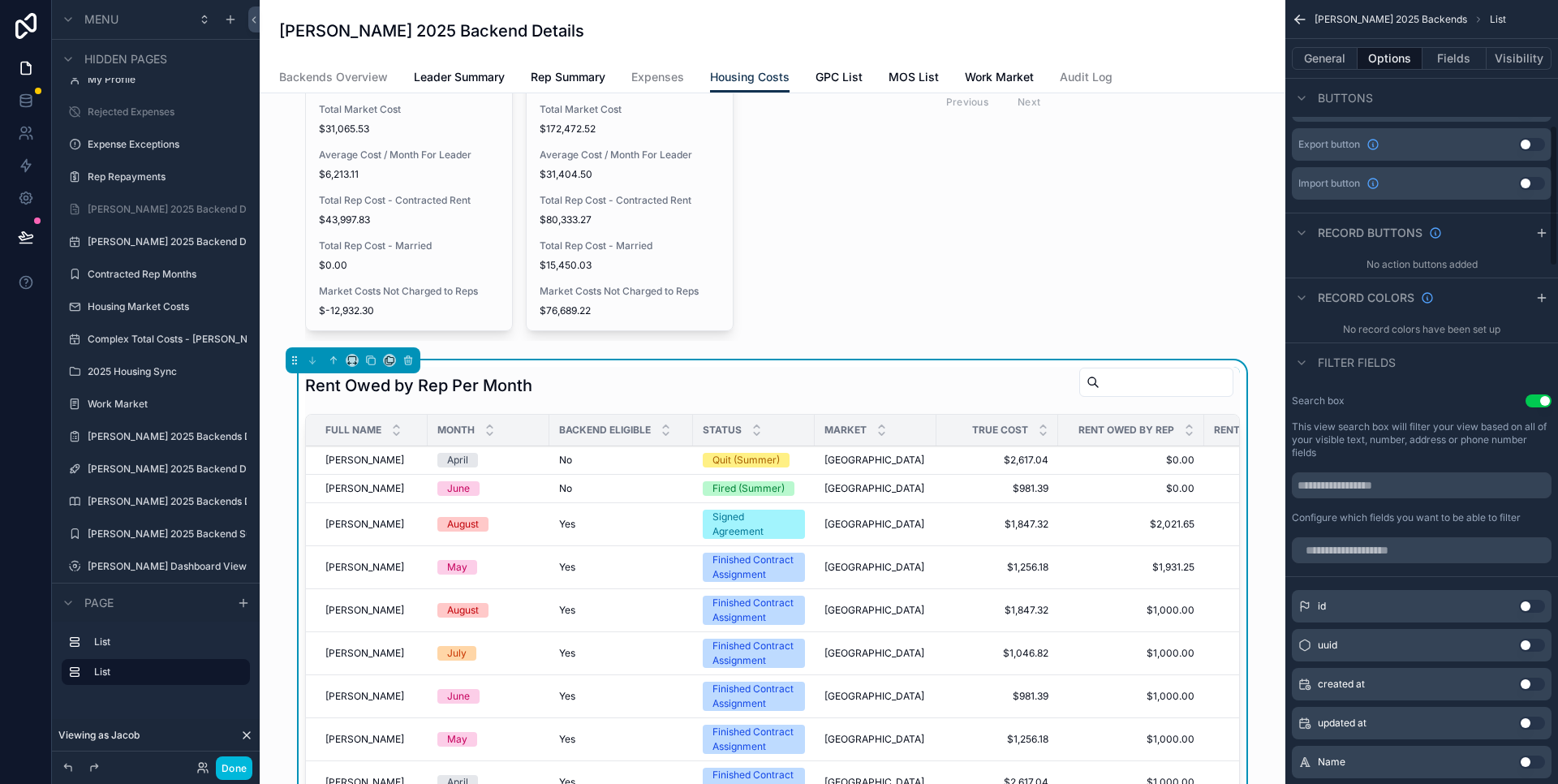
scroll to position [776, 0]
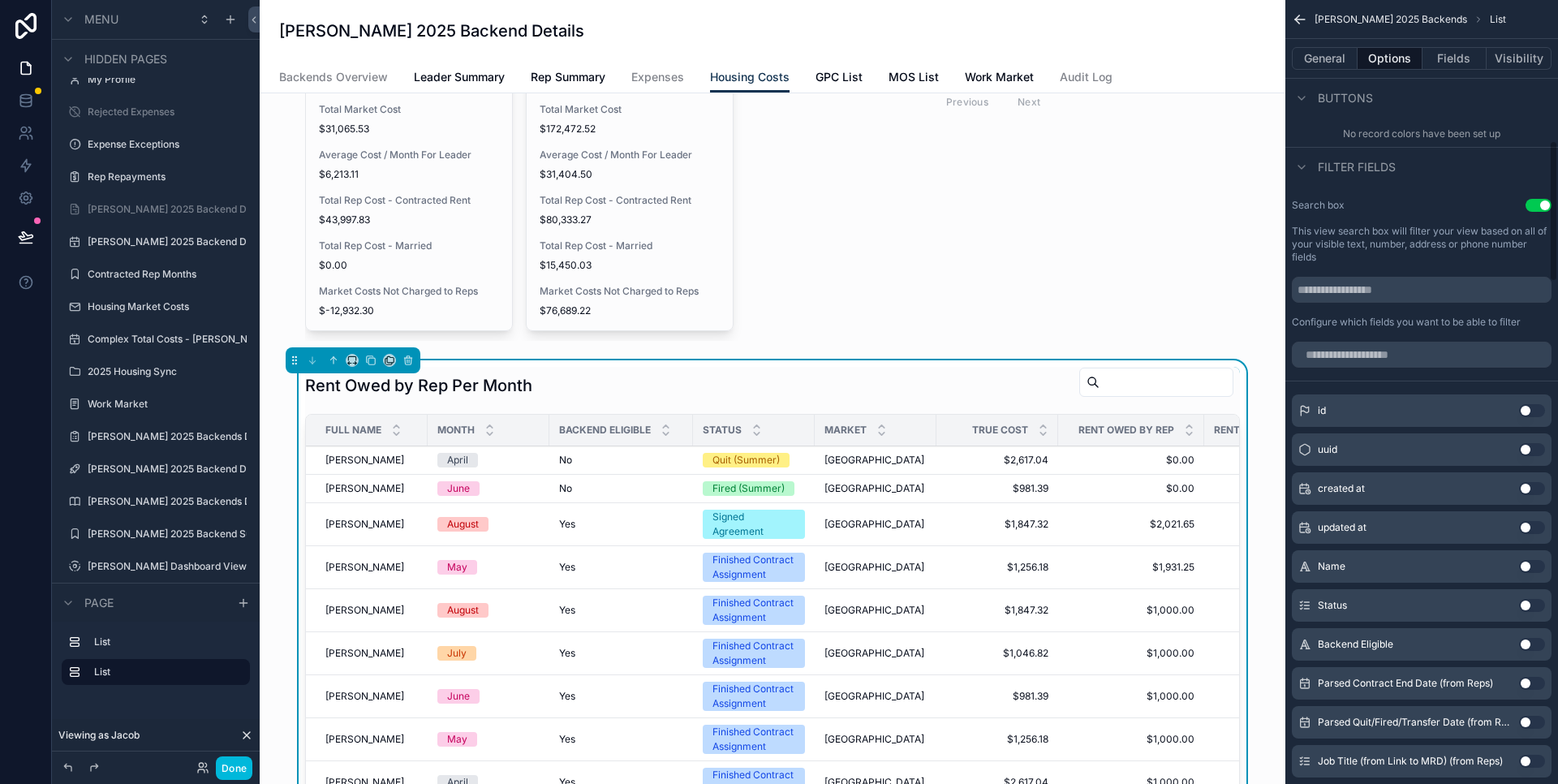
click at [1436, 54] on button "Fields" at bounding box center [1456, 57] width 65 height 22
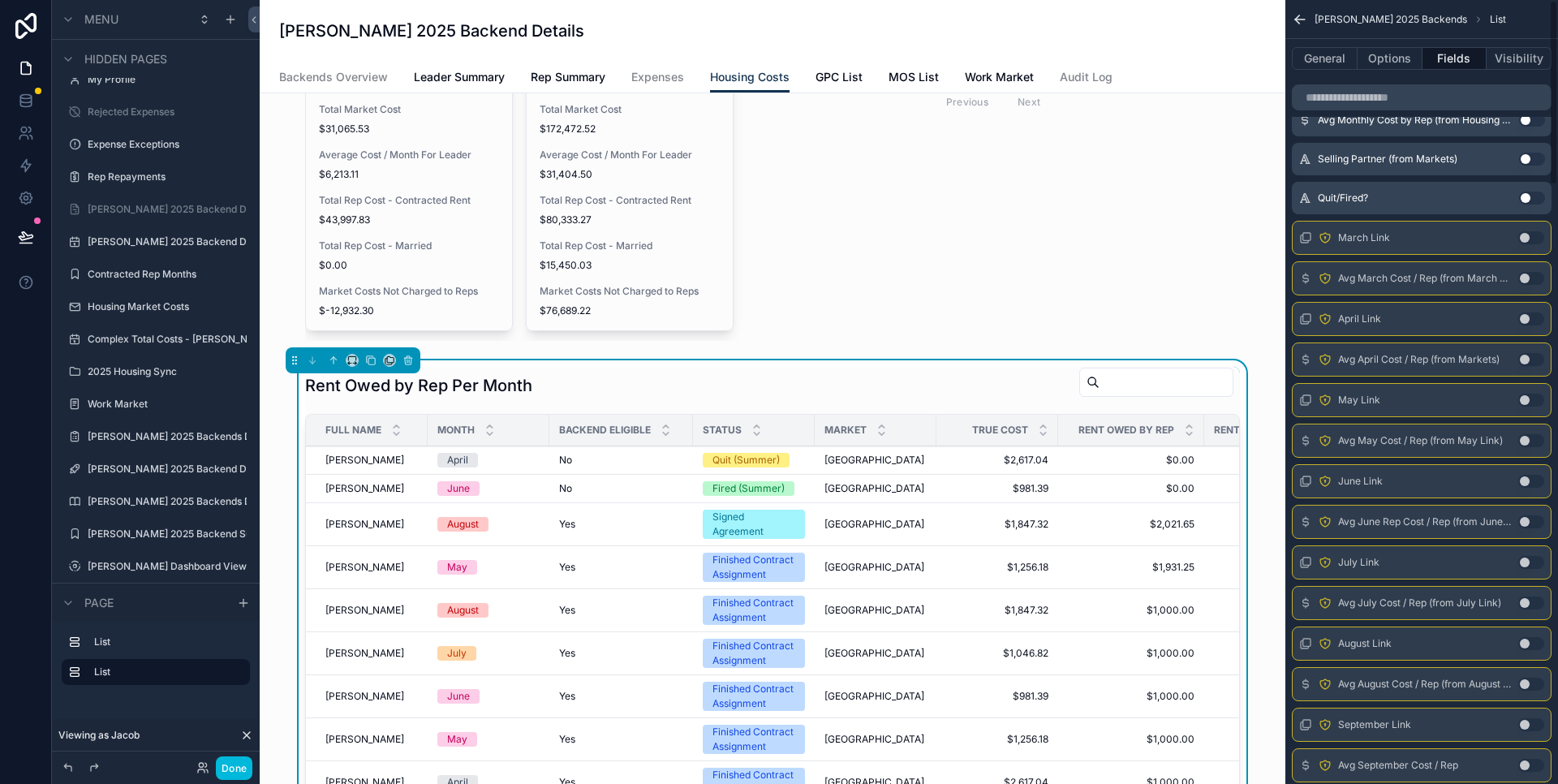
scroll to position [0, 0]
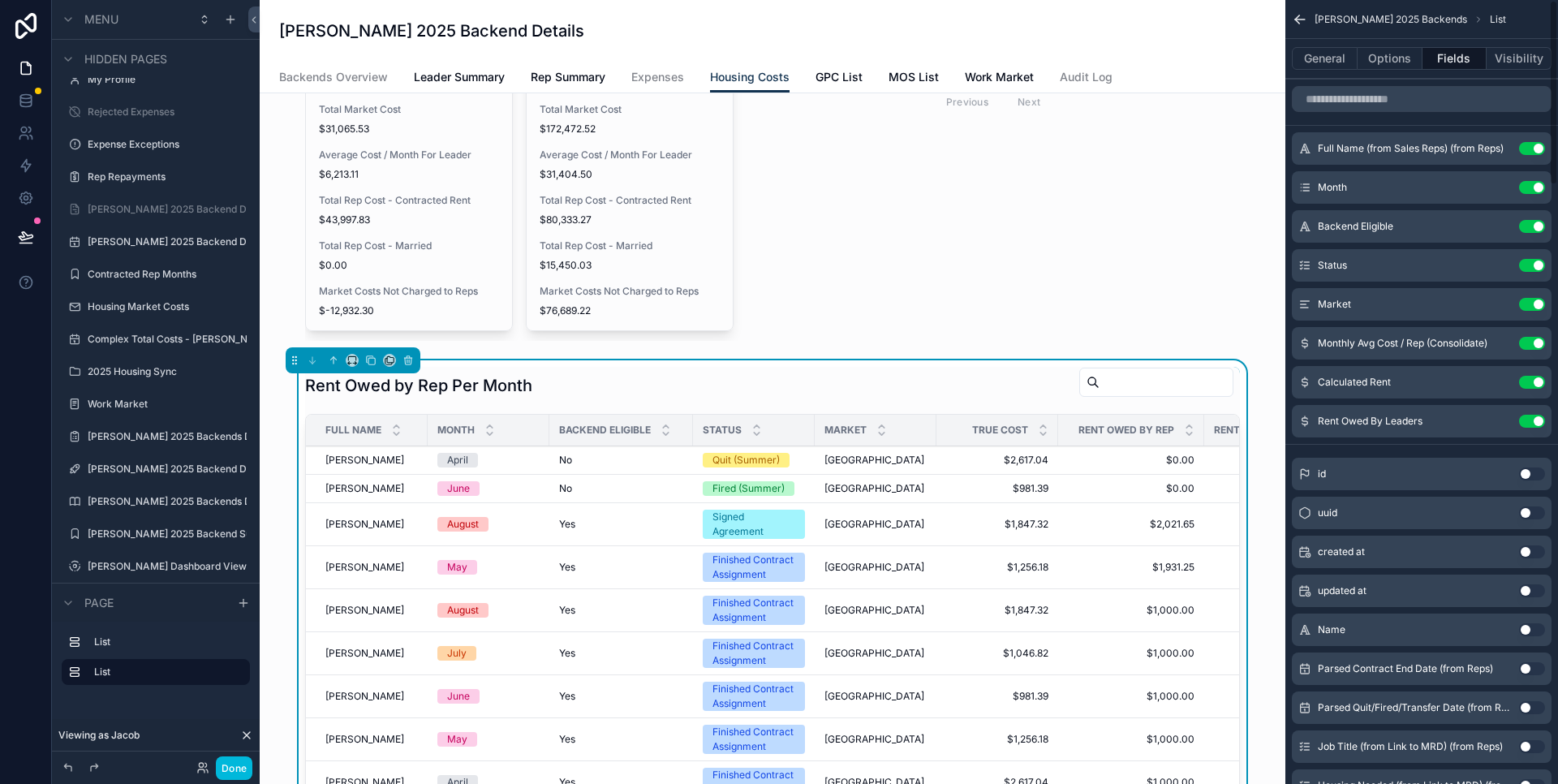
click at [1512, 58] on button "Visibility" at bounding box center [1520, 57] width 65 height 22
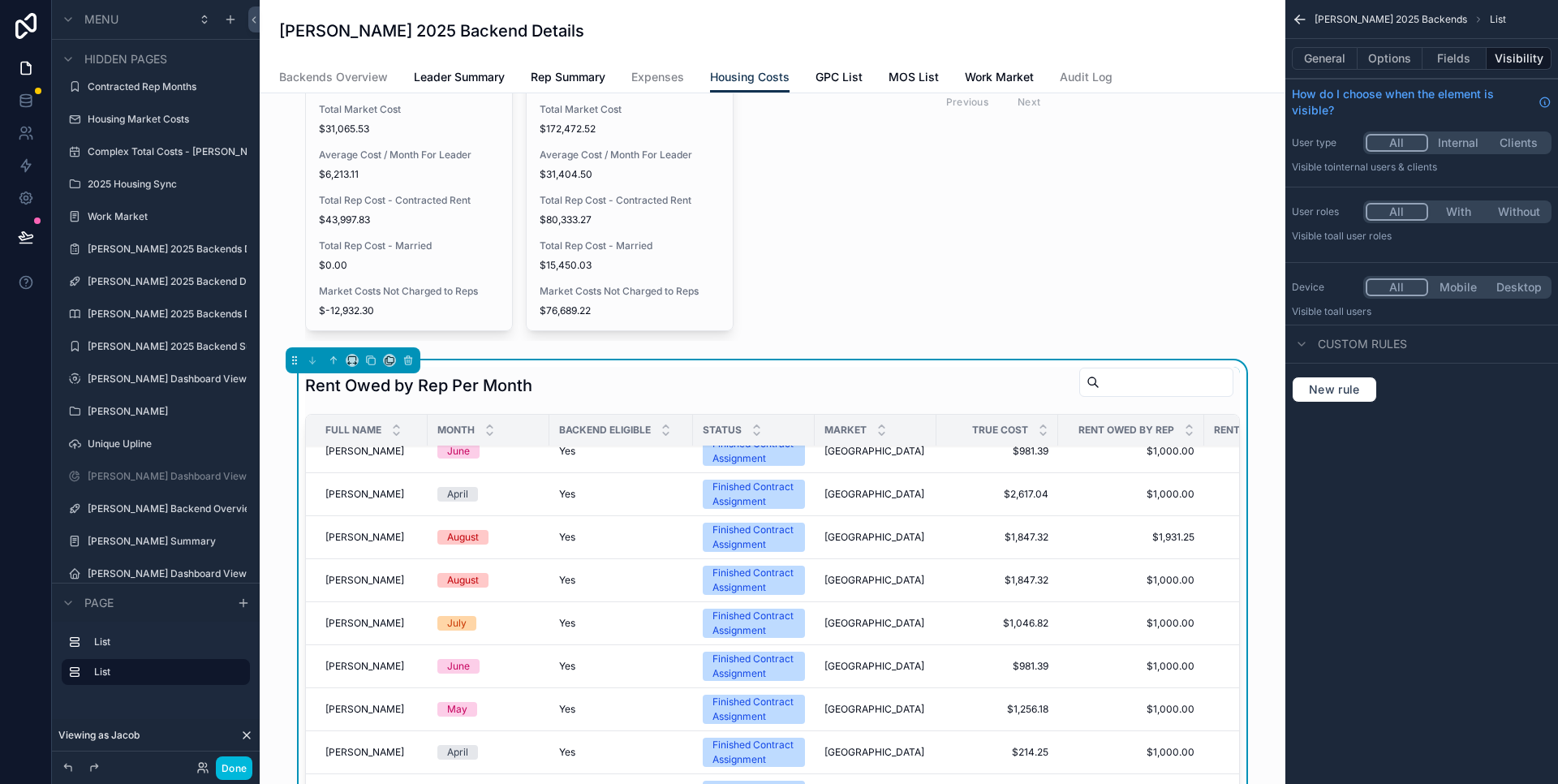
scroll to position [104, 0]
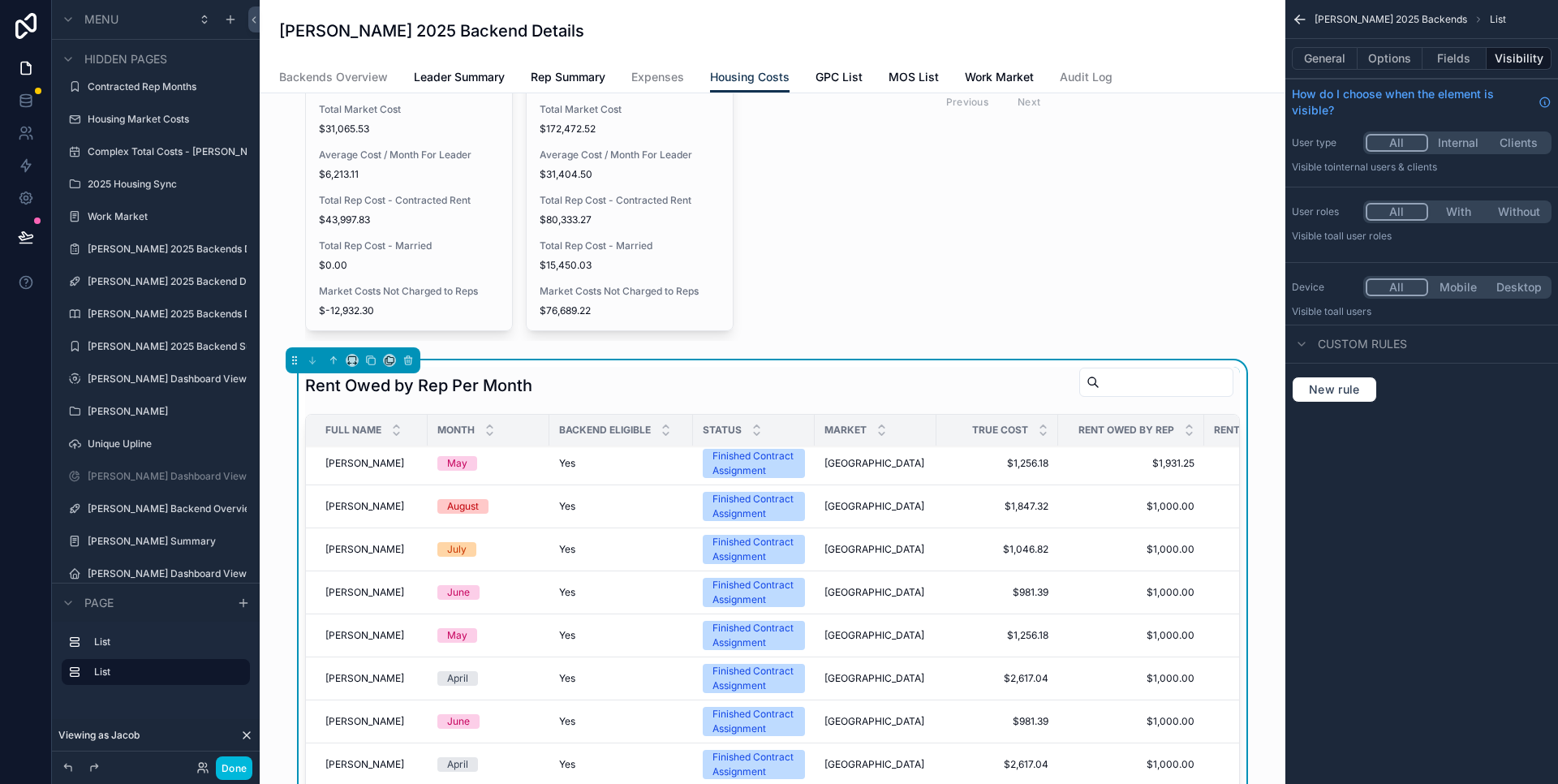
click at [1315, 59] on button "General" at bounding box center [1325, 57] width 66 height 22
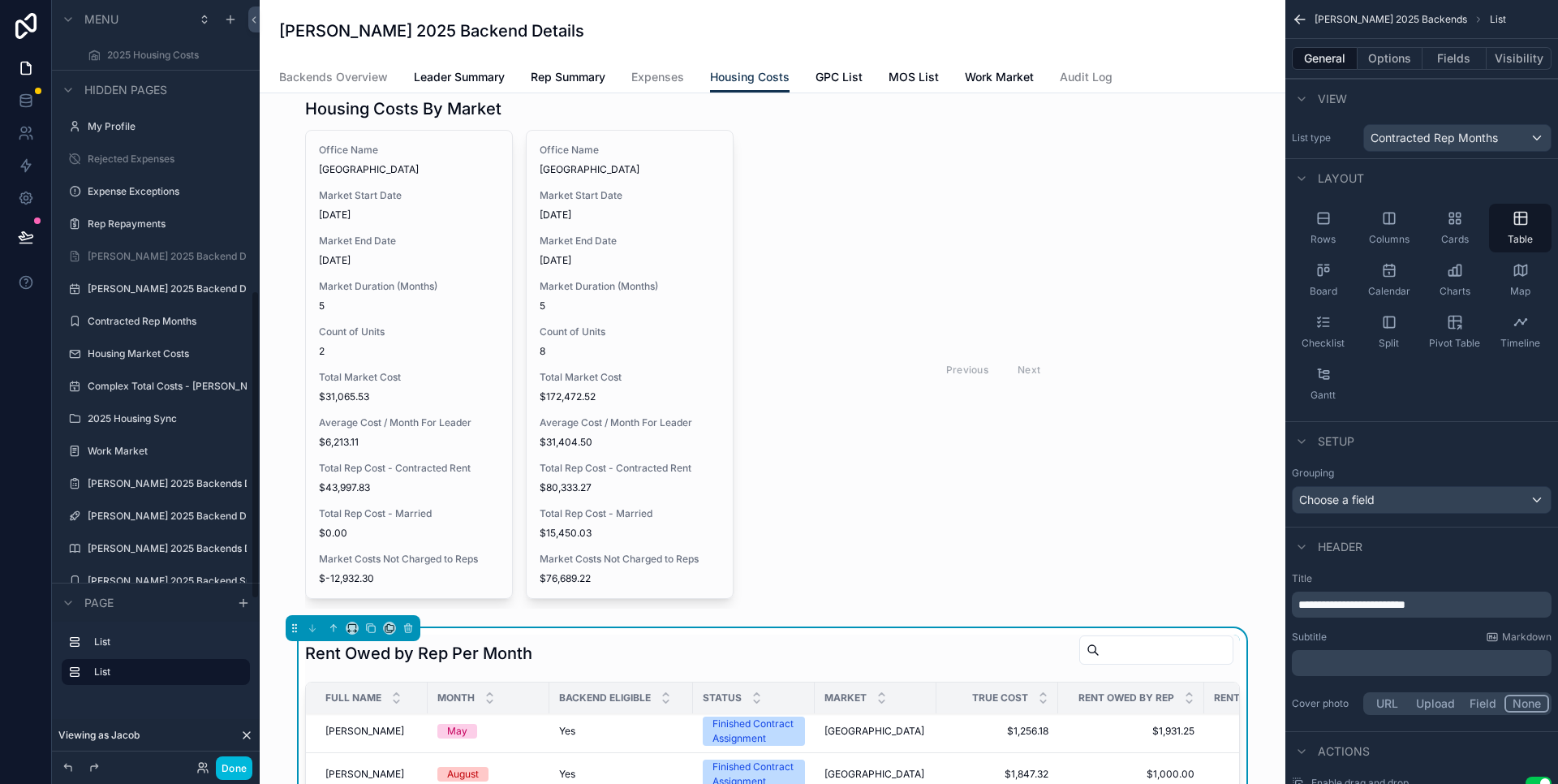
scroll to position [802, 0]
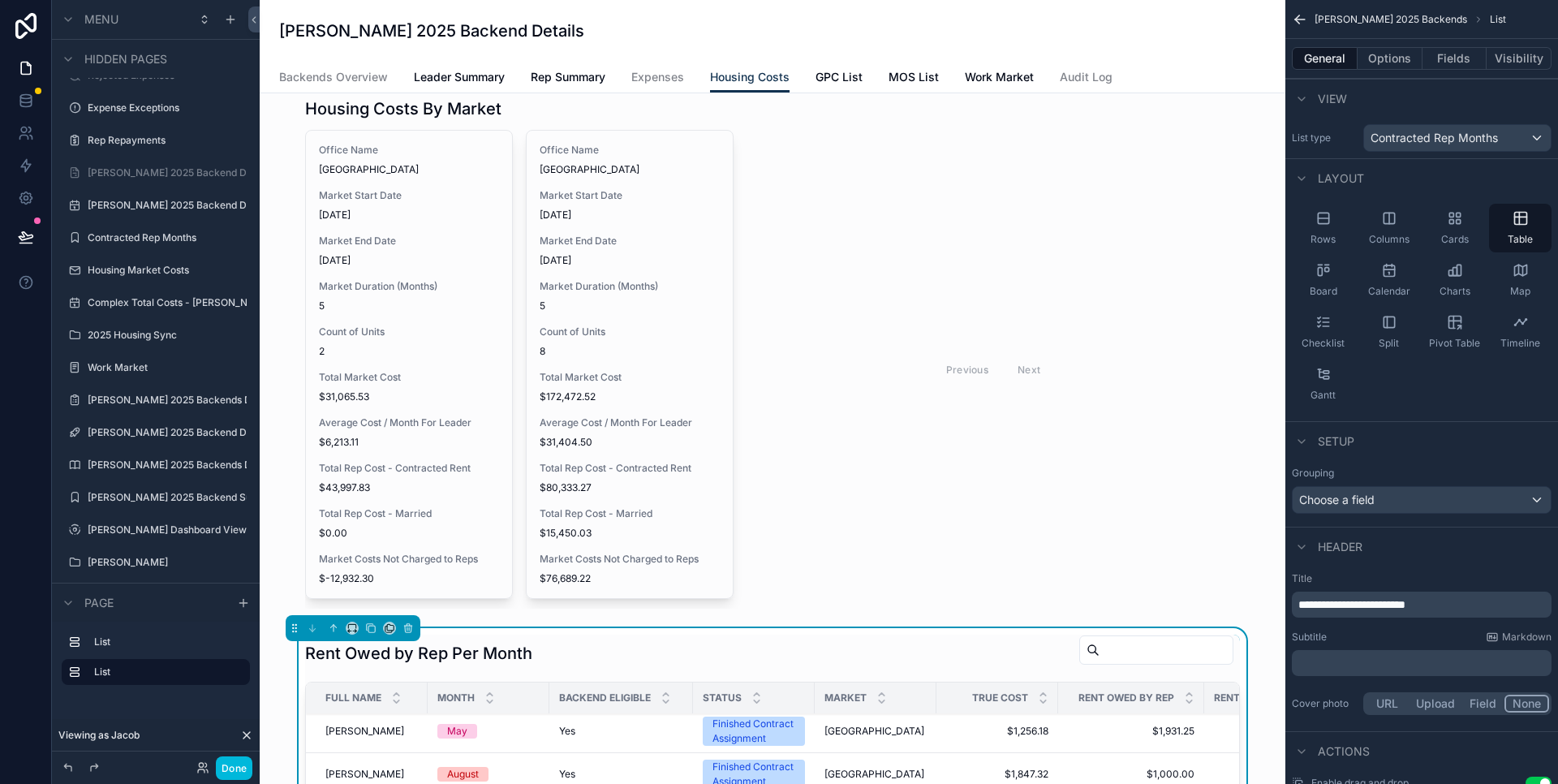
click at [235, 774] on button "Done" at bounding box center [234, 768] width 37 height 23
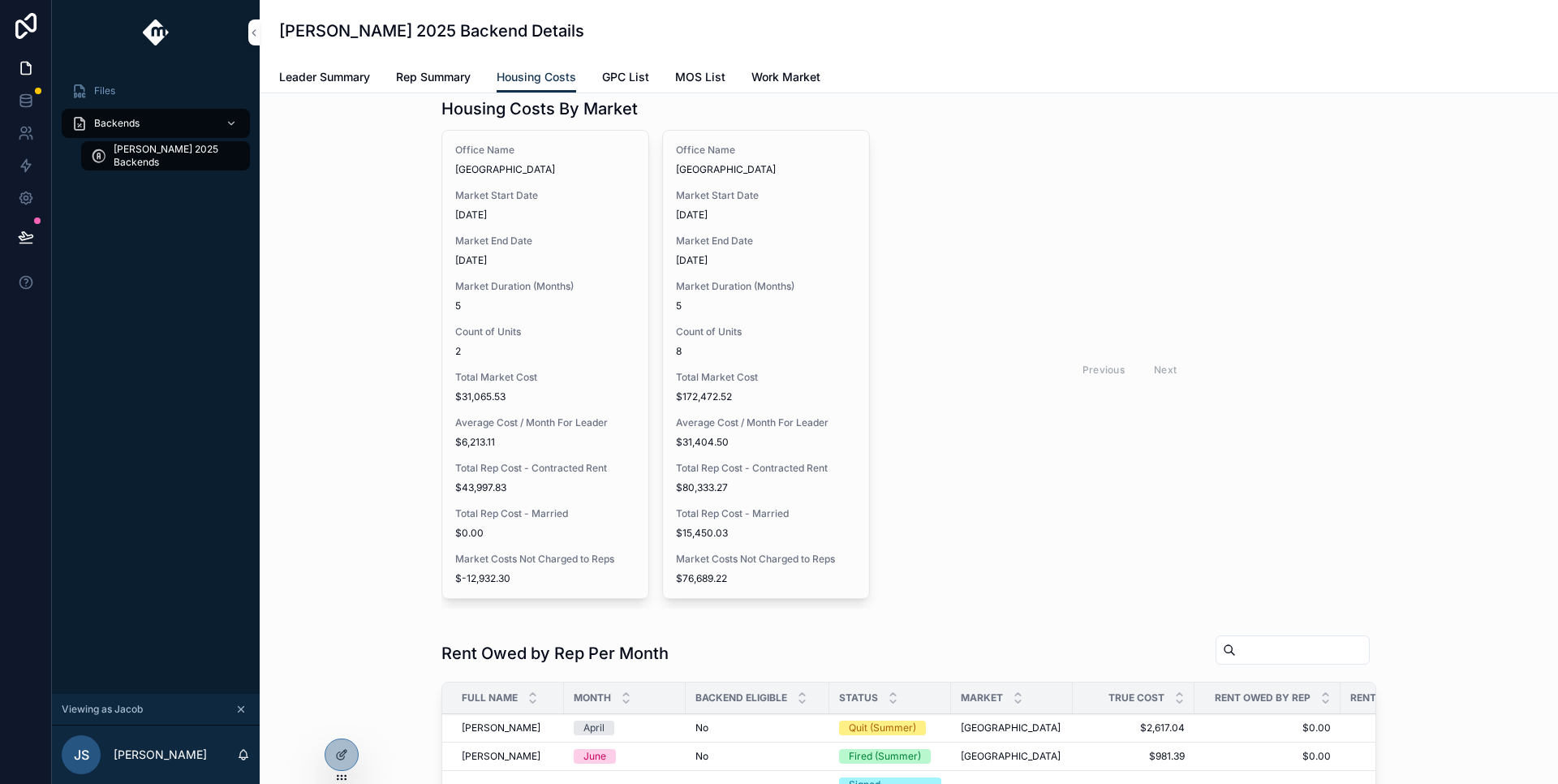
click at [243, 712] on icon "scrollable content" at bounding box center [241, 709] width 6 height 6
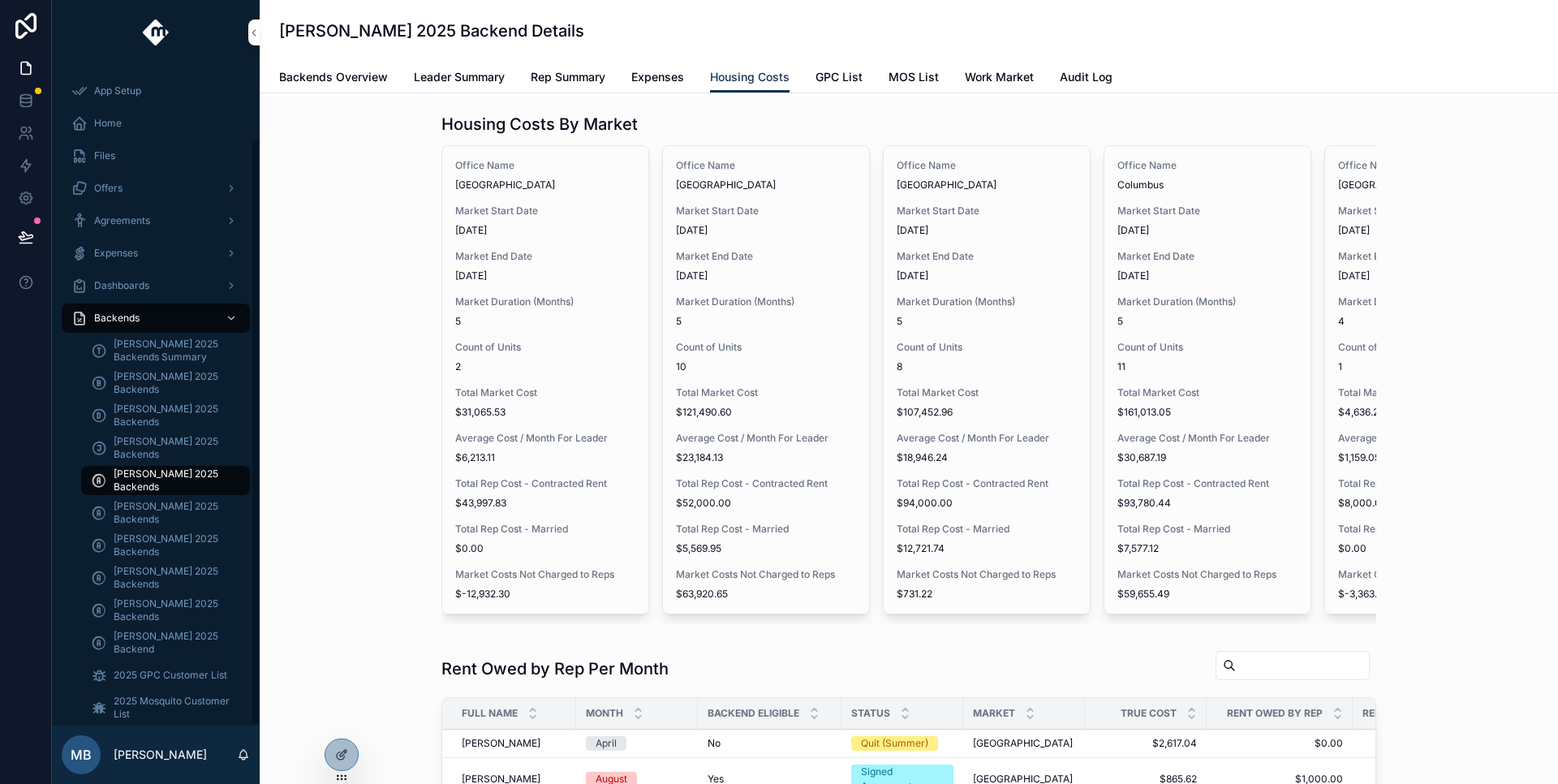
scroll to position [82, 0]
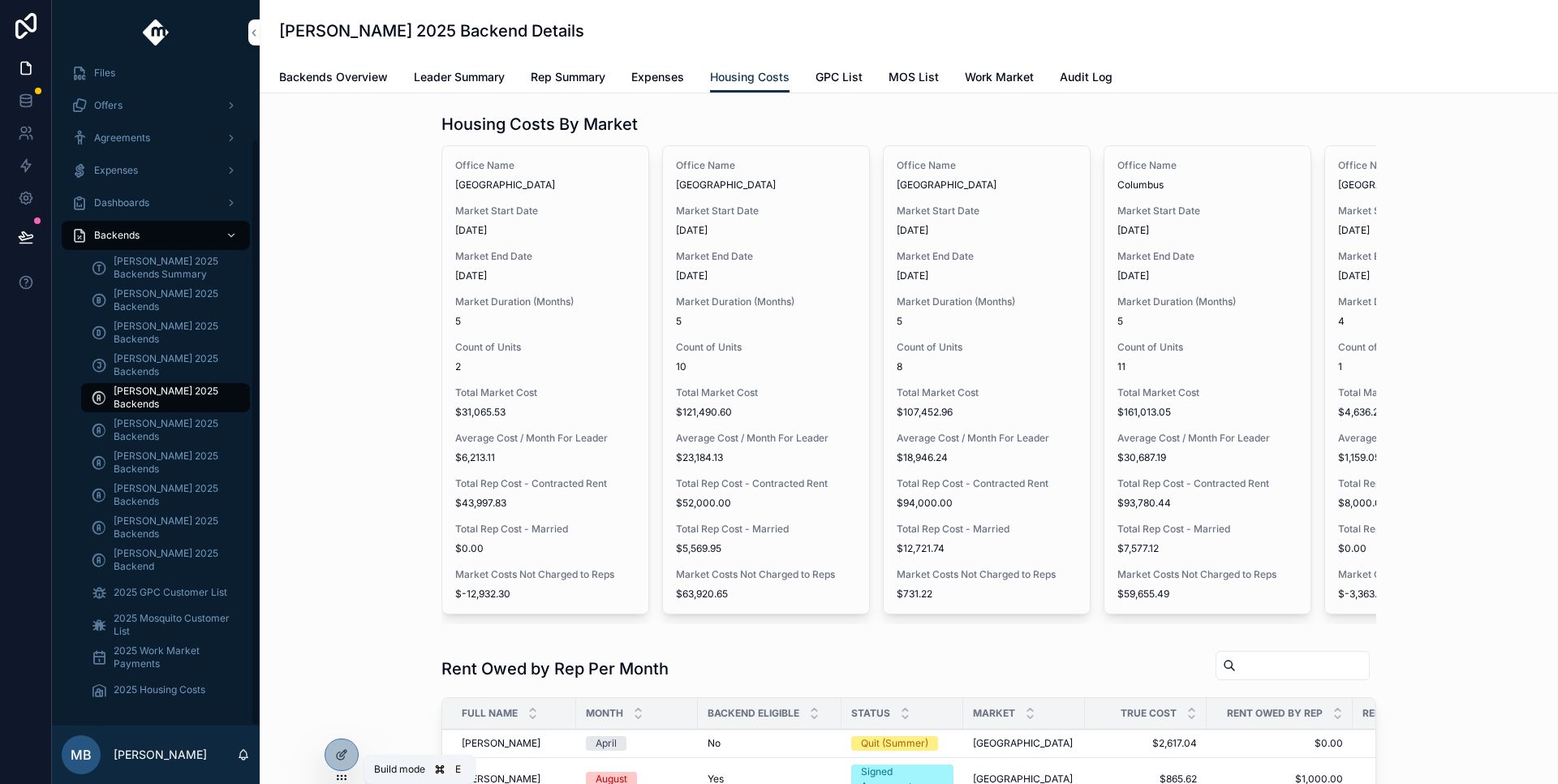
click at [342, 751] on icon at bounding box center [342, 755] width 13 height 13
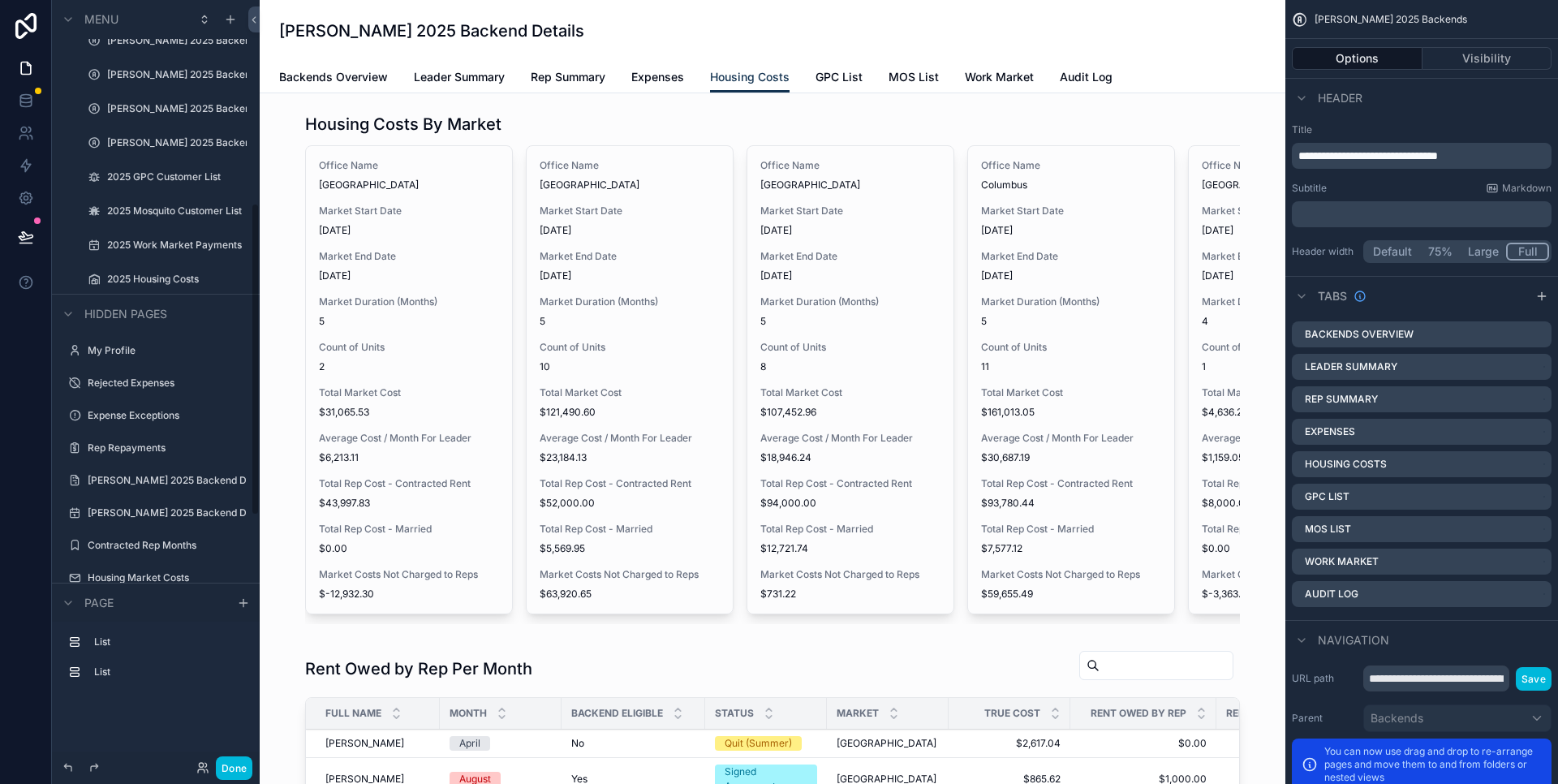
scroll to position [506, 0]
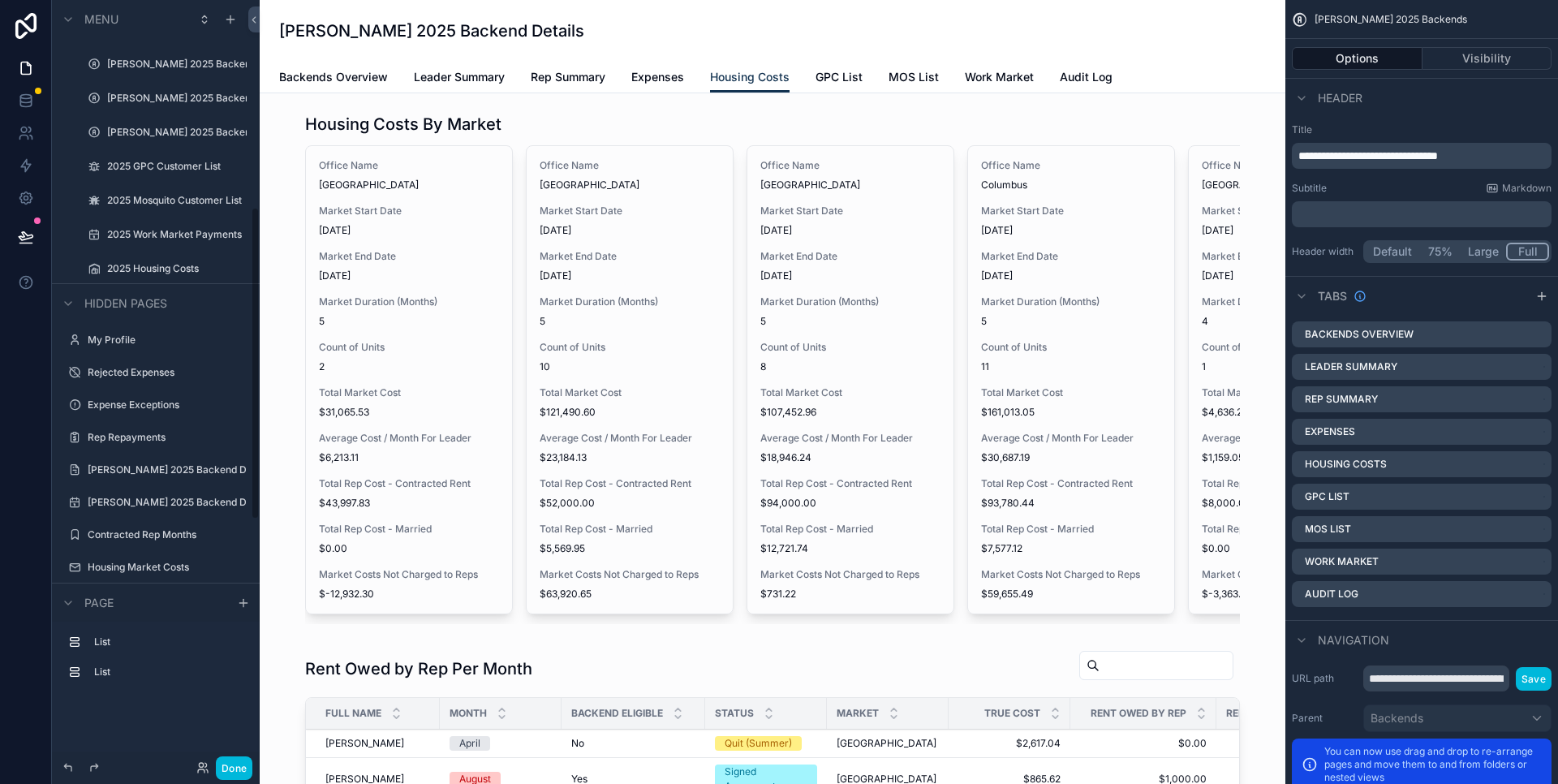
click at [128, 538] on label "Contracted Rep Months" at bounding box center [163, 535] width 152 height 13
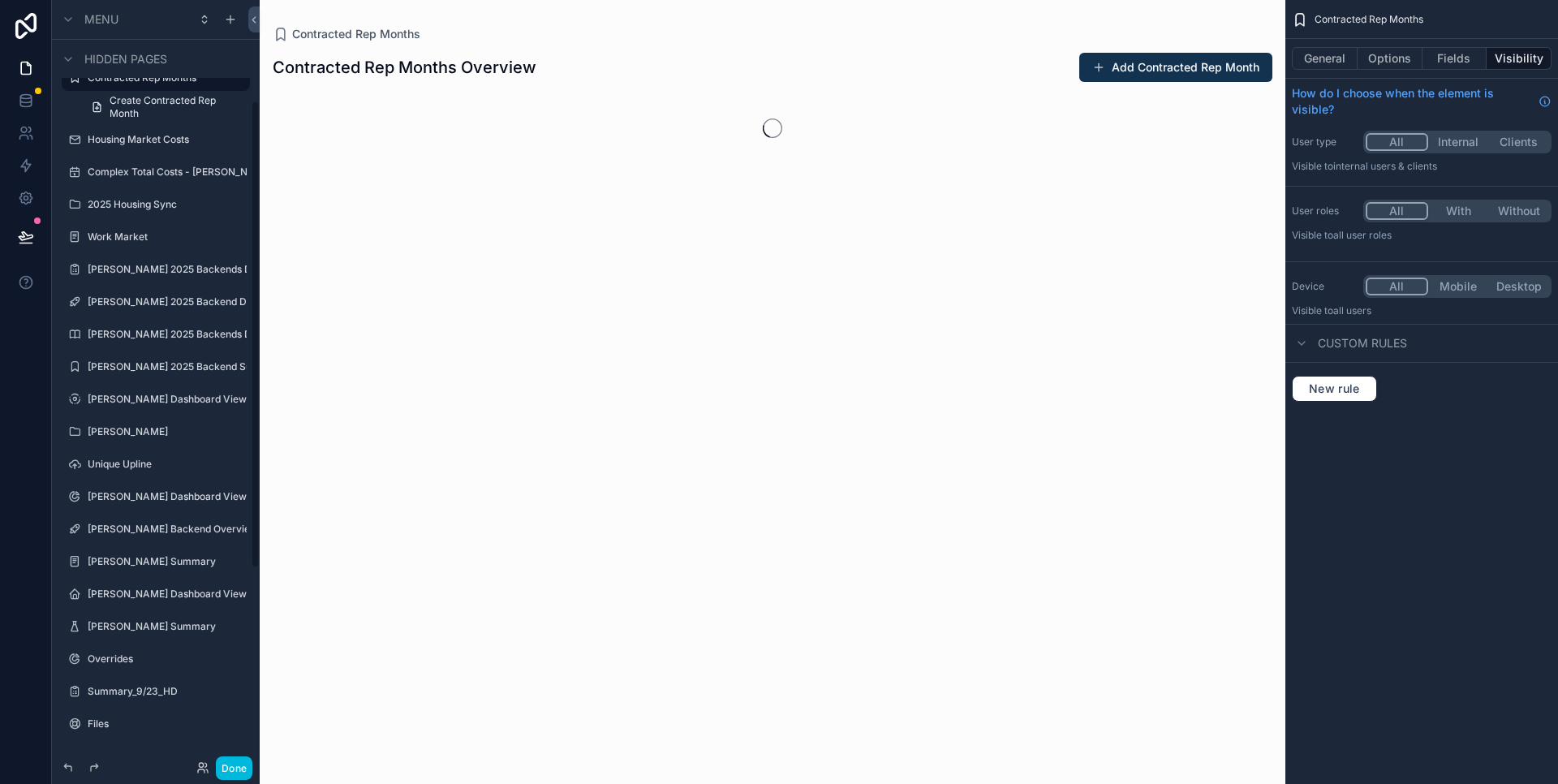
scroll to position [165, 0]
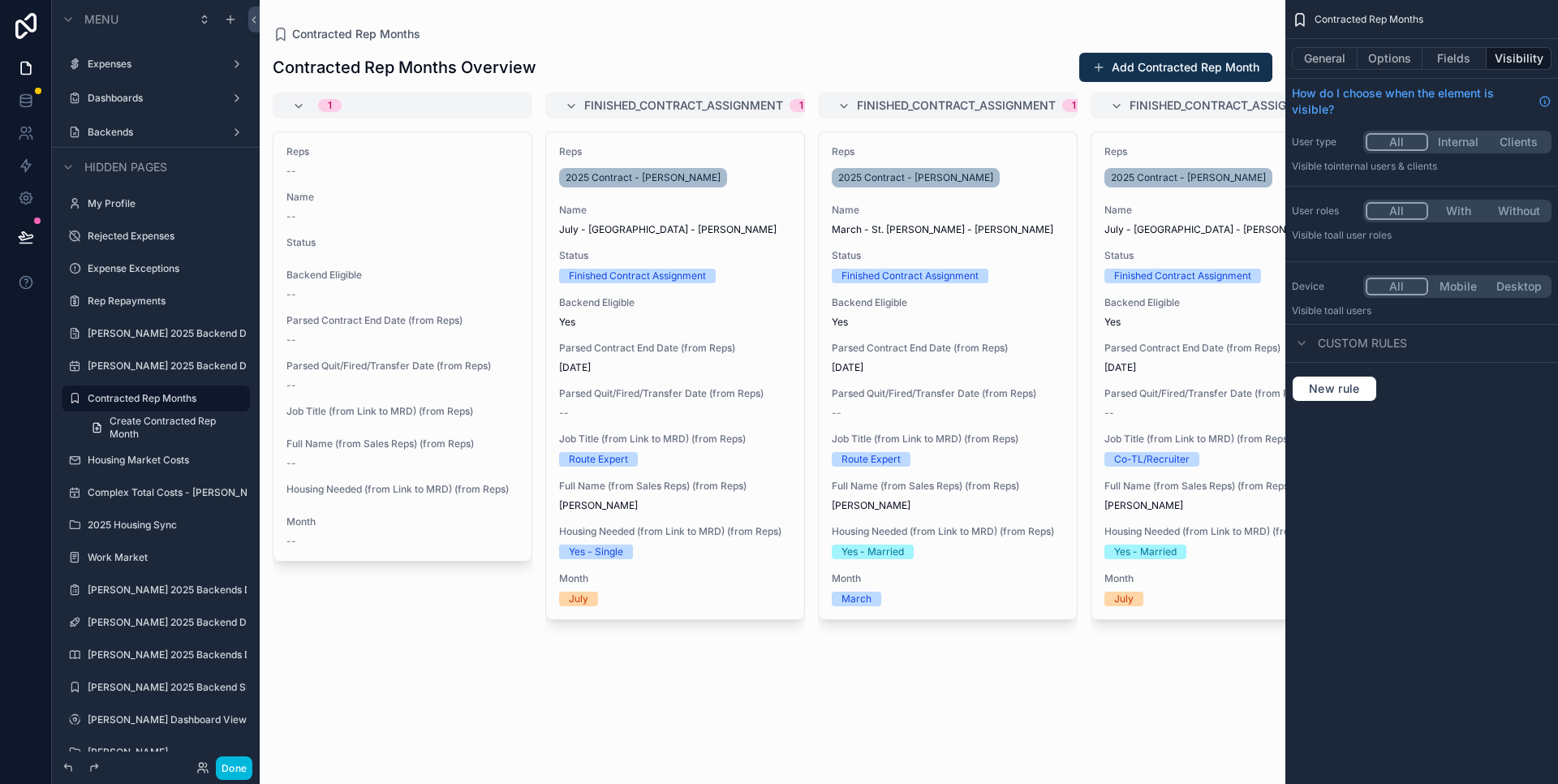
click at [1339, 59] on button "General" at bounding box center [1325, 57] width 66 height 22
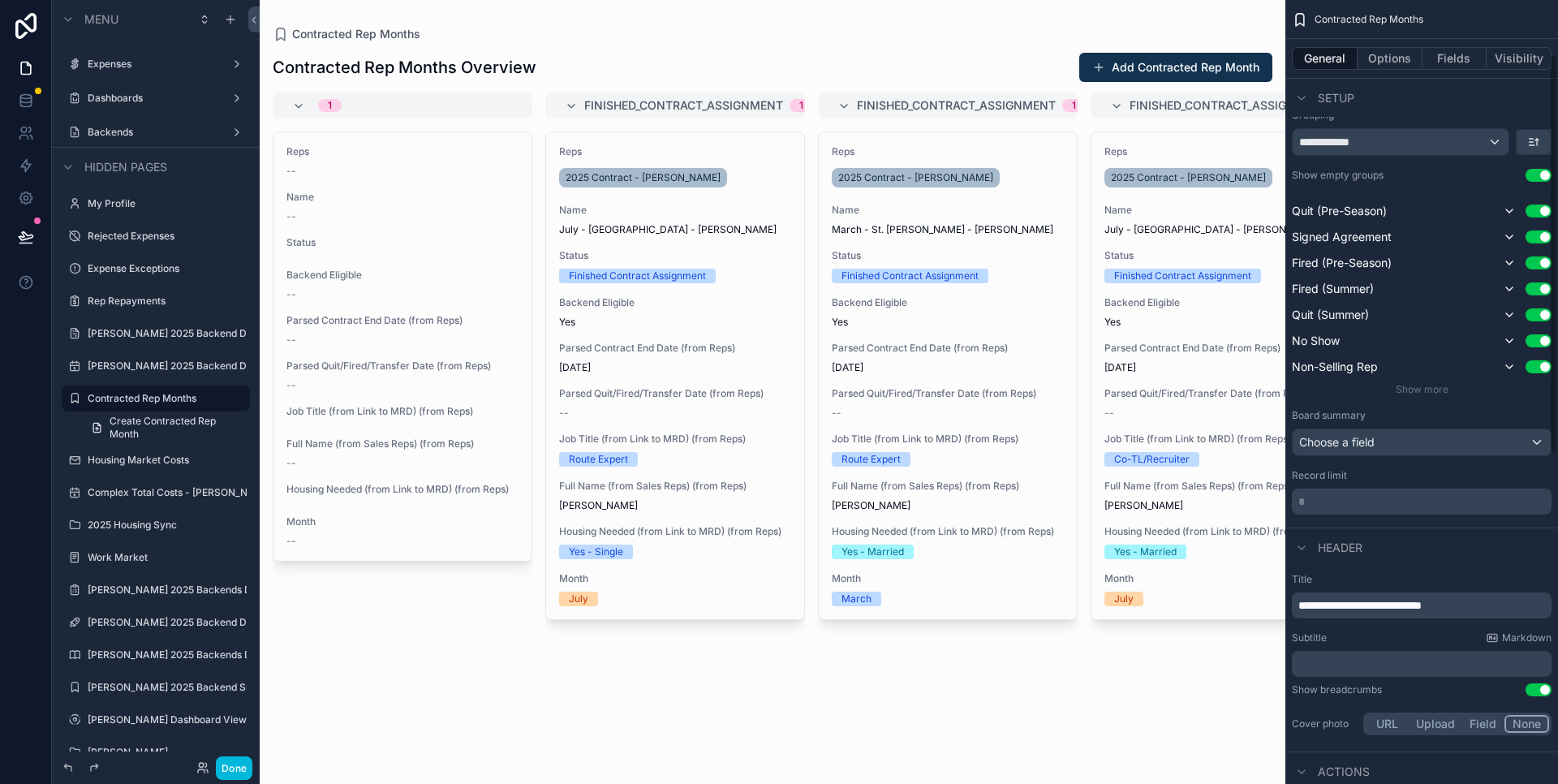
scroll to position [108, 0]
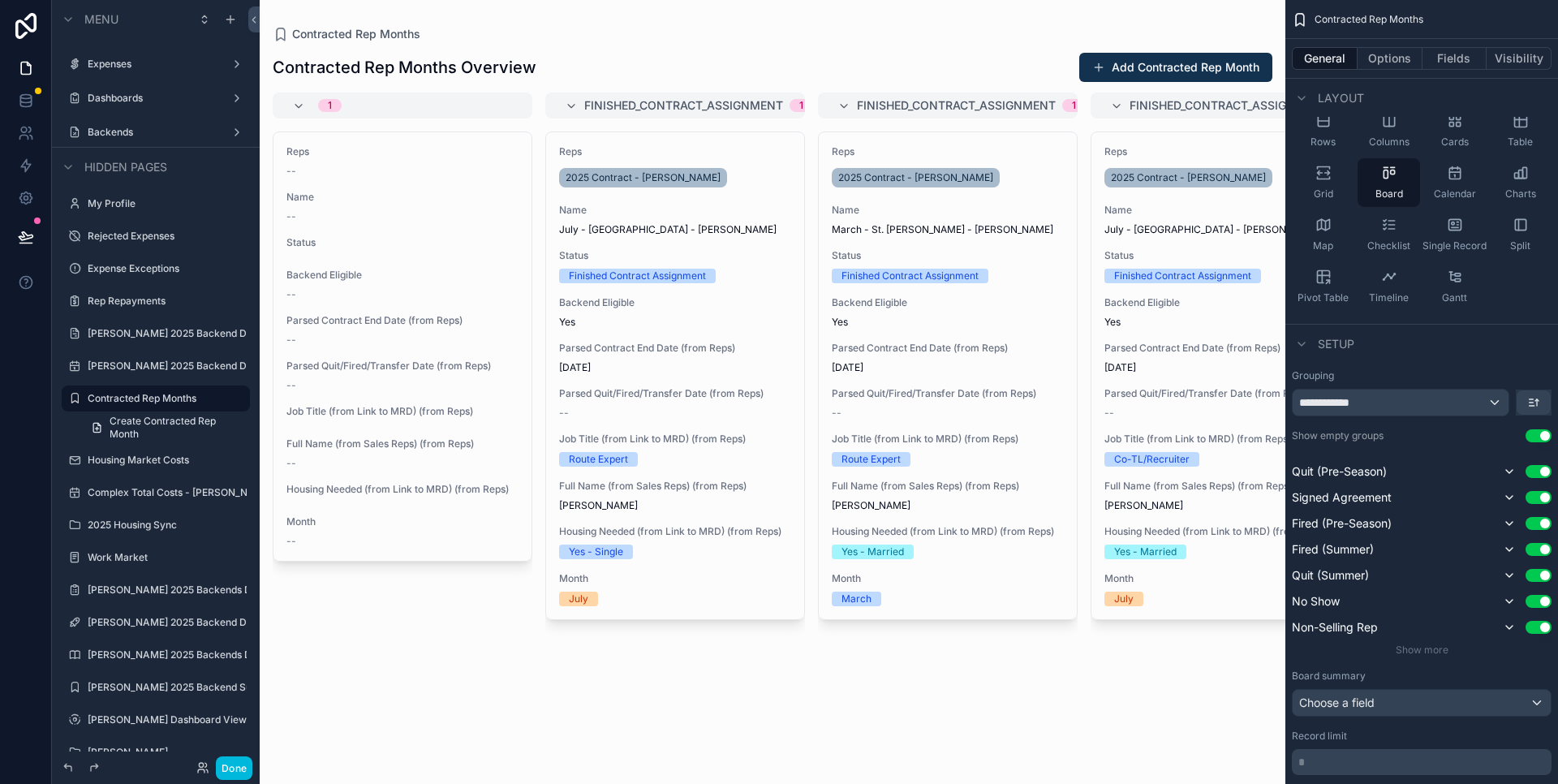
click at [1386, 63] on button "Options" at bounding box center [1391, 57] width 65 height 22
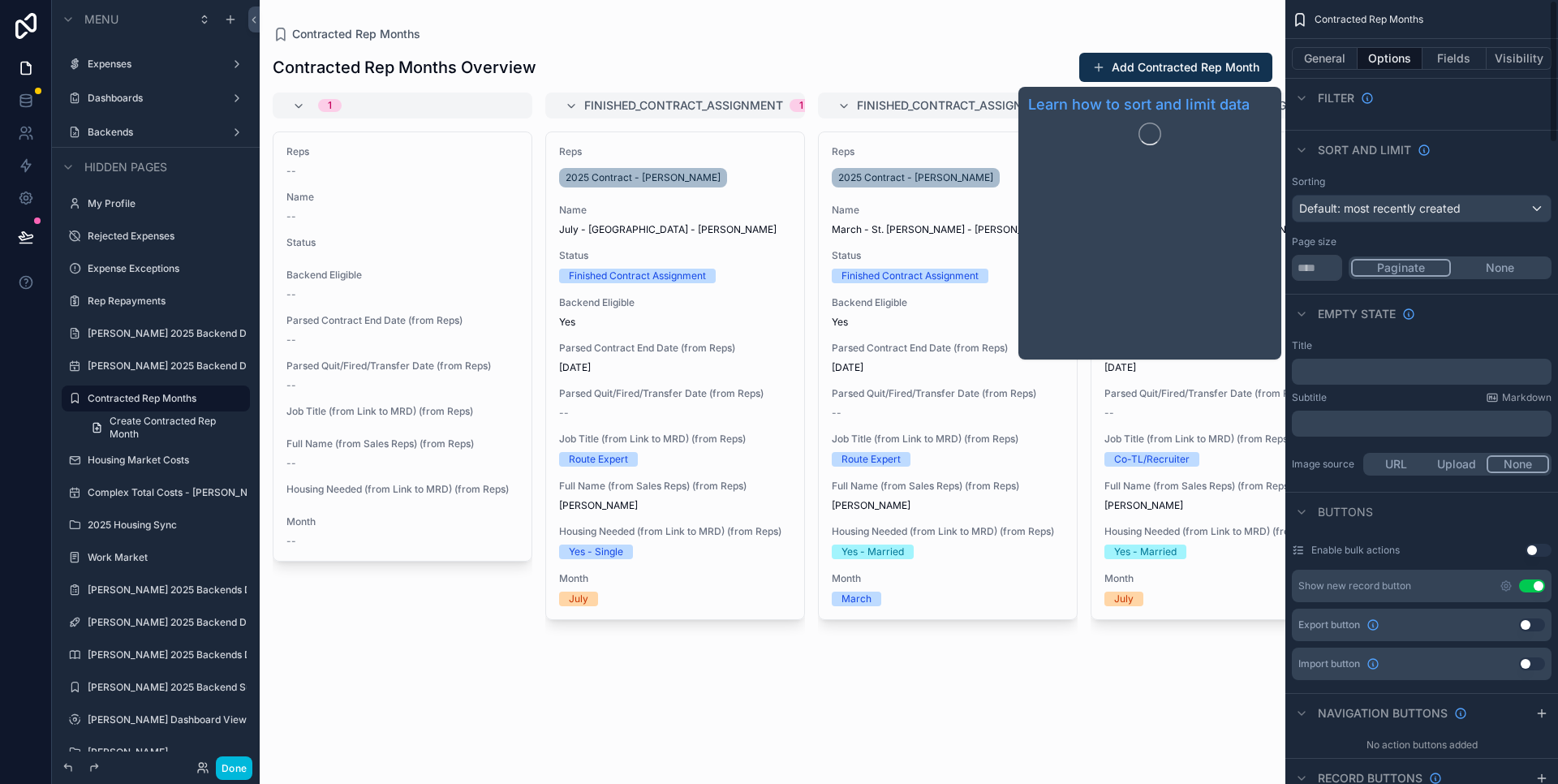
scroll to position [0, 0]
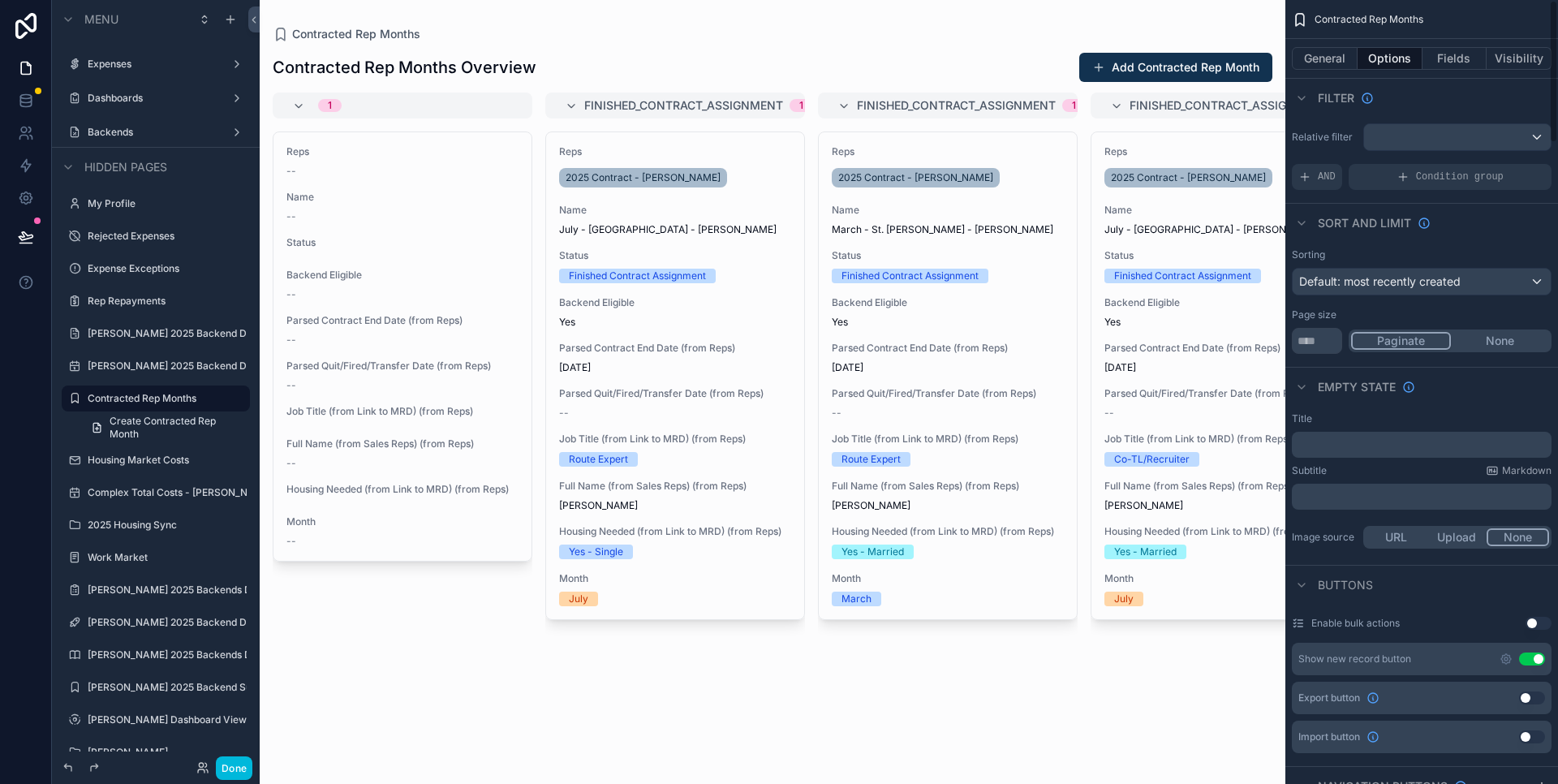
click at [1463, 62] on button "Fields" at bounding box center [1456, 57] width 65 height 22
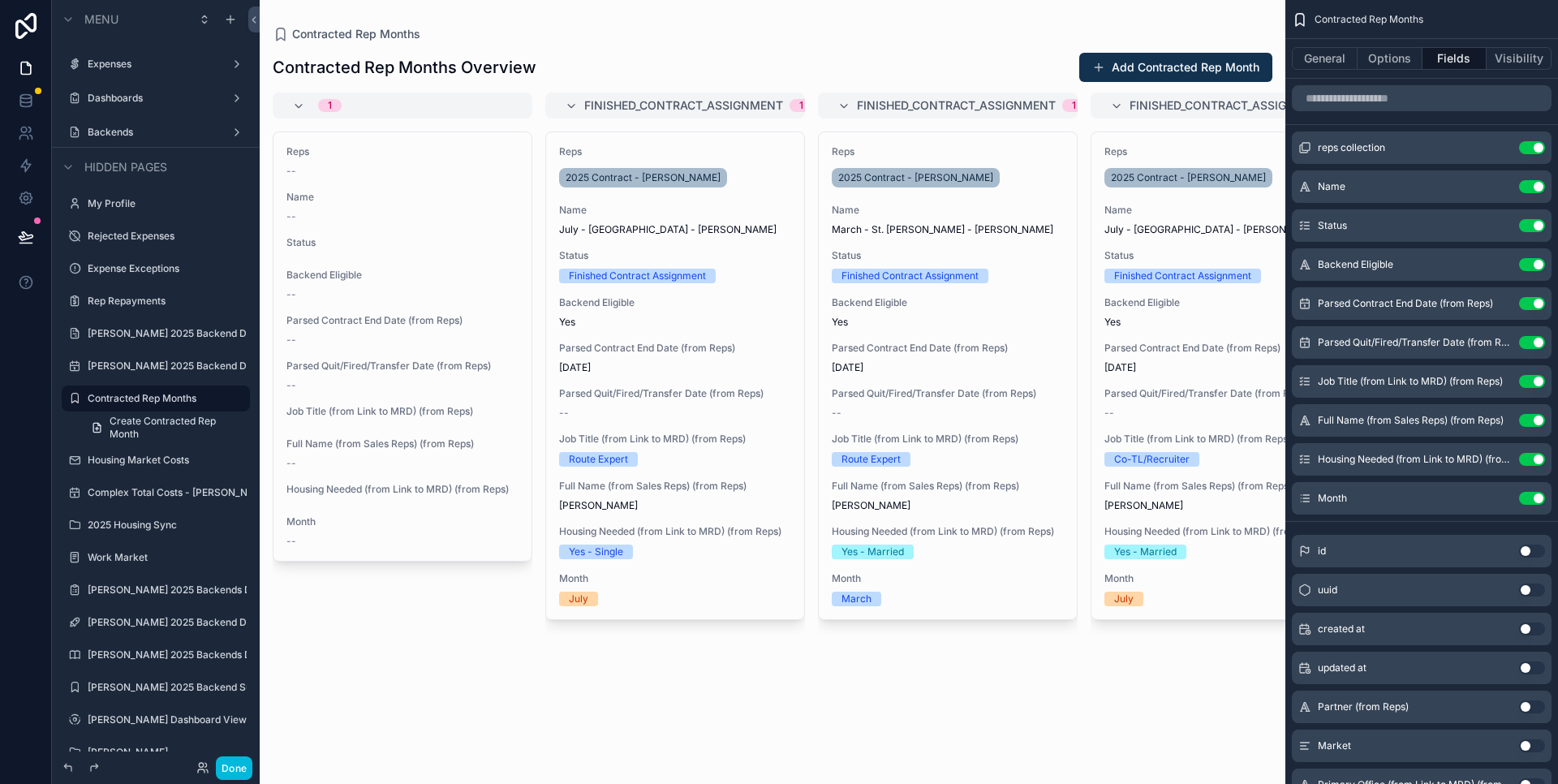
scroll to position [260, 0]
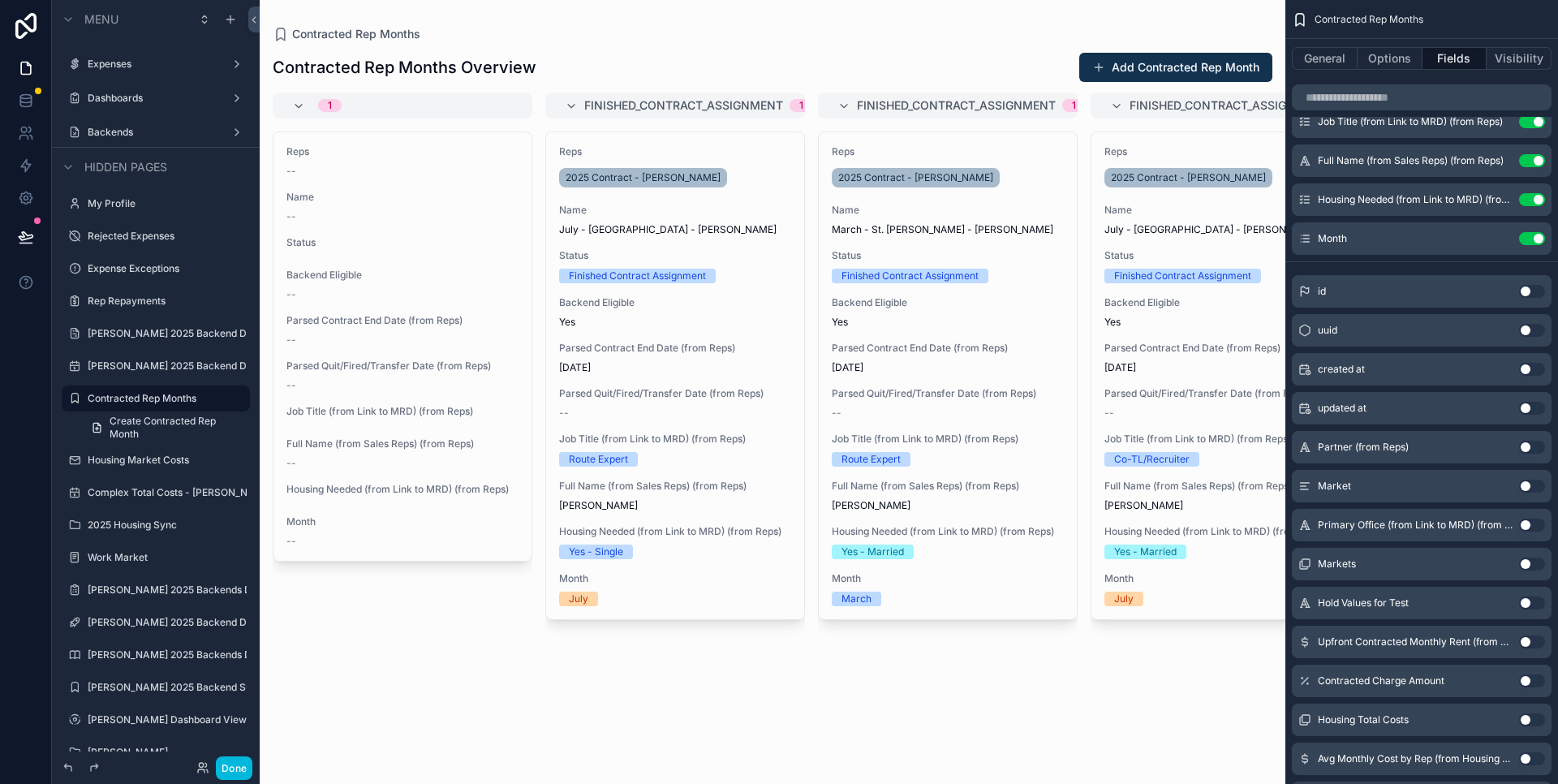
click at [332, 756] on div "scrollable content" at bounding box center [772, 392] width 1026 height 784
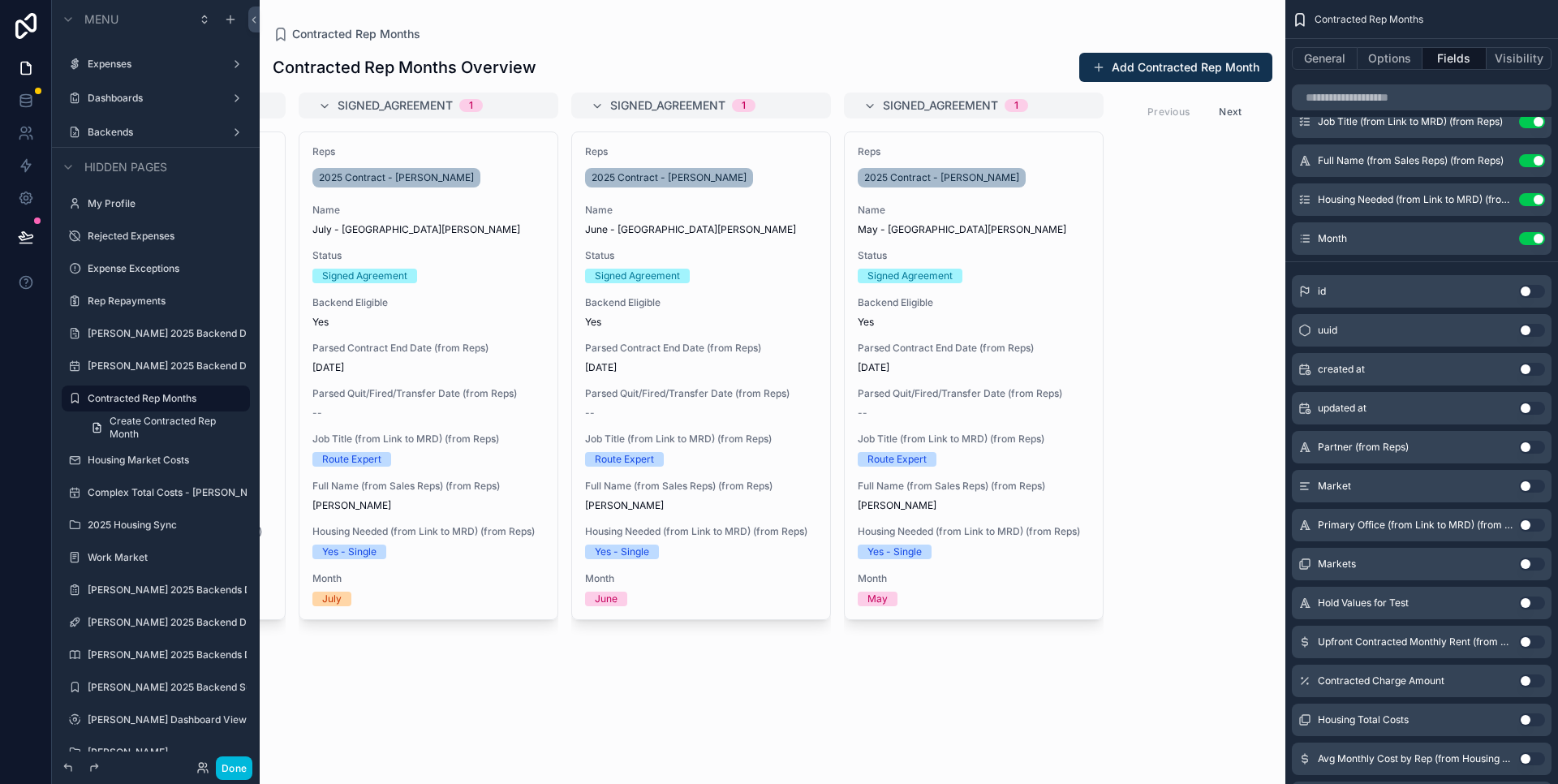
scroll to position [0, 0]
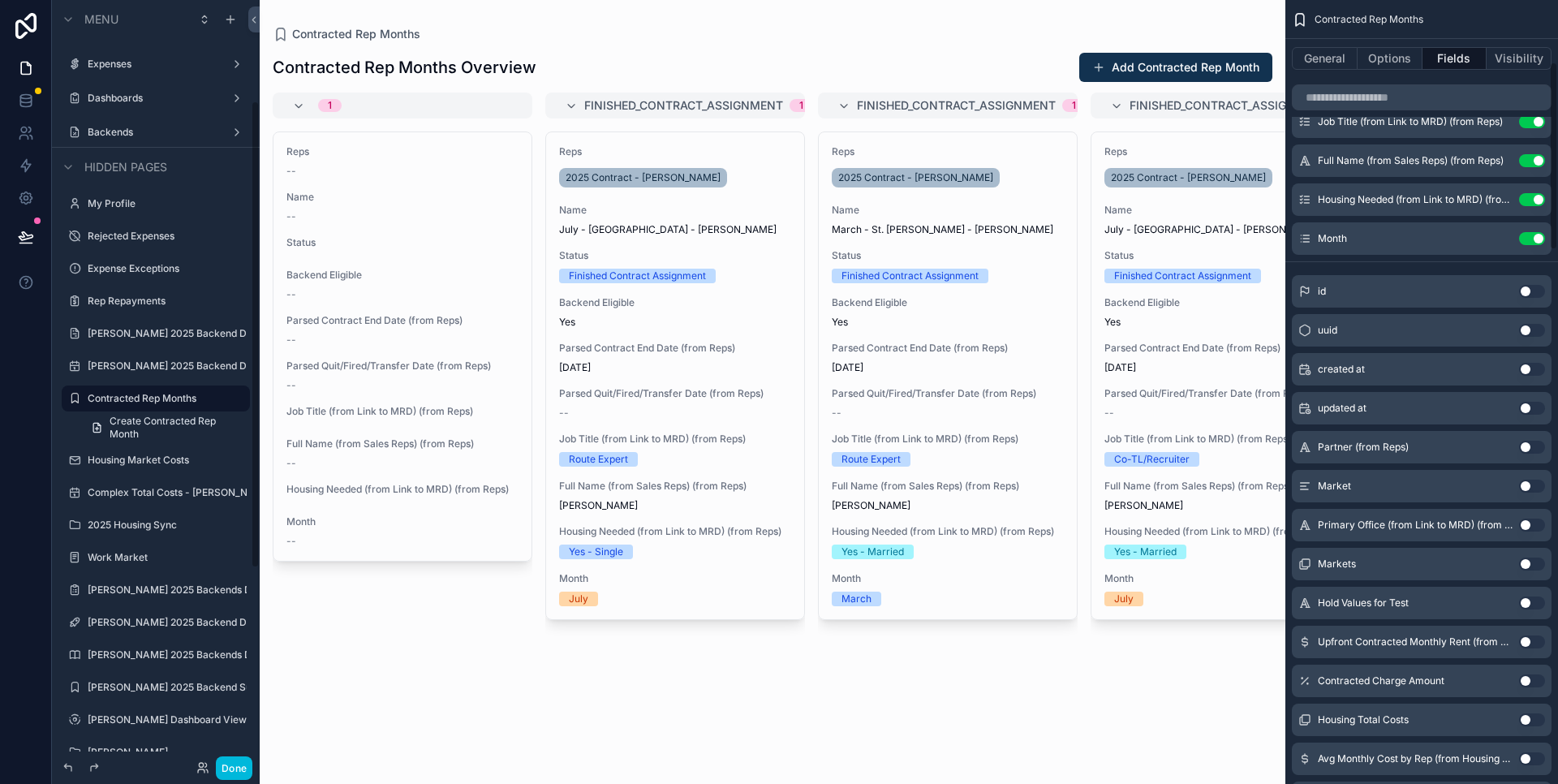
click at [1521, 56] on button "Visibility" at bounding box center [1520, 57] width 65 height 22
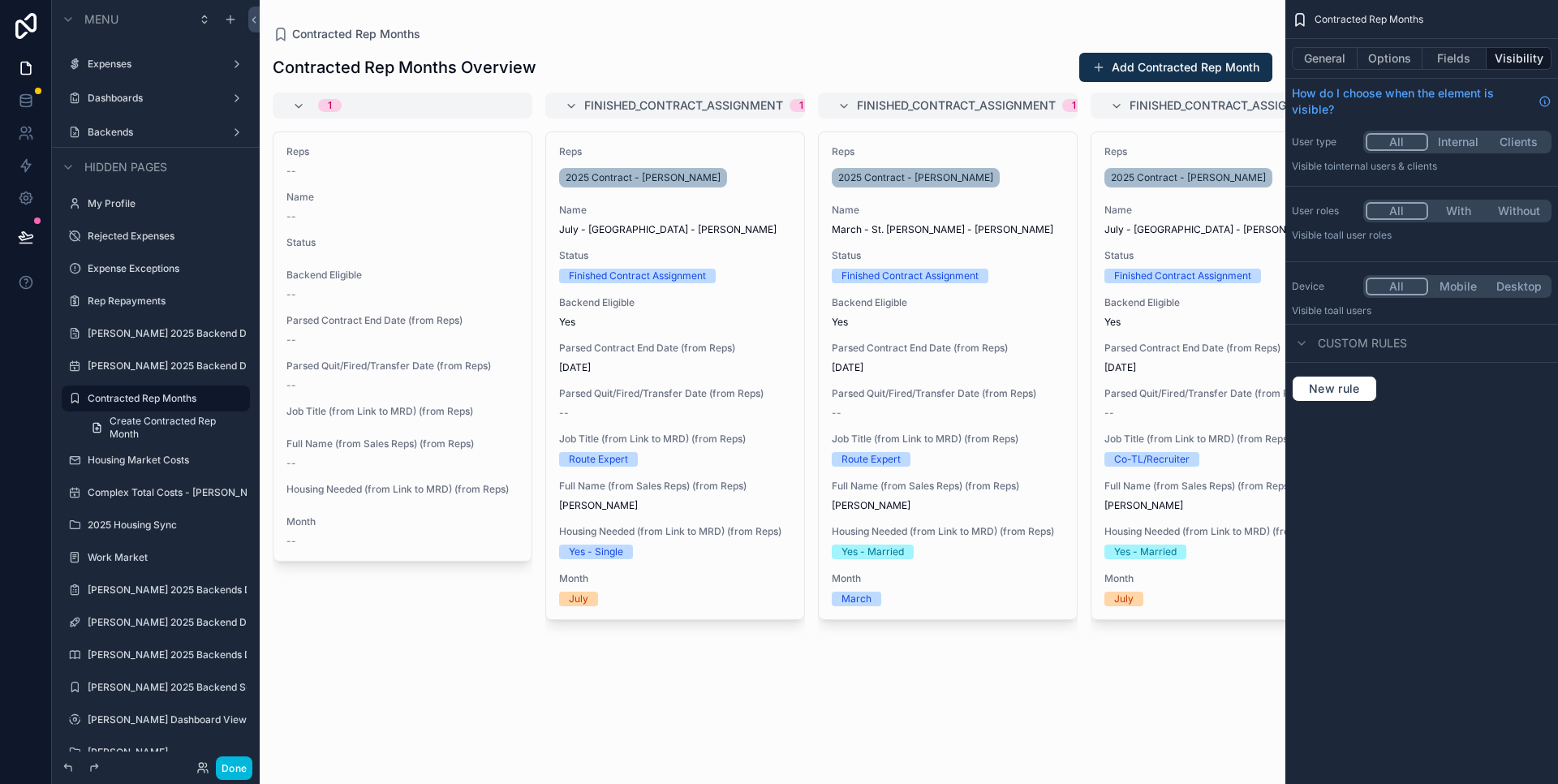
click at [1334, 63] on button "General" at bounding box center [1325, 57] width 66 height 22
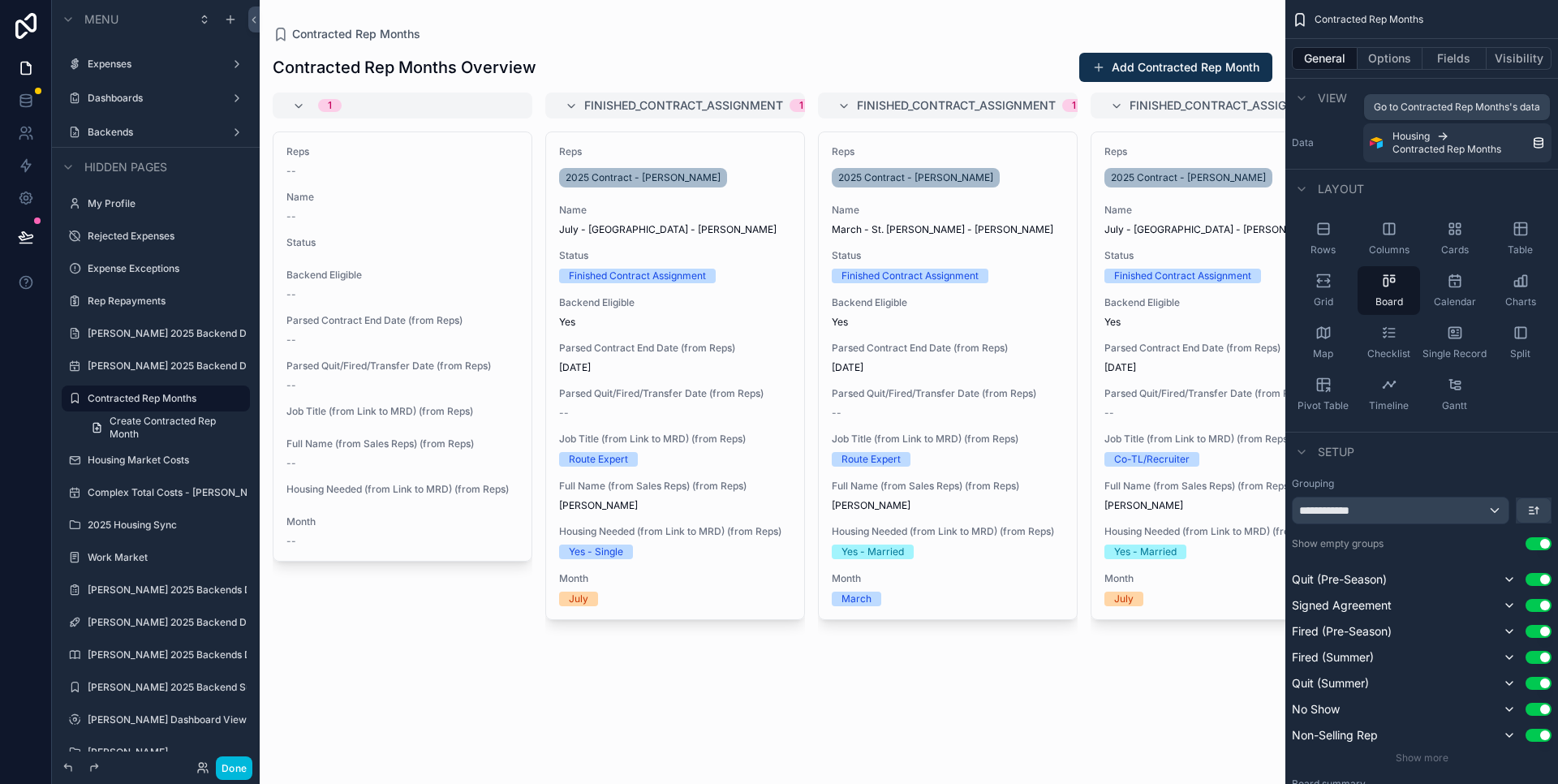
click at [1461, 147] on span "Contracted Rep Months" at bounding box center [1447, 149] width 109 height 13
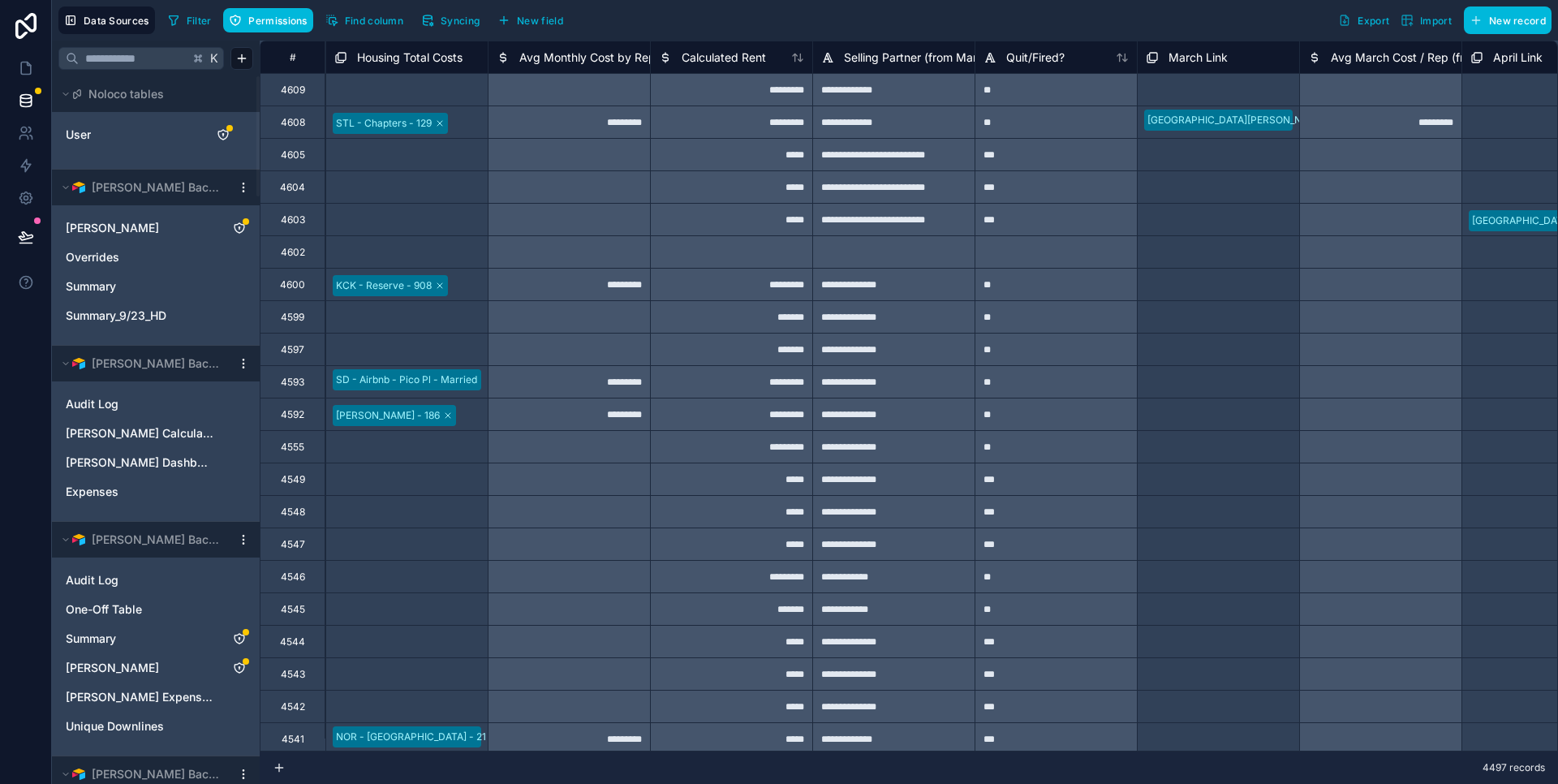
scroll to position [0, 2857]
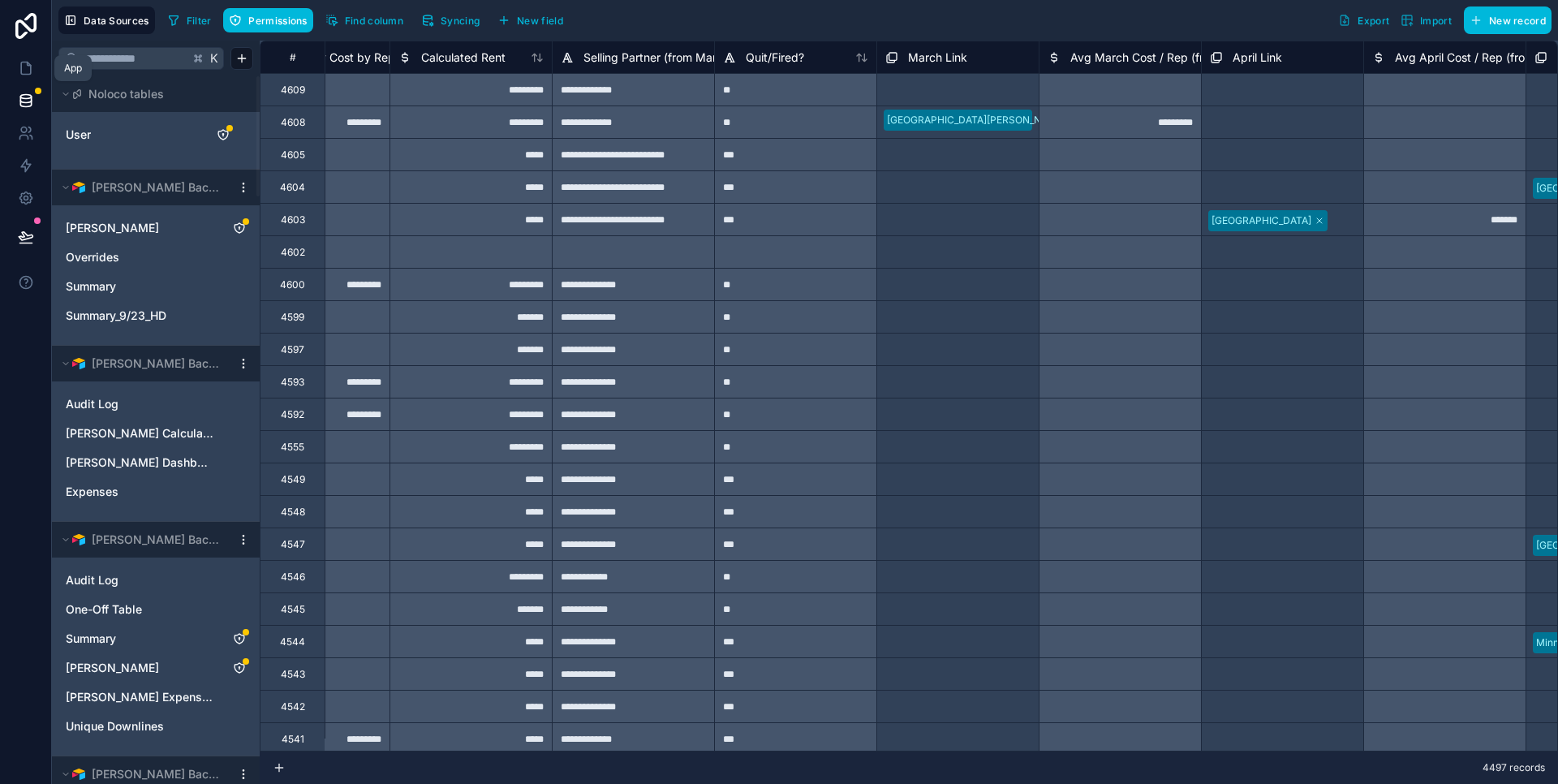
click at [33, 64] on icon at bounding box center [25, 67] width 16 height 16
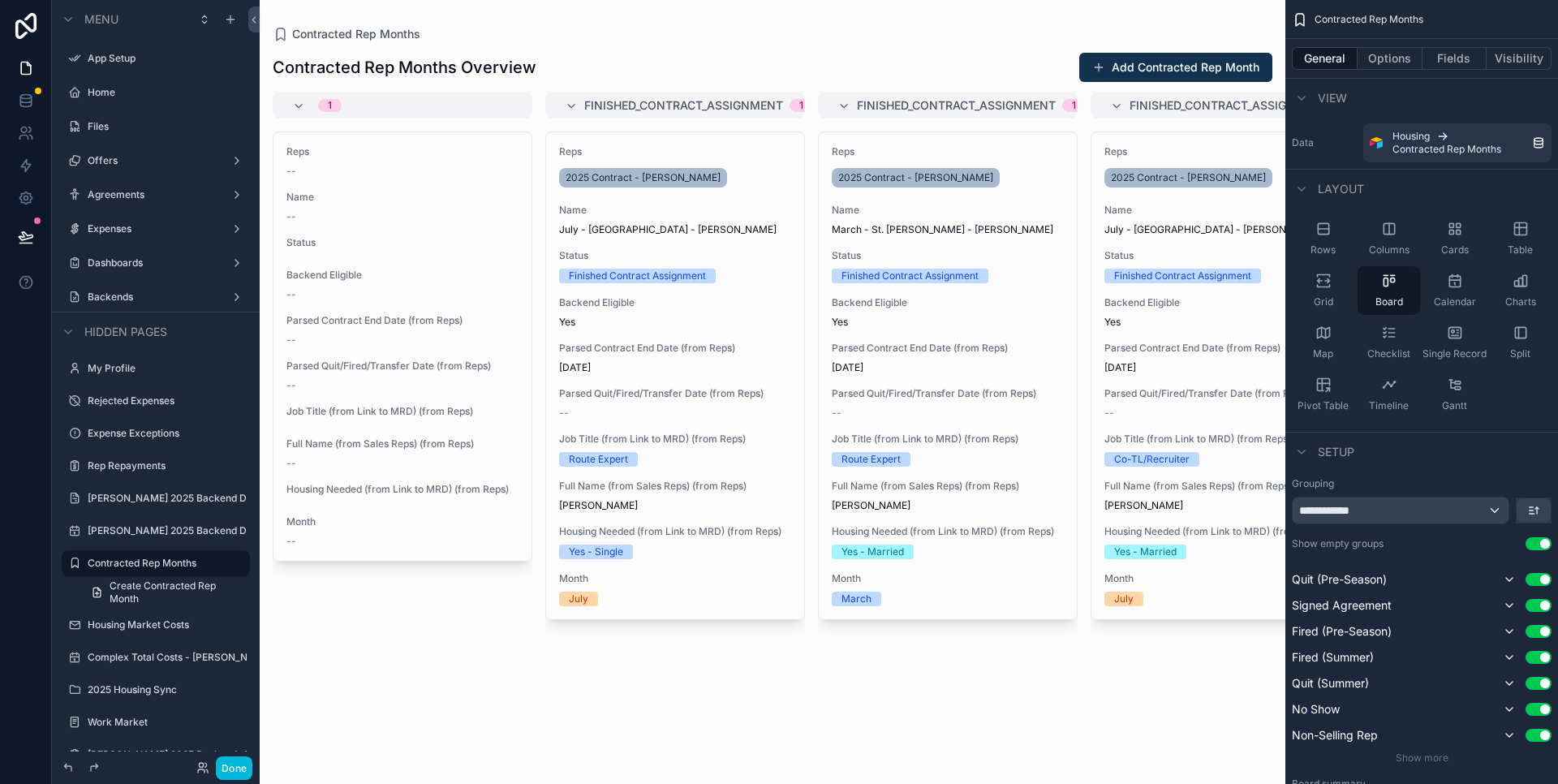
click at [144, 295] on label "Backends" at bounding box center [152, 297] width 130 height 13
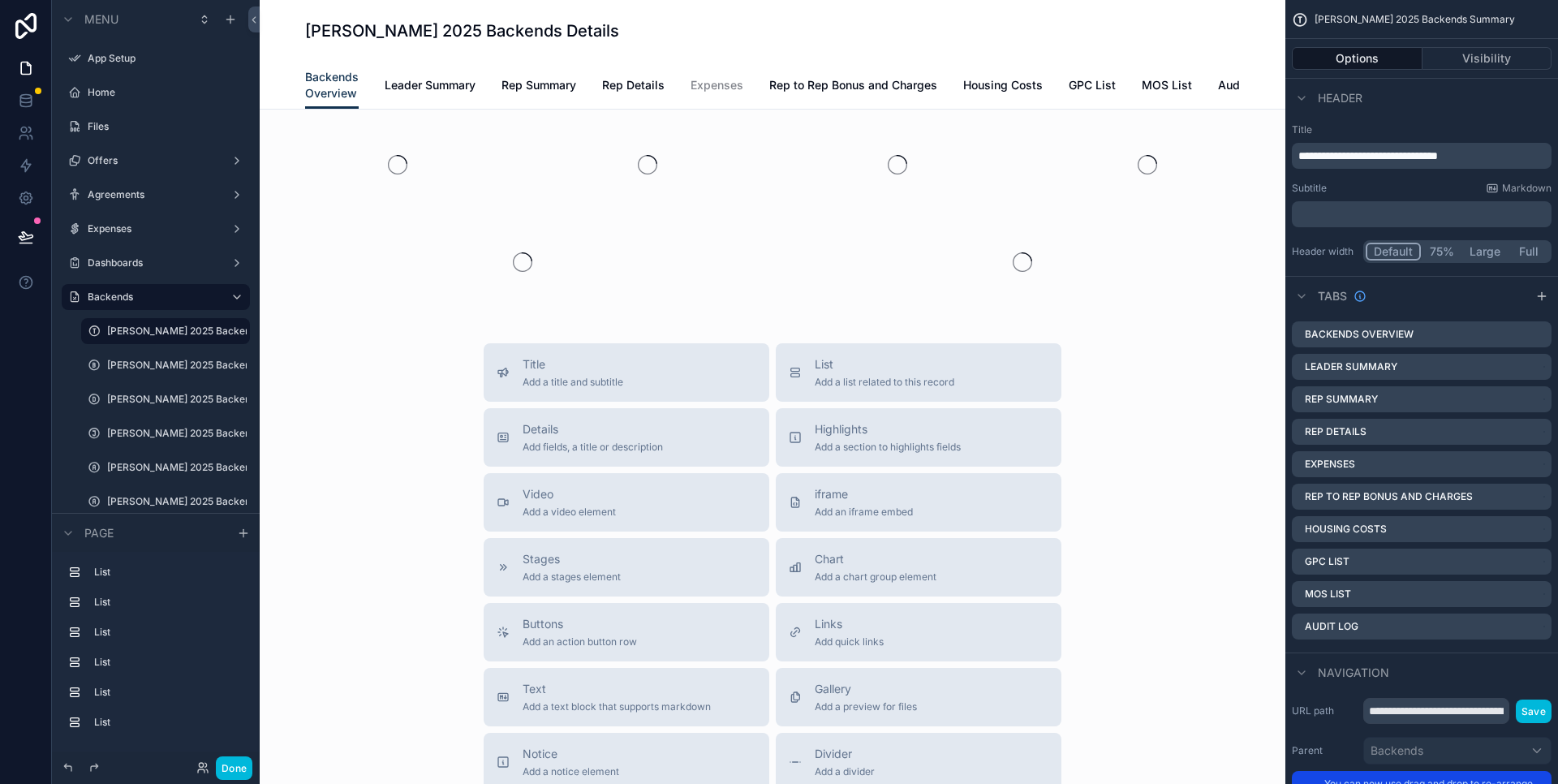
click at [161, 466] on label "[PERSON_NAME] 2025 Backends" at bounding box center [177, 467] width 140 height 13
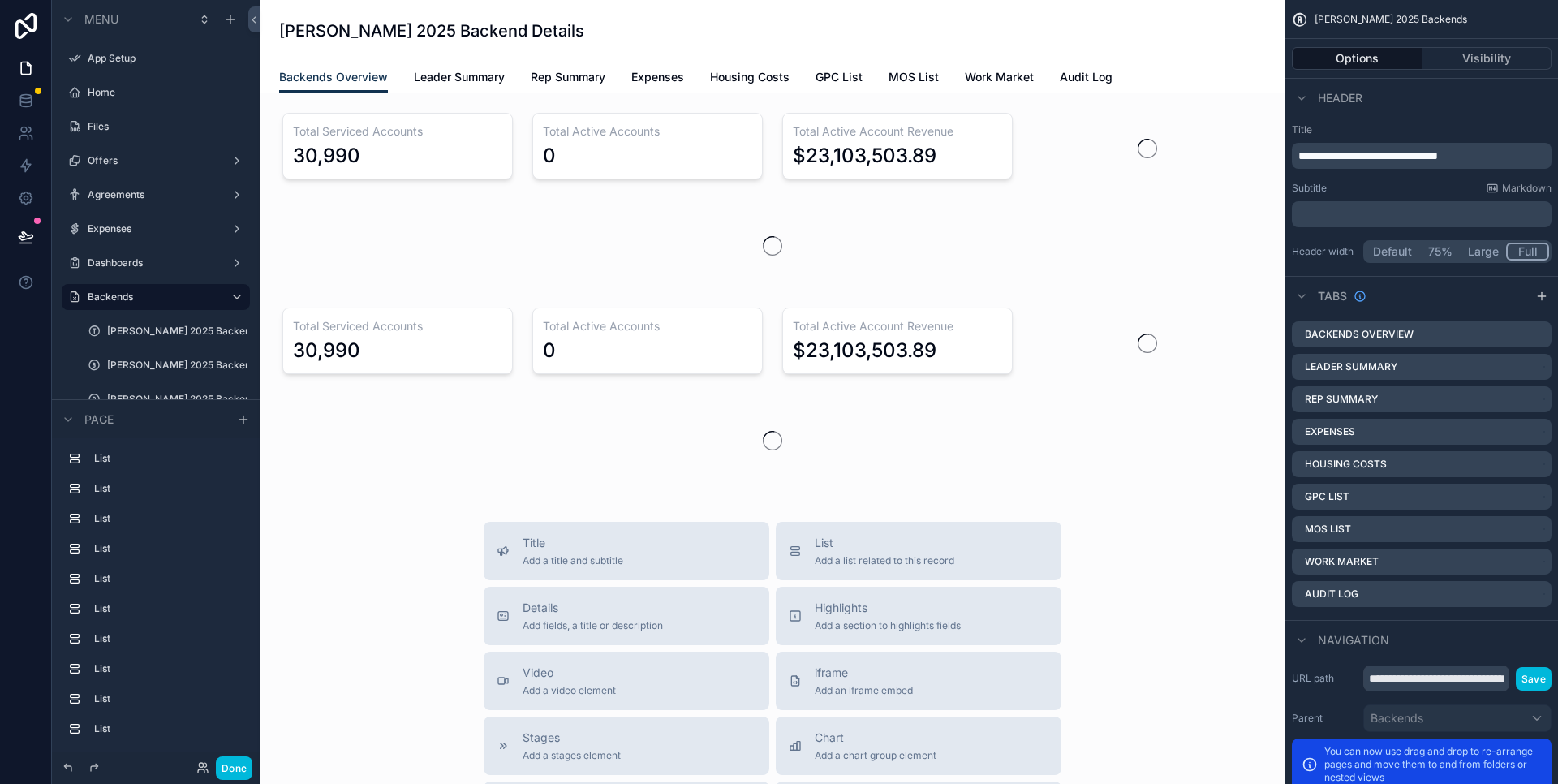
click at [782, 77] on span "Housing Costs" at bounding box center [749, 77] width 79 height 16
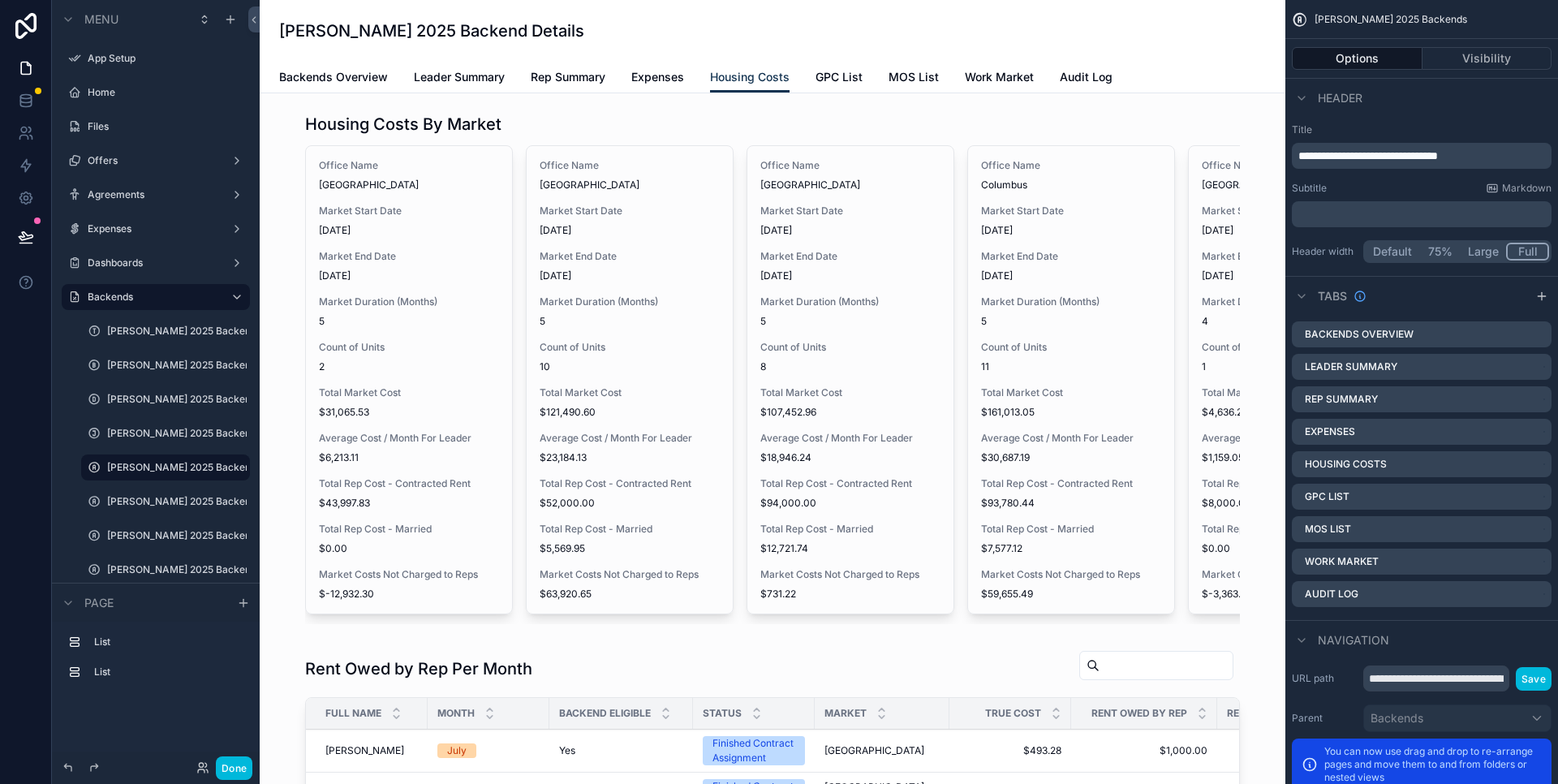
scroll to position [322, 0]
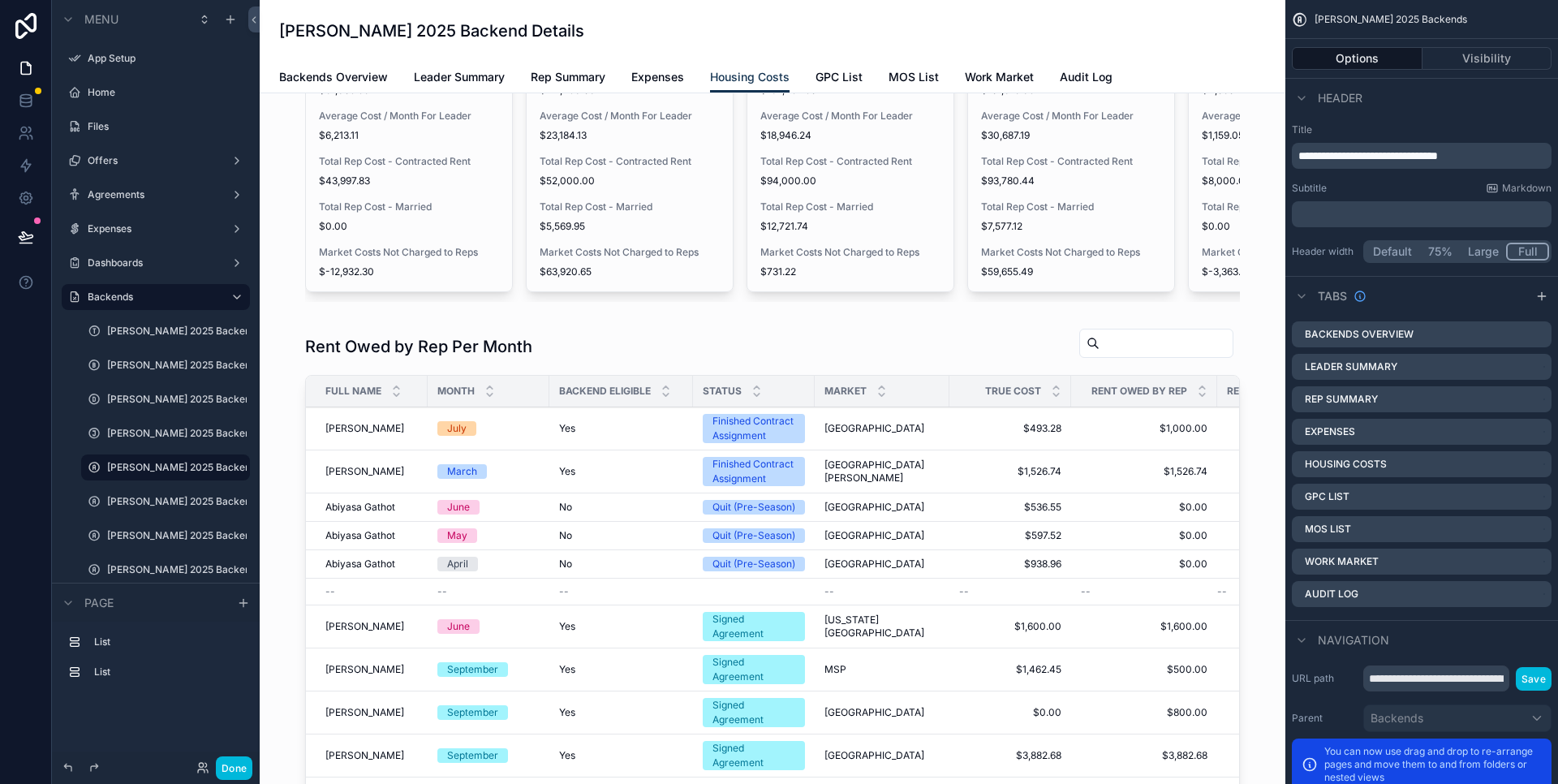
click at [742, 361] on div "scrollable content" at bounding box center [772, 650] width 1000 height 657
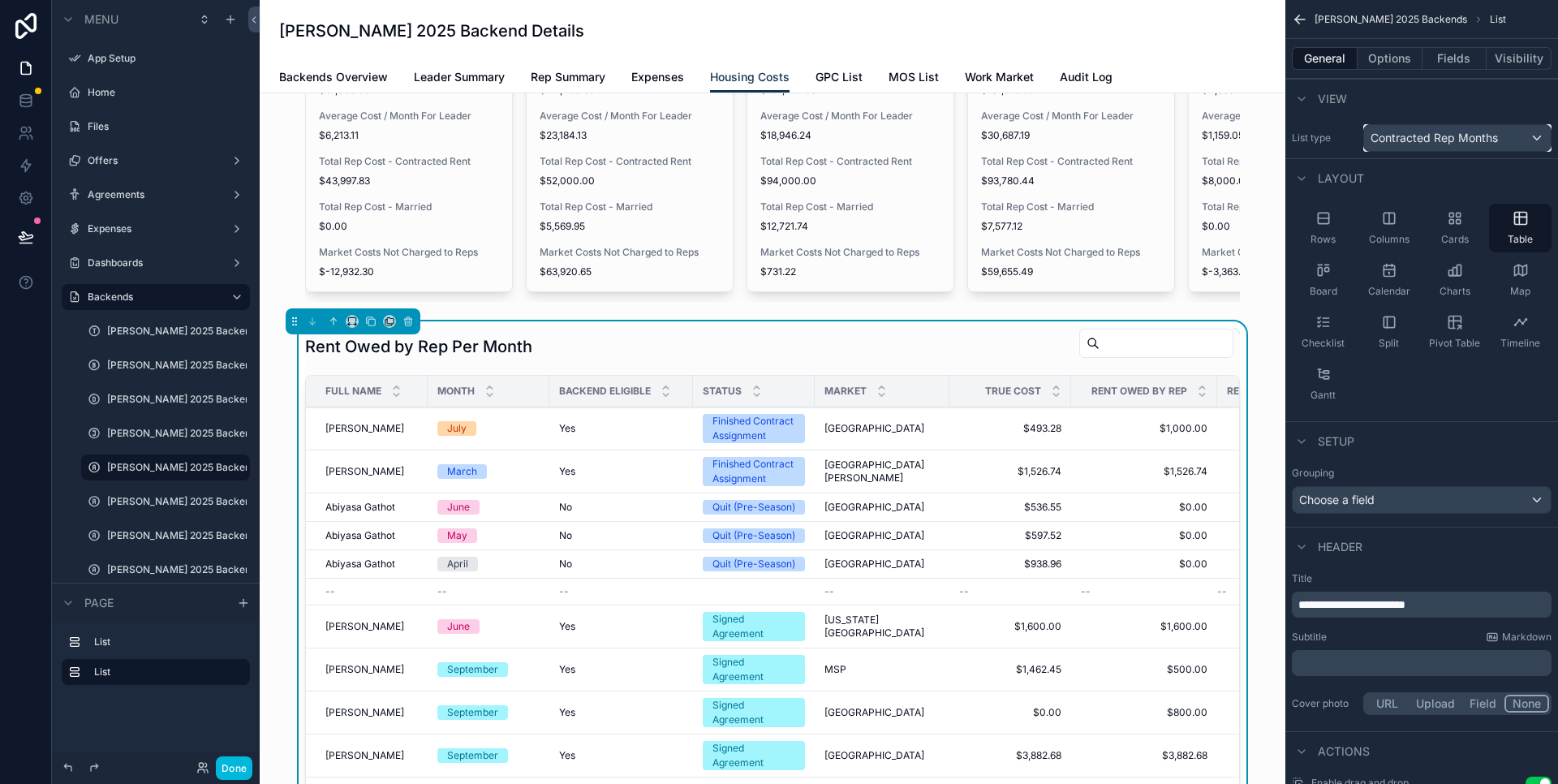
click at [1442, 142] on span "Contracted Rep Months" at bounding box center [1434, 137] width 127 height 16
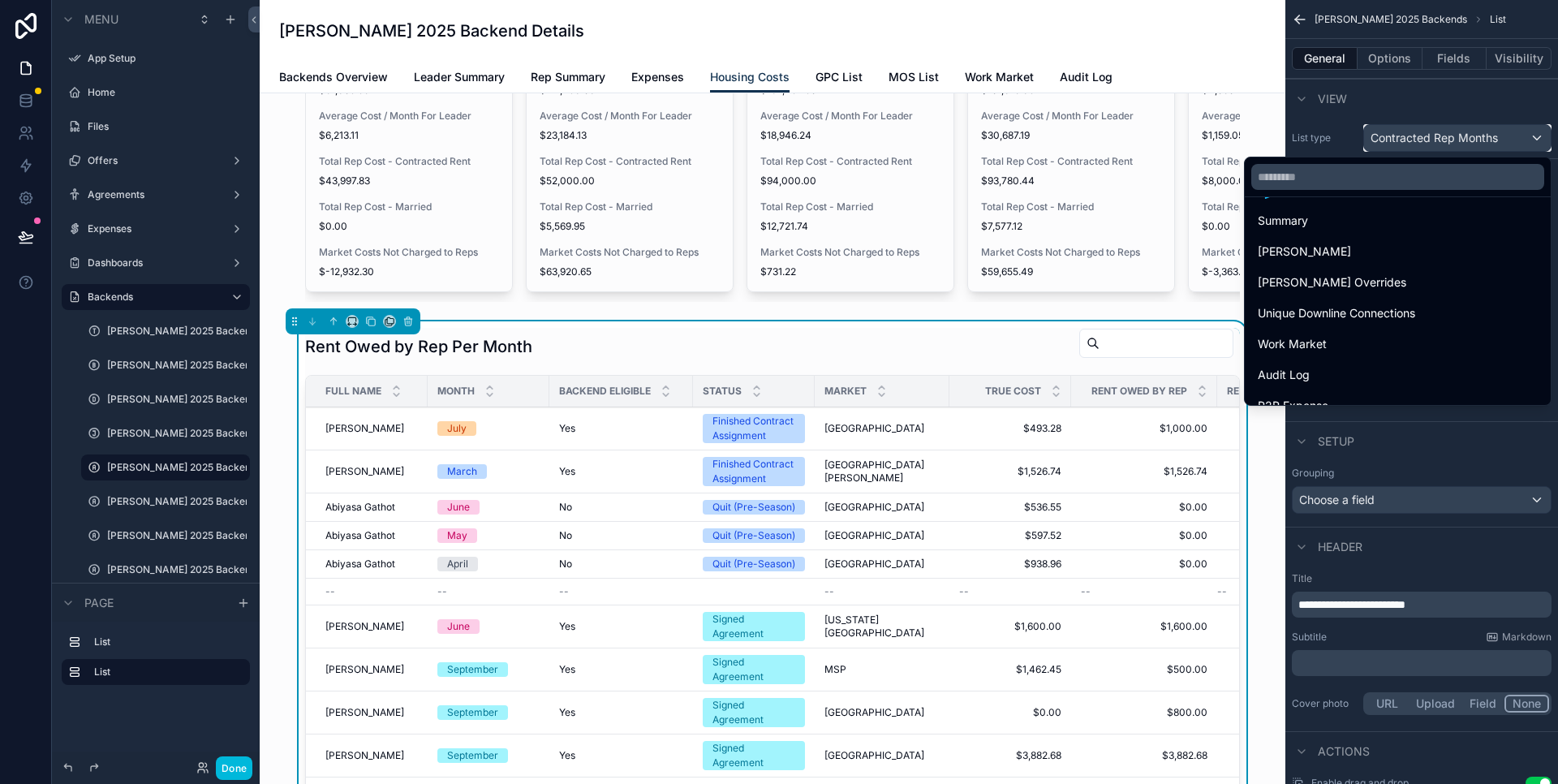
scroll to position [1750, 0]
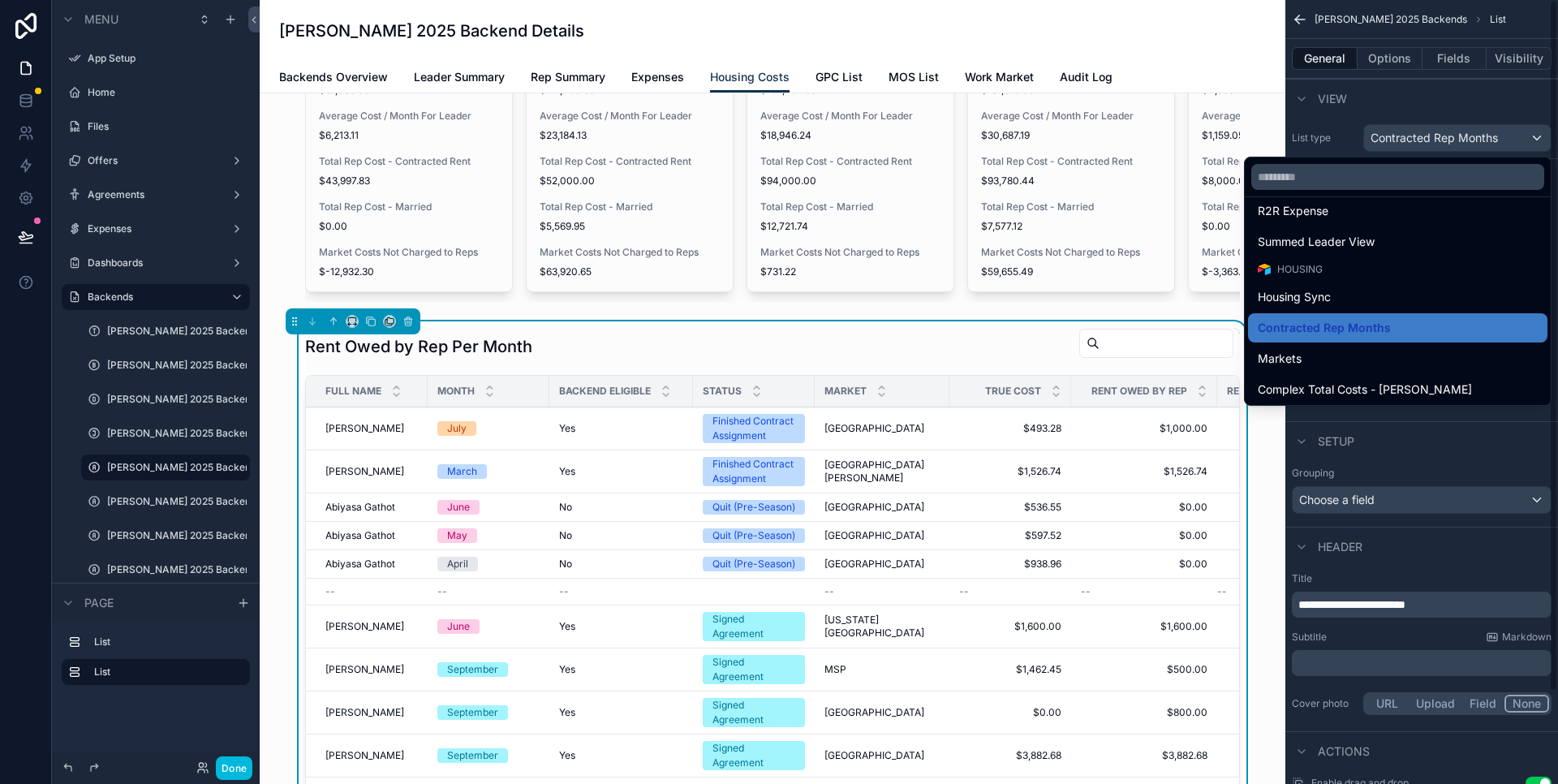
click at [1546, 13] on div "scrollable content" at bounding box center [779, 392] width 1558 height 784
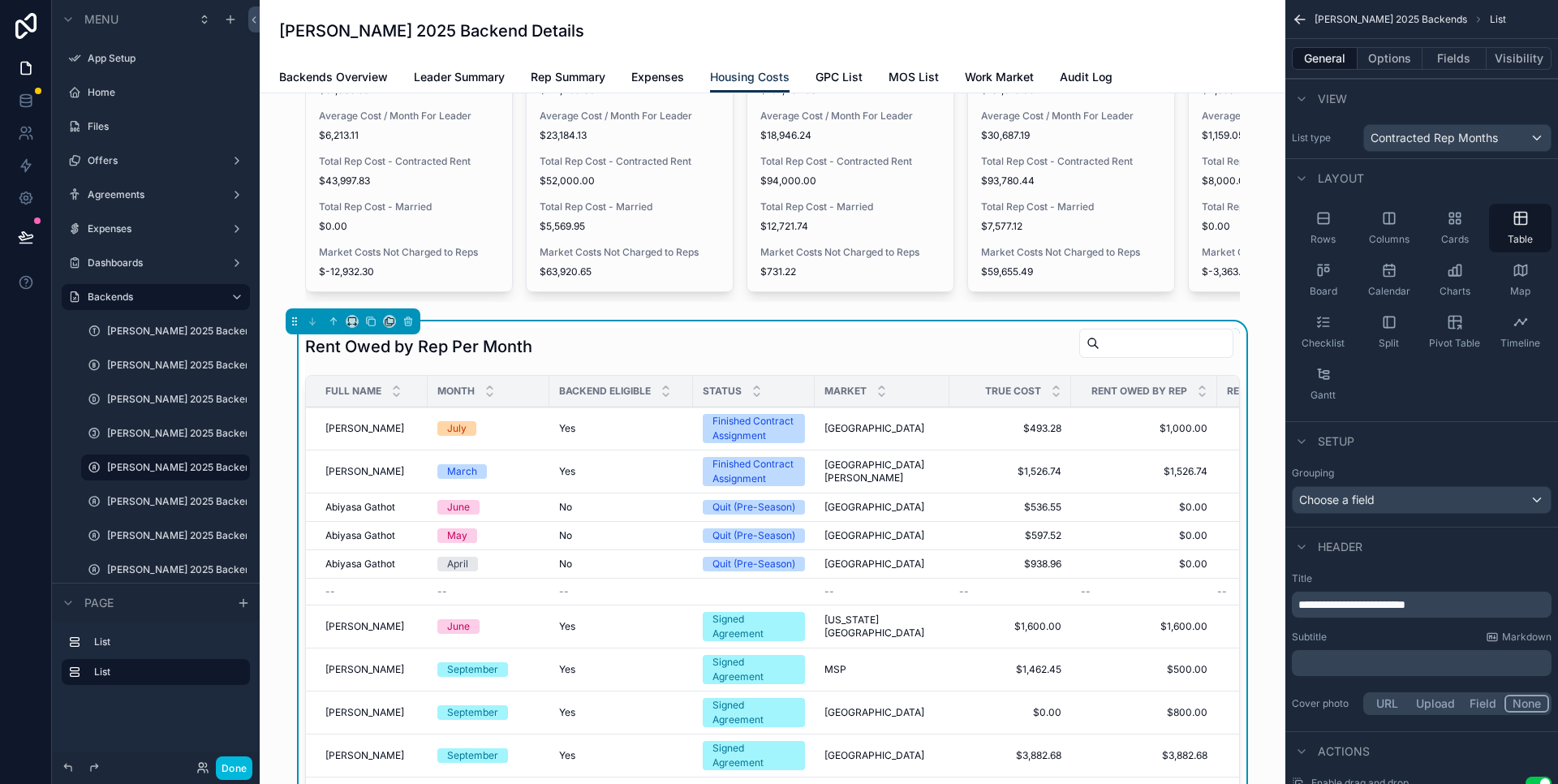
scroll to position [105, 0]
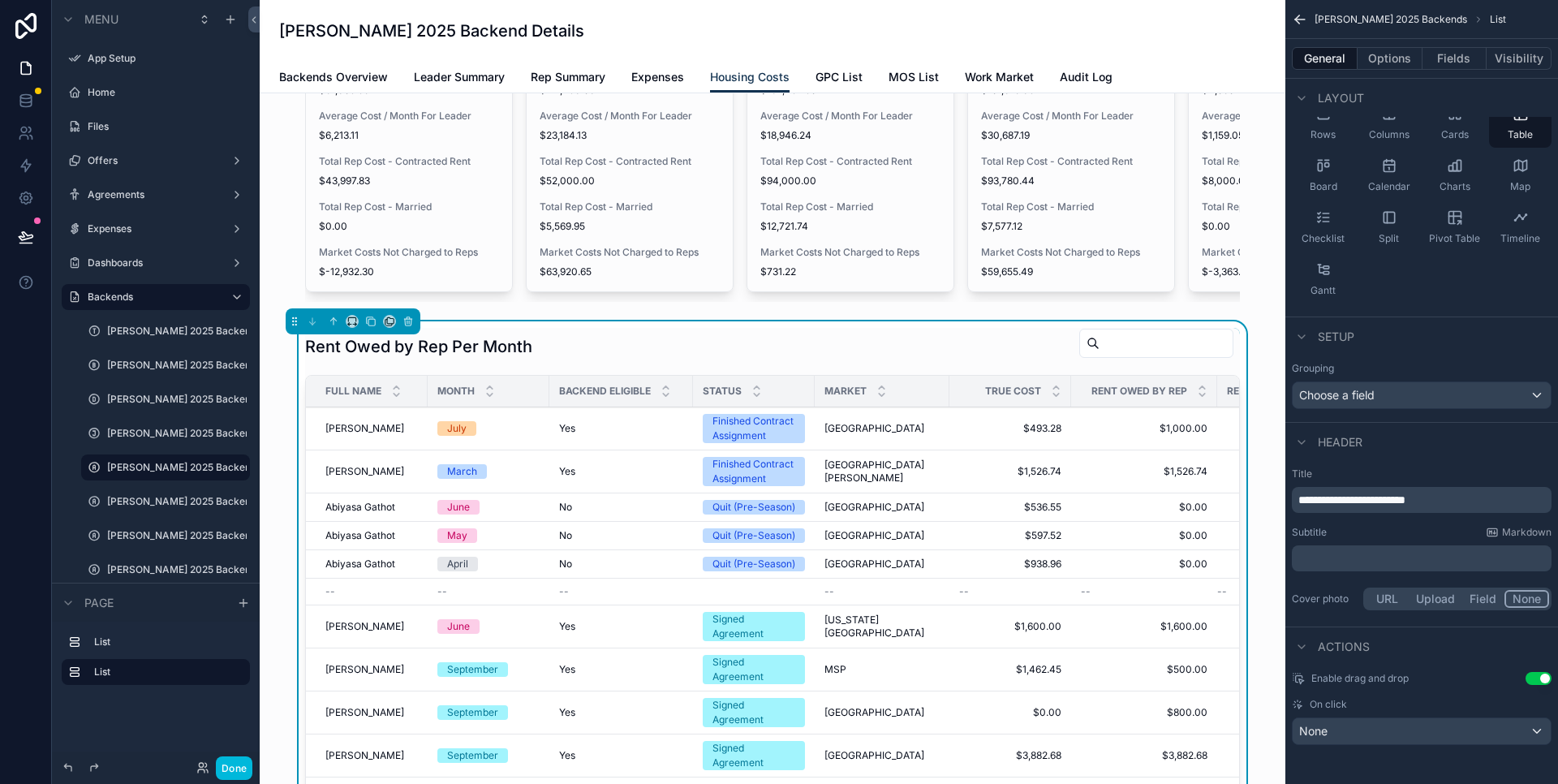
click at [659, 77] on span "Expenses" at bounding box center [657, 77] width 52 height 16
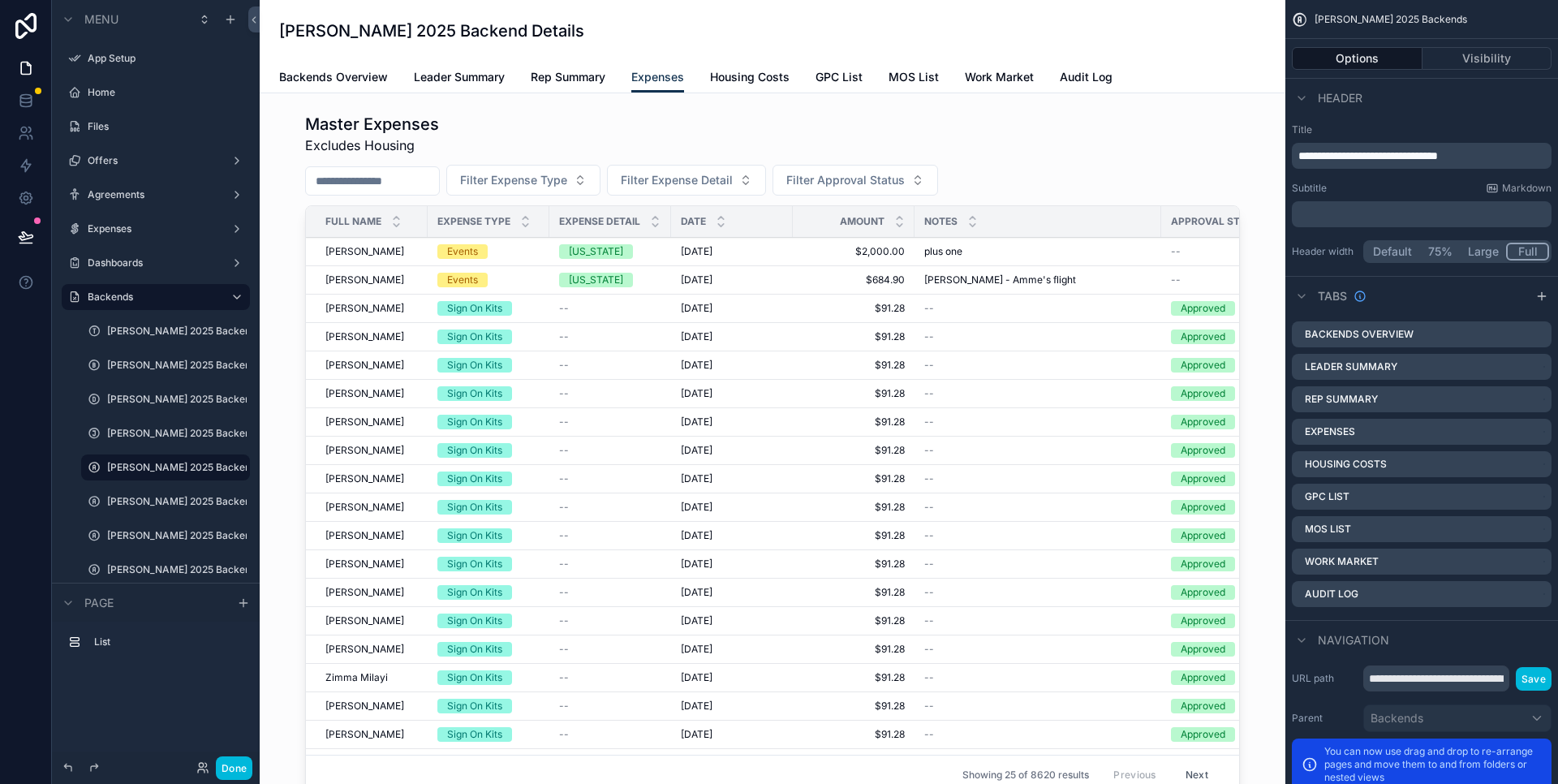
click at [949, 151] on div "scrollable content" at bounding box center [772, 457] width 1000 height 702
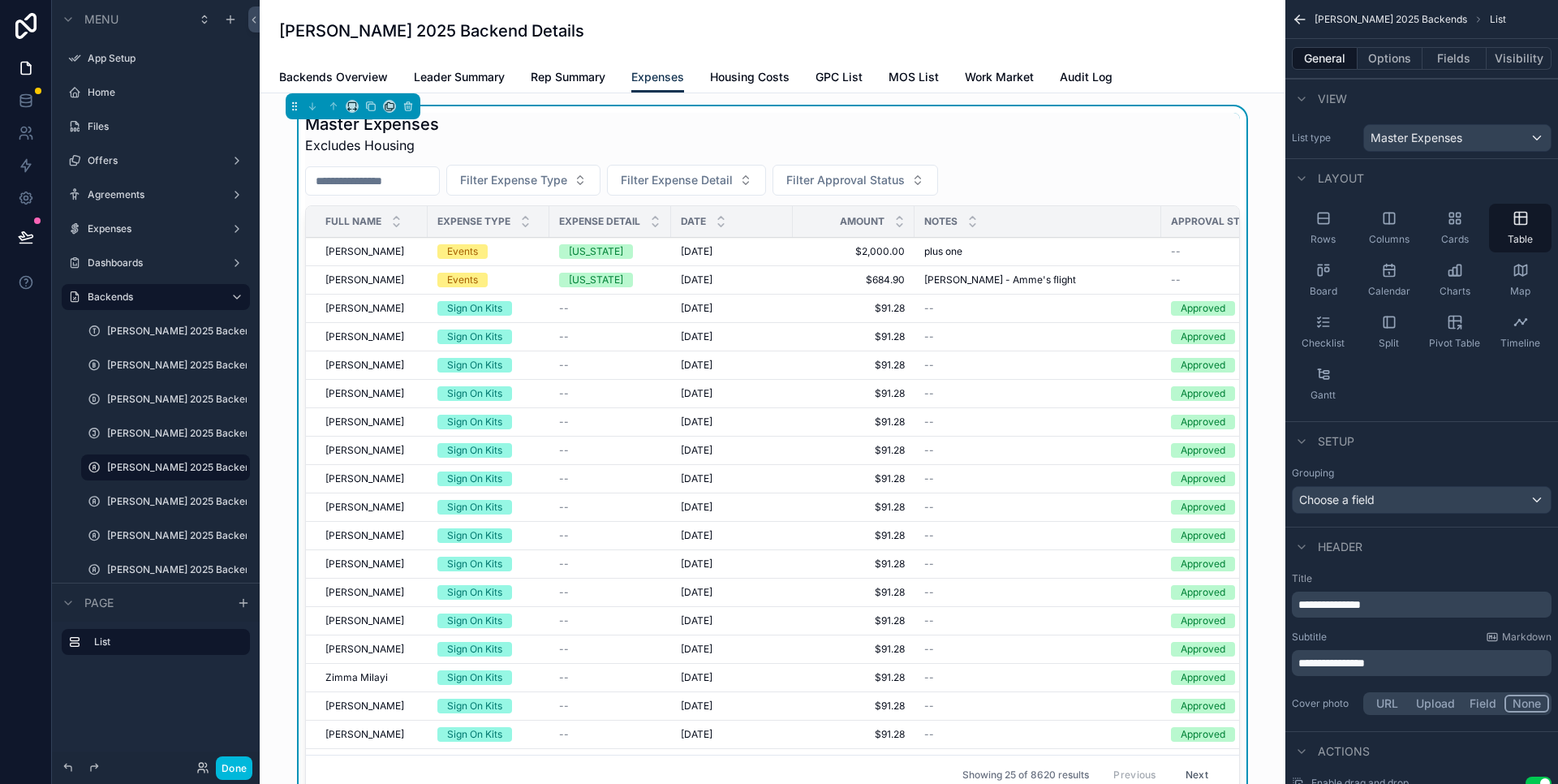
click at [577, 81] on span "Rep Summary" at bounding box center [568, 77] width 75 height 16
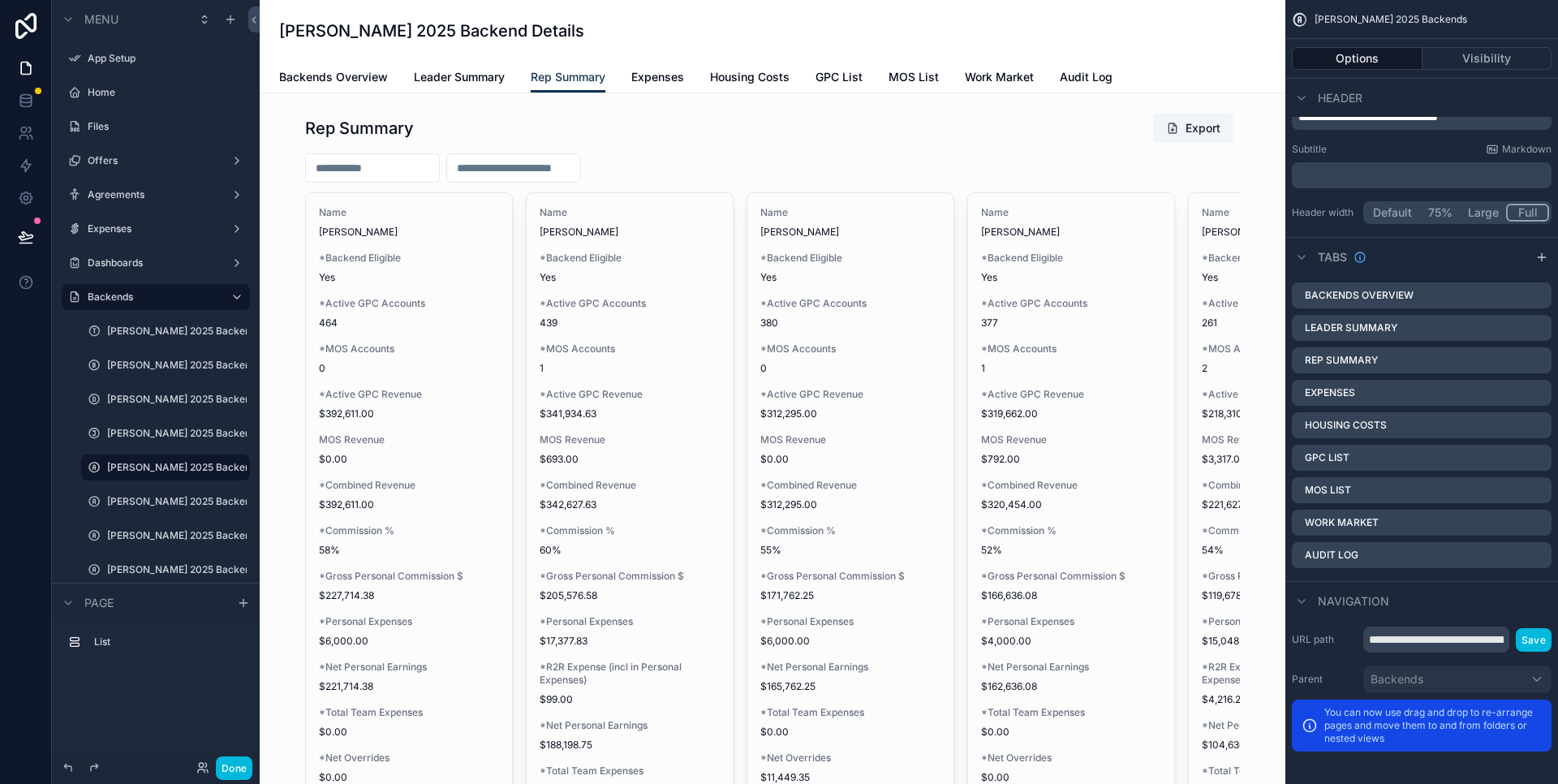
click at [771, 153] on div "scrollable content" at bounding box center [772, 672] width 1000 height 1130
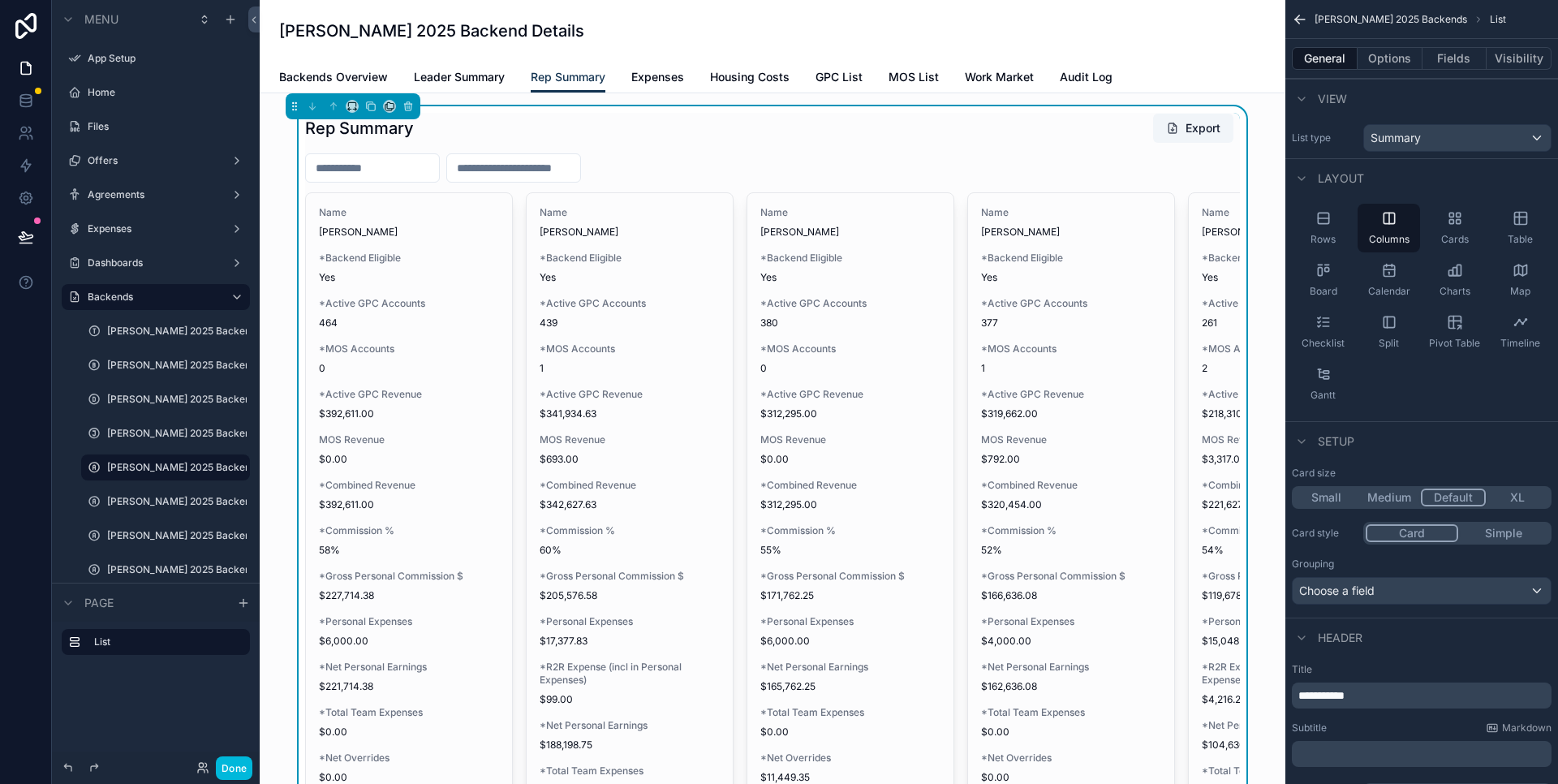
scroll to position [187, 0]
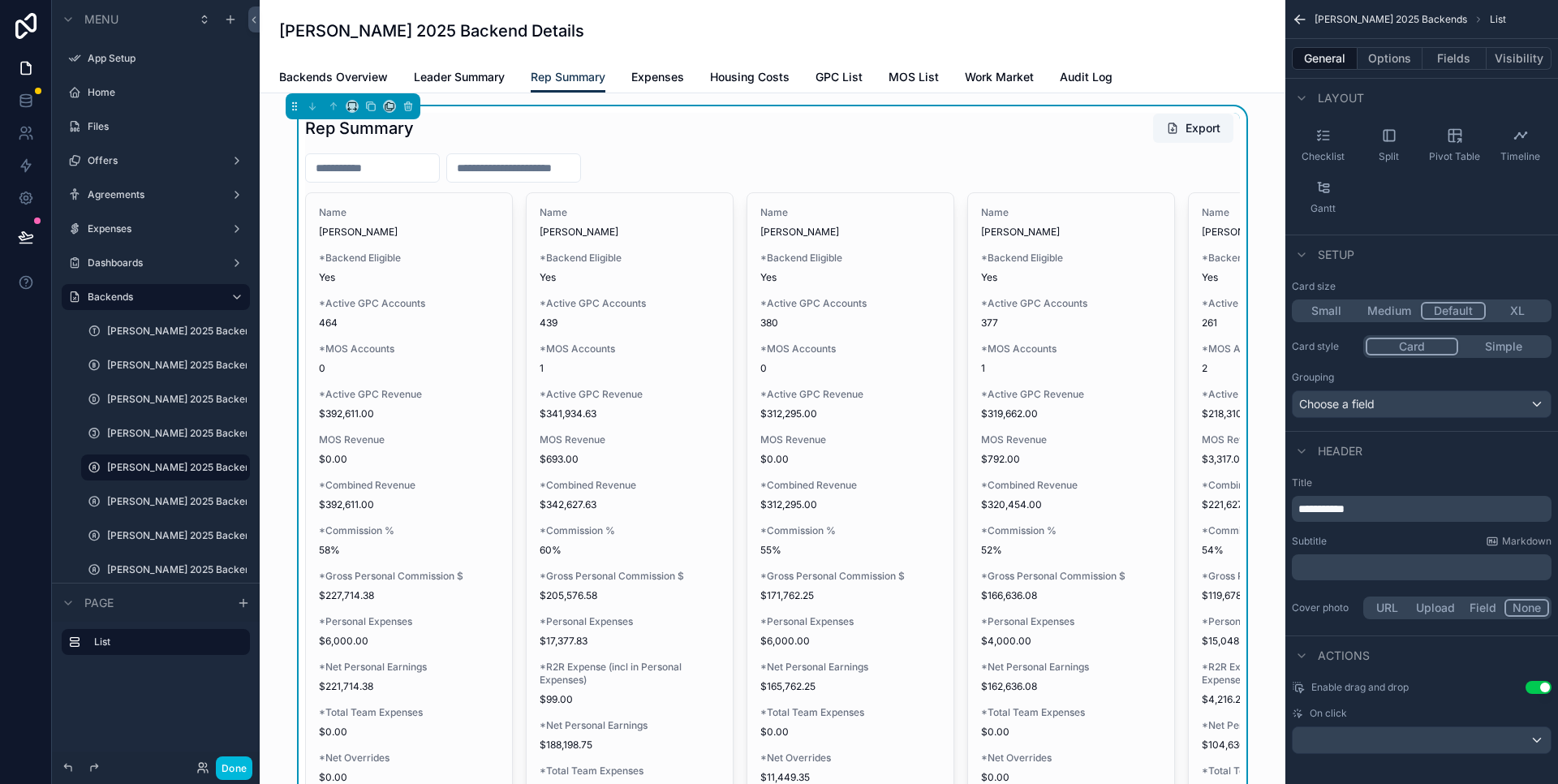
click at [1389, 59] on button "Options" at bounding box center [1391, 57] width 65 height 22
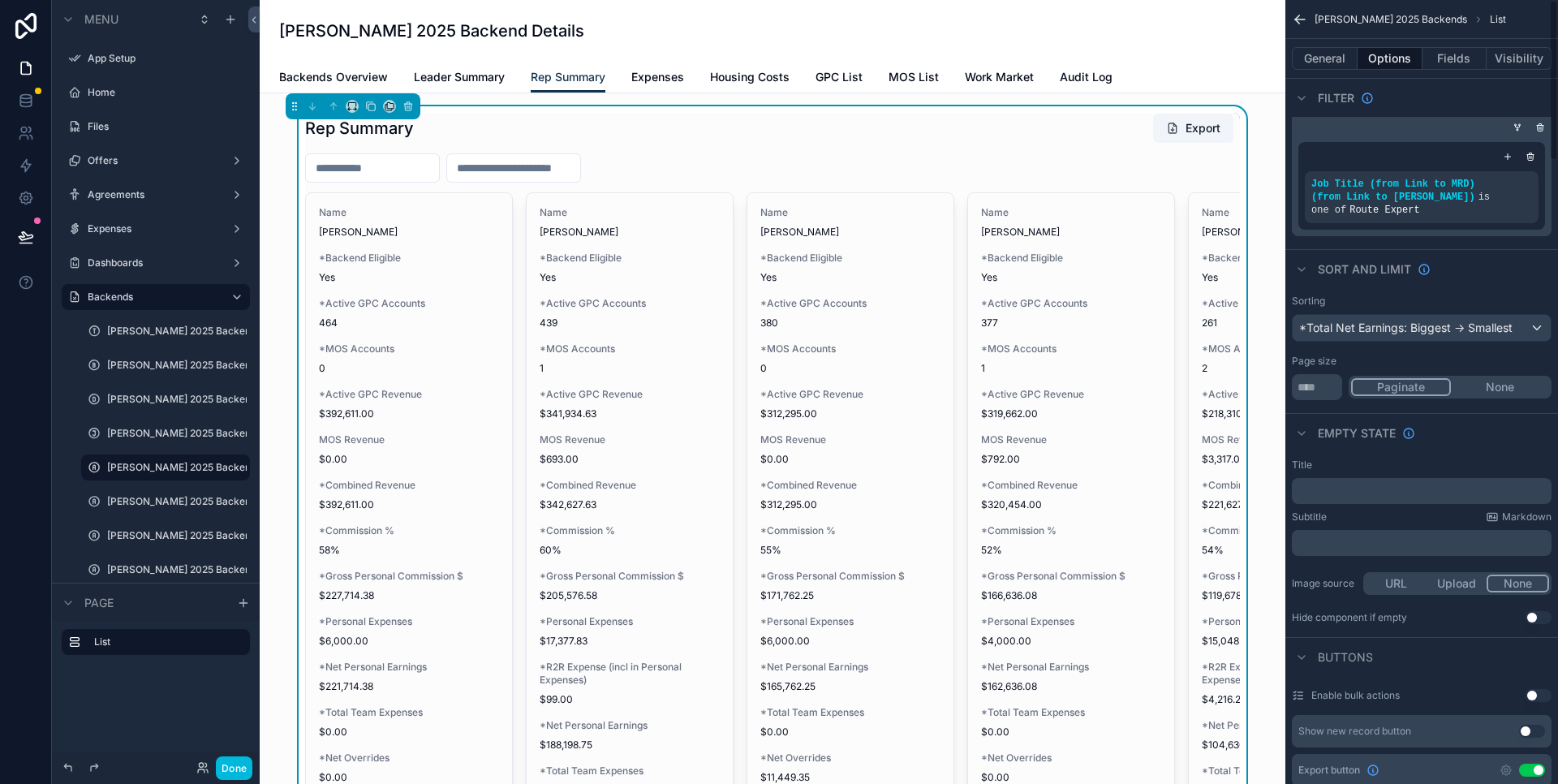
scroll to position [0, 0]
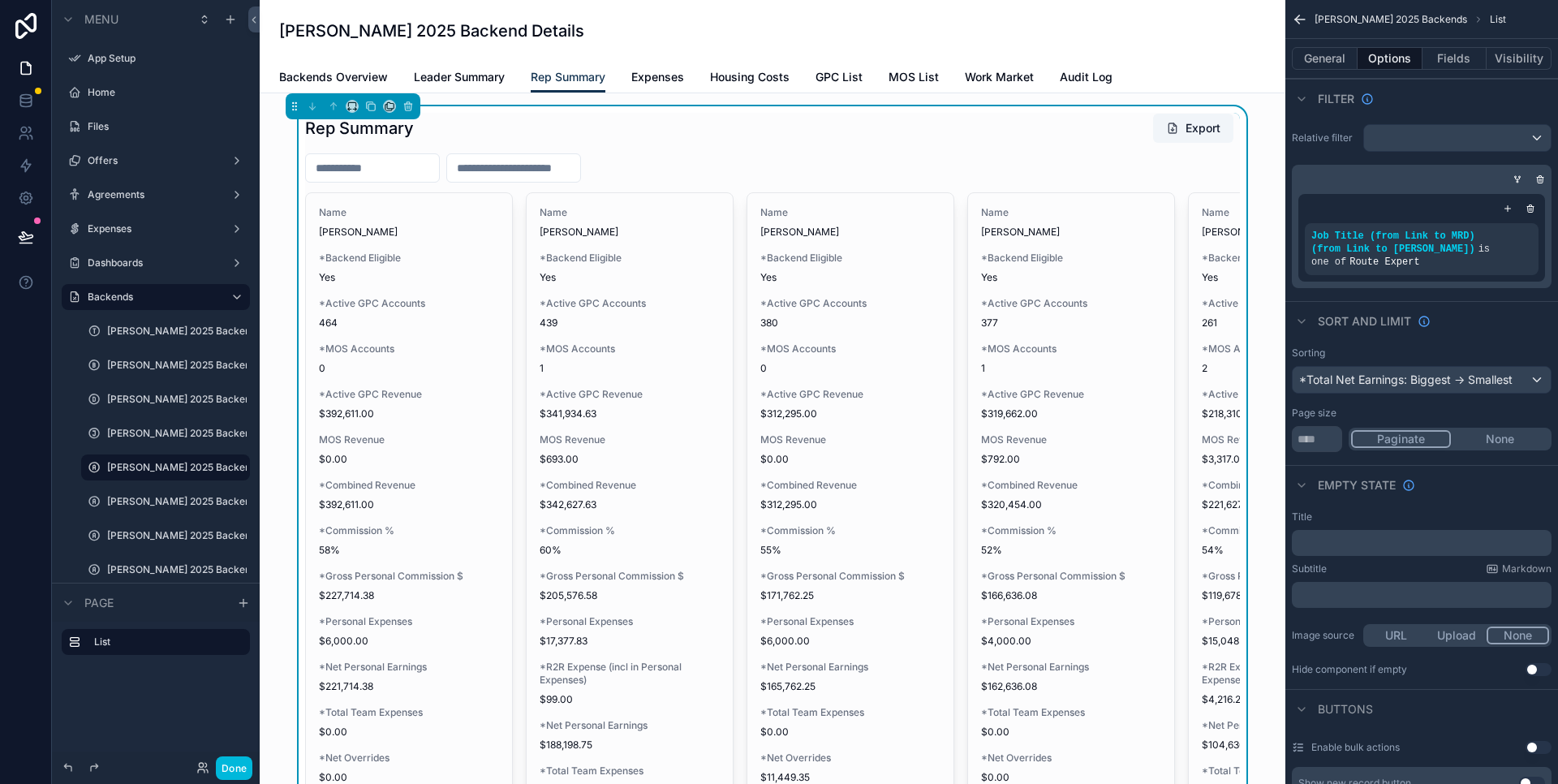
click at [1447, 59] on button "Fields" at bounding box center [1456, 57] width 65 height 22
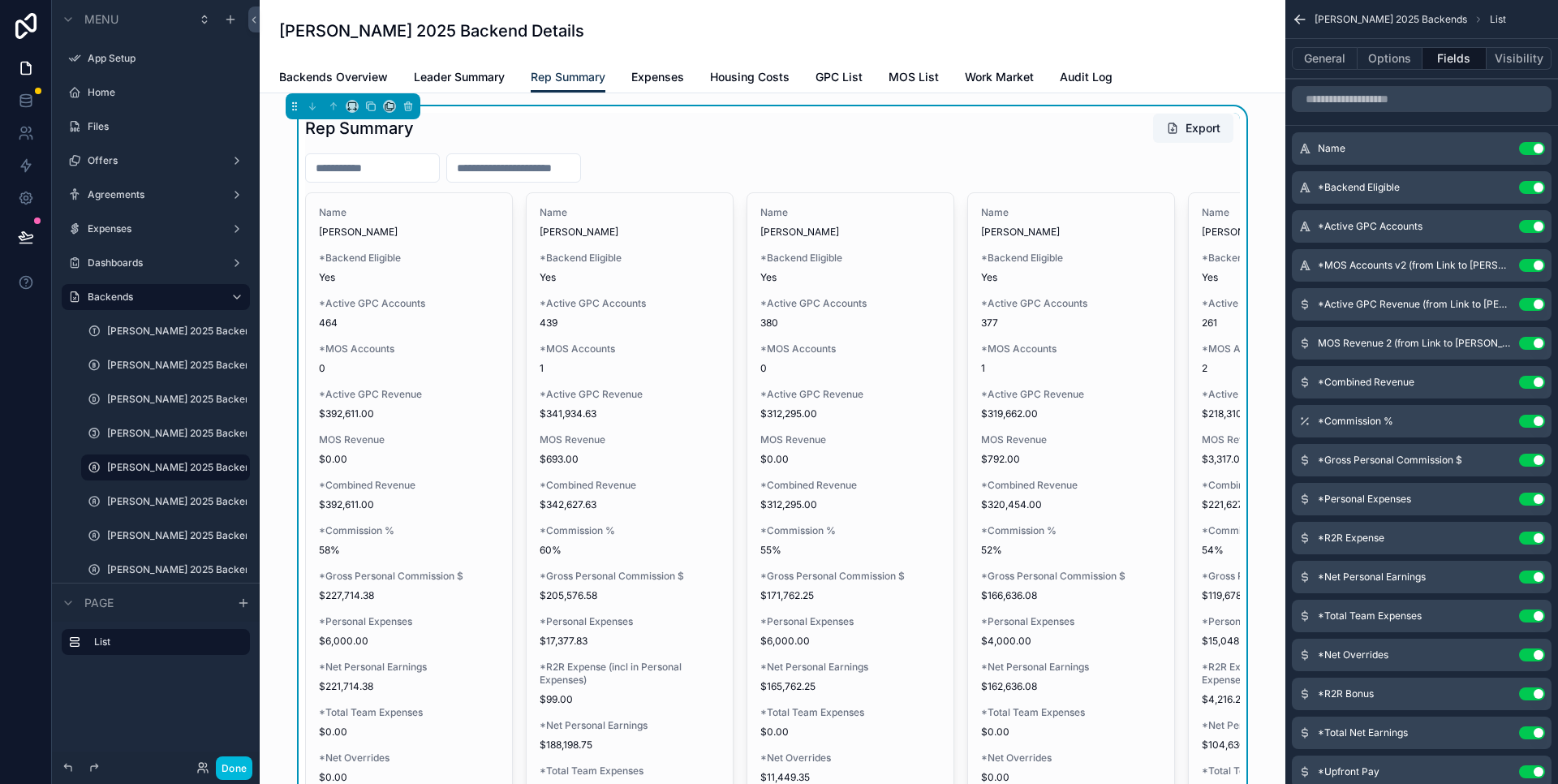
click at [1522, 56] on button "Visibility" at bounding box center [1520, 57] width 65 height 22
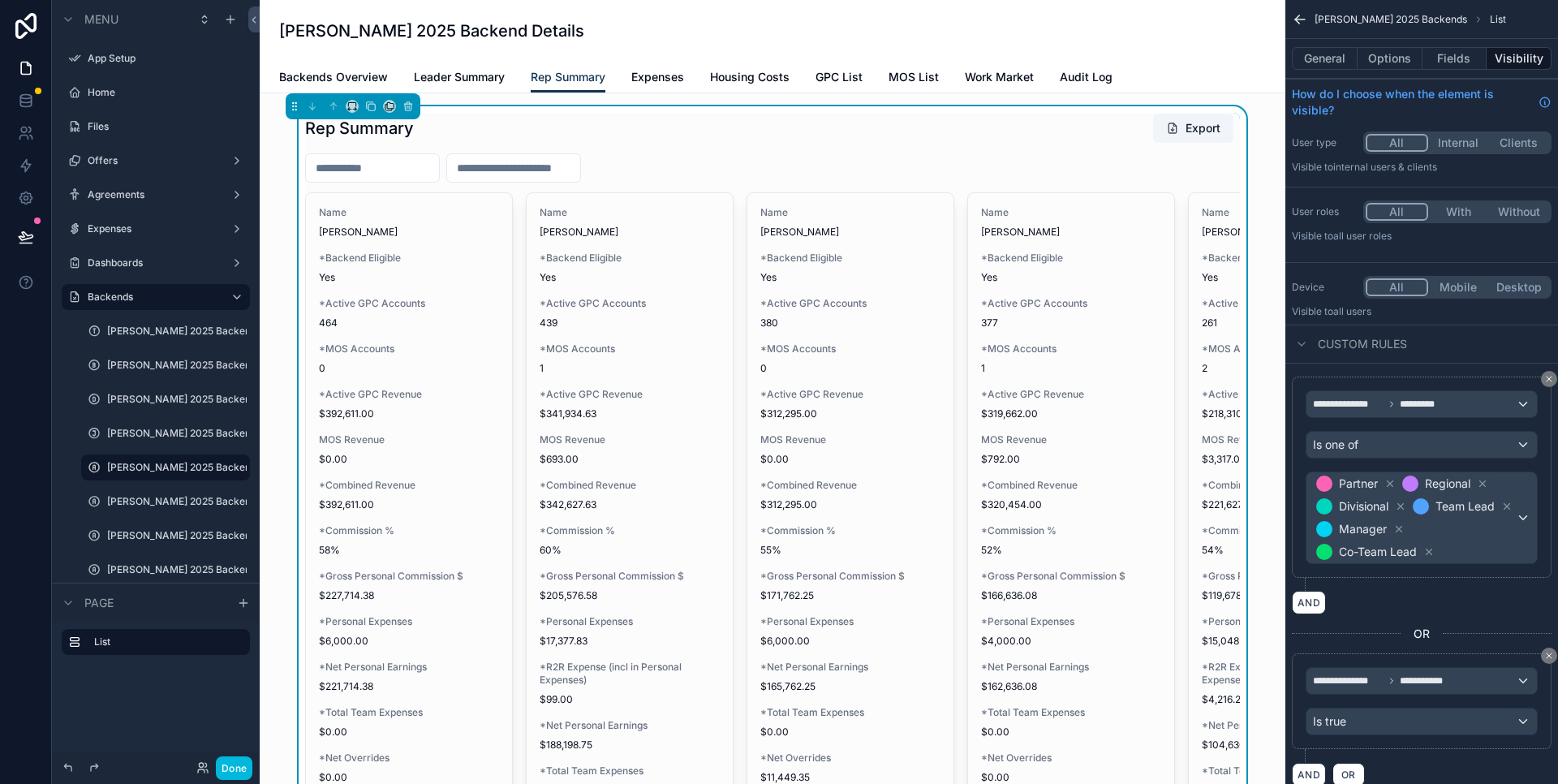
click at [1336, 62] on button "General" at bounding box center [1325, 57] width 66 height 22
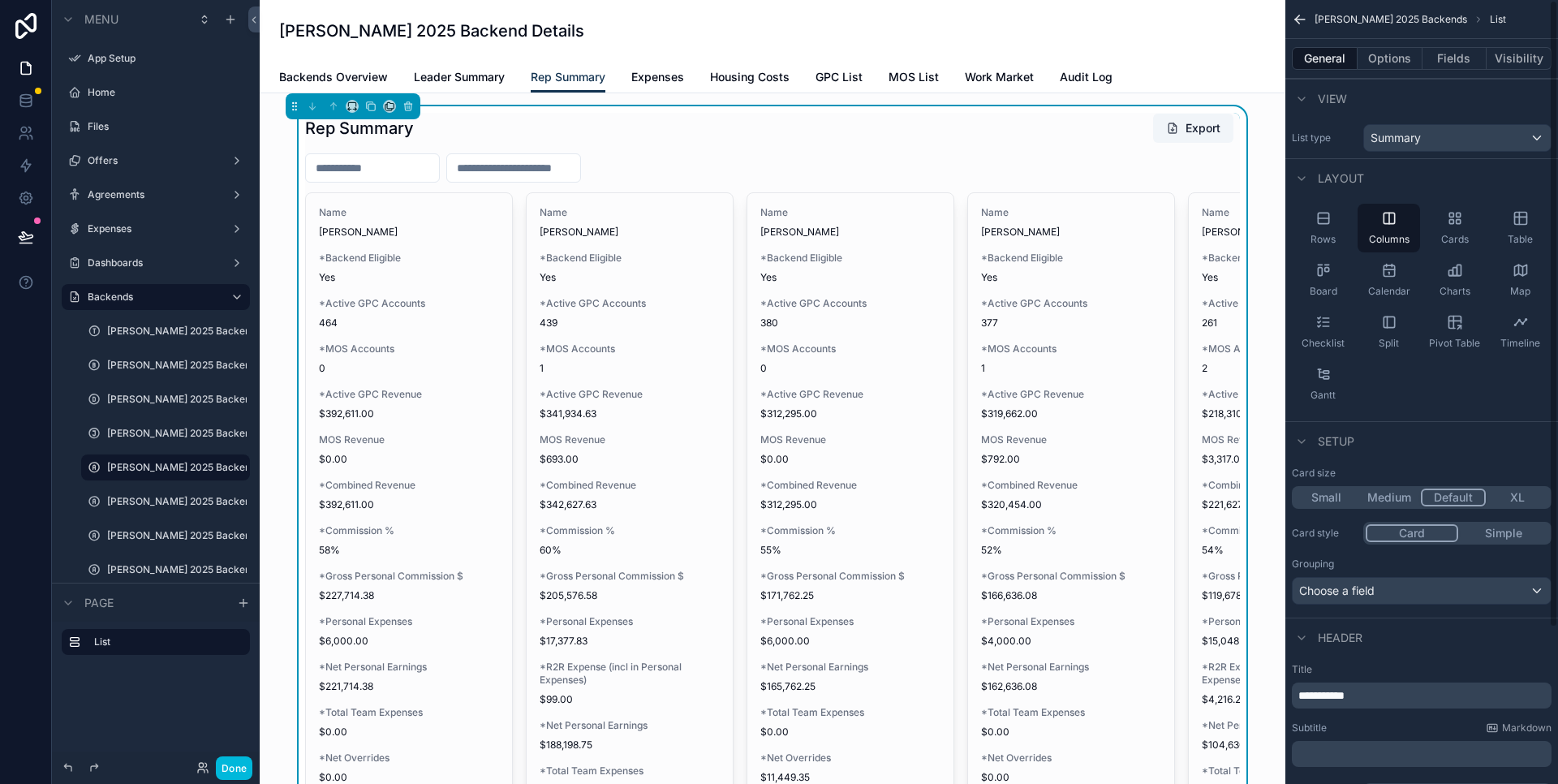
scroll to position [196, 0]
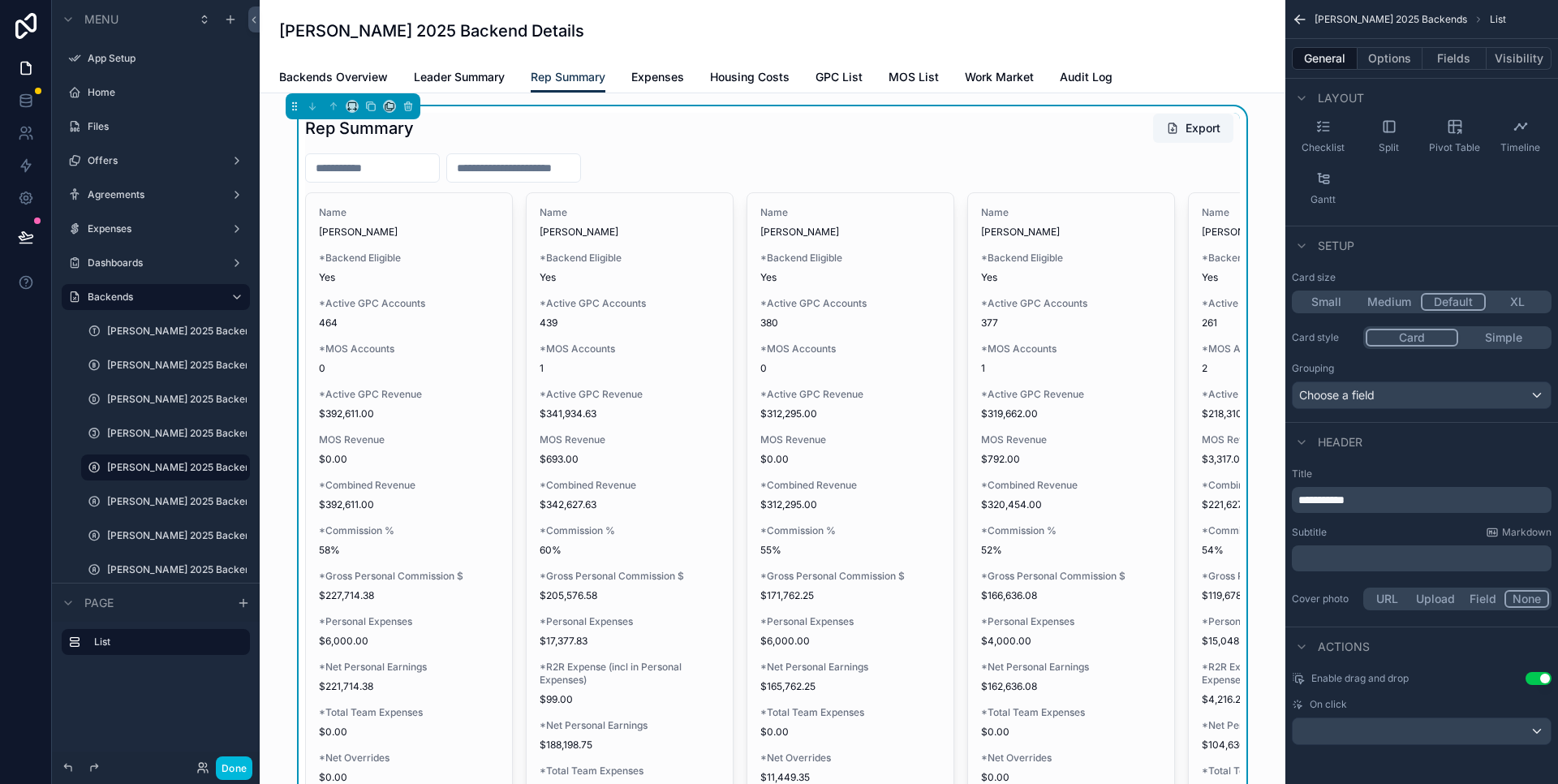
click at [653, 79] on span "Expenses" at bounding box center [657, 77] width 52 height 16
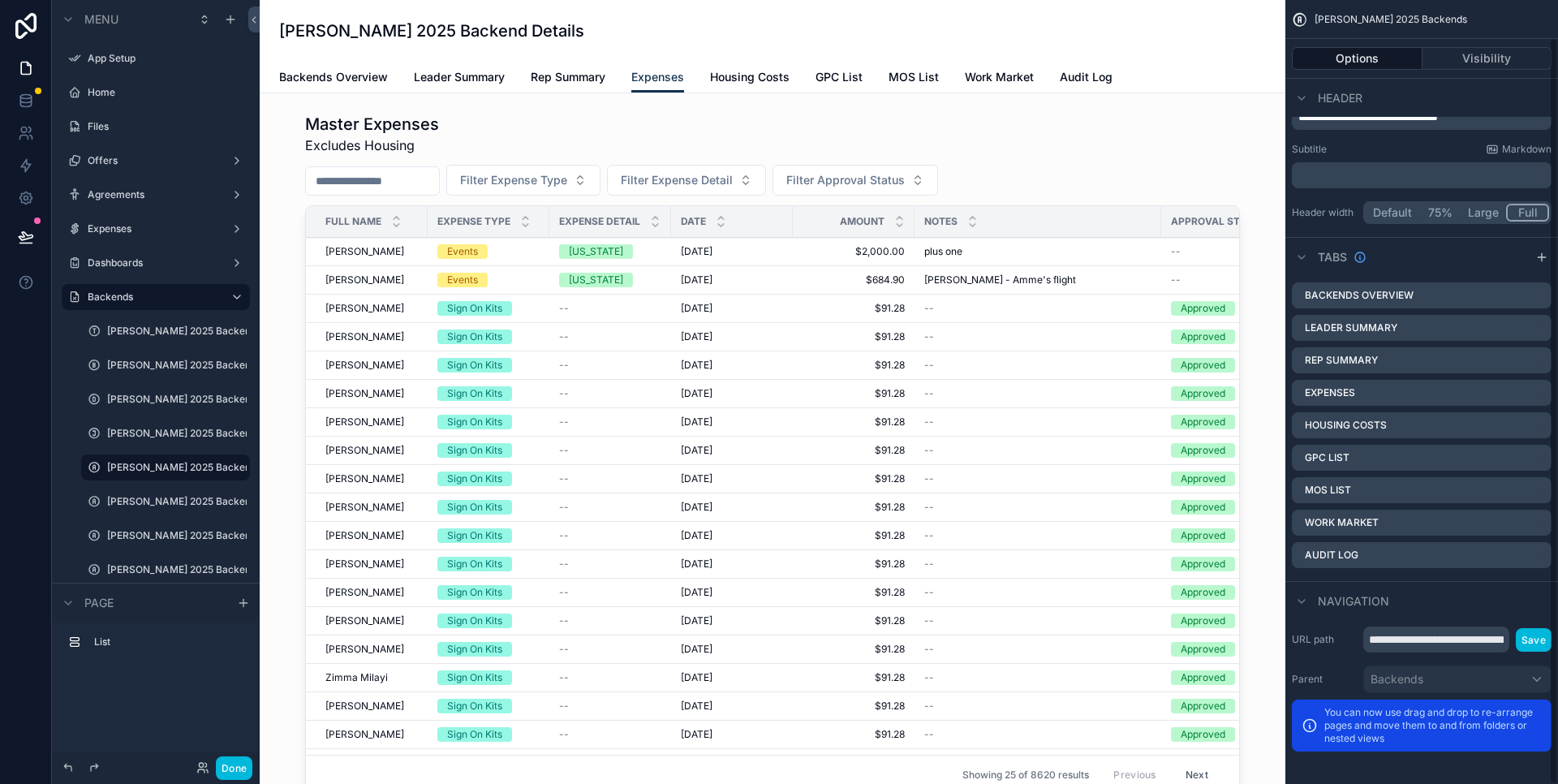
scroll to position [39, 0]
click at [775, 118] on div "scrollable content" at bounding box center [772, 457] width 1000 height 702
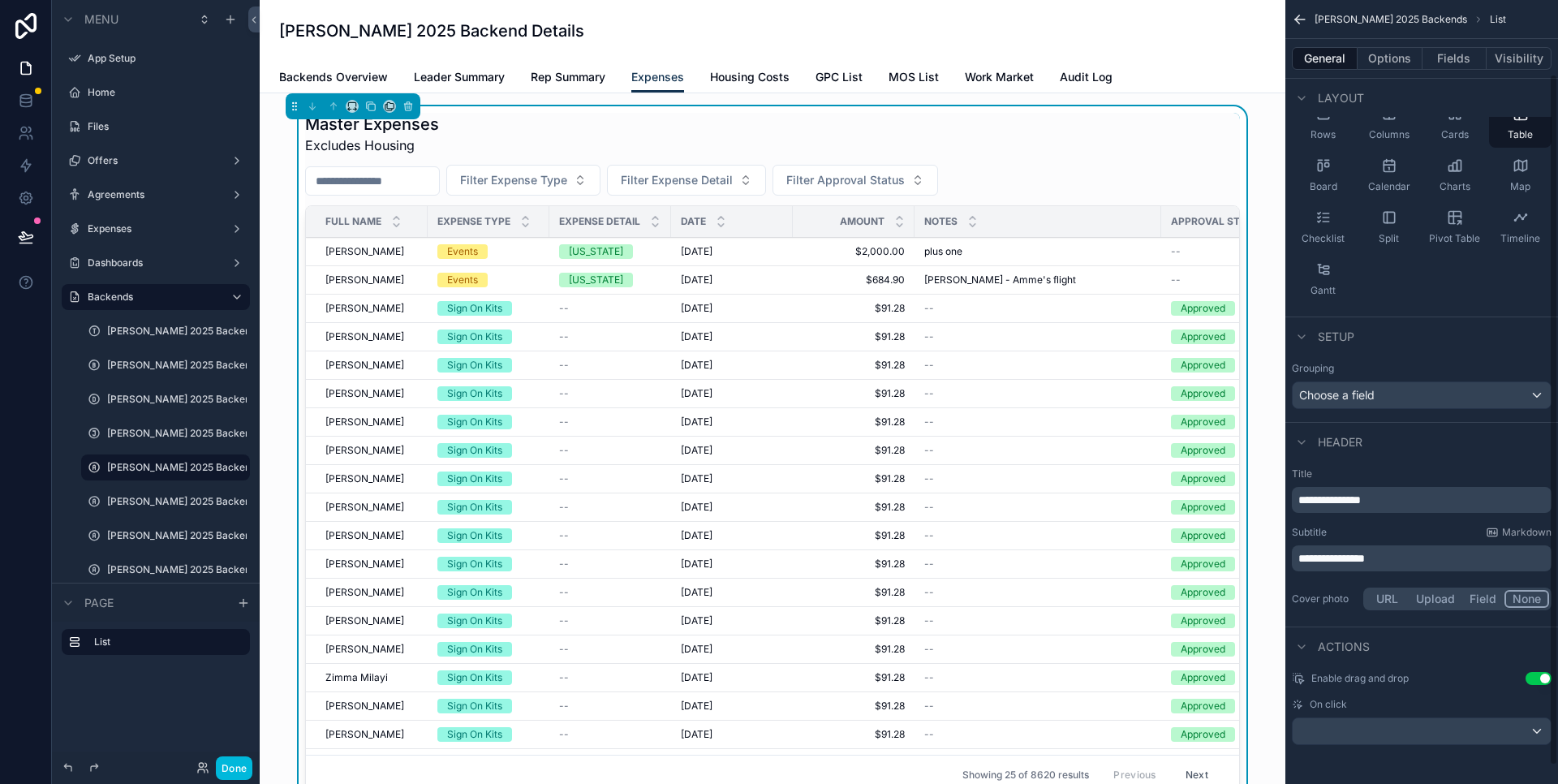
scroll to position [0, 0]
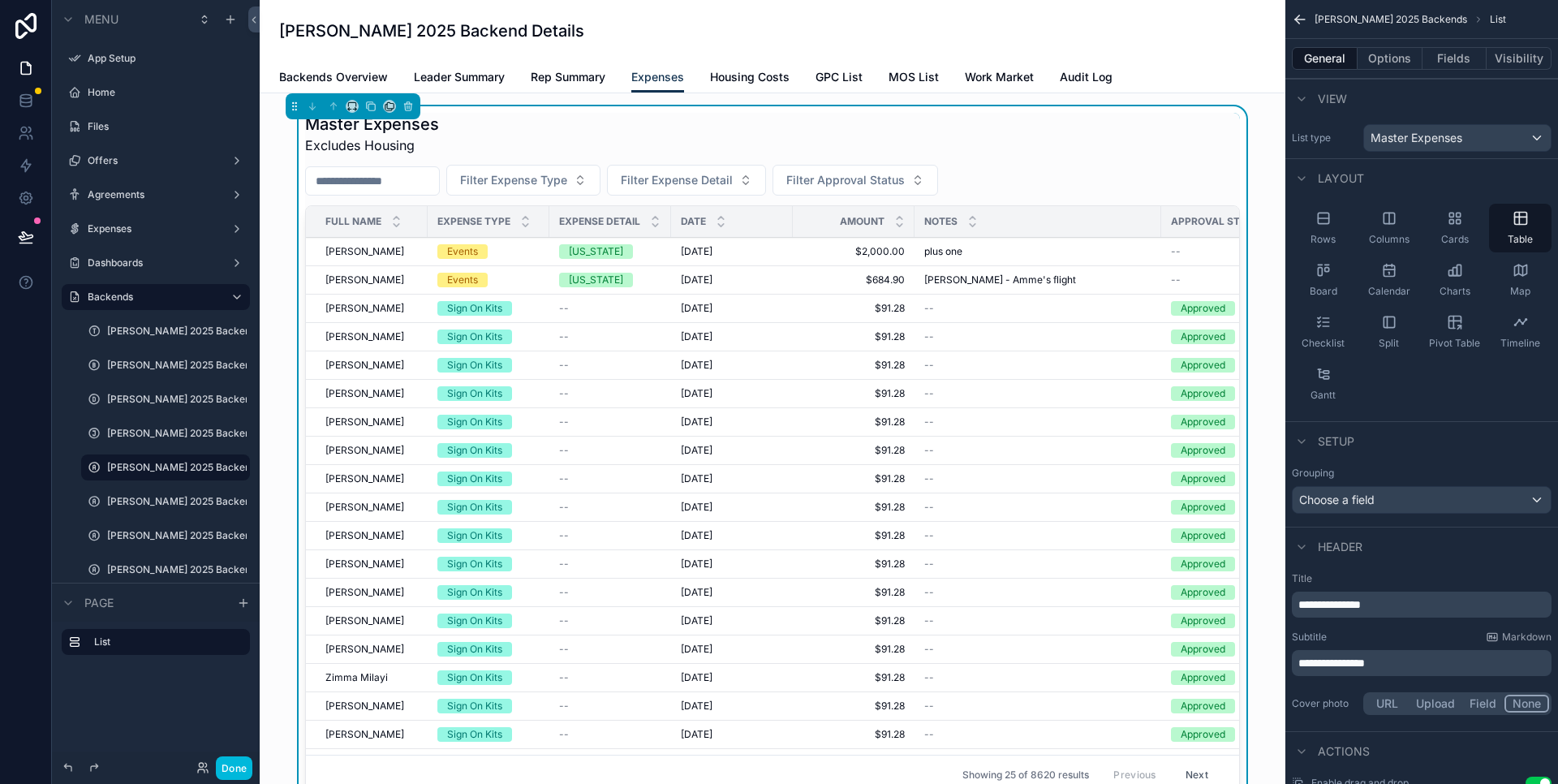
click at [557, 78] on span "Rep Summary" at bounding box center [568, 77] width 75 height 16
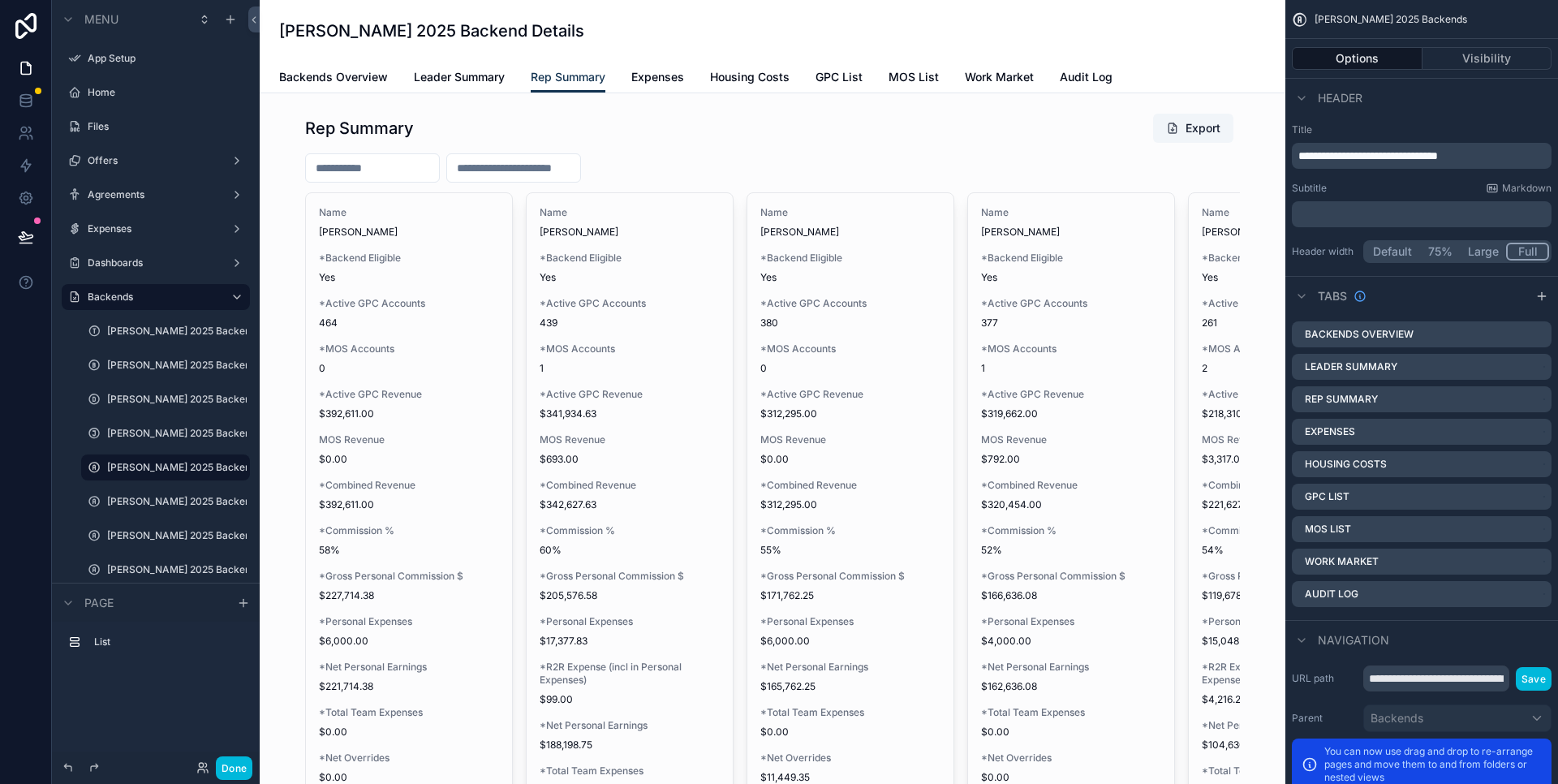
click at [0, 0] on icon "scrollable content" at bounding box center [0, 0] width 0 height 0
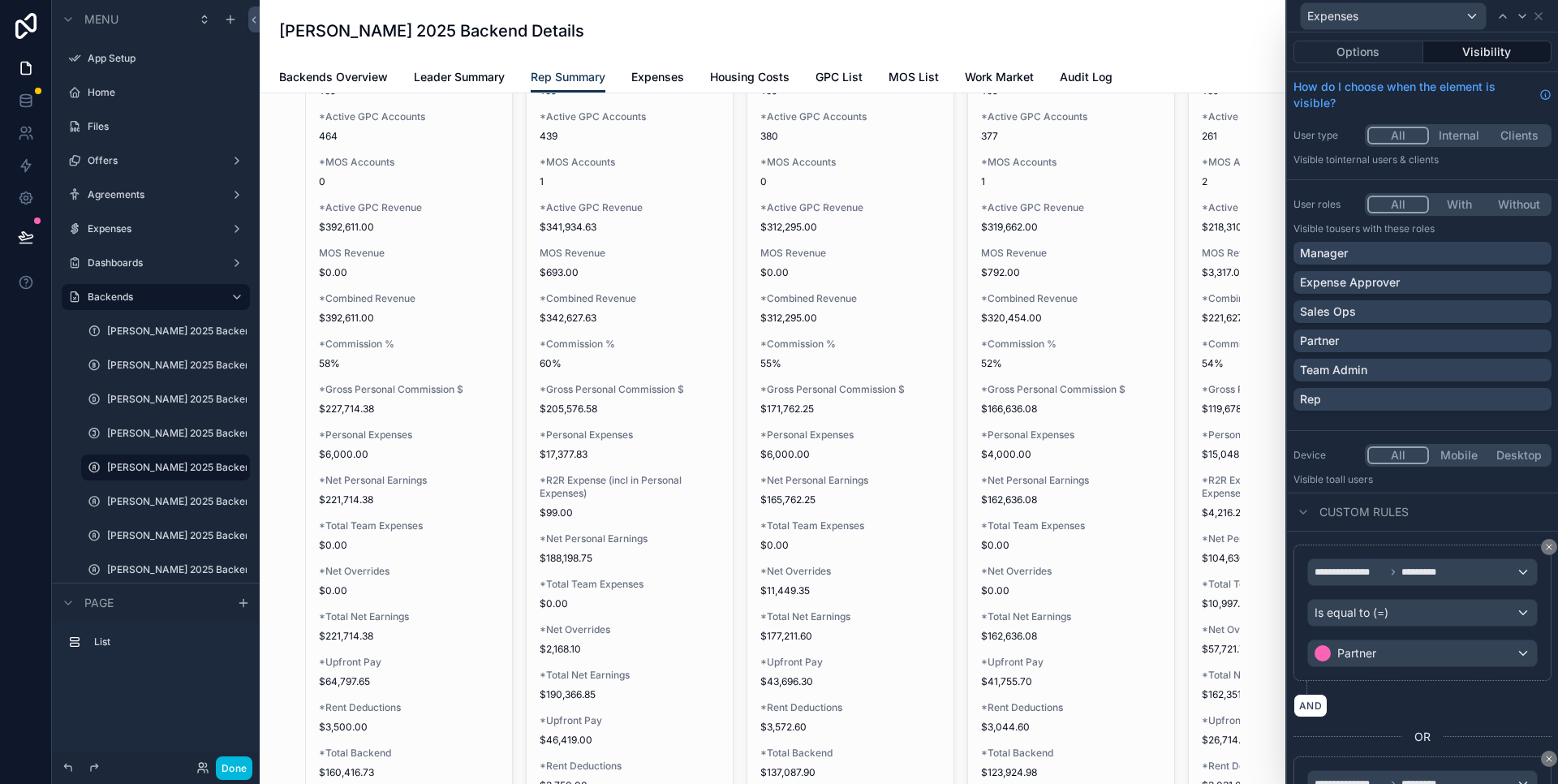
click at [672, 74] on span "Expenses" at bounding box center [657, 77] width 52 height 16
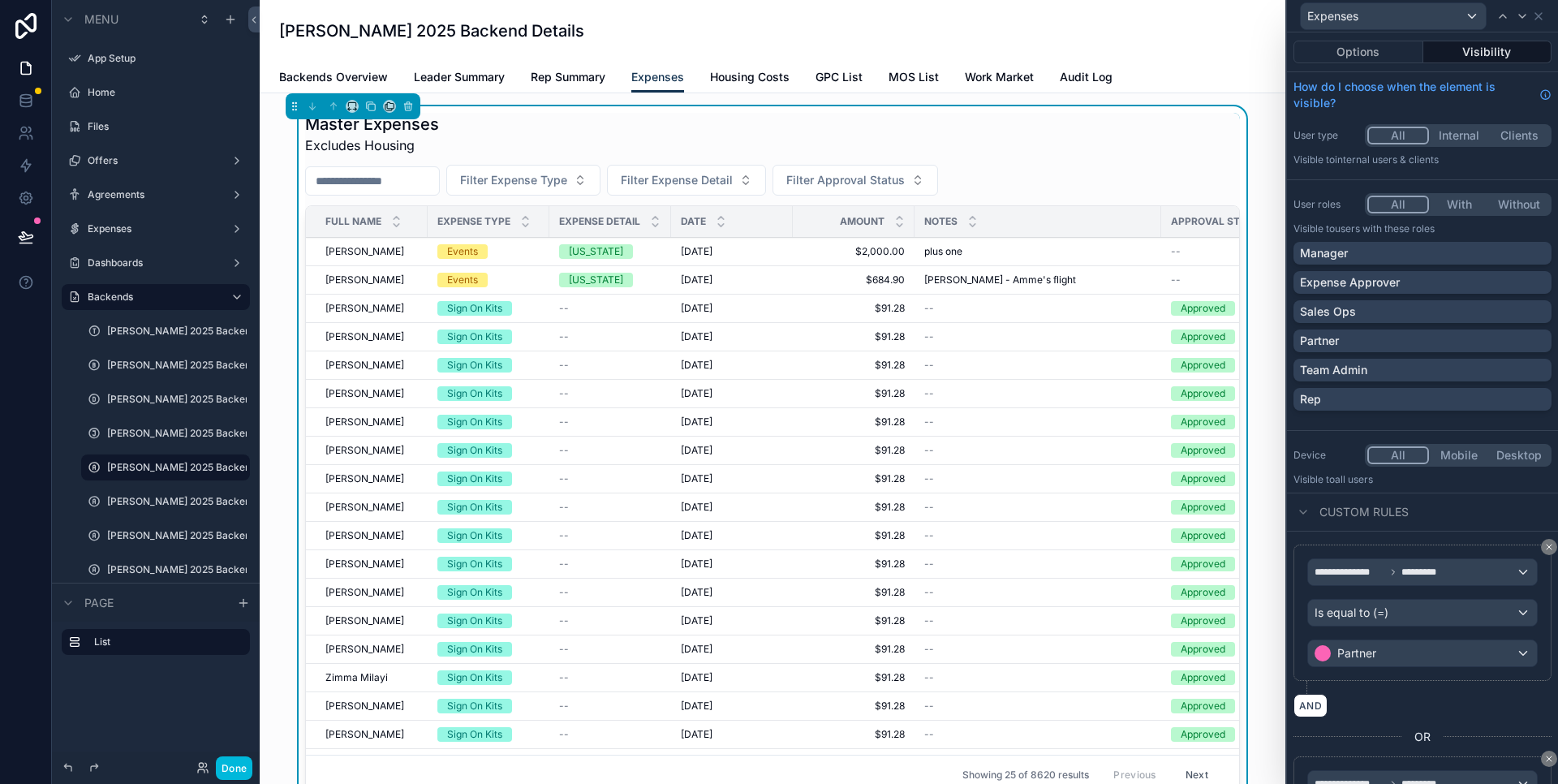
click at [661, 122] on div "Master Expenses Excludes Housing" at bounding box center [772, 133] width 935 height 42
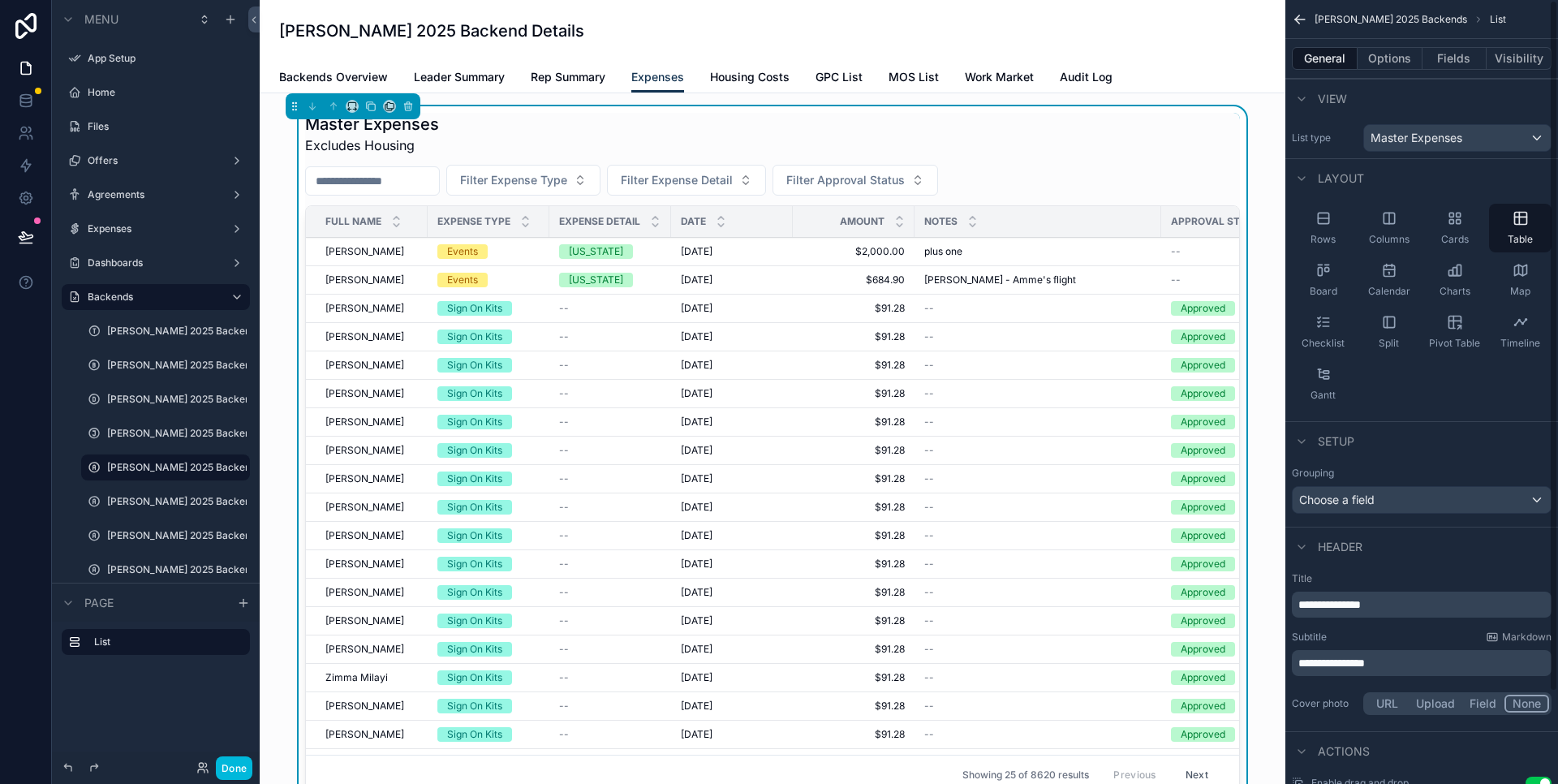
scroll to position [105, 0]
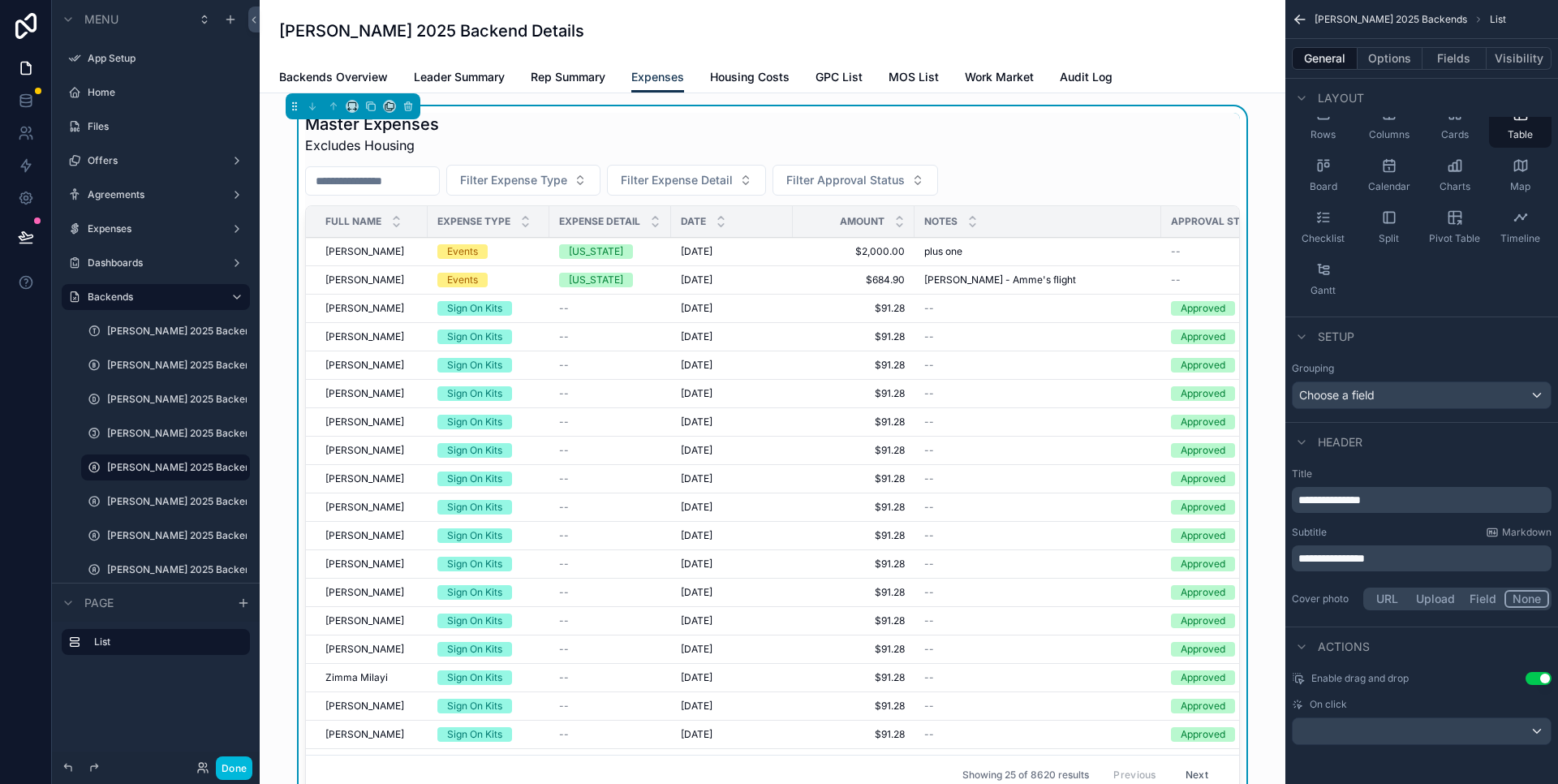
click at [565, 79] on span "Rep Summary" at bounding box center [568, 77] width 75 height 16
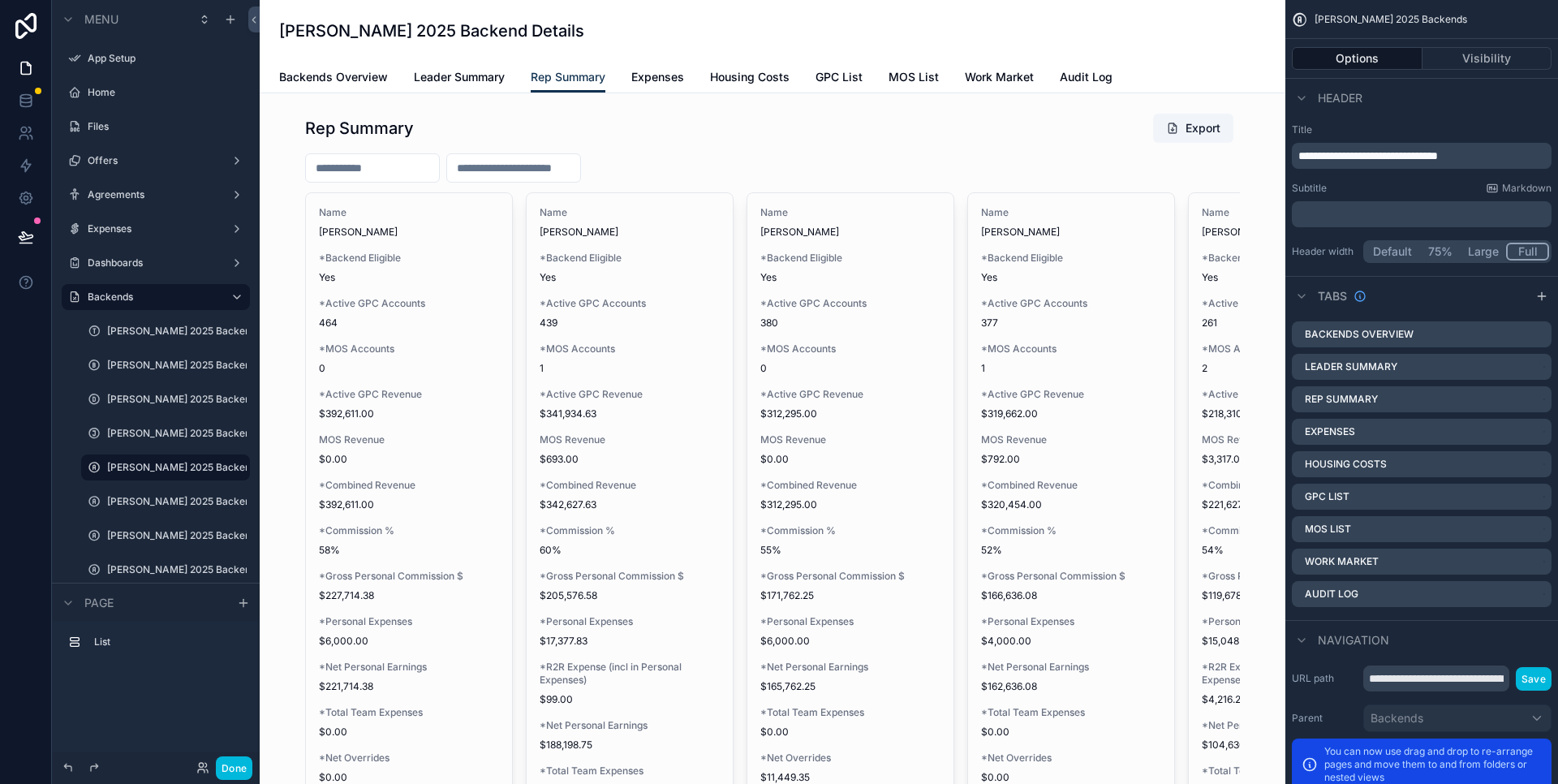
click at [571, 77] on span "Rep Summary" at bounding box center [568, 77] width 75 height 16
click at [0, 0] on icon "scrollable content" at bounding box center [0, 0] width 0 height 0
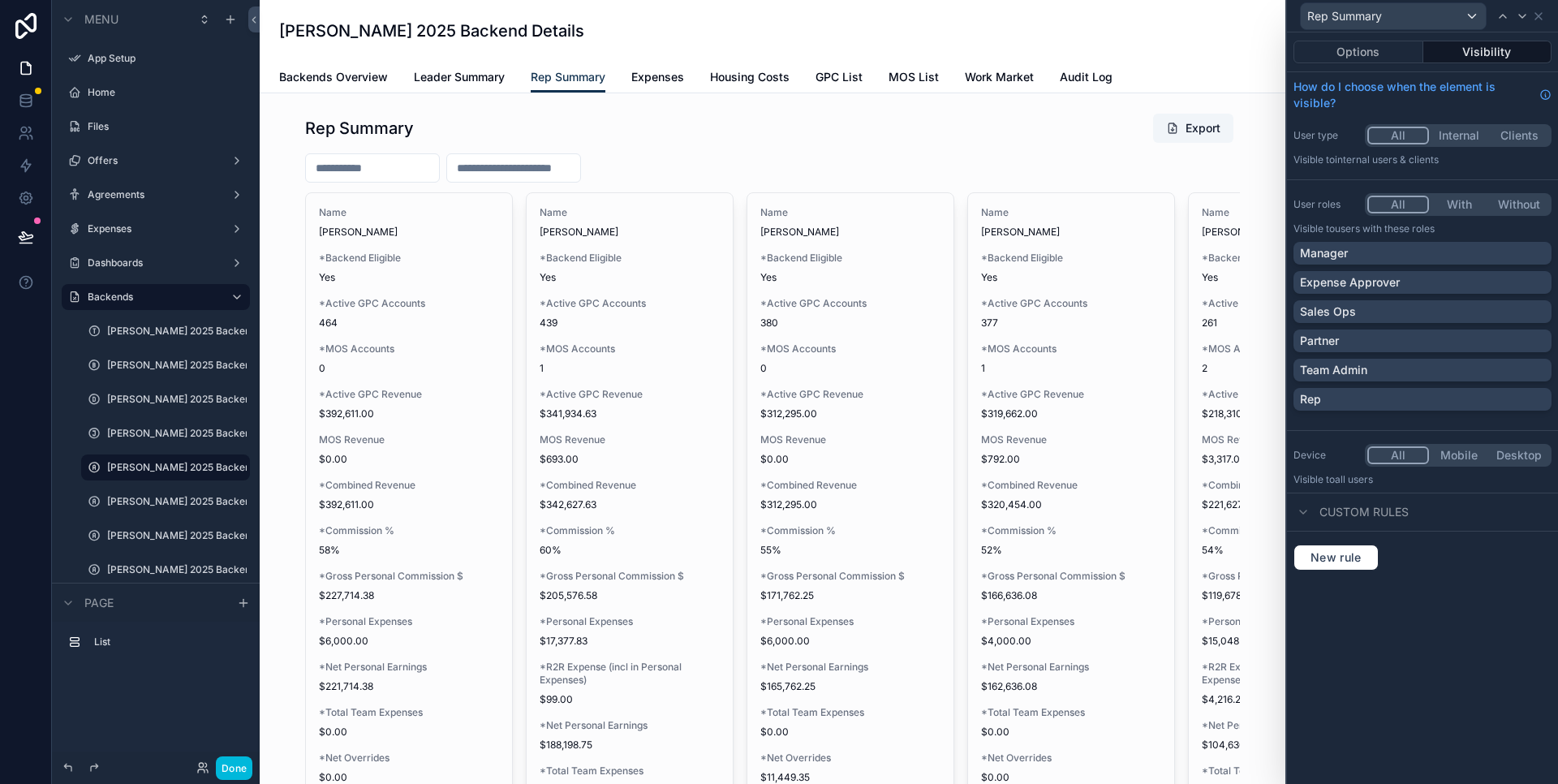
click at [757, 76] on span "Housing Costs" at bounding box center [749, 77] width 79 height 16
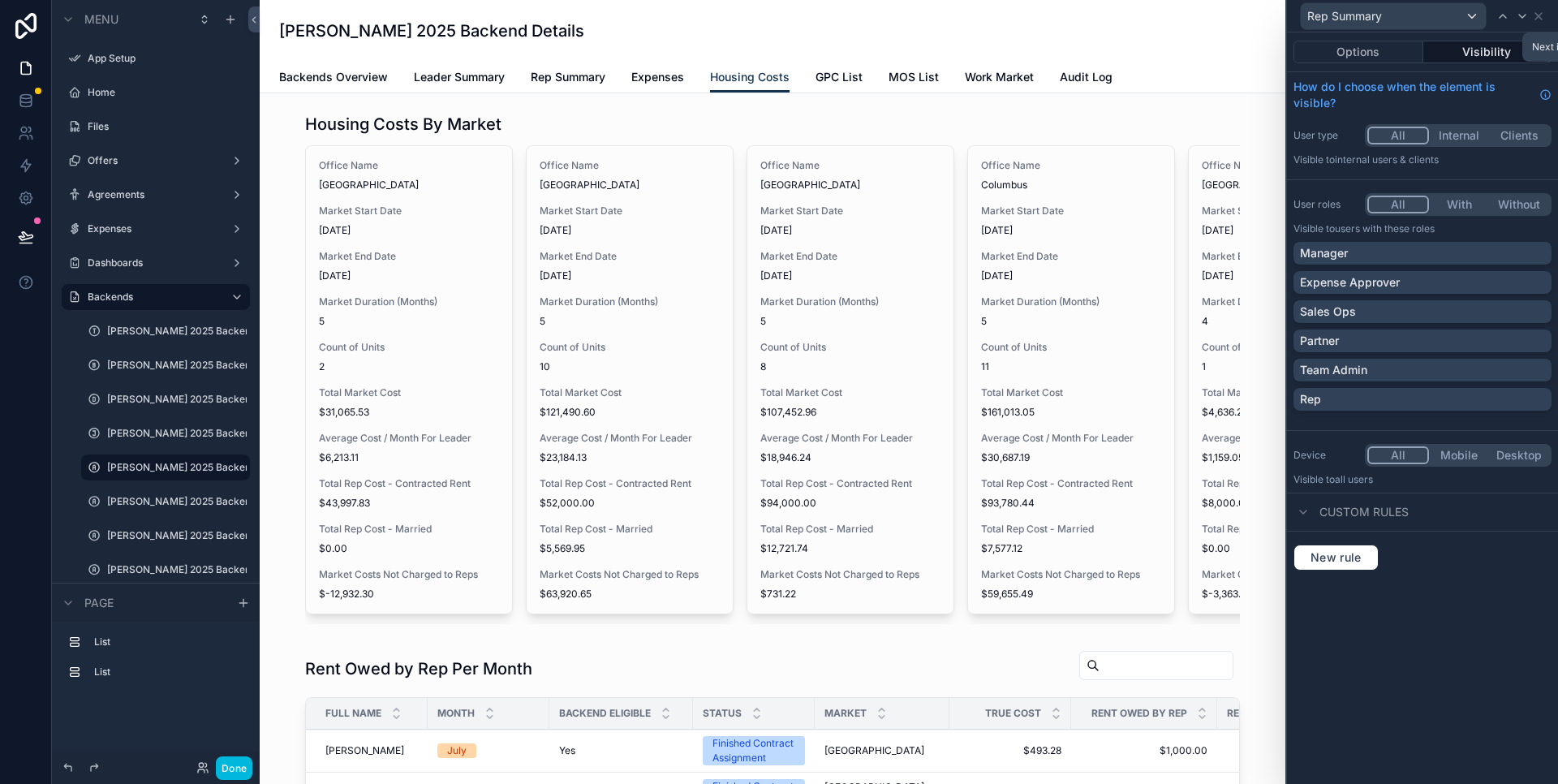
click at [1521, 16] on icon at bounding box center [1523, 17] width 13 height 13
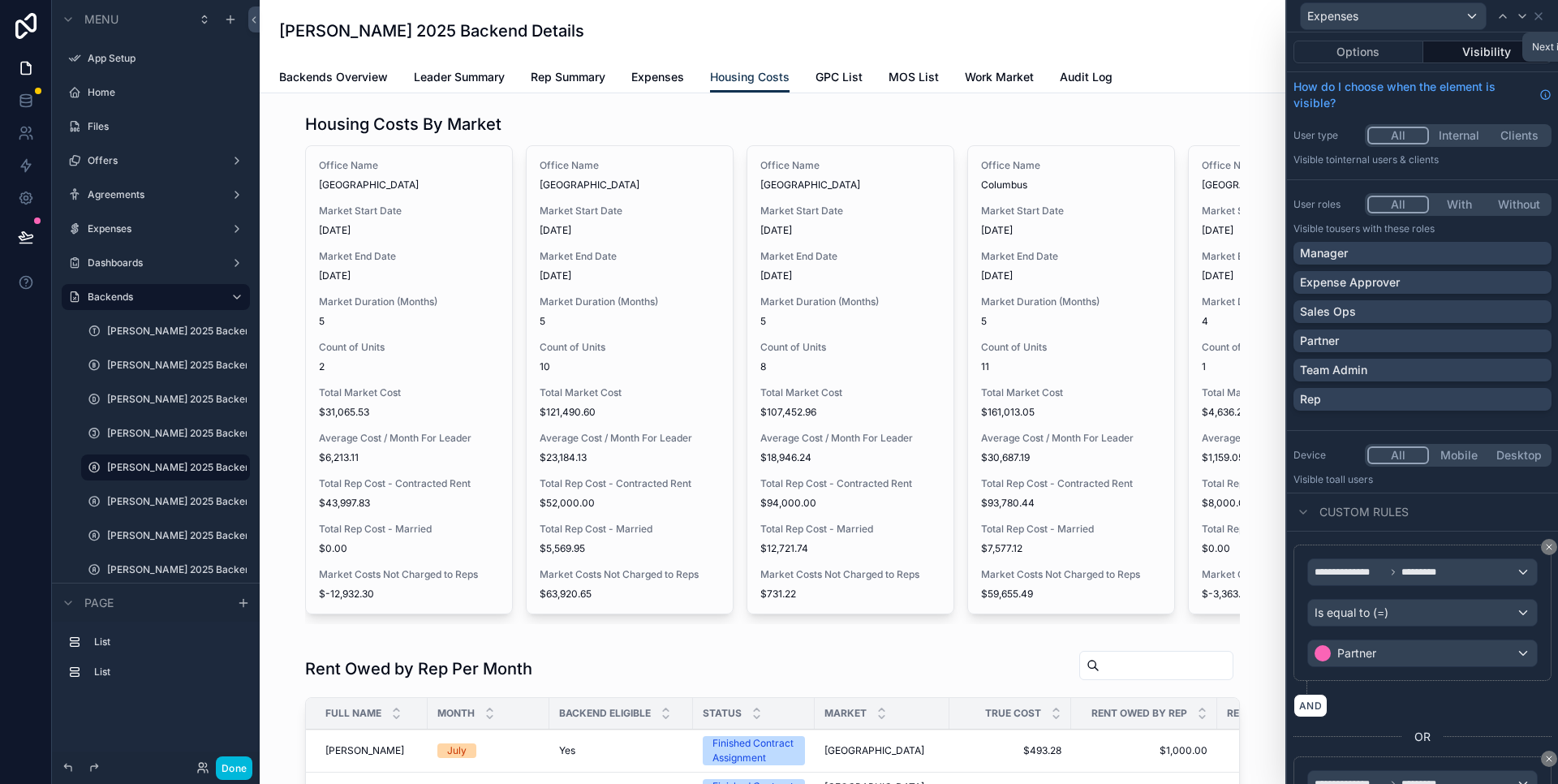
click at [1521, 16] on icon at bounding box center [1523, 17] width 13 height 13
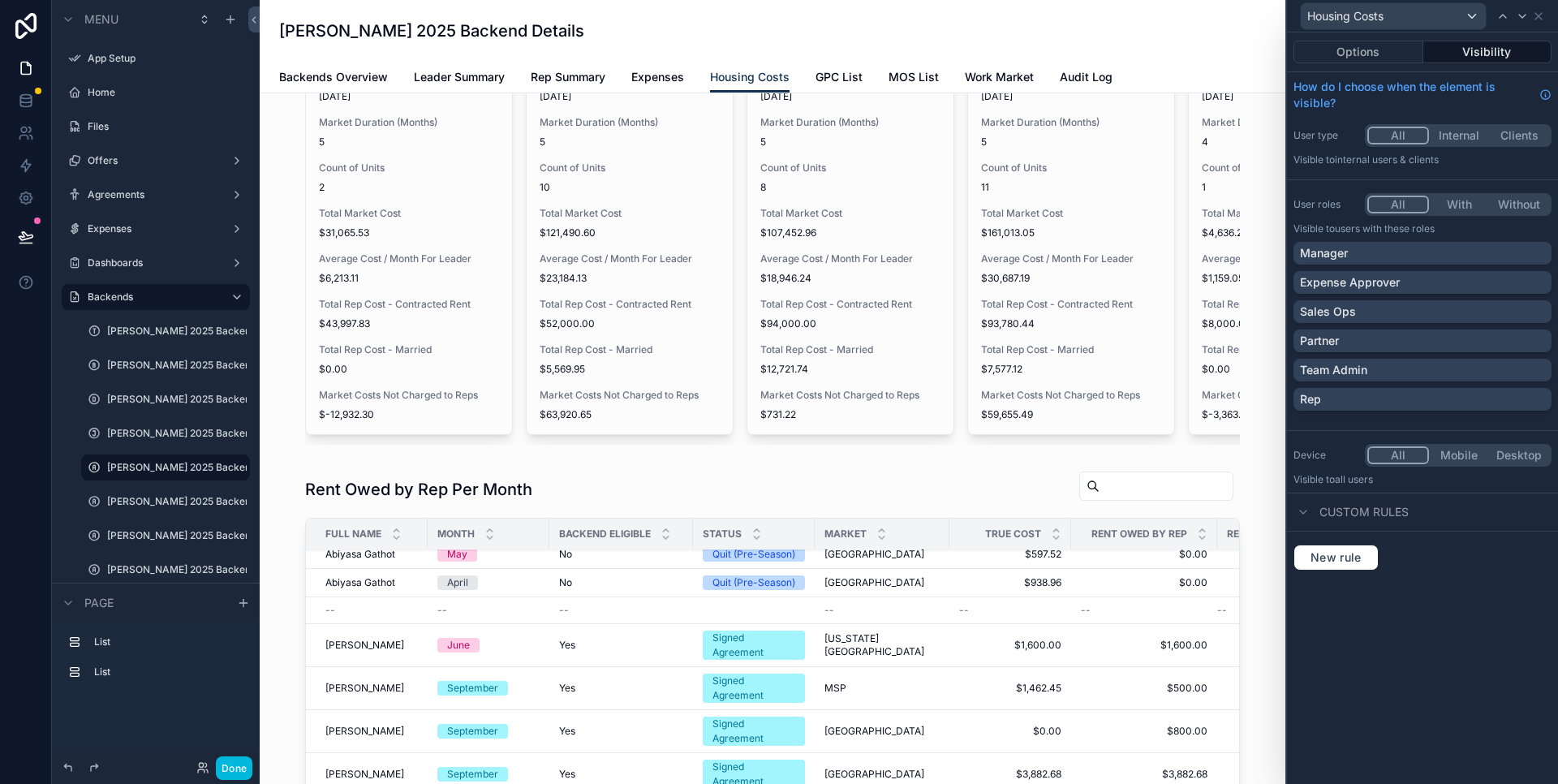
scroll to position [11, 0]
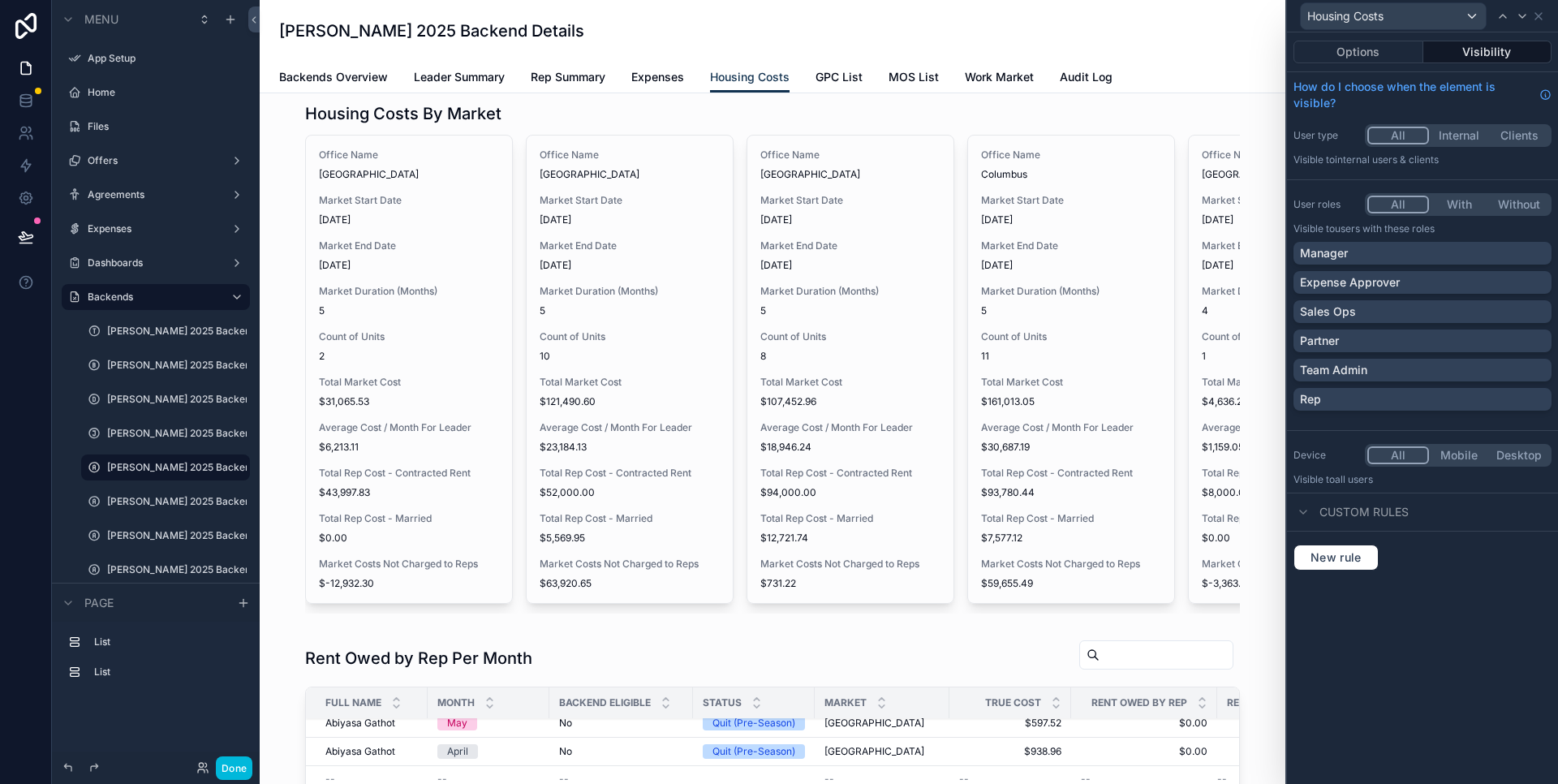
click at [0, 0] on icon "scrollable content" at bounding box center [0, 0] width 0 height 0
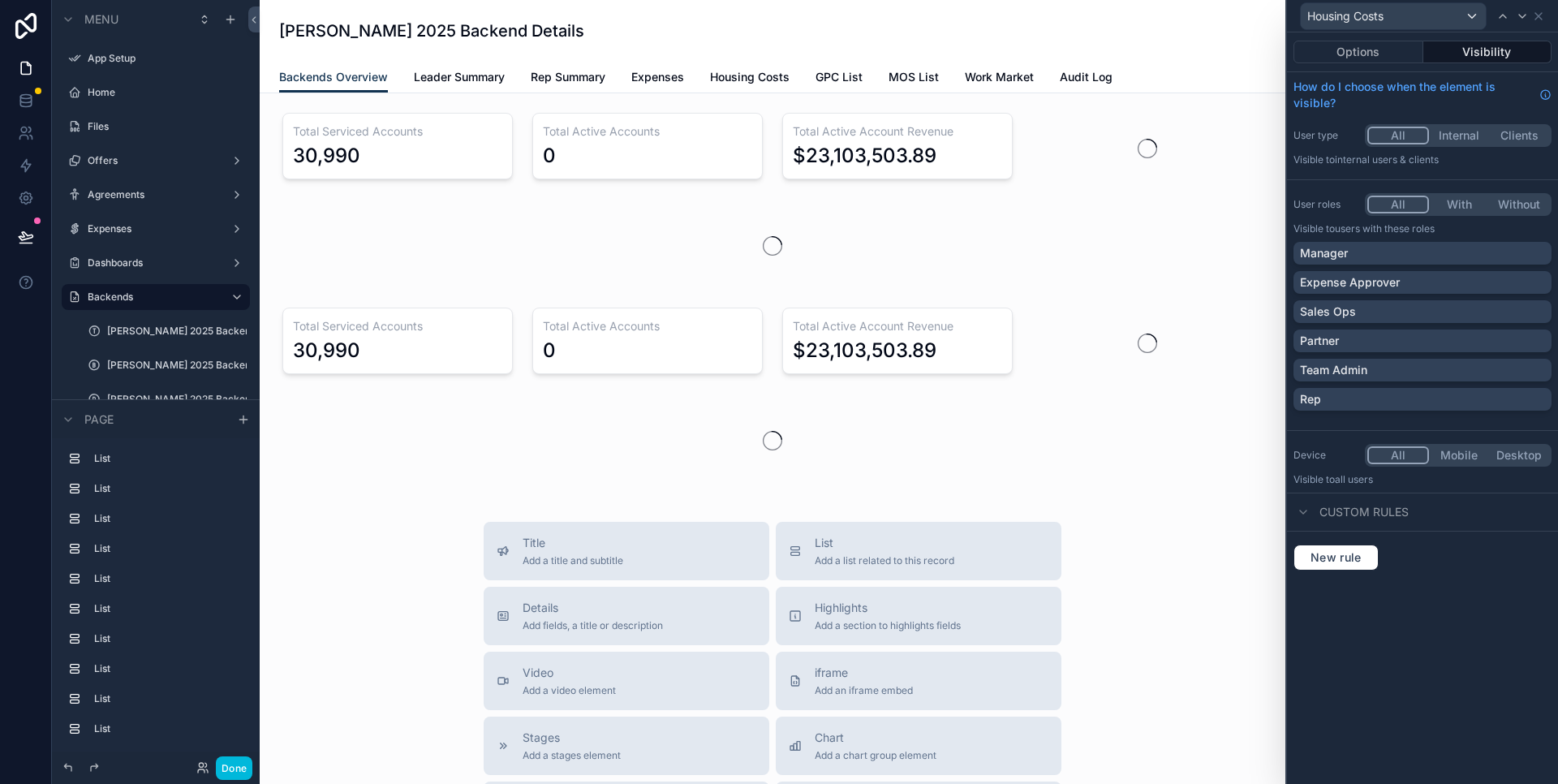
scroll to position [161, 0]
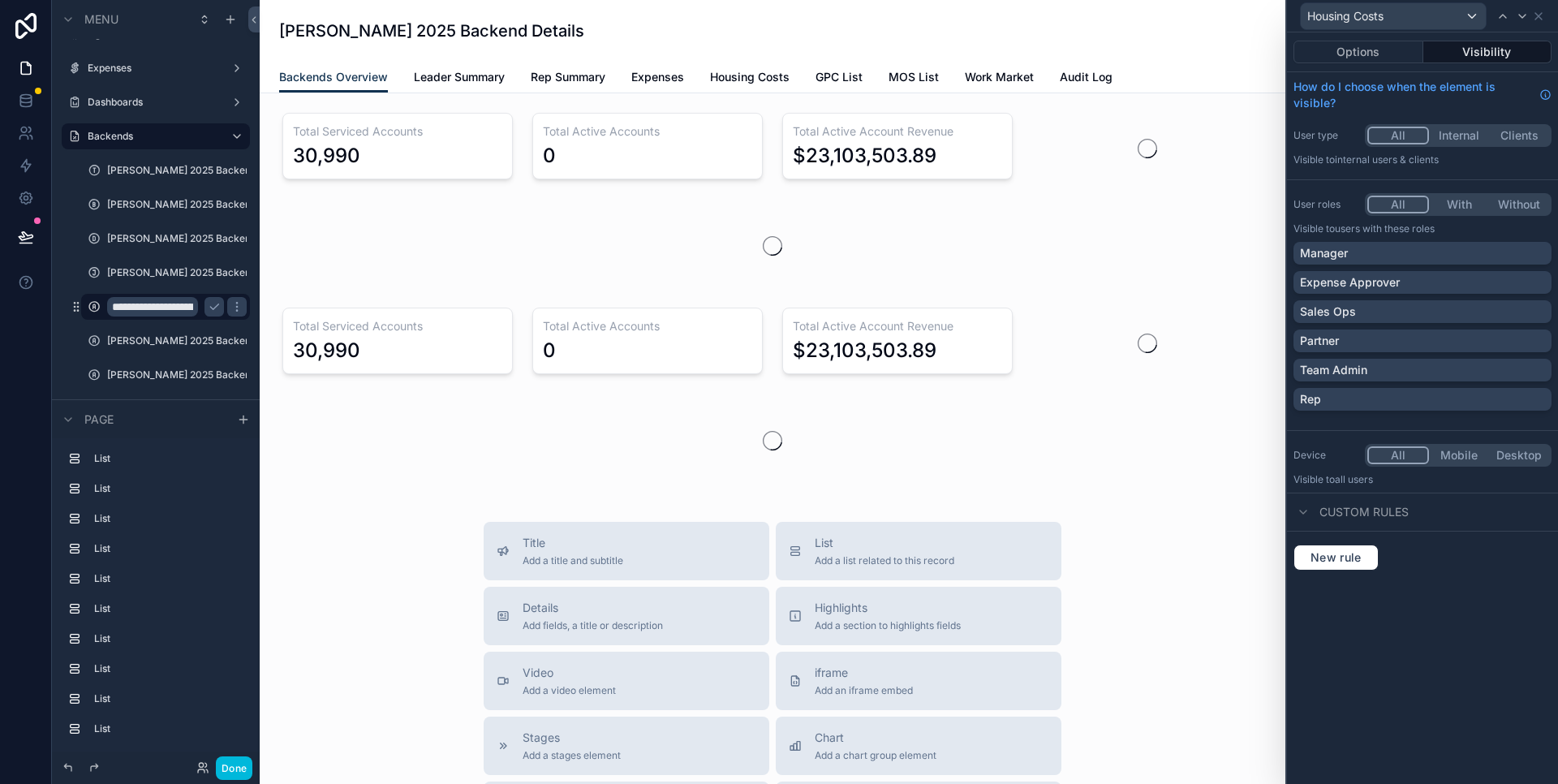
click at [239, 307] on icon "scrollable content" at bounding box center [237, 307] width 13 height 13
click at [154, 306] on input "**********" at bounding box center [152, 307] width 91 height 19
click at [210, 303] on icon "scrollable content" at bounding box center [214, 307] width 13 height 13
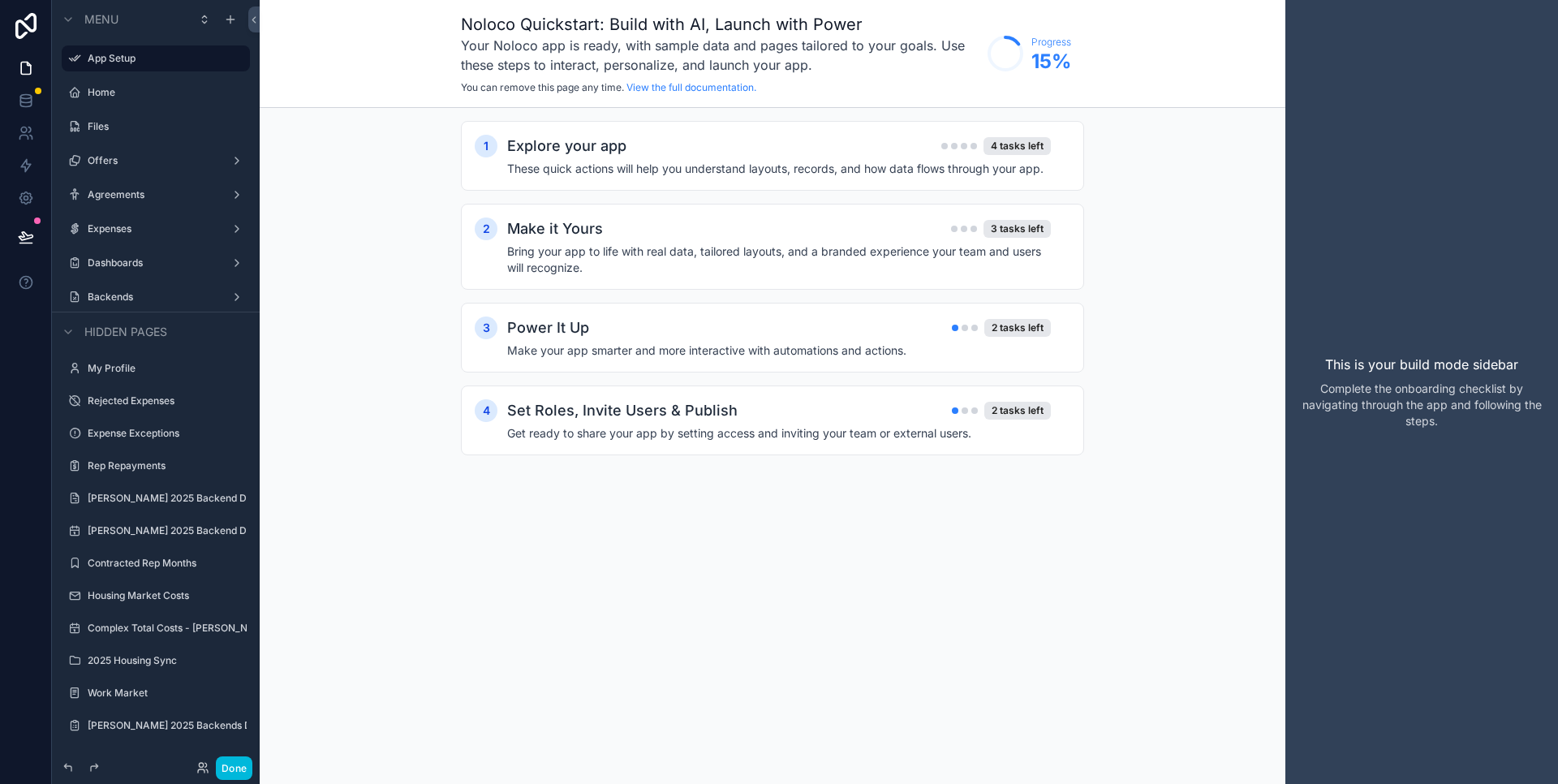
click at [110, 291] on div "Backends" at bounding box center [156, 297] width 137 height 13
click at [109, 297] on label "Backends" at bounding box center [152, 297] width 130 height 13
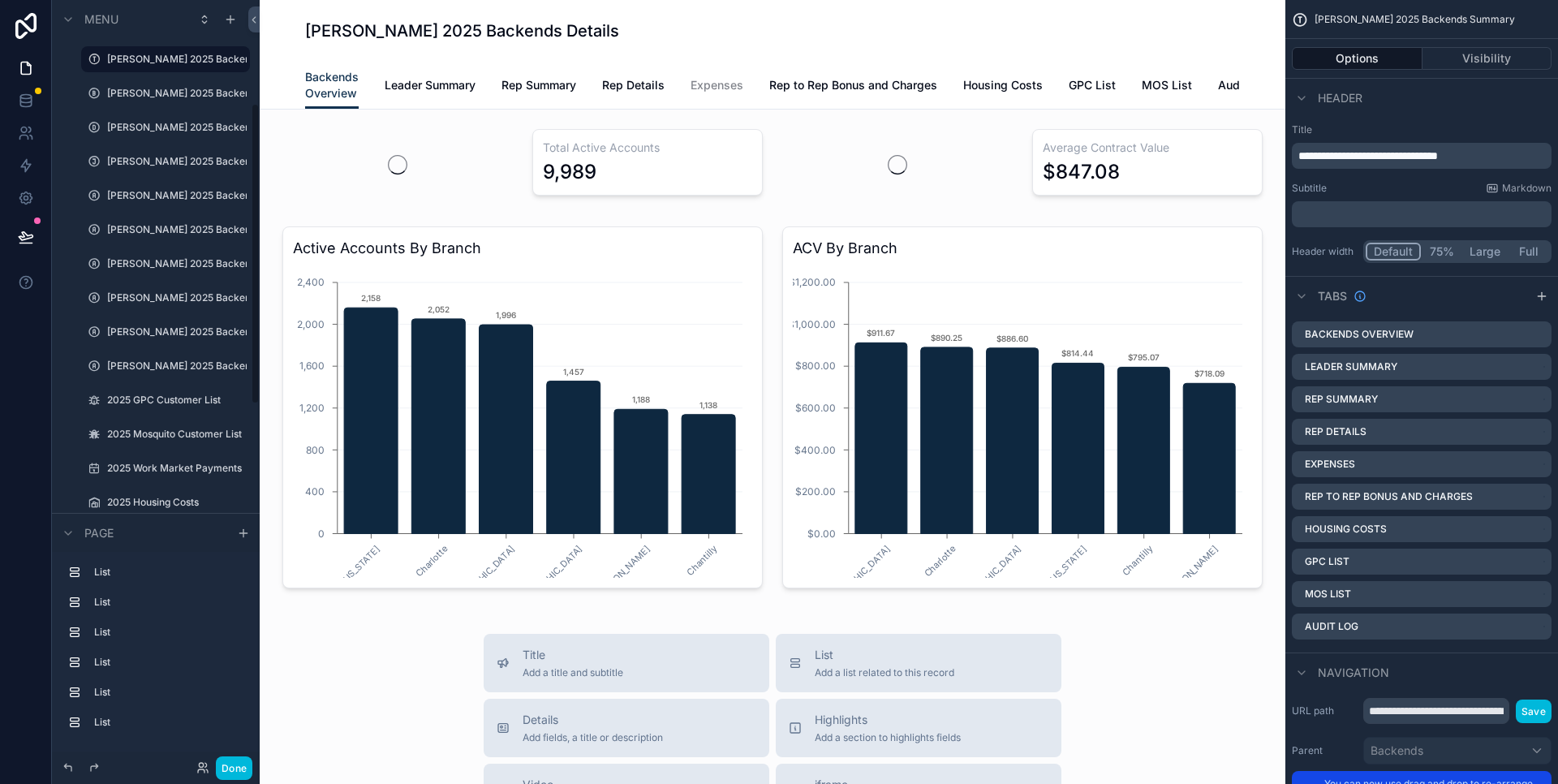
scroll to position [251, 0]
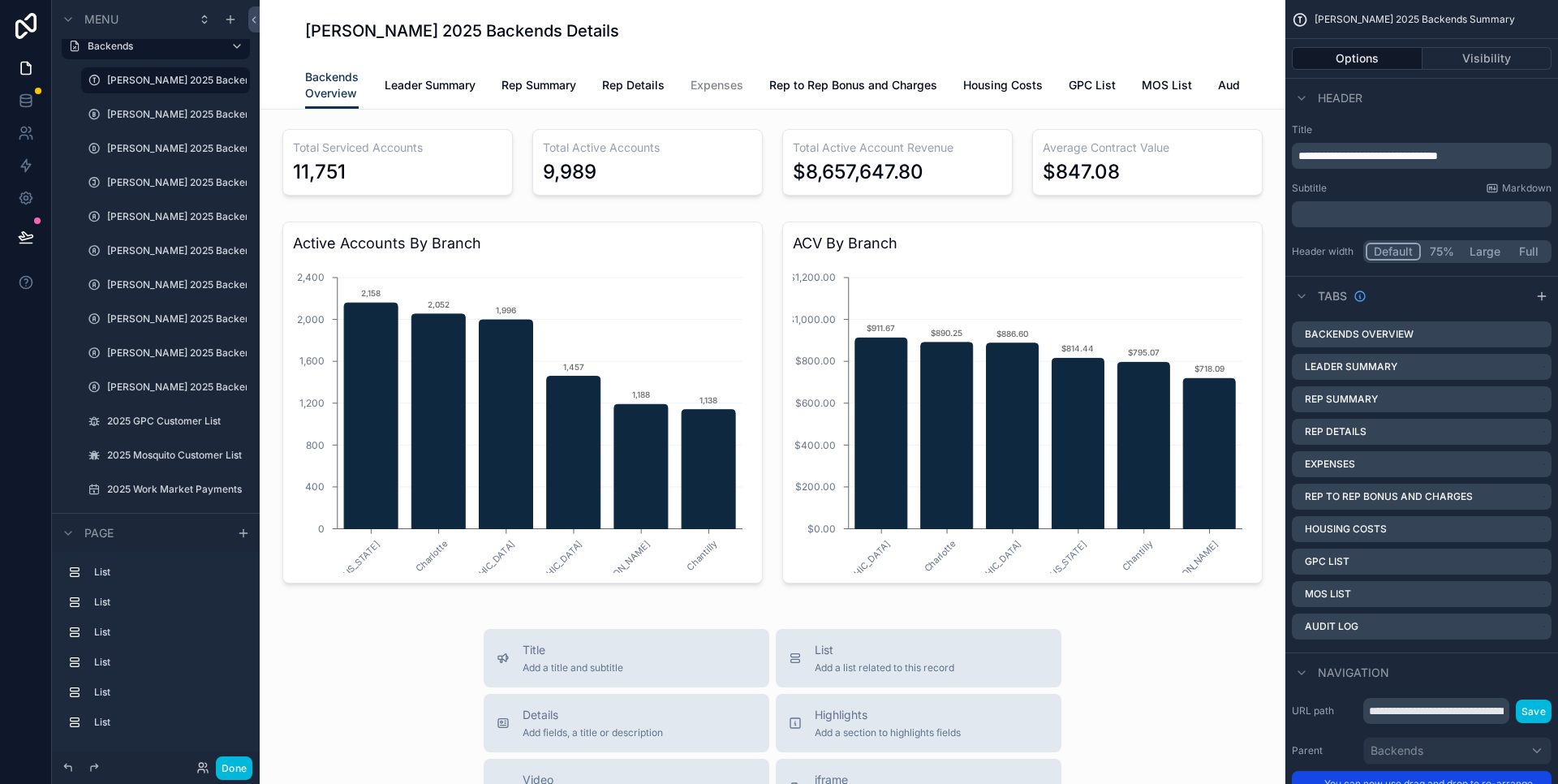
click at [150, 391] on label "[PERSON_NAME] 2025 Backend" at bounding box center [177, 387] width 140 height 13
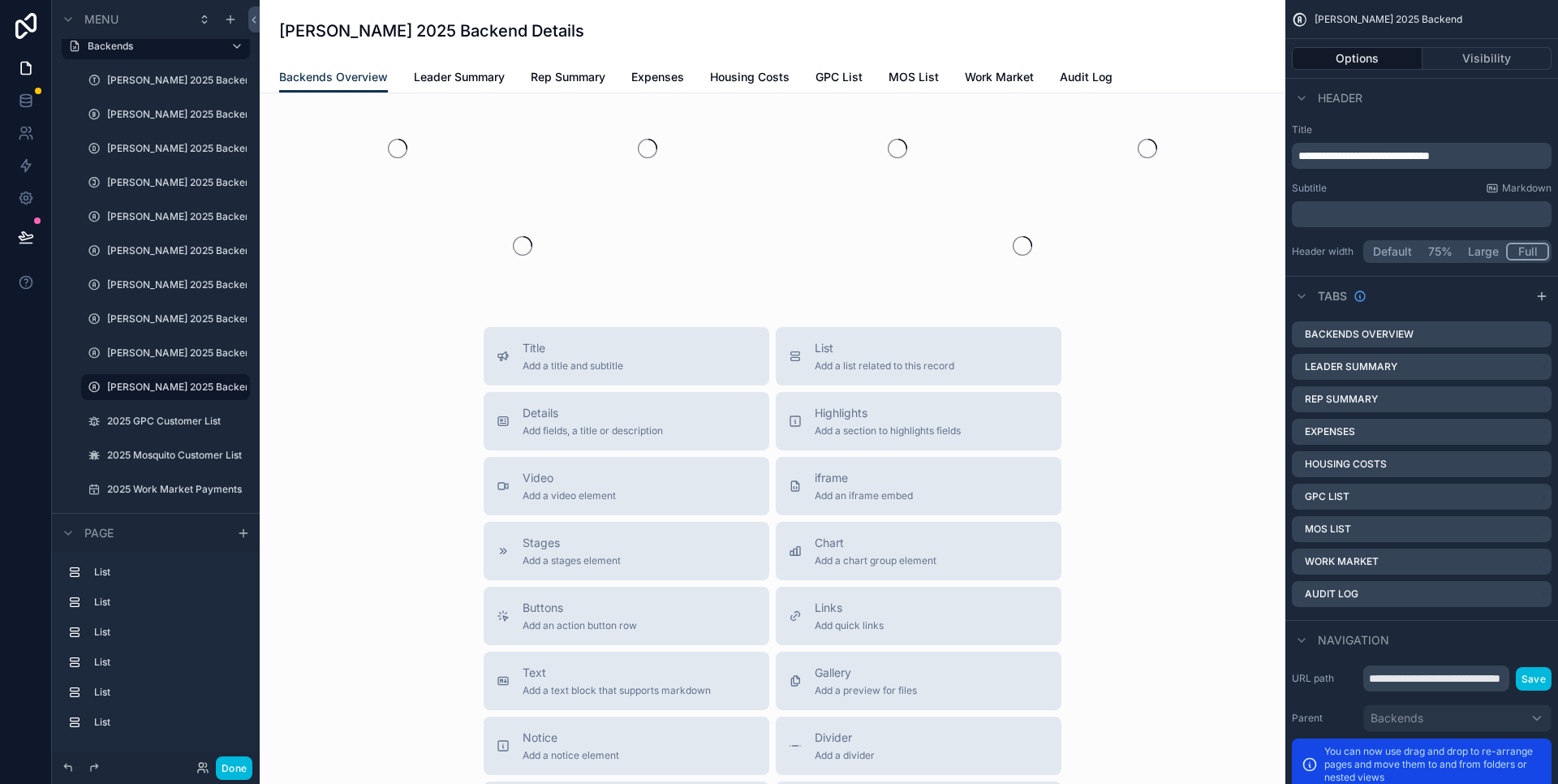
click at [757, 75] on span "Housing Costs" at bounding box center [749, 77] width 79 height 16
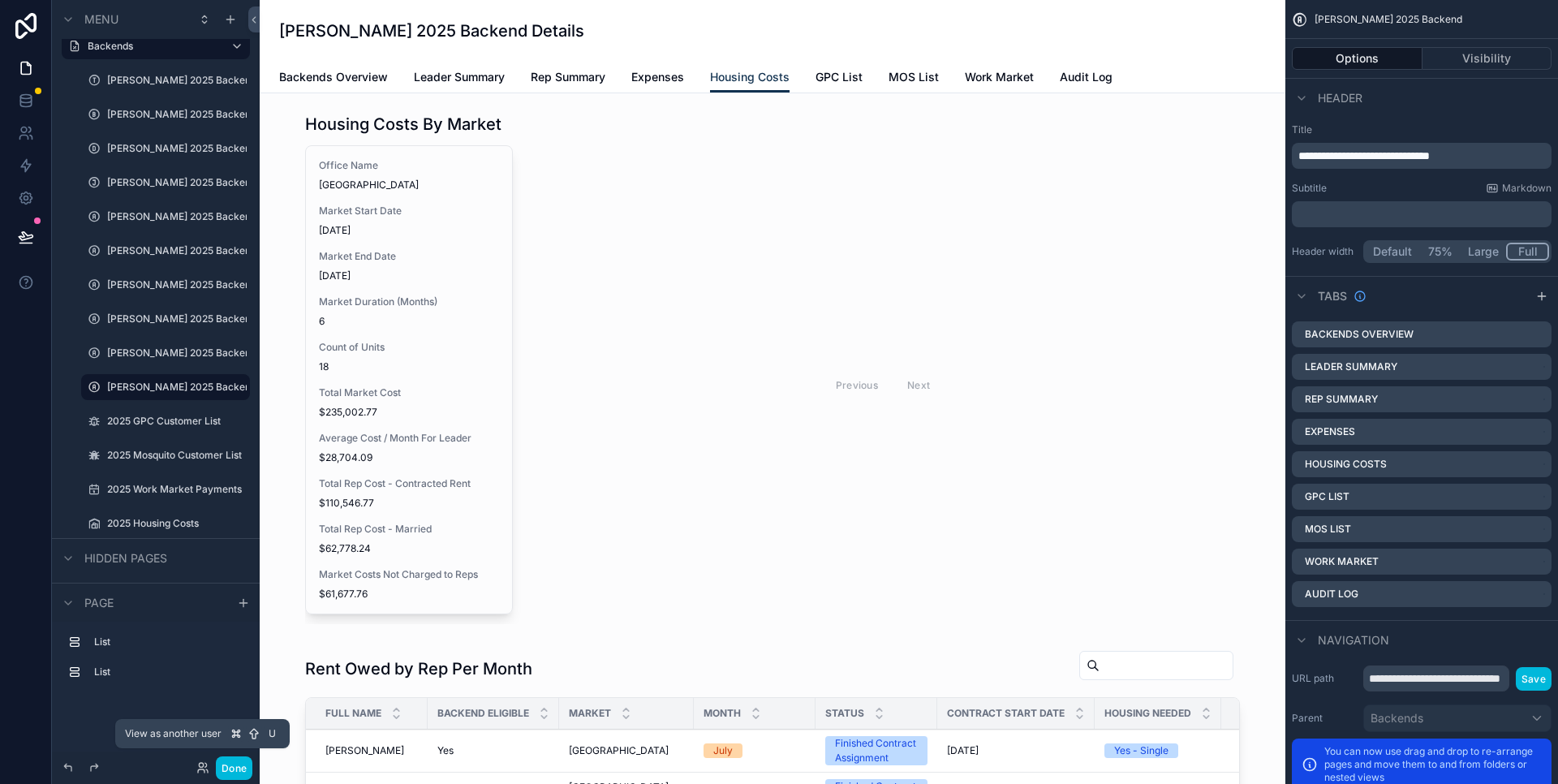
click at [202, 767] on icon at bounding box center [201, 765] width 4 height 4
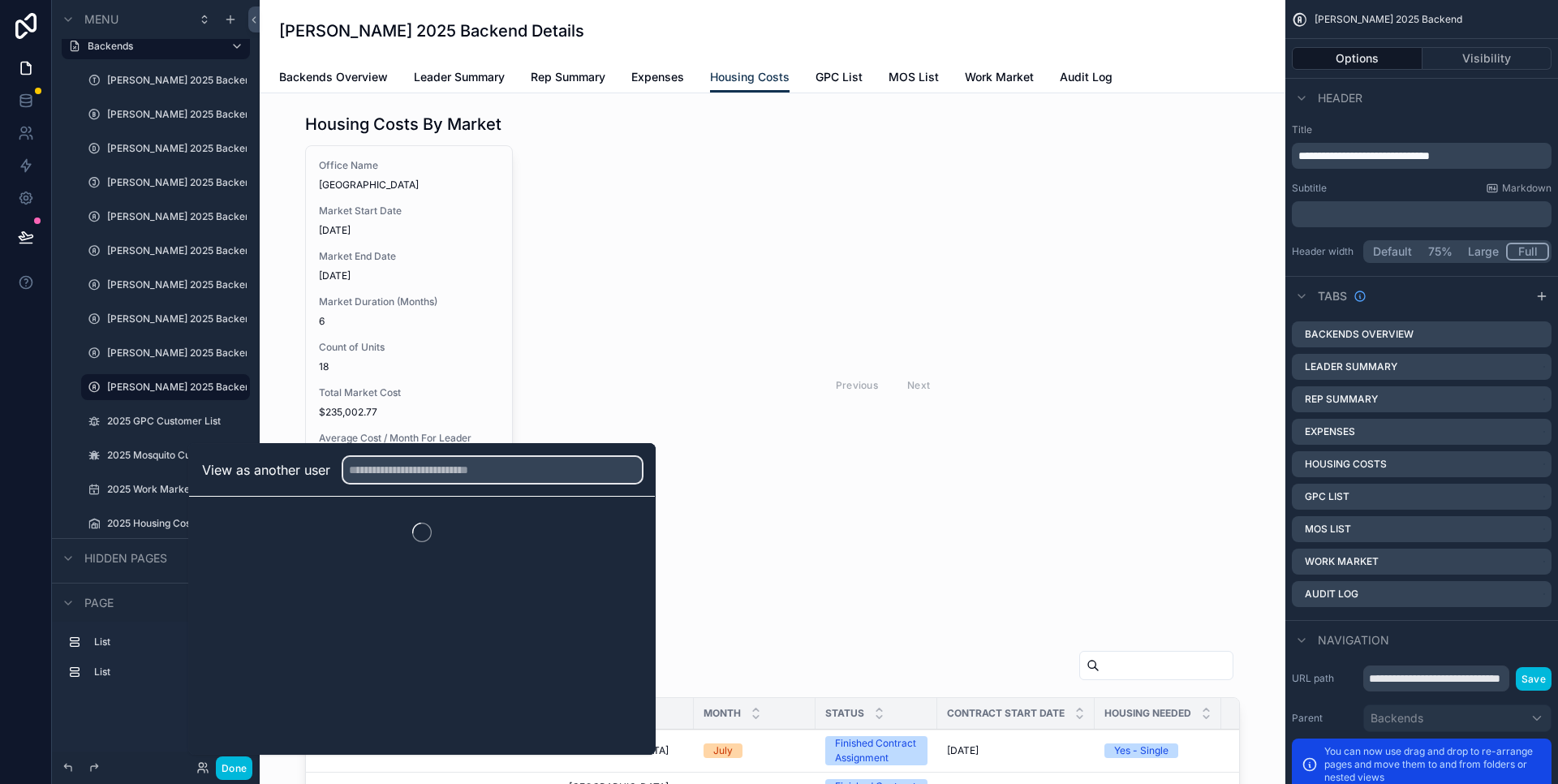
click at [375, 469] on input "text" at bounding box center [492, 469] width 298 height 26
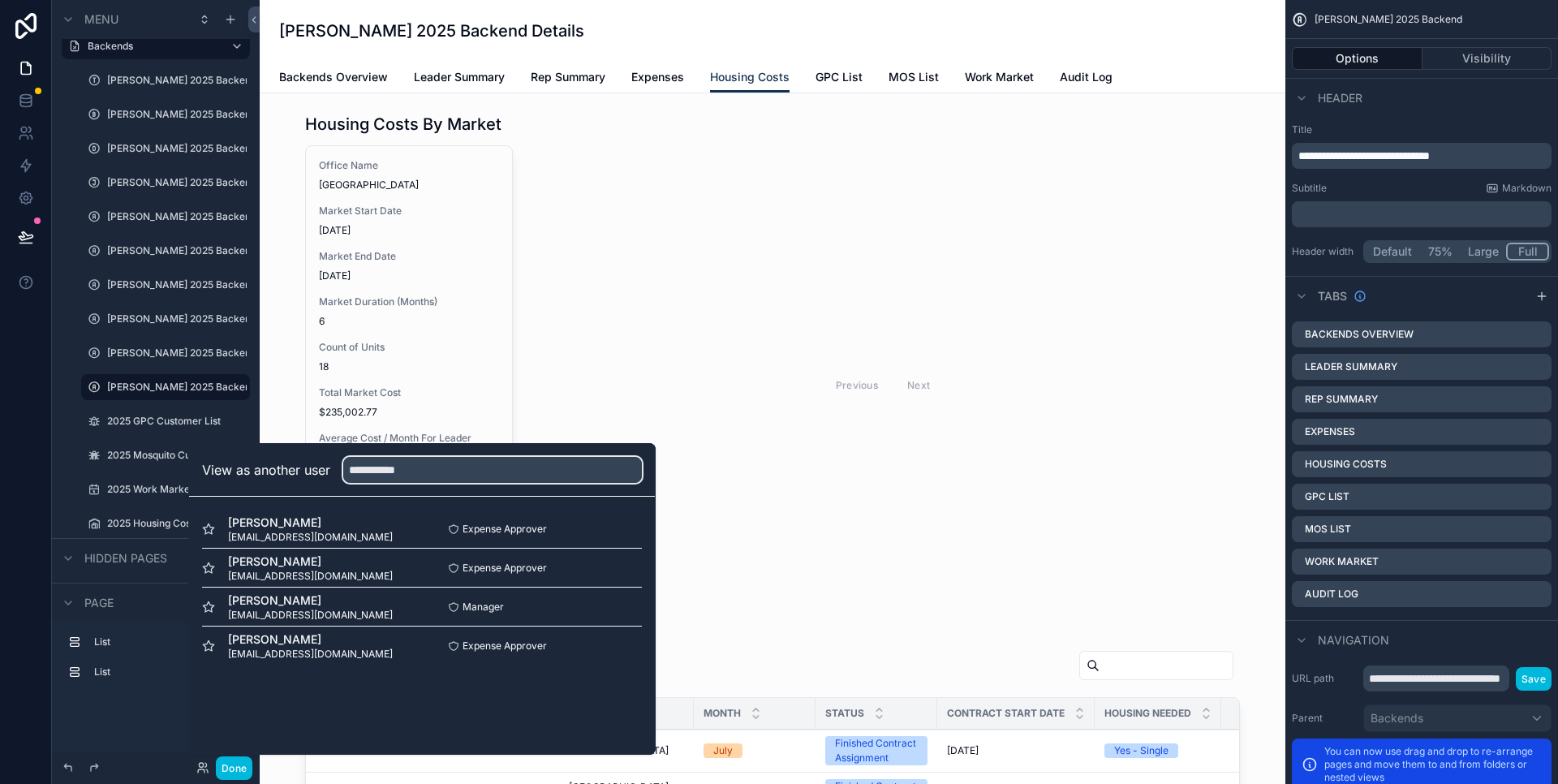
type input "**********"
click at [0, 0] on button "Select" at bounding box center [0, 0] width 0 height 0
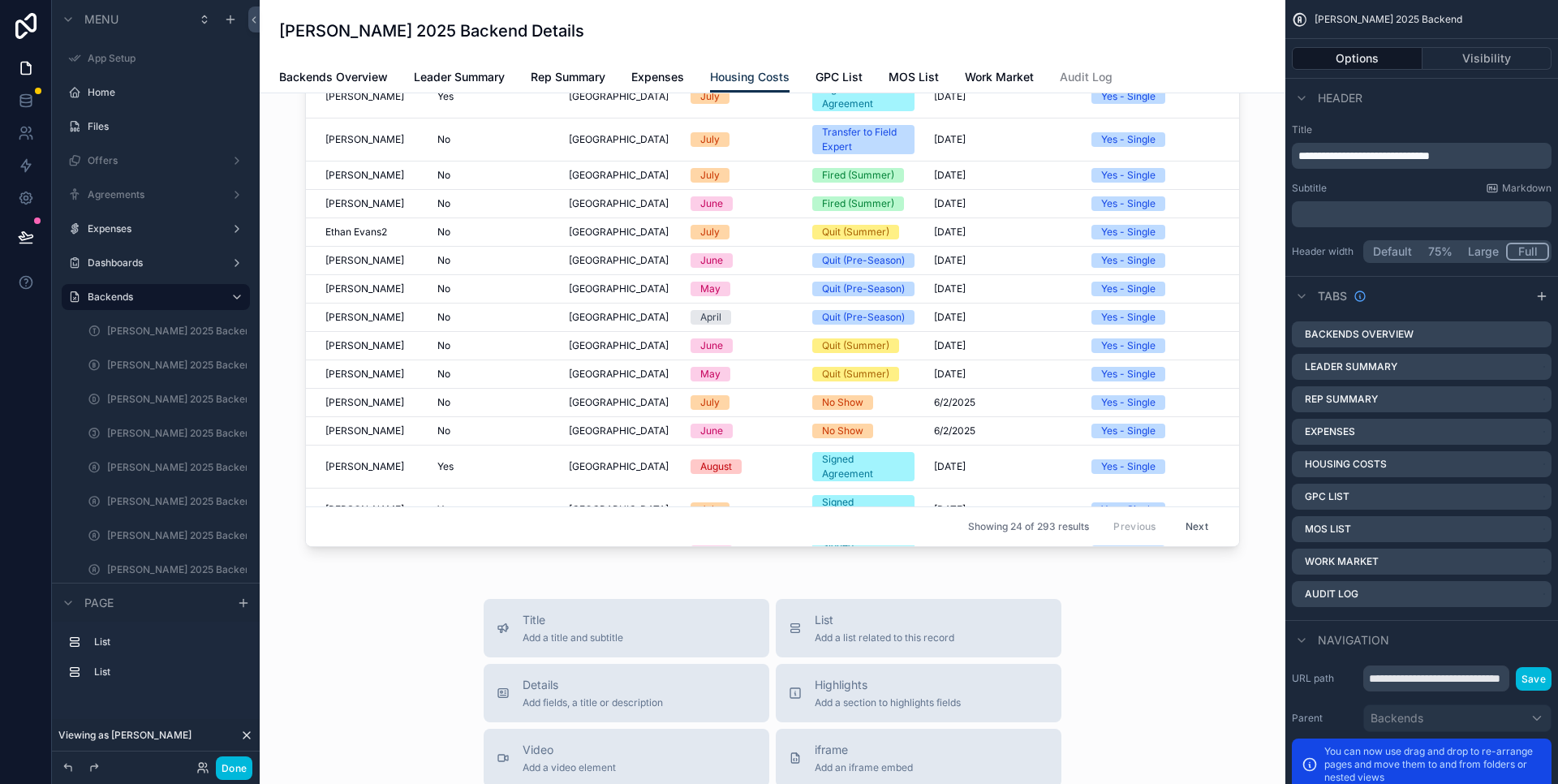
scroll to position [567, 0]
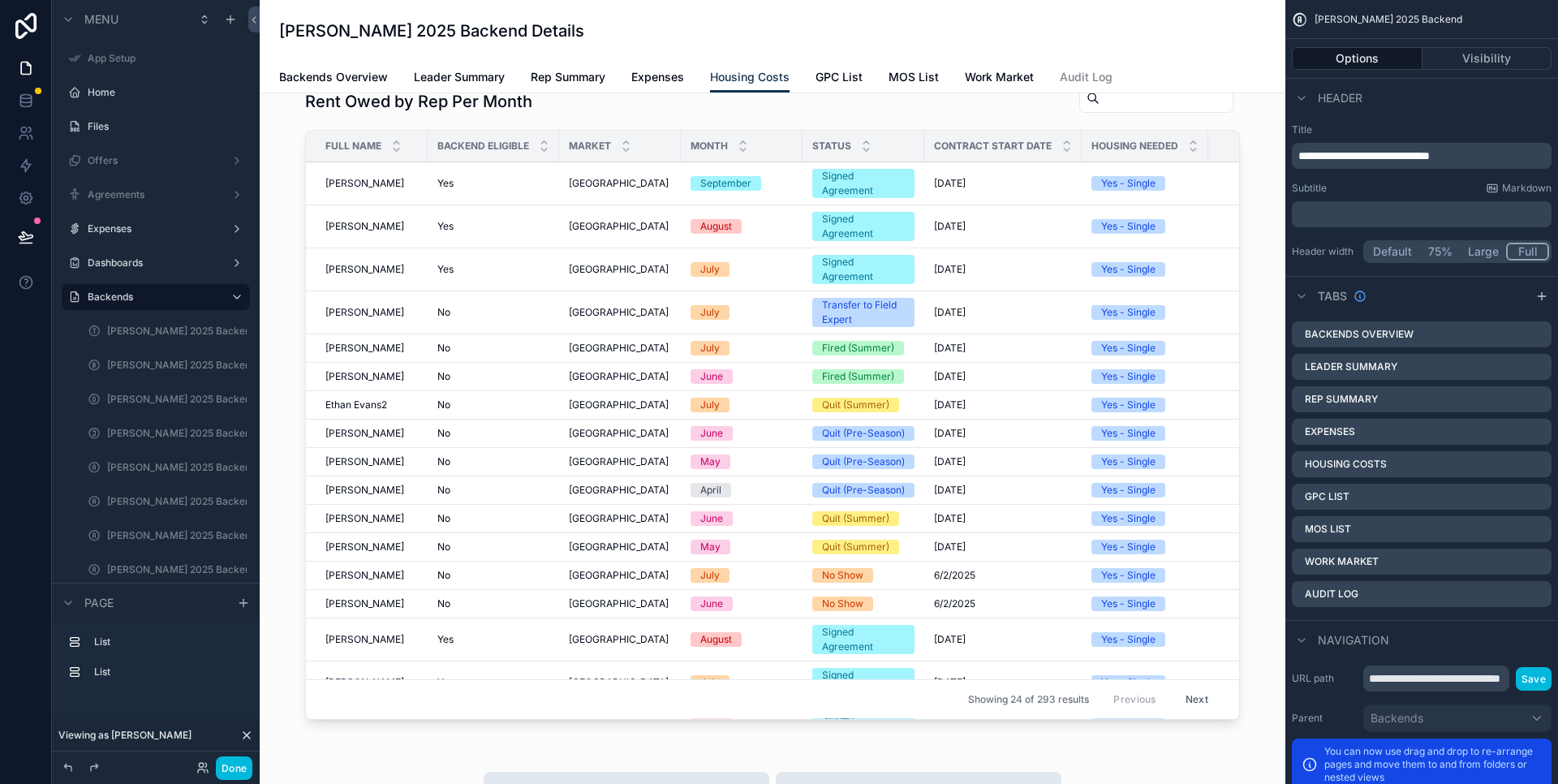
click at [851, 78] on span "GPC List" at bounding box center [839, 77] width 47 height 16
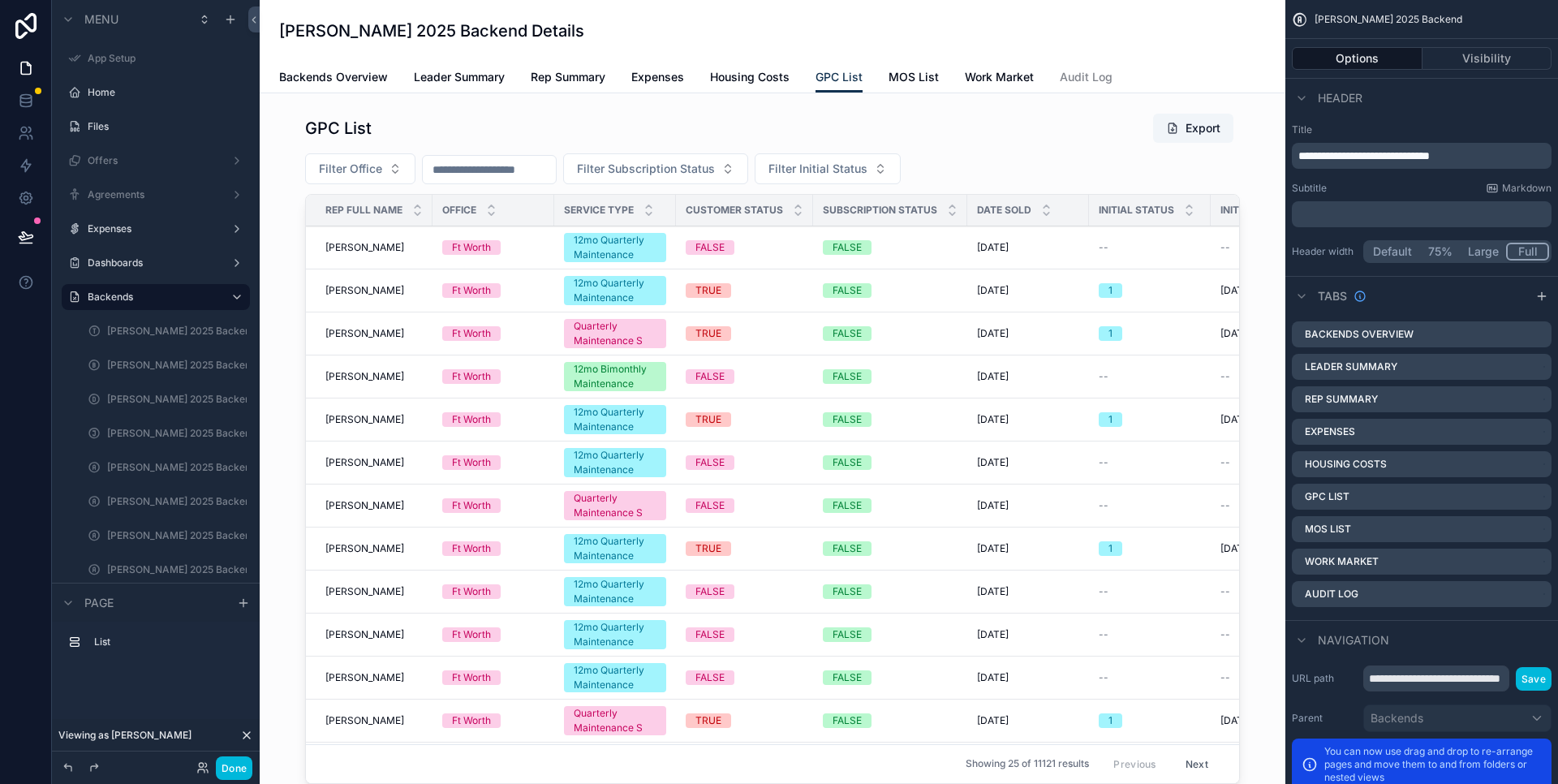
click at [918, 77] on span "MOS List" at bounding box center [914, 77] width 50 height 16
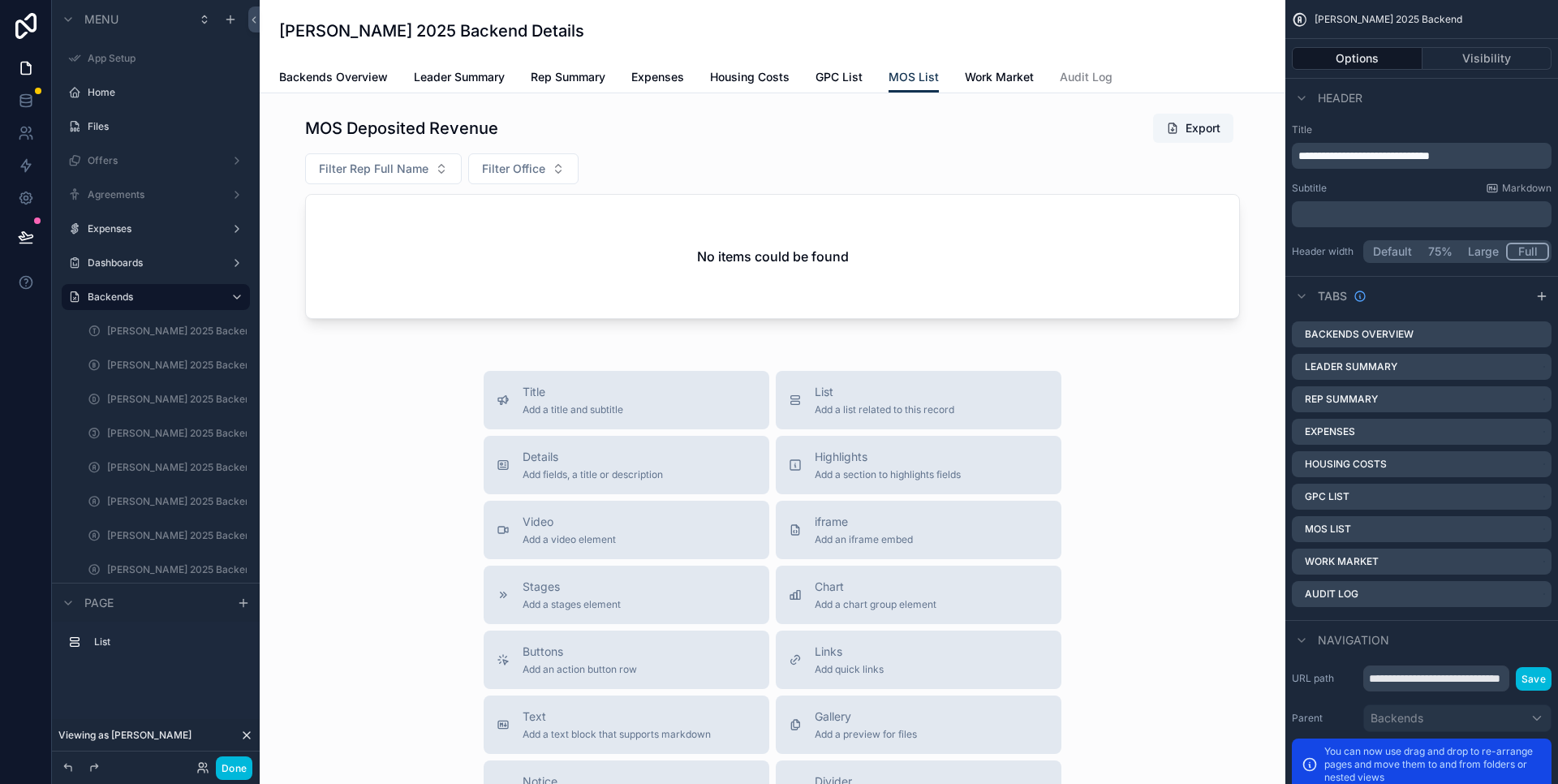
click at [1011, 76] on span "Work Market" at bounding box center [999, 77] width 69 height 16
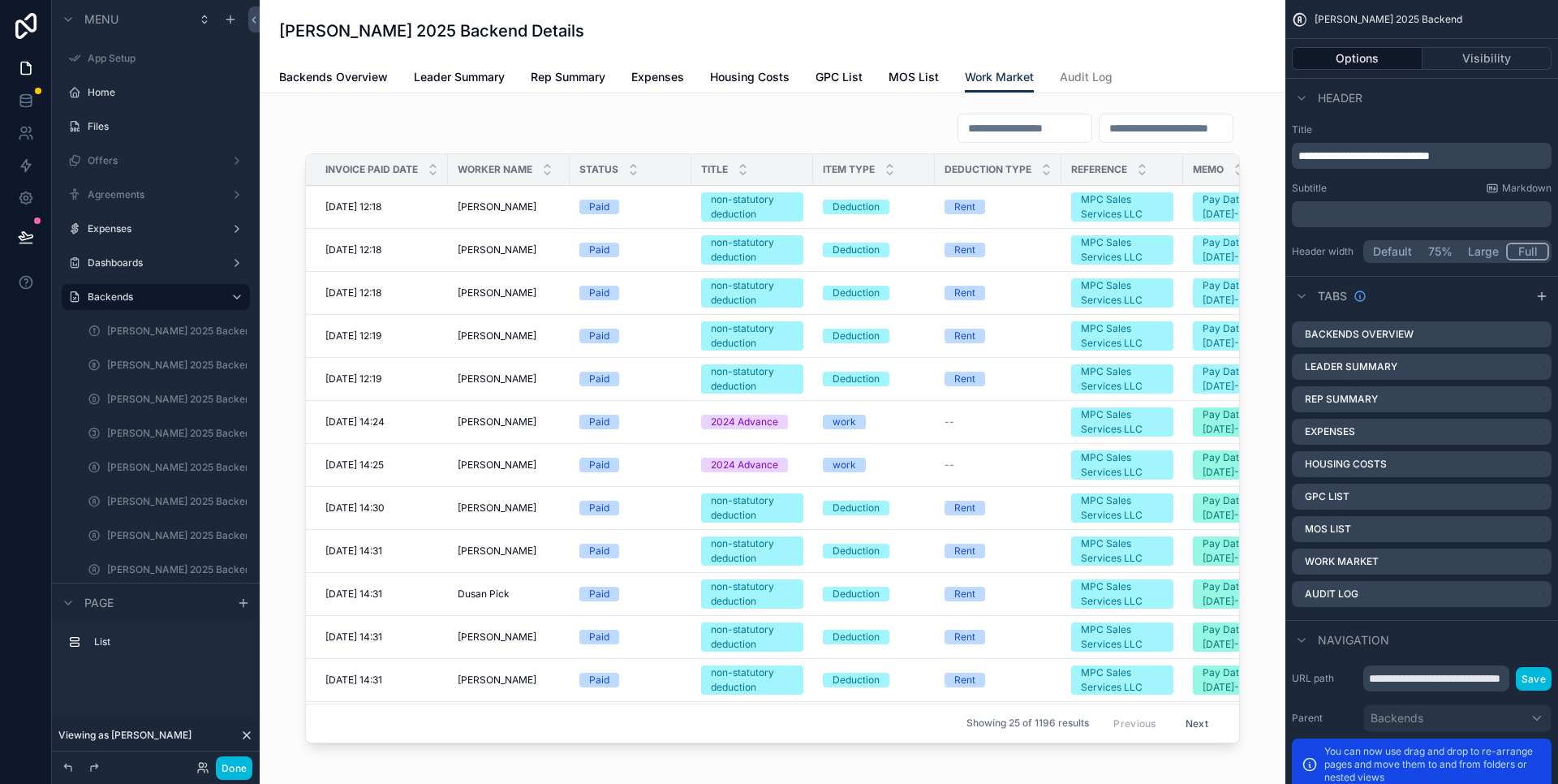
click at [900, 69] on span "MOS List" at bounding box center [914, 77] width 50 height 16
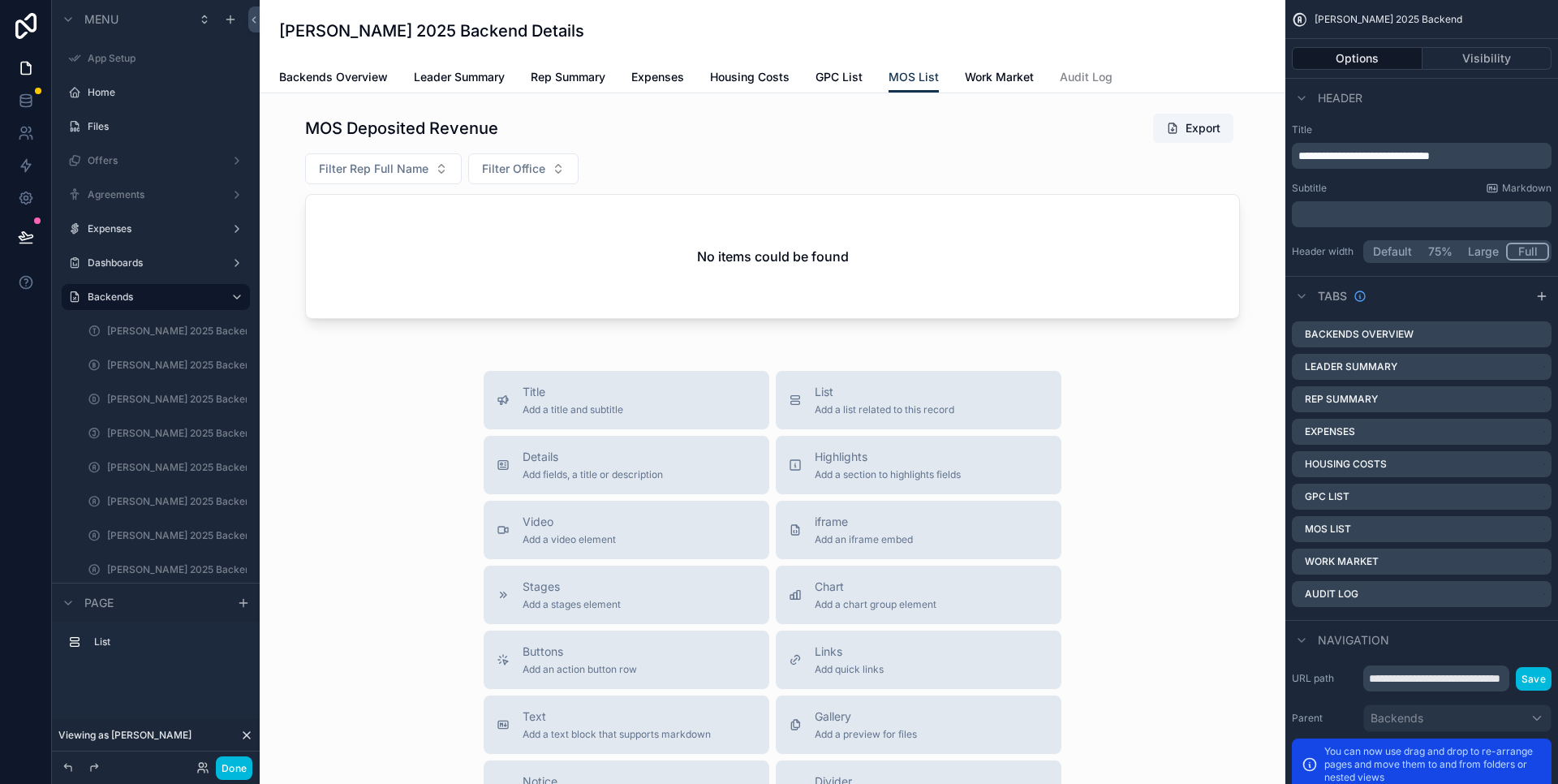
click at [975, 76] on span "Work Market" at bounding box center [999, 77] width 69 height 16
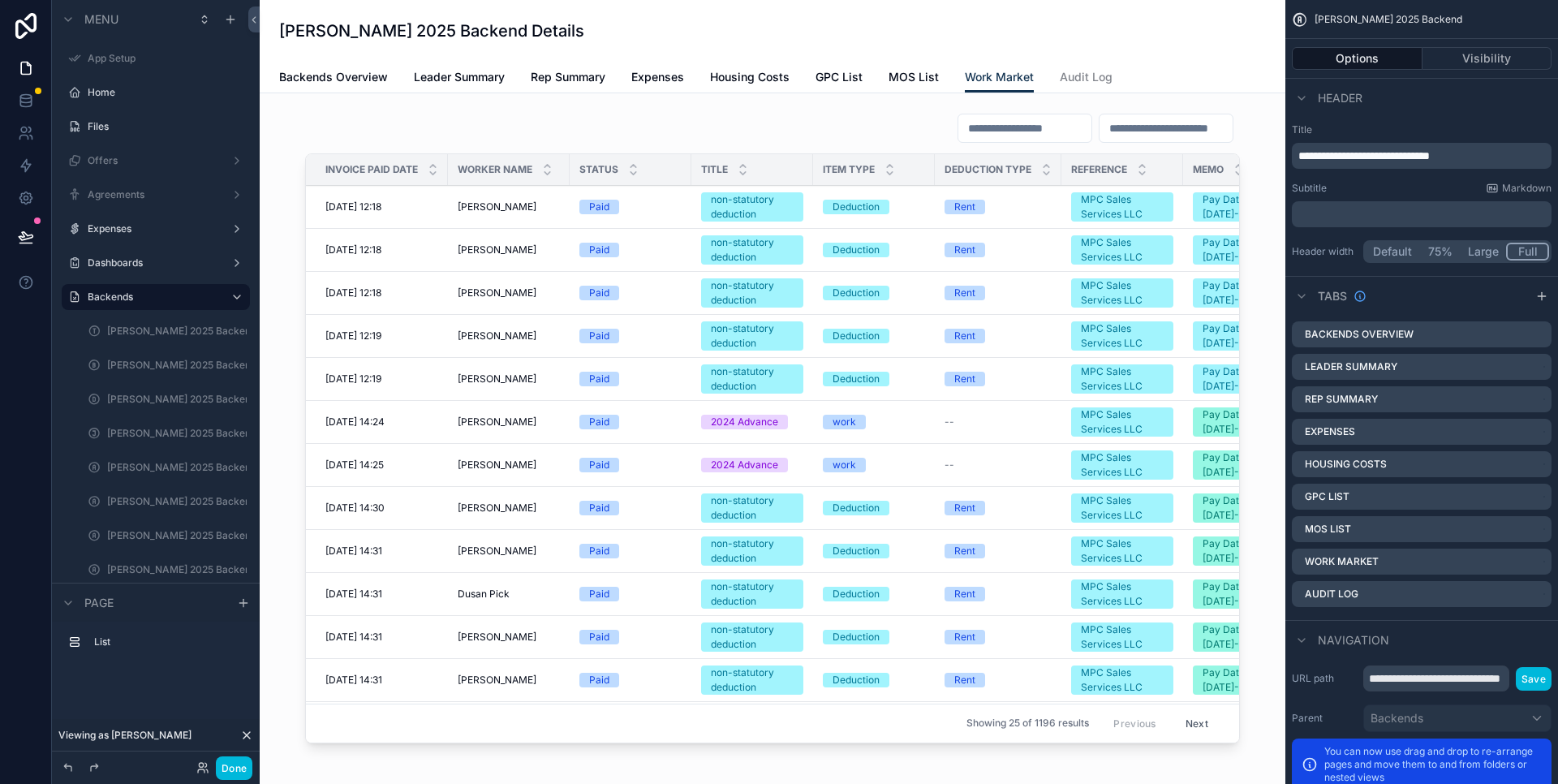
click at [828, 77] on span "GPC List" at bounding box center [839, 77] width 47 height 16
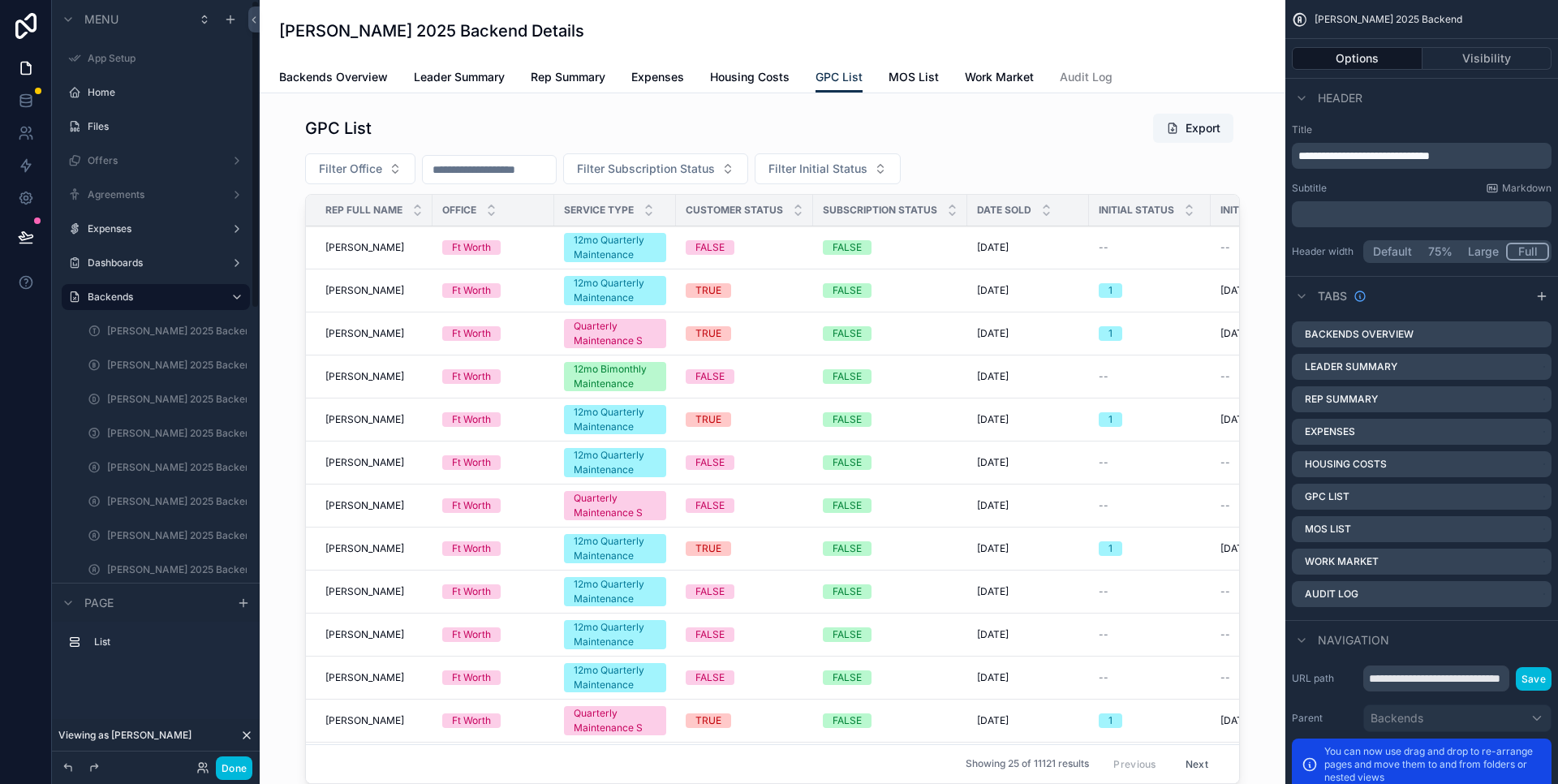
click at [249, 737] on icon at bounding box center [247, 736] width 13 height 13
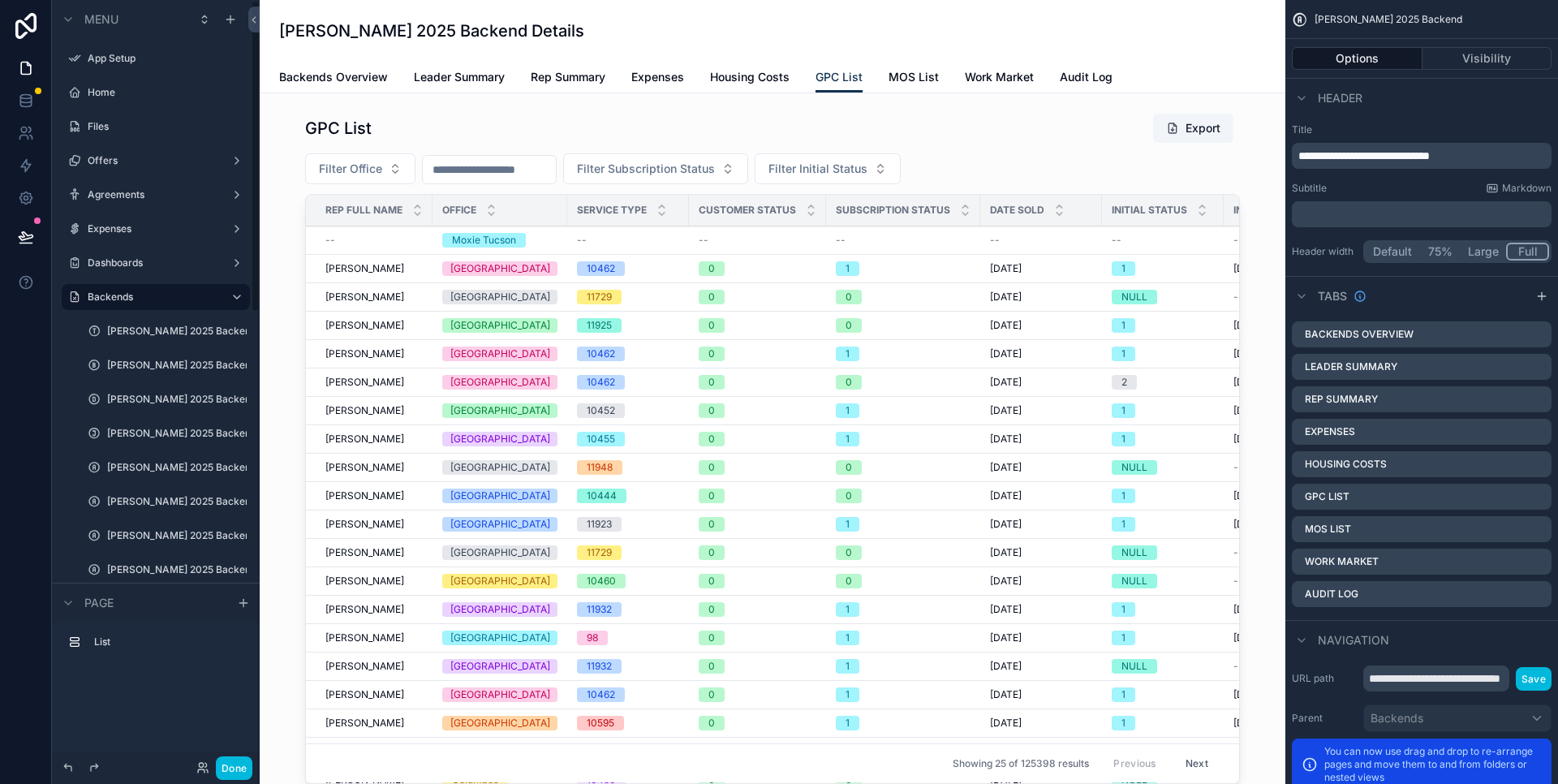
scroll to position [235, 0]
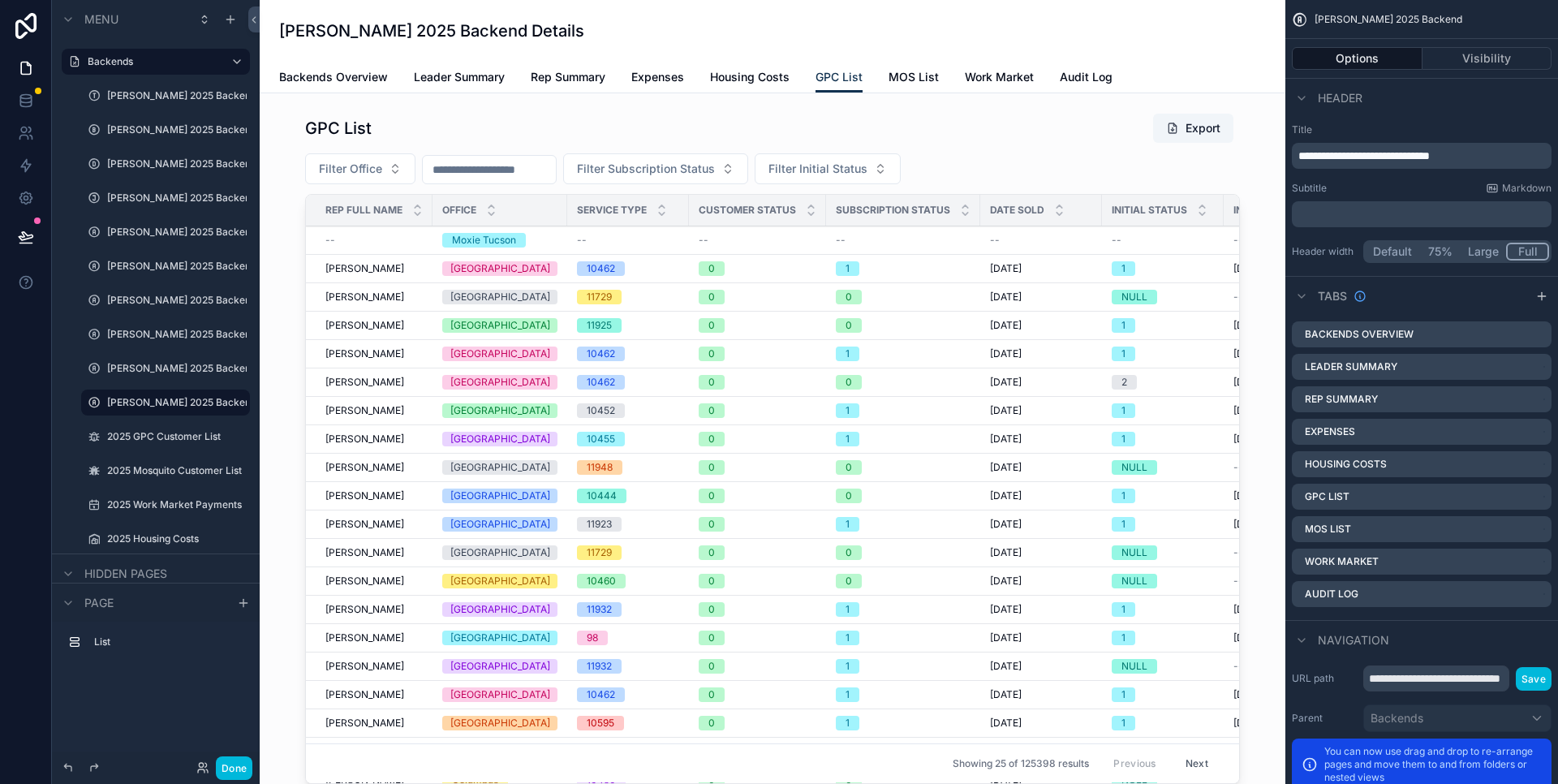
click at [158, 370] on label "[PERSON_NAME] 2025 Backends" at bounding box center [177, 368] width 140 height 13
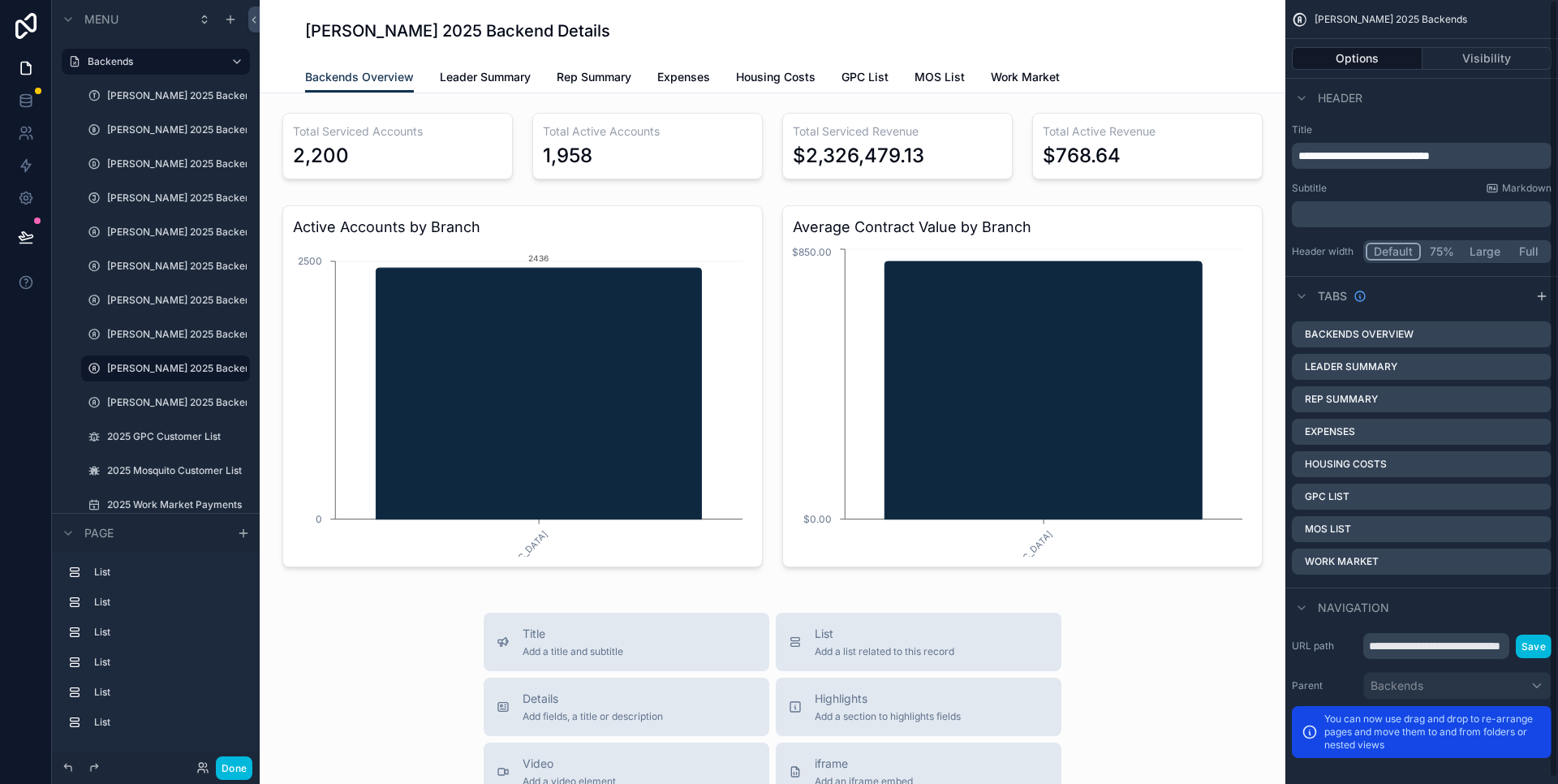
click at [0, 0] on icon "scrollable content" at bounding box center [0, 0] width 0 height 0
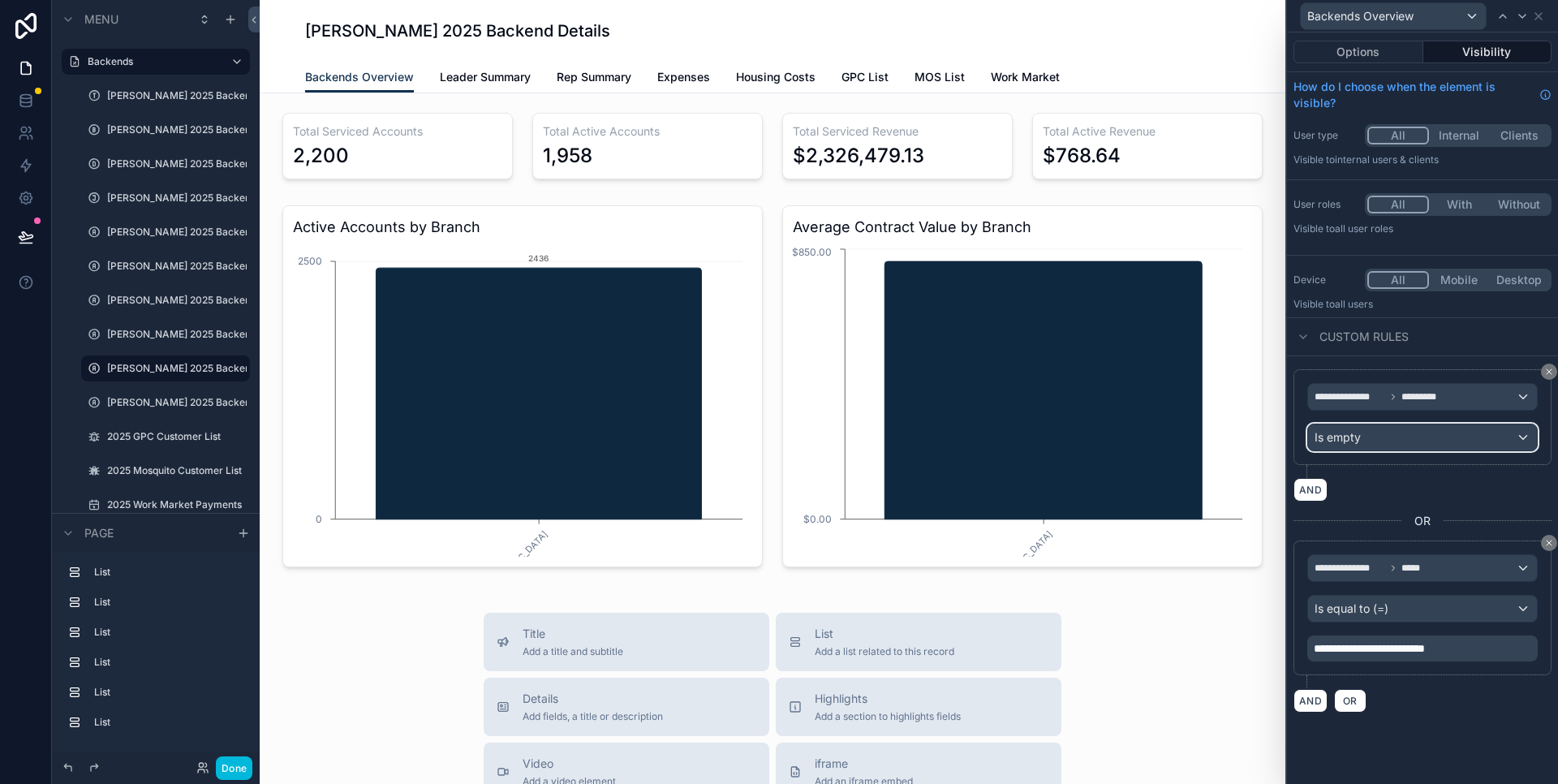
click at [1387, 439] on div "Is empty" at bounding box center [1422, 437] width 229 height 26
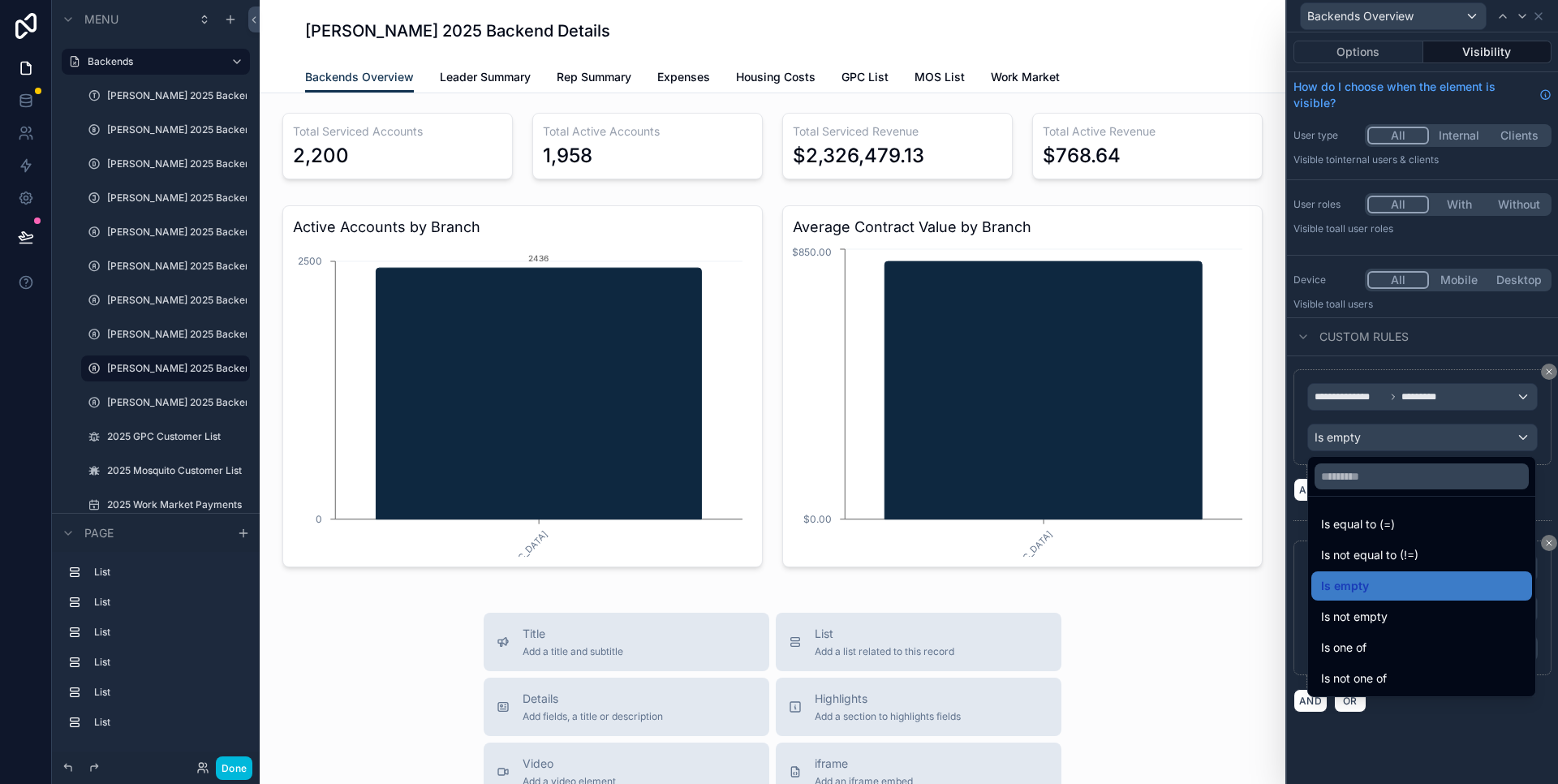
click at [1389, 642] on div "Is one of" at bounding box center [1422, 647] width 202 height 19
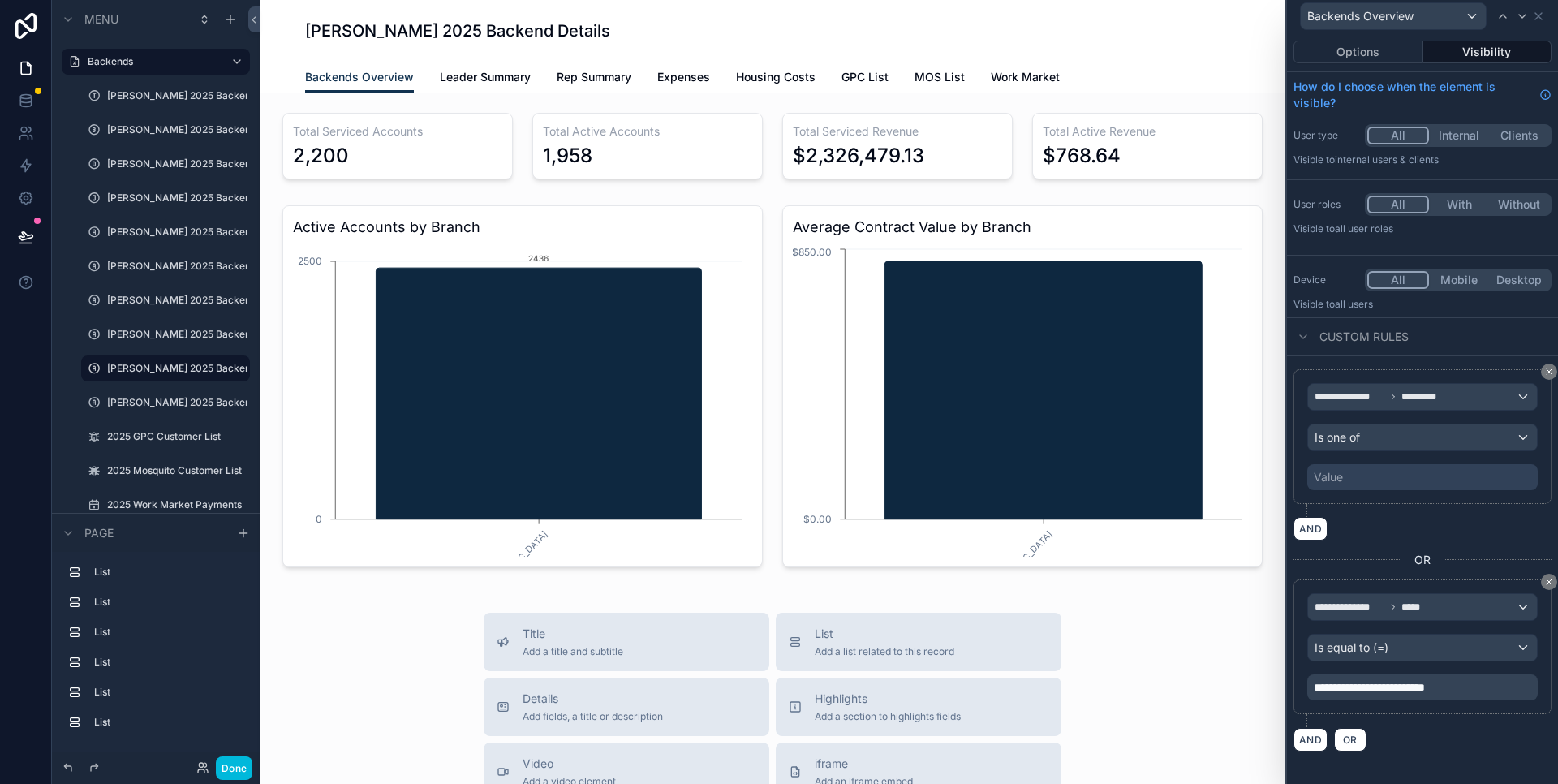
click at [1383, 482] on div "Value" at bounding box center [1422, 477] width 231 height 26
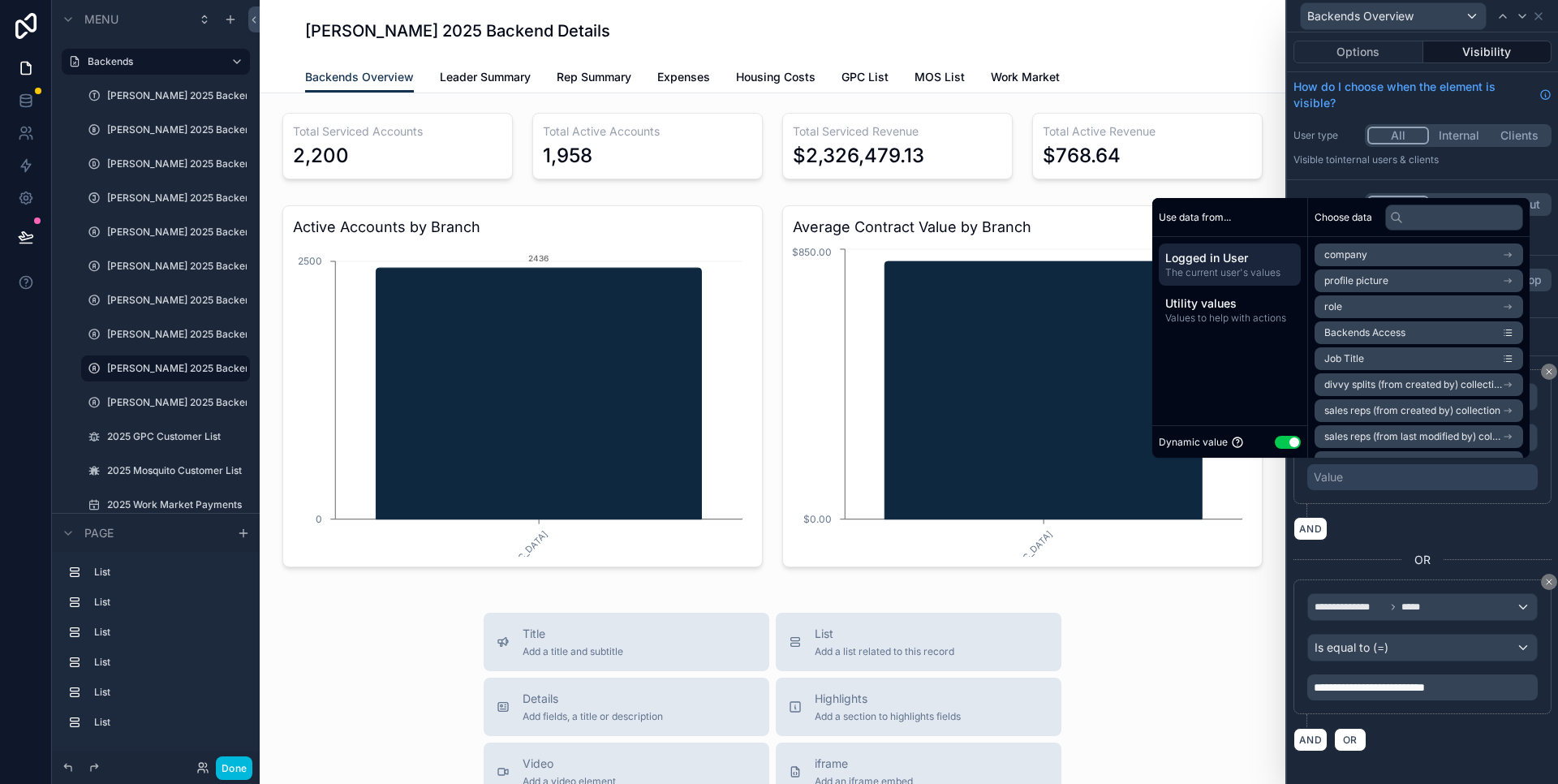
click at [1288, 447] on div "Dynamic value Use setting" at bounding box center [1230, 442] width 142 height 18
click at [1284, 444] on button "Use setting" at bounding box center [1287, 442] width 26 height 13
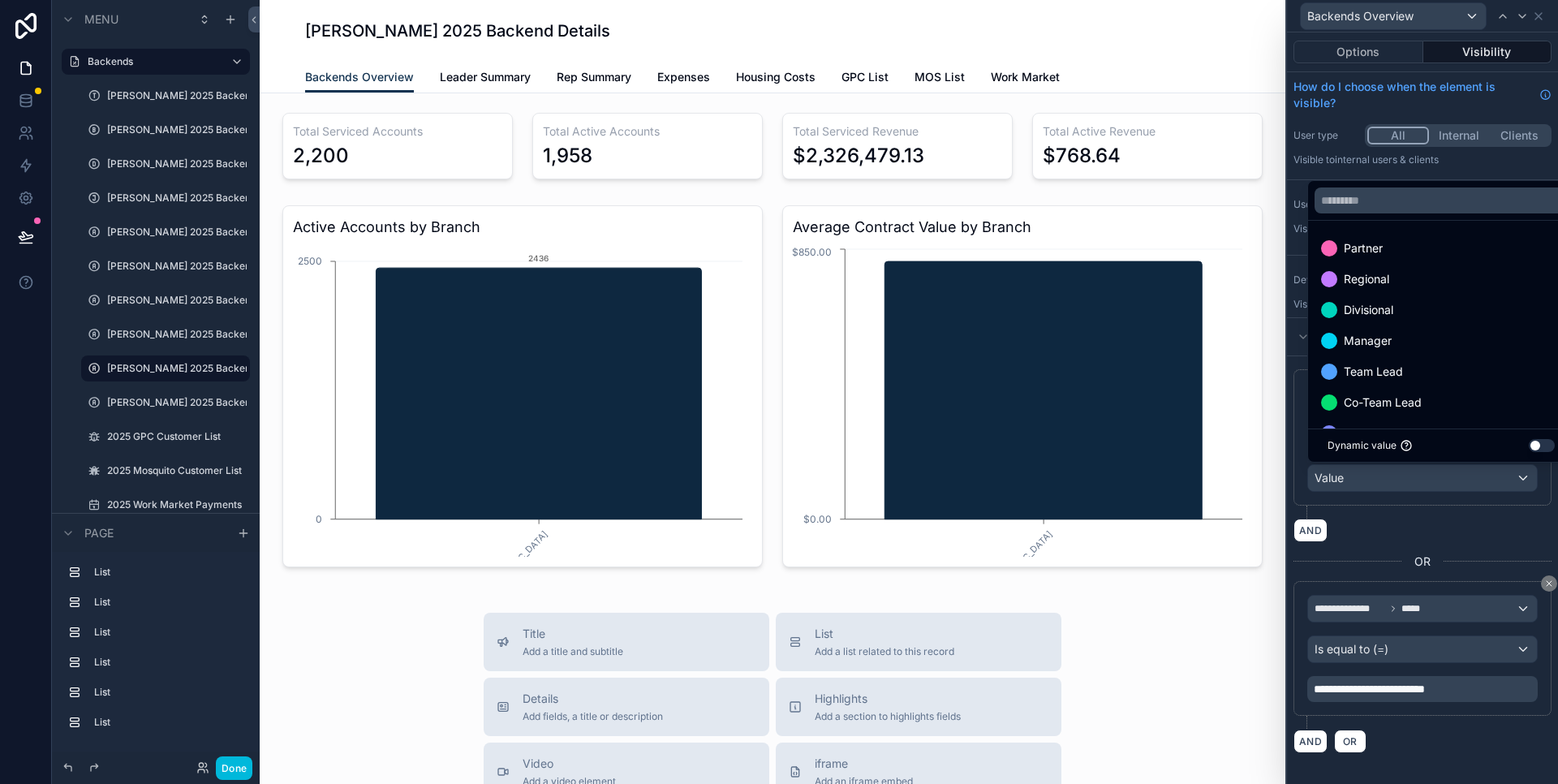
click at [1371, 245] on span "Partner" at bounding box center [1363, 247] width 39 height 19
click at [1451, 770] on div "**********" at bounding box center [1422, 408] width 271 height 752
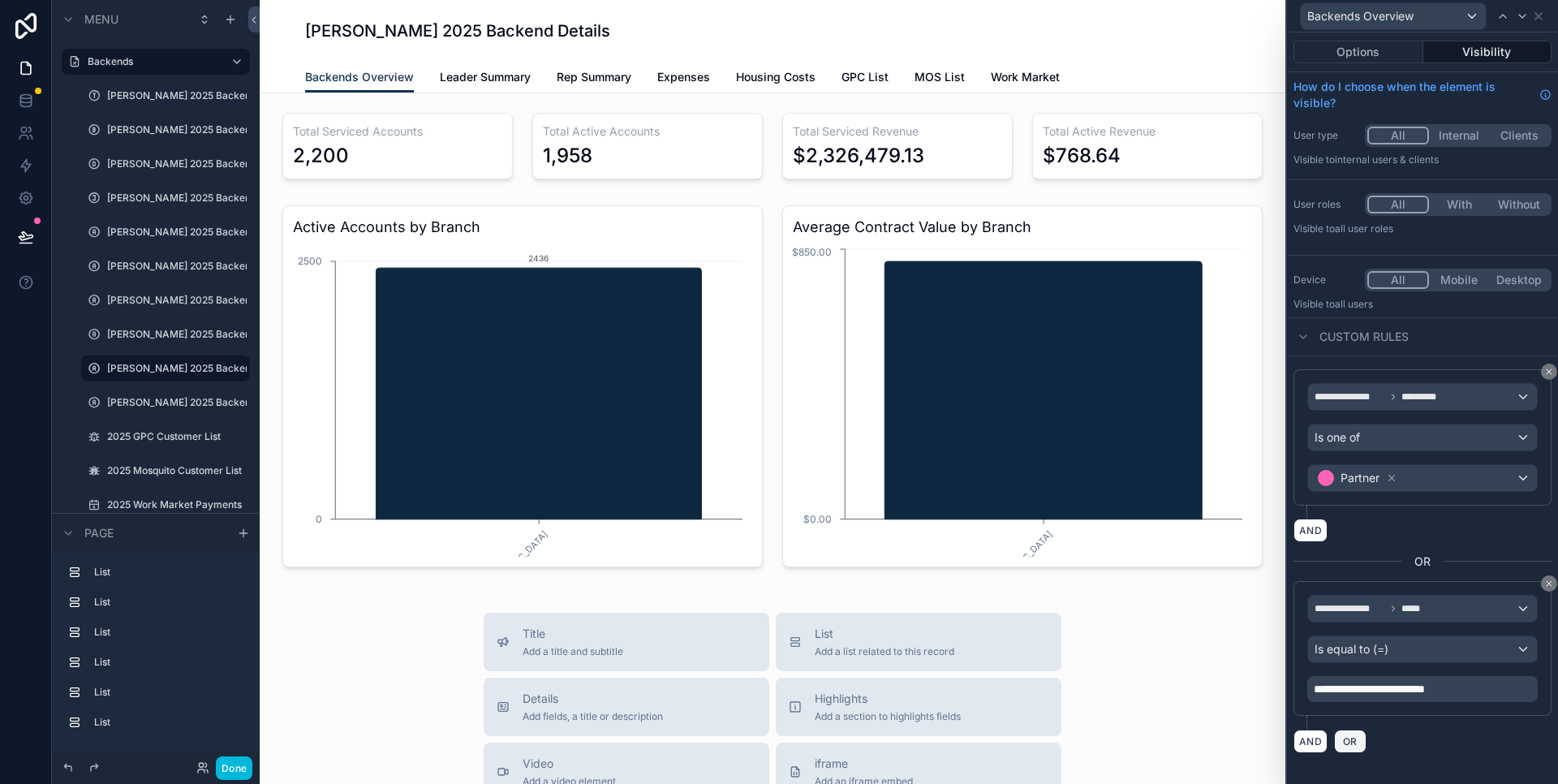
click at [1350, 741] on span "OR" at bounding box center [1350, 742] width 21 height 12
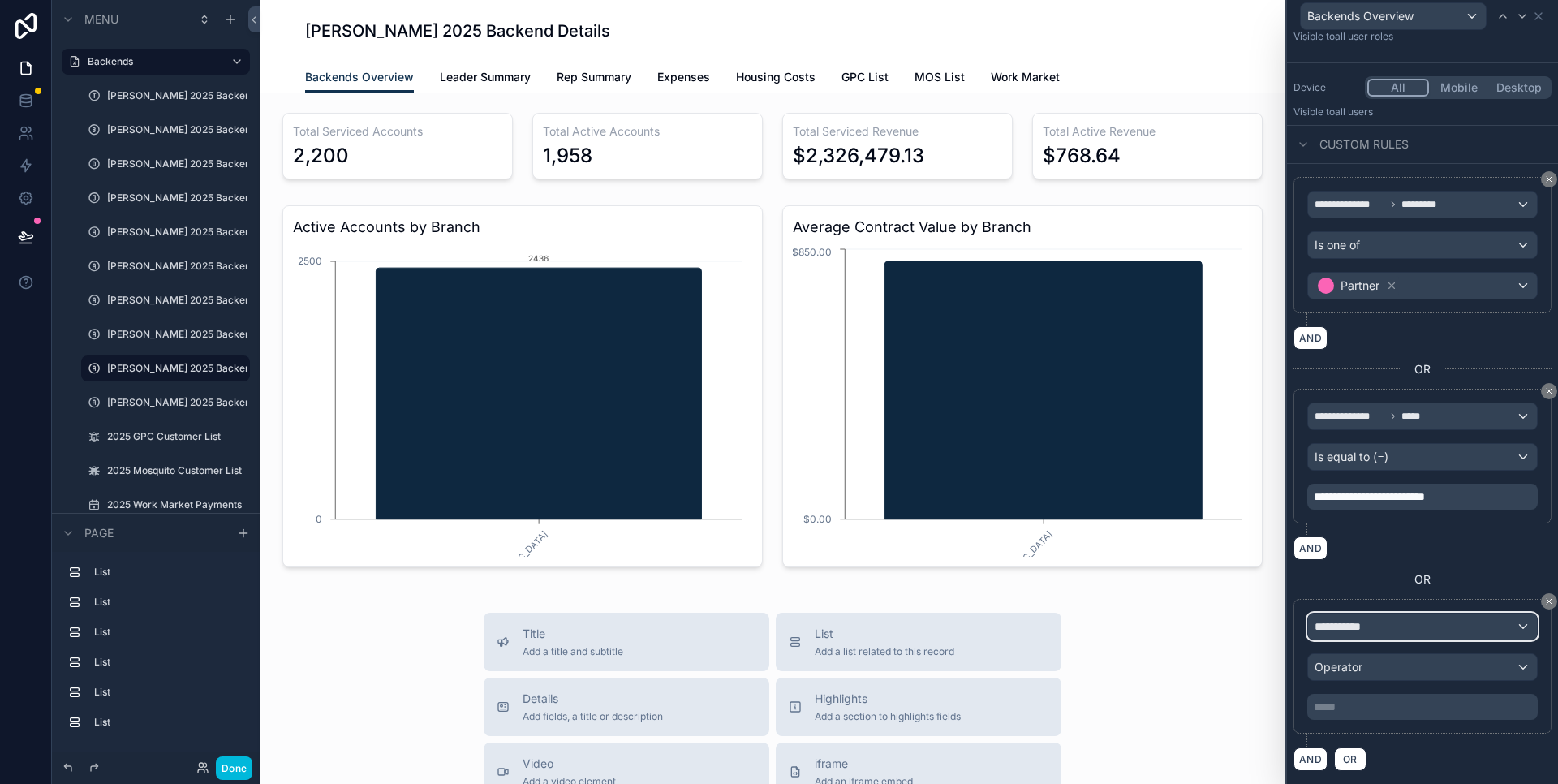
click at [1396, 622] on div "**********" at bounding box center [1422, 626] width 229 height 26
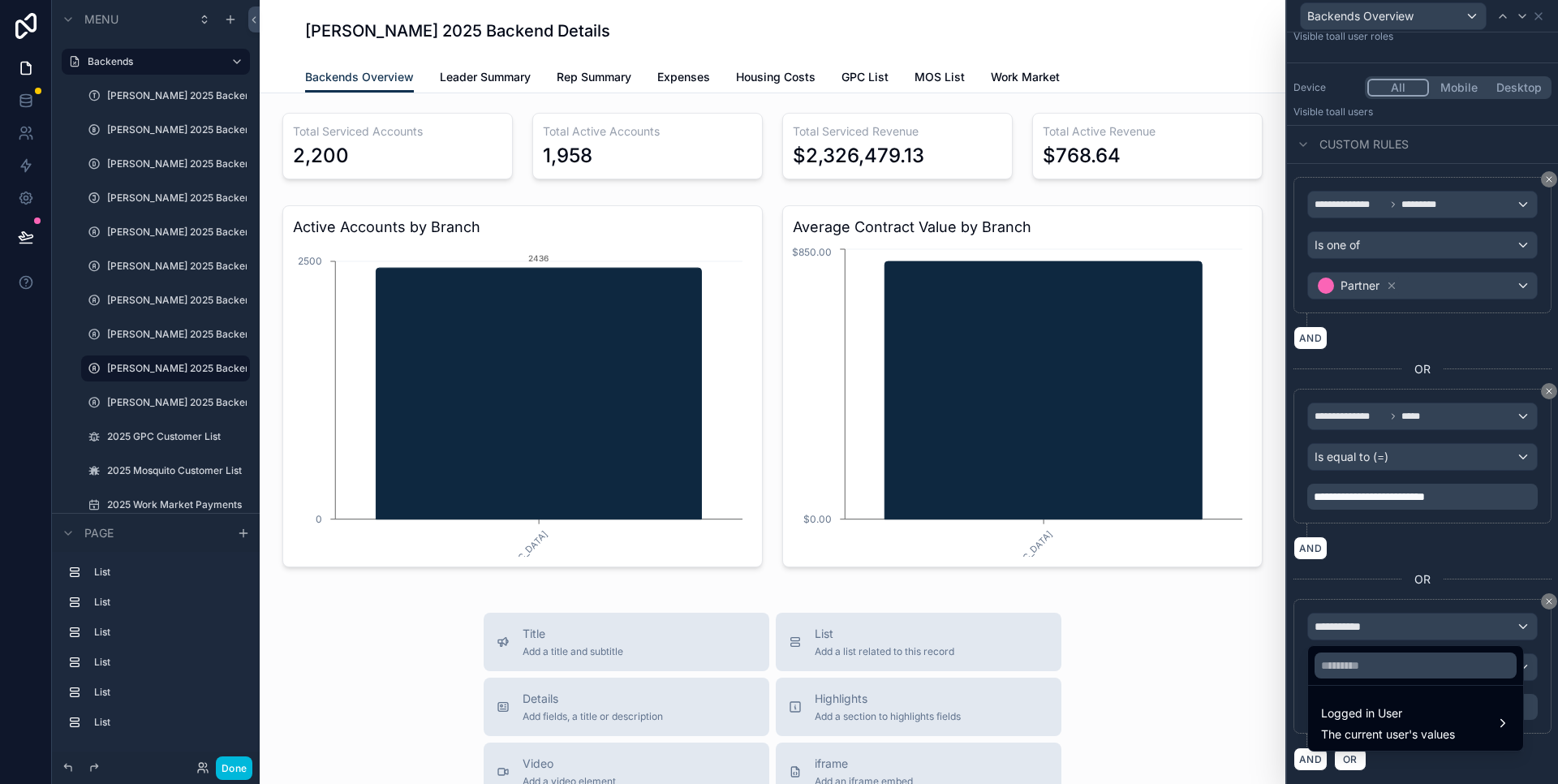
click at [1403, 728] on span "The current user's values" at bounding box center [1388, 734] width 134 height 16
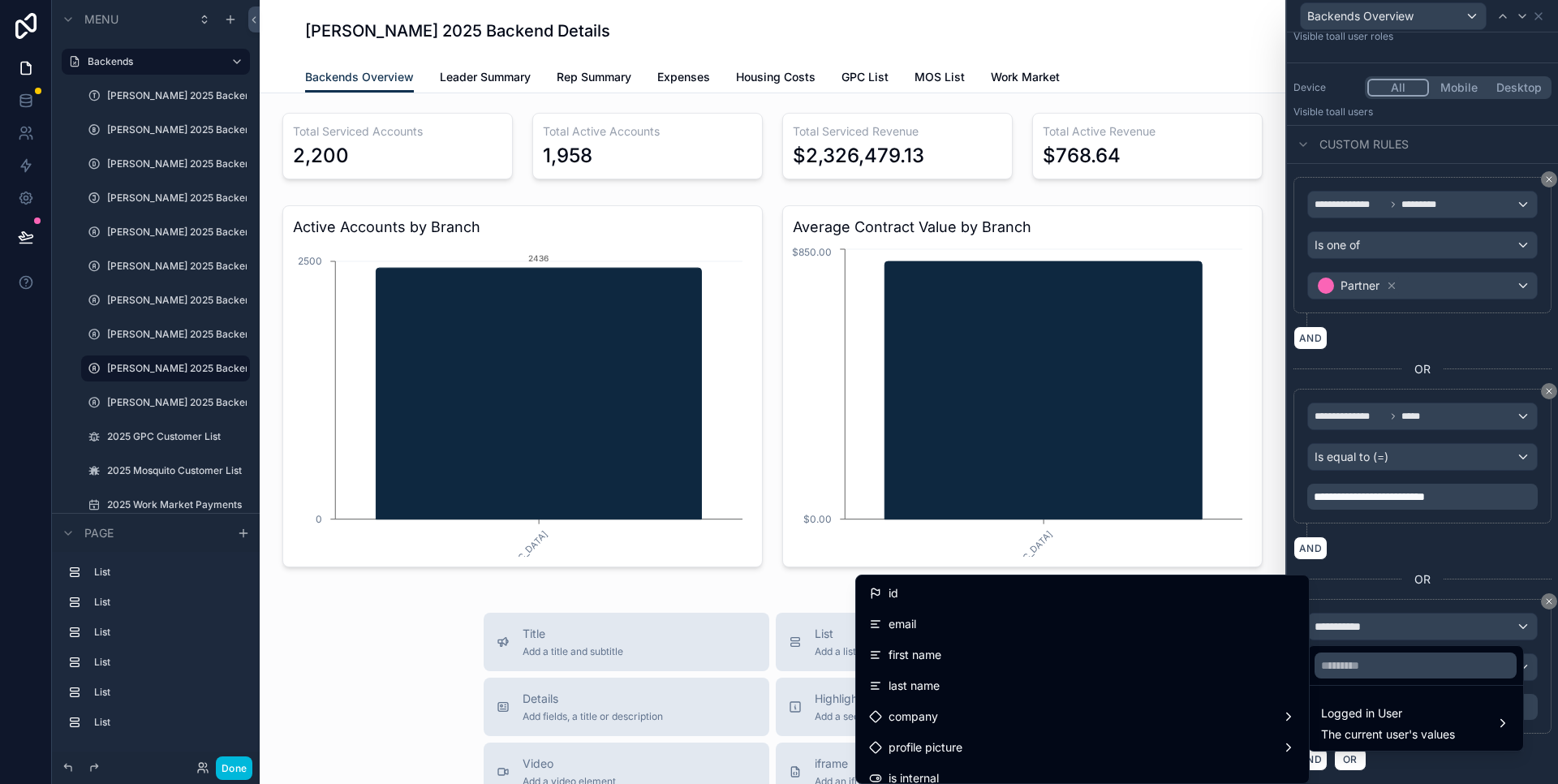
scroll to position [92, 0]
click at [939, 681] on span "is internal" at bounding box center [914, 686] width 50 height 19
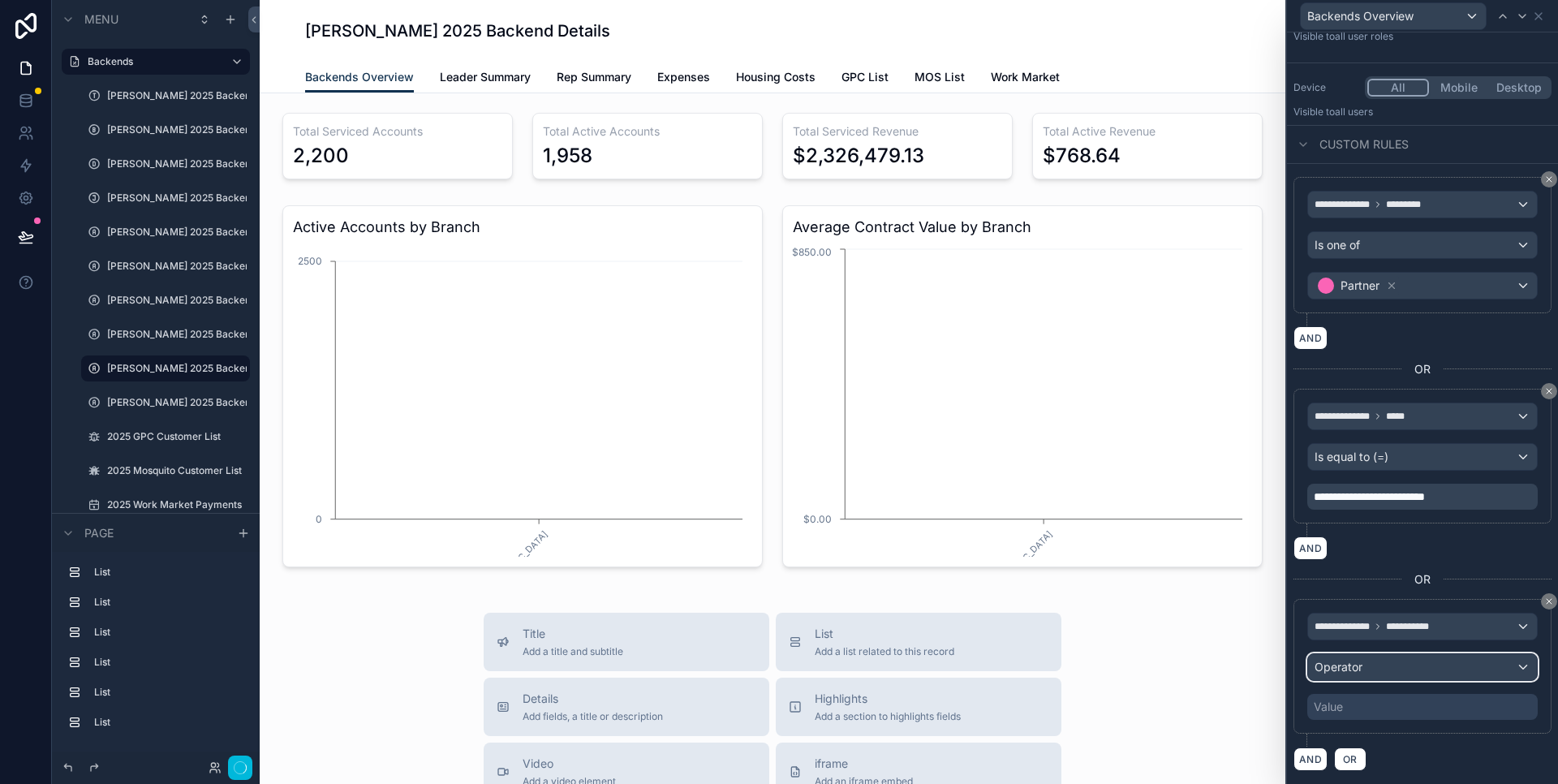
click at [1360, 669] on span "Operator" at bounding box center [1338, 667] width 47 height 14
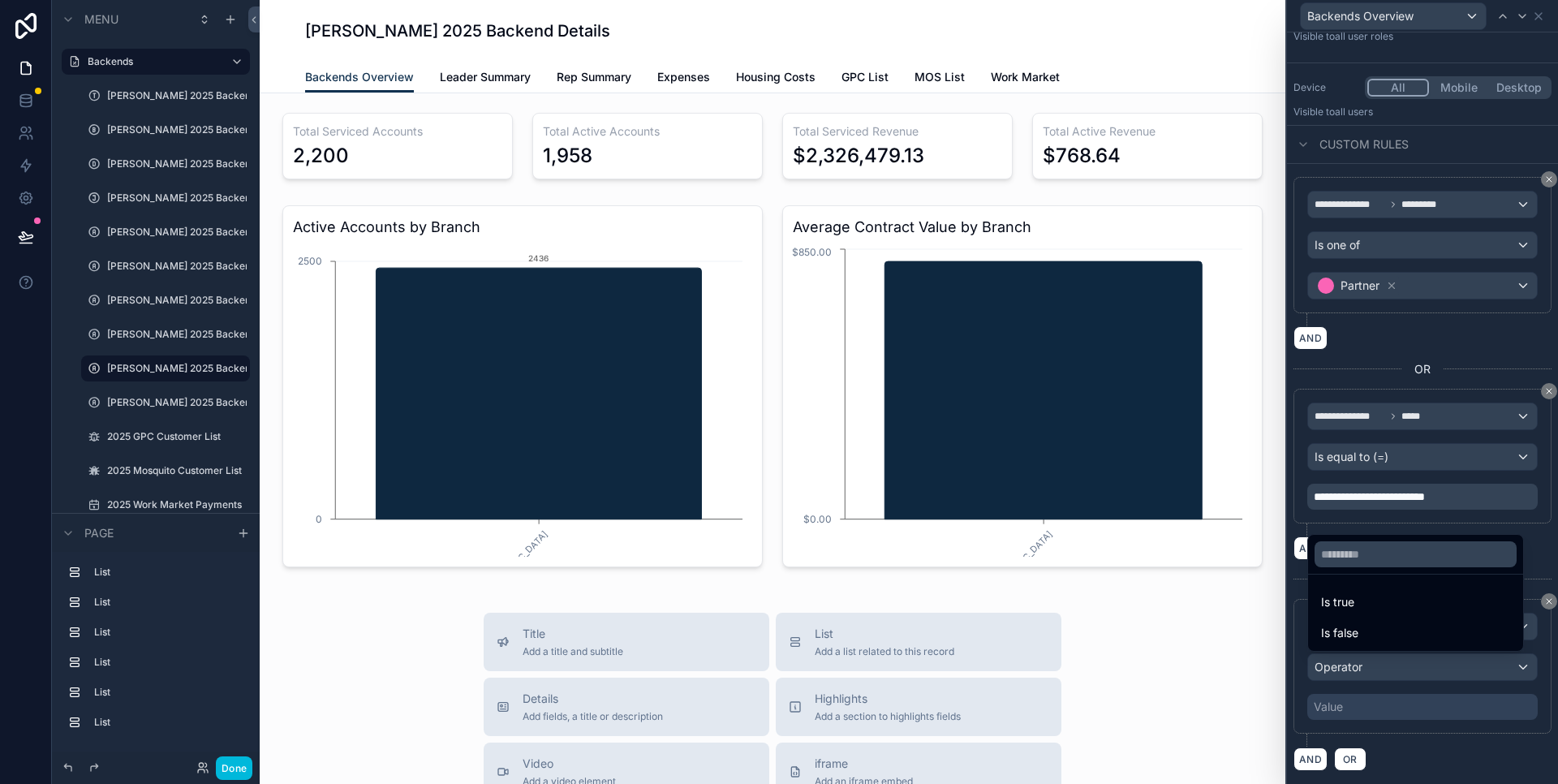
click at [1363, 607] on div "Is true" at bounding box center [1416, 602] width 189 height 19
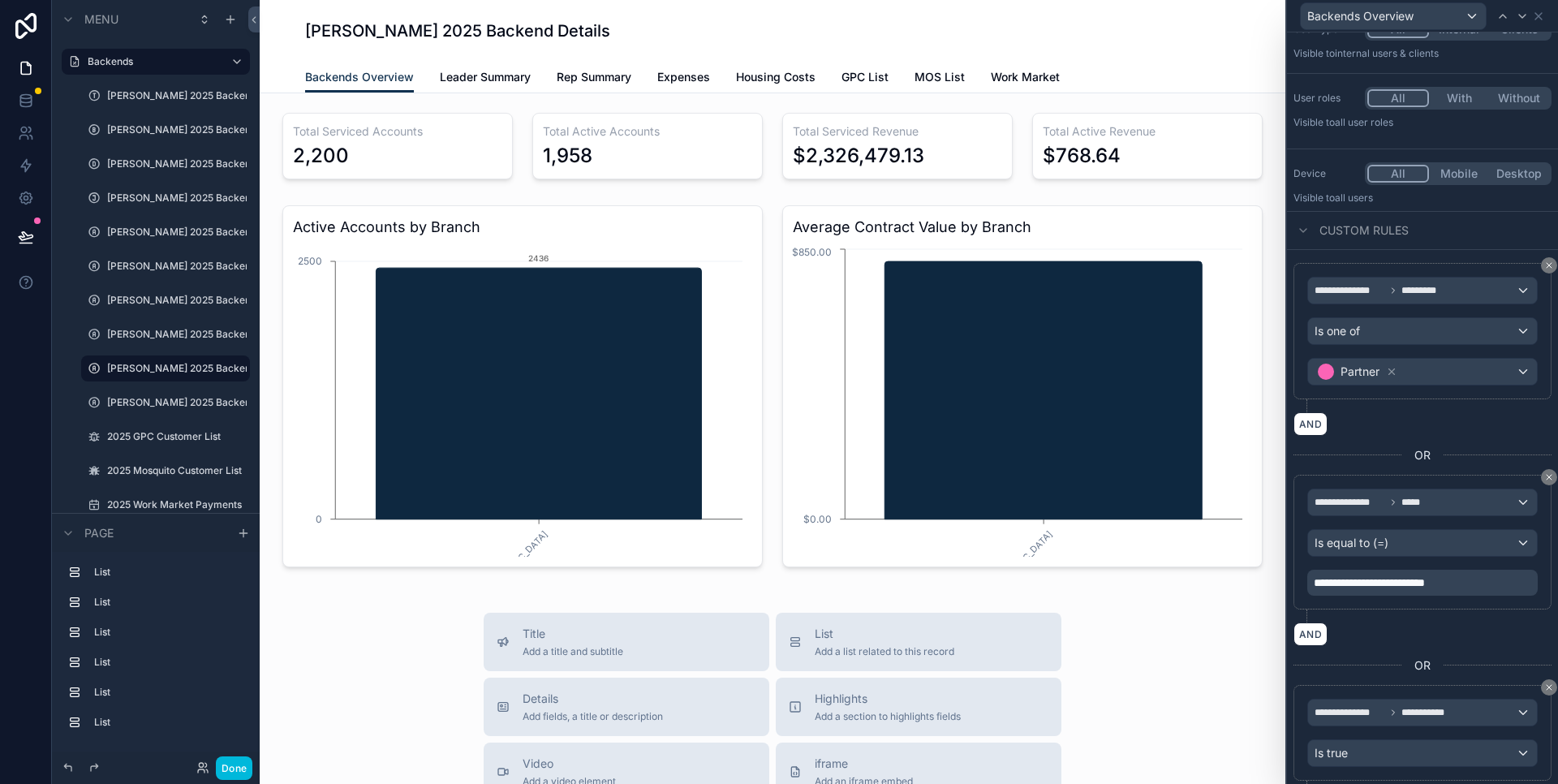
scroll to position [0, 0]
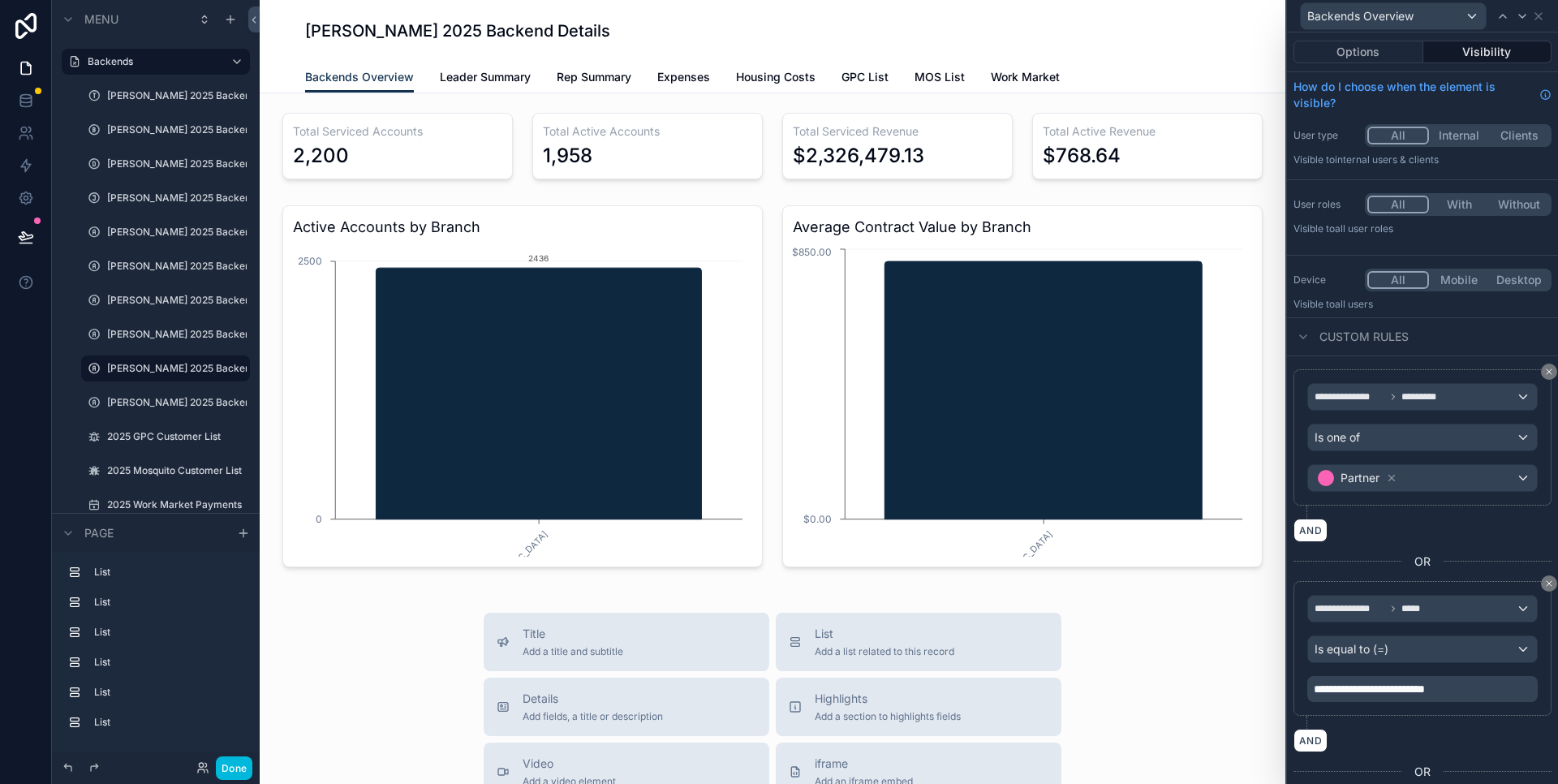
click at [1461, 204] on button "With" at bounding box center [1459, 204] width 60 height 17
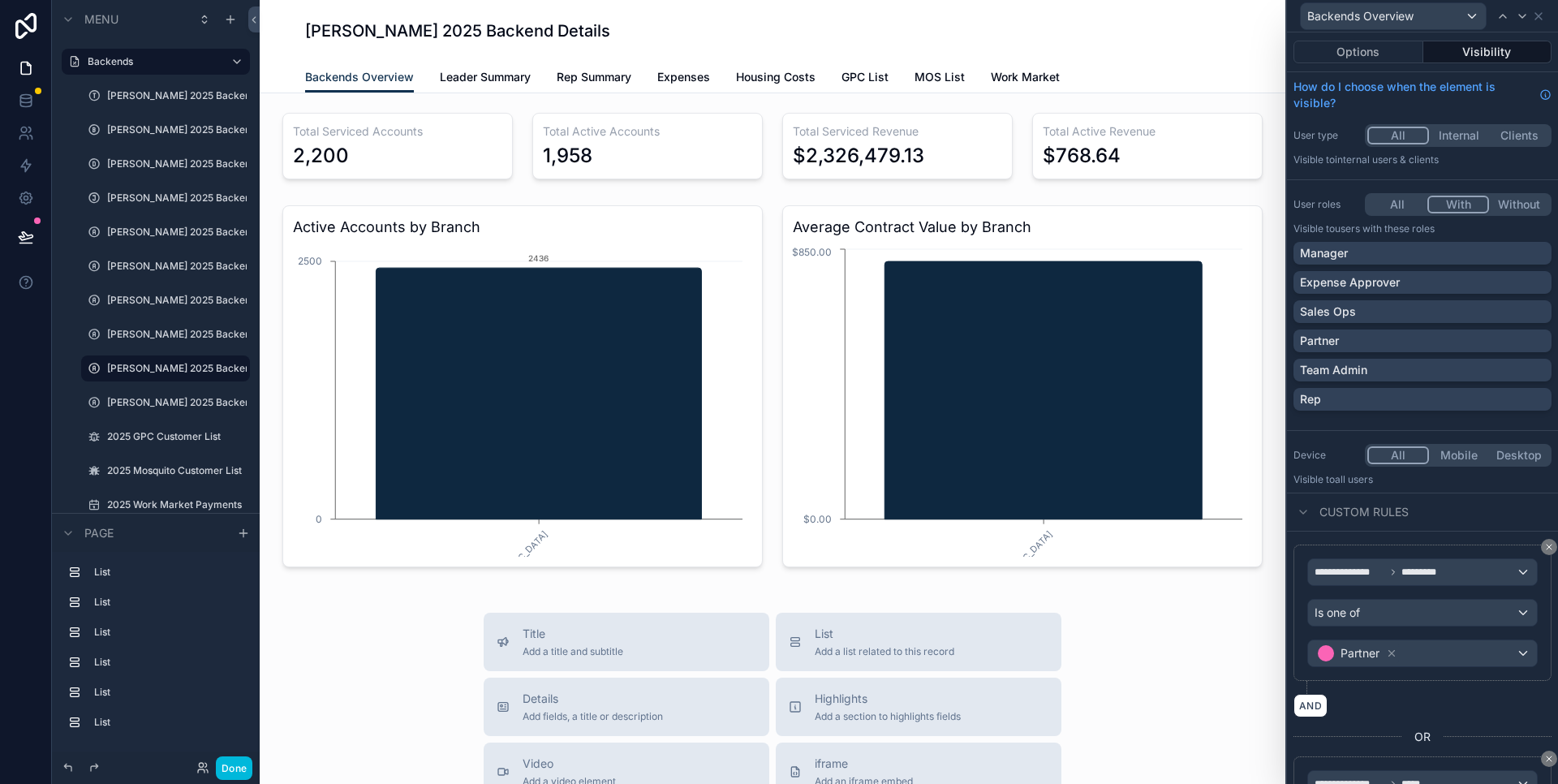
click at [1358, 343] on div "Partner" at bounding box center [1423, 340] width 245 height 16
click at [1361, 367] on p "Team Admin" at bounding box center [1334, 369] width 67 height 16
click at [204, 765] on icon at bounding box center [203, 768] width 13 height 13
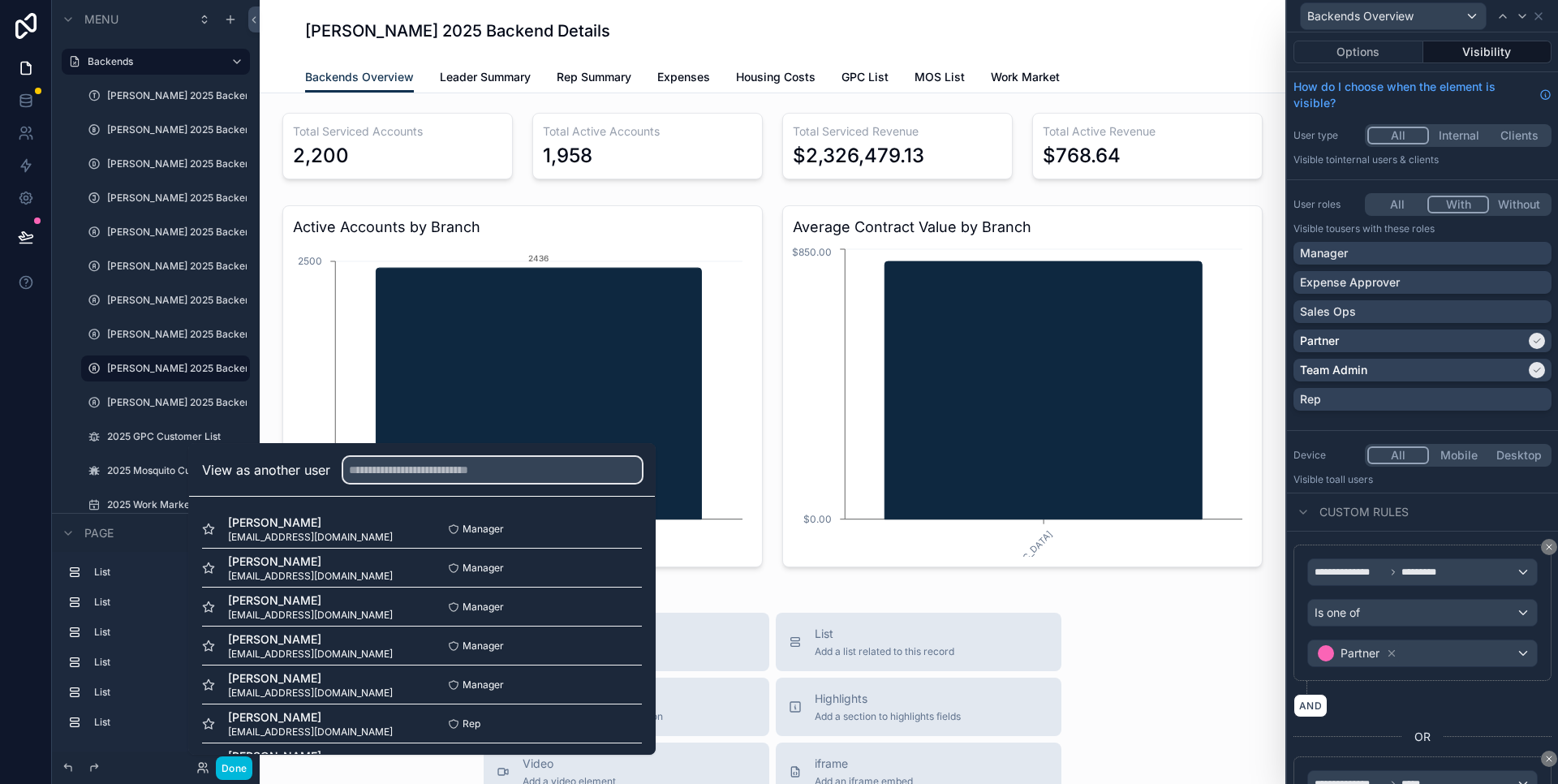
click at [402, 474] on input "text" at bounding box center [492, 469] width 298 height 26
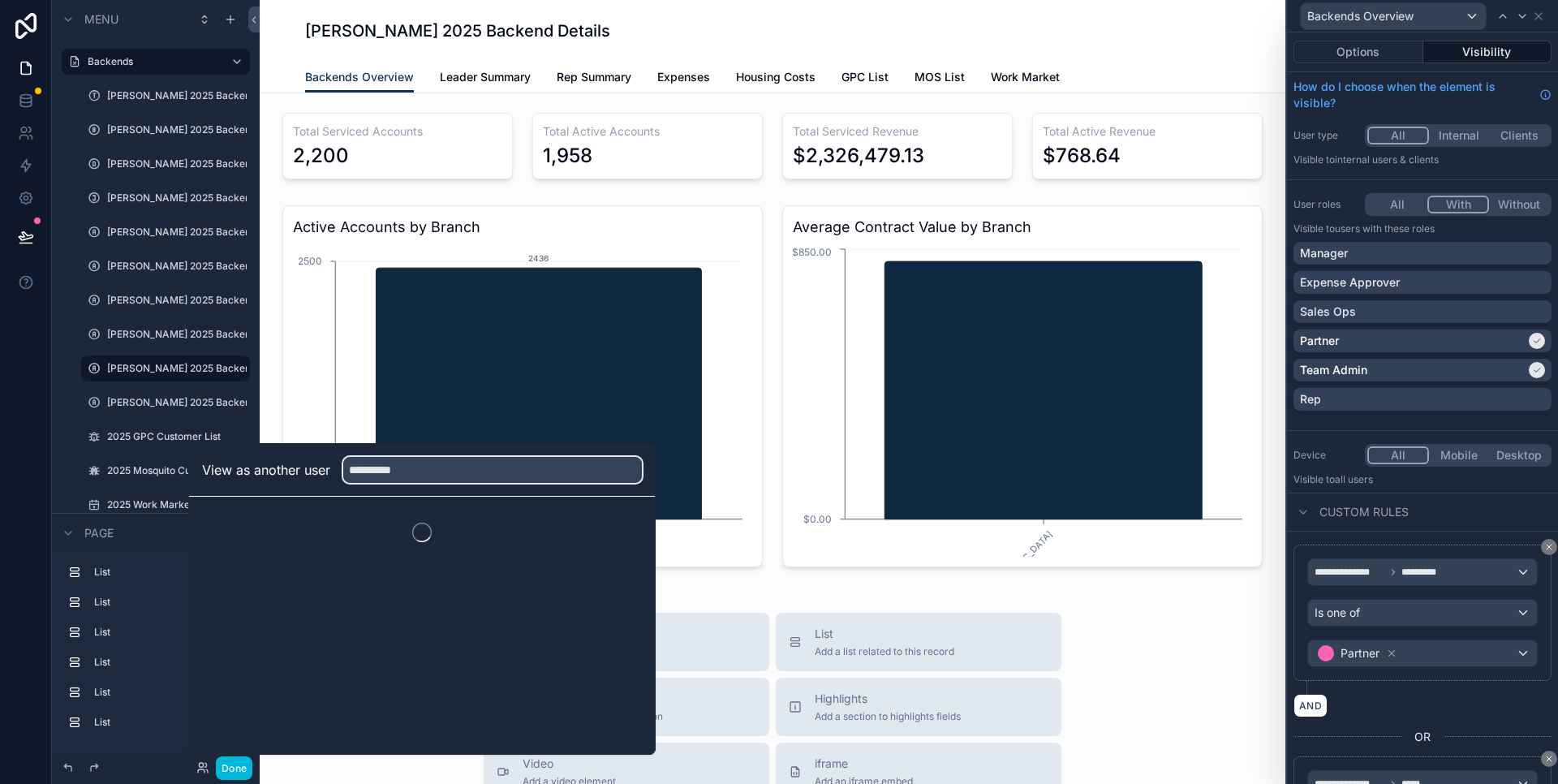
type input "**********"
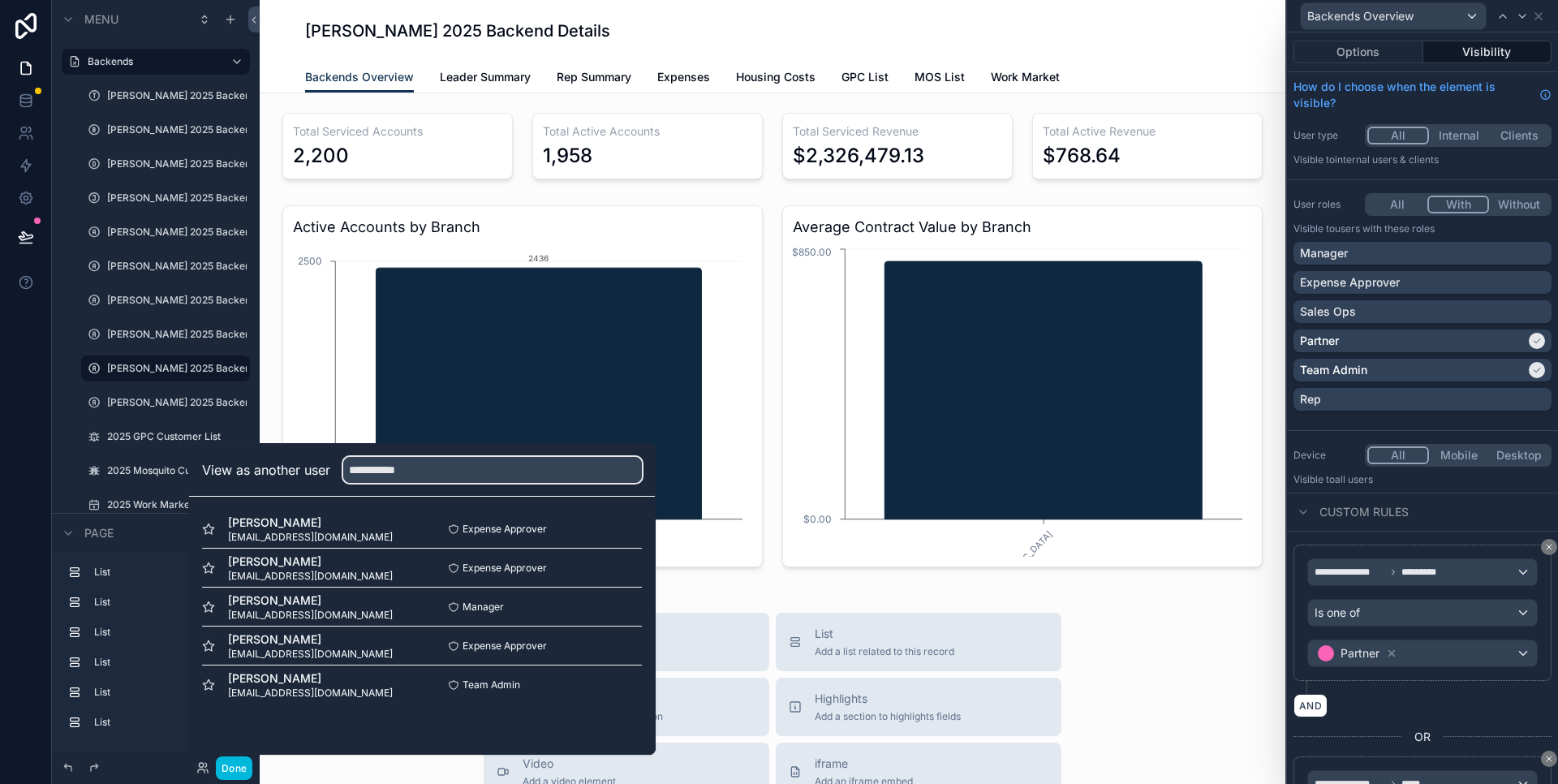
drag, startPoint x: 432, startPoint y: 475, endPoint x: 303, endPoint y: 453, distance: 130.9
click at [343, 457] on input "**********" at bounding box center [492, 469] width 298 height 26
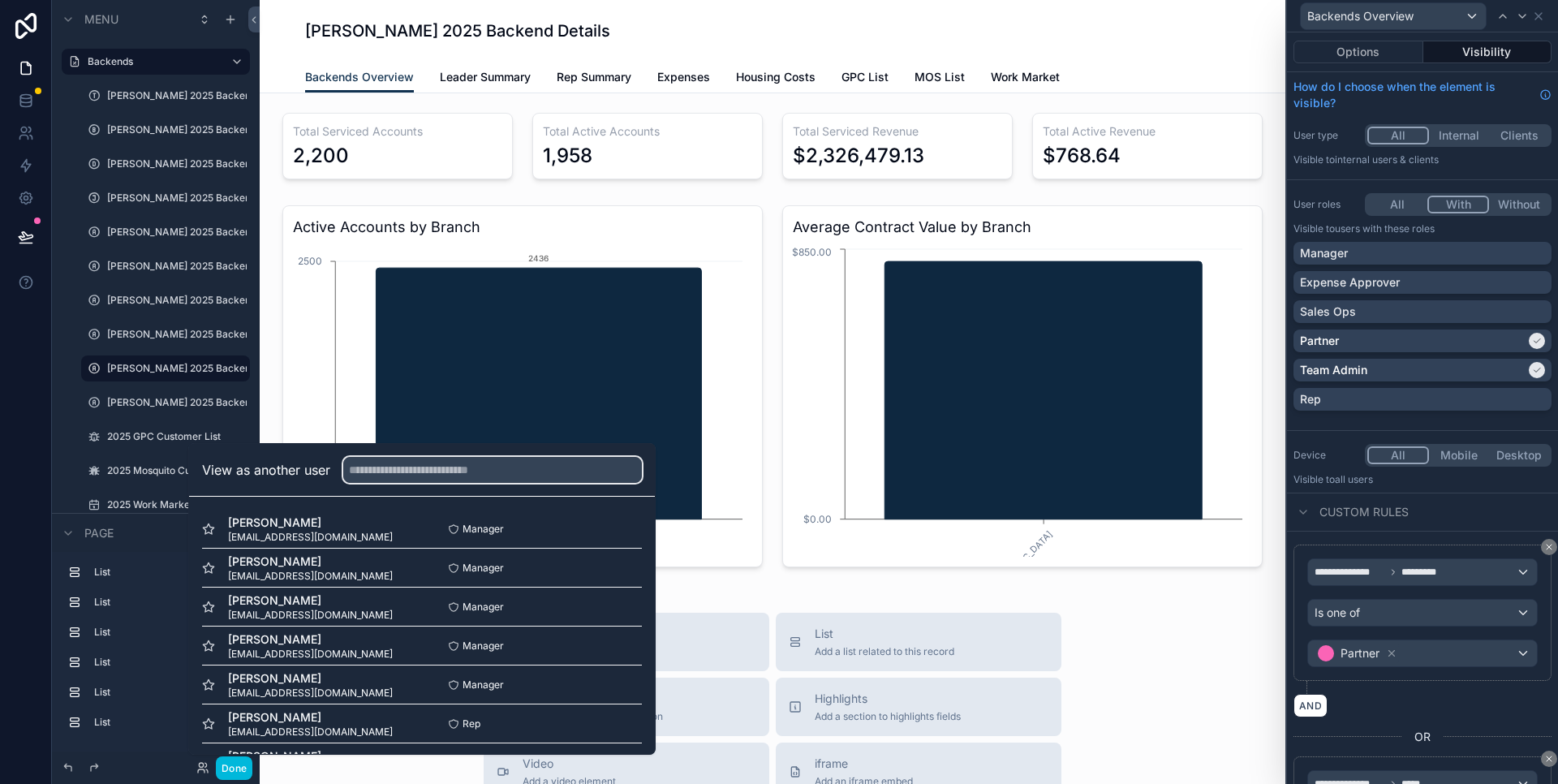
click at [1451, 285] on div "Expense Approver" at bounding box center [1423, 282] width 245 height 16
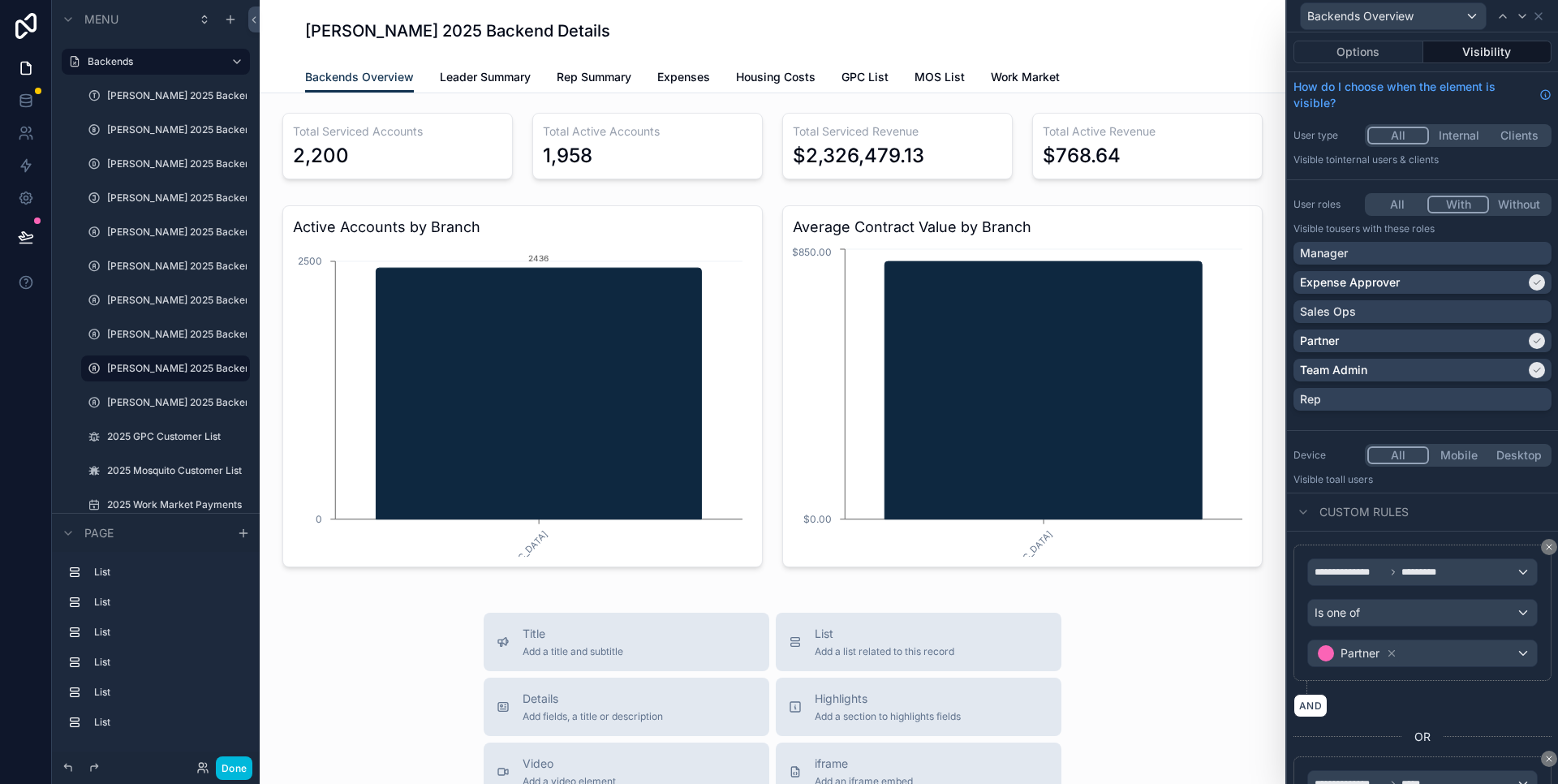
click at [478, 78] on span "Leader Summary" at bounding box center [485, 77] width 91 height 16
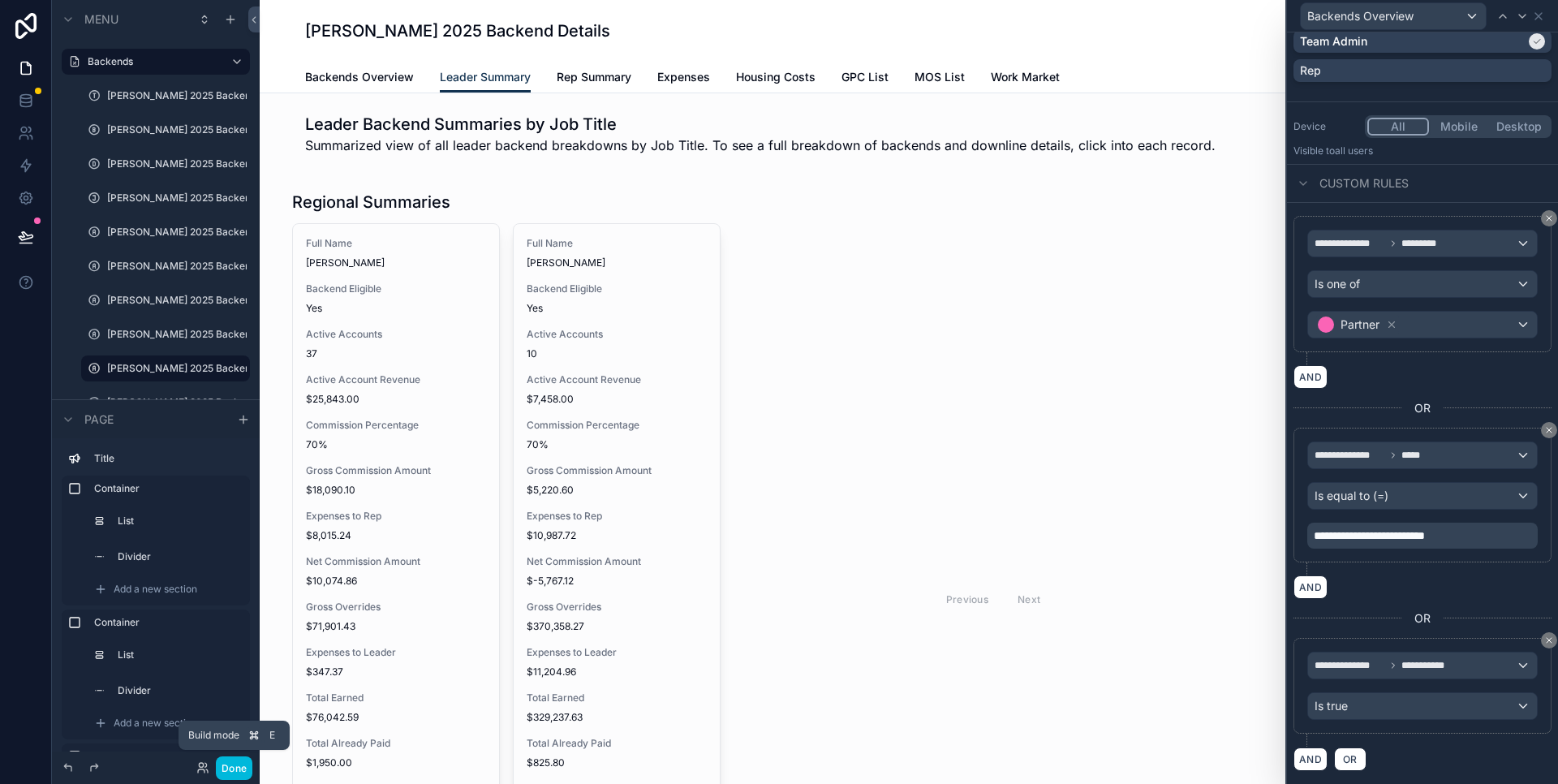
click at [234, 770] on button "Done" at bounding box center [234, 768] width 37 height 23
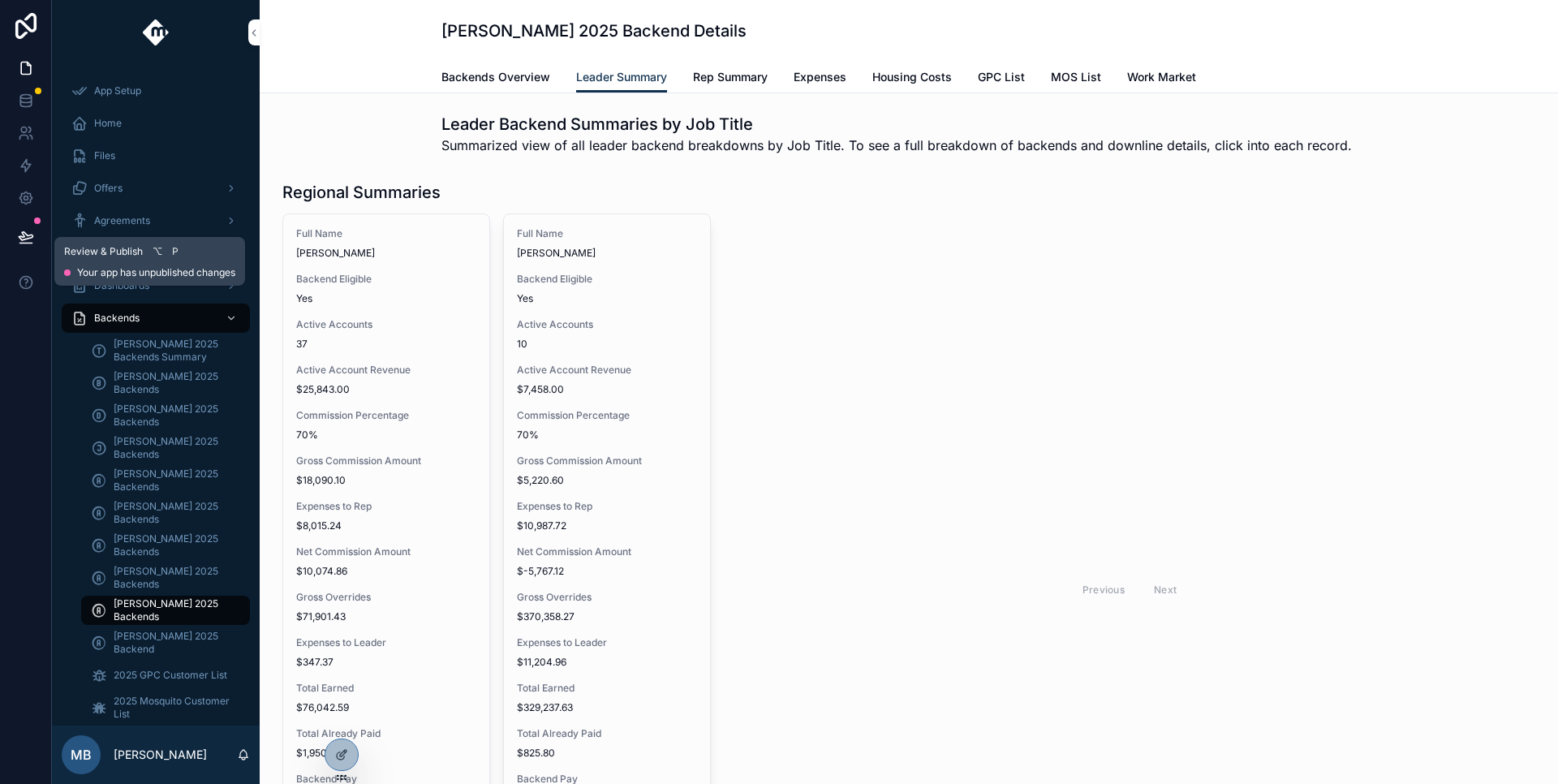
click at [28, 230] on icon at bounding box center [25, 237] width 16 height 16
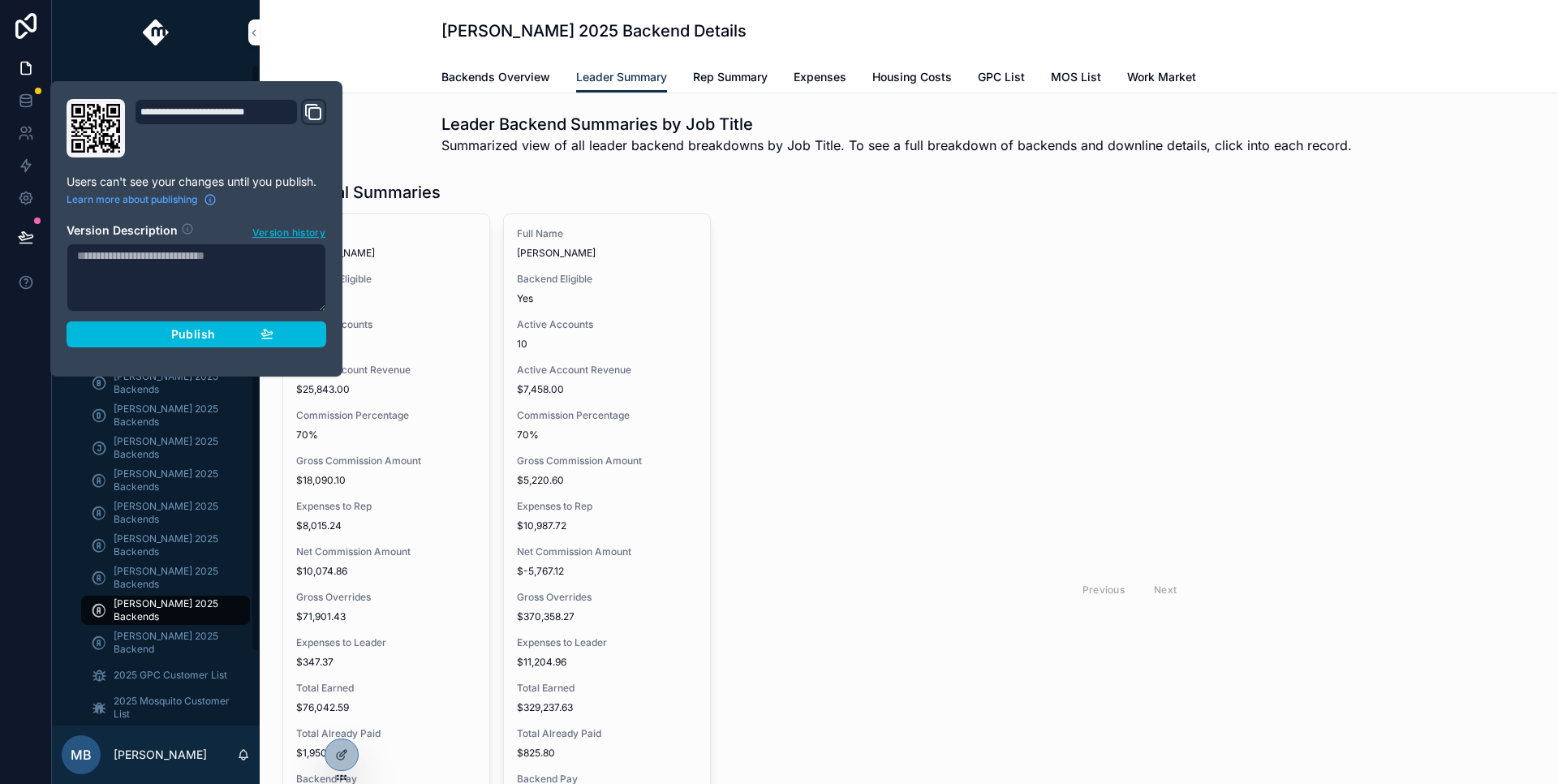
click at [232, 337] on div "Publish" at bounding box center [196, 335] width 154 height 15
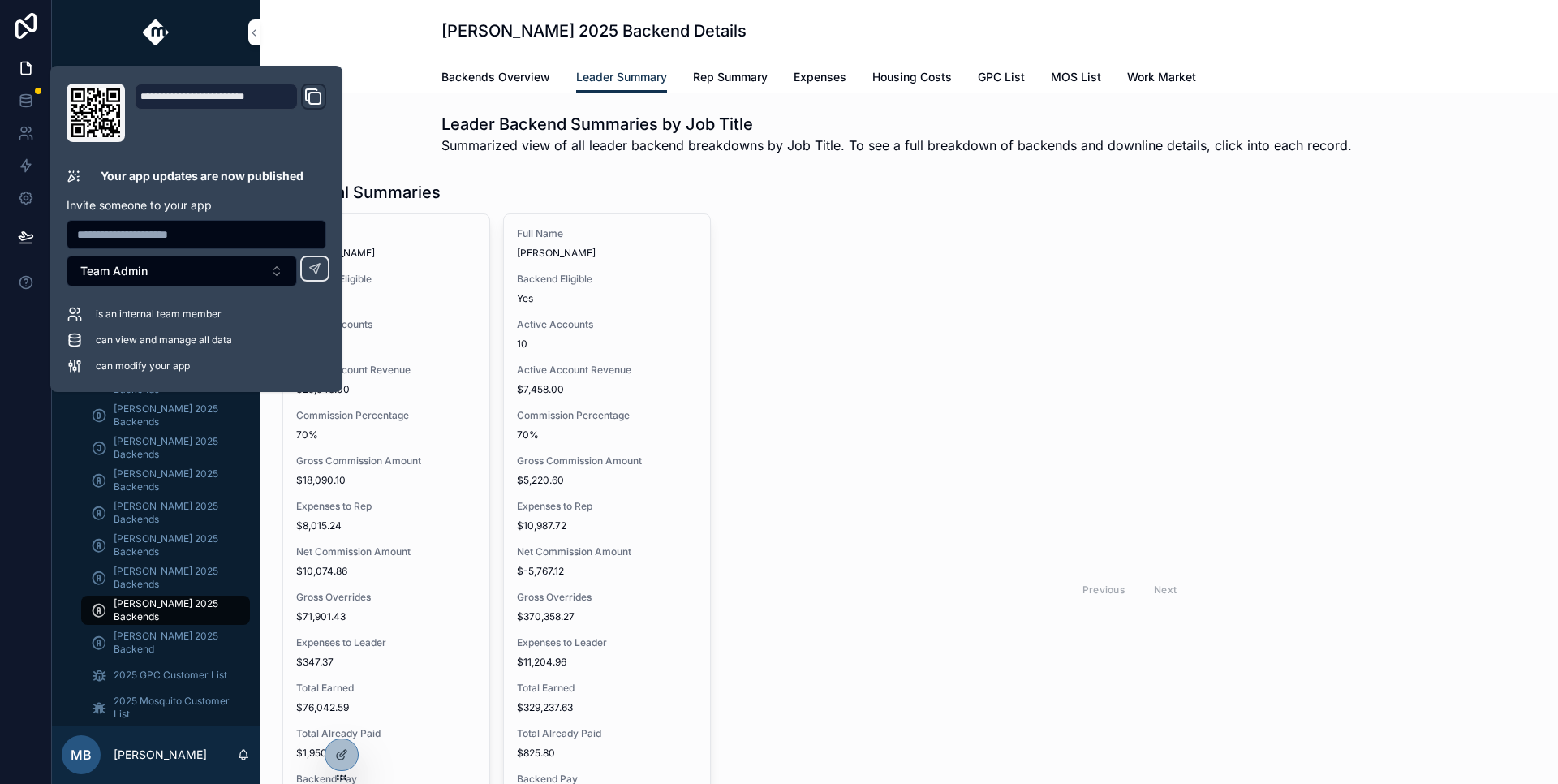
click at [1161, 421] on div "Previous Next" at bounding box center [1130, 589] width 811 height 752
